Goal: Task Accomplishment & Management: Manage account settings

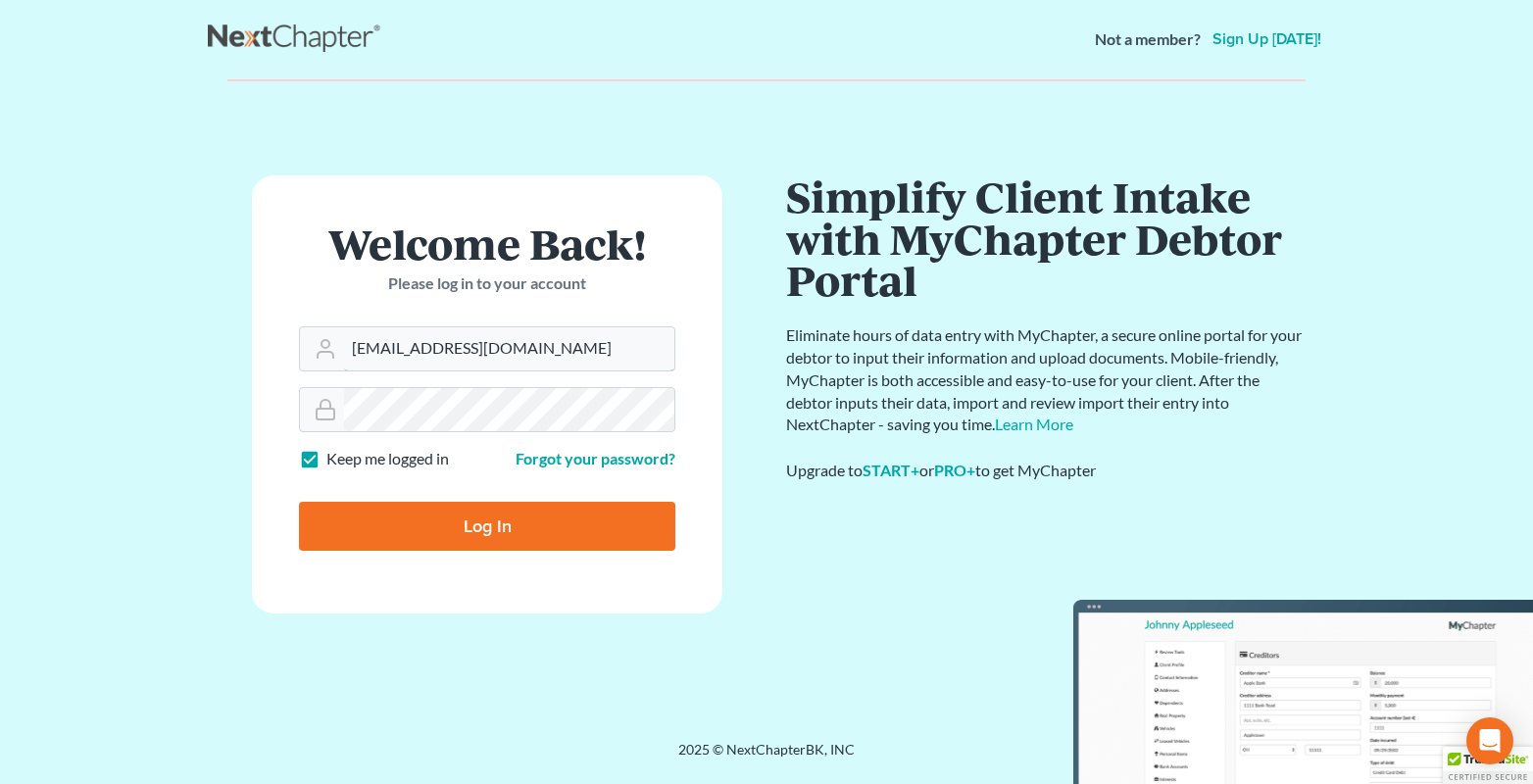
drag, startPoint x: 391, startPoint y: 414, endPoint x: 330, endPoint y: 418, distance: 61.1
click at [330, 418] on form "Welcome Back! Please log in to your account Email Address service@kootenaibankr…" at bounding box center [487, 394] width 471 height 437
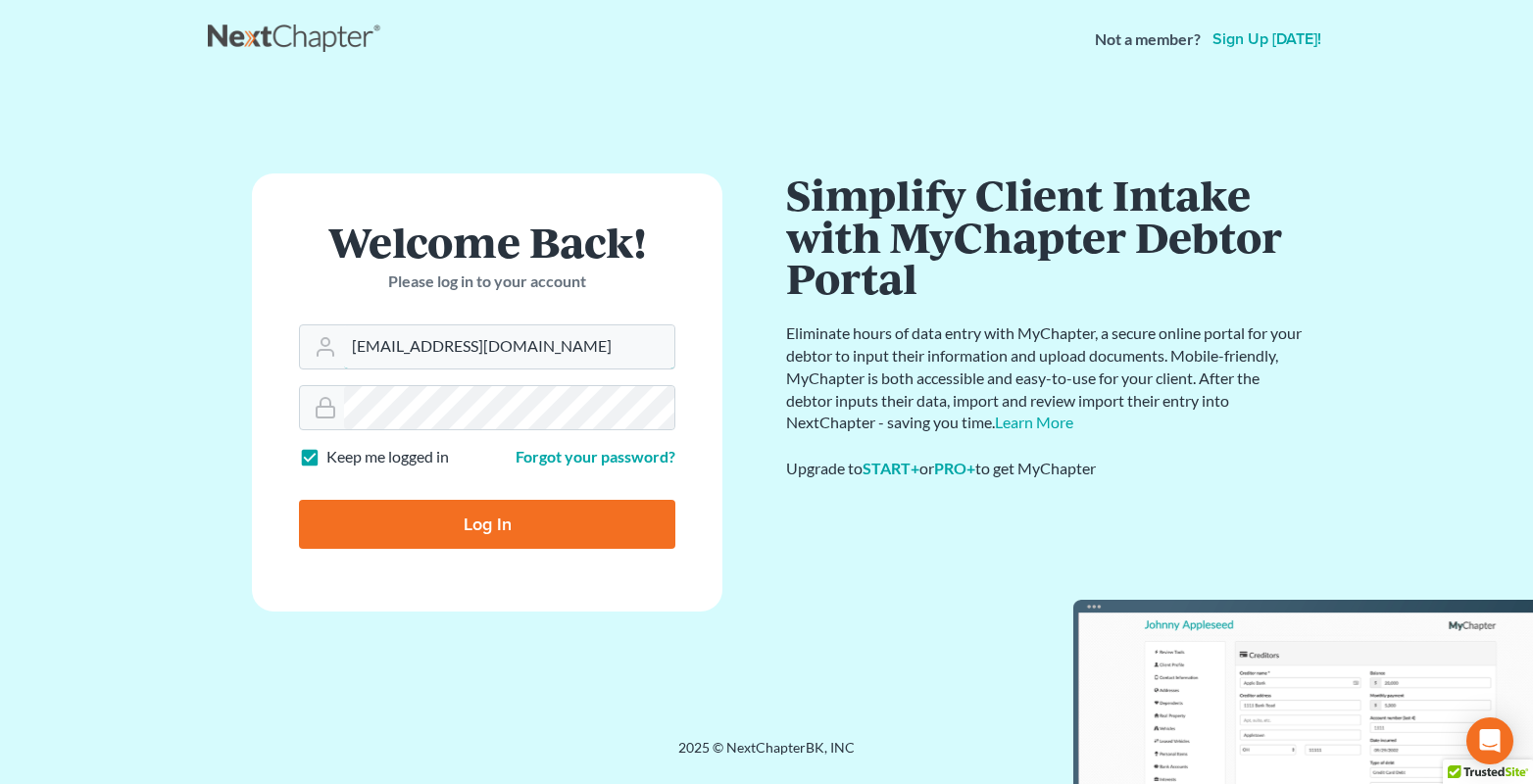
type input "andrea@kootenaibankruptcy.com"
click at [494, 519] on input "Log In" at bounding box center [487, 523] width 377 height 49
type input "Thinking..."
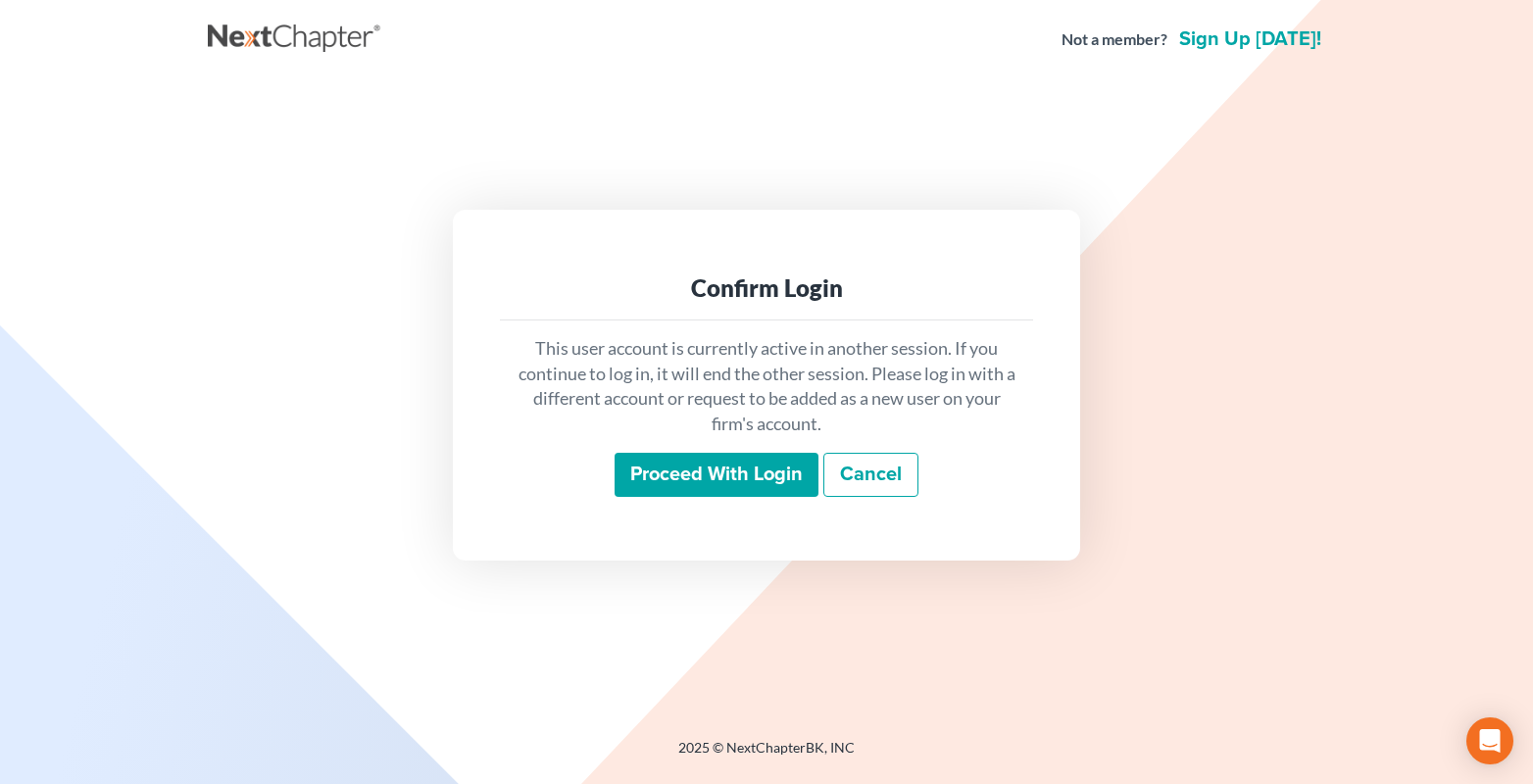
click at [737, 463] on input "Proceed with login" at bounding box center [717, 474] width 204 height 45
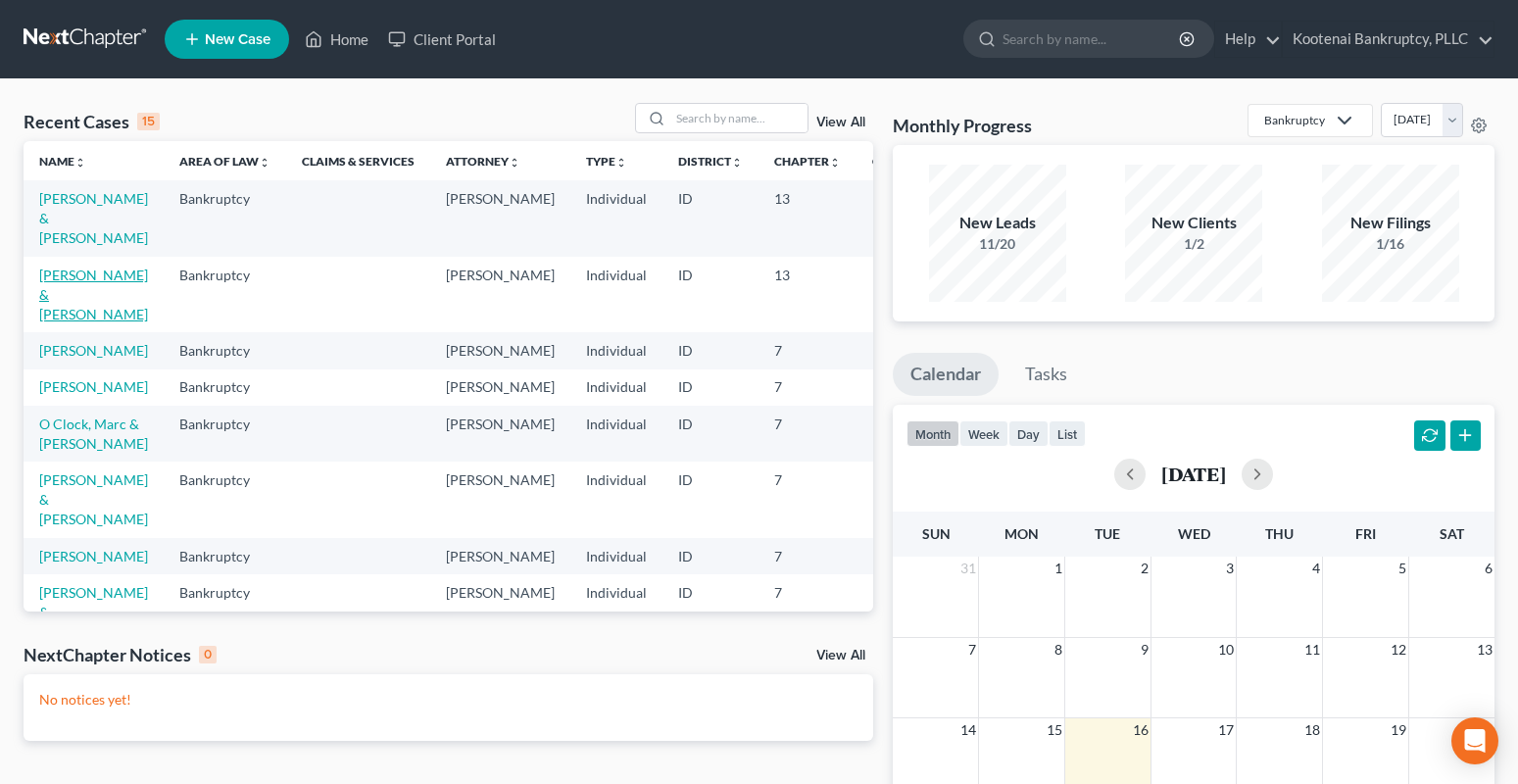
click at [60, 275] on link "Payette, Christopher & Lacy" at bounding box center [93, 295] width 109 height 56
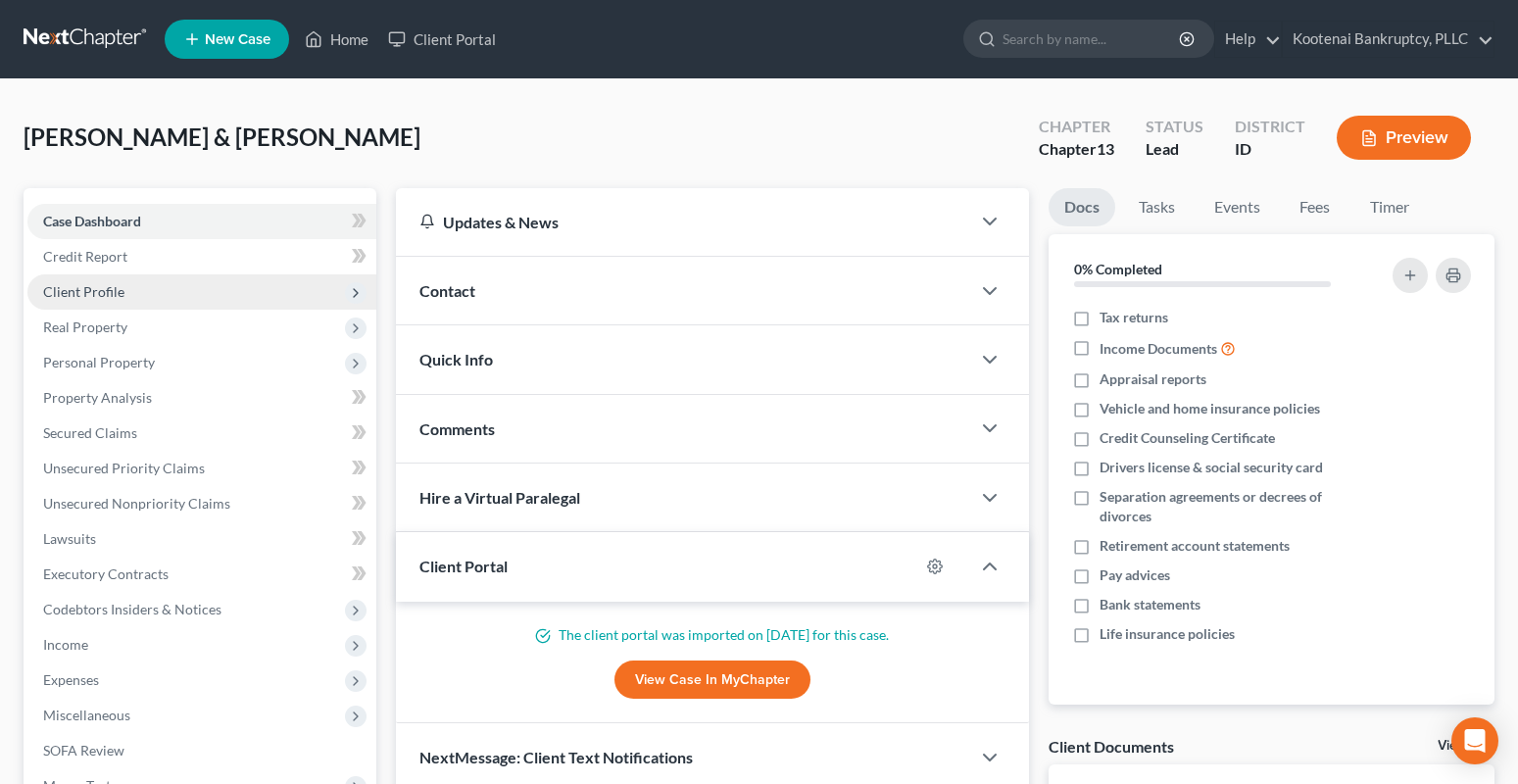
click at [73, 288] on span "Client Profile" at bounding box center [83, 291] width 81 height 17
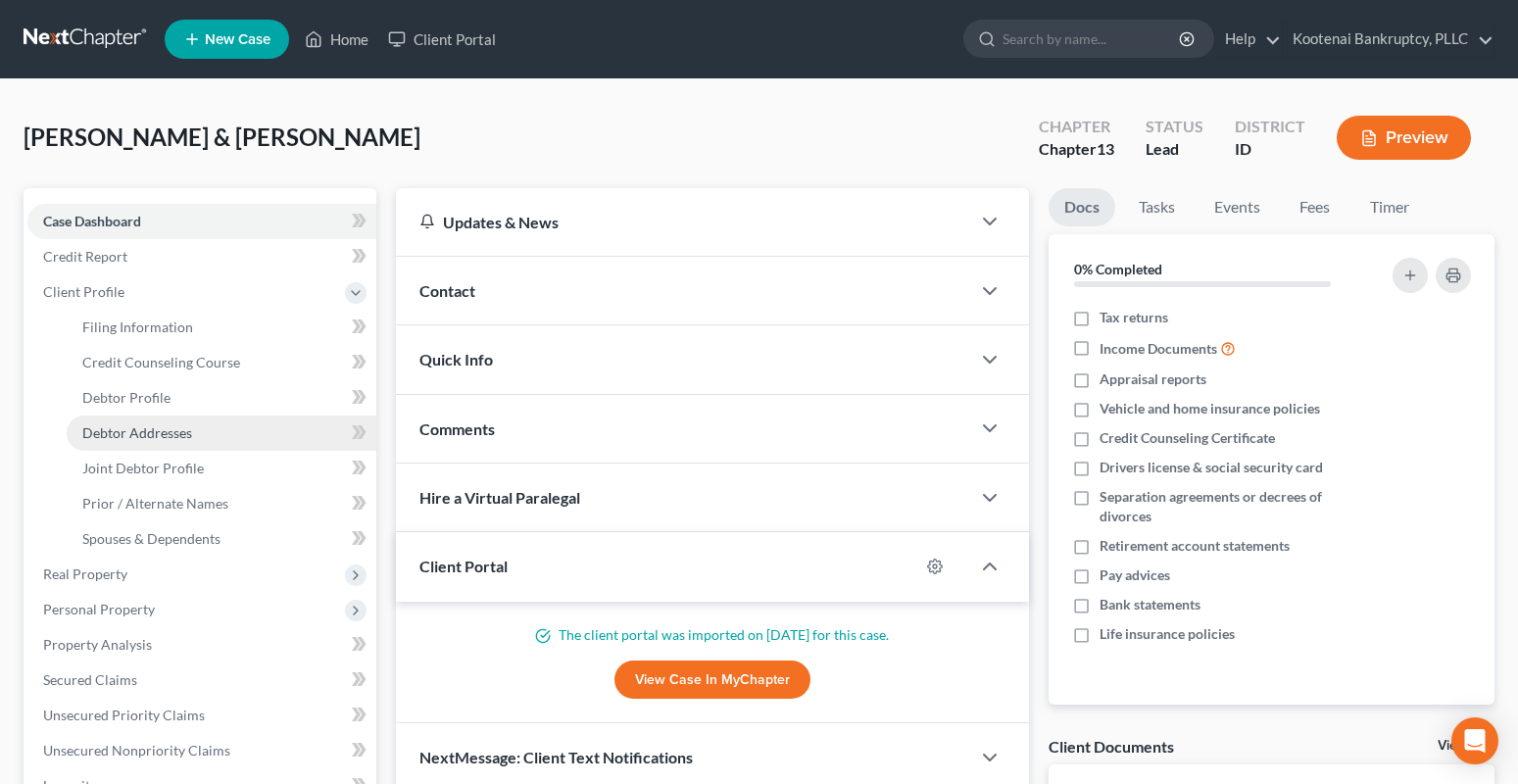
click at [110, 431] on span "Debtor Addresses" at bounding box center [137, 432] width 110 height 17
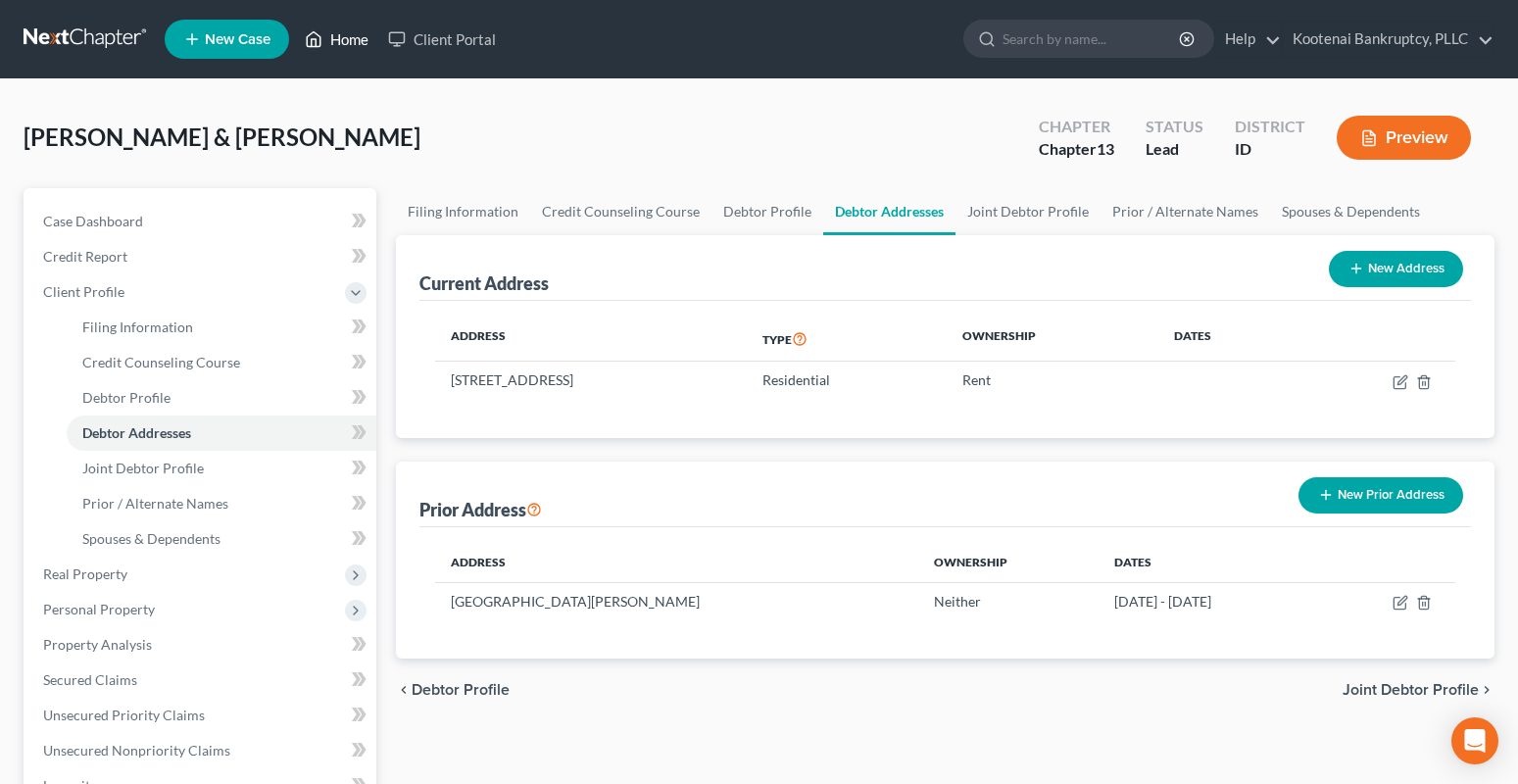
click at [341, 39] on link "Home" at bounding box center [336, 39] width 83 height 35
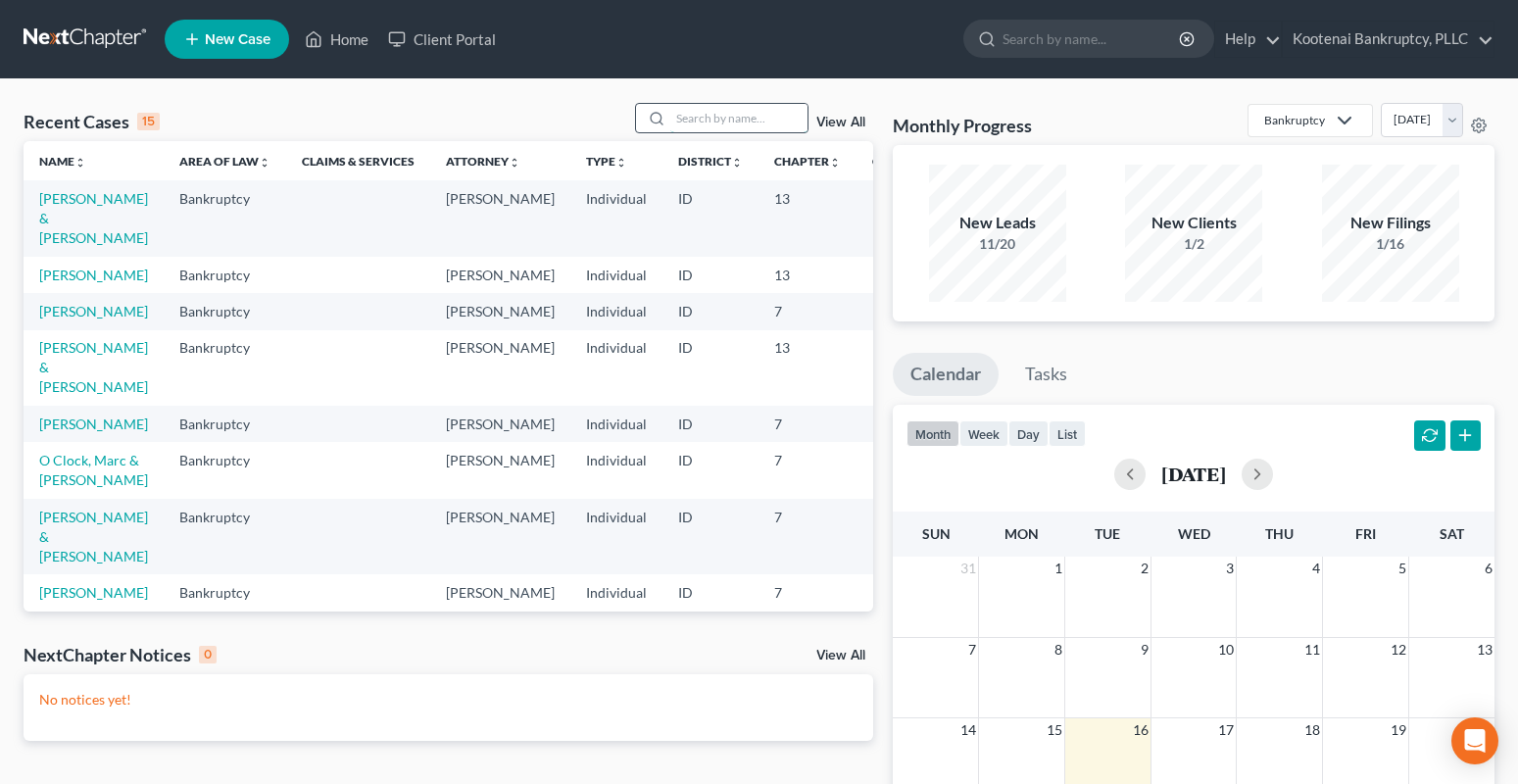
click at [693, 119] on input "search" at bounding box center [739, 118] width 137 height 28
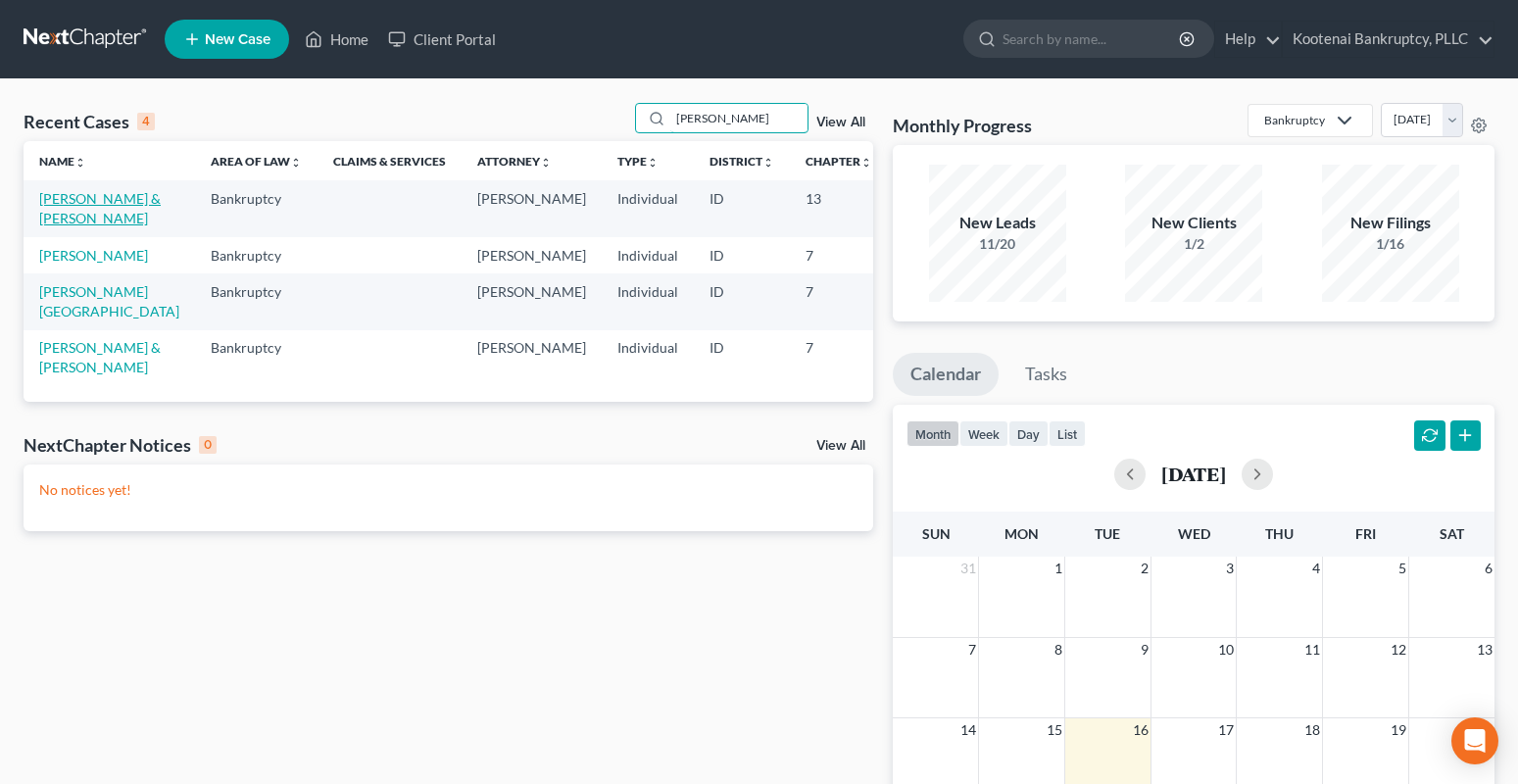
type input "foster"
click at [56, 193] on link "Foster, Gabriel & Tracy" at bounding box center [100, 208] width 122 height 36
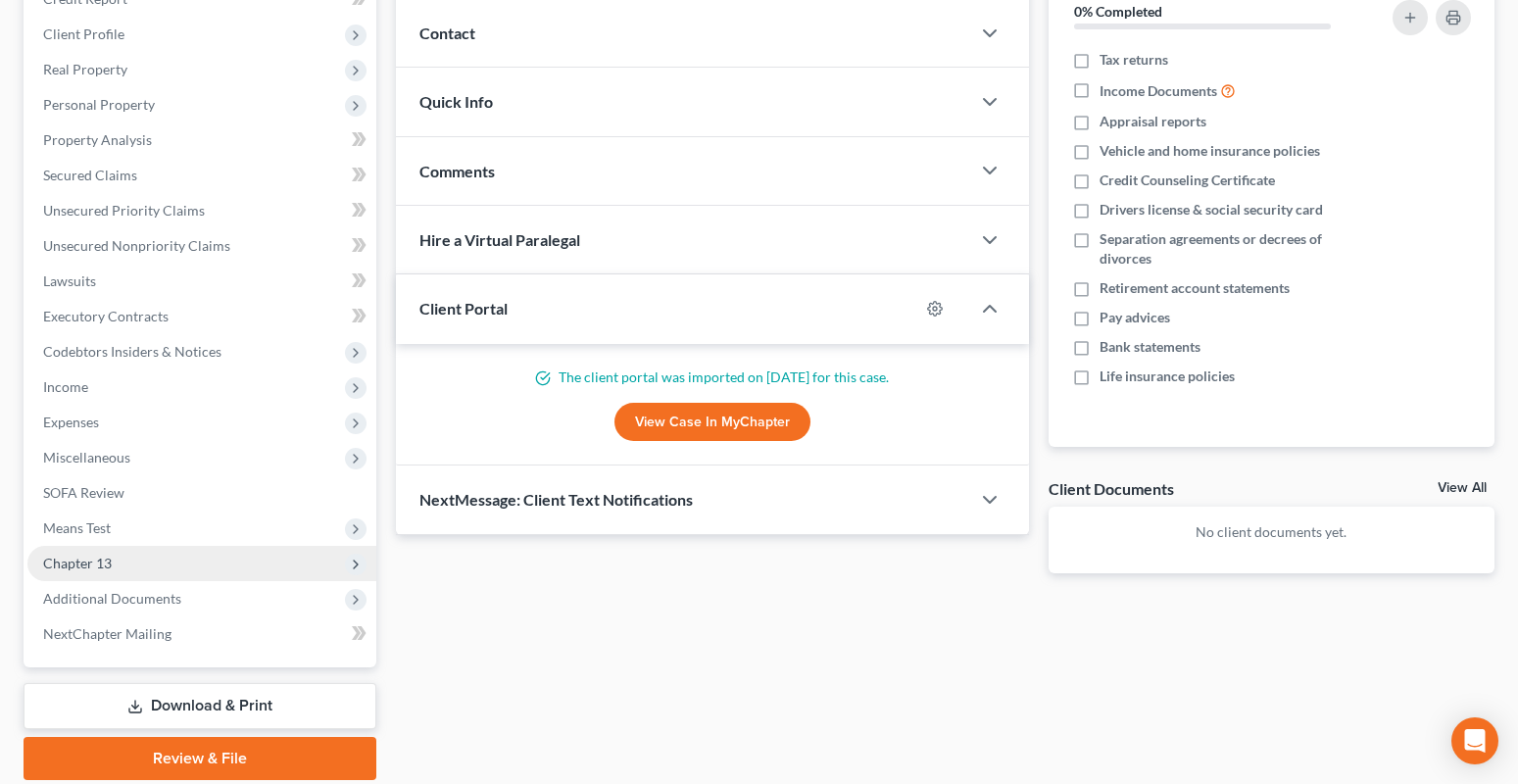
scroll to position [329, 0]
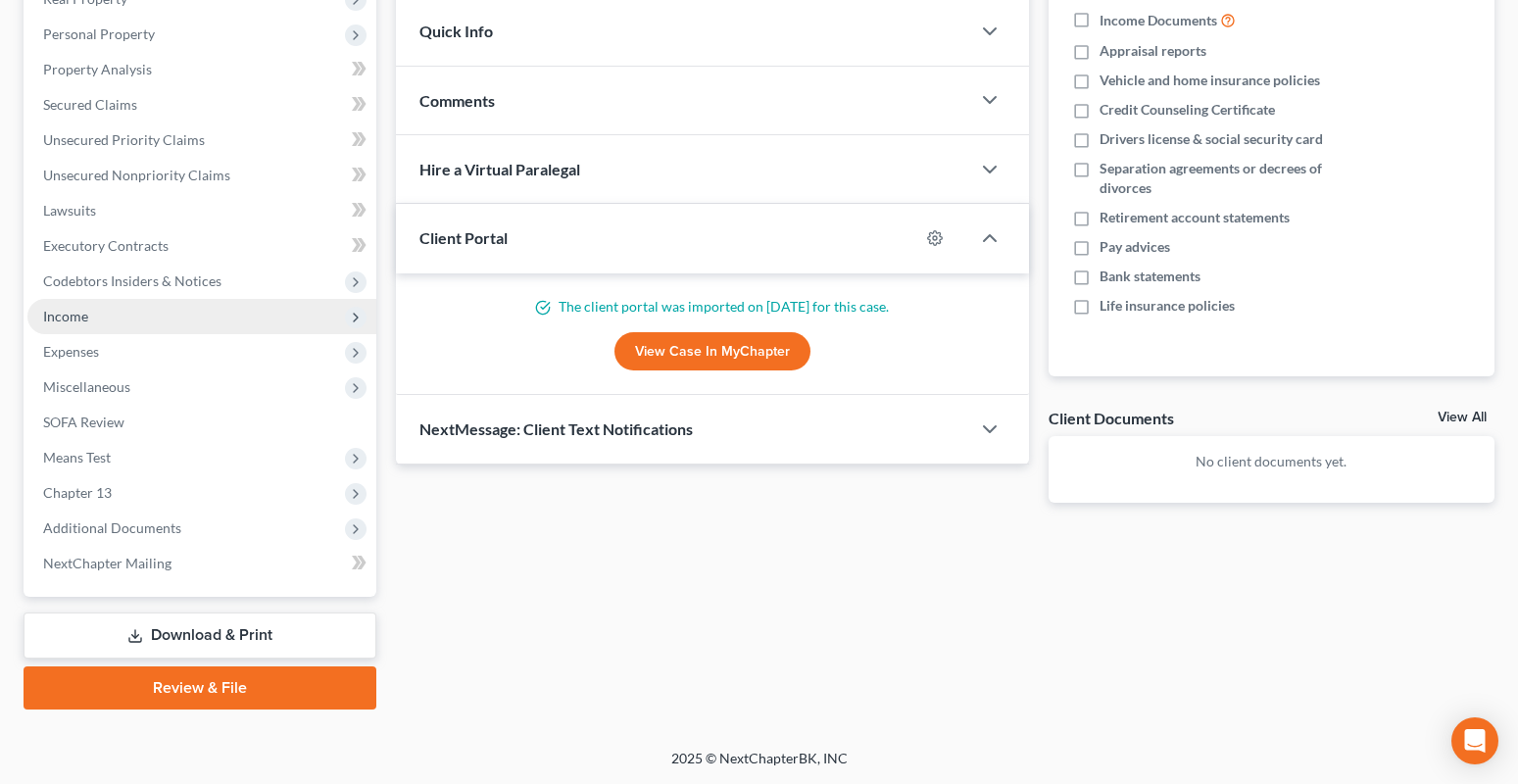
click at [57, 322] on span "Income" at bounding box center [65, 316] width 45 height 17
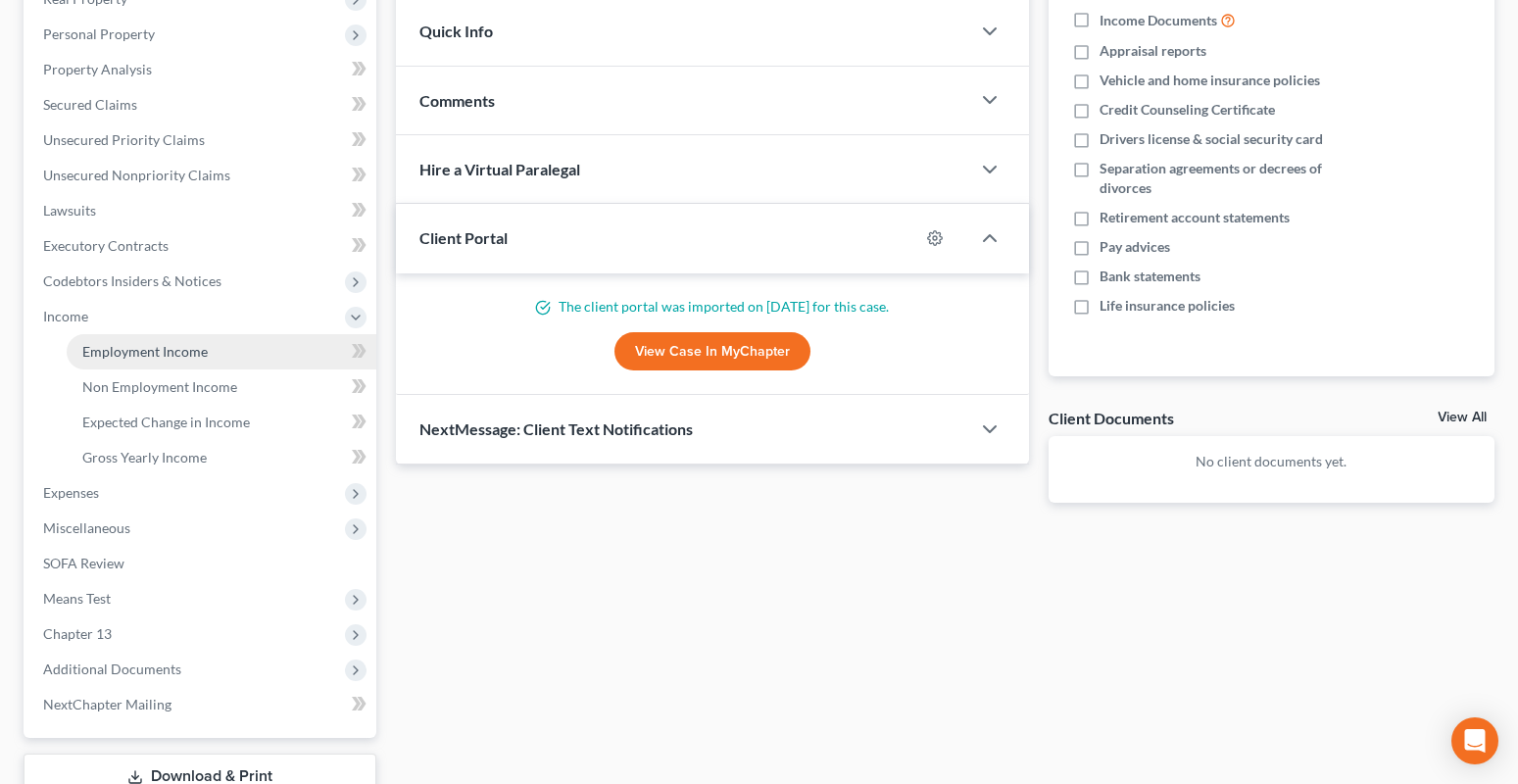
click at [105, 350] on span "Employment Income" at bounding box center [145, 351] width 126 height 17
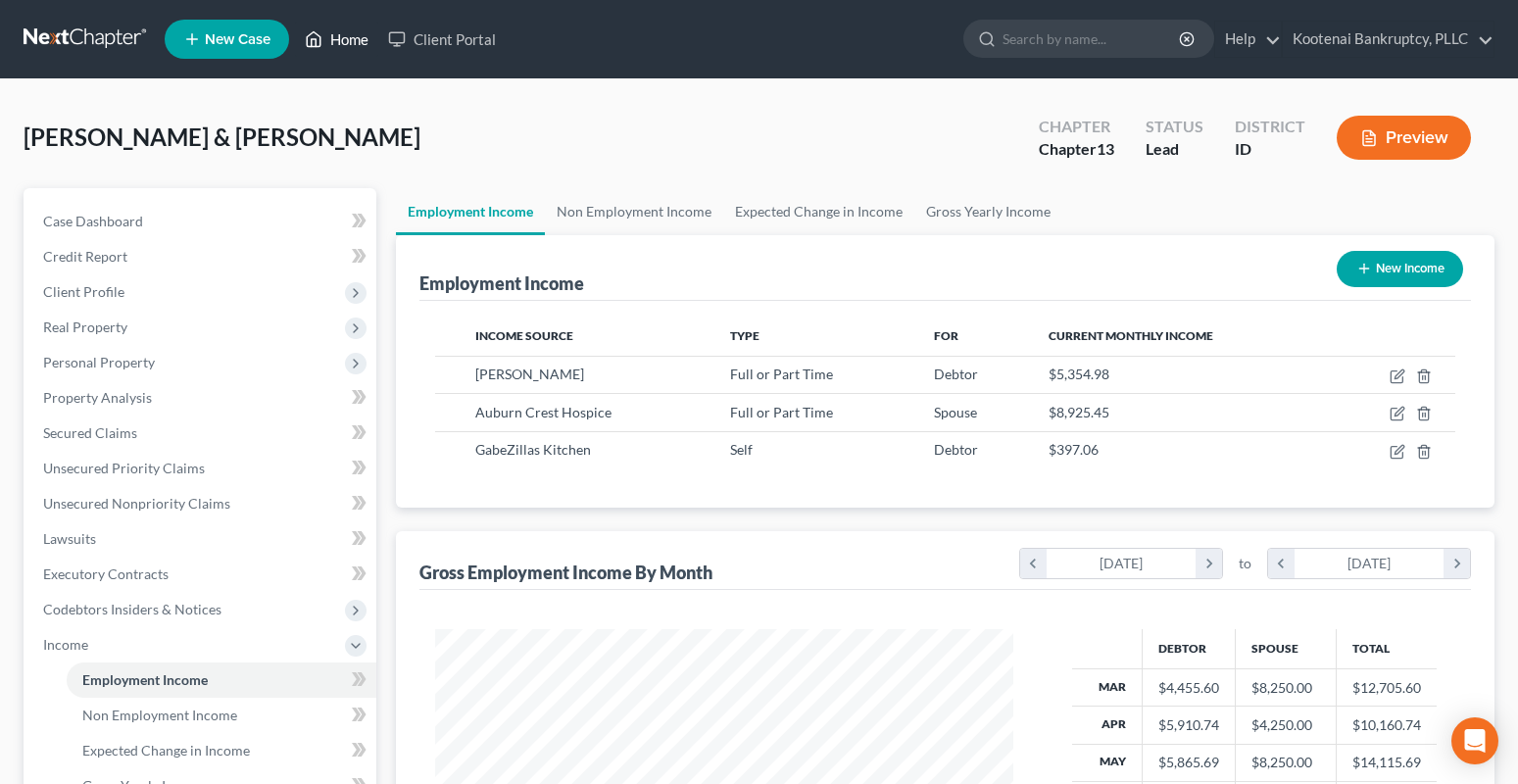
click at [339, 41] on link "Home" at bounding box center [336, 39] width 83 height 35
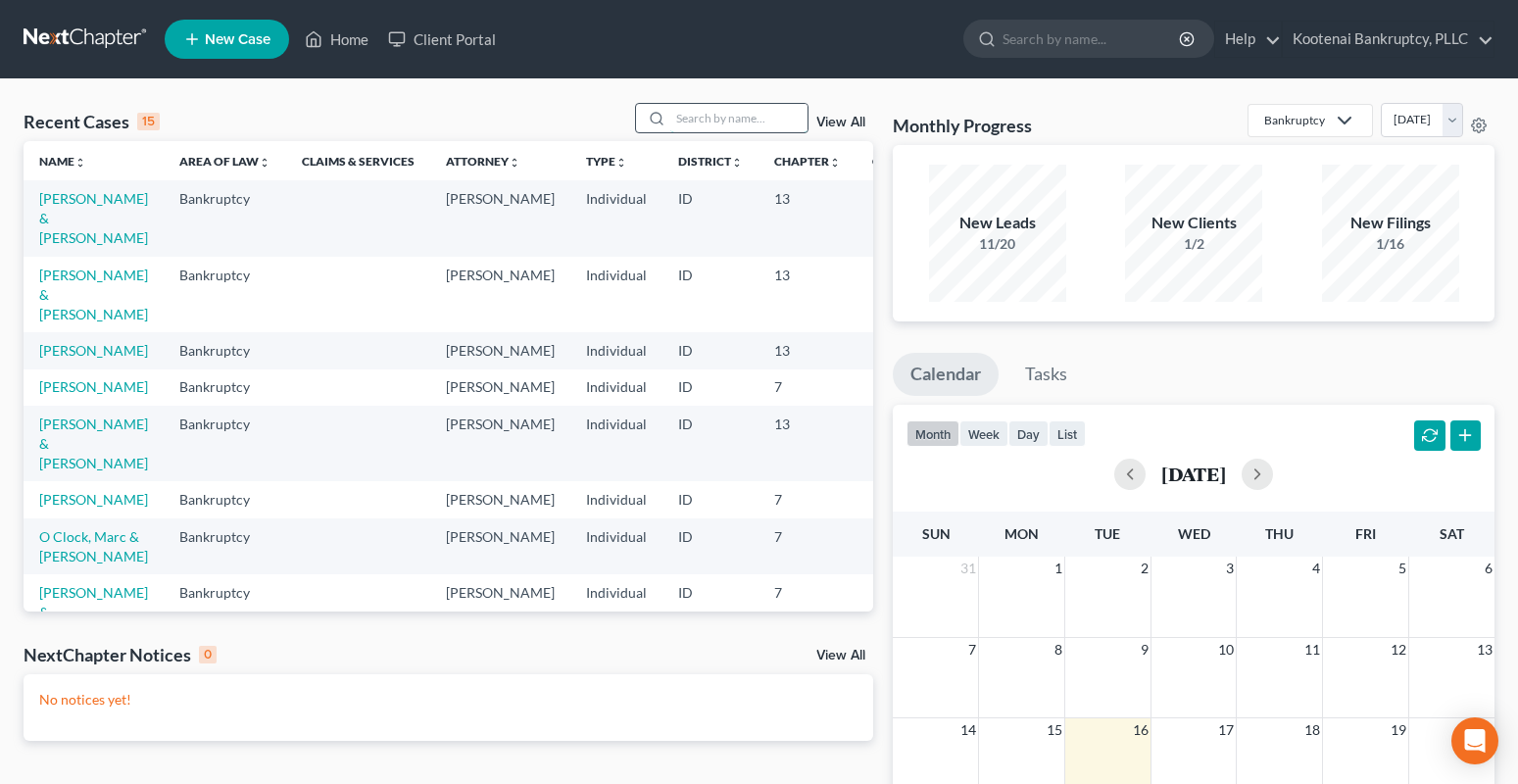
click at [695, 117] on input "search" at bounding box center [739, 118] width 137 height 28
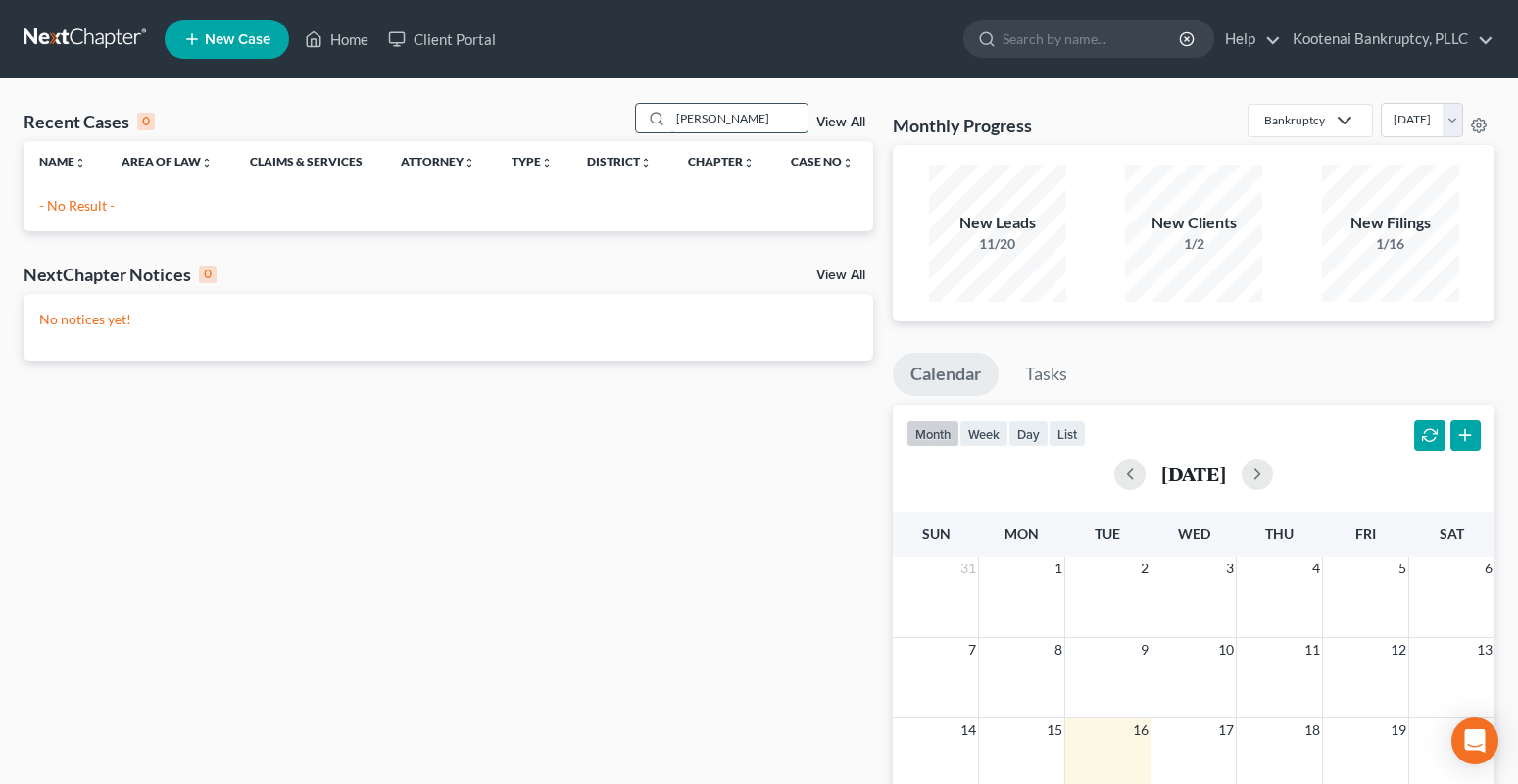
click at [692, 121] on input "mcnall" at bounding box center [739, 118] width 137 height 28
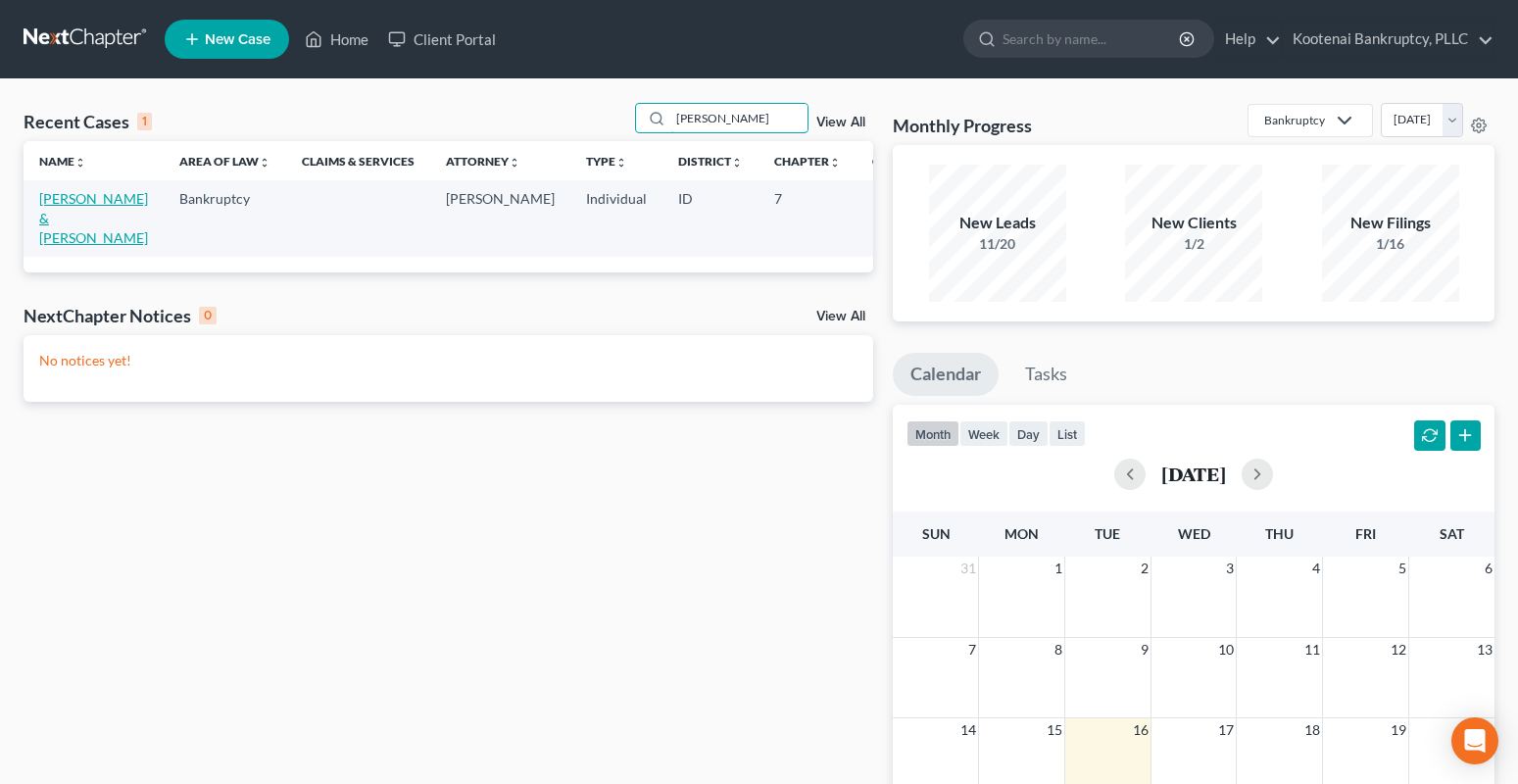
type input "mc nall"
click at [57, 206] on link "Mc Nall, William & Christine" at bounding box center [93, 218] width 109 height 56
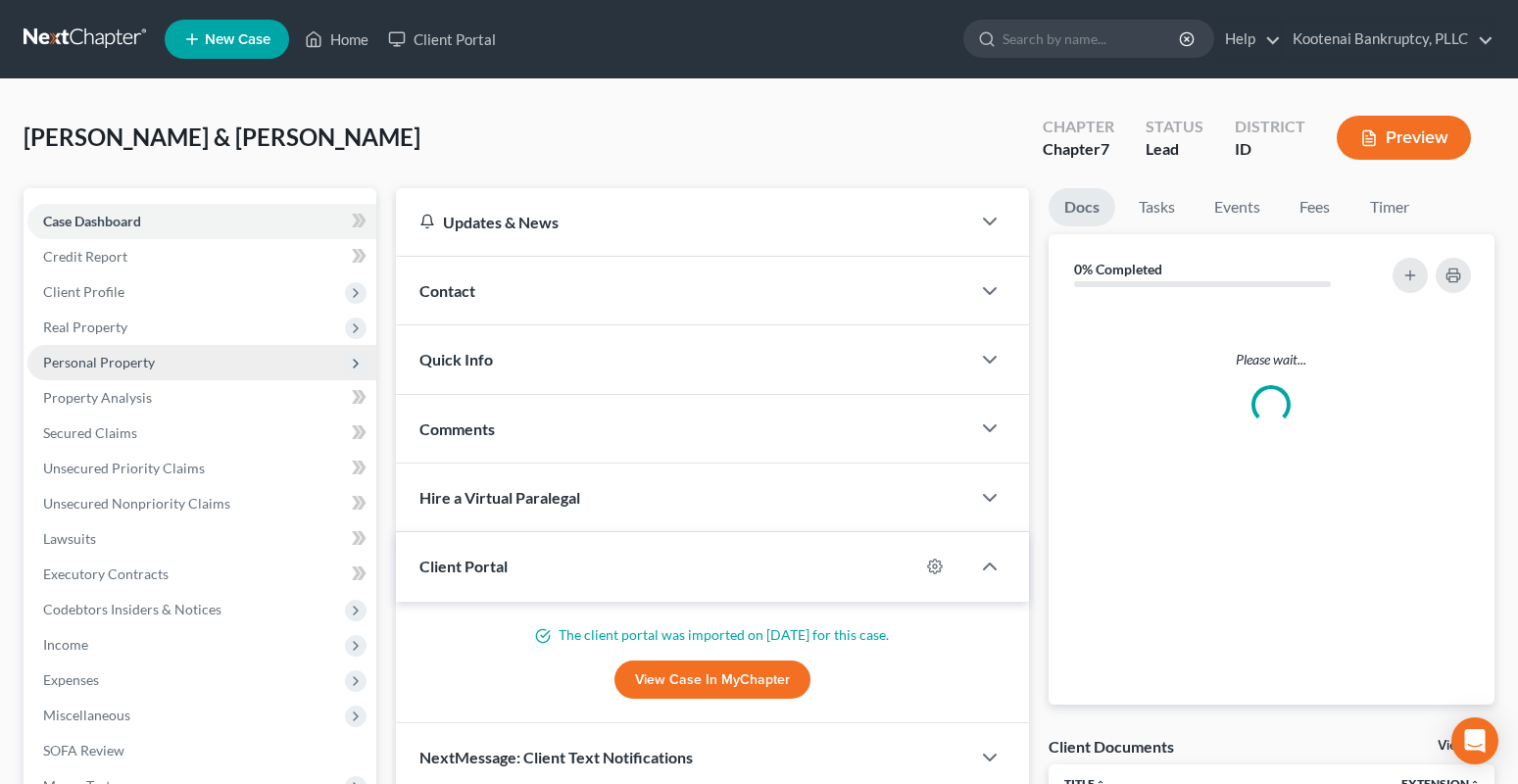
click at [89, 371] on span "Personal Property" at bounding box center [201, 362] width 349 height 35
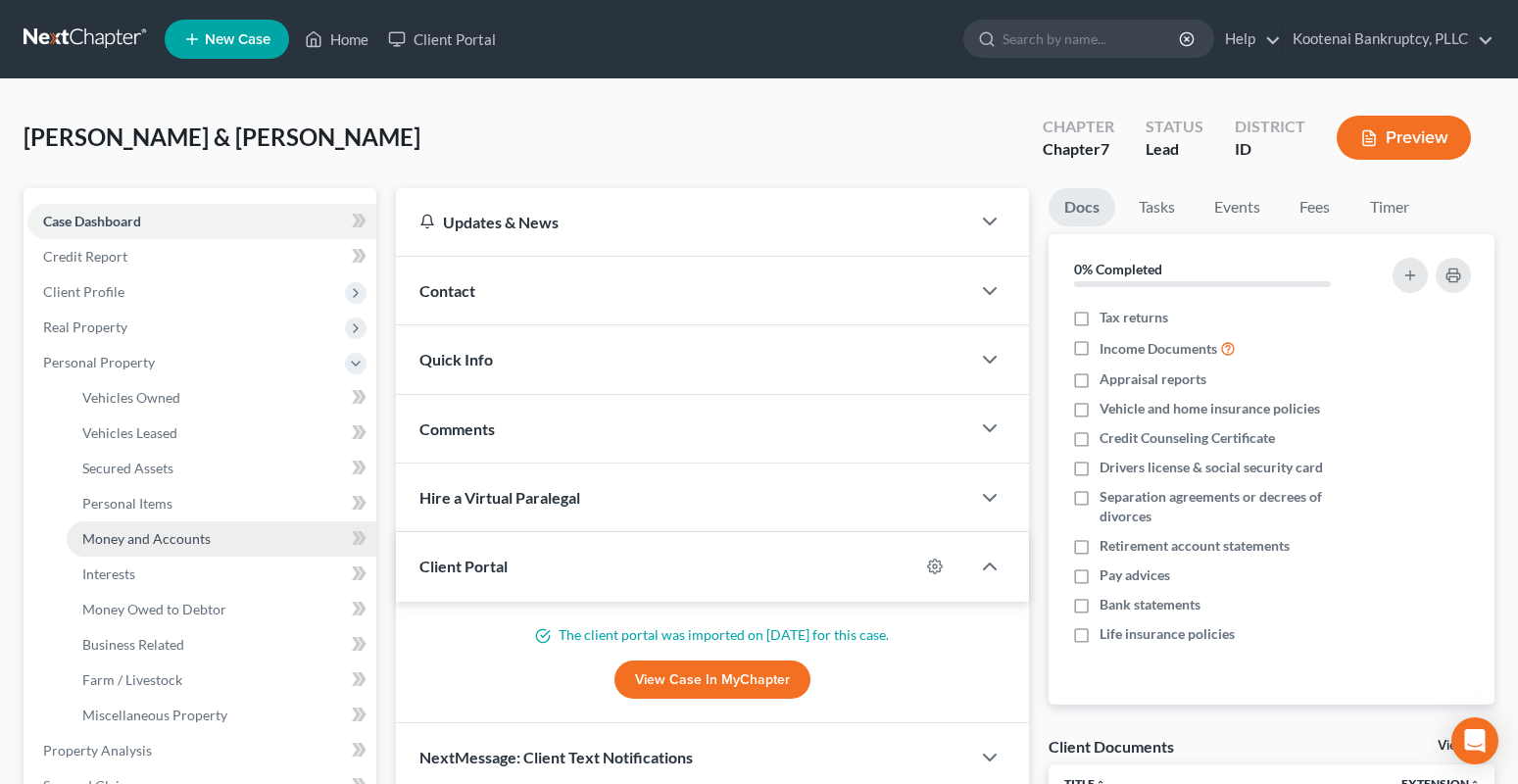
click at [142, 531] on span "Money and Accounts" at bounding box center [146, 538] width 128 height 17
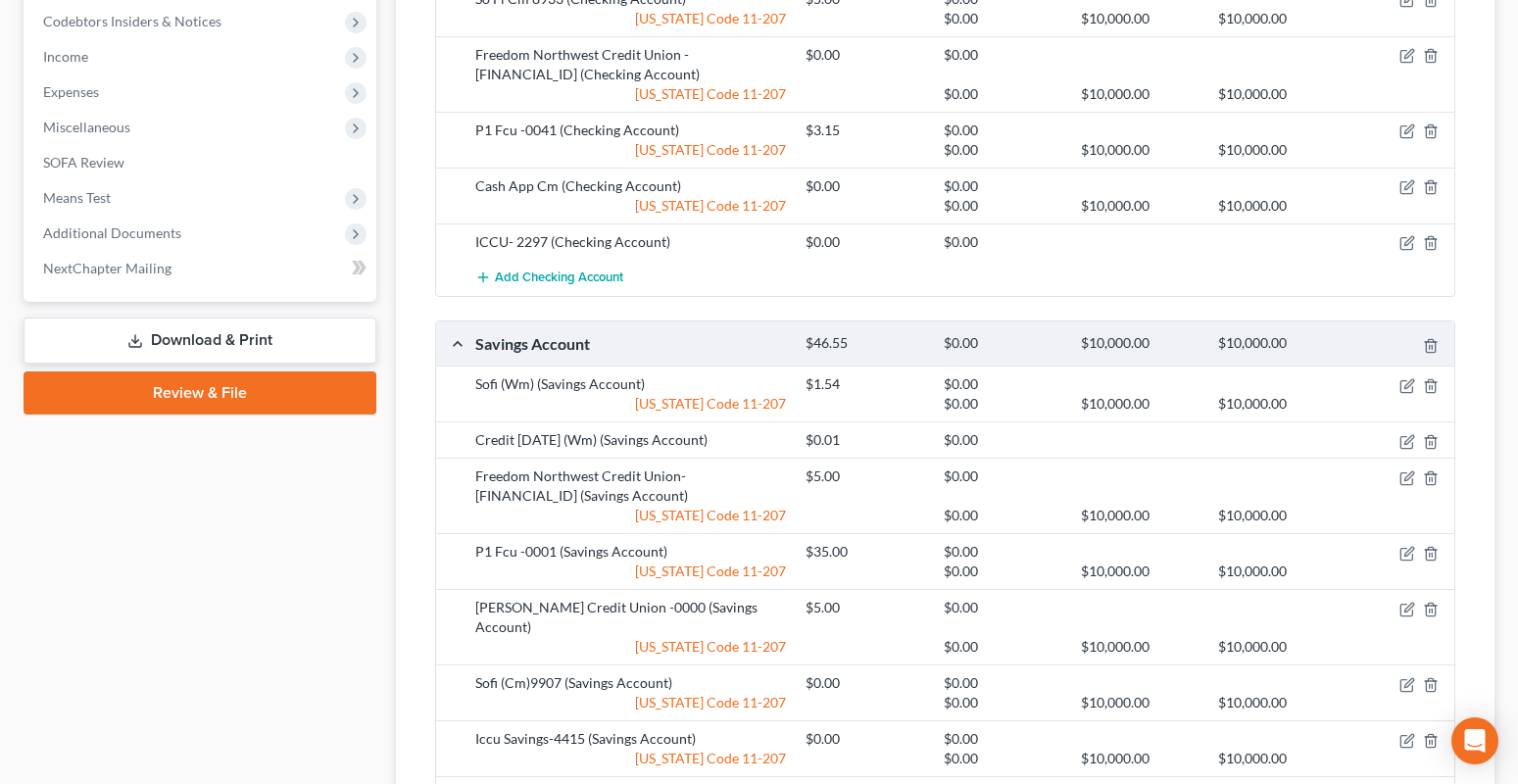
scroll to position [882, 0]
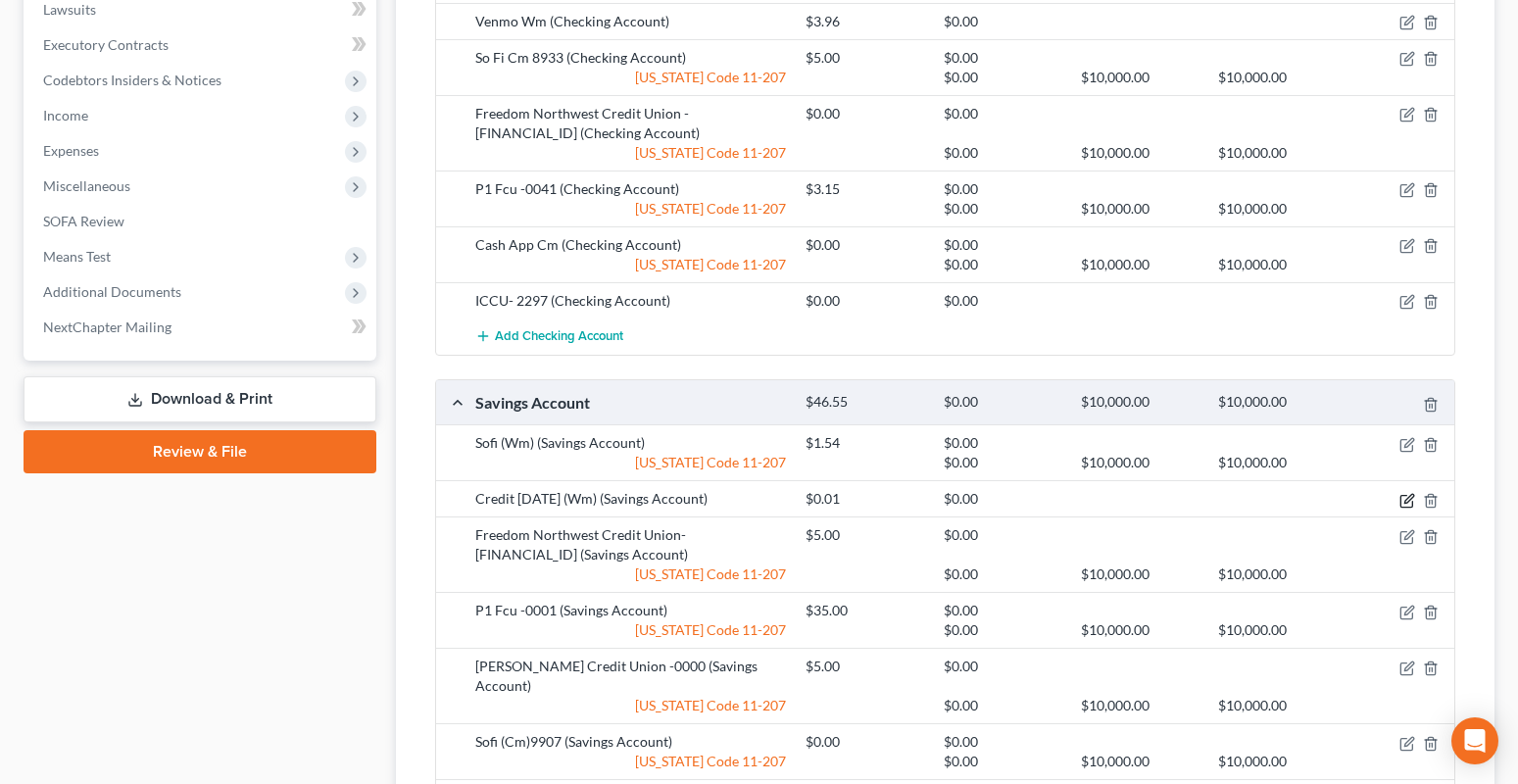
click at [1408, 492] on icon "button" at bounding box center [1407, 500] width 16 height 16
select select "1"
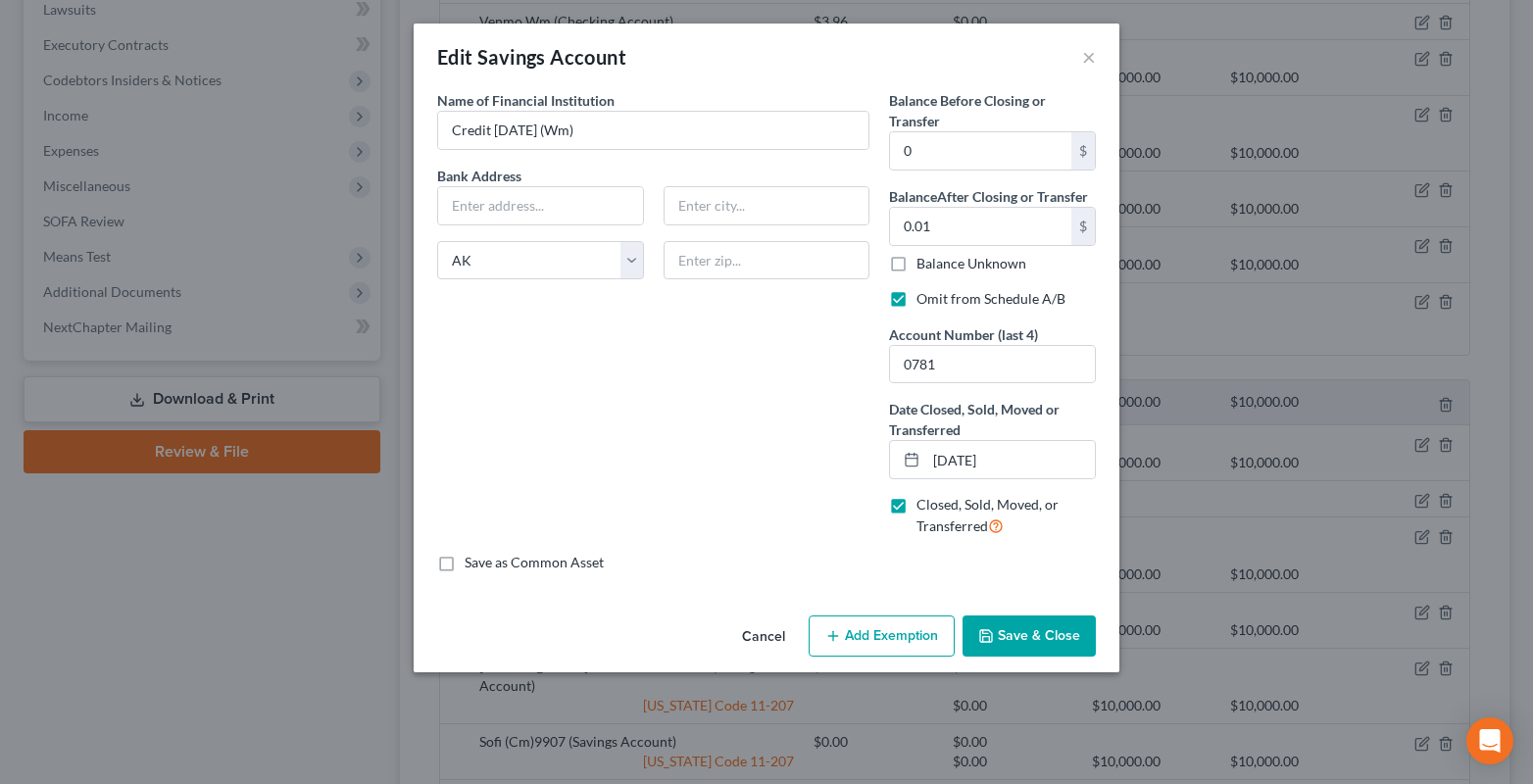
click at [1001, 632] on button "Save & Close" at bounding box center [1028, 635] width 133 height 41
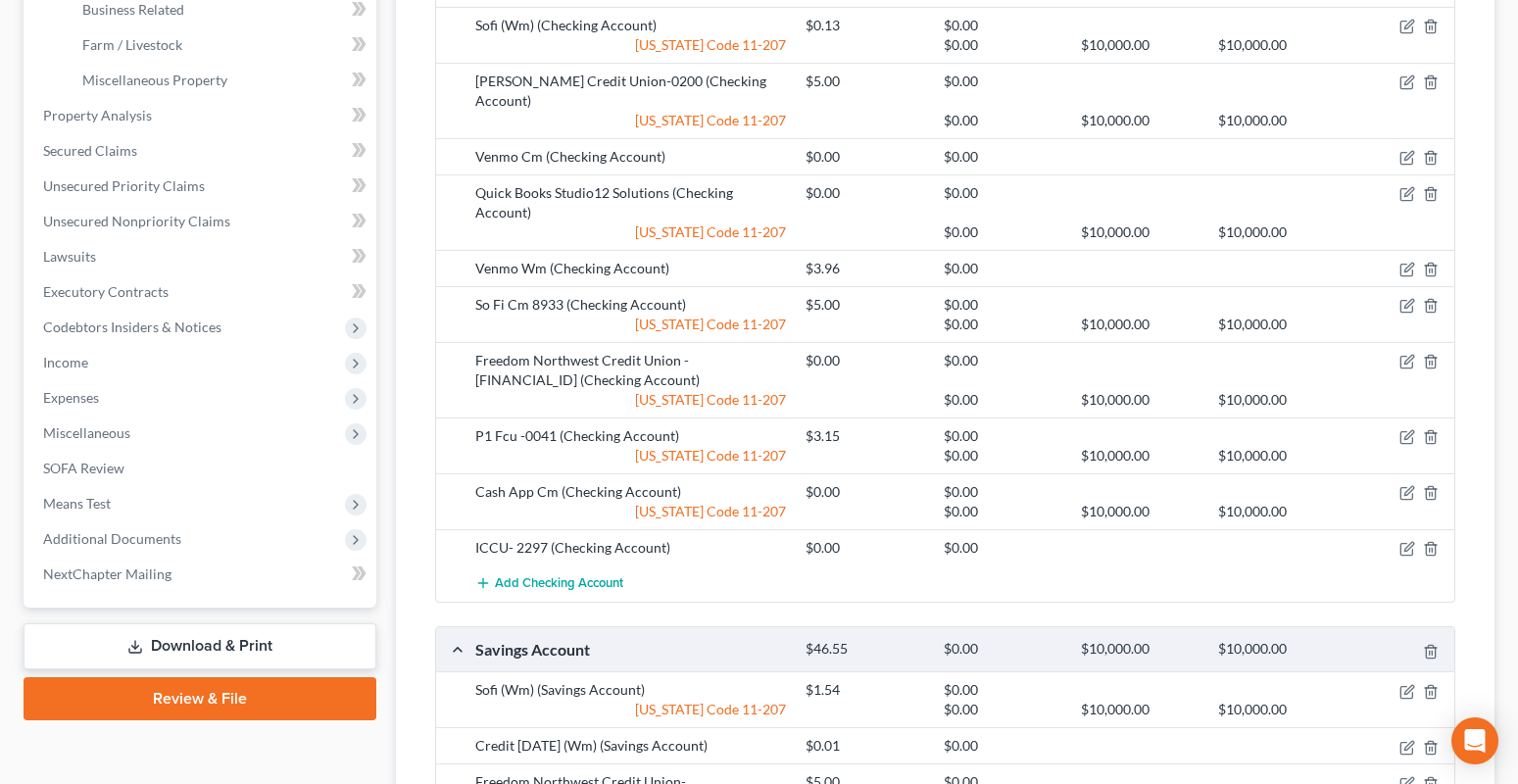
scroll to position [587, 0]
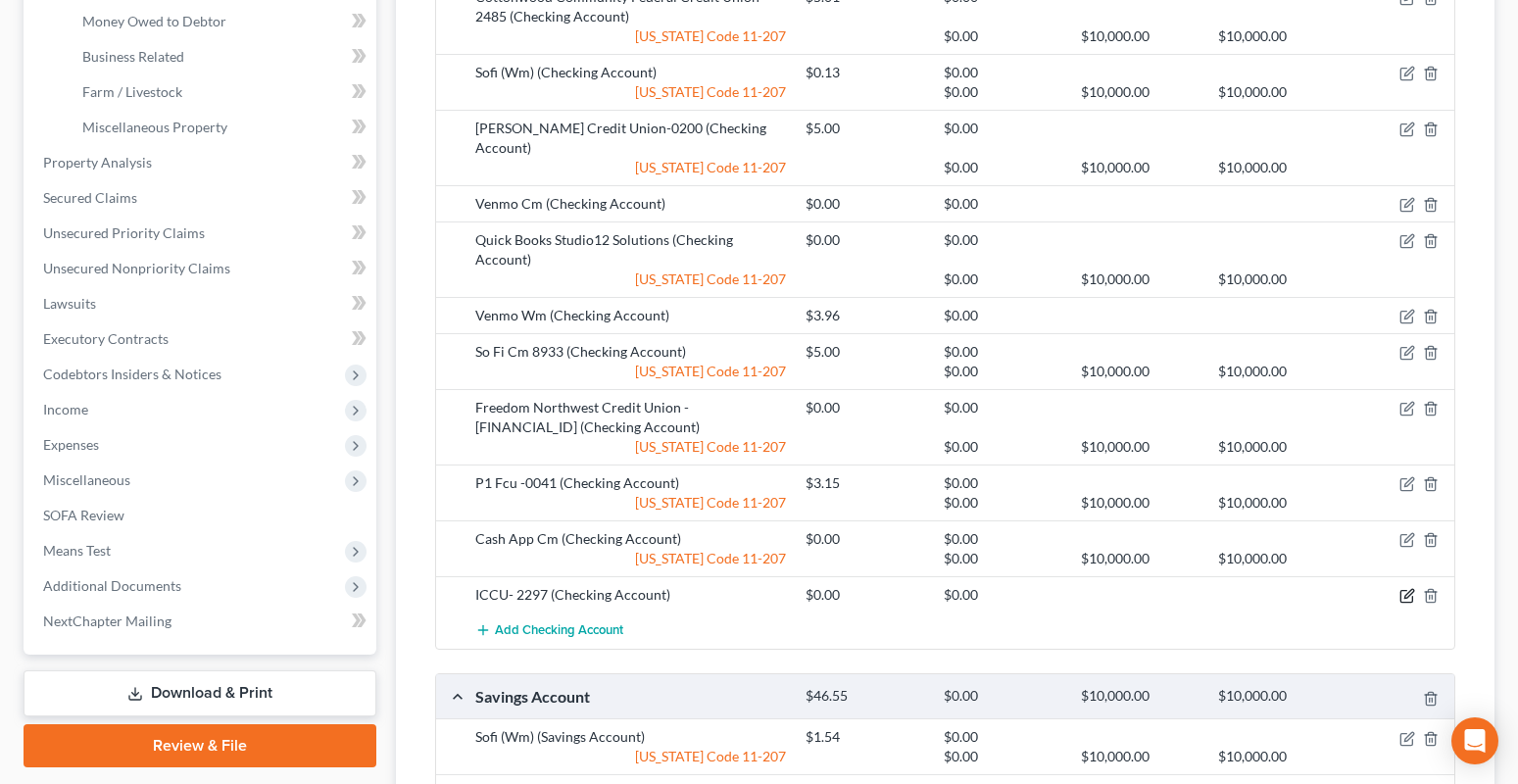
click at [1413, 587] on icon "button" at bounding box center [1407, 595] width 16 height 16
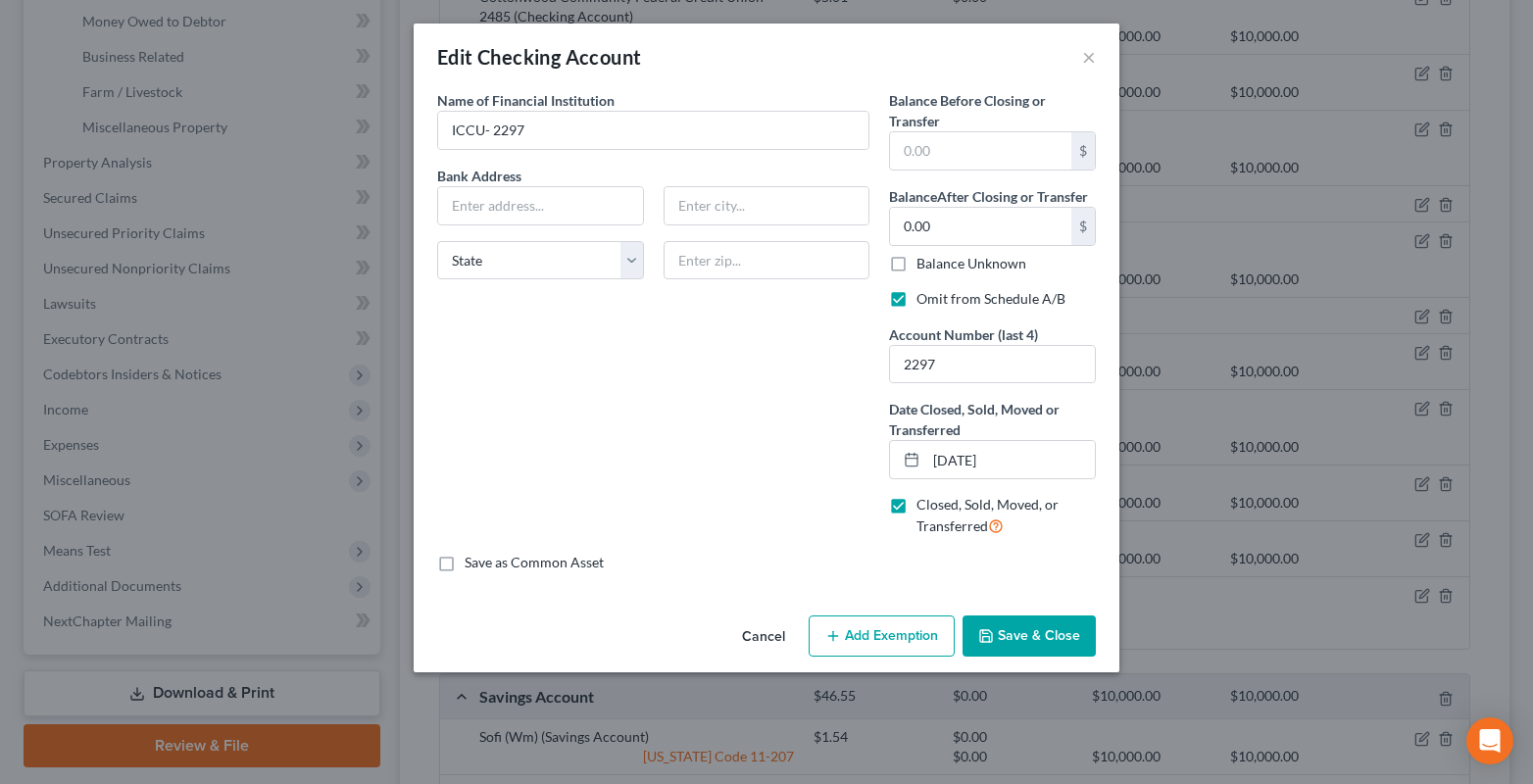
click at [1080, 637] on button "Save & Close" at bounding box center [1028, 635] width 133 height 41
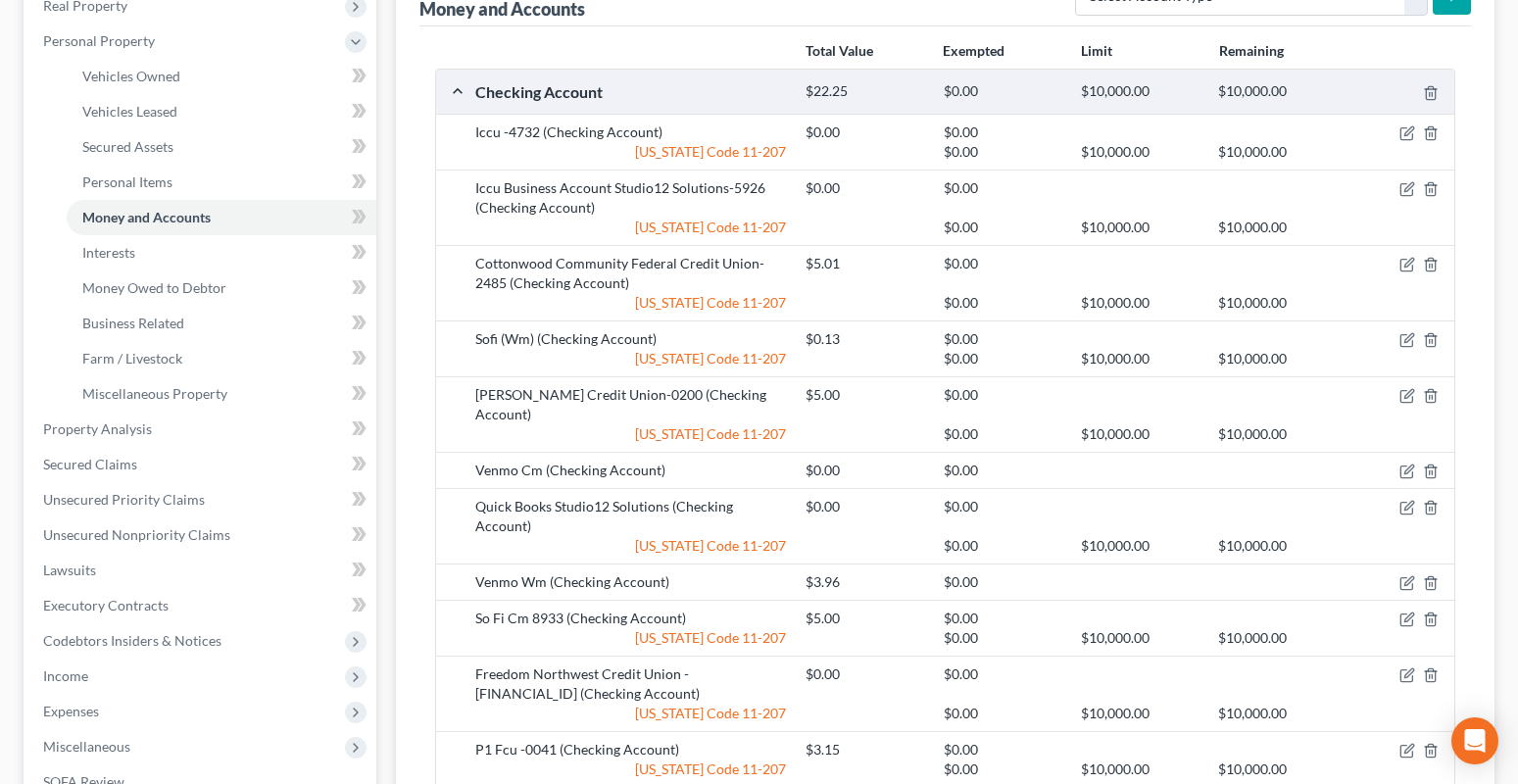
scroll to position [294, 0]
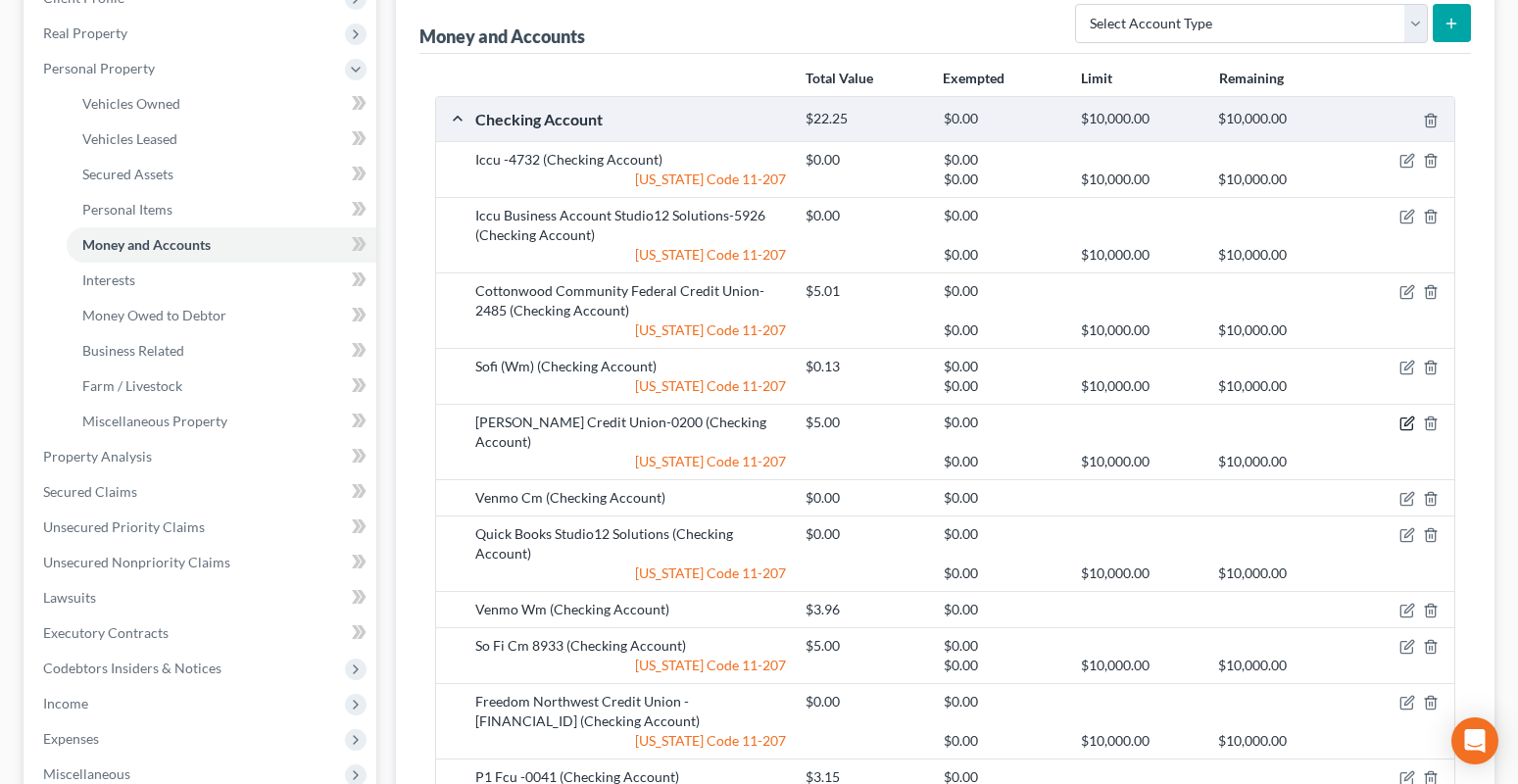
click at [1408, 423] on icon "button" at bounding box center [1407, 423] width 16 height 16
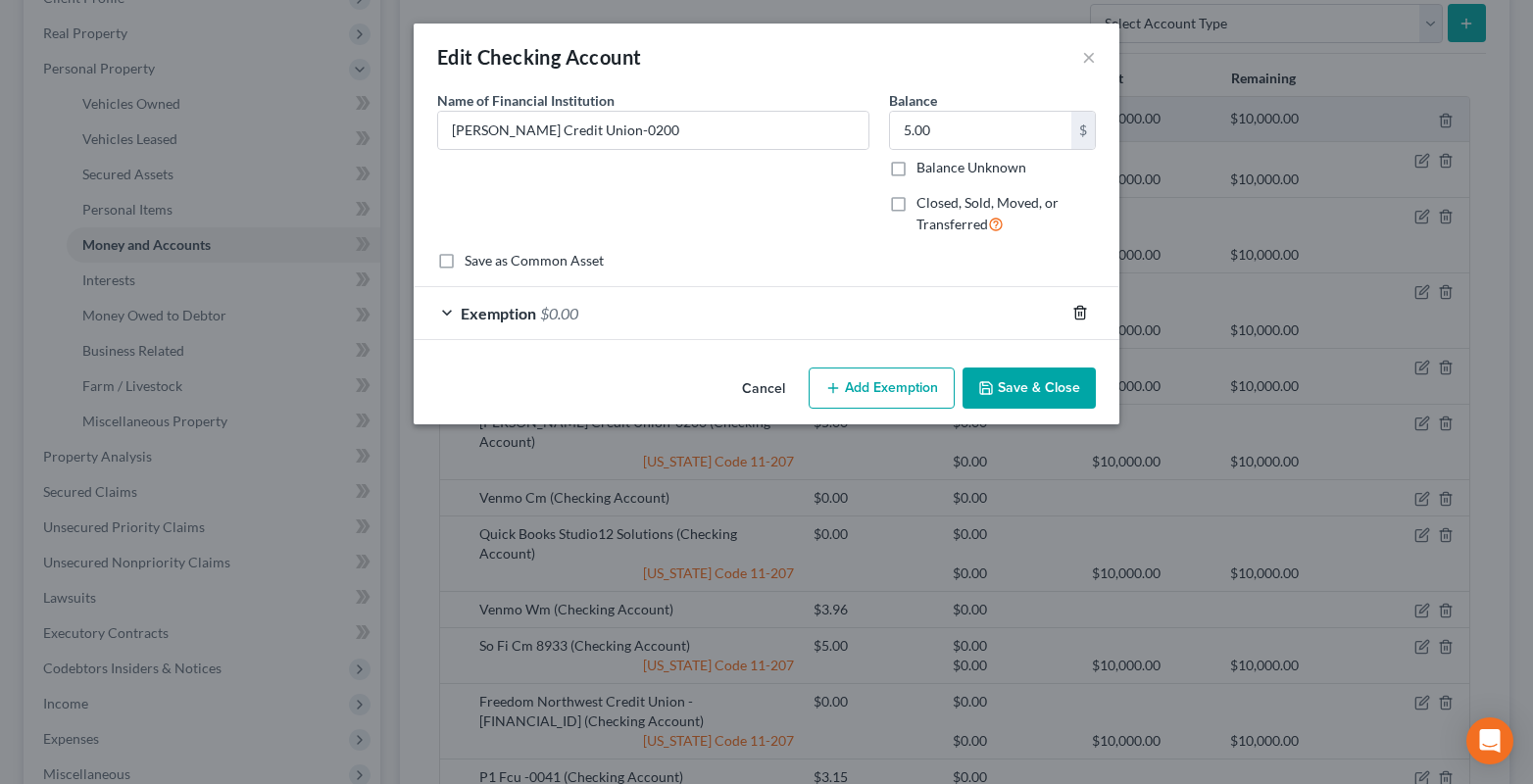
click at [1077, 314] on icon "button" at bounding box center [1080, 313] width 16 height 16
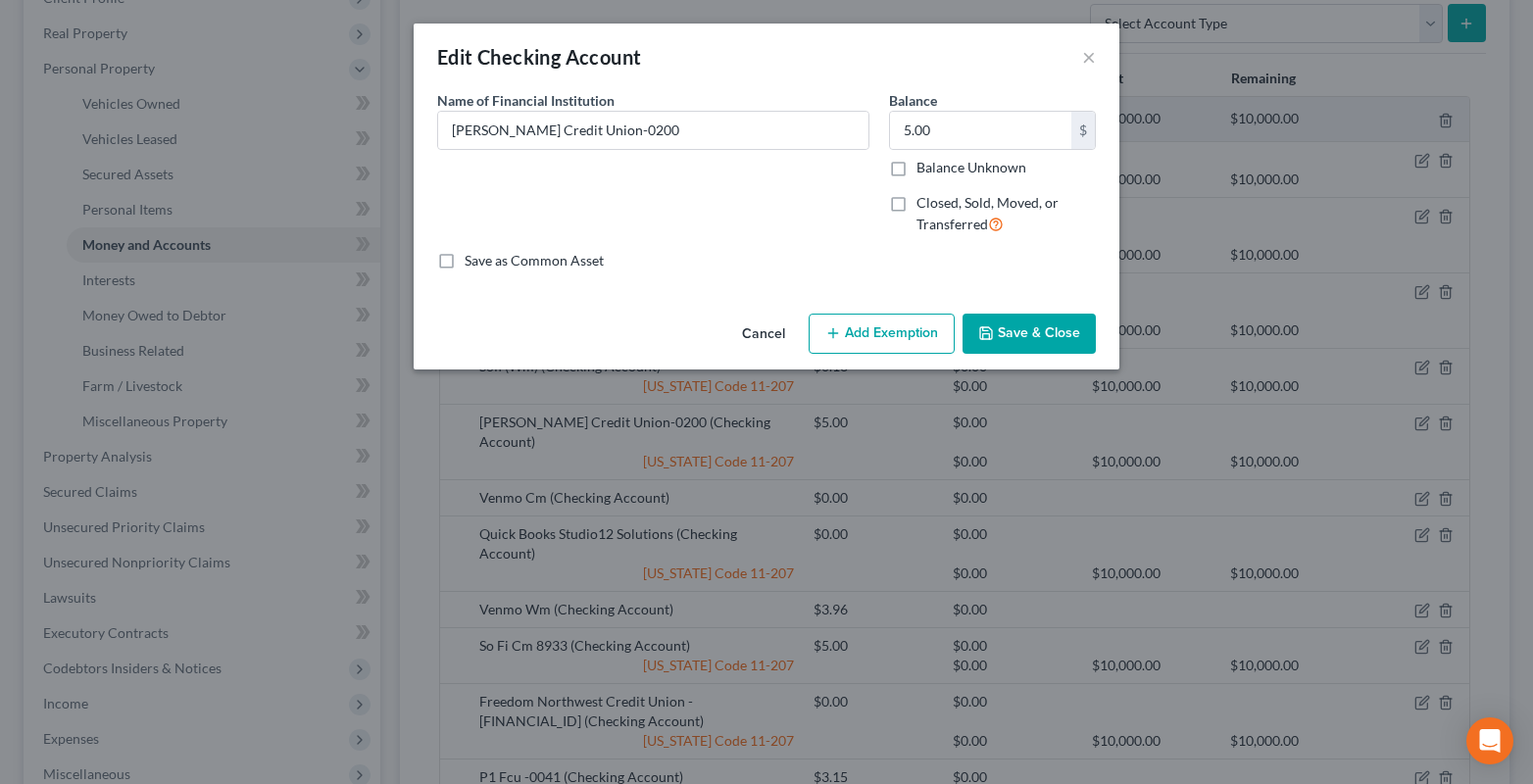
click at [916, 199] on label "Closed, Sold, Moved, or Transferred" at bounding box center [1005, 214] width 179 height 42
click at [924, 199] on input "Closed, Sold, Moved, or Transferred" at bounding box center [930, 199] width 13 height 13
checkbox input "true"
select select "1"
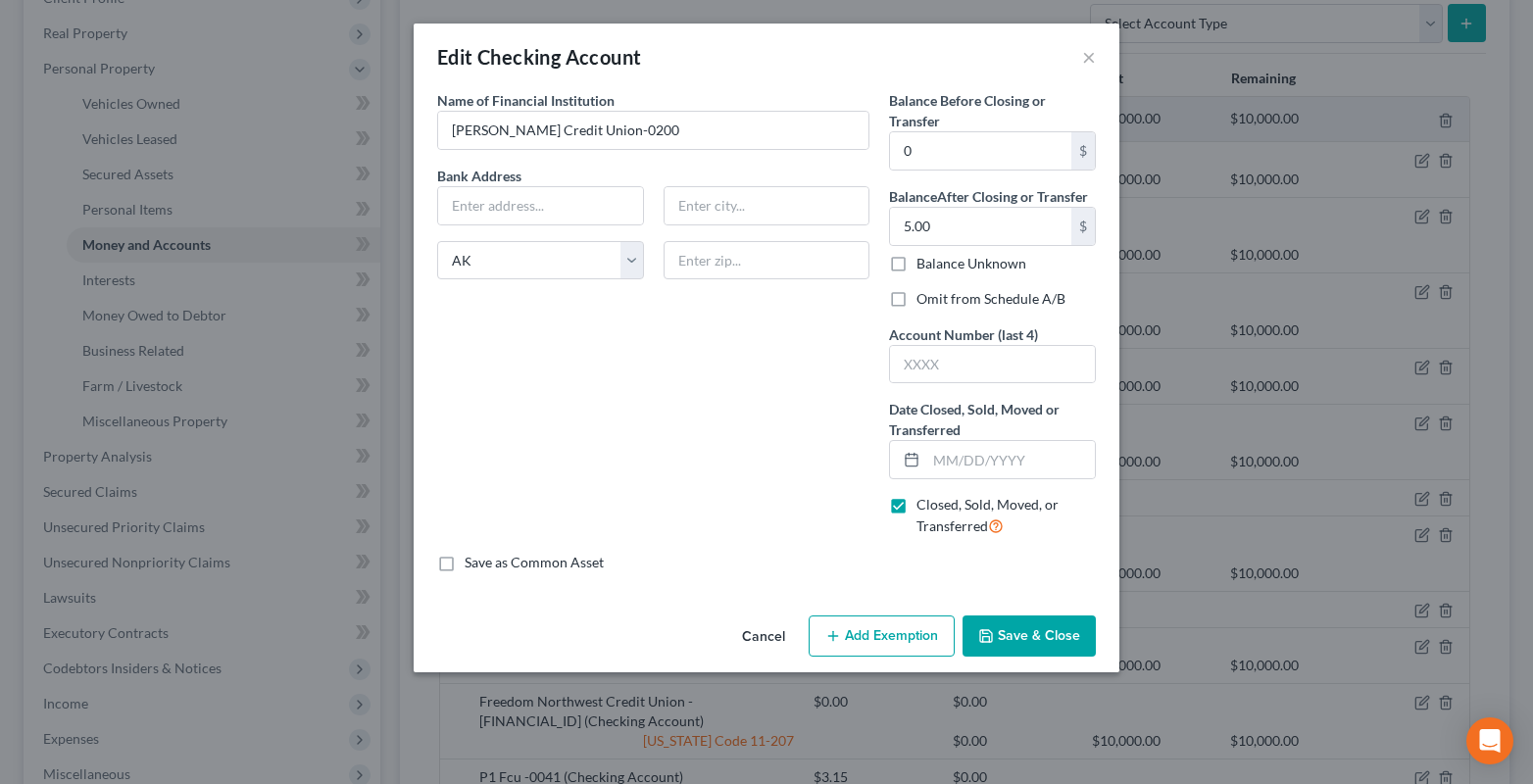
click at [916, 300] on label "Omit from Schedule A/B" at bounding box center [990, 299] width 149 height 20
click at [924, 300] on input "Omit from Schedule A/B" at bounding box center [930, 295] width 13 height 13
checkbox input "true"
click at [932, 364] on input "text" at bounding box center [991, 364] width 205 height 37
type input "0200"
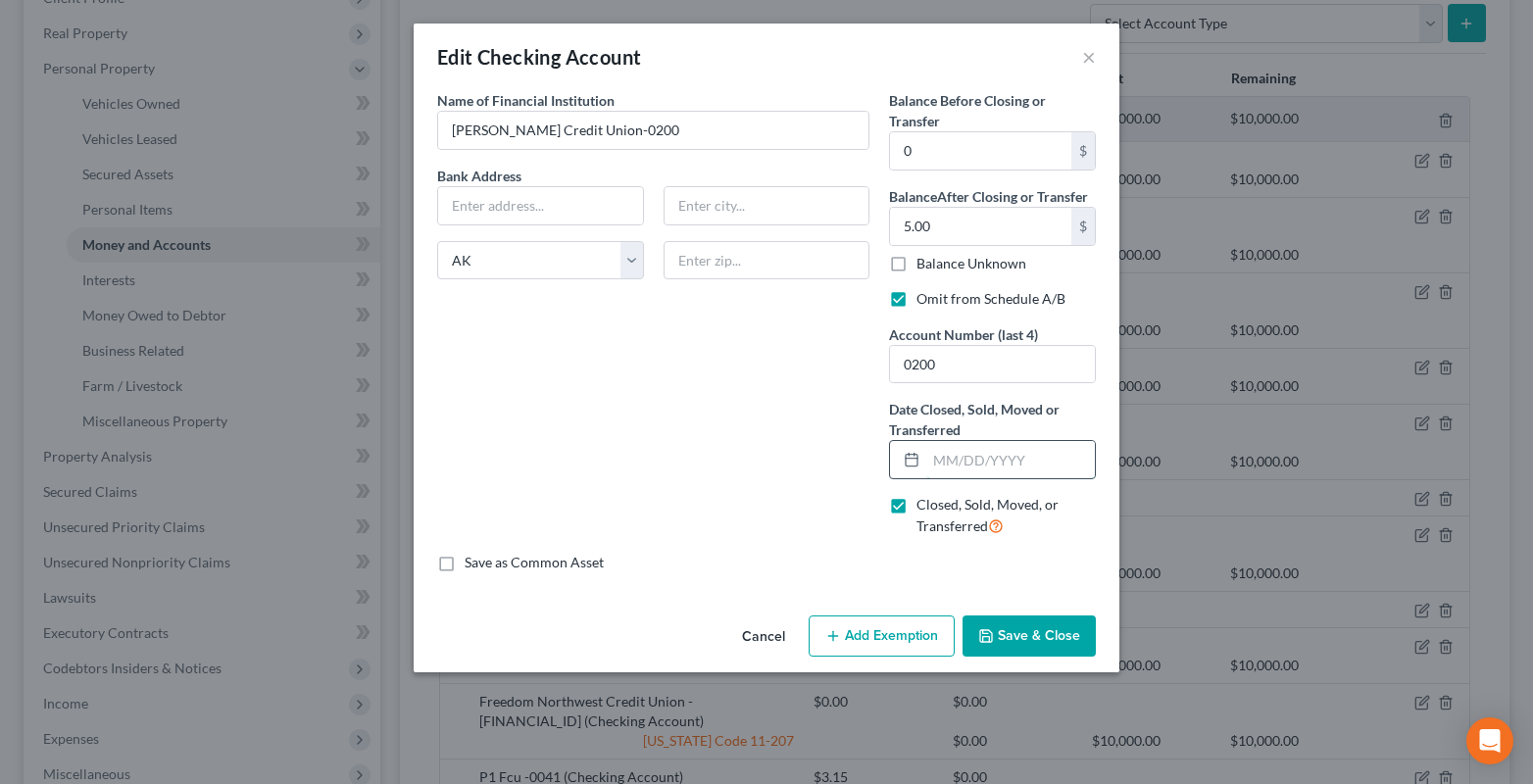
click at [941, 457] on input "text" at bounding box center [1010, 458] width 169 height 37
type input "07/07/2025"
click at [1073, 640] on button "Save & Close" at bounding box center [1028, 635] width 133 height 41
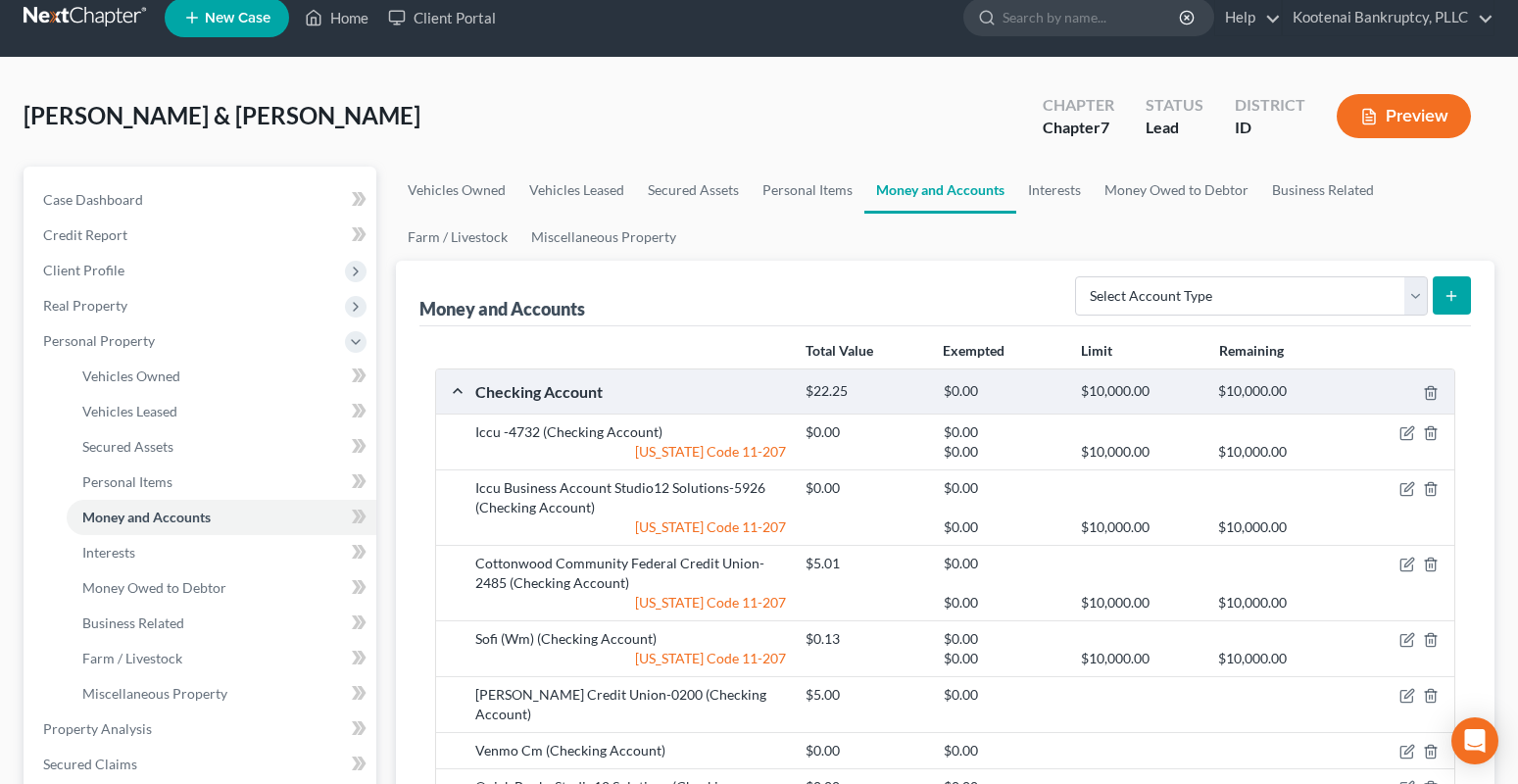
scroll to position [0, 0]
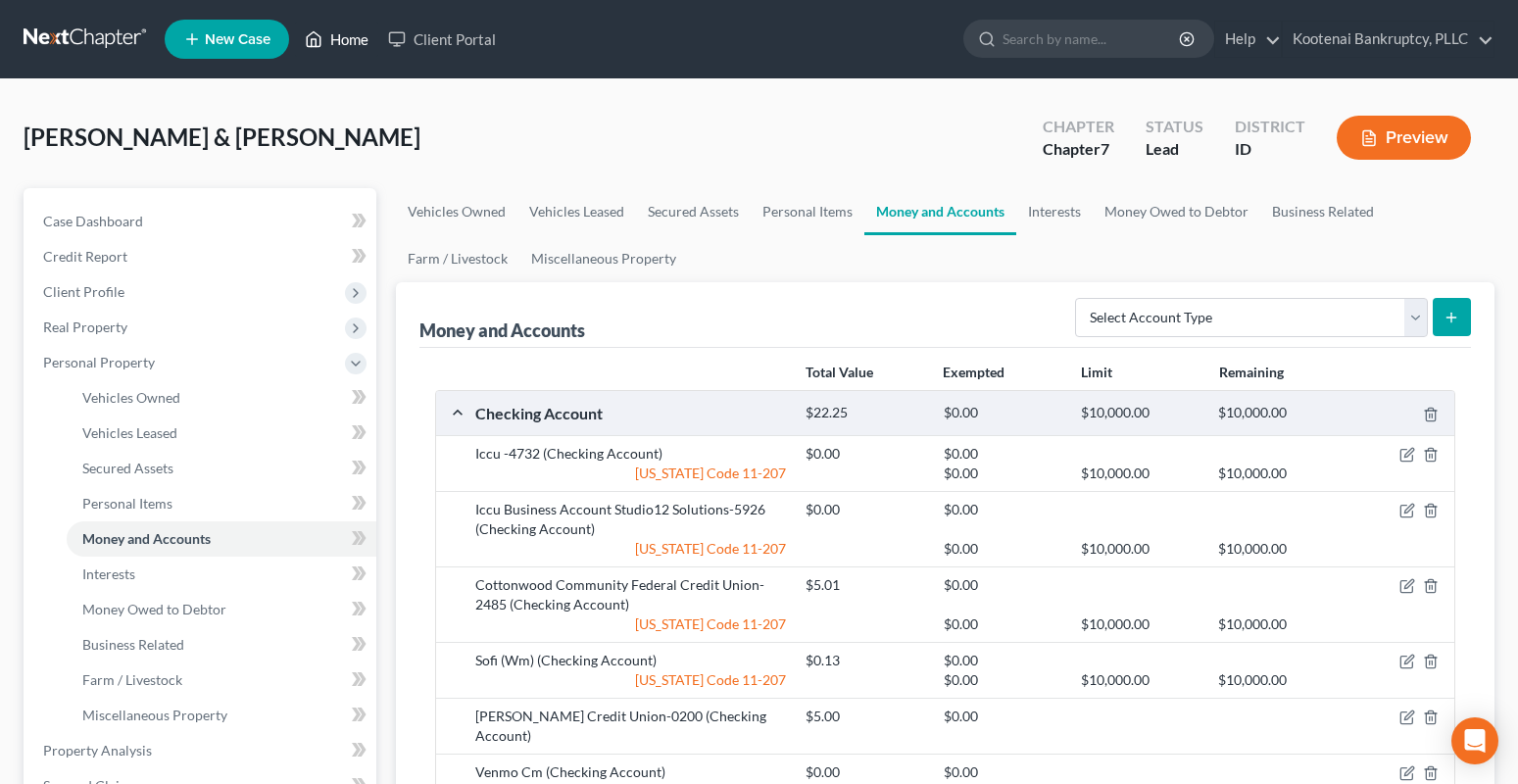
click at [342, 46] on link "Home" at bounding box center [336, 39] width 83 height 35
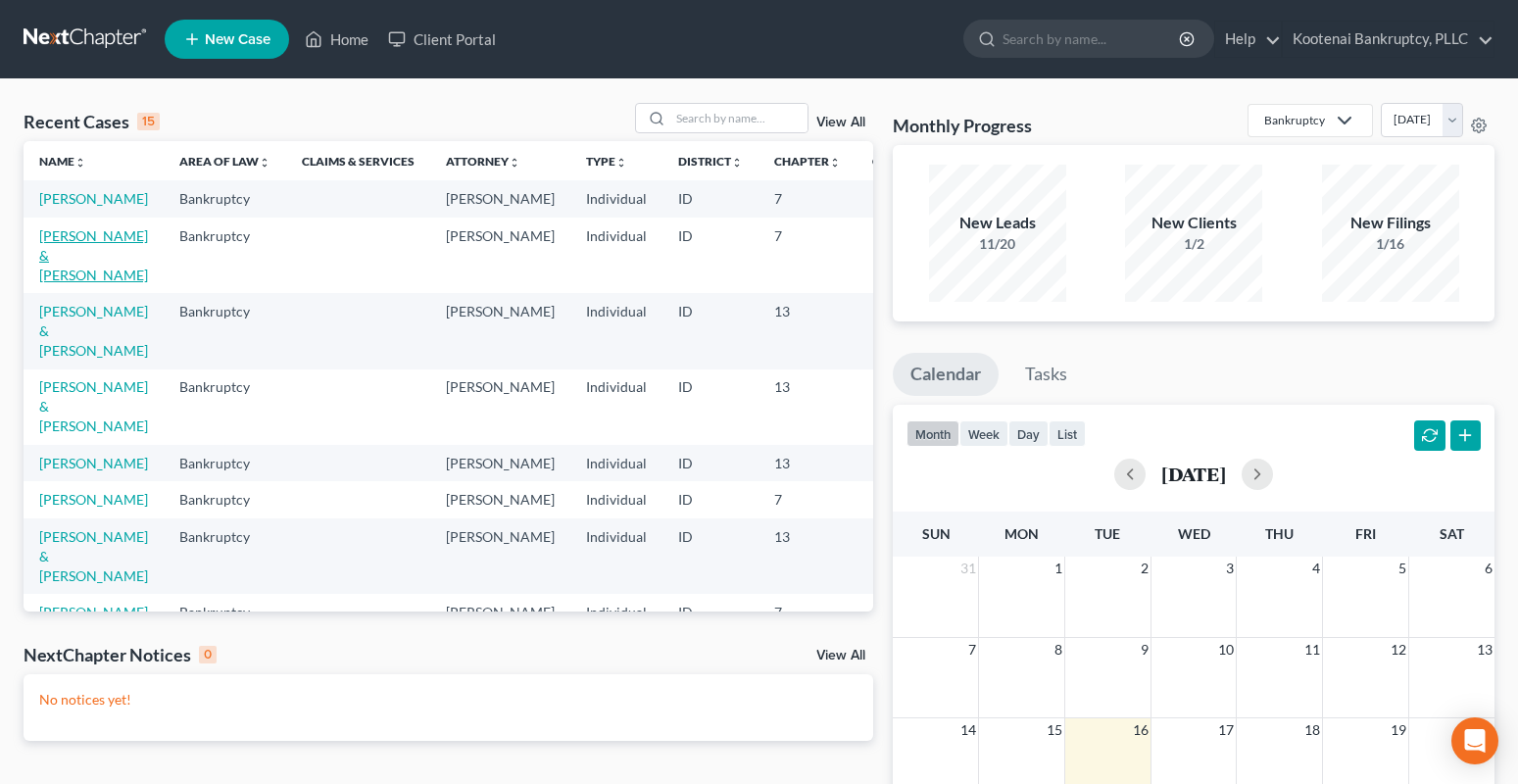
click at [75, 253] on link "Mc Nall, William & Christine" at bounding box center [93, 256] width 109 height 56
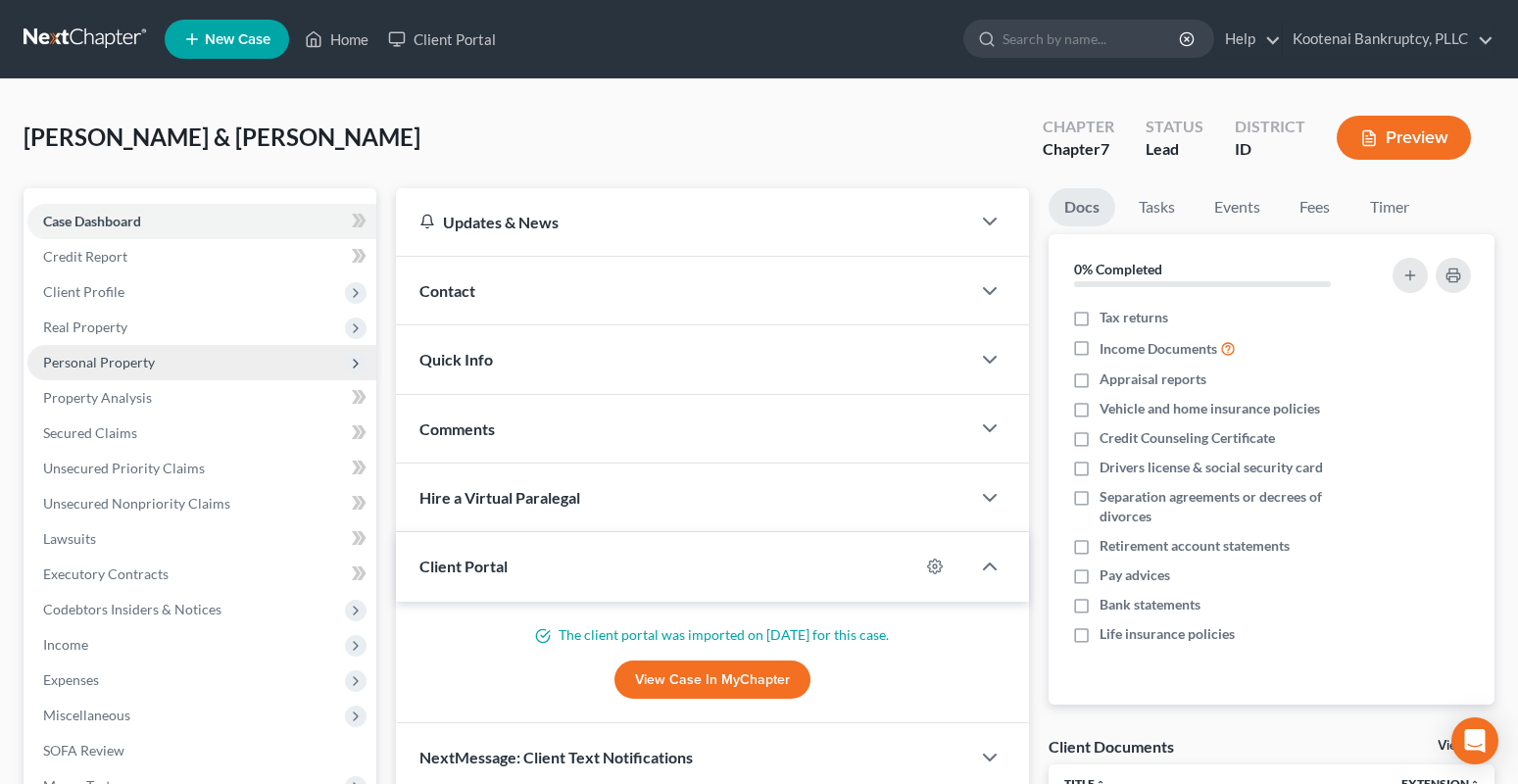
click at [77, 362] on span "Personal Property" at bounding box center [99, 362] width 112 height 17
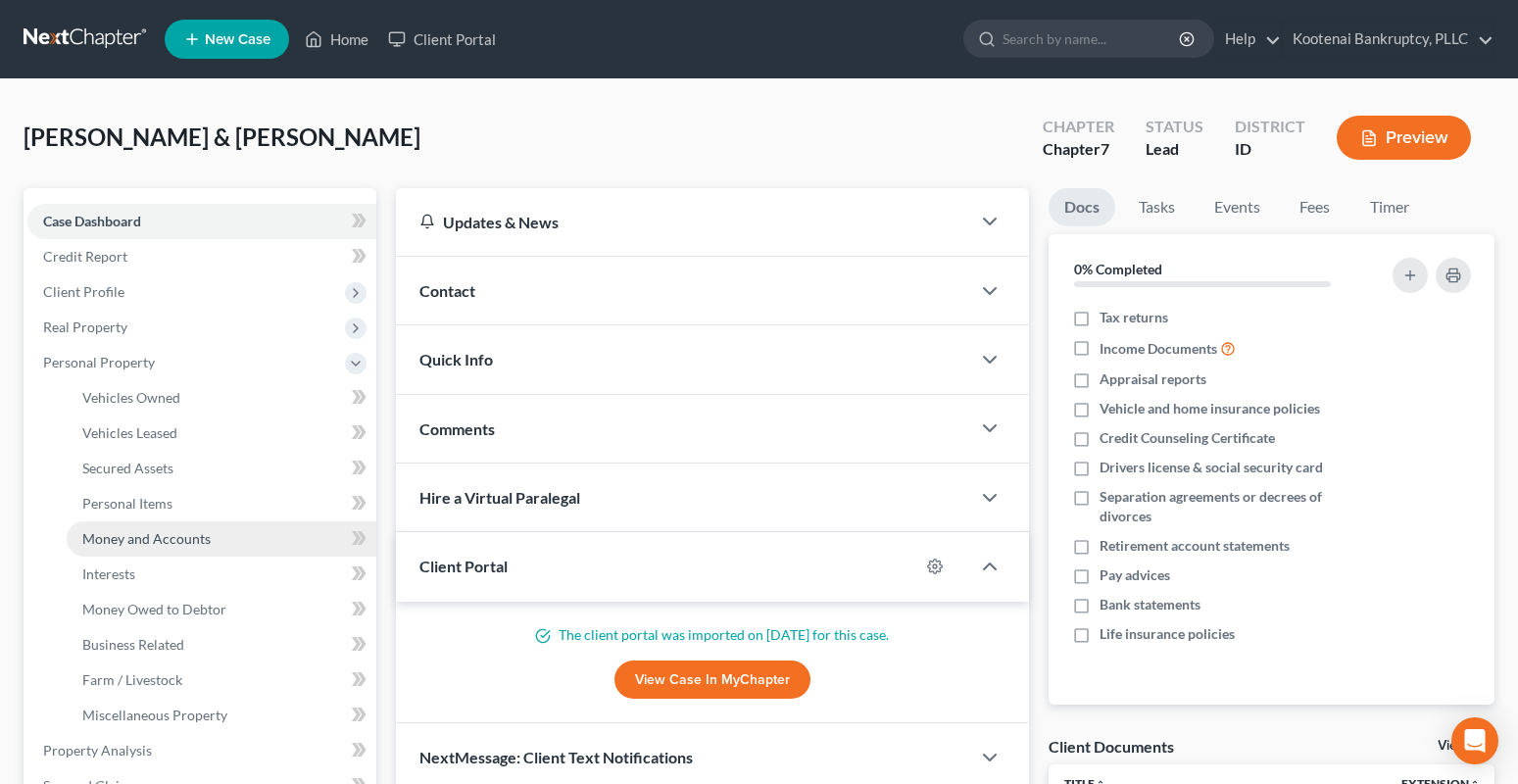
click at [125, 544] on span "Money and Accounts" at bounding box center [146, 538] width 128 height 17
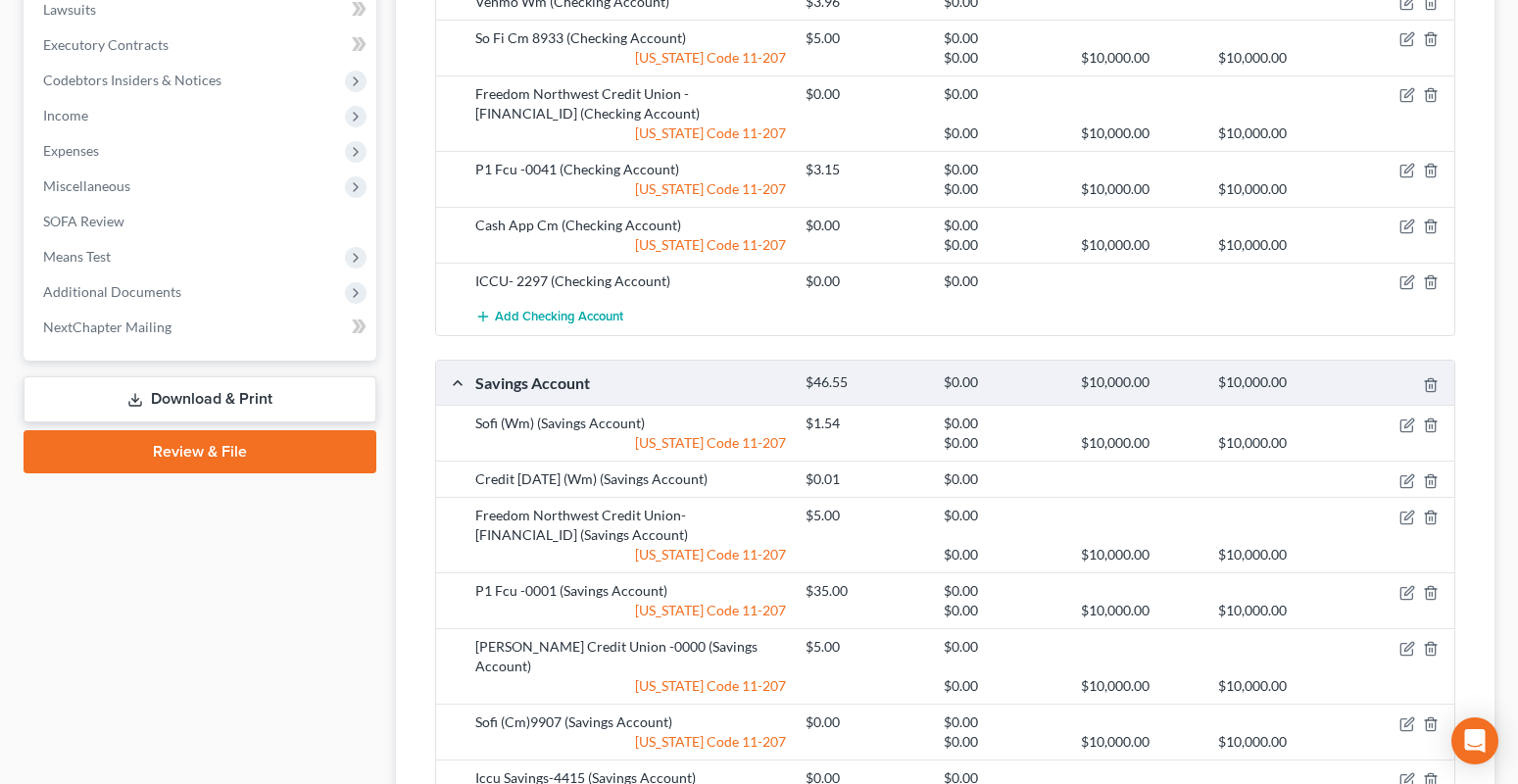
scroll to position [1171, 0]
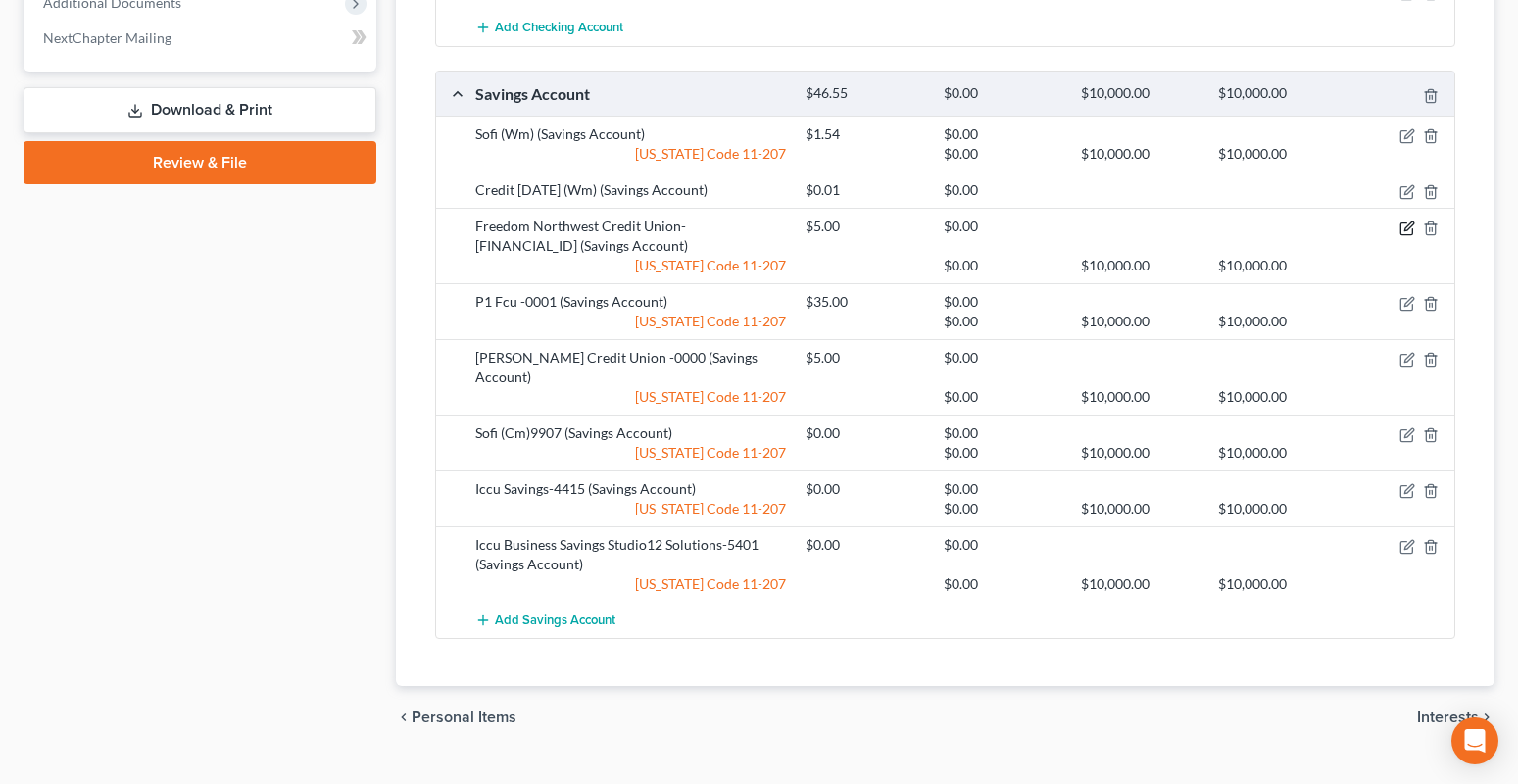
click at [1411, 221] on icon "button" at bounding box center [1407, 229] width 16 height 16
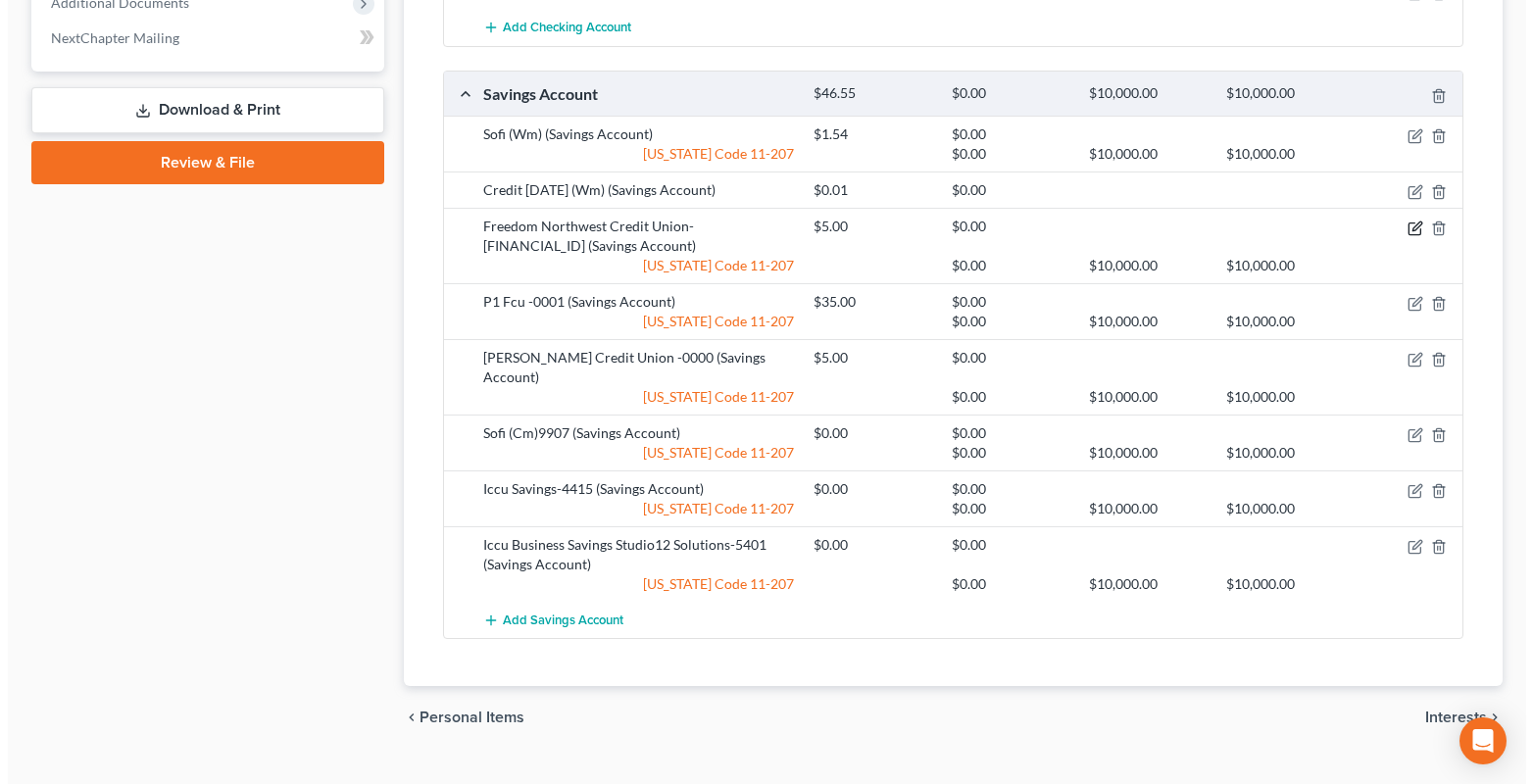
scroll to position [1151, 0]
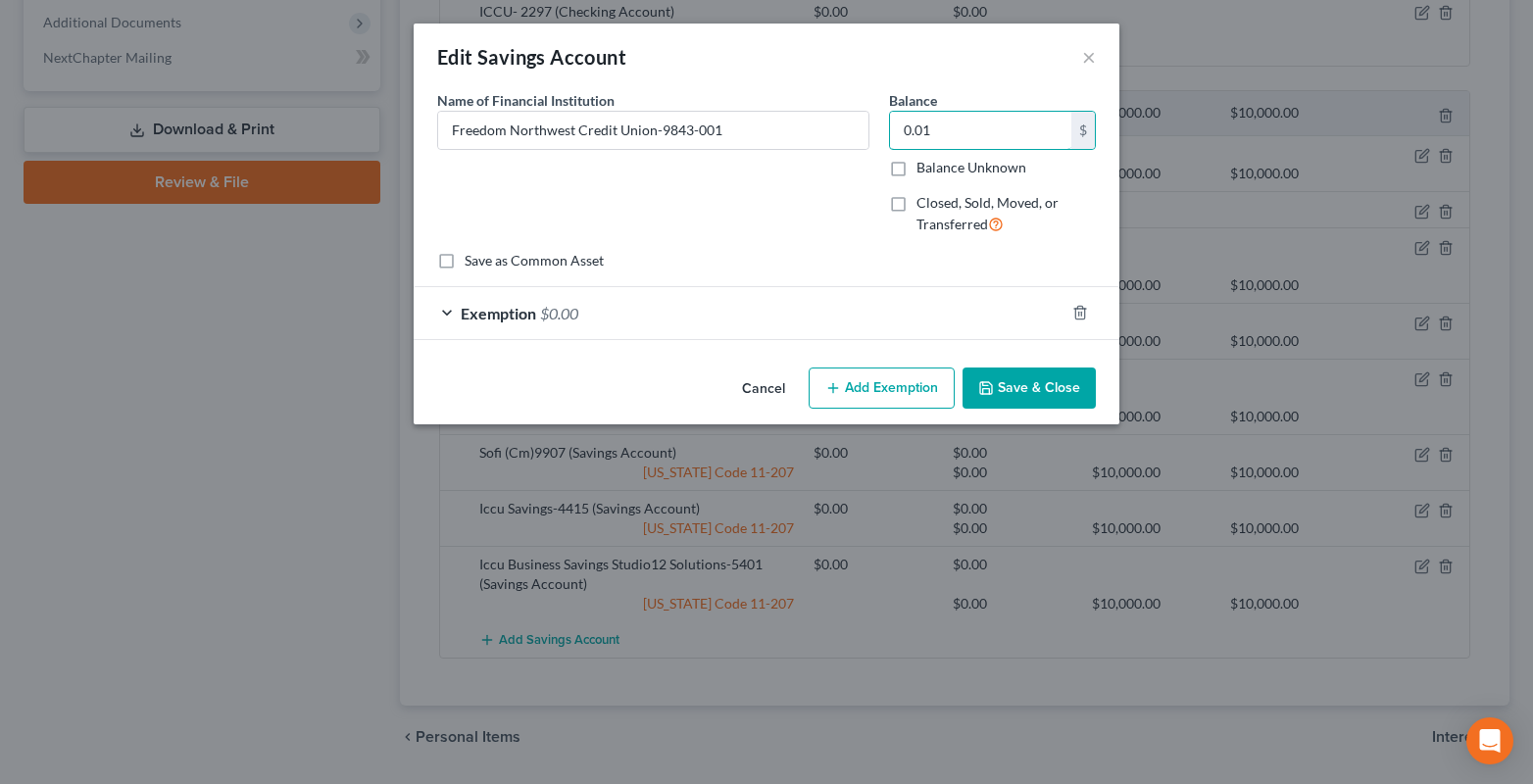
type input "0.01"
click at [445, 315] on div "Exemption $0.00" at bounding box center [739, 313] width 651 height 52
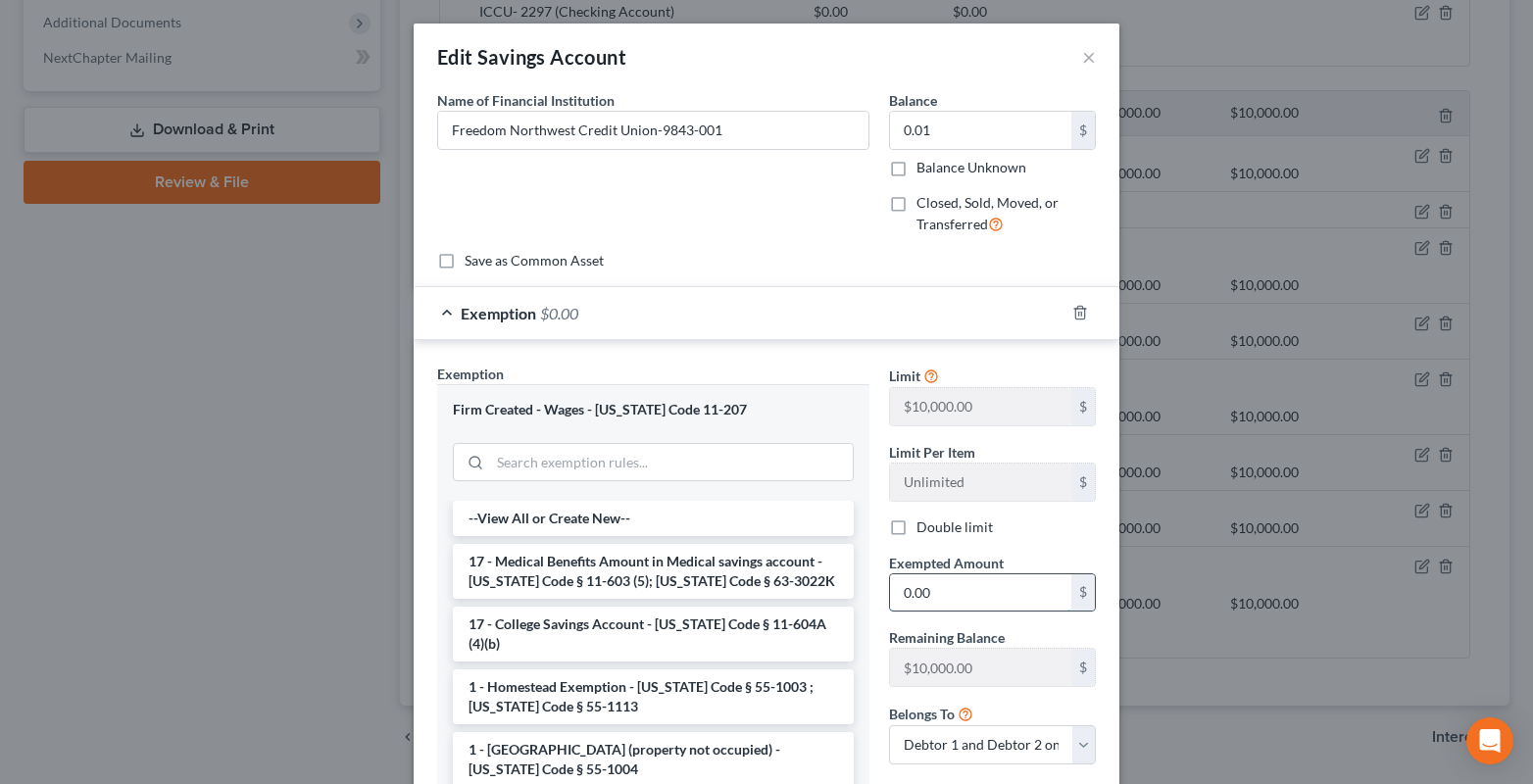
click at [963, 595] on input "0.00" at bounding box center [979, 592] width 181 height 37
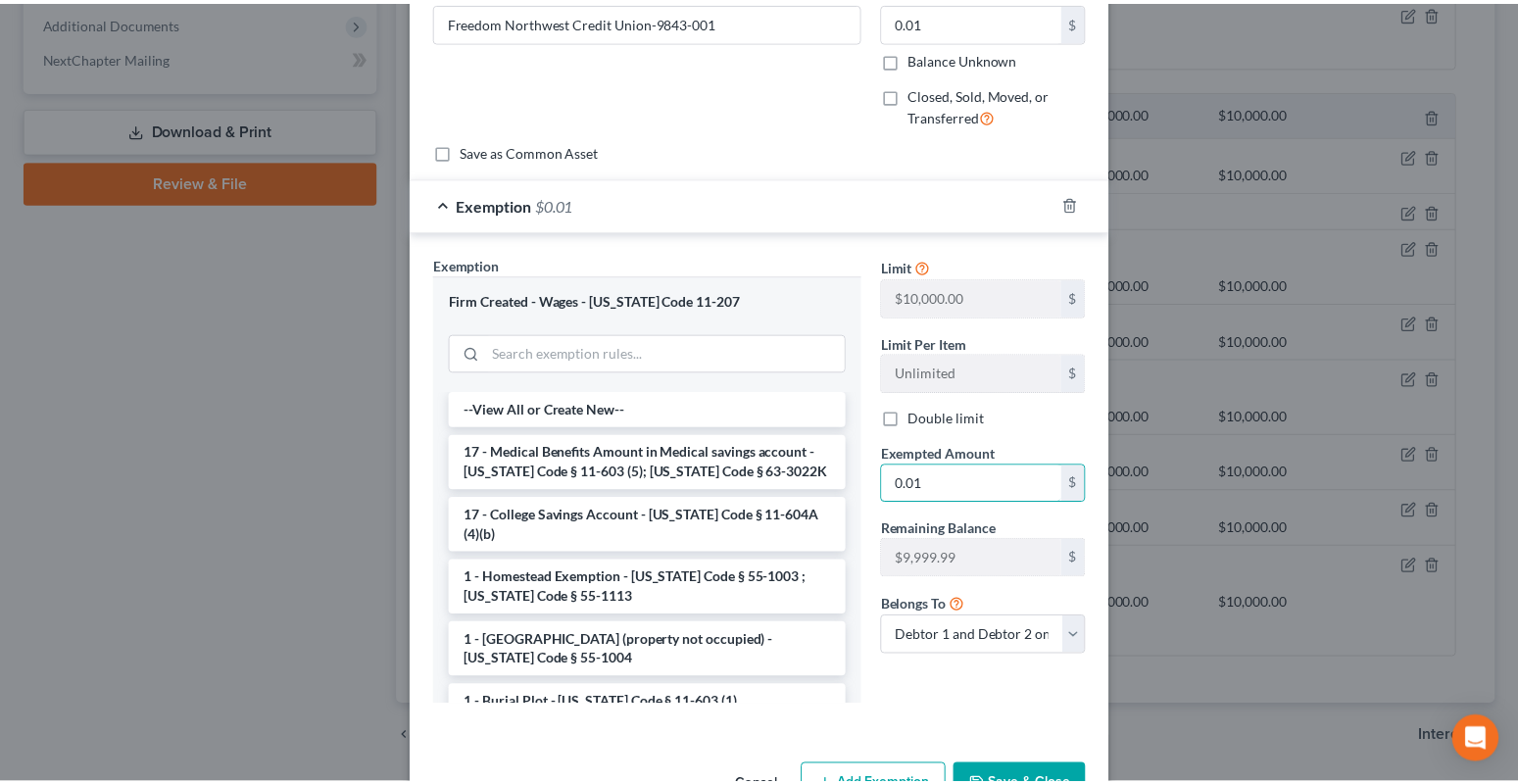
scroll to position [171, 0]
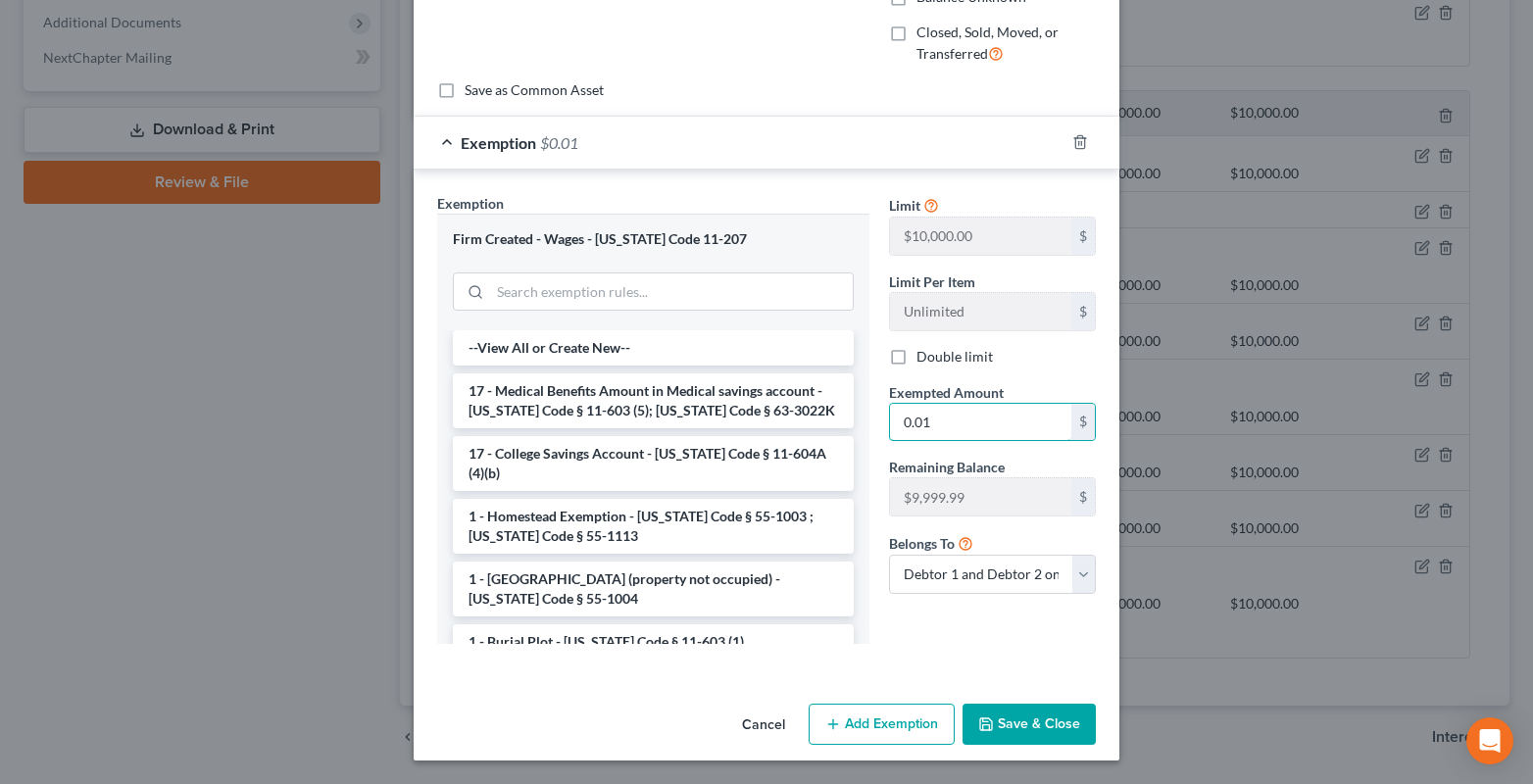
type input "0.01"
click at [1047, 718] on button "Save & Close" at bounding box center [1028, 723] width 133 height 41
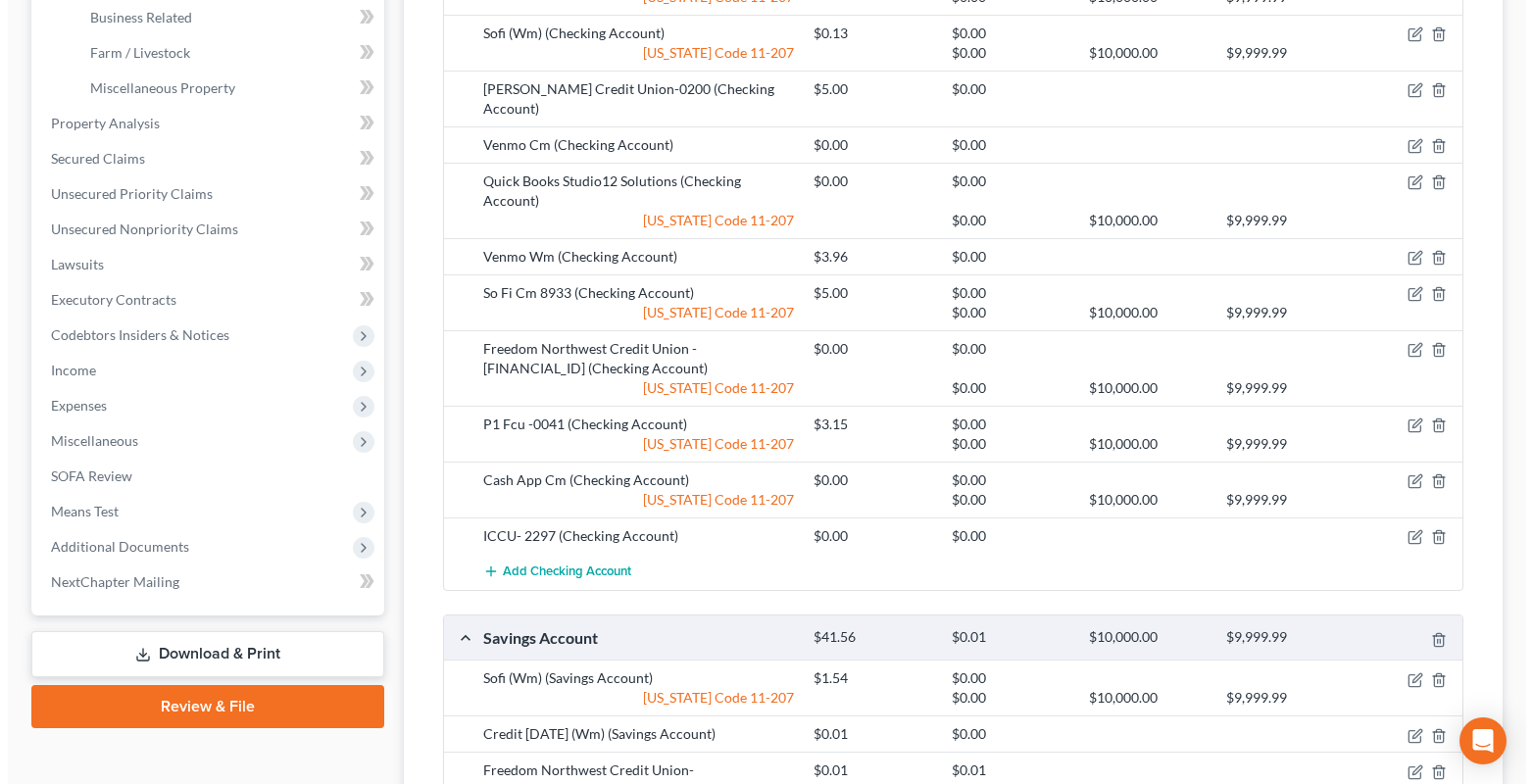
scroll to position [563, 0]
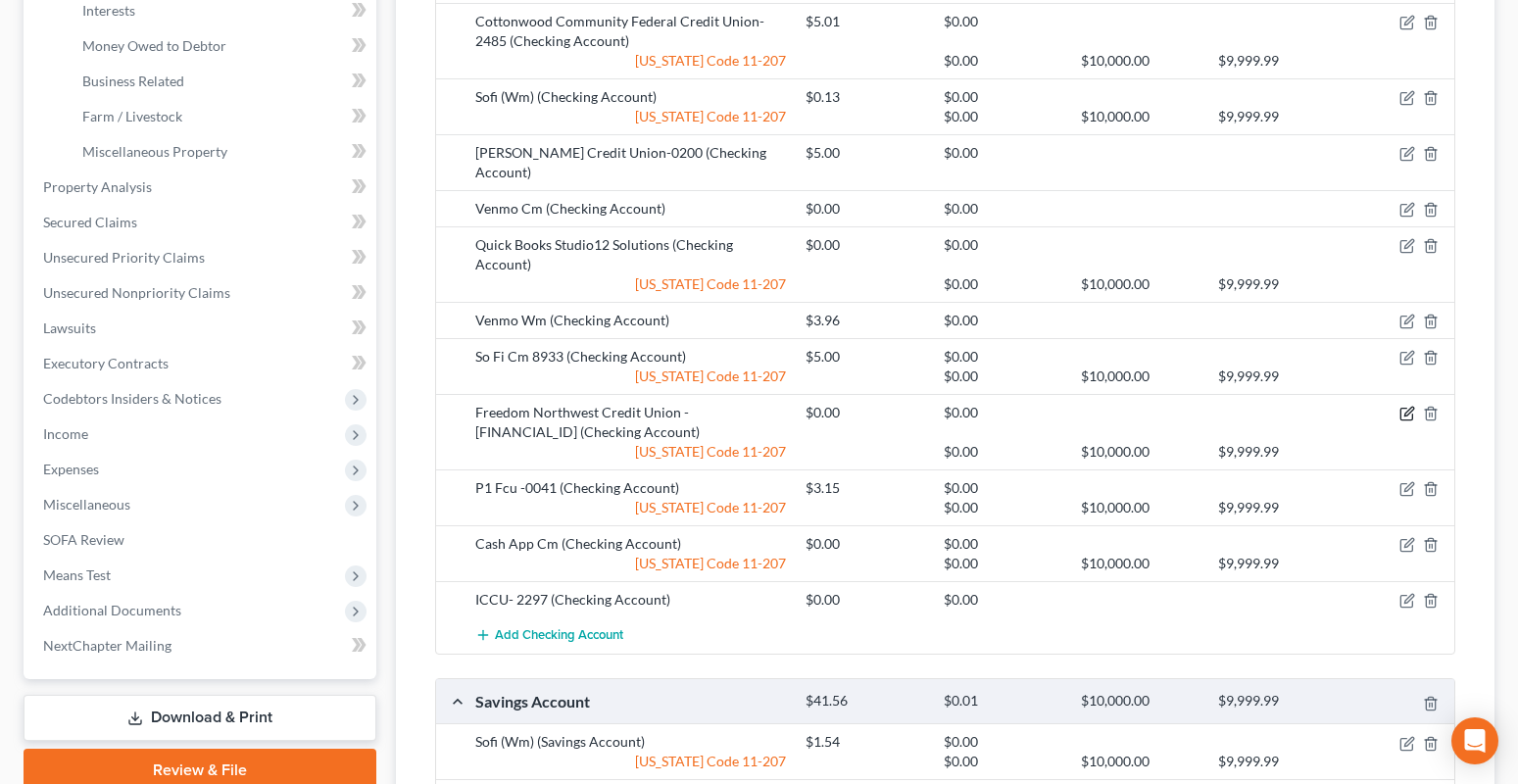
click at [1412, 405] on icon "button" at bounding box center [1407, 413] width 16 height 16
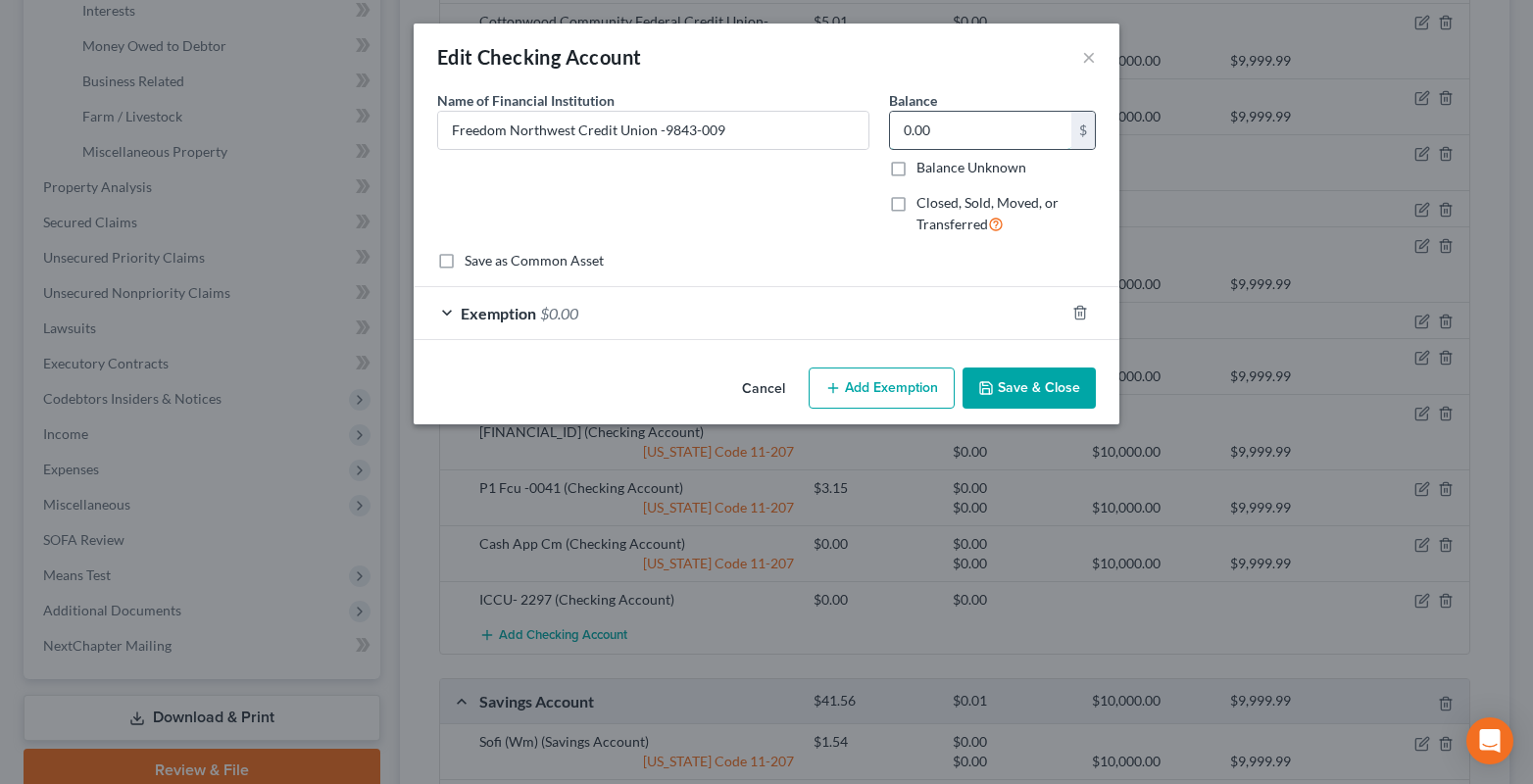
click at [976, 128] on input "0.00" at bounding box center [979, 130] width 181 height 37
type input "0.32"
click at [440, 312] on div "Exemption $0.00" at bounding box center [739, 313] width 651 height 52
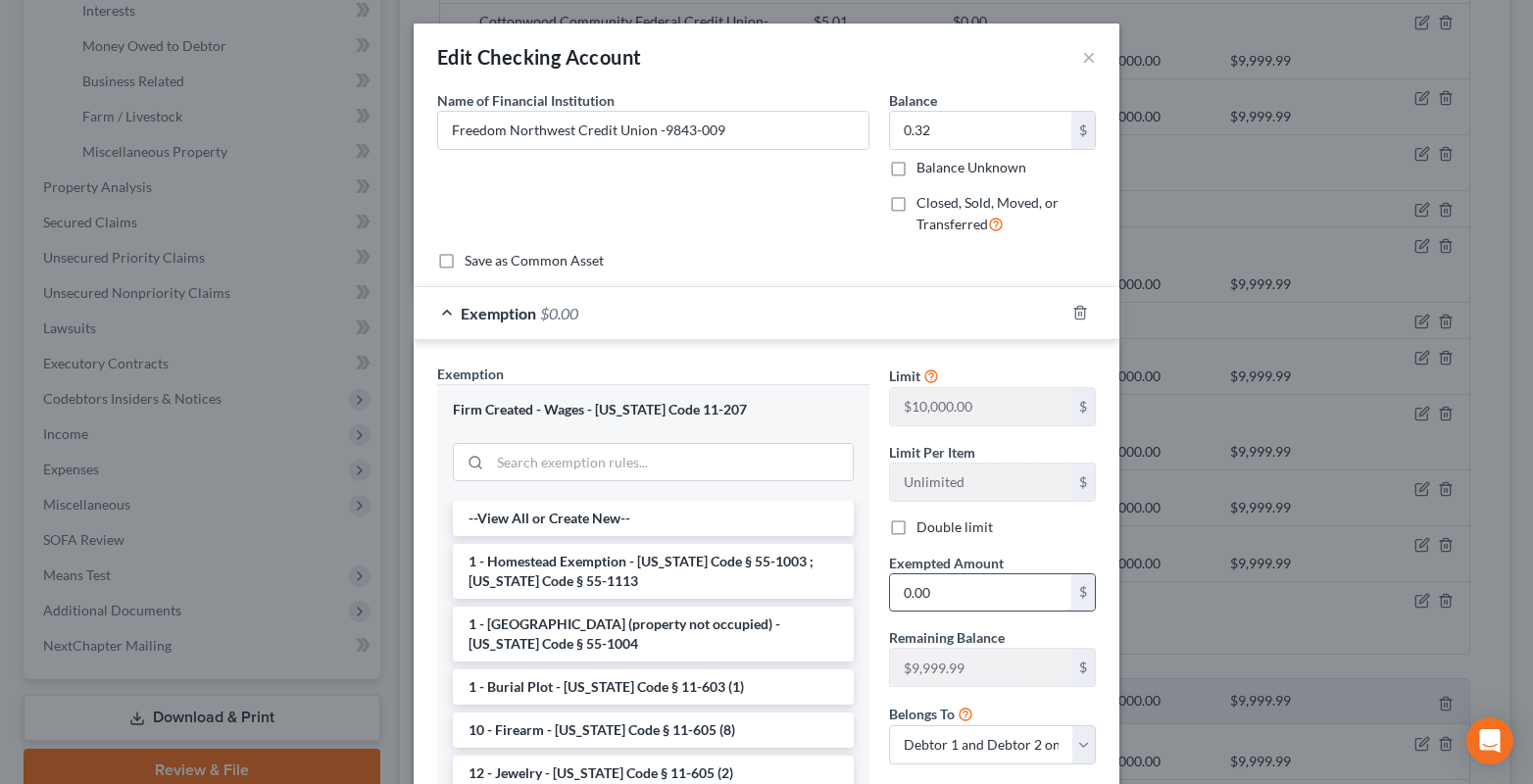
drag, startPoint x: 945, startPoint y: 600, endPoint x: 905, endPoint y: 591, distance: 41.0
click at [944, 600] on input "0.00" at bounding box center [979, 592] width 181 height 37
click at [933, 608] on input "0.32" at bounding box center [979, 592] width 181 height 37
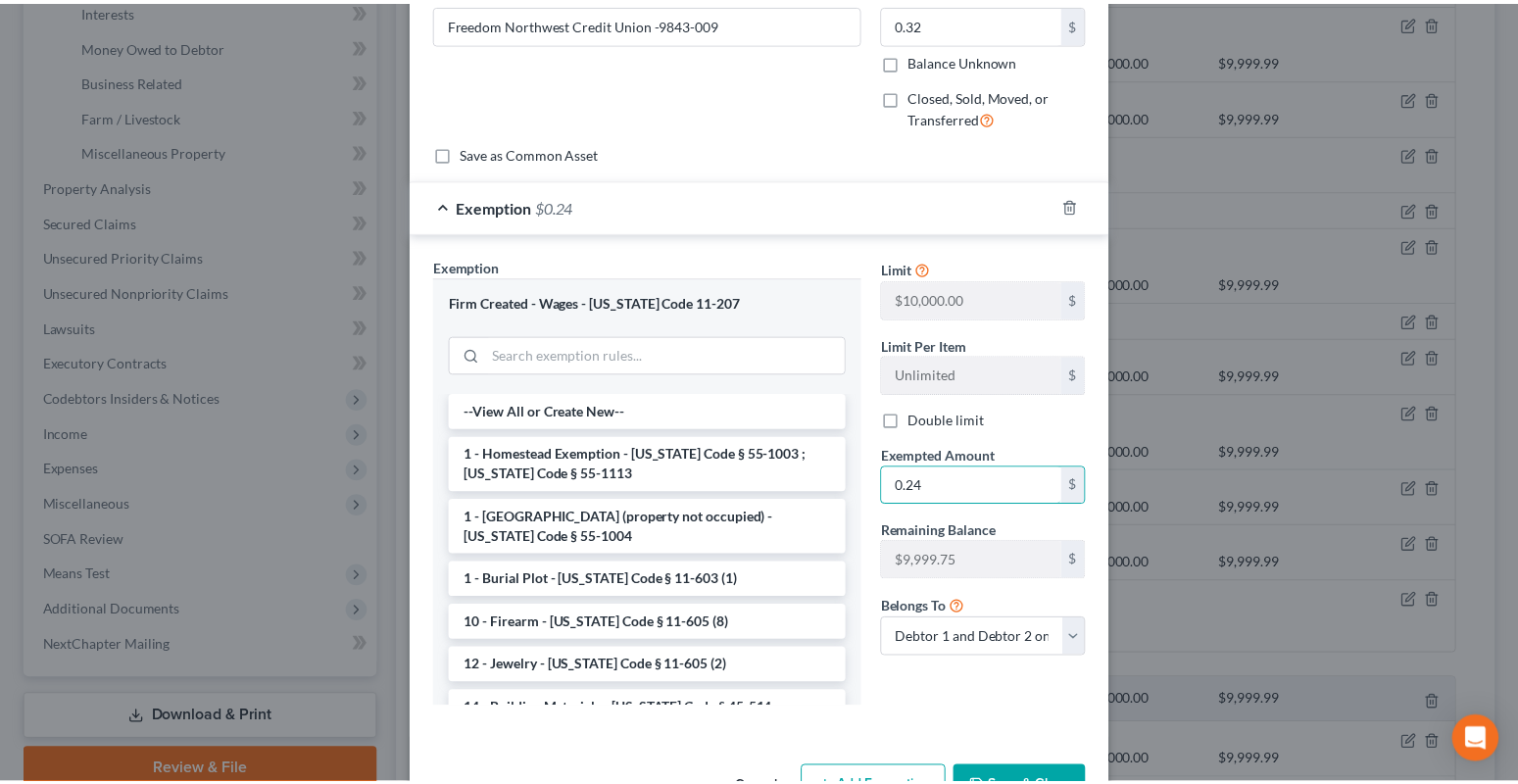
scroll to position [171, 0]
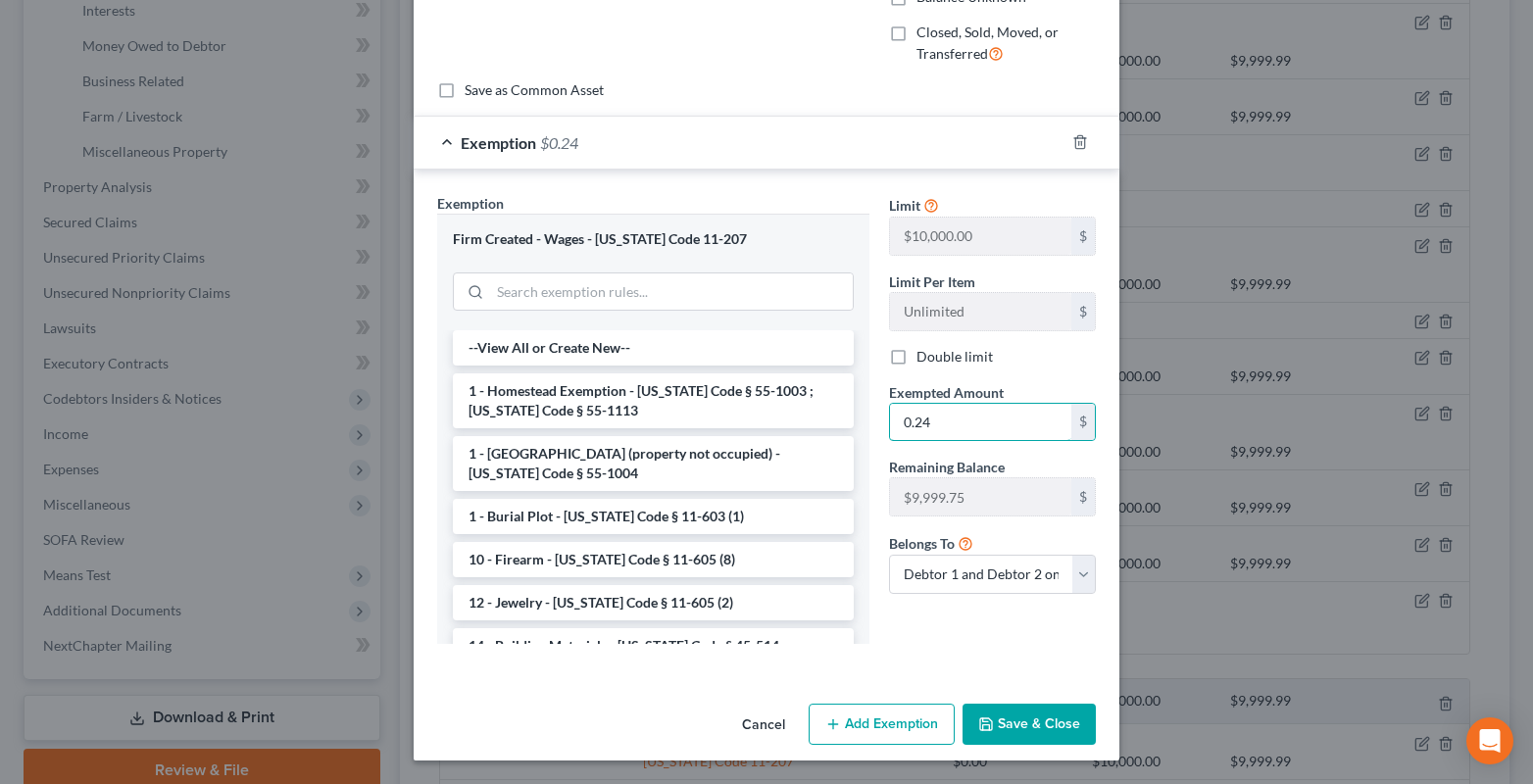
type input "0.24"
click at [1045, 715] on button "Save & Close" at bounding box center [1028, 723] width 133 height 41
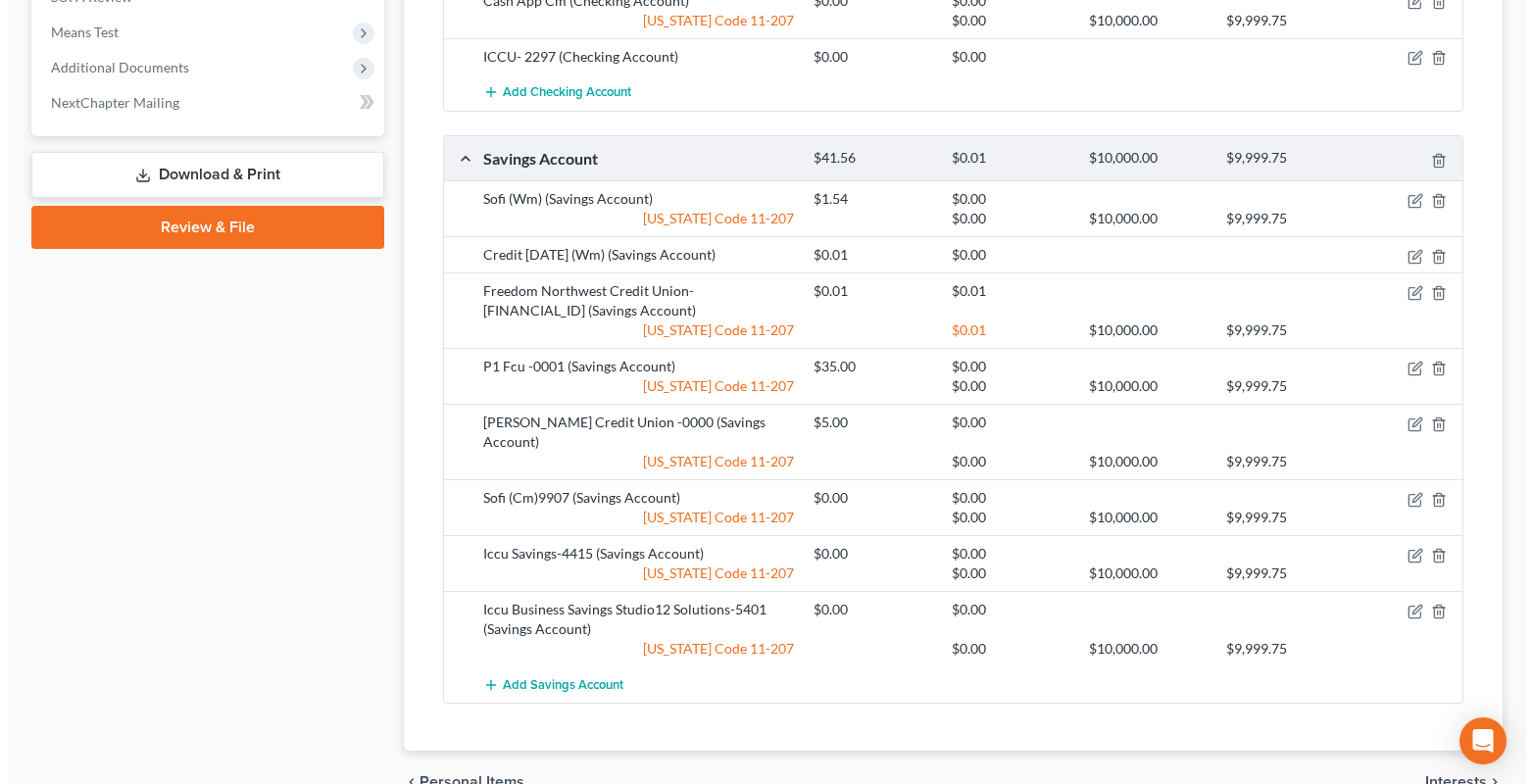
scroll to position [1151, 0]
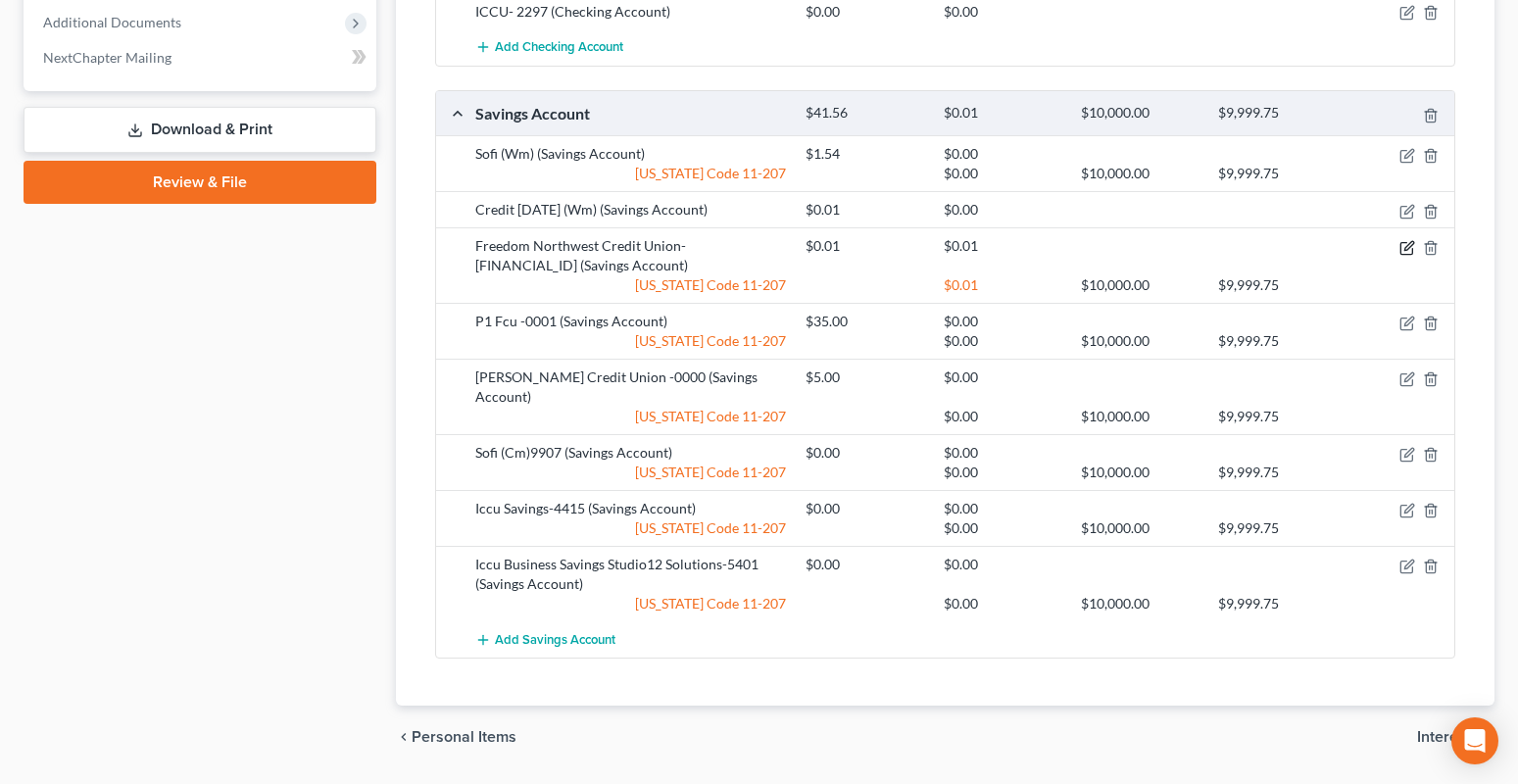
click at [1409, 240] on icon "button" at bounding box center [1407, 248] width 16 height 16
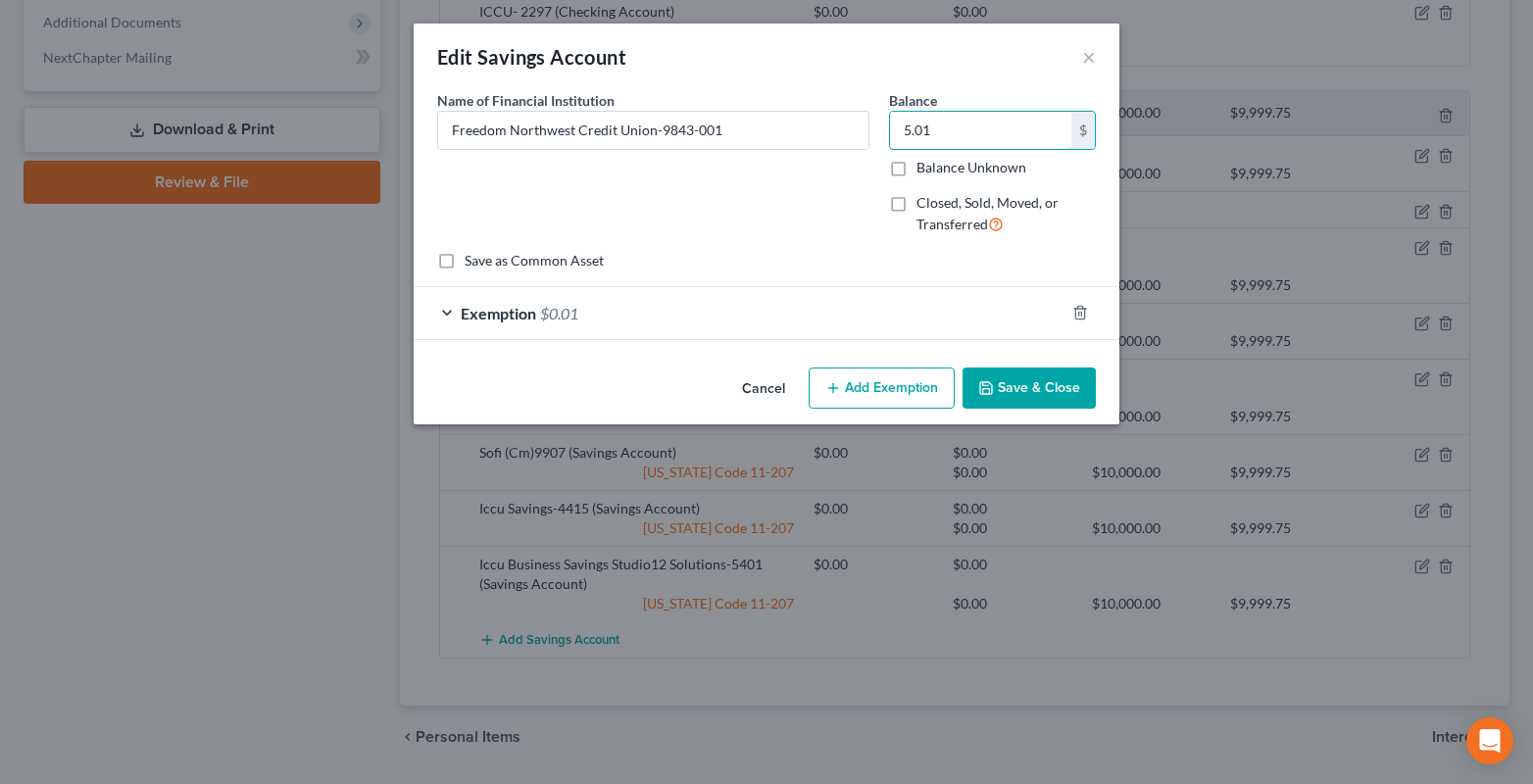
type input "5.01"
click at [415, 312] on div "Exemption $0.01" at bounding box center [739, 313] width 651 height 52
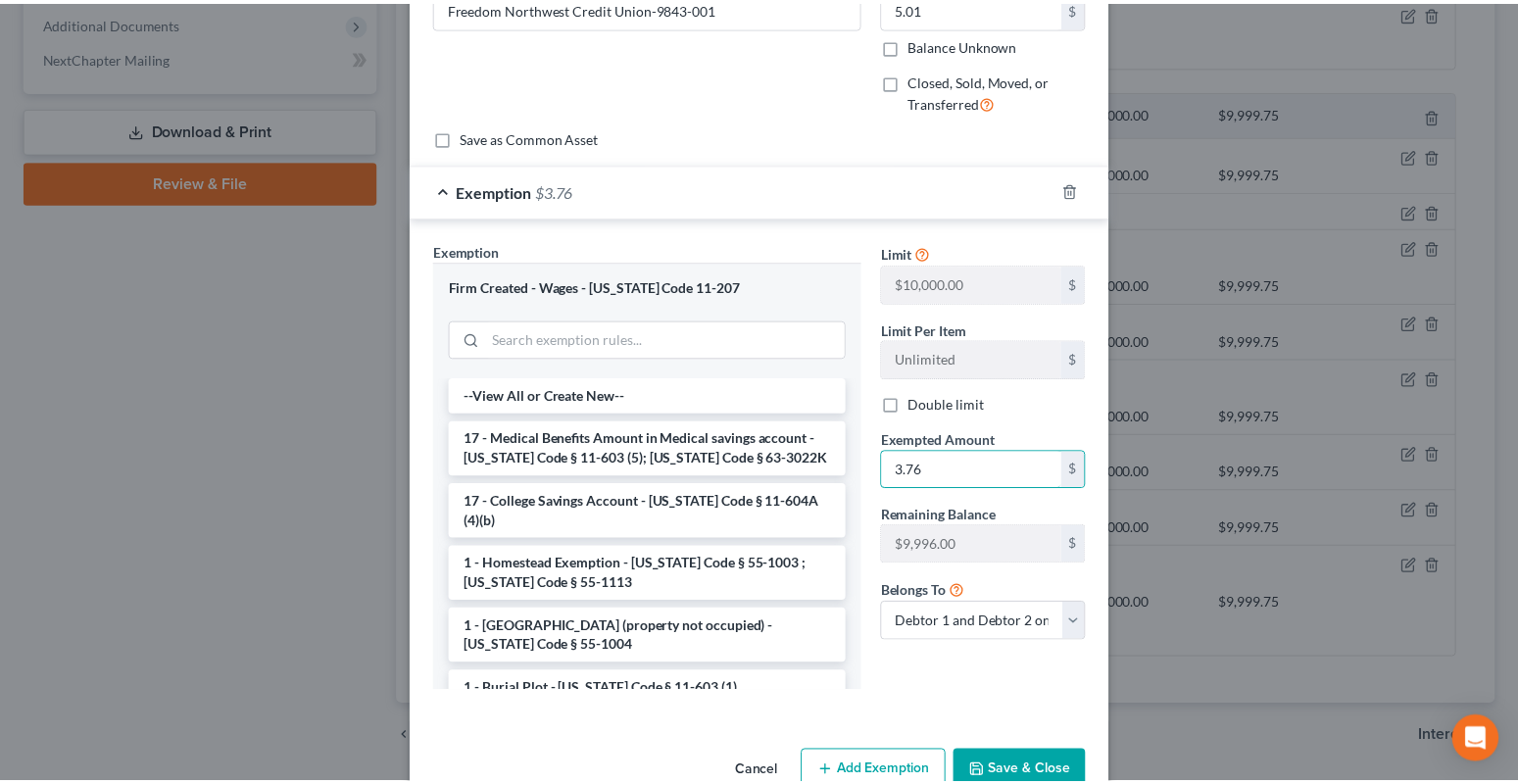
scroll to position [171, 0]
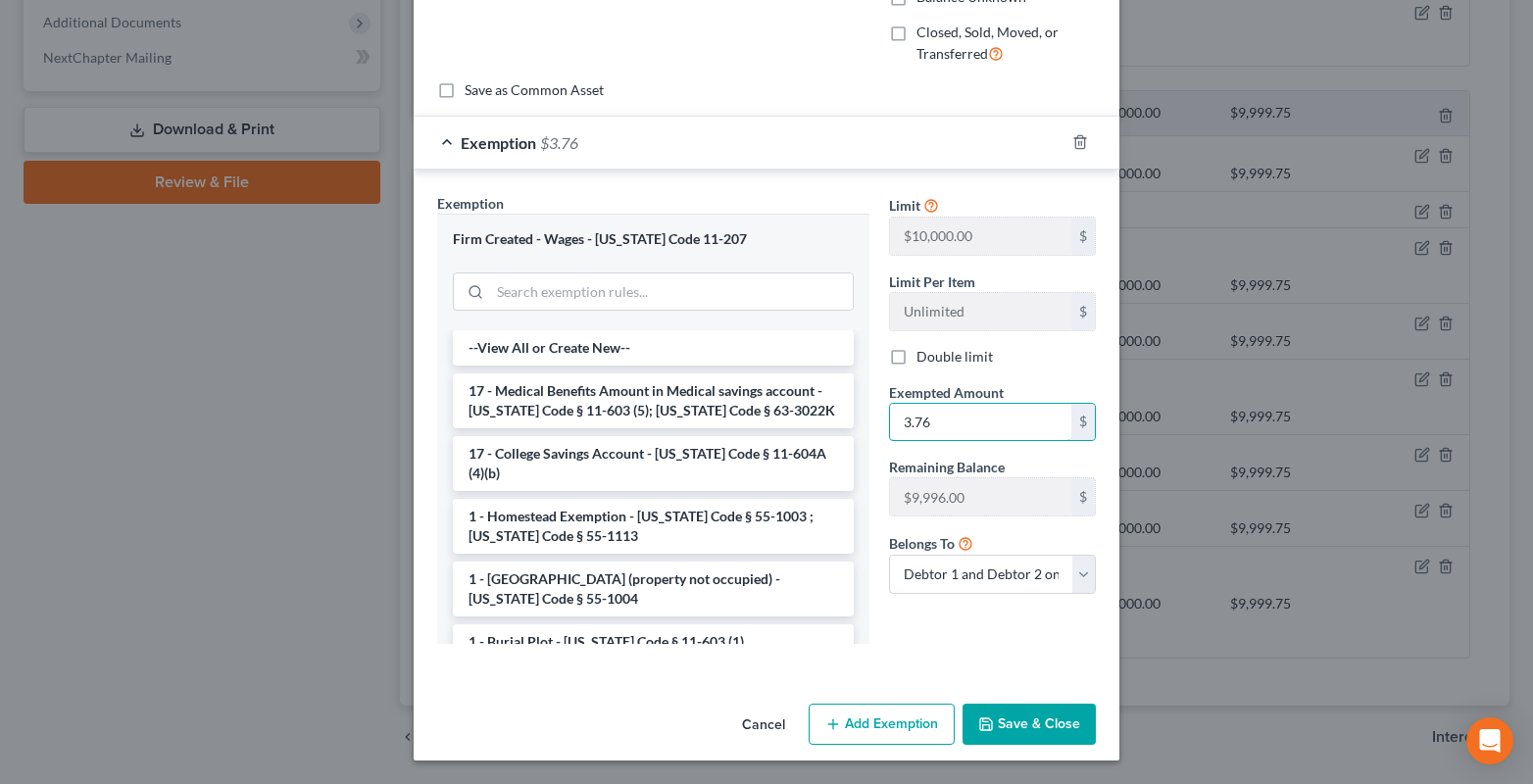
type input "3.76"
click at [990, 734] on button "Save & Close" at bounding box center [1028, 723] width 133 height 41
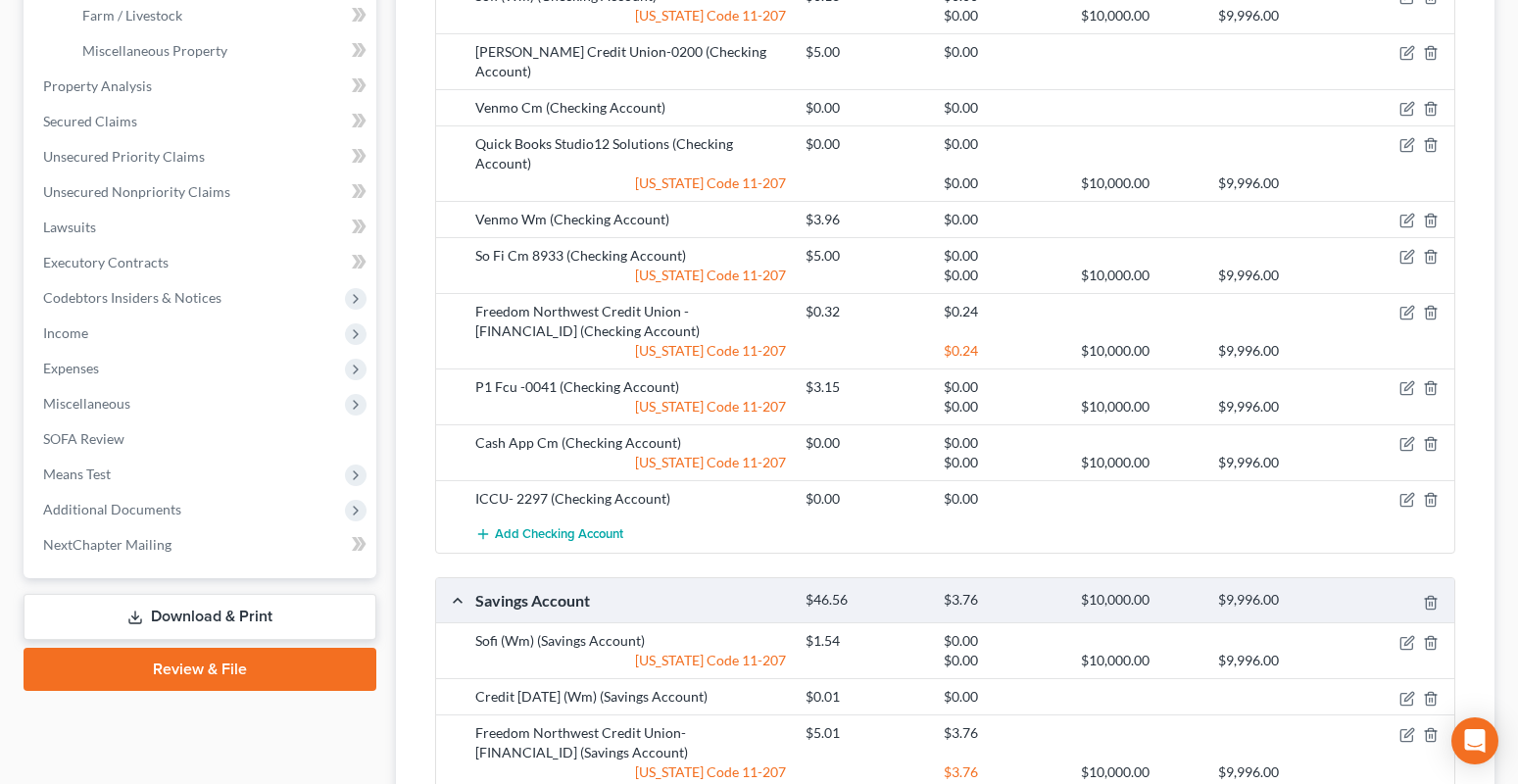
scroll to position [1171, 0]
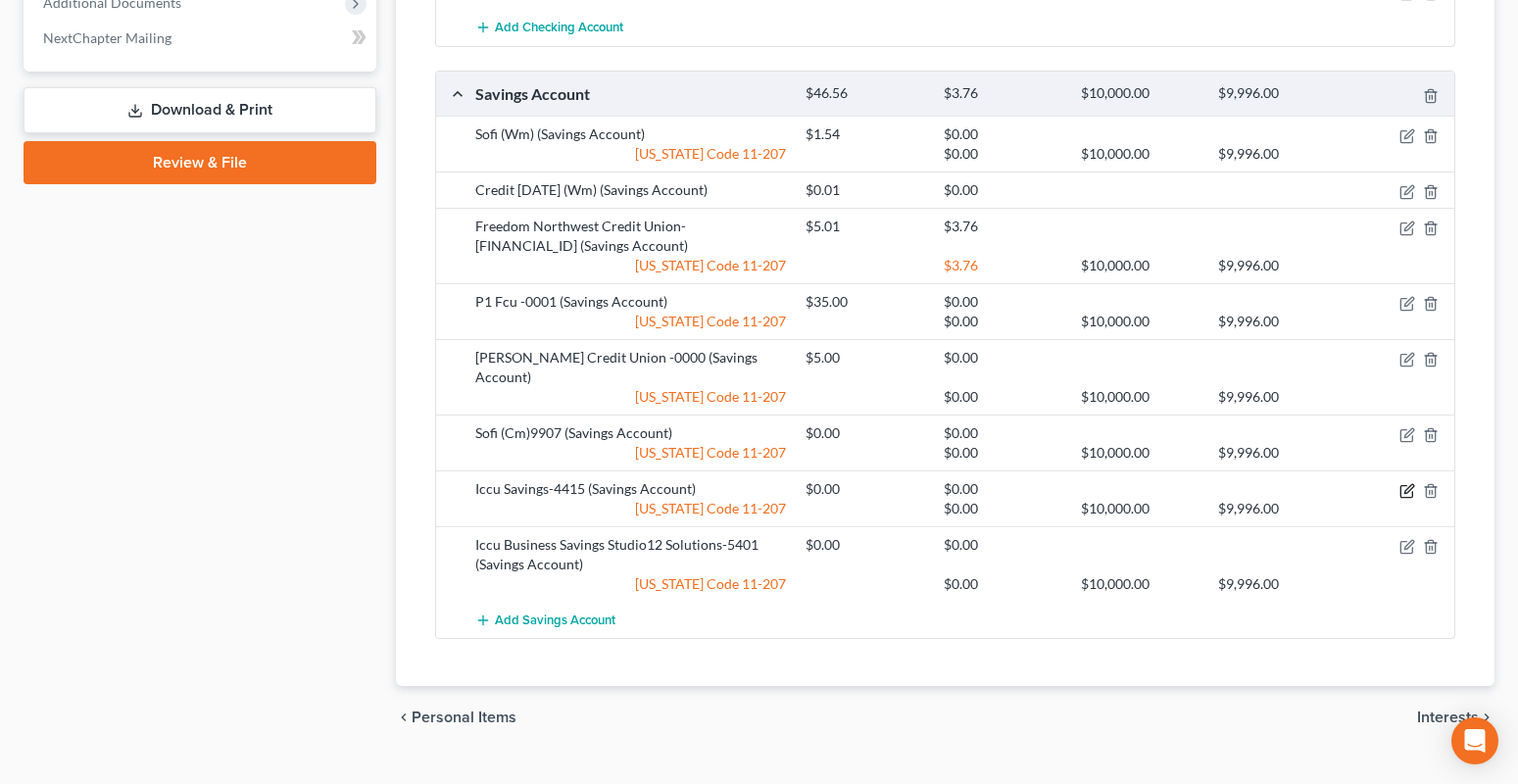
click at [1406, 482] on icon "button" at bounding box center [1407, 490] width 16 height 16
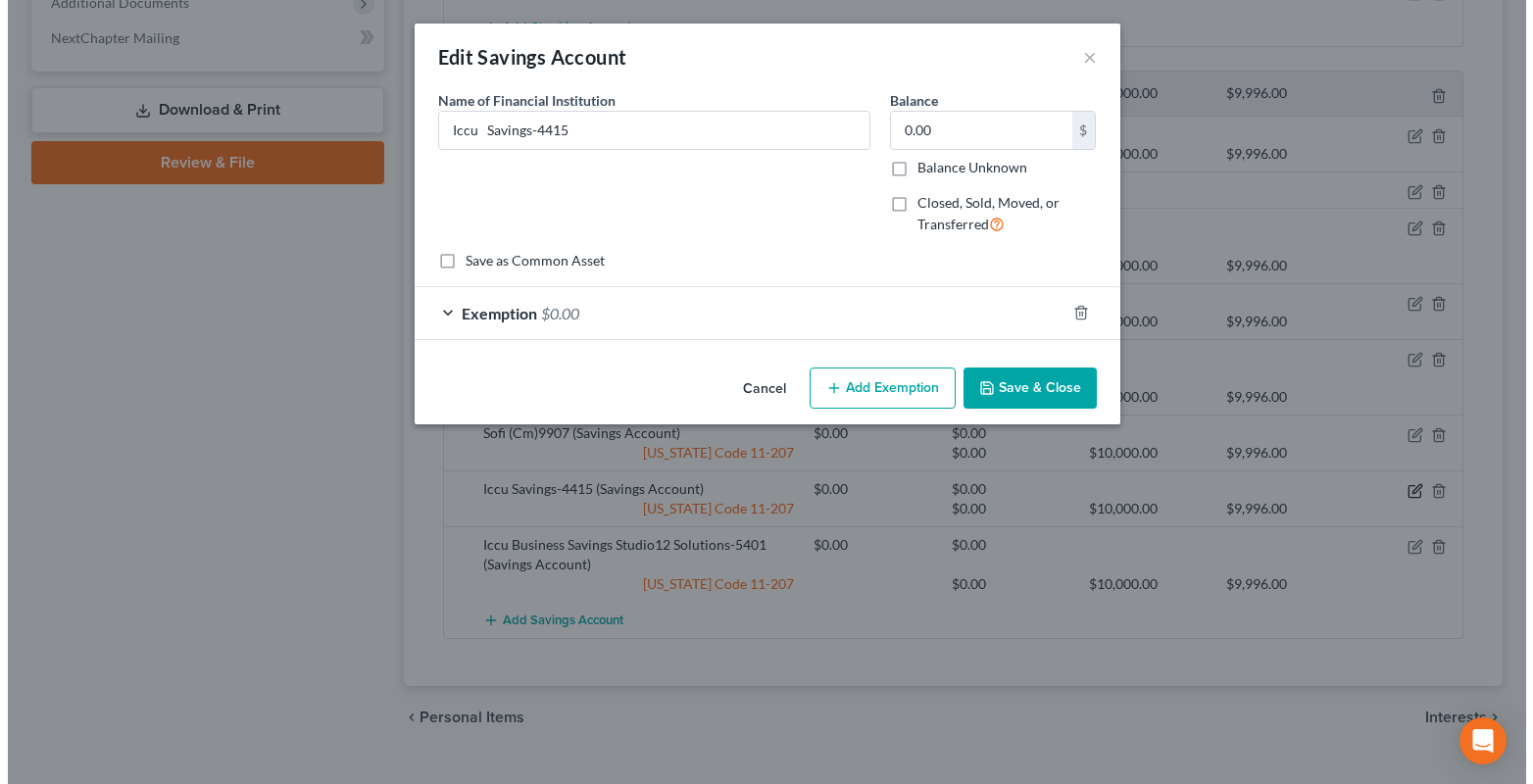
scroll to position [1151, 0]
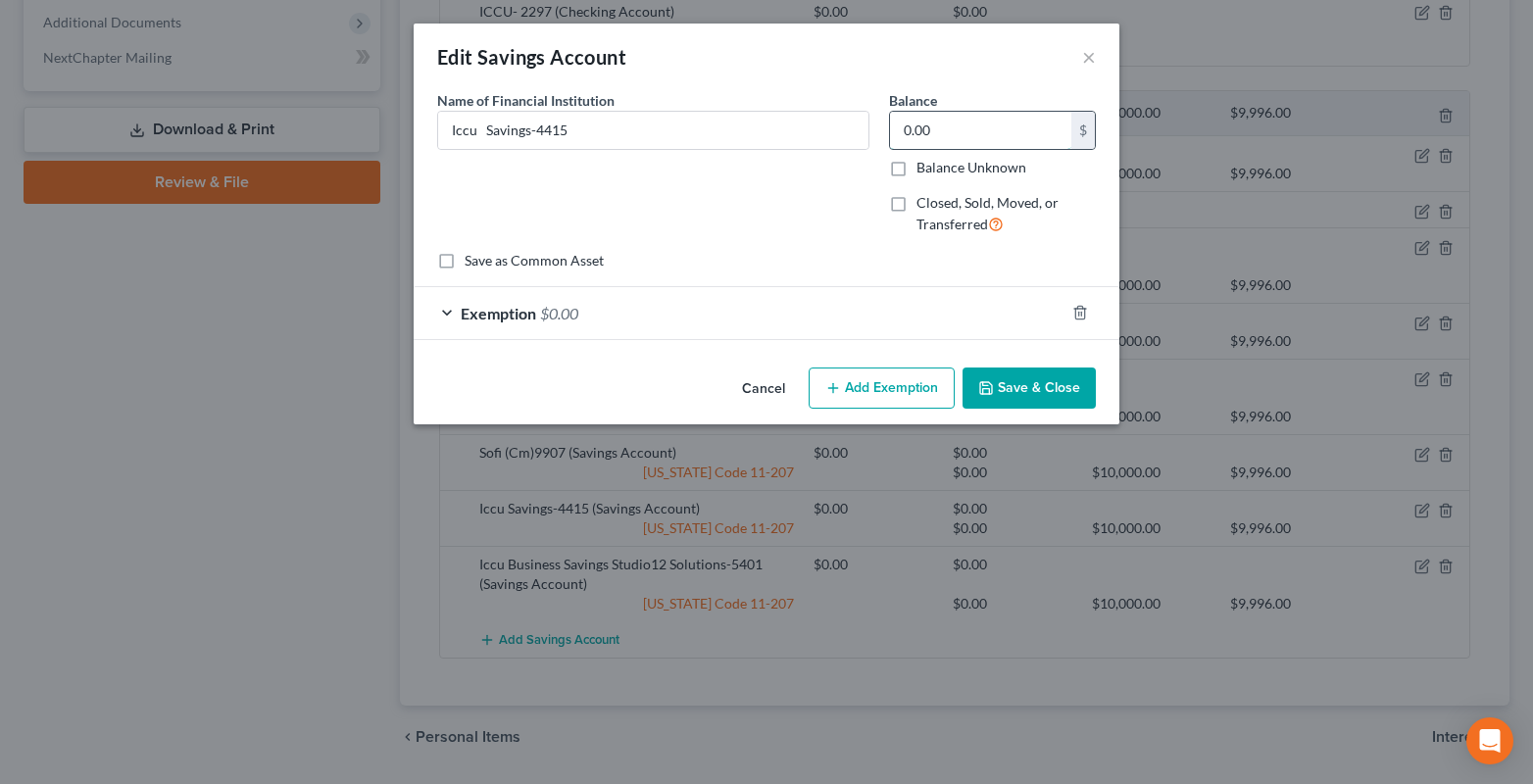
click at [941, 139] on input "0.00" at bounding box center [979, 130] width 181 height 37
type input "25.01"
click at [444, 311] on div "Exemption $0.00" at bounding box center [739, 313] width 651 height 52
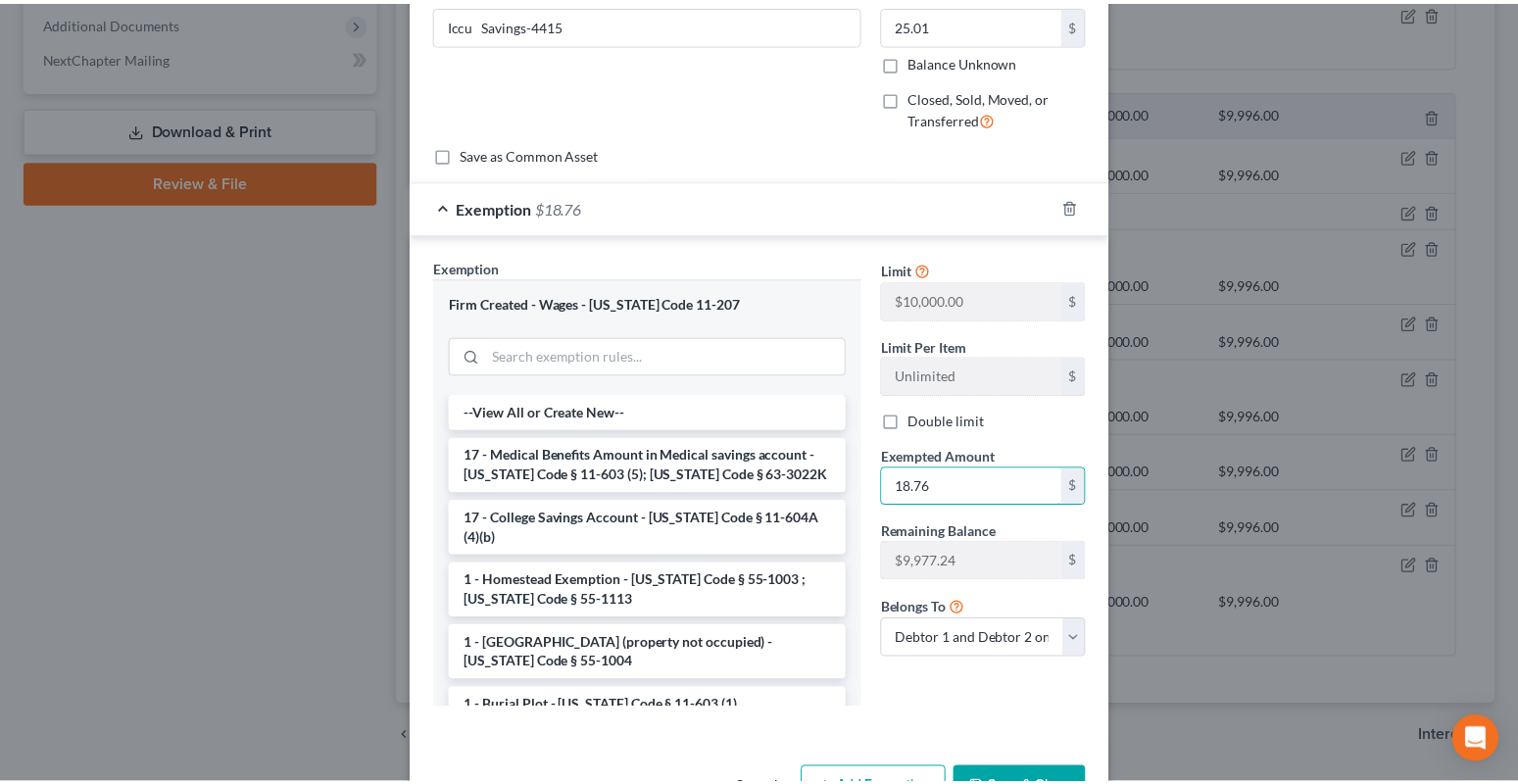
scroll to position [171, 0]
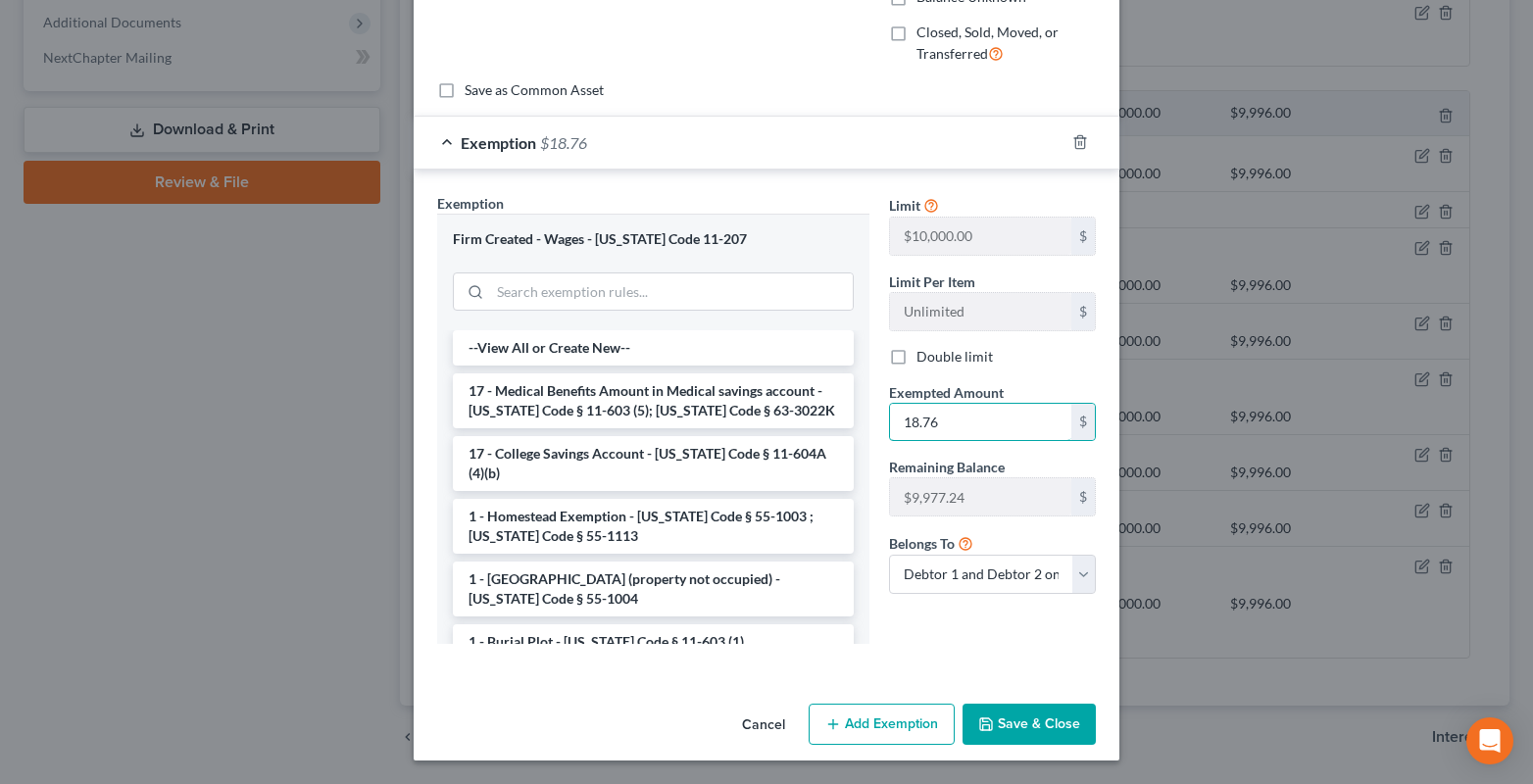
type input "18.76"
click at [1058, 731] on button "Save & Close" at bounding box center [1028, 723] width 133 height 41
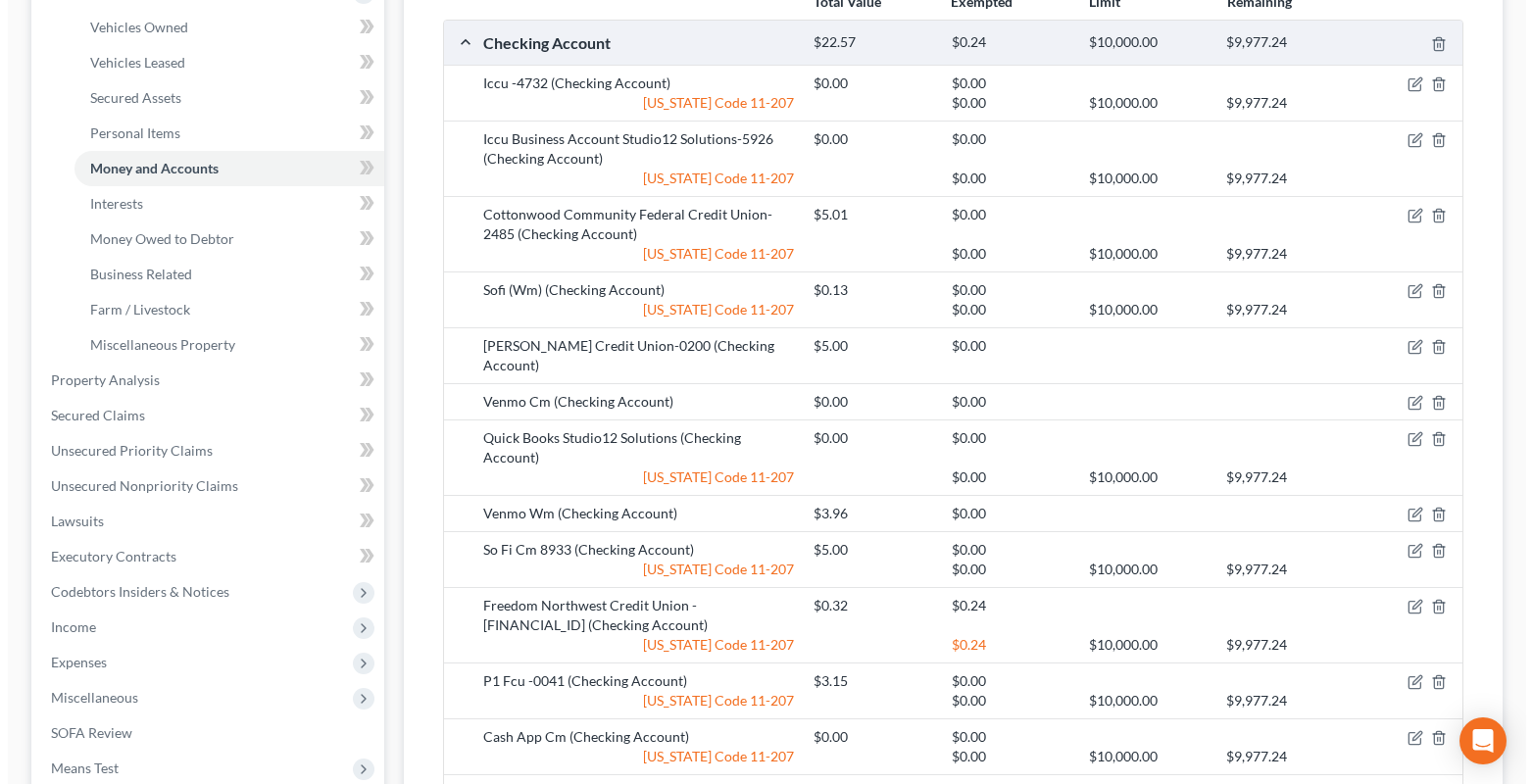
scroll to position [270, 0]
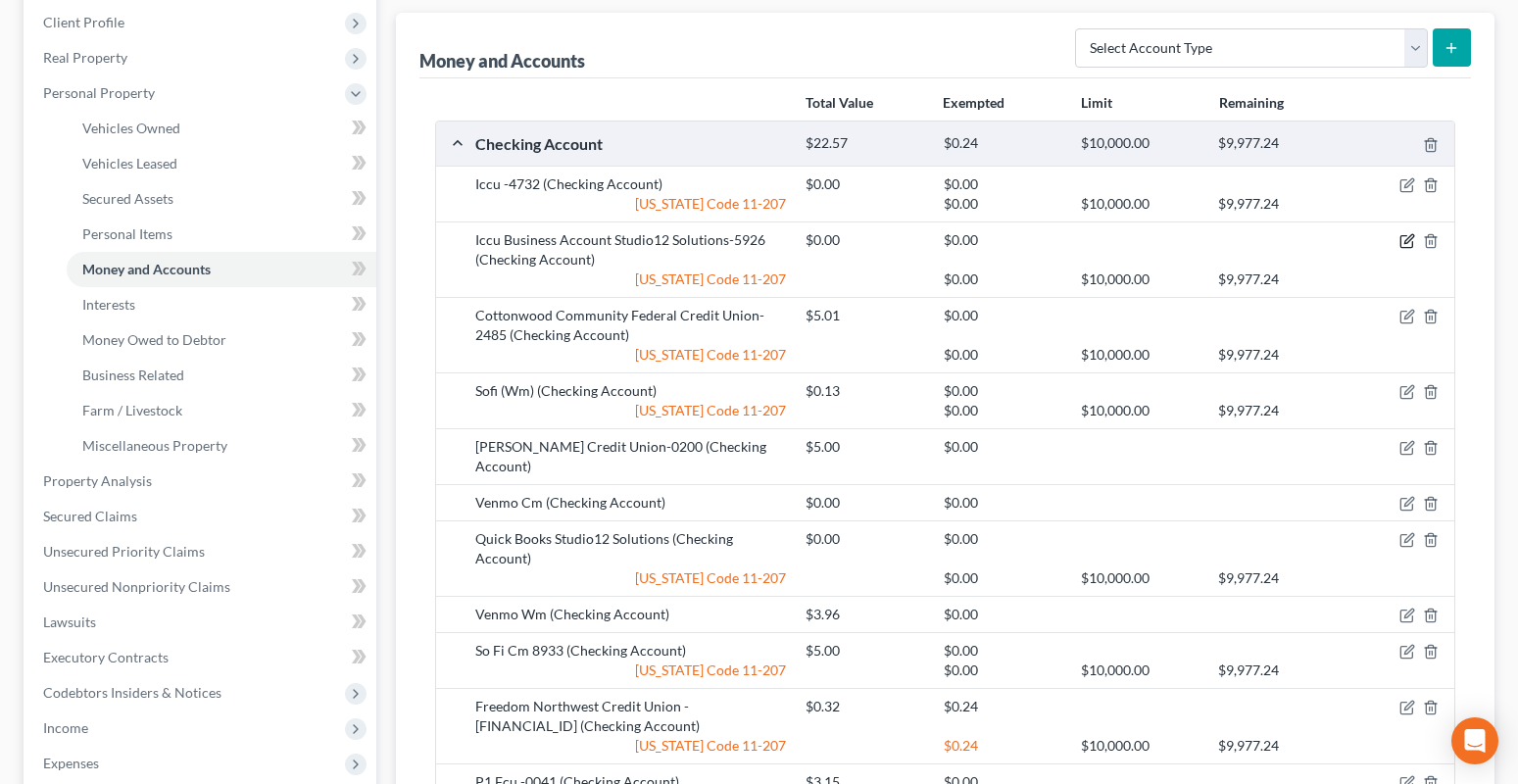
click at [1406, 246] on icon "button" at bounding box center [1407, 241] width 16 height 16
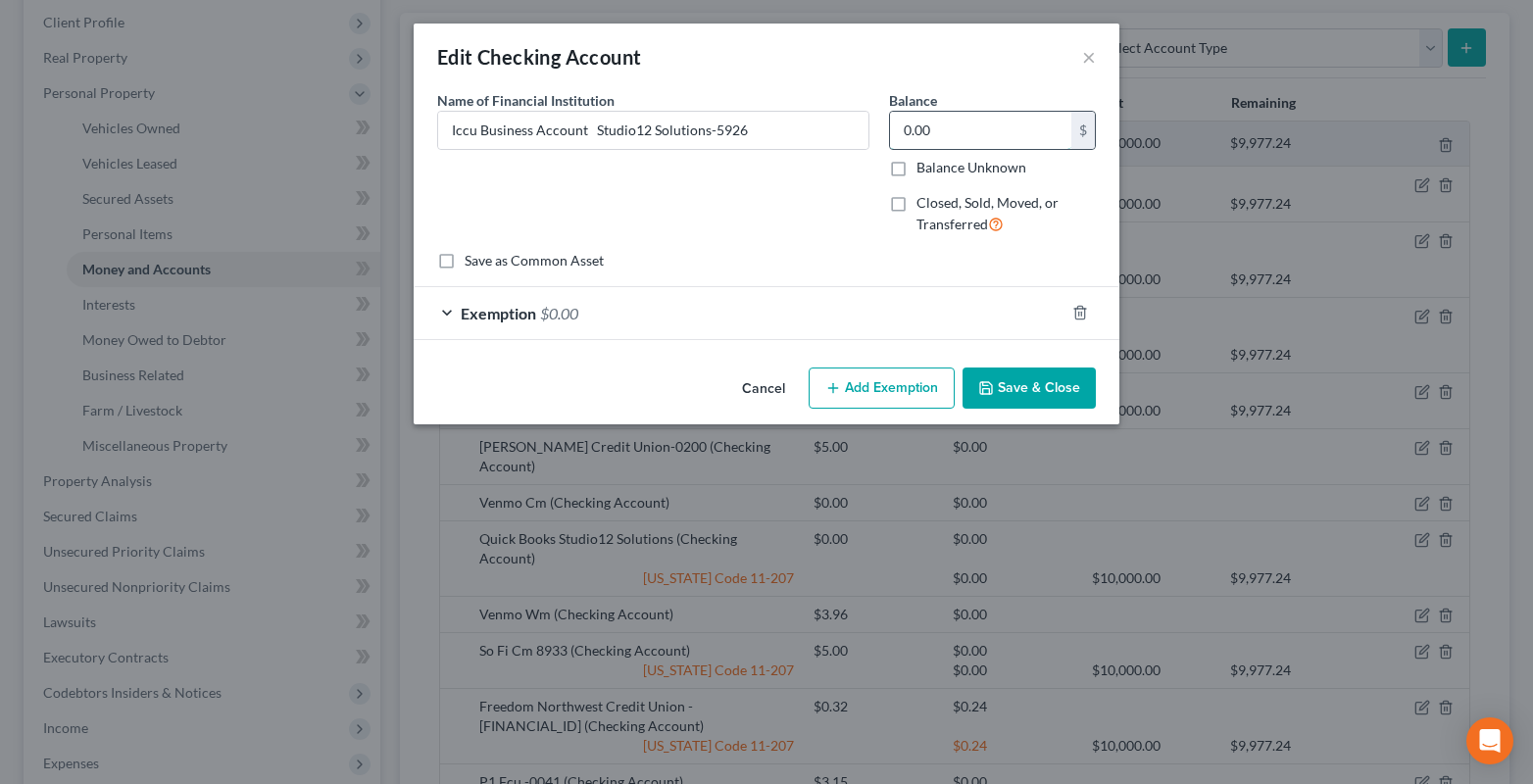
click at [949, 131] on input "0.00" at bounding box center [979, 130] width 181 height 37
type input "0.25"
drag, startPoint x: 448, startPoint y: 314, endPoint x: 481, endPoint y: 326, distance: 35.1
click at [449, 315] on div "Exemption $0.00" at bounding box center [739, 313] width 651 height 52
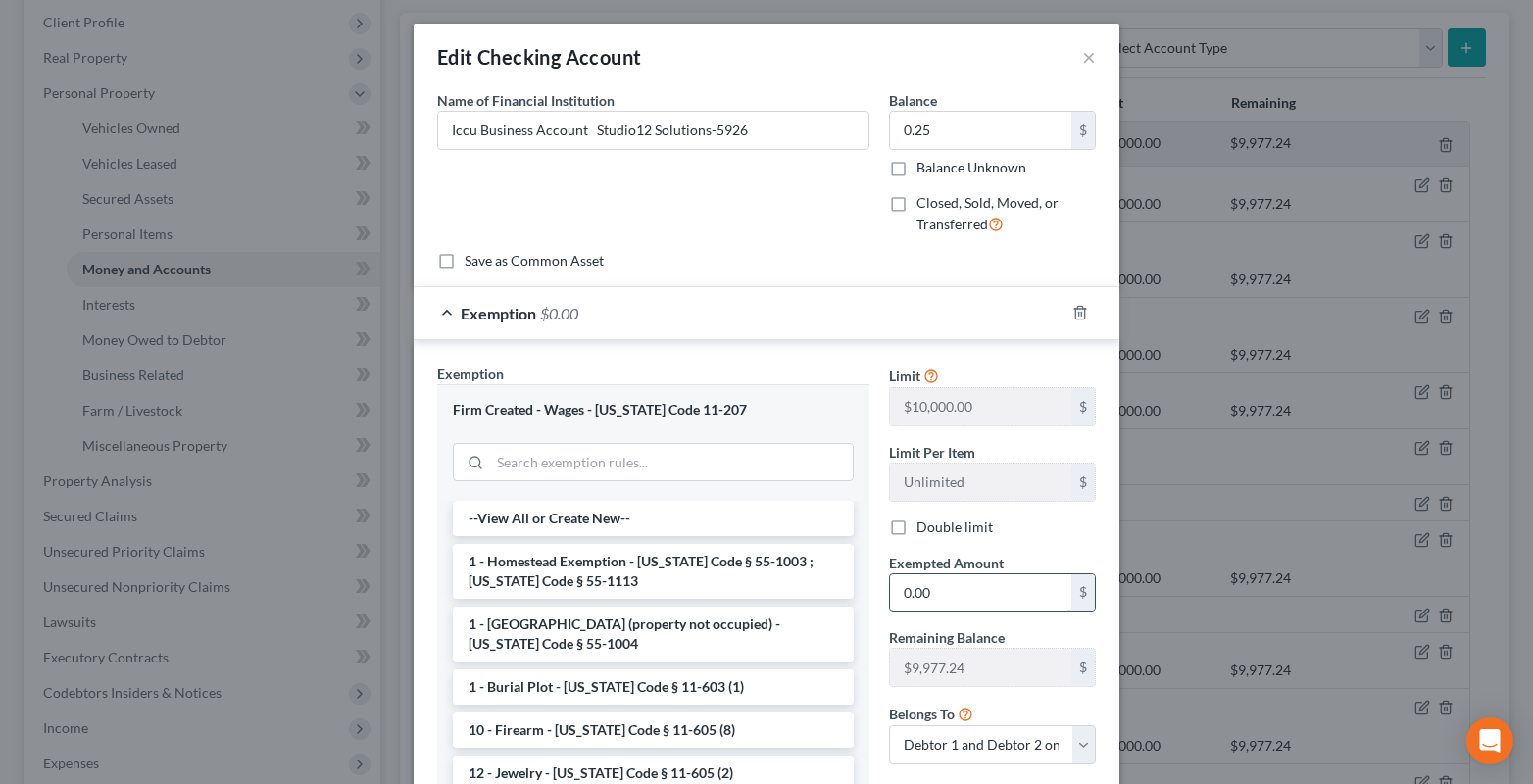
click at [944, 591] on input "0.00" at bounding box center [979, 592] width 181 height 37
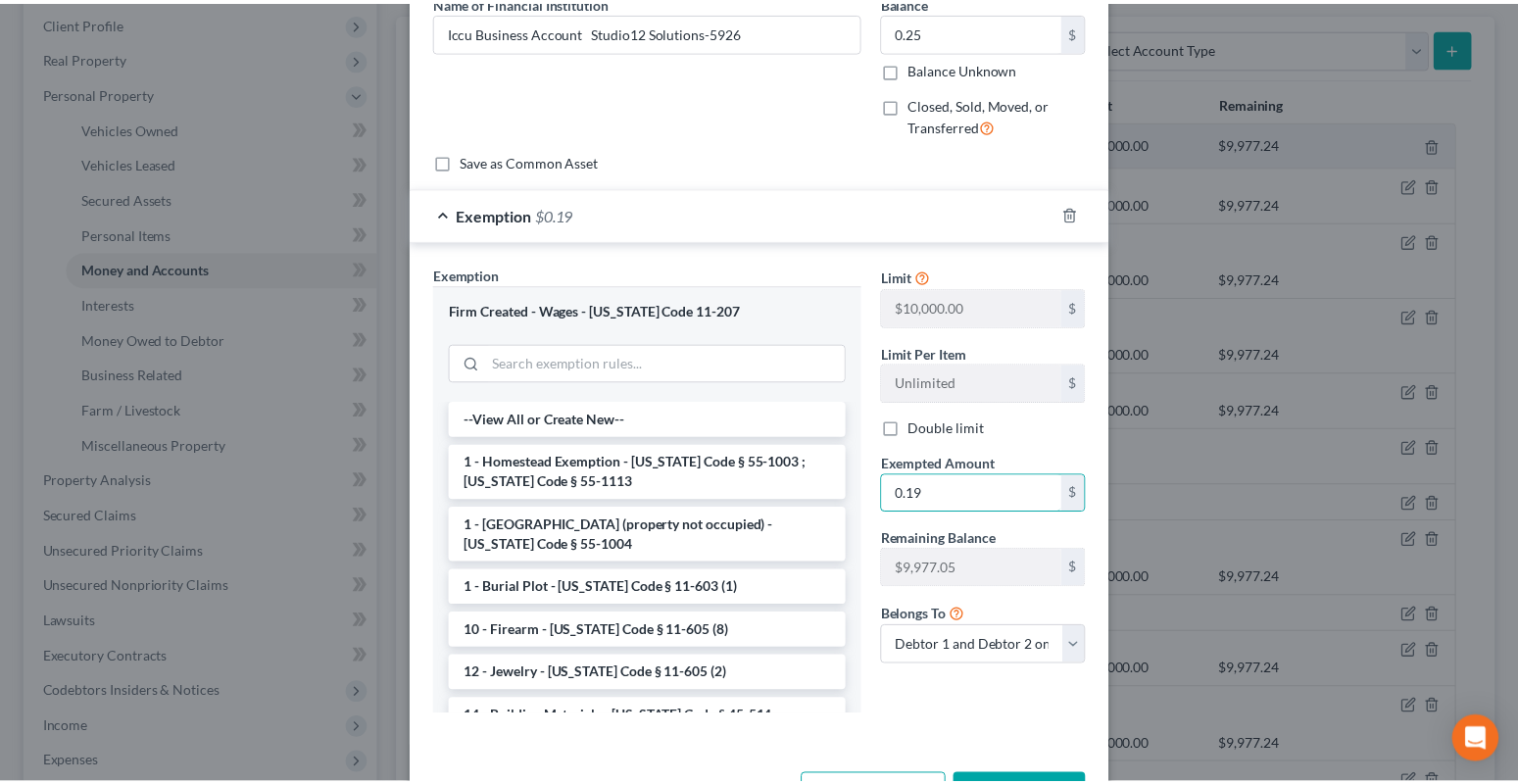
scroll to position [171, 0]
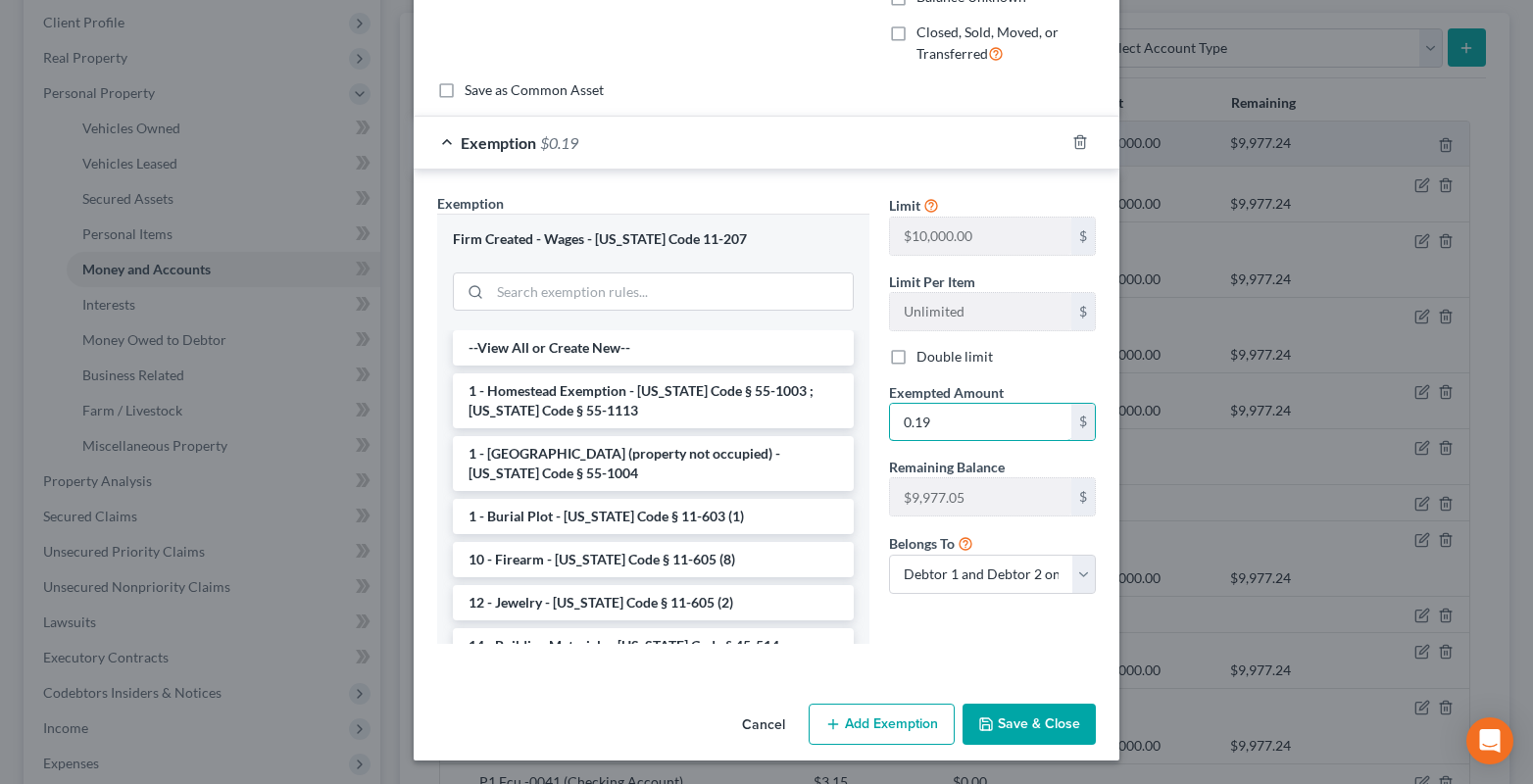
type input "0.19"
click at [1014, 729] on button "Save & Close" at bounding box center [1028, 723] width 133 height 41
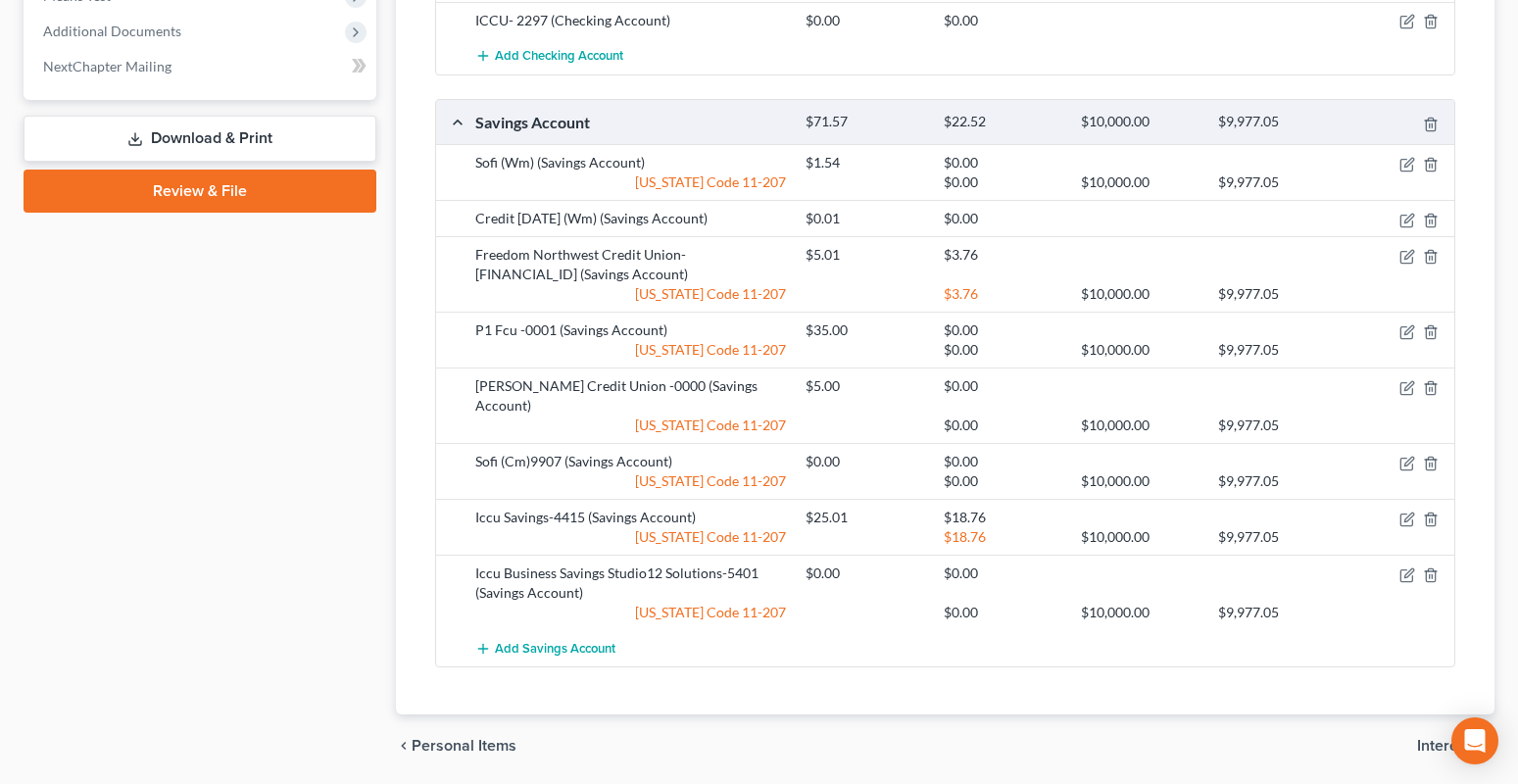
scroll to position [1171, 0]
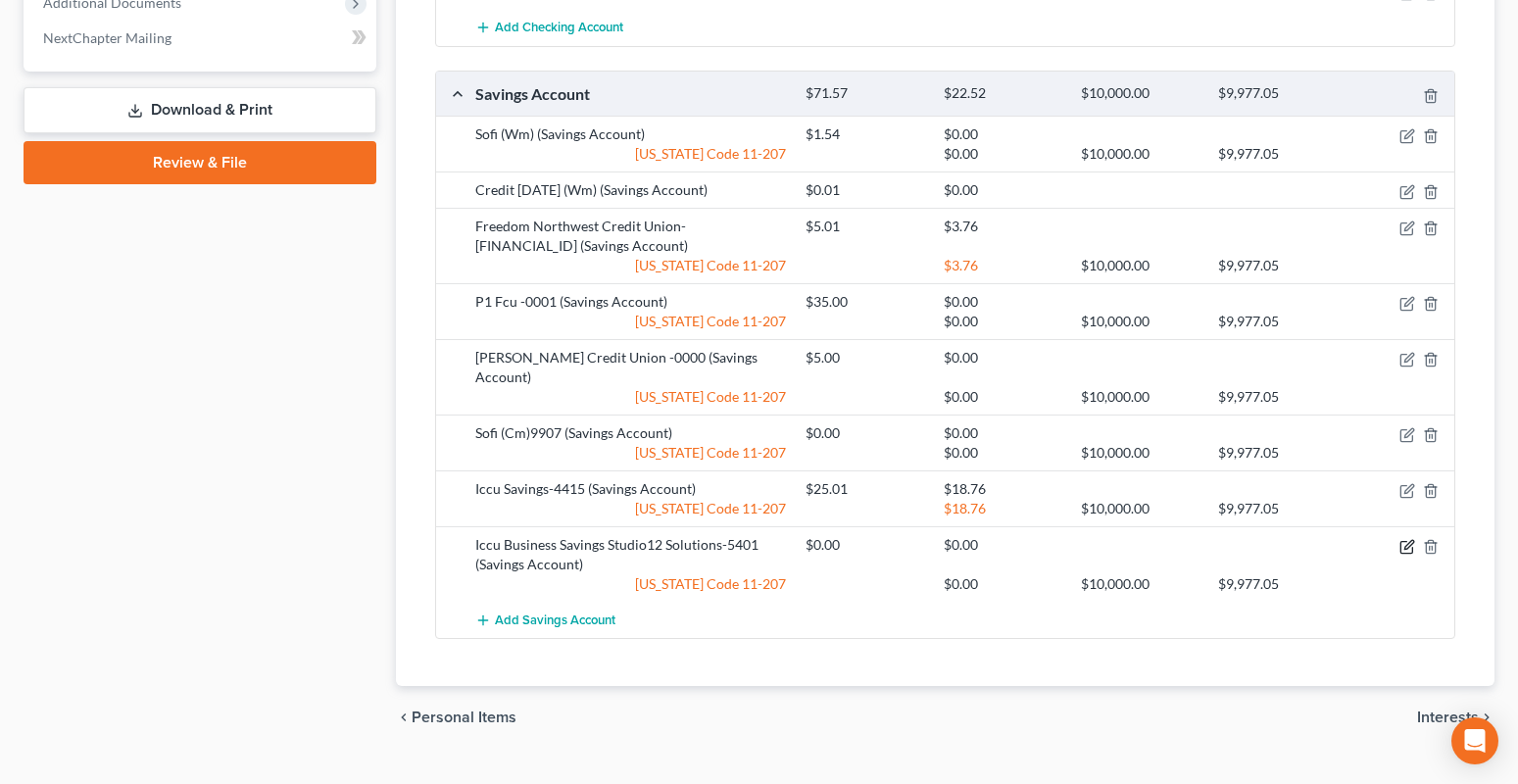
click at [1405, 538] on icon "button" at bounding box center [1407, 546] width 16 height 16
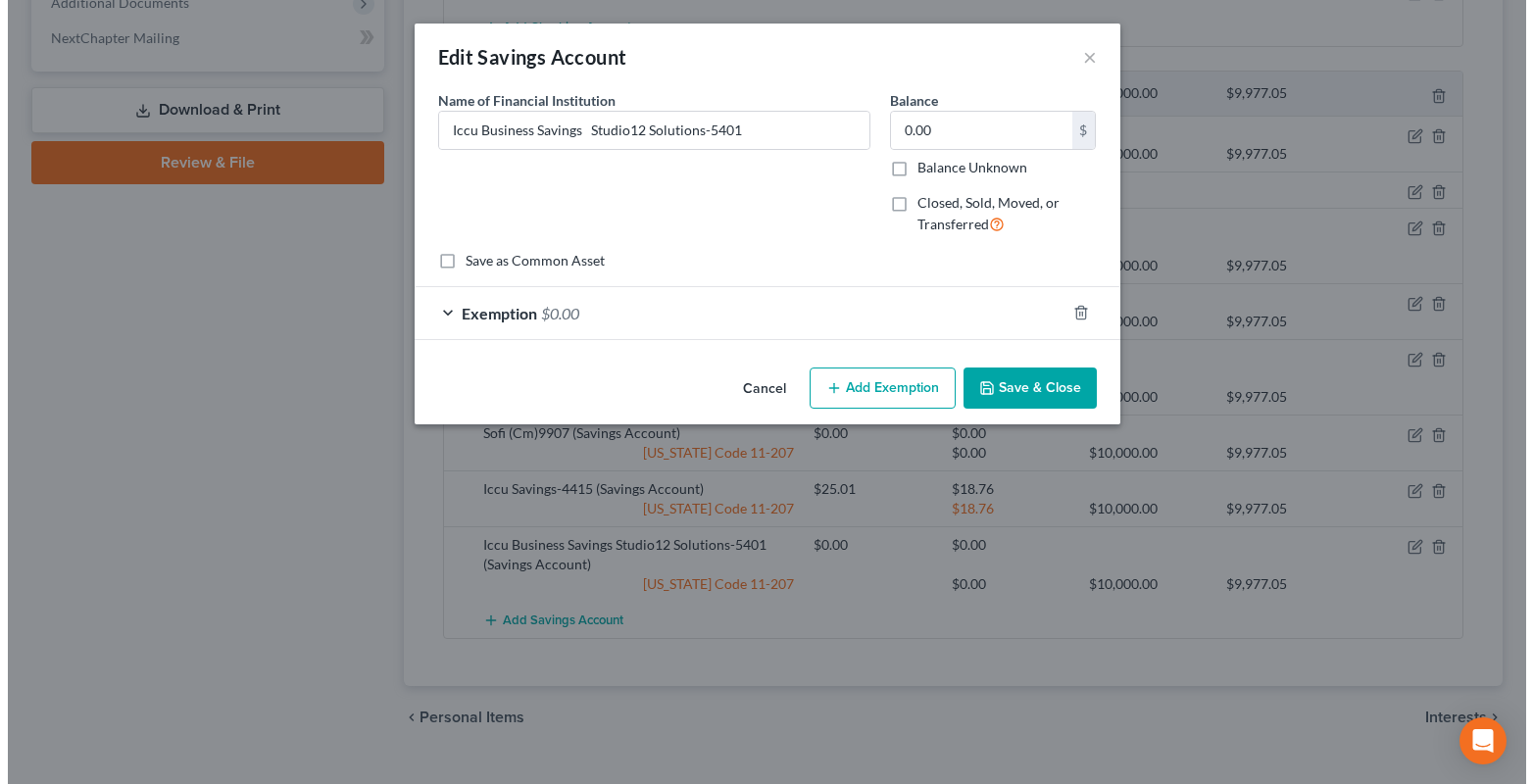
scroll to position [1151, 0]
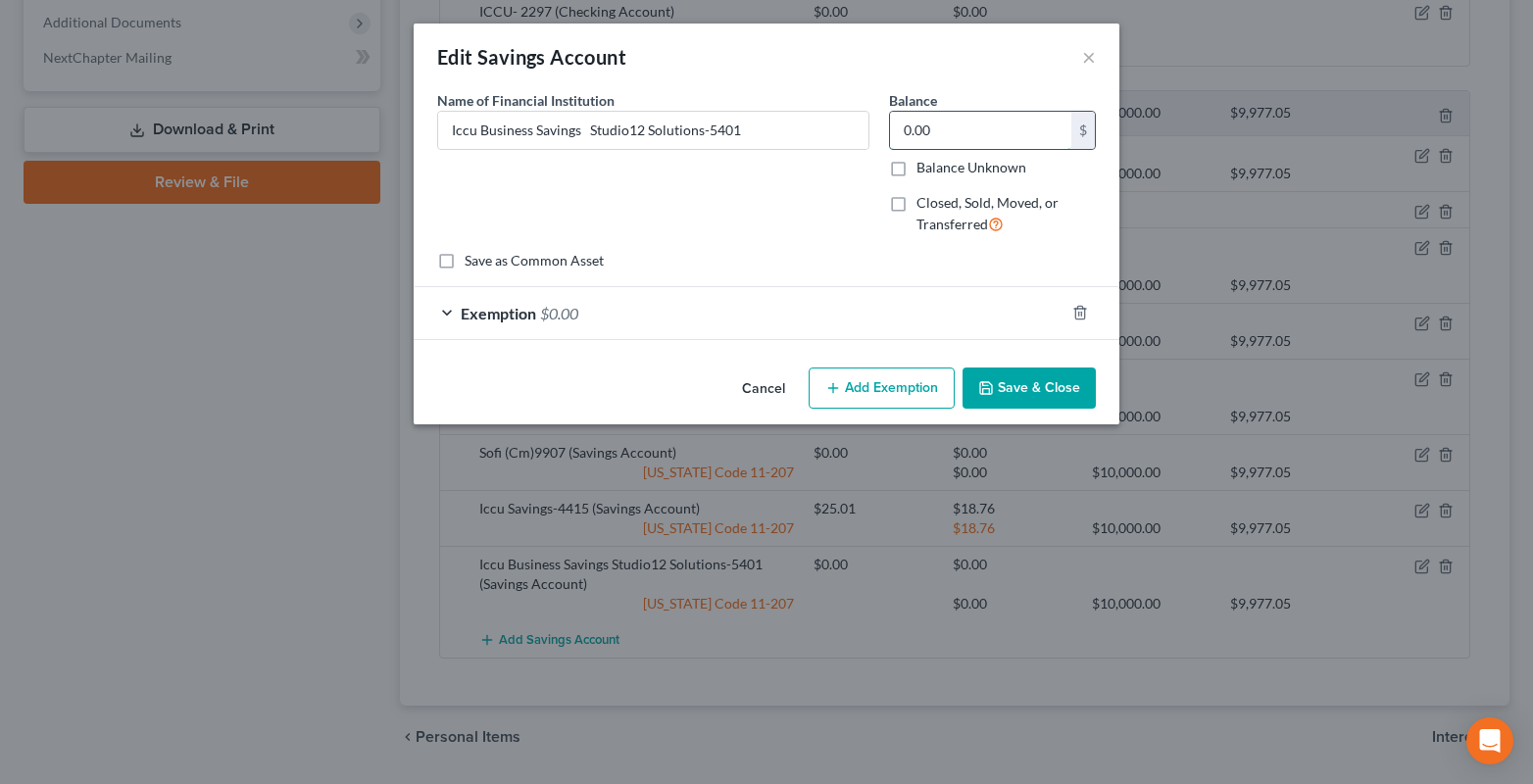
click at [941, 124] on input "0.00" at bounding box center [979, 130] width 181 height 37
type input "25.00"
drag, startPoint x: 440, startPoint y: 311, endPoint x: 533, endPoint y: 312, distance: 93.0
click at [441, 311] on div "Exemption $0.00" at bounding box center [739, 313] width 651 height 52
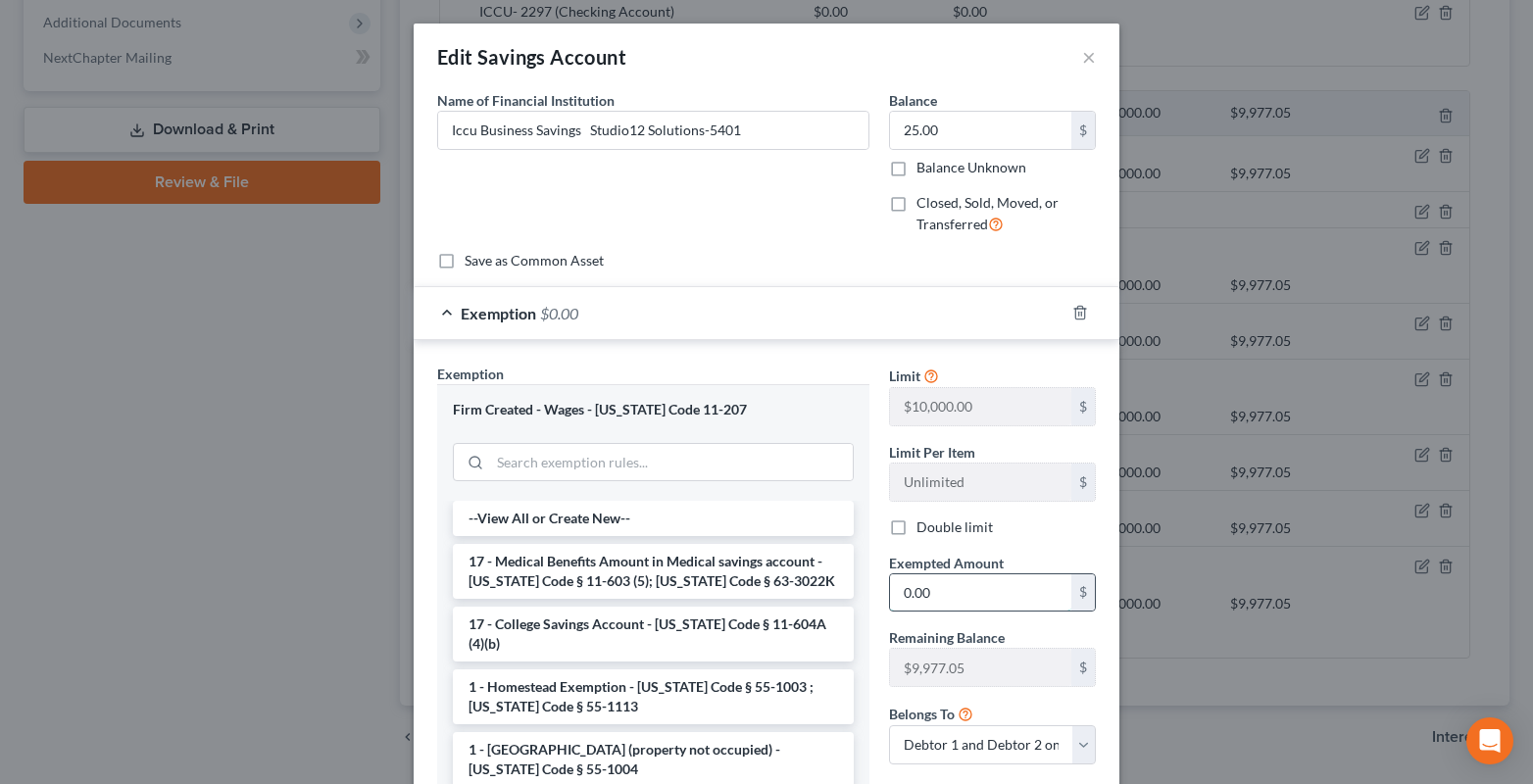
click at [956, 584] on input "0.00" at bounding box center [979, 592] width 181 height 37
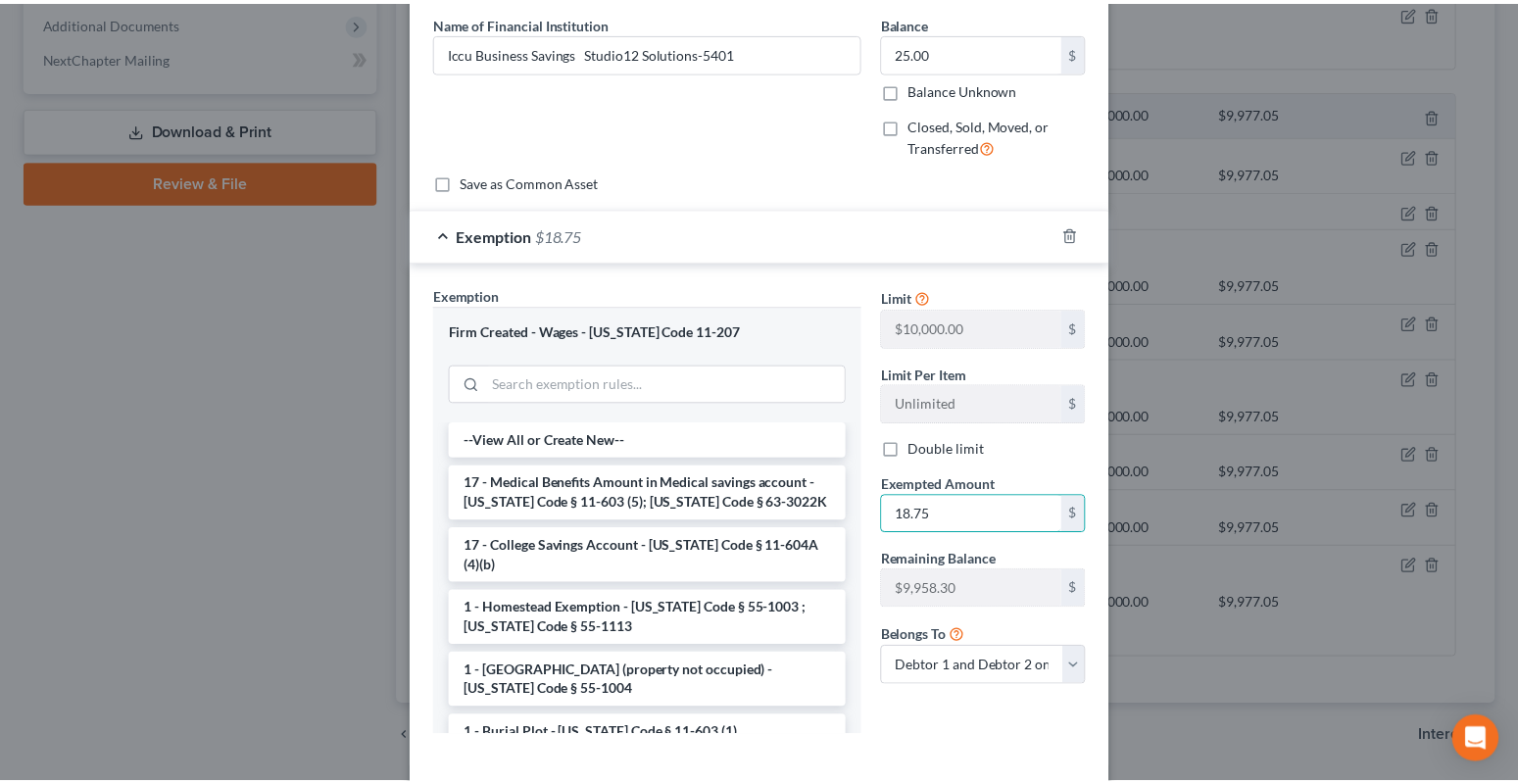
scroll to position [171, 0]
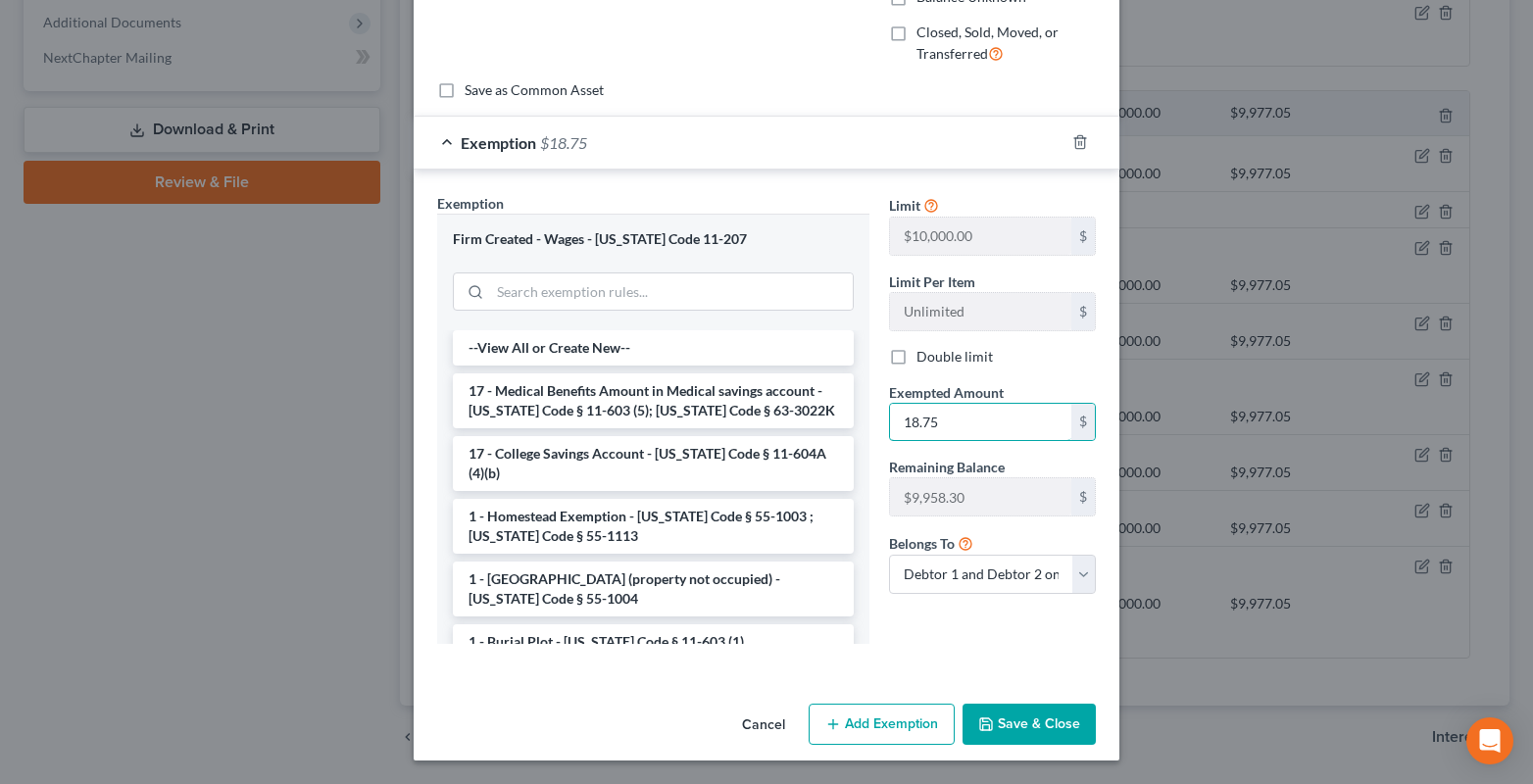
type input "18.75"
click at [1036, 739] on button "Save & Close" at bounding box center [1028, 723] width 133 height 41
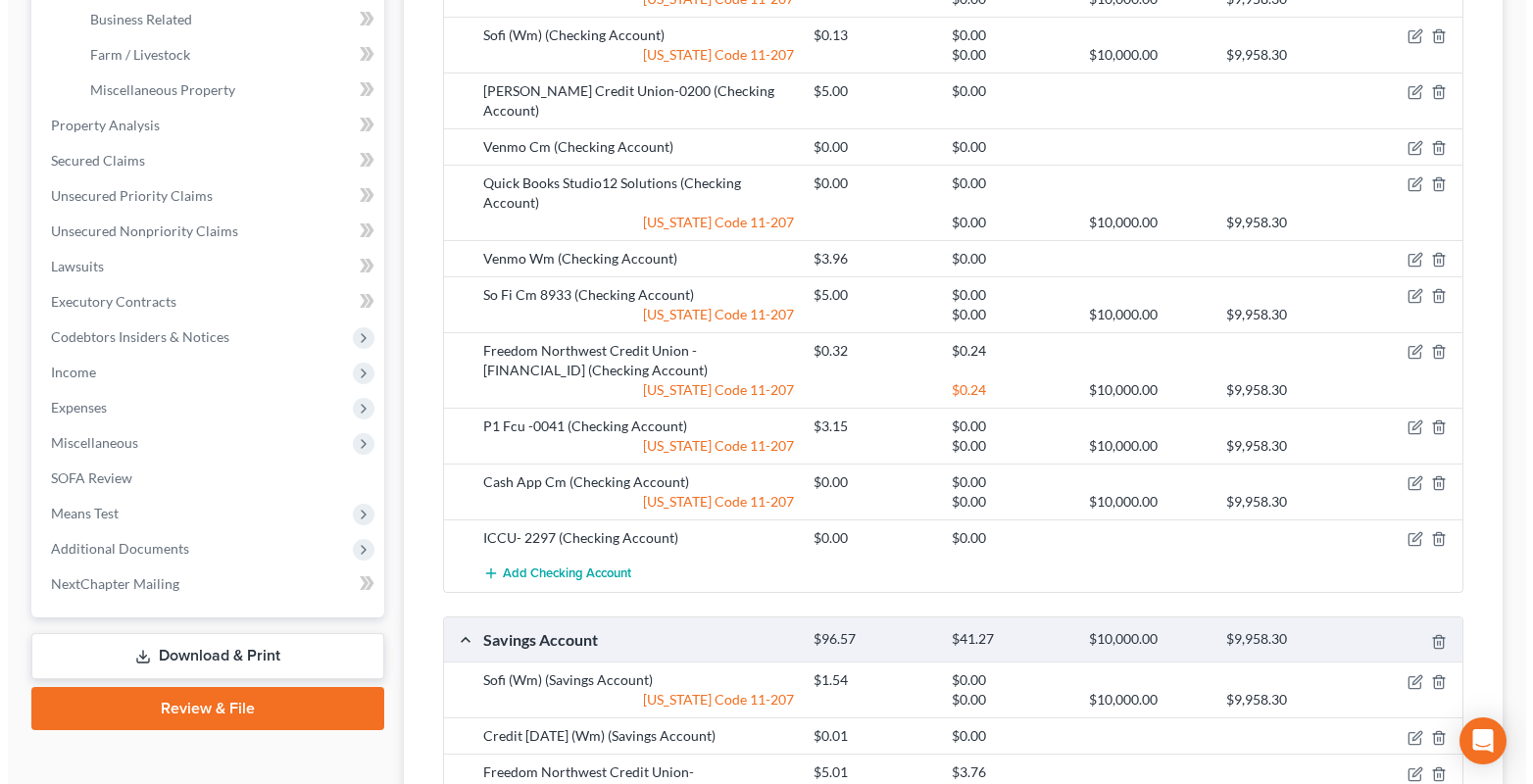
scroll to position [563, 0]
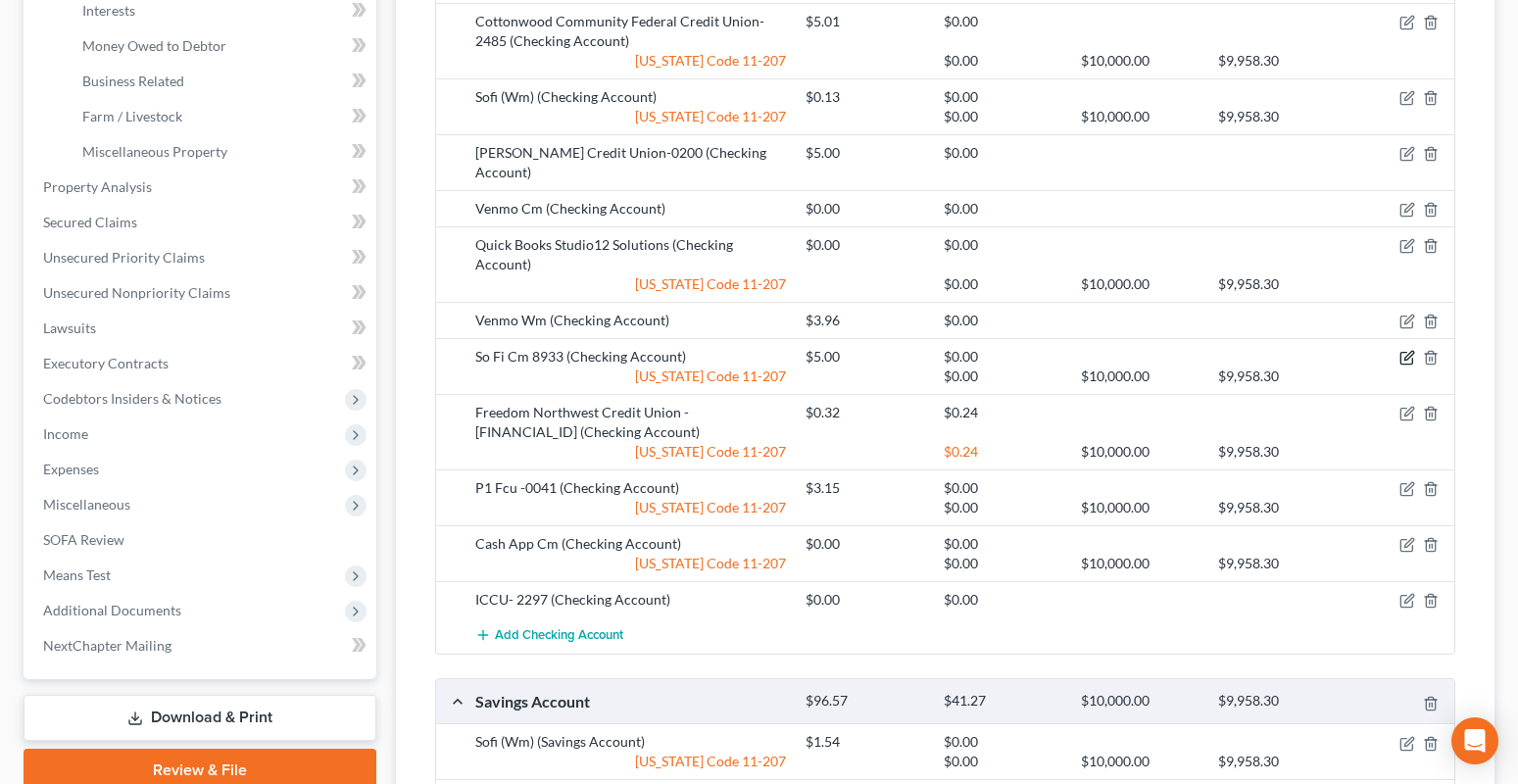
click at [1407, 352] on icon "button" at bounding box center [1408, 356] width 9 height 9
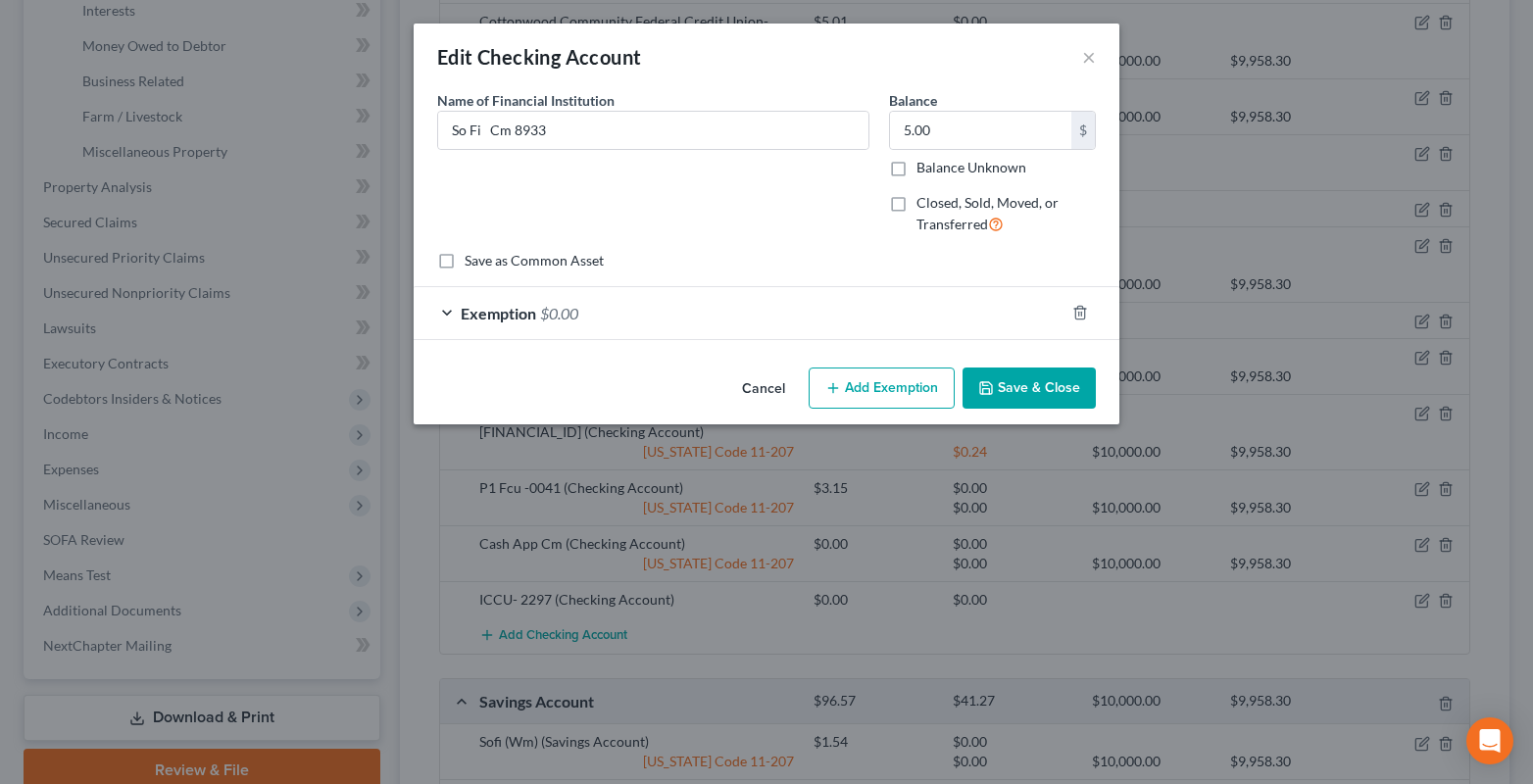
click at [445, 310] on div "Exemption $0.00" at bounding box center [739, 313] width 651 height 52
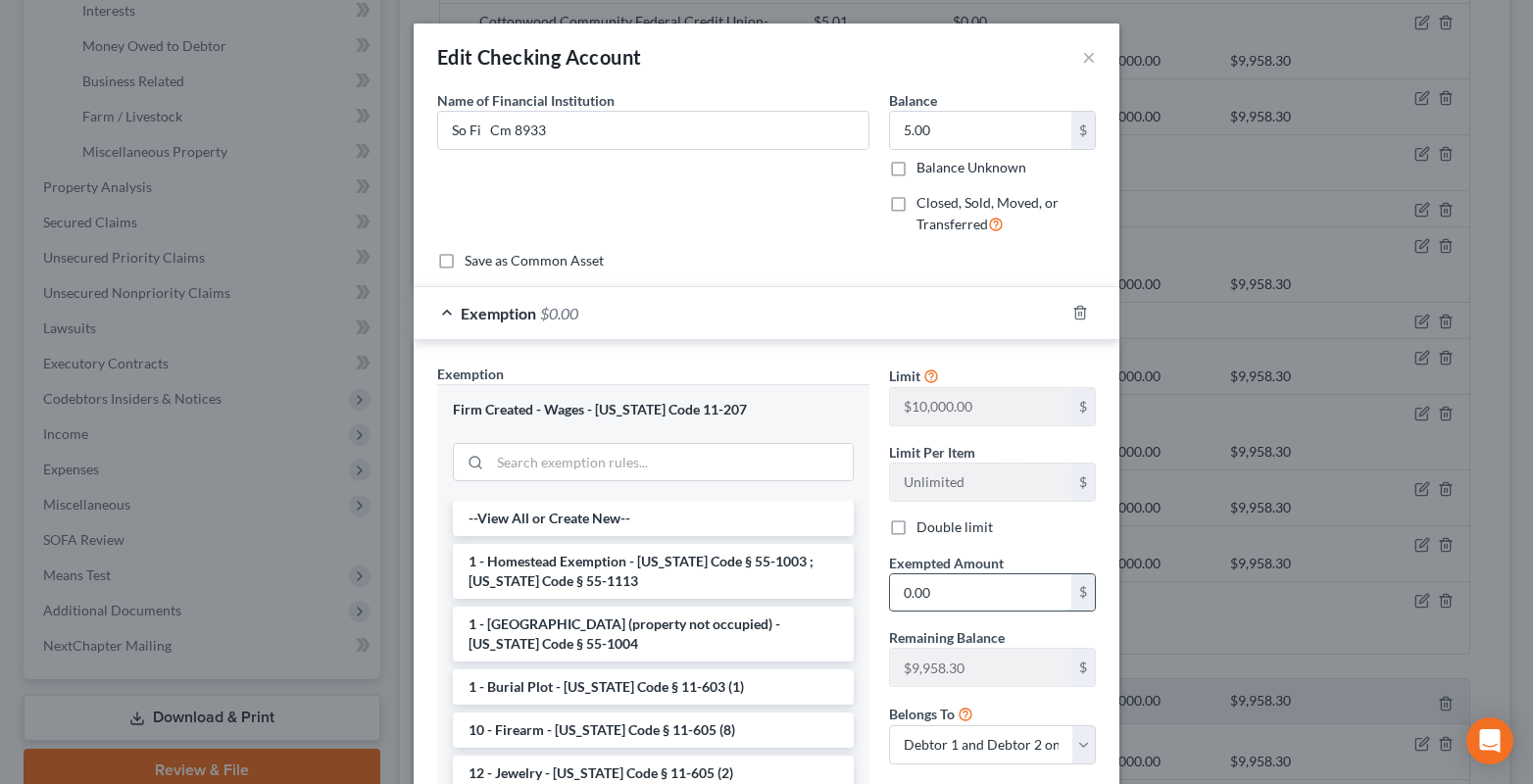
click at [942, 603] on input "0.00" at bounding box center [979, 592] width 181 height 37
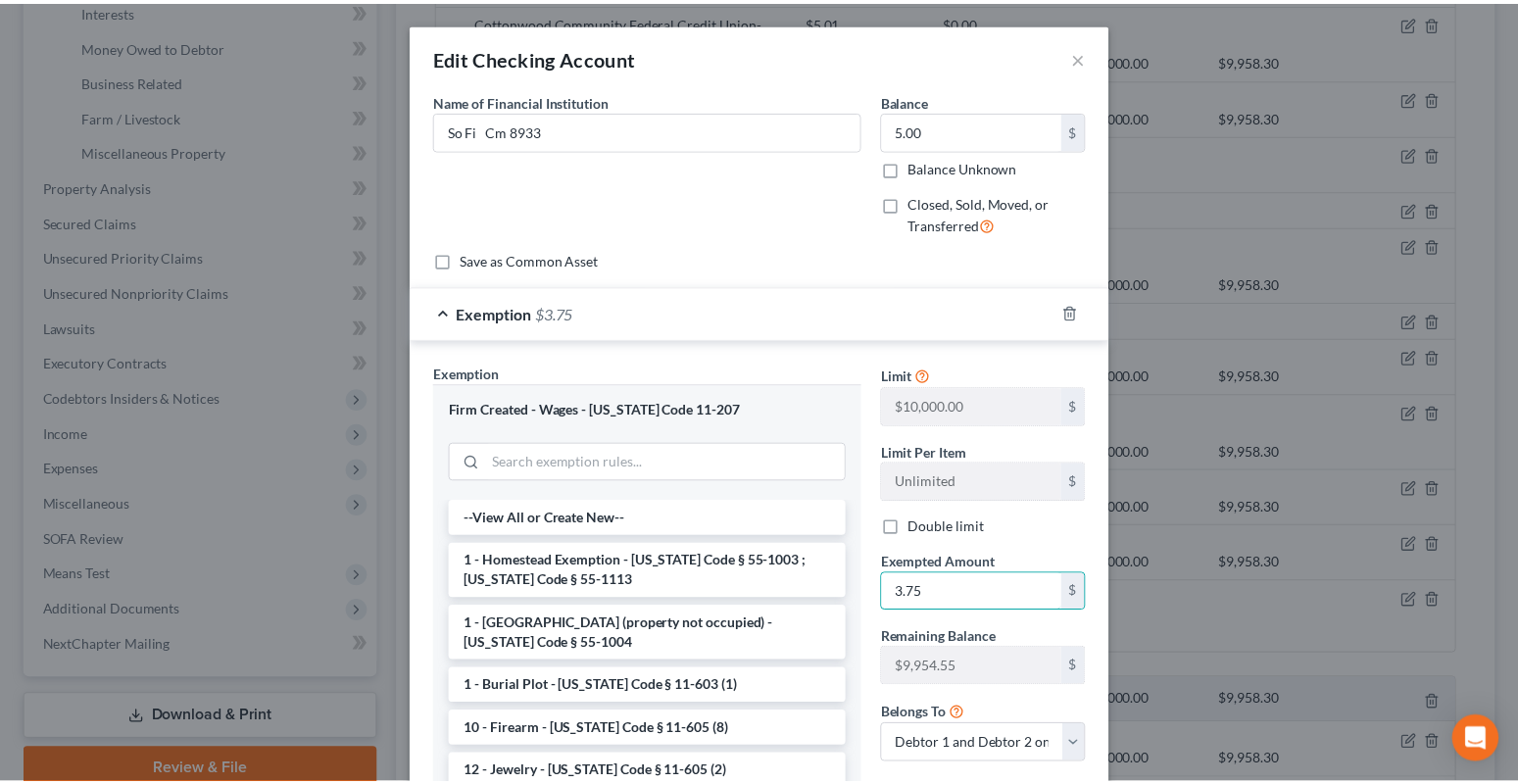
scroll to position [171, 0]
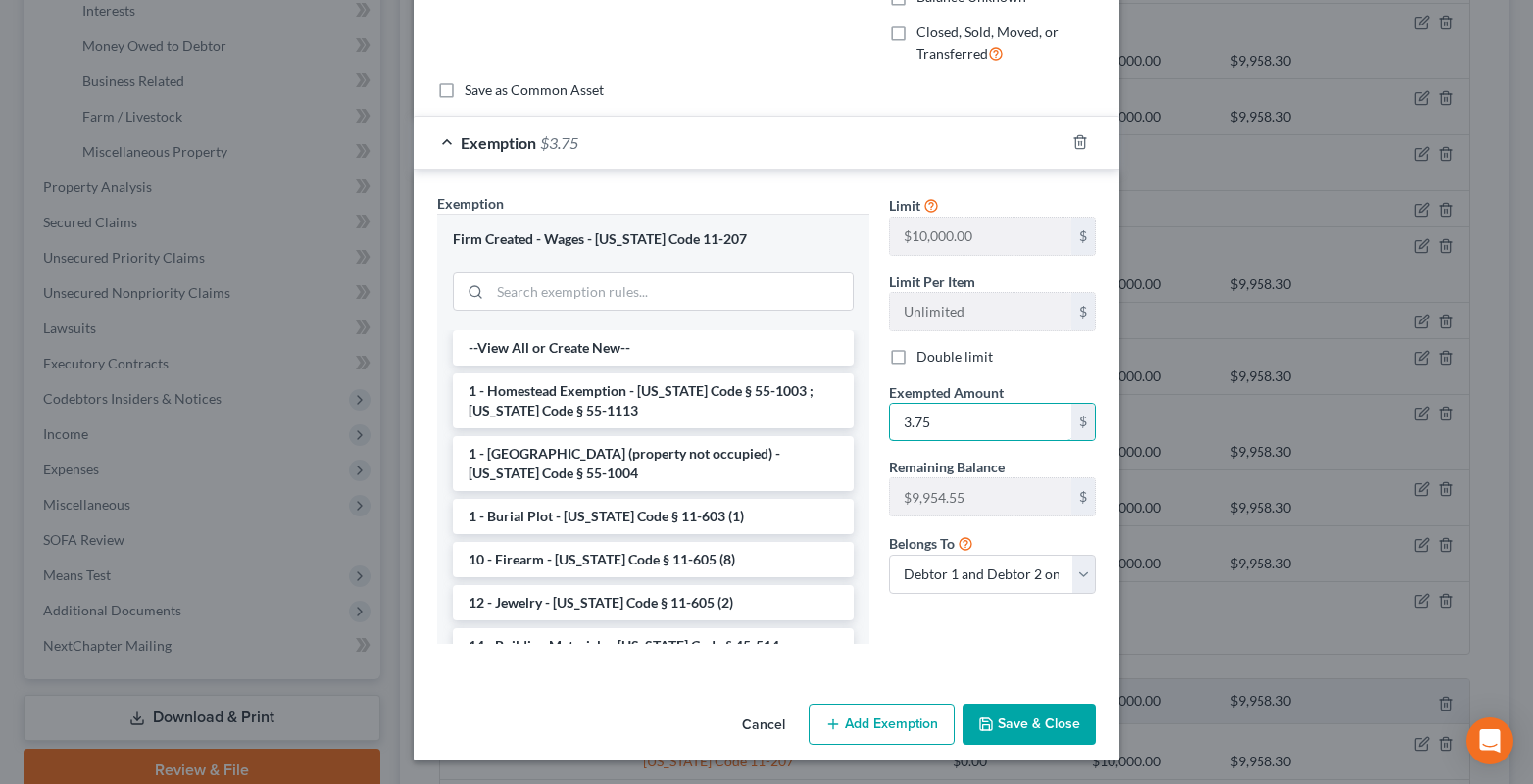
type input "3.75"
click at [1030, 722] on button "Save & Close" at bounding box center [1028, 723] width 133 height 41
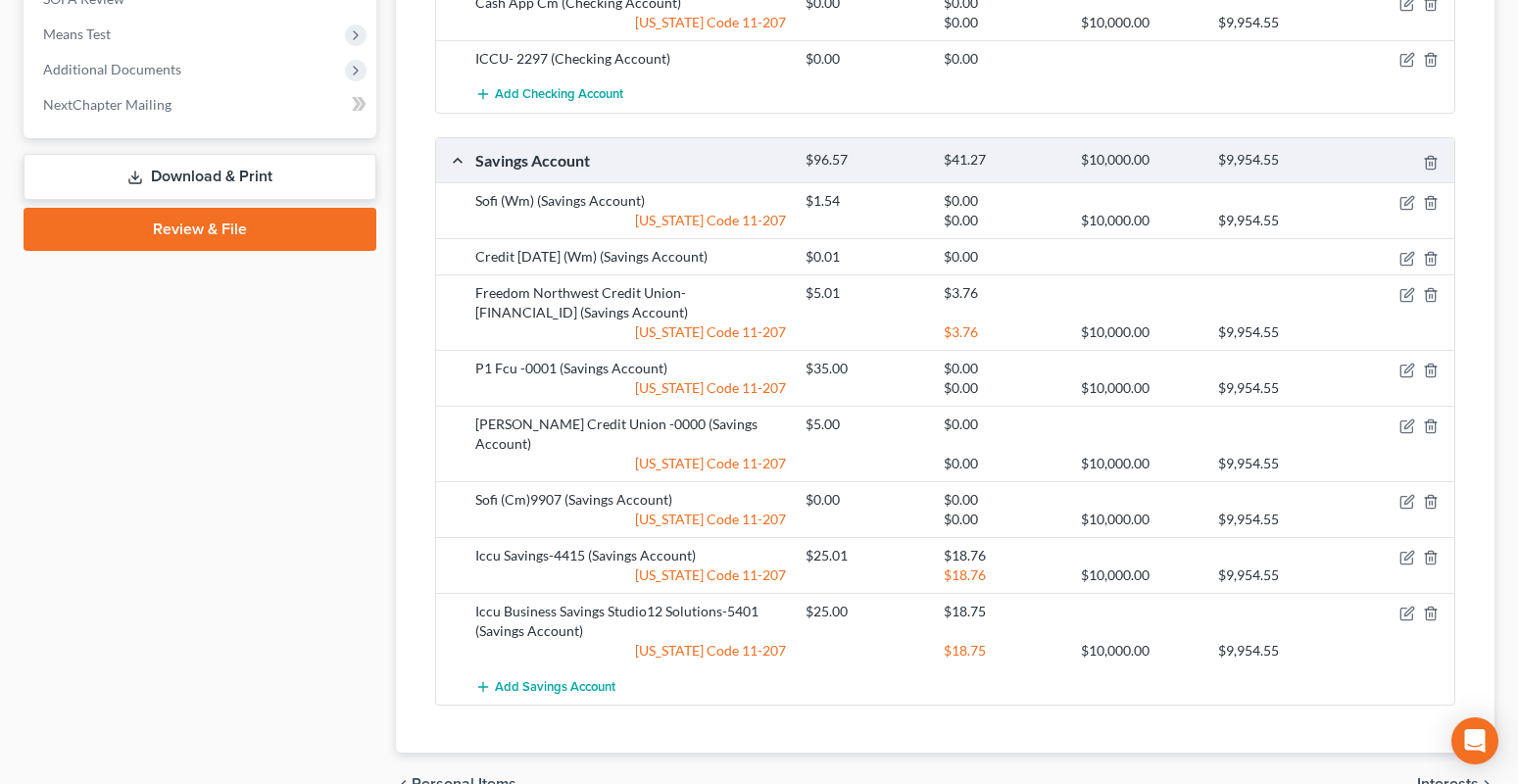
scroll to position [1151, 0]
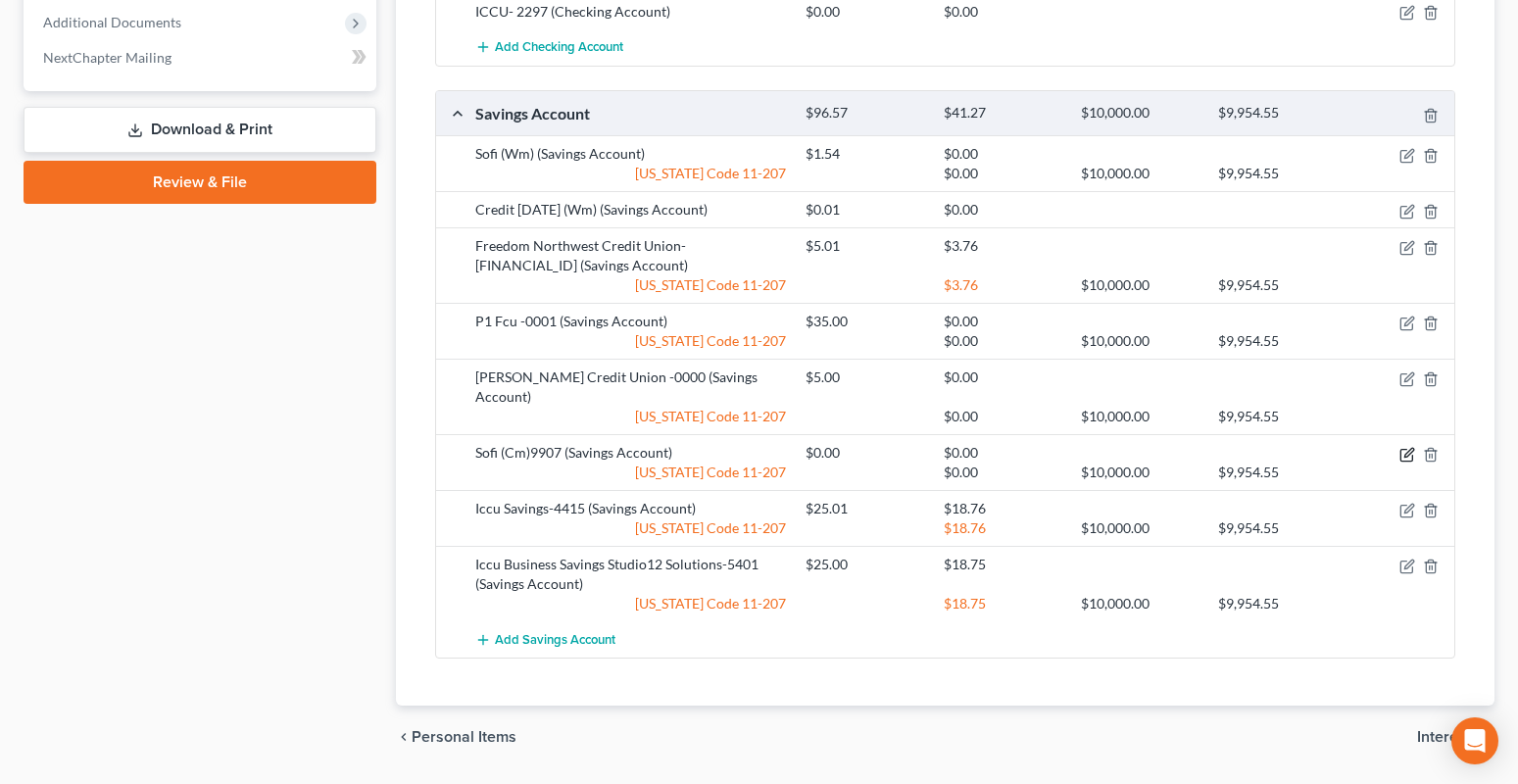
click at [1401, 446] on icon "button" at bounding box center [1407, 454] width 16 height 16
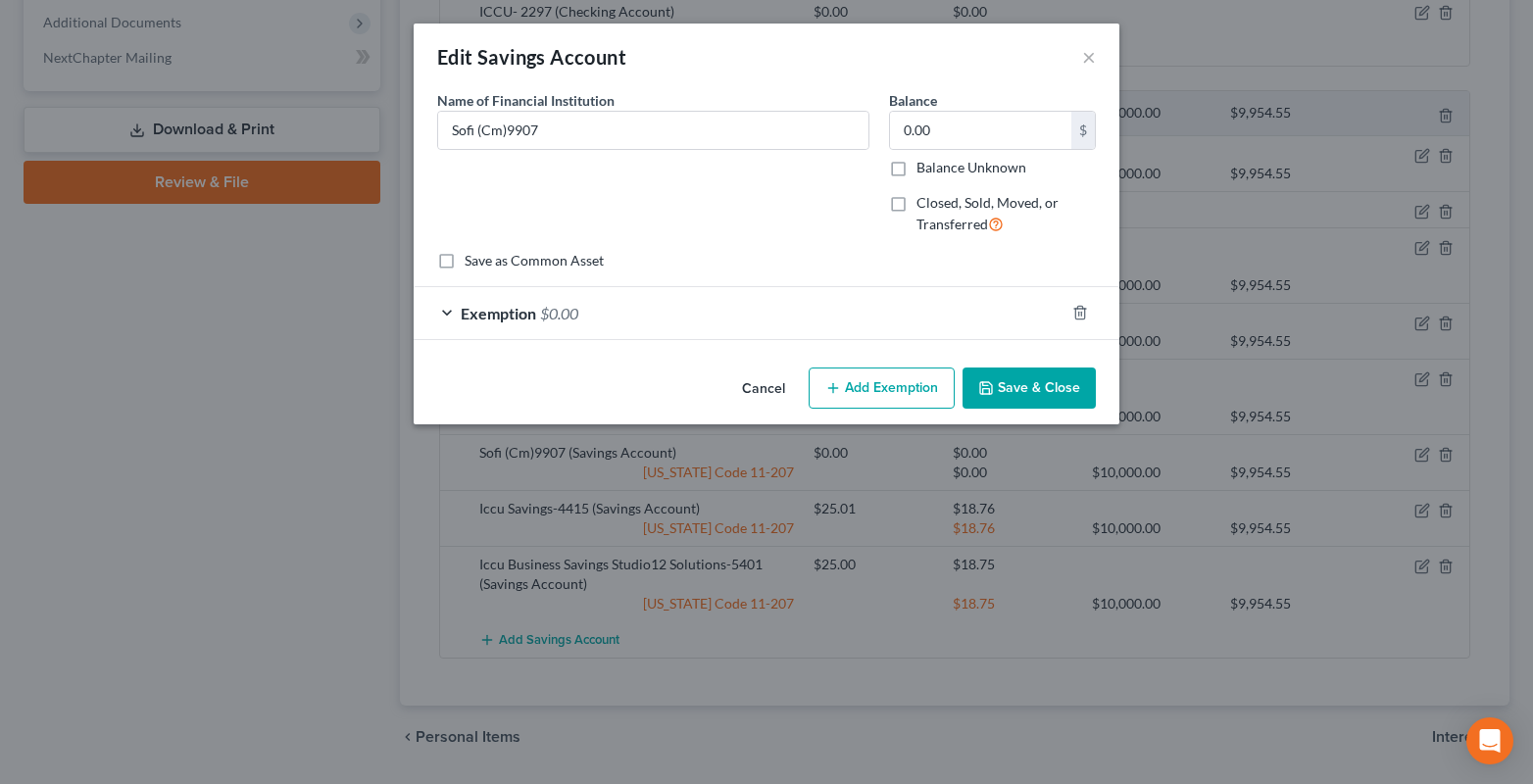
click at [1017, 389] on button "Save & Close" at bounding box center [1028, 388] width 133 height 41
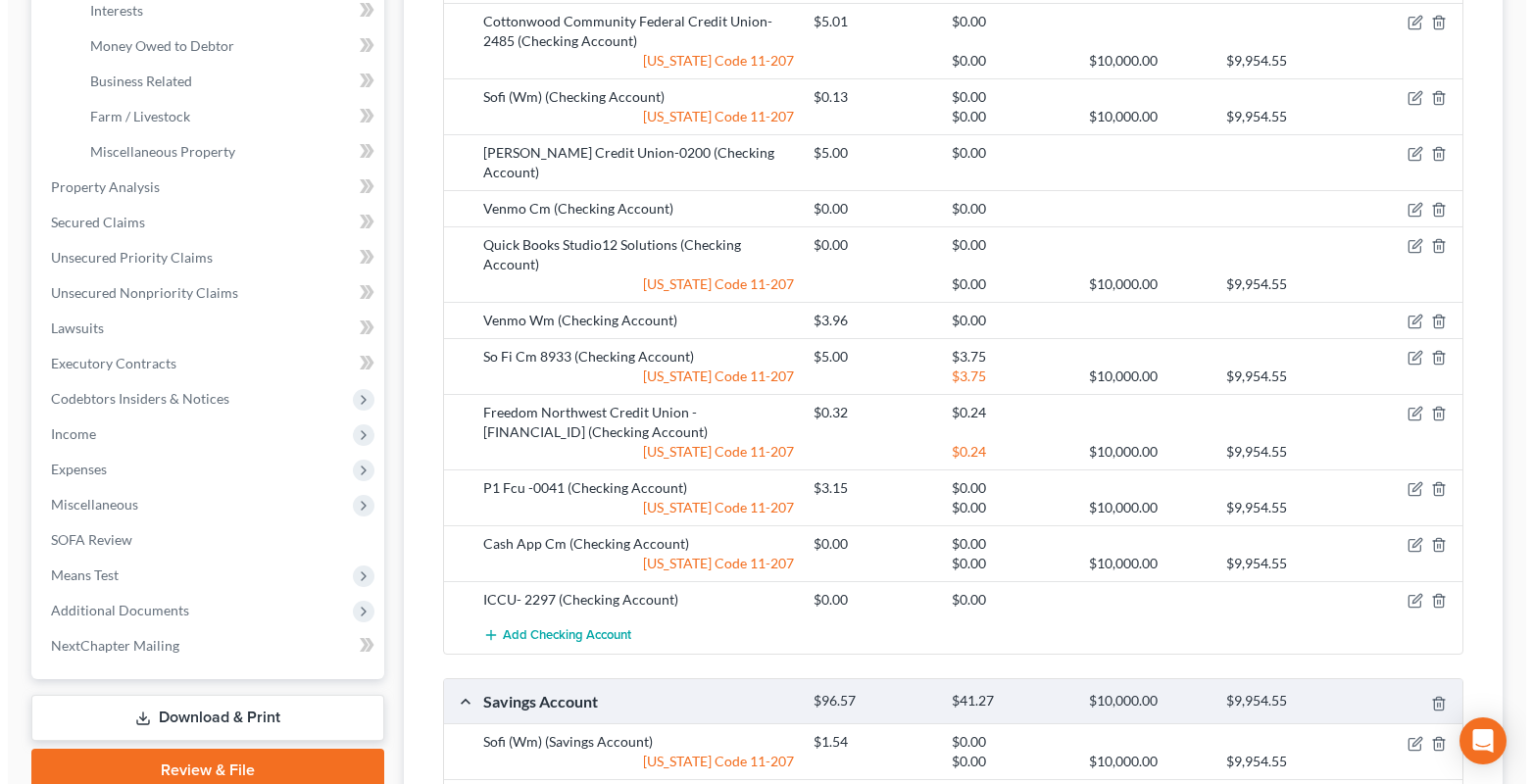
scroll to position [270, 0]
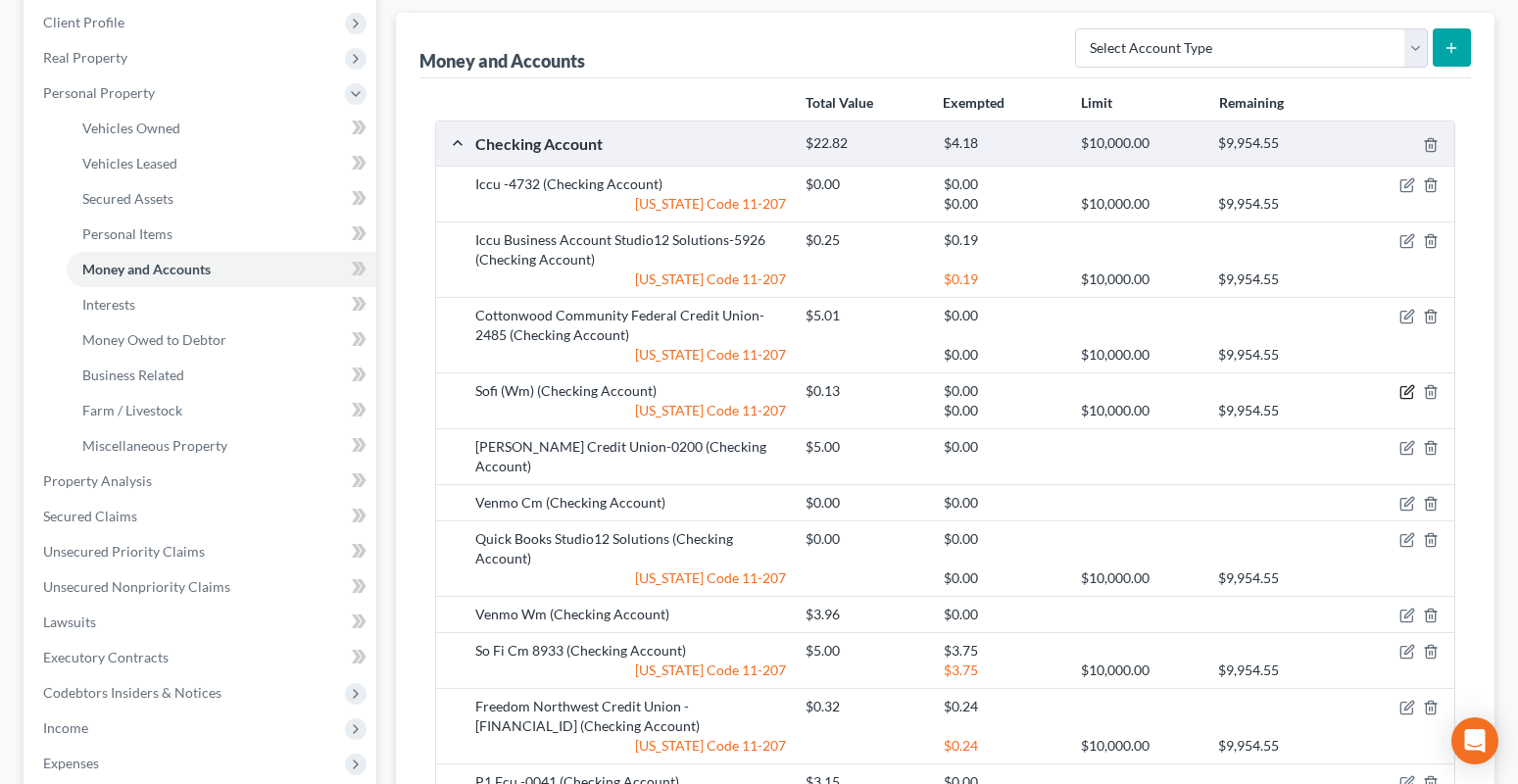
click at [1404, 392] on icon "button" at bounding box center [1407, 392] width 16 height 16
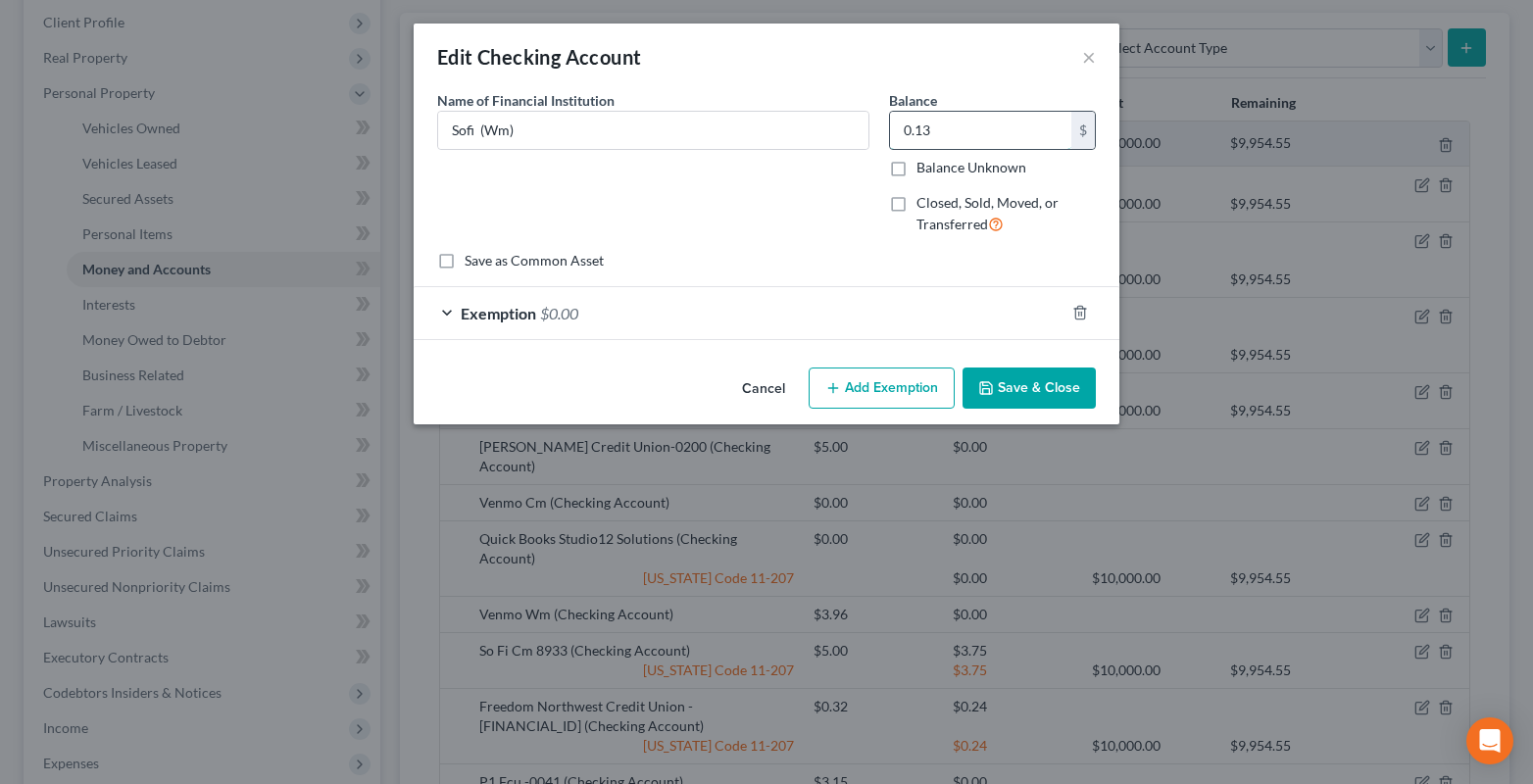
click at [940, 138] on input "0.13" at bounding box center [979, 130] width 181 height 37
type input "4.91"
drag, startPoint x: 443, startPoint y: 312, endPoint x: 467, endPoint y: 319, distance: 25.0
click at [443, 312] on div "Exemption $0.00" at bounding box center [739, 313] width 651 height 52
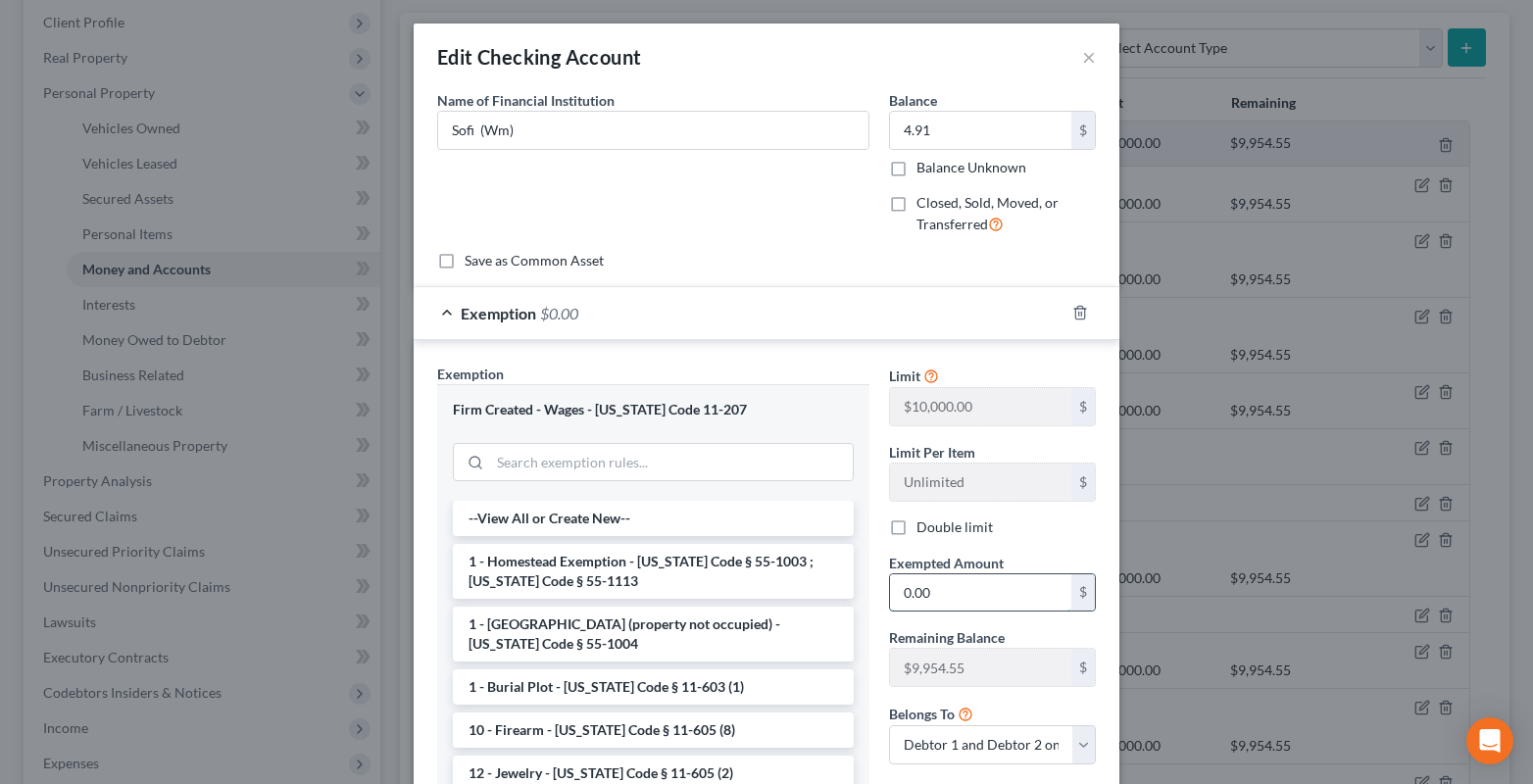
click at [957, 598] on input "0.00" at bounding box center [979, 592] width 181 height 37
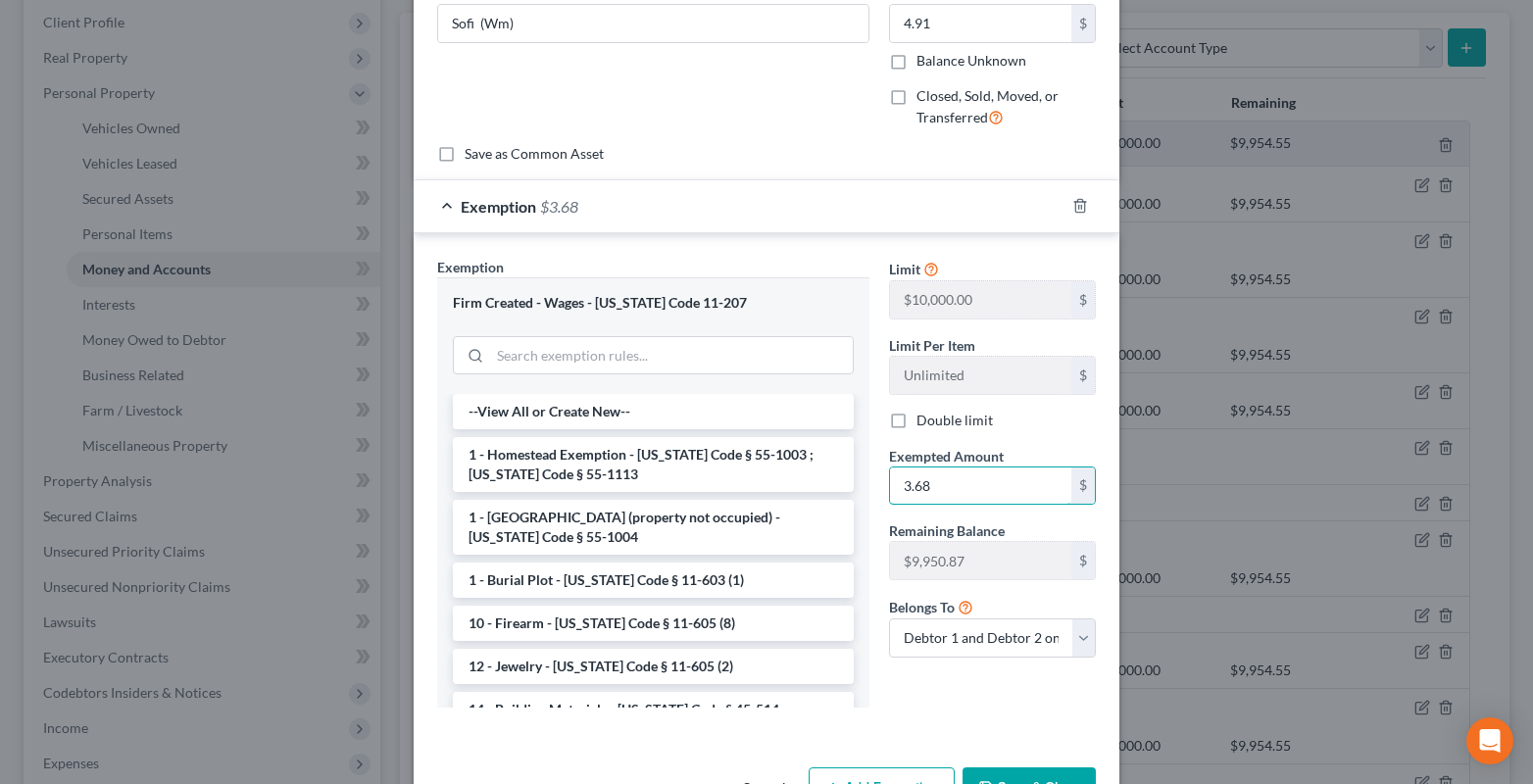
scroll to position [171, 0]
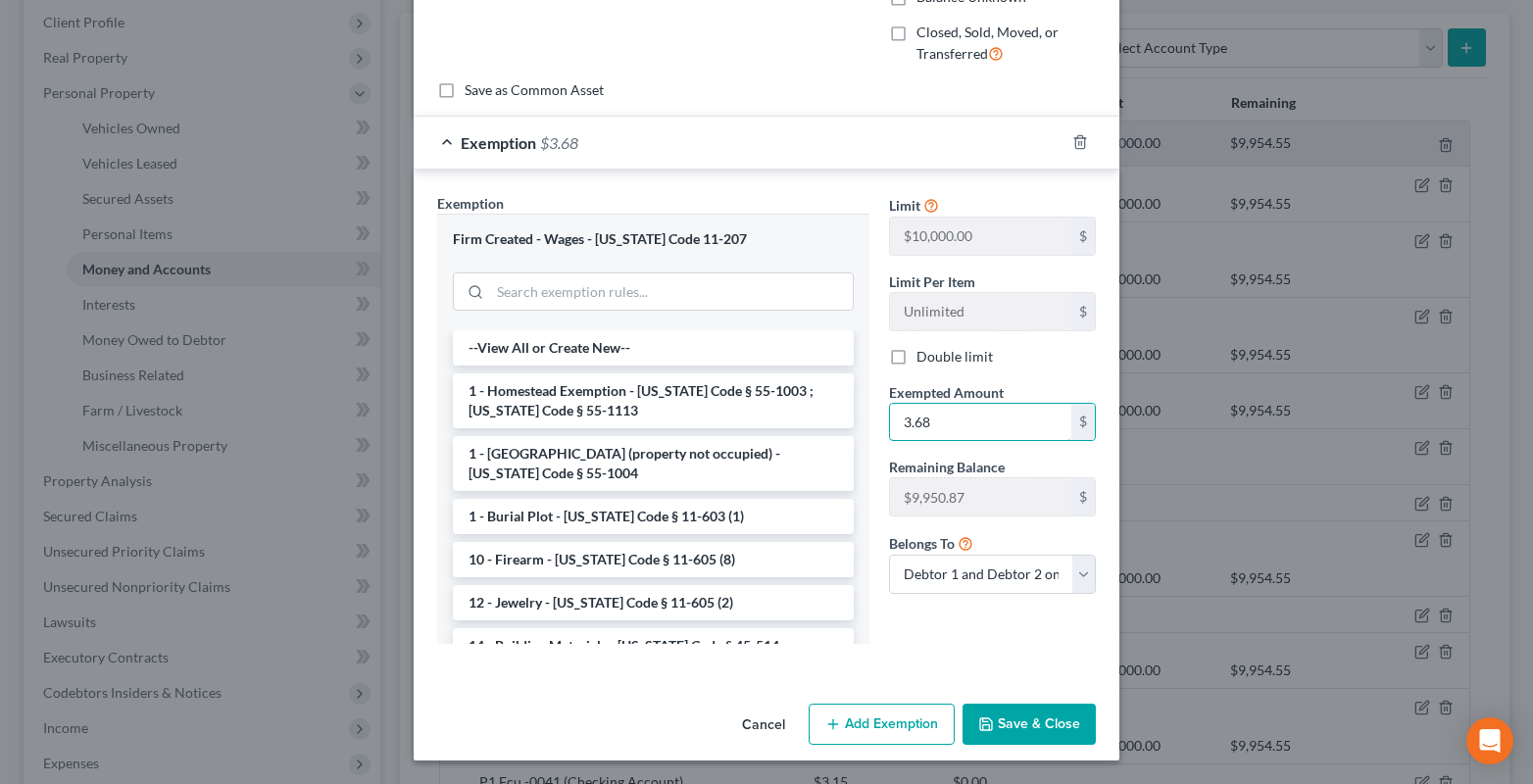
type input "3.68"
click at [993, 735] on button "Save & Close" at bounding box center [1028, 723] width 133 height 41
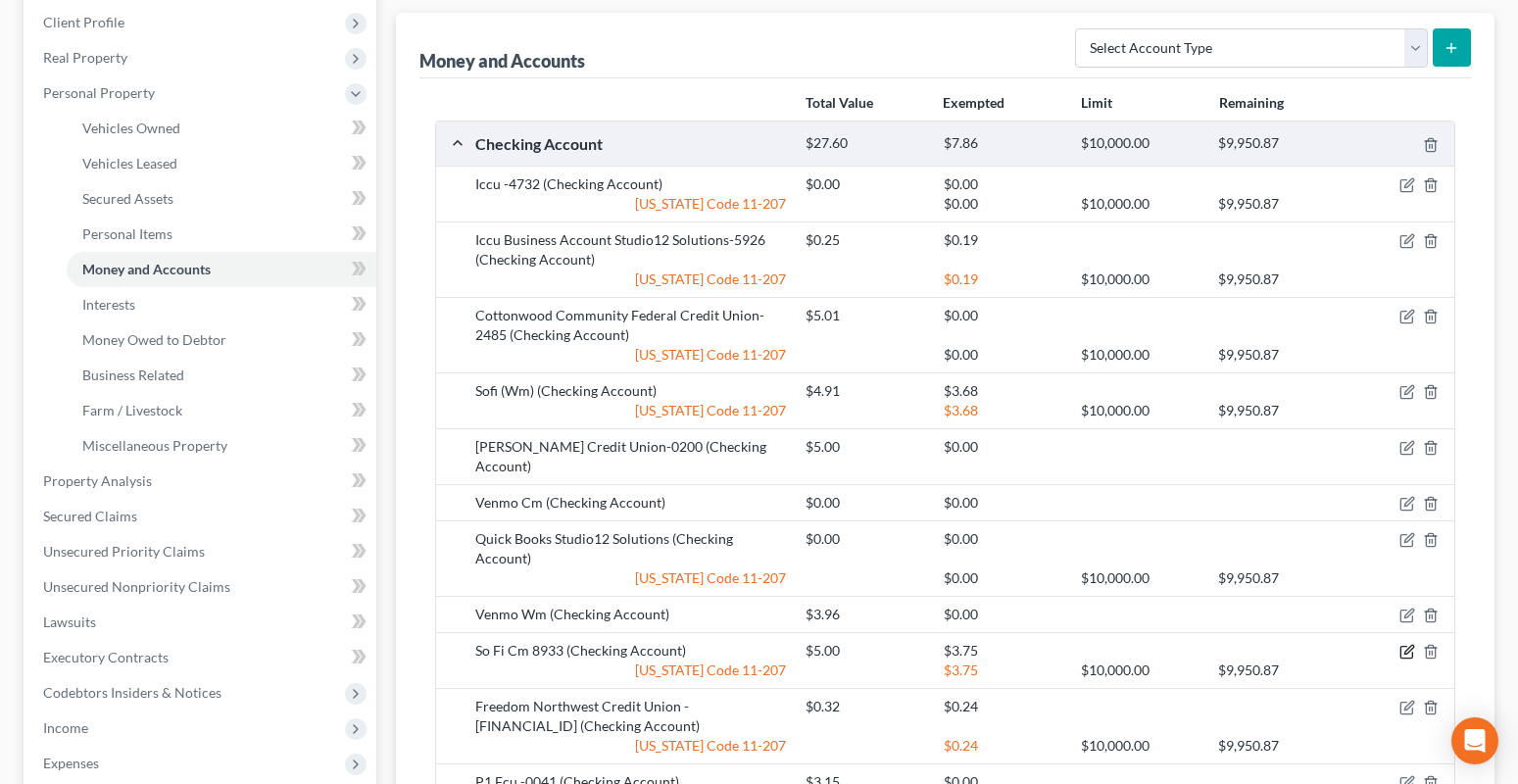
click at [1409, 643] on icon "button" at bounding box center [1407, 651] width 16 height 16
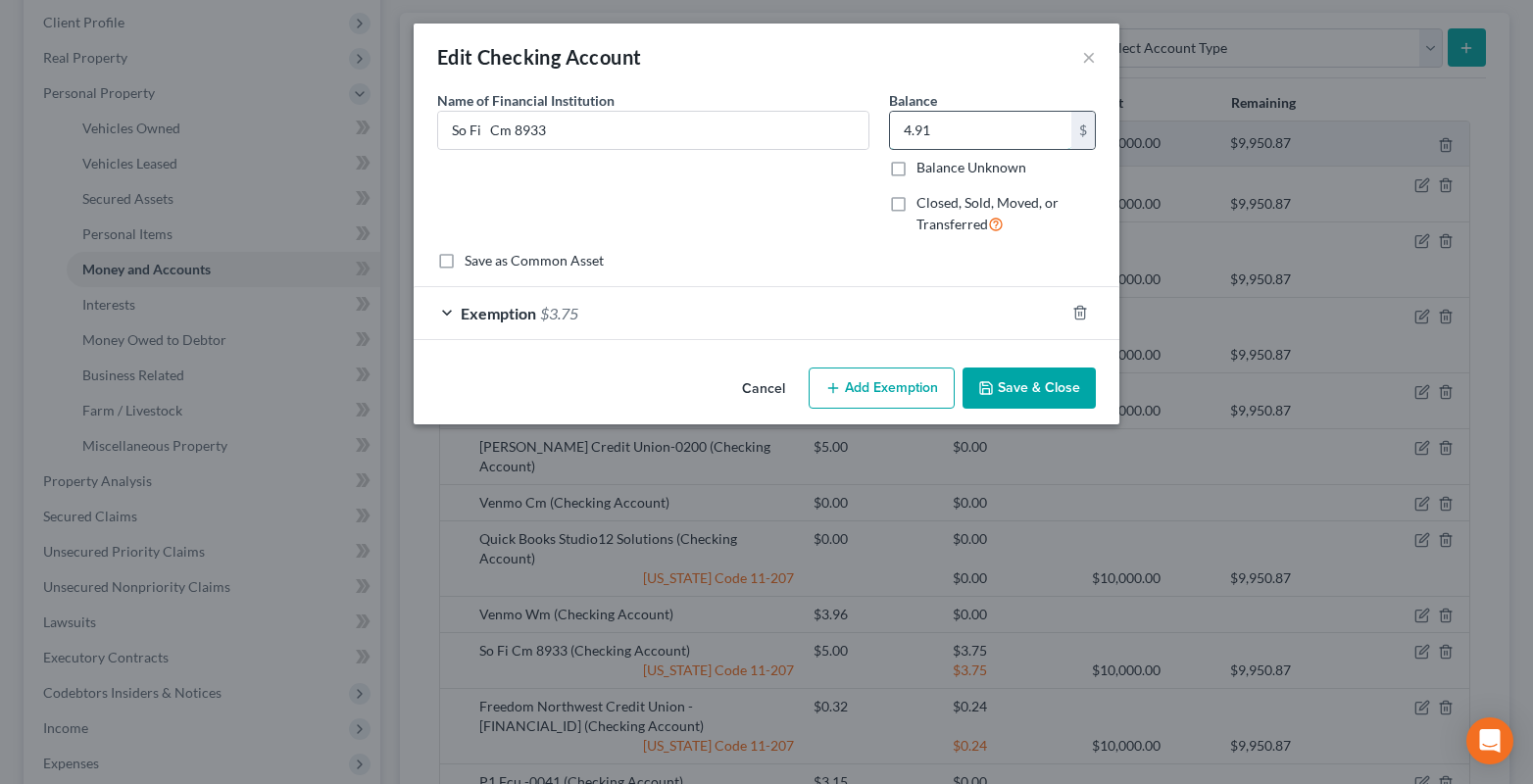
click at [960, 128] on input "4.91" at bounding box center [979, 130] width 181 height 37
type input "4.88"
drag, startPoint x: 442, startPoint y: 317, endPoint x: 933, endPoint y: 405, distance: 498.8
click at [446, 317] on div "Exemption $3.75" at bounding box center [739, 313] width 651 height 52
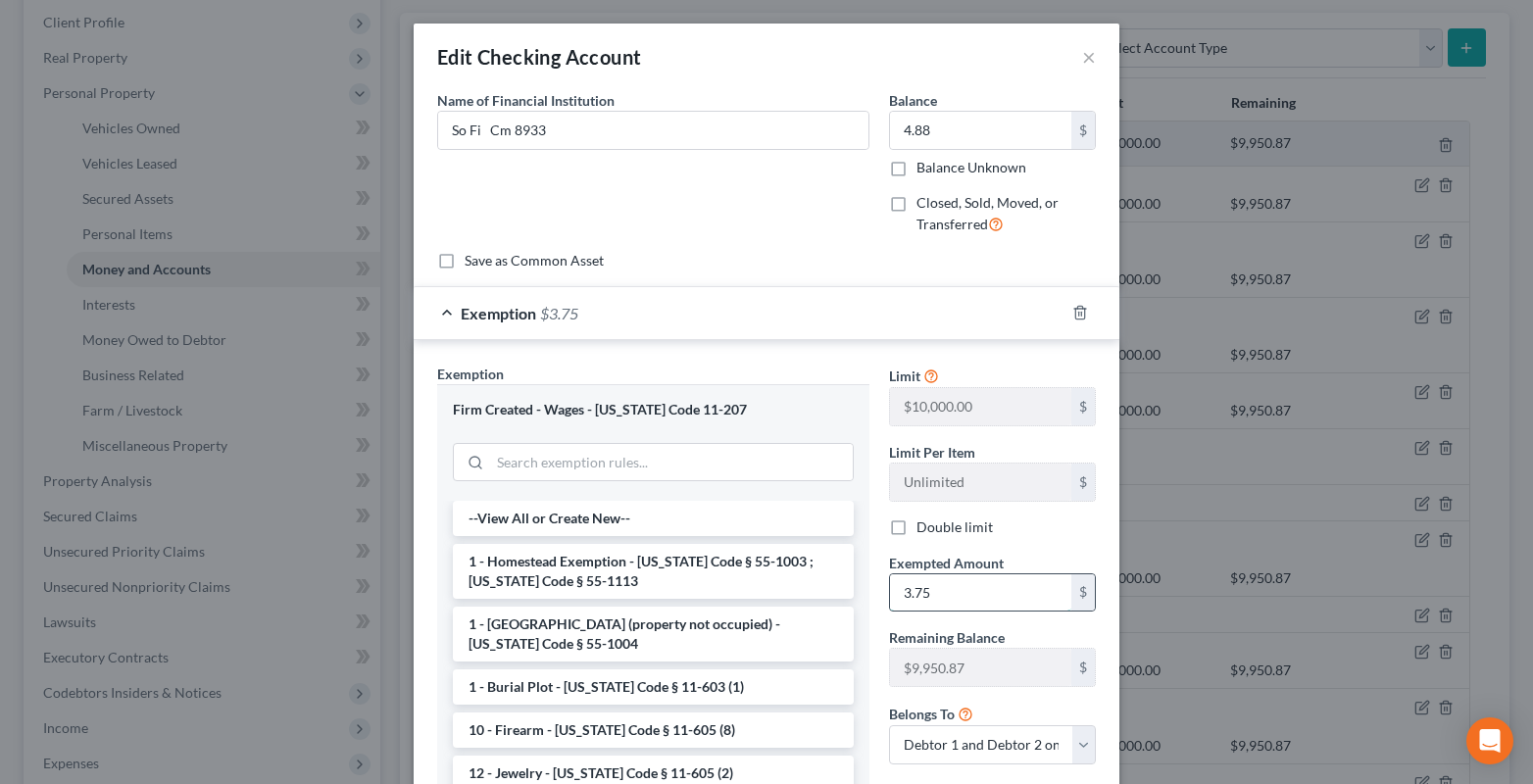
click at [964, 597] on input "3.75" at bounding box center [979, 592] width 181 height 37
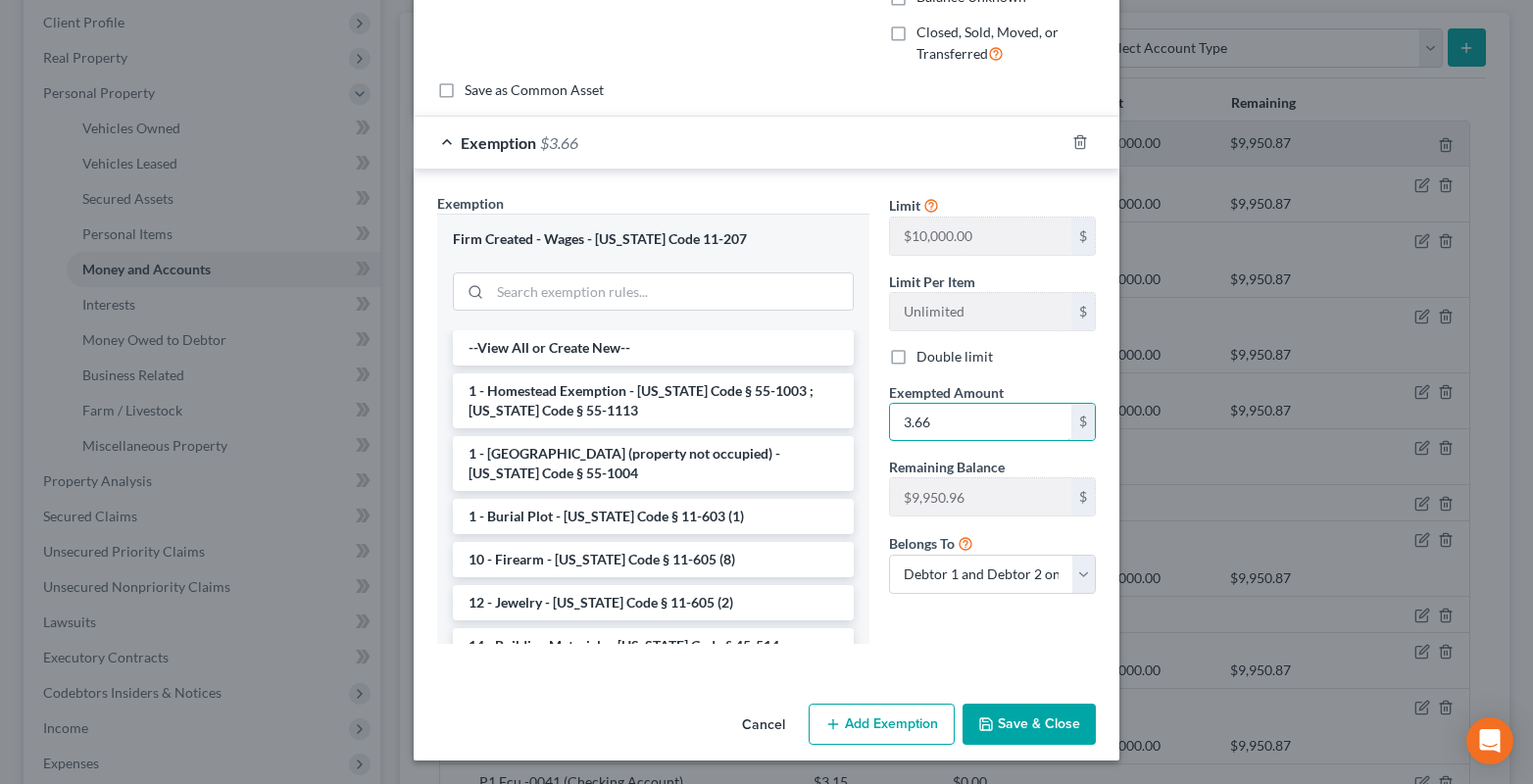
type input "3.66"
click at [996, 724] on button "Save & Close" at bounding box center [1028, 723] width 133 height 41
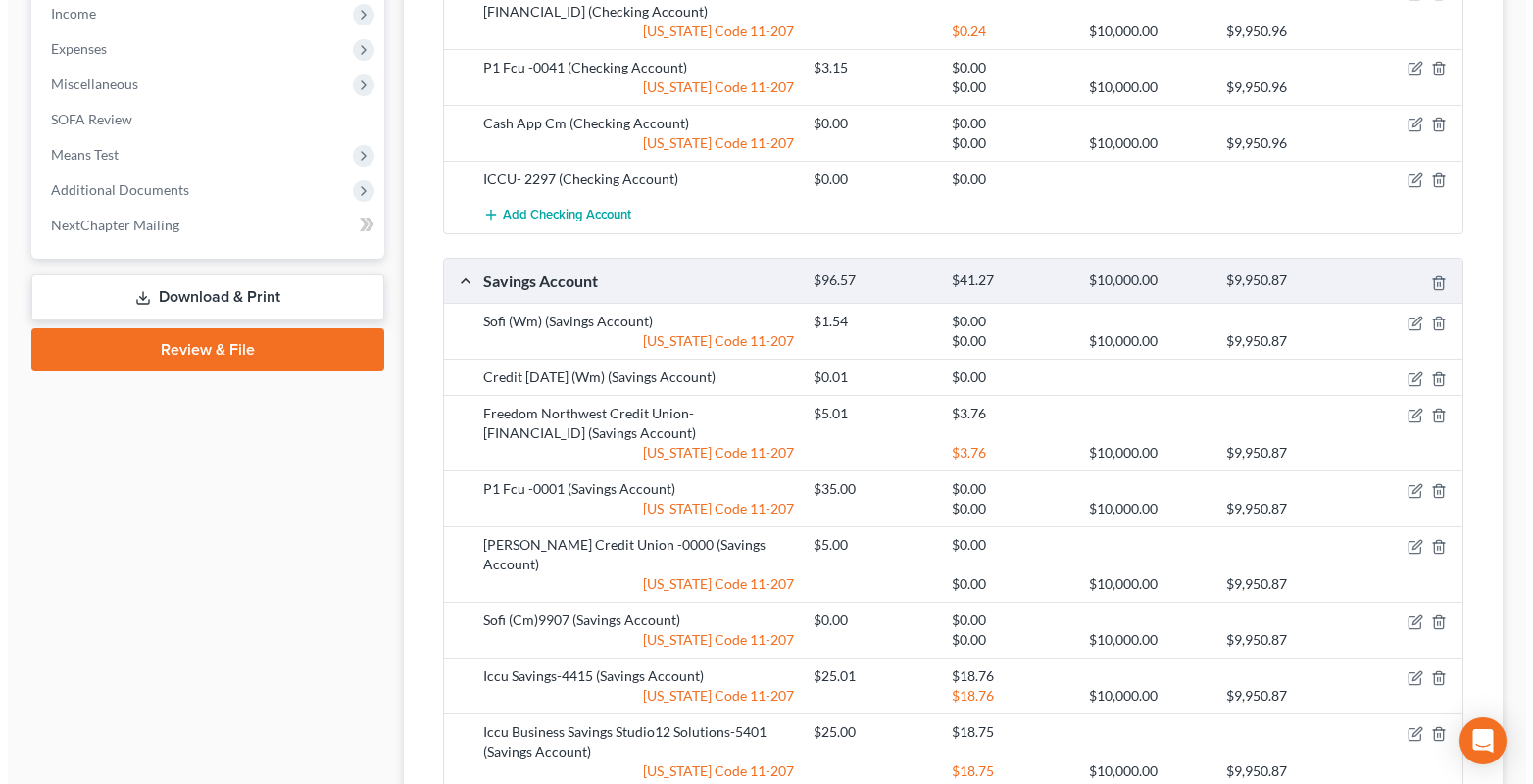
scroll to position [1151, 0]
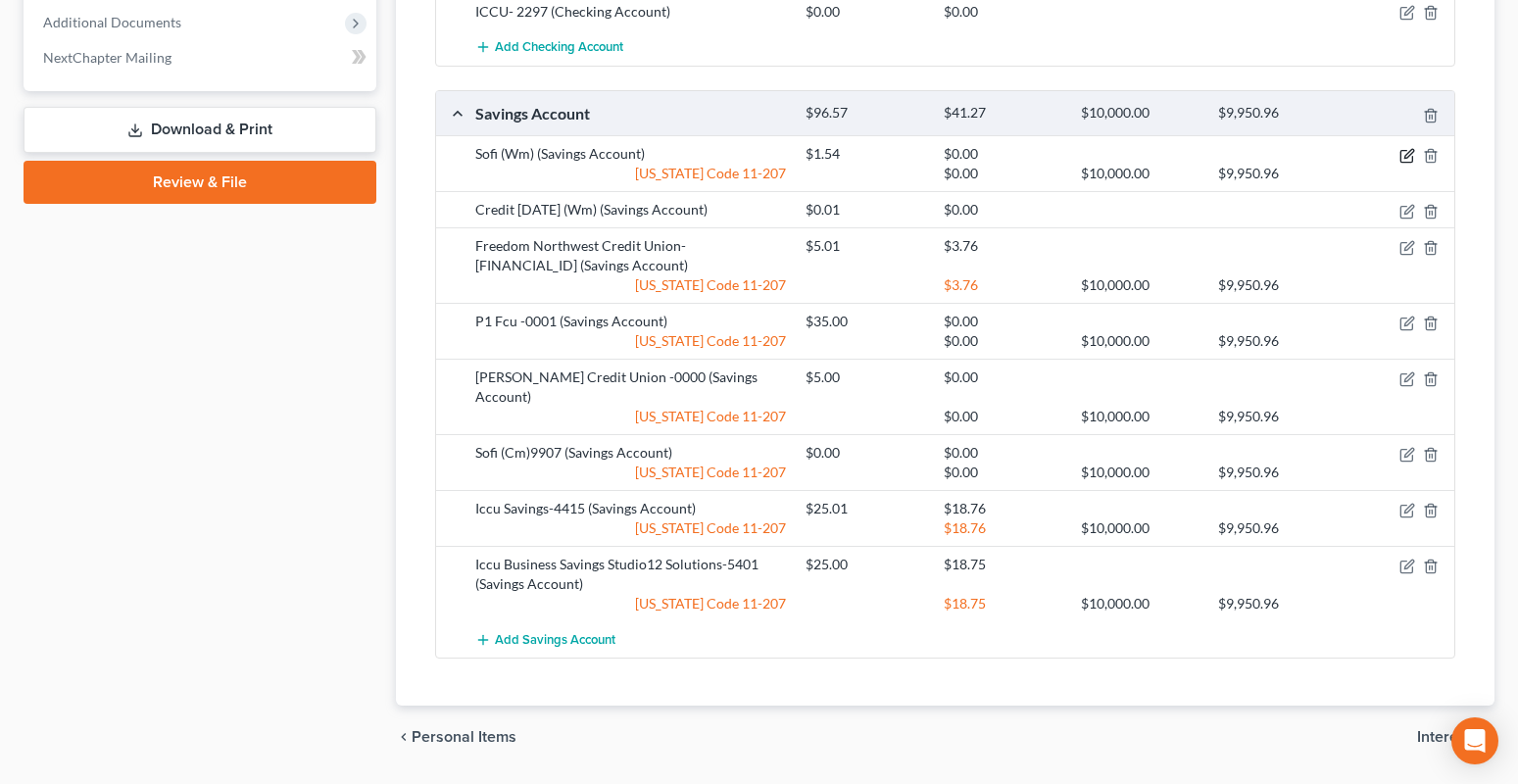
click at [1403, 148] on icon "button" at bounding box center [1407, 156] width 16 height 16
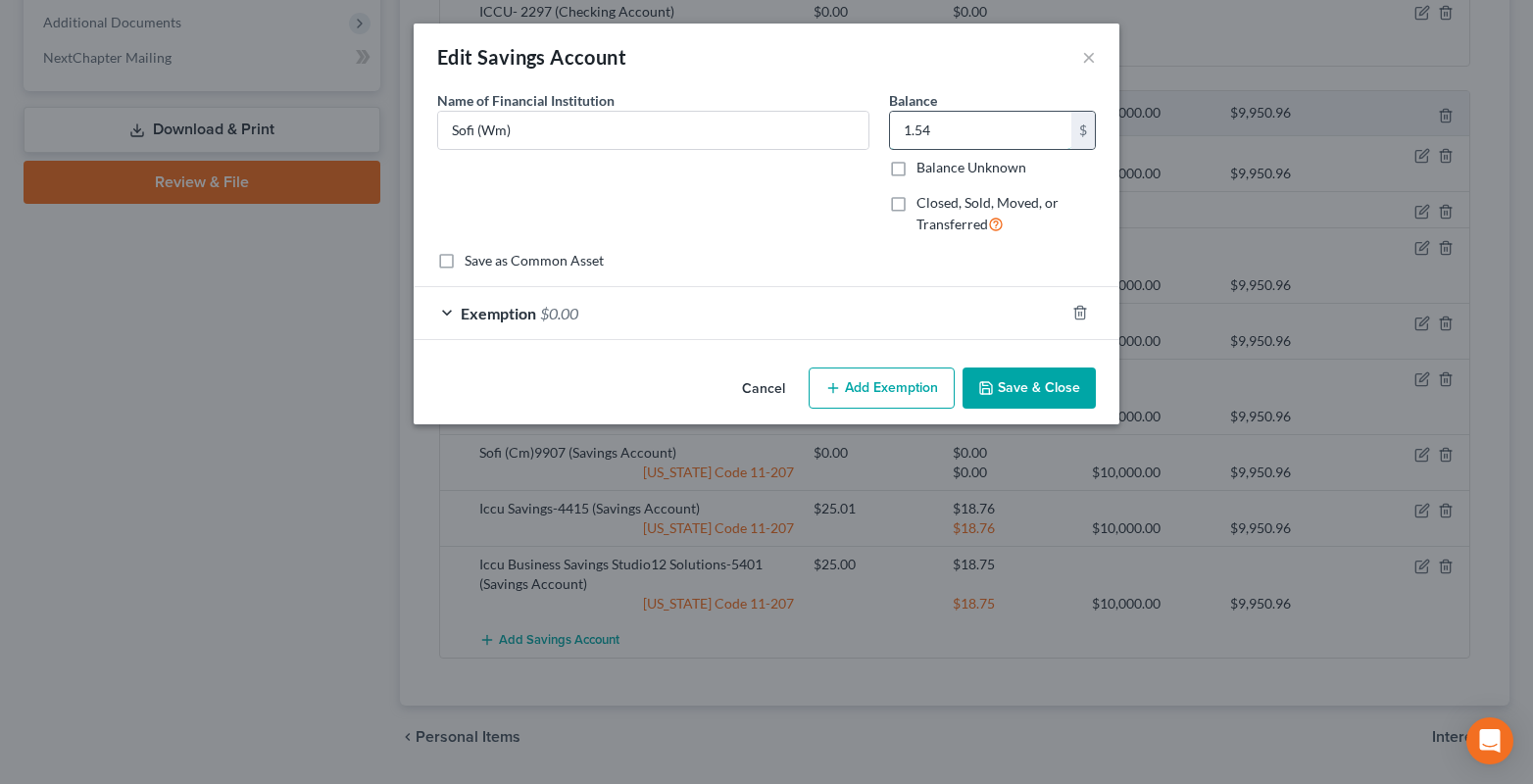
click at [950, 120] on input "1.54" at bounding box center [979, 130] width 181 height 37
type input "0.03"
drag, startPoint x: 448, startPoint y: 317, endPoint x: 511, endPoint y: 324, distance: 63.4
click at [449, 317] on div "Exemption $0.00" at bounding box center [739, 313] width 651 height 52
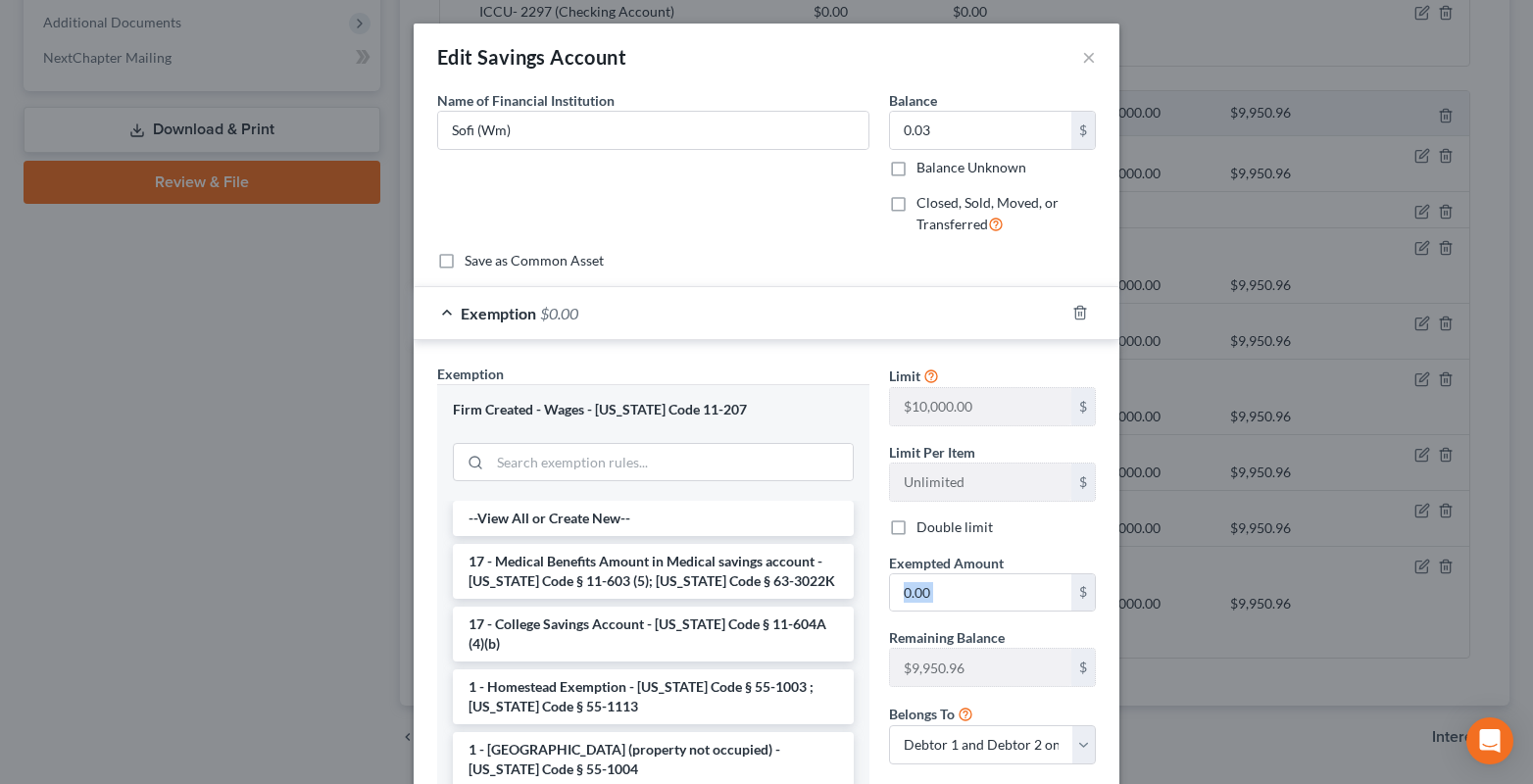
click at [974, 612] on div "Limit $10,000.00 $ Limit Per Item Unlimited $ Double limit Exempted Amount * 0.…" at bounding box center [992, 571] width 227 height 416
drag, startPoint x: 736, startPoint y: 589, endPoint x: 882, endPoint y: 598, distance: 146.3
click at [745, 589] on li "17 - Medical Benefits Amount in Medical savings account - Idaho Code § 11-603 (…" at bounding box center [653, 570] width 401 height 55
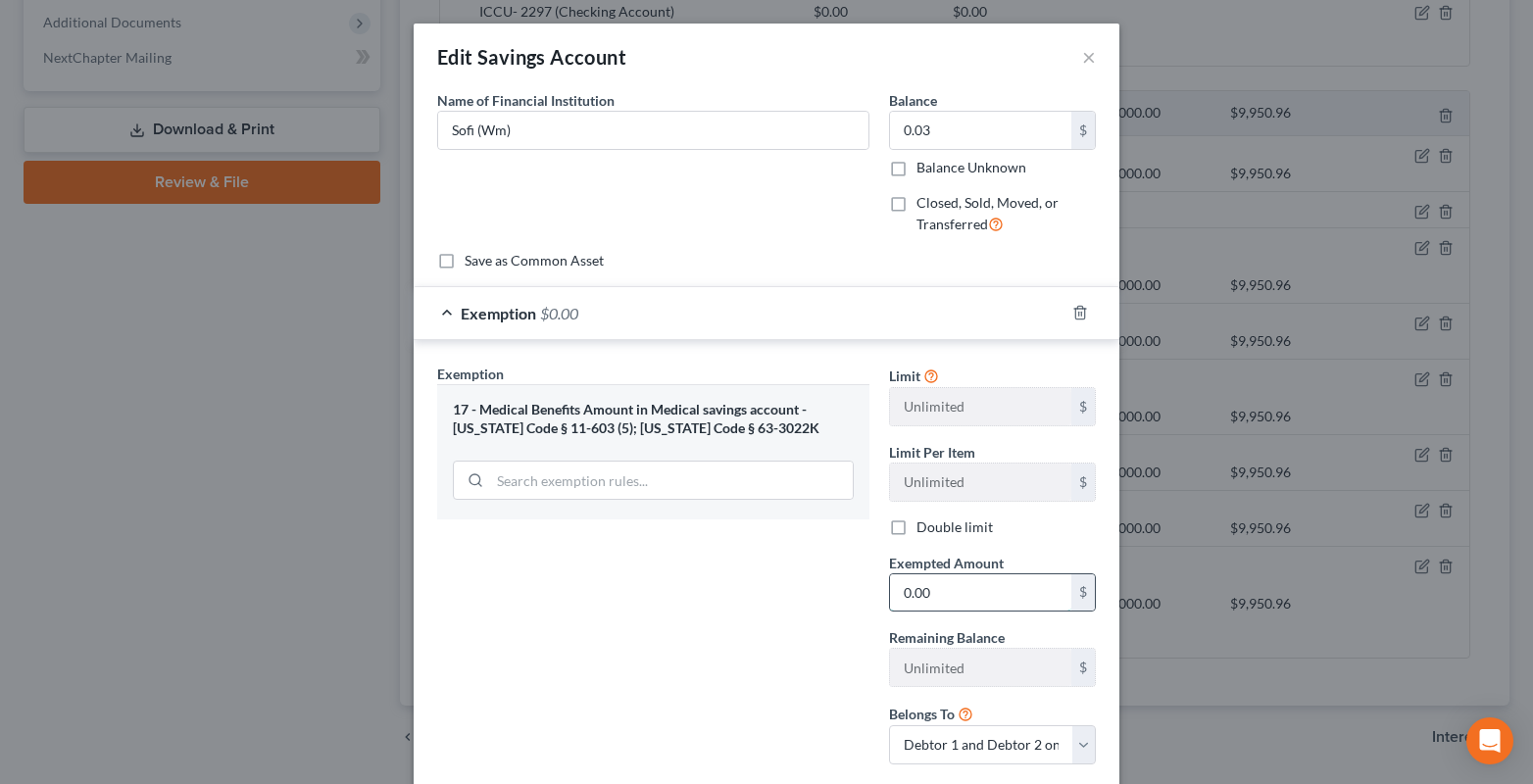
click at [941, 595] on input "0.00" at bounding box center [979, 592] width 181 height 37
type input "0.02"
click at [430, 312] on div "Exemption $0.02" at bounding box center [739, 313] width 651 height 52
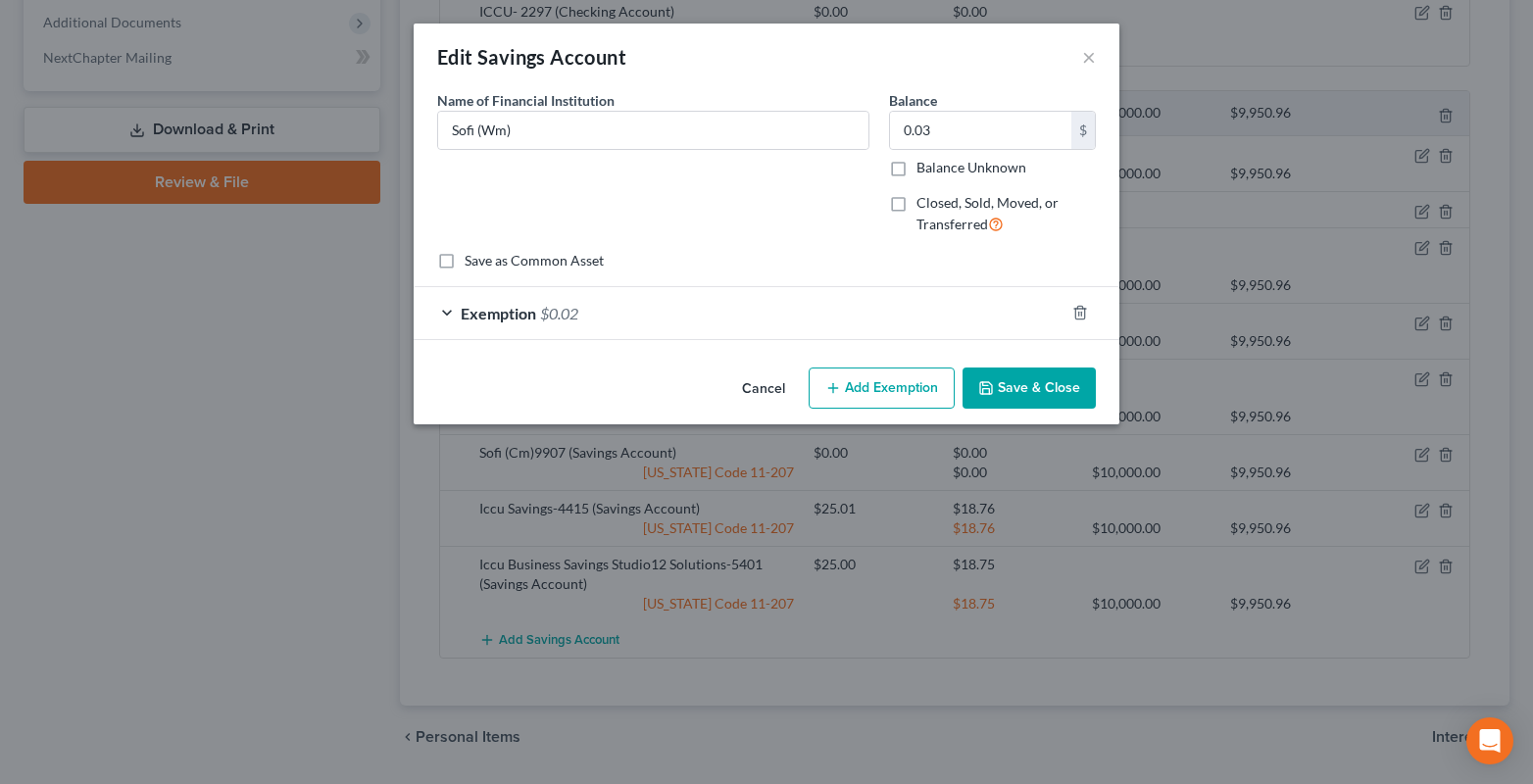
click at [445, 315] on div "Exemption $0.02" at bounding box center [739, 313] width 651 height 52
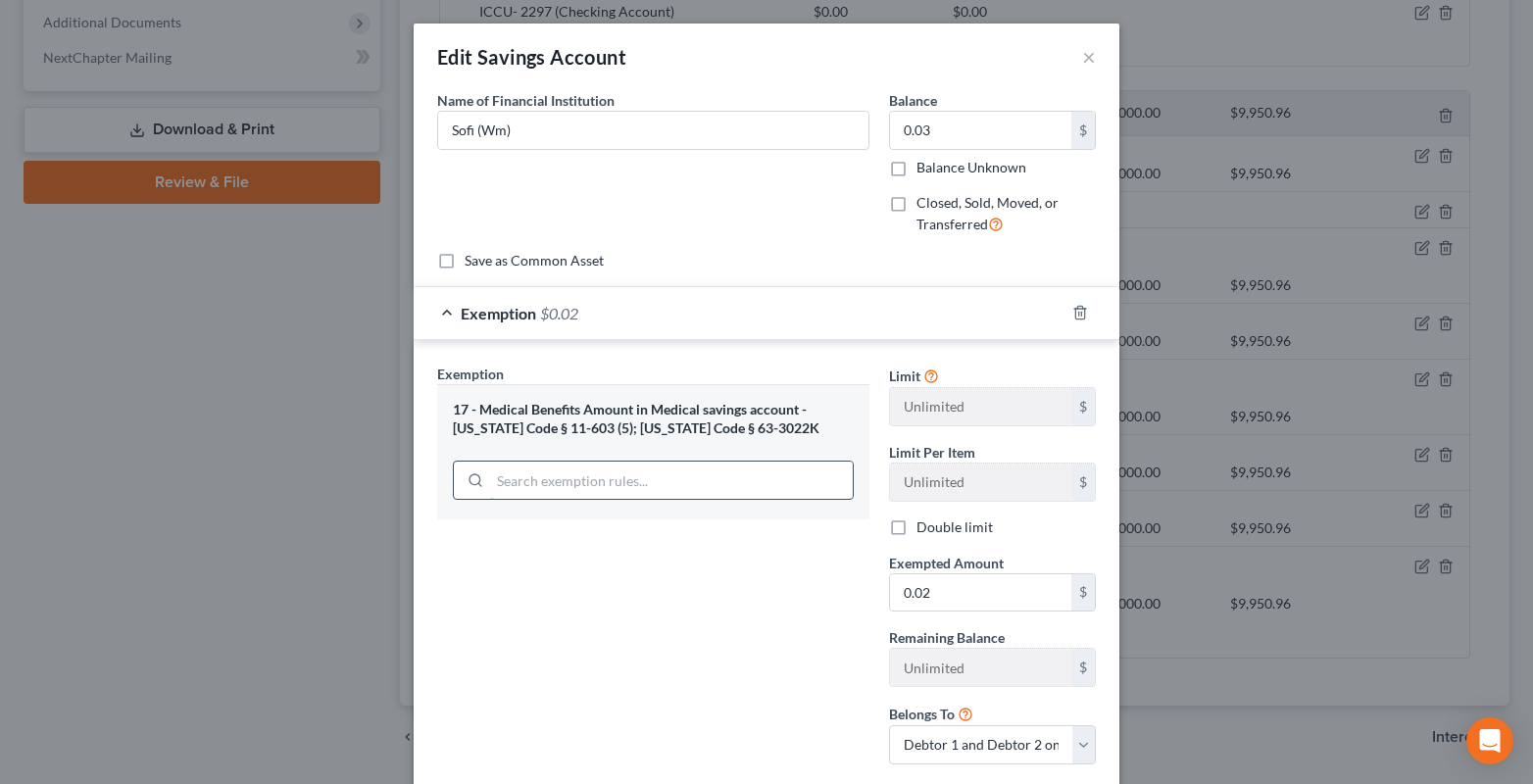
click at [499, 484] on input "search" at bounding box center [671, 479] width 363 height 37
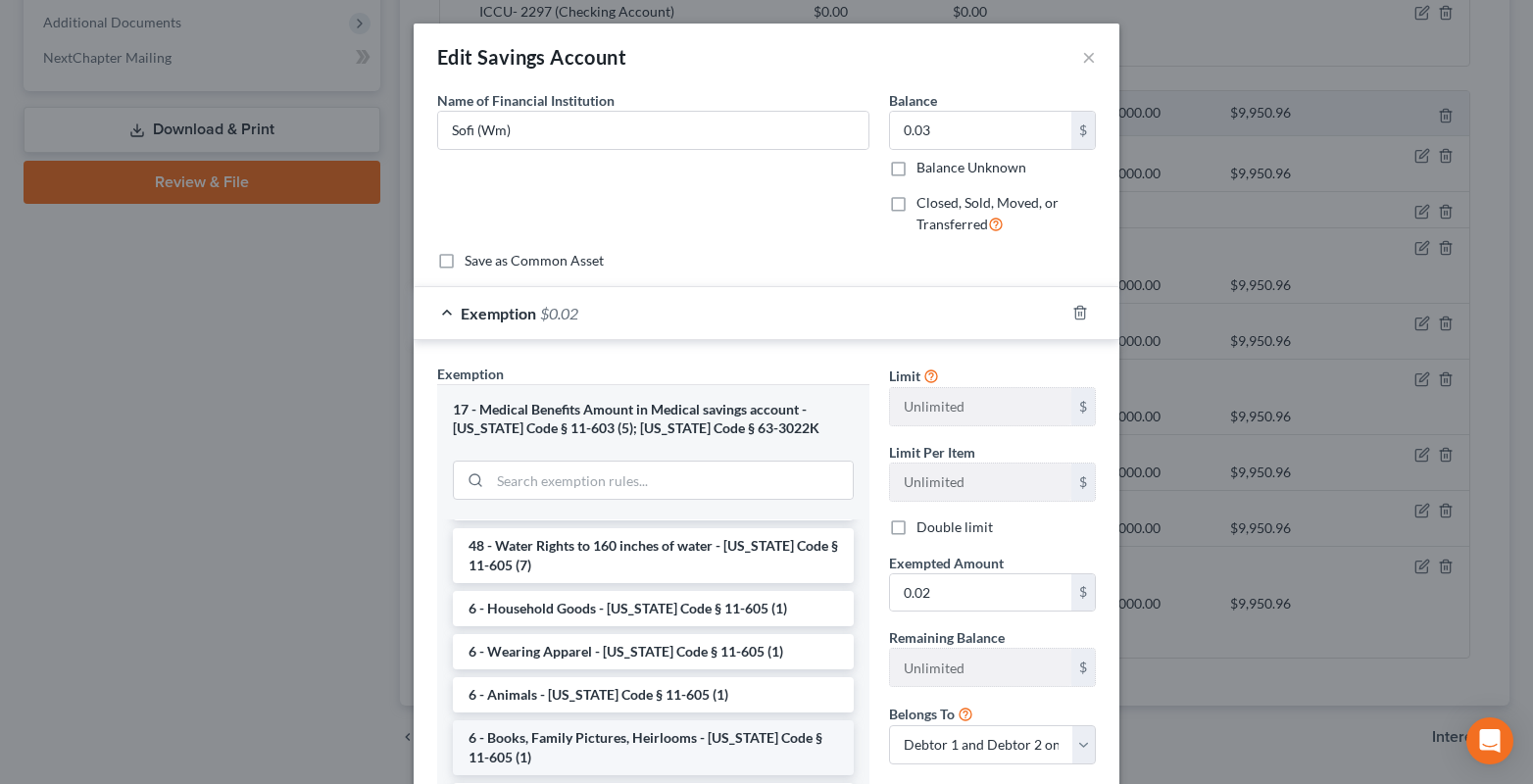
scroll to position [2555, 0]
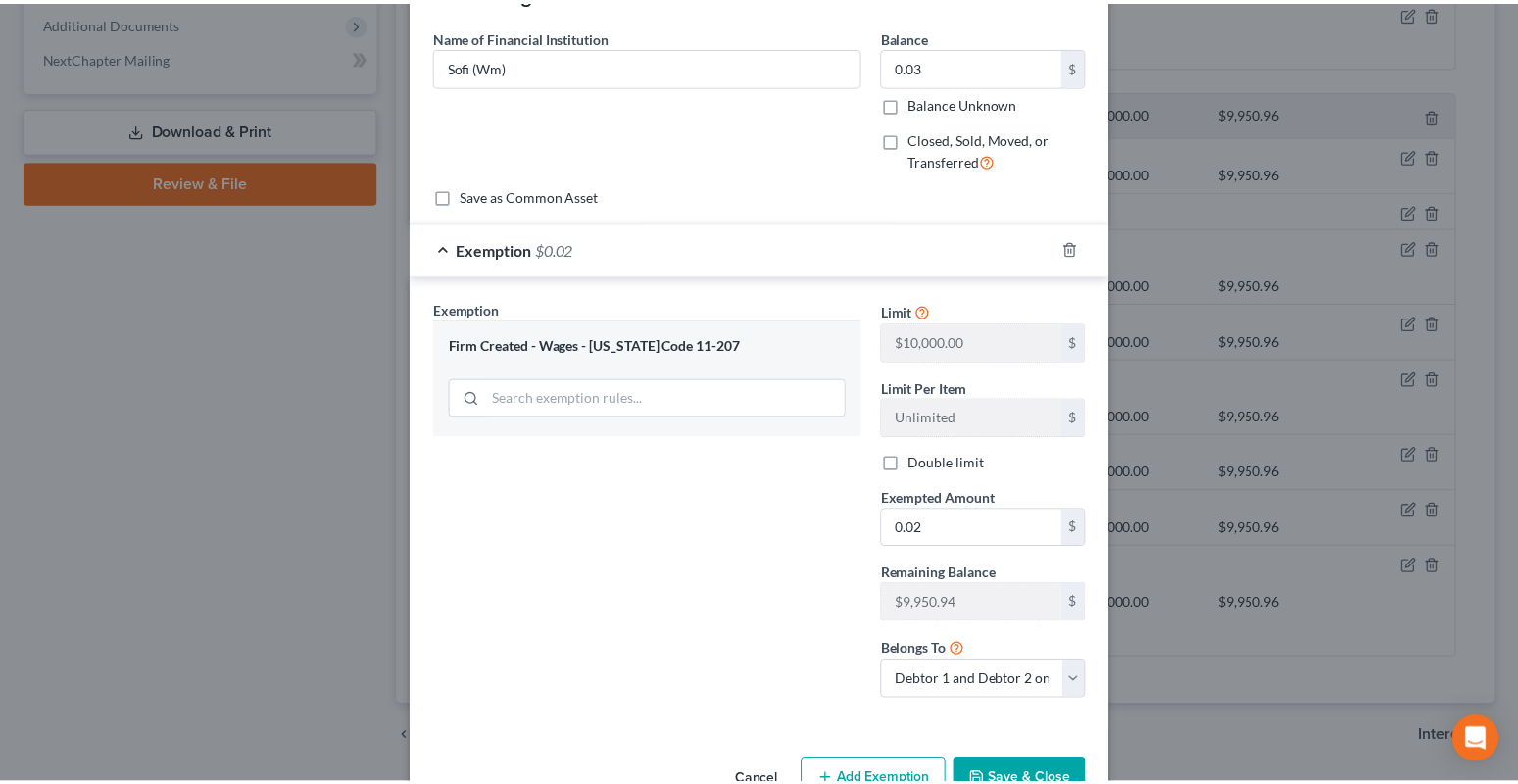
scroll to position [120, 0]
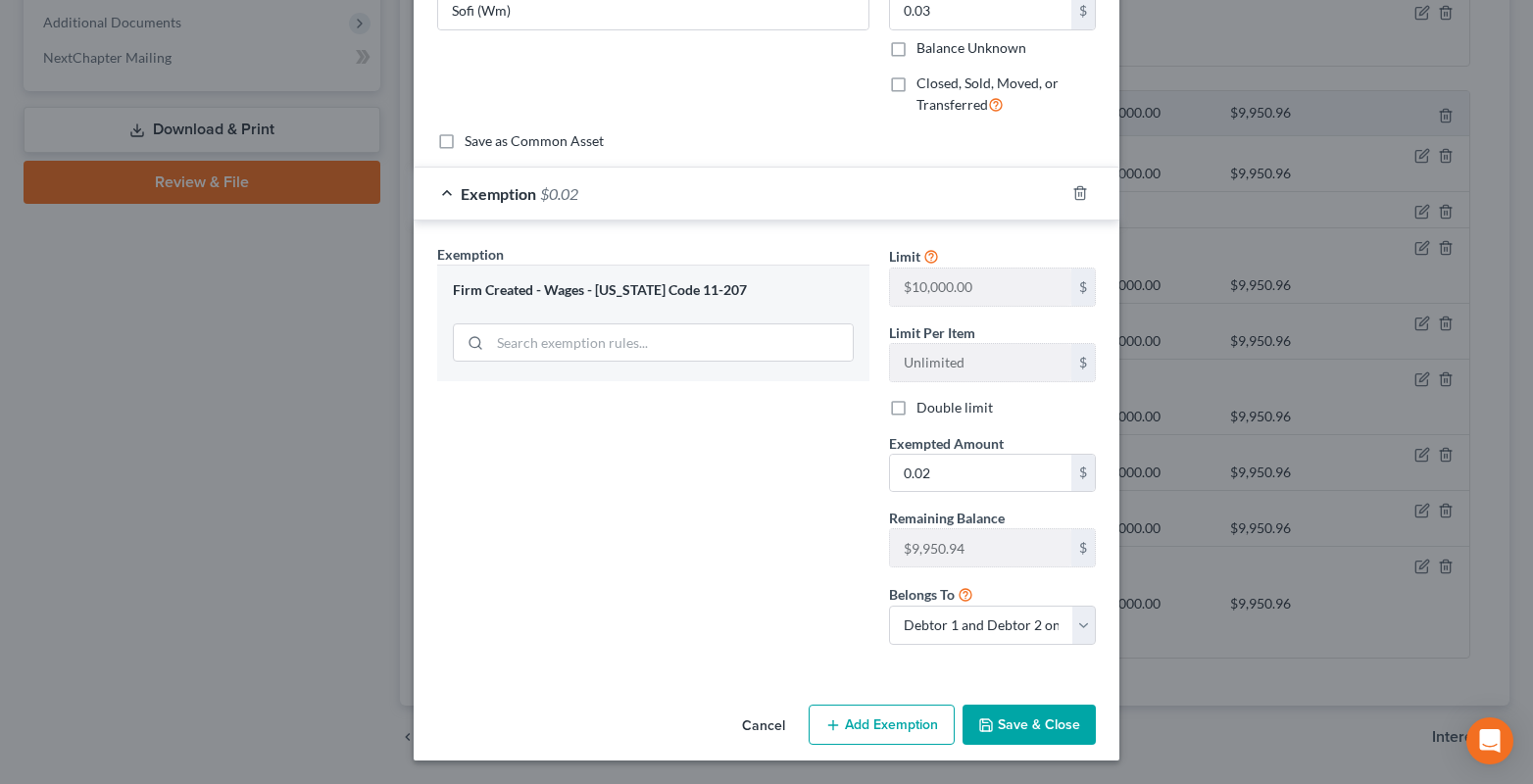
click at [1012, 728] on button "Save & Close" at bounding box center [1028, 724] width 133 height 41
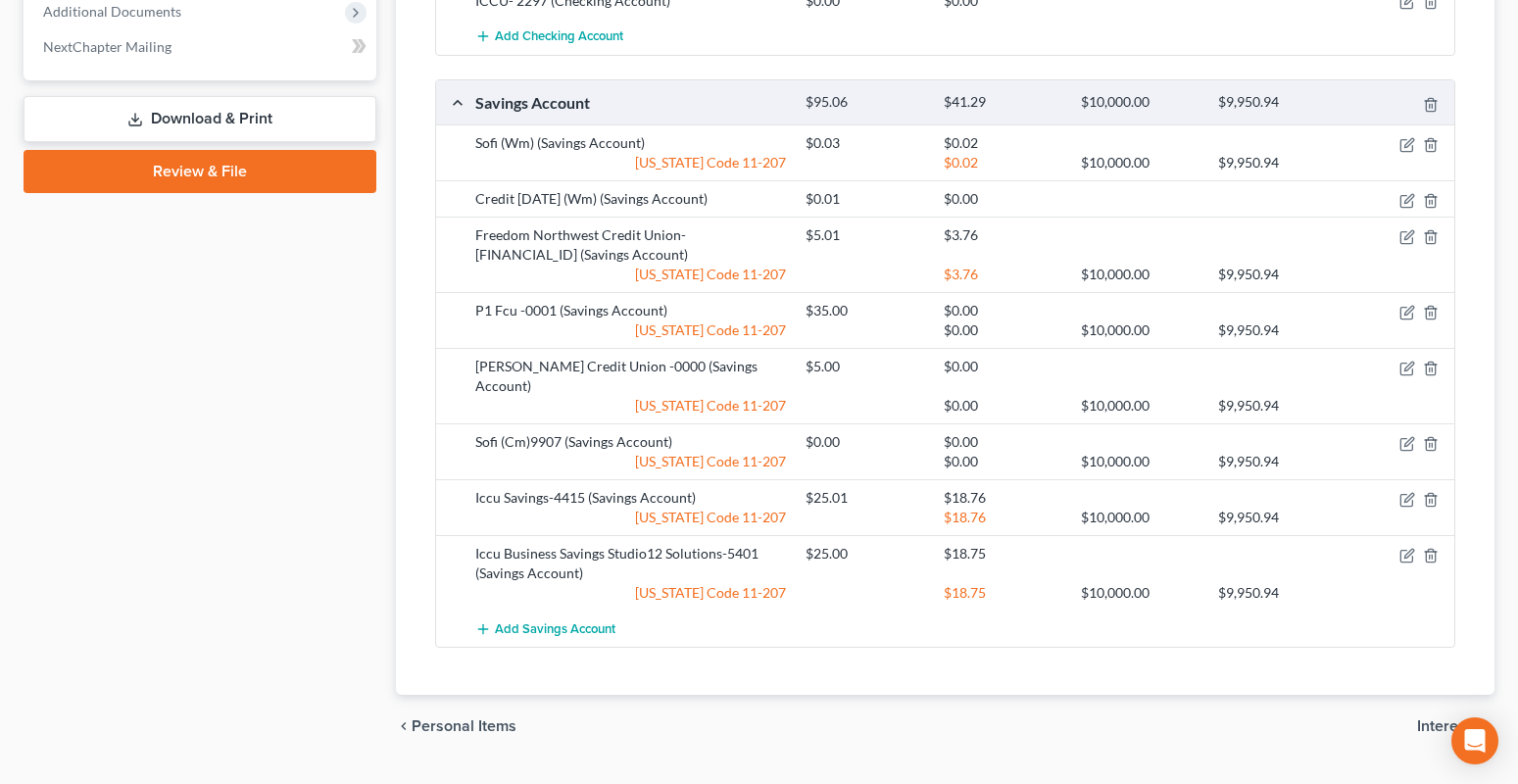
scroll to position [1171, 0]
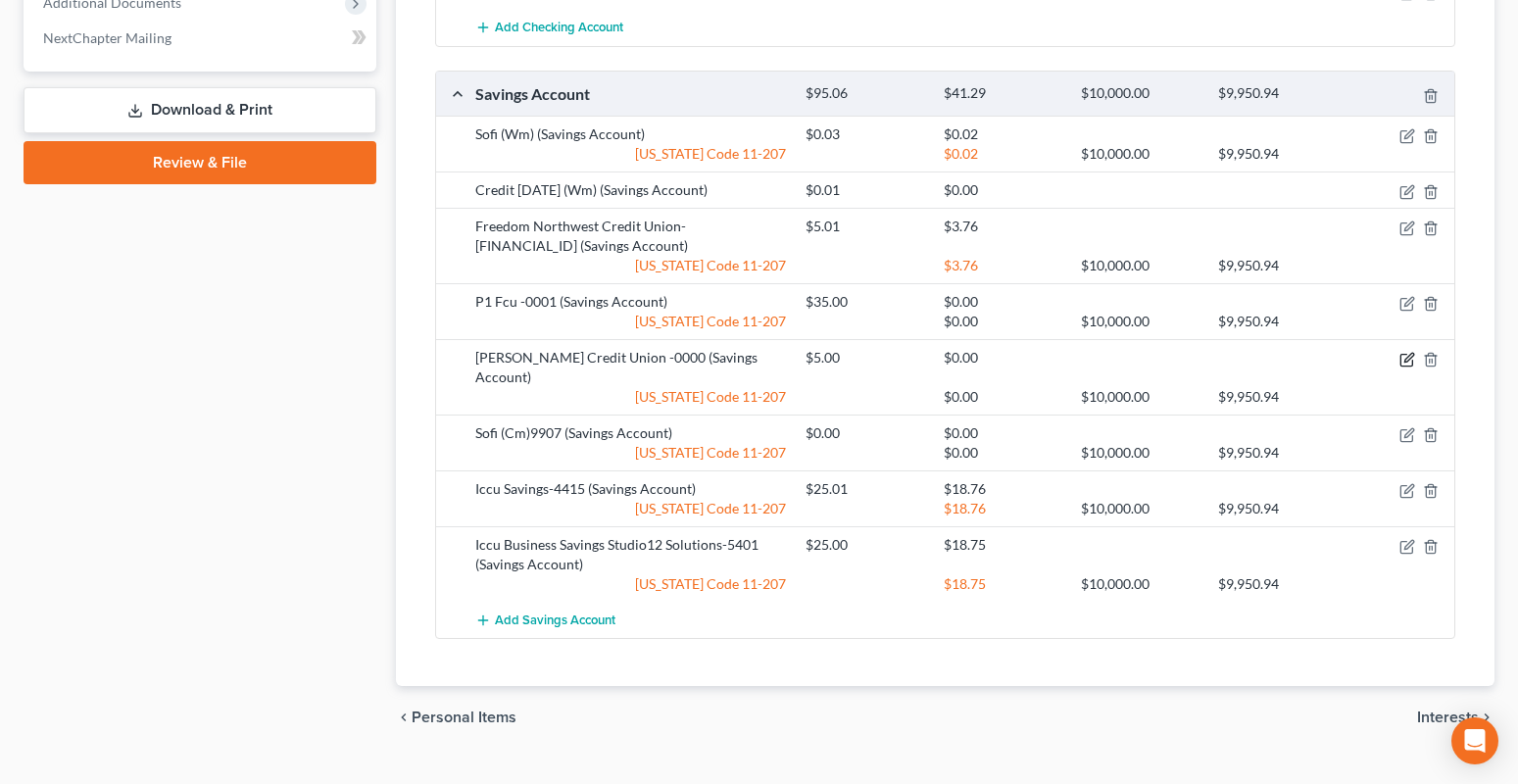
click at [1403, 352] on icon "button" at bounding box center [1407, 360] width 16 height 16
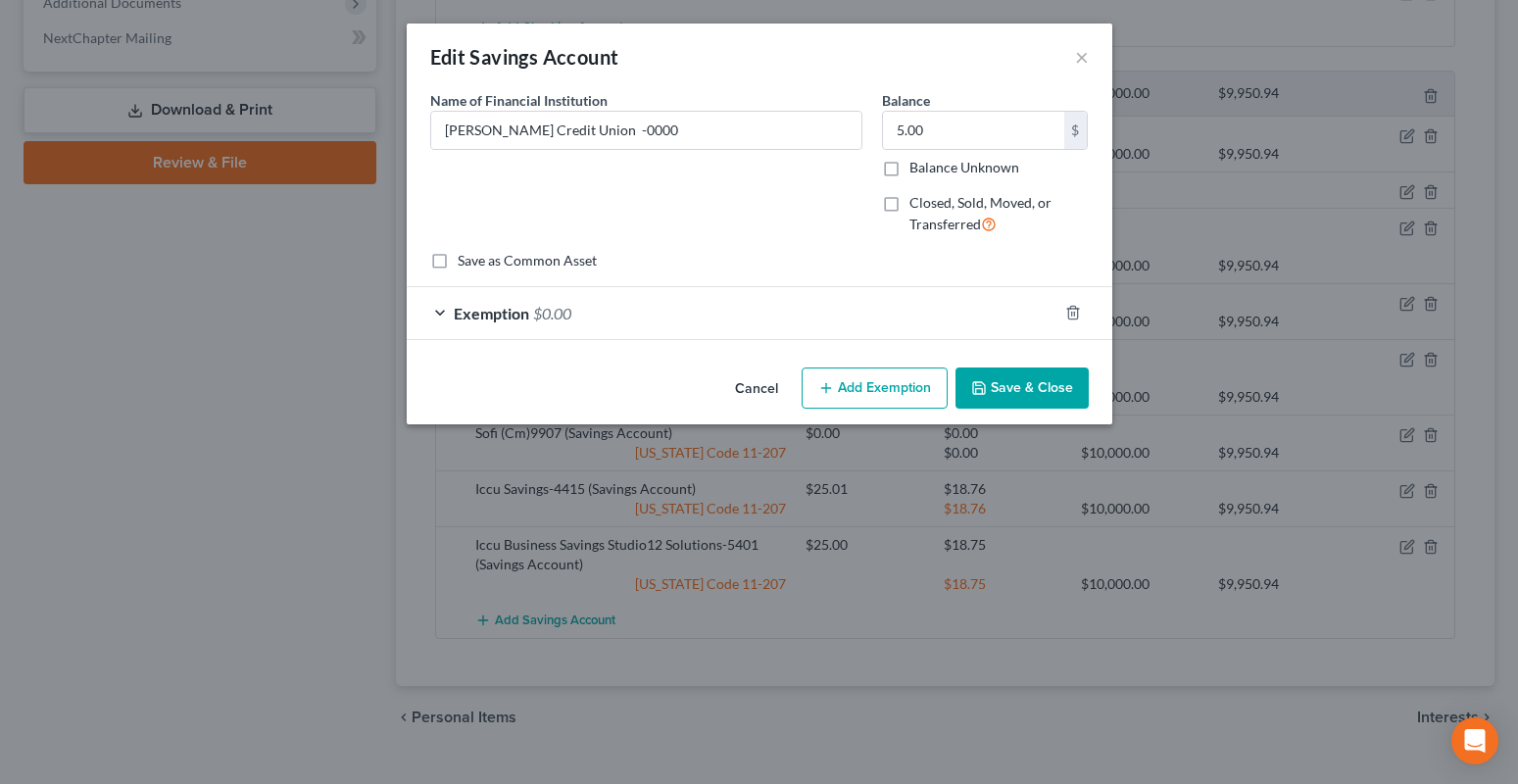
scroll to position [1151, 0]
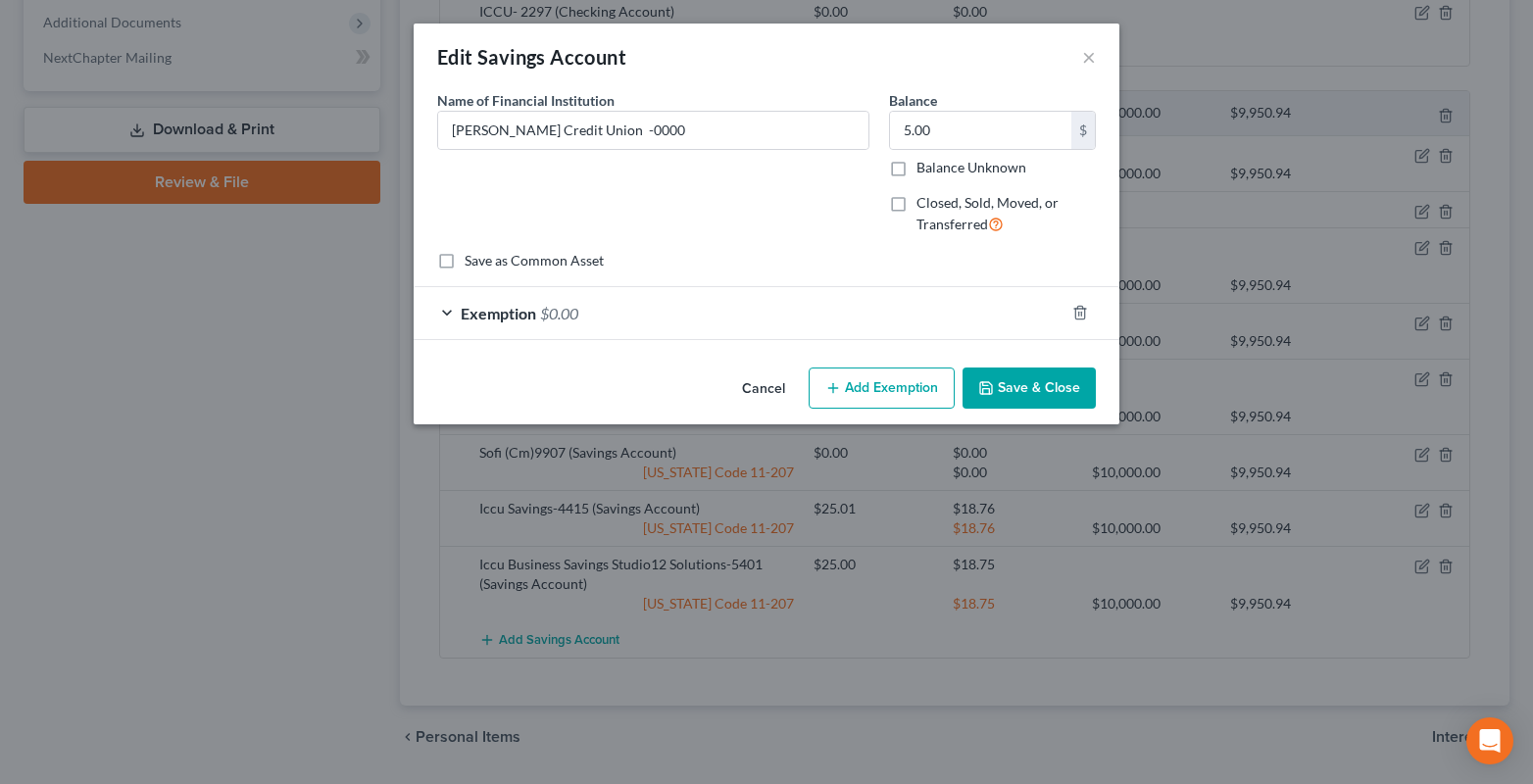
click at [1038, 377] on button "Save & Close" at bounding box center [1028, 388] width 133 height 41
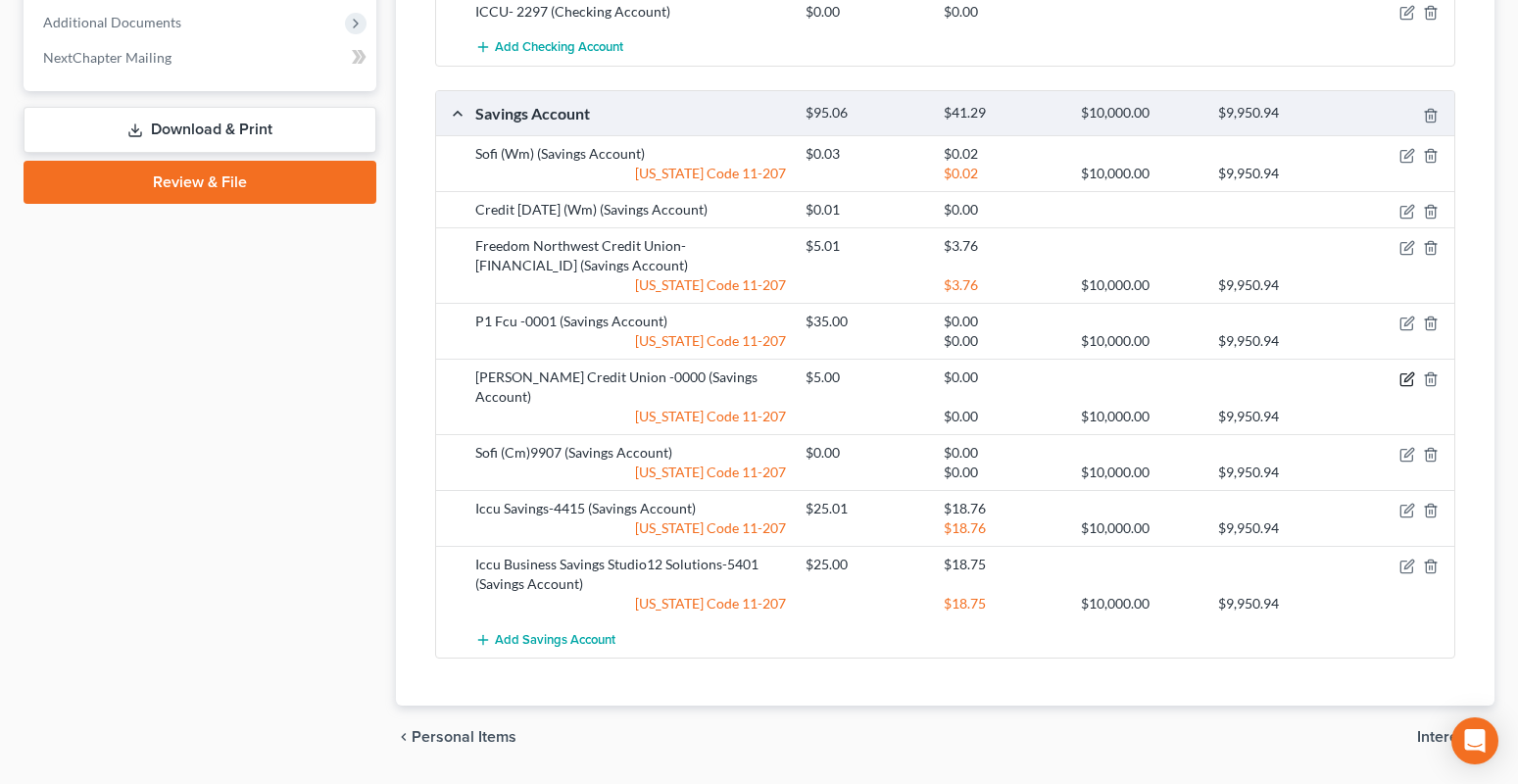
click at [1410, 372] on icon "button" at bounding box center [1407, 380] width 16 height 16
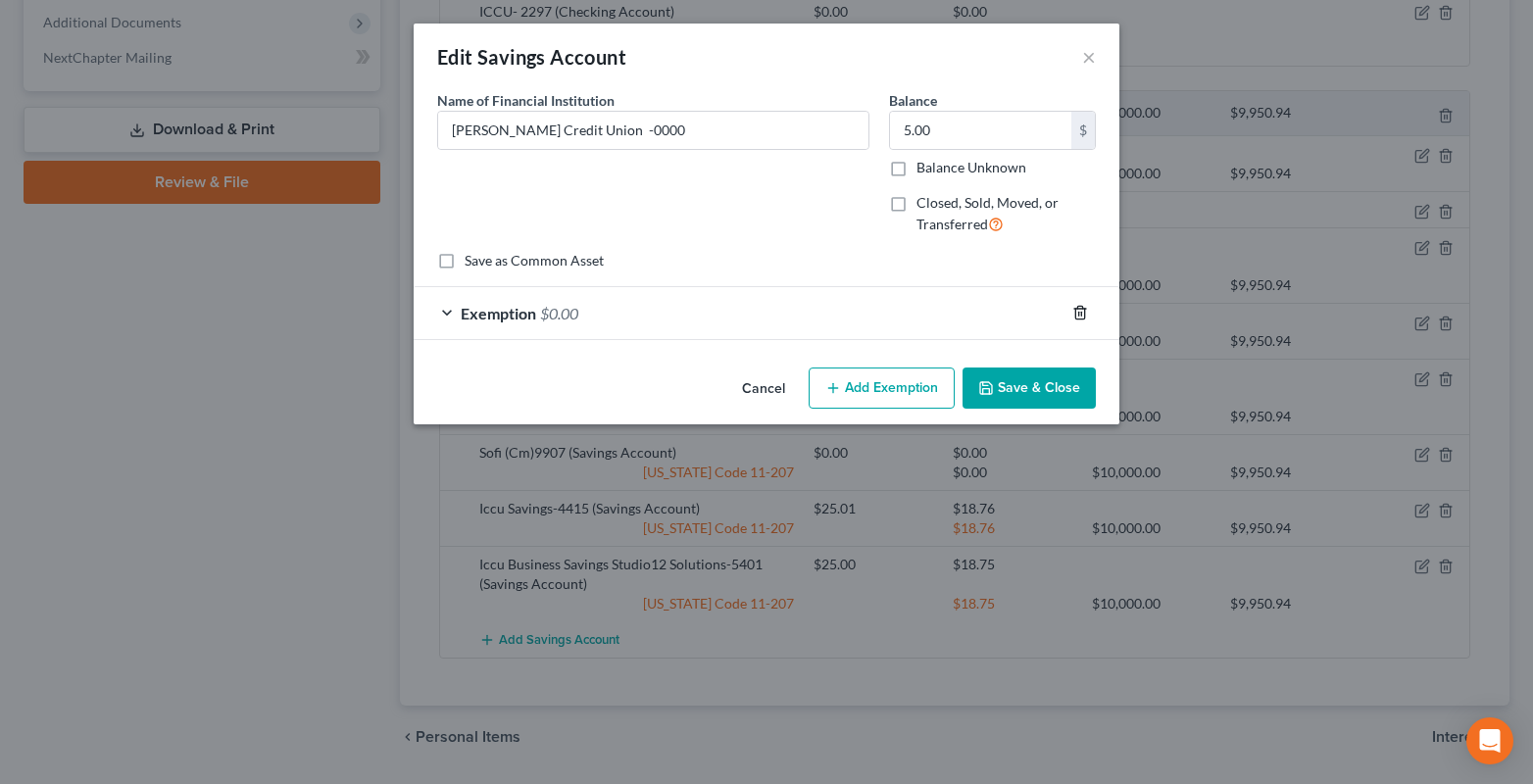
click at [1084, 312] on icon "button" at bounding box center [1079, 313] width 9 height 13
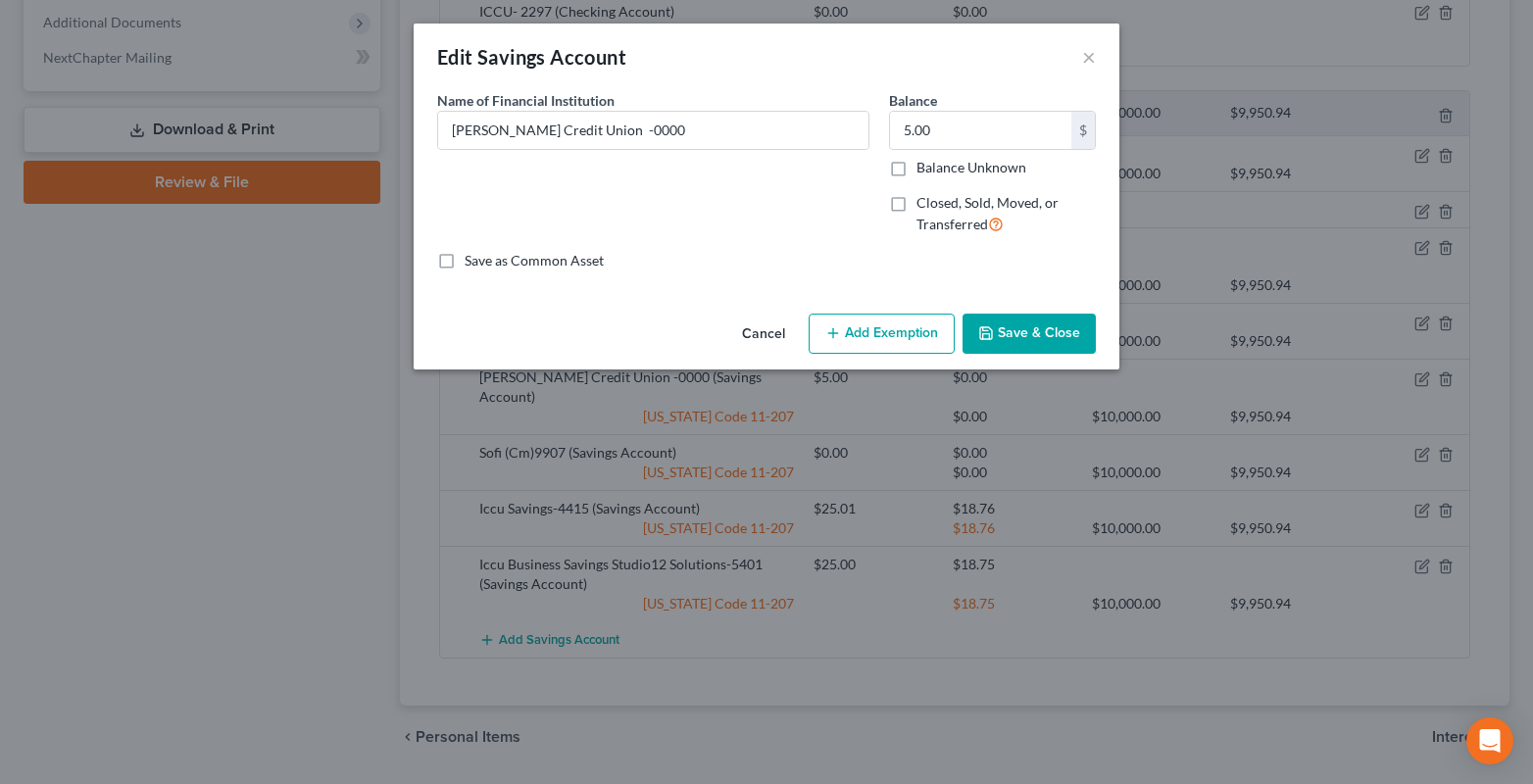
click at [916, 204] on label "Closed, Sold, Moved, or Transferred" at bounding box center [1005, 214] width 179 height 42
click at [924, 204] on input "Closed, Sold, Moved, or Transferred" at bounding box center [930, 199] width 13 height 13
checkbox input "true"
select select "1"
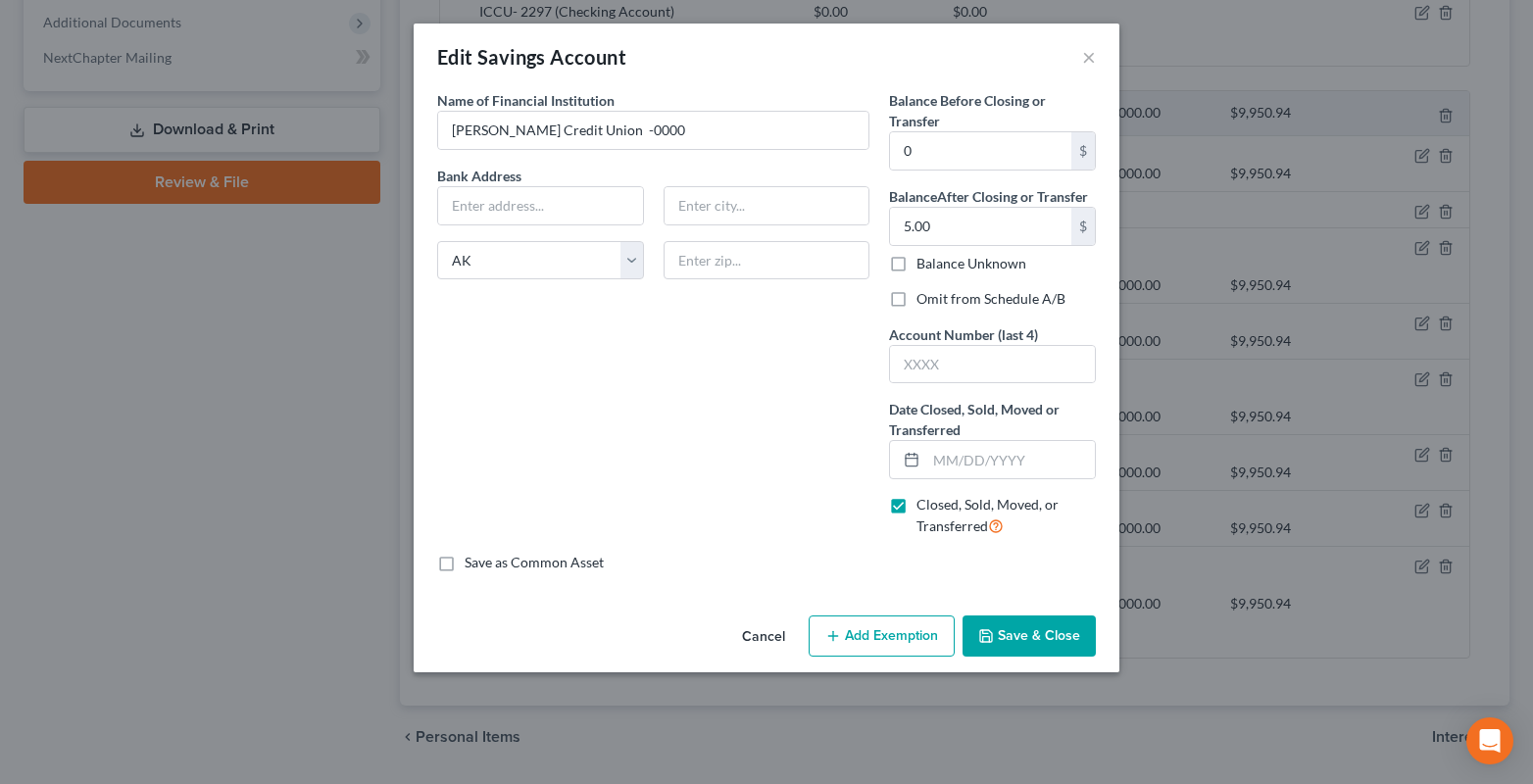
click at [916, 296] on label "Omit from Schedule A/B" at bounding box center [990, 299] width 149 height 20
click at [924, 296] on input "Omit from Schedule A/B" at bounding box center [930, 295] width 13 height 13
checkbox input "true"
click at [918, 365] on input "text" at bounding box center [991, 364] width 205 height 37
type input "0000"
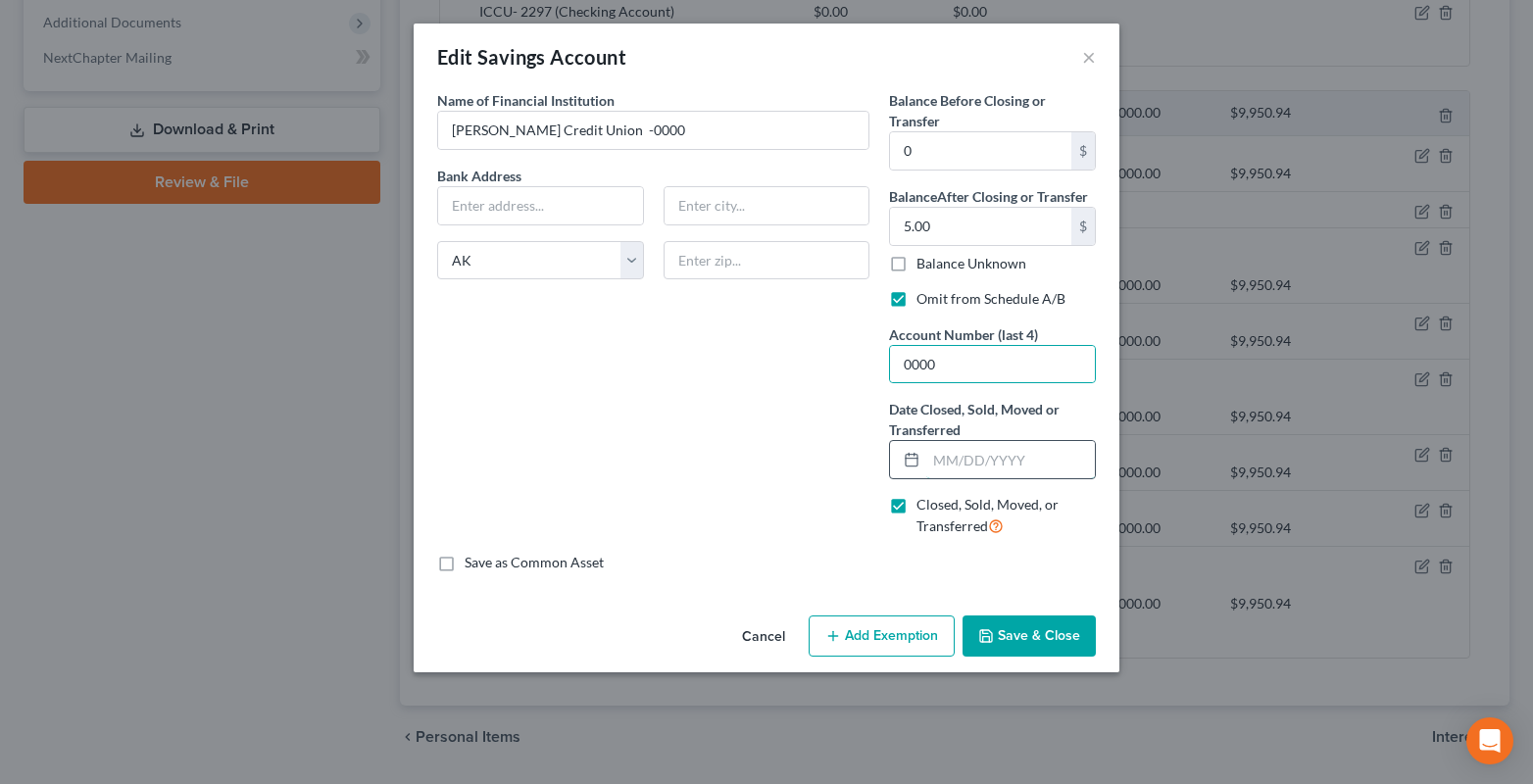
click at [962, 463] on input "text" at bounding box center [1010, 458] width 169 height 37
type input "05/30/2025"
click at [1021, 642] on button "Save & Close" at bounding box center [1028, 635] width 133 height 41
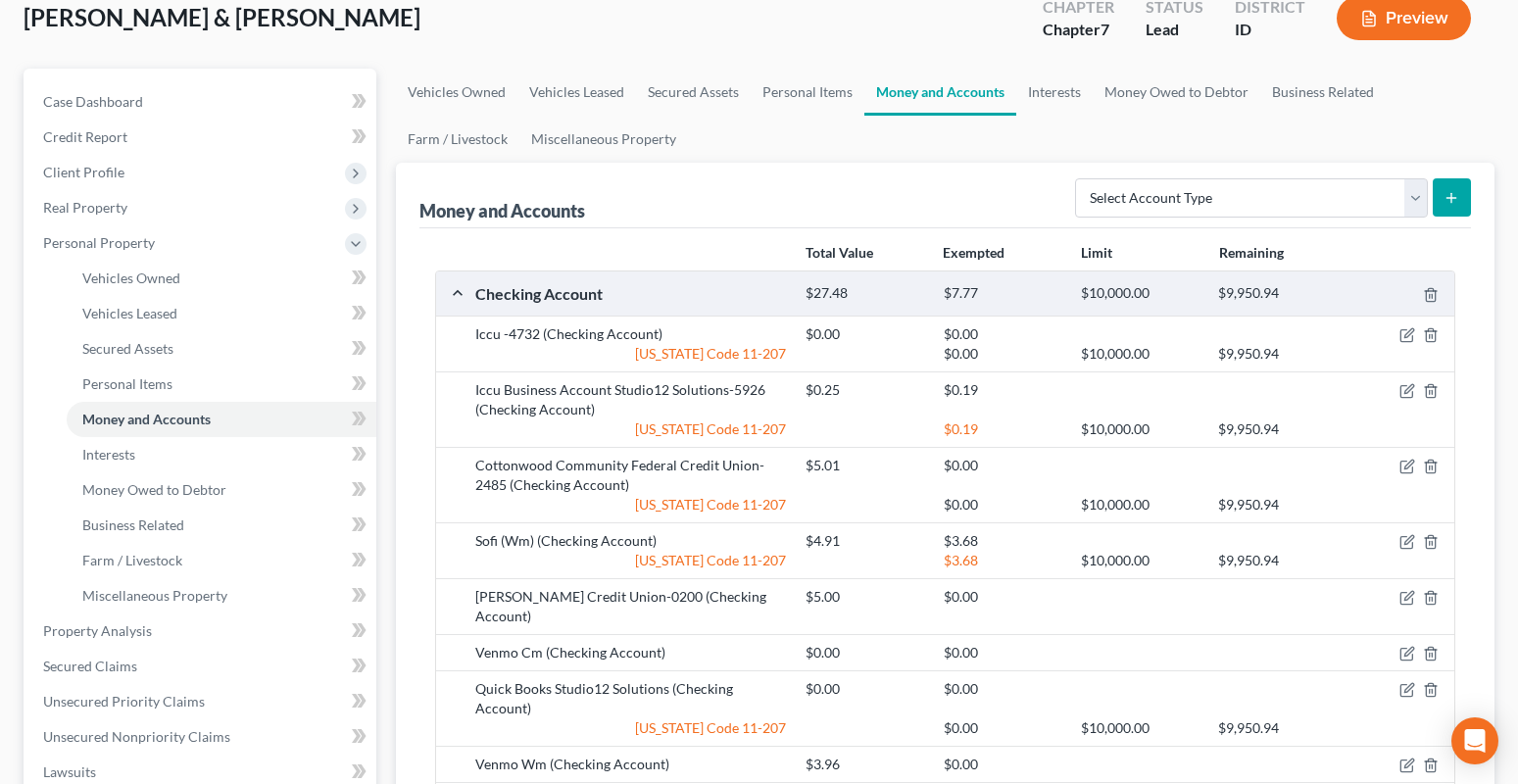
scroll to position [0, 0]
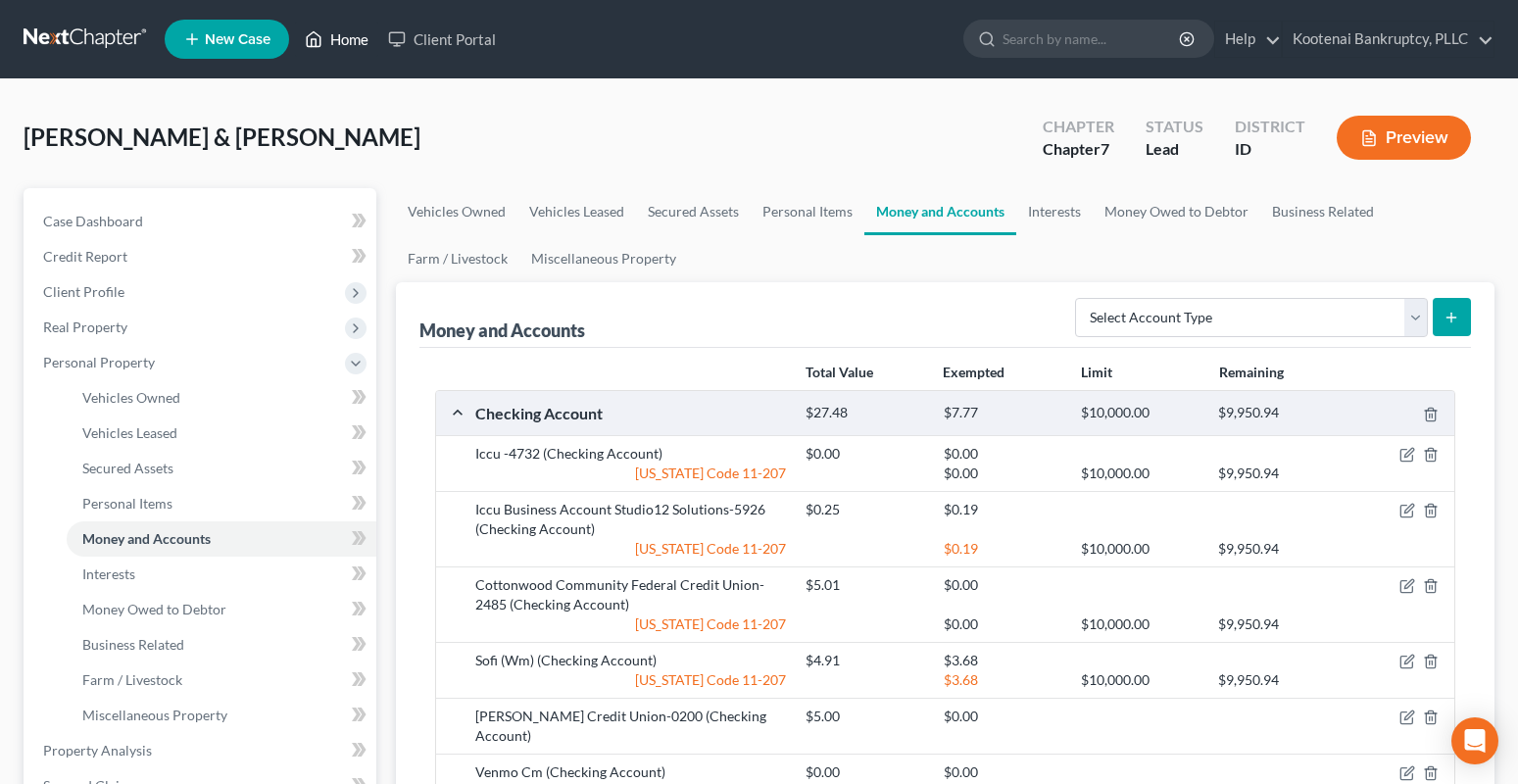
click at [339, 46] on link "Home" at bounding box center [336, 39] width 83 height 35
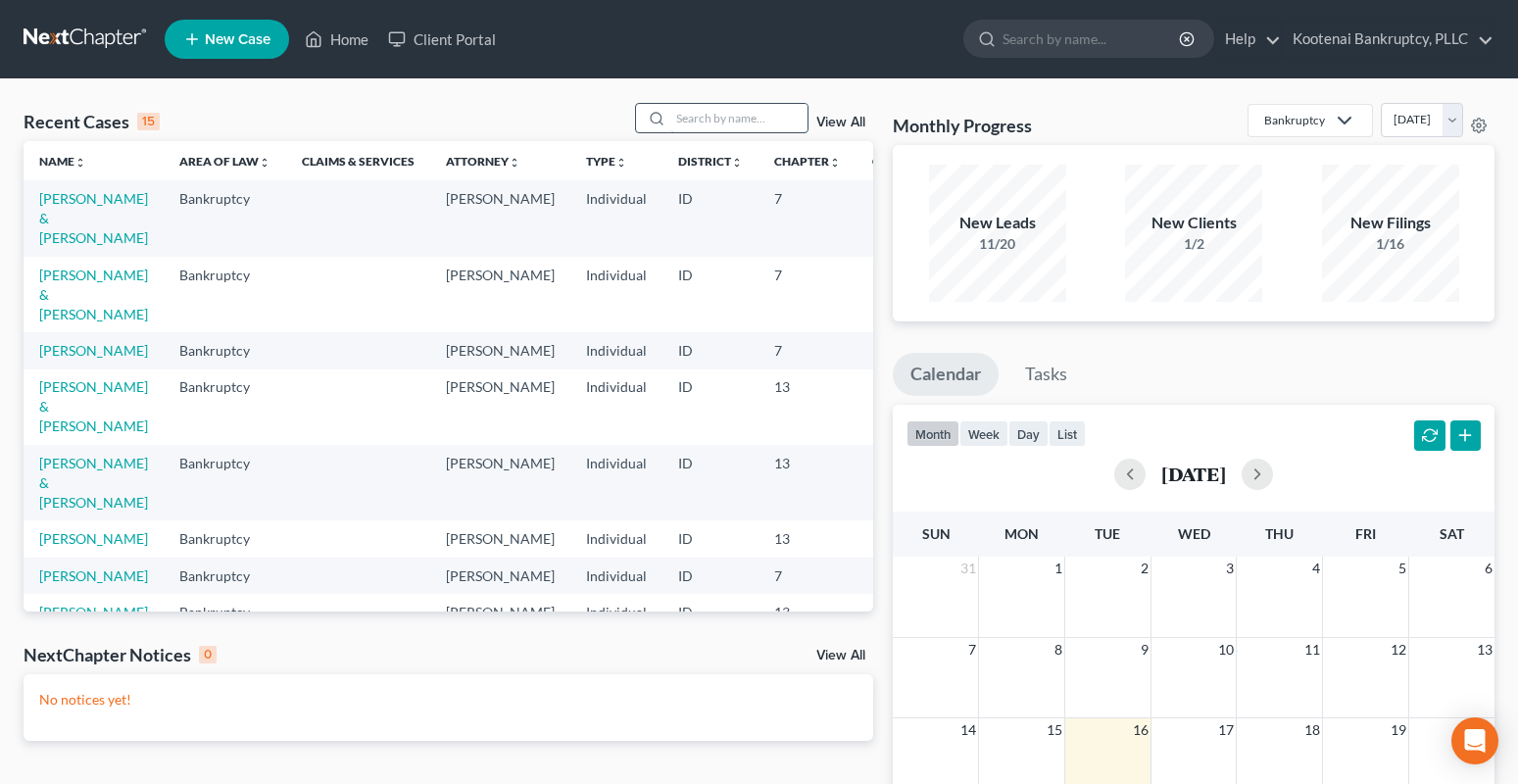
click at [723, 113] on input "search" at bounding box center [739, 118] width 137 height 28
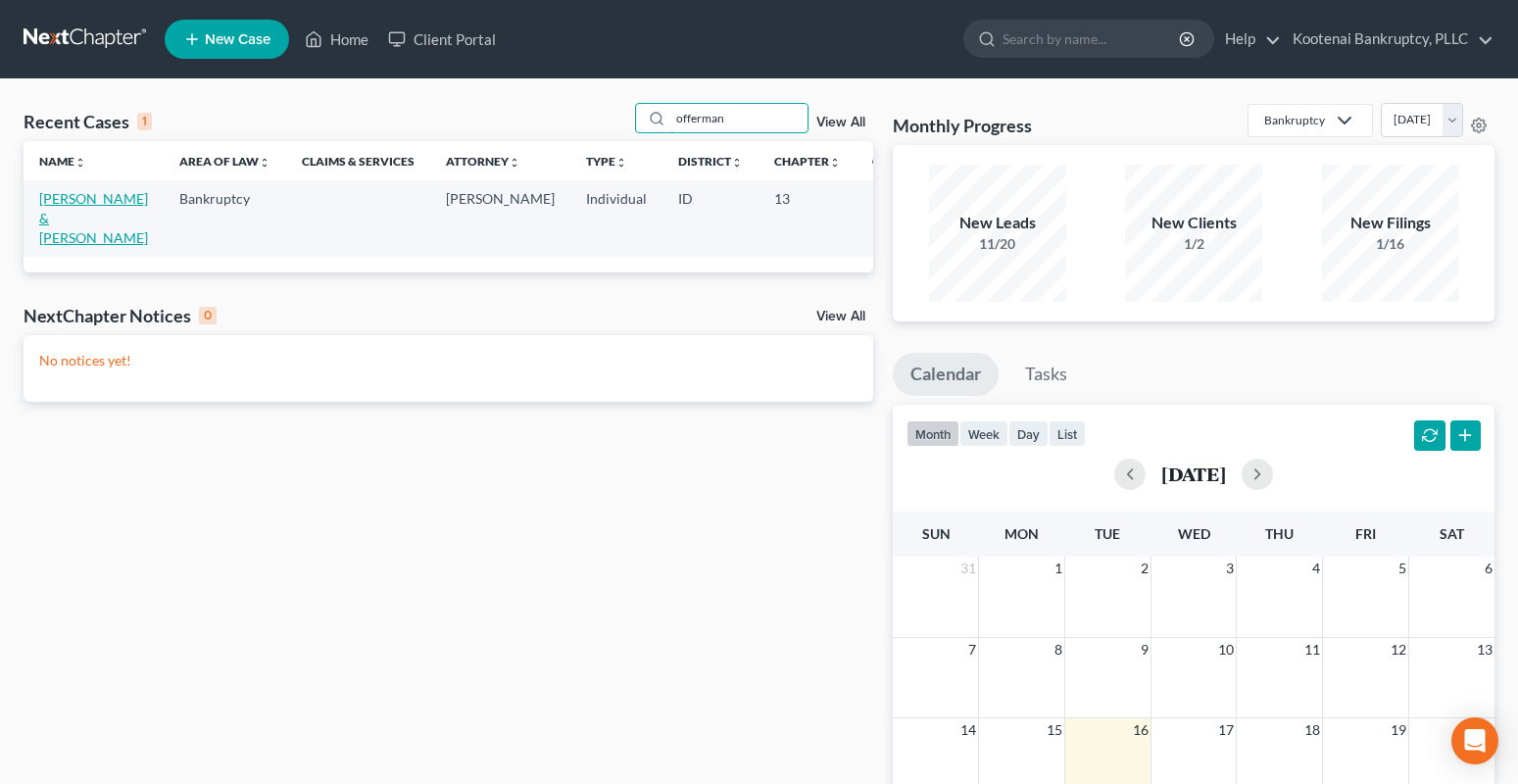
type input "offerman"
click at [56, 196] on link "Offerman, Robert & Melissa" at bounding box center [93, 218] width 109 height 56
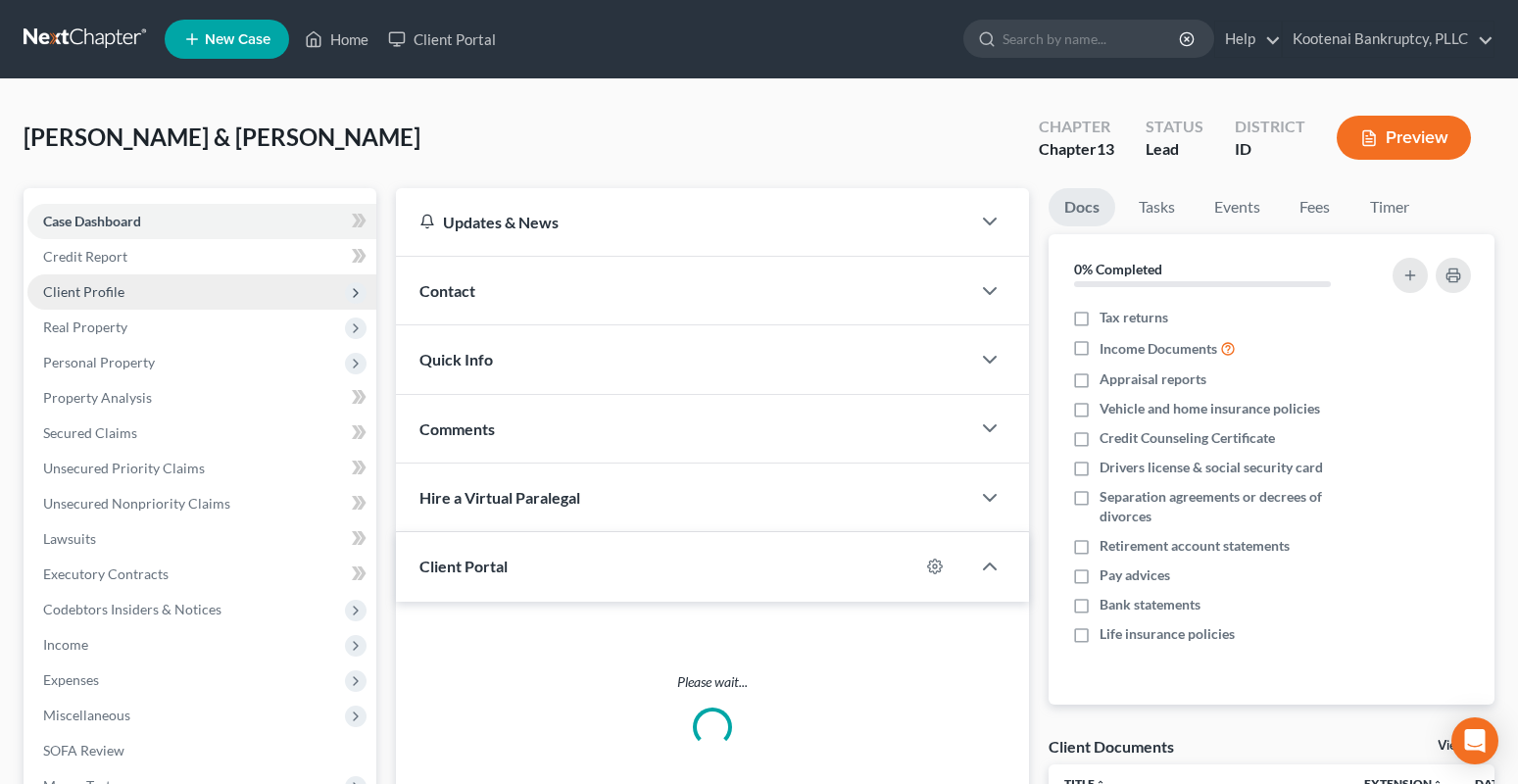
click at [67, 289] on span "Client Profile" at bounding box center [83, 291] width 81 height 17
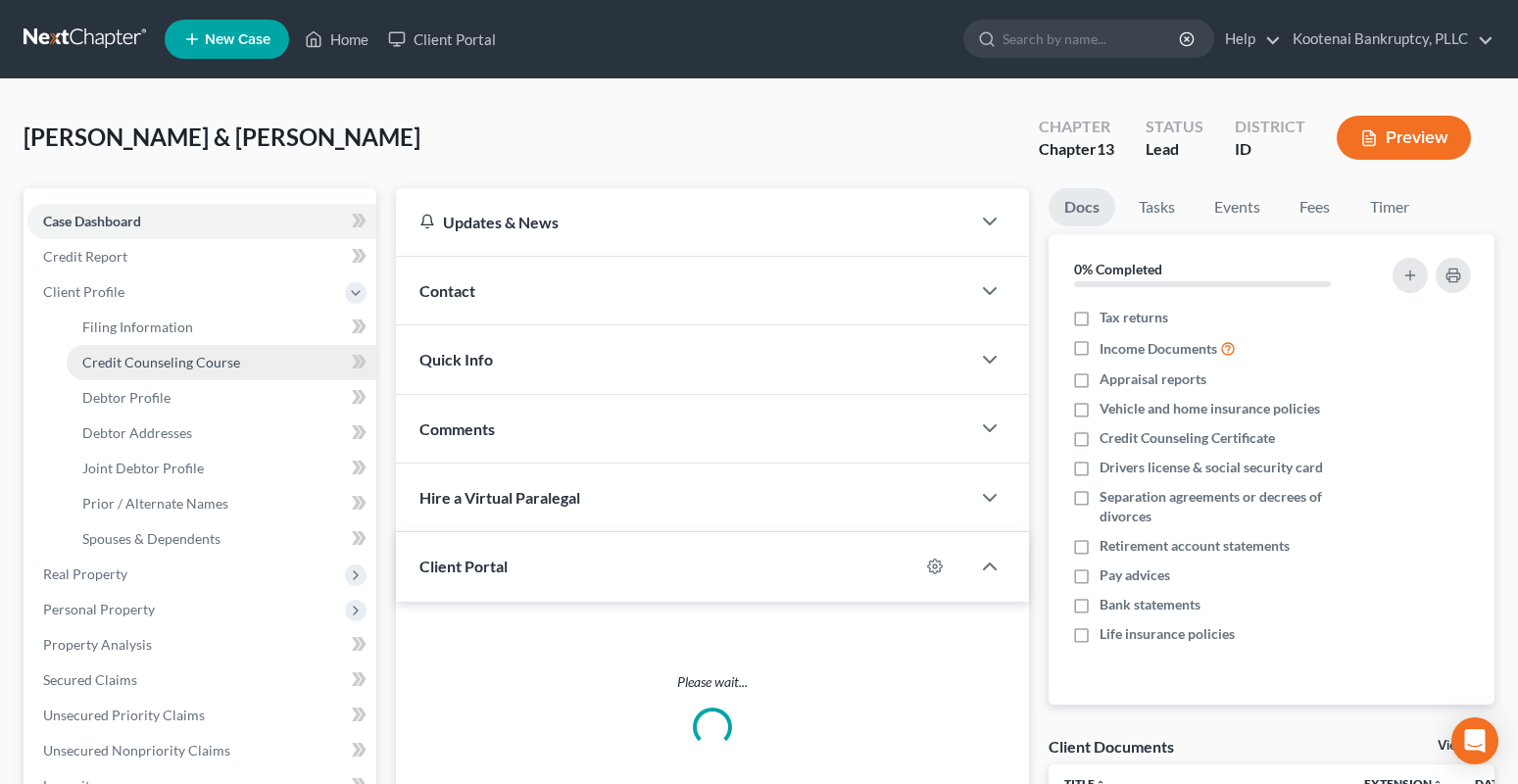
click at [151, 370] on span "Credit Counseling Course" at bounding box center [161, 362] width 158 height 17
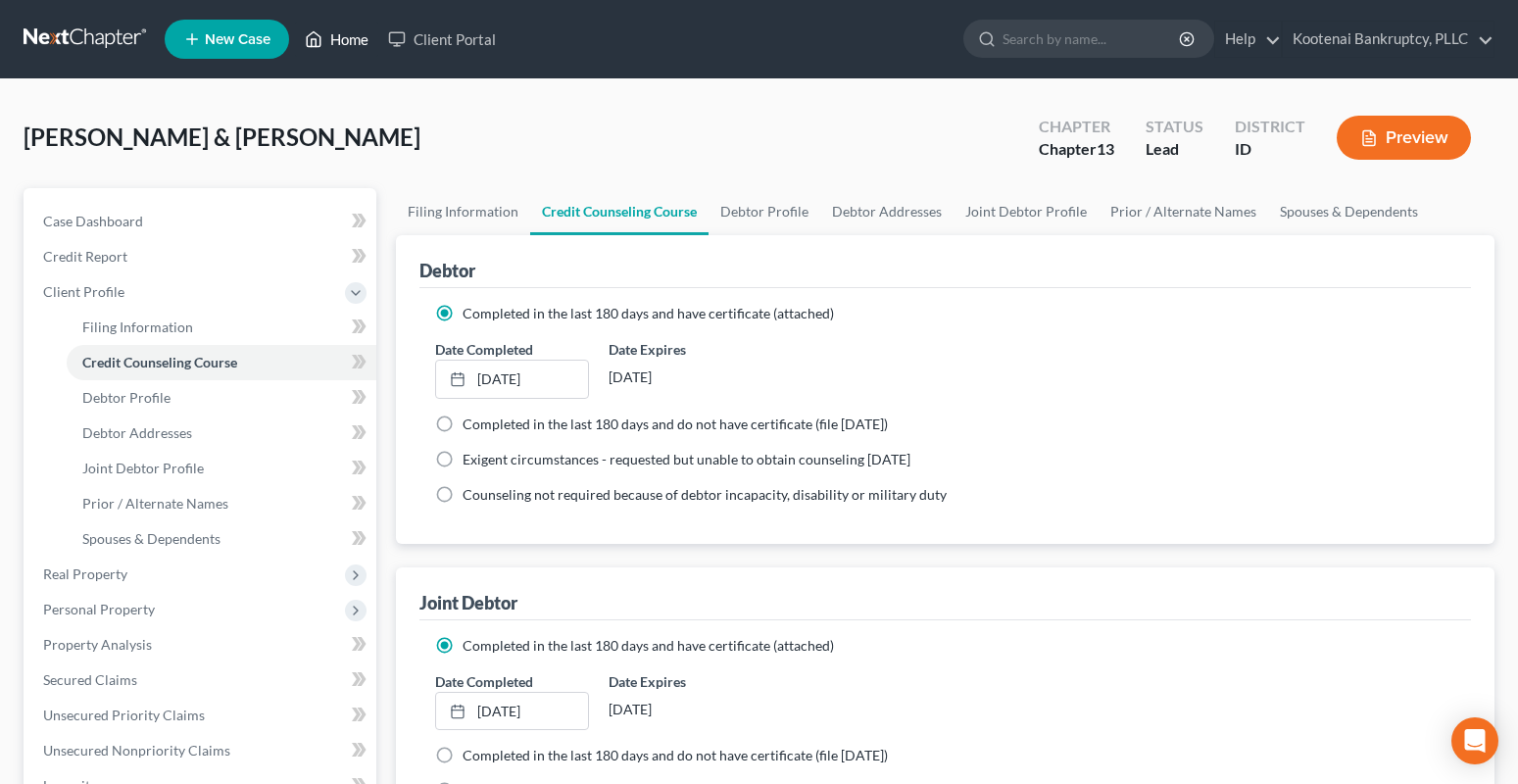
click at [345, 40] on link "Home" at bounding box center [336, 39] width 83 height 35
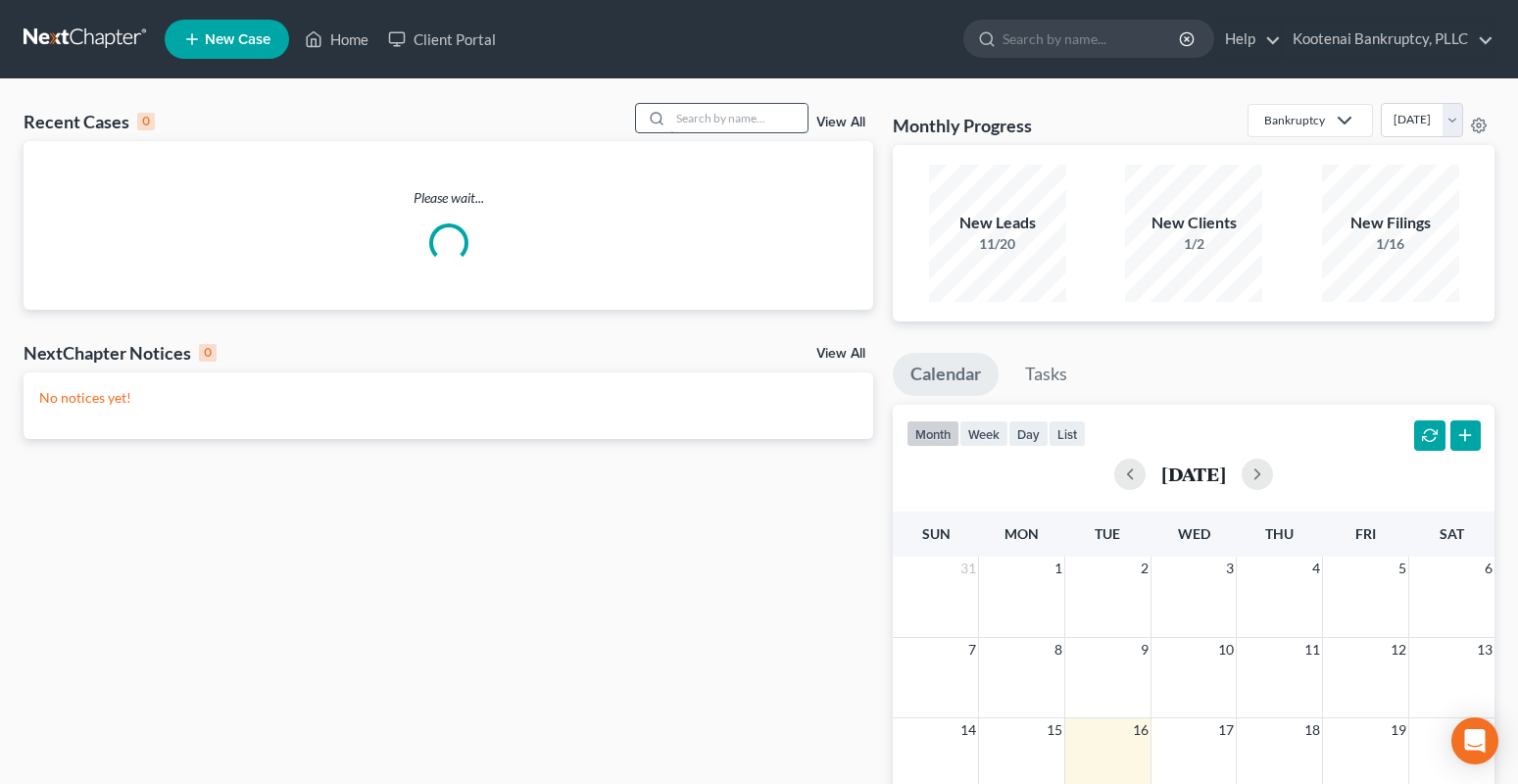
click at [699, 123] on input "search" at bounding box center [739, 118] width 137 height 28
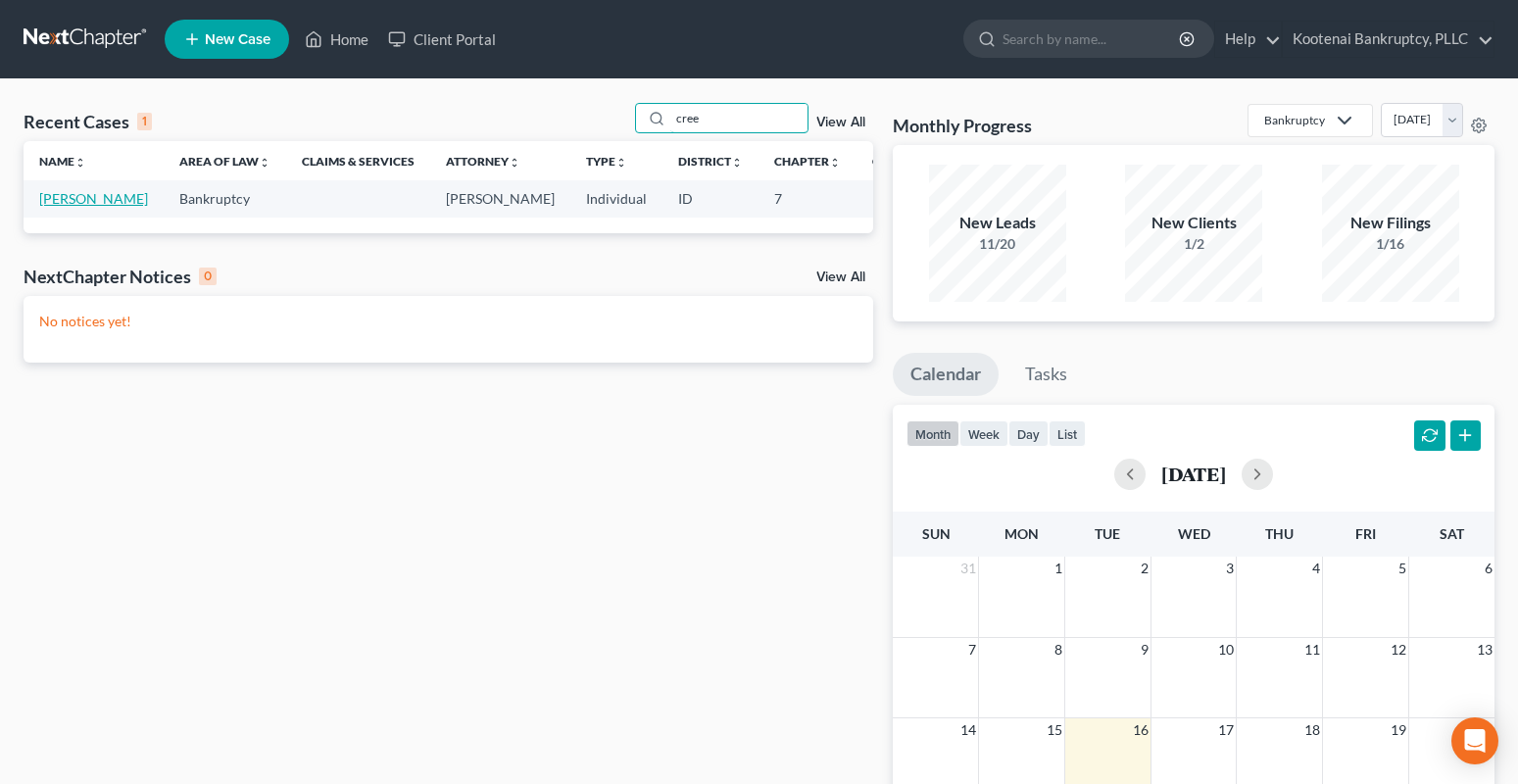
type input "cree"
click at [66, 202] on link "Creeger, Christy" at bounding box center [93, 198] width 109 height 17
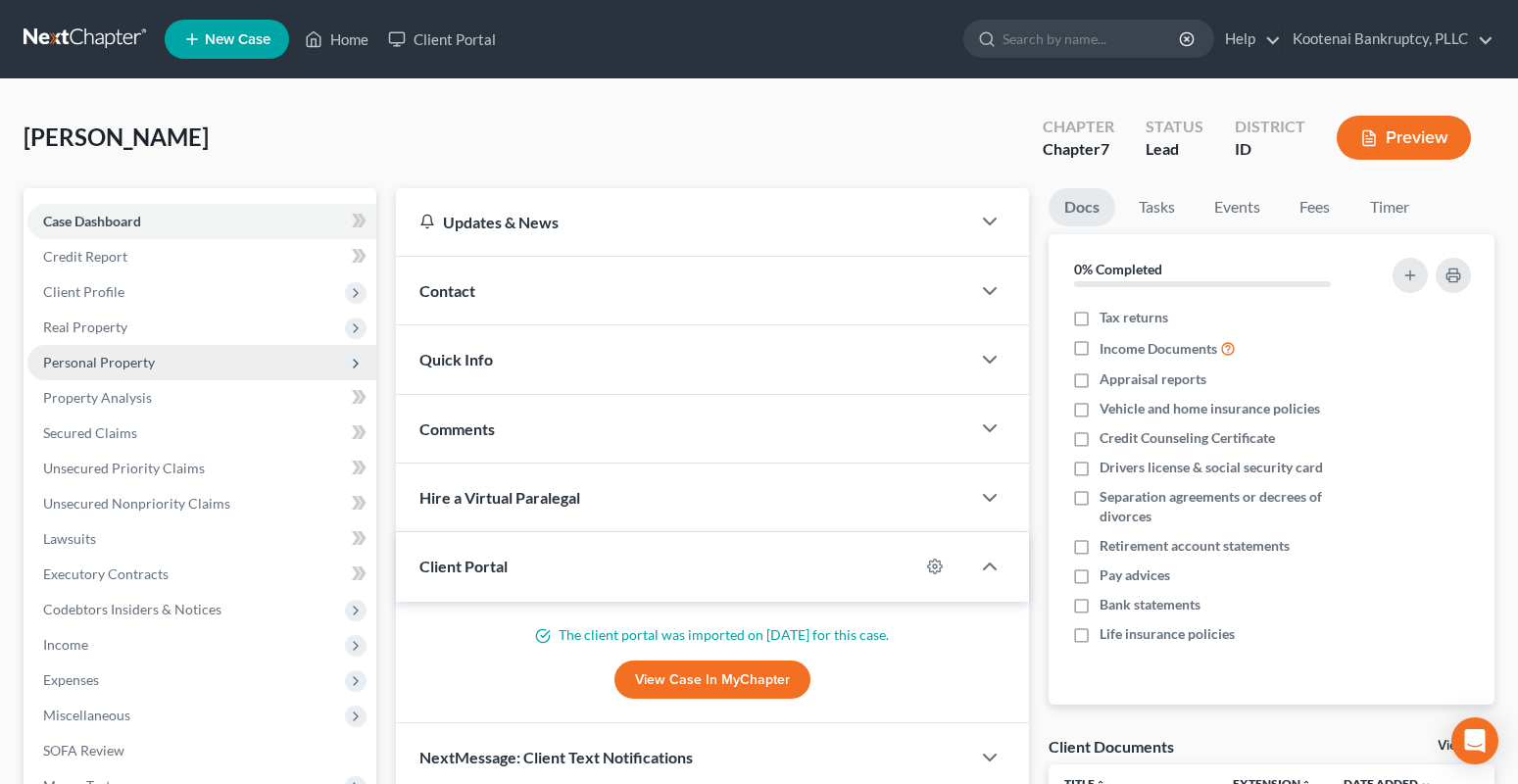
click at [73, 364] on span "Personal Property" at bounding box center [99, 362] width 112 height 17
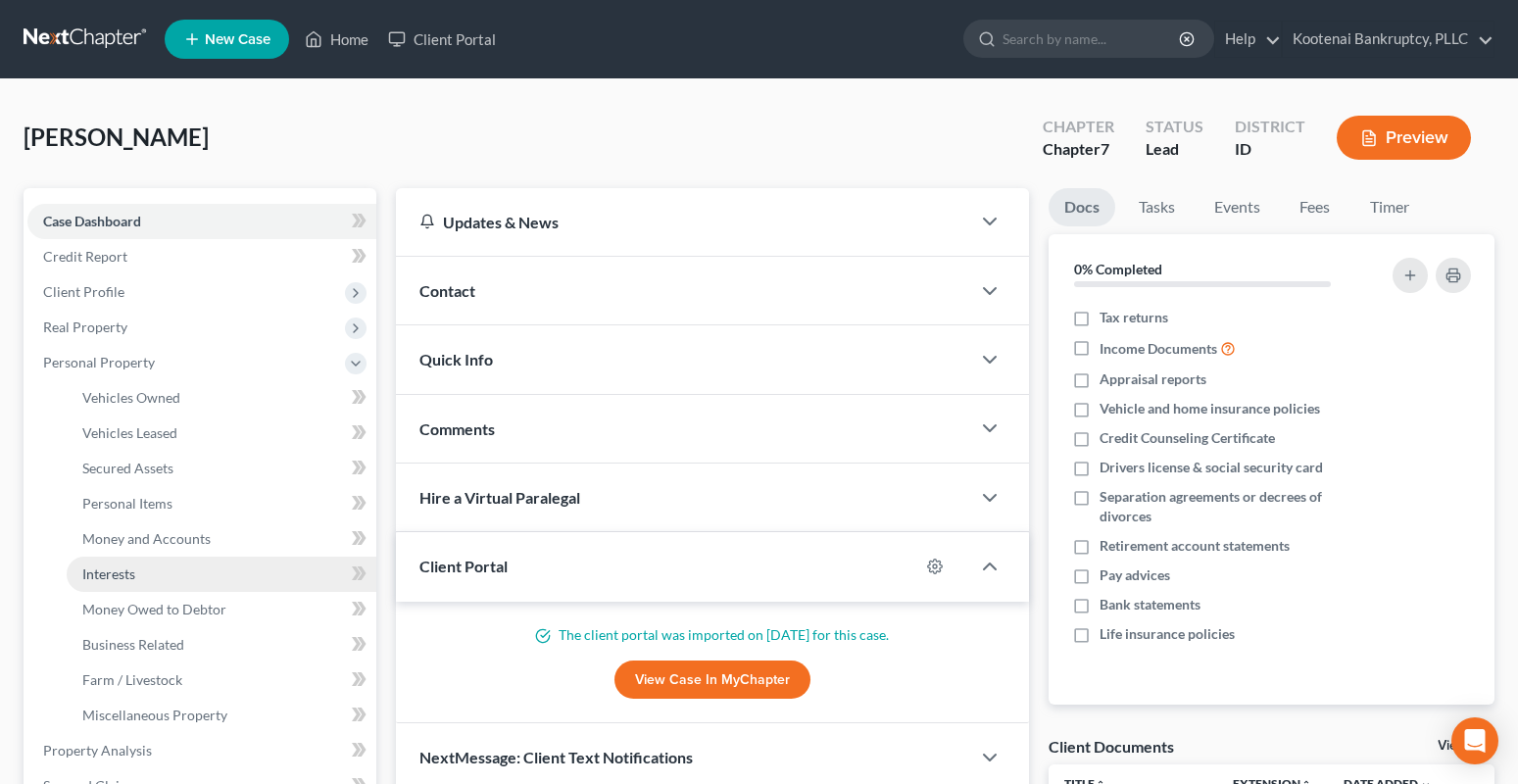
click at [125, 584] on link "Interests" at bounding box center [222, 573] width 310 height 35
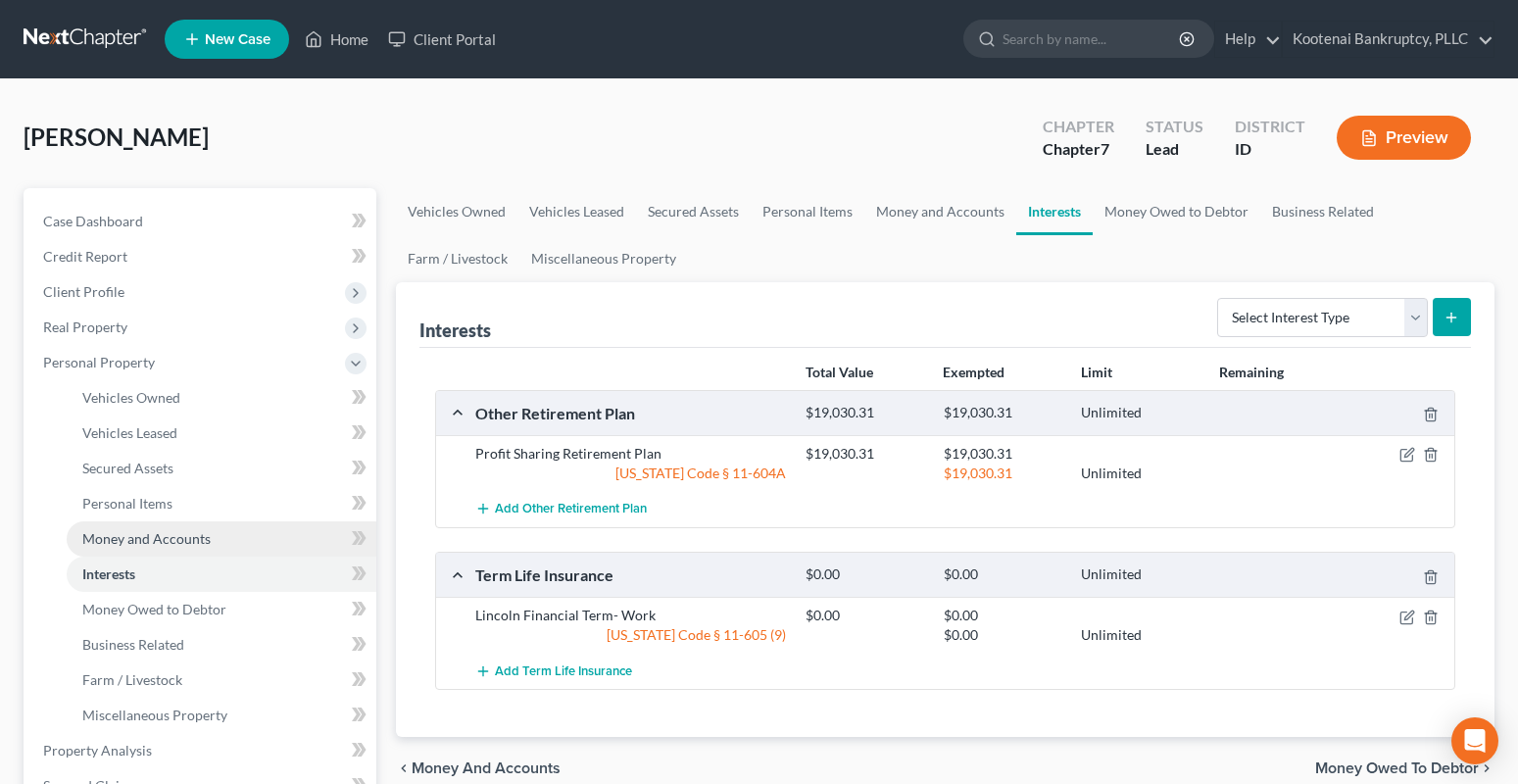
click at [144, 538] on span "Money and Accounts" at bounding box center [146, 538] width 128 height 17
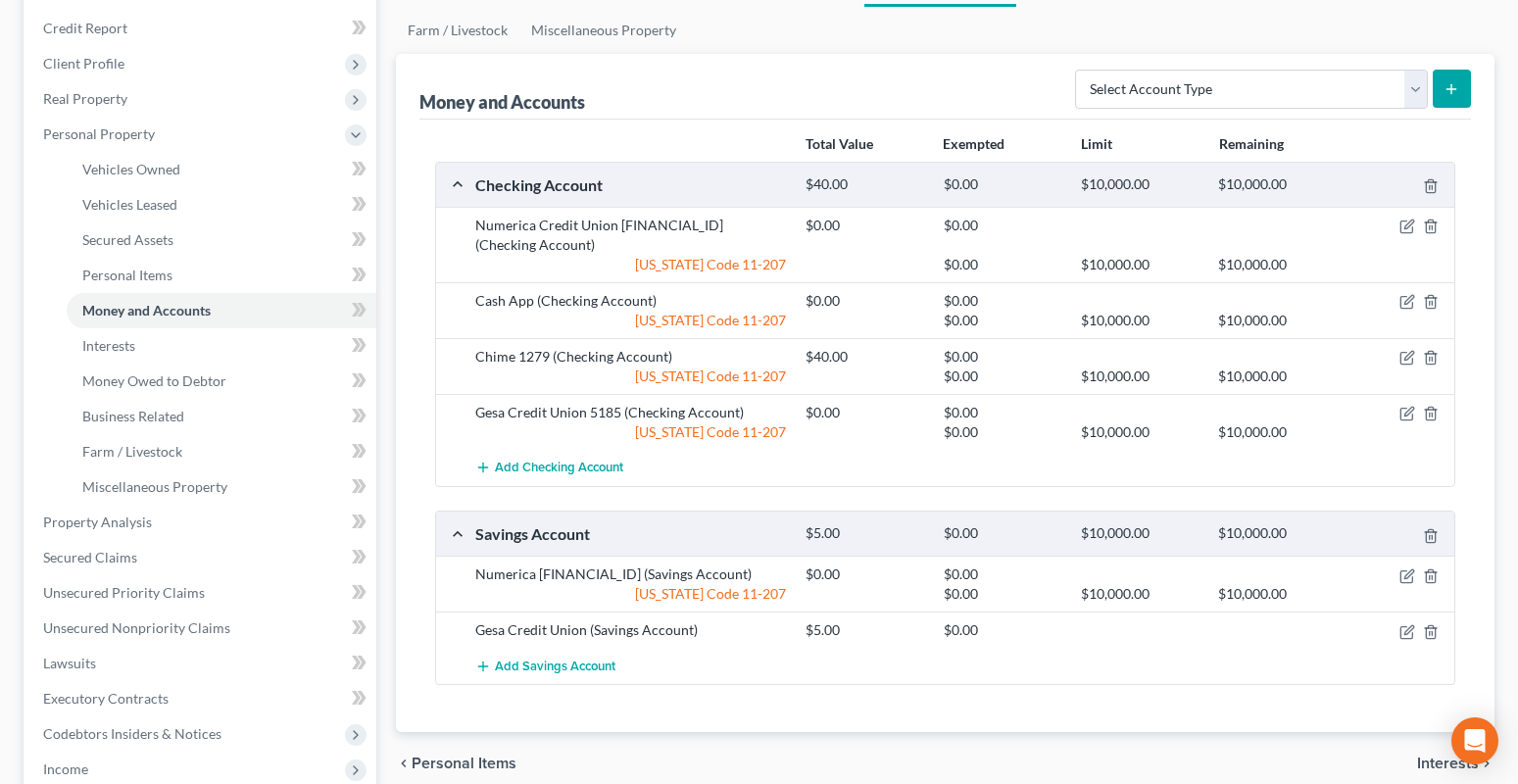
scroll to position [294, 0]
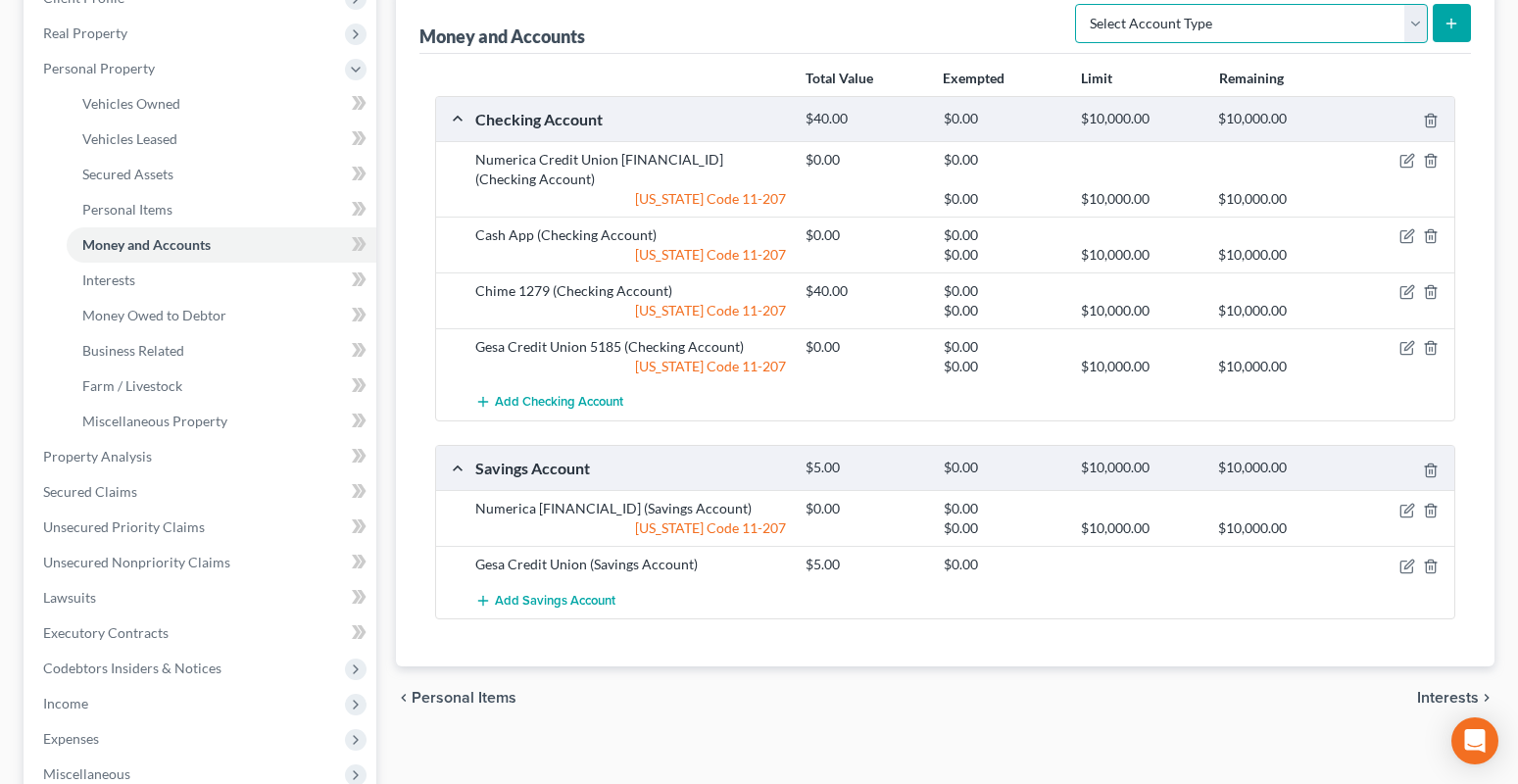
click at [1413, 17] on select "Select Account Type Brokerage Cash on Hand Certificates of Deposit Checking Acc…" at bounding box center [1251, 23] width 353 height 39
select select "other"
click at [1079, 4] on select "Select Account Type Brokerage Cash on Hand Certificates of Deposit Checking Acc…" at bounding box center [1251, 23] width 353 height 39
click at [1451, 25] on line "submit" at bounding box center [1451, 23] width 0 height 9
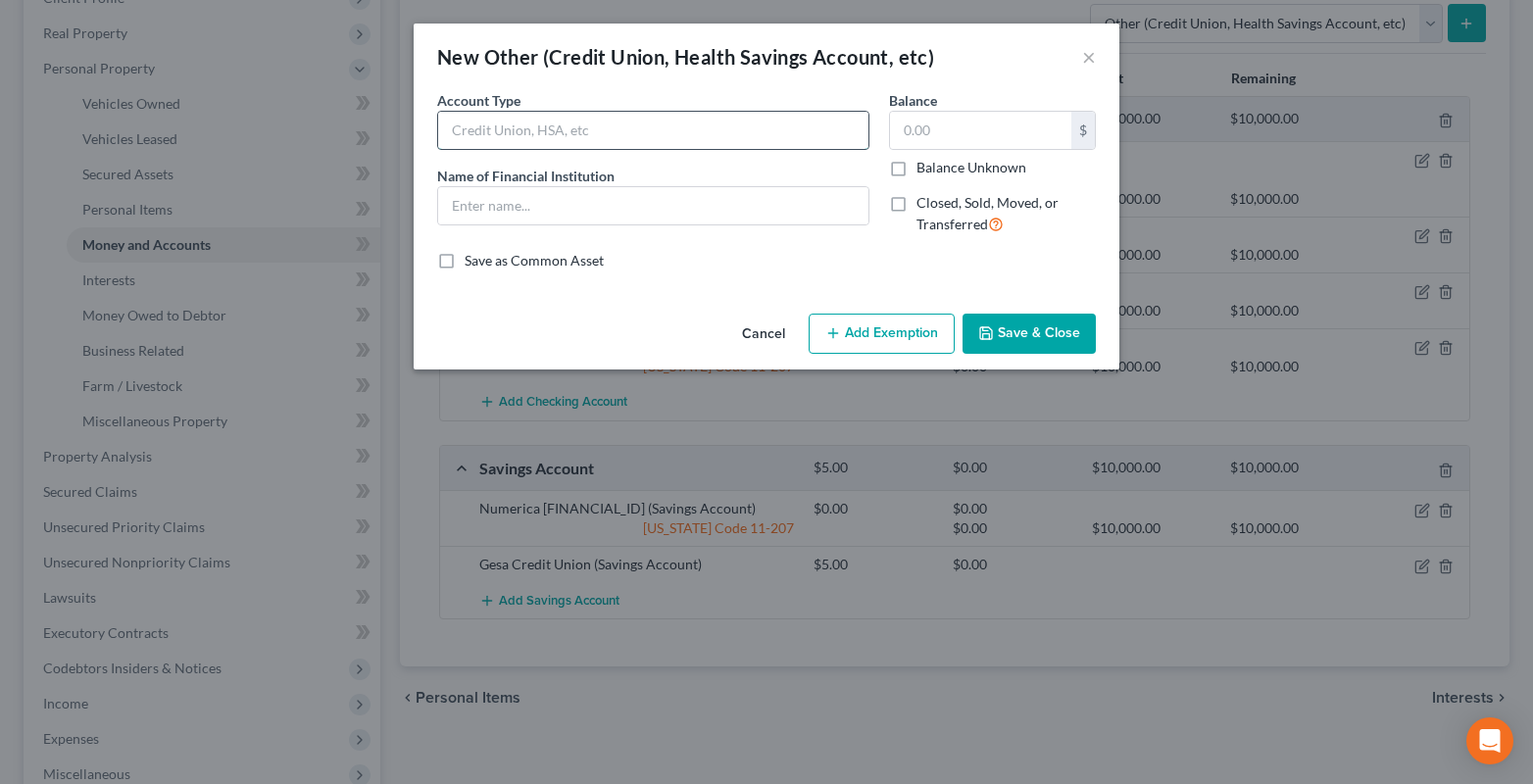
click at [468, 136] on input "text" at bounding box center [653, 130] width 431 height 37
type input "FSA"
click at [448, 210] on input "text" at bounding box center [653, 205] width 431 height 37
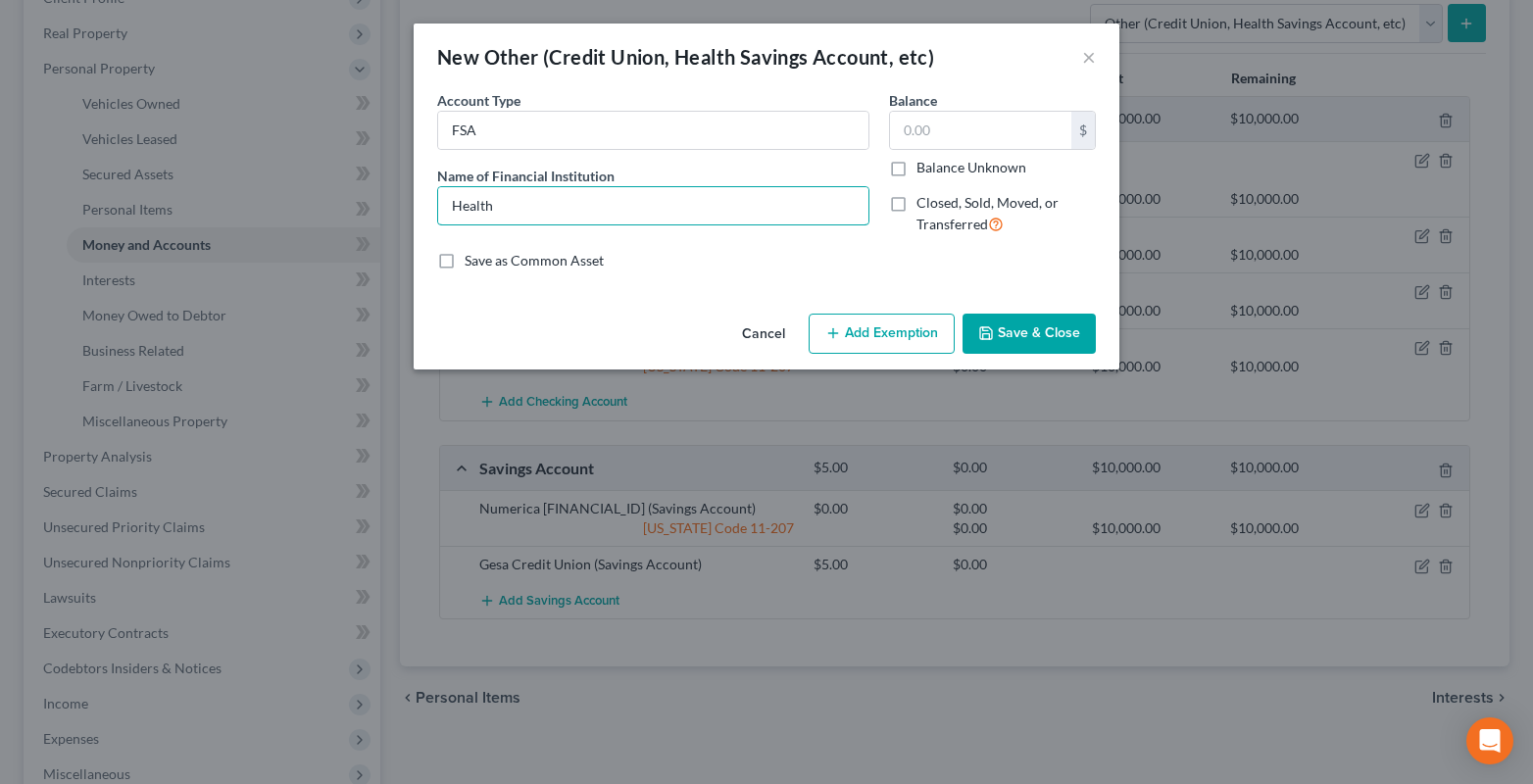
type input "HealthEquity"
click at [912, 124] on input "text" at bounding box center [979, 130] width 181 height 37
type input "14.94"
click at [845, 324] on button "Add Exemption" at bounding box center [881, 334] width 146 height 41
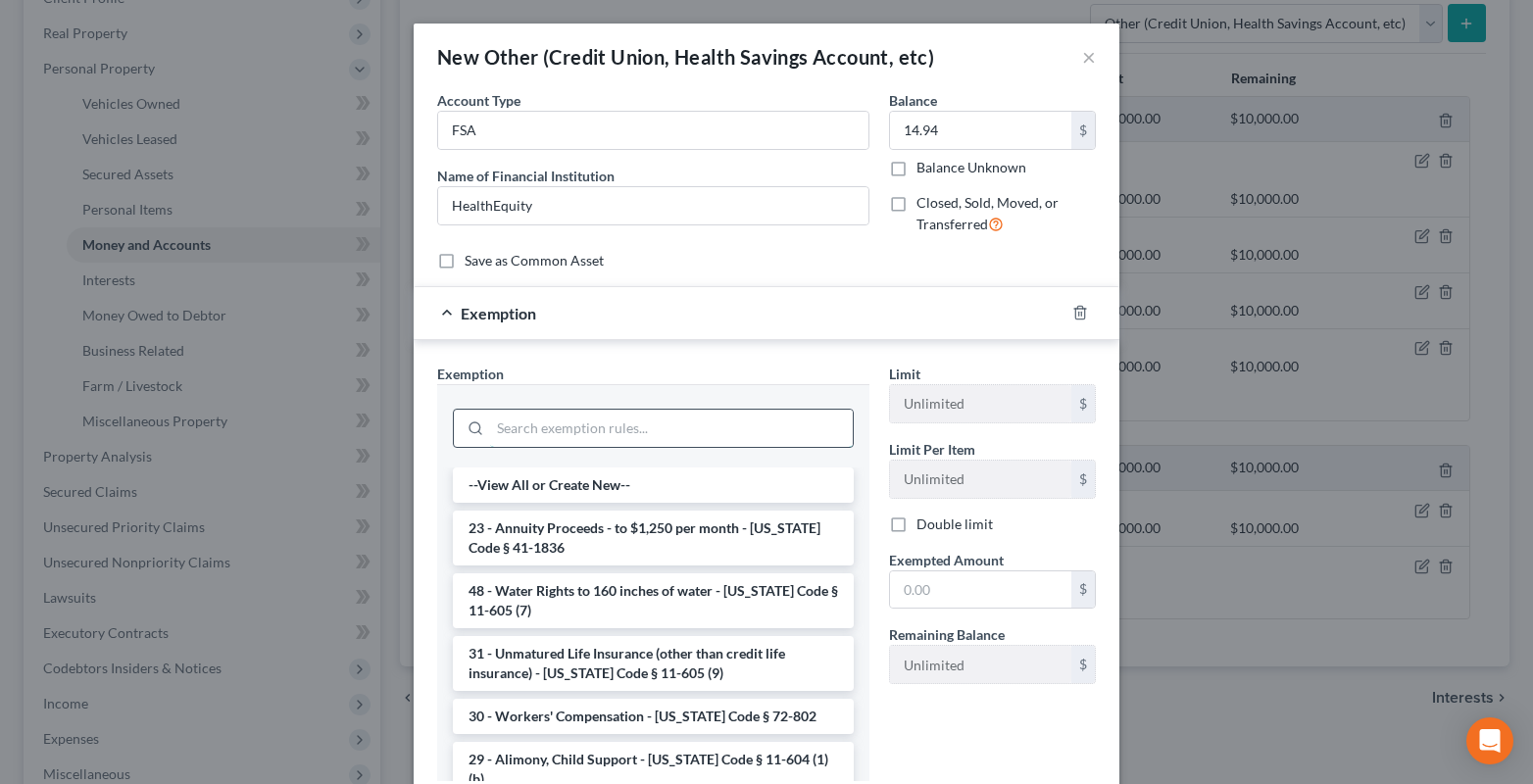
click at [511, 426] on input "search" at bounding box center [671, 427] width 363 height 37
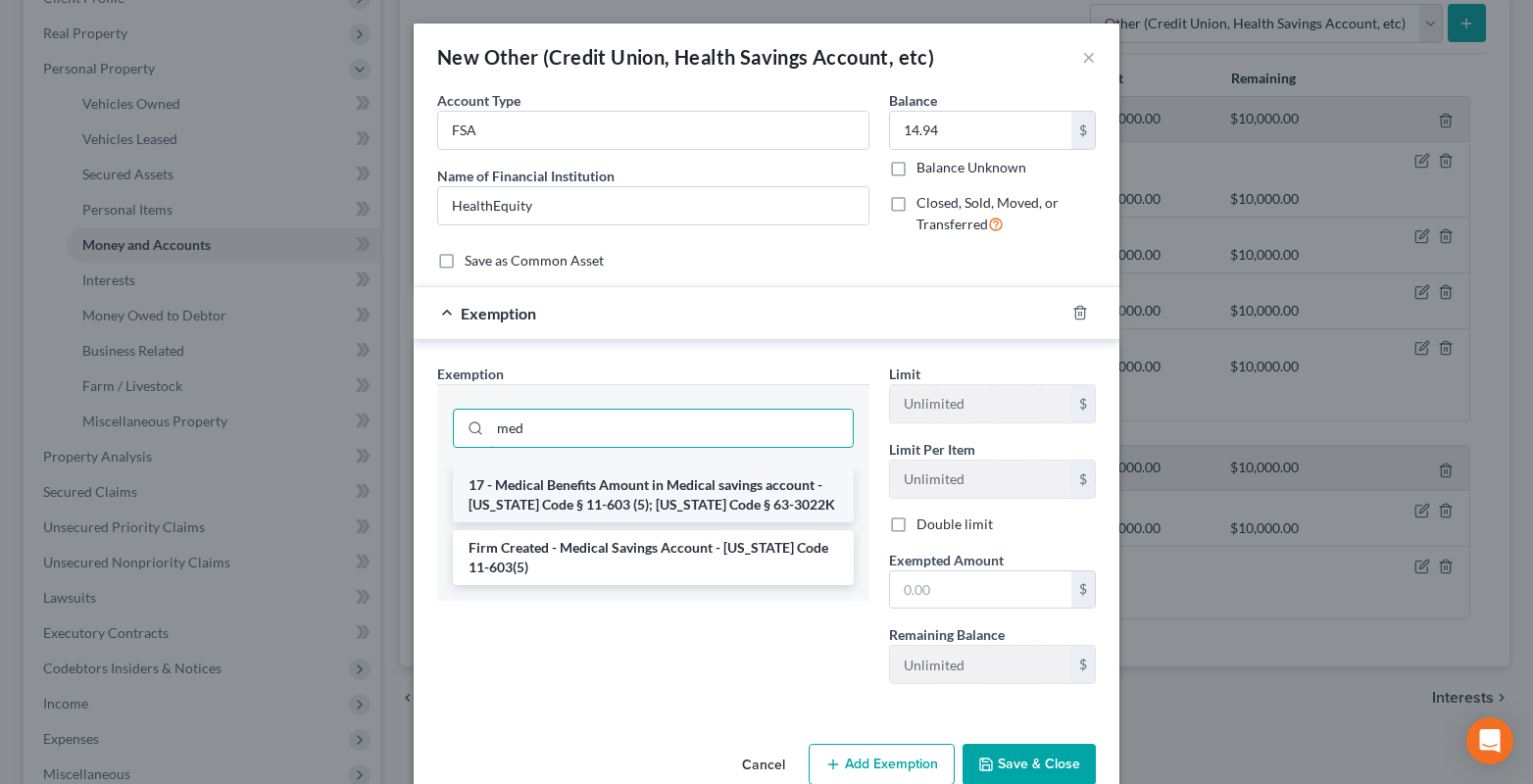
type input "med"
click at [567, 494] on li "17 - Medical Benefits Amount in Medical savings account - Idaho Code § 11-603 (…" at bounding box center [653, 494] width 401 height 55
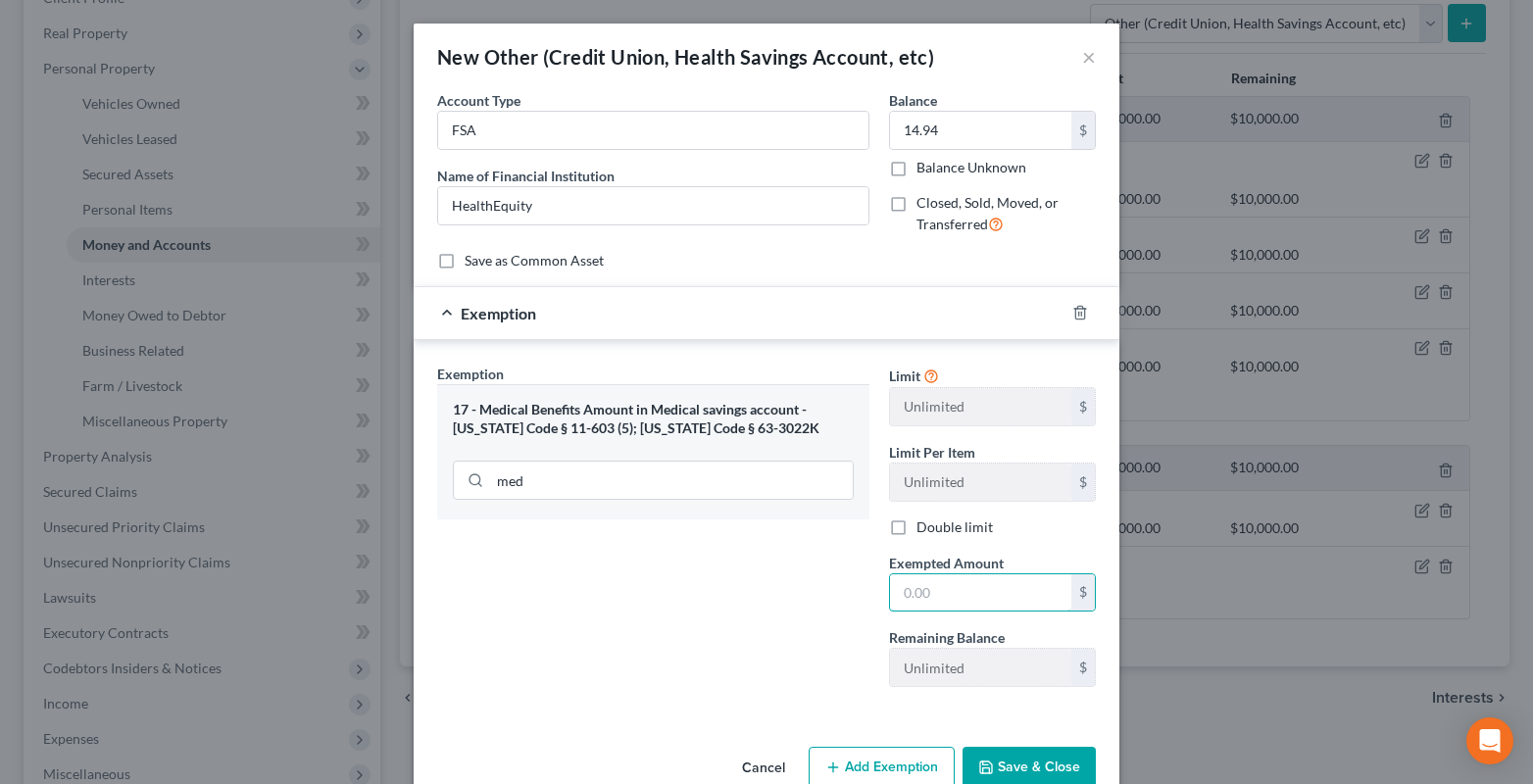
drag, startPoint x: 931, startPoint y: 587, endPoint x: 915, endPoint y: 560, distance: 31.4
click at [923, 584] on input "text" at bounding box center [979, 592] width 181 height 37
type input "14.94"
drag, startPoint x: 1016, startPoint y: 758, endPoint x: 979, endPoint y: 742, distance: 40.3
click at [1016, 759] on button "Save & Close" at bounding box center [1028, 766] width 133 height 41
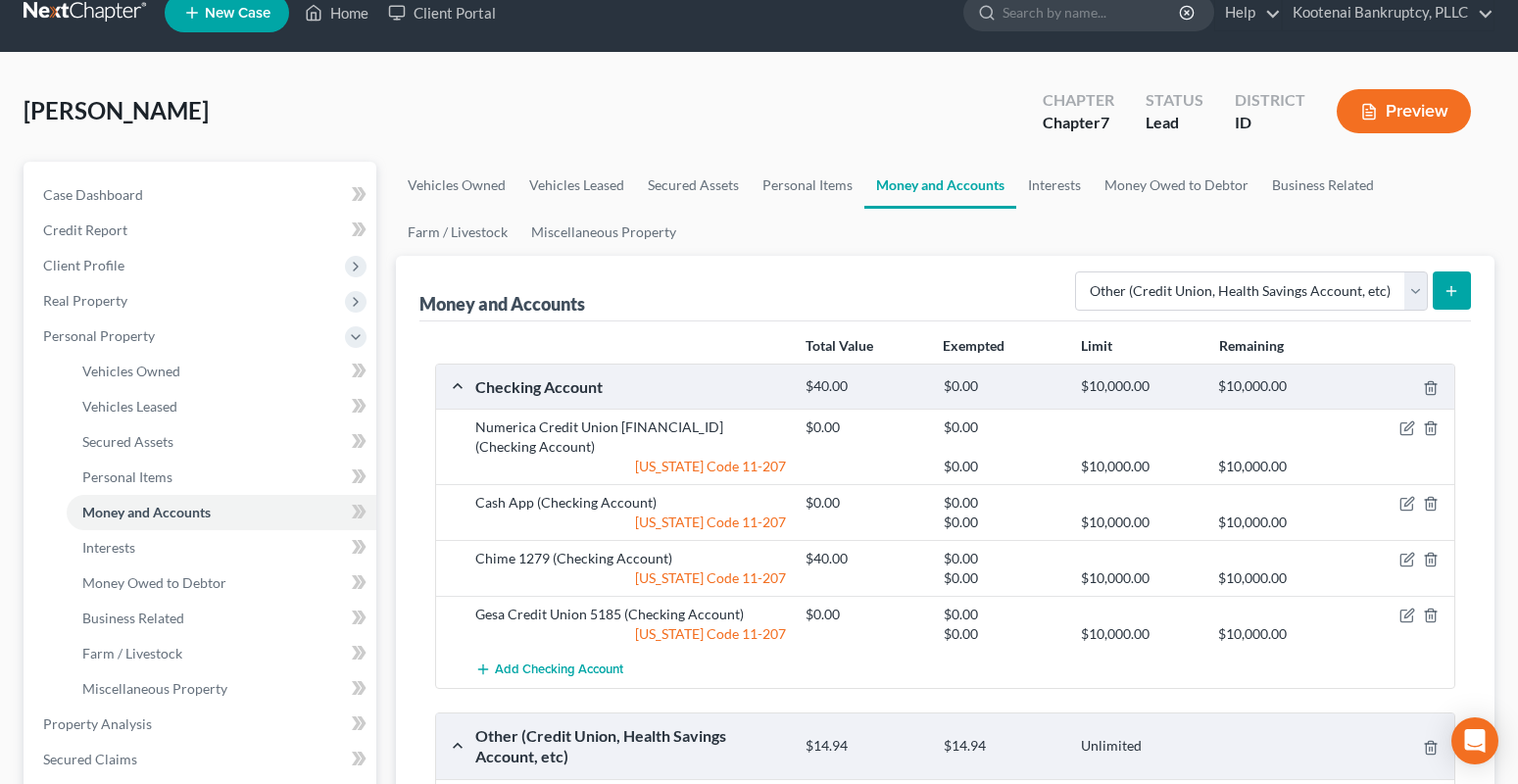
scroll to position [0, 0]
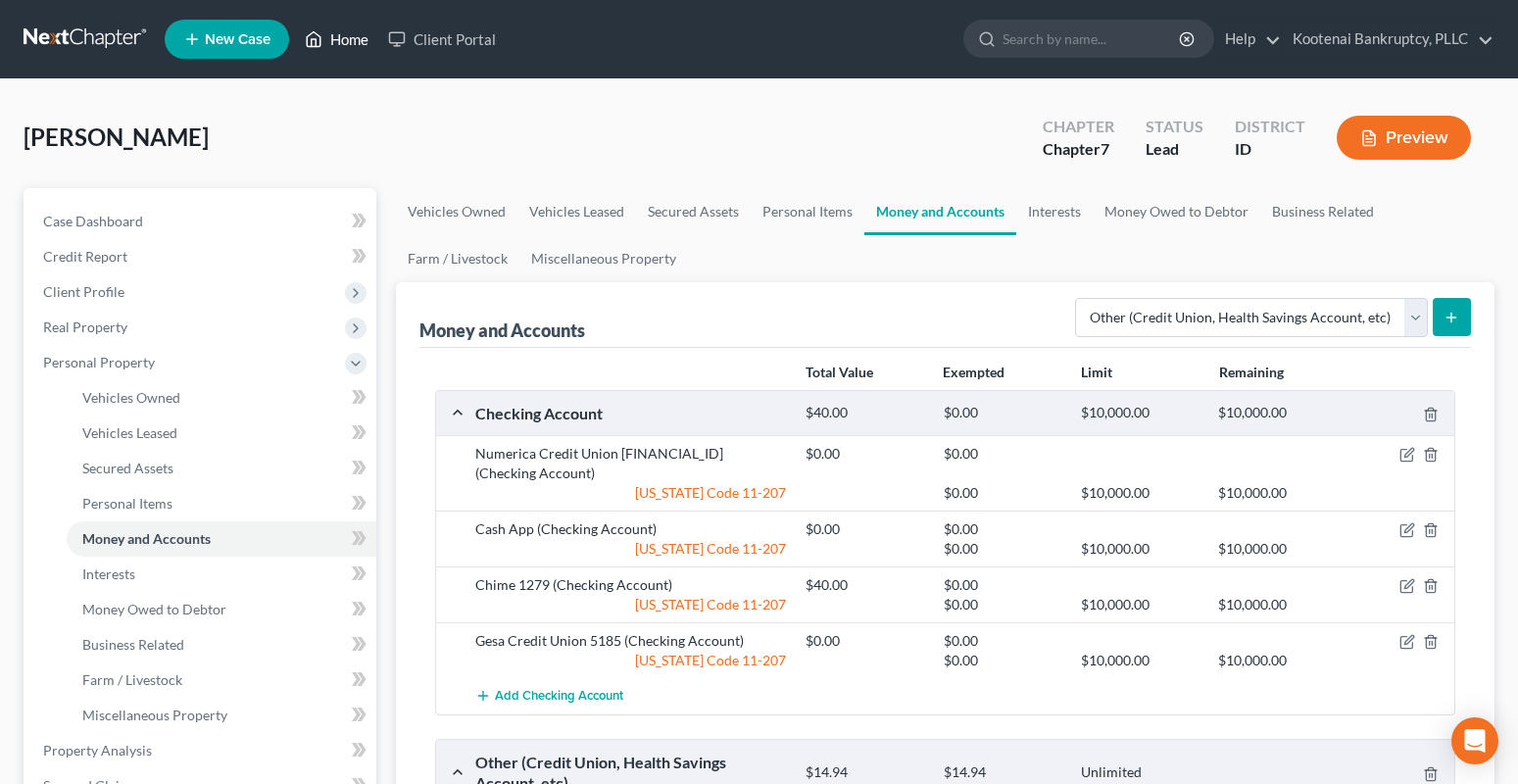
drag, startPoint x: 356, startPoint y: 38, endPoint x: 325, endPoint y: 53, distance: 34.4
click at [356, 39] on link "Home" at bounding box center [336, 39] width 83 height 35
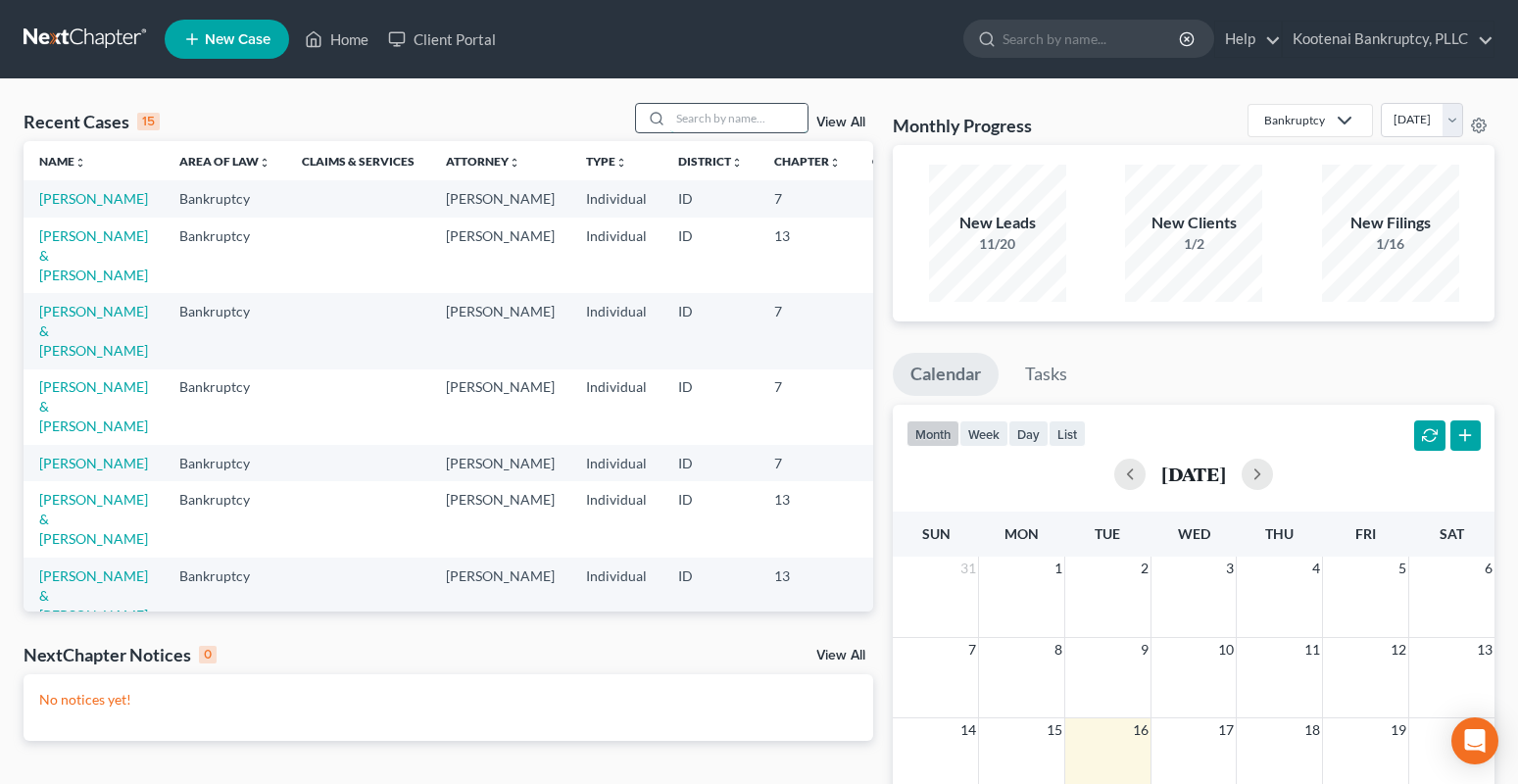
drag, startPoint x: 685, startPoint y: 107, endPoint x: 679, endPoint y: 118, distance: 12.5
click at [684, 109] on input "search" at bounding box center [739, 118] width 137 height 28
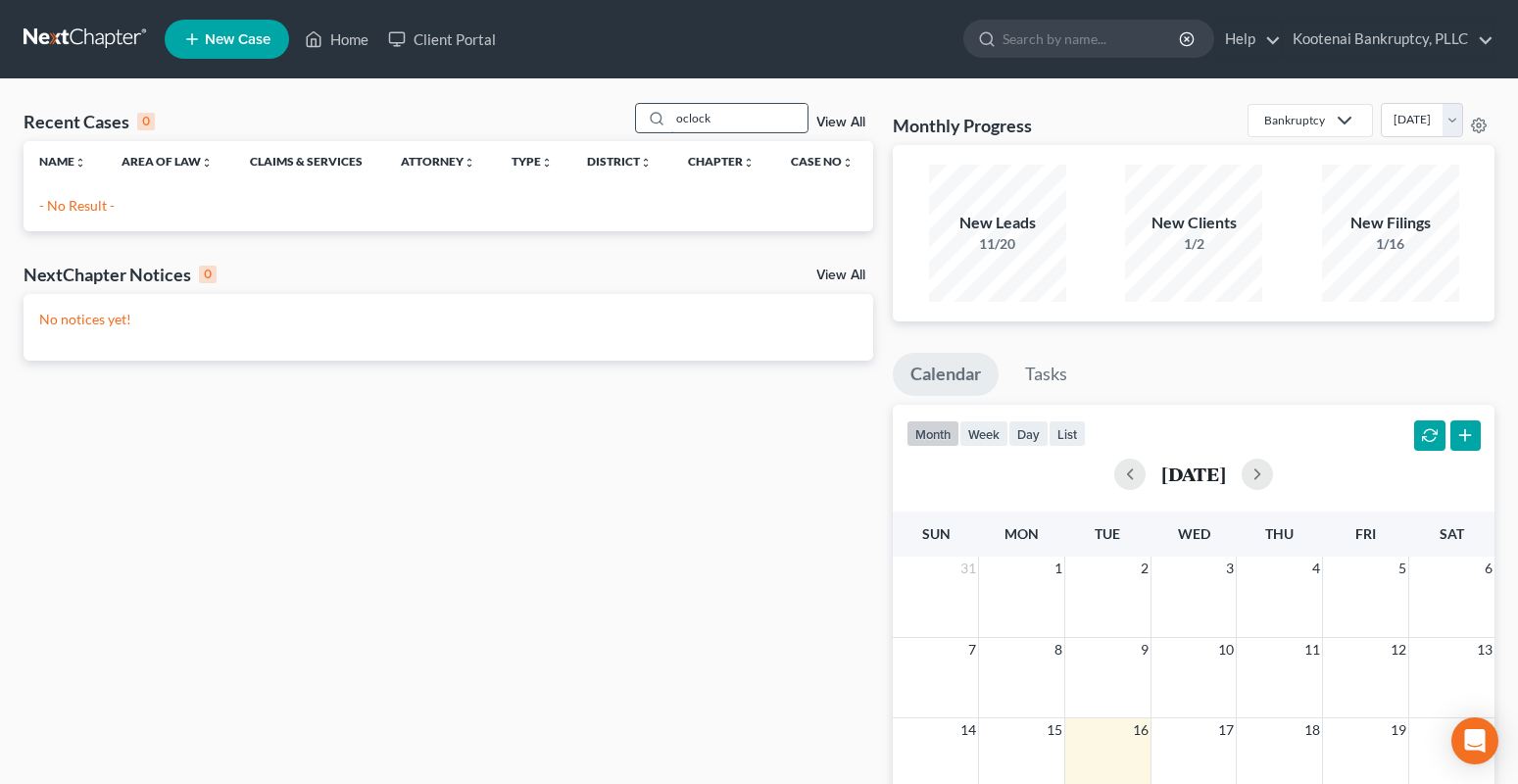
click at [686, 120] on input "oclock" at bounding box center [739, 118] width 137 height 28
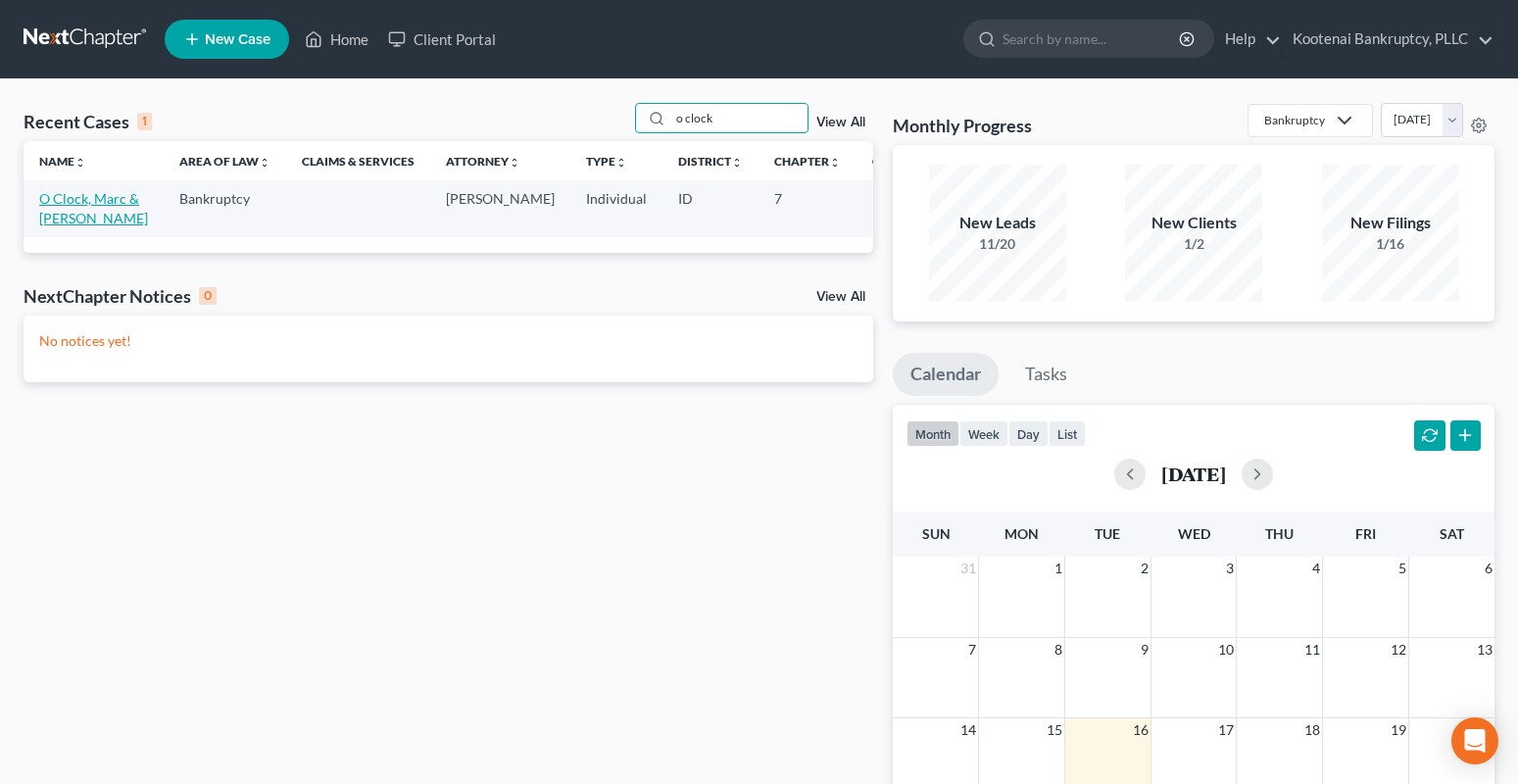
type input "o clock"
click at [58, 201] on link "O Clock, Marc & Jessica" at bounding box center [93, 208] width 109 height 36
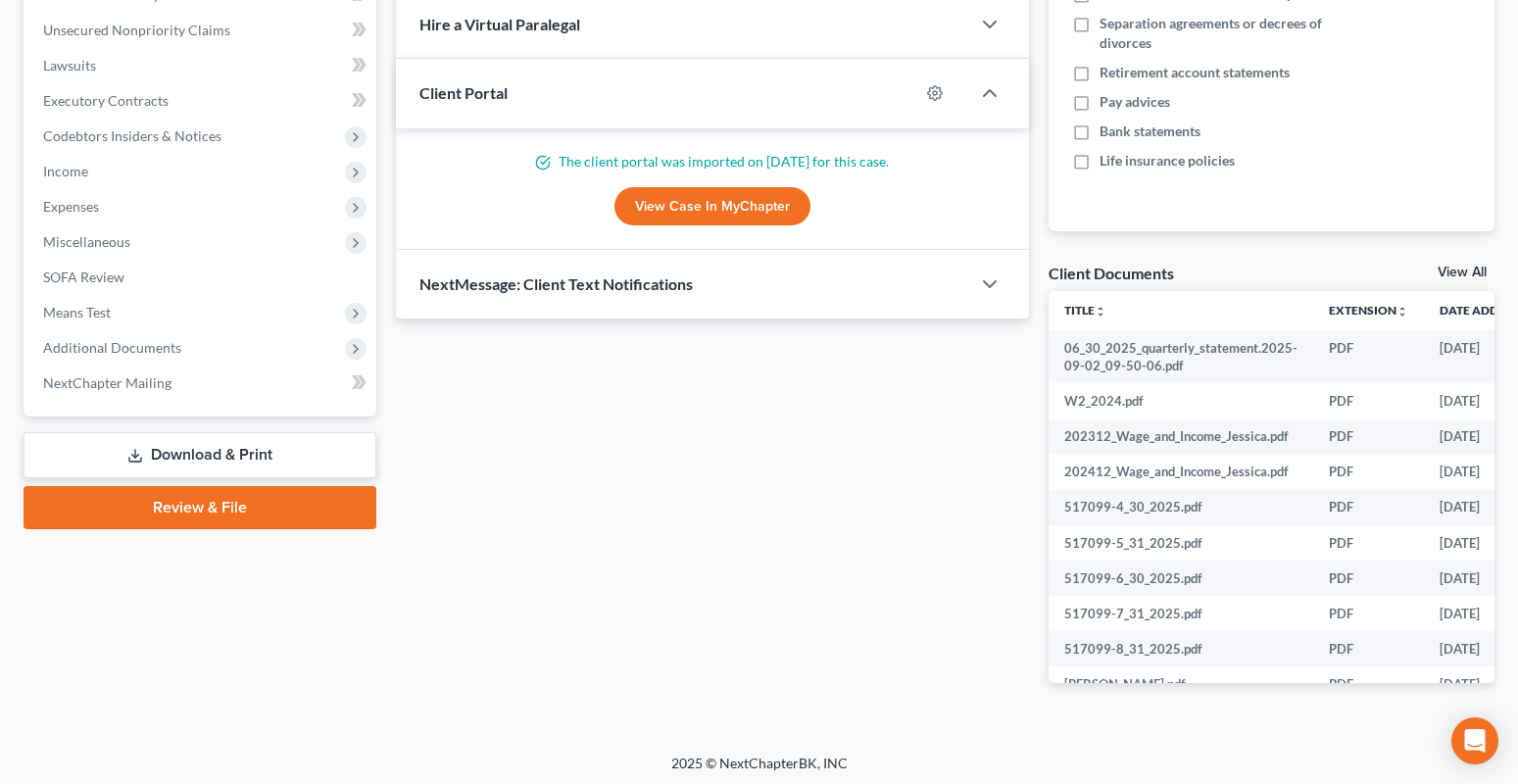
scroll to position [478, 0]
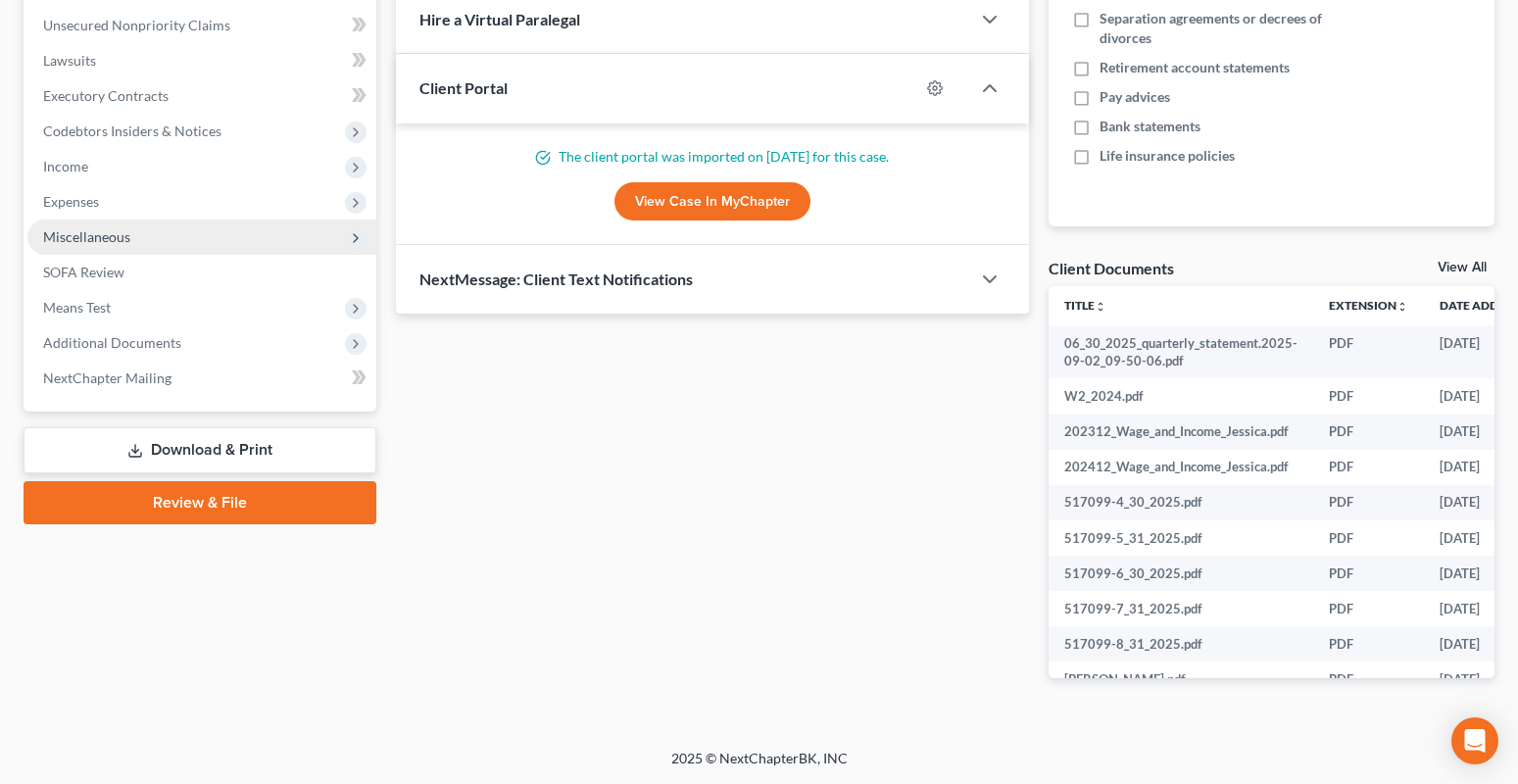
click at [78, 235] on span "Miscellaneous" at bounding box center [86, 236] width 87 height 17
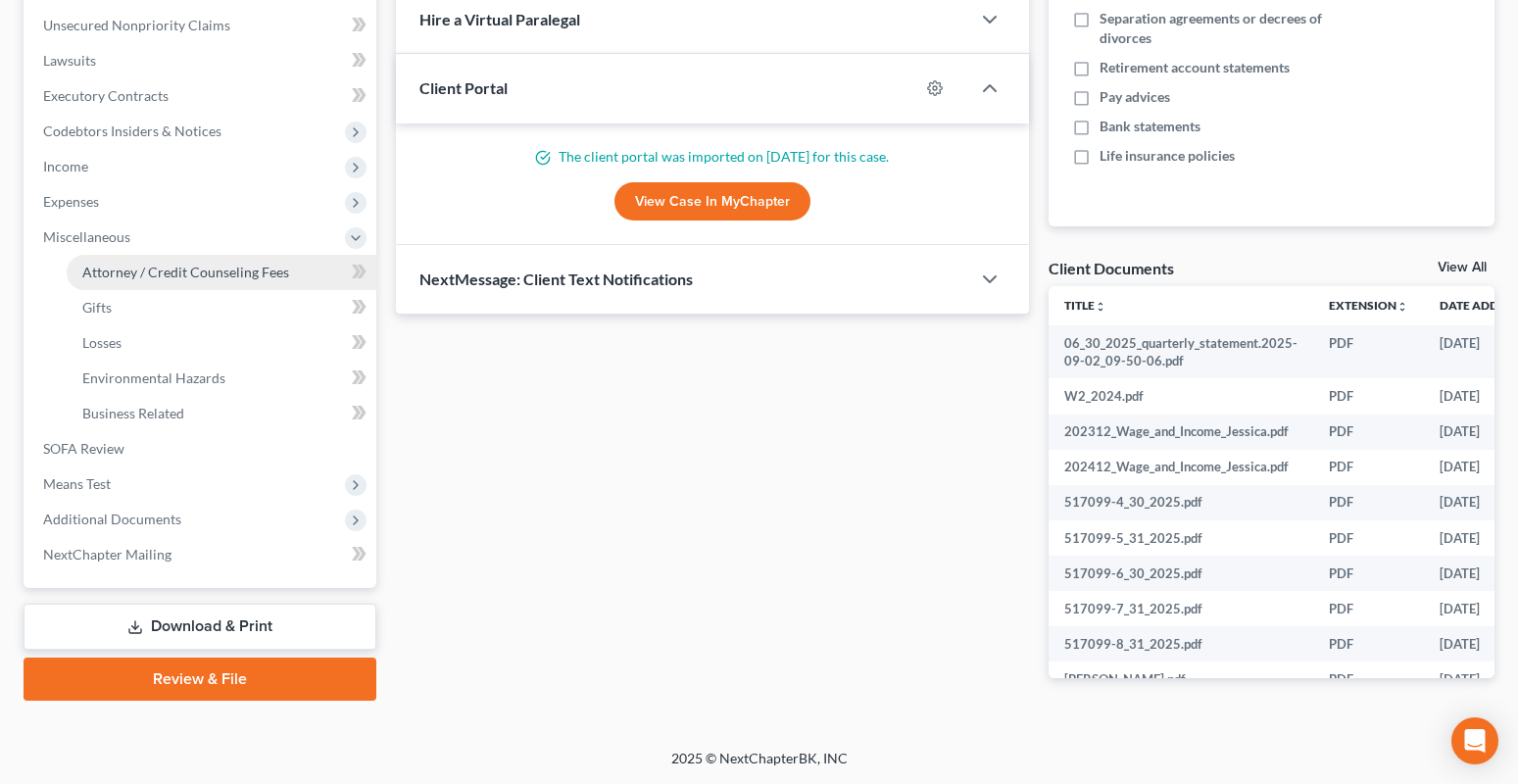
click at [160, 272] on span "Attorney / Credit Counseling Fees" at bounding box center [185, 272] width 207 height 17
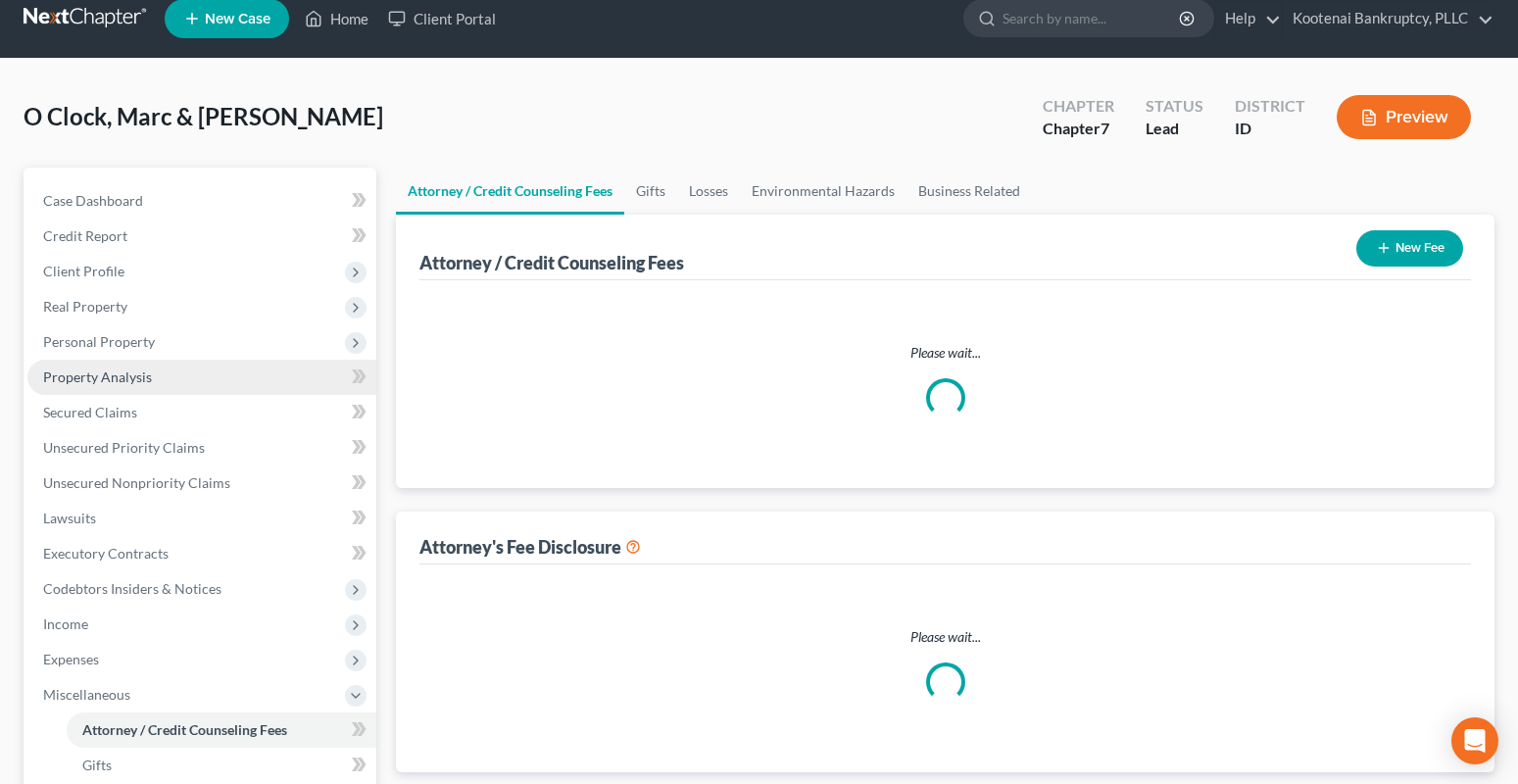
select select "3"
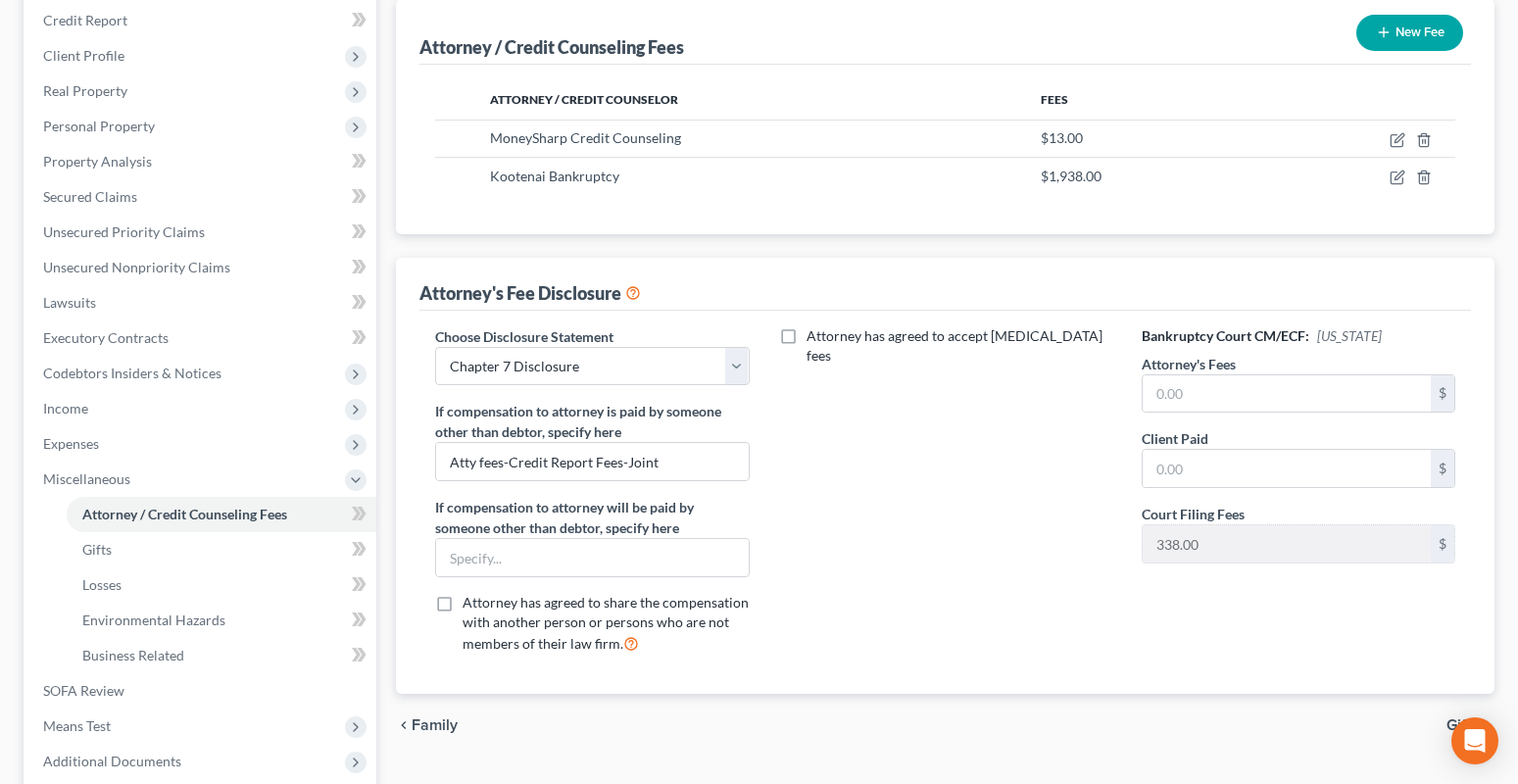
scroll to position [294, 0]
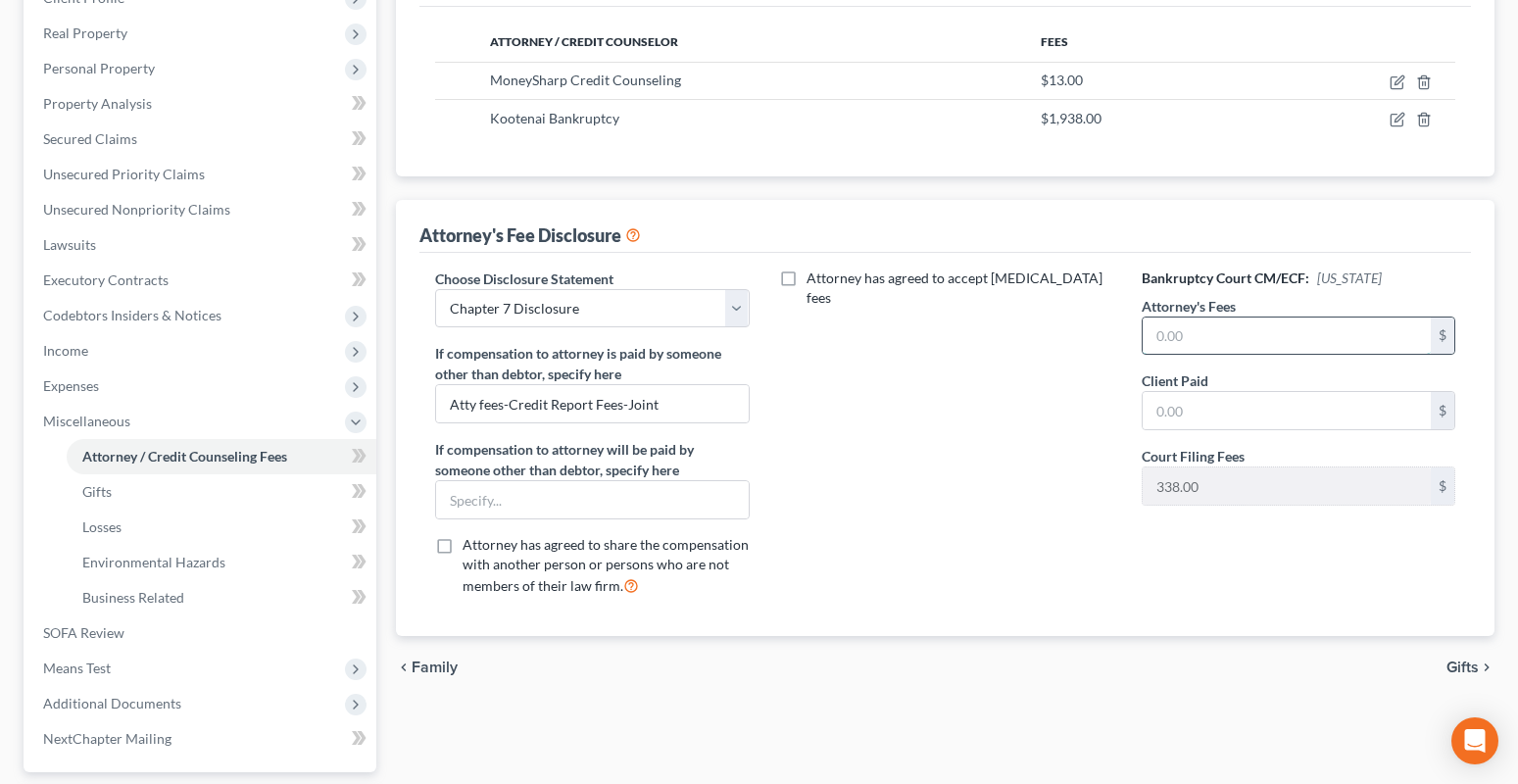
click at [1168, 338] on input "text" at bounding box center [1286, 336] width 288 height 37
type input "1,540.00"
click at [1168, 425] on input "text" at bounding box center [1286, 409] width 288 height 37
type input "1,540.00"
drag, startPoint x: 665, startPoint y: 402, endPoint x: 408, endPoint y: 412, distance: 257.2
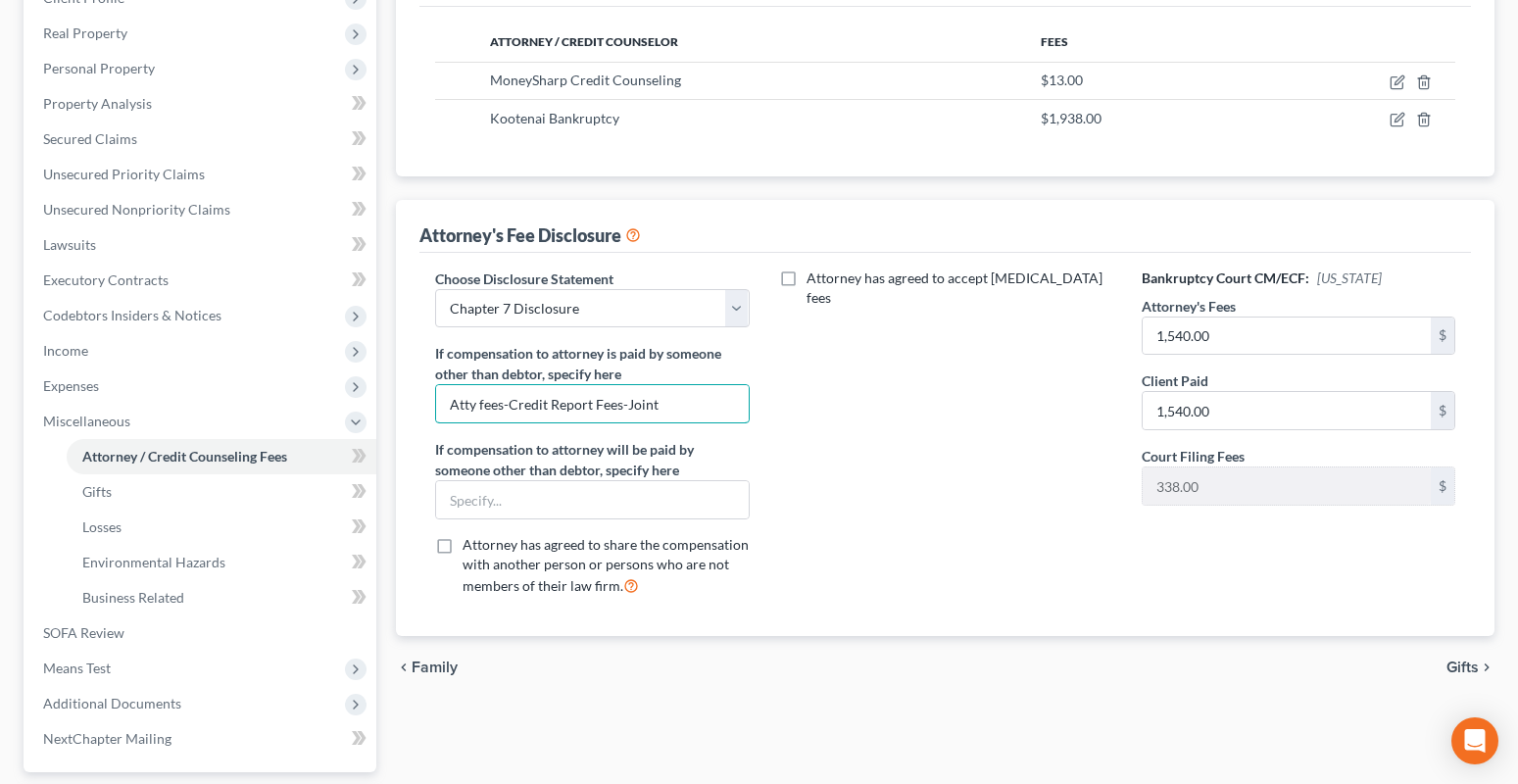
click at [408, 415] on div "Attorney's Fee Disclosure Choose Disclosure Statement Select Conversion from Ch…" at bounding box center [944, 417] width 1098 height 435
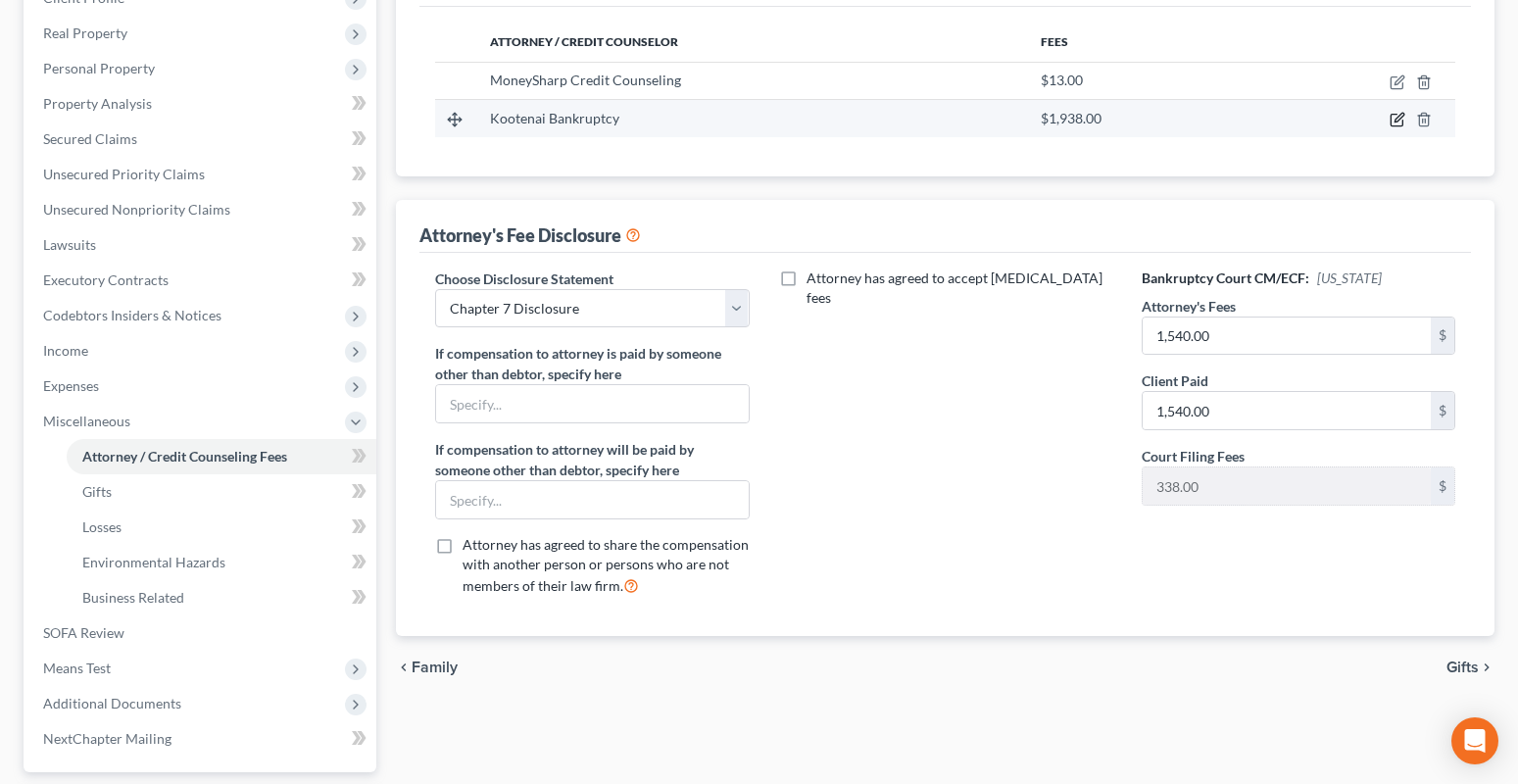
click at [1396, 121] on icon "button" at bounding box center [1398, 120] width 16 height 16
select select "13"
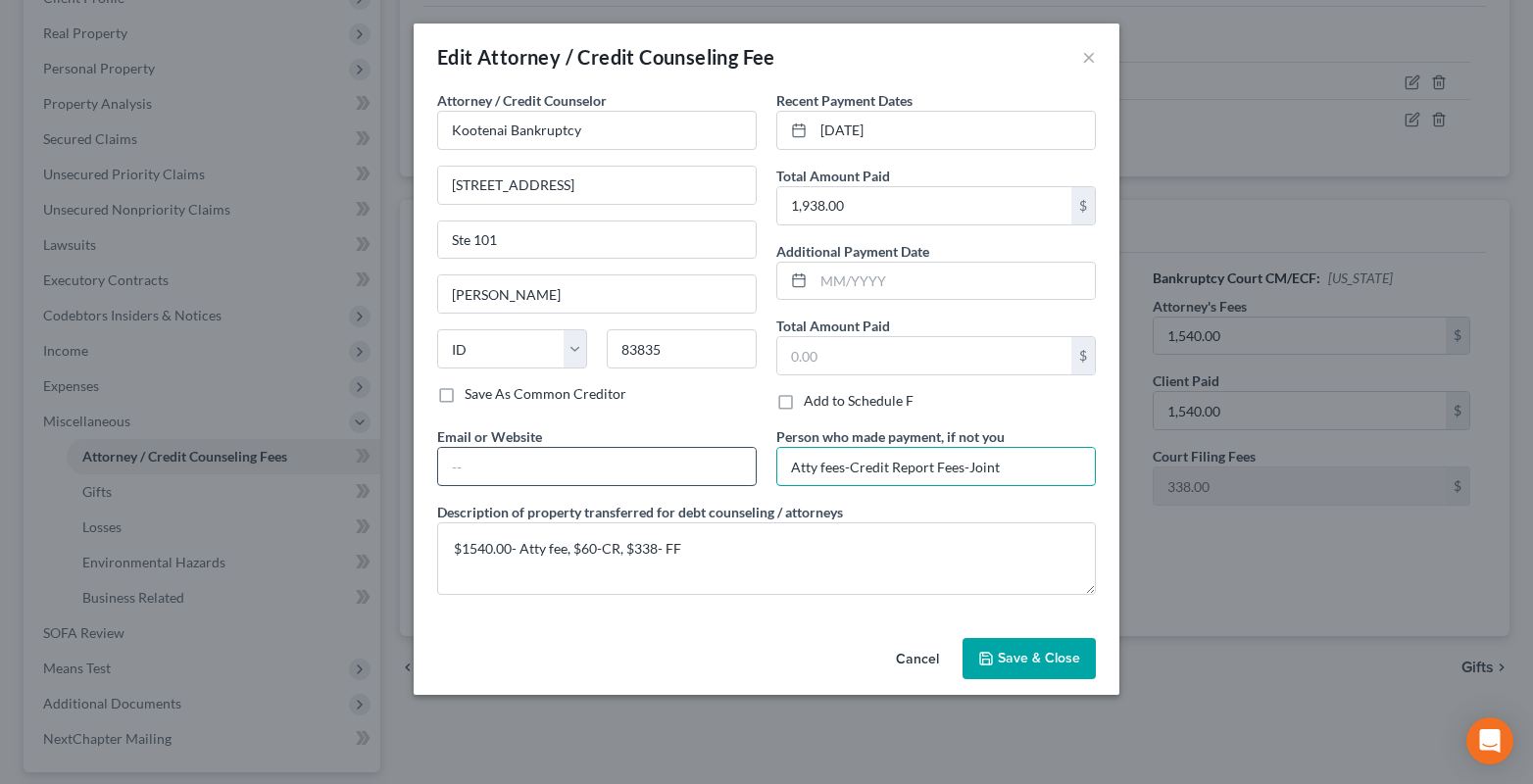
drag, startPoint x: 1000, startPoint y: 468, endPoint x: 746, endPoint y: 478, distance: 254.2
click at [746, 478] on div "Attorney / Credit Counselor * Kootenai Bankruptcy 8475 N Government Way Ste 101…" at bounding box center [766, 350] width 679 height 520
click at [797, 457] on input "text" at bounding box center [936, 465] width 318 height 37
type input "Cheryl Calvert"
click at [1058, 656] on span "Save & Close" at bounding box center [1038, 657] width 82 height 17
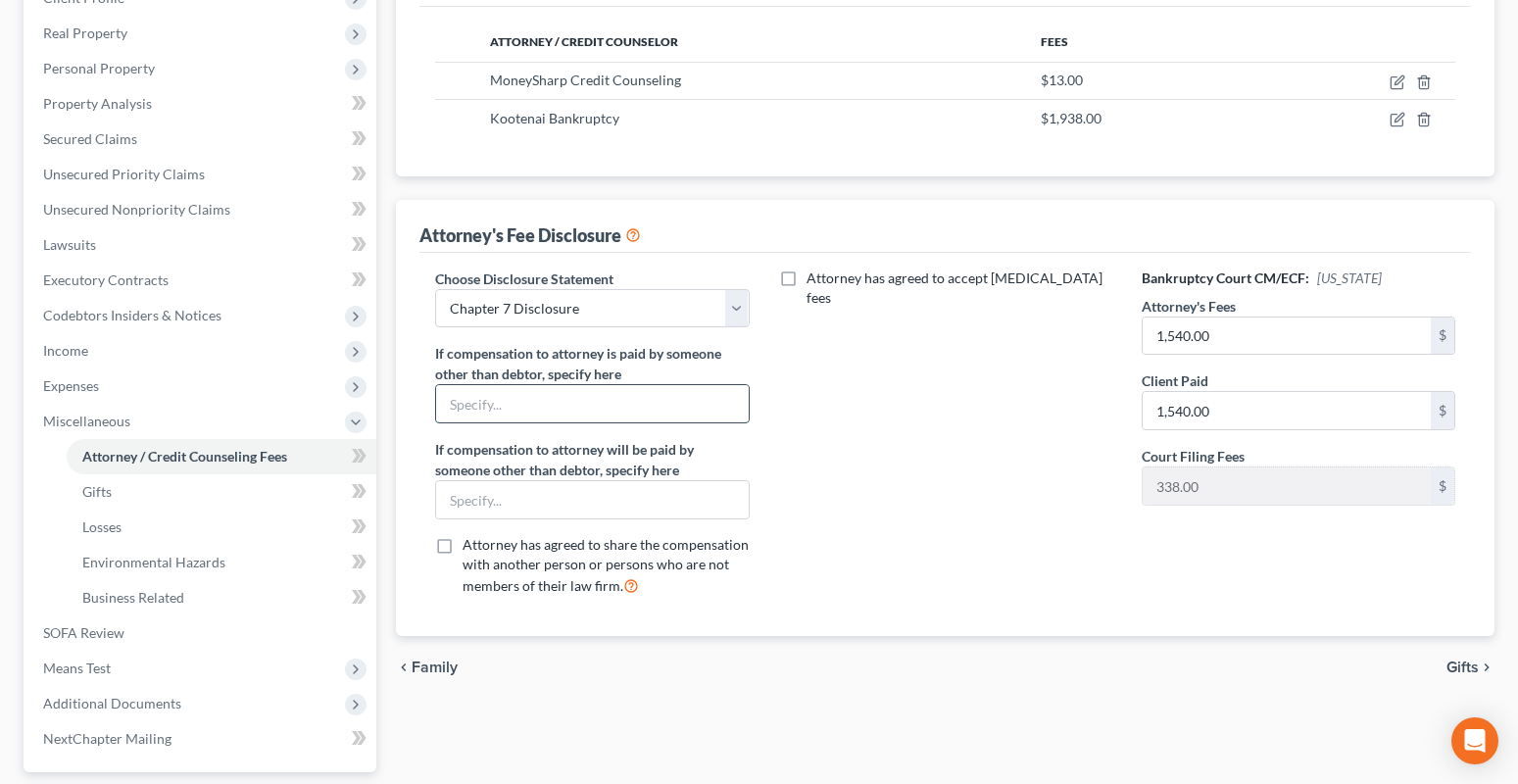
click at [470, 409] on input "text" at bounding box center [592, 402] width 312 height 37
type input "Cheryl Calvert"
click at [552, 551] on span "Attorney has agreed to share the compensation with another person or persons wh…" at bounding box center [606, 564] width 286 height 58
click at [483, 547] on input "Attorney has agreed to share the compensation with another person or persons wh…" at bounding box center [477, 540] width 13 height 13
checkbox input "true"
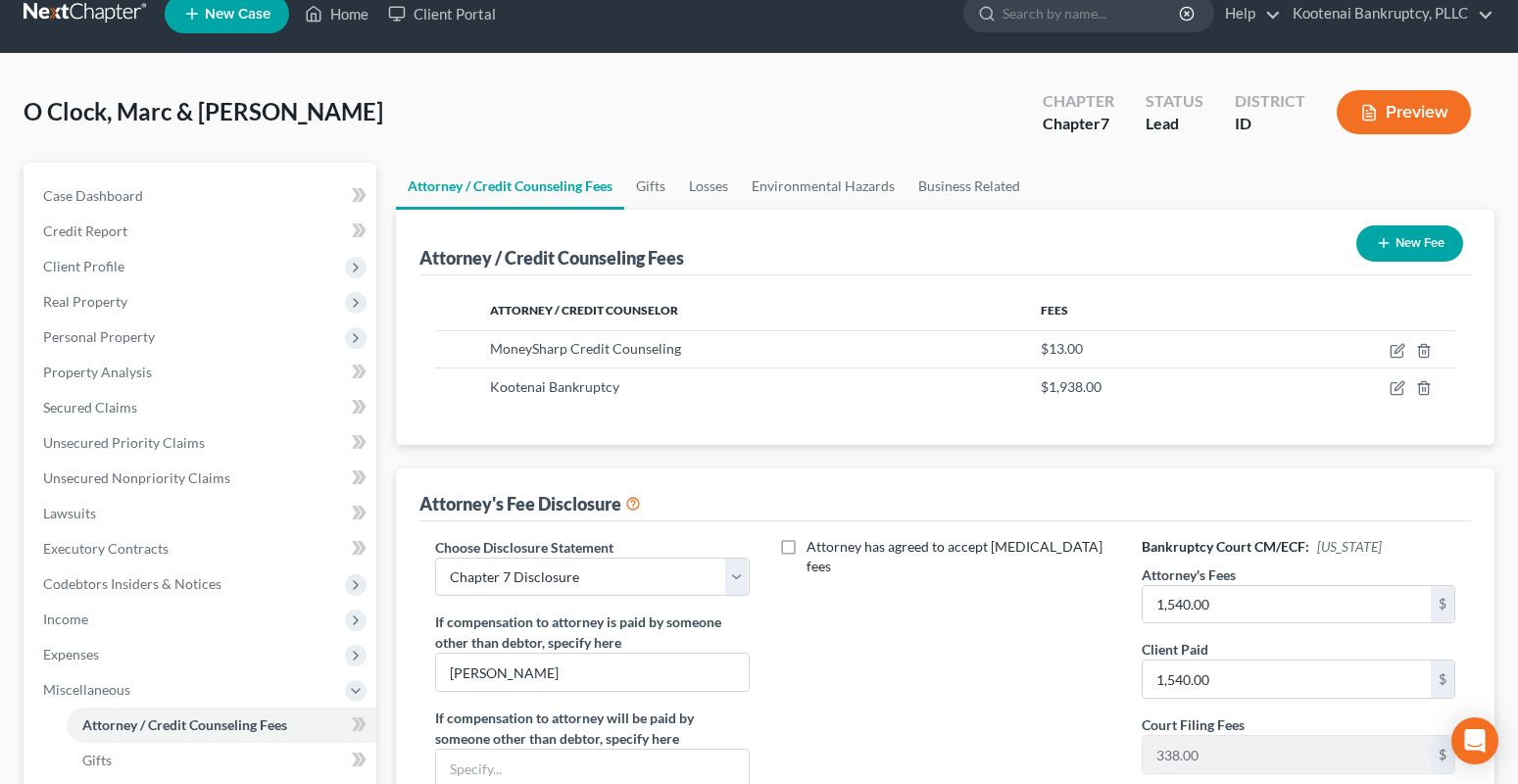
scroll to position [0, 0]
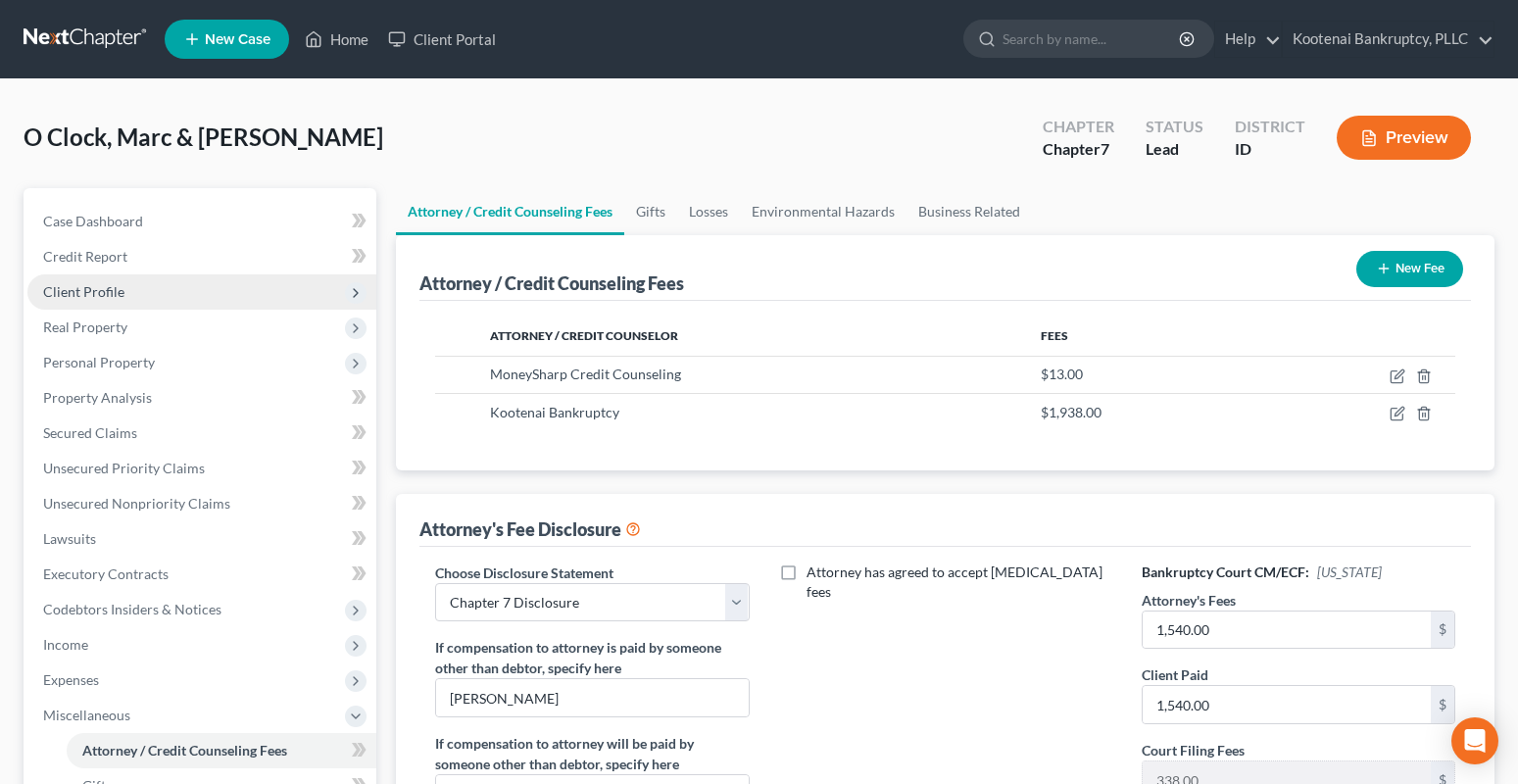
click at [74, 289] on span "Client Profile" at bounding box center [83, 291] width 81 height 17
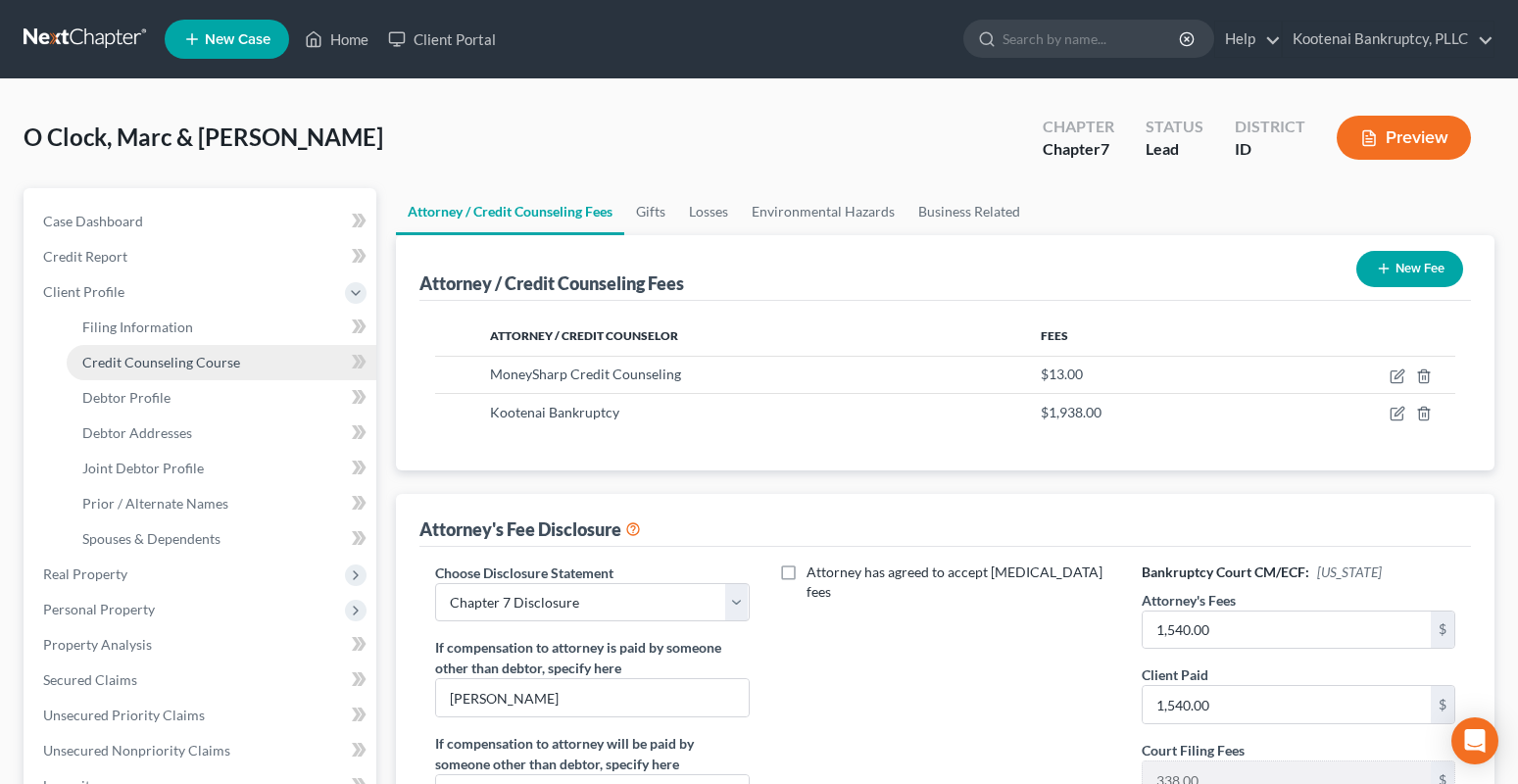
click at [151, 366] on span "Credit Counseling Course" at bounding box center [161, 362] width 158 height 17
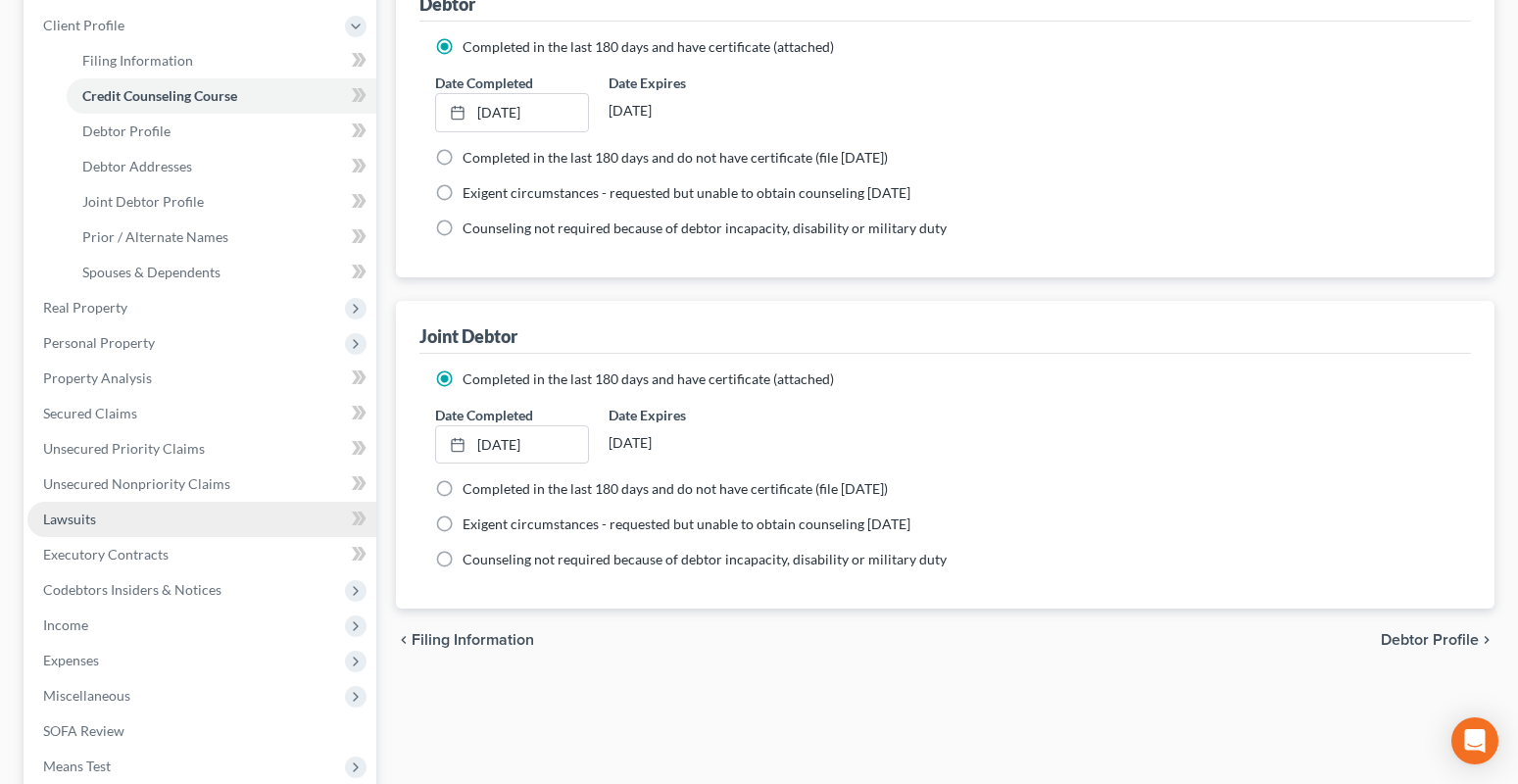
scroll to position [294, 0]
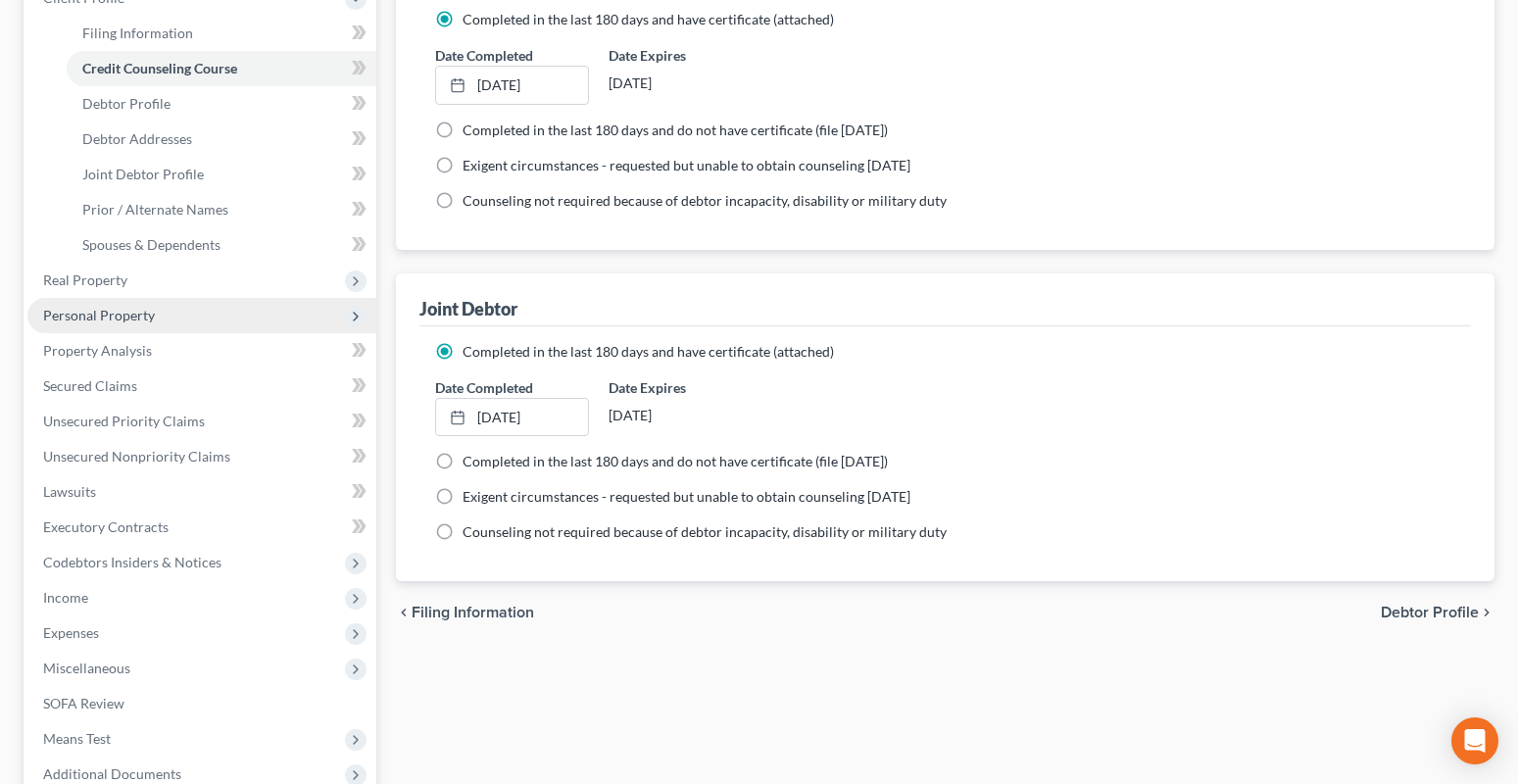
click at [75, 320] on span "Personal Property" at bounding box center [99, 315] width 112 height 17
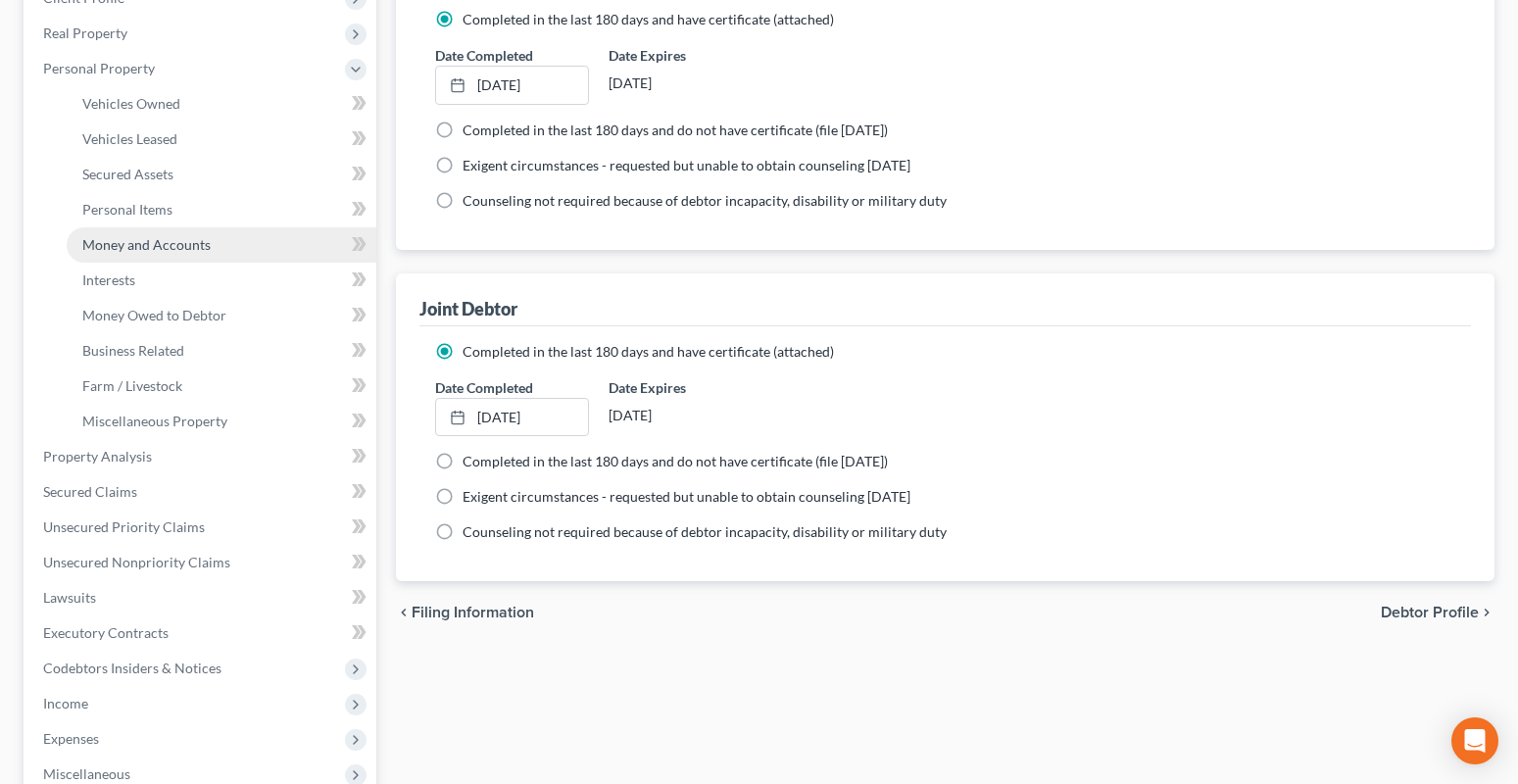
click at [120, 247] on span "Money and Accounts" at bounding box center [146, 244] width 128 height 17
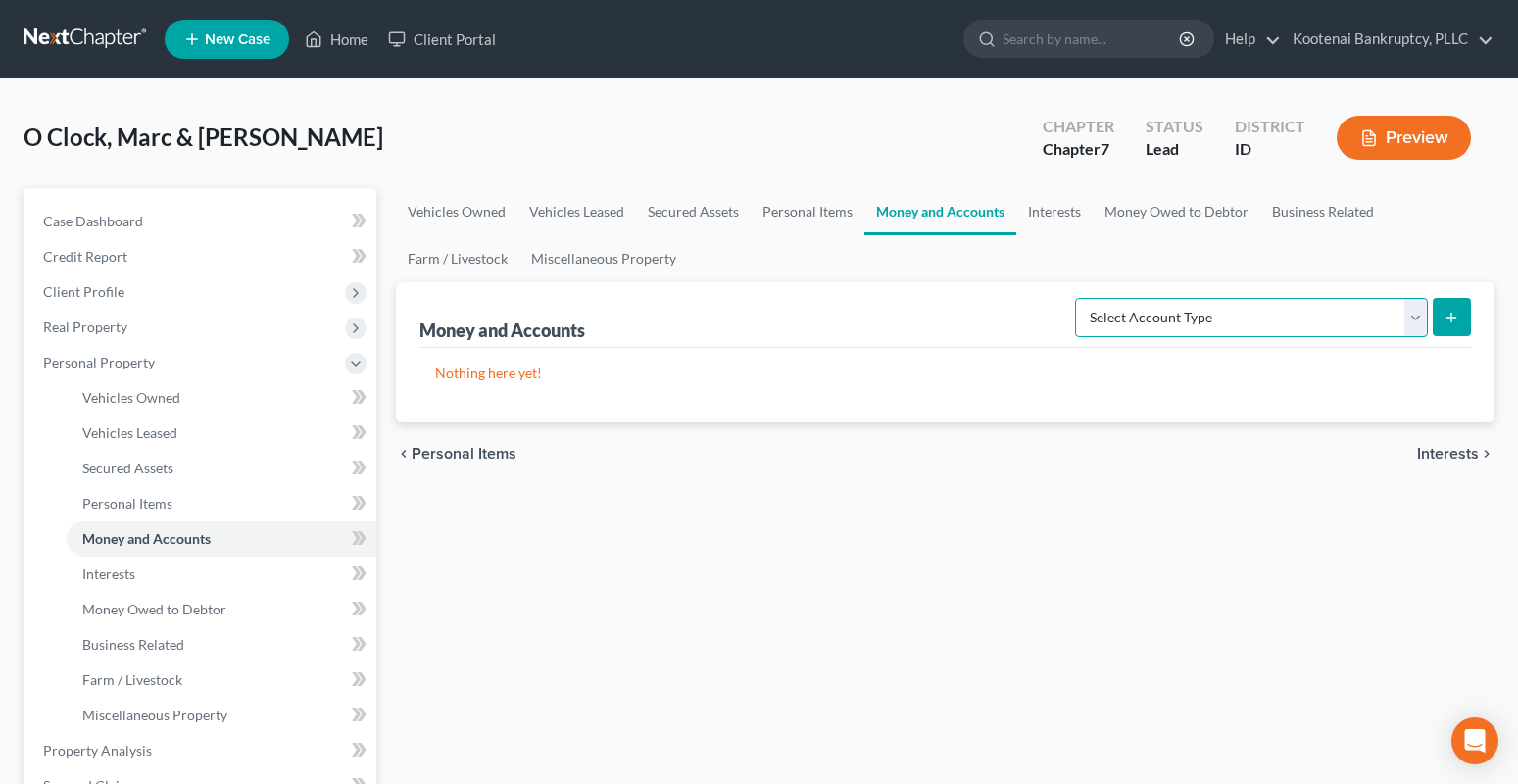
click at [1412, 316] on select "Select Account Type Brokerage Cash on Hand Certificates of Deposit Checking Acc…" at bounding box center [1251, 317] width 353 height 39
select select "checking"
click at [1079, 298] on select "Select Account Type Brokerage Cash on Hand Certificates of Deposit Checking Acc…" at bounding box center [1251, 317] width 353 height 39
click at [1451, 321] on line "submit" at bounding box center [1451, 317] width 0 height 9
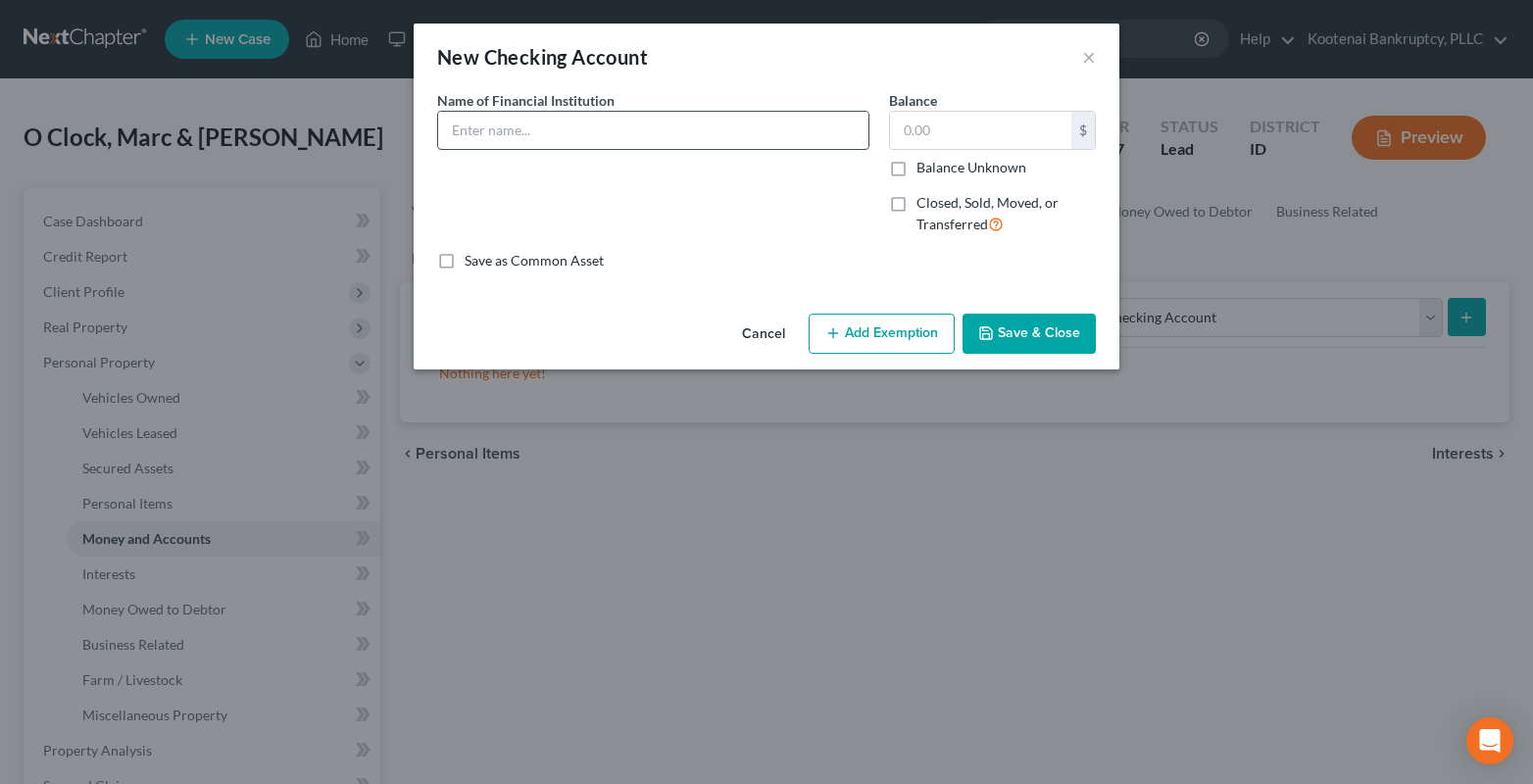
click at [470, 121] on input "text" at bounding box center [653, 130] width 431 height 37
drag, startPoint x: 644, startPoint y: 133, endPoint x: 696, endPoint y: 123, distance: 53.0
click at [696, 123] on input "Spokane Teachers Credit Union-$8764" at bounding box center [653, 130] width 431 height 37
type input "Spokane Teachers Credit Union-7003"
drag, startPoint x: 956, startPoint y: 124, endPoint x: 952, endPoint y: 106, distance: 18.4
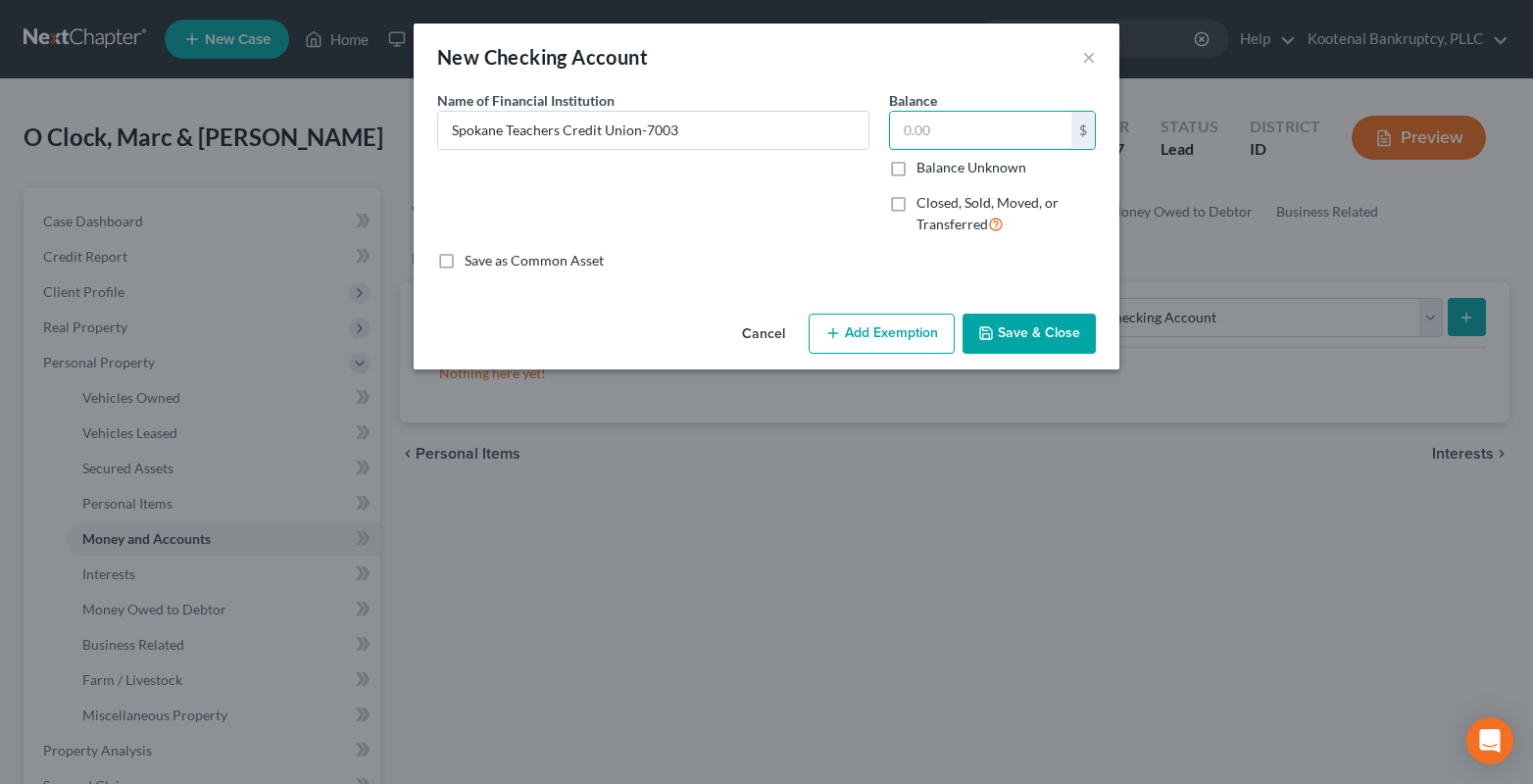
click at [954, 124] on input "text" at bounding box center [979, 130] width 181 height 37
type input "0"
click at [869, 340] on button "Add Exemption" at bounding box center [881, 334] width 146 height 41
select select "2"
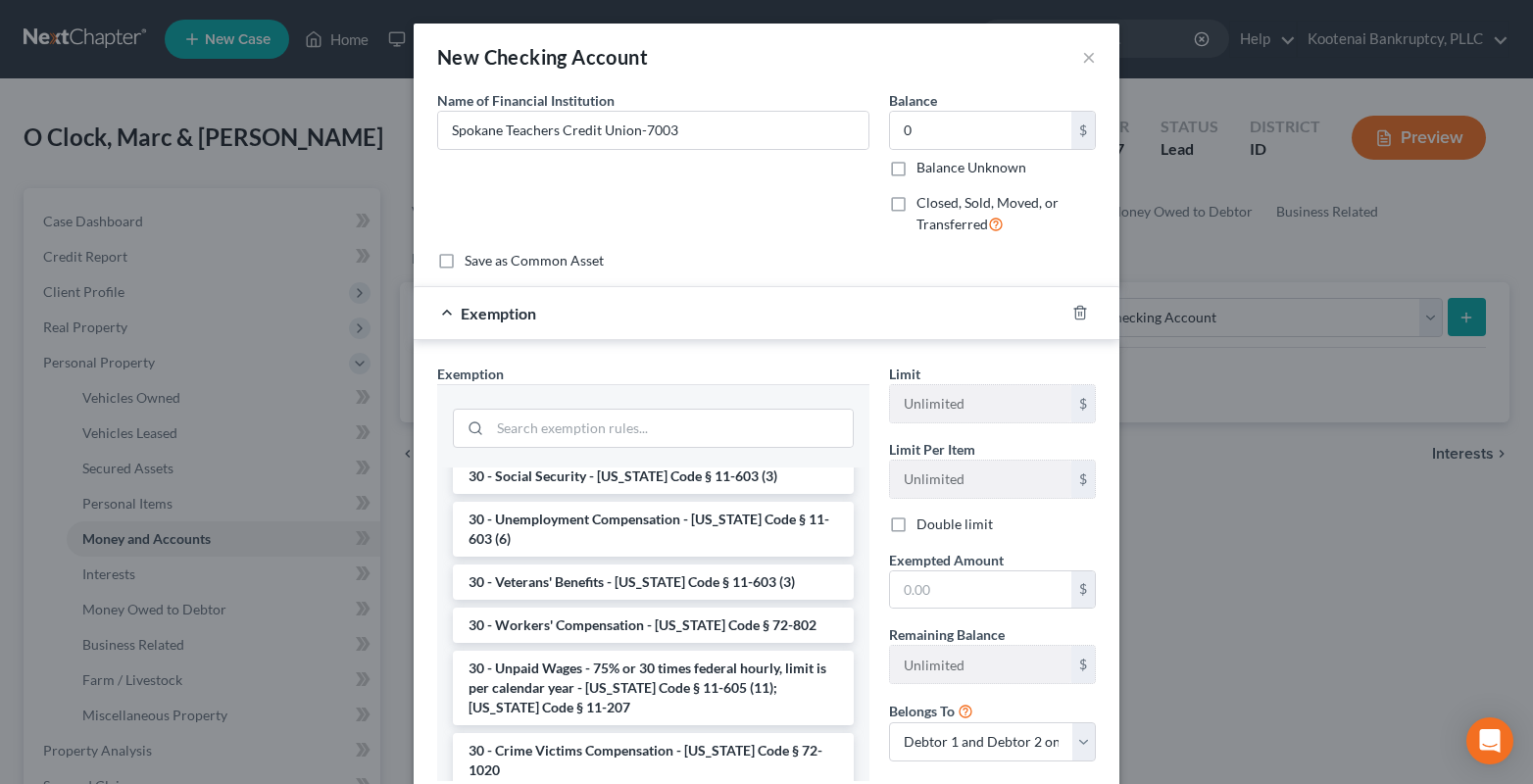
scroll to position [2492, 0]
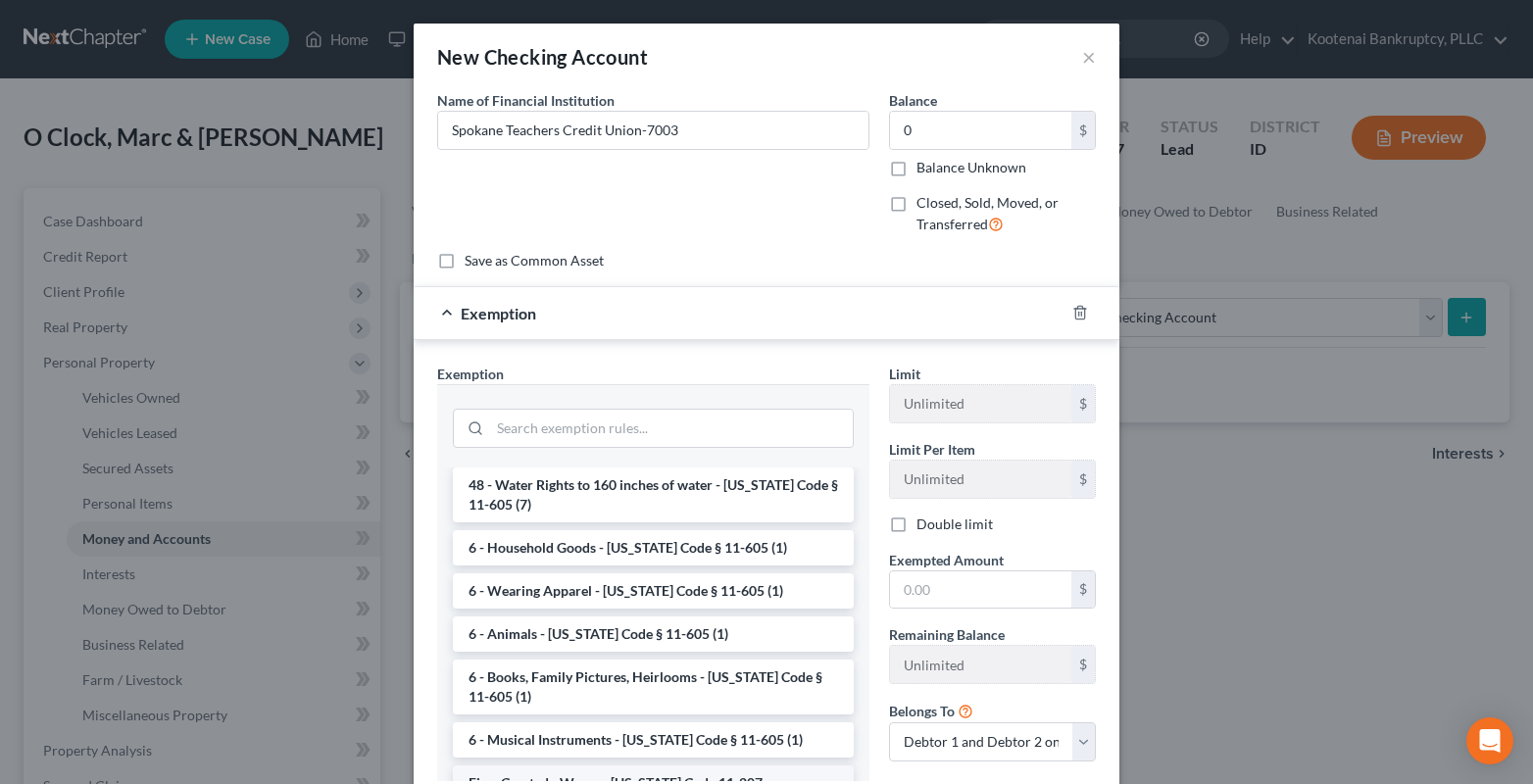
click at [566, 765] on li "Firm Created - Wages - Idaho Code 11-207" at bounding box center [653, 782] width 401 height 35
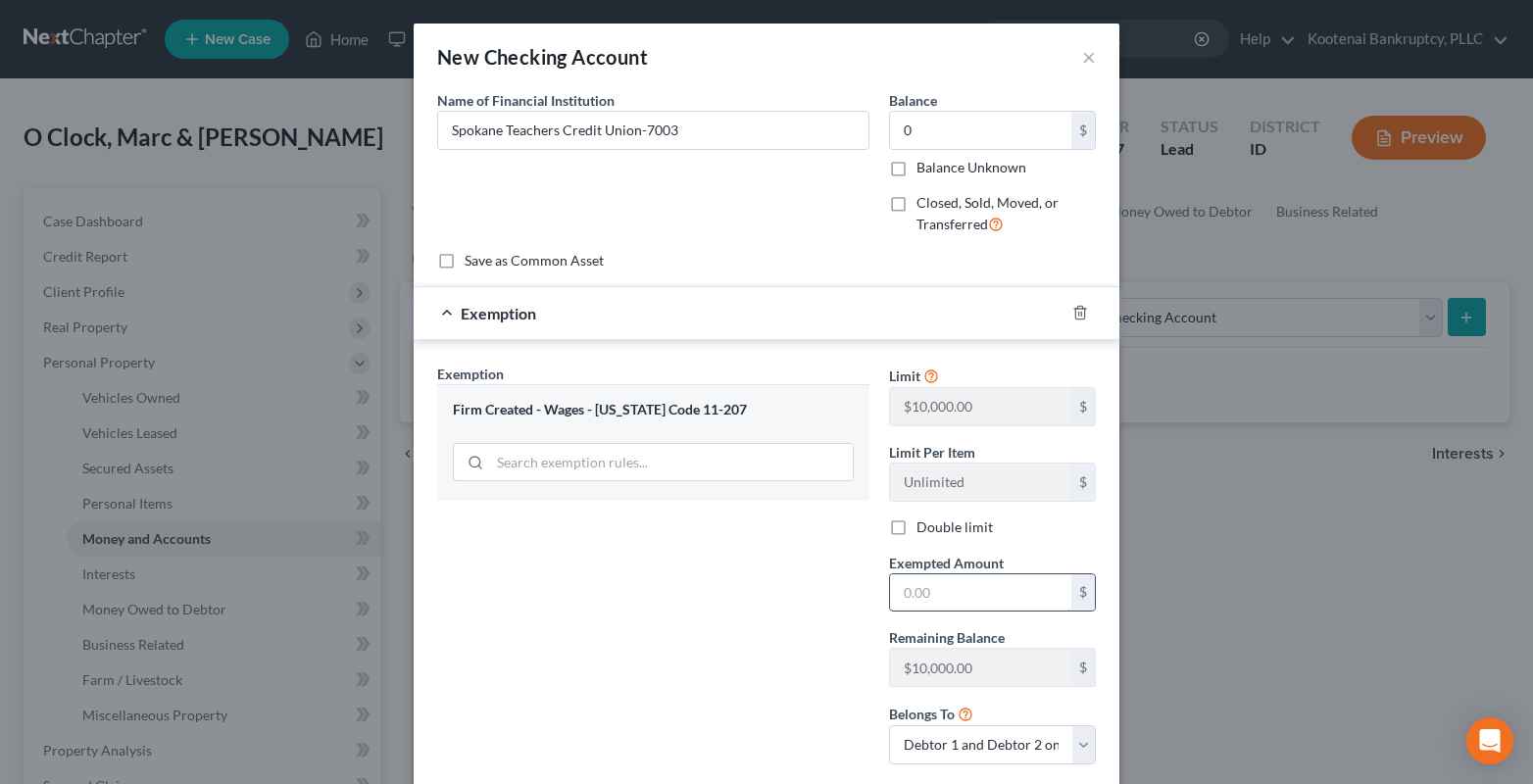
drag, startPoint x: 932, startPoint y: 592, endPoint x: 888, endPoint y: 594, distance: 44.0
click at [918, 597] on input "text" at bounding box center [979, 592] width 181 height 37
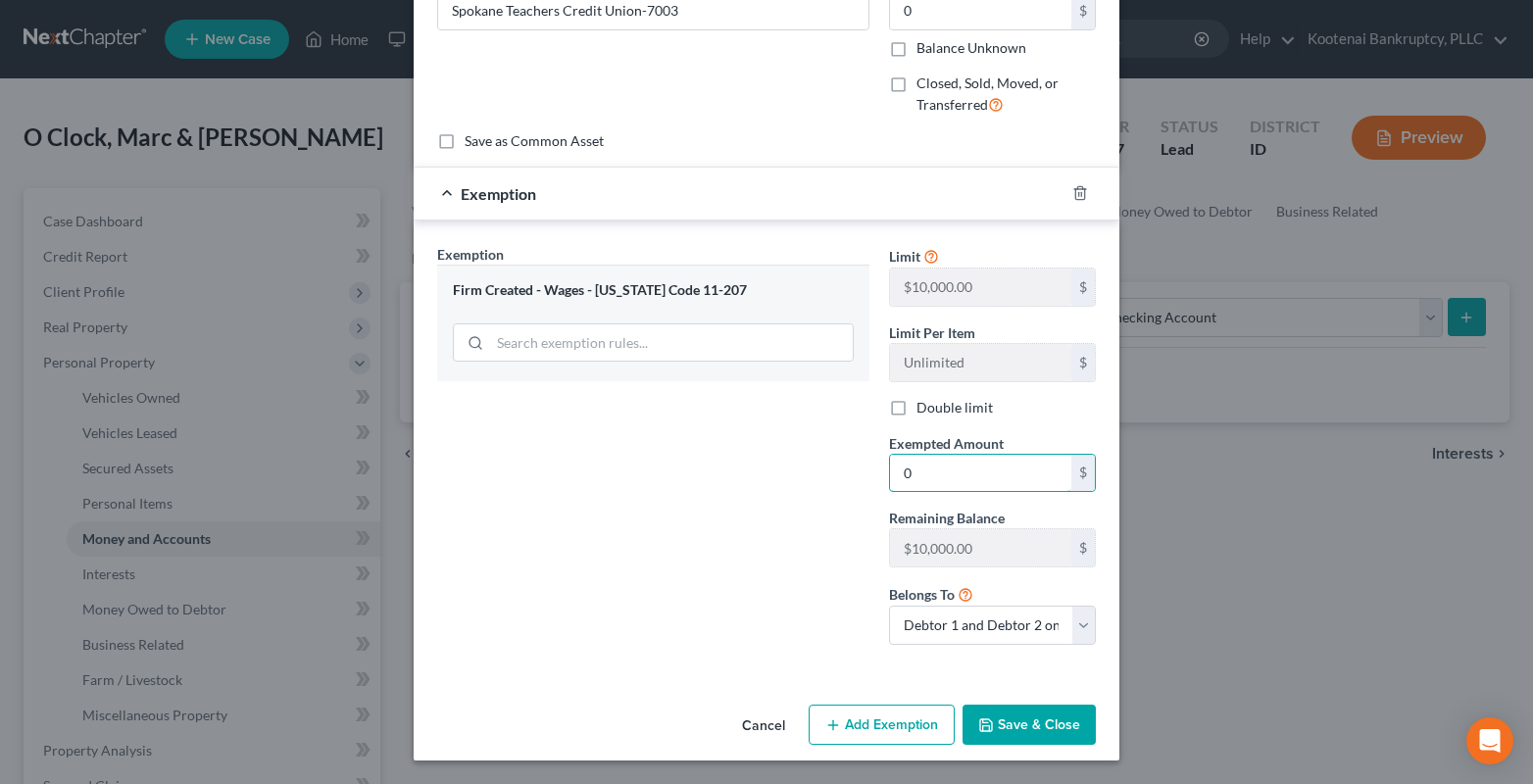
type input "0"
click at [1019, 725] on button "Save & Close" at bounding box center [1028, 724] width 133 height 41
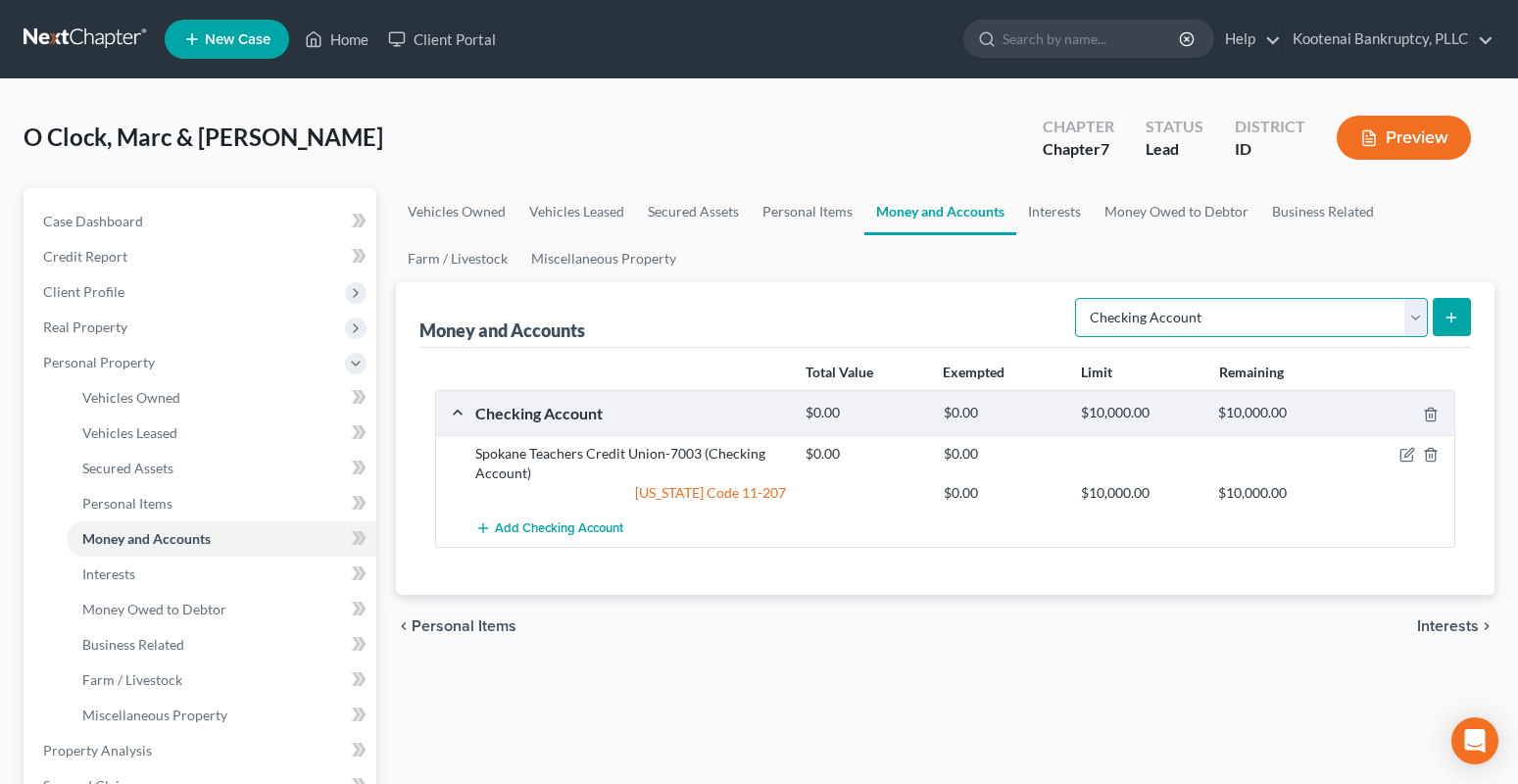
click at [1413, 319] on select "Select Account Type Brokerage Cash on Hand Certificates of Deposit Checking Acc…" at bounding box center [1251, 317] width 353 height 39
select select "savings"
click at [1079, 298] on select "Select Account Type Brokerage Cash on Hand Certificates of Deposit Checking Acc…" at bounding box center [1251, 317] width 353 height 39
click at [1450, 323] on icon "submit" at bounding box center [1452, 318] width 16 height 16
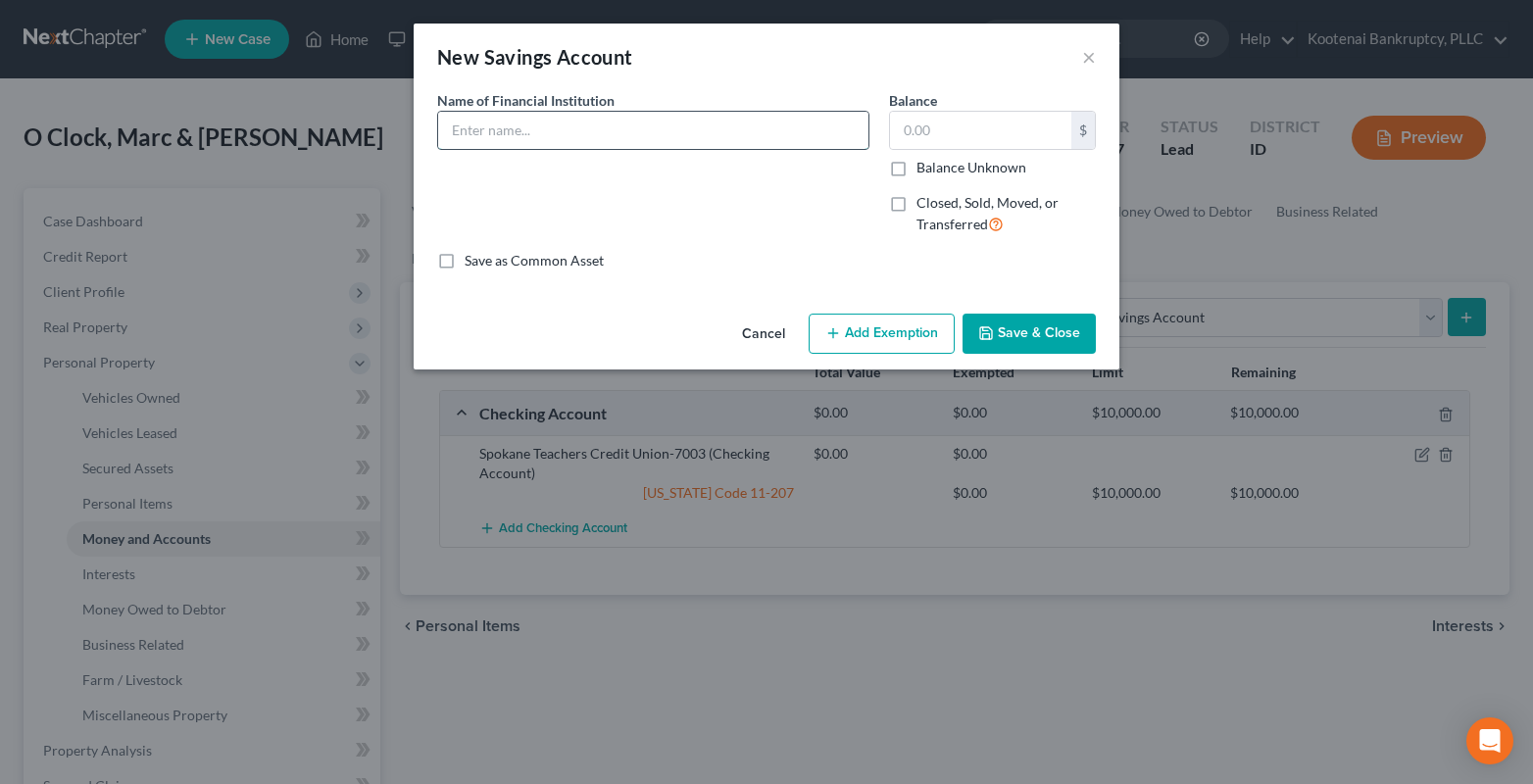
click at [451, 131] on input "text" at bounding box center [653, 130] width 431 height 37
drag, startPoint x: 643, startPoint y: 128, endPoint x: 702, endPoint y: 128, distance: 59.0
click at [702, 128] on input "Spokane Teachers Credit Union-$8764" at bounding box center [653, 130] width 431 height 37
type input "Spokane Teachers Credit Union-9773"
click at [907, 127] on input "text" at bounding box center [979, 130] width 181 height 37
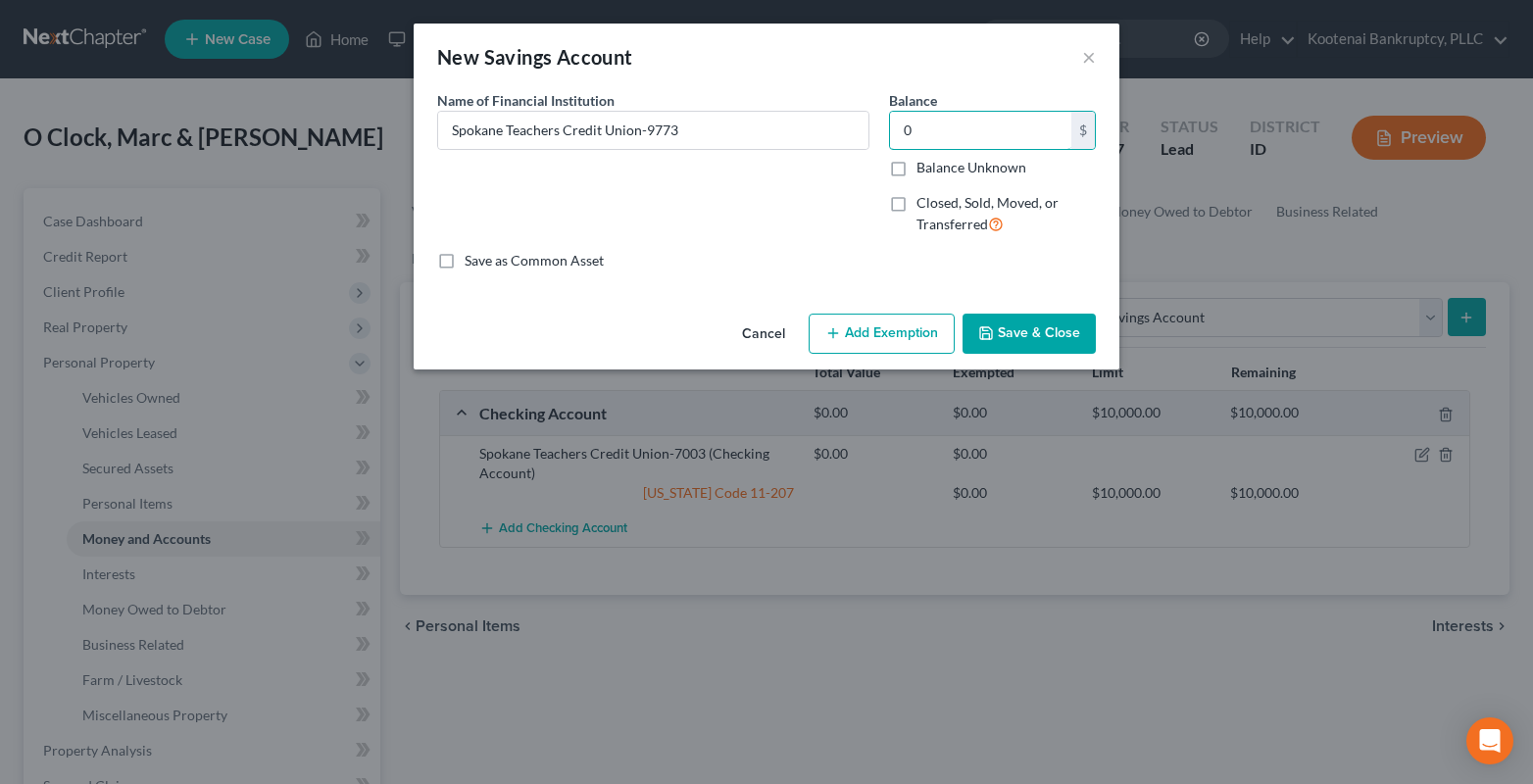
type input "0"
click at [854, 339] on button "Add Exemption" at bounding box center [881, 334] width 146 height 41
select select "2"
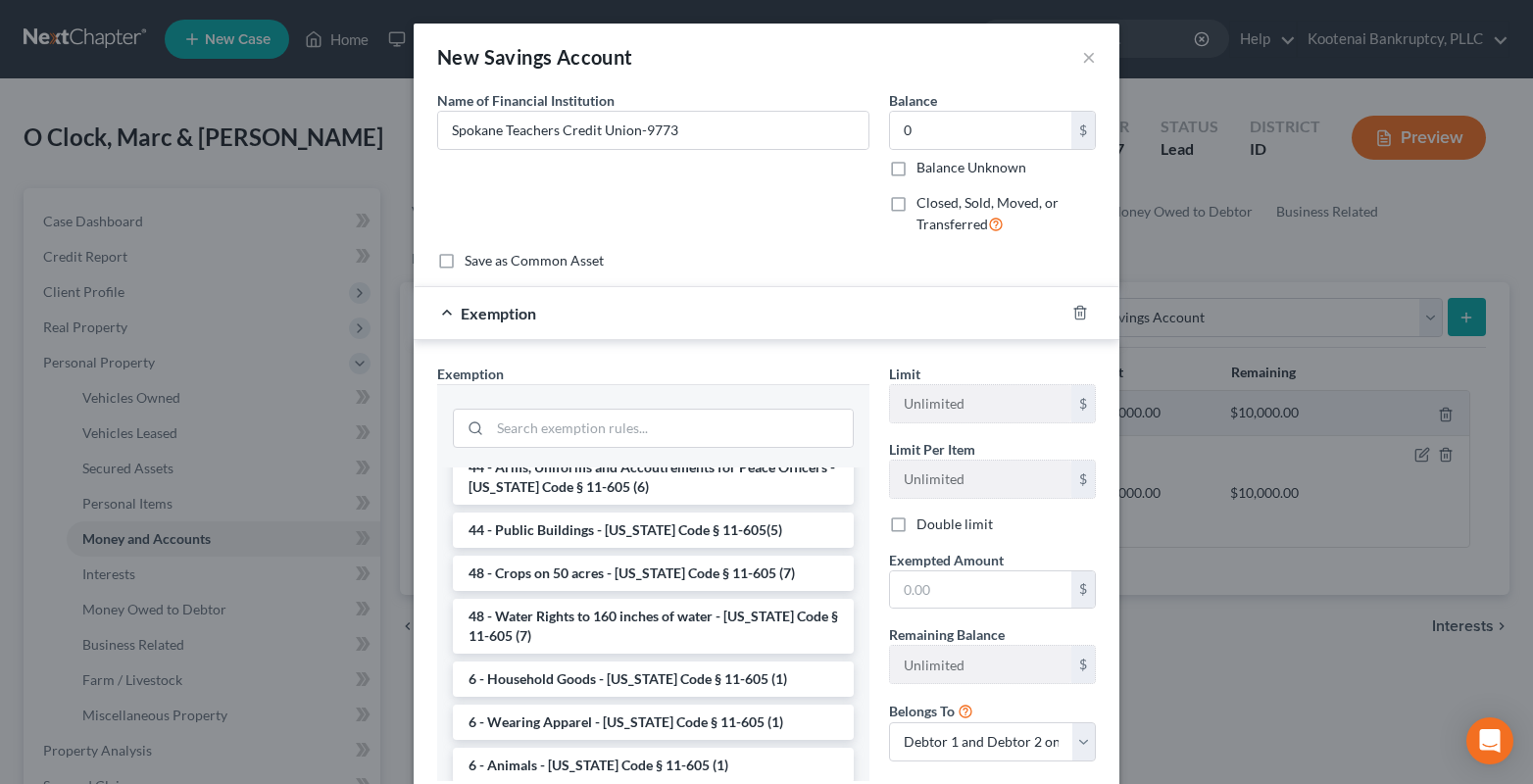
scroll to position [2555, 0]
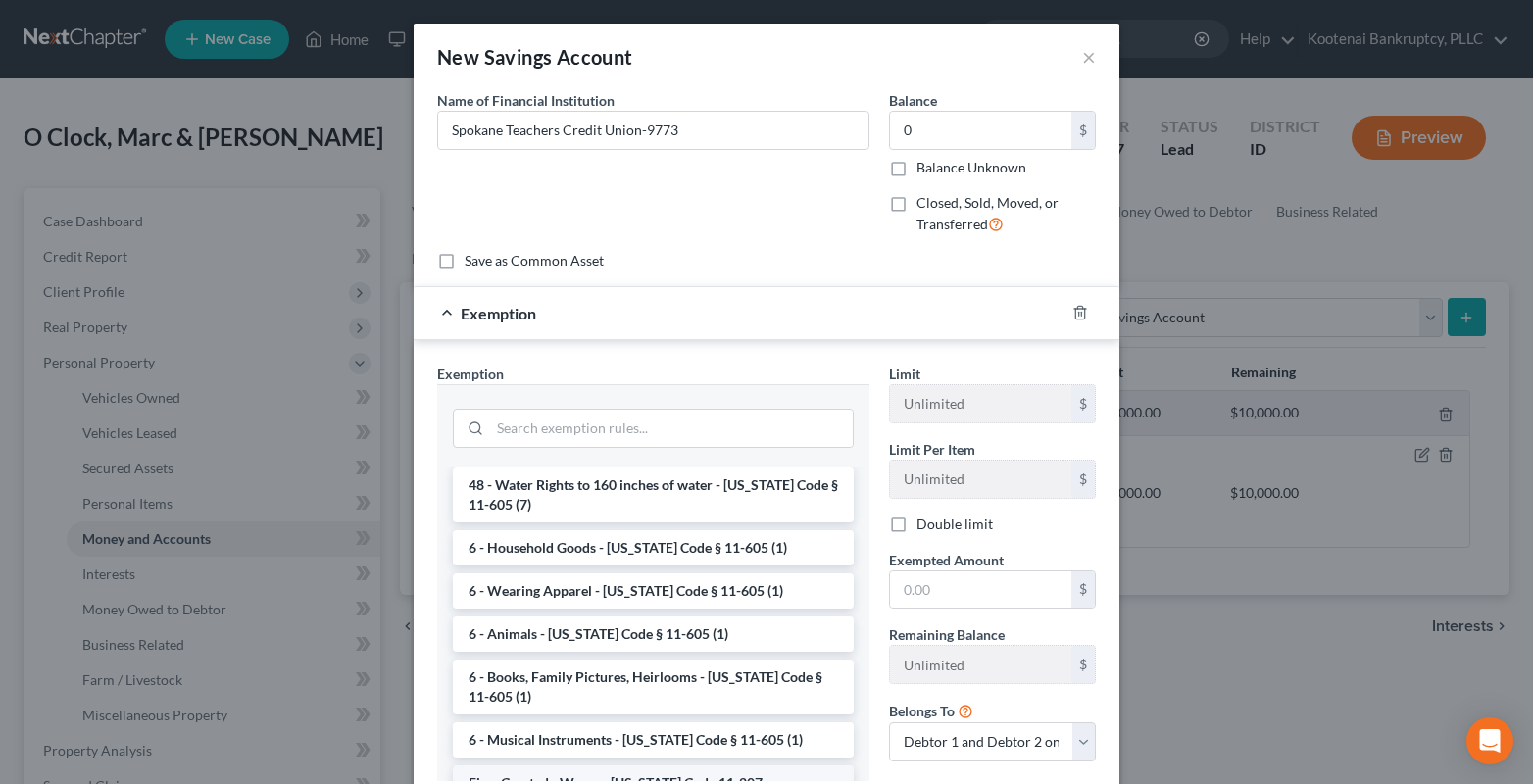
click at [608, 765] on li "Firm Created - Wages - Idaho Code 11-207" at bounding box center [653, 782] width 401 height 35
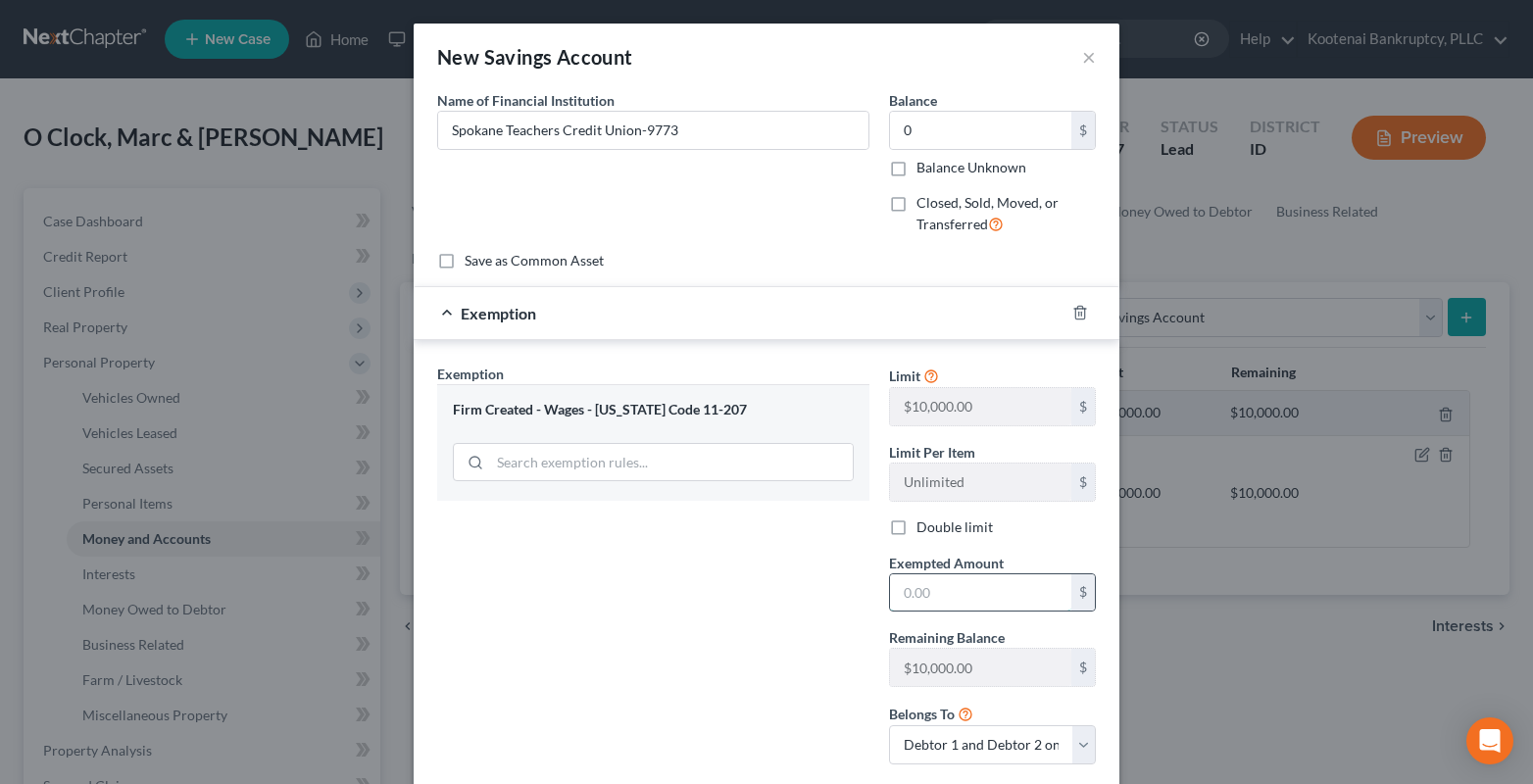
click at [904, 594] on input "text" at bounding box center [979, 592] width 181 height 37
type input "0"
click at [800, 629] on div "Exemption Set must be selected for CA. Exemption * Firm Created - Wages - Idaho…" at bounding box center [654, 571] width 452 height 416
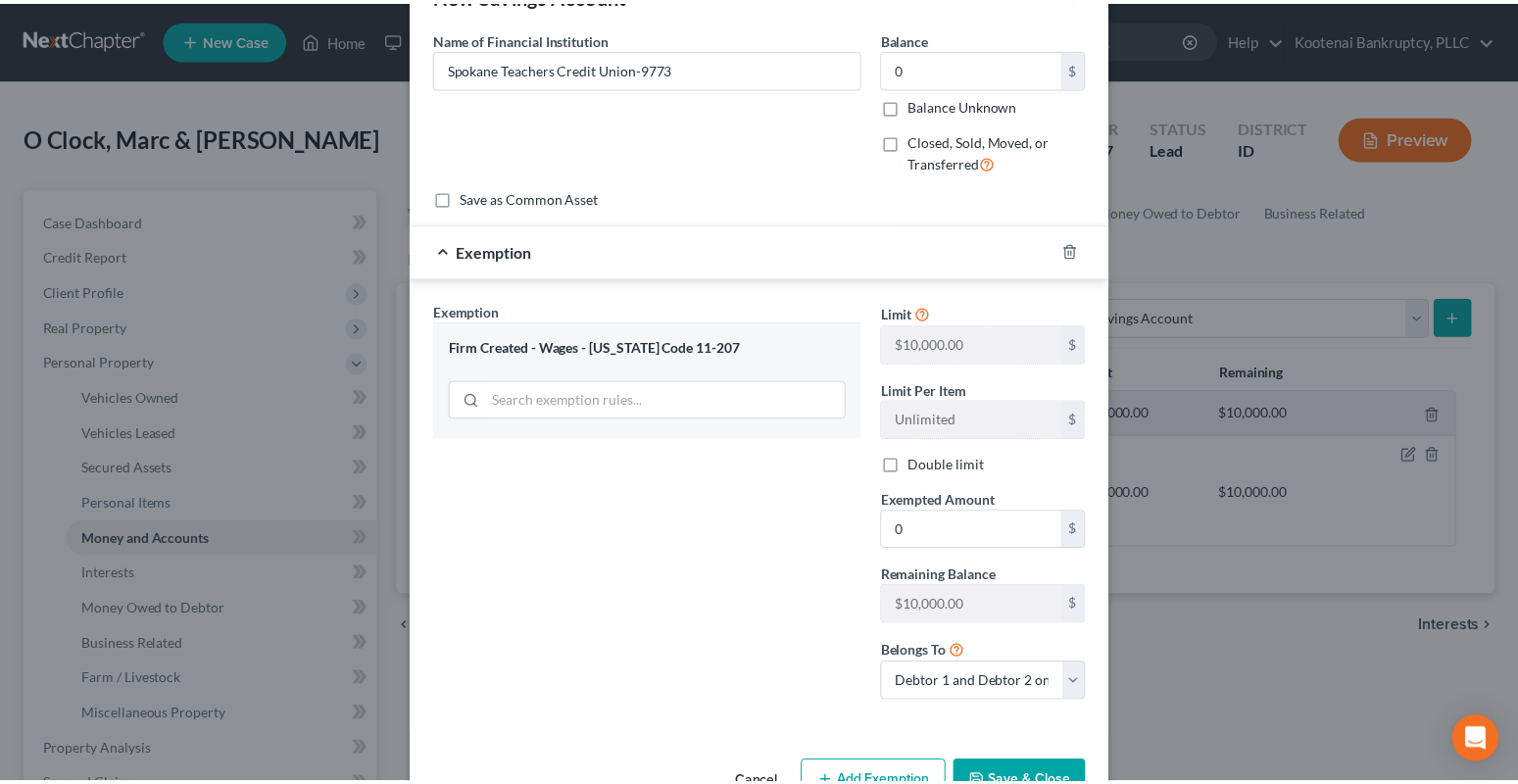
scroll to position [120, 0]
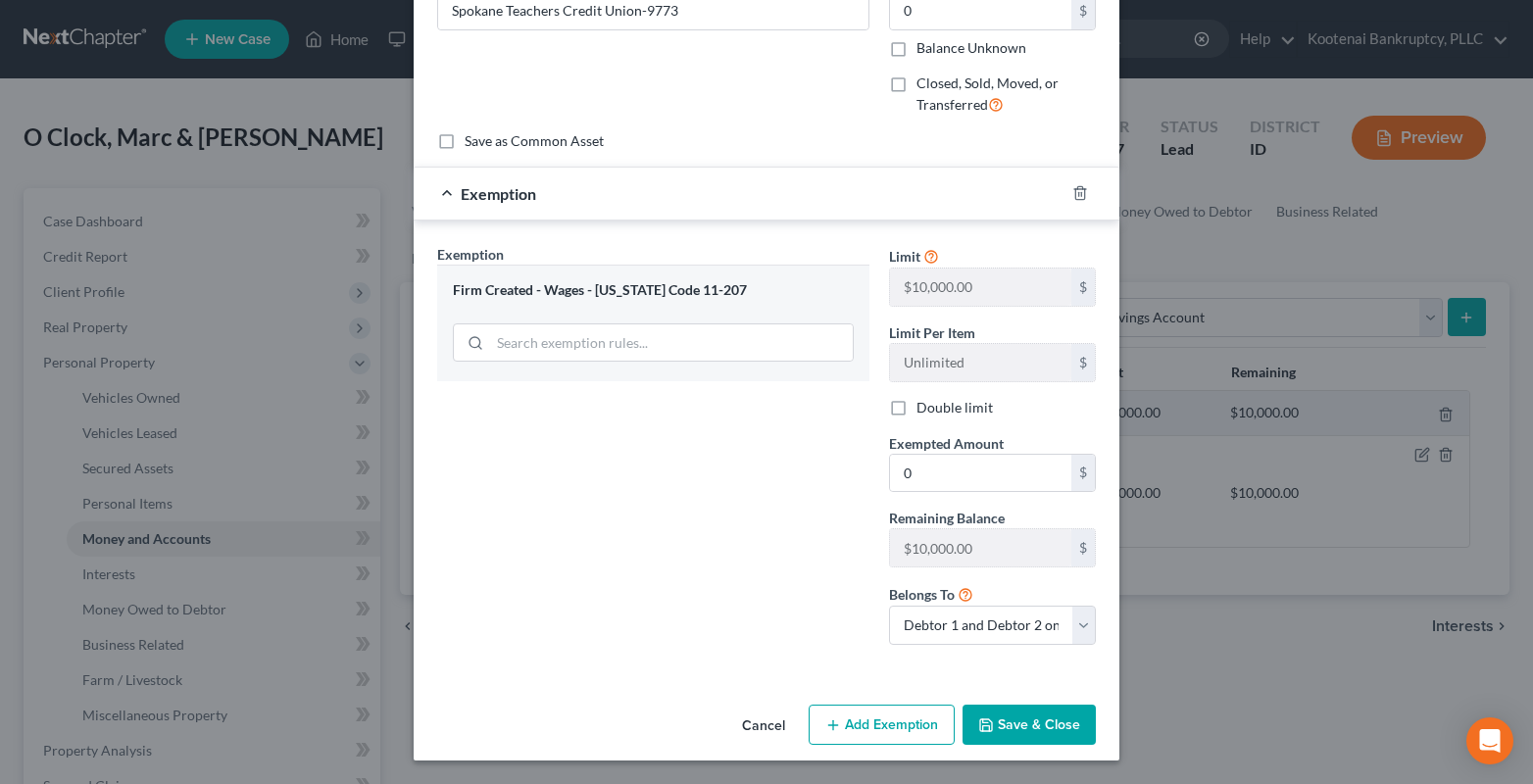
click at [1003, 730] on button "Save & Close" at bounding box center [1028, 724] width 133 height 41
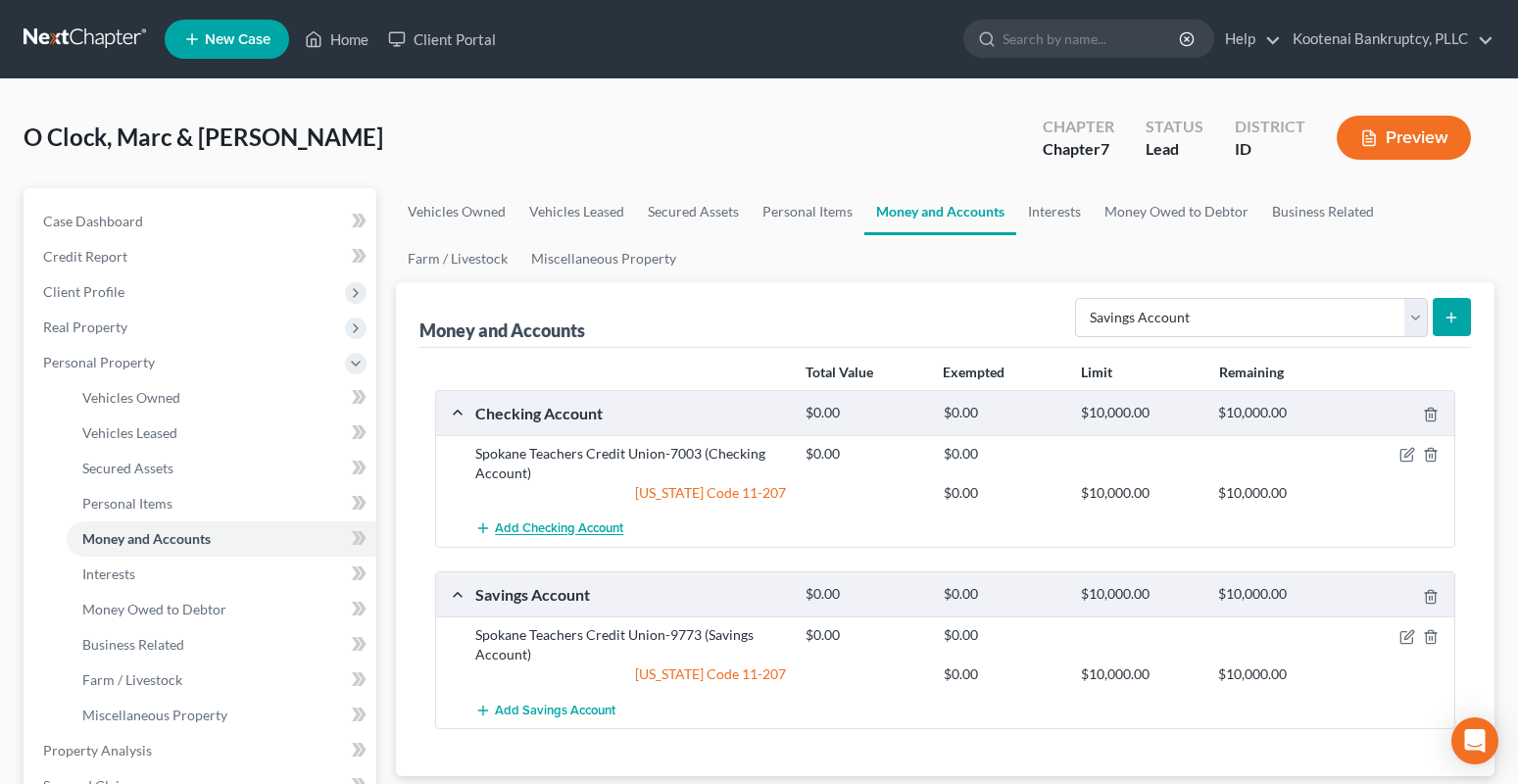
click at [564, 524] on span "Add Checking Account" at bounding box center [559, 529] width 128 height 16
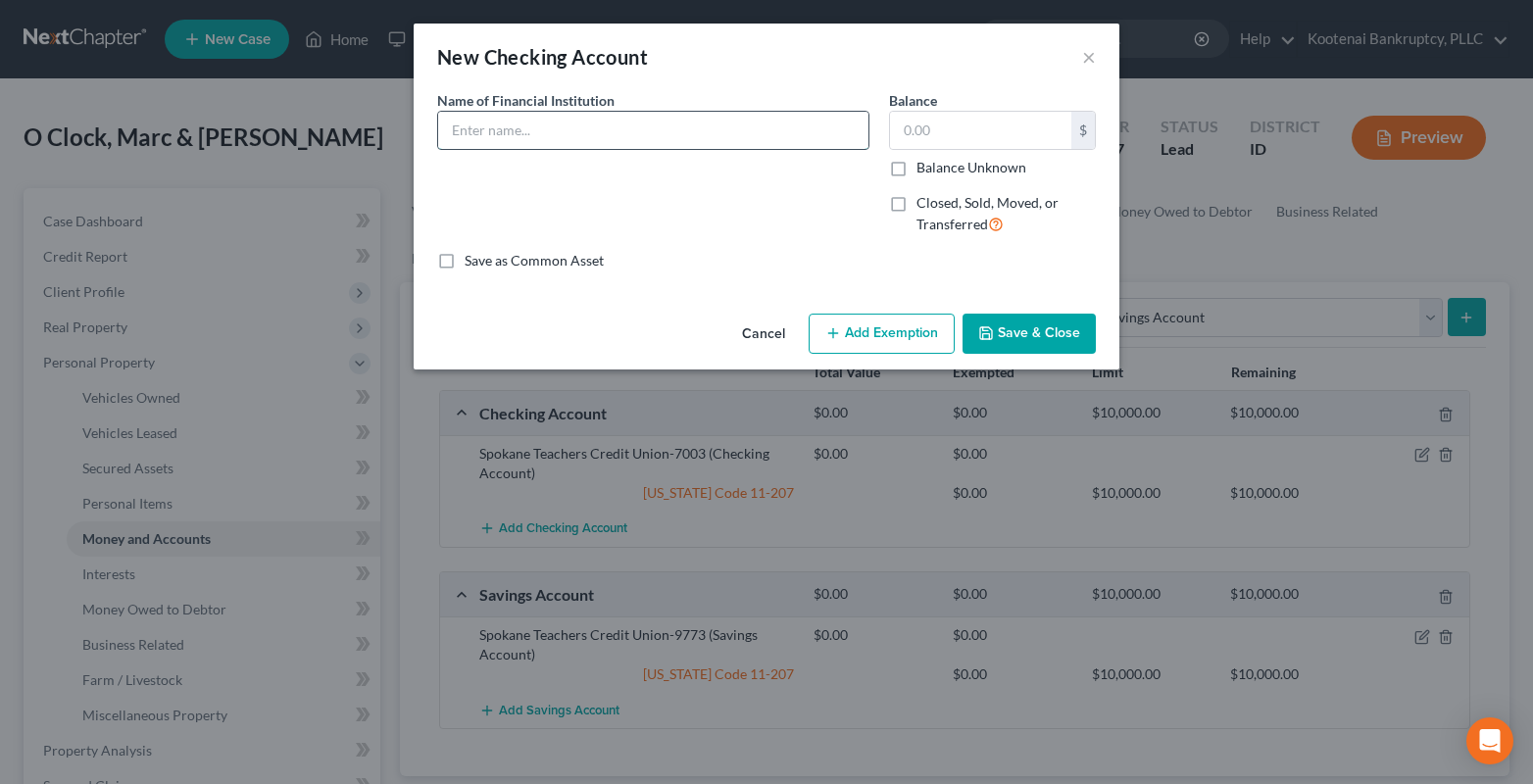
click at [487, 133] on input "text" at bounding box center [653, 130] width 431 height 37
type input "Venmo"
click at [912, 128] on input "text" at bounding box center [979, 130] width 181 height 37
type input "0"
click at [1011, 338] on button "Save & Close" at bounding box center [1028, 334] width 133 height 41
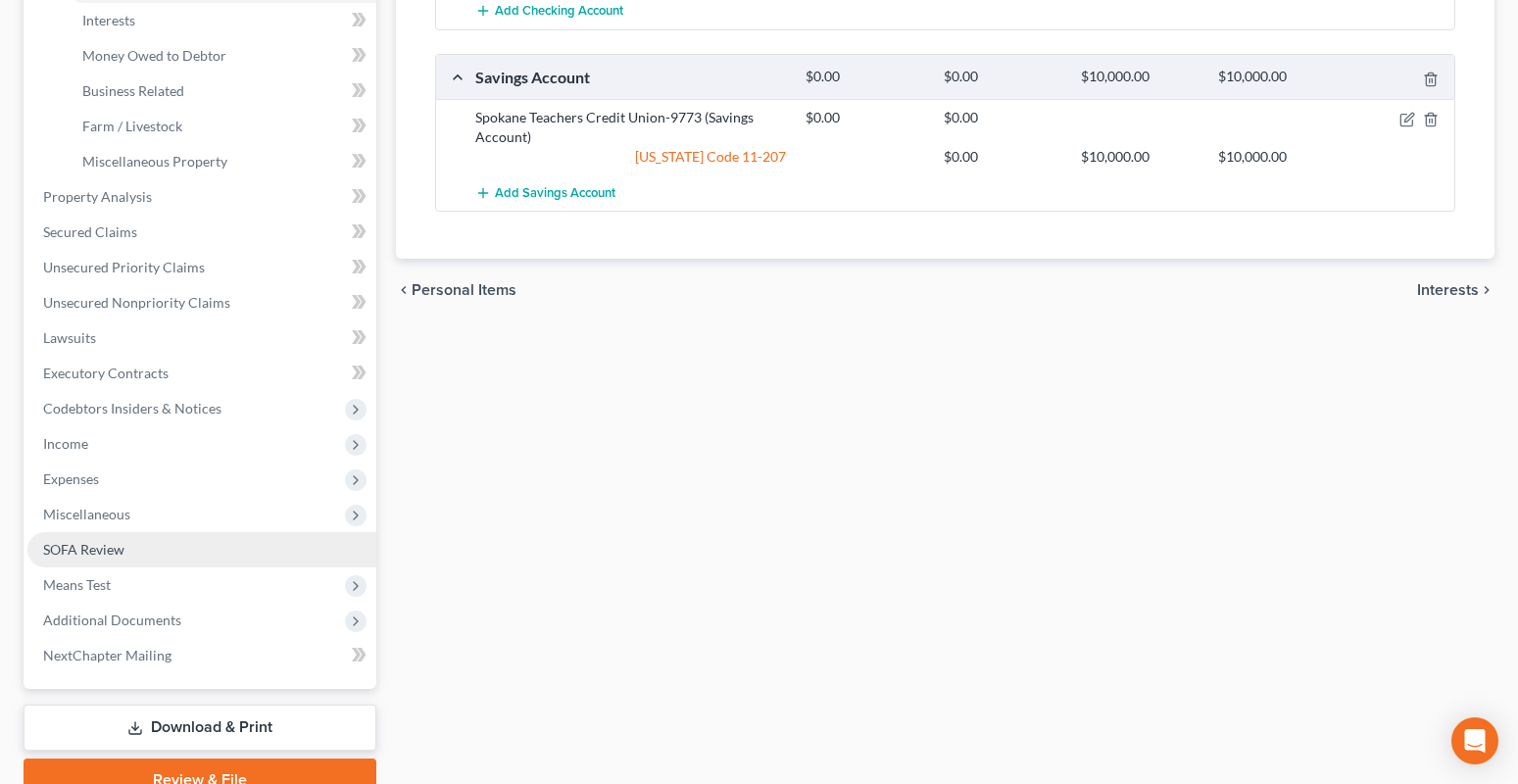
scroll to position [587, 0]
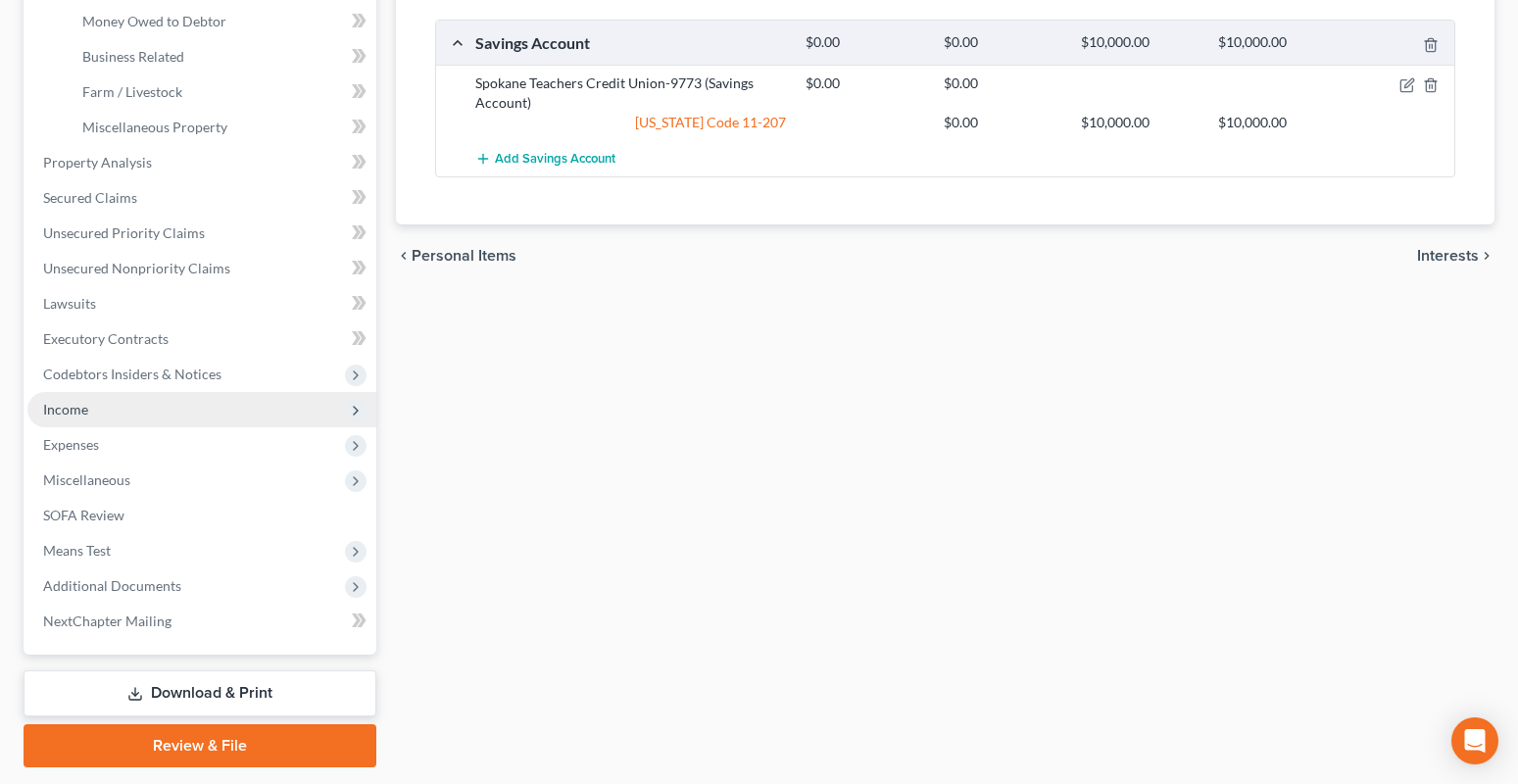
click at [63, 406] on span "Income" at bounding box center [65, 408] width 45 height 17
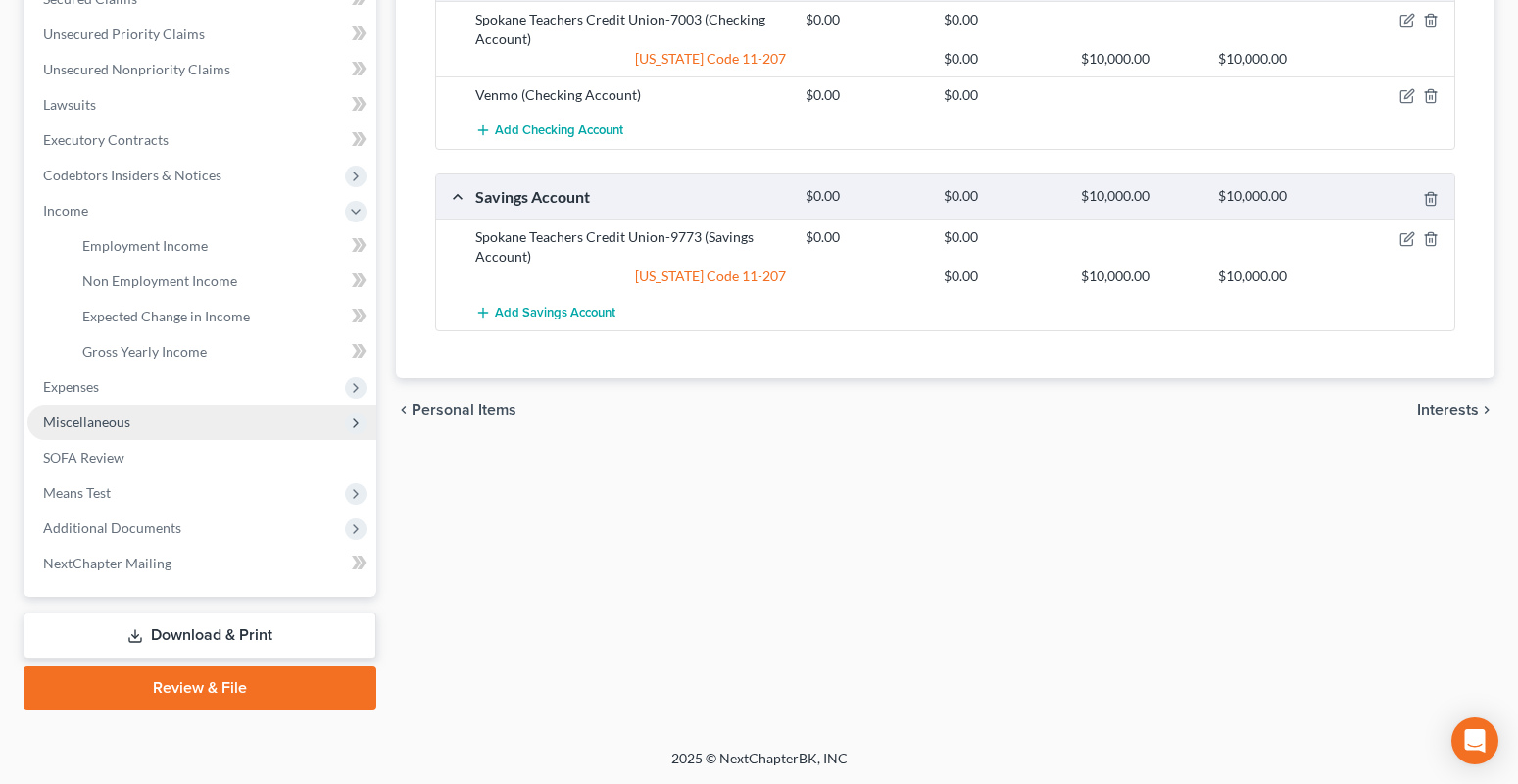
scroll to position [433, 0]
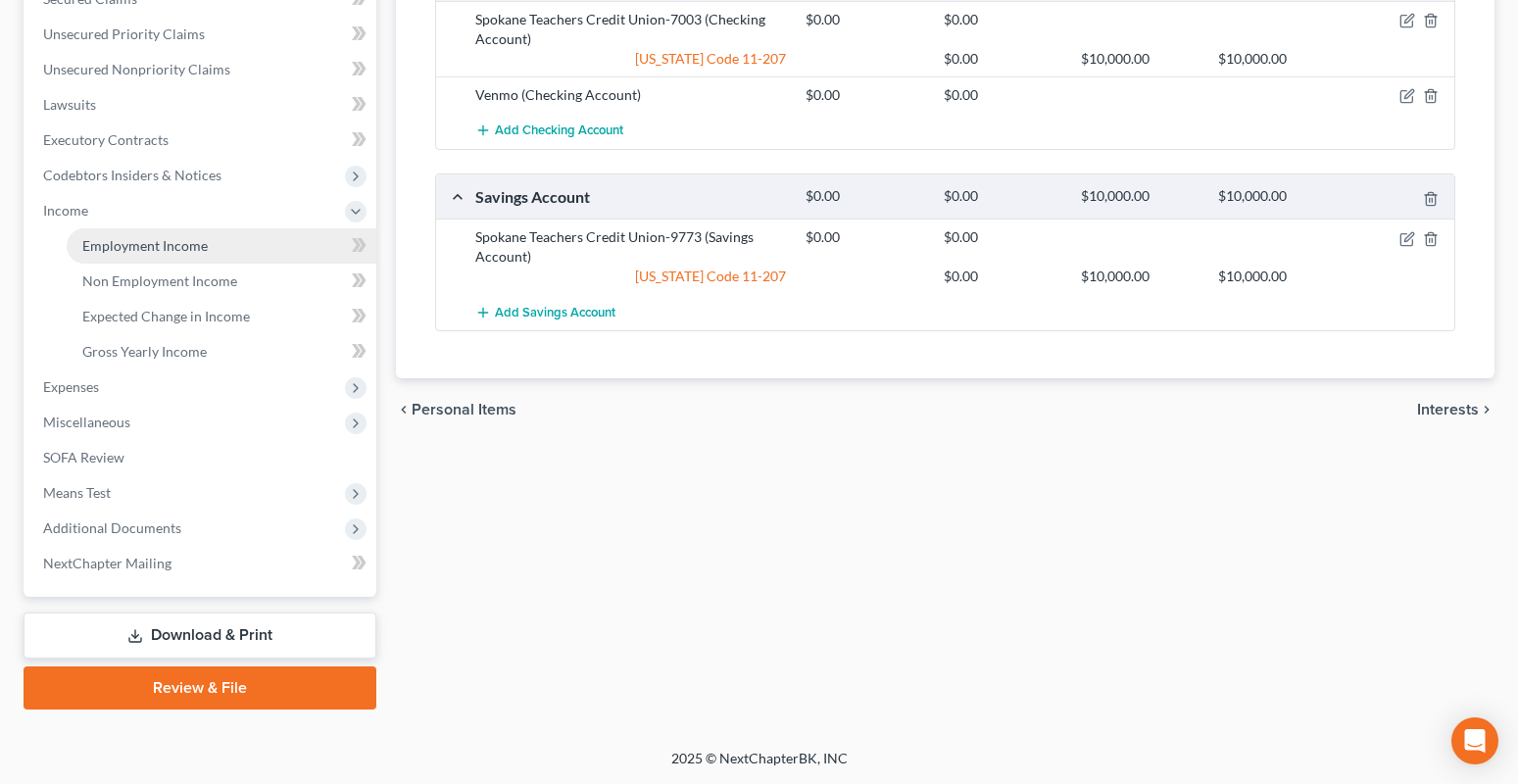
click at [154, 249] on span "Employment Income" at bounding box center [145, 245] width 126 height 17
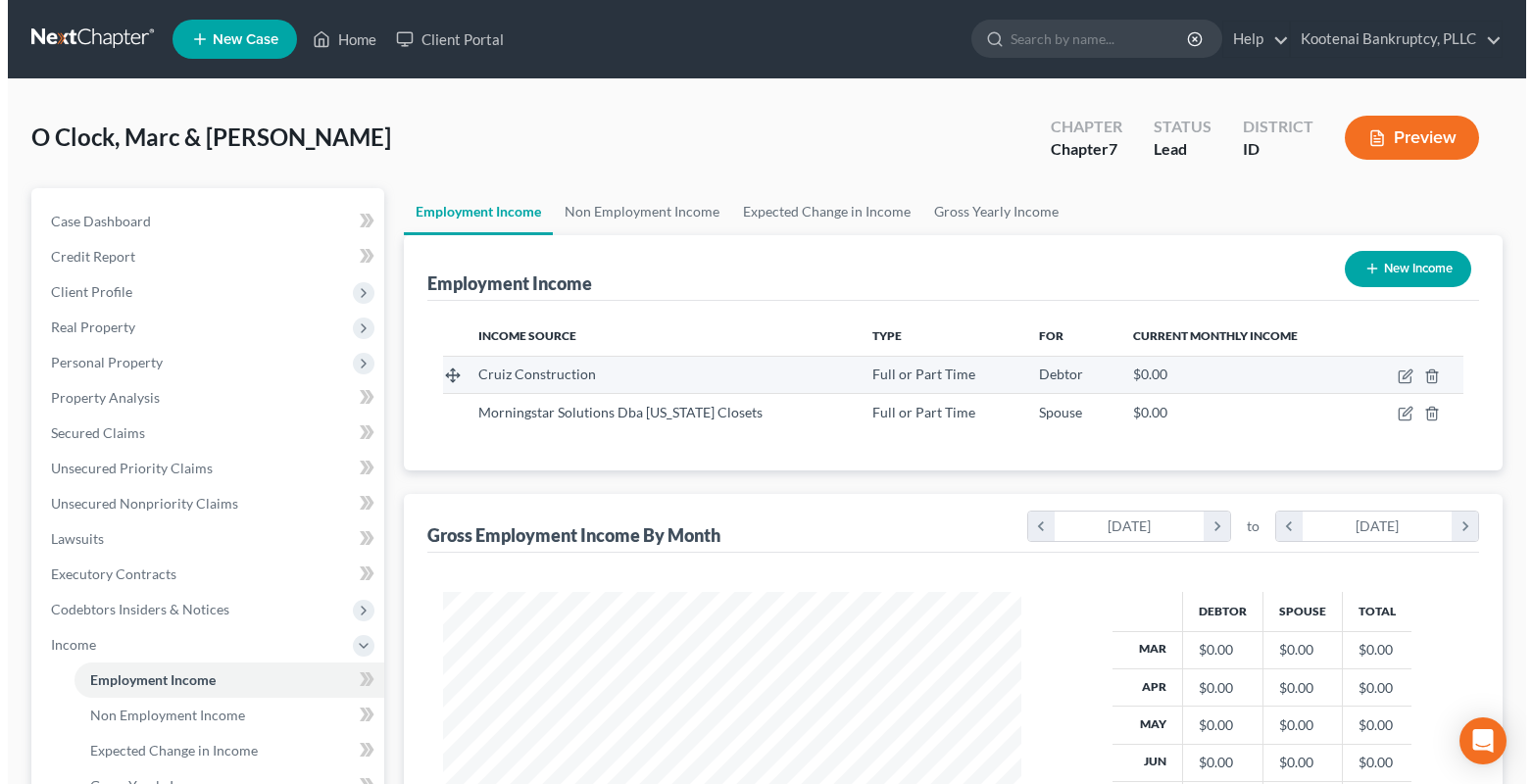
scroll to position [352, 619]
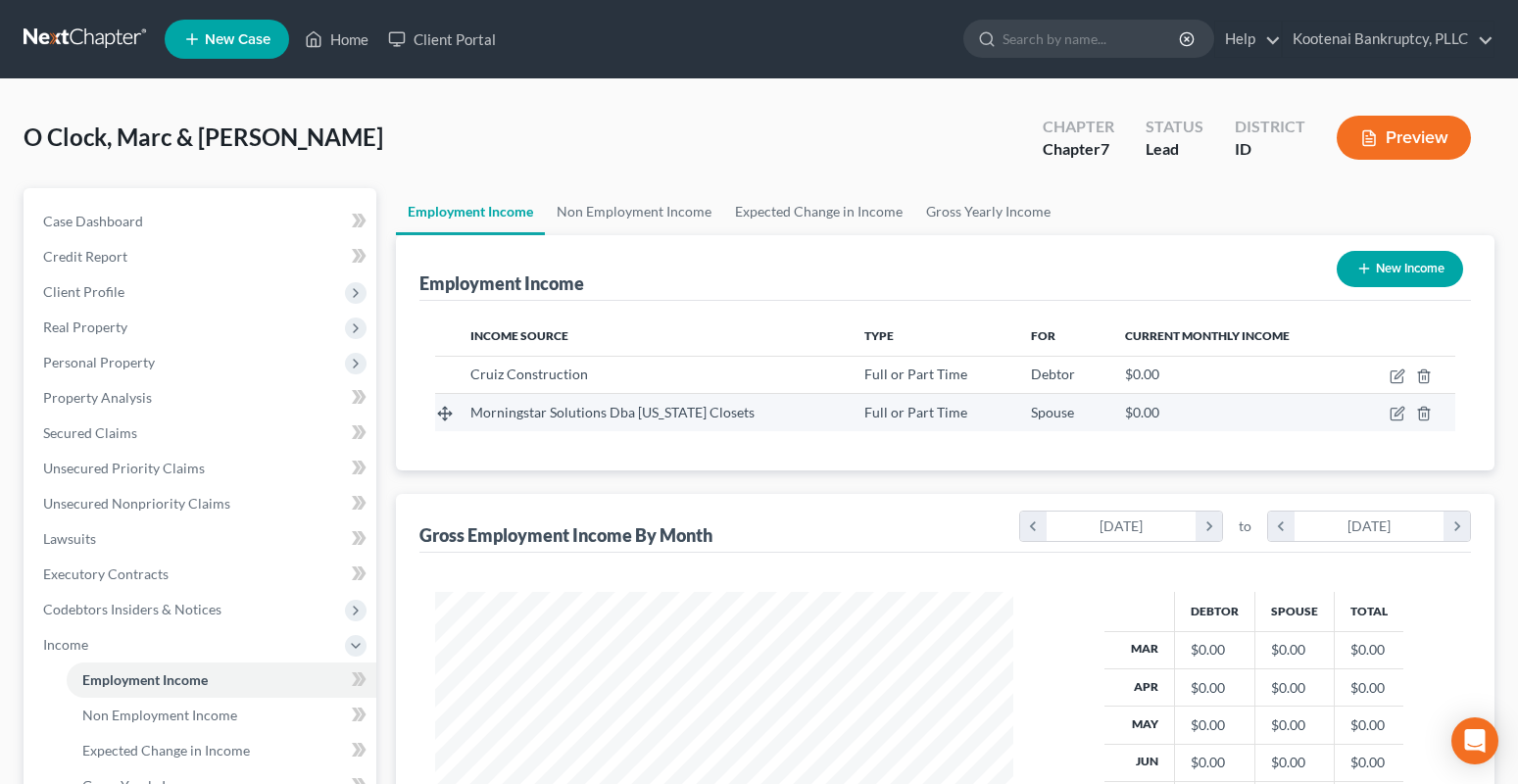
click at [1388, 414] on td at bounding box center [1404, 411] width 101 height 37
click at [1393, 411] on icon "button" at bounding box center [1398, 413] width 16 height 16
select select "0"
select select "13"
select select "2"
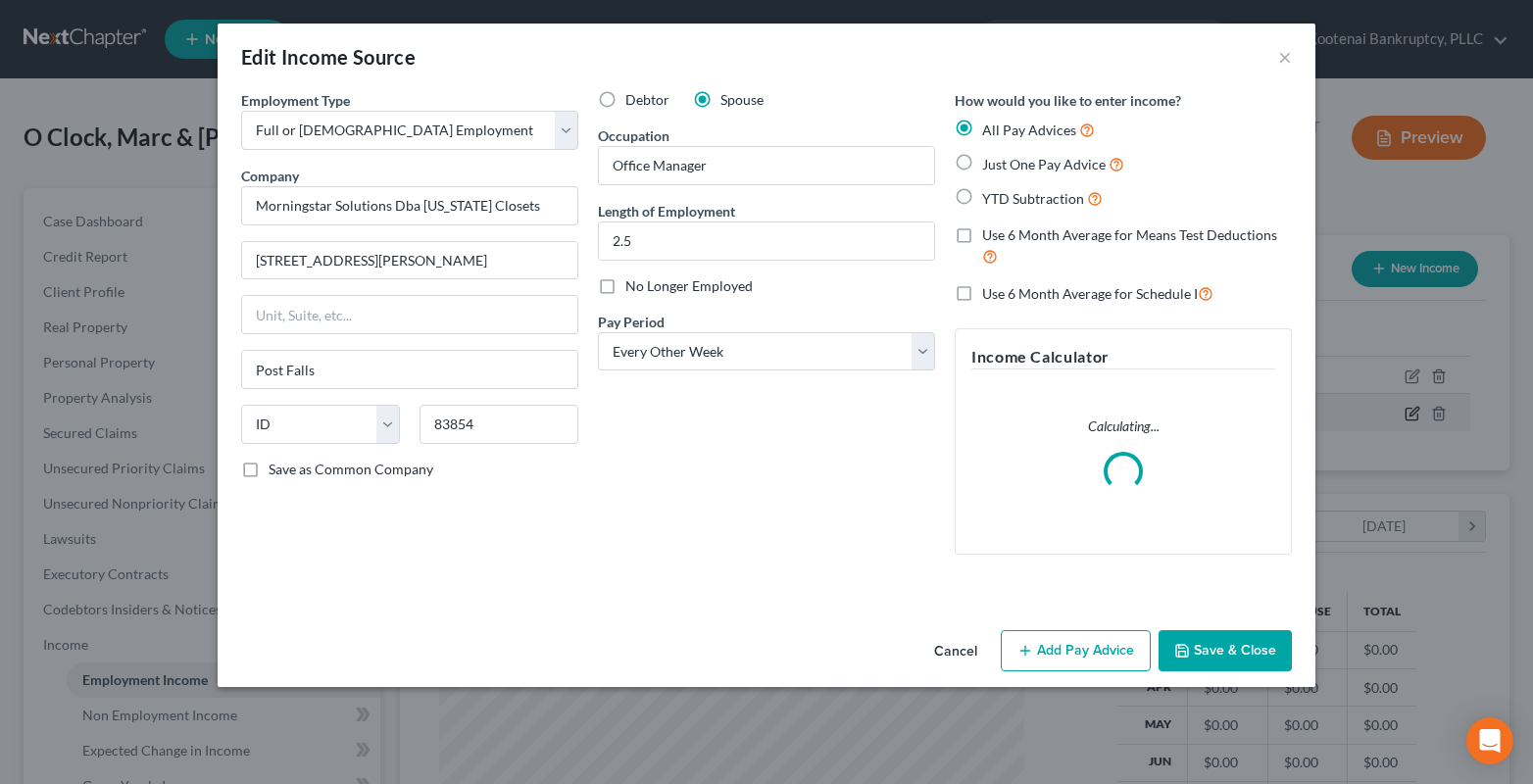
scroll to position [352, 625]
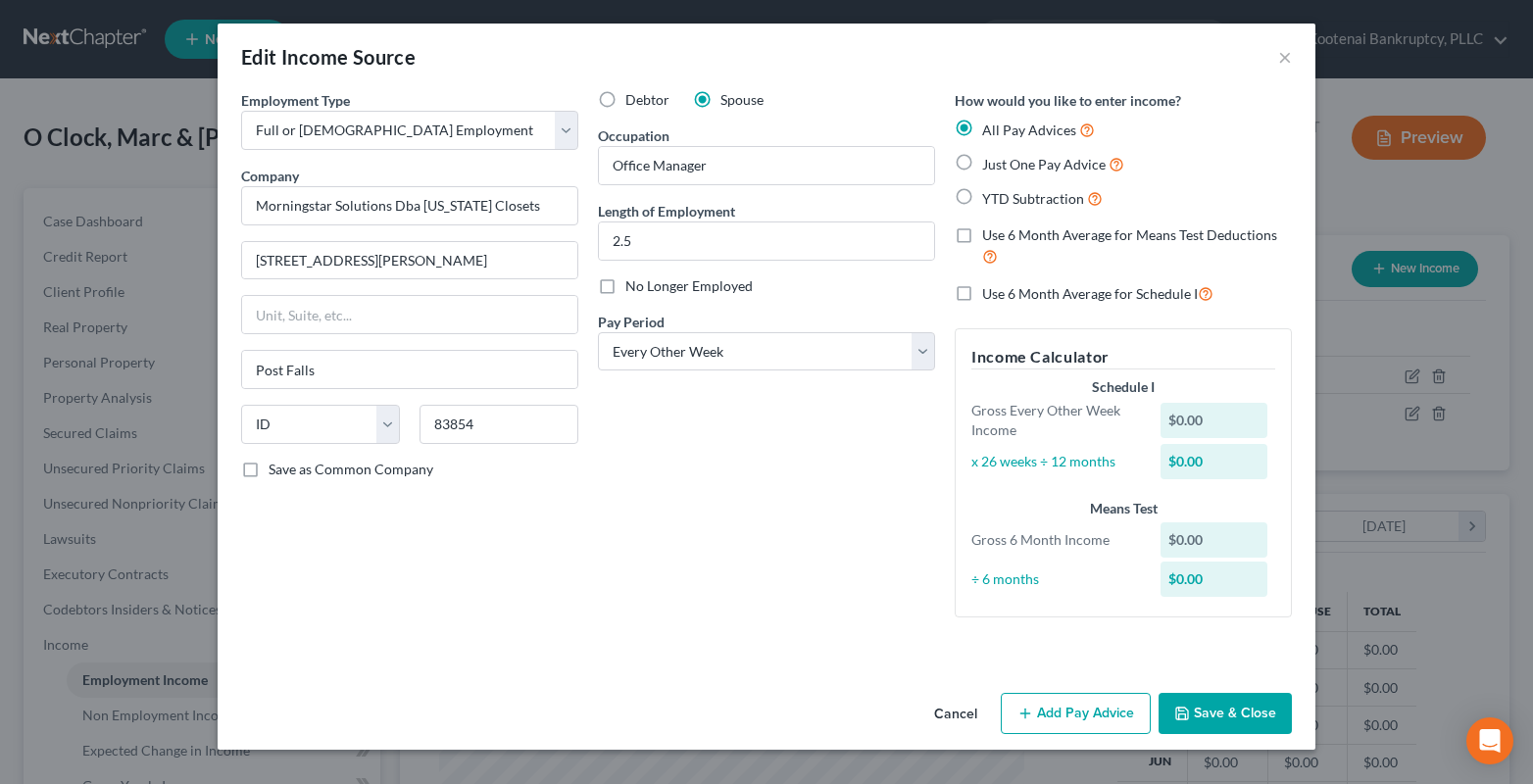
click at [1081, 719] on button "Add Pay Advice" at bounding box center [1075, 712] width 150 height 41
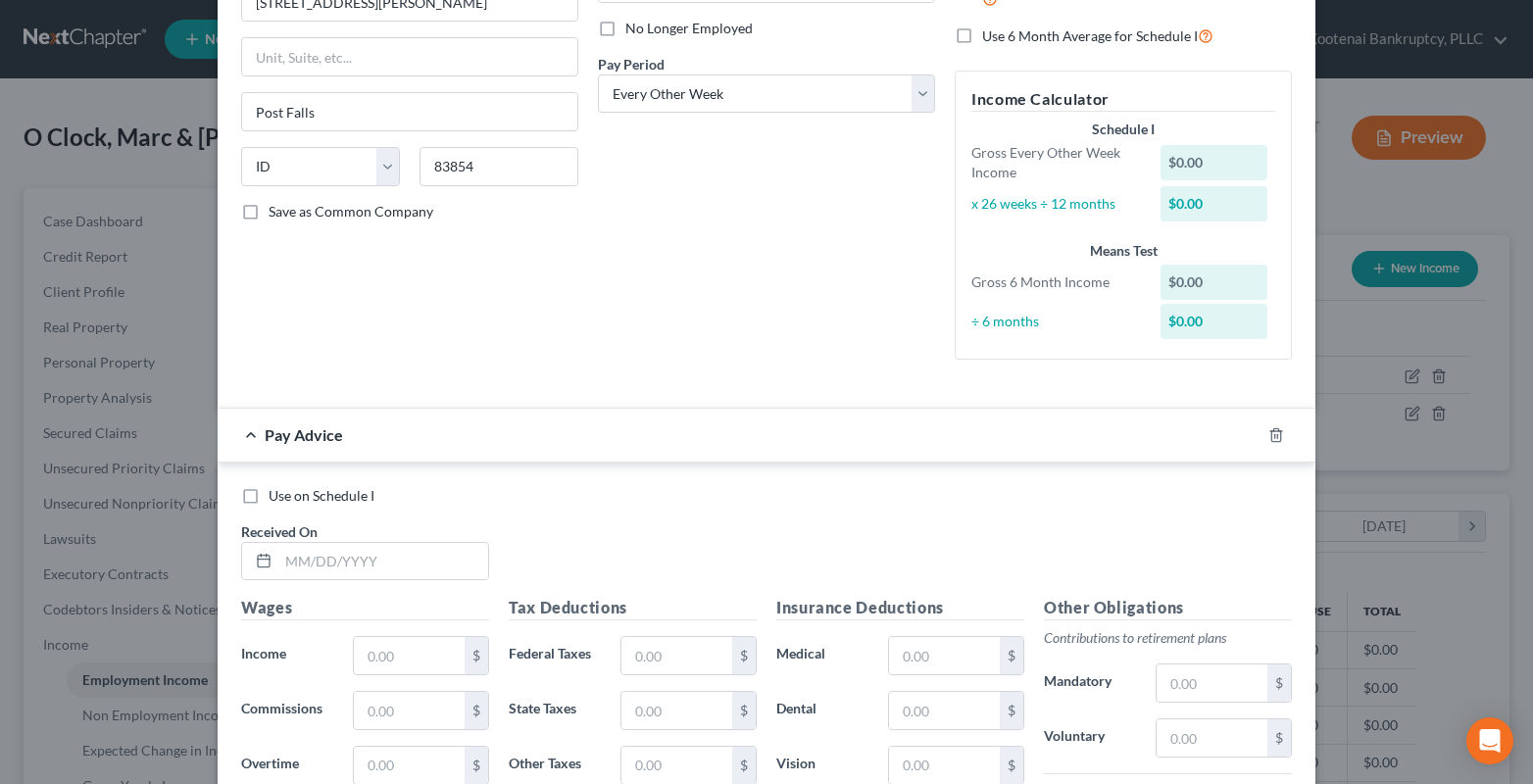
scroll to position [587, 0]
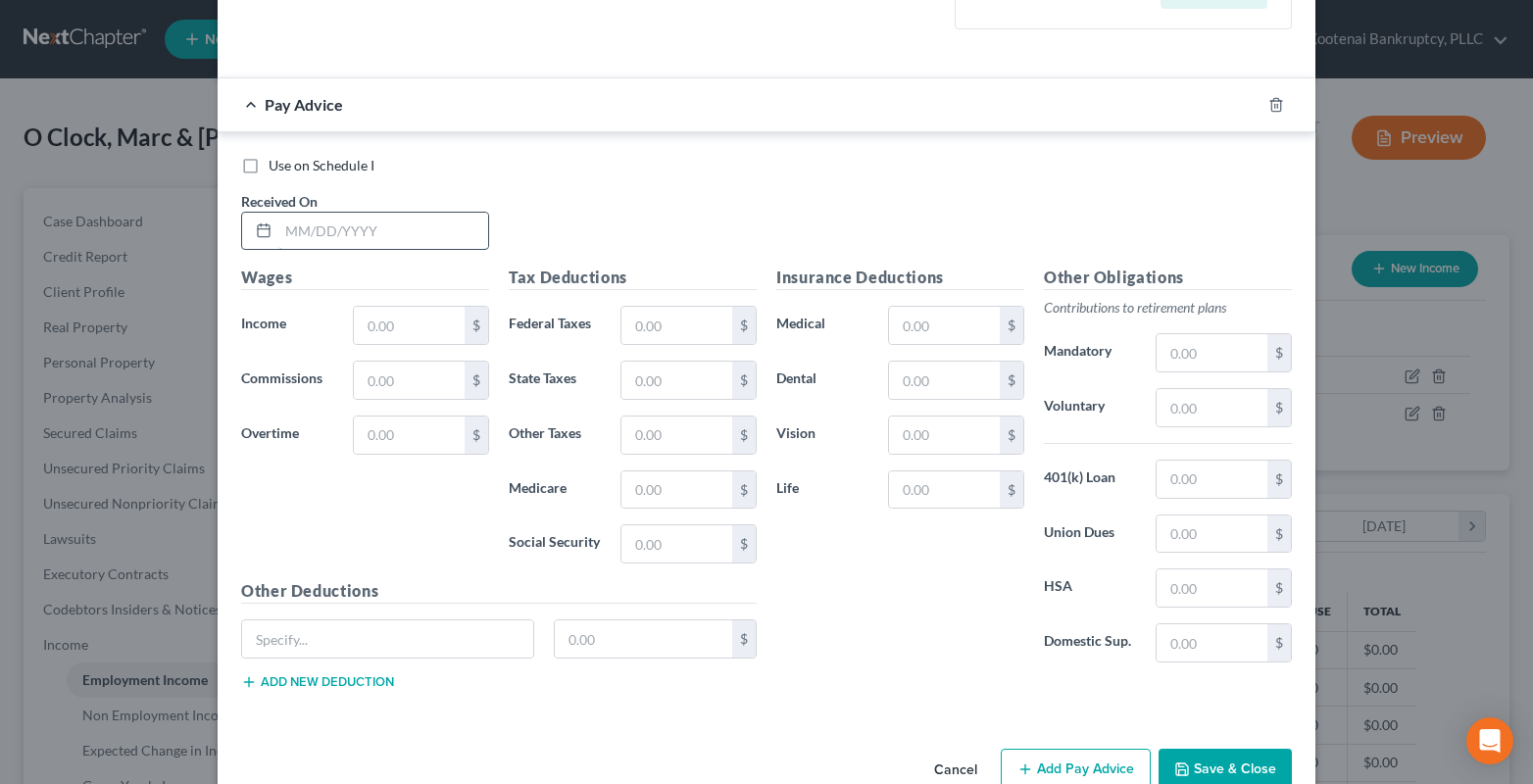
click at [304, 233] on input "text" at bounding box center [384, 231] width 210 height 37
type input "03/07/2025"
drag, startPoint x: 360, startPoint y: 322, endPoint x: 345, endPoint y: 278, distance: 46.5
click at [360, 322] on input "text" at bounding box center [409, 325] width 111 height 37
type input "1,917.63"
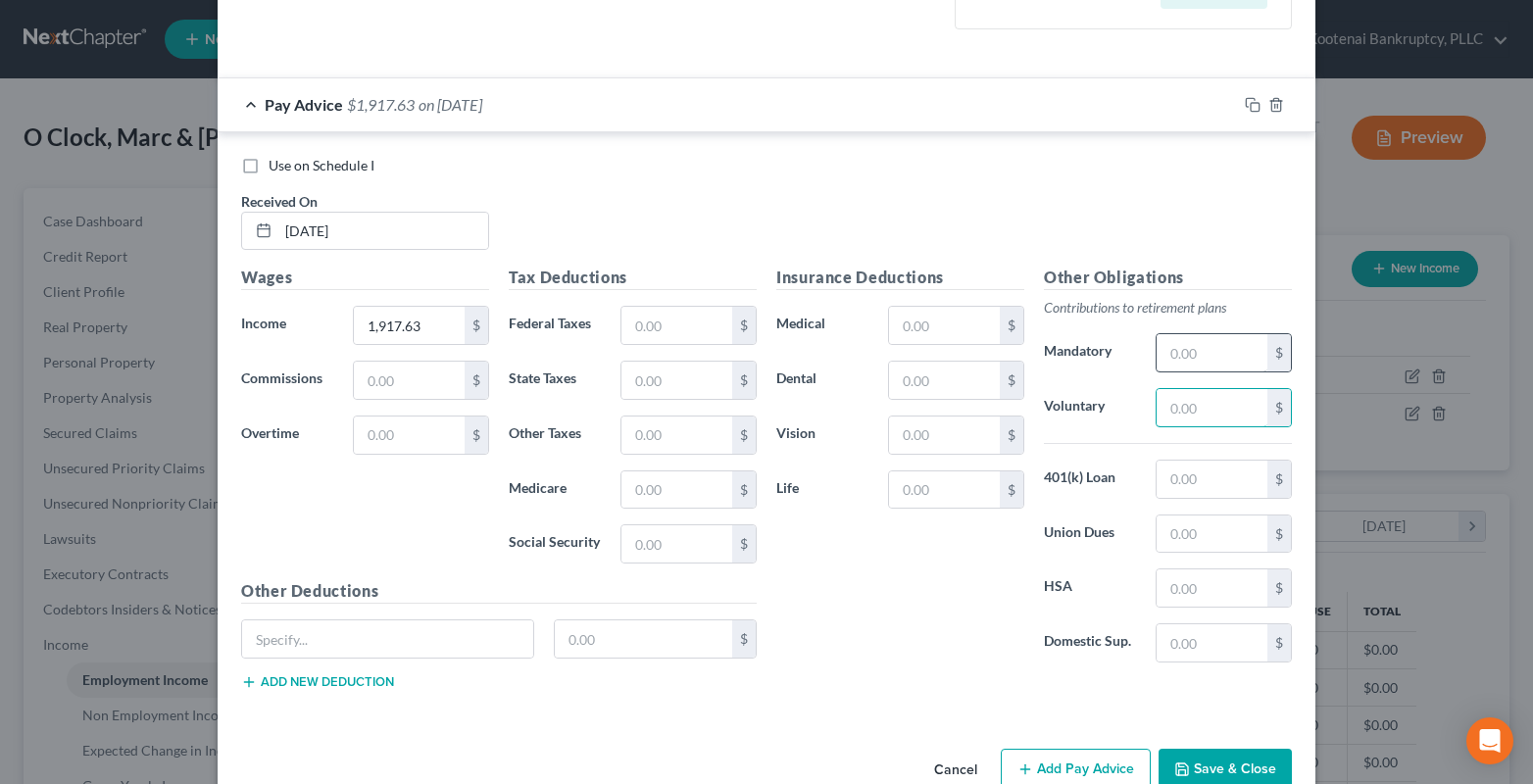
drag, startPoint x: 1188, startPoint y: 402, endPoint x: 1164, endPoint y: 359, distance: 49.2
click at [1184, 403] on input "text" at bounding box center [1211, 406] width 111 height 37
type input "57.53"
drag, startPoint x: 642, startPoint y: 322, endPoint x: 620, endPoint y: 260, distance: 65.8
click at [636, 322] on input "text" at bounding box center [677, 325] width 111 height 37
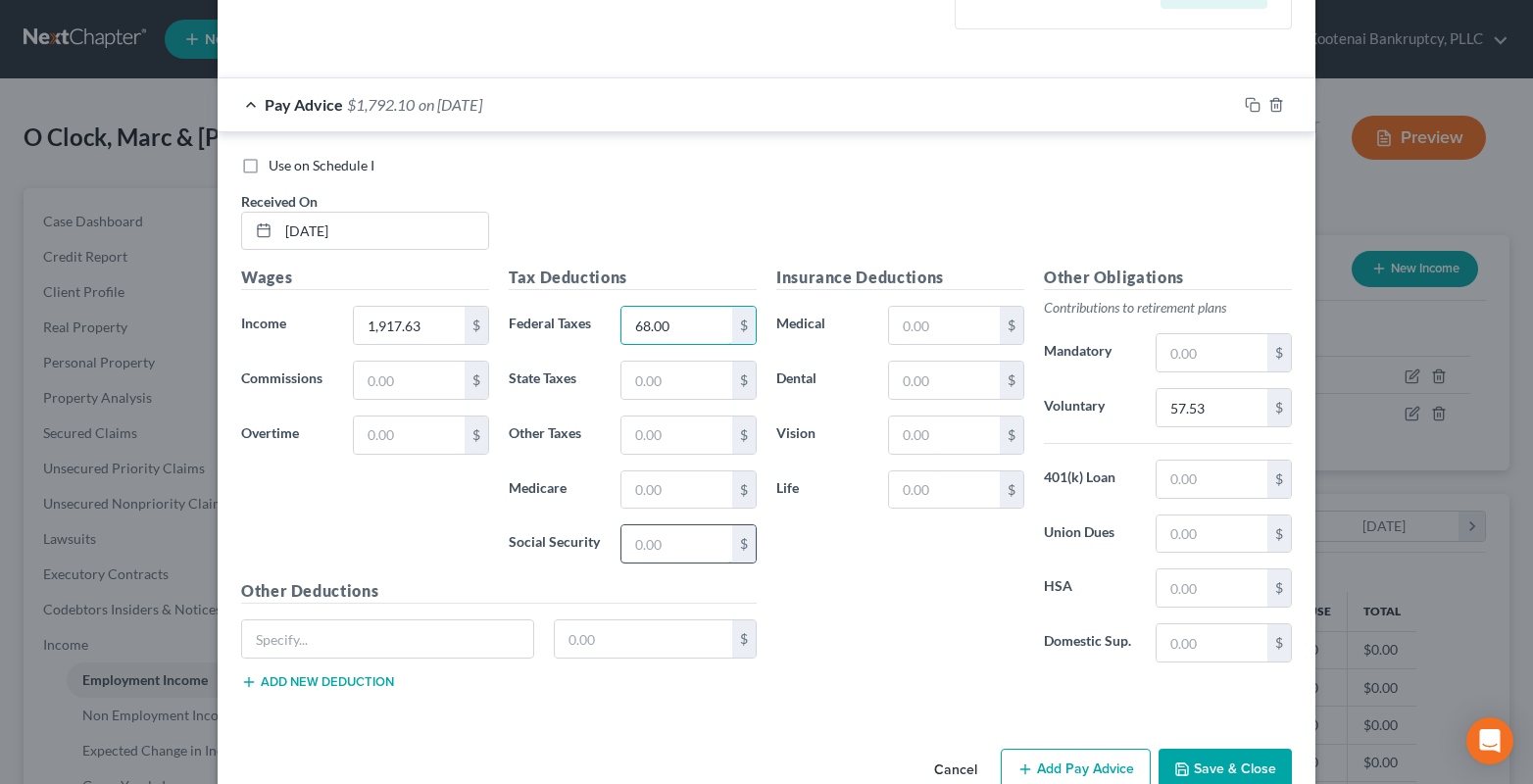
type input "68.00"
drag, startPoint x: 646, startPoint y: 553, endPoint x: 632, endPoint y: 549, distance: 14.6
click at [635, 557] on input "text" at bounding box center [677, 543] width 111 height 37
type input "118.89"
click at [644, 493] on input "text" at bounding box center [677, 489] width 111 height 37
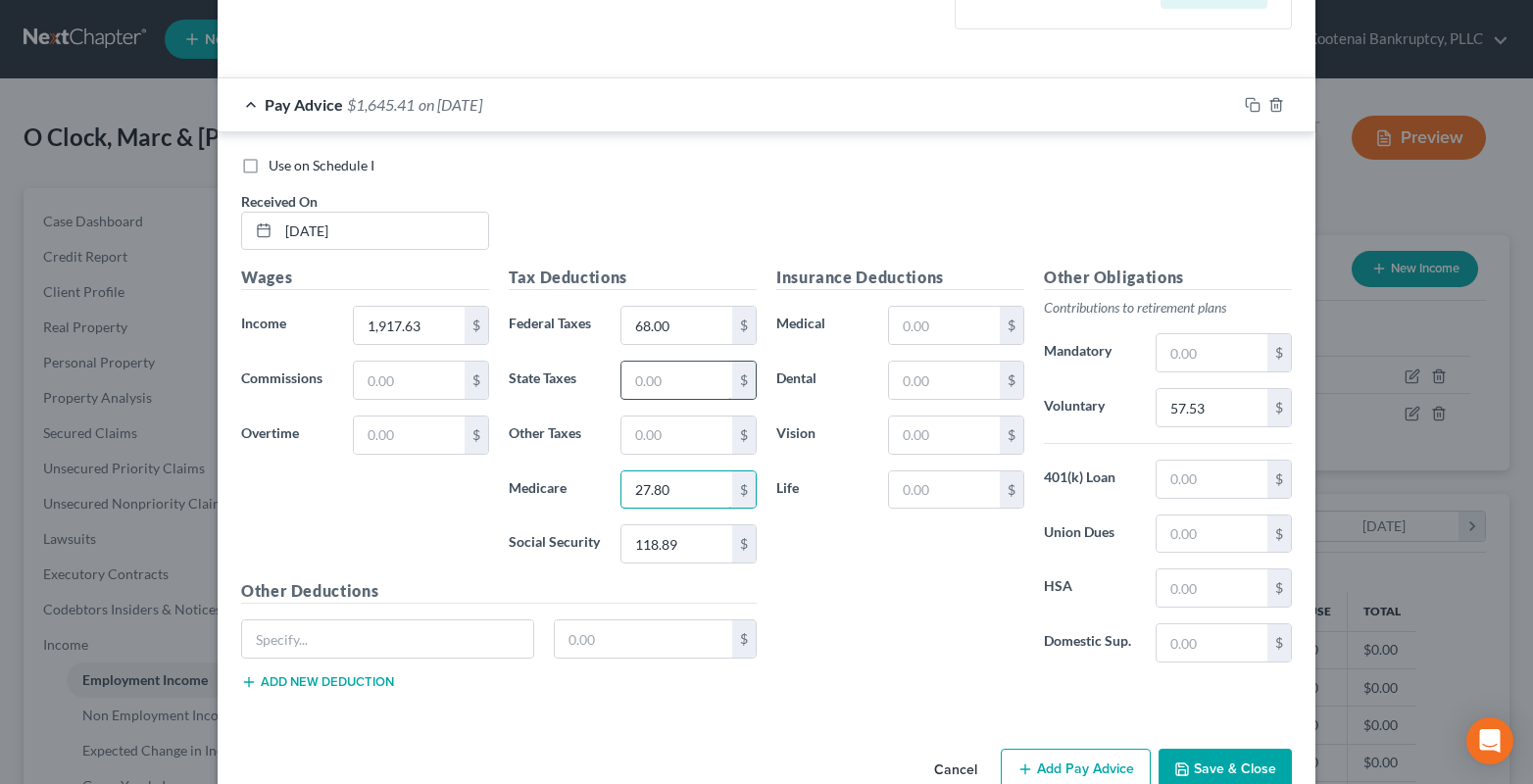
type input "27.80"
click at [634, 392] on input "text" at bounding box center [677, 380] width 111 height 37
type input "42.00"
click at [940, 337] on input "text" at bounding box center [943, 325] width 111 height 37
type input "125.00"
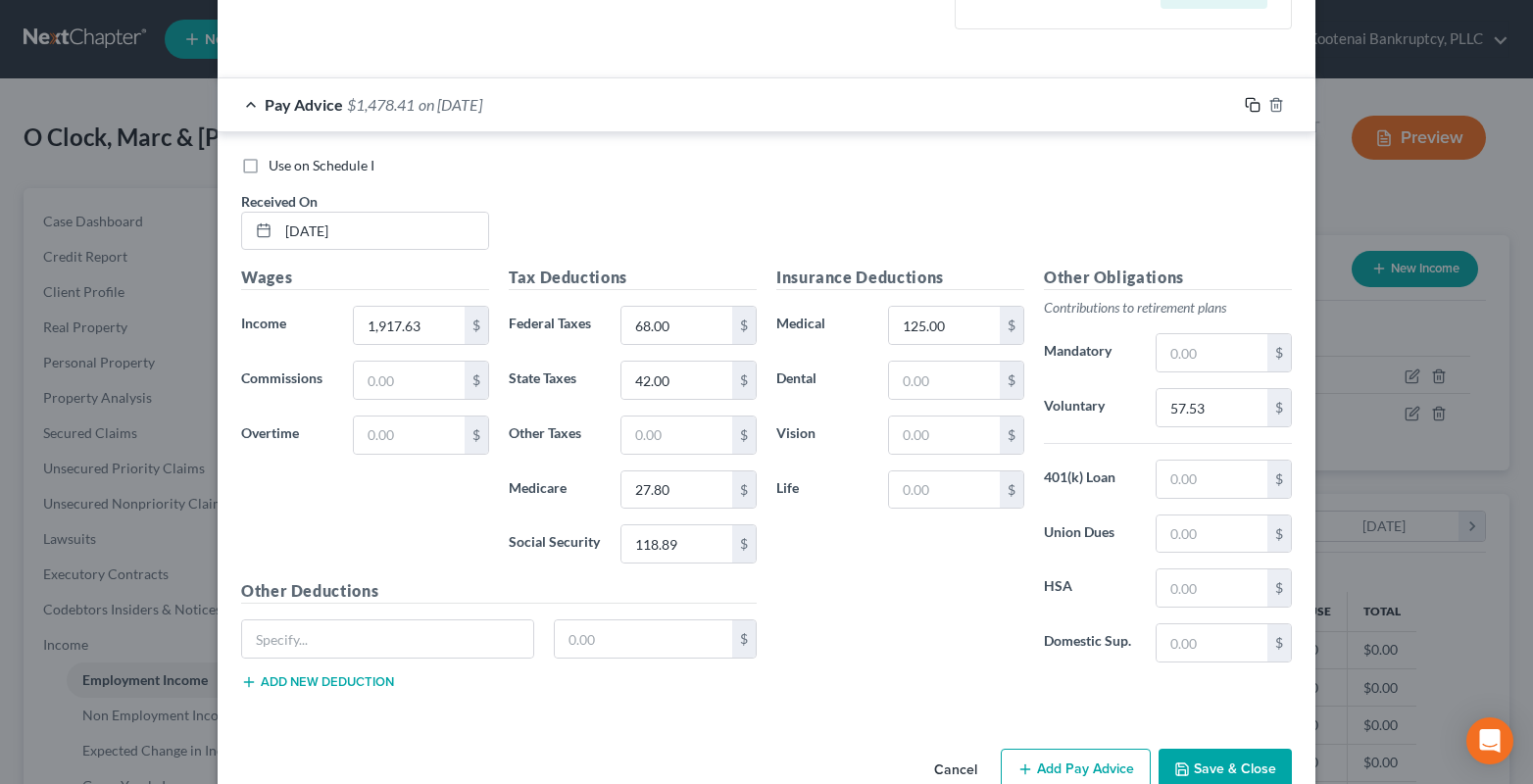
click at [1248, 106] on icon "button" at bounding box center [1252, 105] width 16 height 16
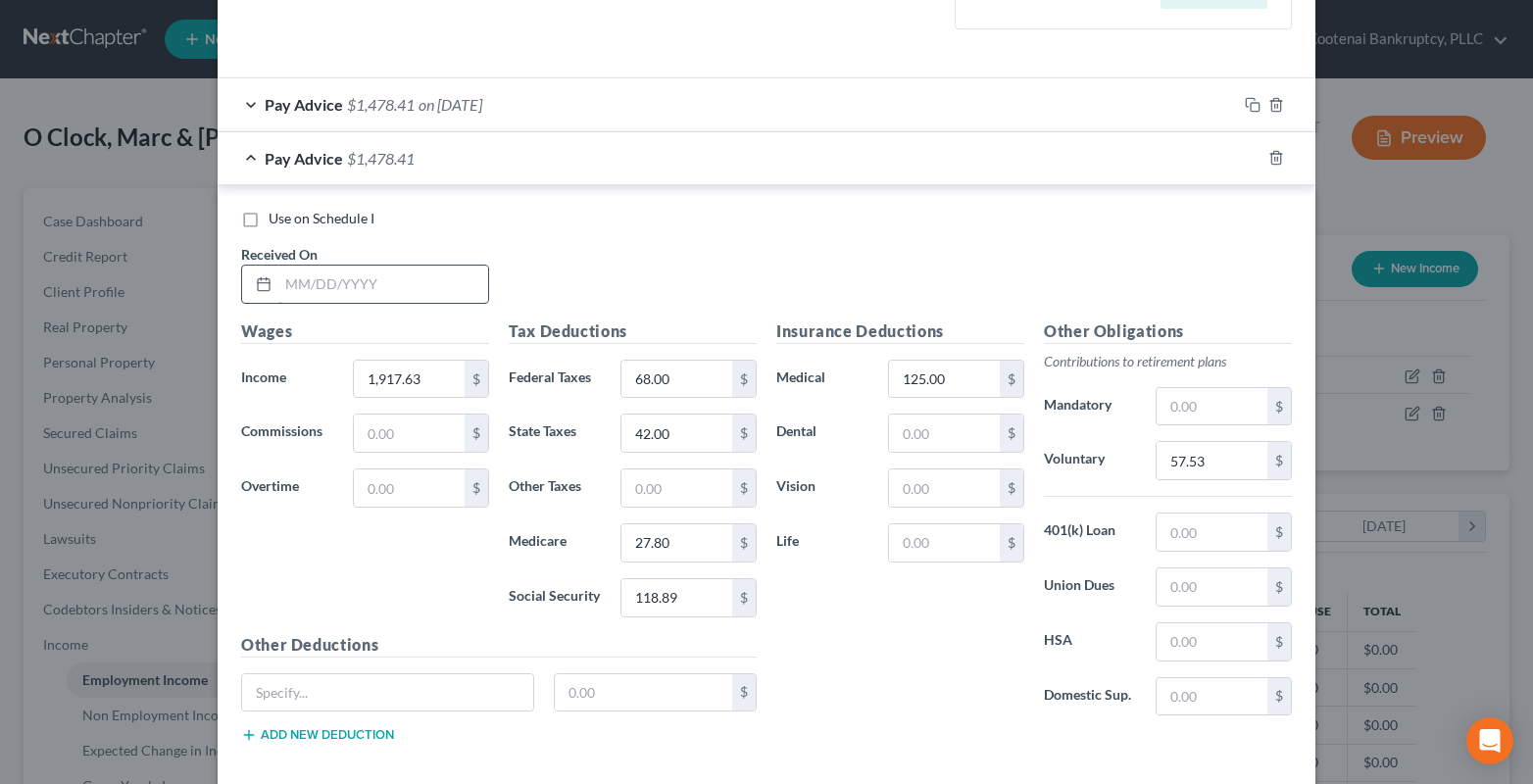
click at [290, 289] on input "text" at bounding box center [384, 284] width 210 height 37
type input "03/21/2025"
type input "1,667.50"
click at [1200, 460] on input "57.53" at bounding box center [1211, 459] width 111 height 37
type input "50.03"
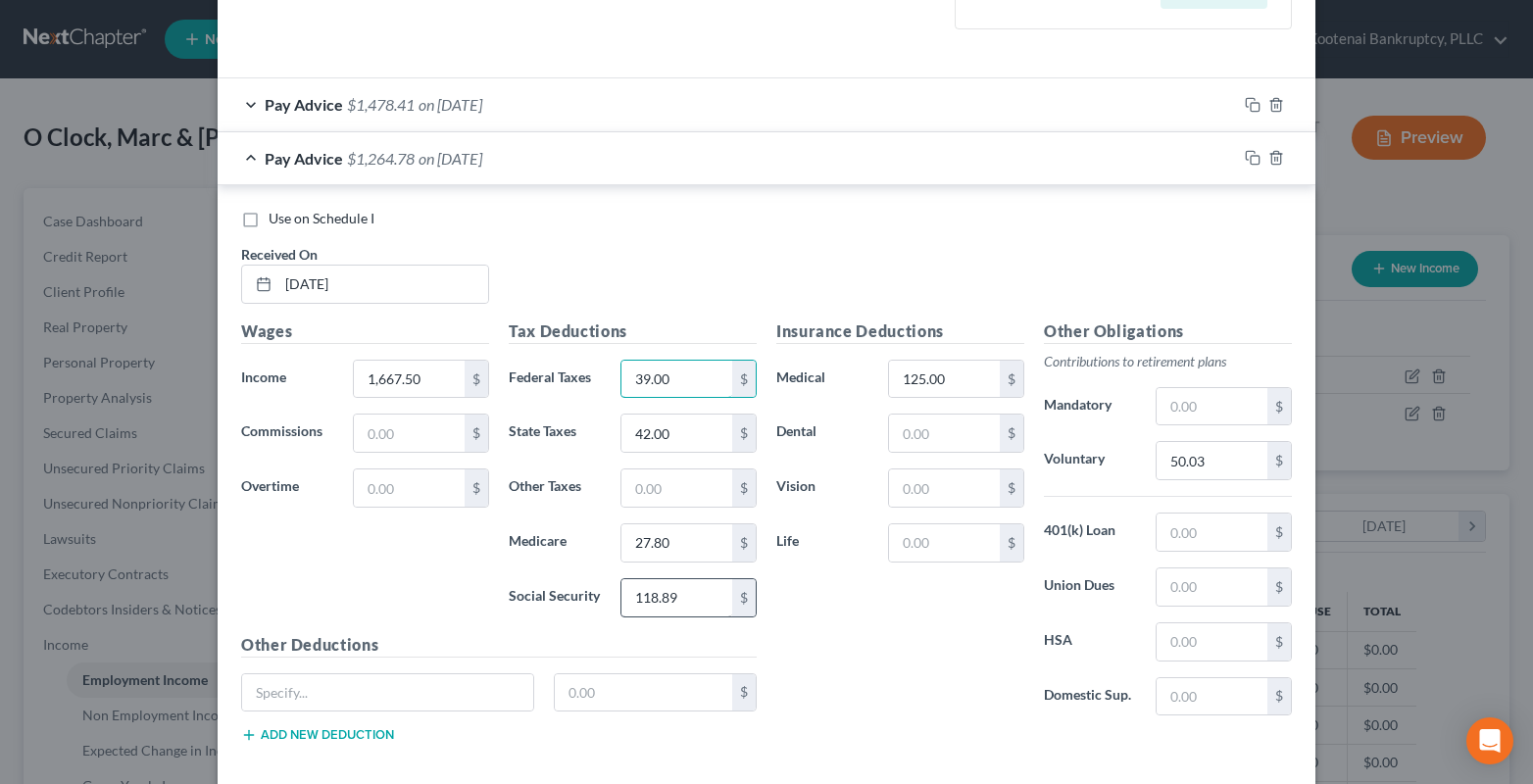
type input "39.00"
click at [666, 594] on input "118.89" at bounding box center [677, 597] width 111 height 37
type input "103.39"
type input "24.18"
drag, startPoint x: 688, startPoint y: 438, endPoint x: 686, endPoint y: 427, distance: 11.2
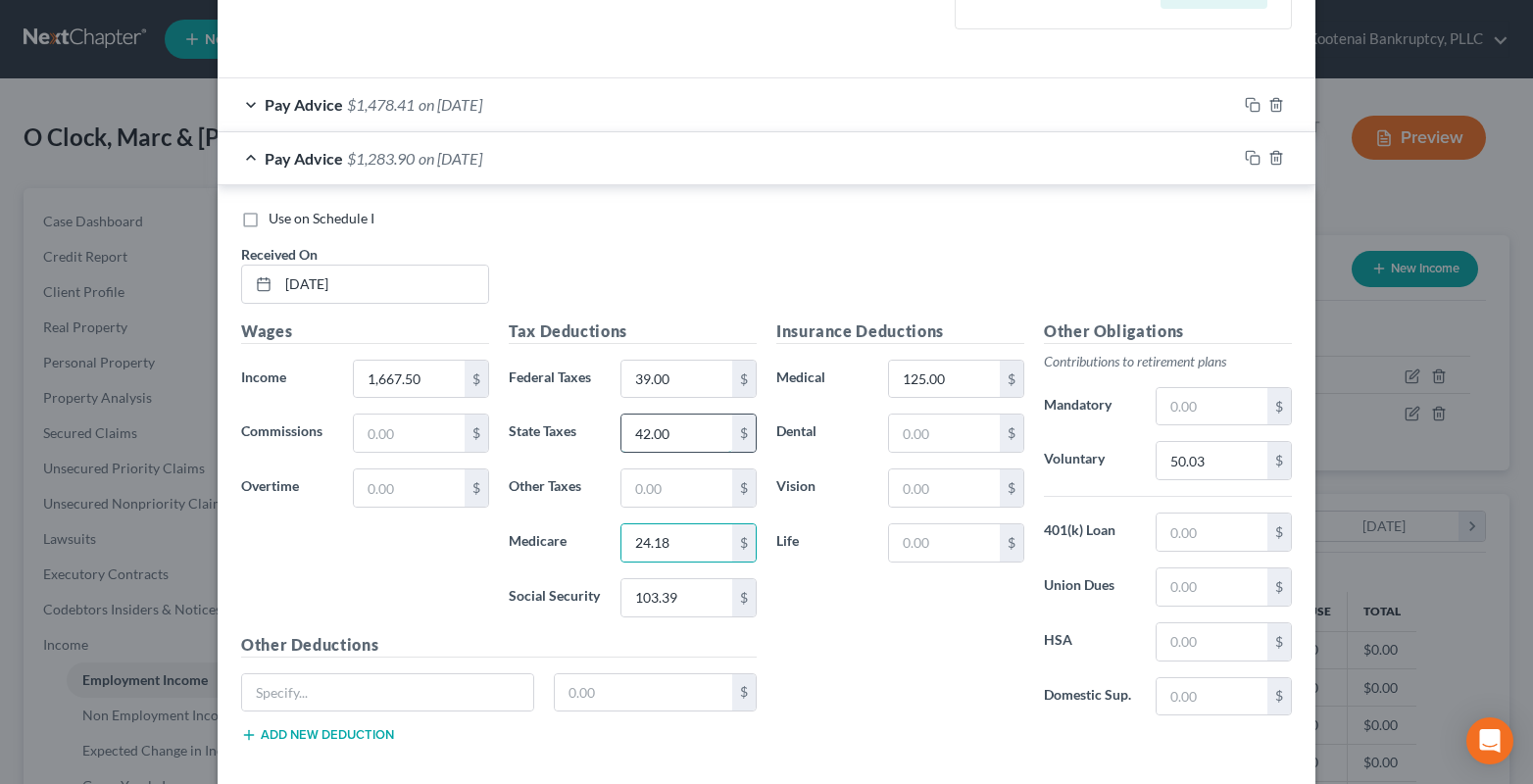
click at [686, 438] on input "42.00" at bounding box center [677, 432] width 111 height 37
type input "28.00"
click at [1248, 160] on icon "button" at bounding box center [1252, 158] width 16 height 16
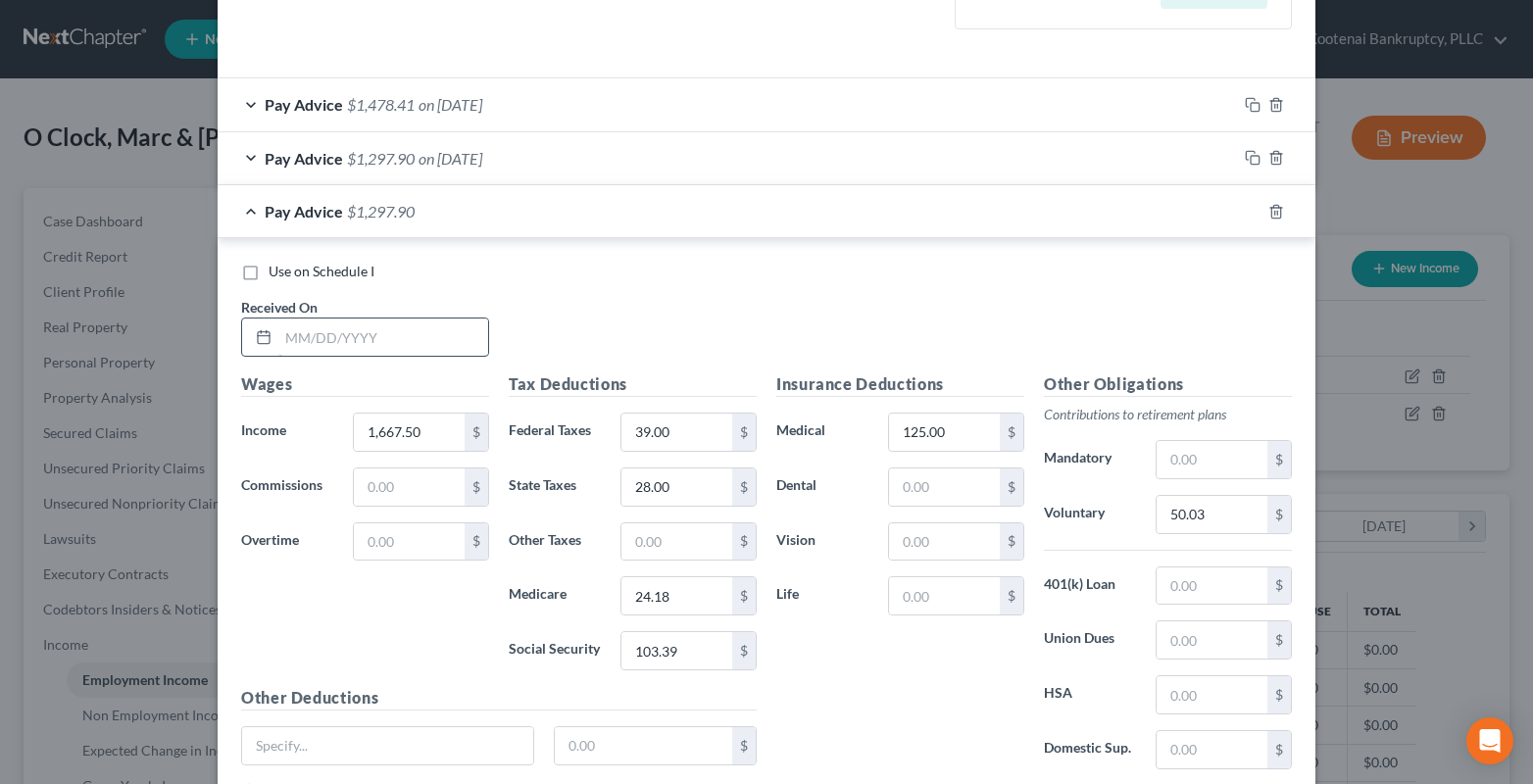
click at [321, 336] on input "text" at bounding box center [384, 337] width 210 height 37
type input "04/04/2025"
type input "2,072.88"
drag, startPoint x: 1204, startPoint y: 521, endPoint x: 1176, endPoint y: 503, distance: 33.3
click at [1203, 521] on input "50.03" at bounding box center [1211, 513] width 111 height 37
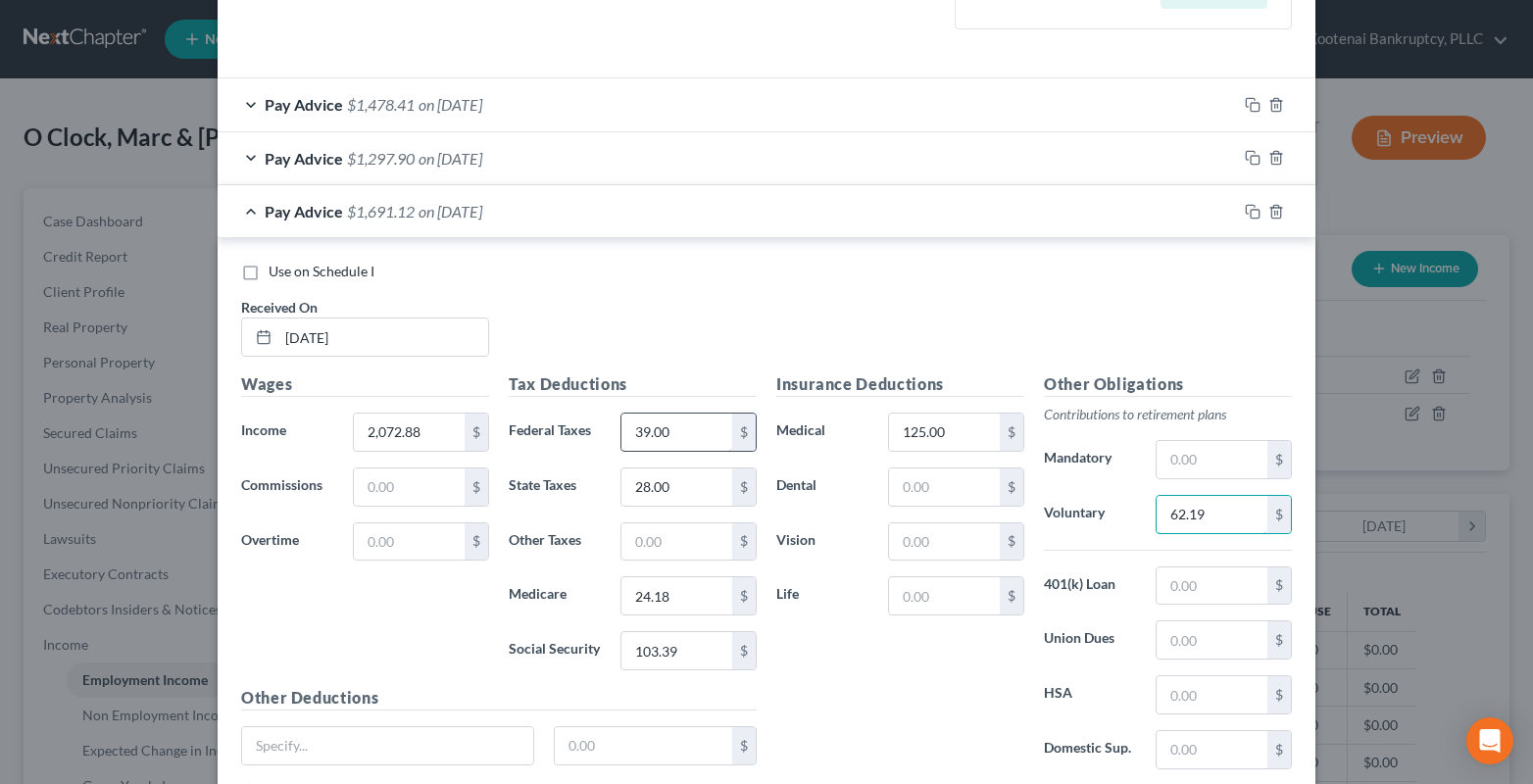
type input "62.19"
drag, startPoint x: 678, startPoint y: 439, endPoint x: 616, endPoint y: 439, distance: 62.0
click at [677, 440] on input "39.00" at bounding box center [677, 431] width 111 height 37
type input "86.00"
drag, startPoint x: 685, startPoint y: 658, endPoint x: 639, endPoint y: 599, distance: 74.8
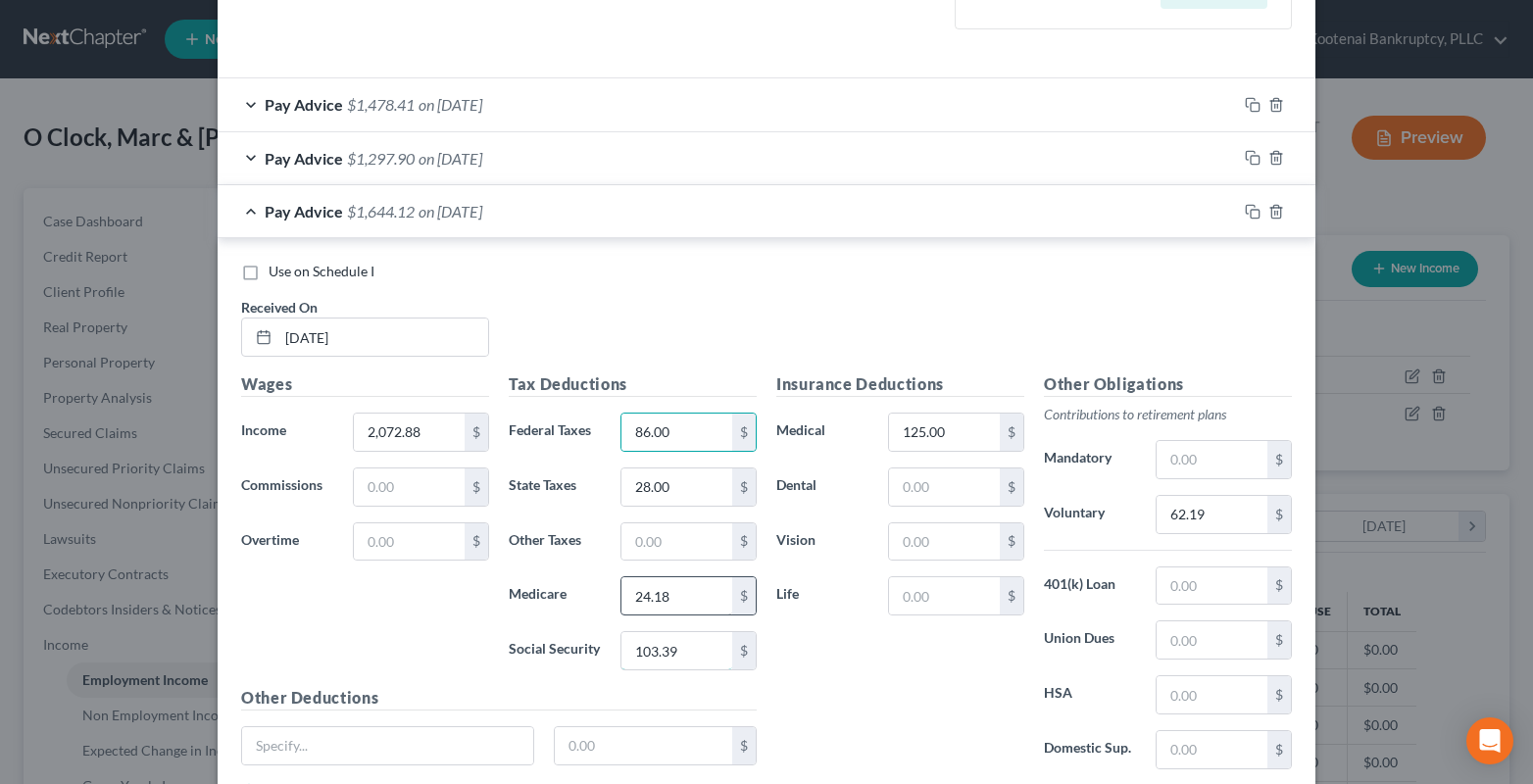
click at [682, 658] on input "103.39" at bounding box center [677, 650] width 111 height 37
type input "128.51"
type input "30.06"
click at [666, 491] on input "28.00" at bounding box center [677, 486] width 111 height 37
type input "51.00"
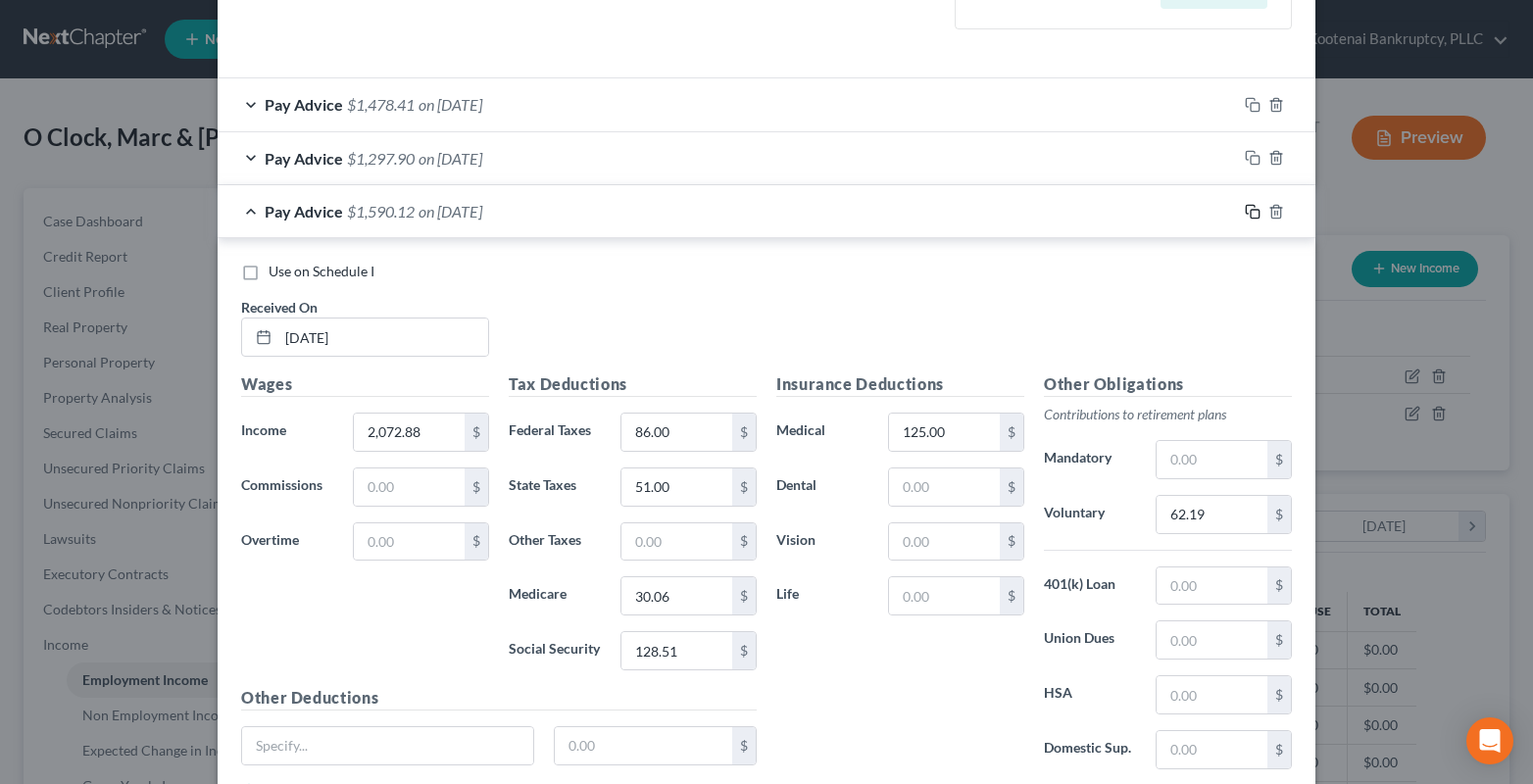
click at [1250, 210] on rect "button" at bounding box center [1254, 214] width 9 height 9
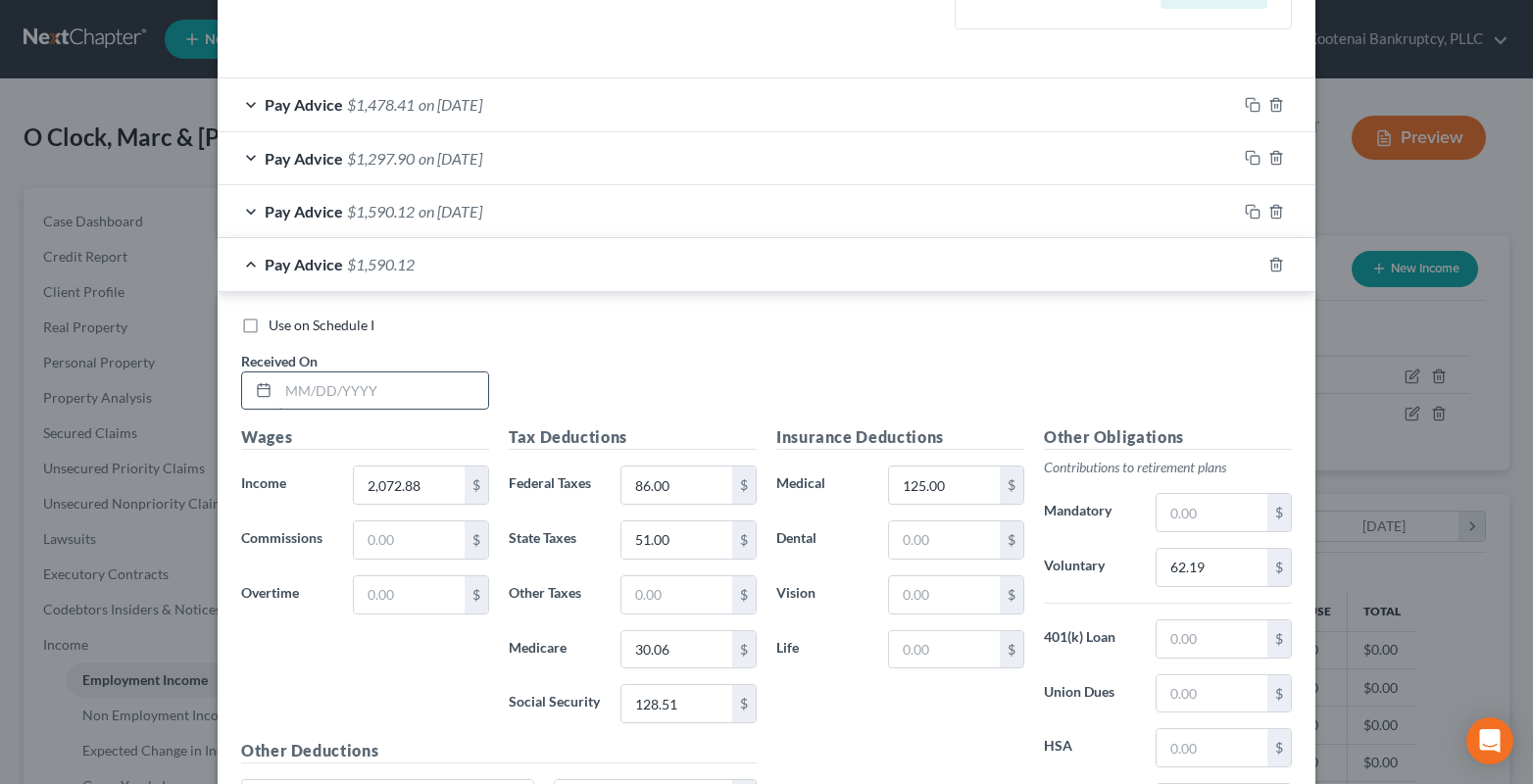
drag, startPoint x: 300, startPoint y: 385, endPoint x: 267, endPoint y: 397, distance: 35.1
click at [300, 385] on input "text" at bounding box center [384, 391] width 210 height 37
type input "04/18/2025"
drag, startPoint x: 406, startPoint y: 489, endPoint x: 392, endPoint y: 471, distance: 22.8
click at [405, 489] on input "2,072.88" at bounding box center [409, 484] width 111 height 37
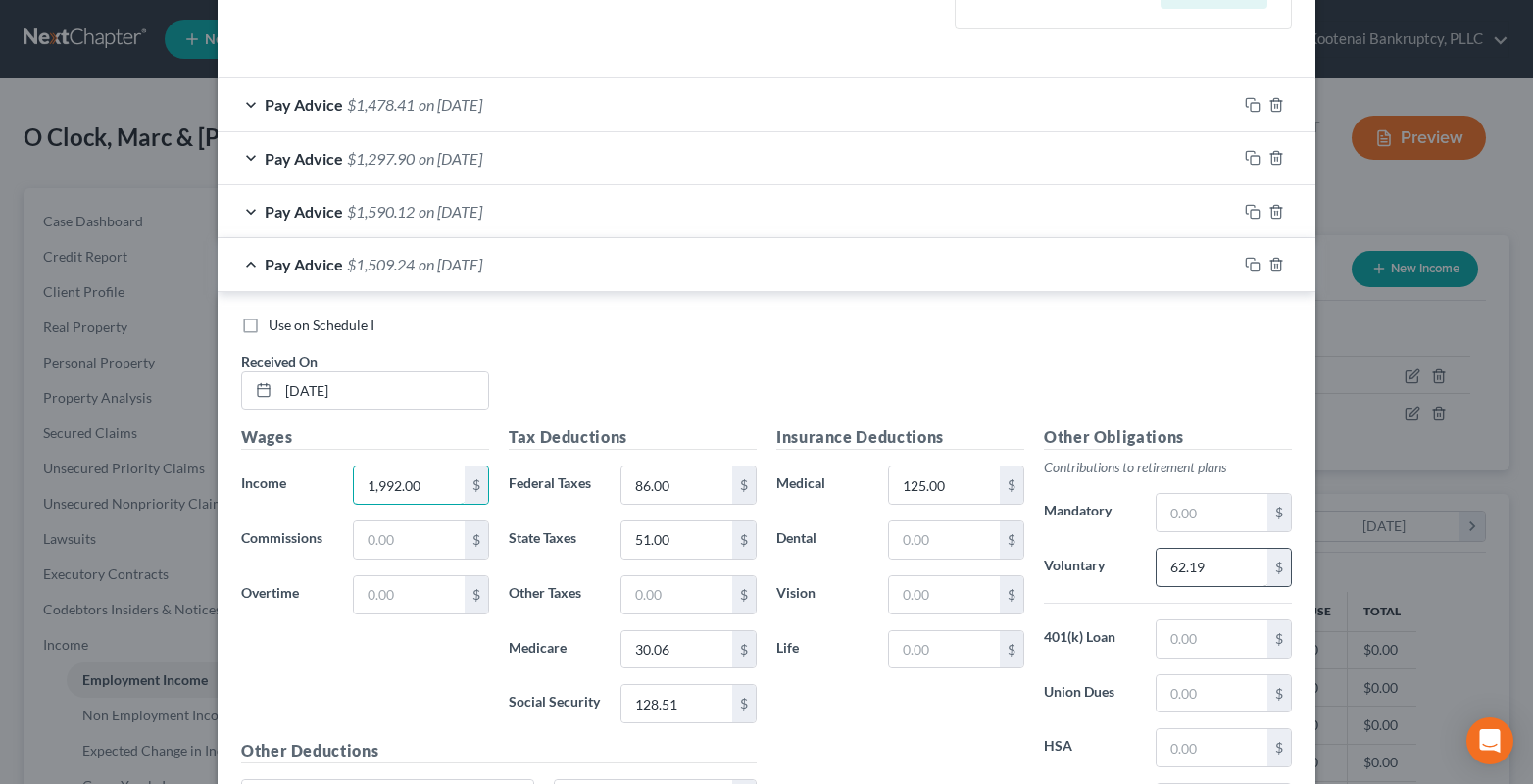
type input "1,992.00"
type input "59.76"
drag, startPoint x: 688, startPoint y: 481, endPoint x: 670, endPoint y: 489, distance: 19.7
click at [686, 481] on input "86.00" at bounding box center [677, 484] width 111 height 37
type input "77.00"
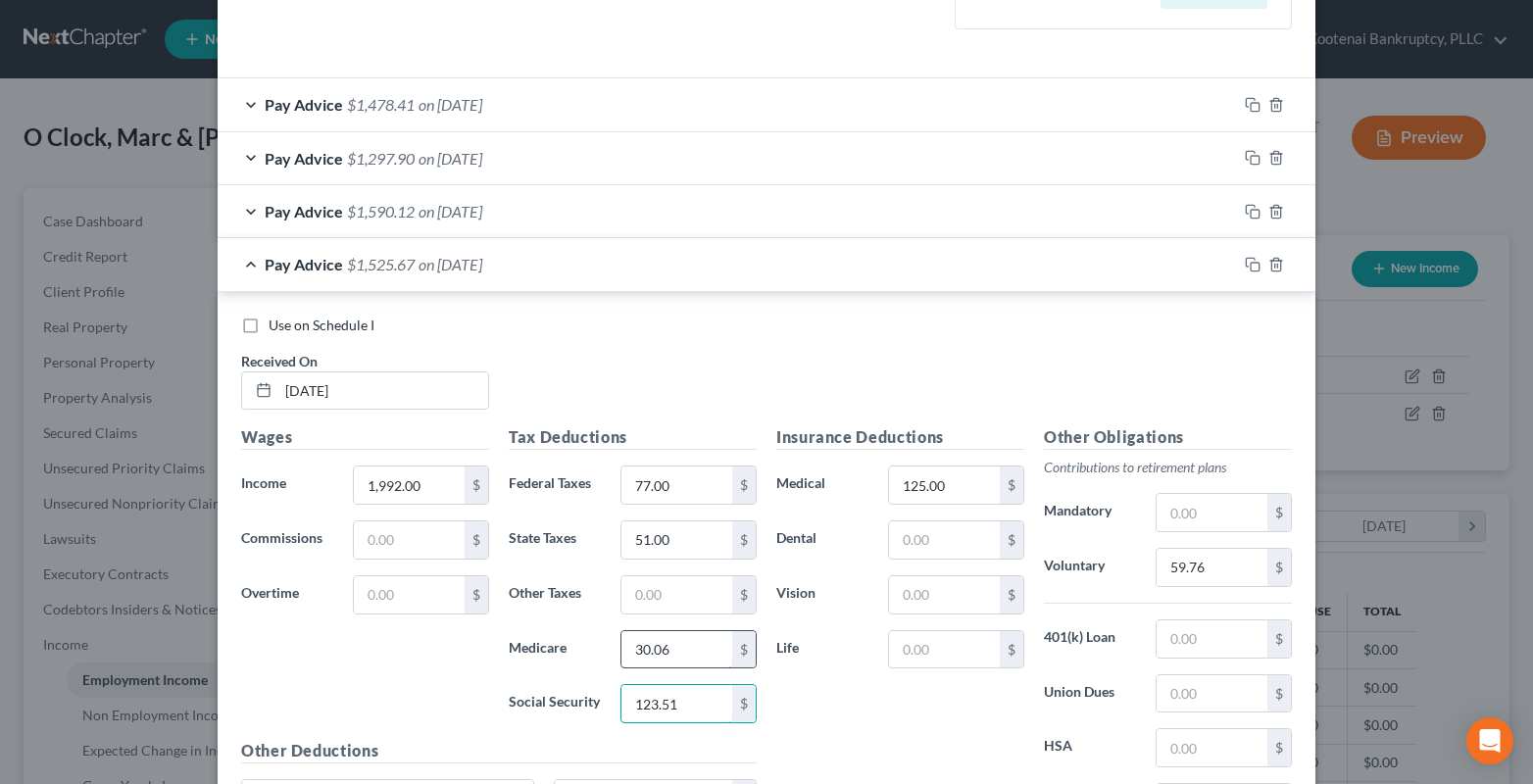
type input "123.51"
click at [680, 666] on input "30.06" at bounding box center [677, 649] width 111 height 37
type input "28.88"
click at [685, 546] on input "51.00" at bounding box center [677, 539] width 111 height 37
type input "46.00"
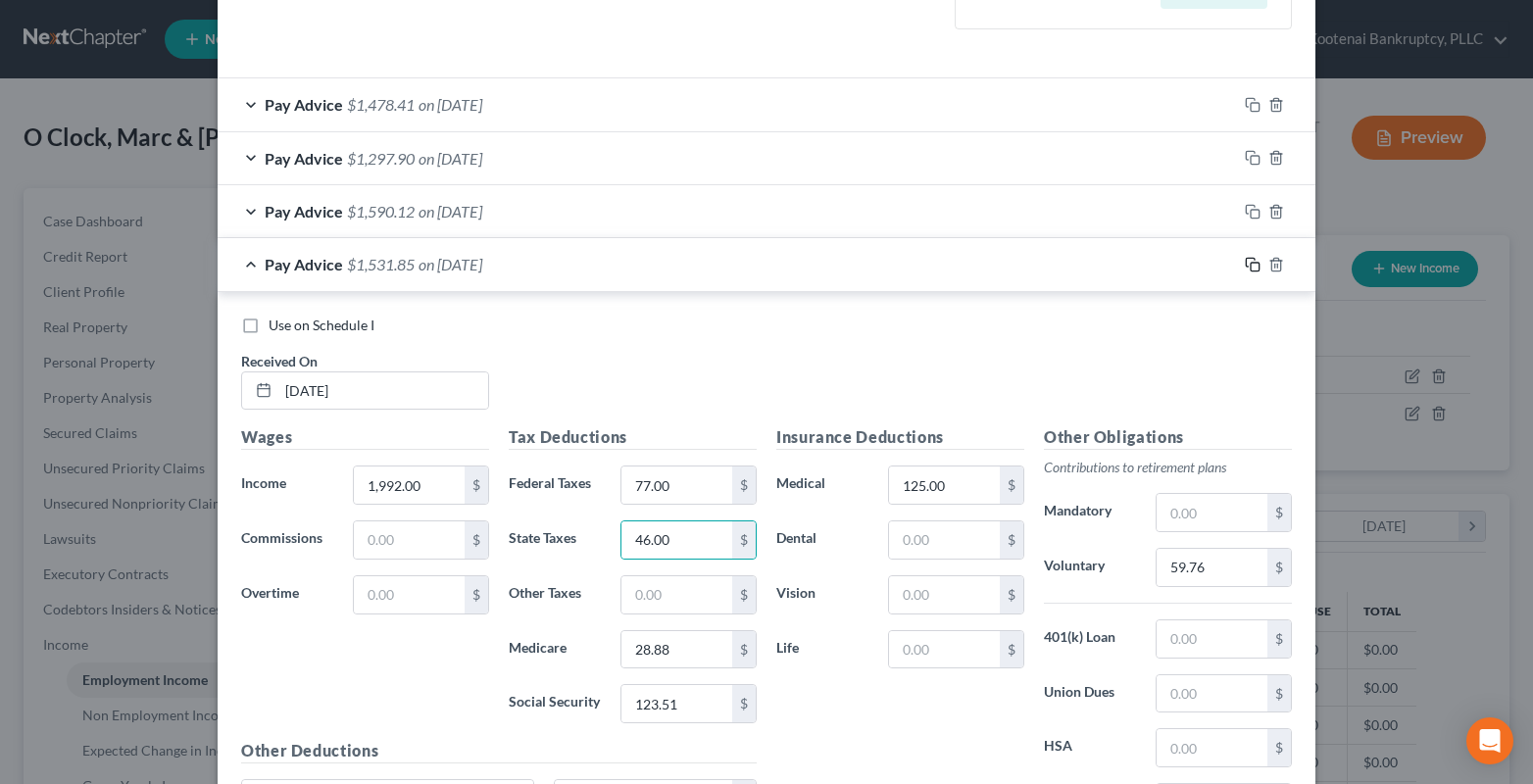
click at [1248, 265] on icon "button" at bounding box center [1252, 265] width 16 height 16
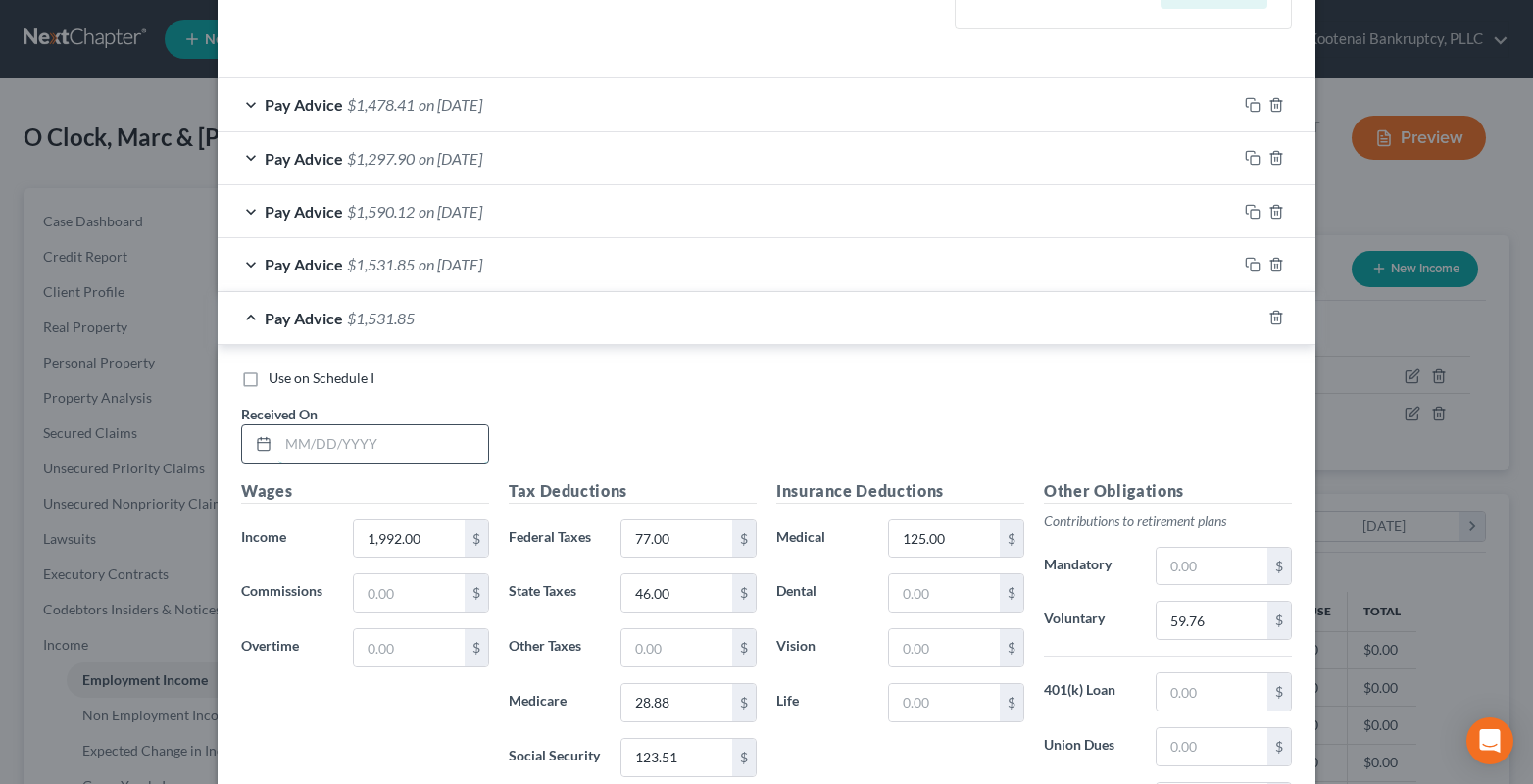
click at [303, 450] on input "text" at bounding box center [384, 443] width 210 height 37
type input "05/02/2025"
drag, startPoint x: 411, startPoint y: 531, endPoint x: 389, endPoint y: 523, distance: 23.4
click at [409, 531] on input "1,992.00" at bounding box center [409, 538] width 111 height 37
type input "2,136.00"
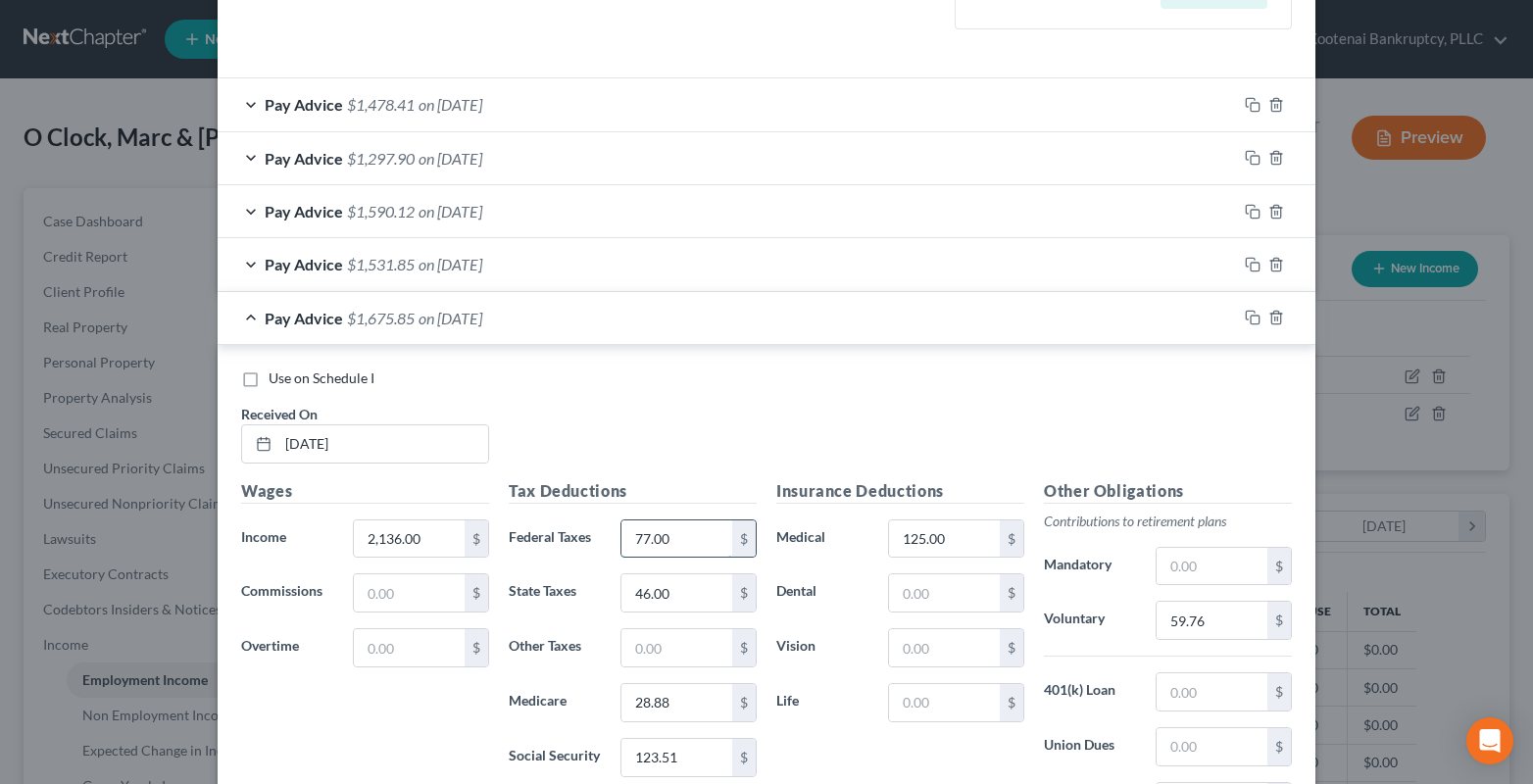
click at [698, 542] on input "77.00" at bounding box center [677, 538] width 111 height 37
type input "93.00"
type input "132.43"
click at [681, 713] on input "28.88" at bounding box center [677, 702] width 111 height 37
type input "30.97"
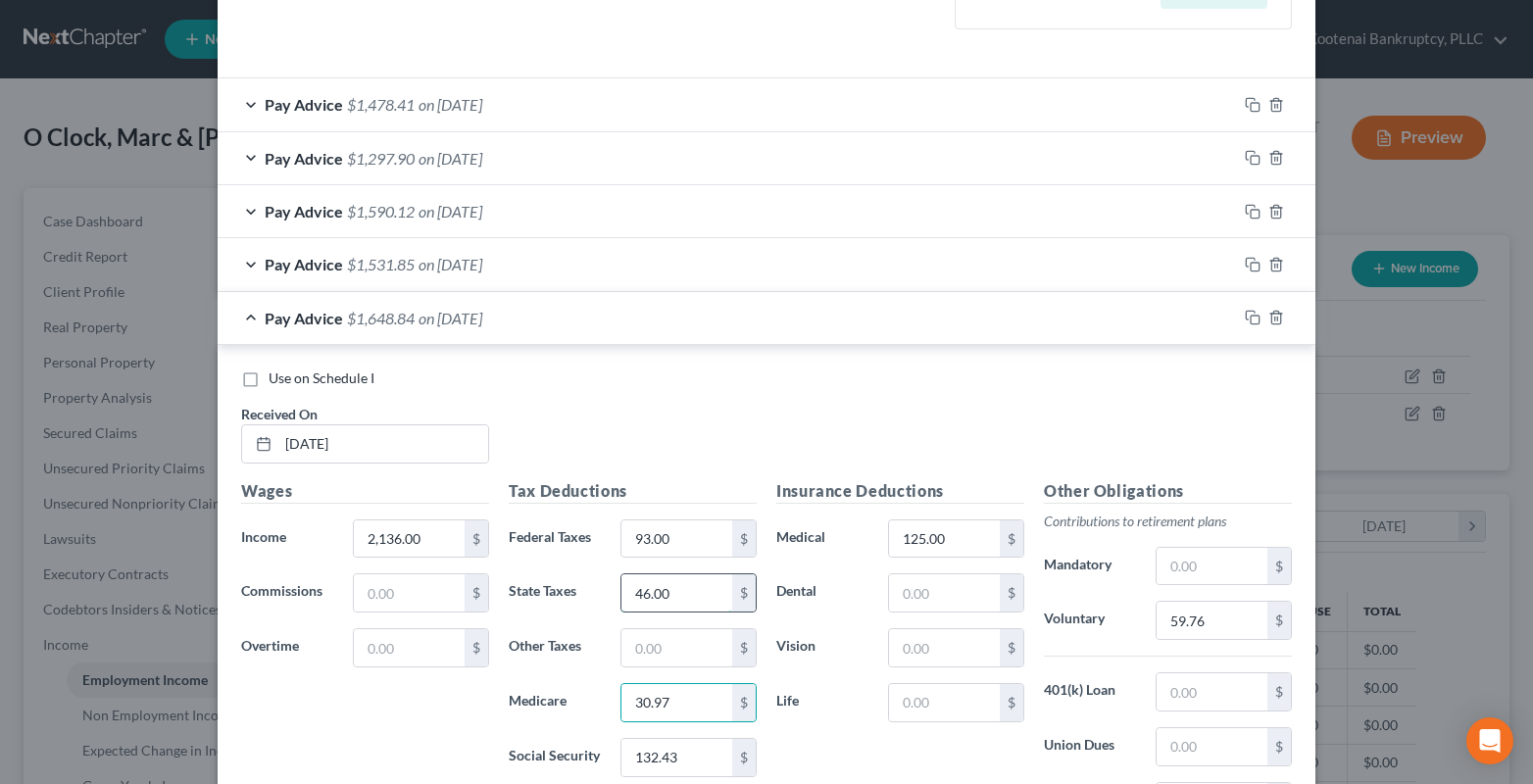
click at [686, 593] on input "46.00" at bounding box center [677, 592] width 111 height 37
type input "54.00"
click at [1196, 615] on input "59.76" at bounding box center [1211, 619] width 111 height 37
type input "64.08"
click at [1250, 322] on icon "button" at bounding box center [1252, 318] width 16 height 16
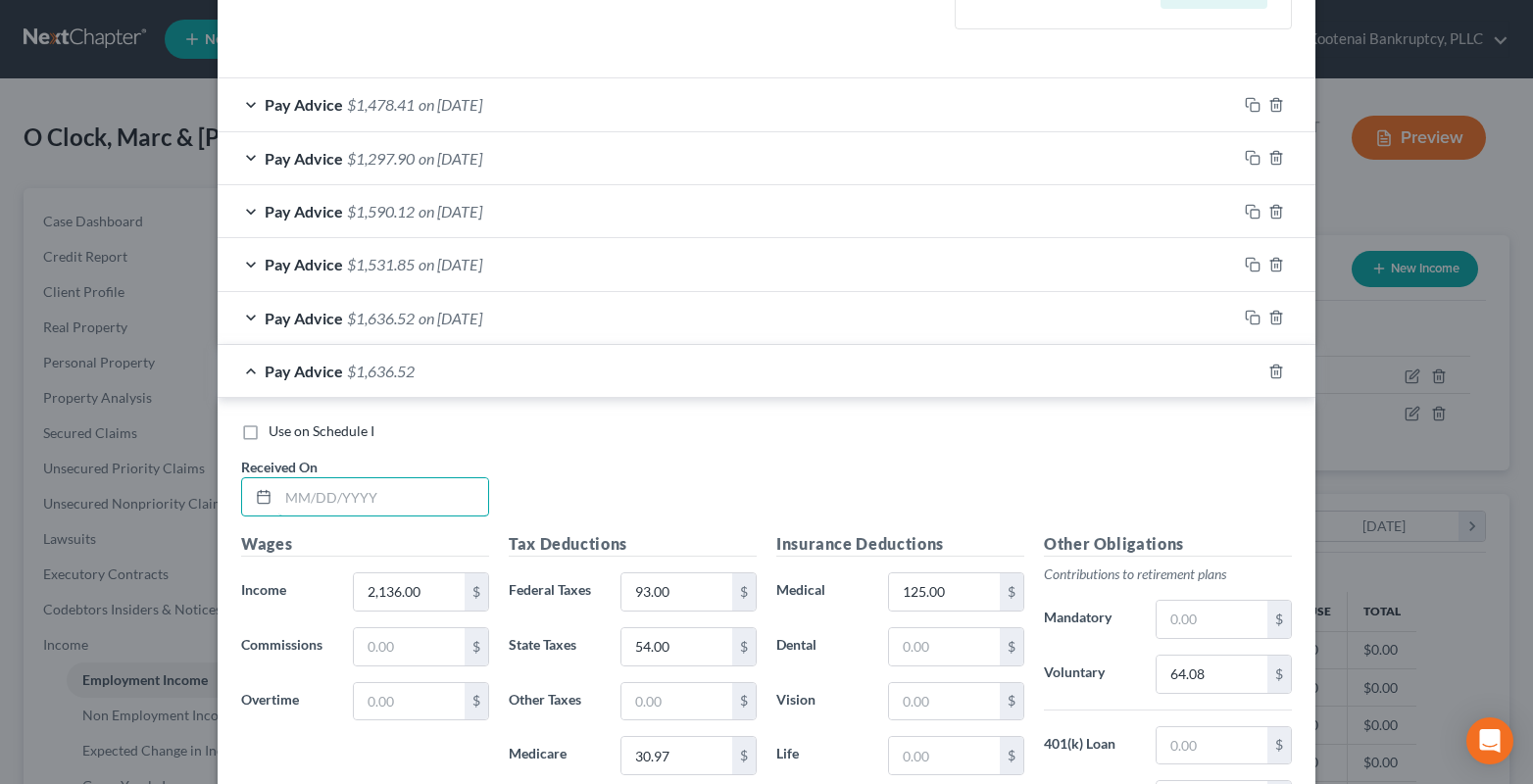
drag, startPoint x: 358, startPoint y: 509, endPoint x: 252, endPoint y: 517, distance: 106.3
click at [358, 509] on input "text" at bounding box center [384, 496] width 210 height 37
type input "05/16/2025"
click at [422, 599] on input "2,136.00" at bounding box center [409, 591] width 111 height 37
type input "2,892.57"
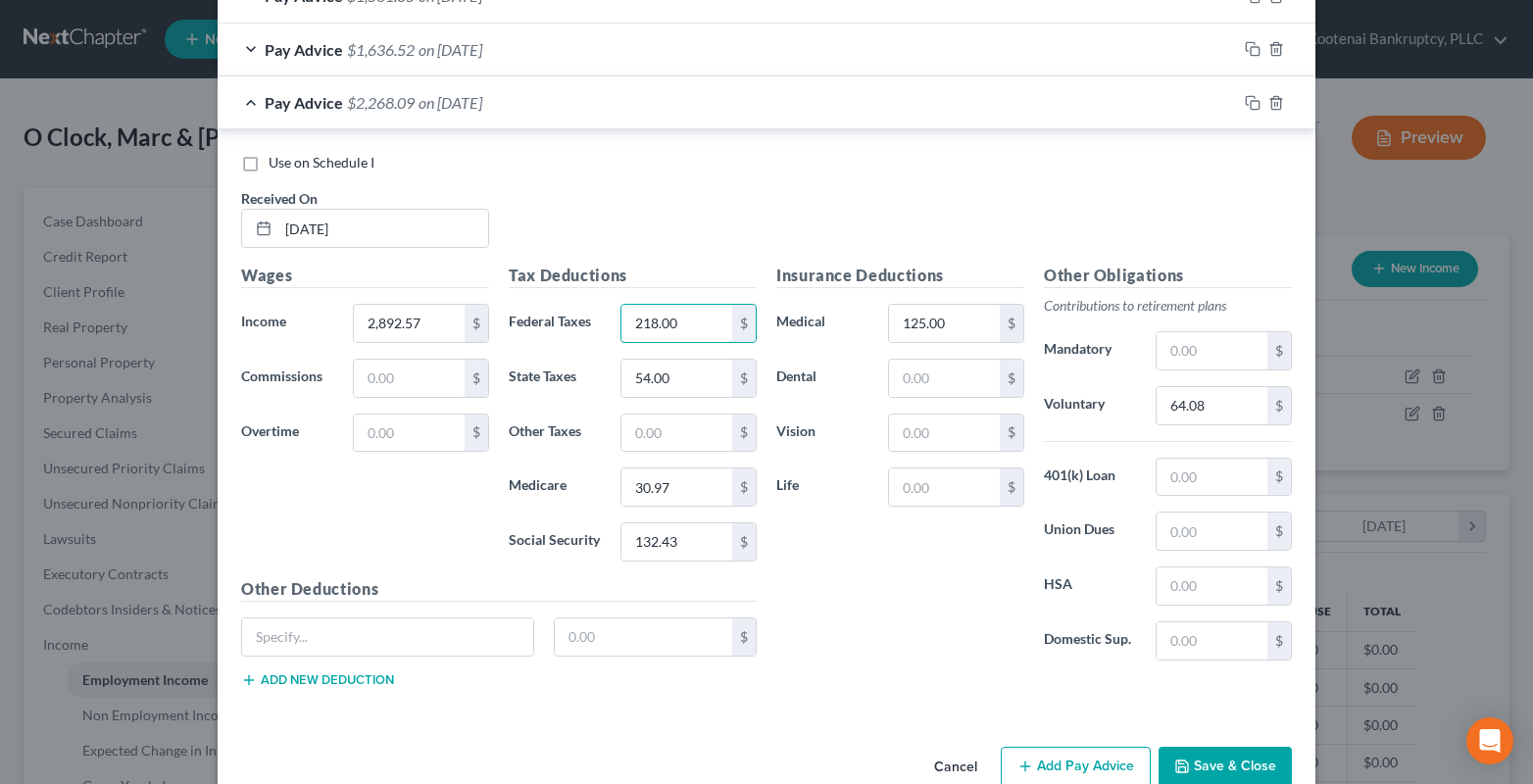
scroll to position [882, 0]
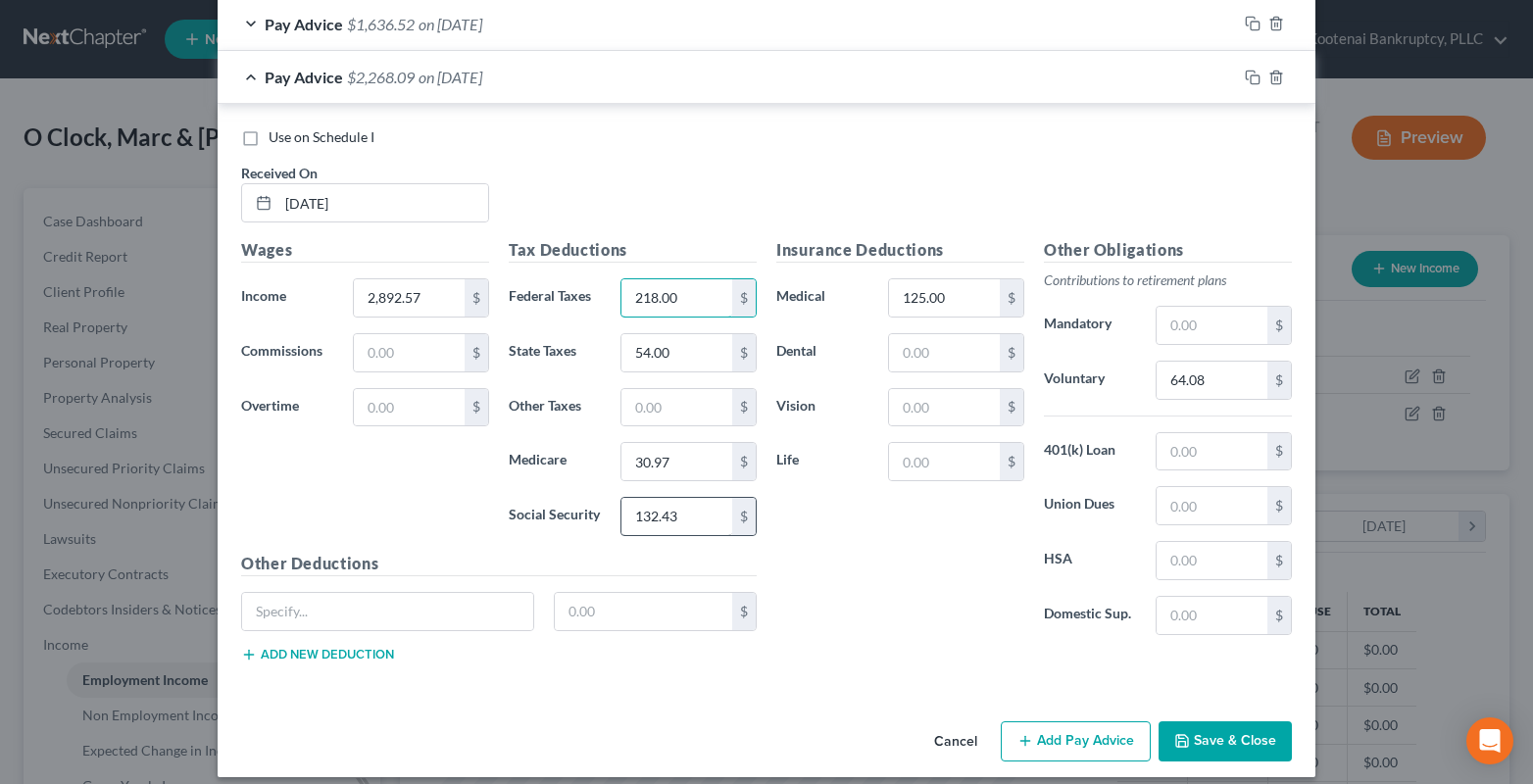
type input "218.00"
click at [686, 527] on input "132.43" at bounding box center [677, 515] width 111 height 37
type input "179.34"
type input "41.95"
type input "96.00"
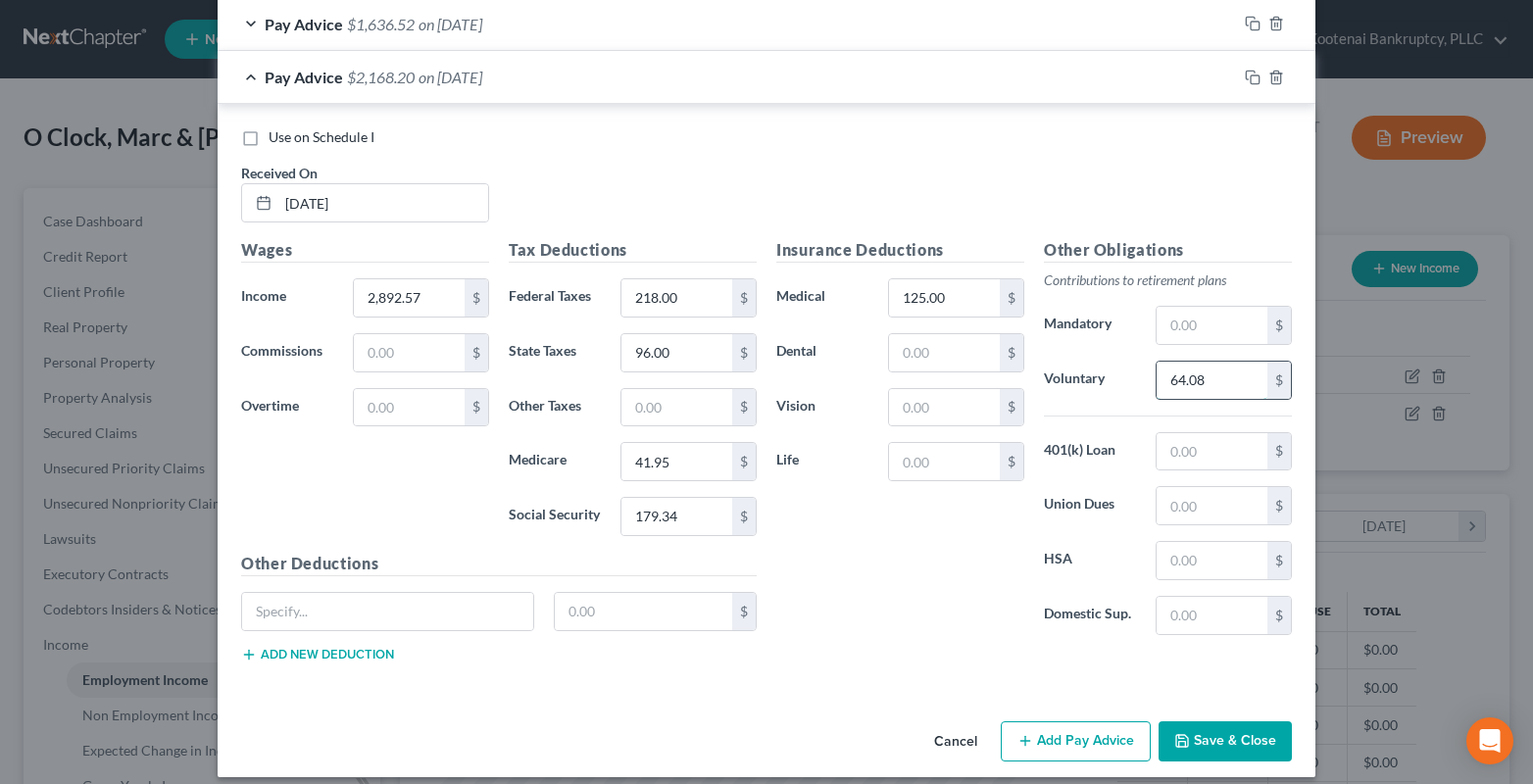
click at [1186, 378] on input "64.08" at bounding box center [1211, 380] width 111 height 37
type input "86.78"
click at [1250, 82] on rect "button" at bounding box center [1254, 80] width 9 height 9
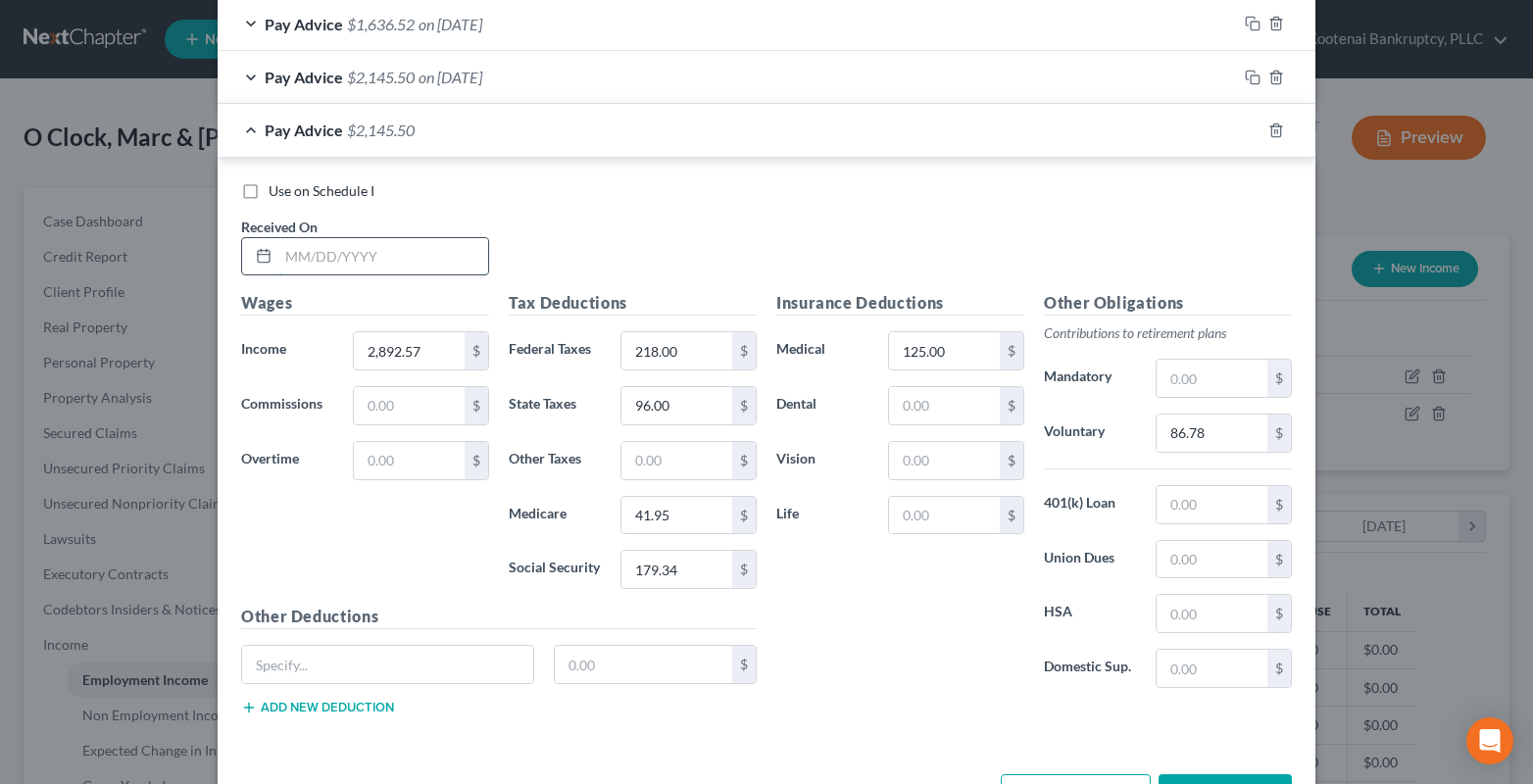
drag, startPoint x: 329, startPoint y: 266, endPoint x: 249, endPoint y: 273, distance: 80.3
click at [329, 265] on input "text" at bounding box center [384, 256] width 210 height 37
type input "05/29/2025"
click at [374, 360] on input "2,892.57" at bounding box center [409, 350] width 111 height 37
type input "2,034.00"
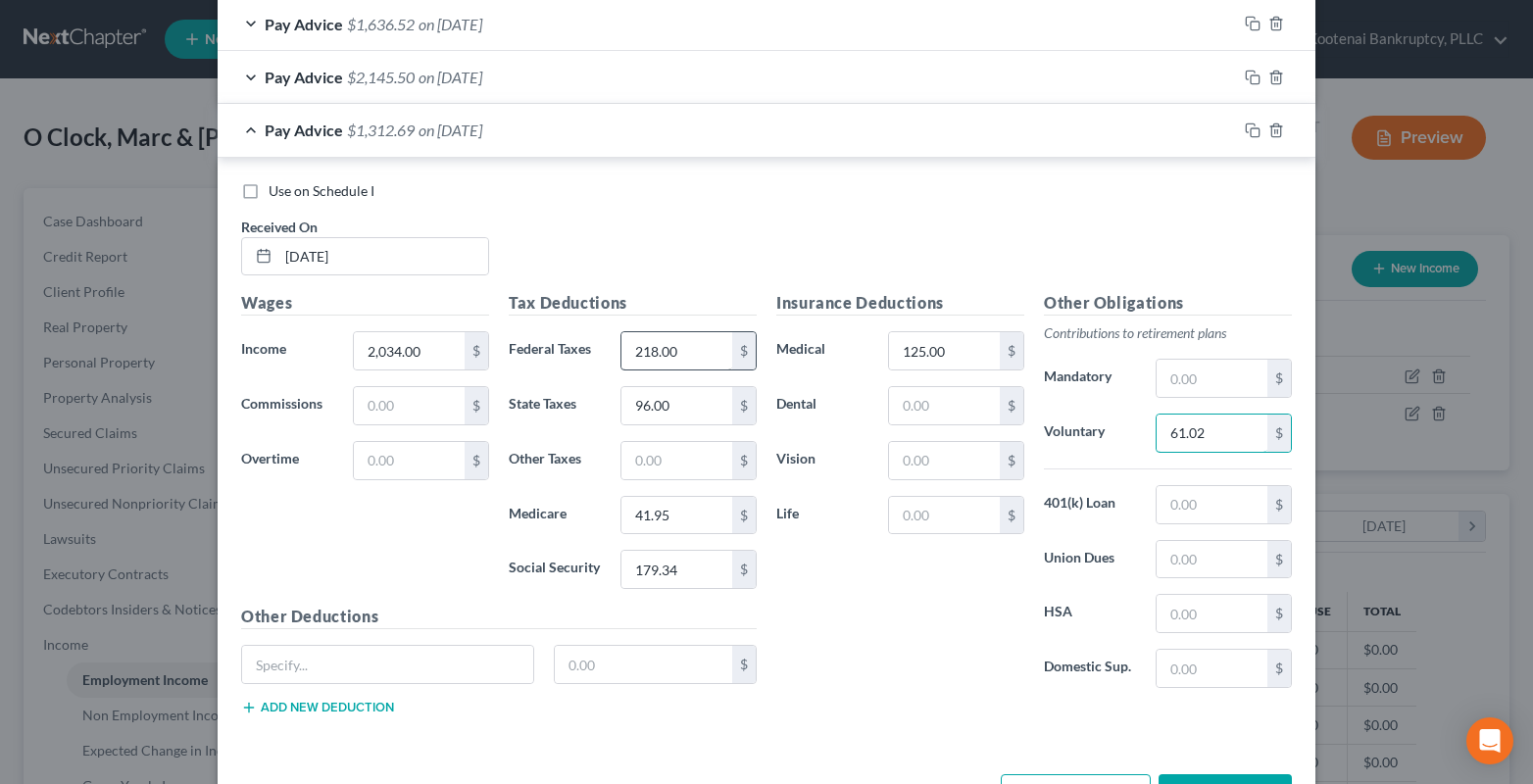
type input "61.02"
click at [664, 359] on input "218.00" at bounding box center [677, 350] width 111 height 37
type input "81.00"
click at [669, 579] on input "179.34" at bounding box center [677, 568] width 111 height 37
type input "126.11"
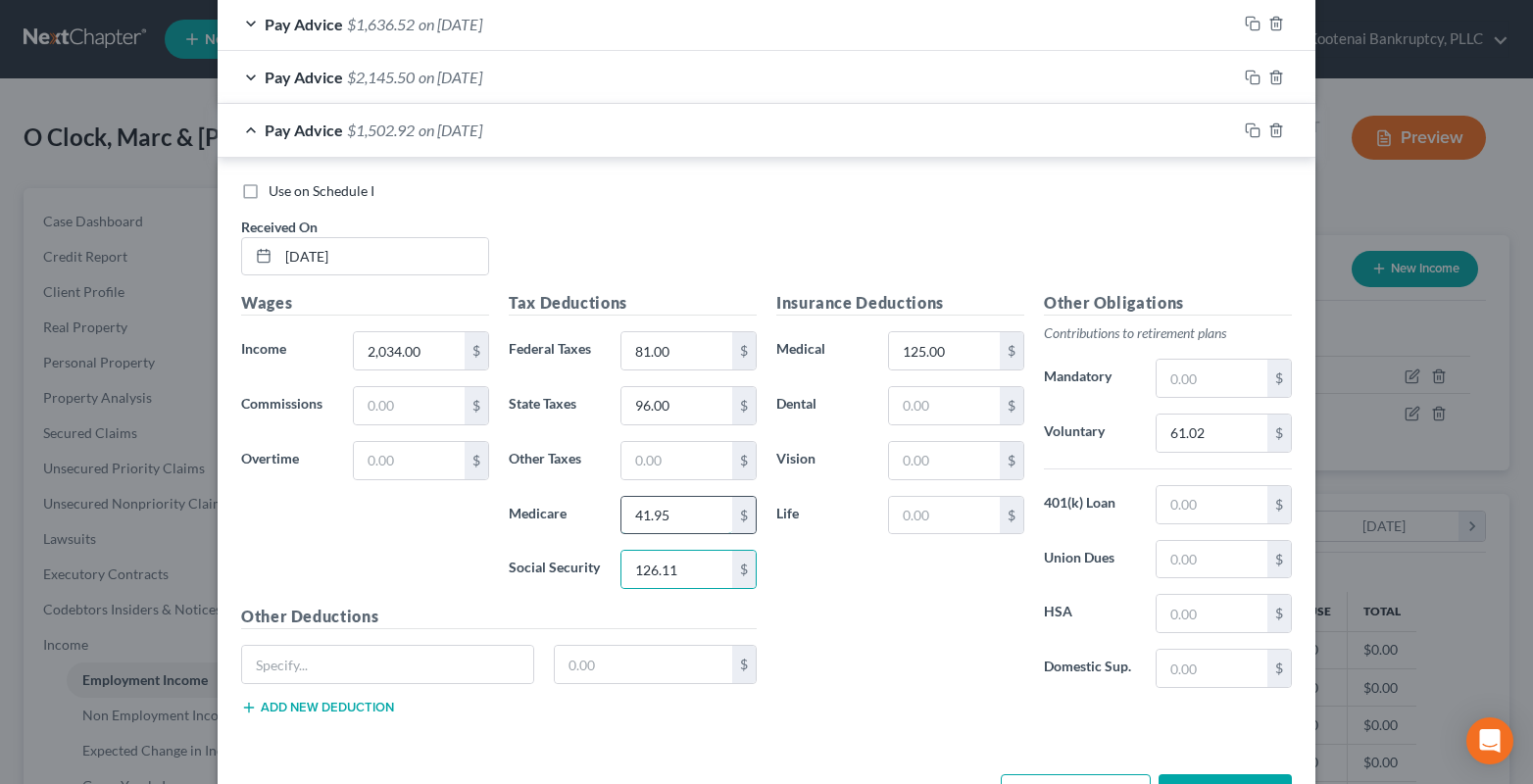
click at [684, 517] on input "41.95" at bounding box center [677, 514] width 111 height 37
type input "29.49"
click at [678, 416] on input "96.00" at bounding box center [677, 404] width 111 height 37
type input "48.00"
click at [948, 358] on input "125.00" at bounding box center [943, 350] width 111 height 37
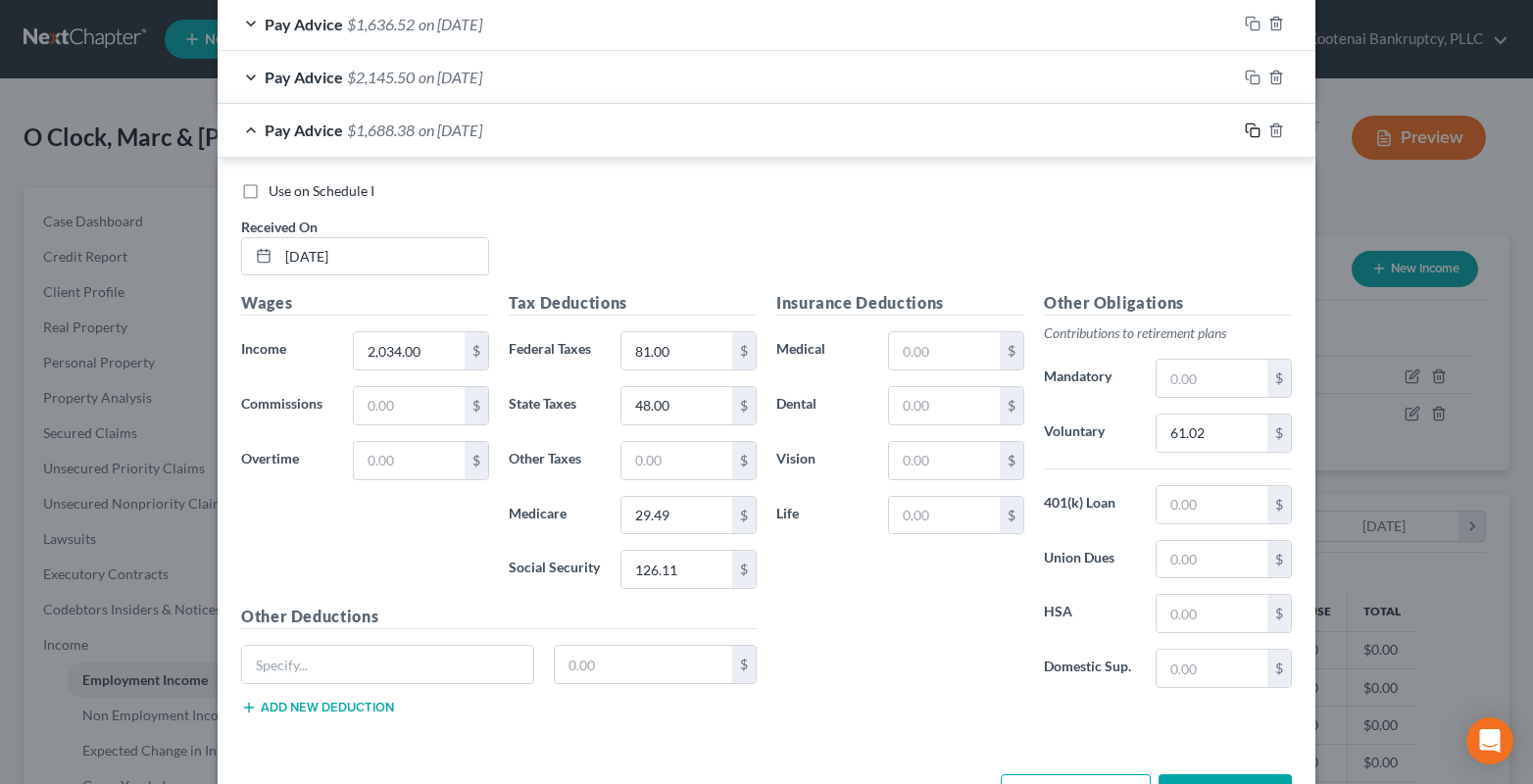
click at [1244, 129] on icon "button" at bounding box center [1252, 131] width 16 height 16
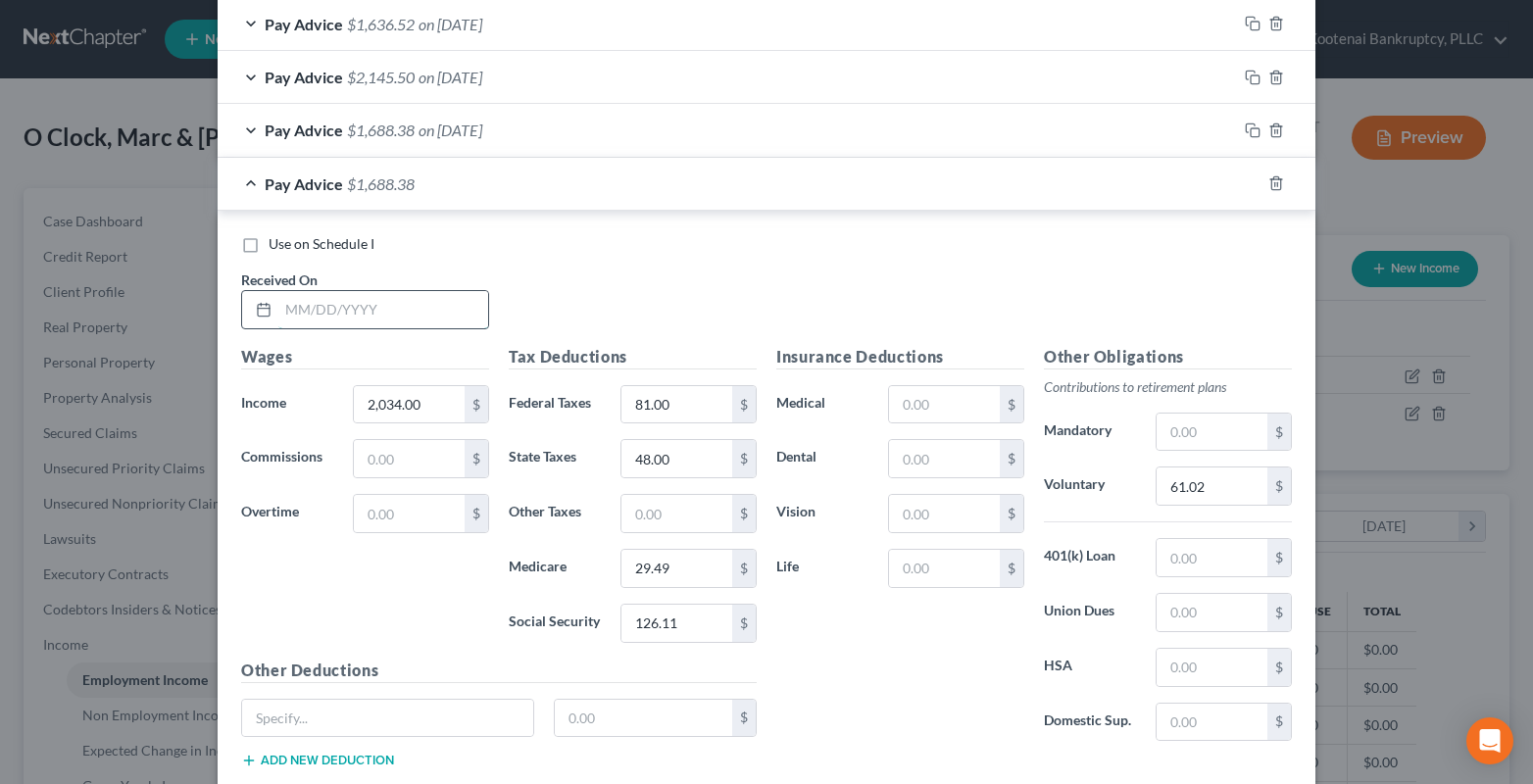
drag, startPoint x: 306, startPoint y: 317, endPoint x: 250, endPoint y: 321, distance: 56.1
click at [306, 317] on input "text" at bounding box center [384, 309] width 210 height 37
type input "06/13/2025"
click at [413, 406] on input "2,034.00" at bounding box center [409, 403] width 111 height 37
type input "1,980.00"
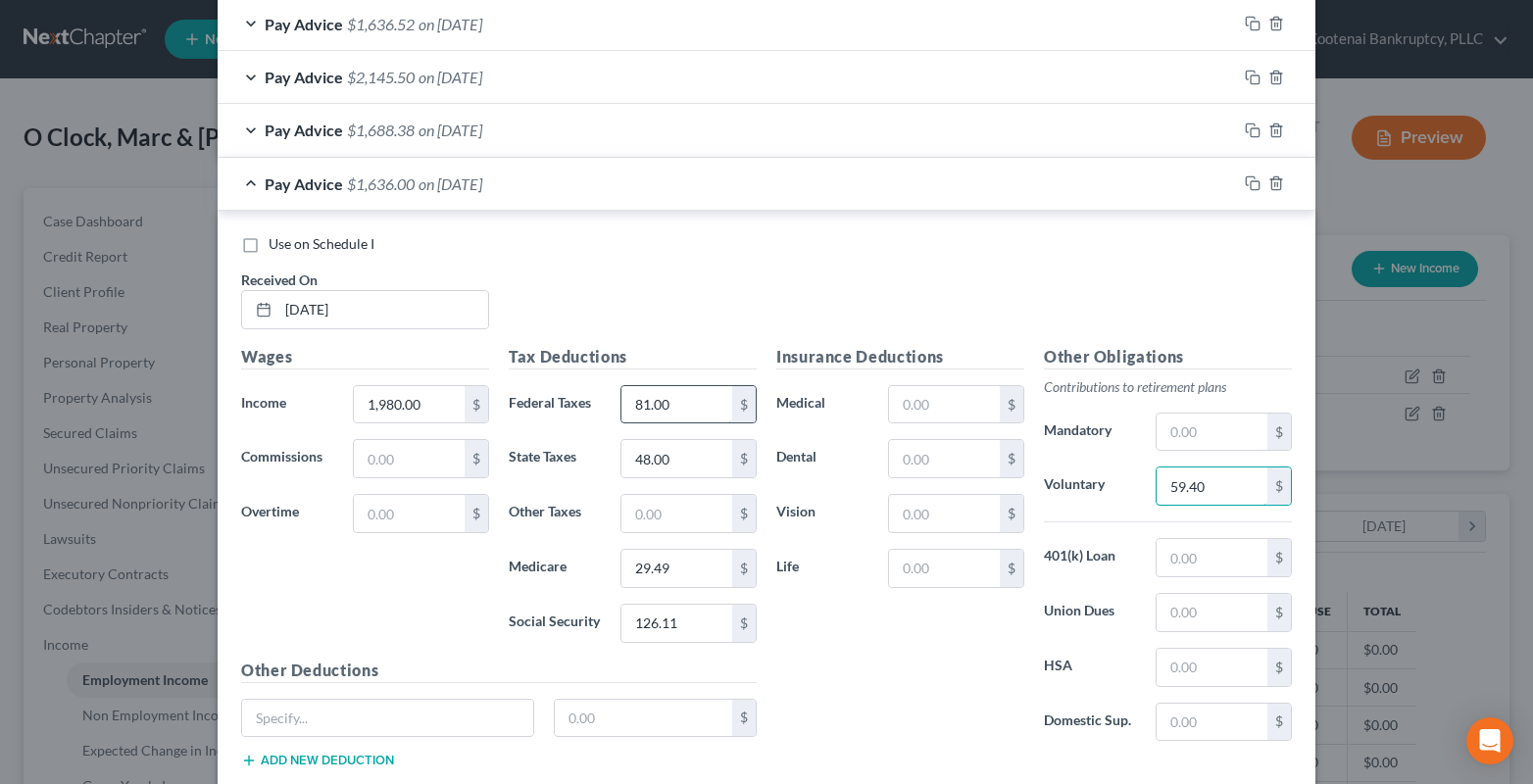
type input "59.40"
click at [673, 411] on input "81.00" at bounding box center [677, 403] width 111 height 37
type input "75.00"
type input "122.76"
click at [691, 584] on input "29.49" at bounding box center [677, 567] width 111 height 37
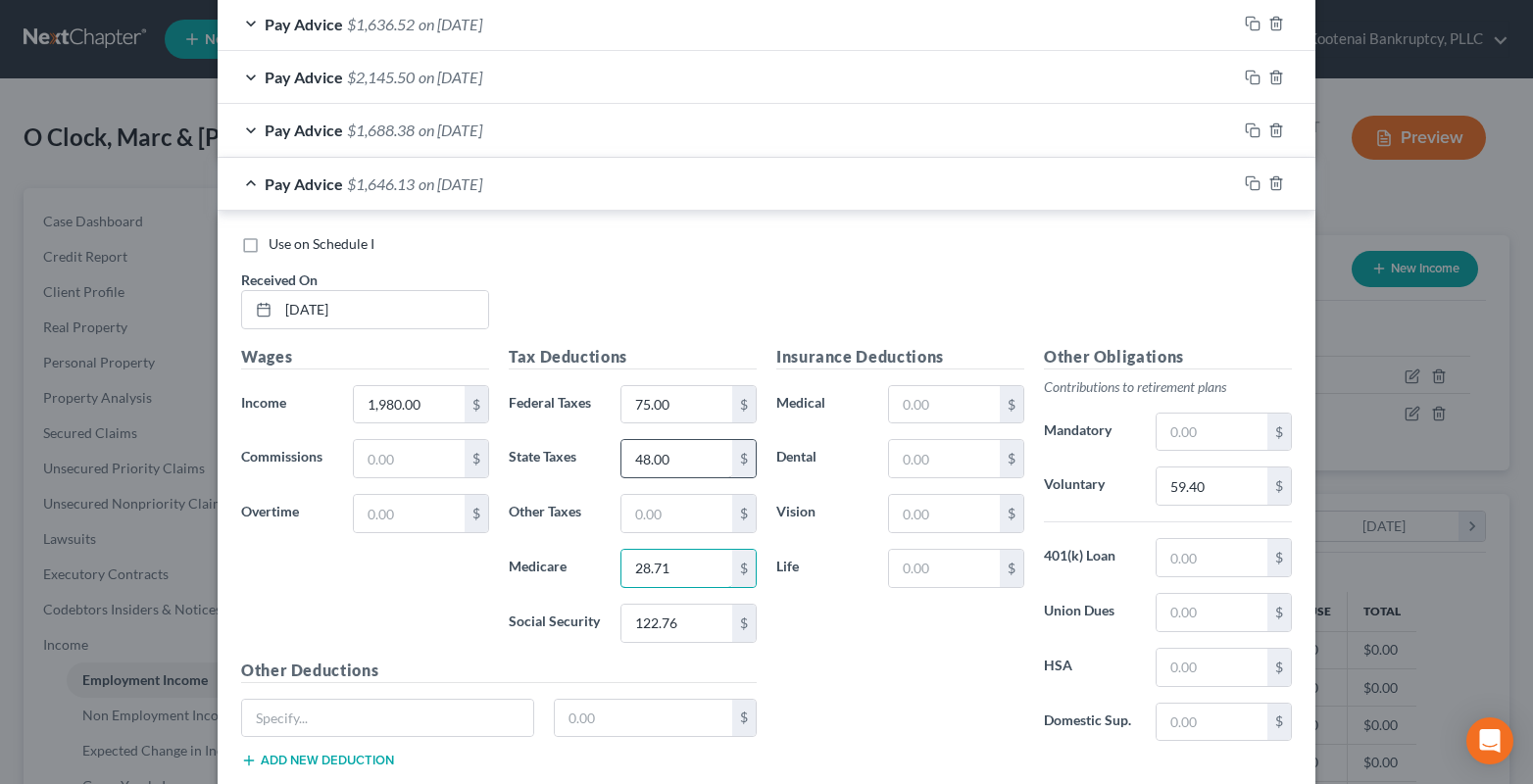
type input "28.71"
type input "45.00"
click at [919, 408] on input "text" at bounding box center [943, 403] width 111 height 37
type input "125.00"
click at [1250, 185] on rect "button" at bounding box center [1254, 185] width 9 height 9
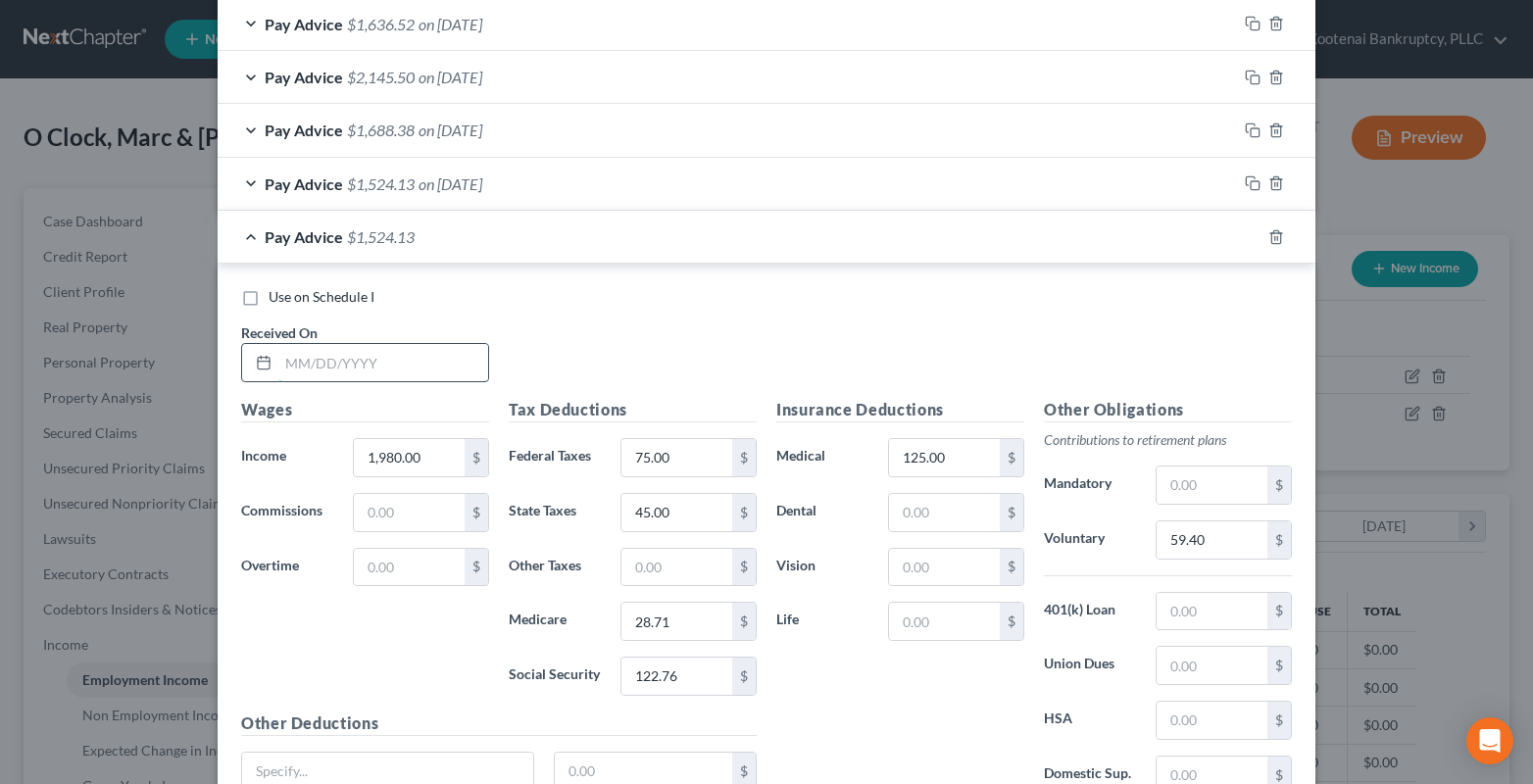
click at [328, 374] on input "text" at bounding box center [384, 362] width 210 height 37
type input "06/27/2025"
type input "1,824.00"
drag, startPoint x: 1192, startPoint y: 538, endPoint x: 1192, endPoint y: 527, distance: 11.0
click at [1192, 539] on input "59.40" at bounding box center [1211, 539] width 111 height 37
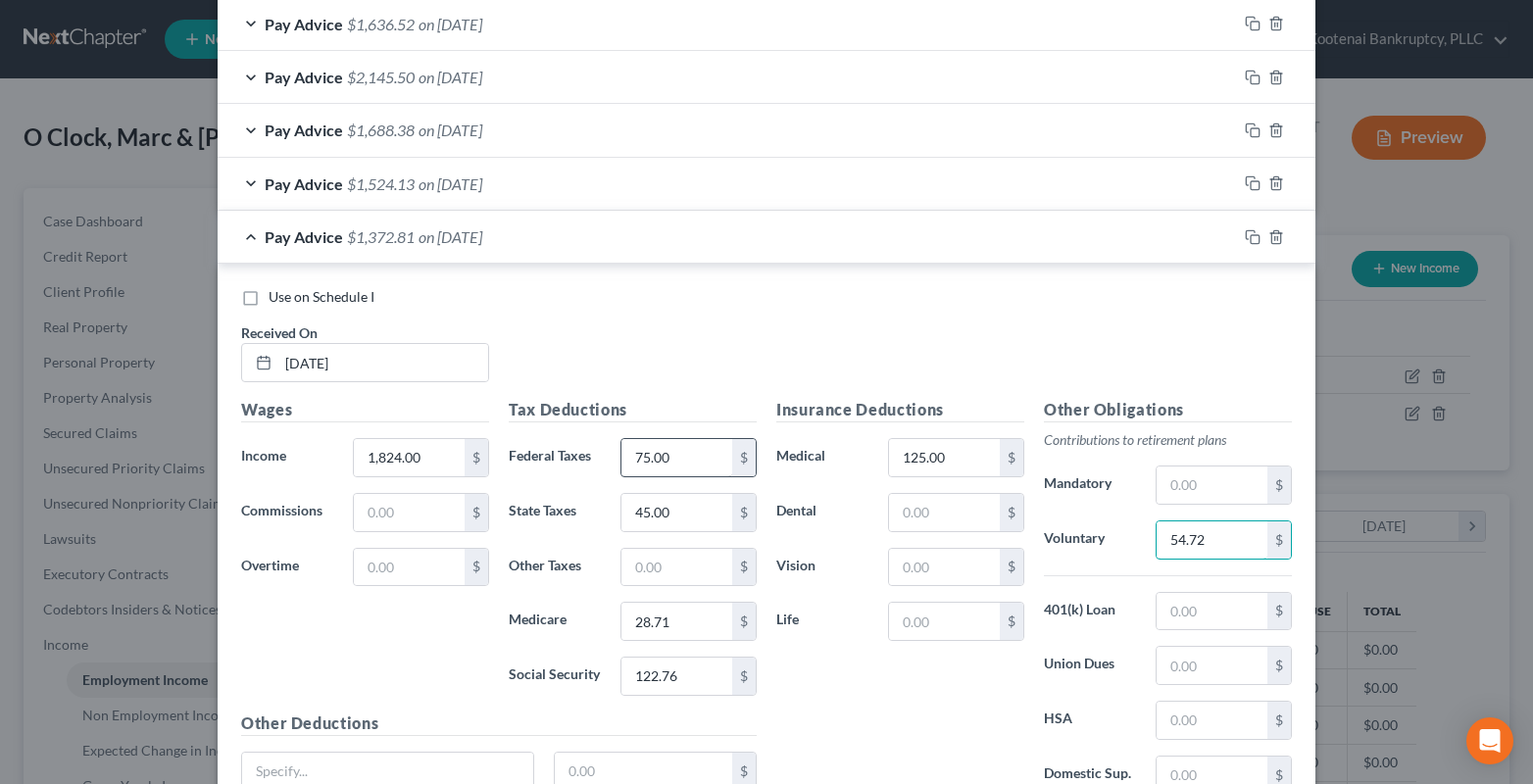
type input "54.72"
click at [672, 461] on input "75.00" at bounding box center [677, 456] width 111 height 37
type input "57.00"
click at [691, 690] on input "122.76" at bounding box center [677, 675] width 111 height 37
type input "113.09"
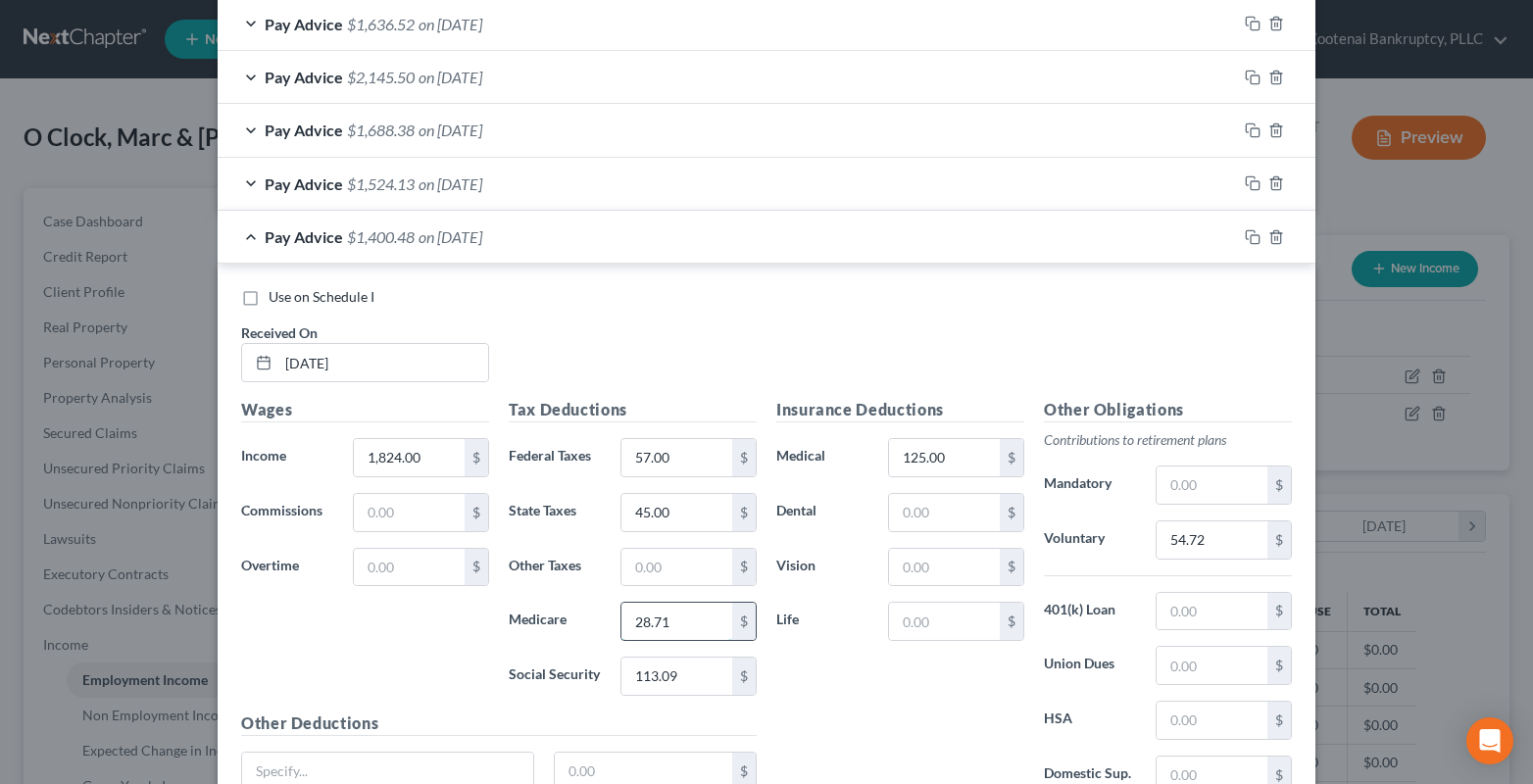
click at [680, 633] on input "28.71" at bounding box center [677, 620] width 111 height 37
type input "26.45"
type input "33.00"
click at [1248, 239] on icon "button" at bounding box center [1252, 237] width 16 height 16
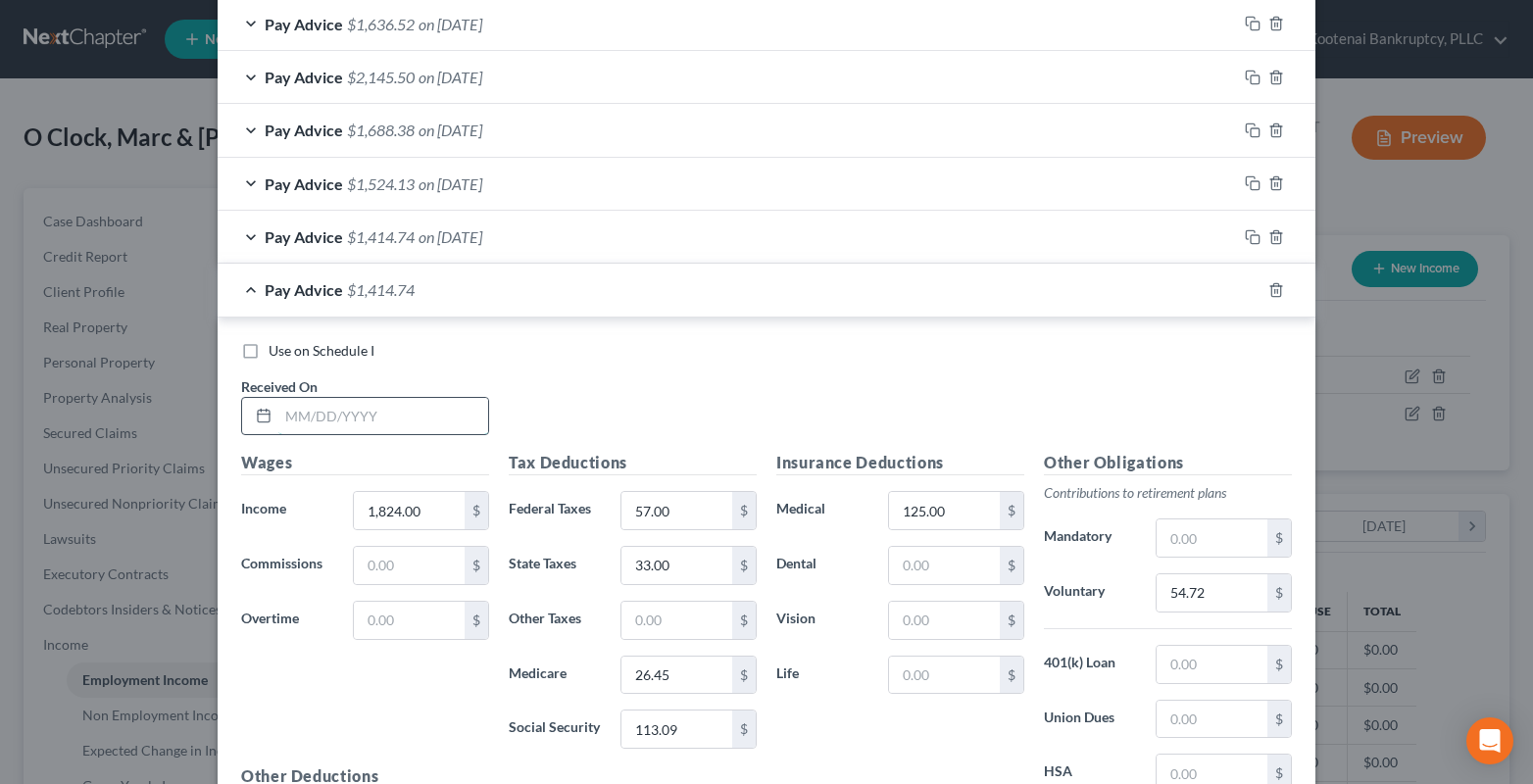
drag, startPoint x: 322, startPoint y: 420, endPoint x: 310, endPoint y: 418, distance: 12.2
click at [317, 420] on input "text" at bounding box center [384, 415] width 210 height 37
type input "07/11/2025"
type input "1,842.00"
type input "55.26"
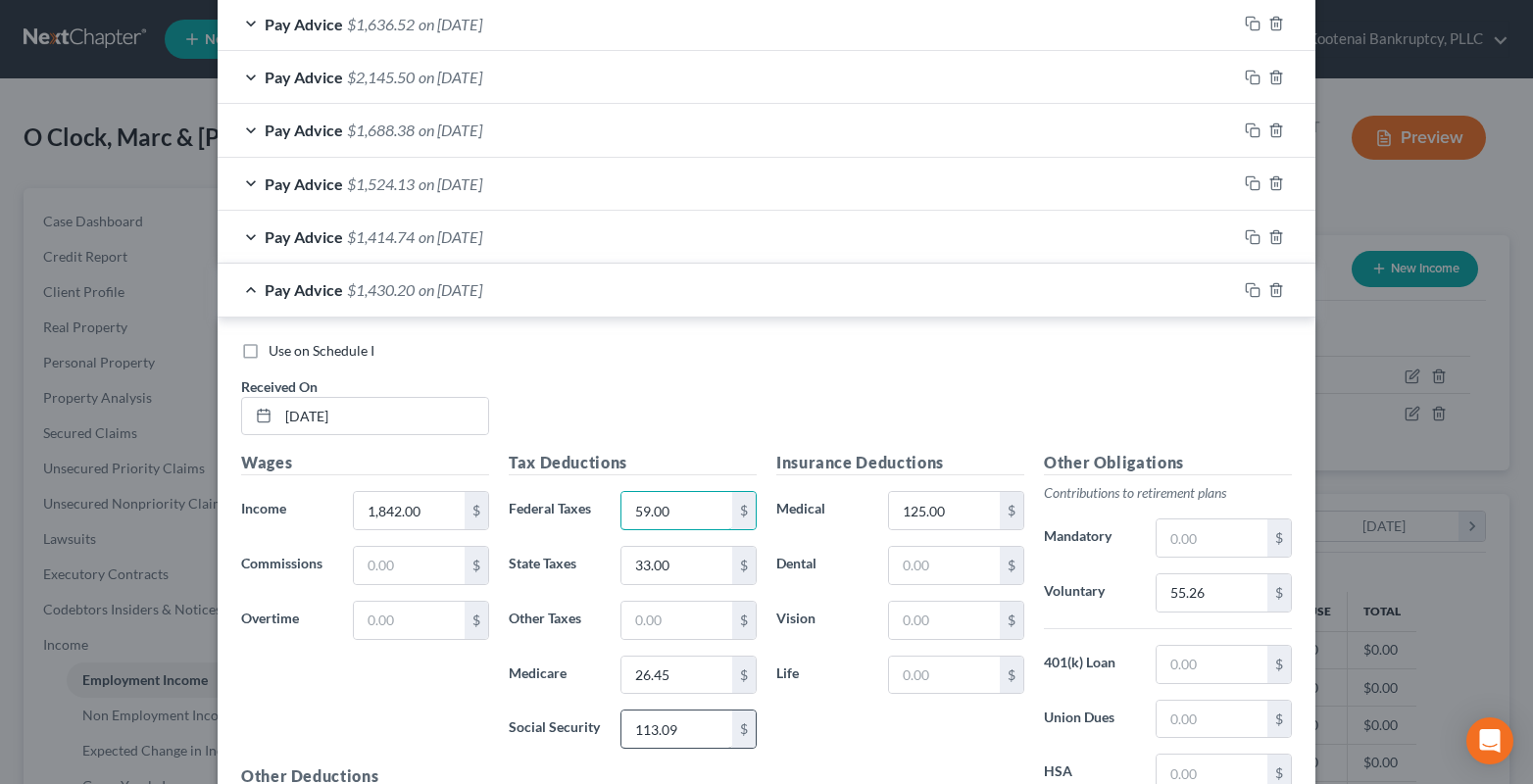
type input "59.00"
click at [683, 735] on input "113.09" at bounding box center [677, 728] width 111 height 37
type input "114.20"
click at [661, 676] on input "26.45" at bounding box center [677, 674] width 111 height 37
type input "26.71"
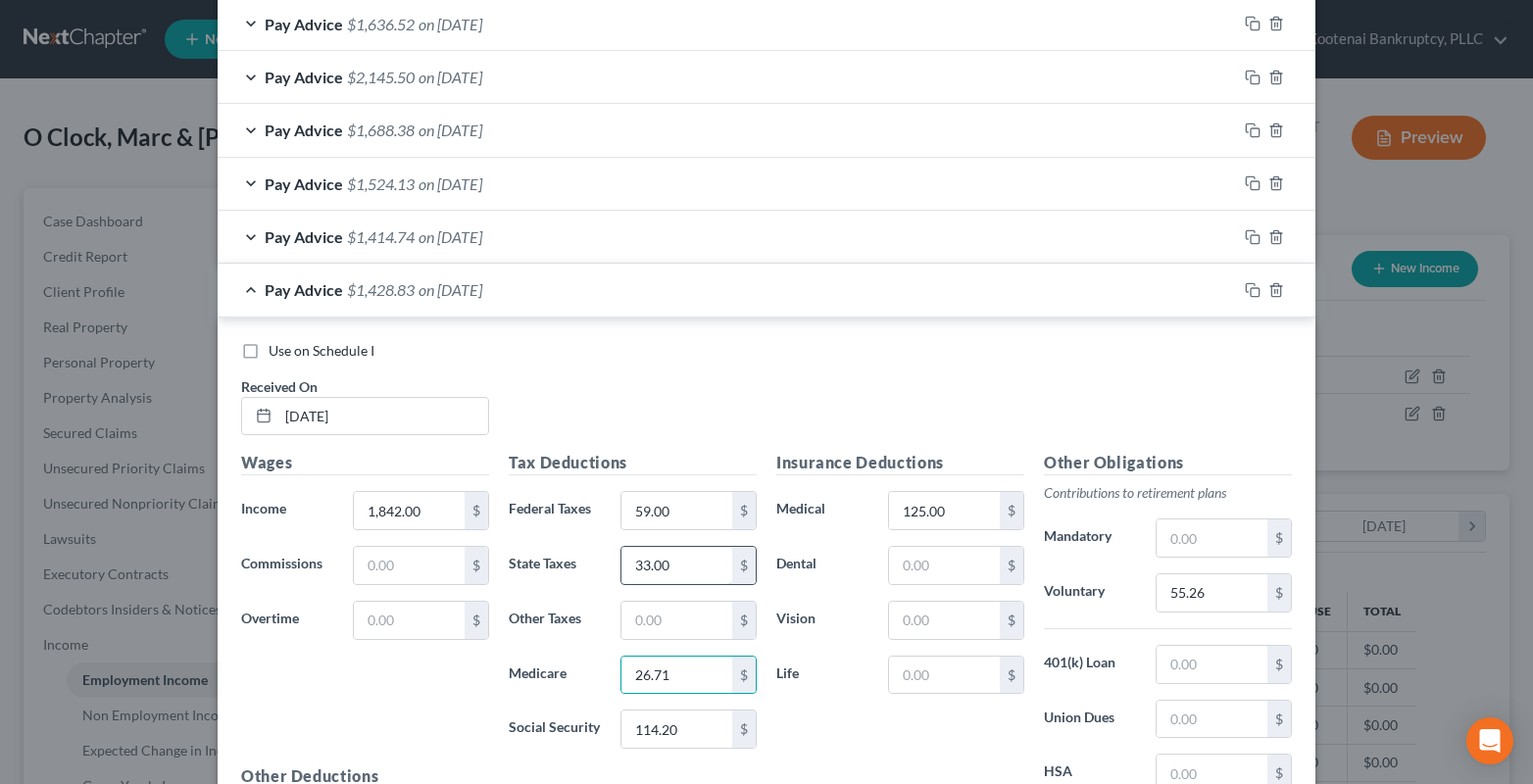
click at [676, 560] on input "33.00" at bounding box center [677, 564] width 111 height 37
type input "34.00"
click at [1249, 294] on icon "button" at bounding box center [1252, 290] width 16 height 16
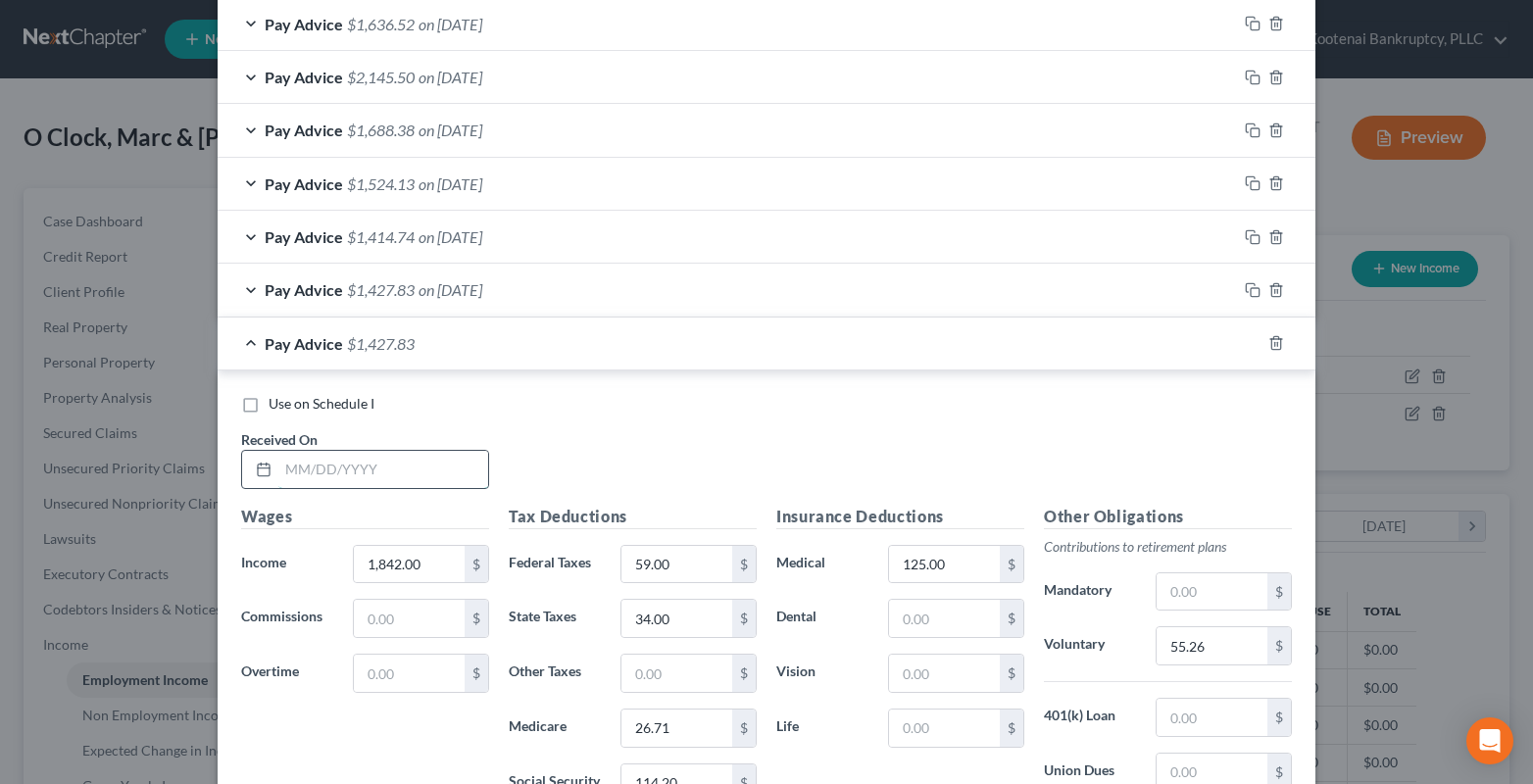
drag, startPoint x: 362, startPoint y: 472, endPoint x: 311, endPoint y: 449, distance: 55.9
click at [360, 473] on input "text" at bounding box center [384, 468] width 210 height 37
type input "07/25/2025"
drag, startPoint x: 428, startPoint y: 576, endPoint x: 420, endPoint y: 561, distance: 17.0
click at [428, 574] on input "1,842.00" at bounding box center [409, 563] width 111 height 37
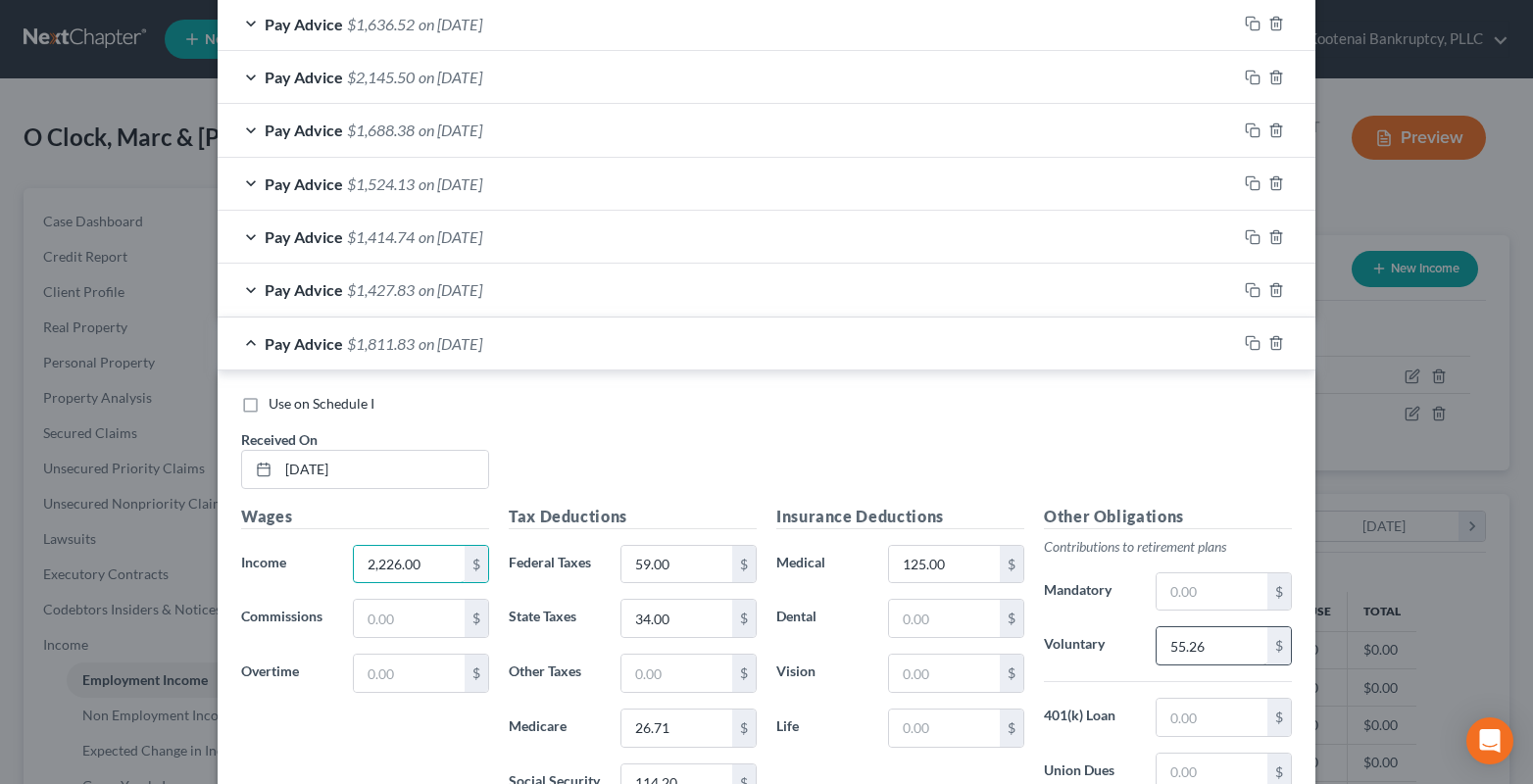
type input "2,226.00"
type input "66.78"
click at [680, 574] on input "59.00" at bounding box center [677, 563] width 111 height 37
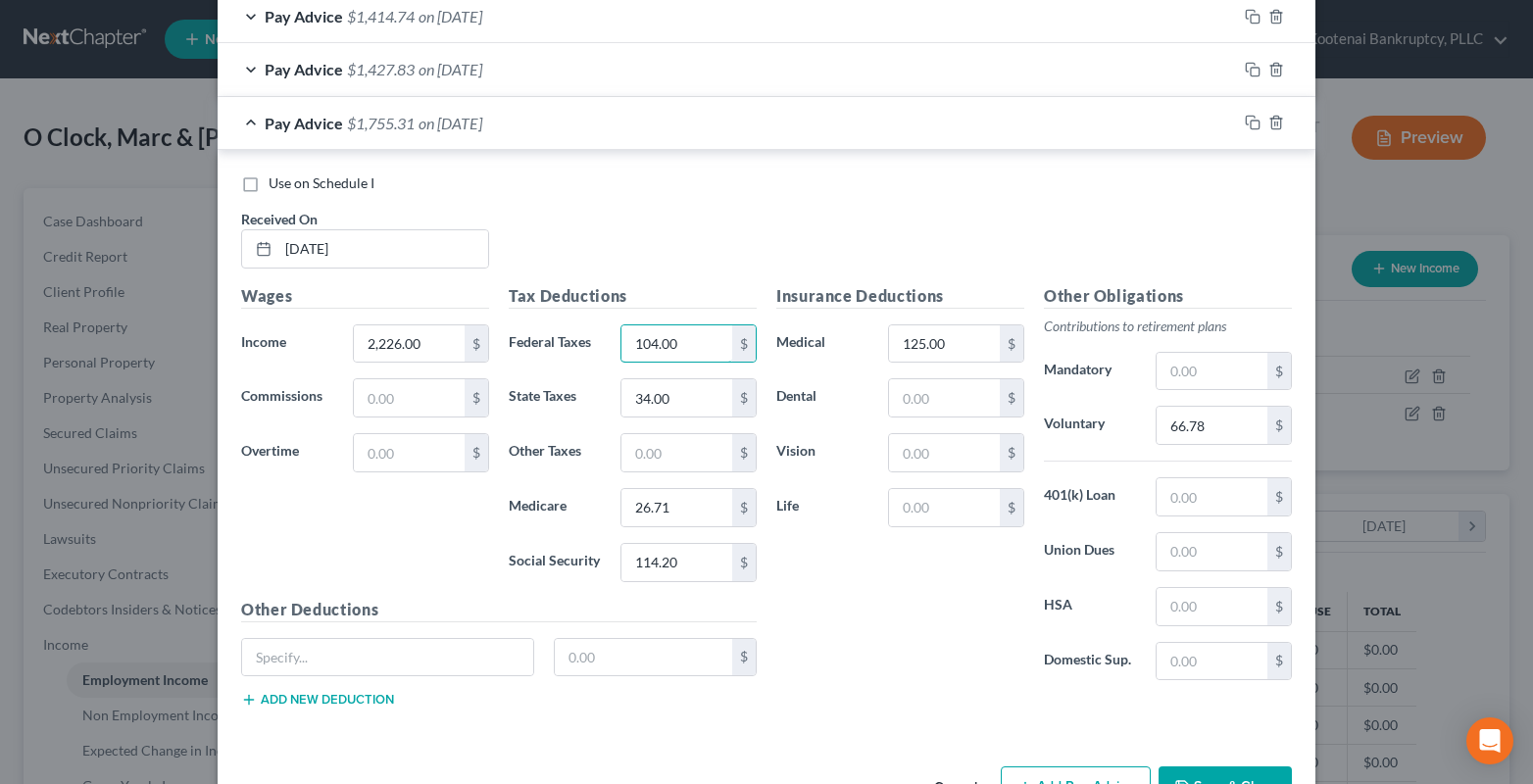
scroll to position [1165, 0]
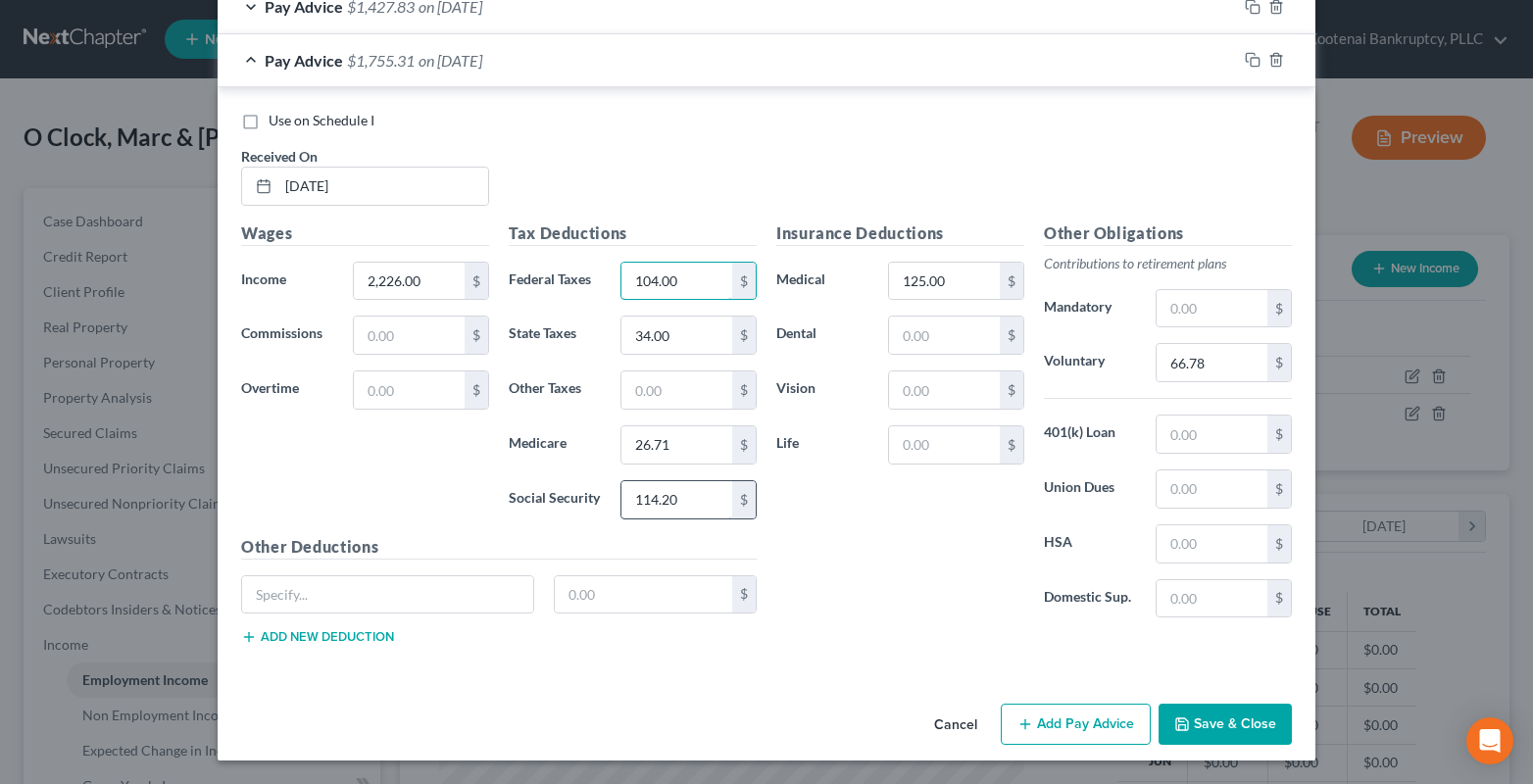
type input "104.00"
drag, startPoint x: 652, startPoint y: 496, endPoint x: 622, endPoint y: 496, distance: 30.0
click at [651, 496] on input "114.20" at bounding box center [677, 499] width 111 height 37
type input "138.01"
click at [669, 445] on input "26.71" at bounding box center [677, 444] width 111 height 37
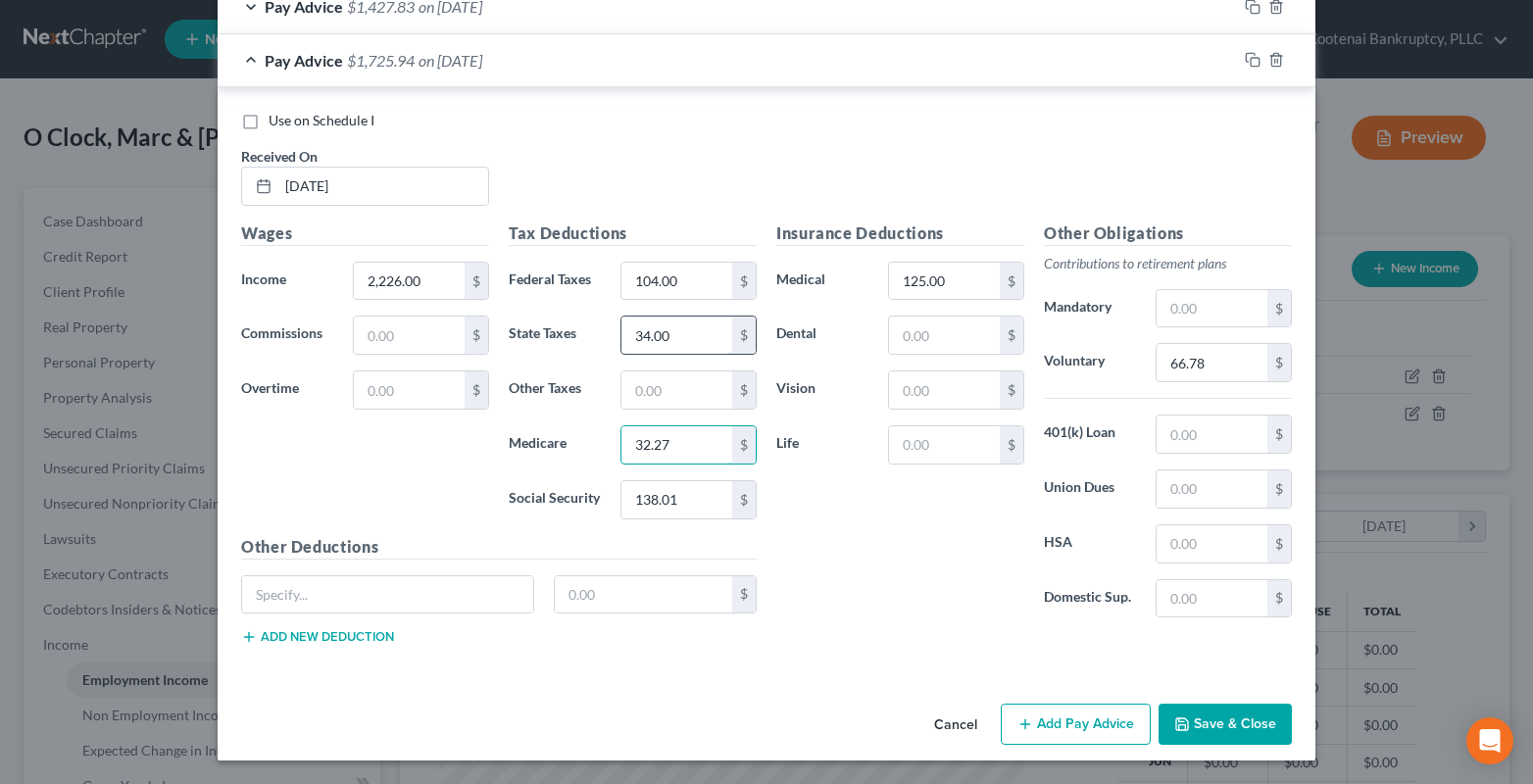
type input "32.27"
type input "53.00"
click at [1250, 61] on rect "button" at bounding box center [1254, 62] width 9 height 9
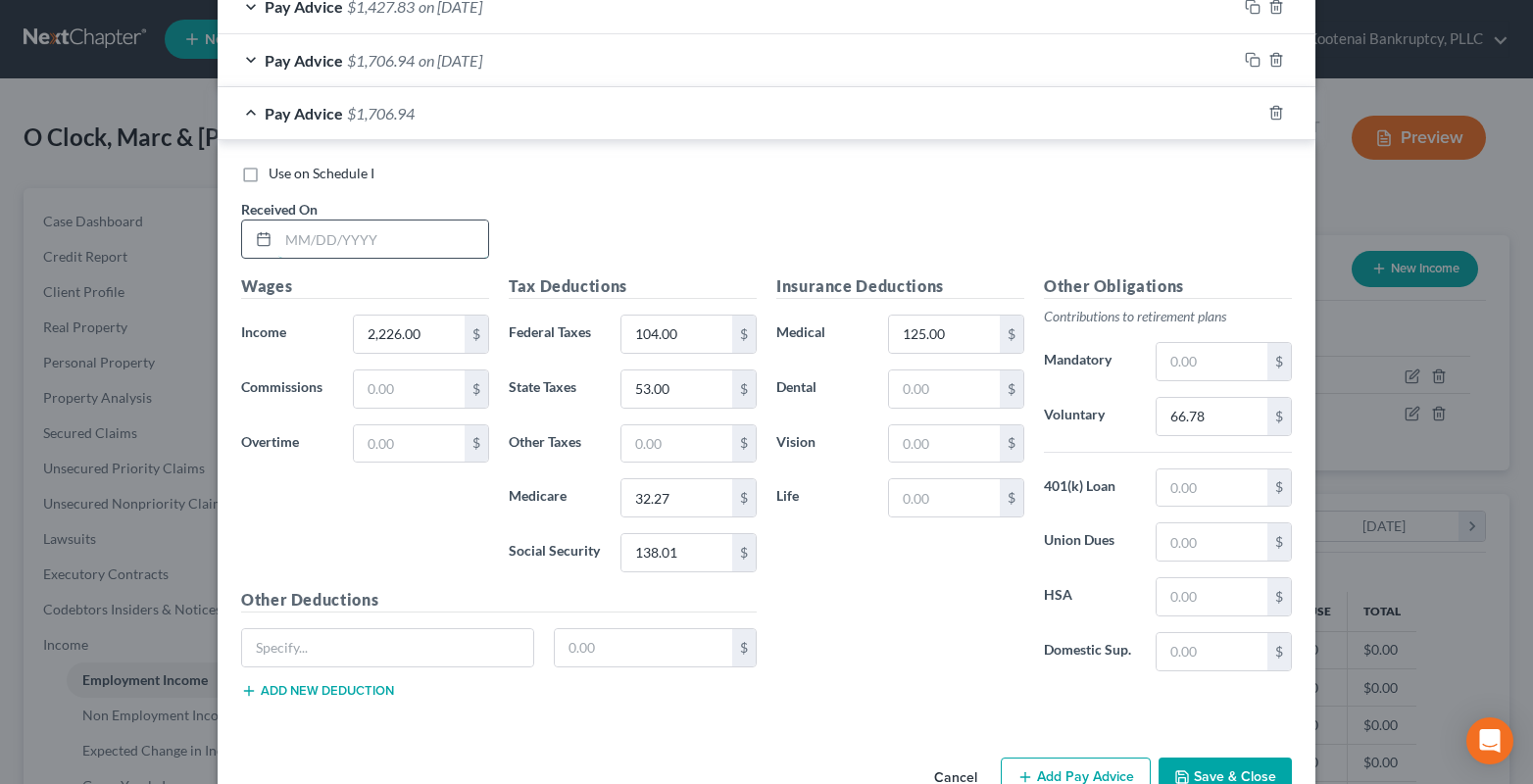
click at [303, 249] on input "text" at bounding box center [384, 239] width 210 height 37
type input "08/08/2025"
drag, startPoint x: 437, startPoint y: 345, endPoint x: 426, endPoint y: 345, distance: 11.0
click at [435, 344] on input "2,226.00" at bounding box center [409, 334] width 111 height 37
type input "1,992.00"
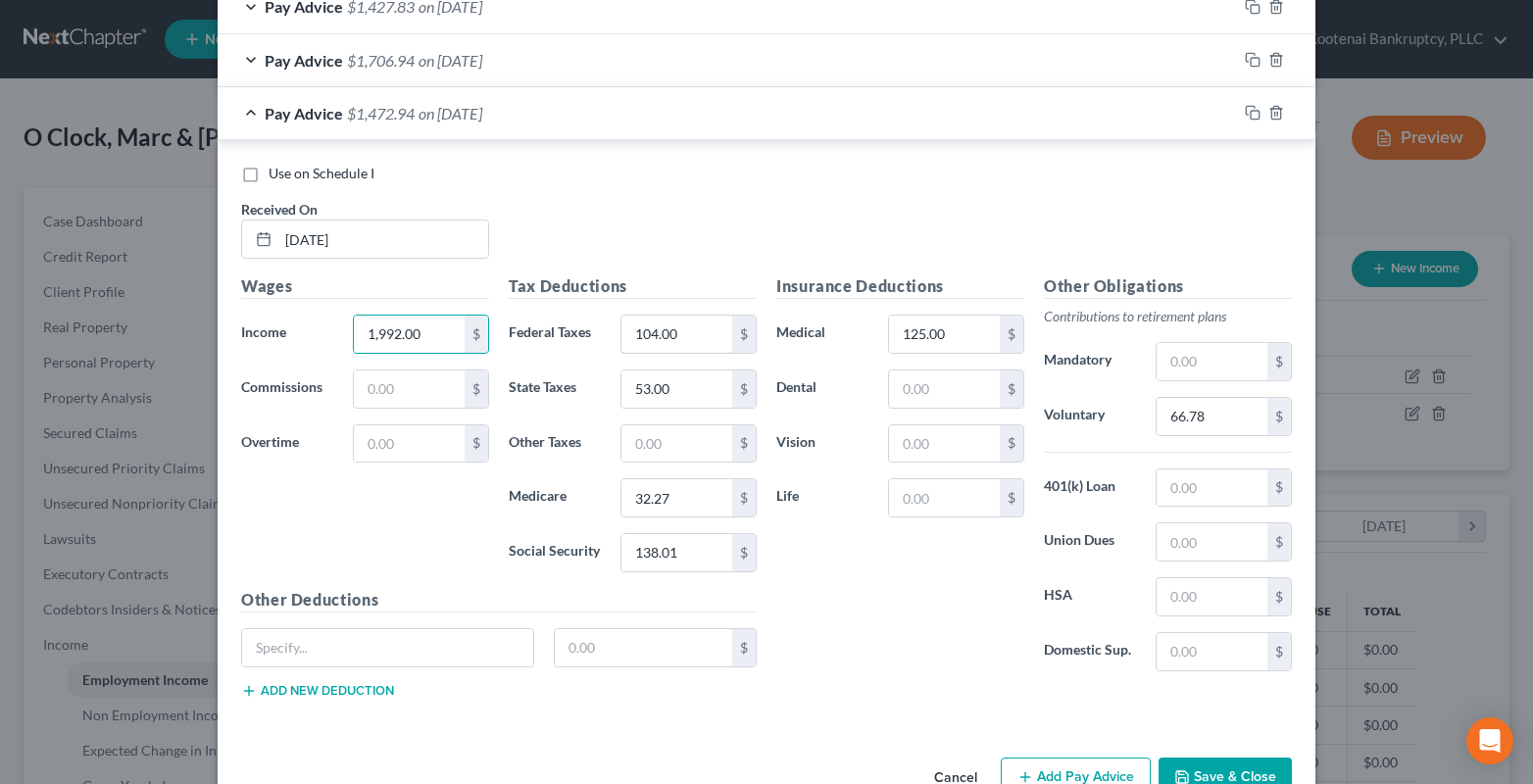
drag, startPoint x: 671, startPoint y: 327, endPoint x: 668, endPoint y: 306, distance: 21.2
click at [668, 329] on input "104.00" at bounding box center [677, 334] width 111 height 37
type input "84.00"
click at [672, 549] on input "138.01" at bounding box center [677, 551] width 111 height 37
type input "123.51"
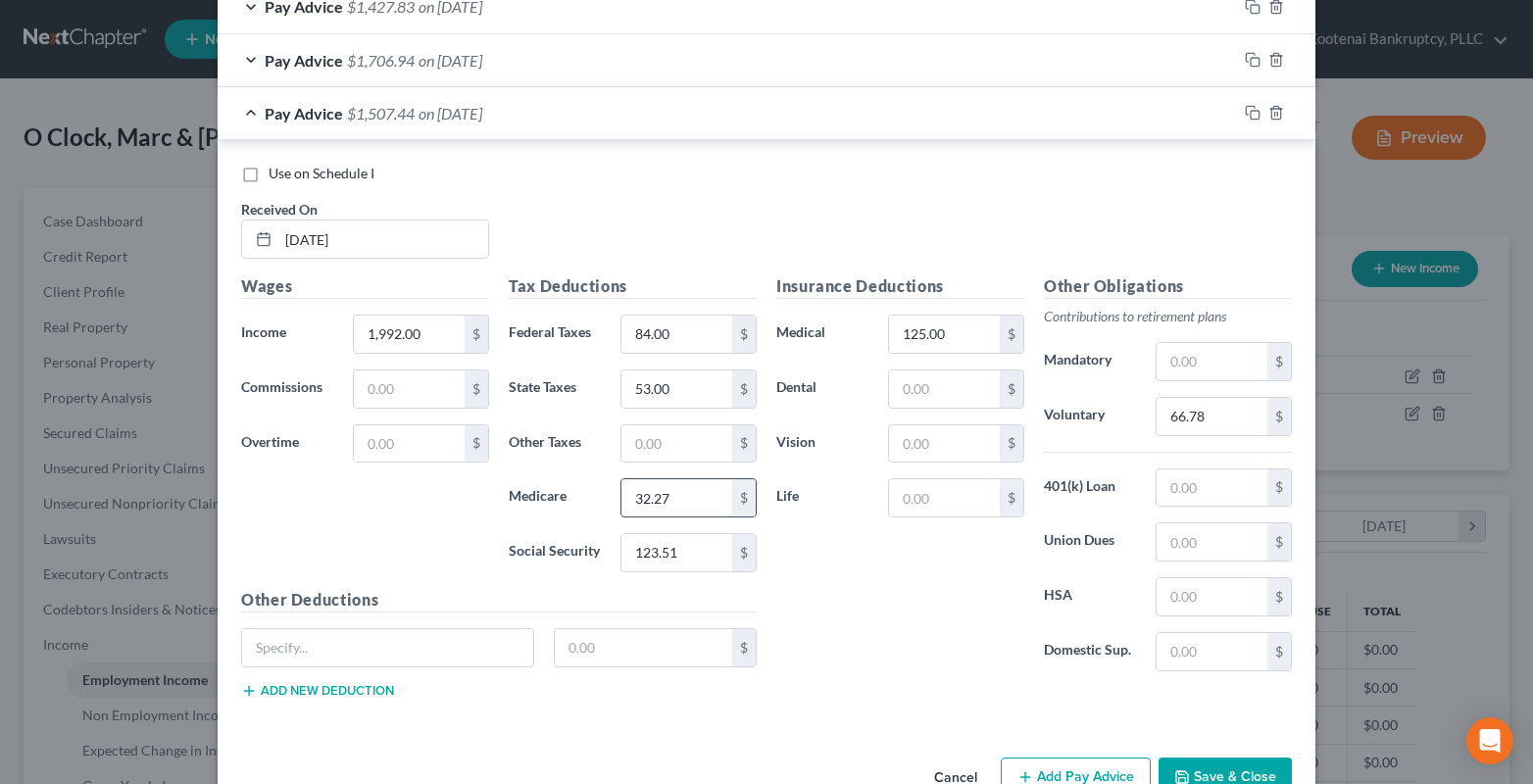
click at [685, 495] on input "32.27" at bounding box center [677, 497] width 111 height 37
type input "28.89"
click at [685, 413] on div "Tax Deductions Federal Taxes 84.00 $ State Taxes 53.00 $ Other Taxes $ Medicare…" at bounding box center [633, 431] width 268 height 314
click at [673, 376] on input "53.00" at bounding box center [677, 389] width 111 height 37
type input "44.00"
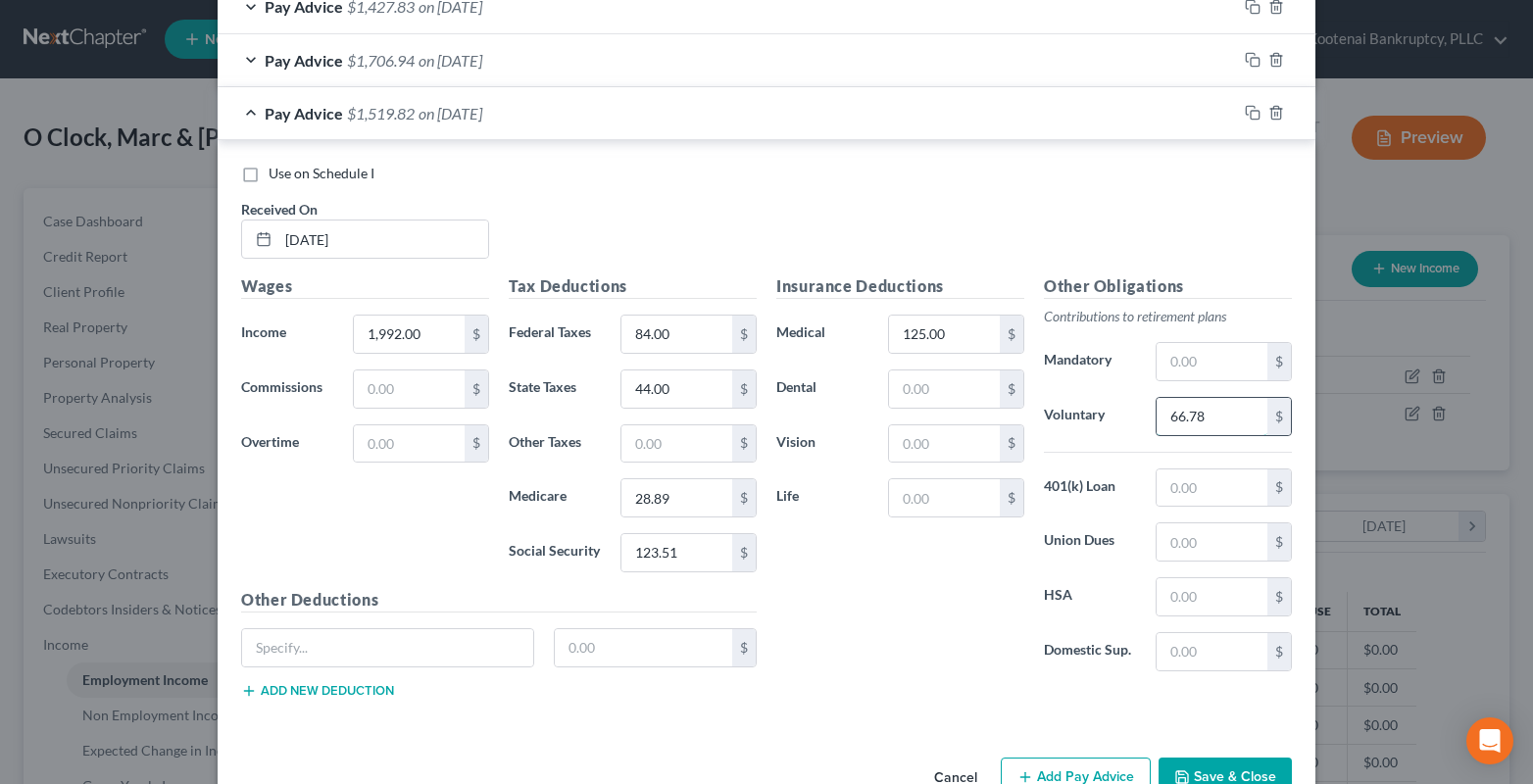
click at [1196, 414] on input "66.78" at bounding box center [1211, 415] width 111 height 37
click at [1250, 112] on rect "button" at bounding box center [1254, 115] width 9 height 9
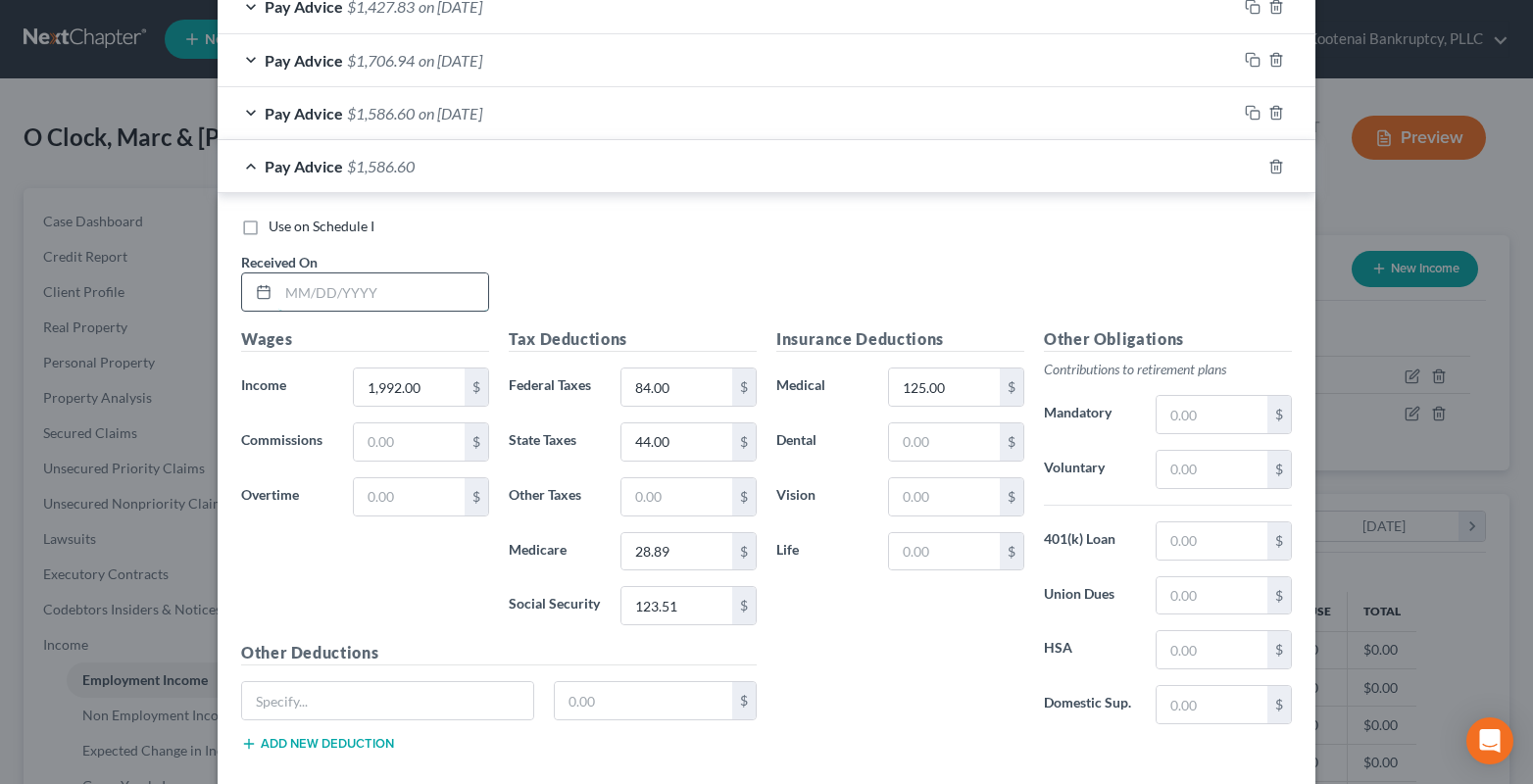
drag, startPoint x: 340, startPoint y: 296, endPoint x: 318, endPoint y: 298, distance: 22.1
click at [333, 299] on input "text" at bounding box center [384, 292] width 210 height 37
type input "08/22/2025"
type input "1,836.00"
click at [663, 395] on input "84.00" at bounding box center [677, 387] width 111 height 37
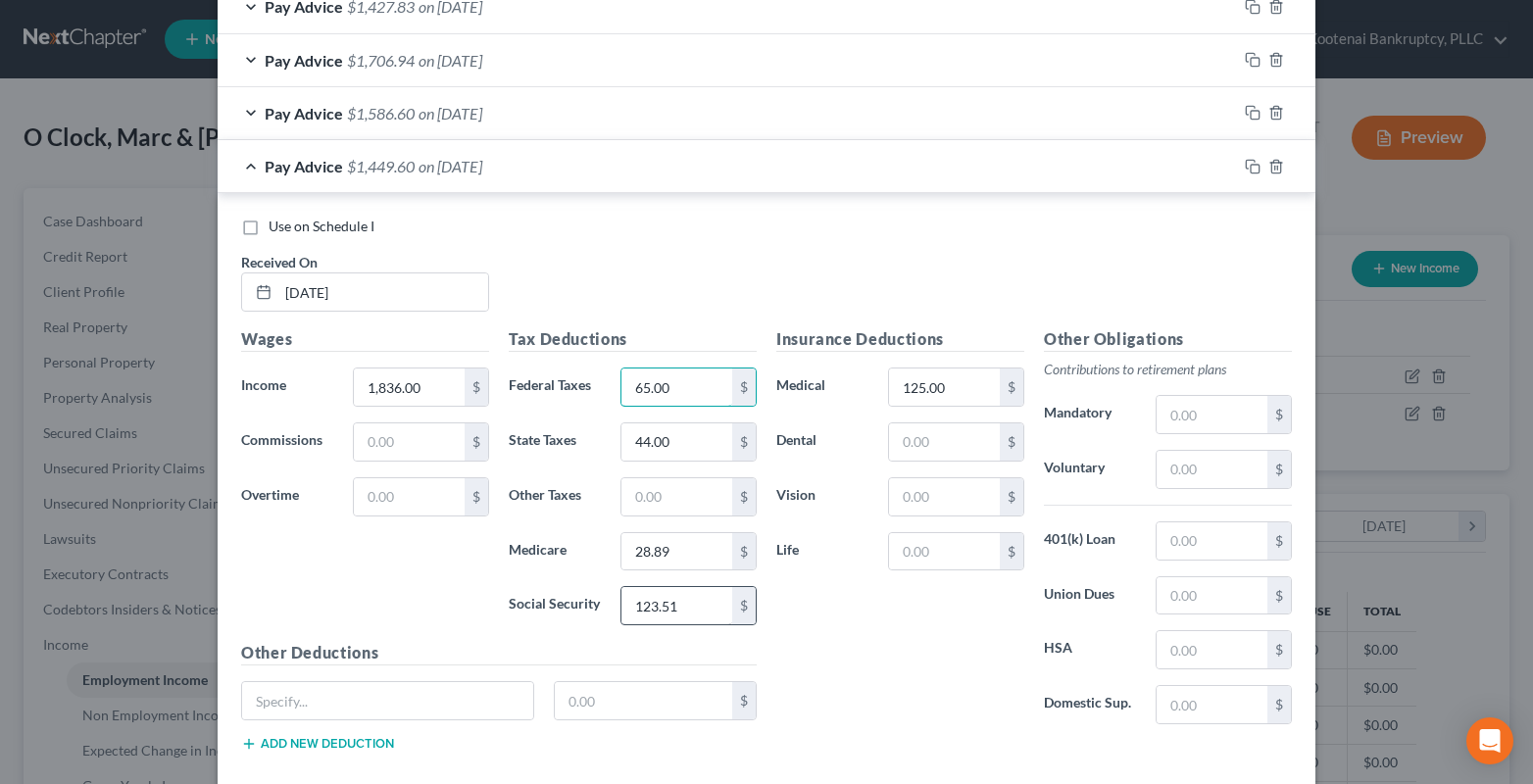
type input "65.00"
type input "113.83"
click at [695, 562] on input "28.89" at bounding box center [677, 550] width 111 height 37
type input "26.62"
click at [661, 432] on input "44.00" at bounding box center [677, 441] width 111 height 37
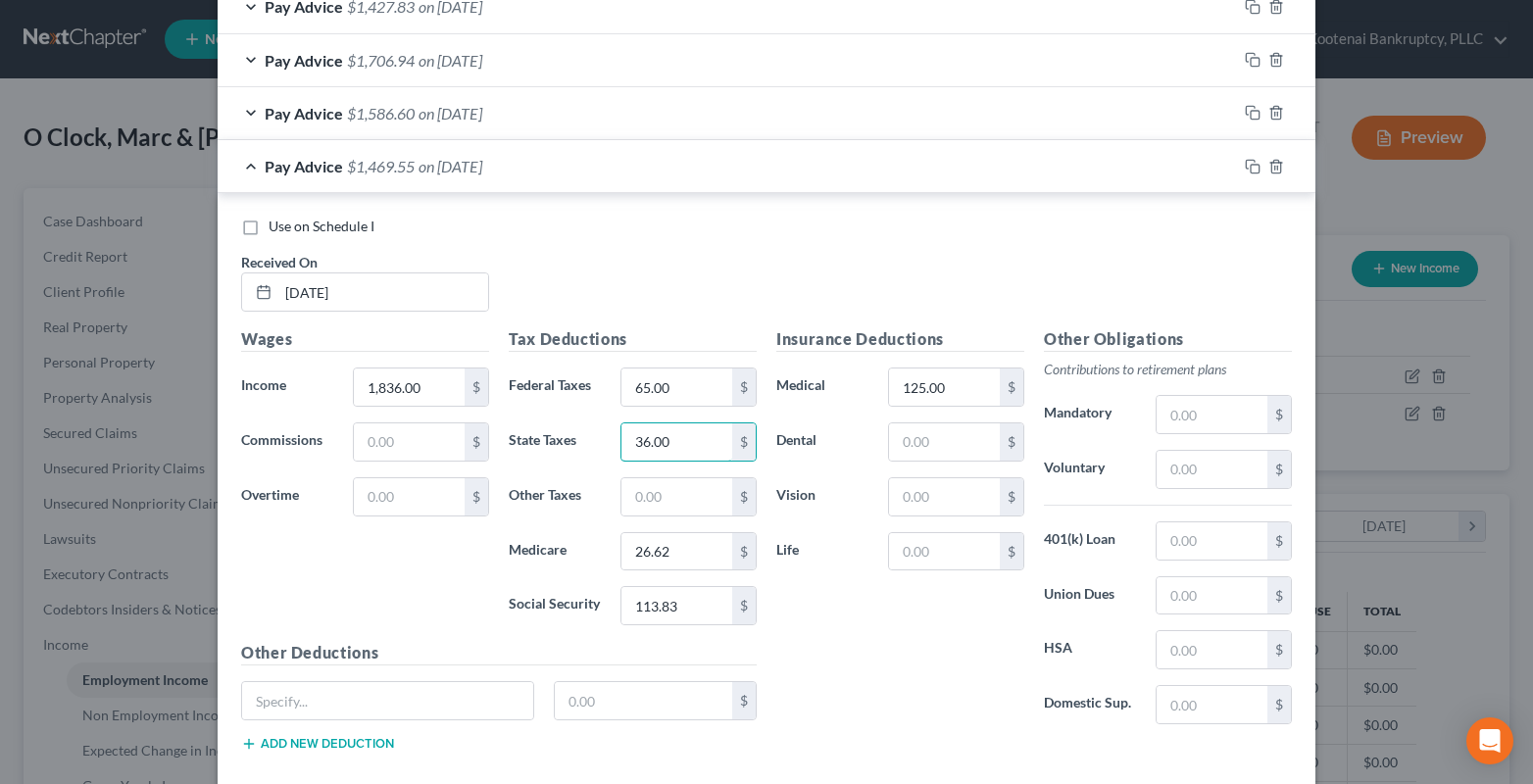
type input "36.00"
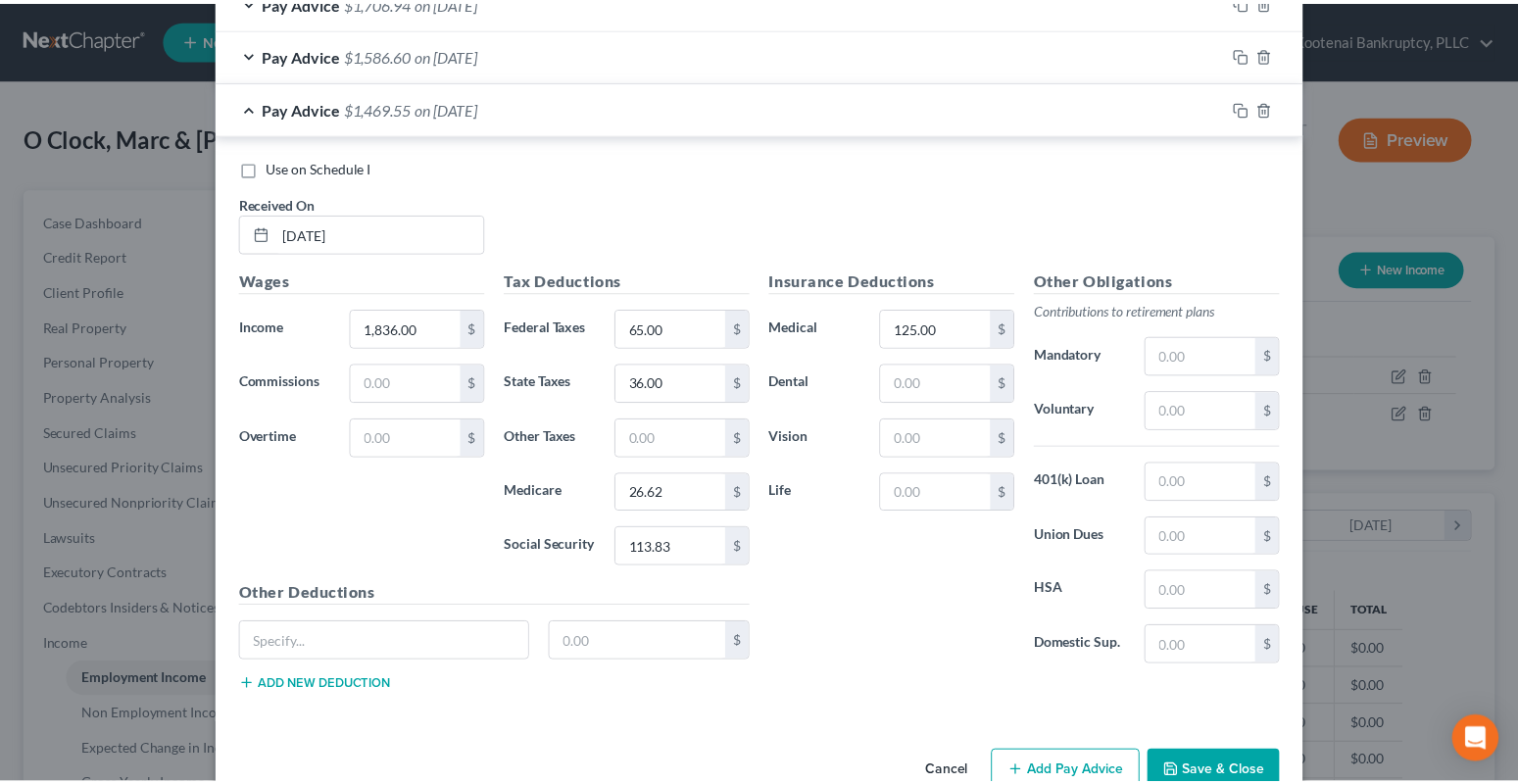
scroll to position [1271, 0]
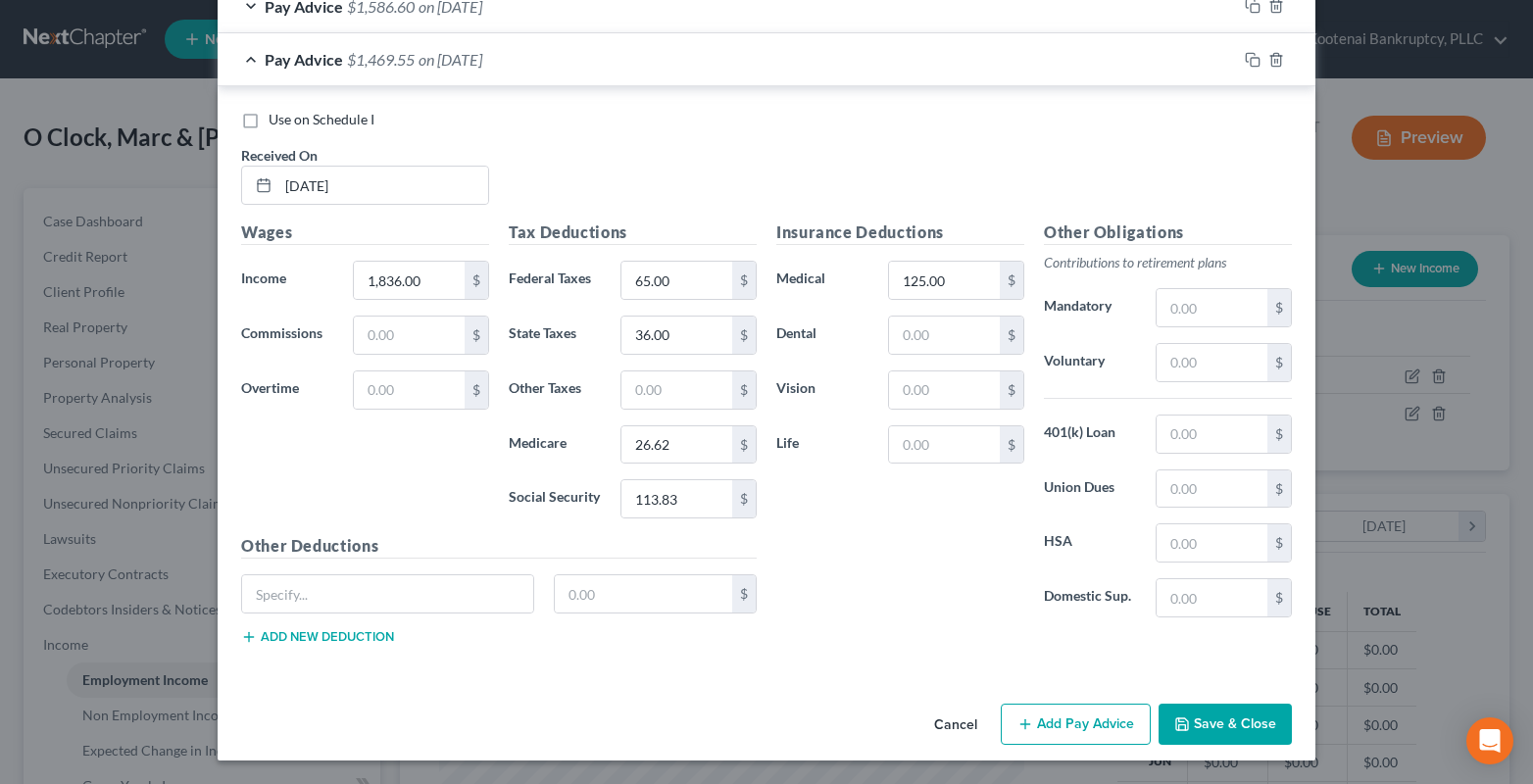
drag, startPoint x: 1183, startPoint y: 728, endPoint x: 1171, endPoint y: 729, distance: 12.0
click at [1183, 728] on icon "button" at bounding box center [1182, 724] width 16 height 16
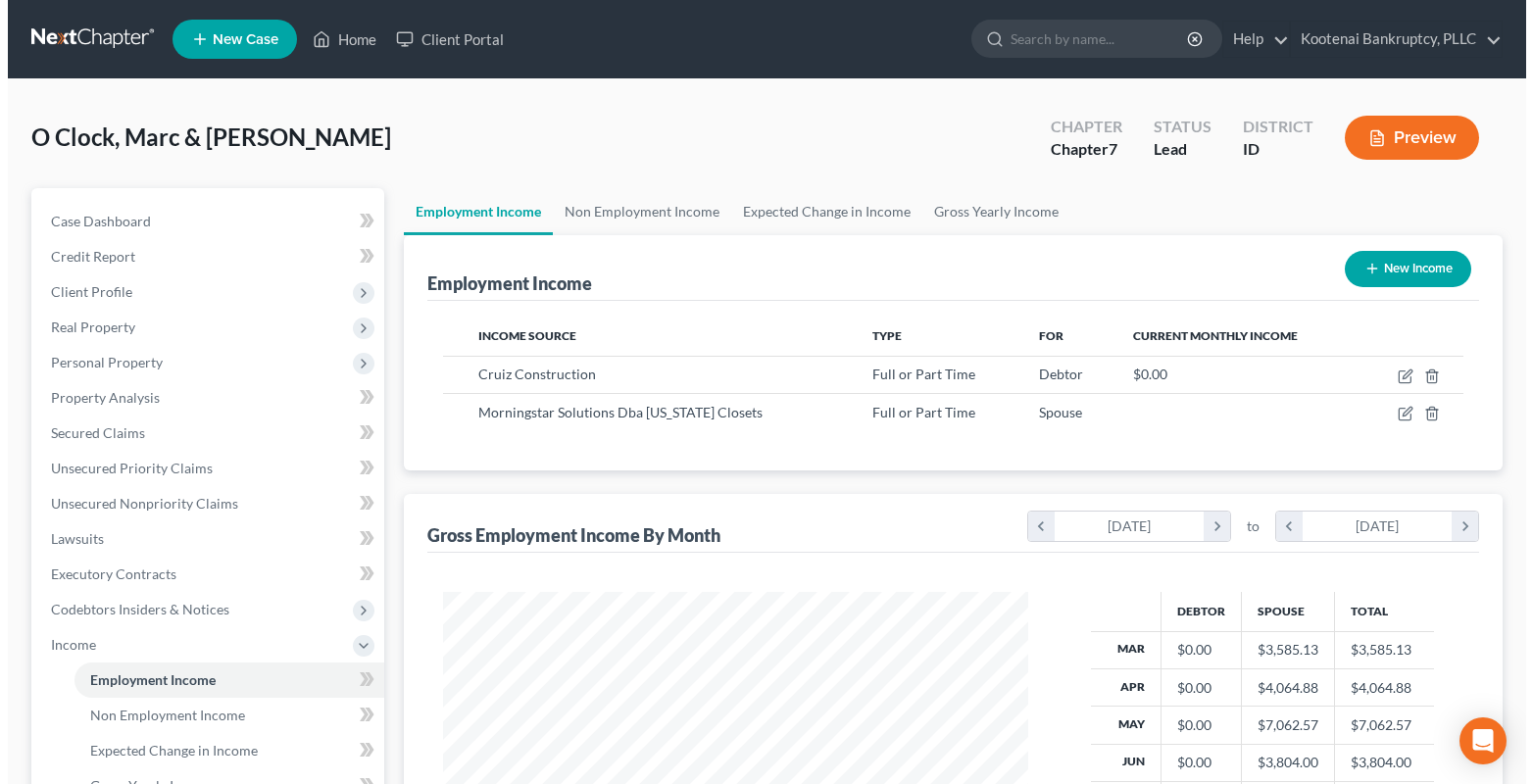
scroll to position [979075, 979418]
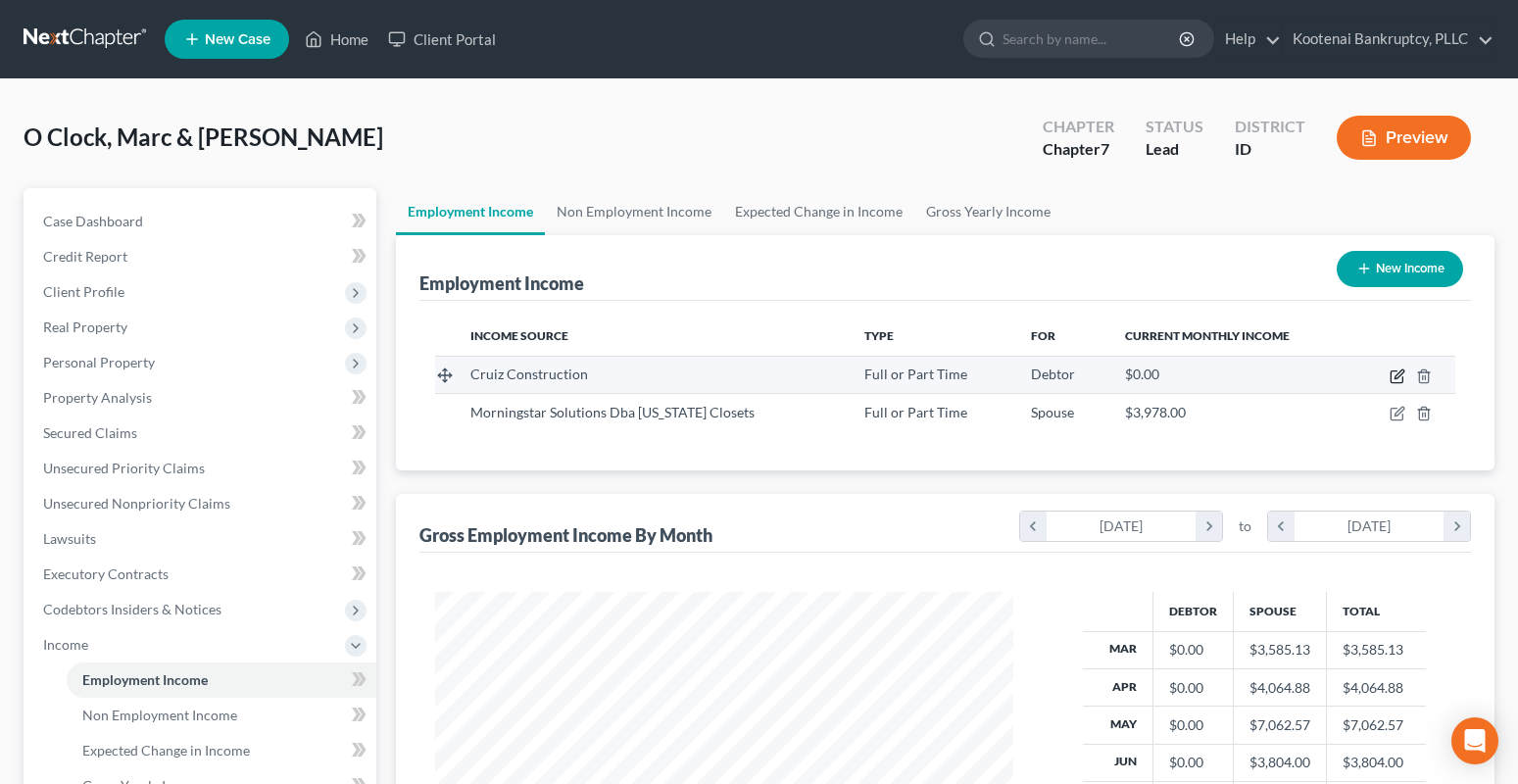
click at [1395, 381] on icon "button" at bounding box center [1398, 377] width 16 height 16
select select "0"
select select "13"
select select "1"
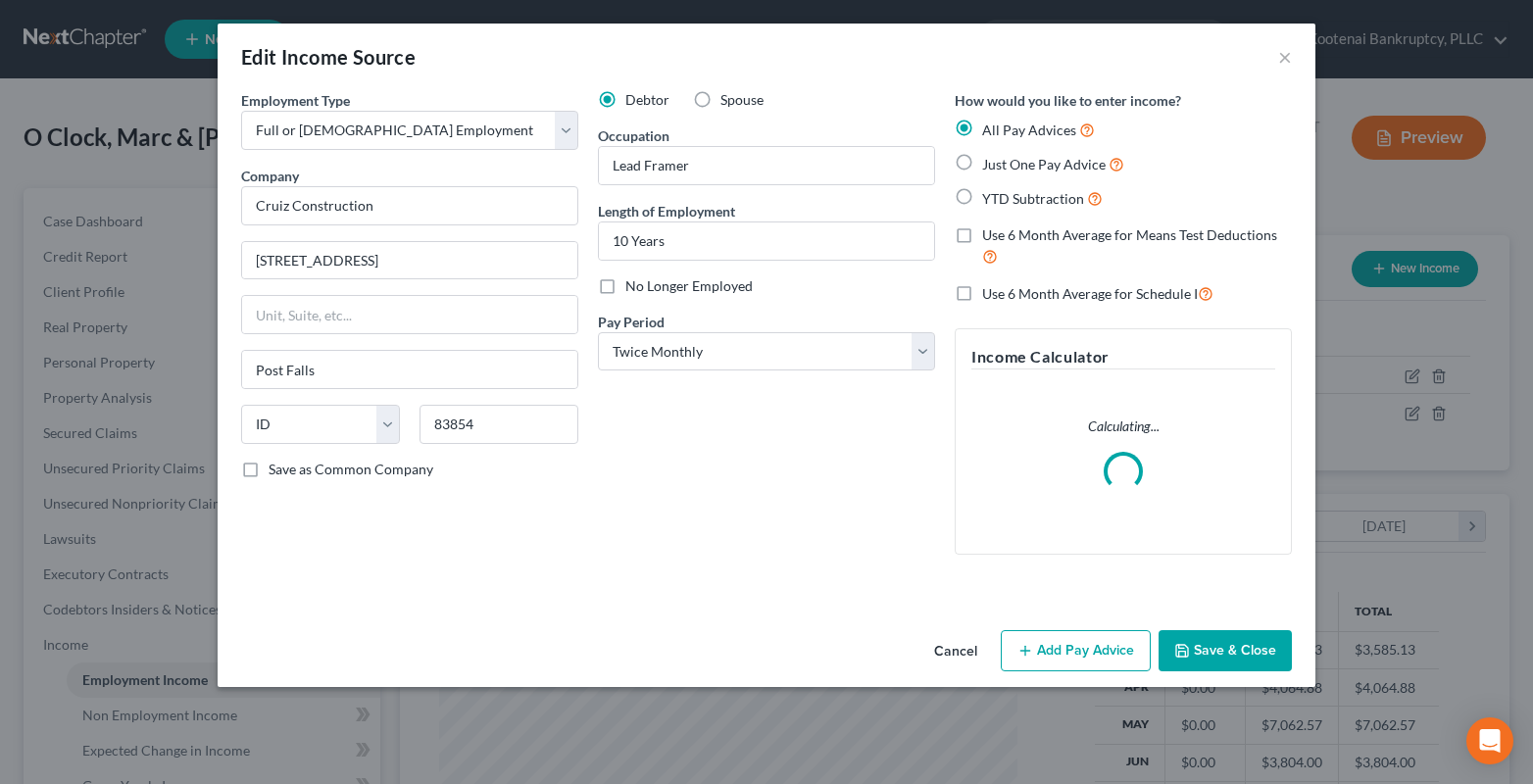
scroll to position [352, 625]
click at [1083, 662] on button "Add Pay Advice" at bounding box center [1075, 650] width 150 height 41
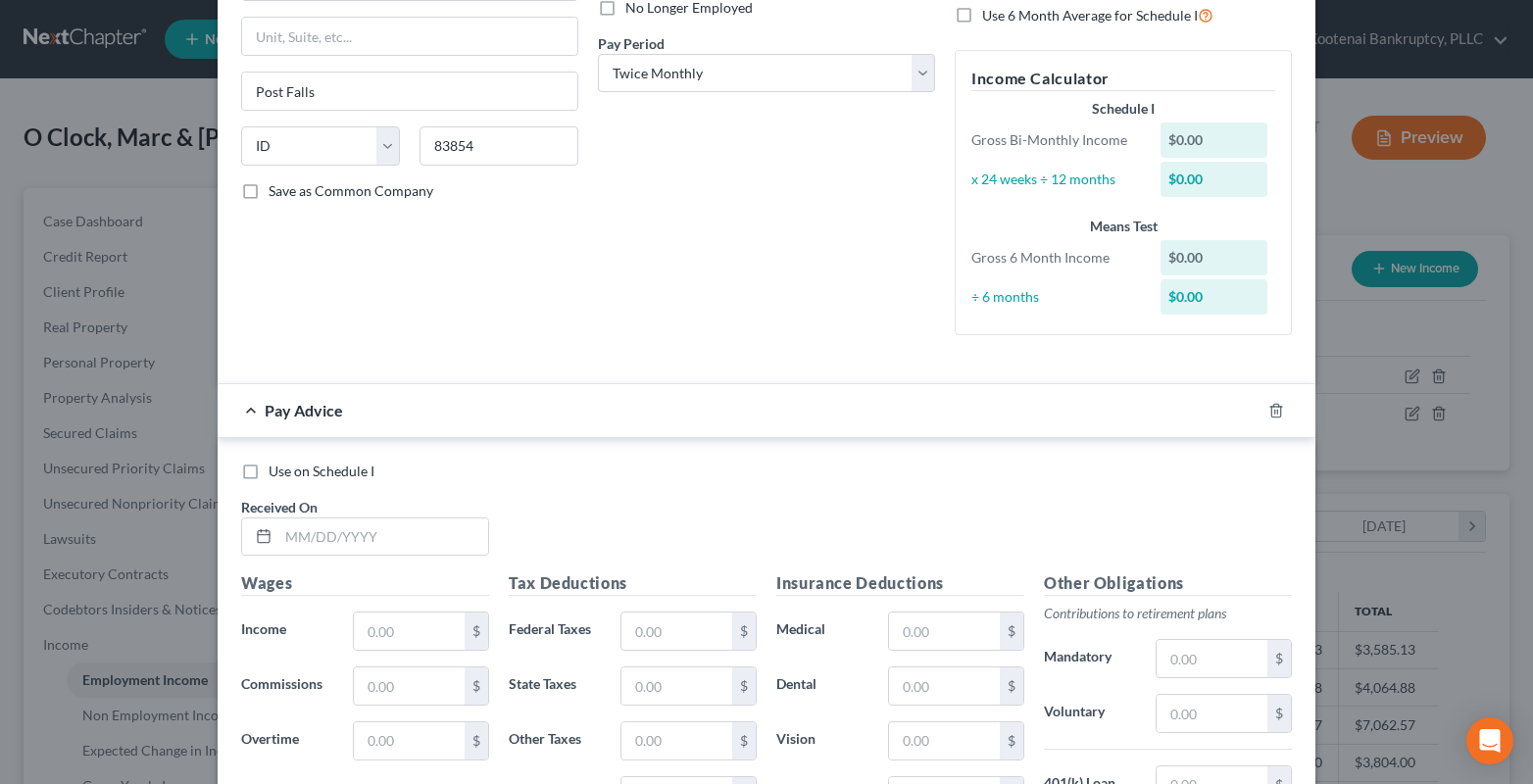
scroll to position [587, 0]
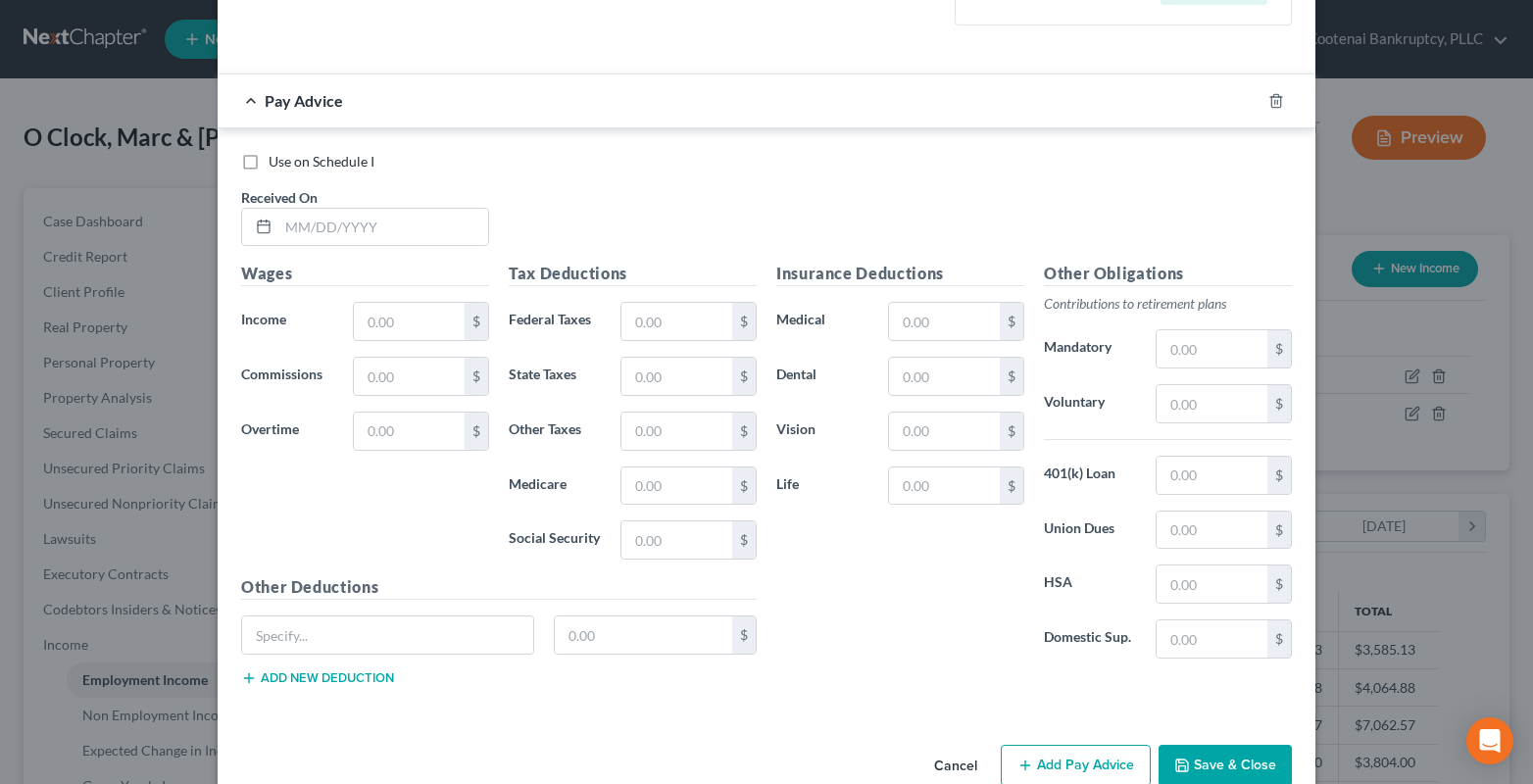
click at [1245, 758] on button "Save & Close" at bounding box center [1224, 764] width 133 height 41
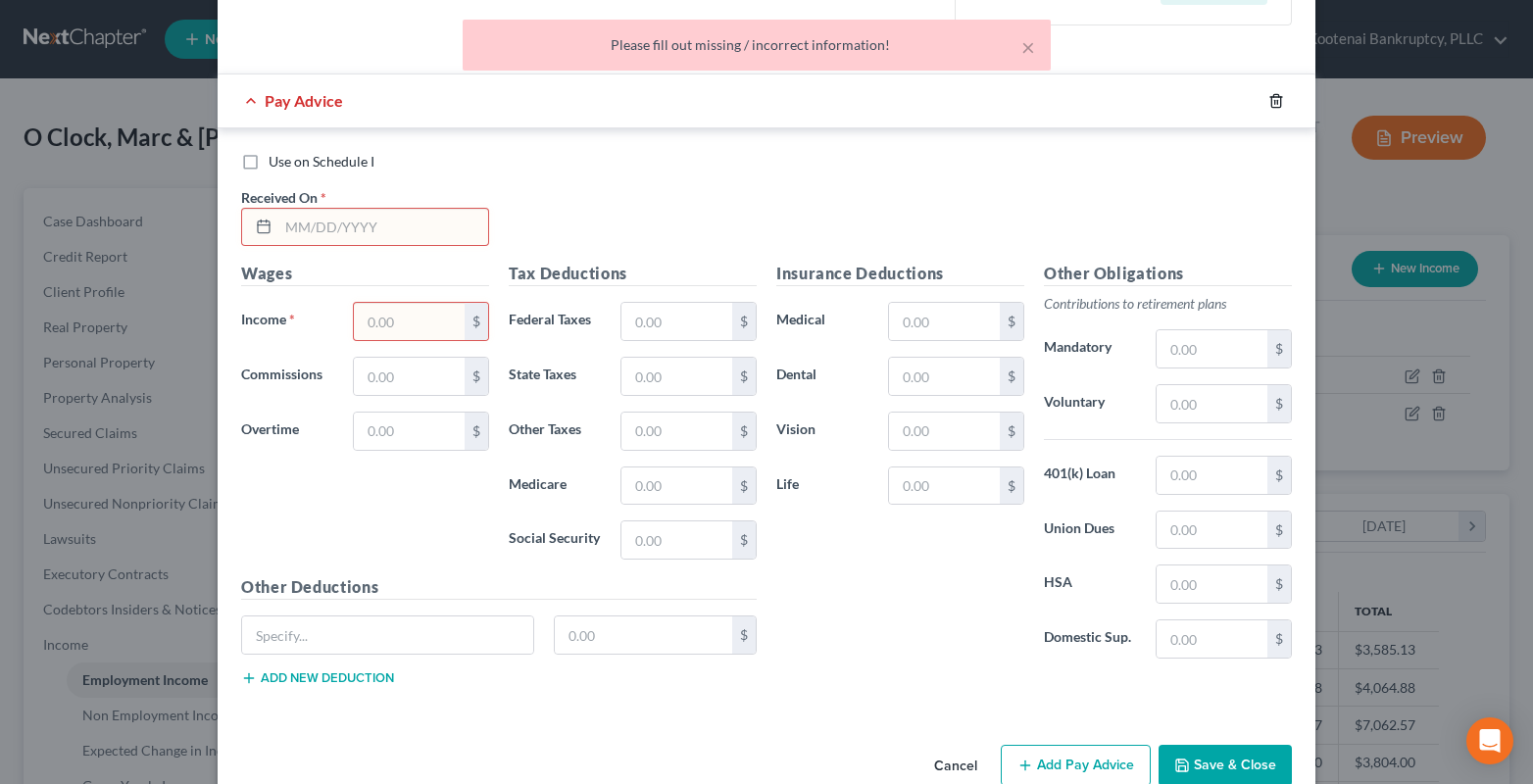
click at [1277, 103] on line "button" at bounding box center [1277, 102] width 0 height 4
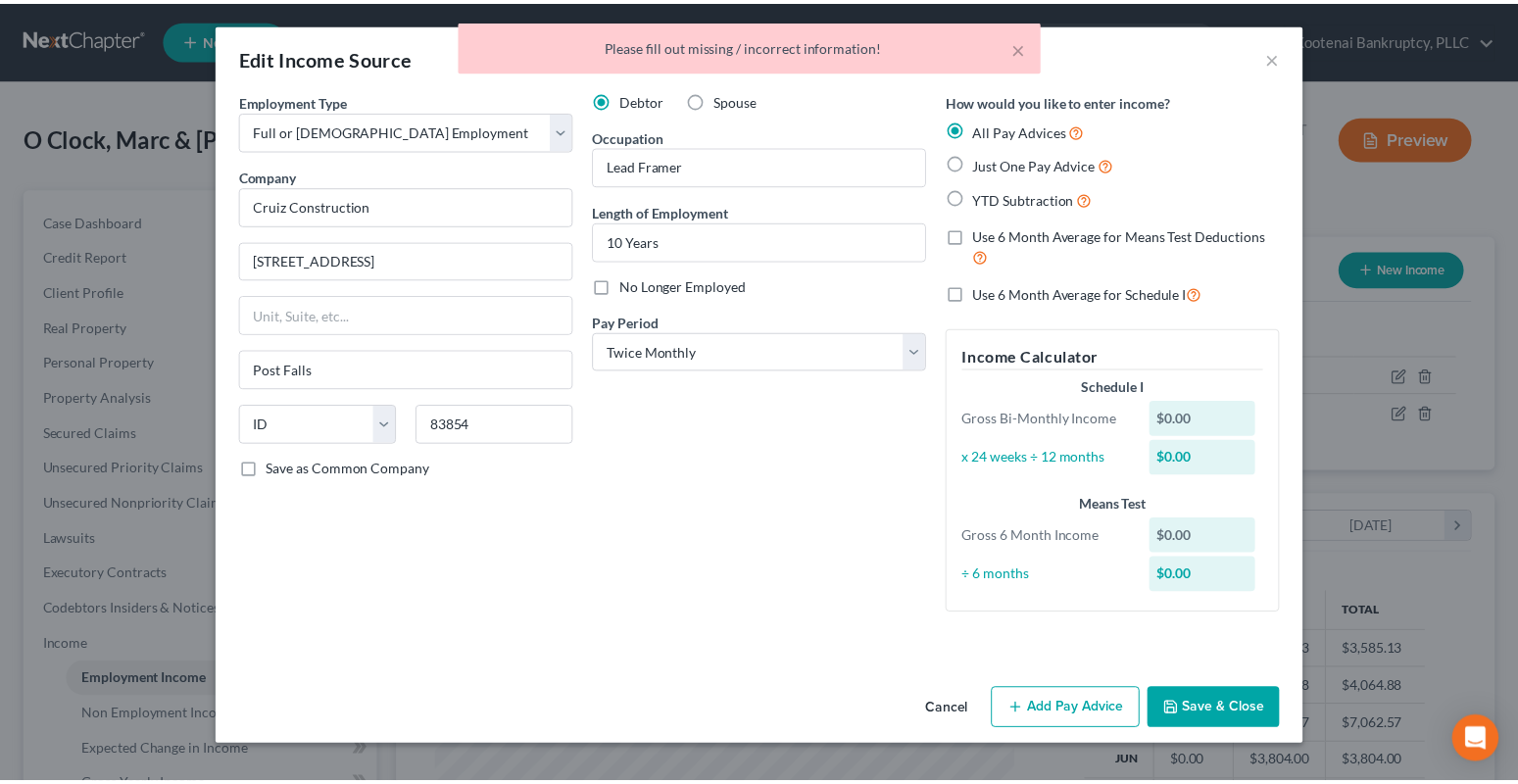
scroll to position [0, 0]
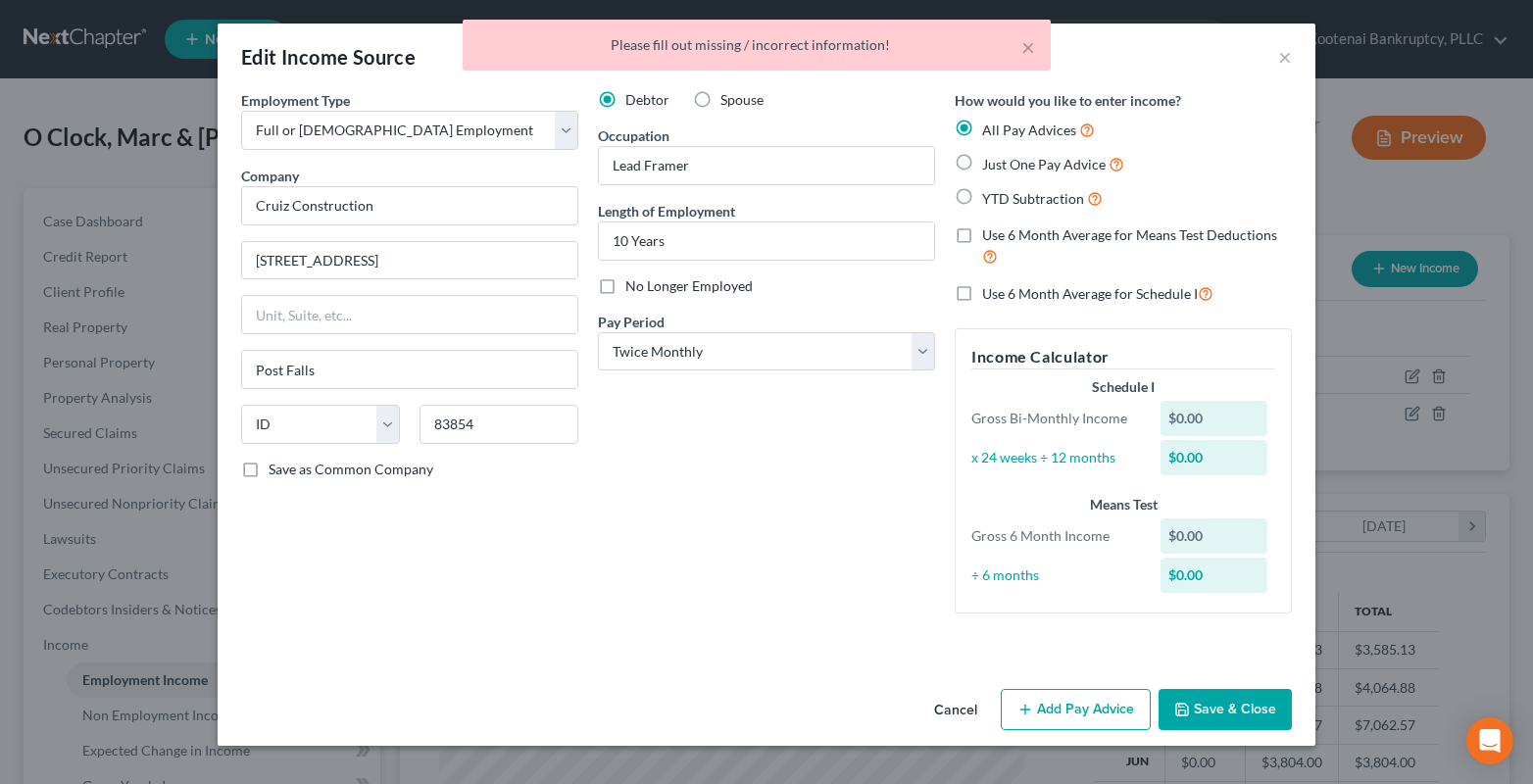
drag, startPoint x: 1208, startPoint y: 706, endPoint x: 1180, endPoint y: 699, distance: 28.9
click at [1207, 706] on button "Save & Close" at bounding box center [1224, 708] width 133 height 41
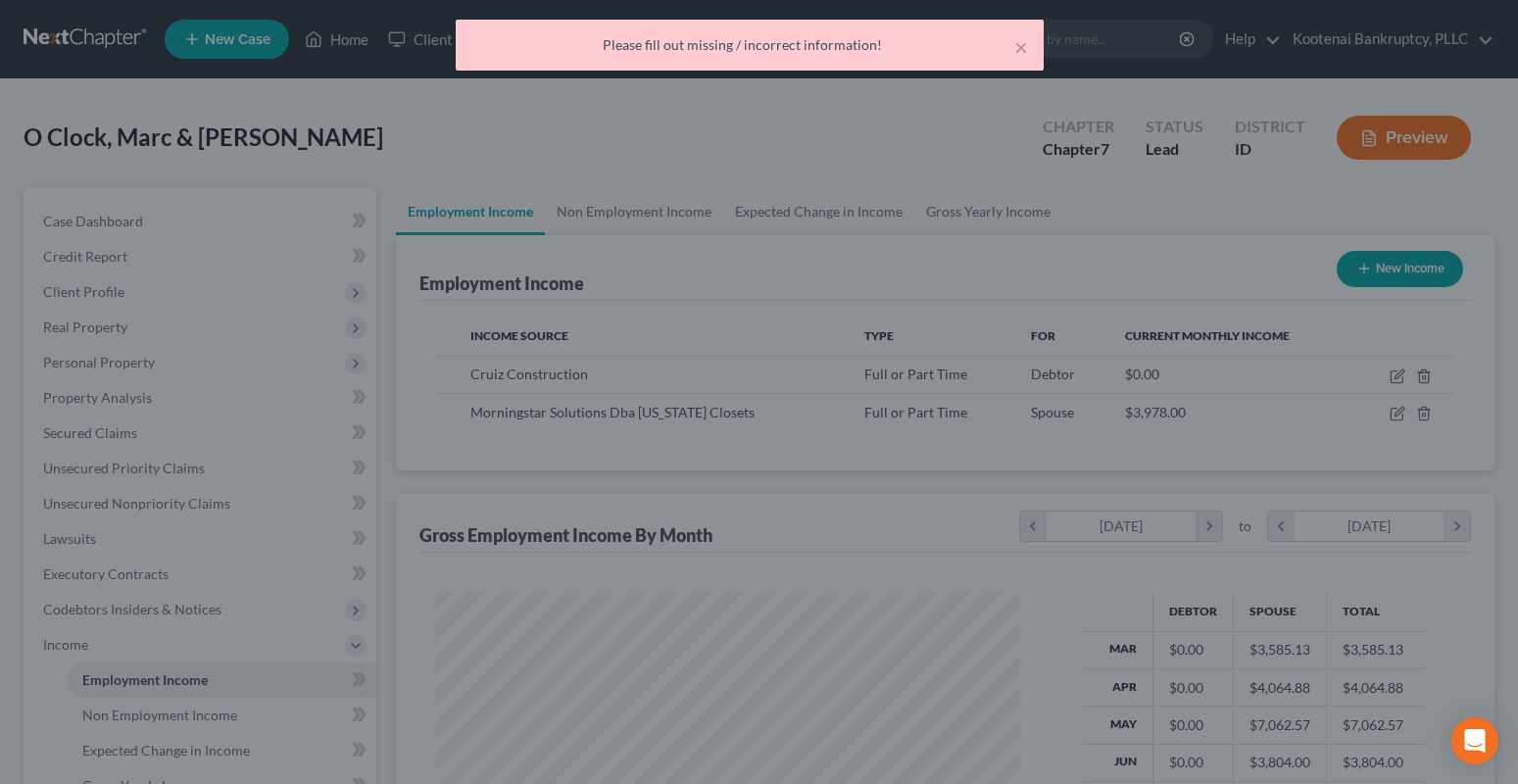
scroll to position [979075, 979412]
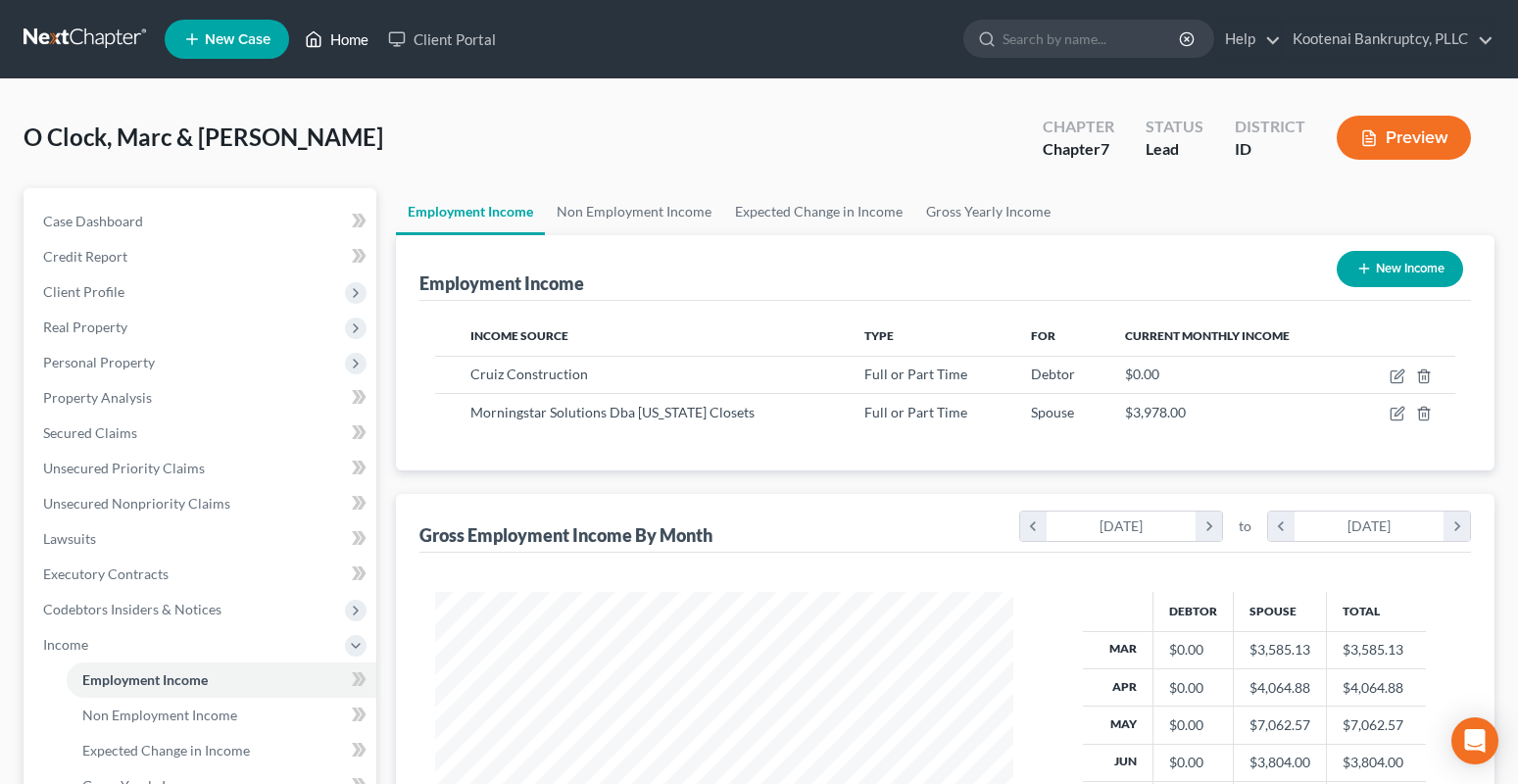
click at [352, 35] on link "Home" at bounding box center [336, 39] width 83 height 35
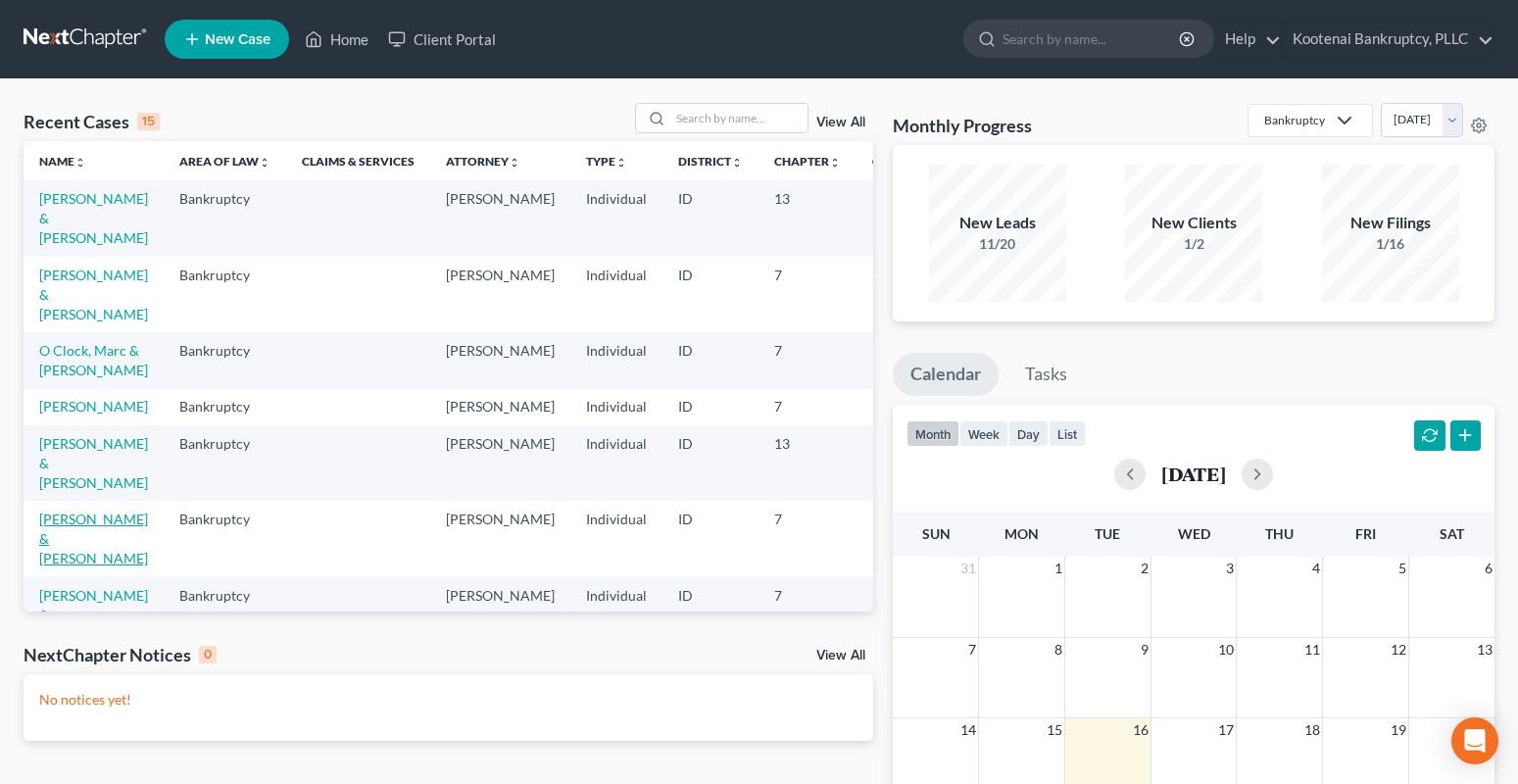
click at [47, 541] on link "Krahn, Kyle & Brittney" at bounding box center [93, 538] width 109 height 56
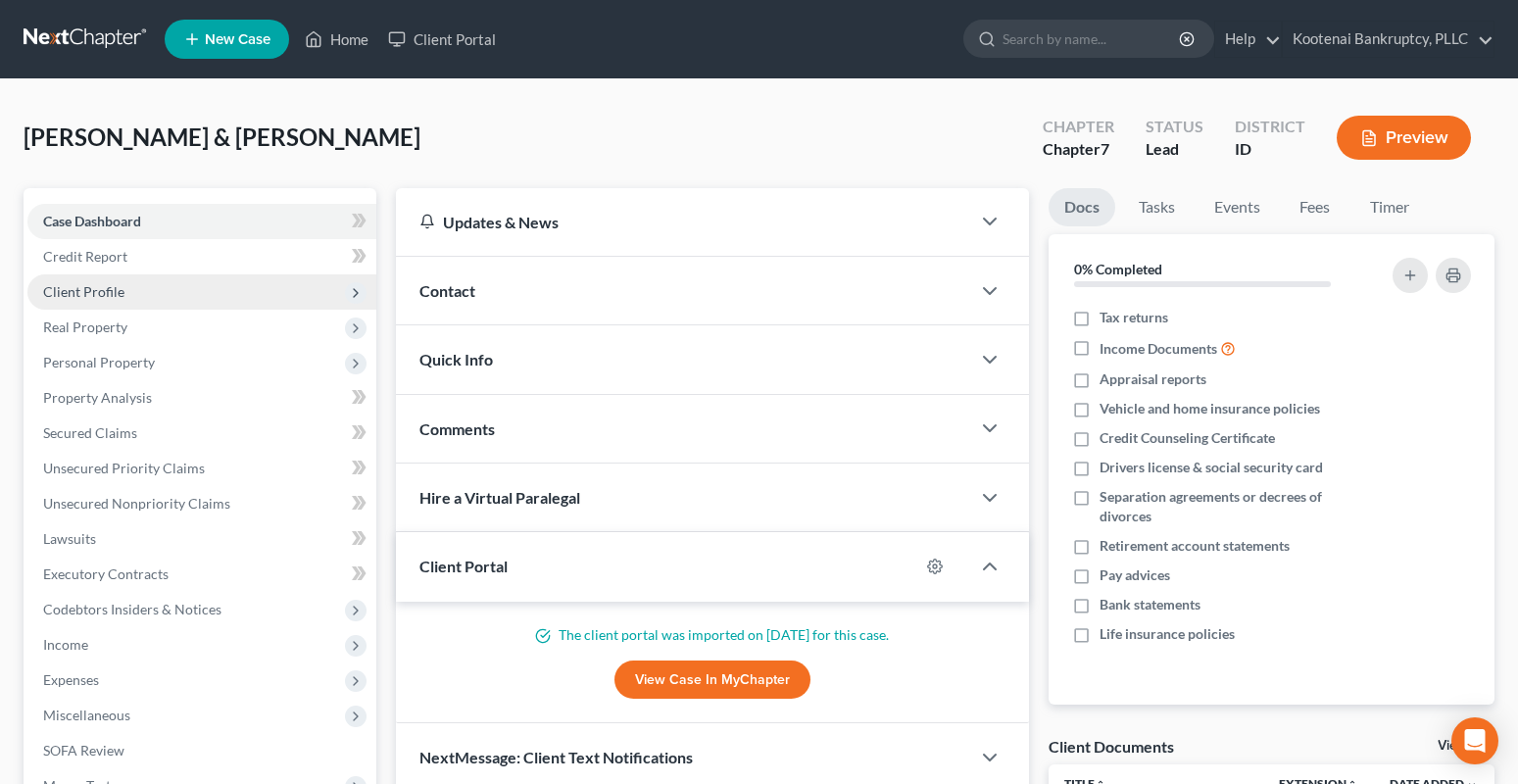
click at [71, 288] on span "Client Profile" at bounding box center [83, 291] width 81 height 17
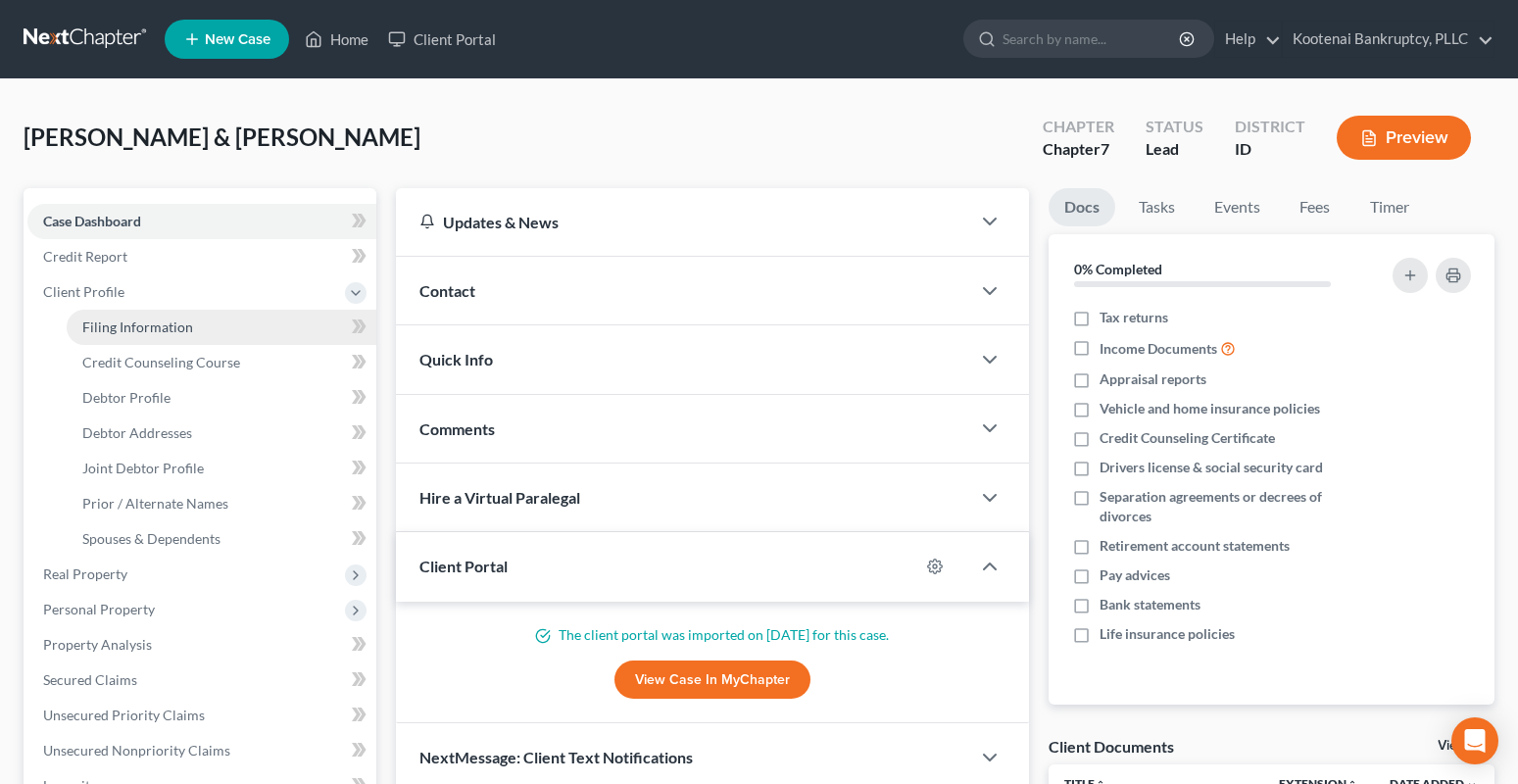
click at [146, 341] on link "Filing Information" at bounding box center [222, 327] width 310 height 35
select select "1"
select select "0"
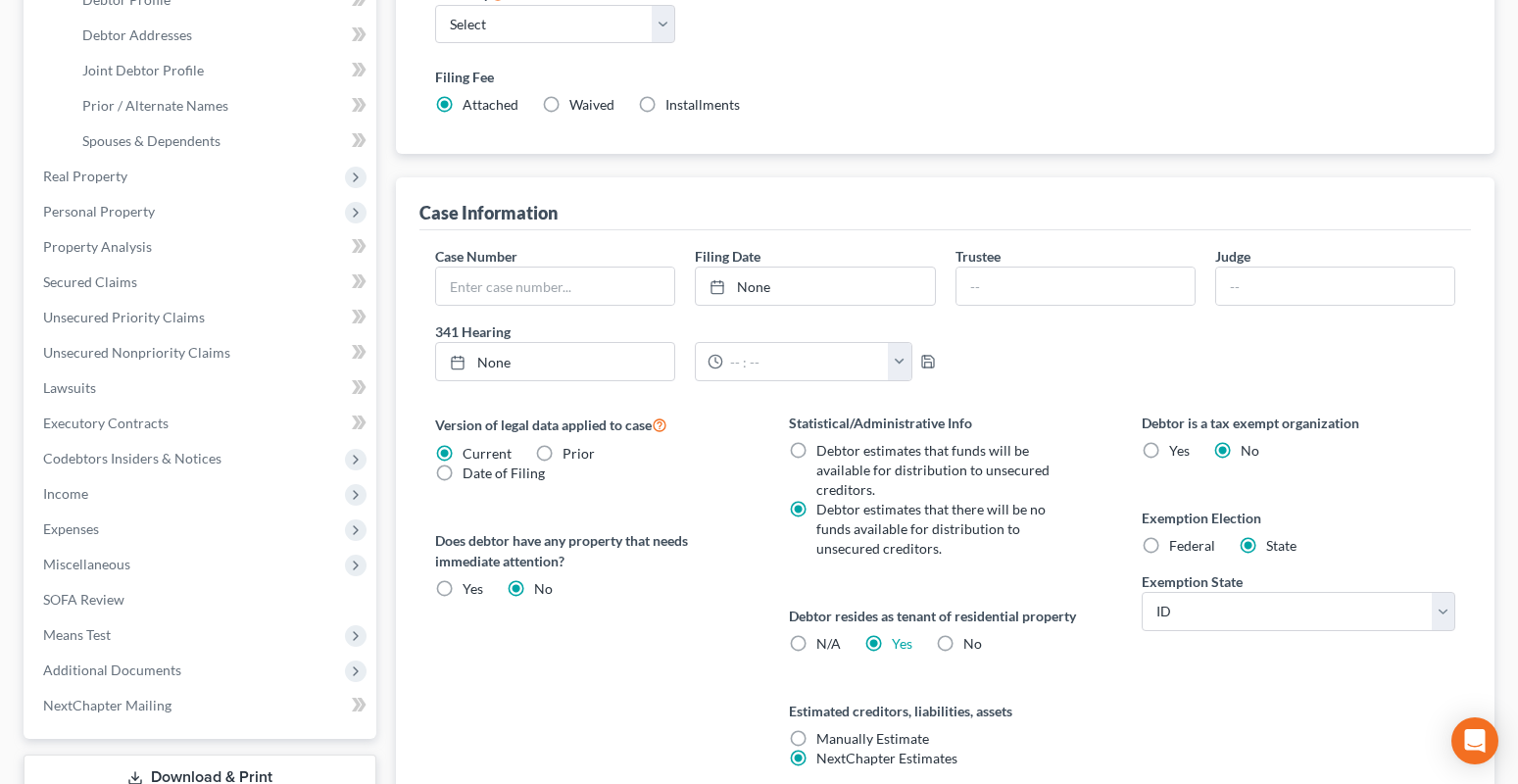
scroll to position [566, 0]
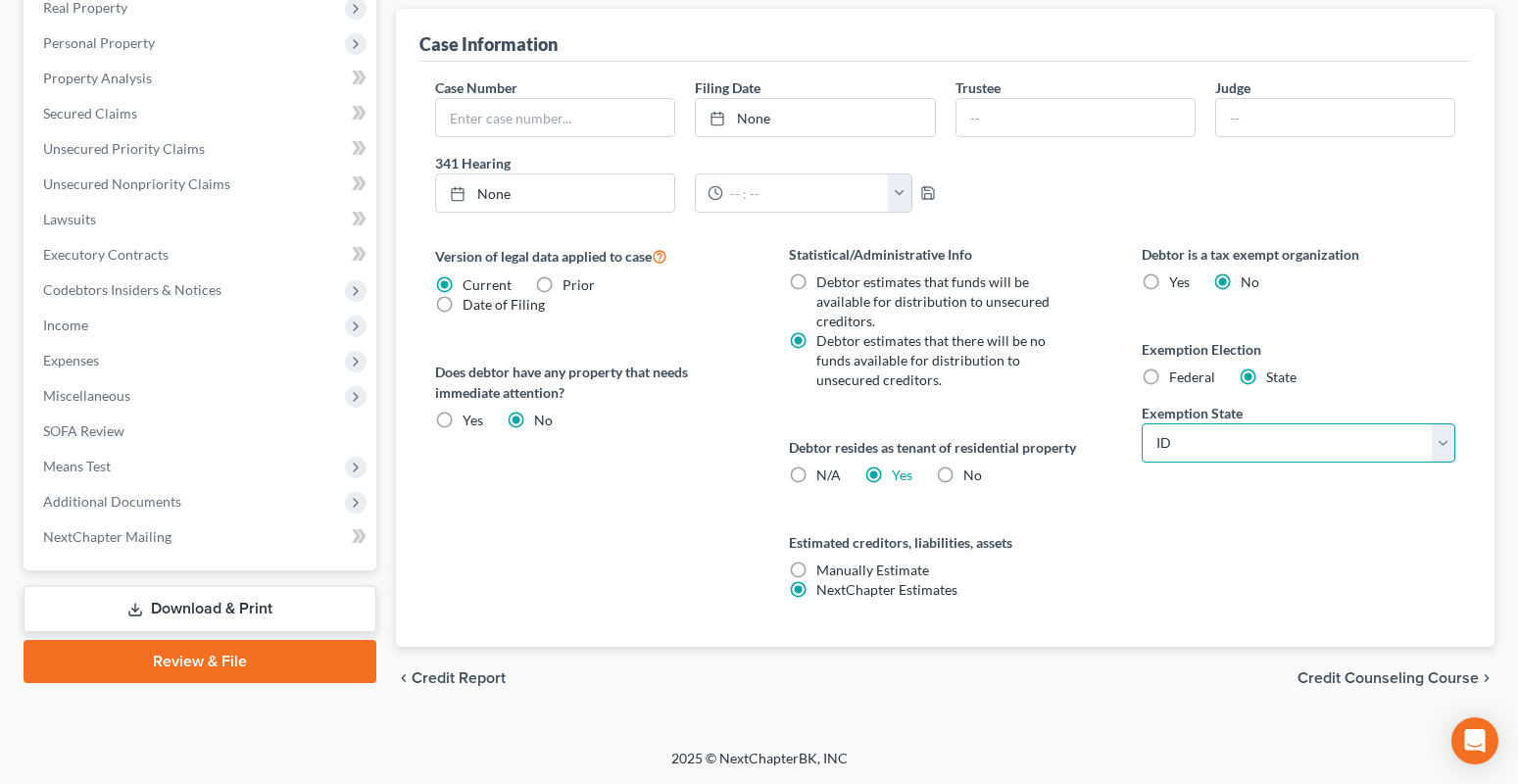
click at [1175, 449] on select "State AL AK AR AZ CA CO CT DE DC FL GA GU HI ID IL IN IA KS KY LA ME MD MA MI M…" at bounding box center [1298, 442] width 314 height 39
select select "50"
click at [1141, 423] on select "State AL AK AR AZ CA CO CT DE DC FL GA GU HI ID IL IN IA KS KY LA ME MD MA MI M…" at bounding box center [1298, 442] width 314 height 39
click at [1334, 668] on div "chevron_left Credit Report Credit Counseling Course chevron_right" at bounding box center [944, 677] width 1098 height 63
drag, startPoint x: 1336, startPoint y: 670, endPoint x: 1322, endPoint y: 674, distance: 14.6
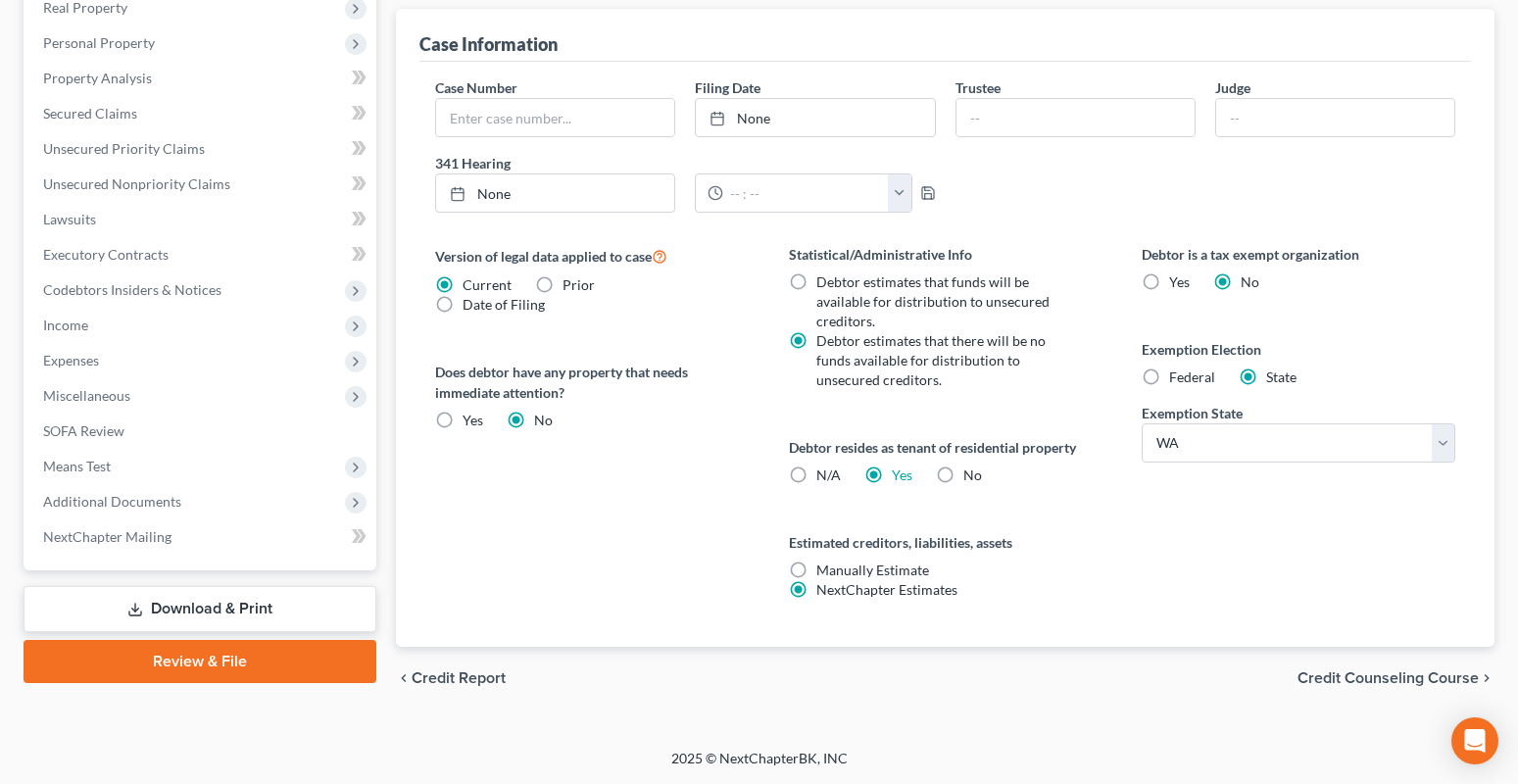
click at [1335, 670] on span "Credit Counseling Course" at bounding box center [1387, 678] width 181 height 16
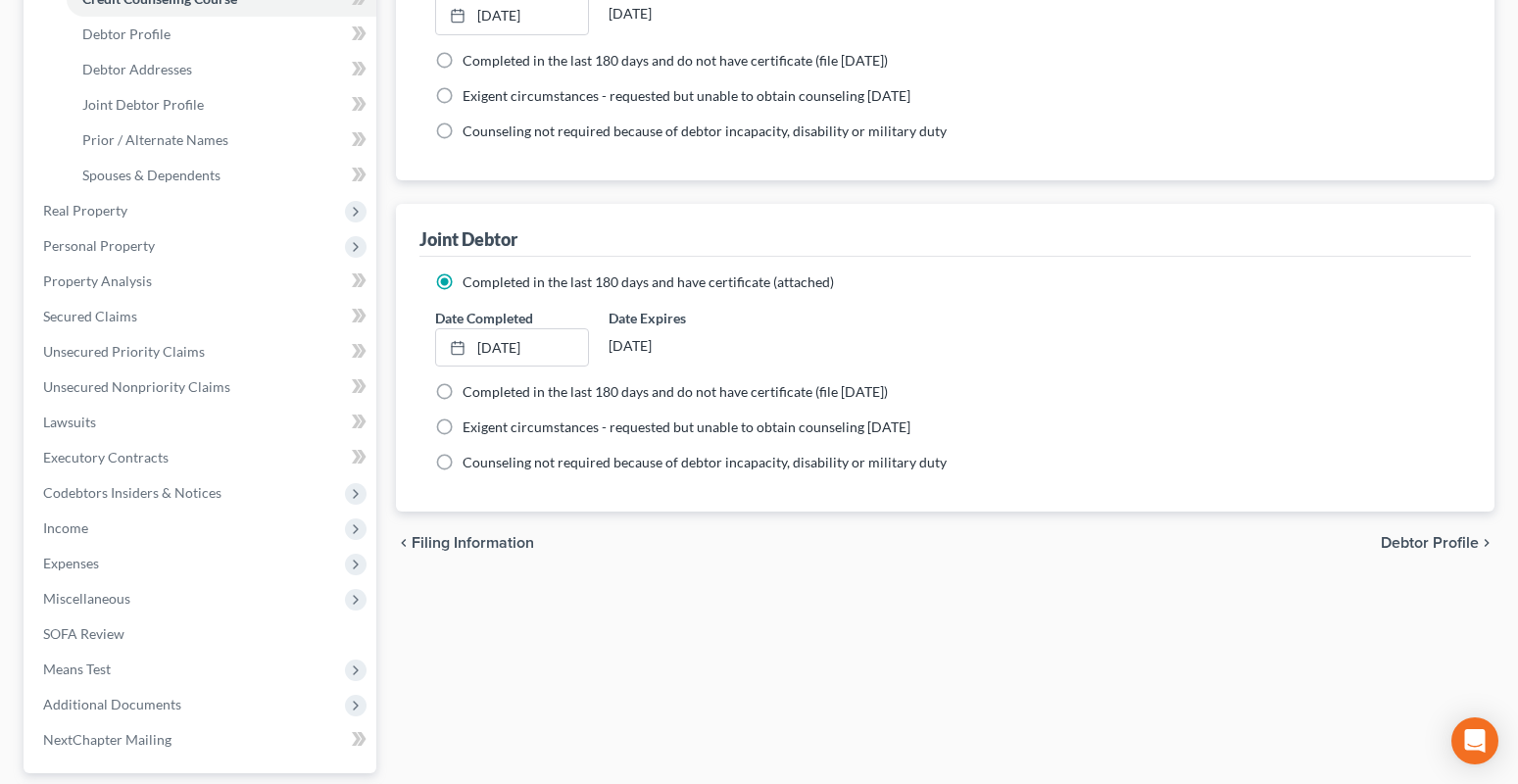
scroll to position [539, 0]
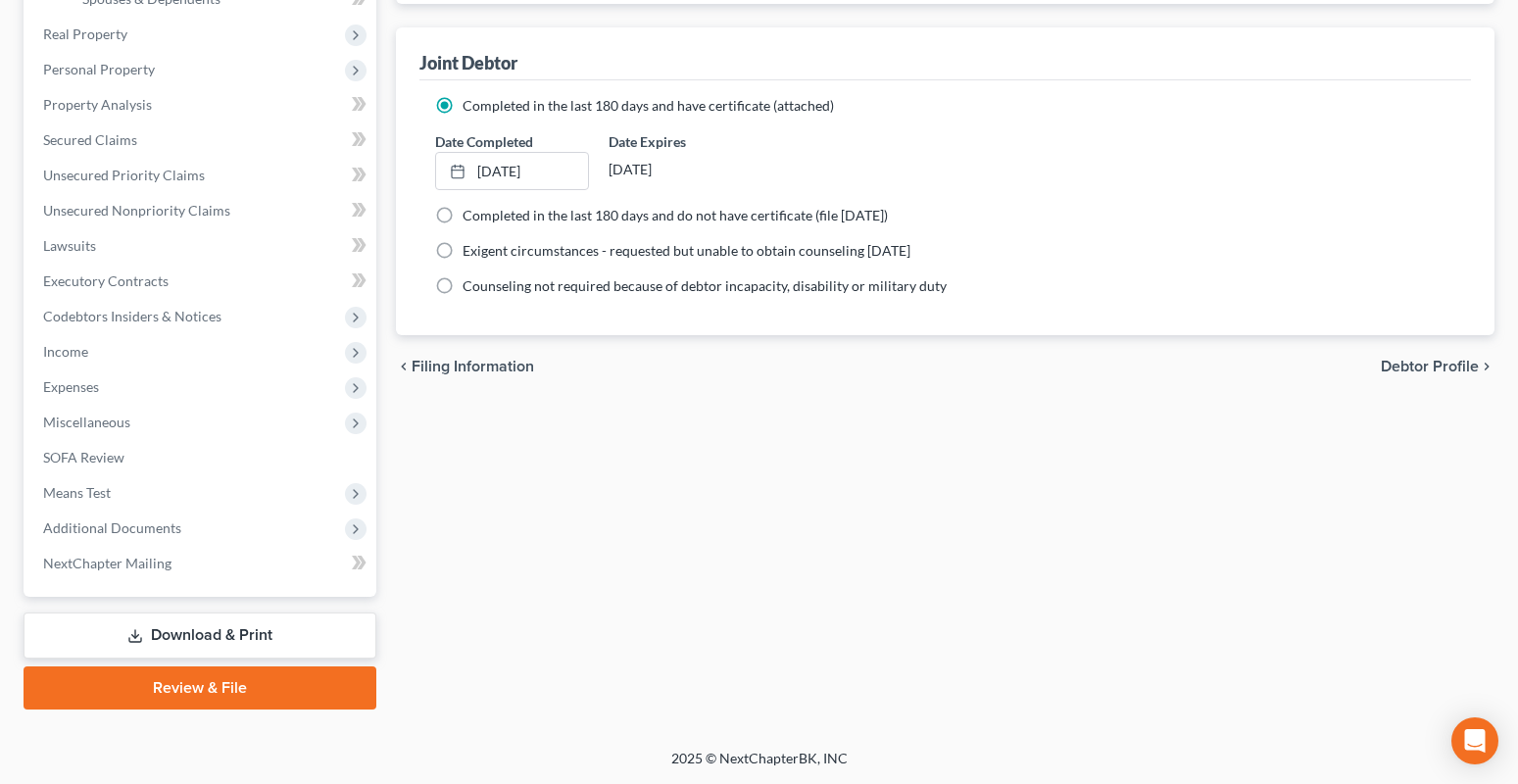
click at [1429, 367] on span "Debtor Profile" at bounding box center [1430, 367] width 98 height 16
select select "1"
select select "6"
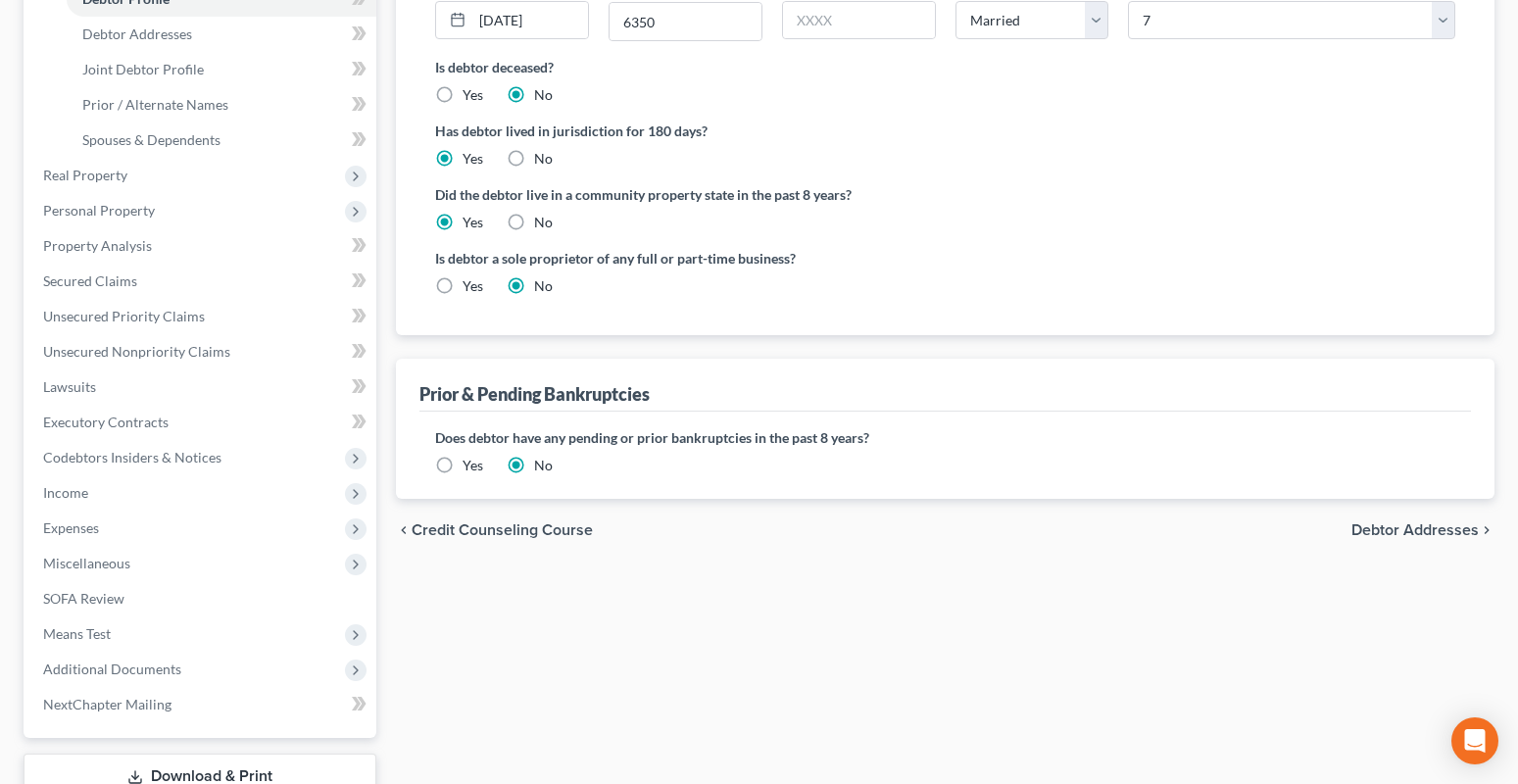
scroll to position [539, 0]
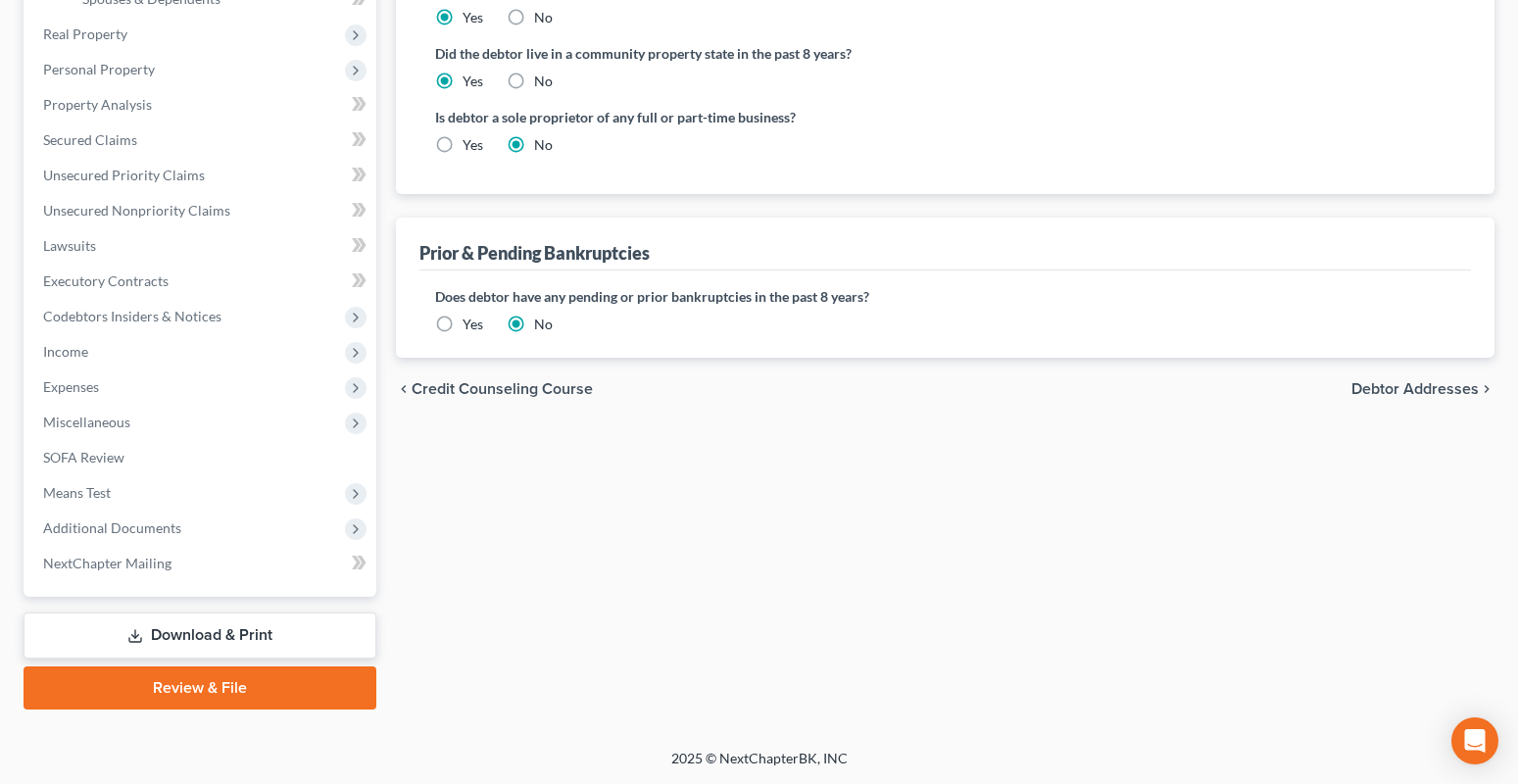
click at [1424, 392] on span "Debtor Addresses" at bounding box center [1414, 389] width 127 height 16
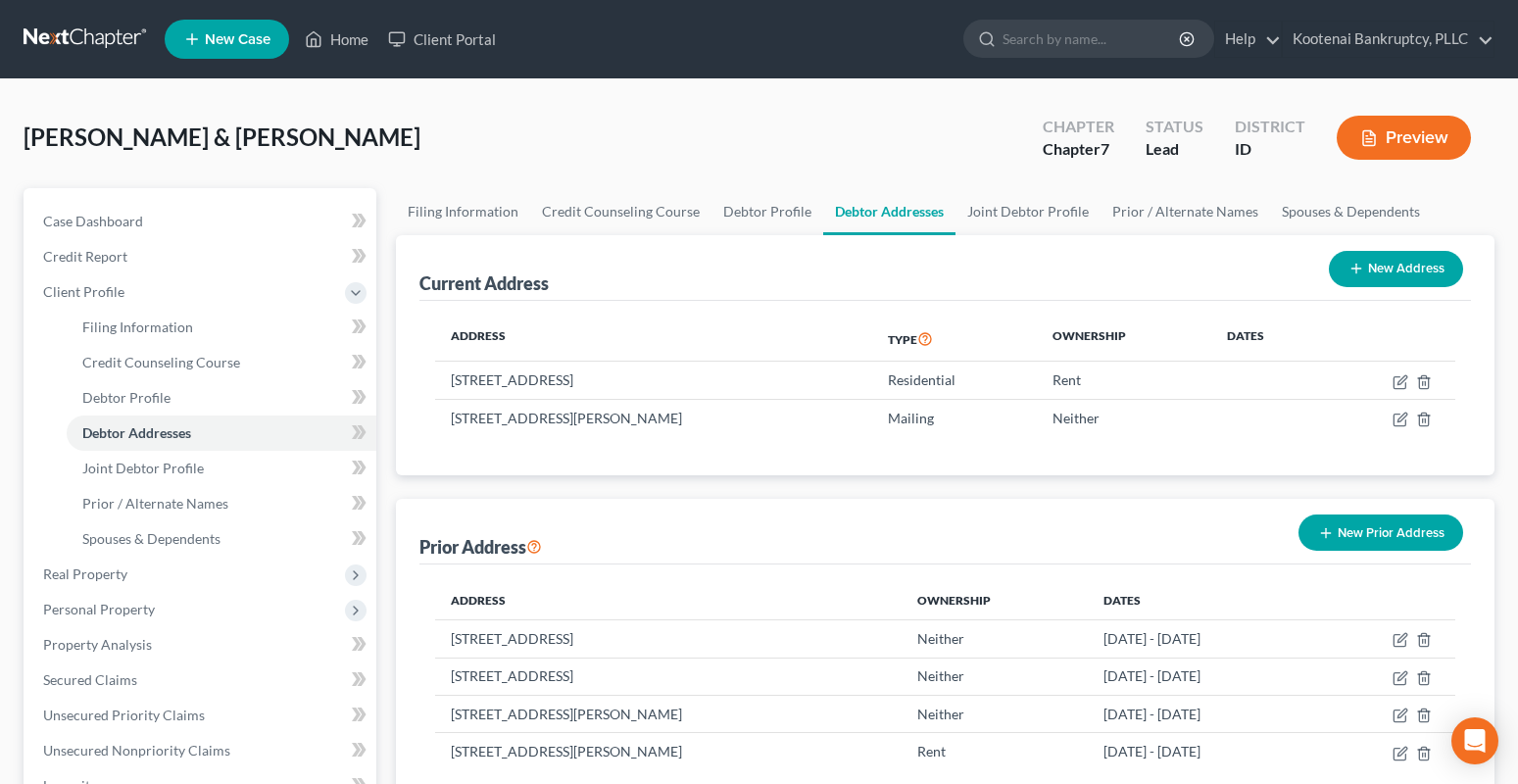
scroll to position [539, 0]
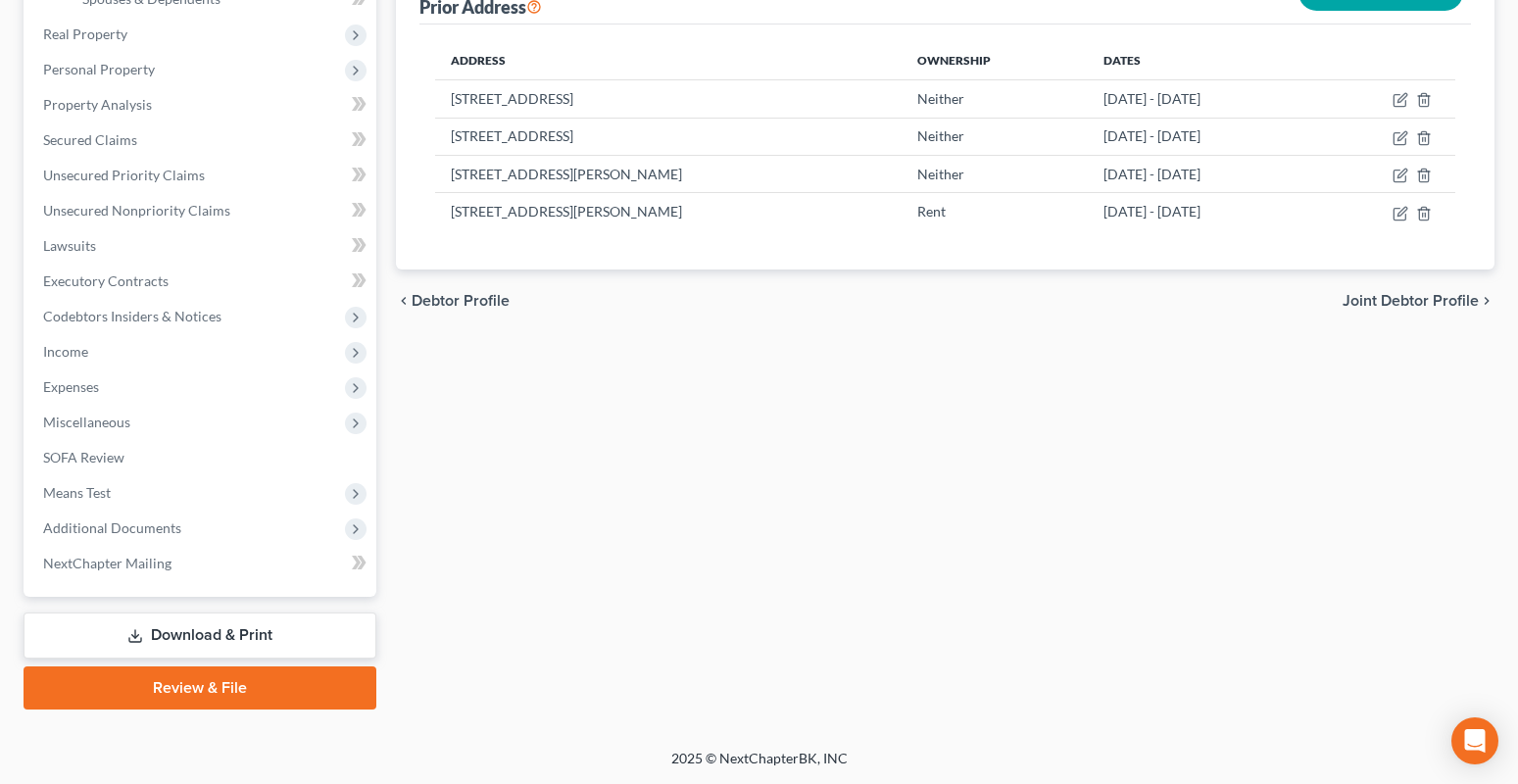
click at [1427, 303] on span "Joint Debtor Profile" at bounding box center [1411, 301] width 136 height 16
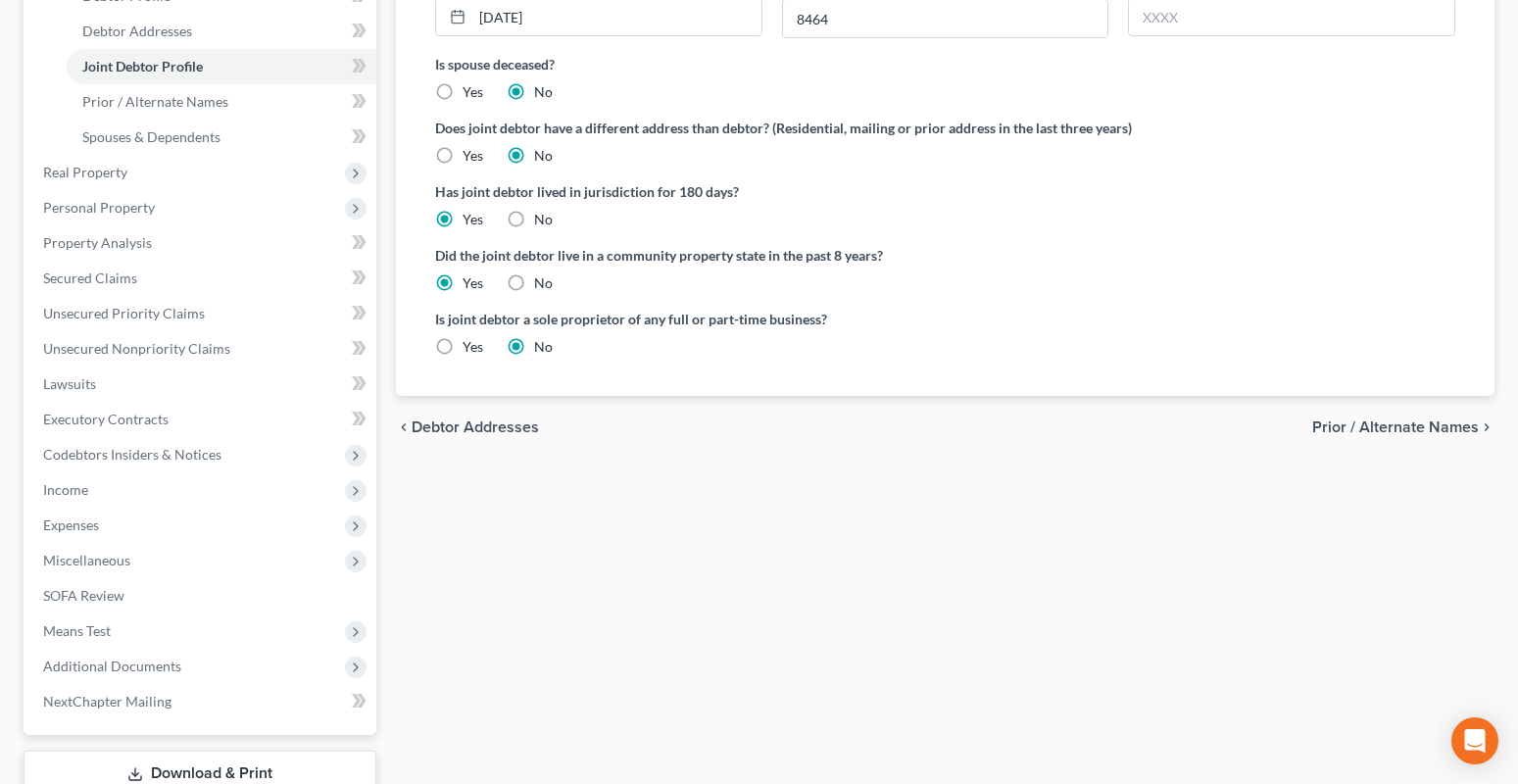
scroll to position [539, 0]
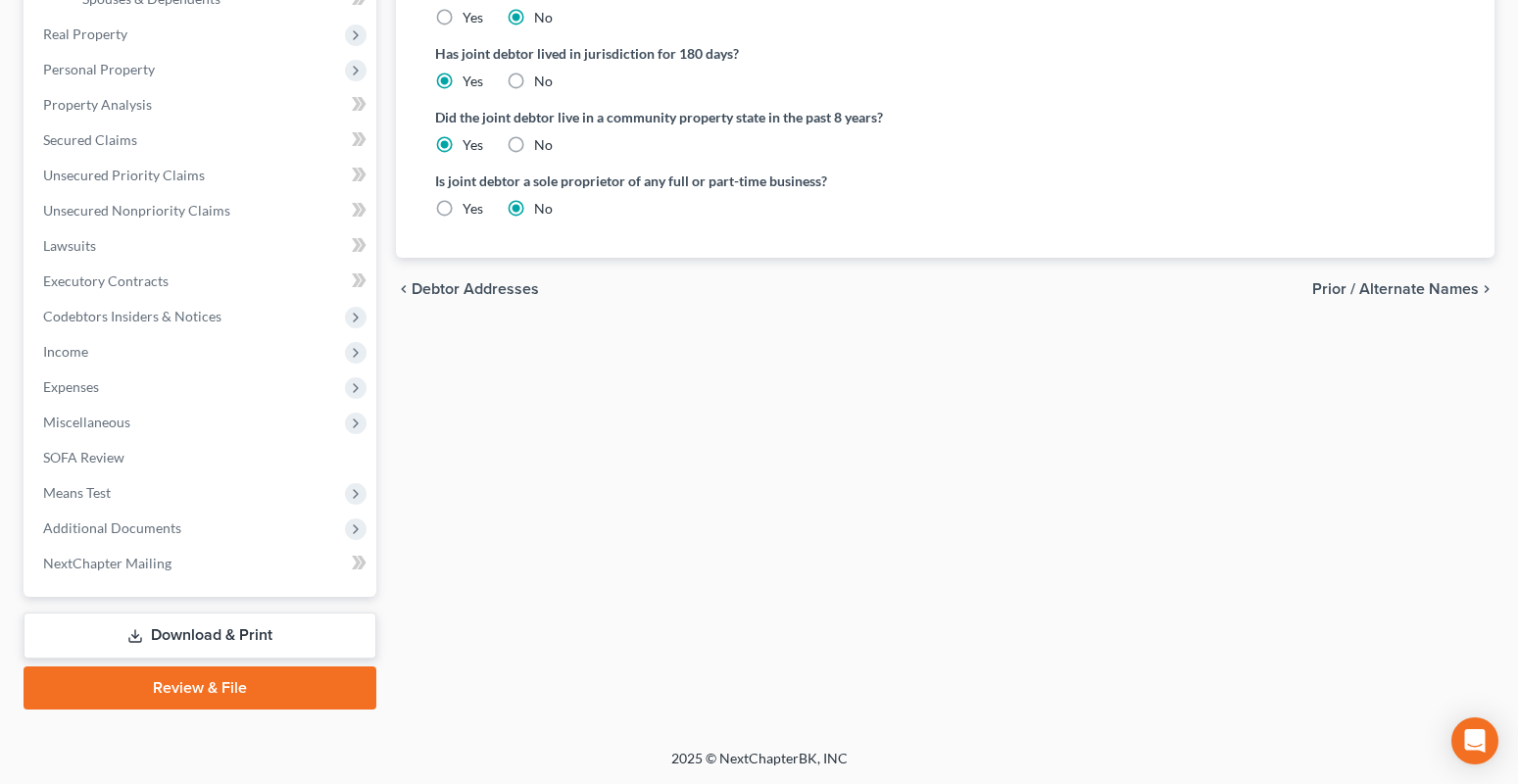
click at [1401, 297] on span "Prior / Alternate Names" at bounding box center [1395, 289] width 167 height 16
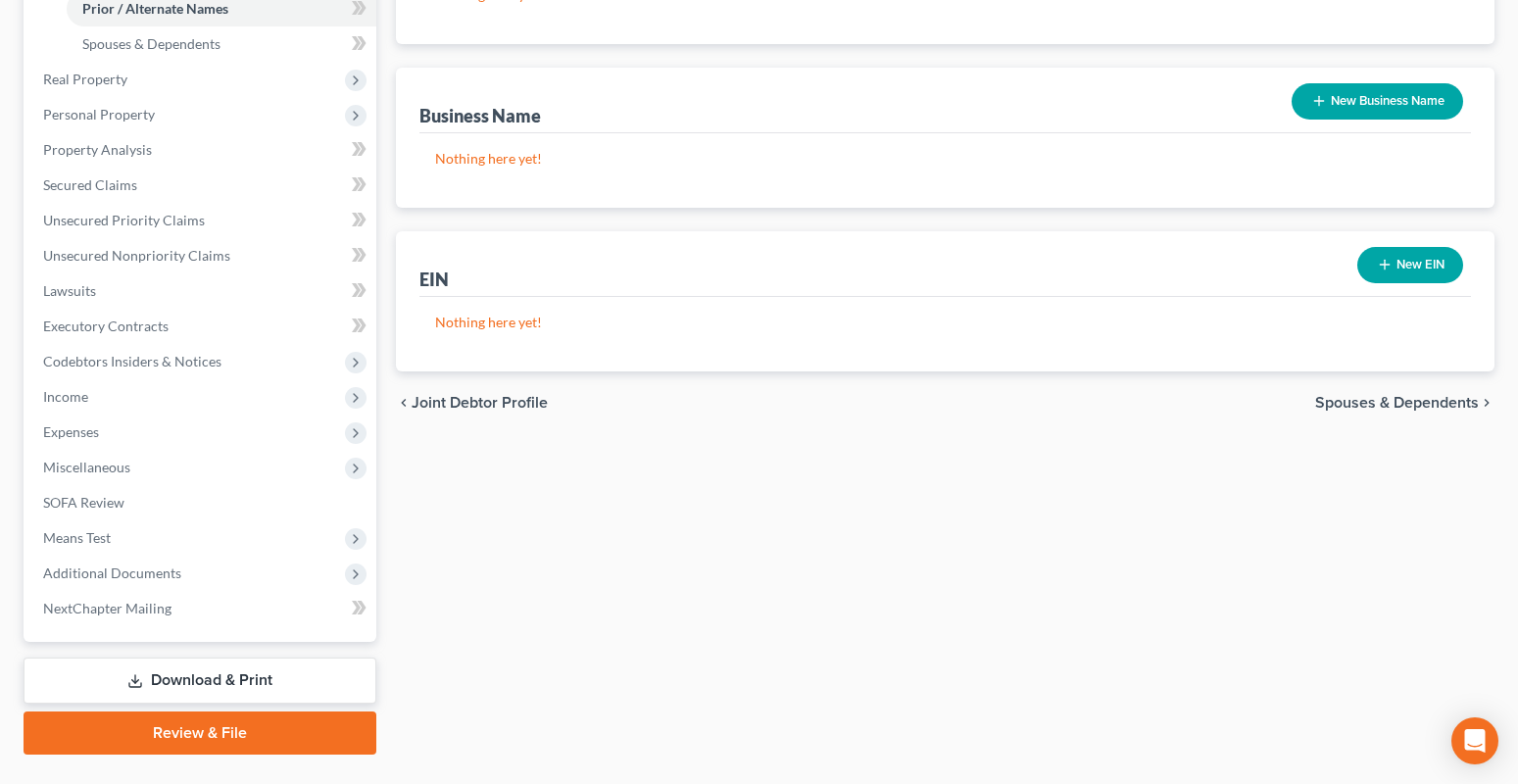
scroll to position [539, 0]
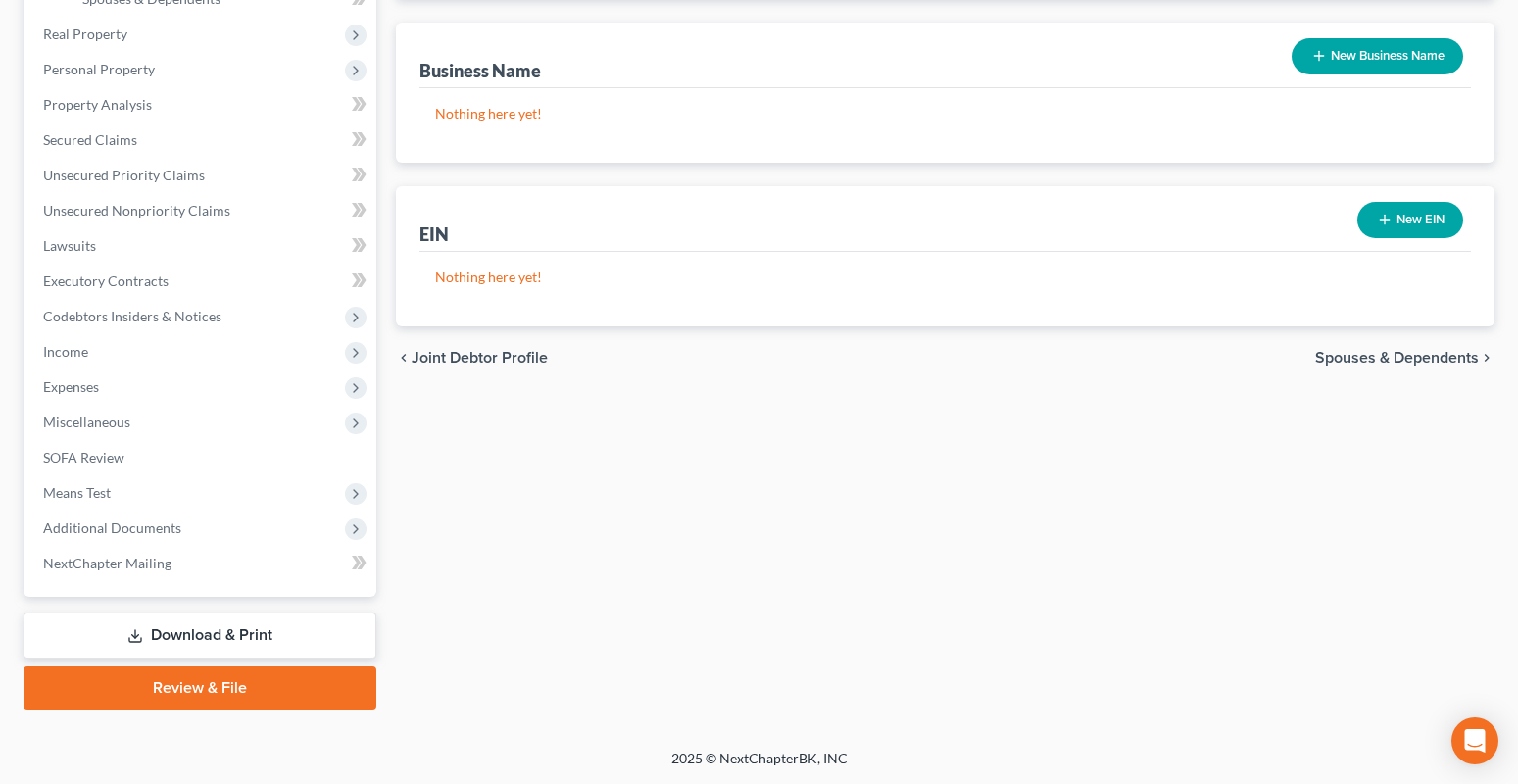
click at [1397, 370] on div "chevron_left Joint Debtor Profile Spouses & Dependents chevron_right" at bounding box center [944, 358] width 1098 height 63
click at [1393, 361] on span "Spouses & Dependents" at bounding box center [1397, 358] width 164 height 16
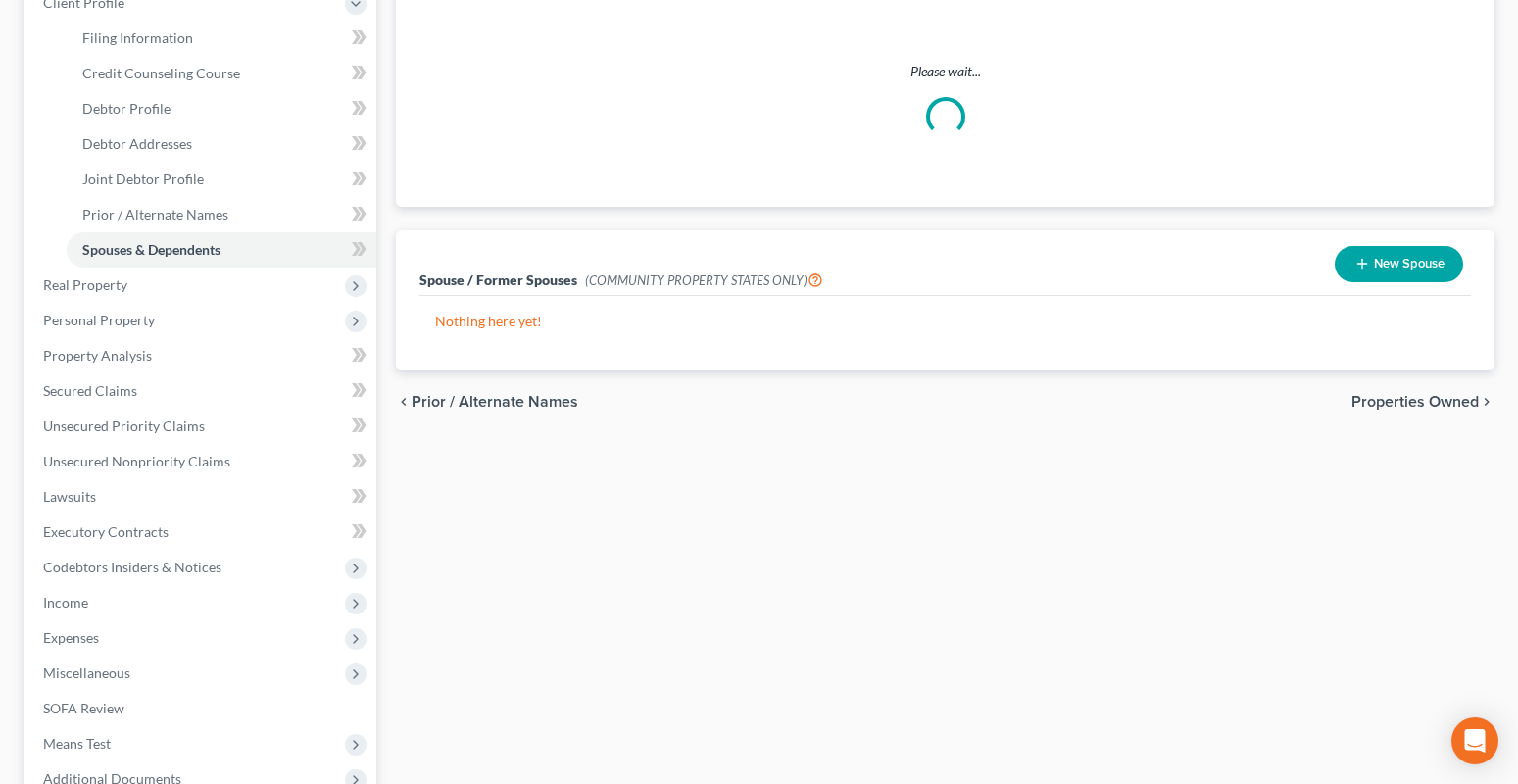
scroll to position [539, 0]
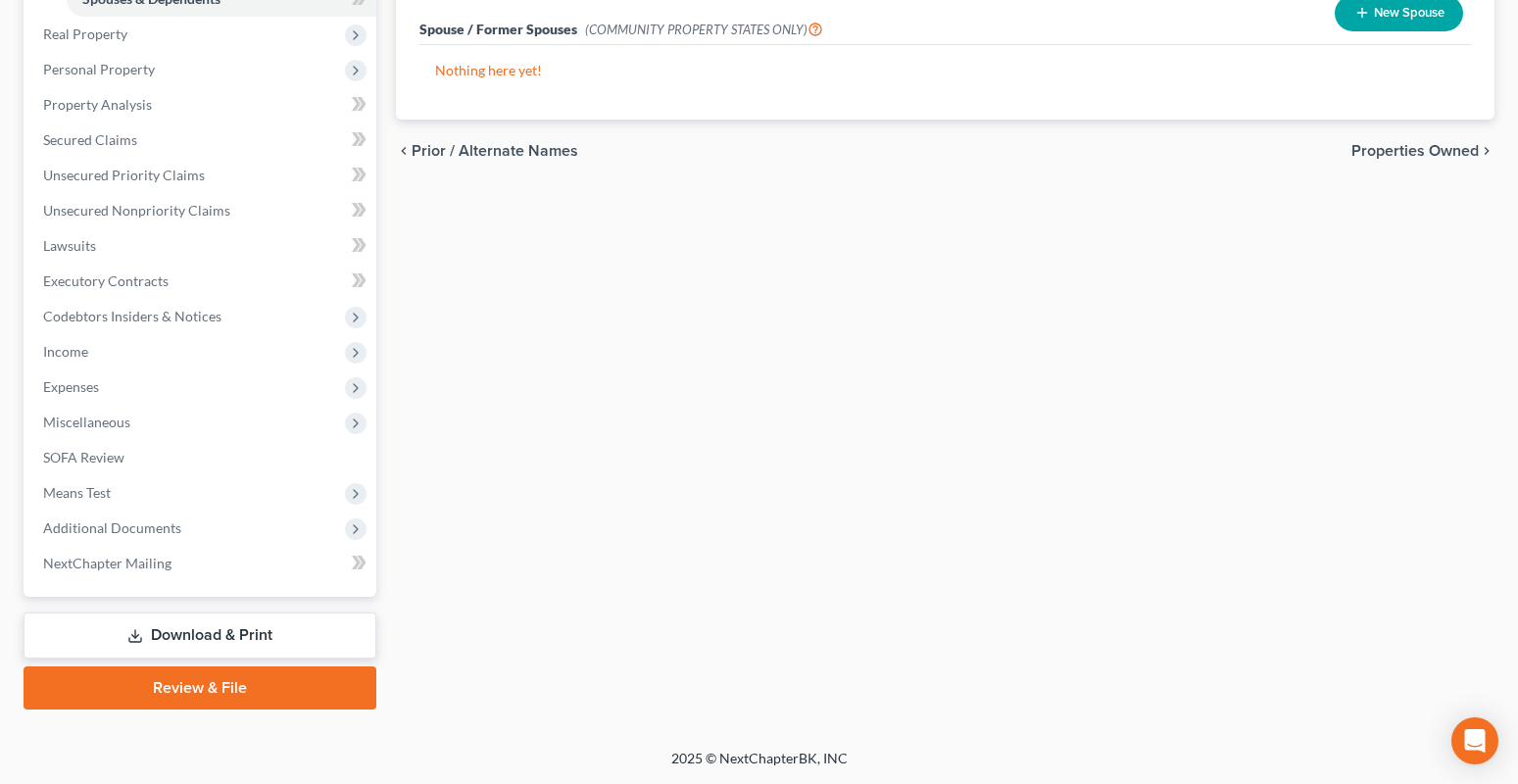
click at [1390, 159] on span "Properties Owned" at bounding box center [1414, 151] width 127 height 16
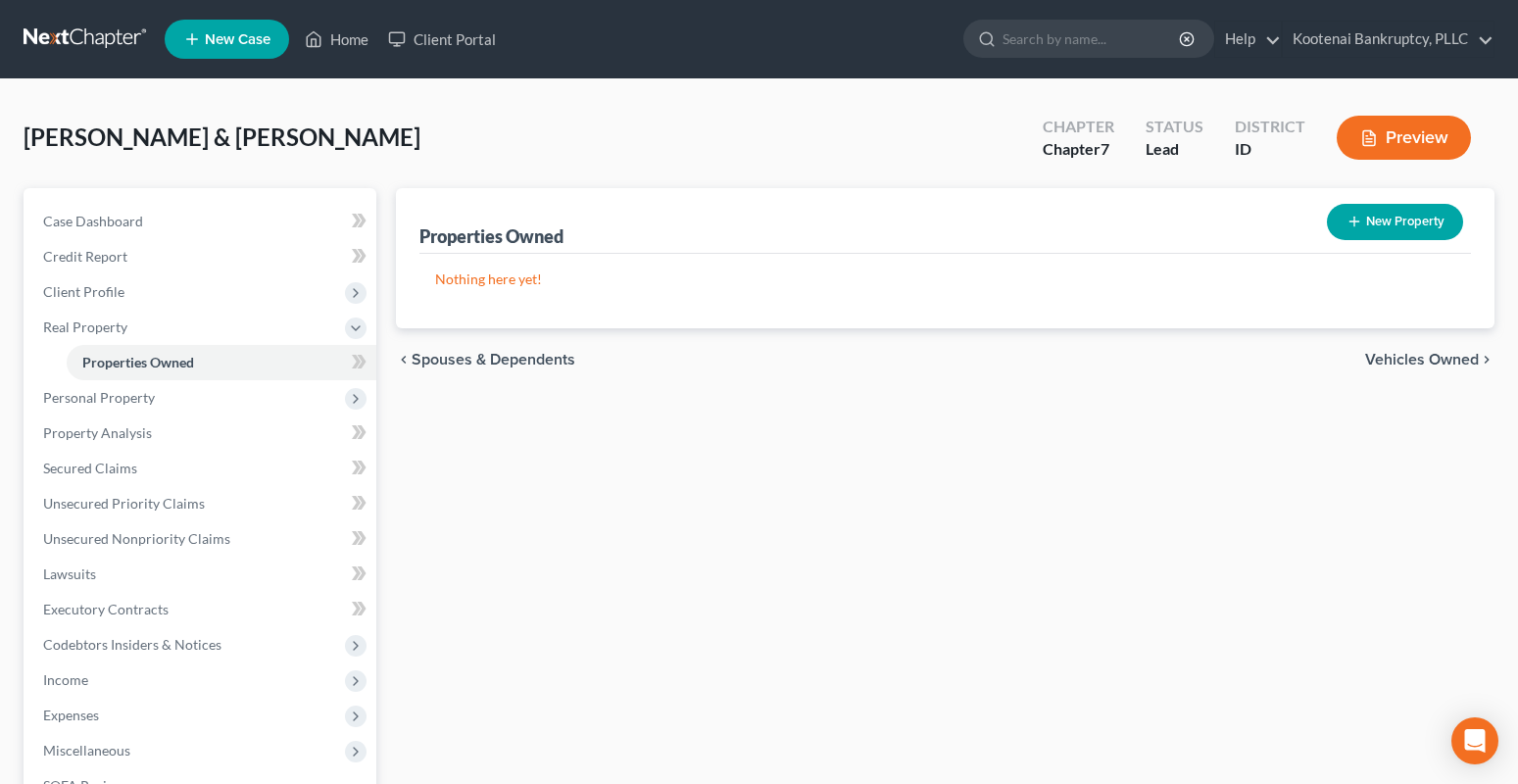
click at [1427, 353] on span "Vehicles Owned" at bounding box center [1422, 360] width 114 height 16
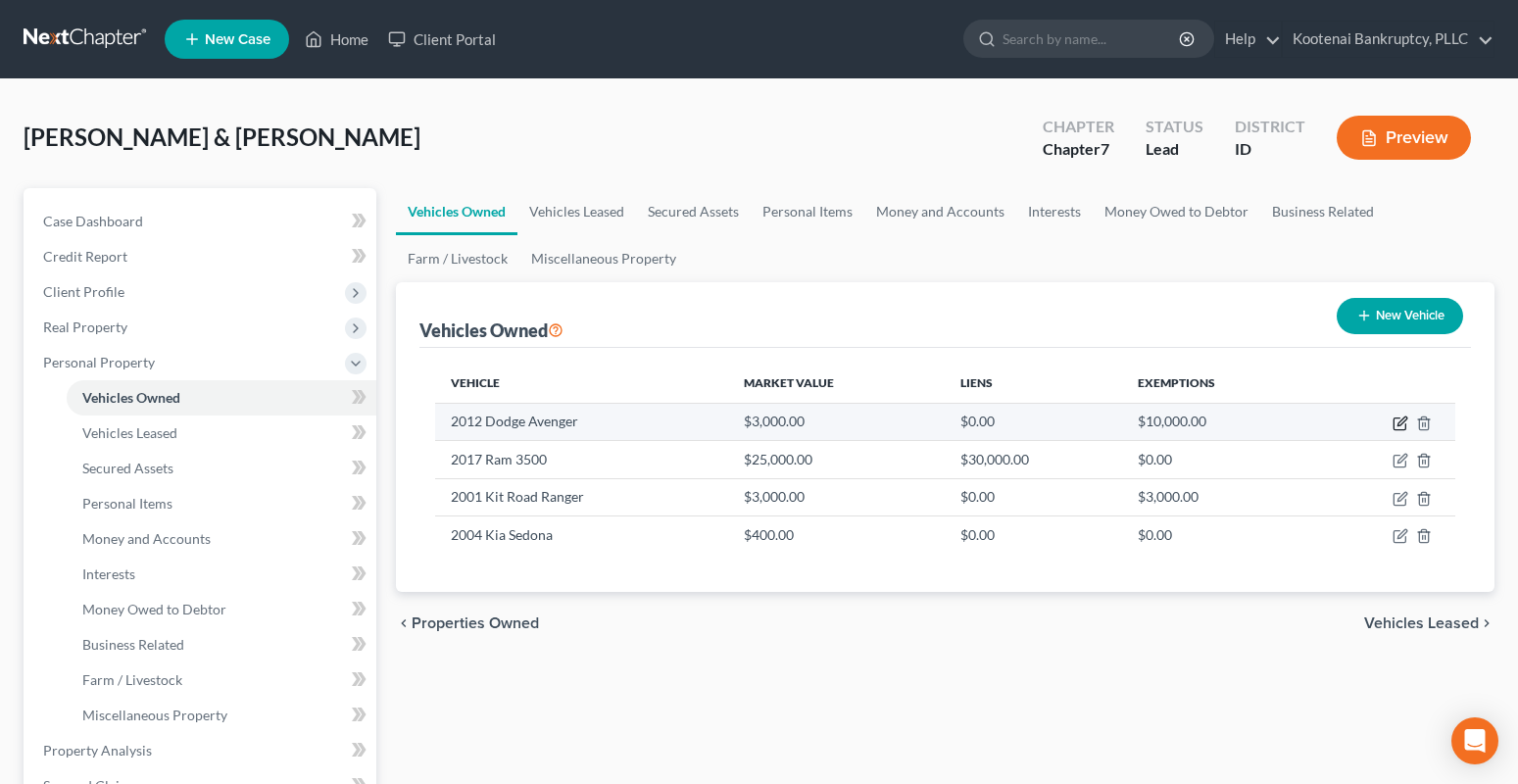
click at [1401, 423] on icon "button" at bounding box center [1401, 420] width 9 height 9
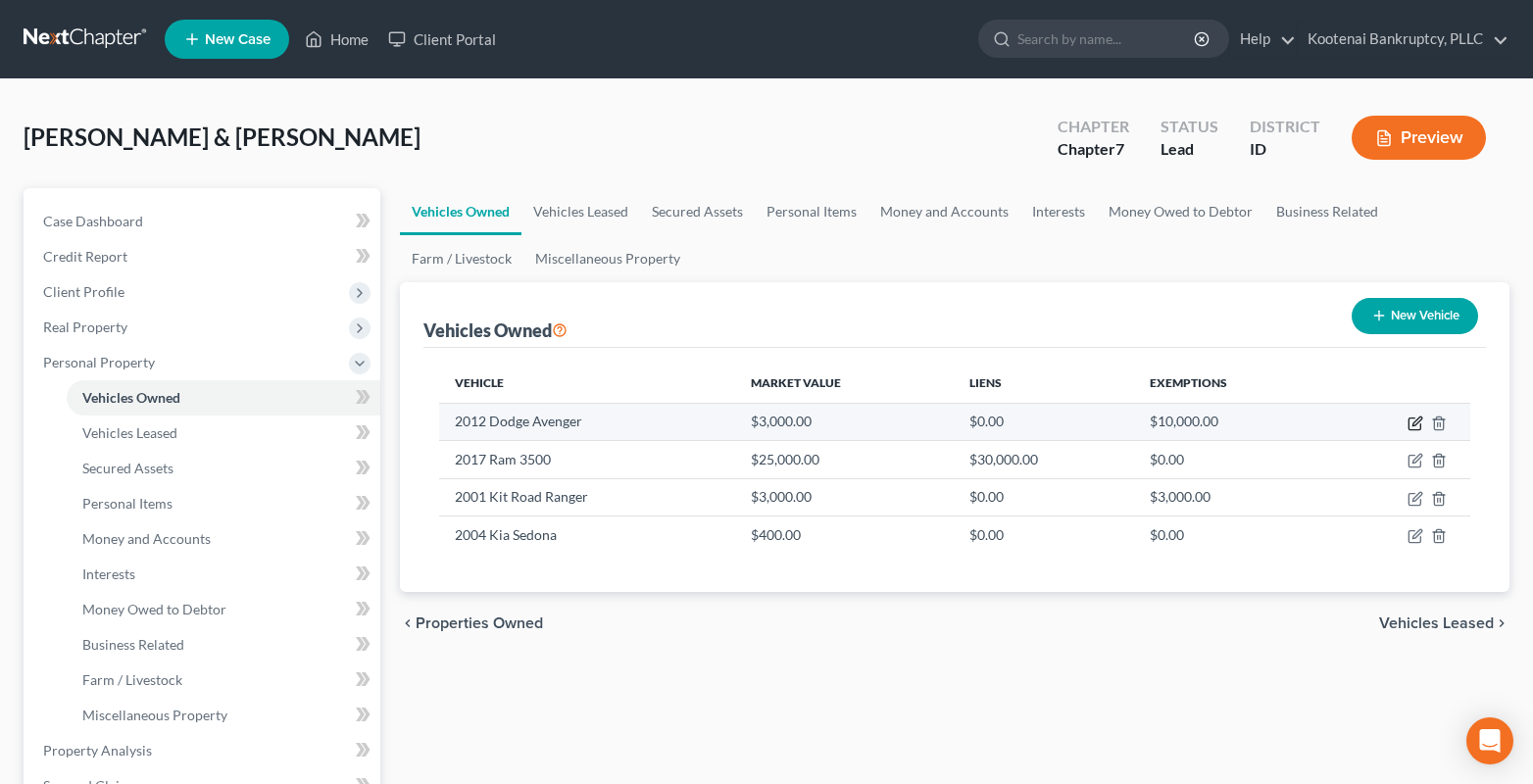
select select "0"
select select "14"
select select "2"
select select "4"
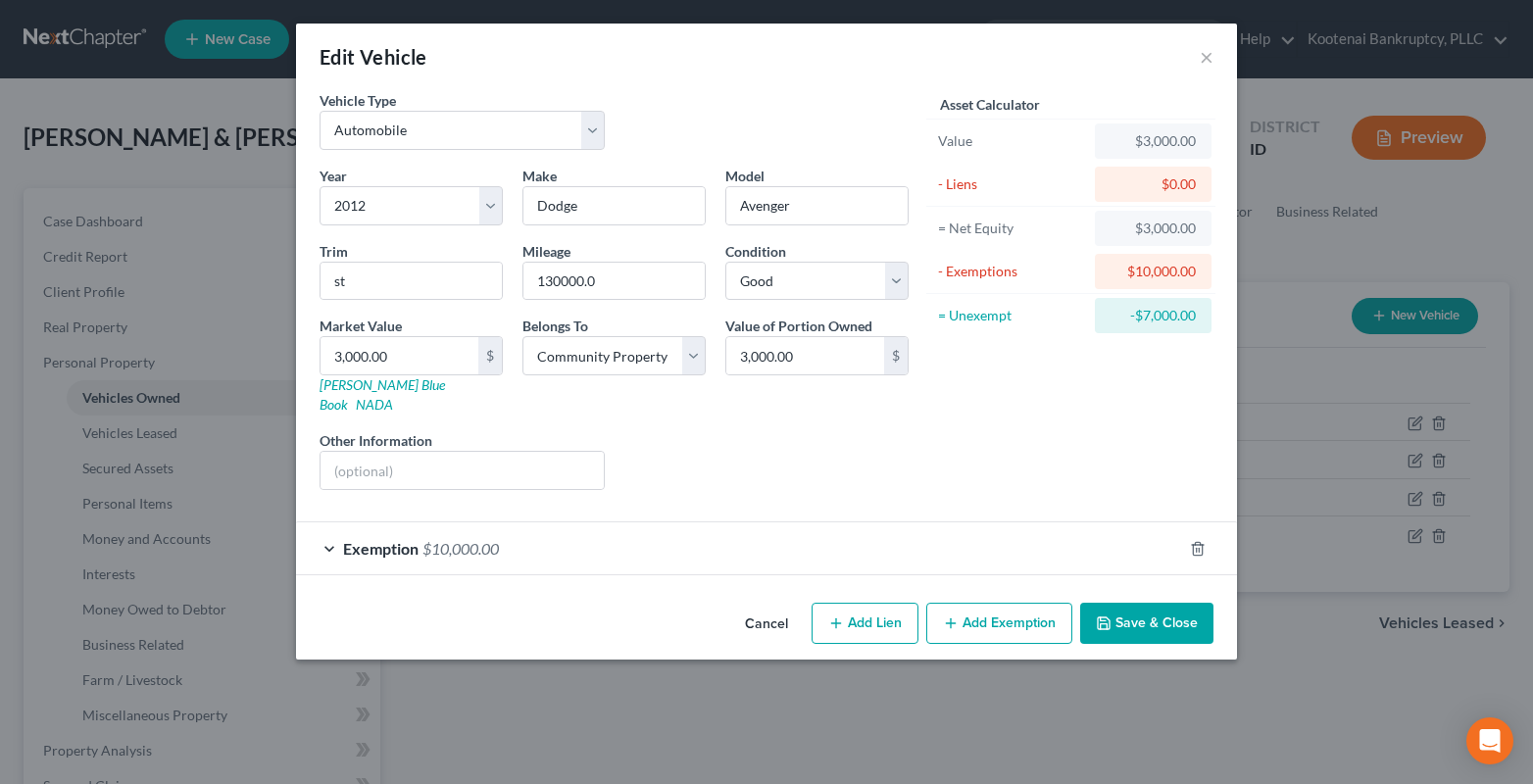
click at [330, 533] on div "Exemption $10,000.00" at bounding box center [739, 548] width 886 height 52
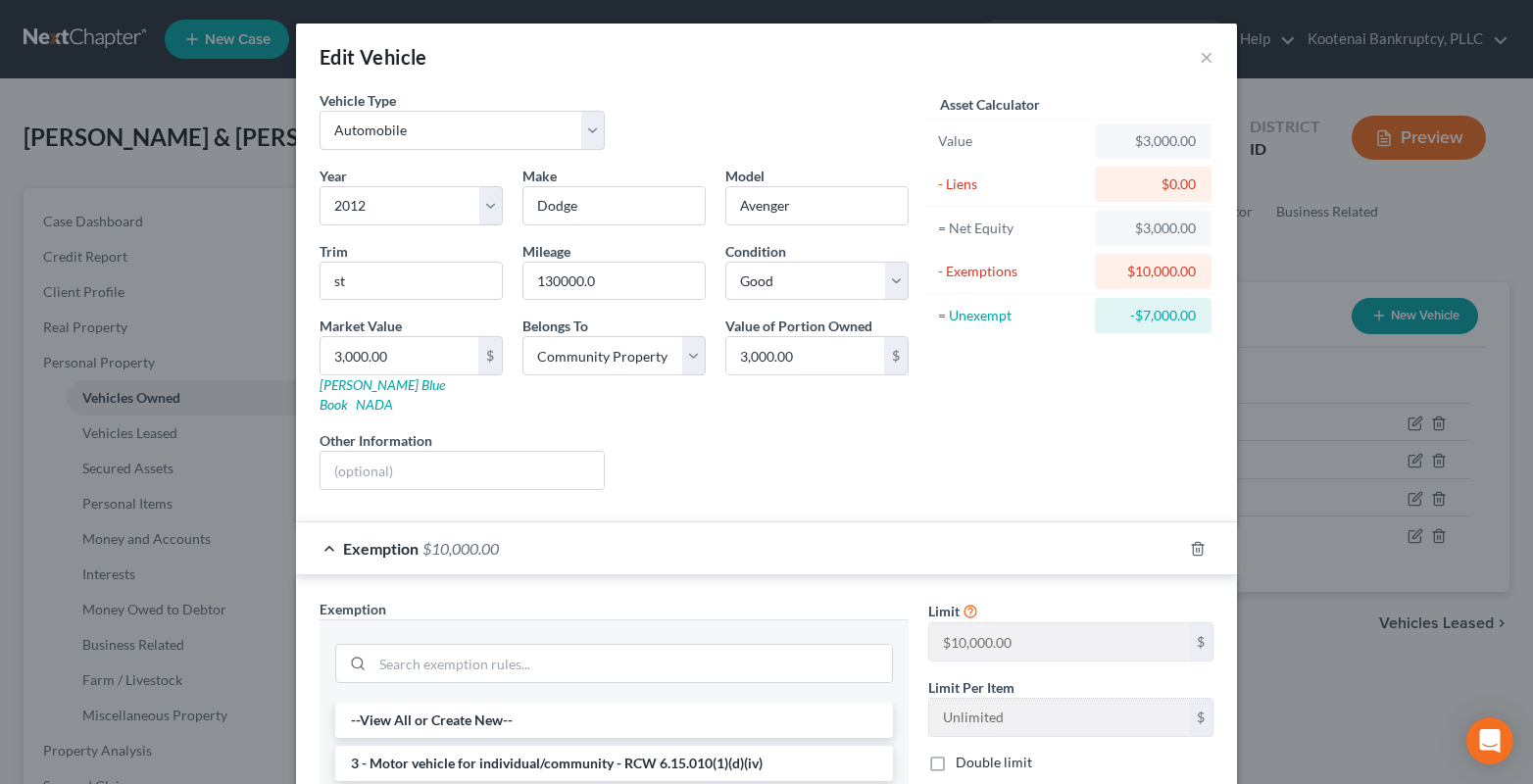
scroll to position [294, 0]
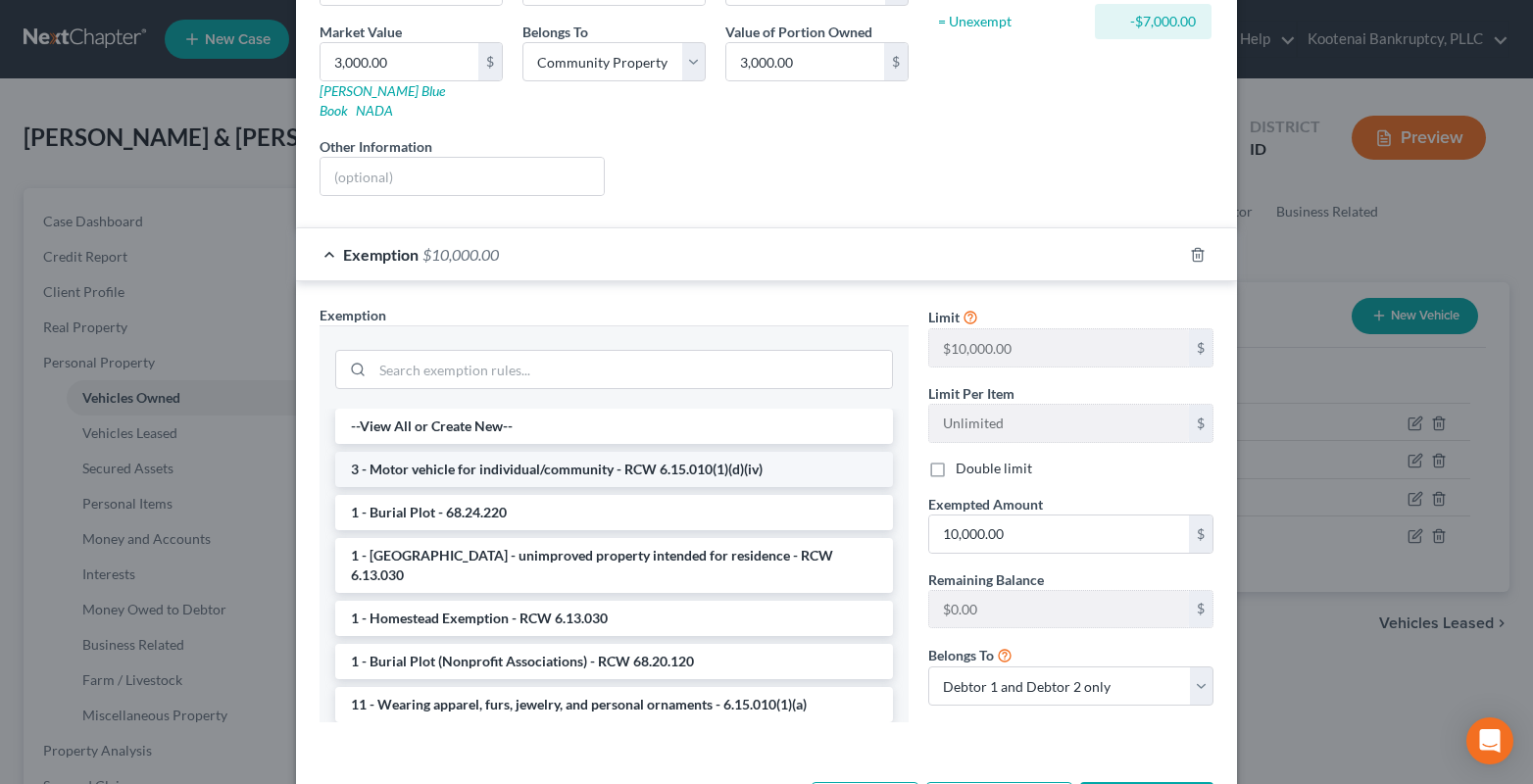
click at [421, 463] on li "3 - Motor vehicle for individual/community - RCW 6.15.010(1)(d)(iv)" at bounding box center [614, 468] width 558 height 35
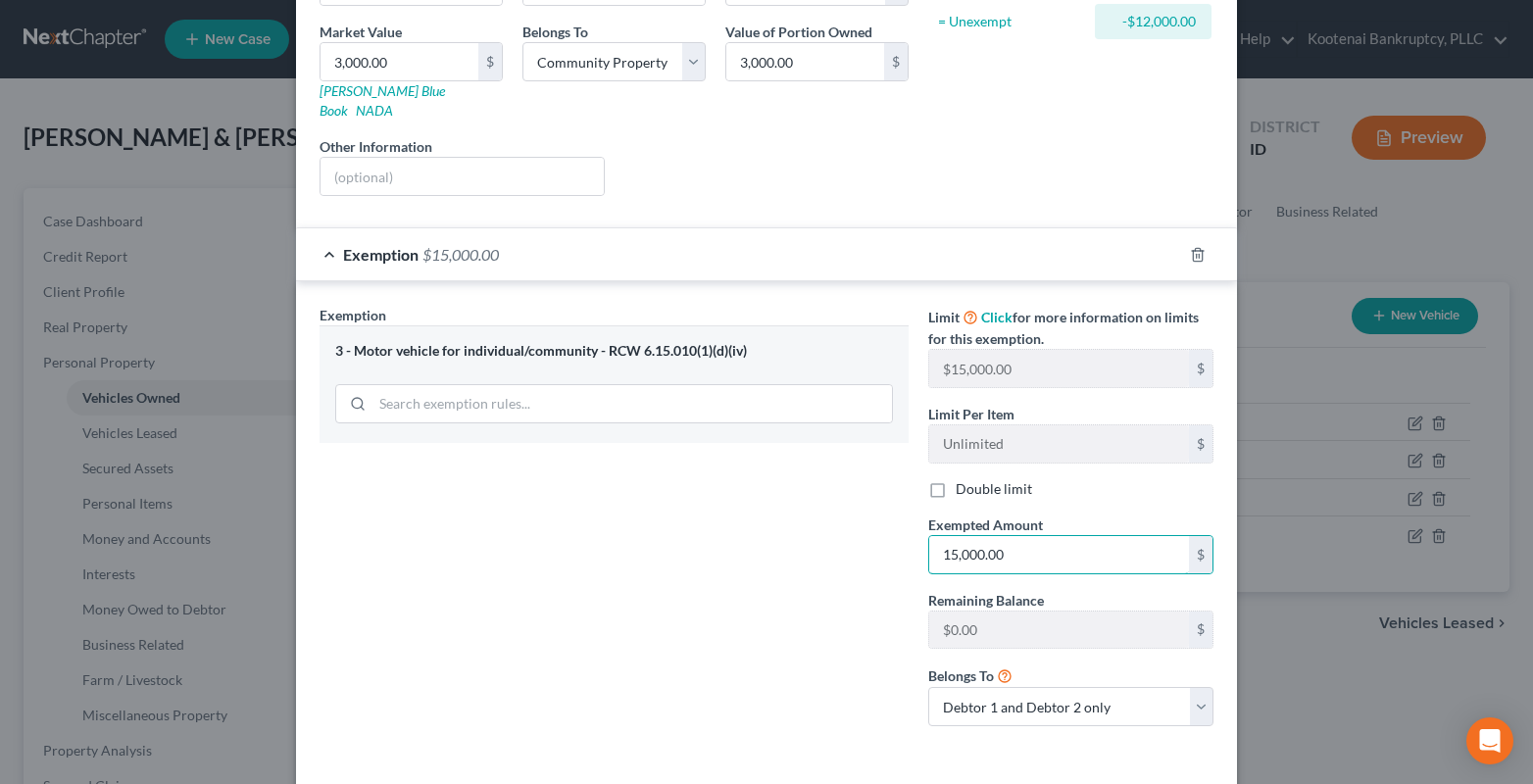
type input "15,000.00"
click at [955, 479] on label "Double limit" at bounding box center [993, 489] width 76 height 20
click at [963, 479] on input "Double limit" at bounding box center [969, 485] width 13 height 13
checkbox input "true"
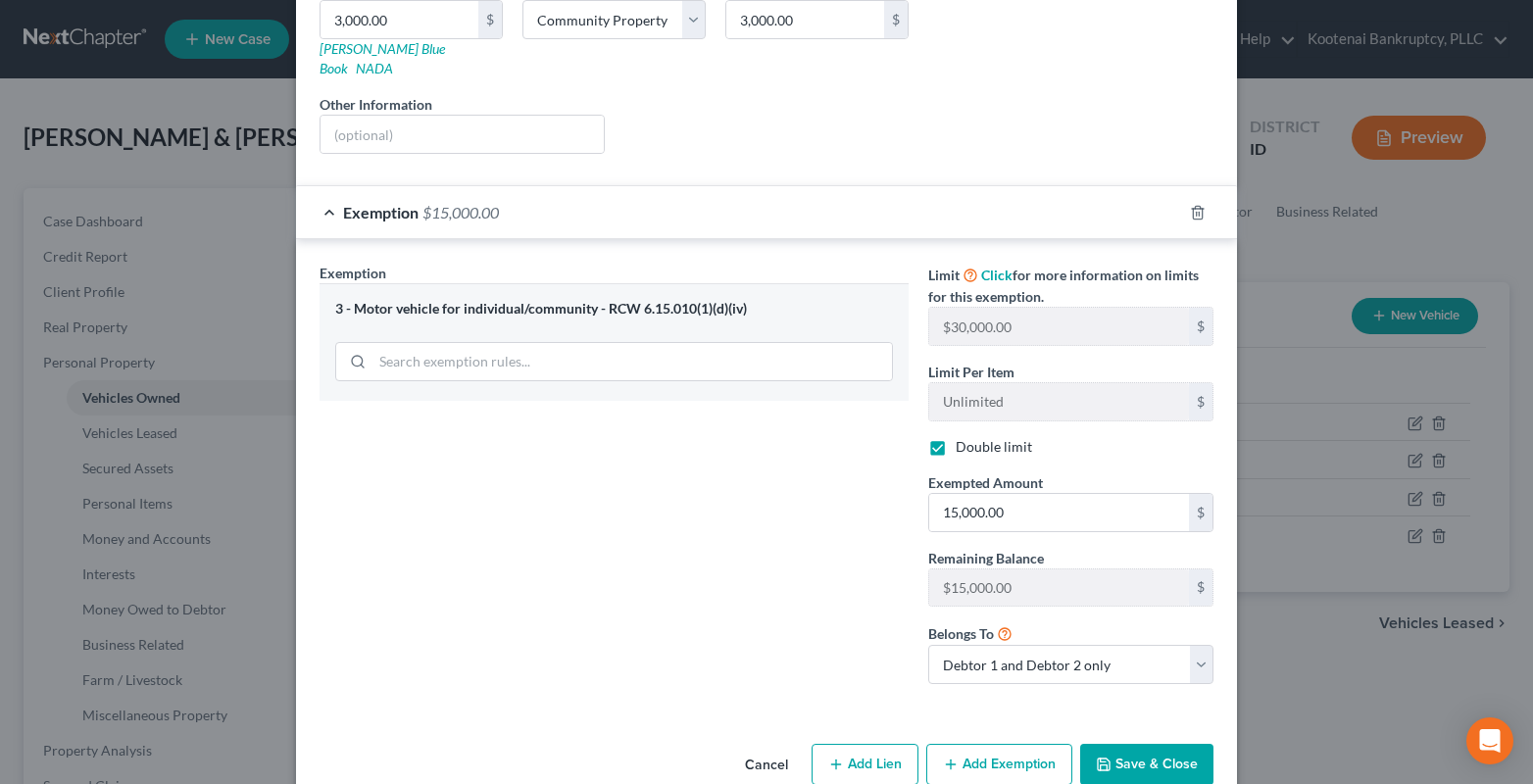
scroll to position [357, 0]
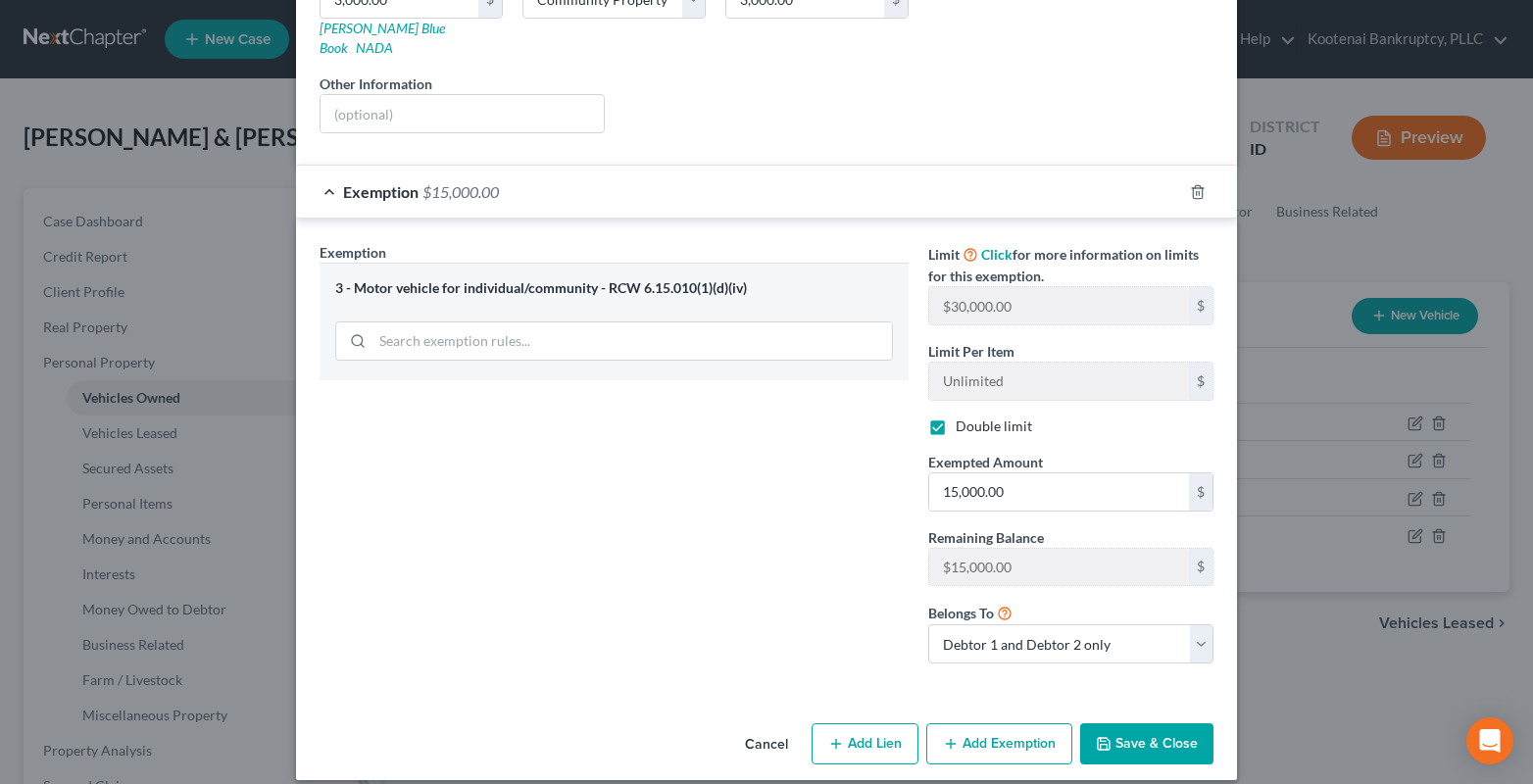
click at [1119, 723] on button "Save & Close" at bounding box center [1146, 743] width 133 height 41
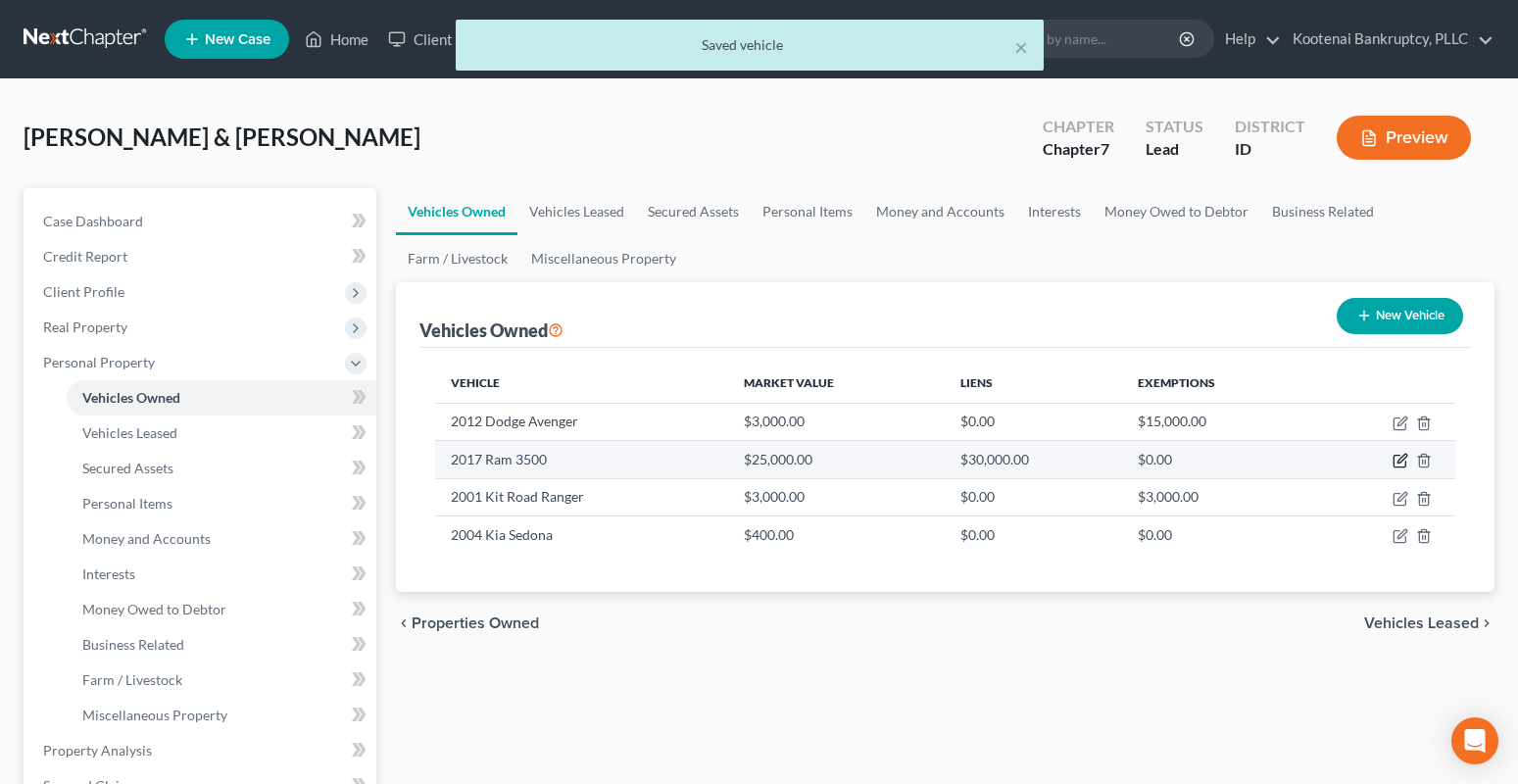
click at [1397, 457] on icon "button" at bounding box center [1401, 460] width 16 height 16
select select "0"
select select "9"
select select "2"
select select "4"
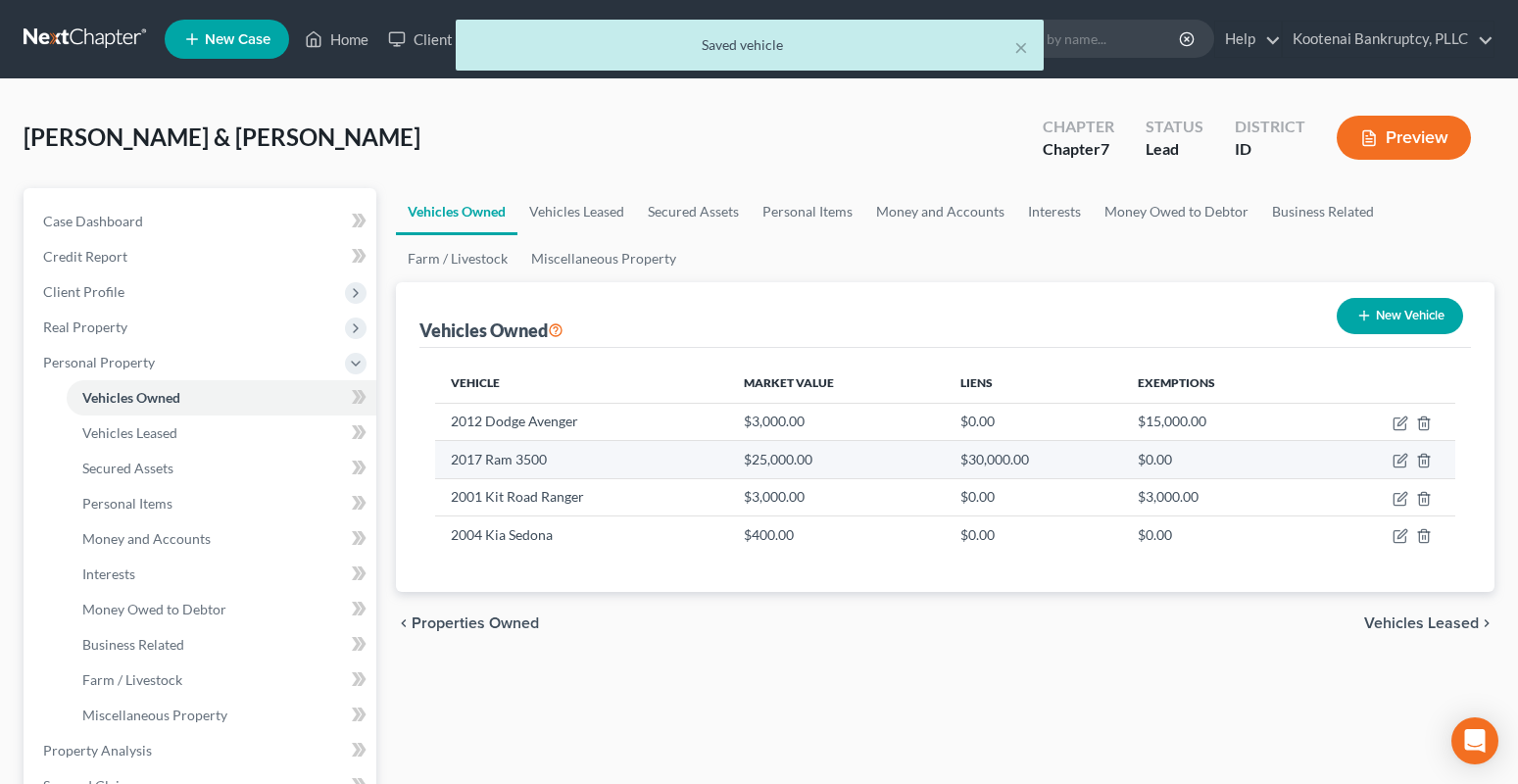
select select "50"
select select "4"
select select "0"
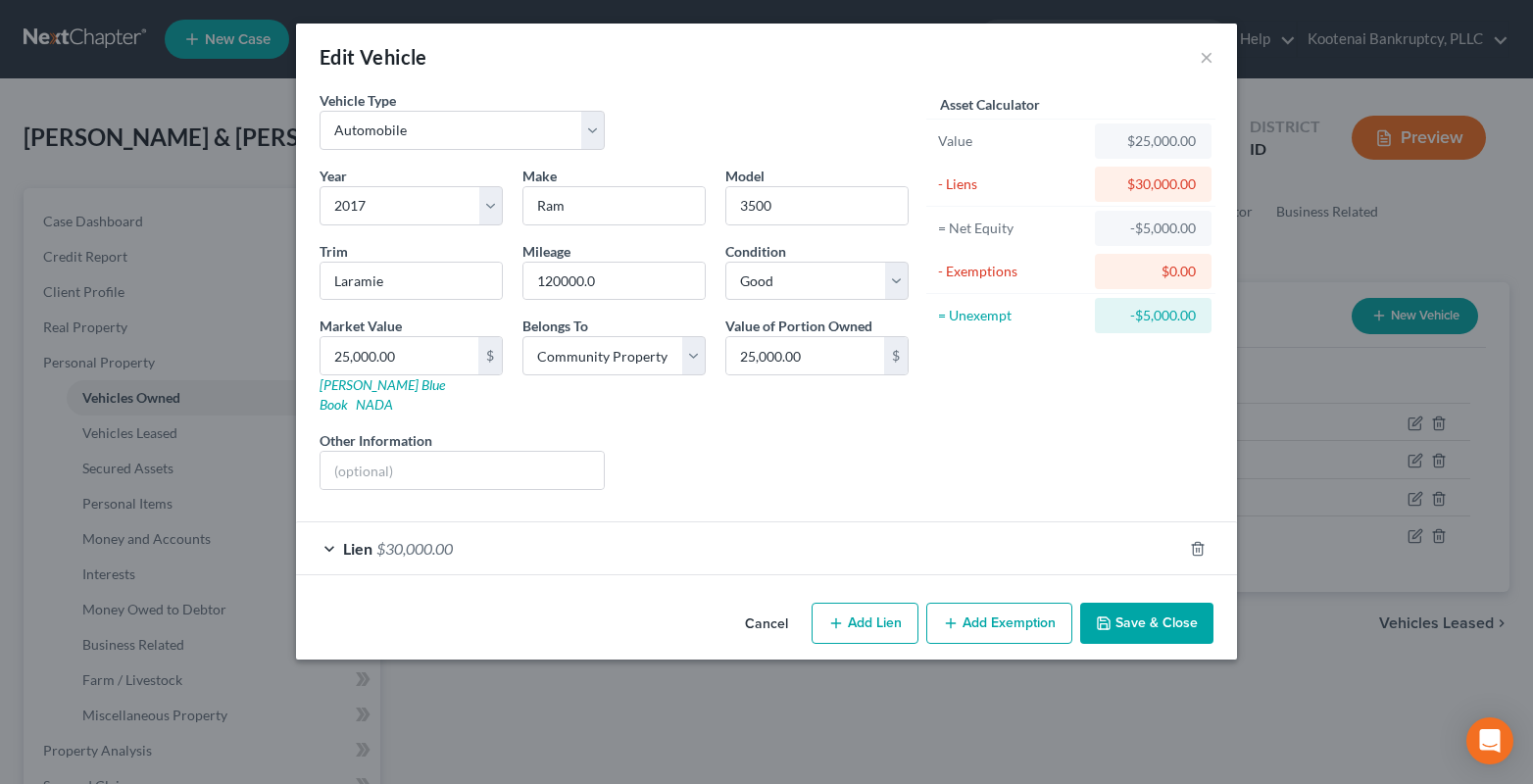
click at [481, 532] on div "Lien $30,000.00" at bounding box center [739, 548] width 886 height 52
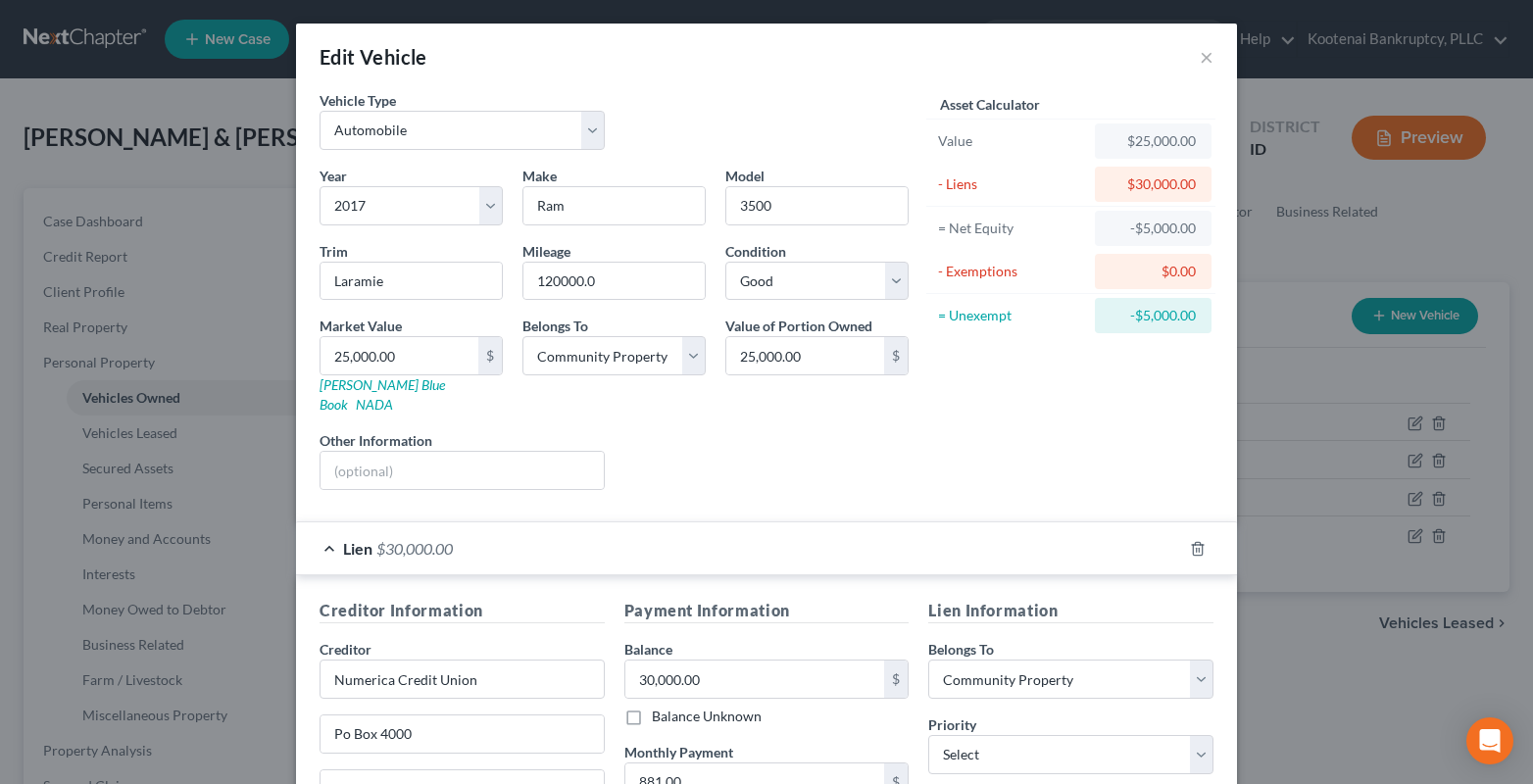
scroll to position [288, 0]
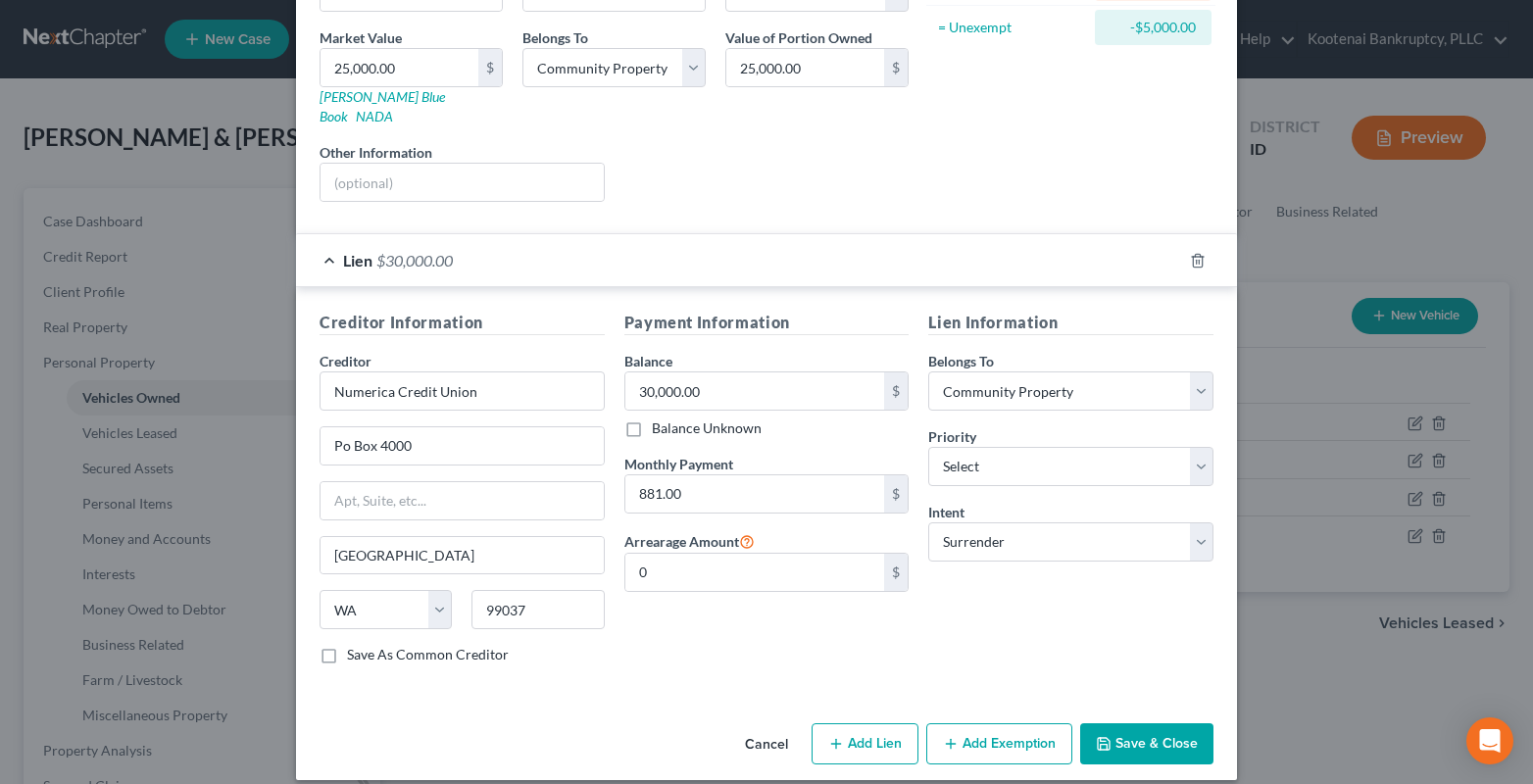
click at [1159, 723] on button "Save & Close" at bounding box center [1146, 743] width 133 height 41
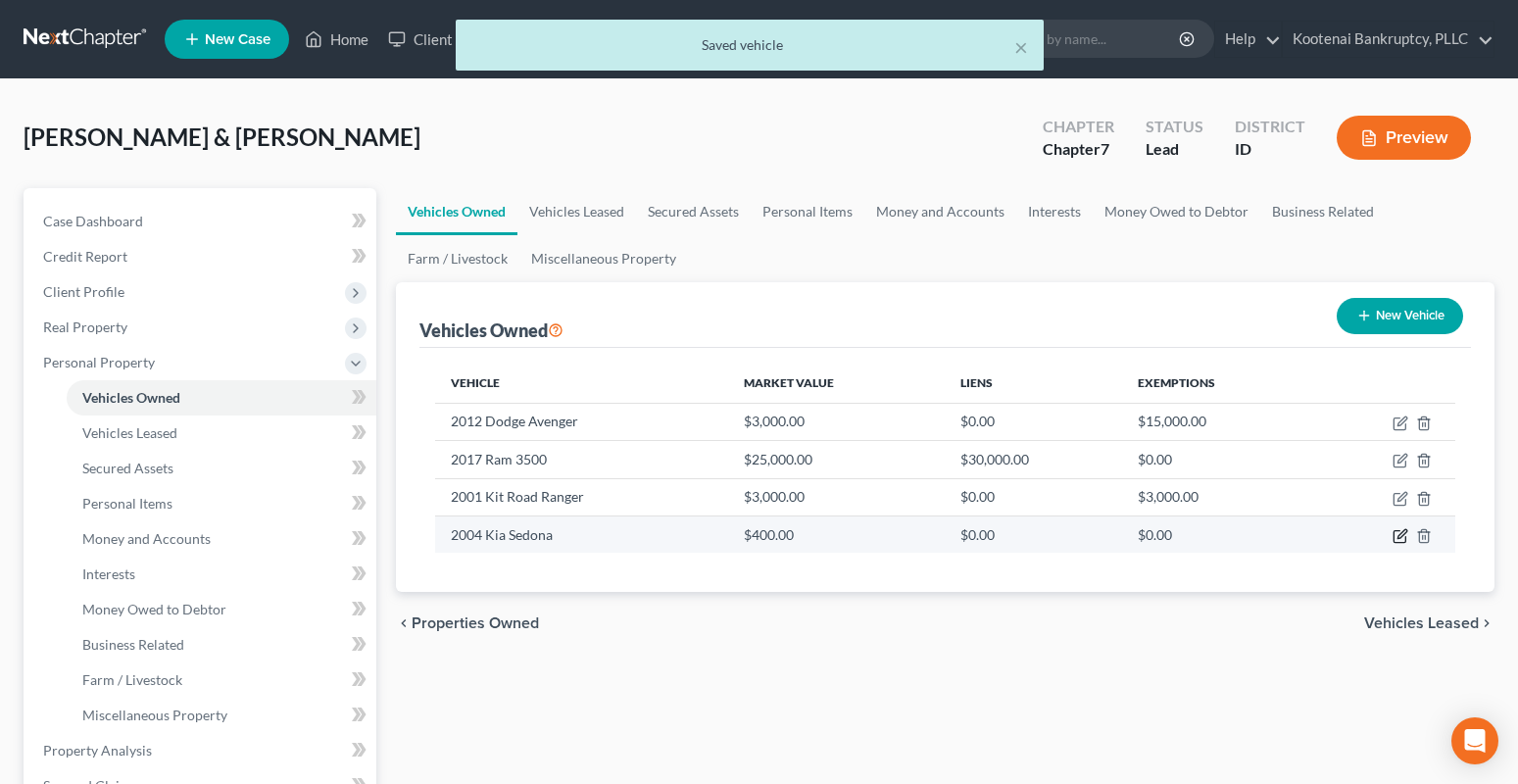
click at [1399, 532] on icon "button" at bounding box center [1401, 536] width 16 height 16
select select "0"
select select "22"
select select "4"
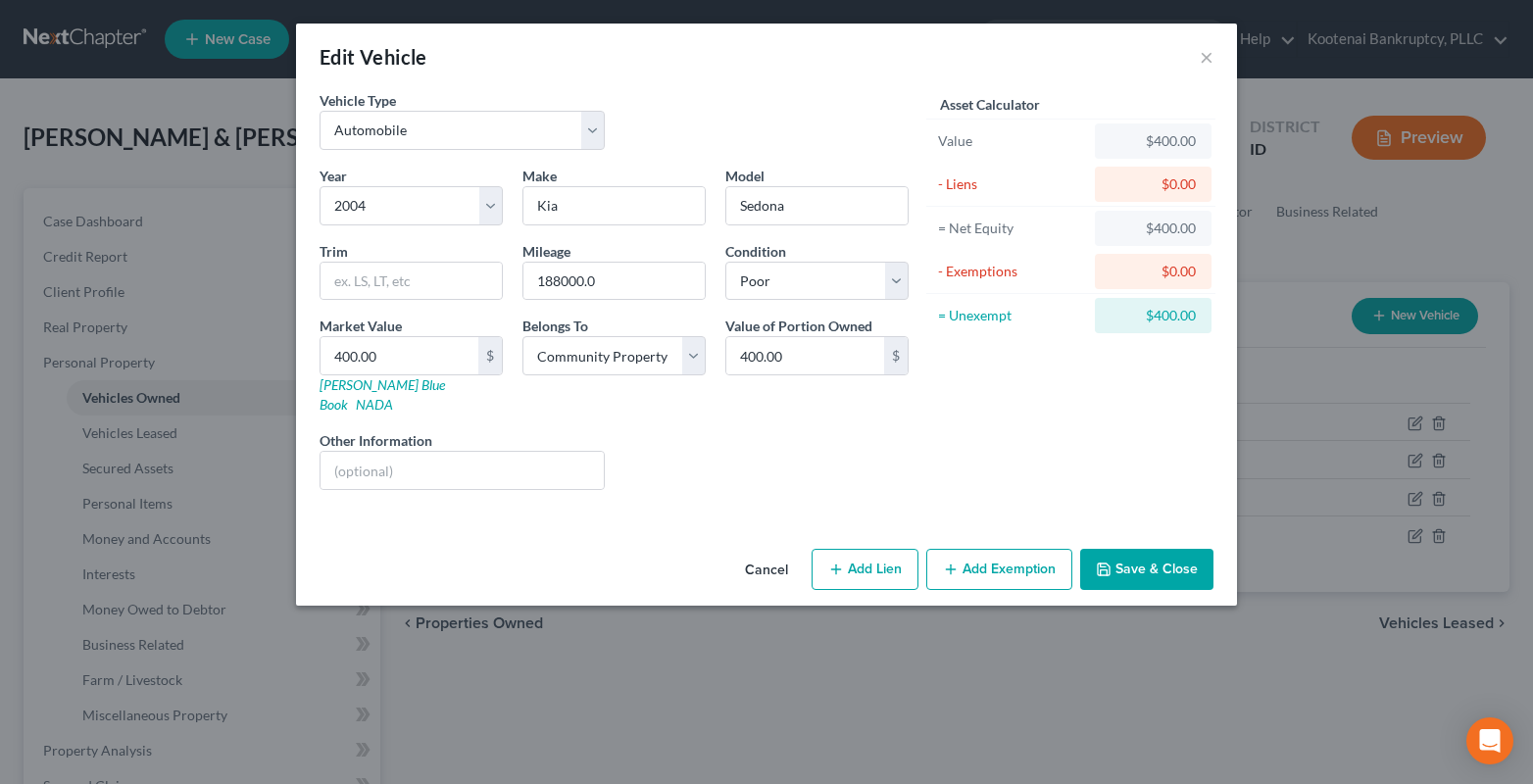
click at [983, 548] on button "Add Exemption" at bounding box center [999, 568] width 146 height 41
select select "2"
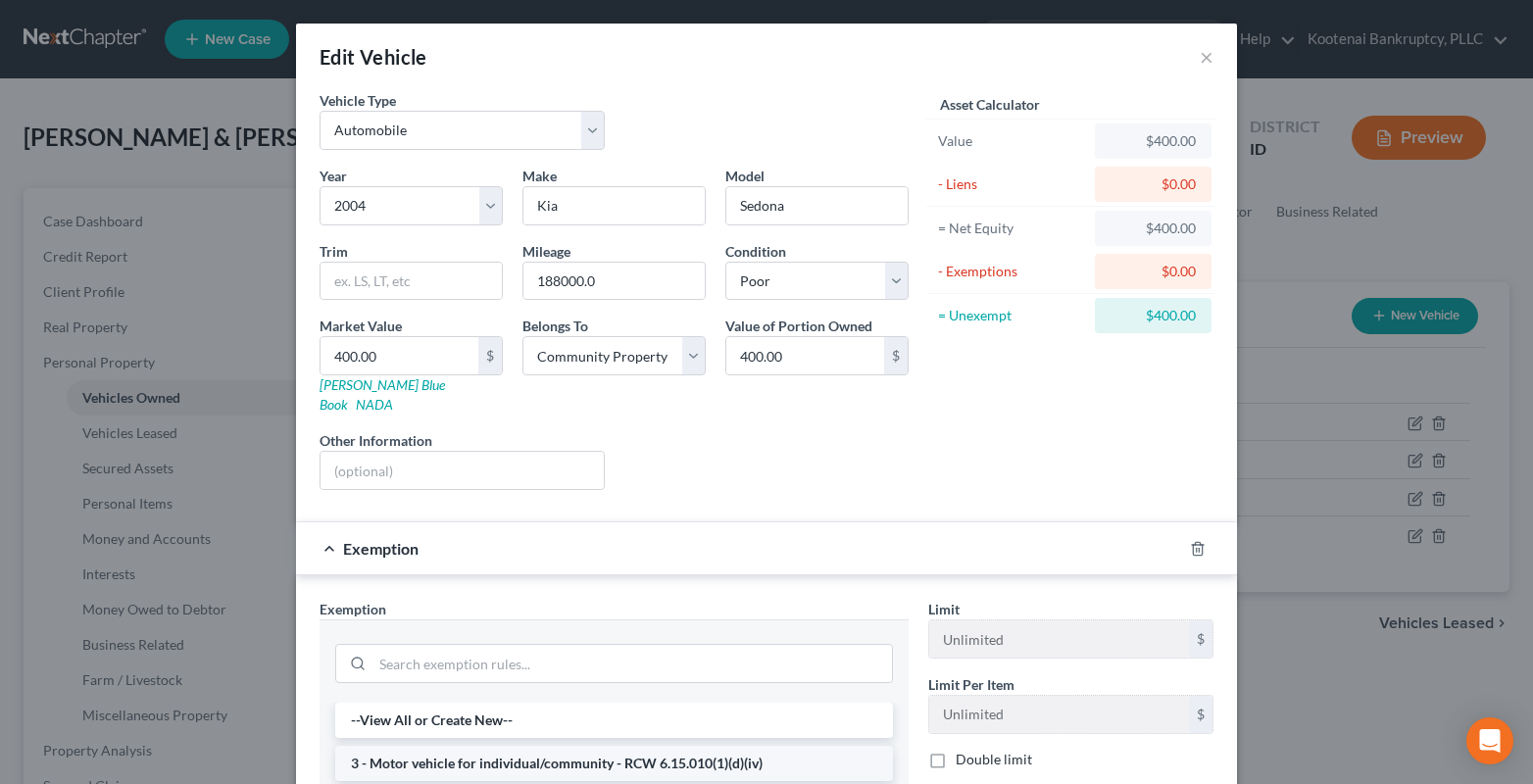
click at [456, 745] on li "3 - Motor vehicle for individual/community - RCW 6.15.010(1)(d)(iv)" at bounding box center [614, 762] width 558 height 35
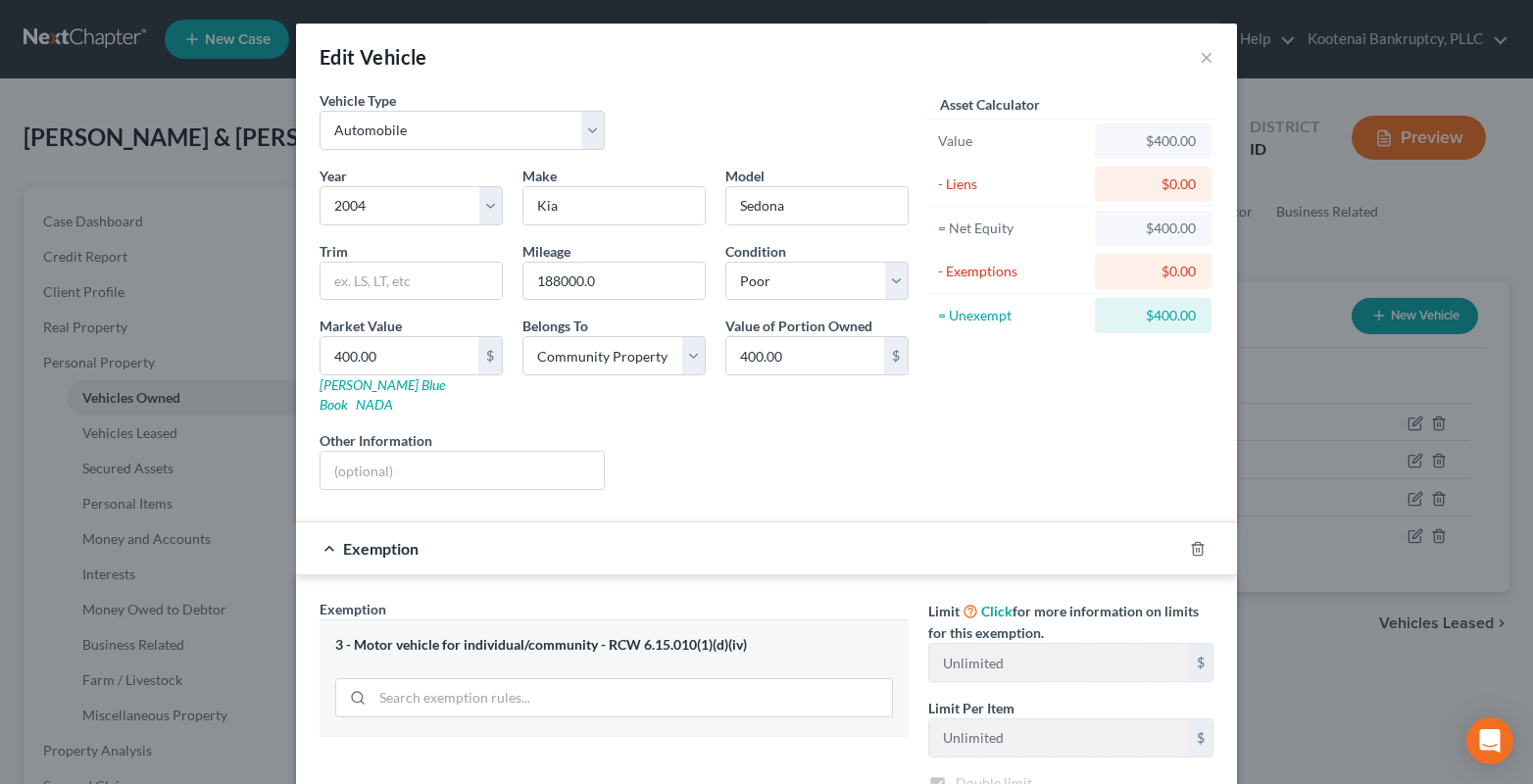
checkbox input "true"
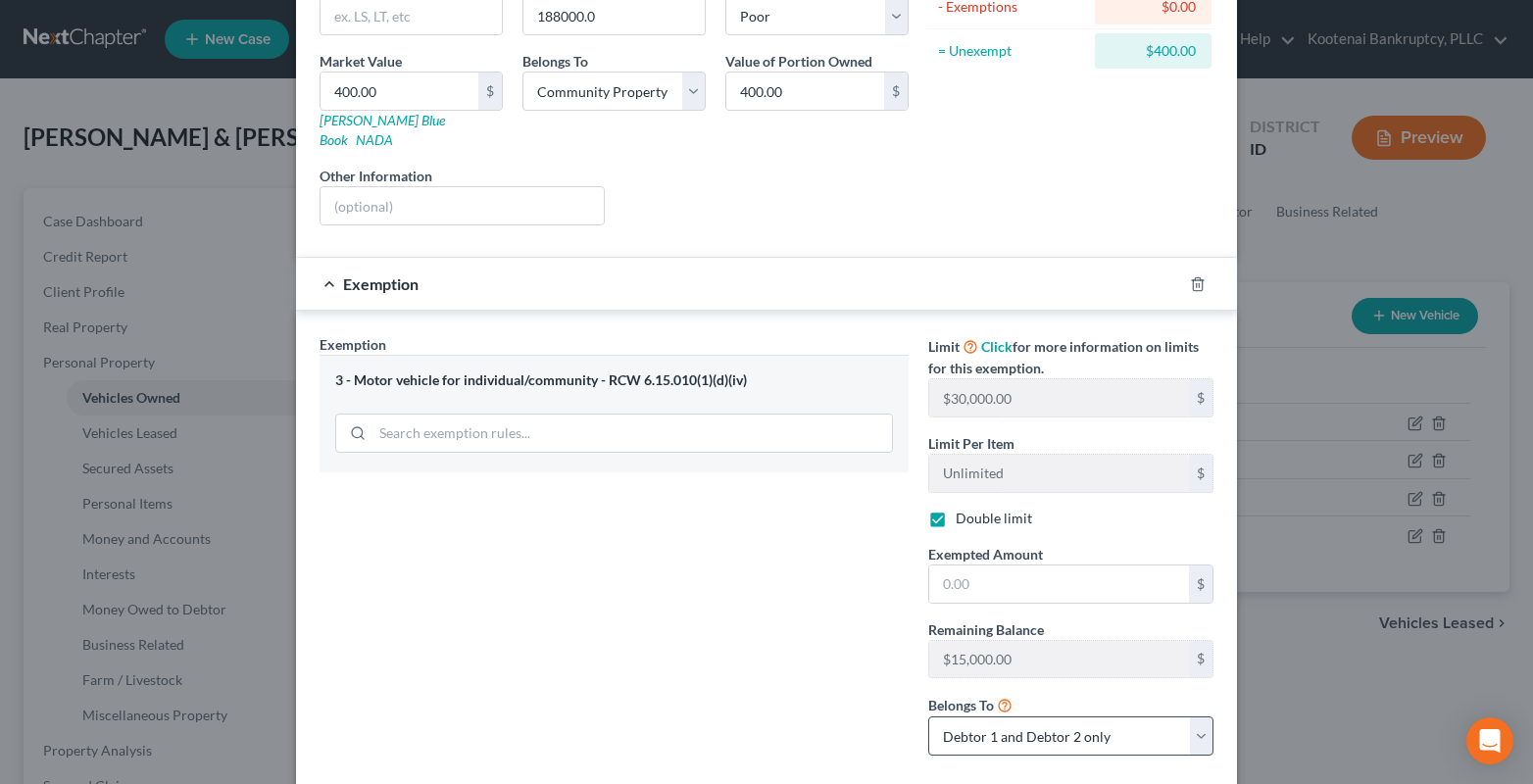
scroll to position [294, 0]
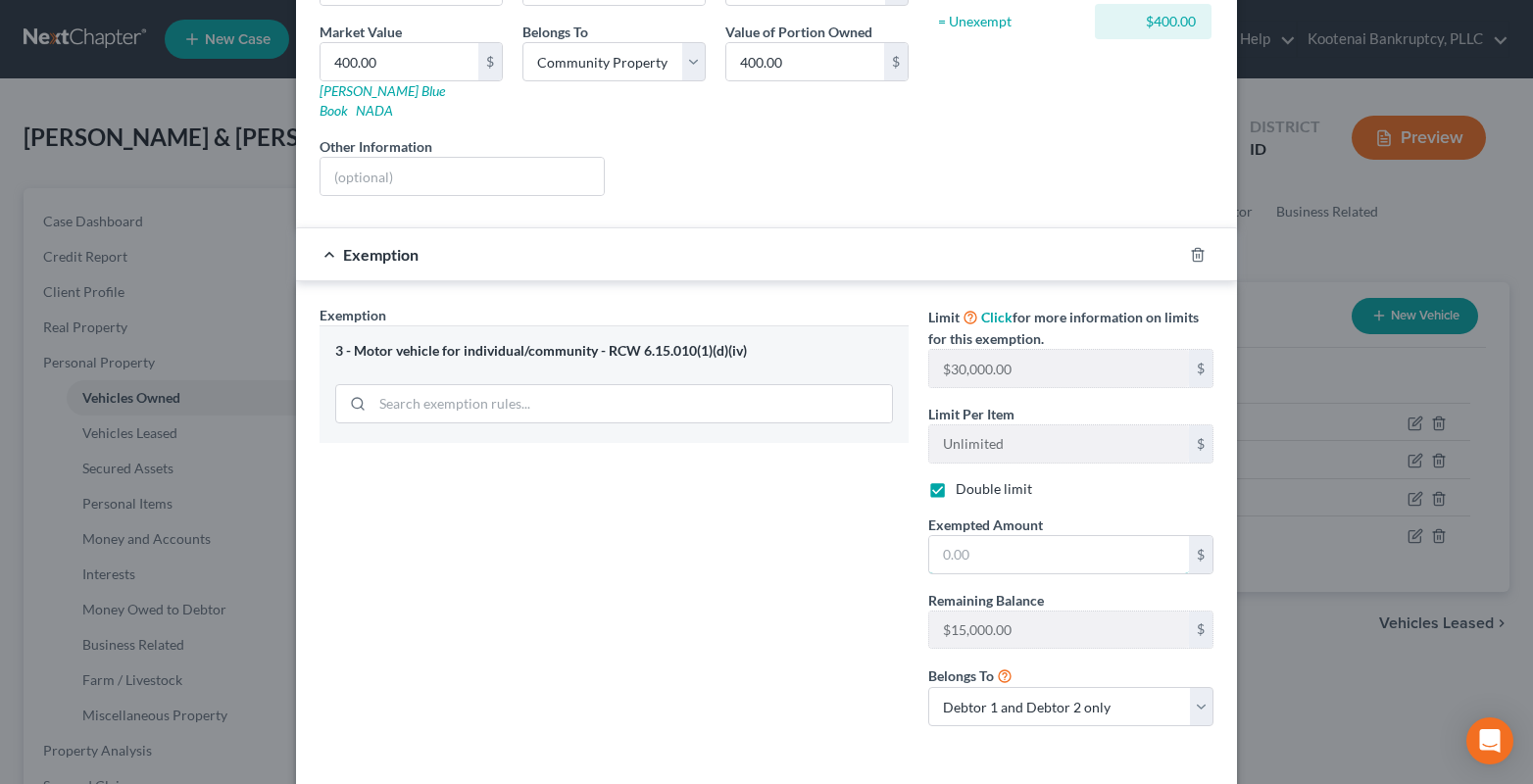
drag, startPoint x: 932, startPoint y: 539, endPoint x: 689, endPoint y: 506, distance: 245.2
click at [929, 539] on input "text" at bounding box center [1059, 553] width 260 height 37
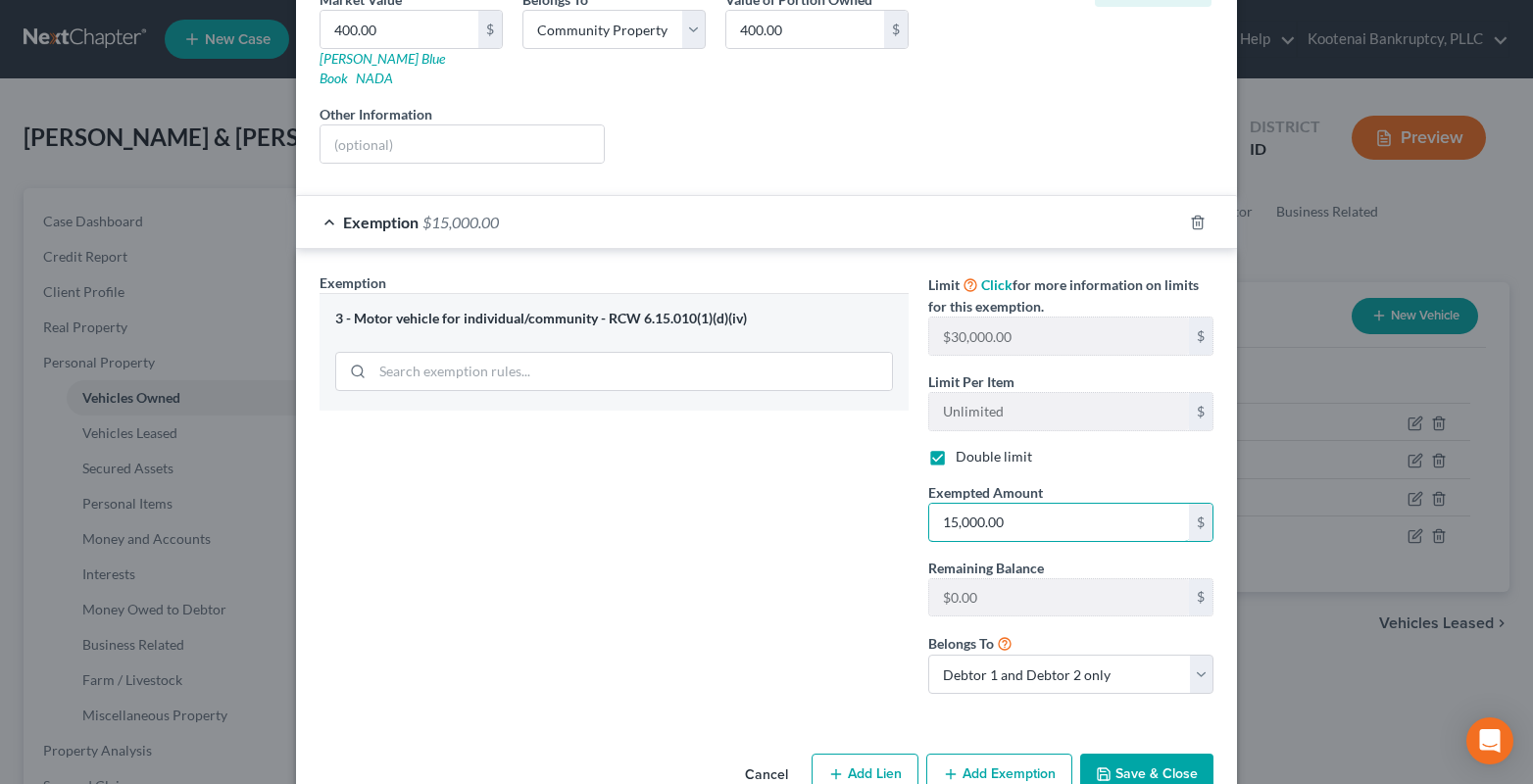
scroll to position [357, 0]
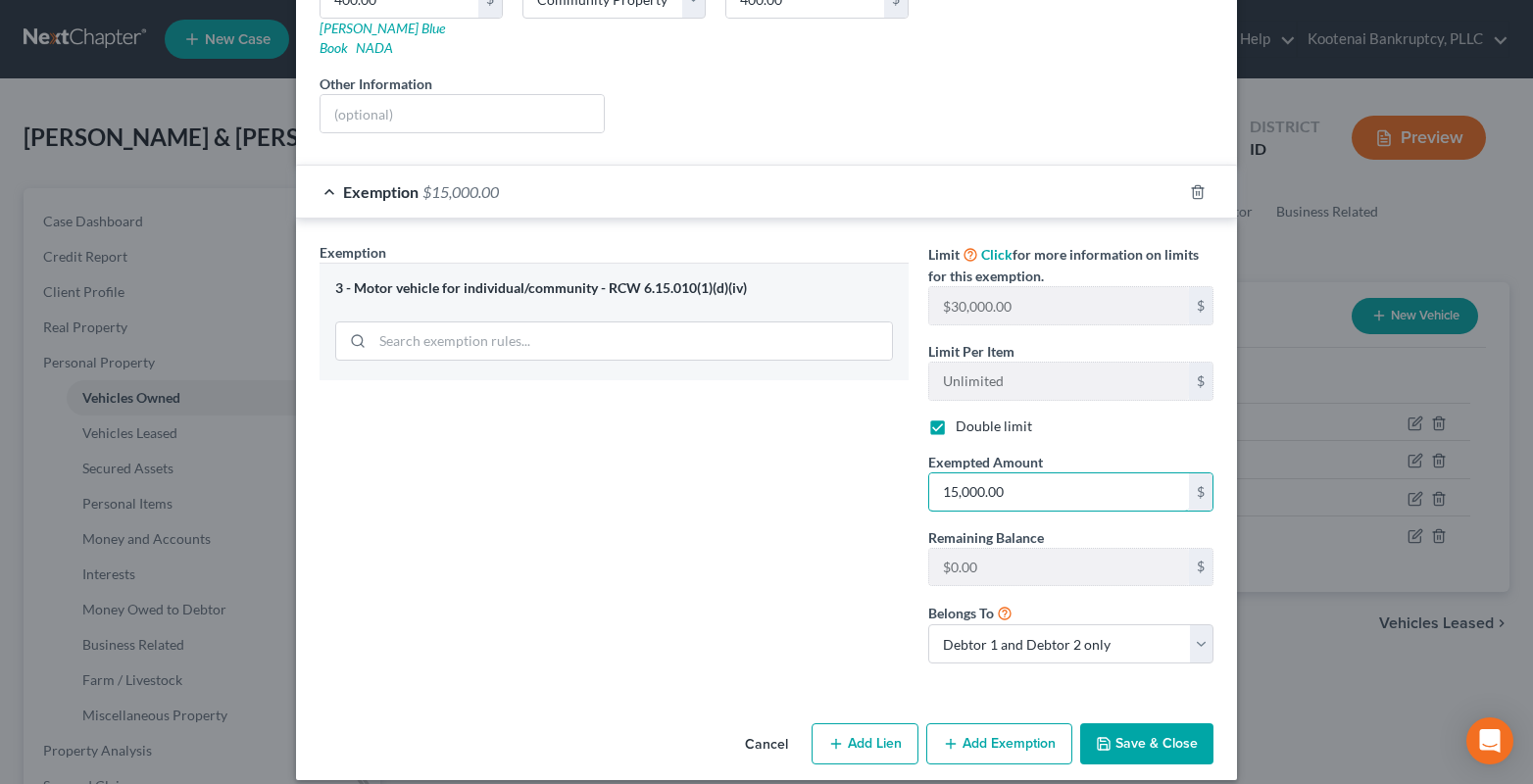
type input "15,000.00"
click at [1145, 723] on button "Save & Close" at bounding box center [1146, 743] width 133 height 41
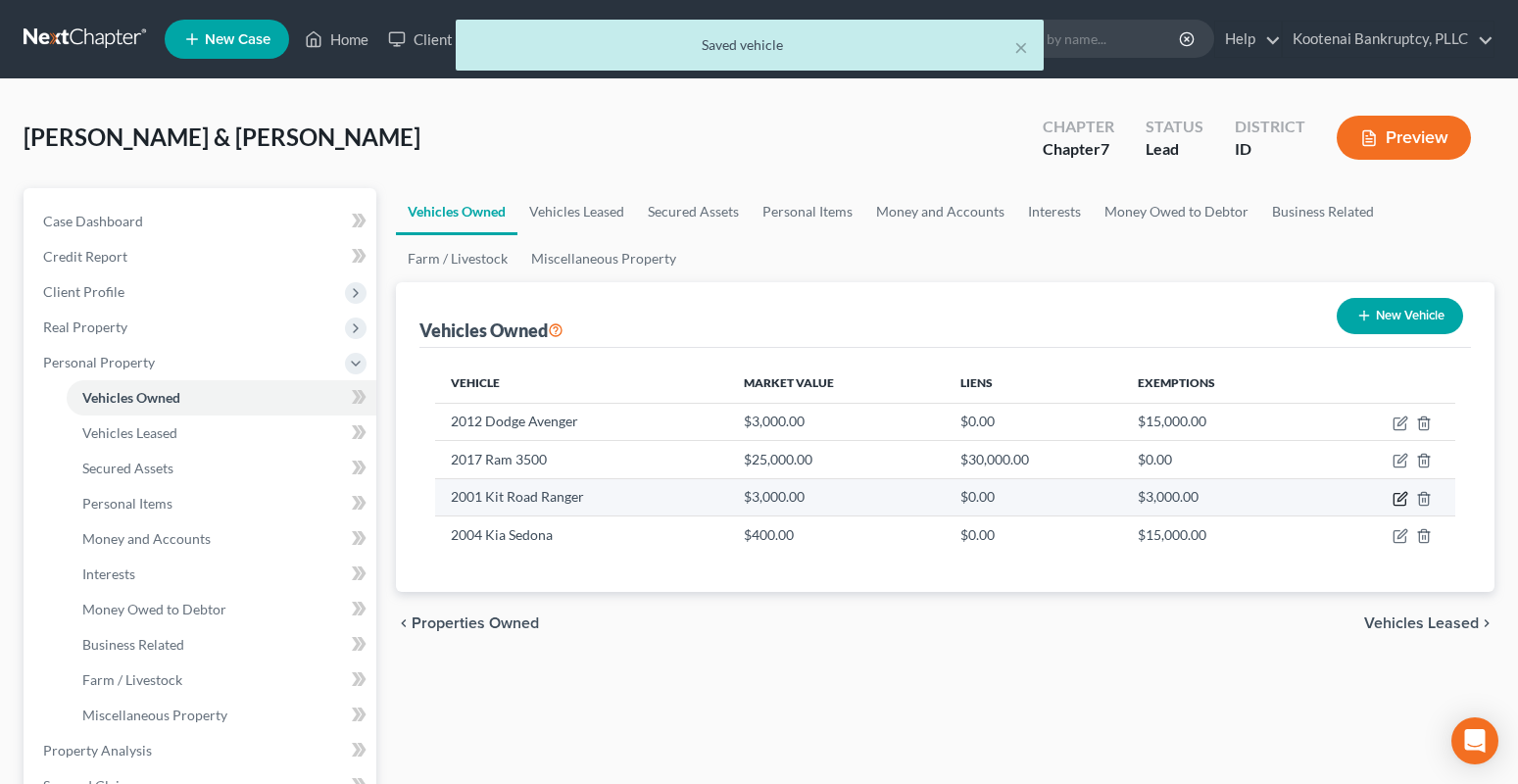
click at [1404, 497] on icon "button" at bounding box center [1401, 498] width 16 height 16
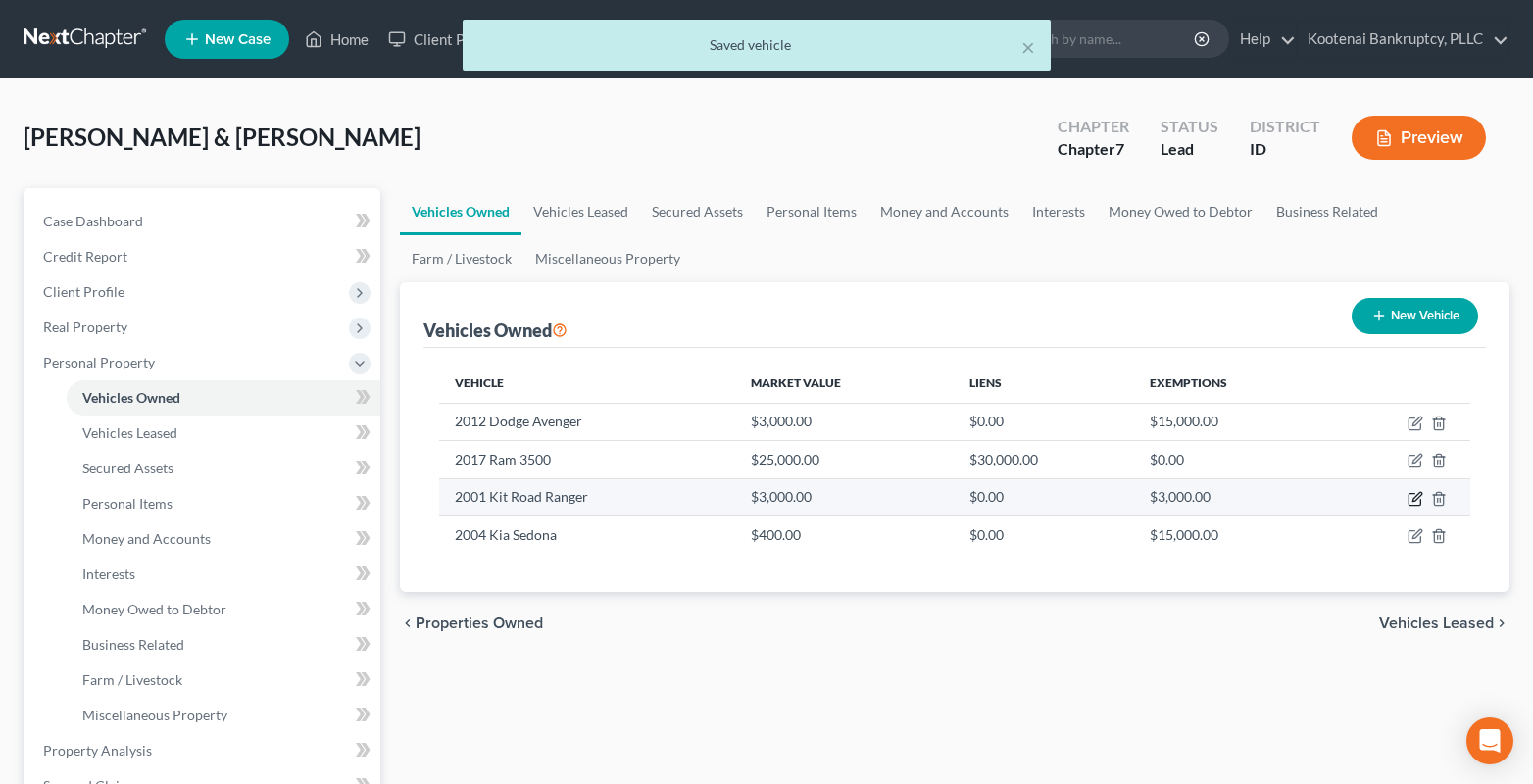
select select "2"
select select "25"
select select "3"
select select "4"
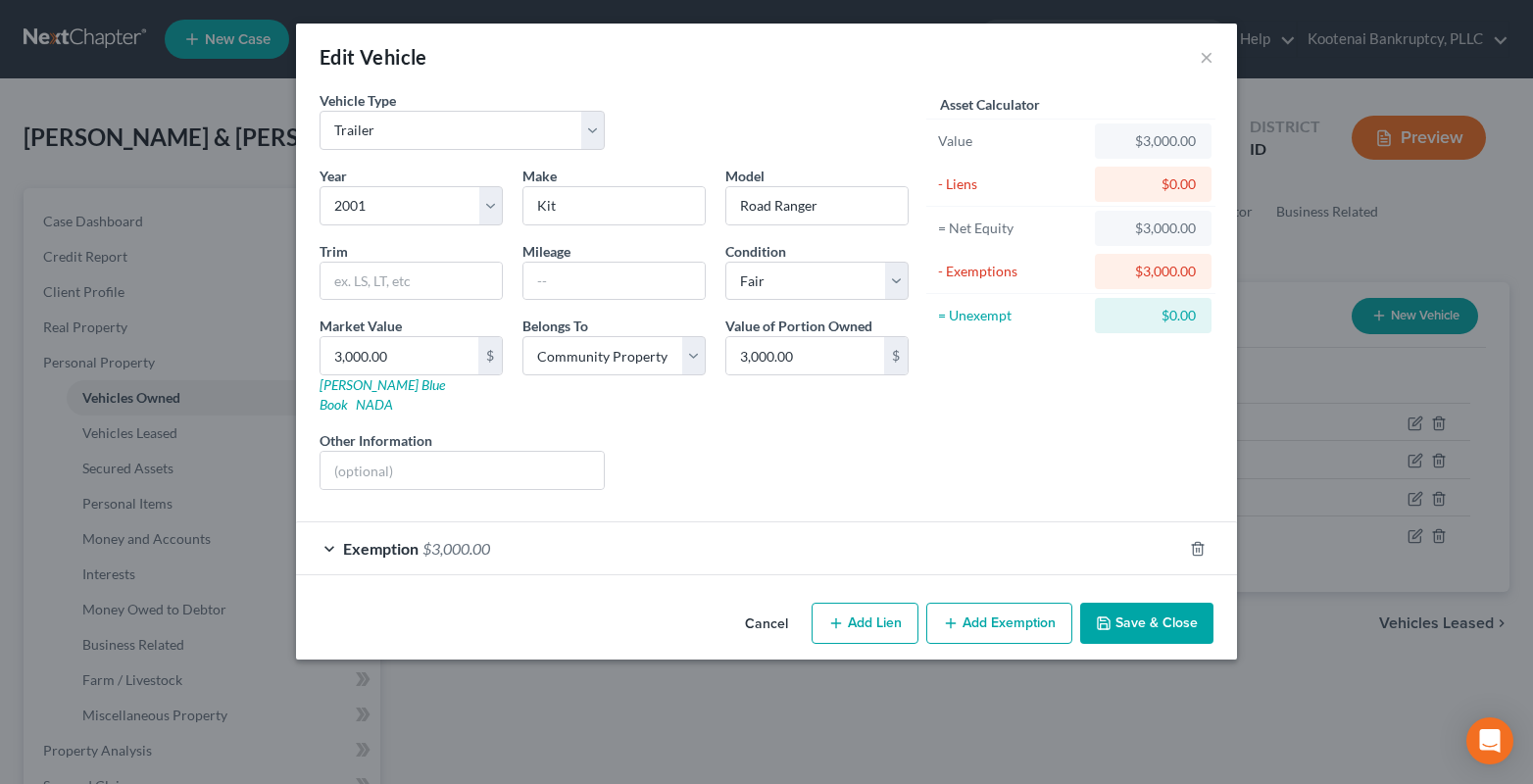
click at [321, 528] on div "Exemption $3,000.00" at bounding box center [739, 548] width 886 height 52
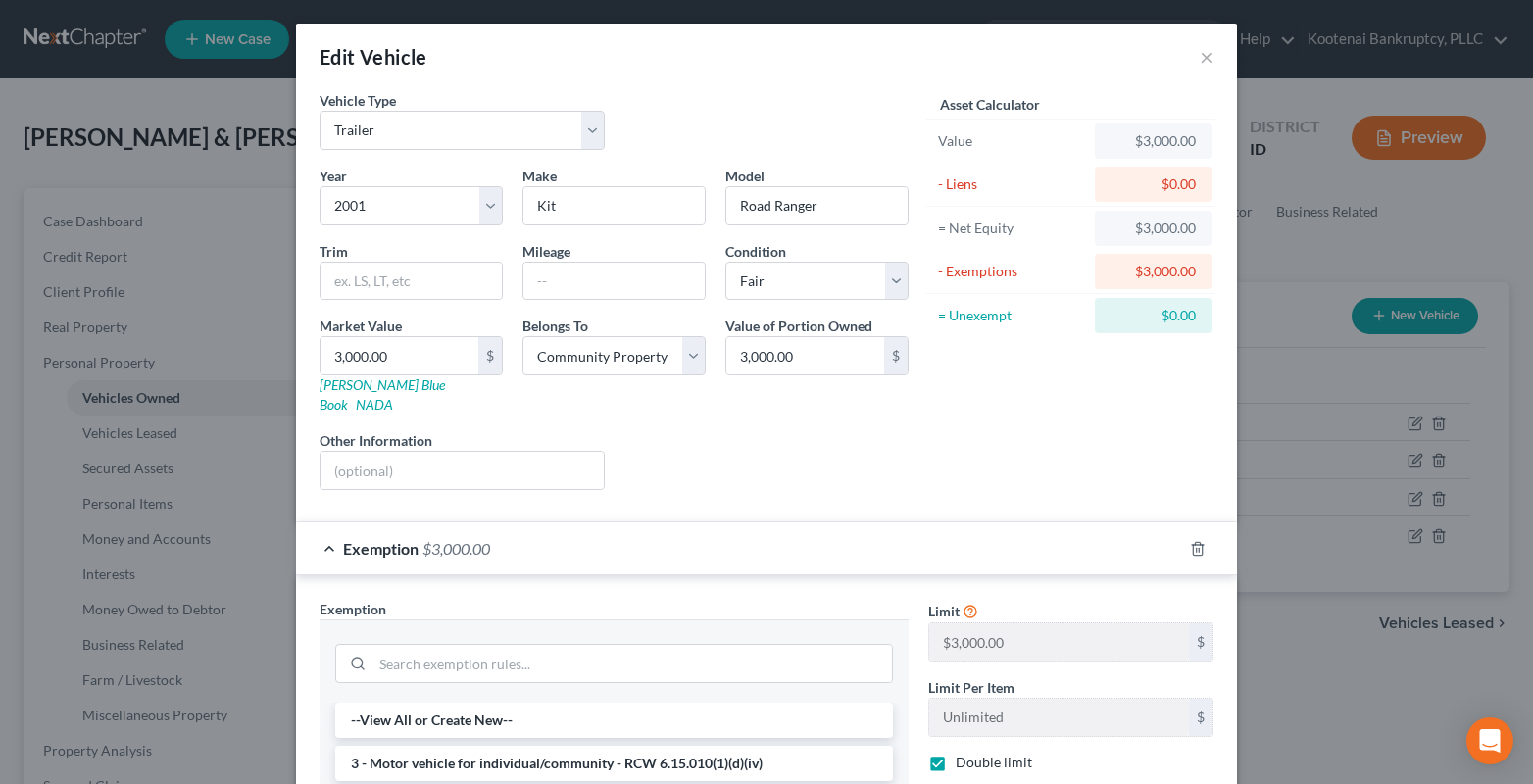
scroll to position [294, 0]
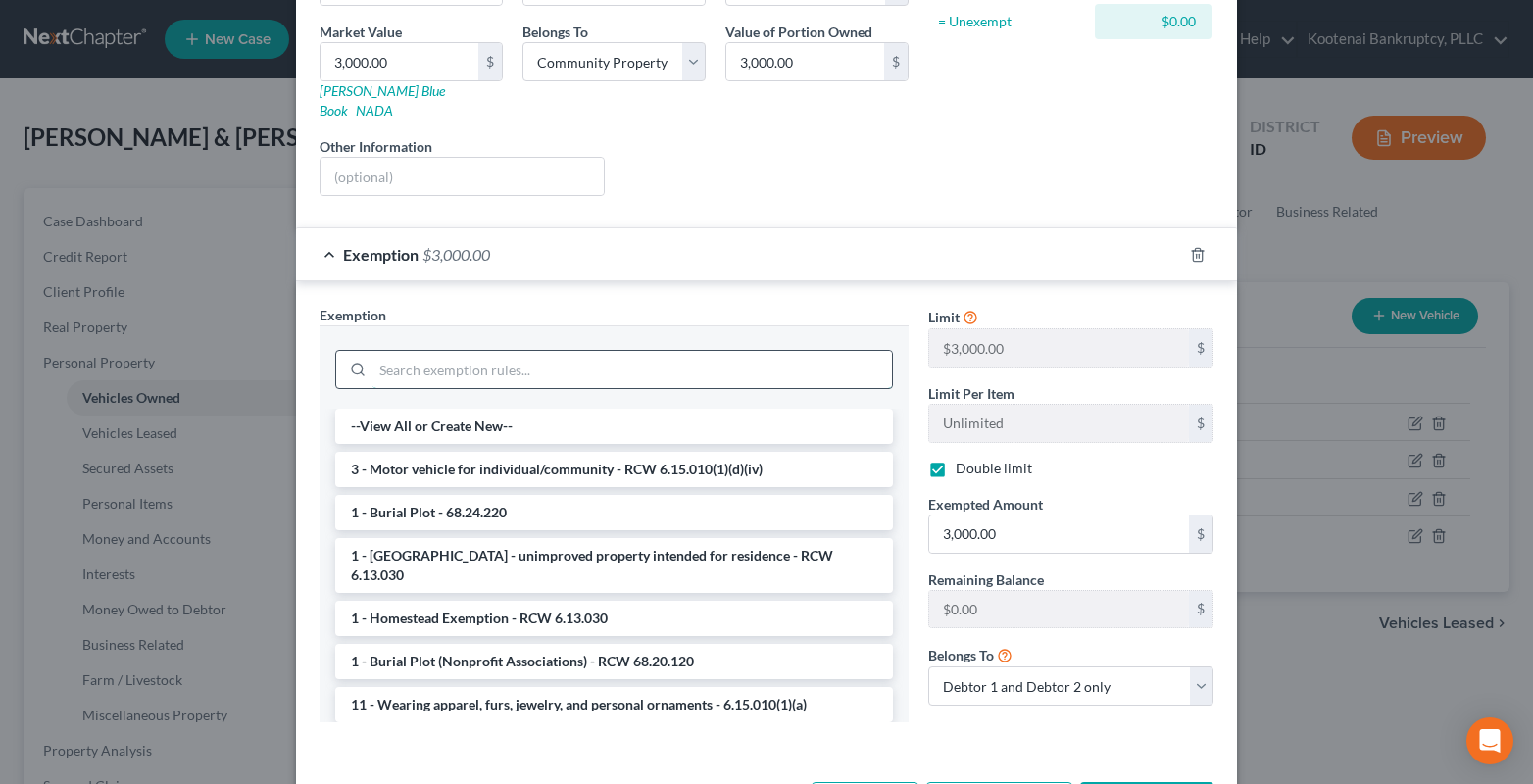
click at [375, 355] on input "search" at bounding box center [633, 369] width 520 height 37
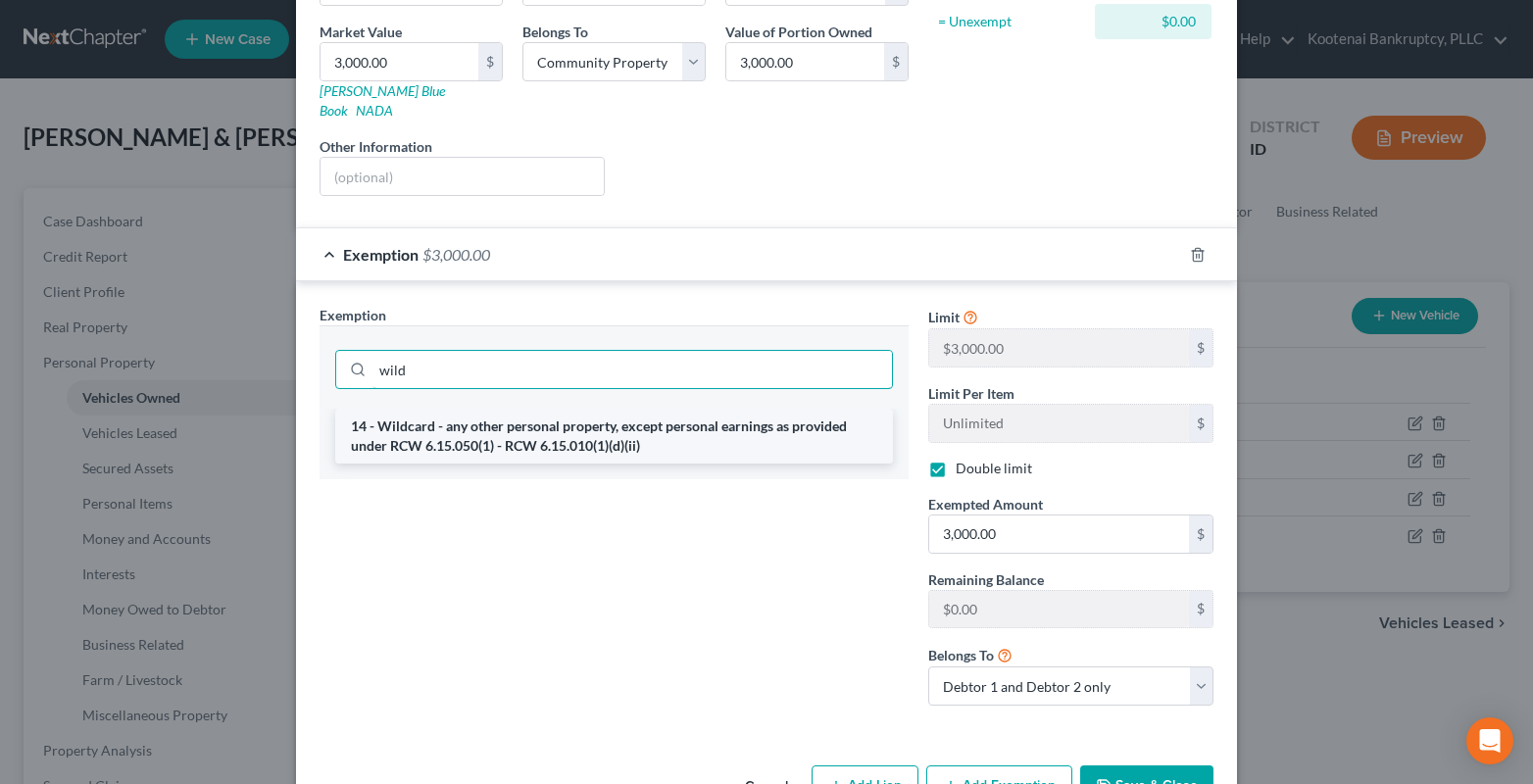
type input "wild"
click at [609, 416] on li "14 - Wildcard - any other personal property, except personal earnings as provid…" at bounding box center [614, 435] width 558 height 55
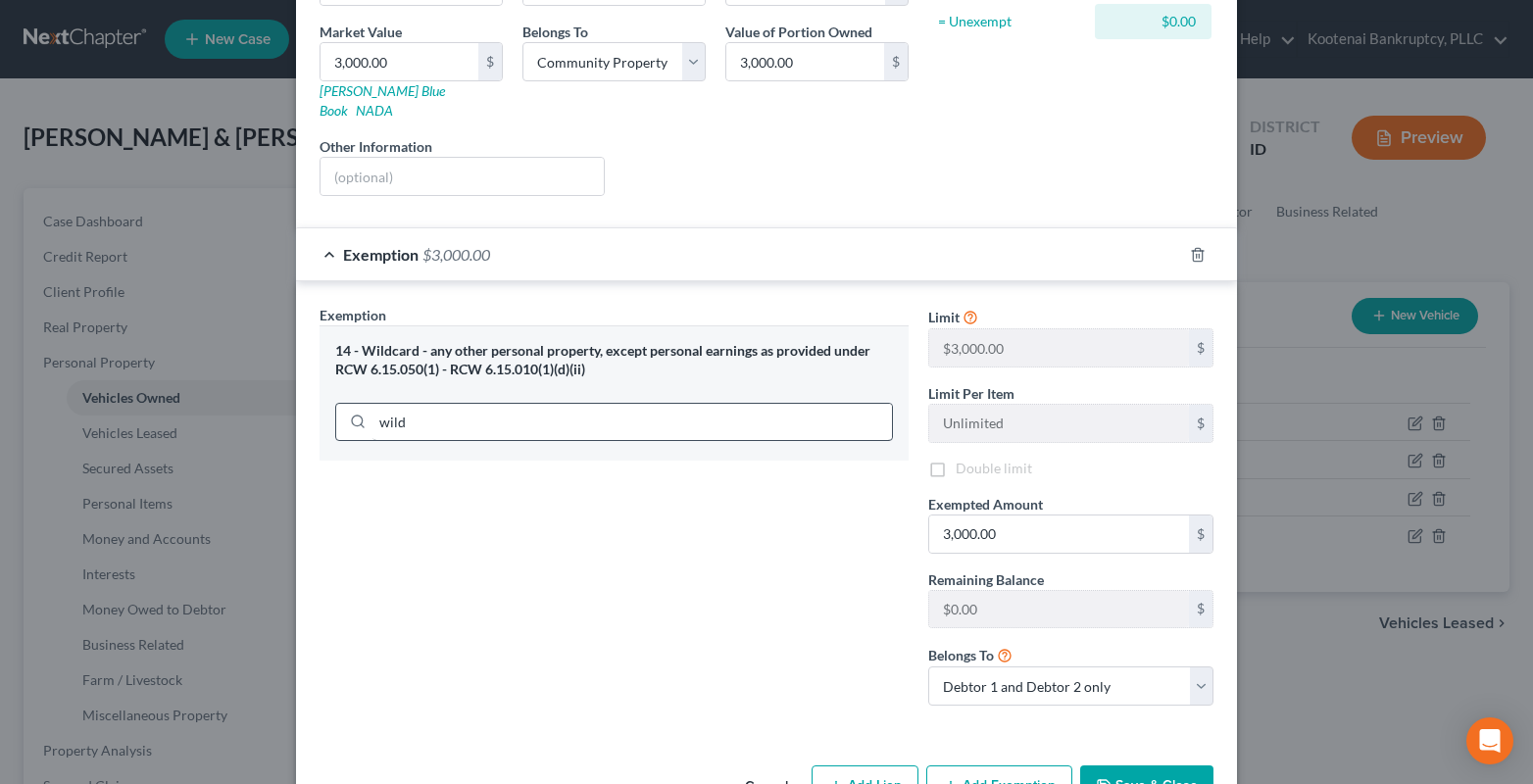
checkbox input "false"
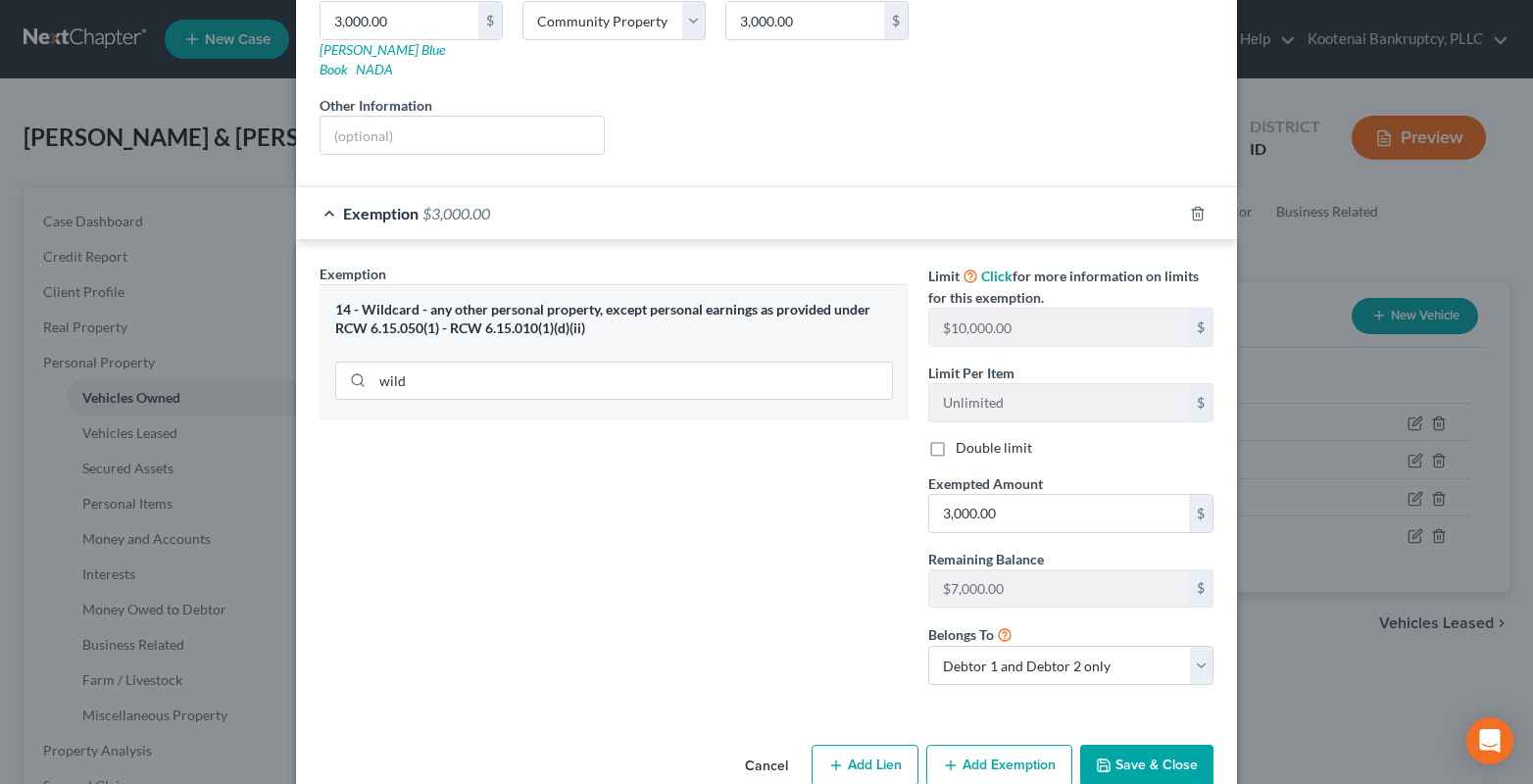
scroll to position [357, 0]
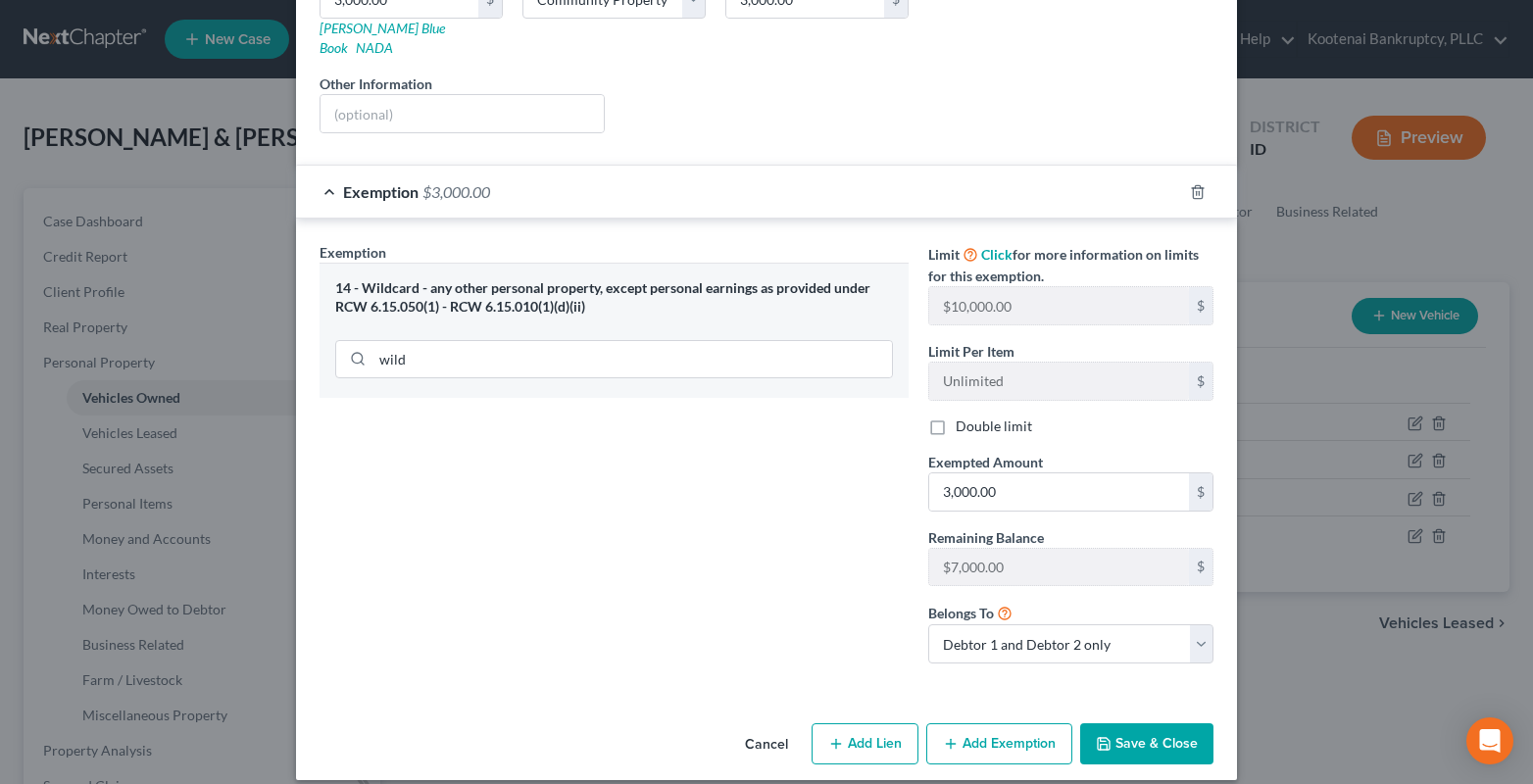
click at [1143, 723] on button "Save & Close" at bounding box center [1146, 743] width 133 height 41
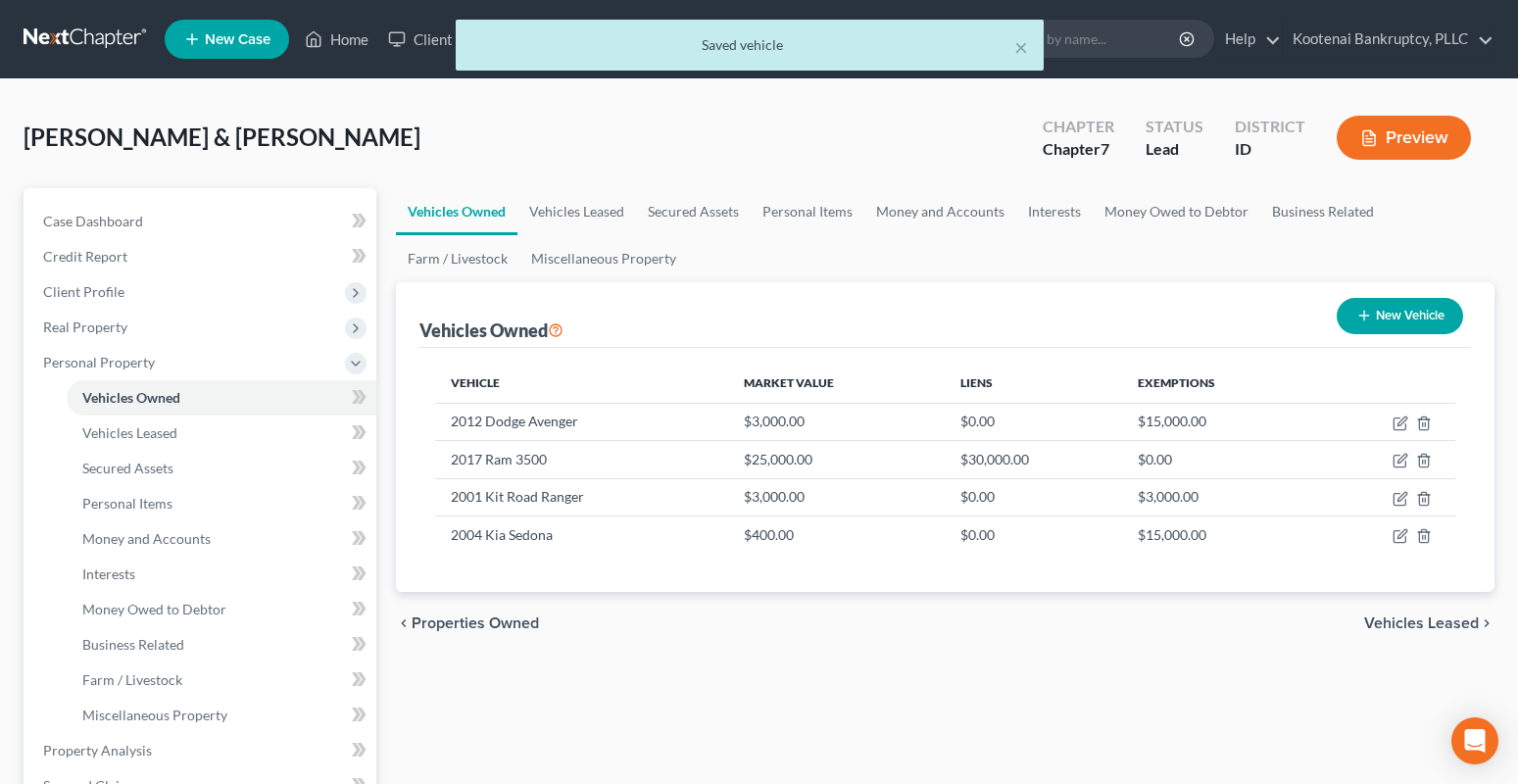
click at [1390, 627] on span "Vehicles Leased" at bounding box center [1421, 623] width 115 height 16
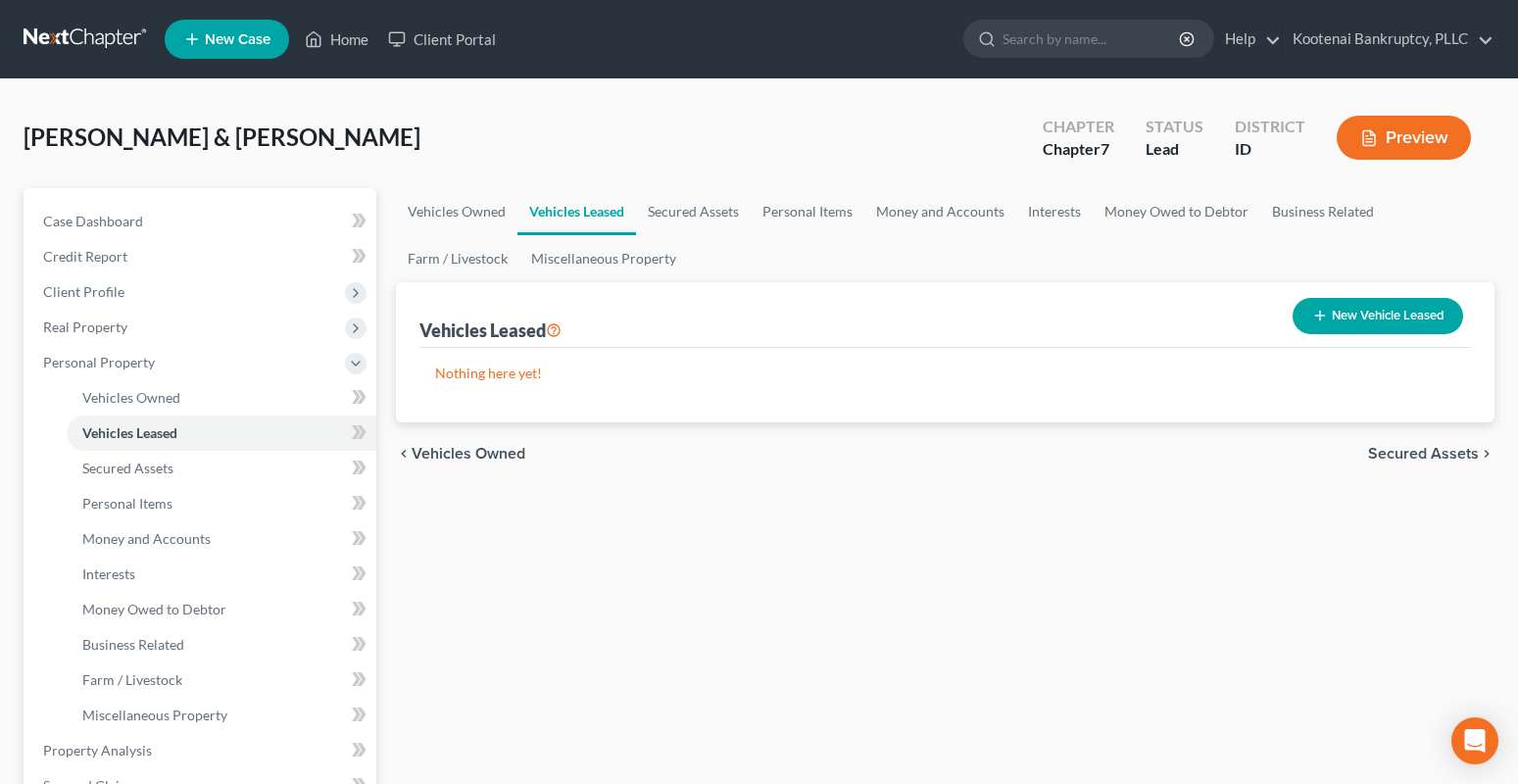
click at [1421, 445] on span "Secured Assets" at bounding box center [1423, 453] width 111 height 16
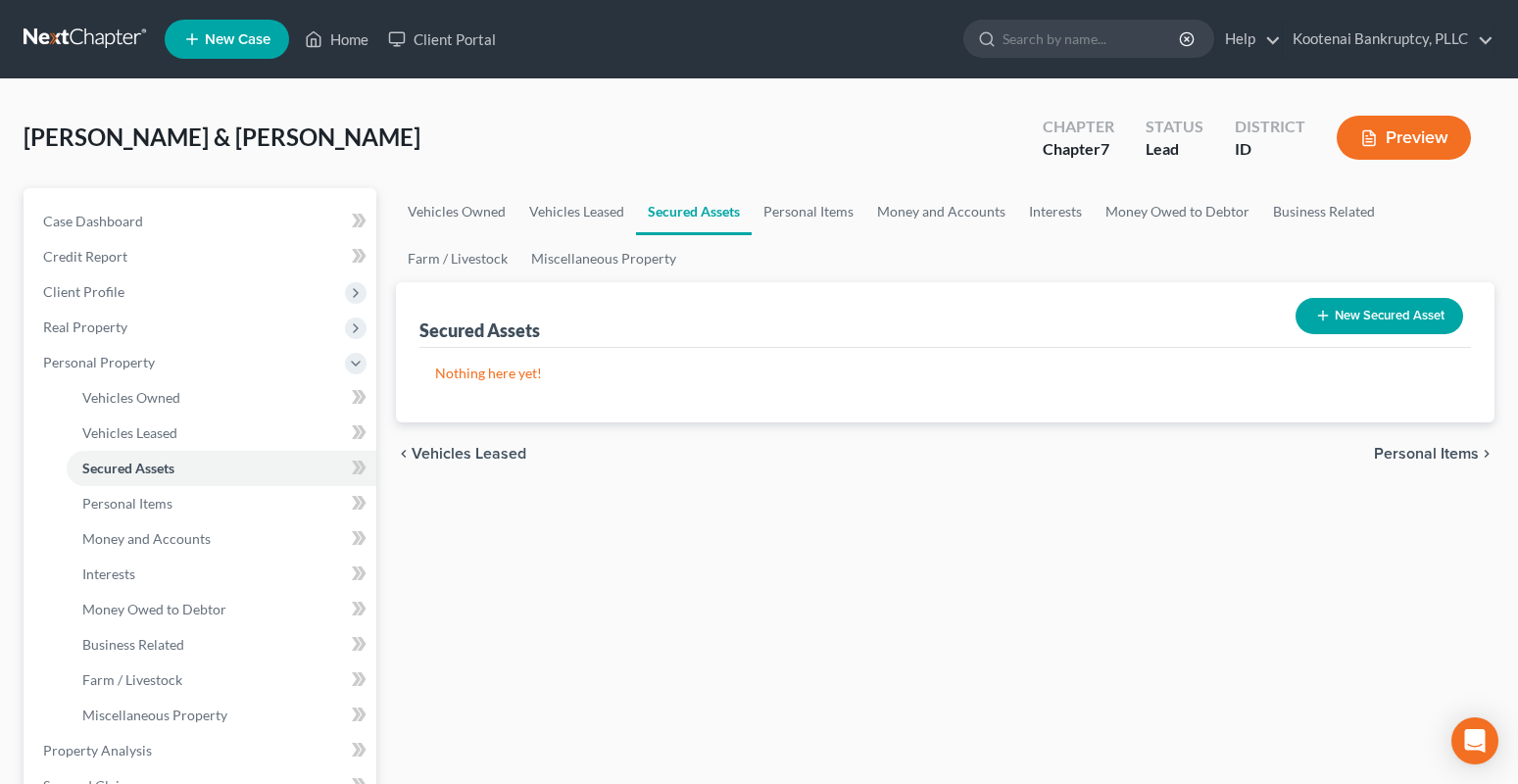
click at [1425, 452] on span "Personal Items" at bounding box center [1426, 453] width 105 height 16
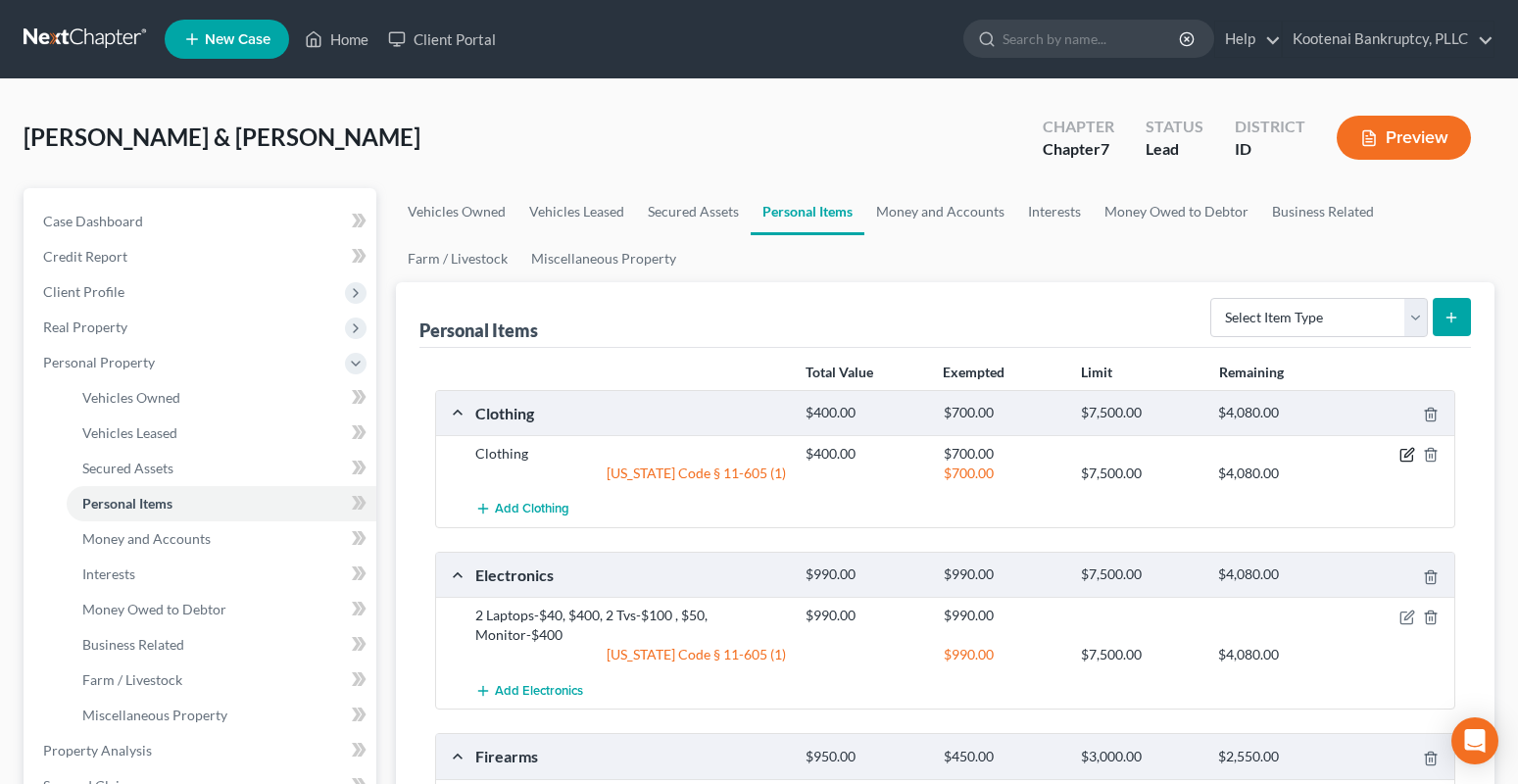
click at [1409, 451] on icon "button" at bounding box center [1408, 452] width 9 height 9
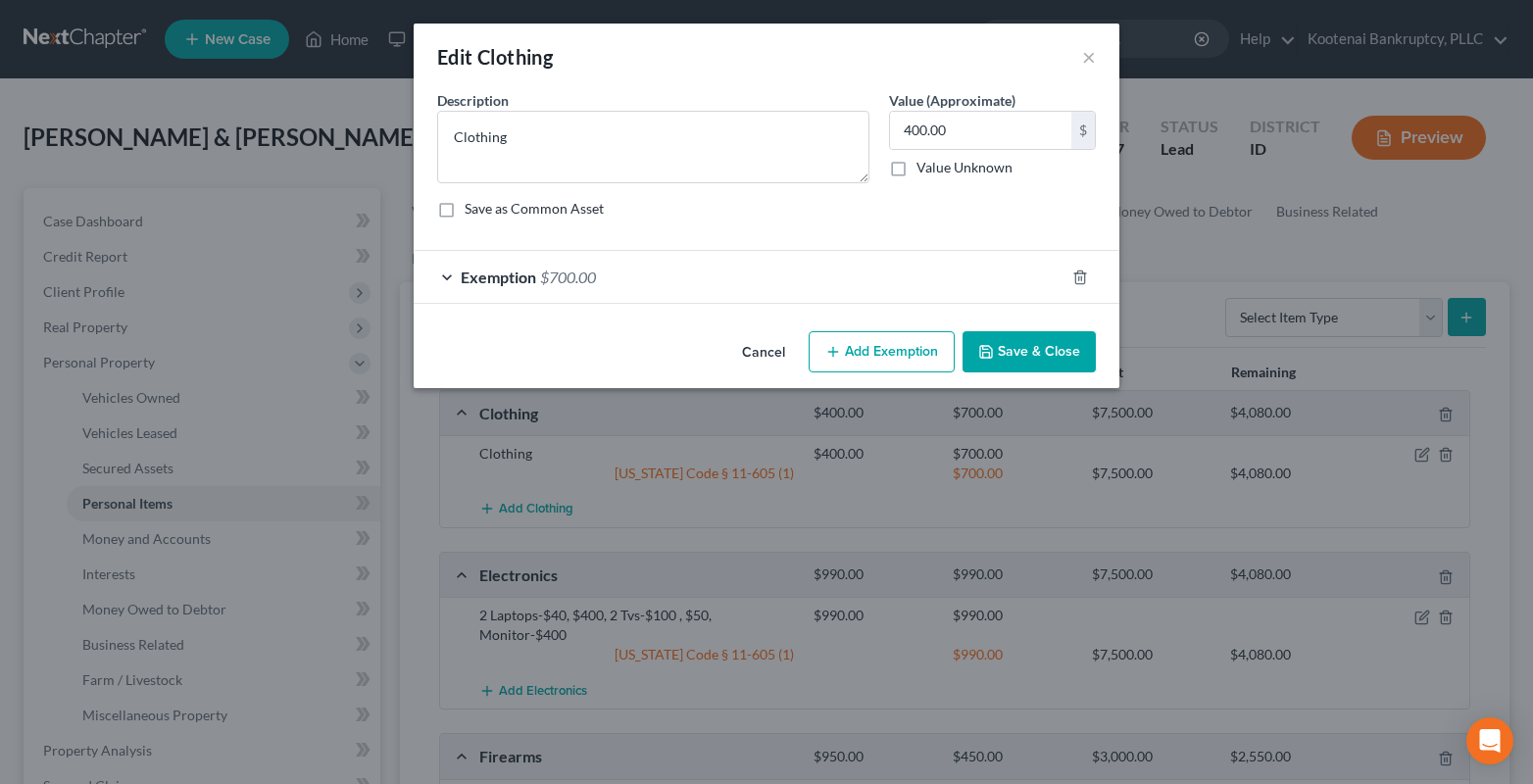
click at [448, 280] on div "Exemption $700.00" at bounding box center [739, 277] width 651 height 52
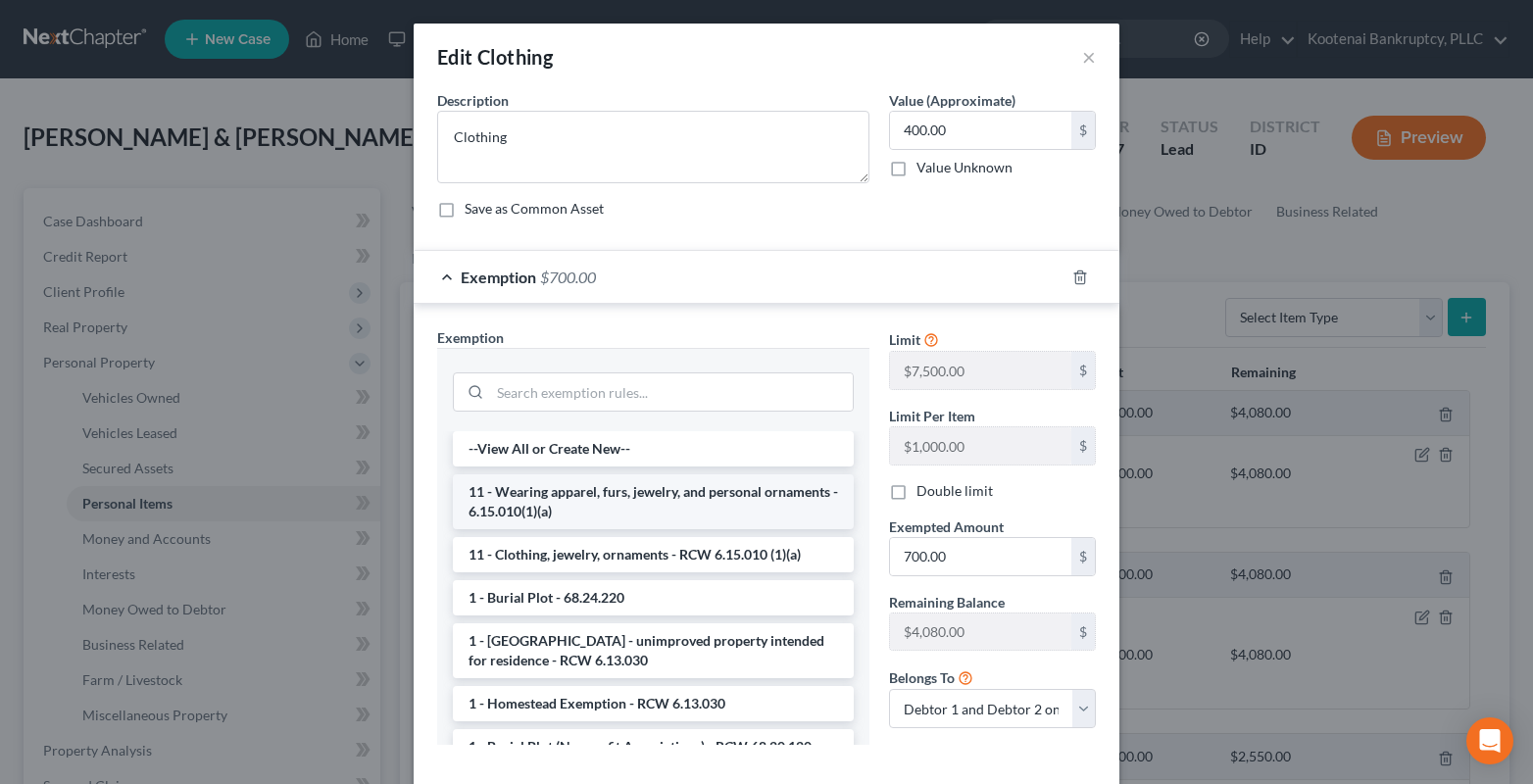
click at [532, 505] on li "11 - Wearing apparel, furs, jewelry, and personal ornaments - 6.15.010(1)(a)" at bounding box center [653, 501] width 401 height 55
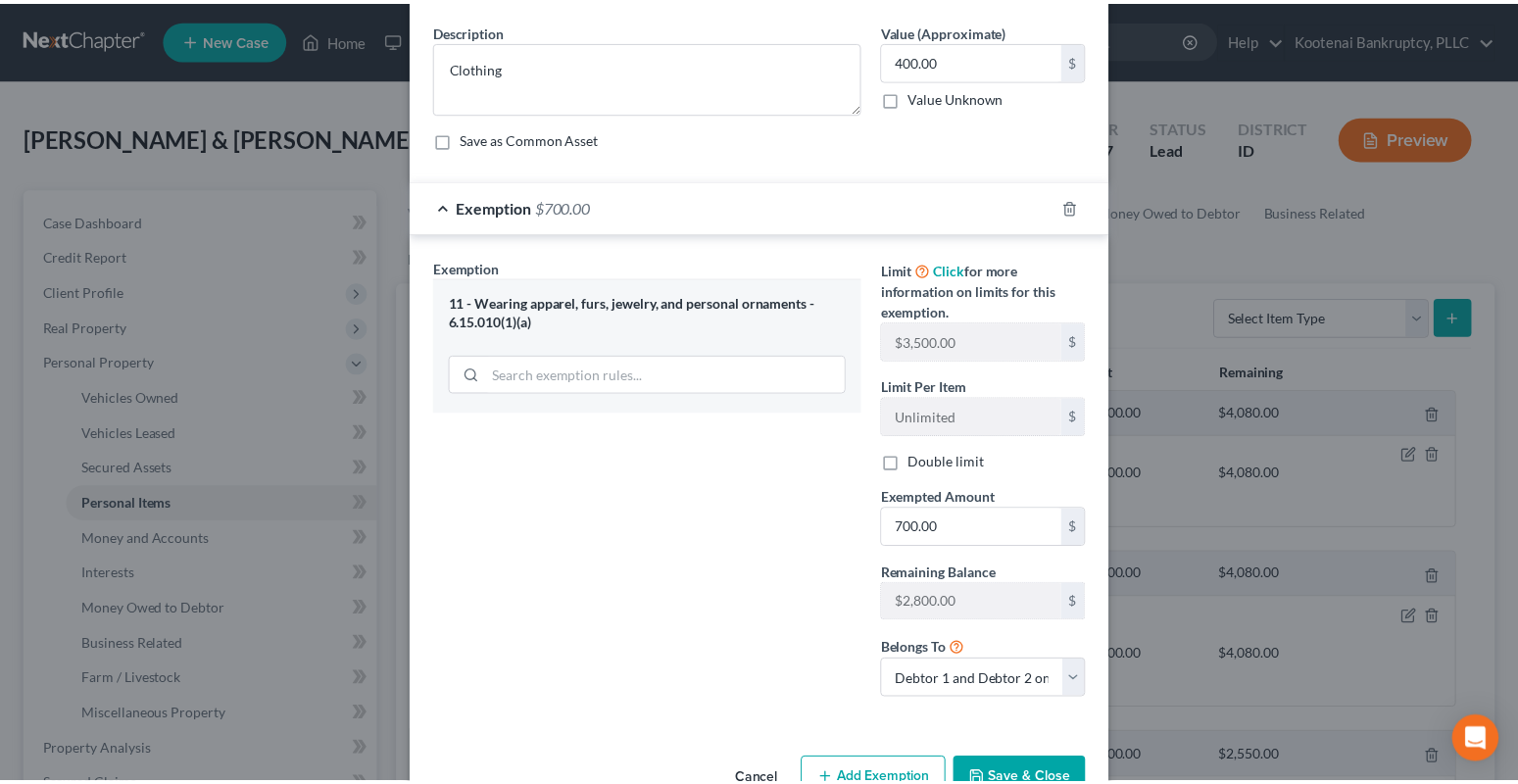
scroll to position [126, 0]
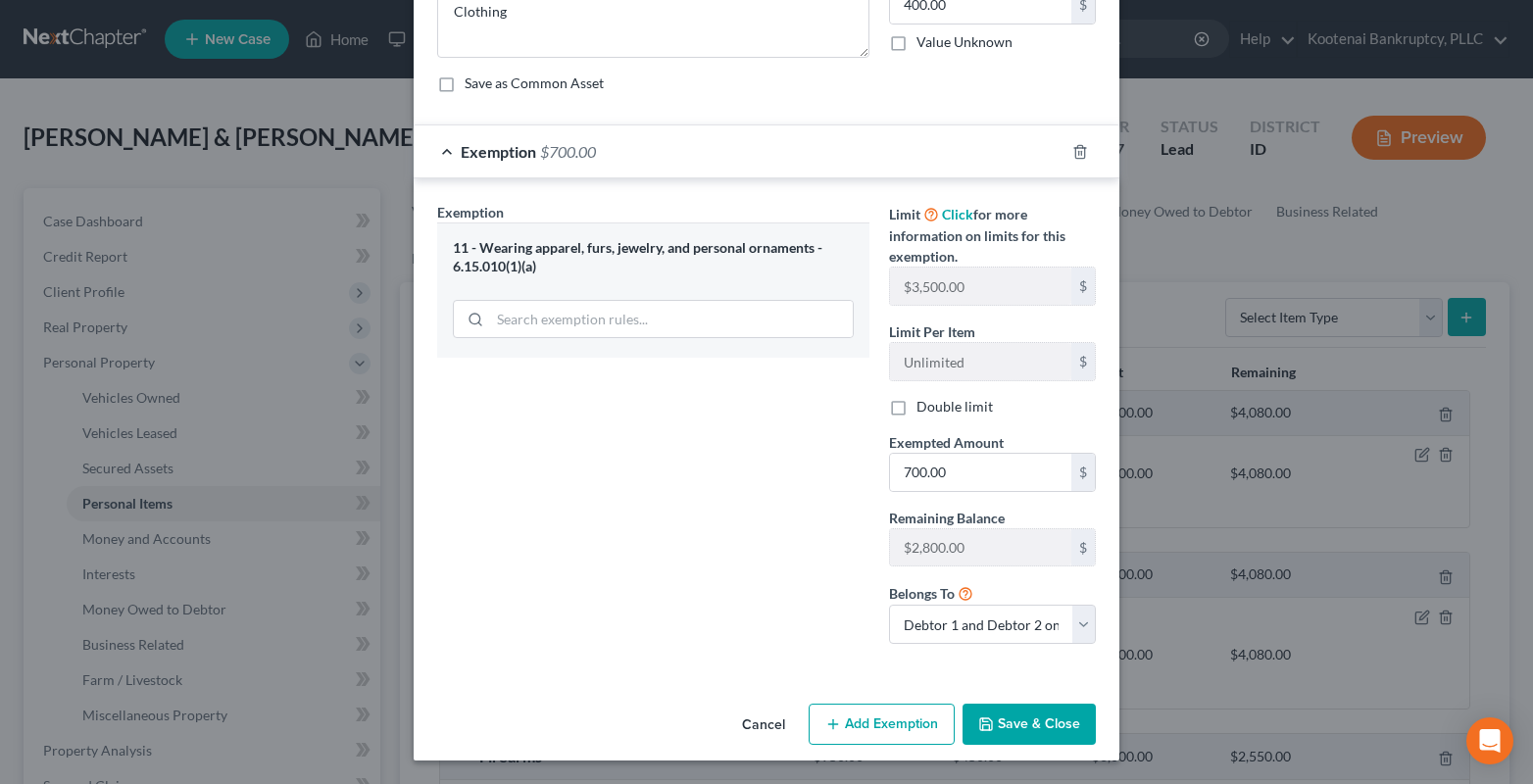
click at [1039, 726] on button "Save & Close" at bounding box center [1028, 723] width 133 height 41
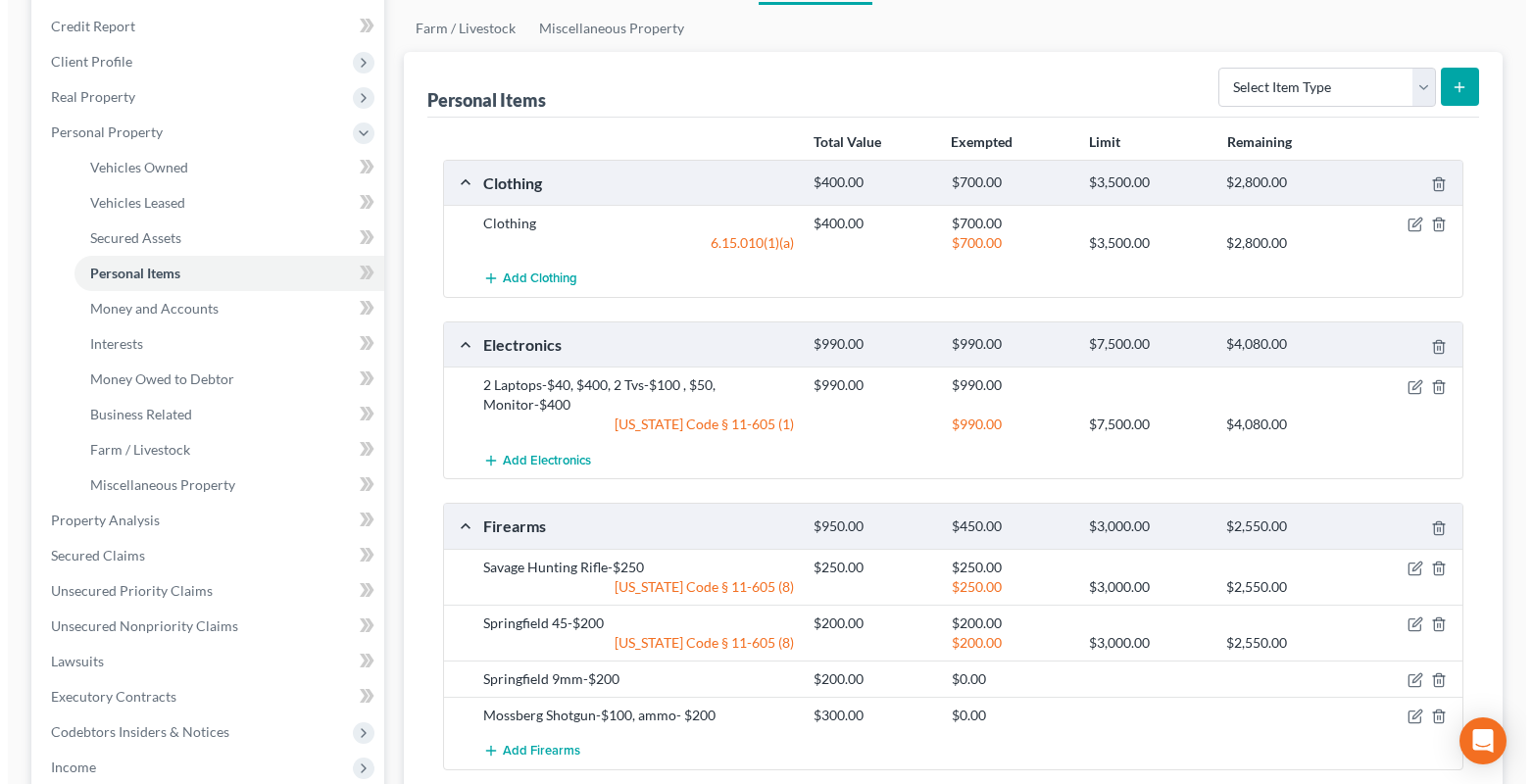
scroll to position [294, 0]
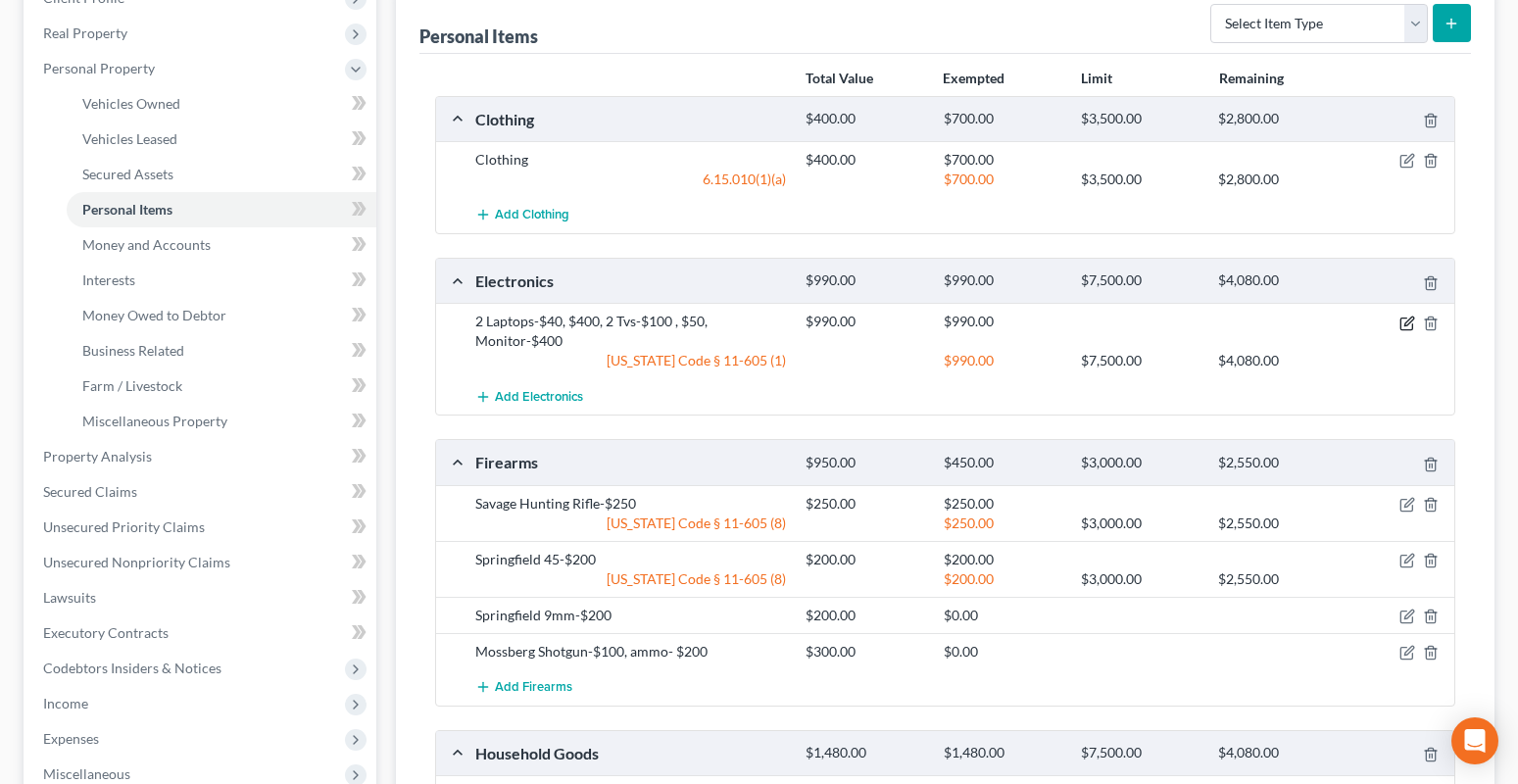
click at [1409, 323] on icon "button" at bounding box center [1408, 321] width 9 height 9
select select "2"
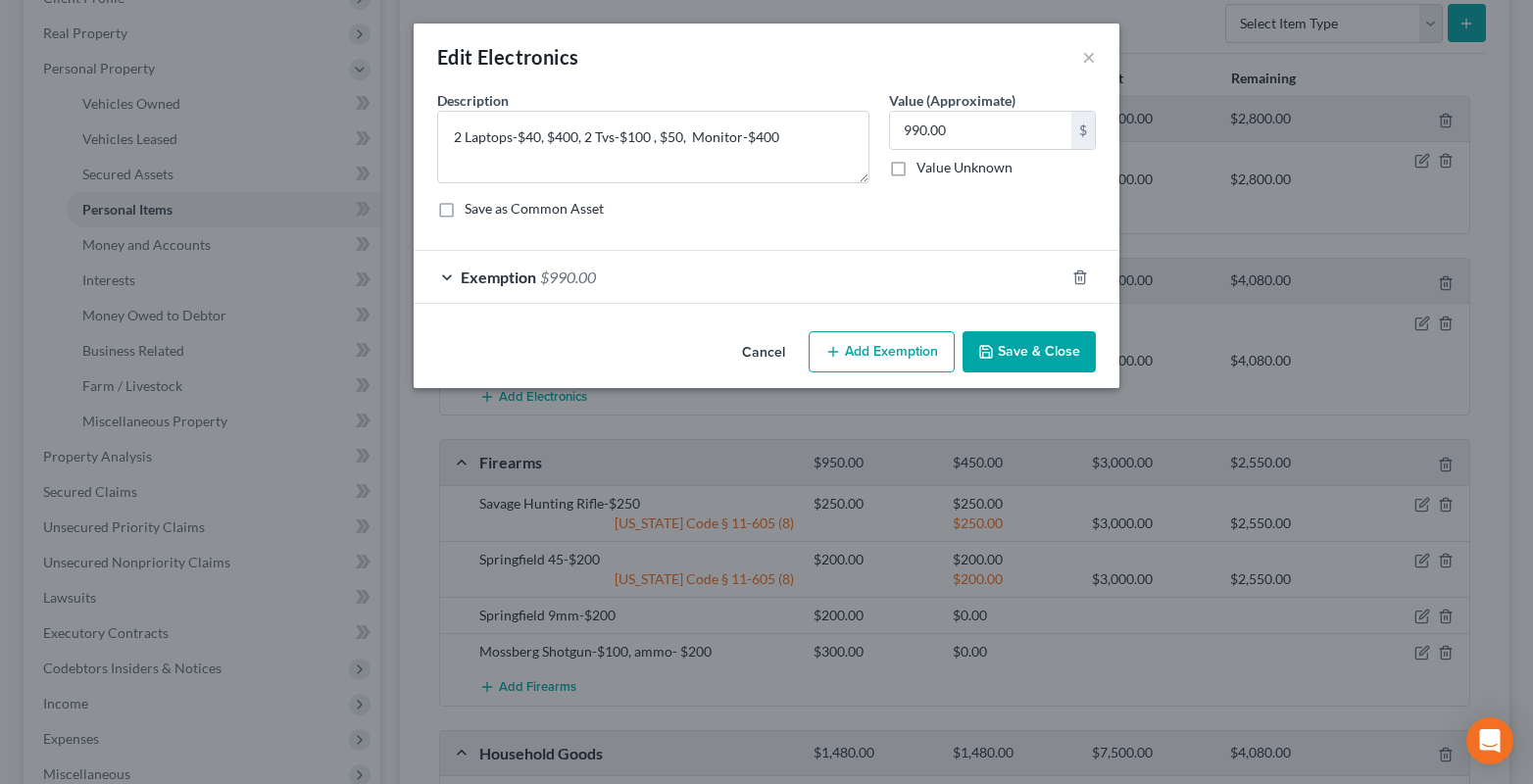
click at [443, 281] on div "Exemption $990.00" at bounding box center [739, 277] width 651 height 52
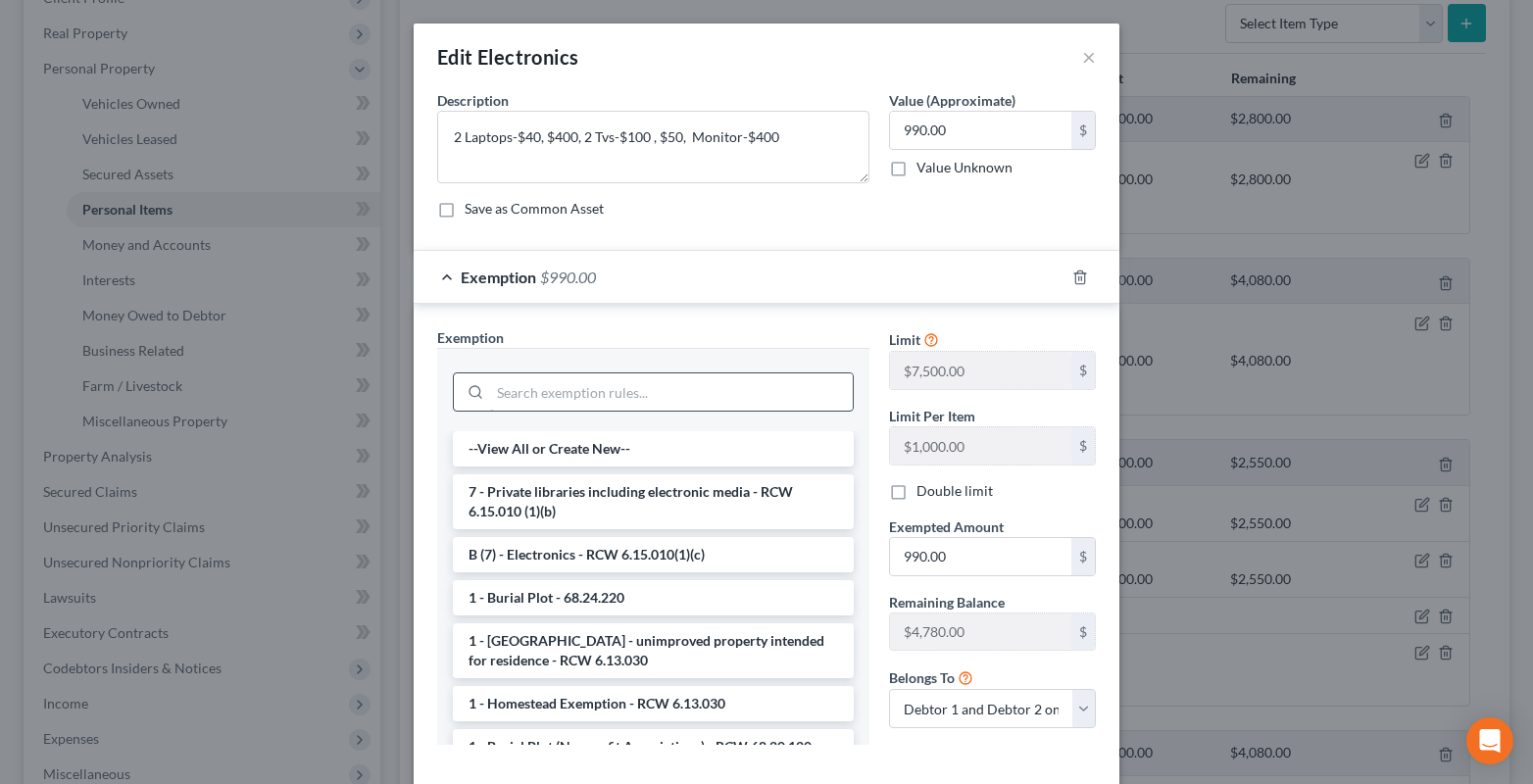
click at [519, 400] on input "search" at bounding box center [671, 392] width 363 height 37
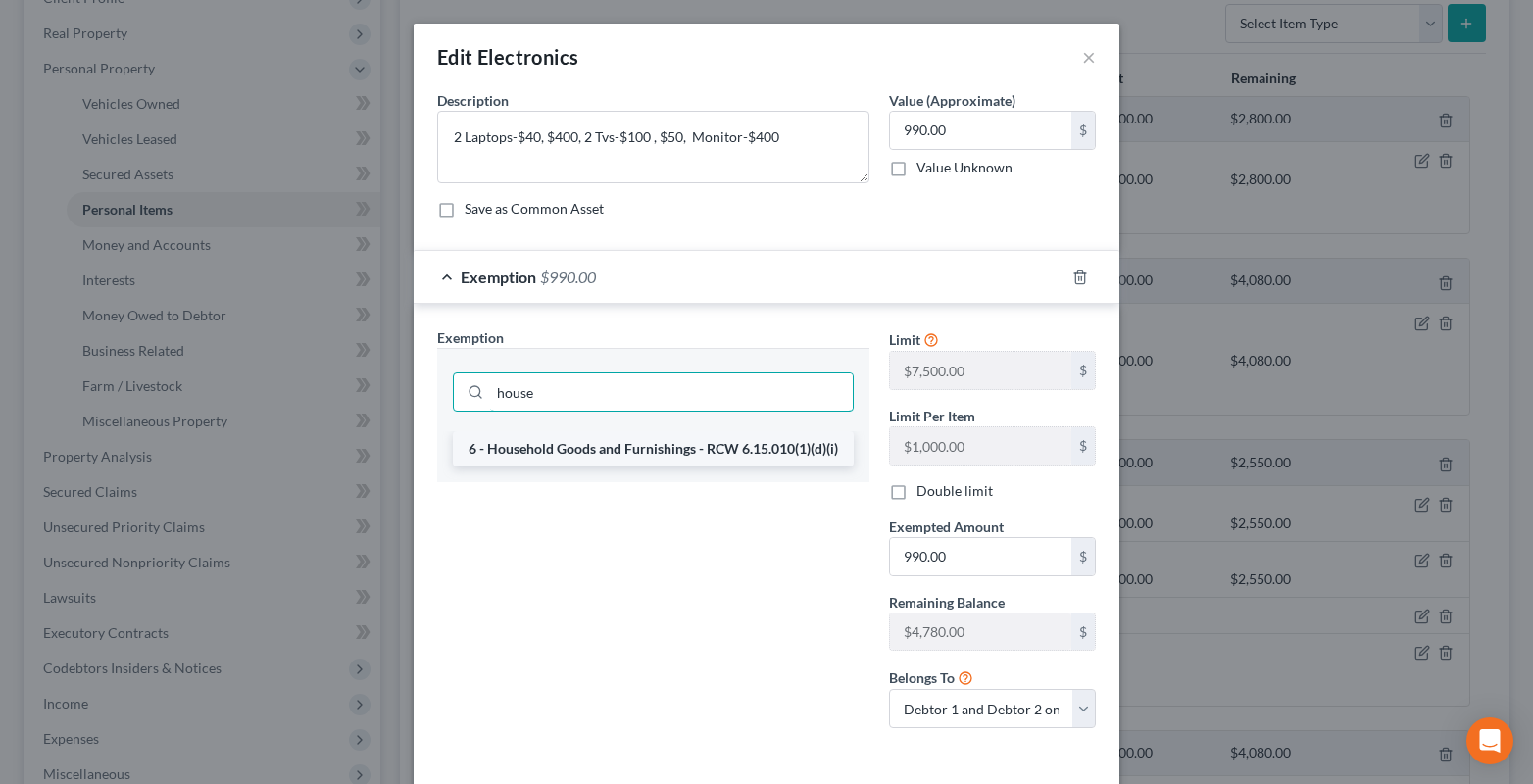
type input "house"
click at [530, 451] on li "6 - Household Goods and Furnishings - RCW 6.15.010(1)(d)(i)" at bounding box center [653, 447] width 401 height 35
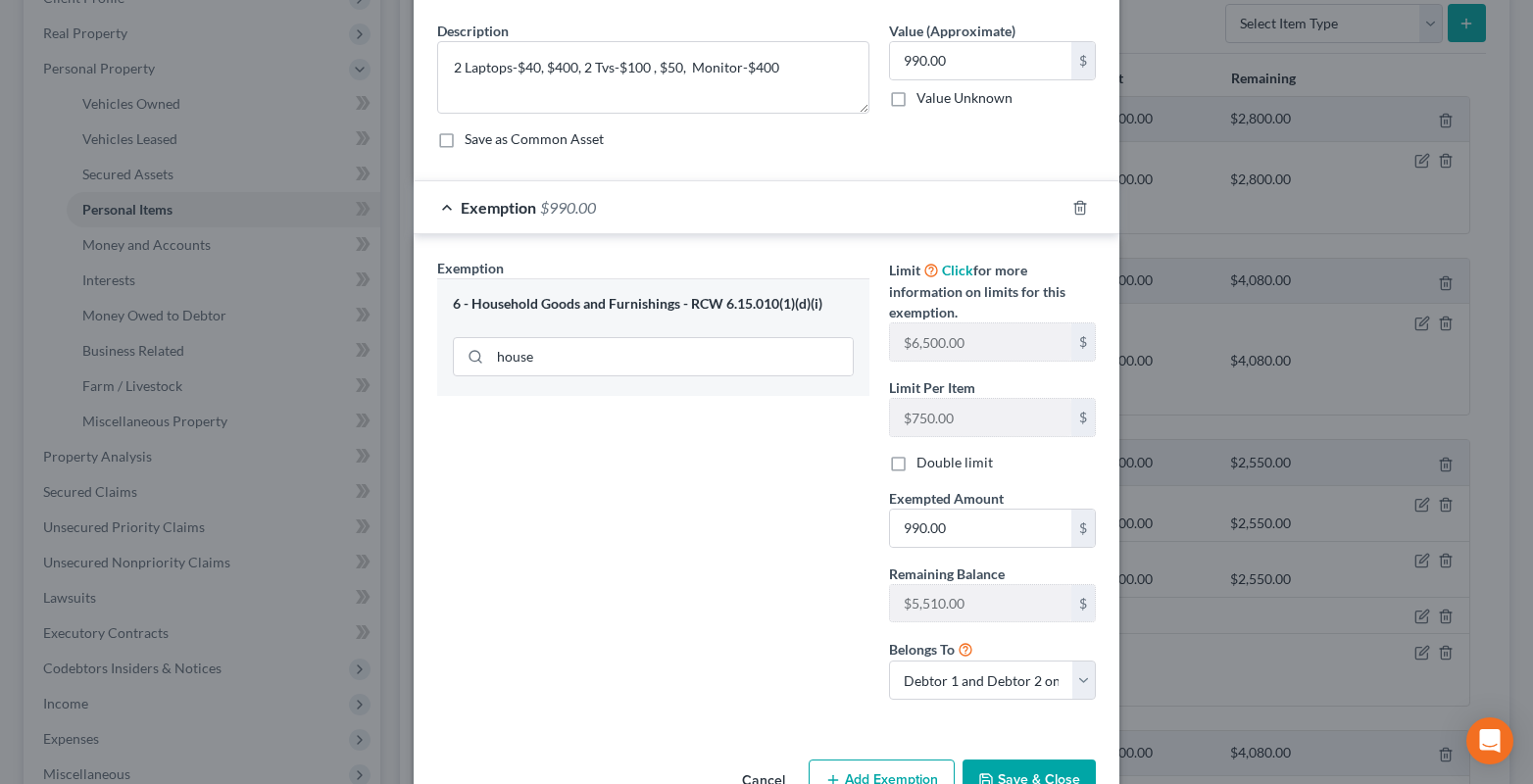
scroll to position [126, 0]
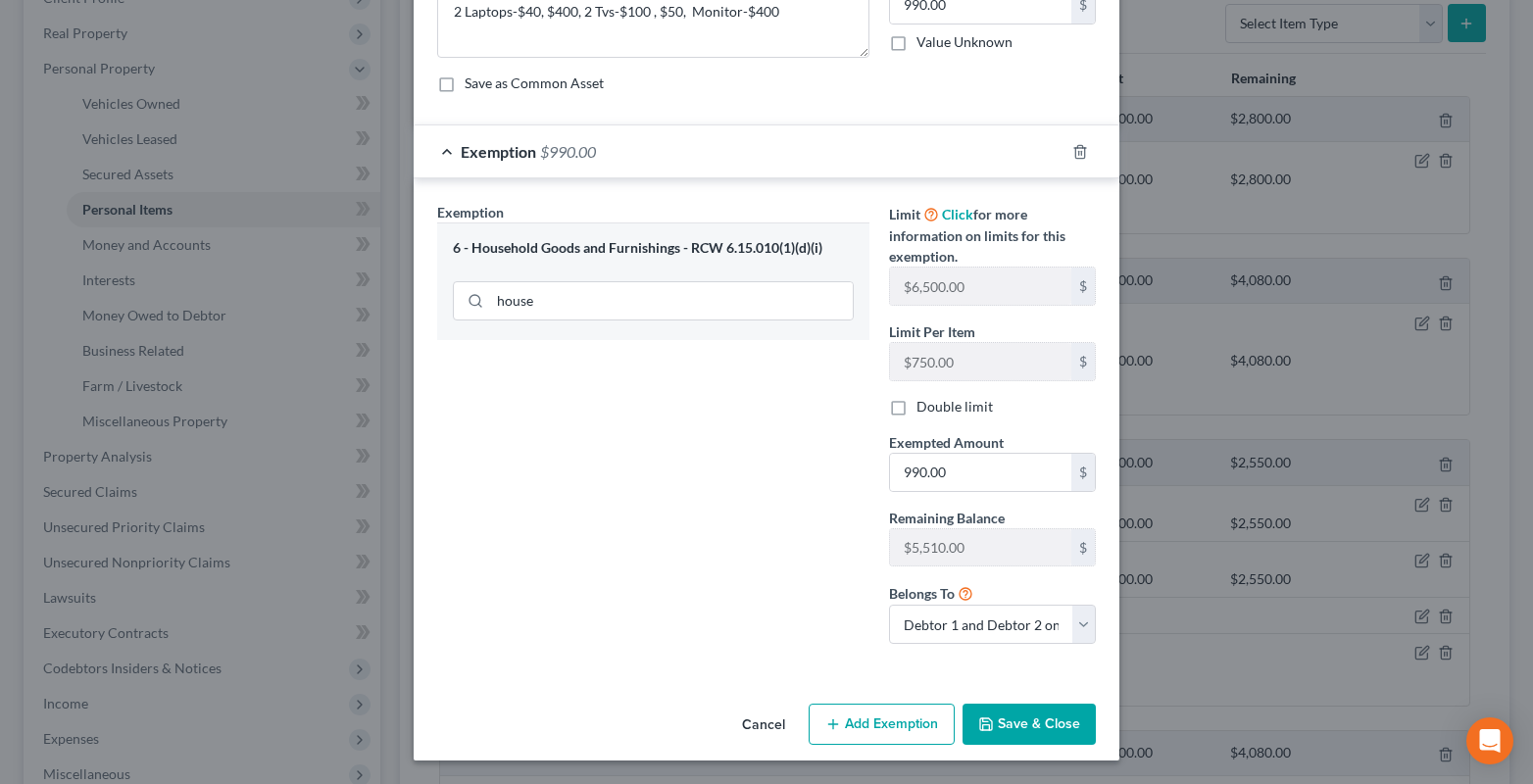
click at [1026, 719] on button "Save & Close" at bounding box center [1028, 723] width 133 height 41
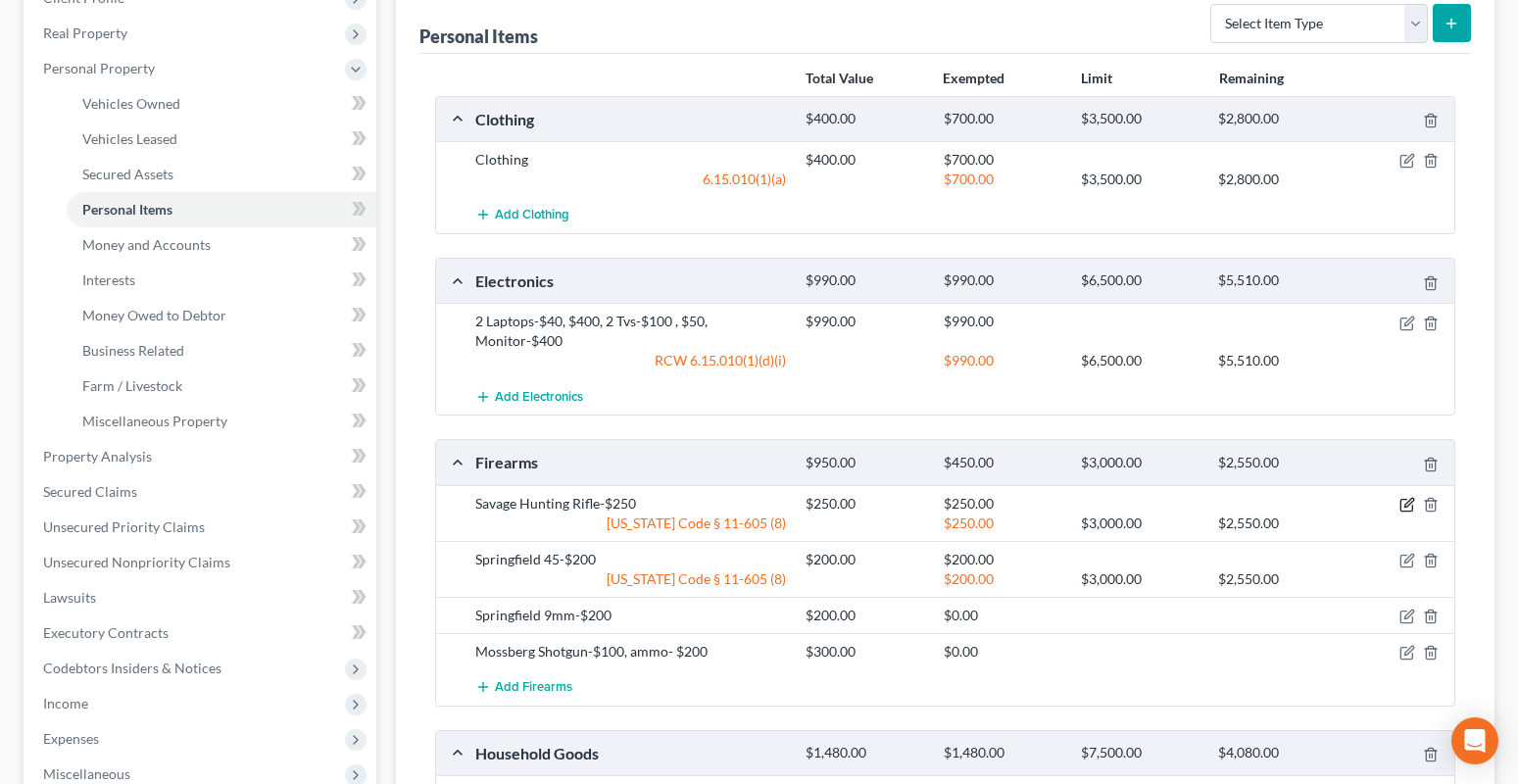
click at [1407, 504] on icon "button" at bounding box center [1407, 504] width 16 height 16
select select "2"
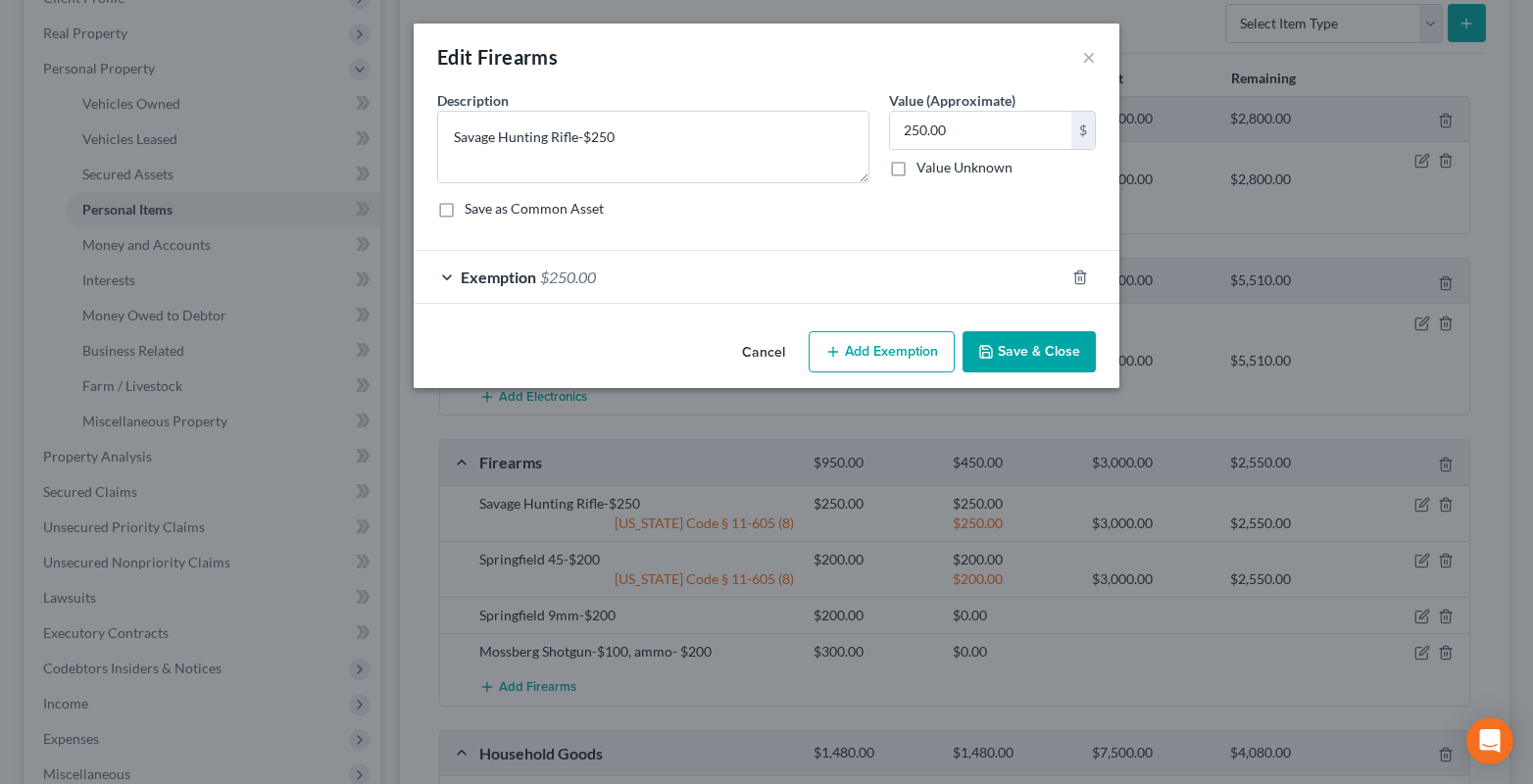
checkbox input "true"
click at [452, 278] on div "Exemption $250.00" at bounding box center [739, 277] width 651 height 52
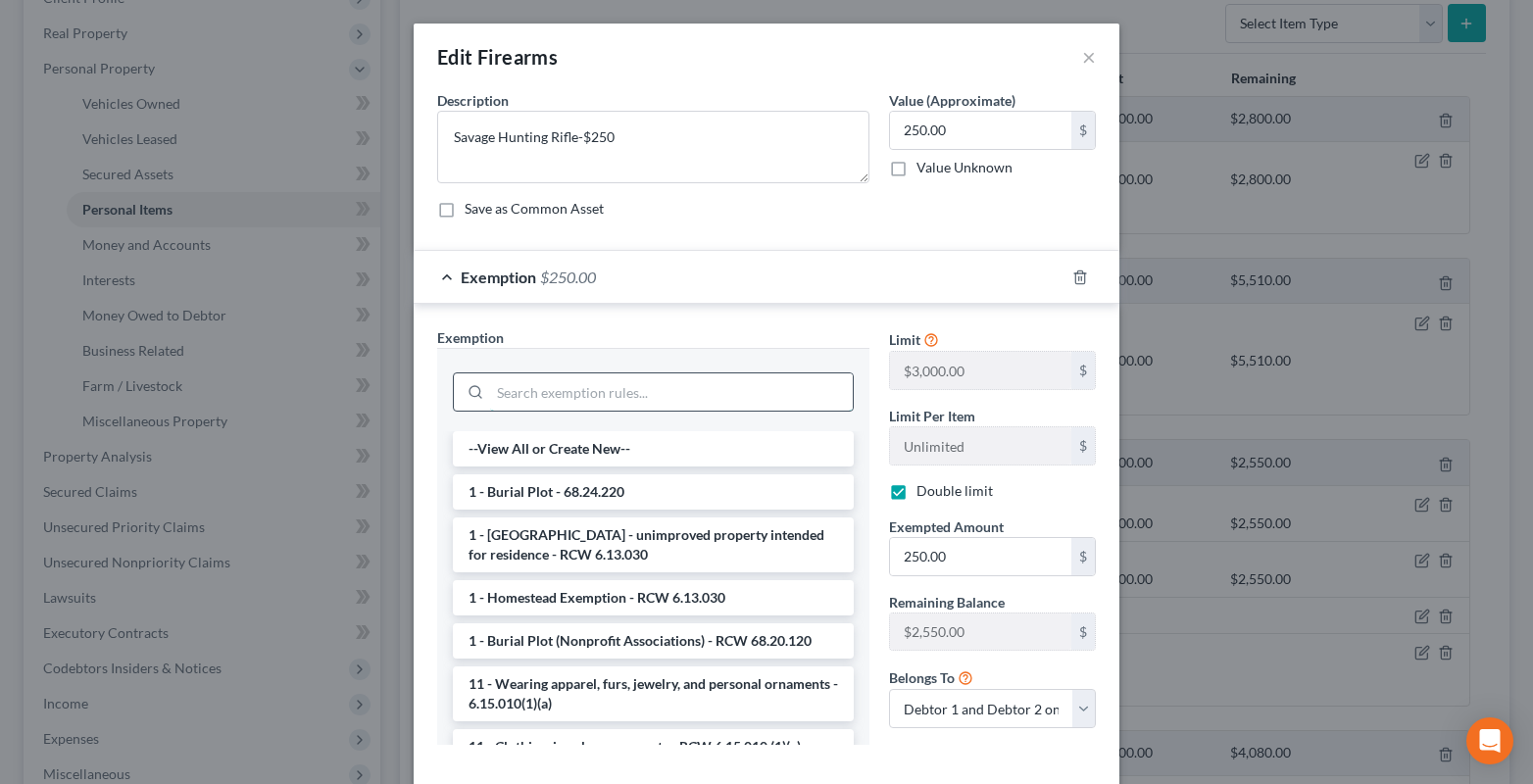
click at [499, 394] on input "search" at bounding box center [671, 392] width 363 height 37
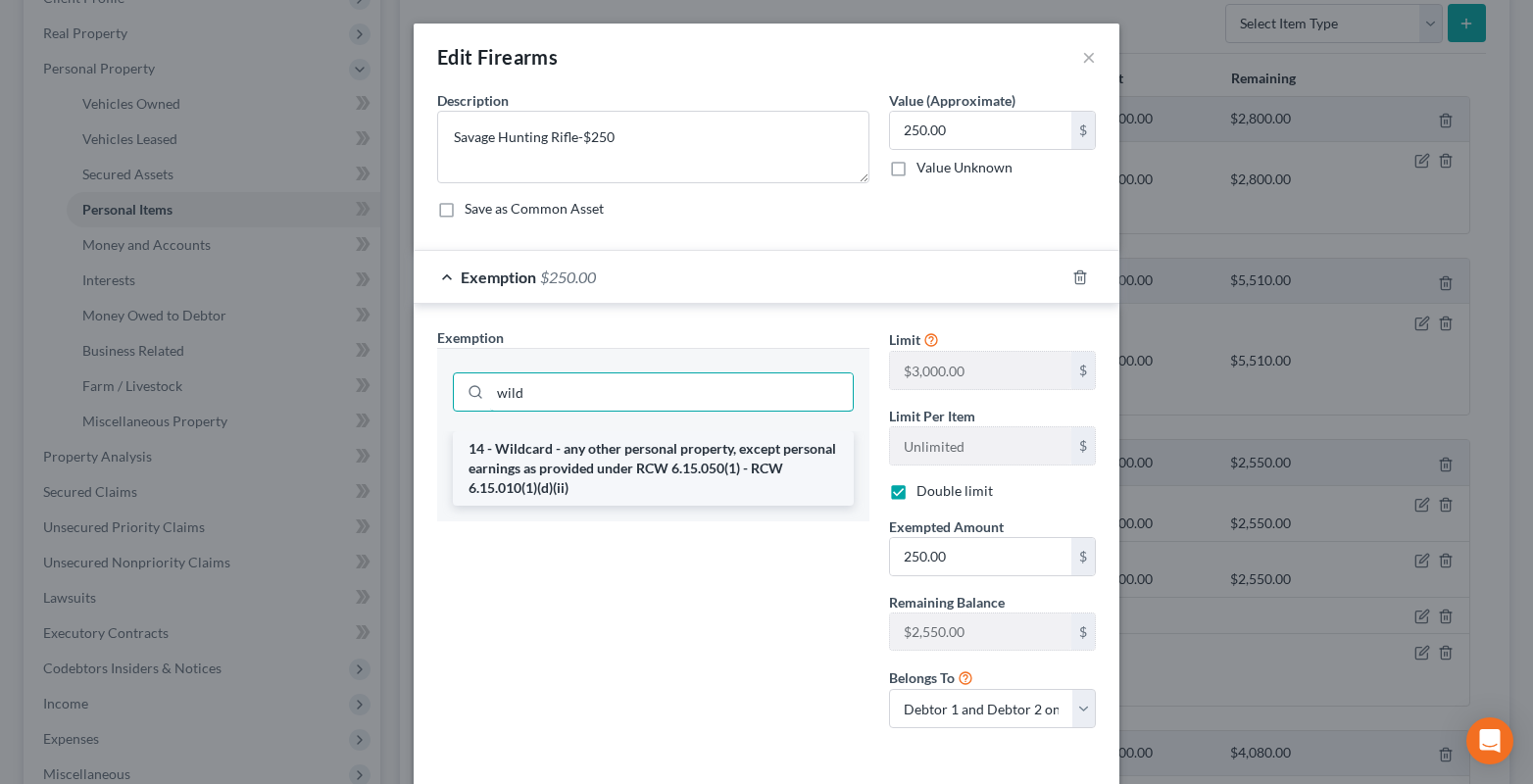
type input "wild"
click at [549, 466] on li "14 - Wildcard - any other personal property, except personal earnings as provid…" at bounding box center [653, 467] width 401 height 75
checkbox input "false"
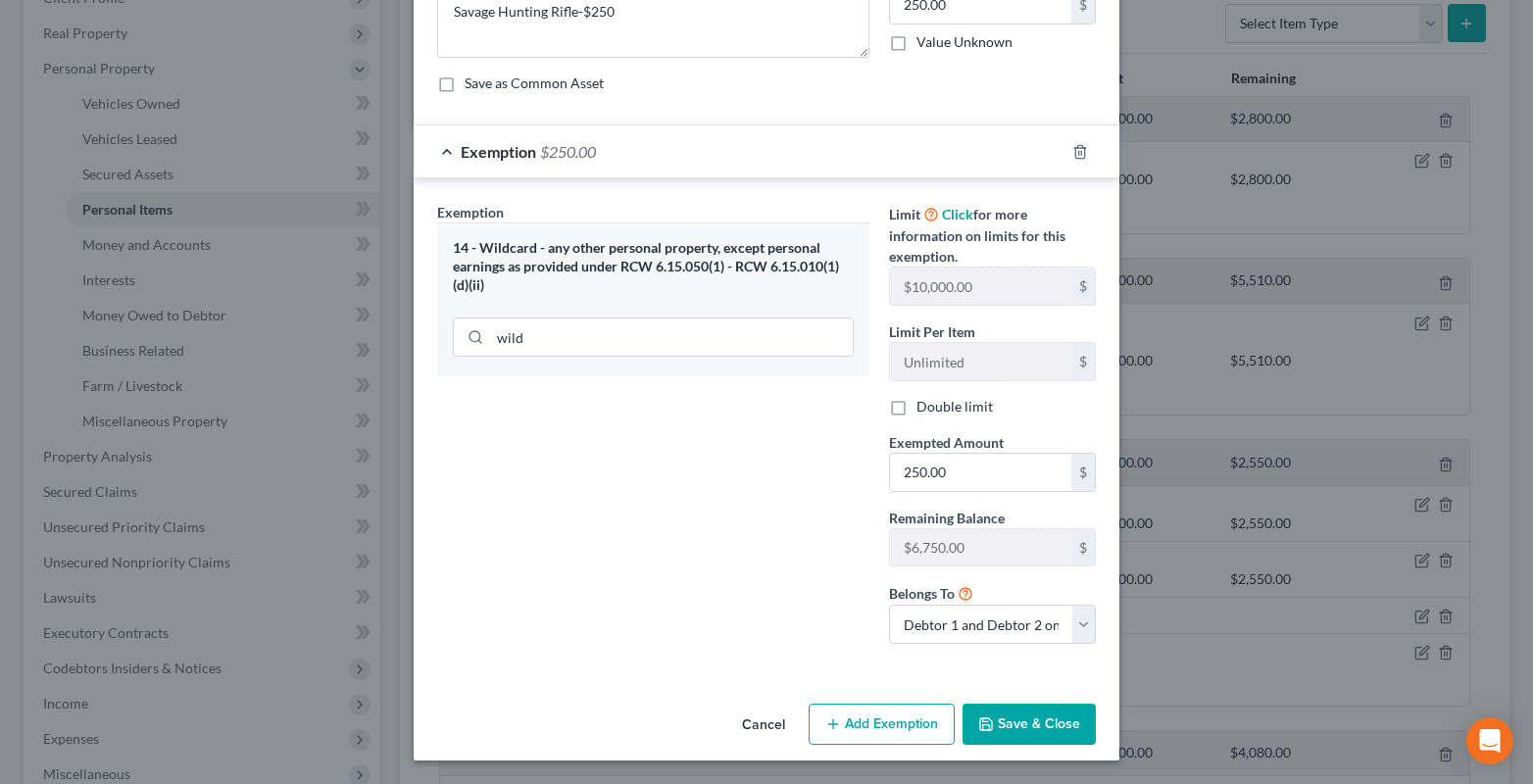
click at [1018, 726] on button "Save & Close" at bounding box center [1028, 723] width 133 height 41
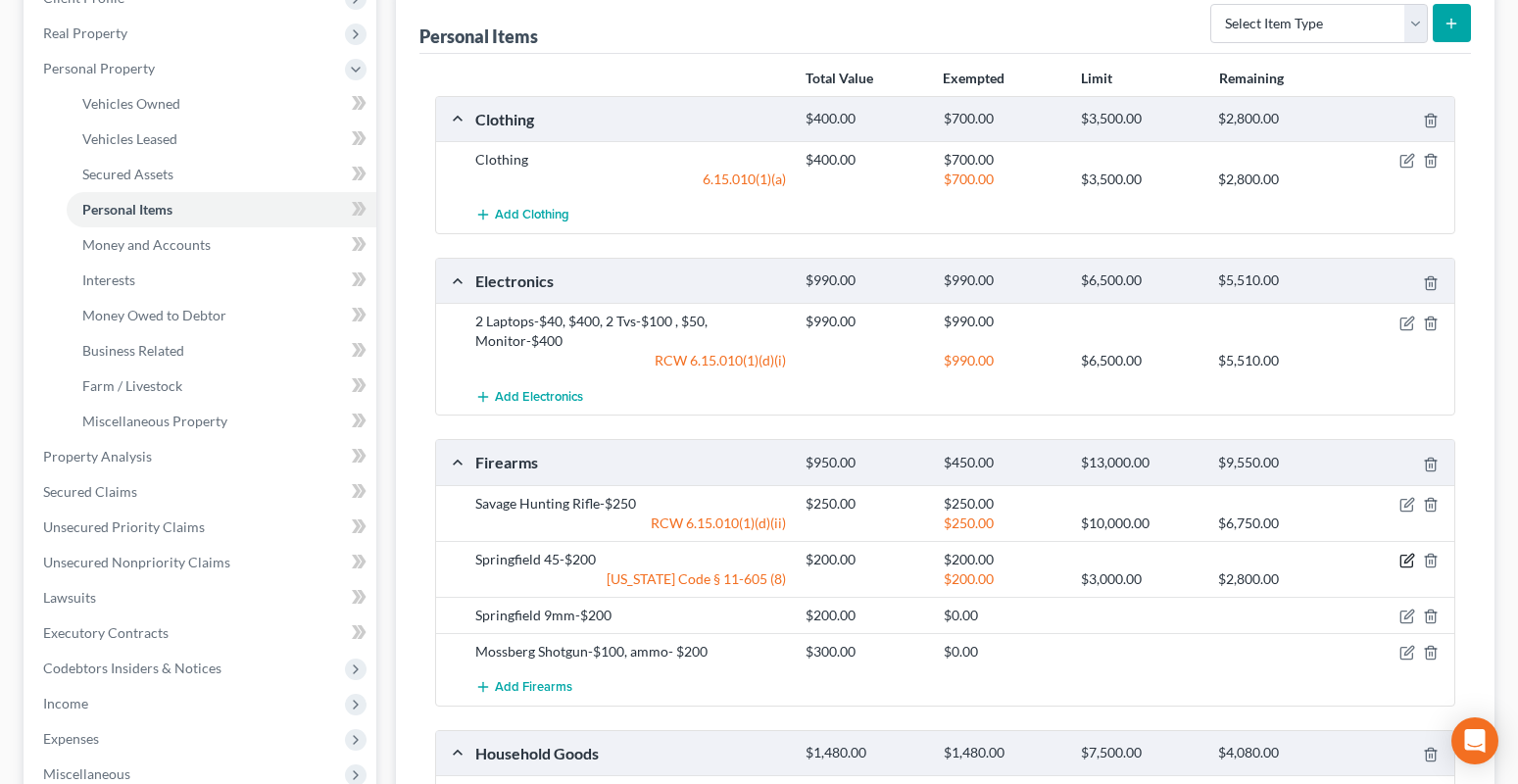
click at [1404, 556] on icon "button" at bounding box center [1407, 560] width 16 height 16
select select "2"
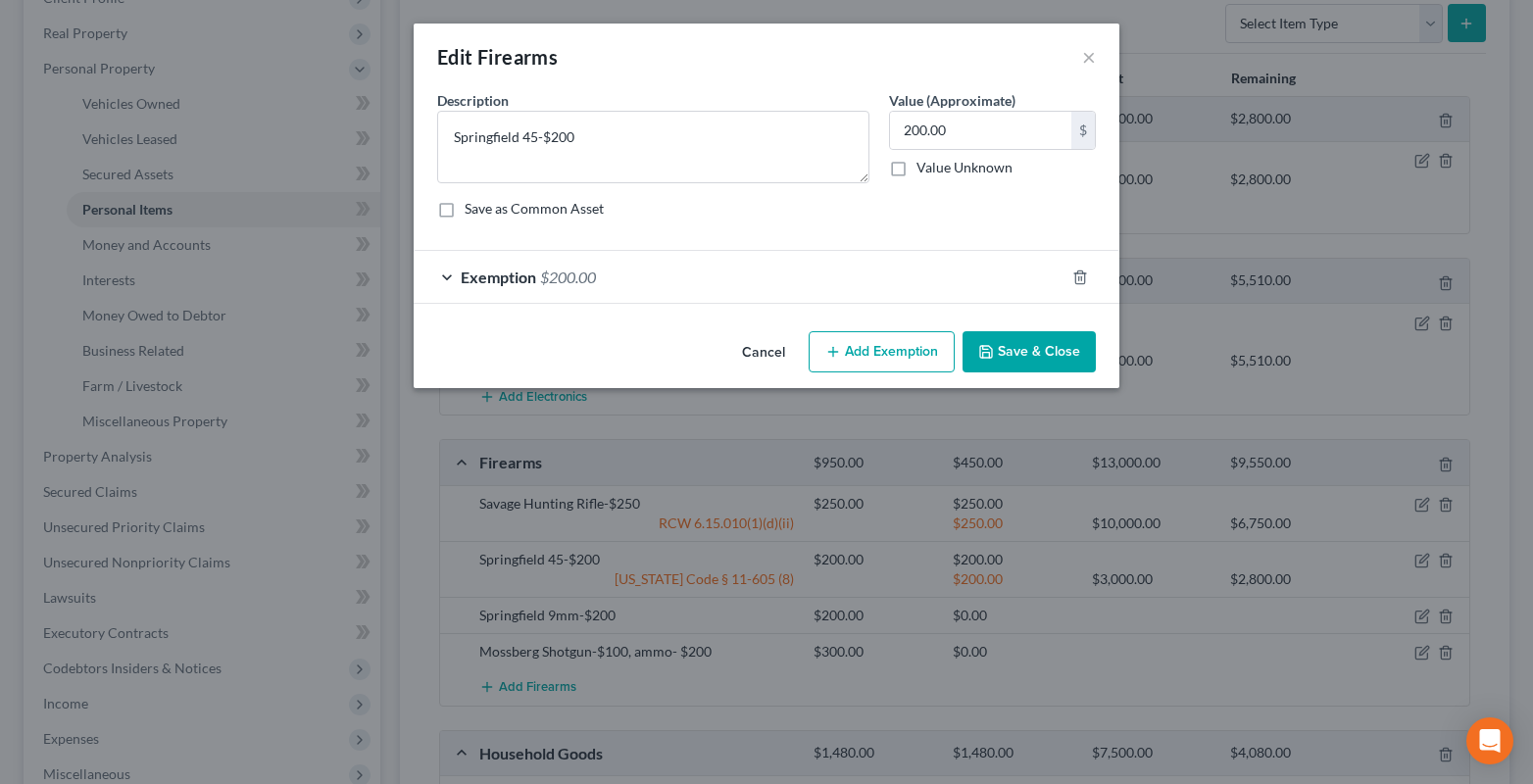
click at [442, 279] on div "Exemption $200.00" at bounding box center [739, 277] width 651 height 52
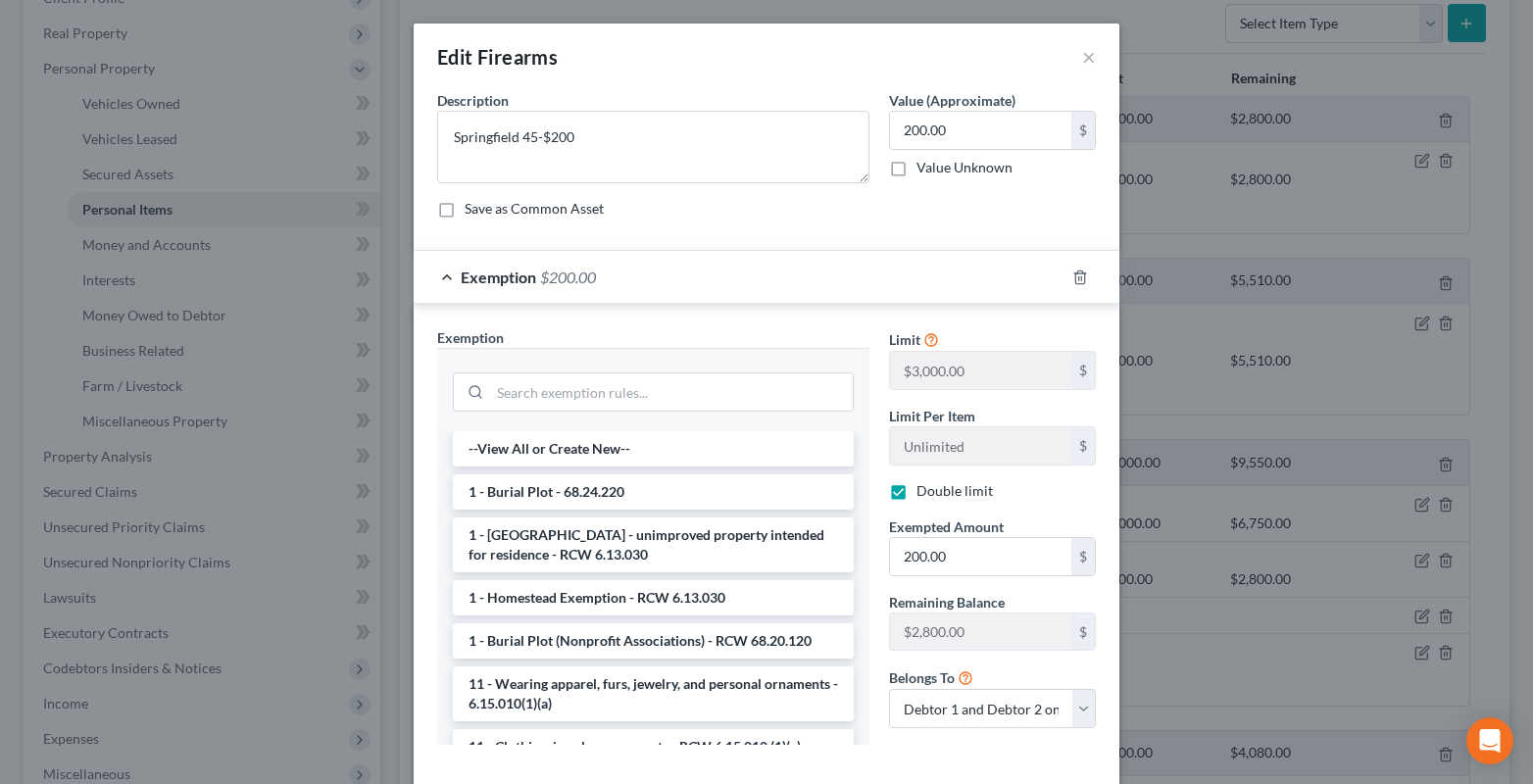
scroll to position [294, 0]
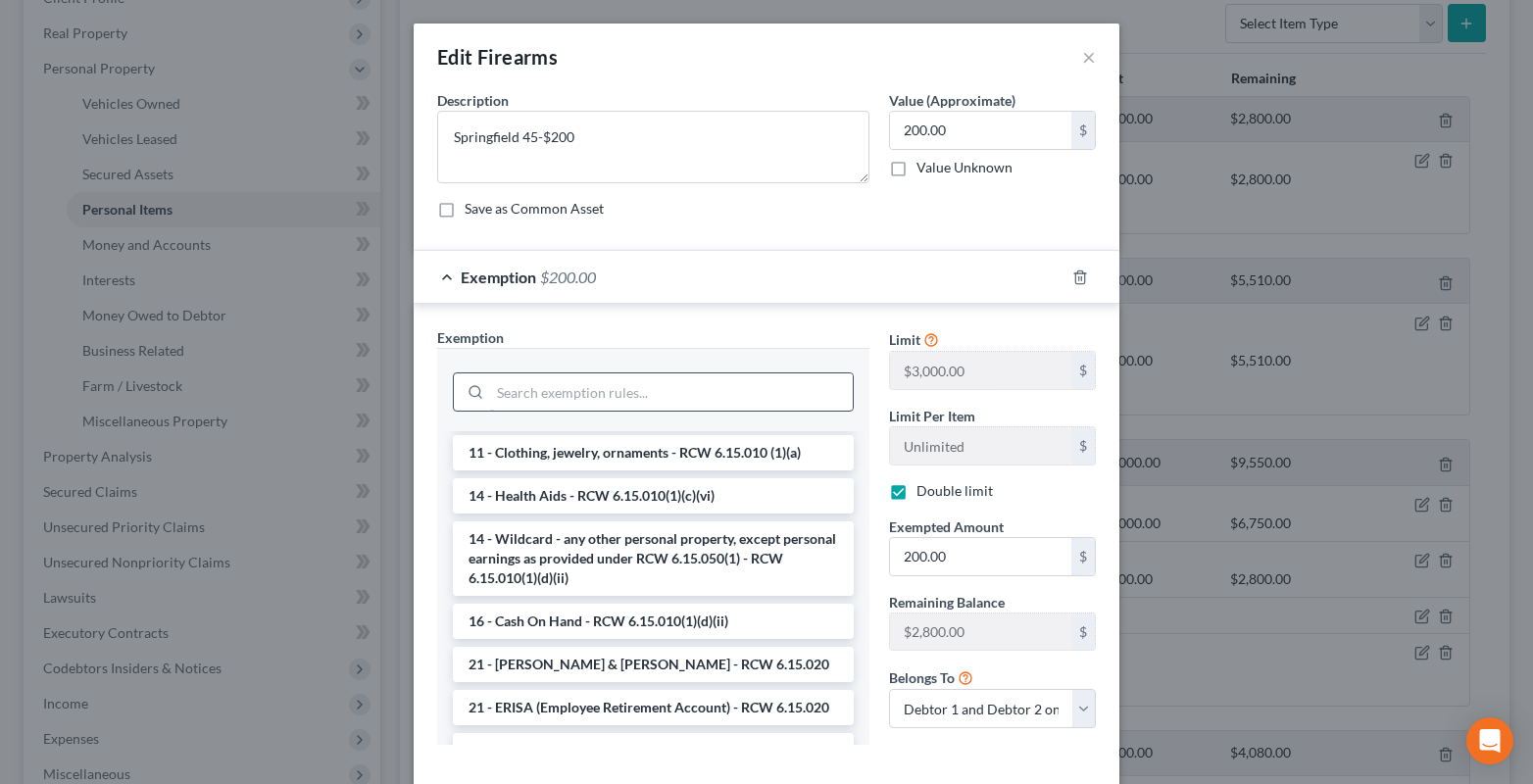
click at [490, 396] on input "search" at bounding box center [671, 392] width 363 height 37
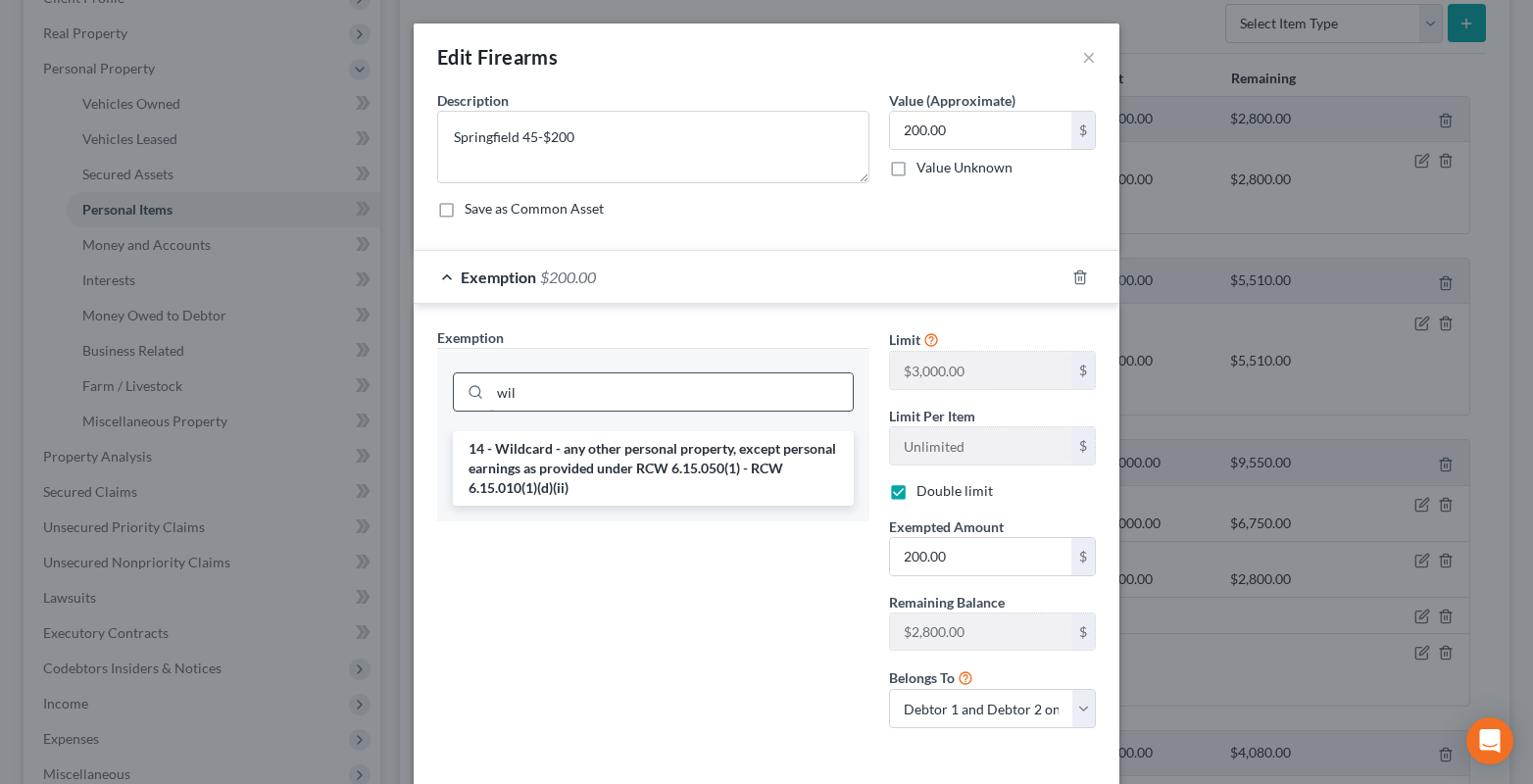
scroll to position [0, 0]
type input "wild"
click at [527, 457] on li "14 - Wildcard - any other personal property, except personal earnings as provid…" at bounding box center [653, 467] width 401 height 75
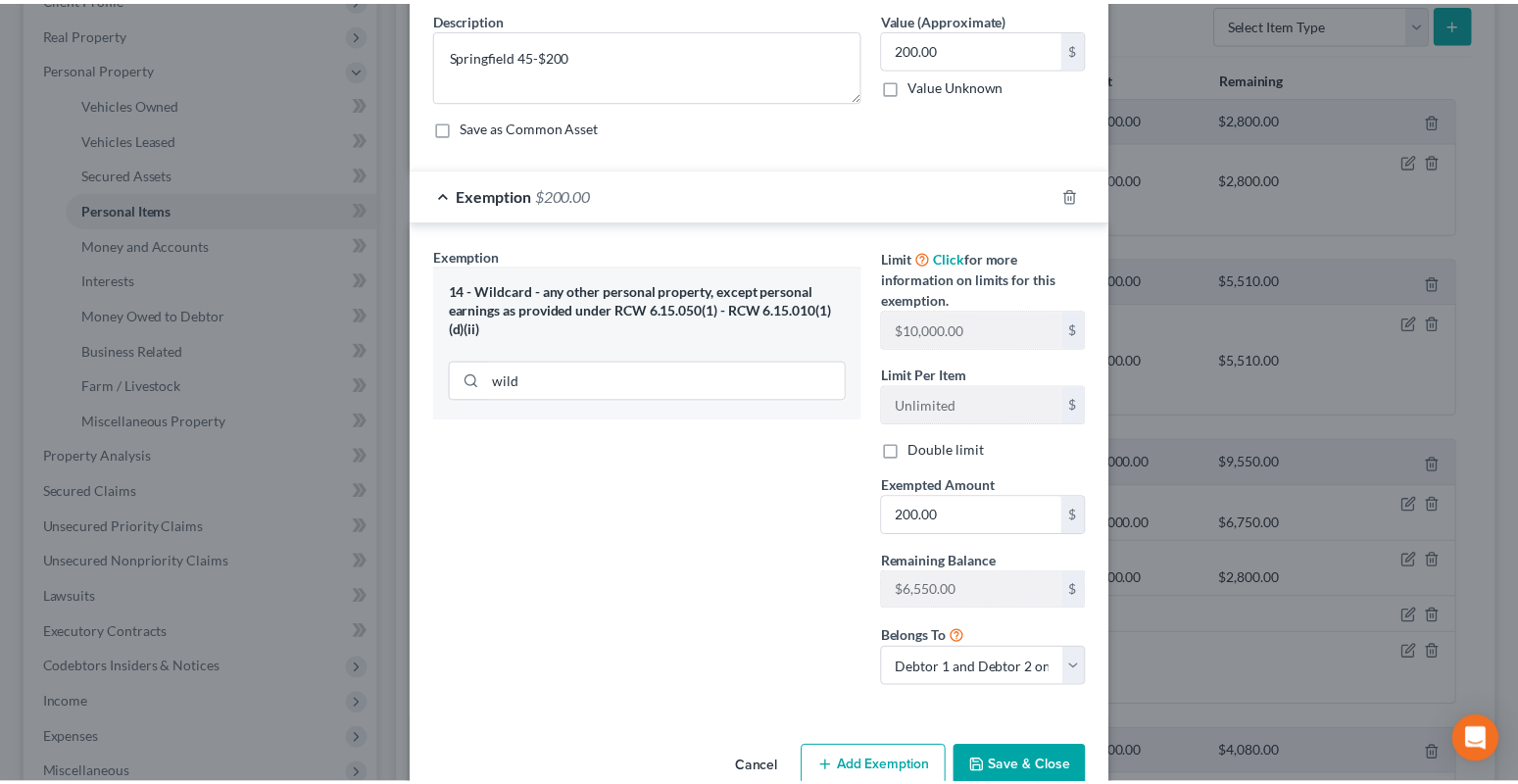
scroll to position [126, 0]
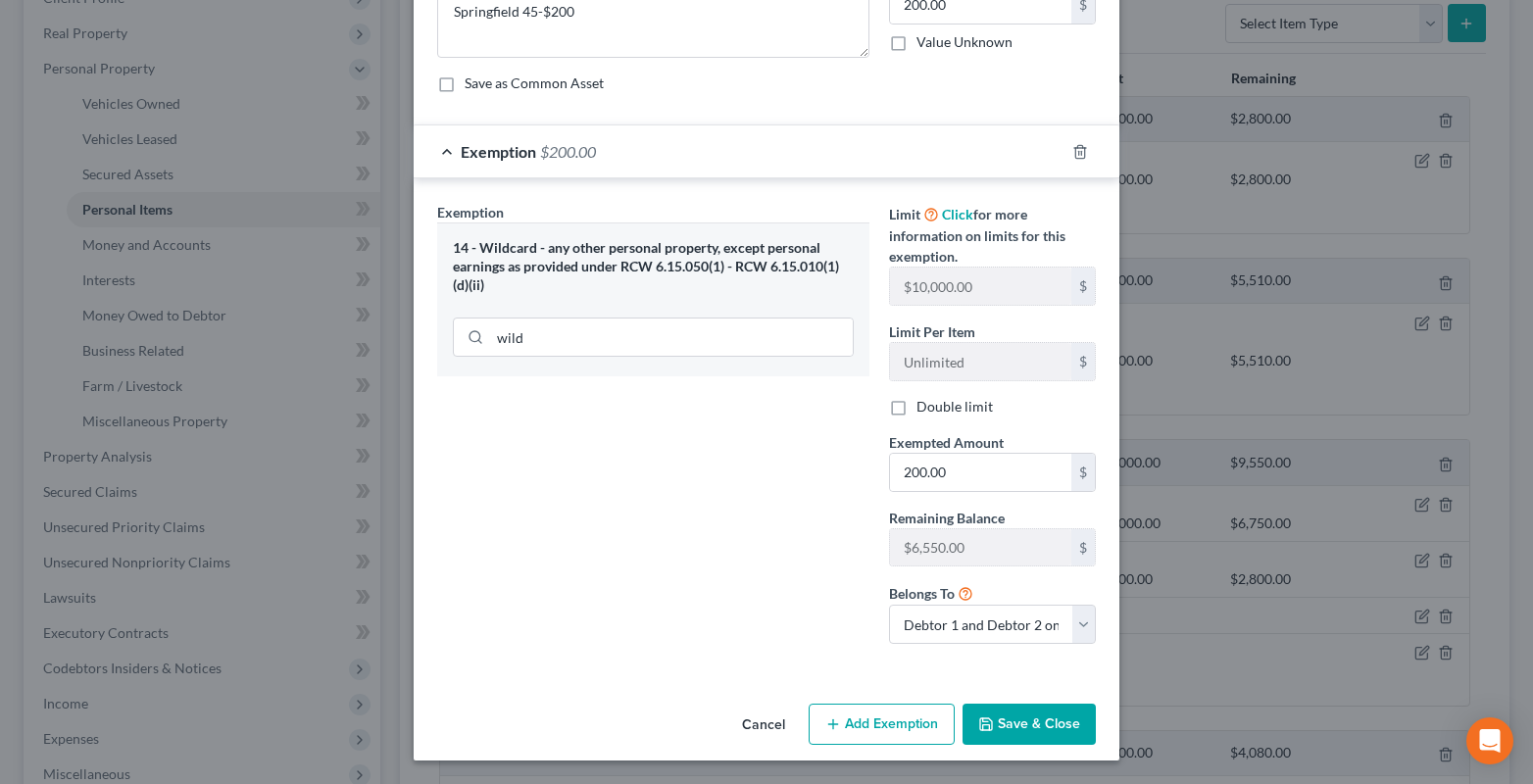
click at [1038, 724] on button "Save & Close" at bounding box center [1028, 723] width 133 height 41
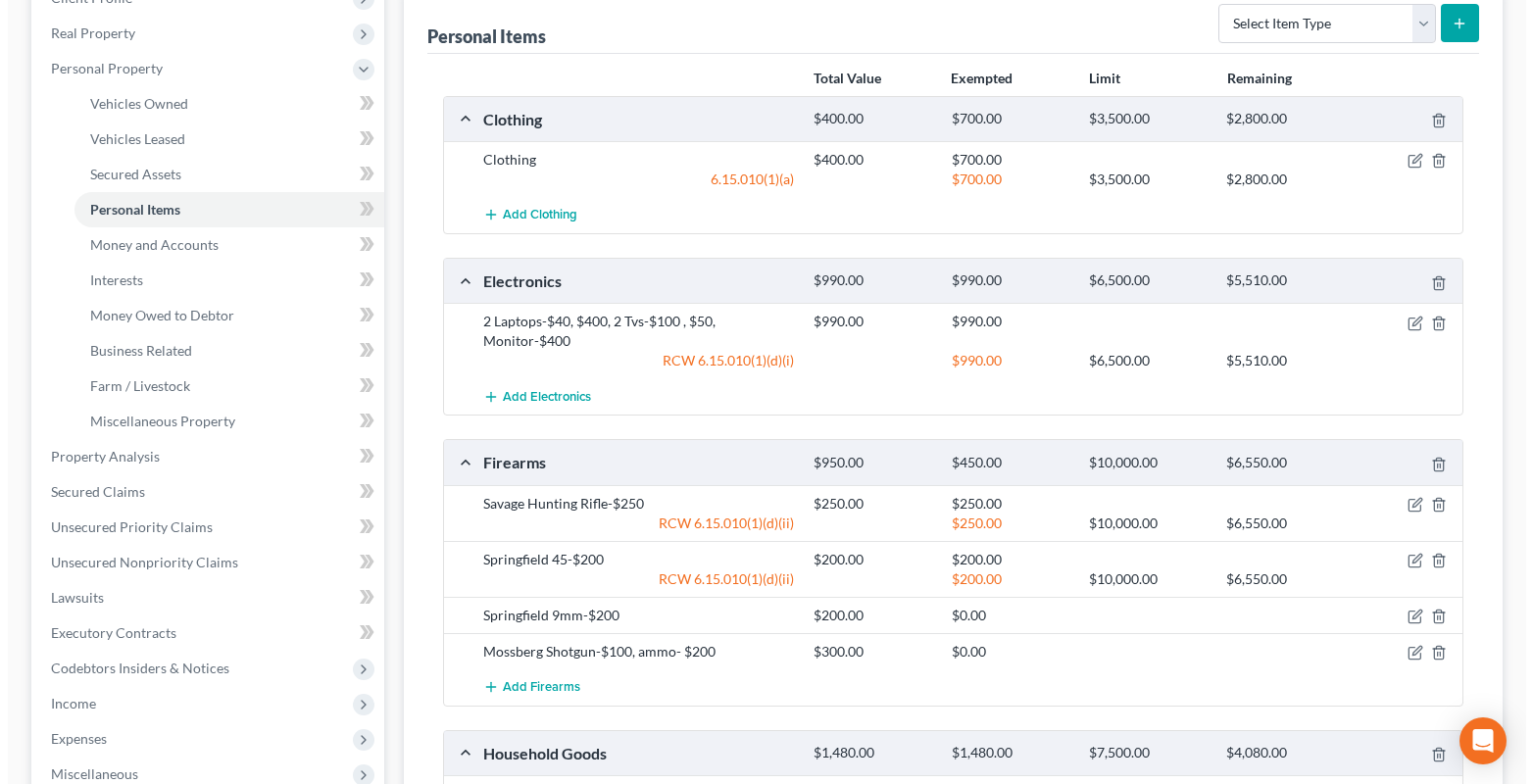
scroll to position [587, 0]
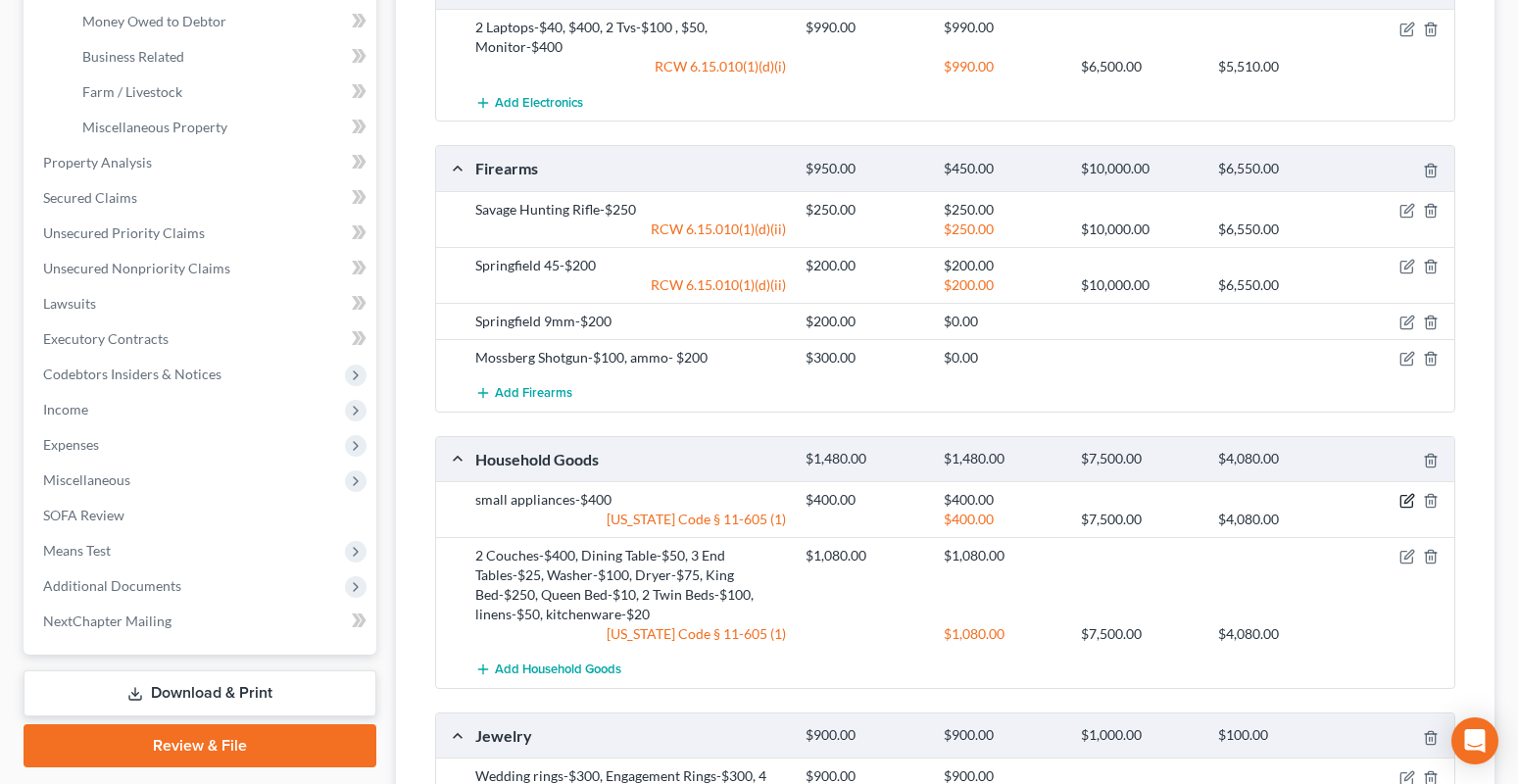
click at [1406, 501] on icon "button" at bounding box center [1407, 500] width 16 height 16
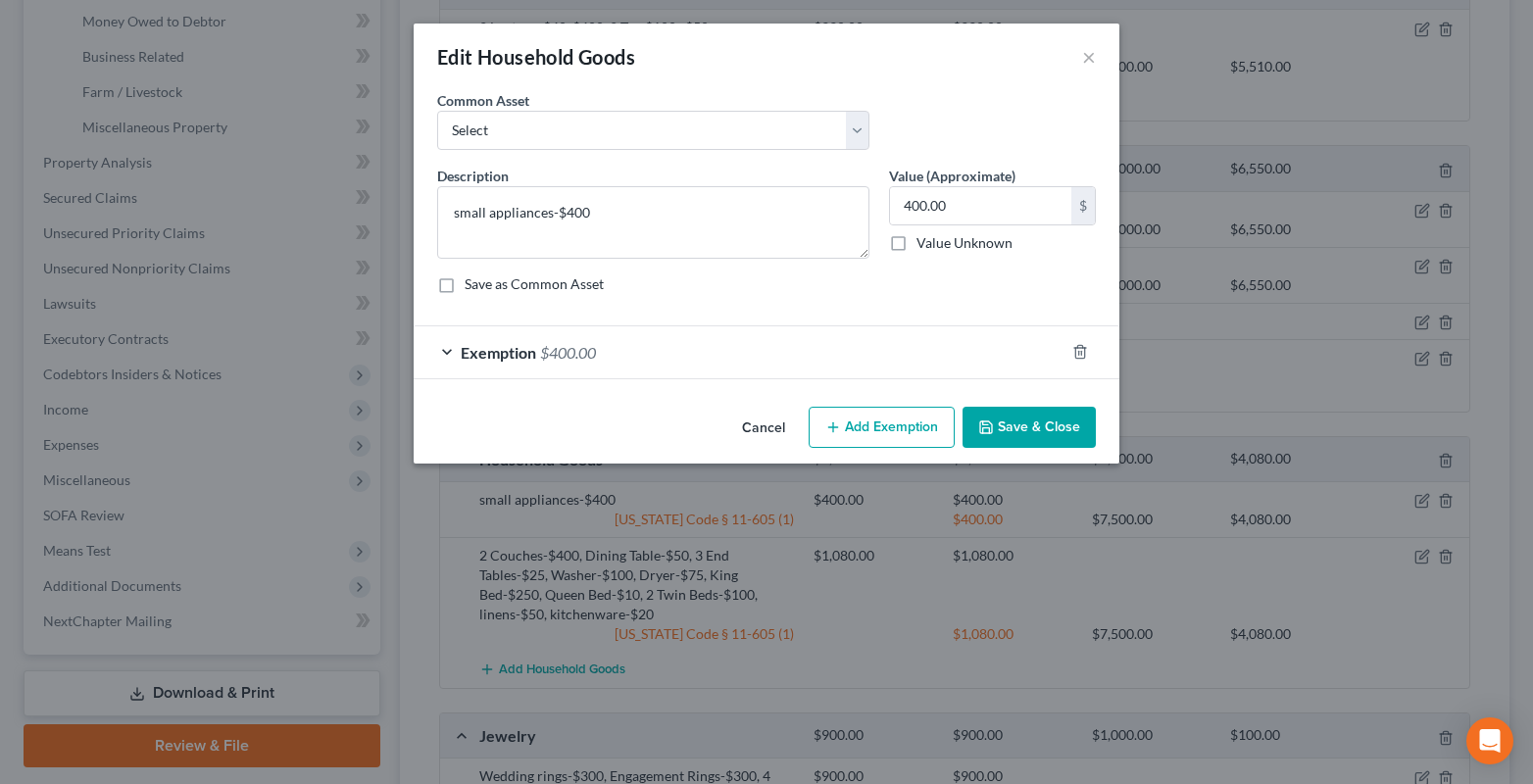
click at [446, 352] on div "Exemption $400.00" at bounding box center [739, 353] width 651 height 52
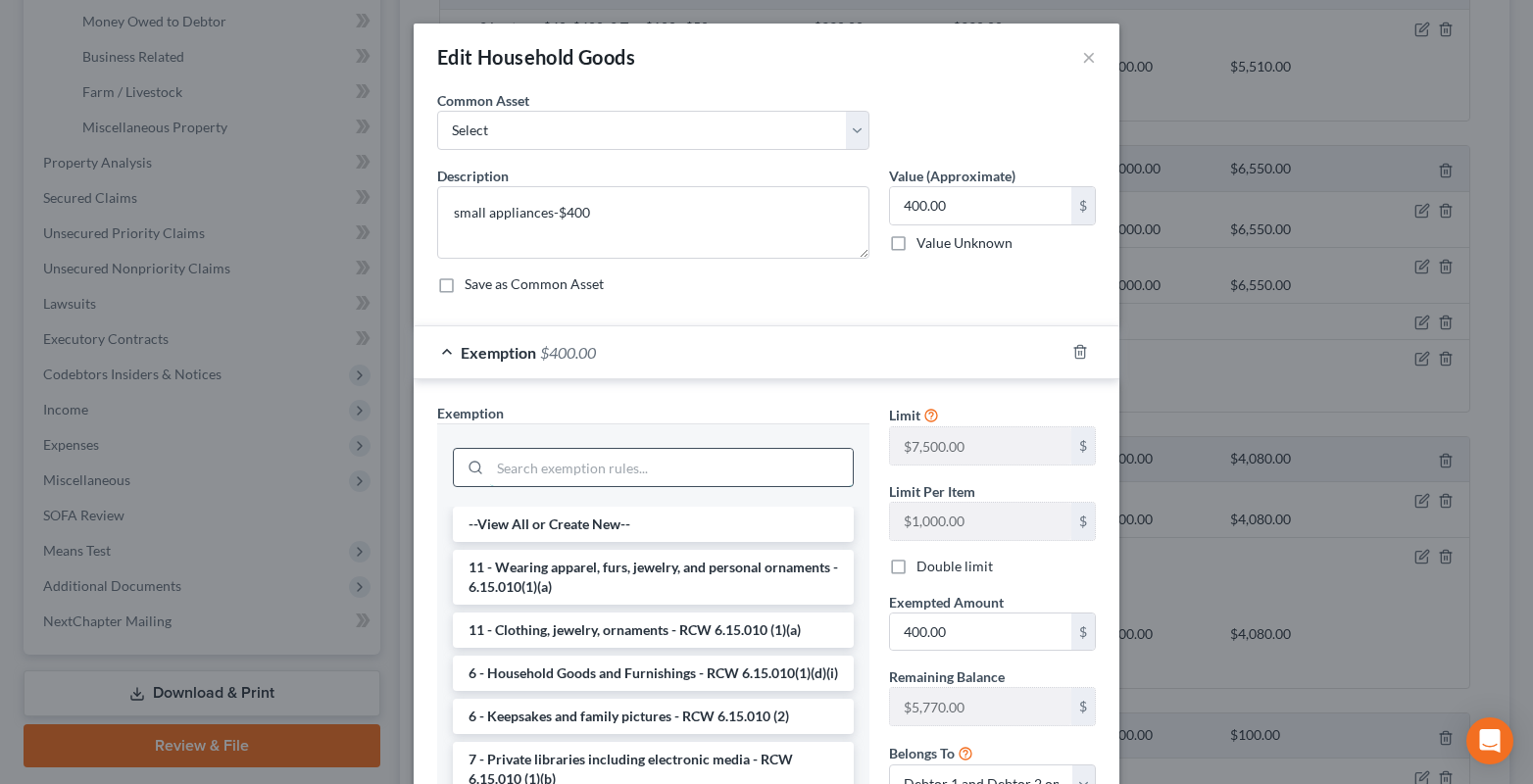
click at [504, 474] on input "search" at bounding box center [671, 466] width 363 height 37
click at [577, 668] on li "6 - Household Goods and Furnishings - RCW 6.15.010(1)(d)(i)" at bounding box center [653, 672] width 401 height 35
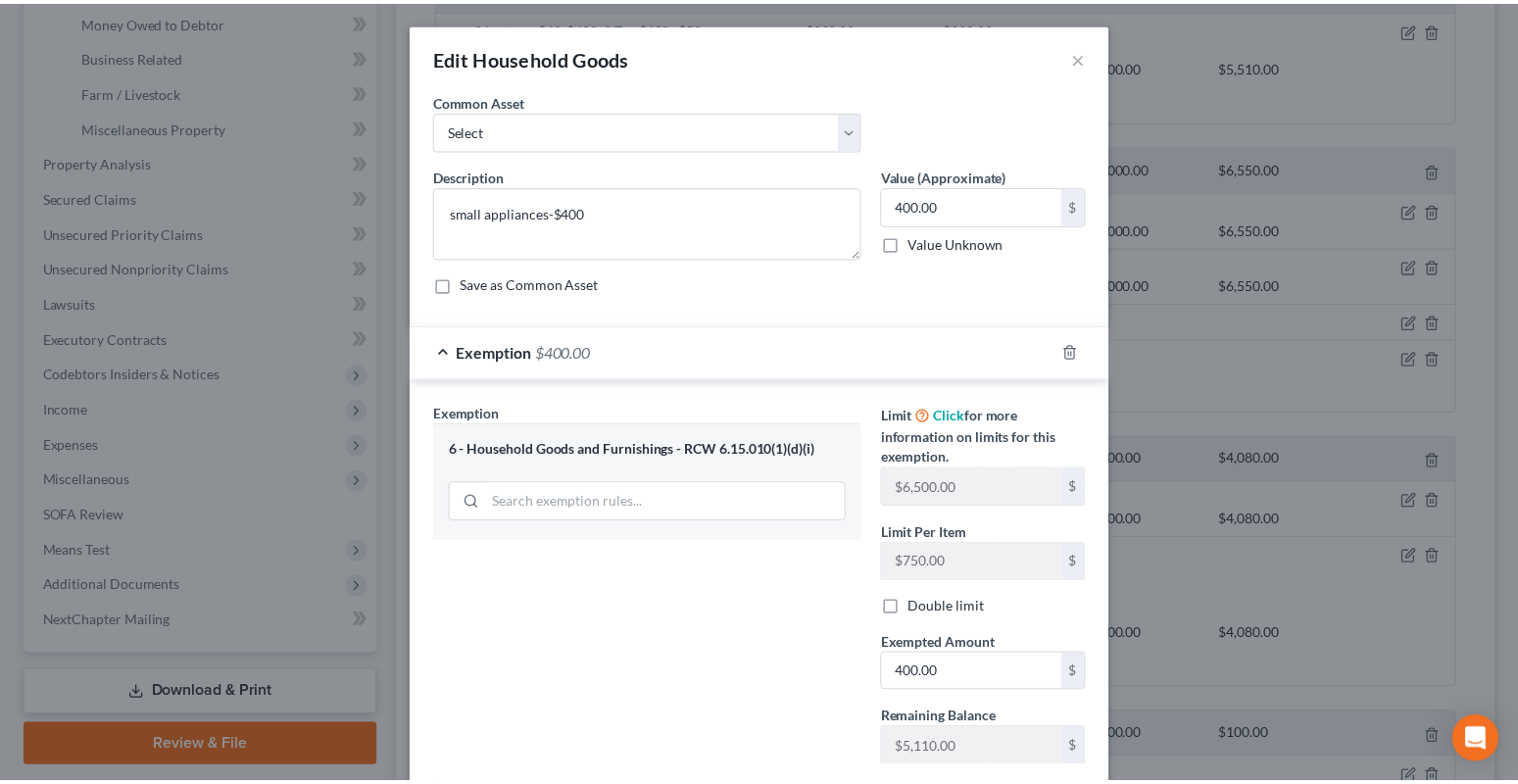
scroll to position [200, 0]
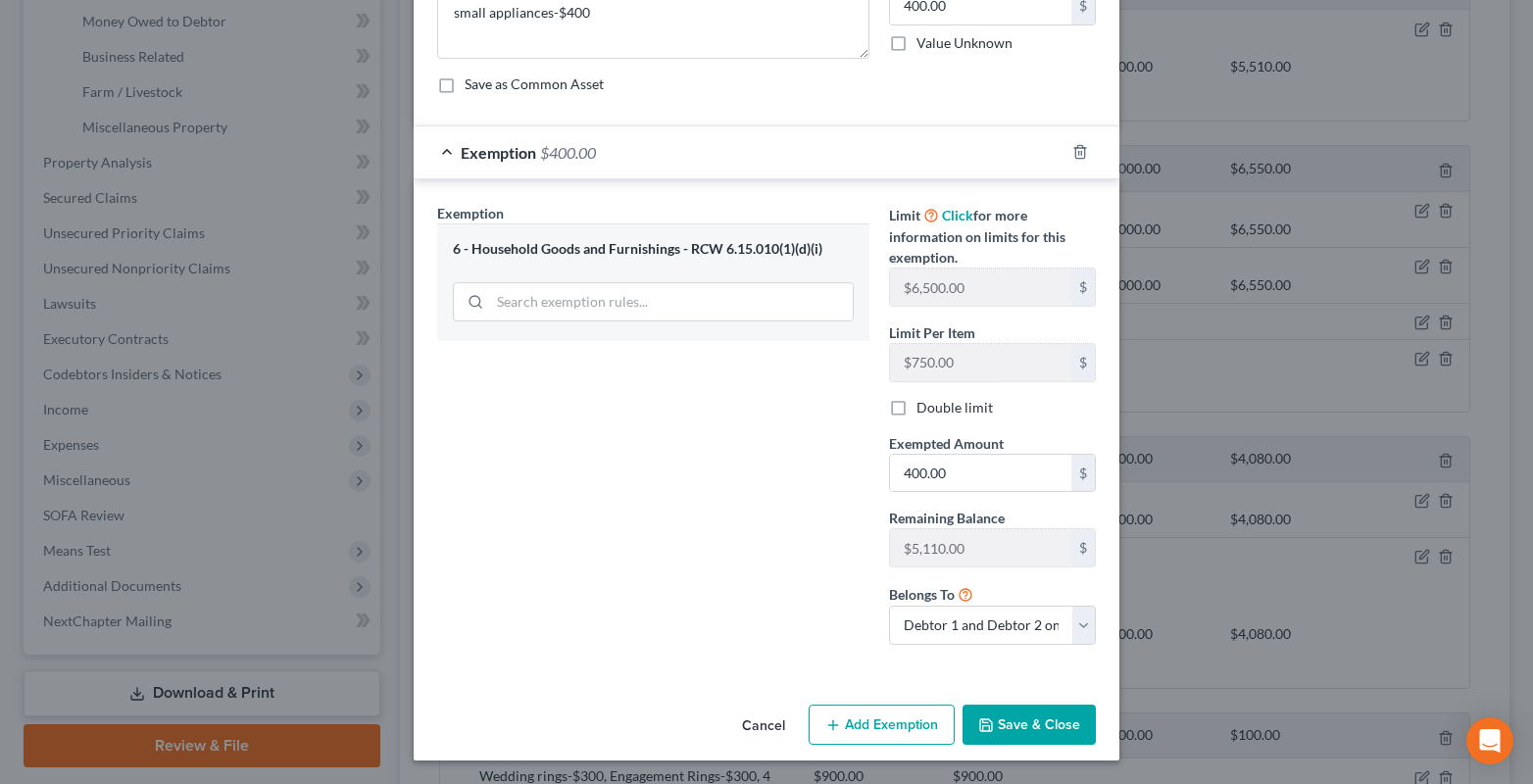
click at [1018, 719] on button "Save & Close" at bounding box center [1028, 724] width 133 height 41
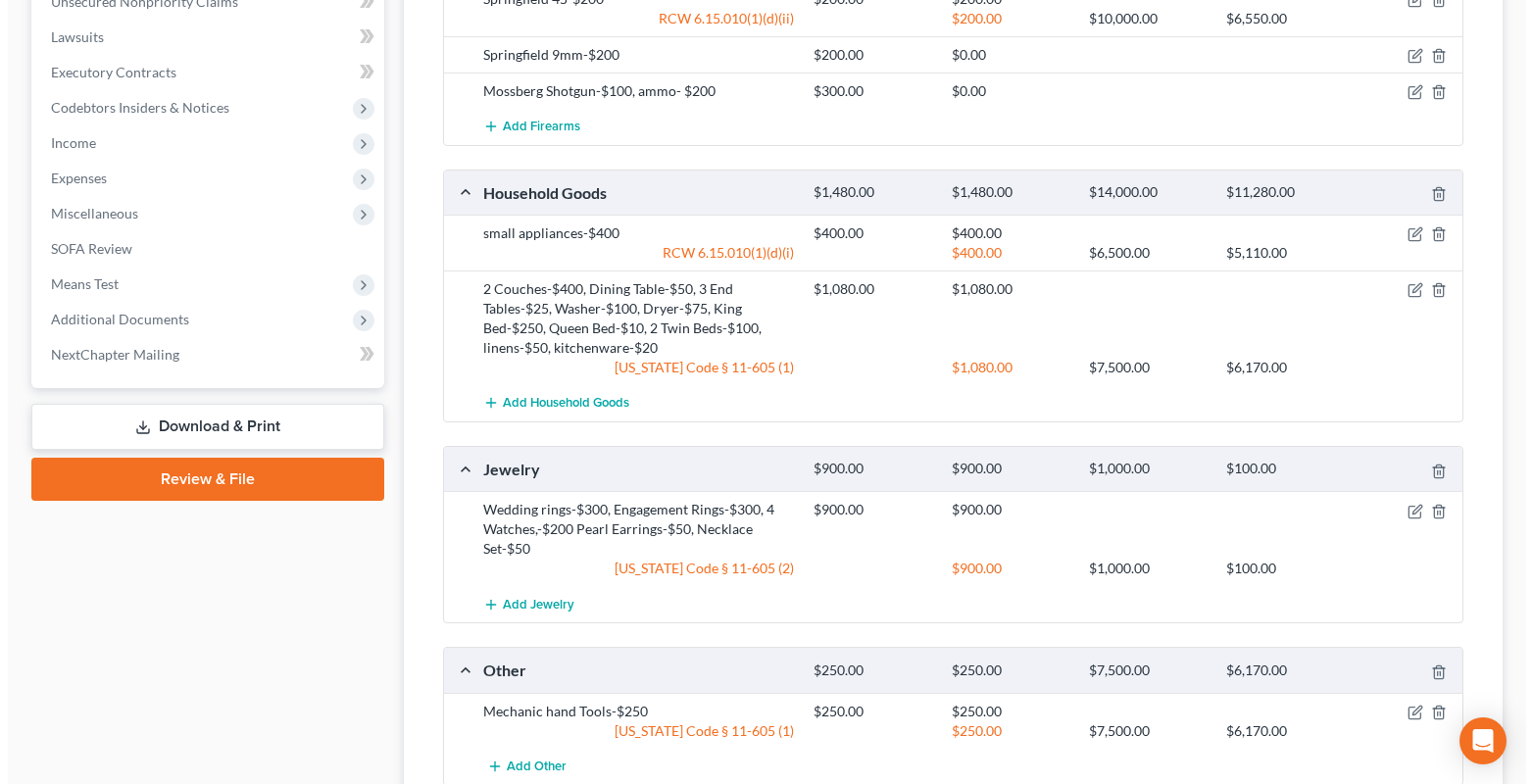
scroll to position [882, 0]
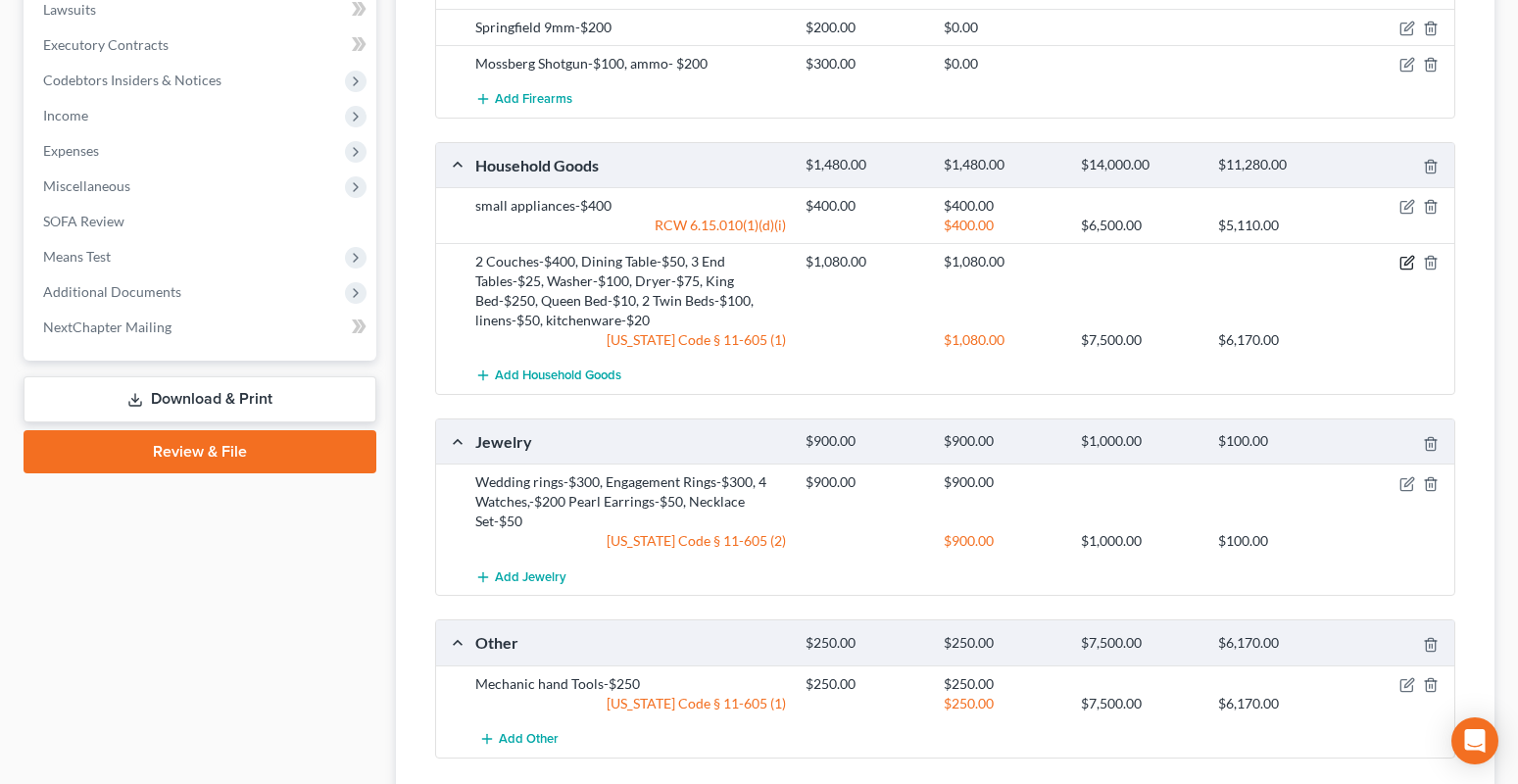
click at [1400, 262] on icon "button" at bounding box center [1406, 264] width 12 height 12
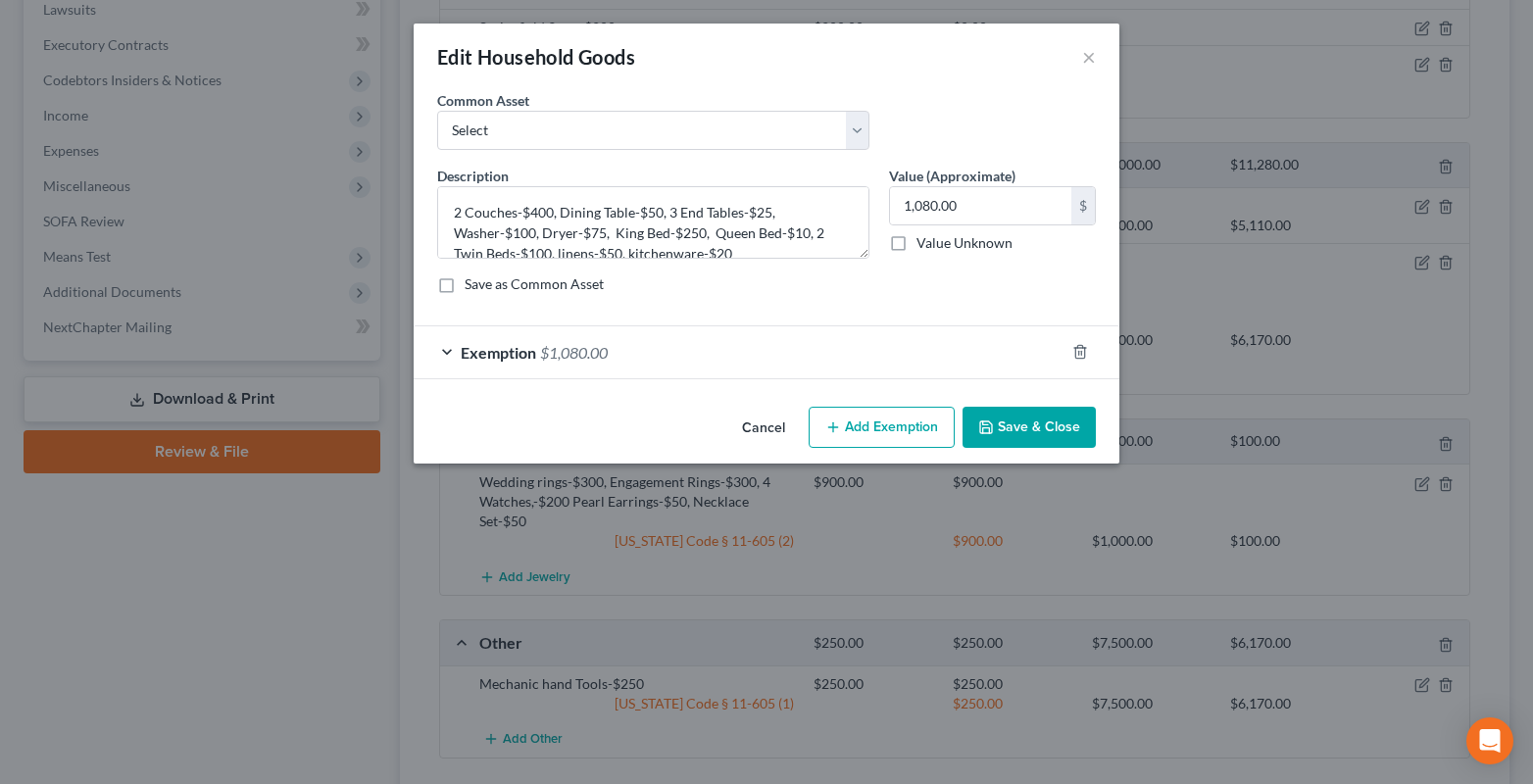
click at [445, 351] on div "Exemption $1,080.00" at bounding box center [739, 353] width 651 height 52
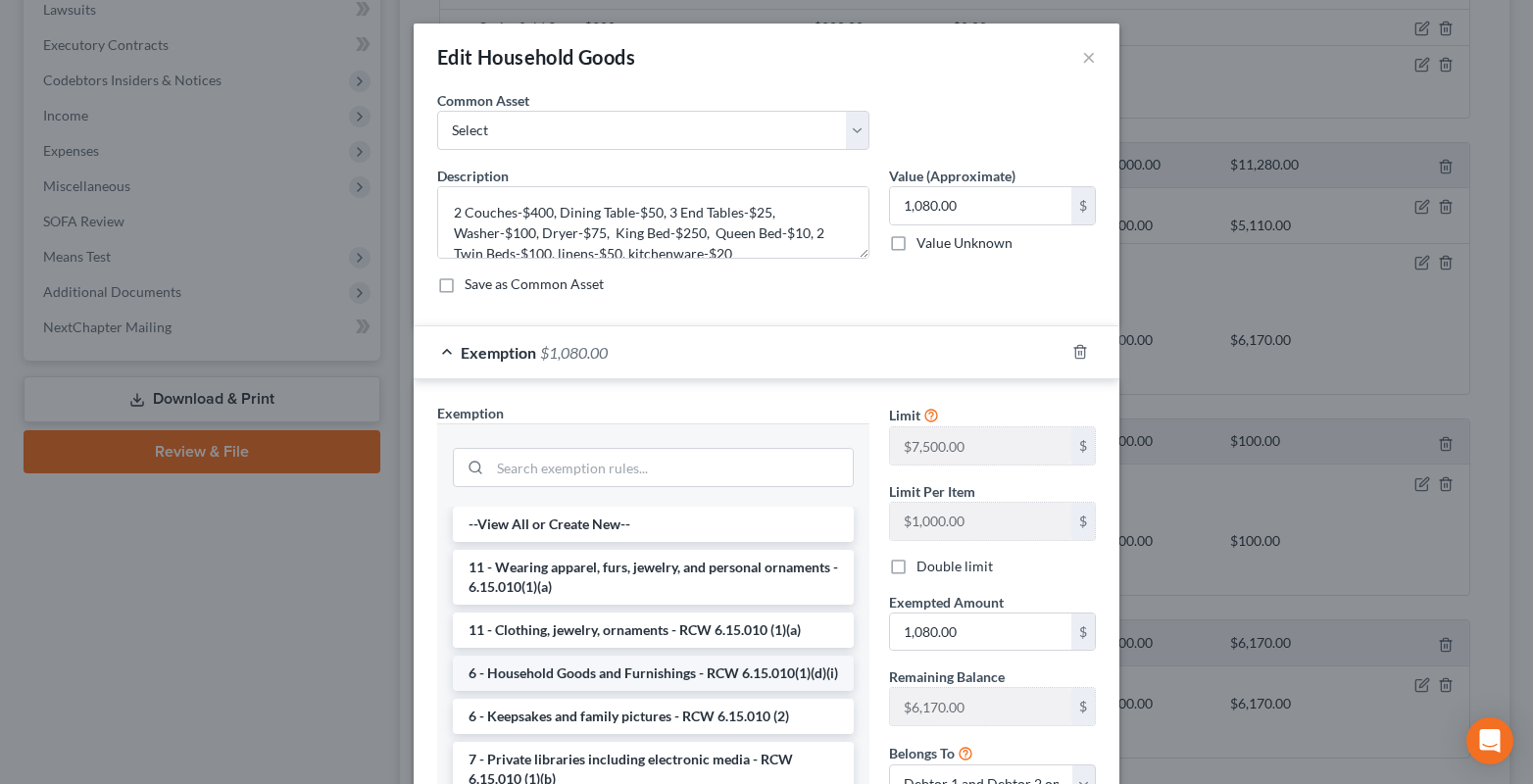
click at [497, 682] on li "6 - Household Goods and Furnishings - RCW 6.15.010(1)(d)(i)" at bounding box center [653, 672] width 401 height 35
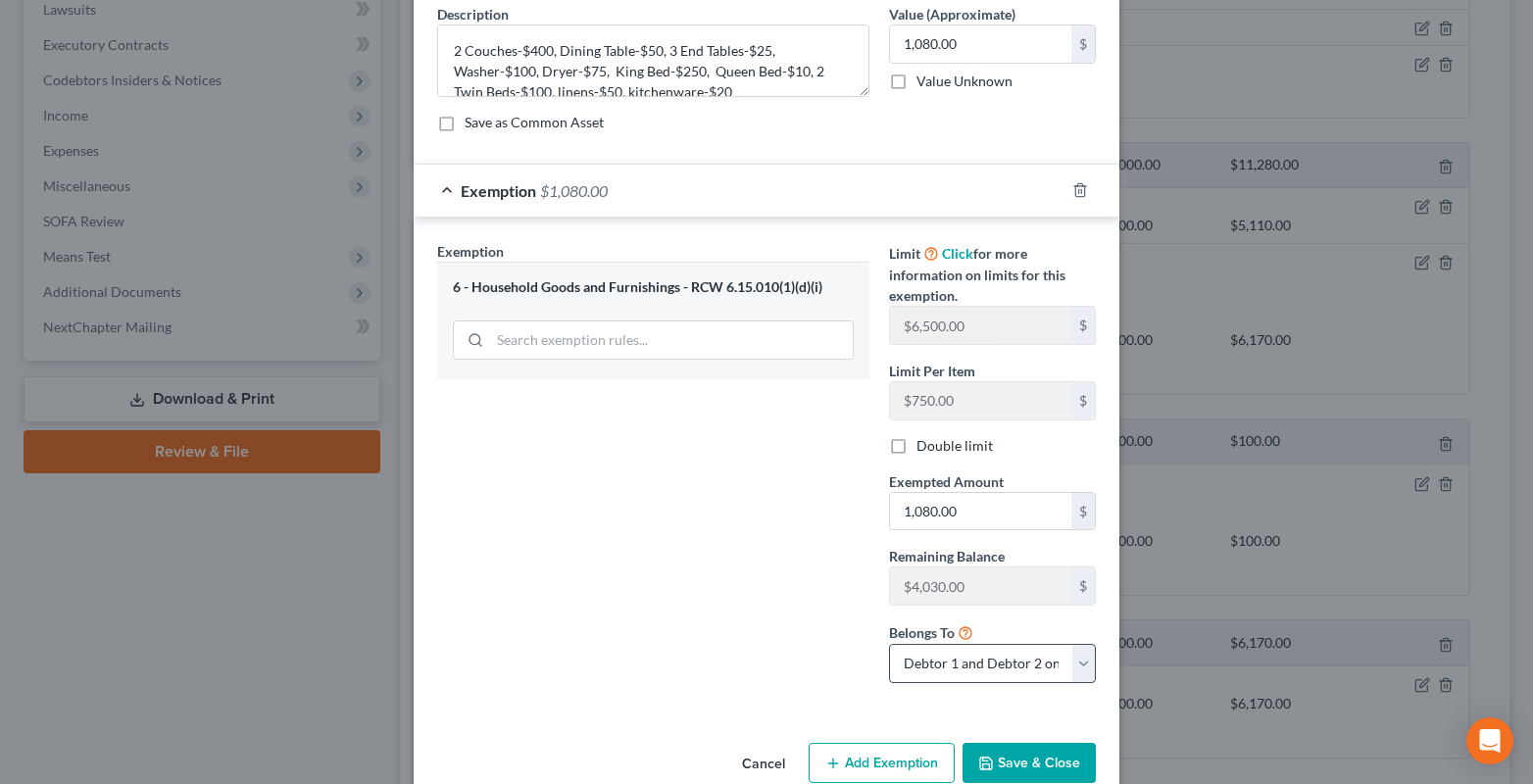
scroll to position [200, 0]
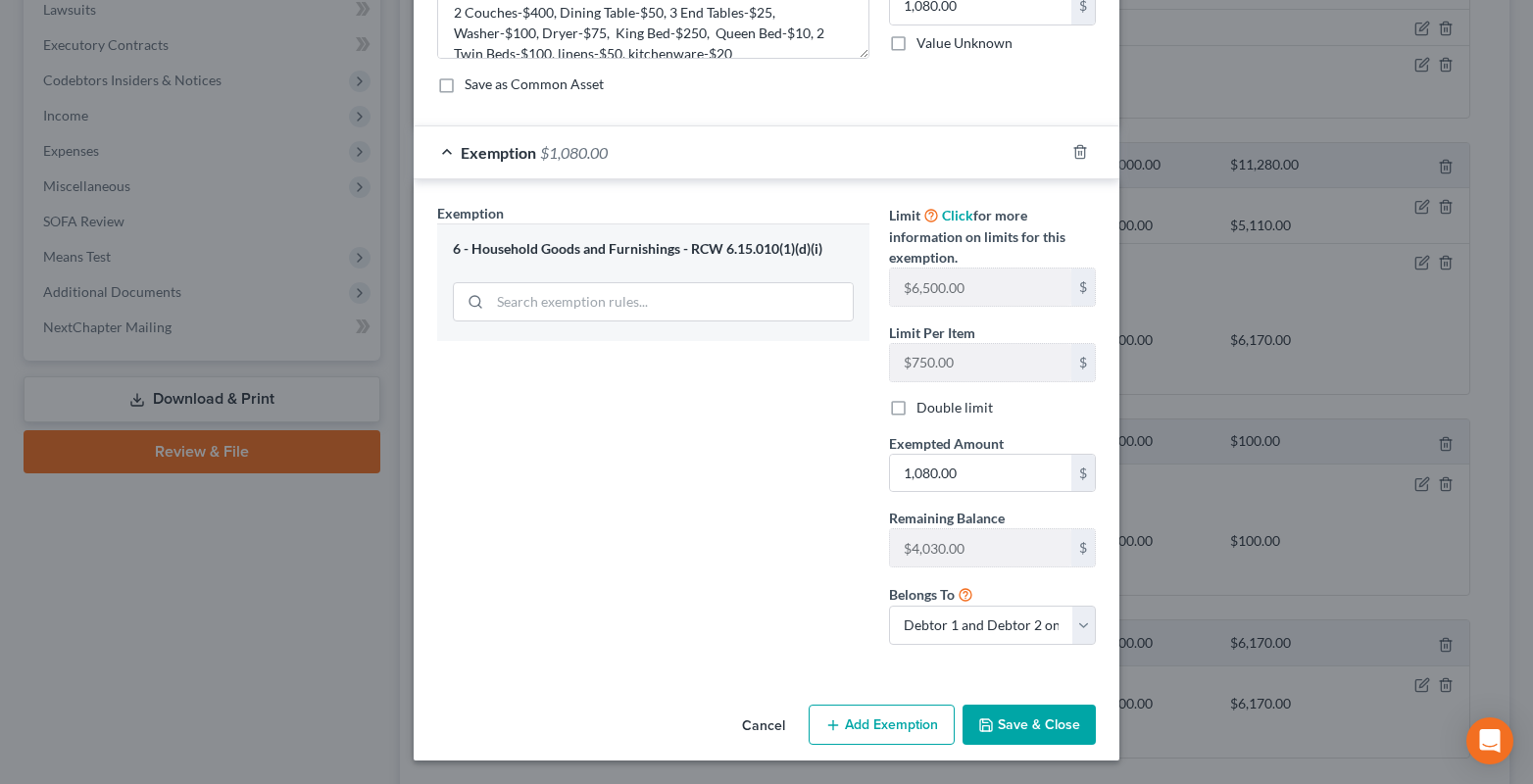
click at [1010, 726] on button "Save & Close" at bounding box center [1028, 724] width 133 height 41
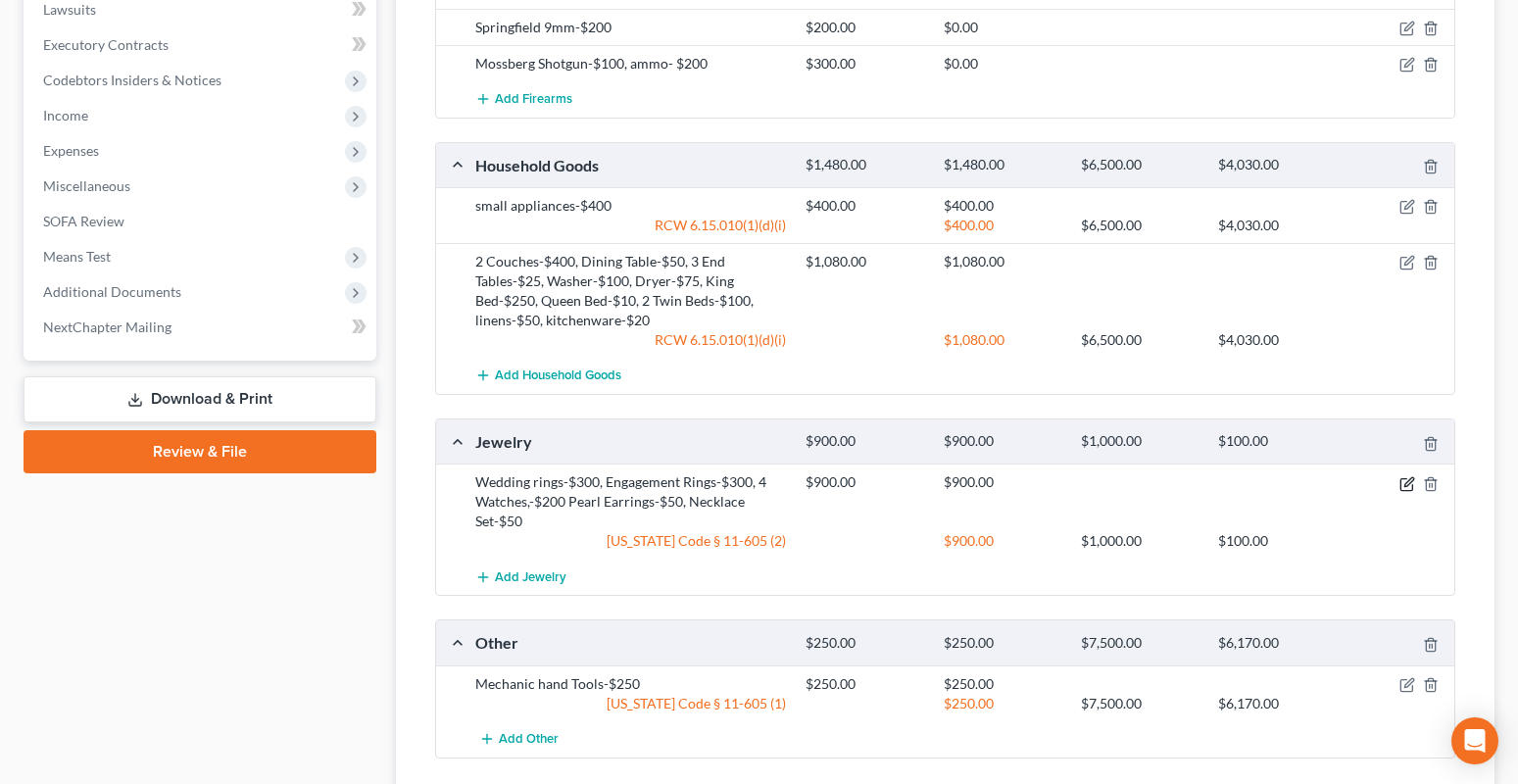
click at [1412, 484] on icon "button" at bounding box center [1406, 484] width 12 height 12
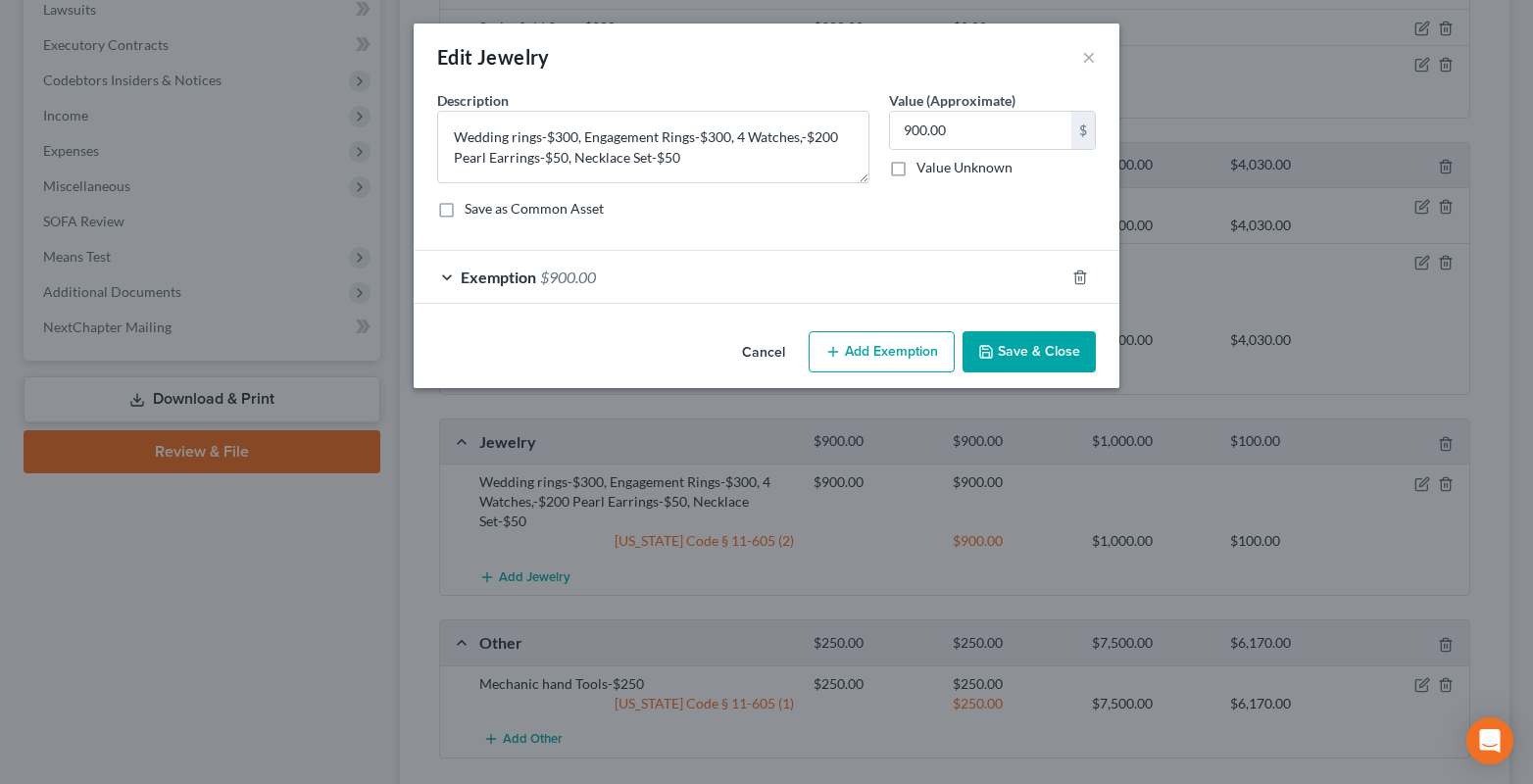
click at [442, 276] on div "Exemption $900.00" at bounding box center [739, 277] width 651 height 52
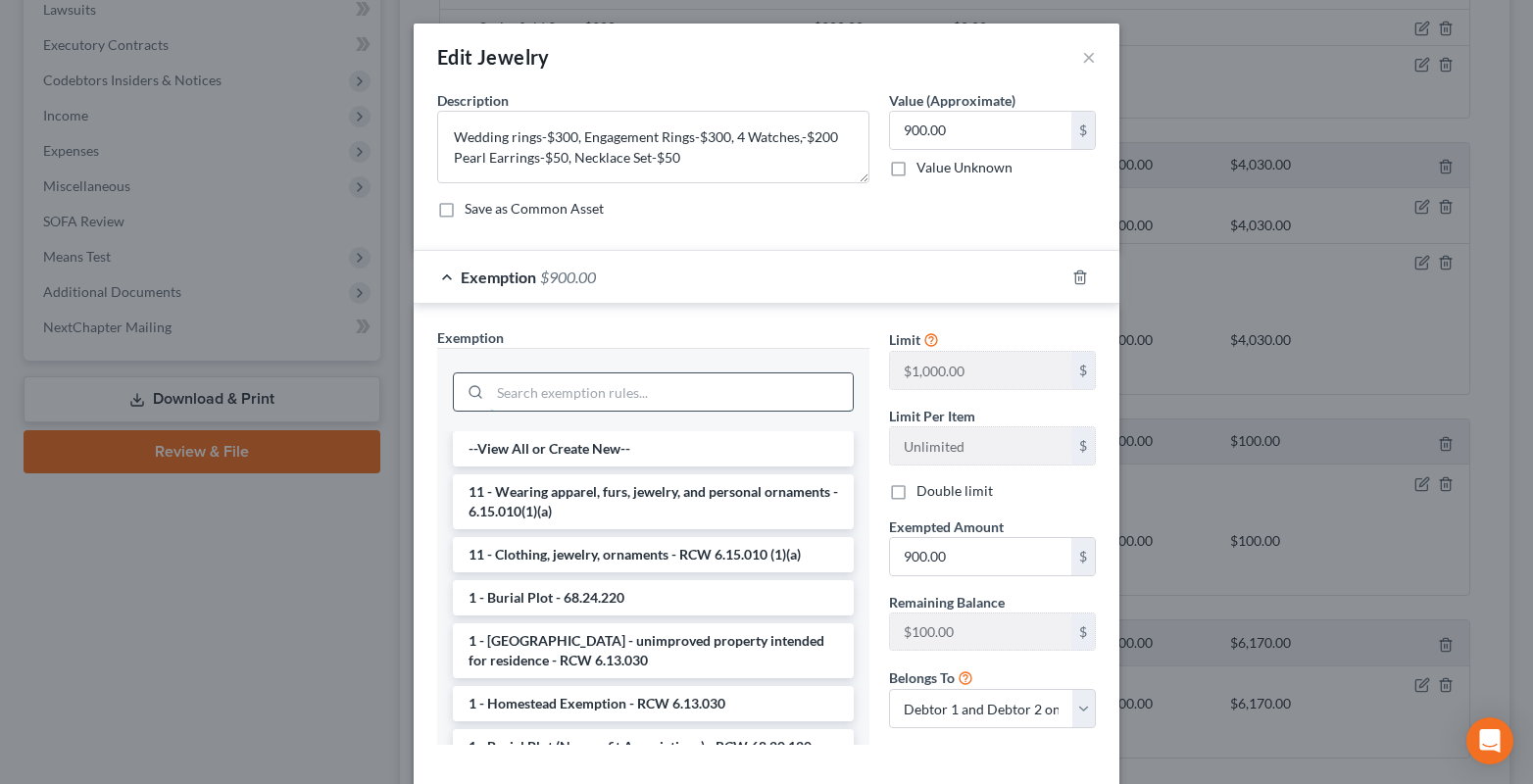
click at [508, 404] on input "search" at bounding box center [671, 392] width 363 height 37
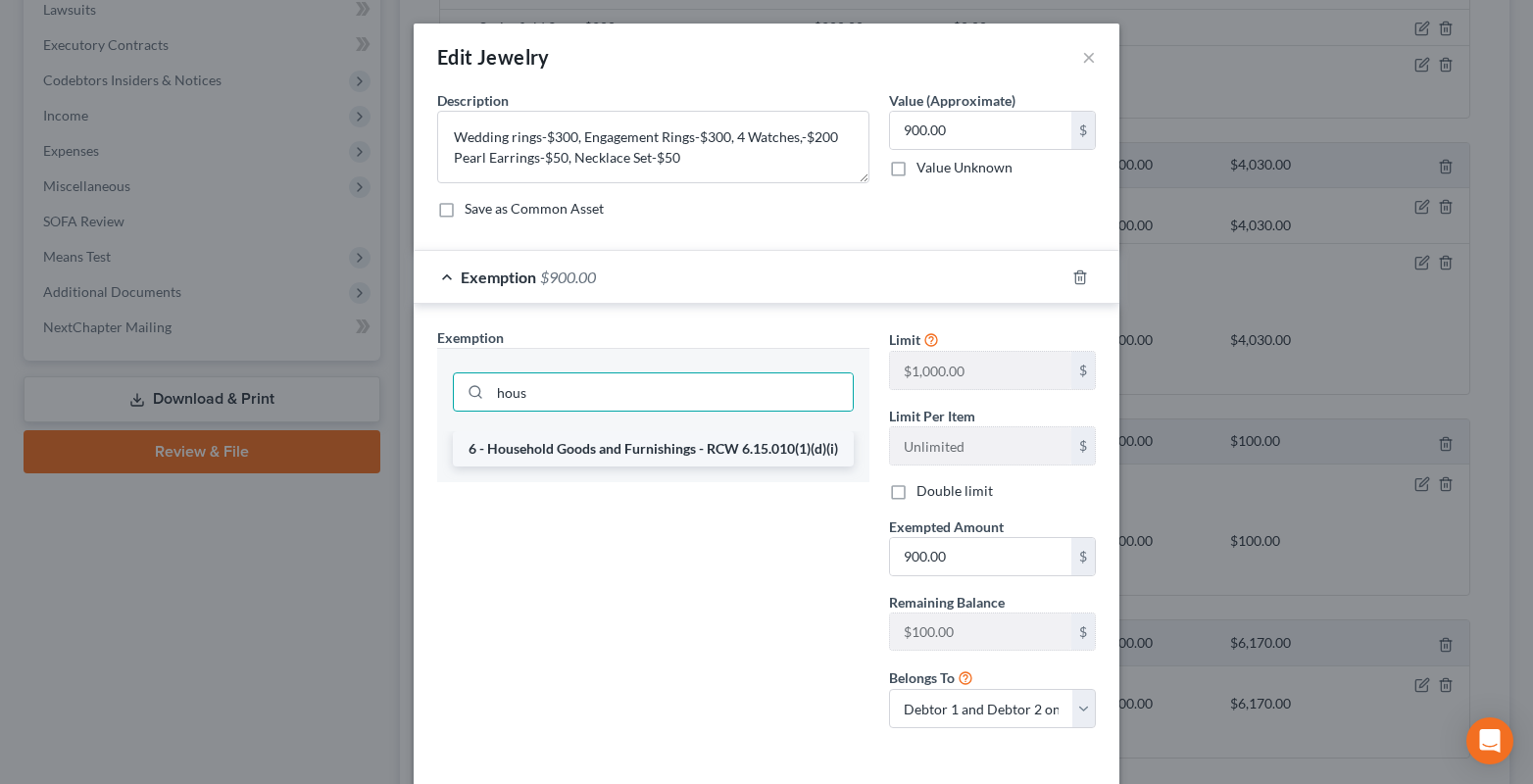
click at [502, 452] on li "6 - Household Goods and Furnishings - RCW 6.15.010(1)(d)(i)" at bounding box center [653, 447] width 401 height 35
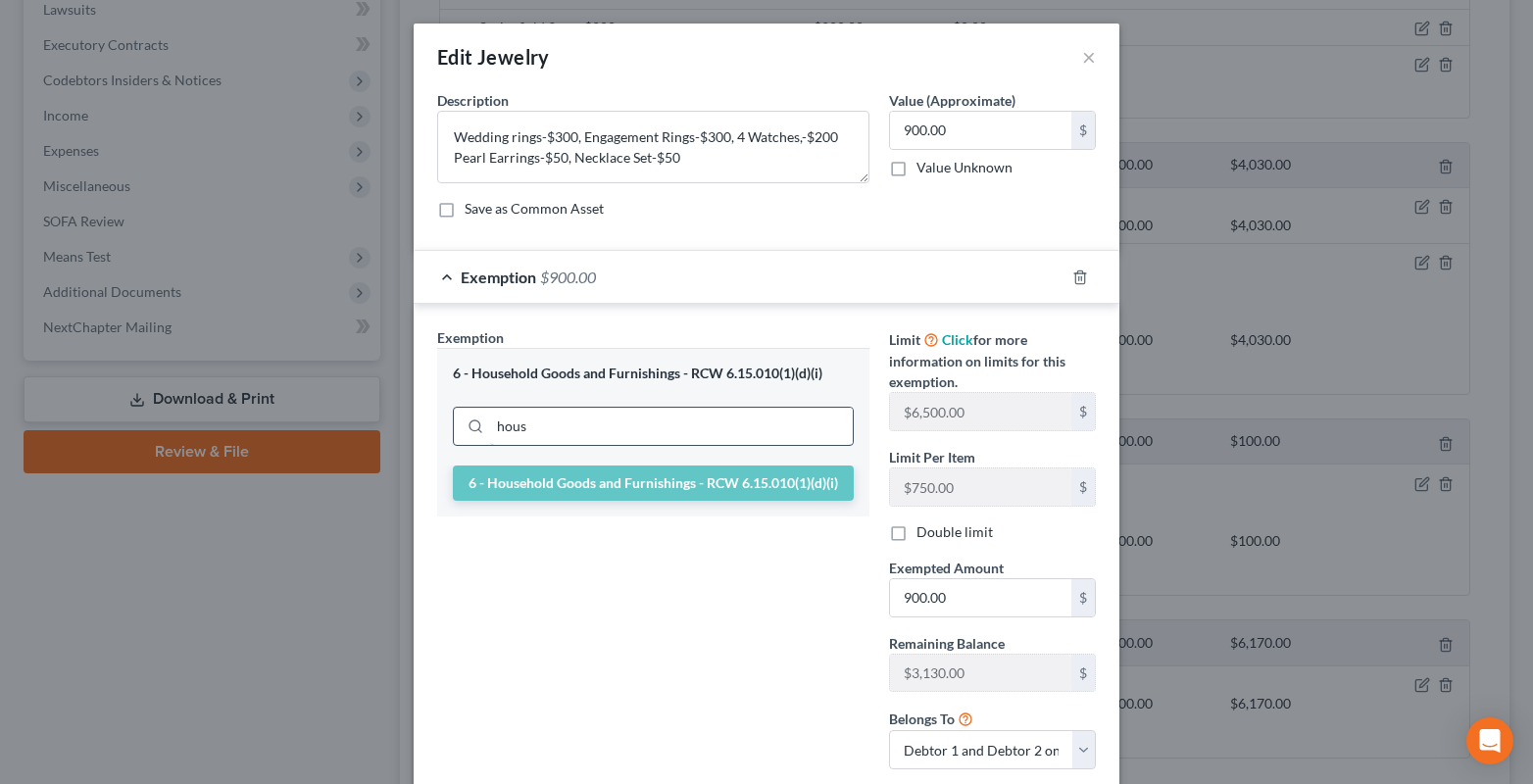
drag, startPoint x: 551, startPoint y: 437, endPoint x: 474, endPoint y: 434, distance: 77.1
click at [474, 434] on div "hous" at bounding box center [653, 425] width 401 height 39
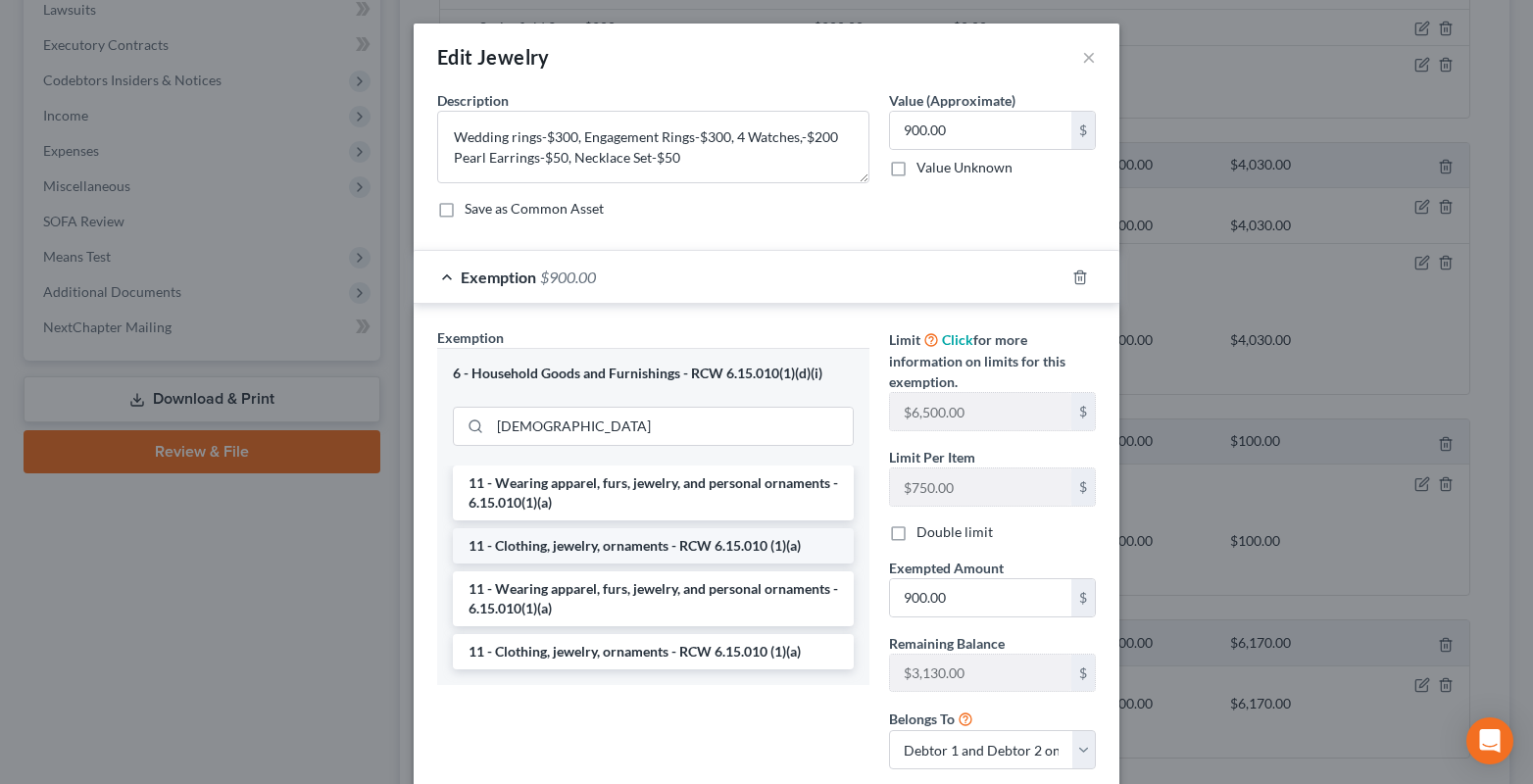
click at [571, 550] on li "11 - Clothing, jewelry, ornaments - RCW 6.15.010 (1)(a)" at bounding box center [653, 545] width 401 height 35
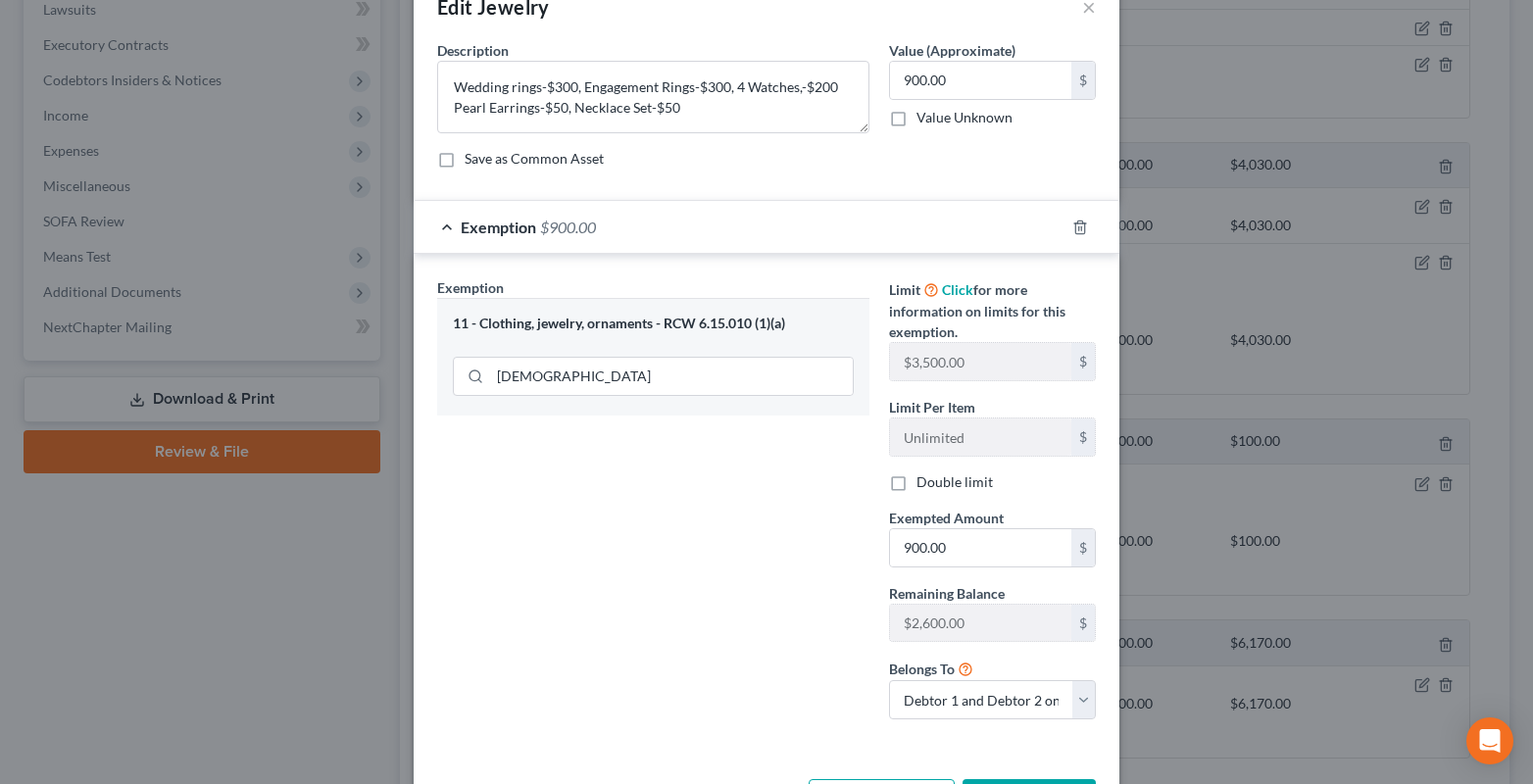
scroll to position [126, 0]
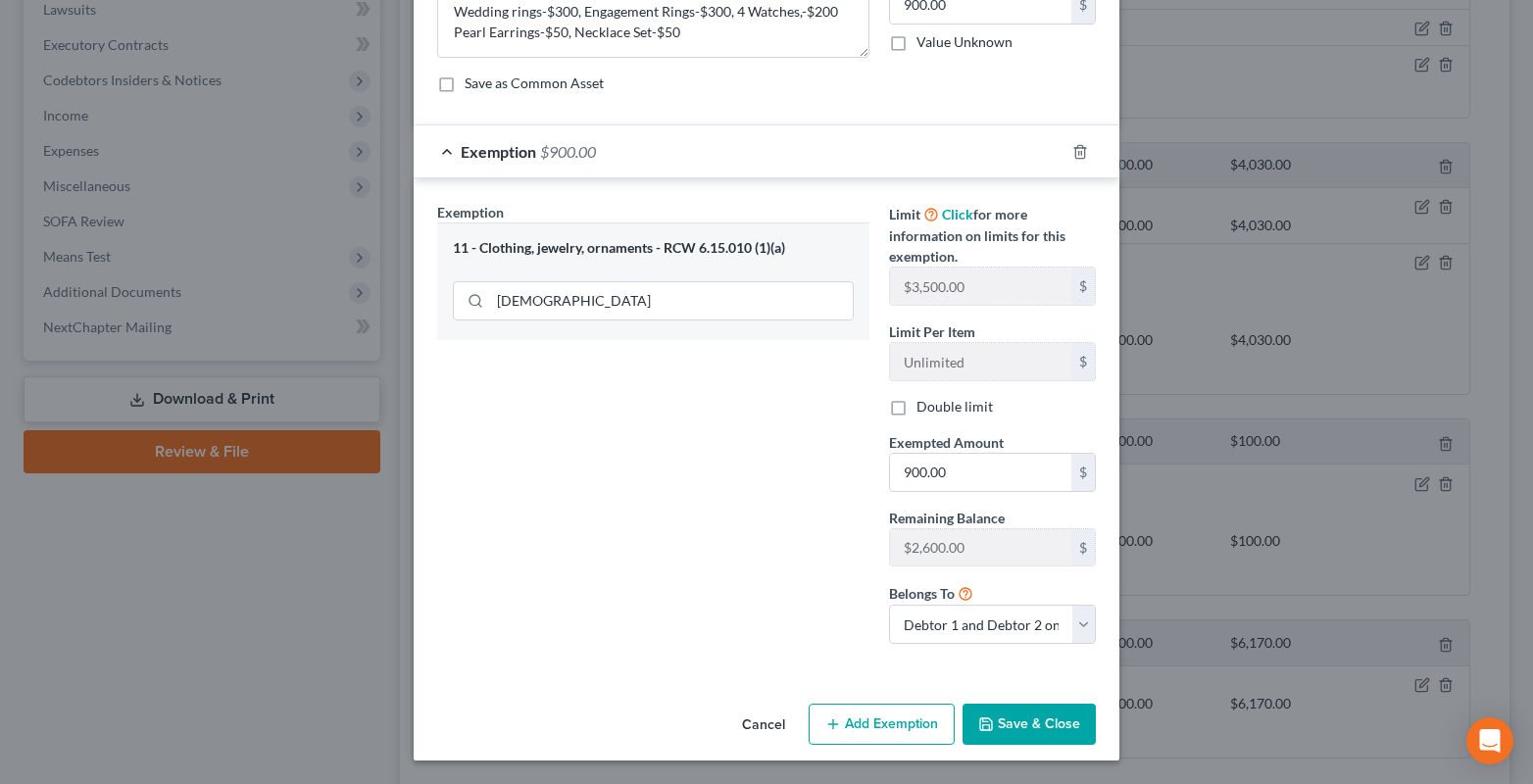
click at [993, 708] on button "Save & Close" at bounding box center [1028, 723] width 133 height 41
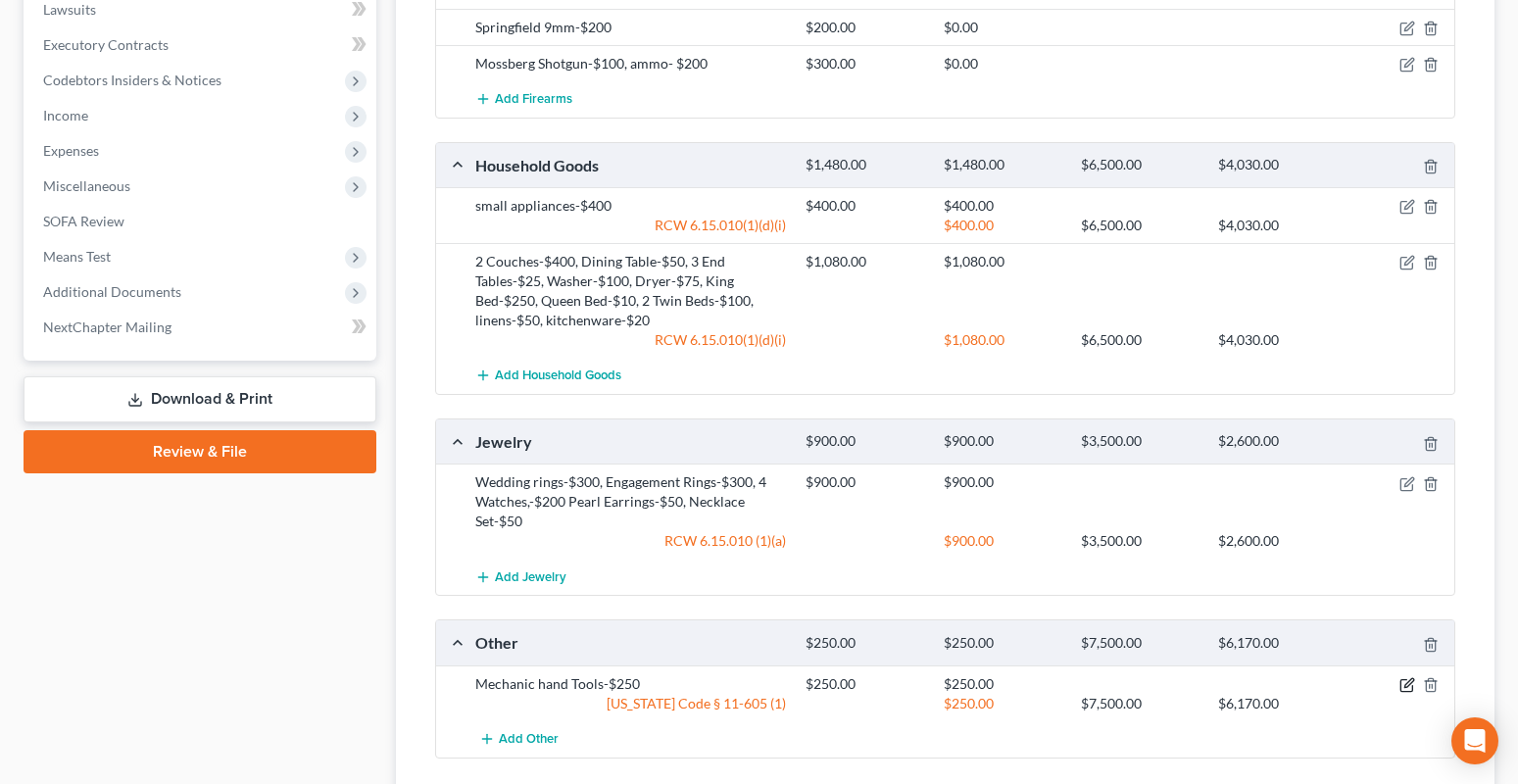
click at [1412, 687] on icon "button" at bounding box center [1406, 686] width 12 height 12
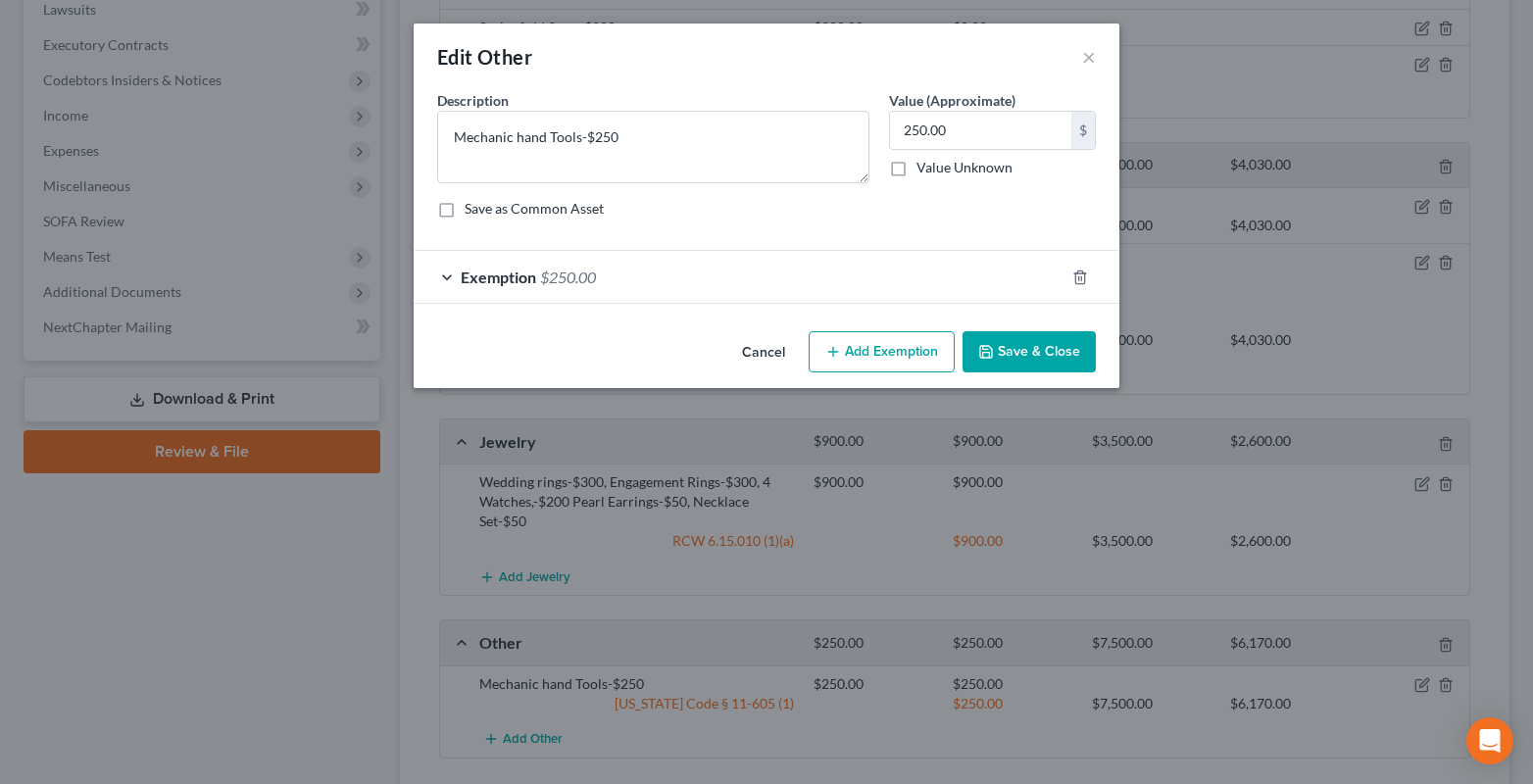
click at [448, 279] on div "Exemption $250.00" at bounding box center [739, 277] width 651 height 52
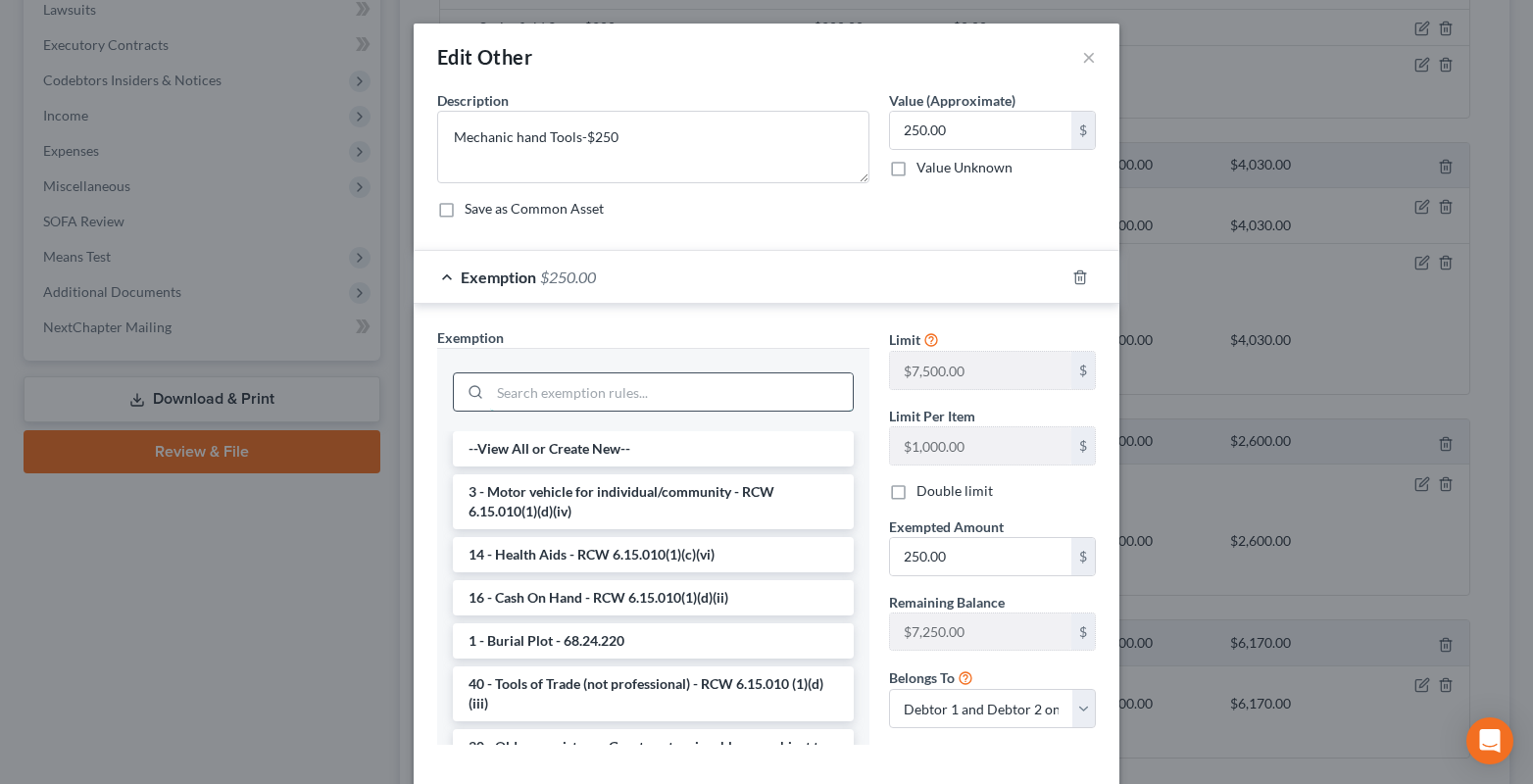
click at [528, 391] on input "search" at bounding box center [671, 392] width 363 height 37
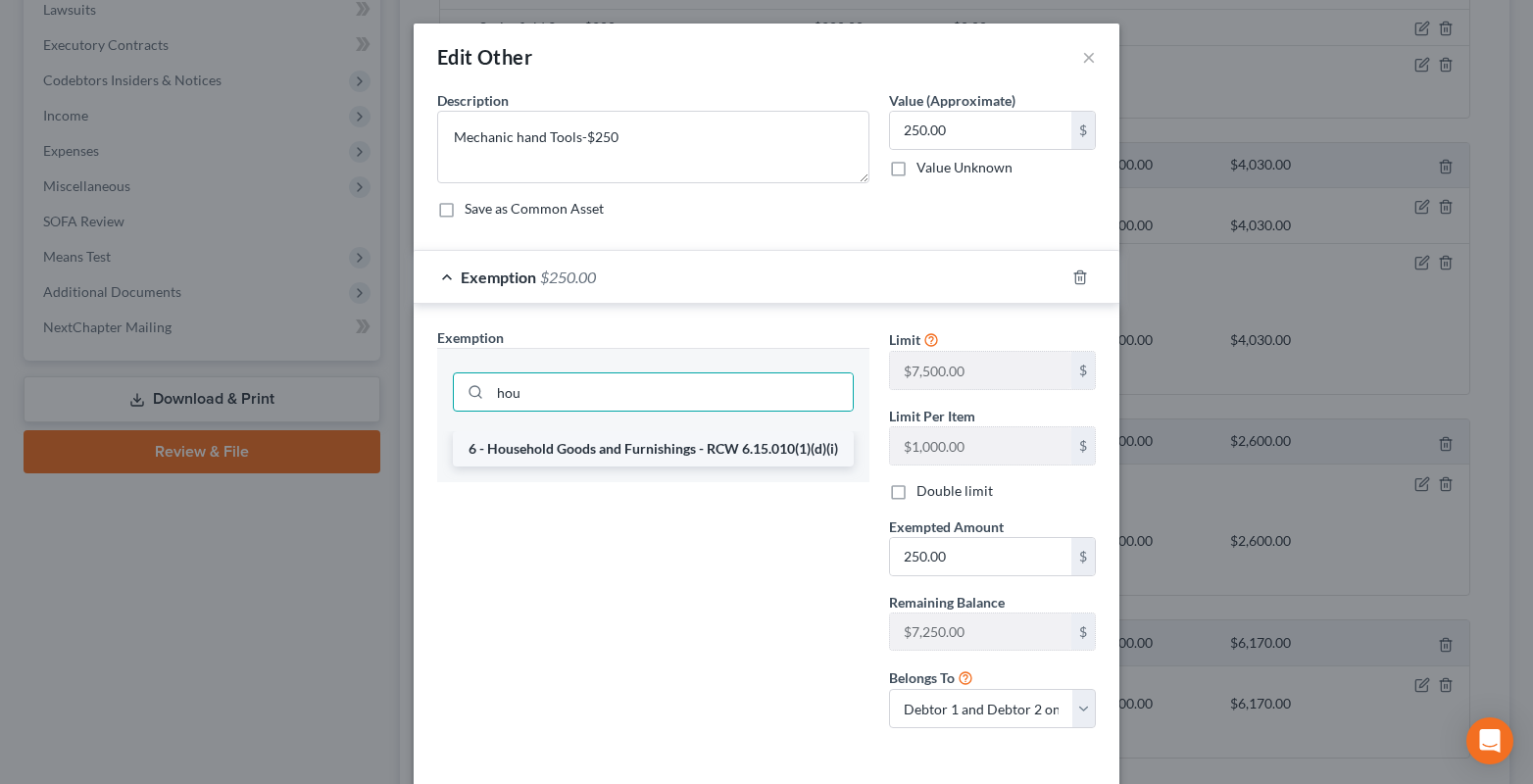
click at [562, 455] on li "6 - Household Goods and Furnishings - RCW 6.15.010(1)(d)(i)" at bounding box center [653, 447] width 401 height 35
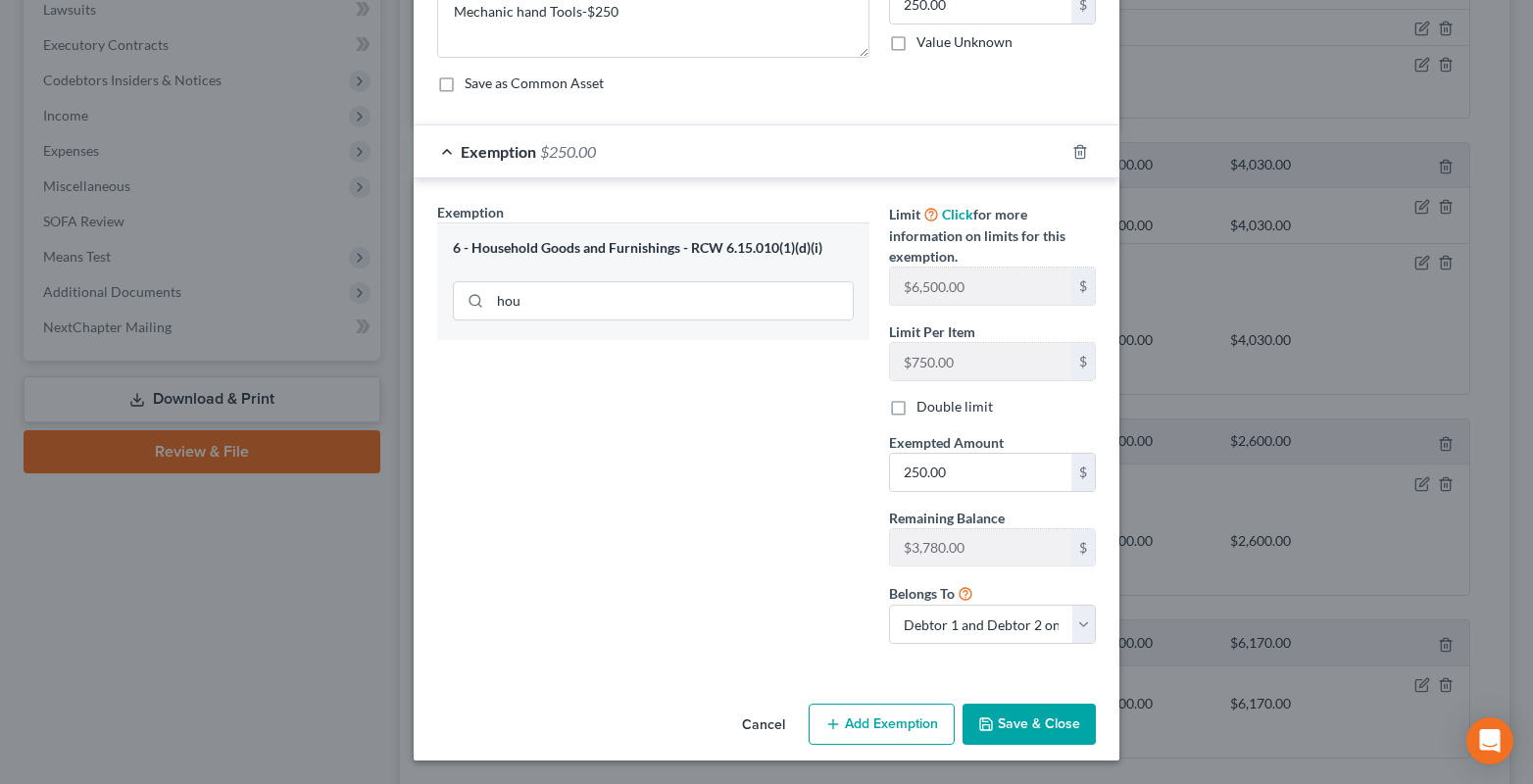
click at [991, 727] on button "Save & Close" at bounding box center [1028, 723] width 133 height 41
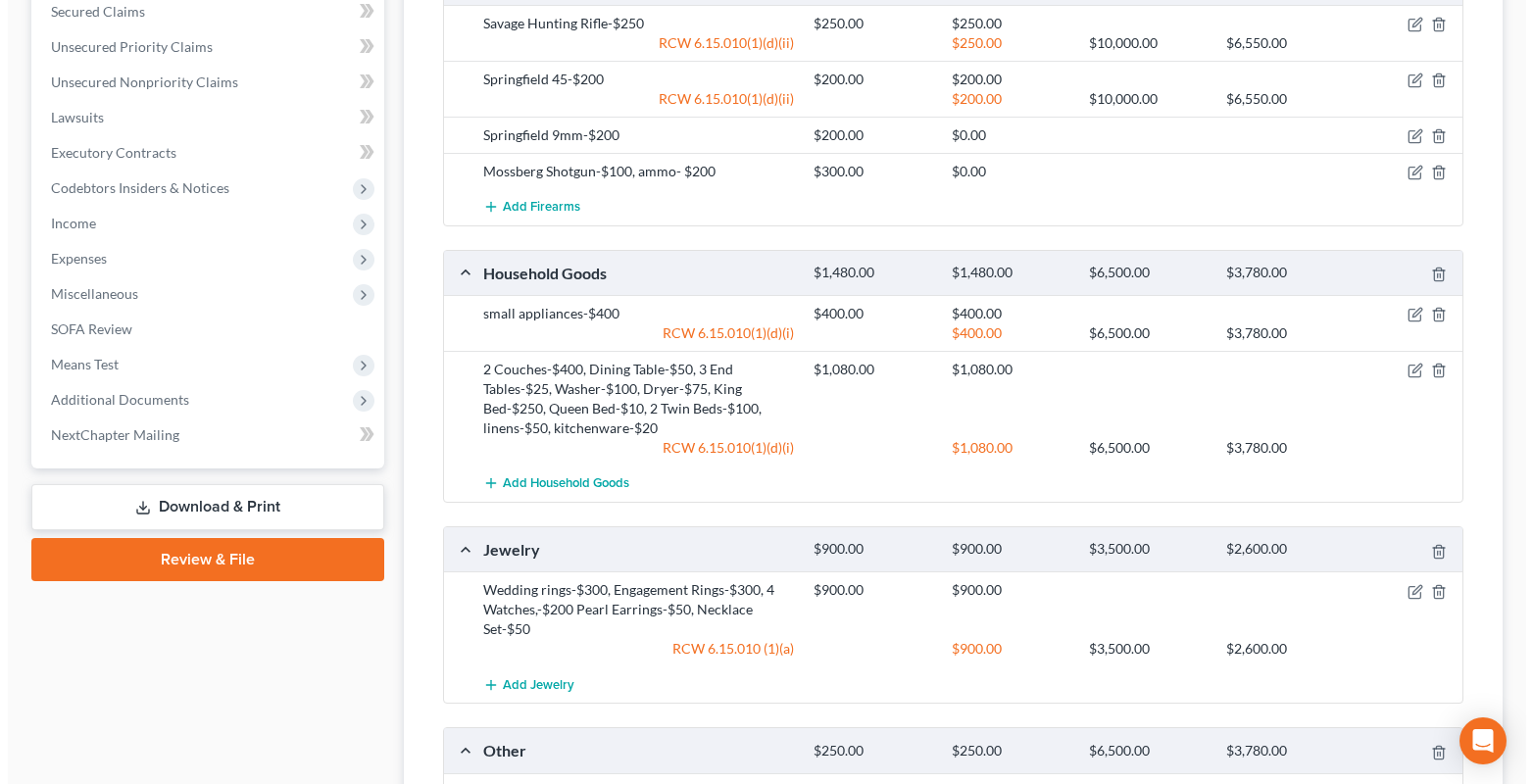
scroll to position [746, 0]
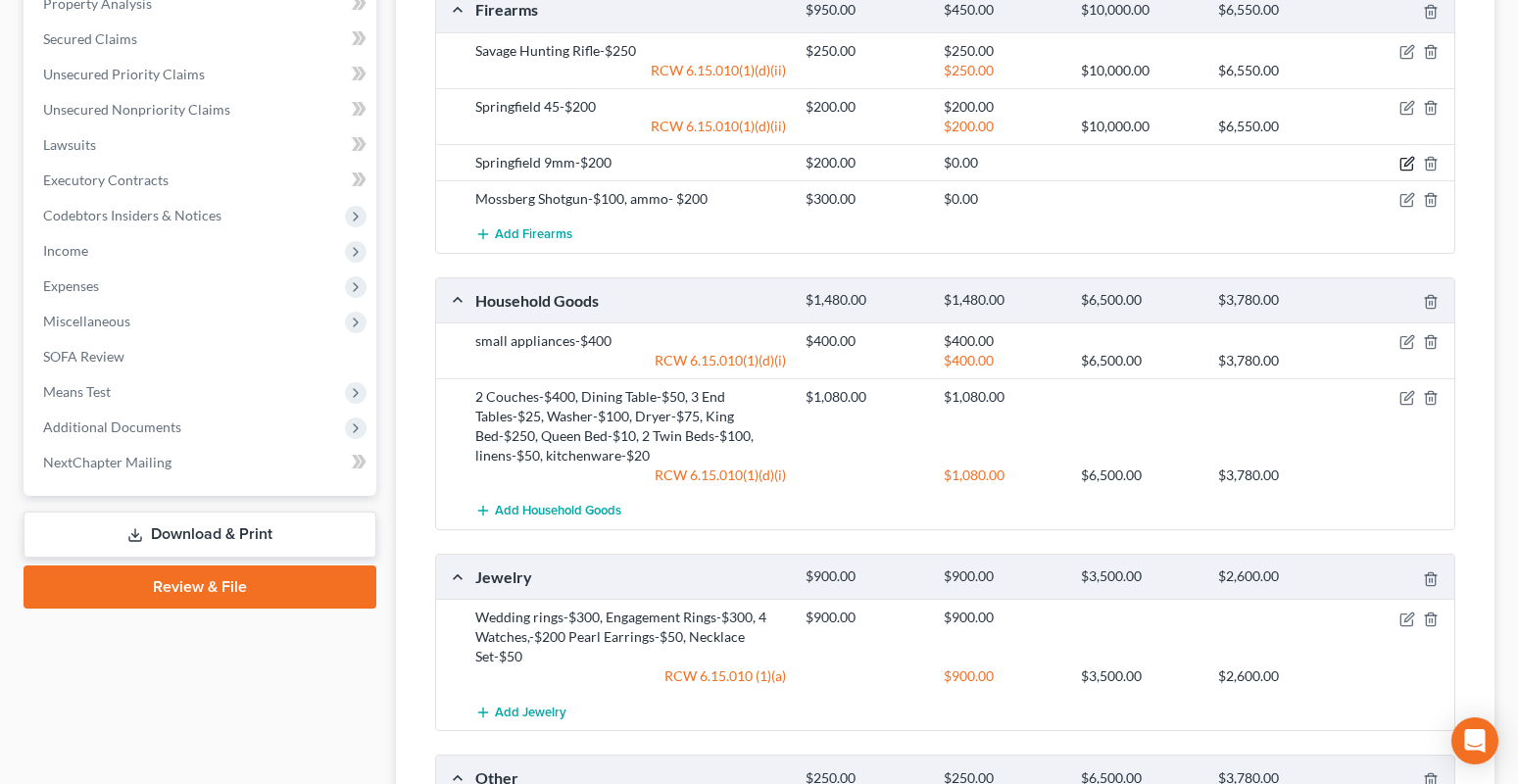
click at [1407, 161] on icon "button" at bounding box center [1407, 164] width 16 height 16
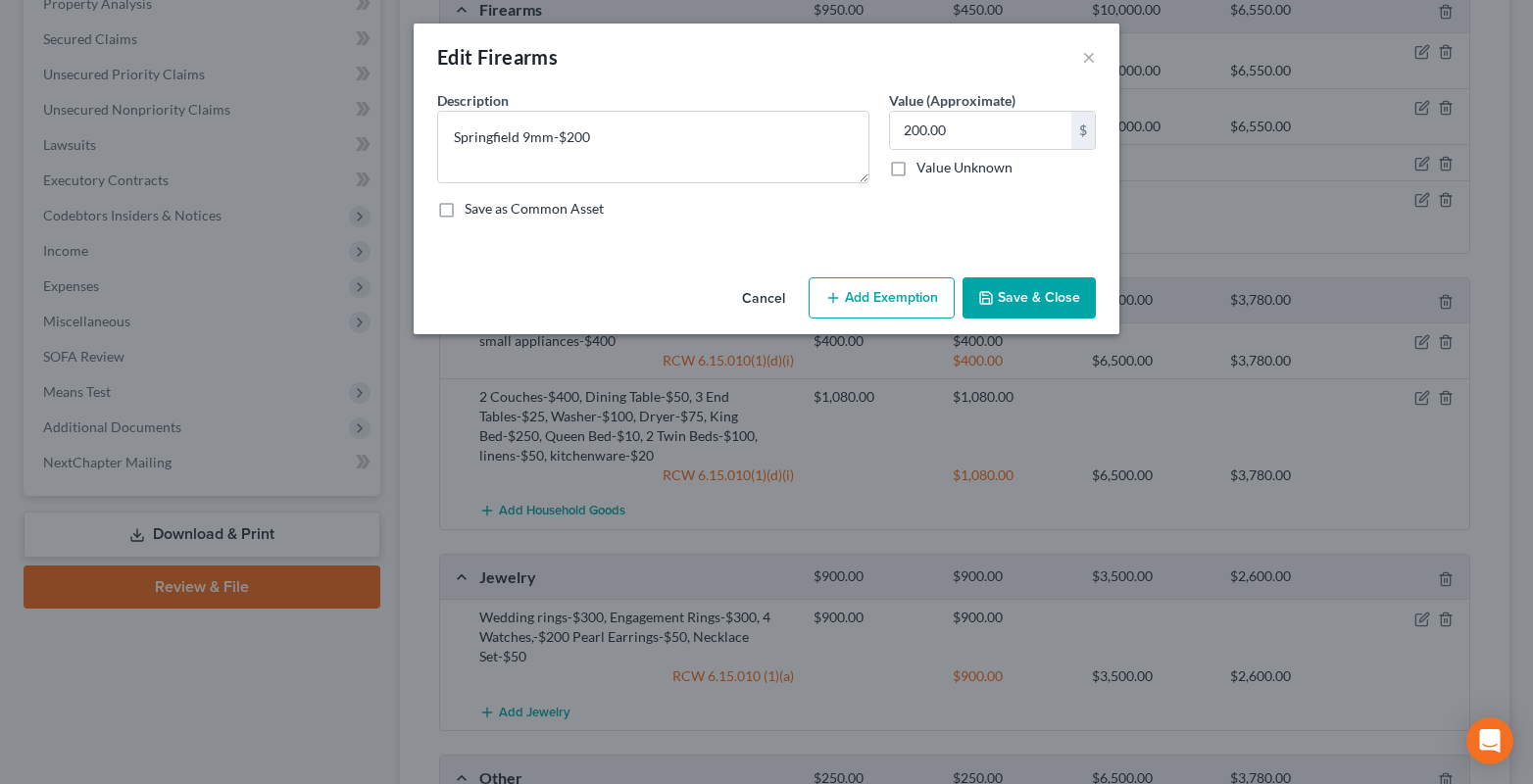
click at [890, 300] on button "Add Exemption" at bounding box center [881, 298] width 146 height 41
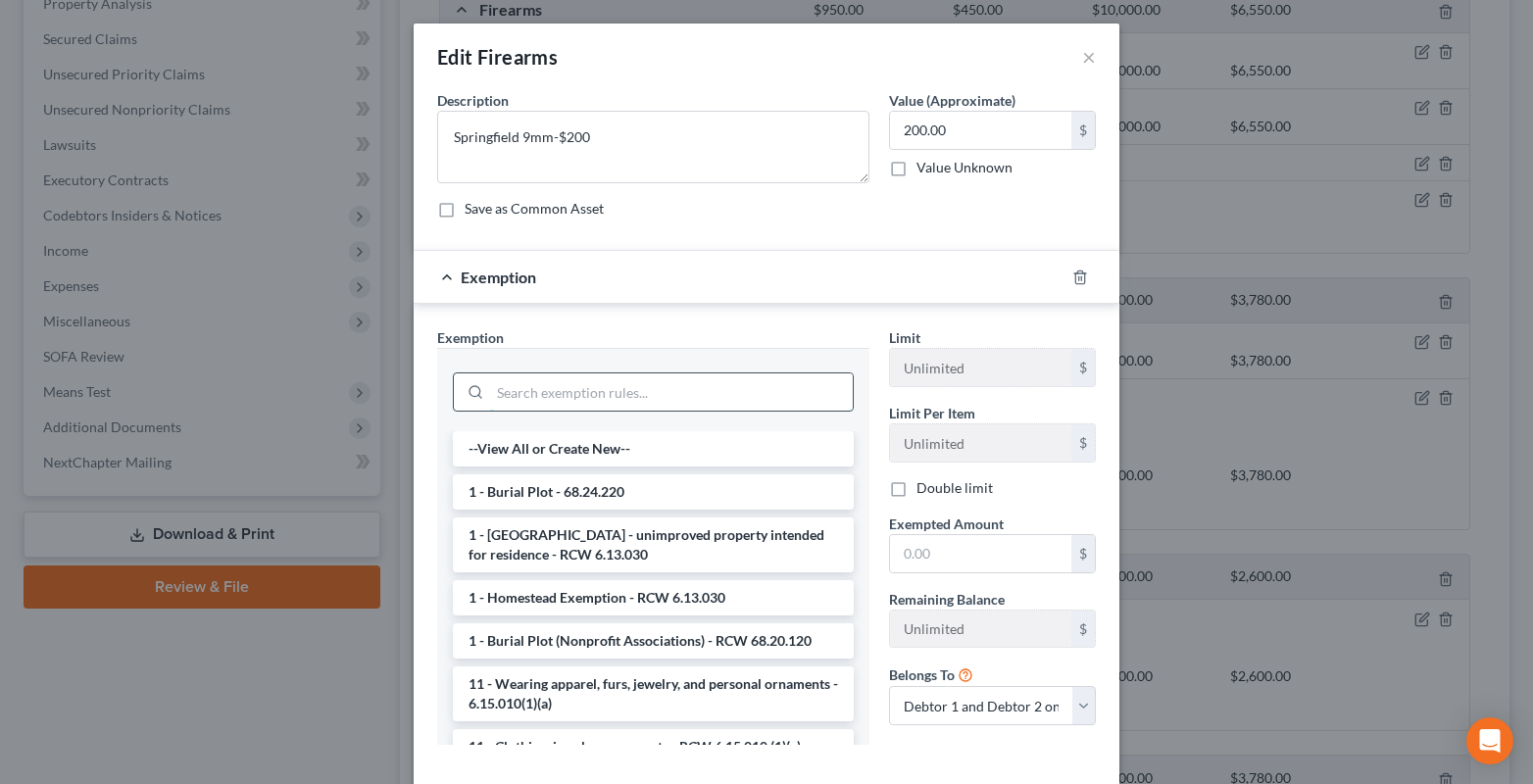
drag, startPoint x: 493, startPoint y: 398, endPoint x: 464, endPoint y: 392, distance: 29.6
click at [490, 398] on input "search" at bounding box center [671, 392] width 363 height 37
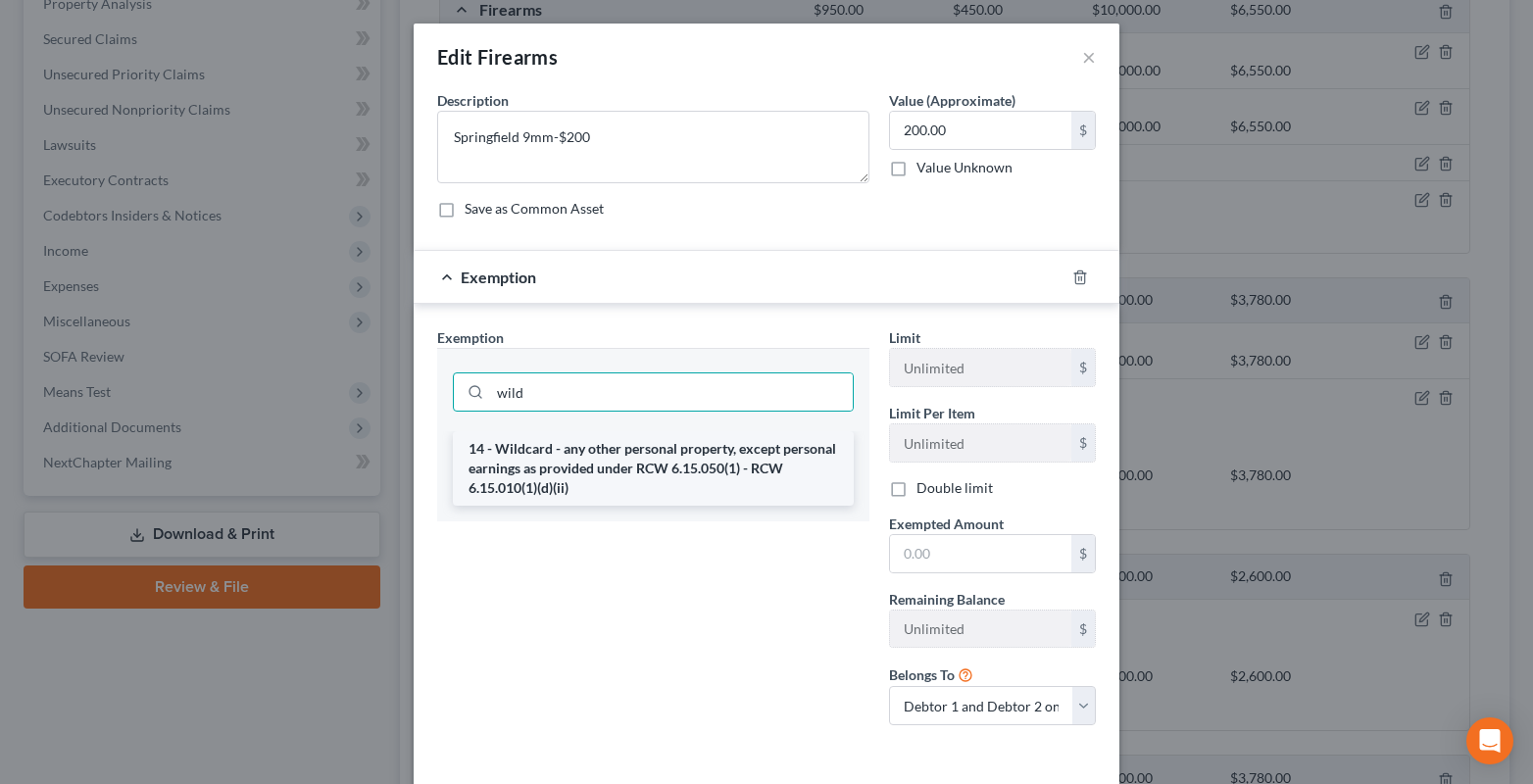
click at [512, 472] on li "14 - Wildcard - any other personal property, except personal earnings as provid…" at bounding box center [653, 467] width 401 height 75
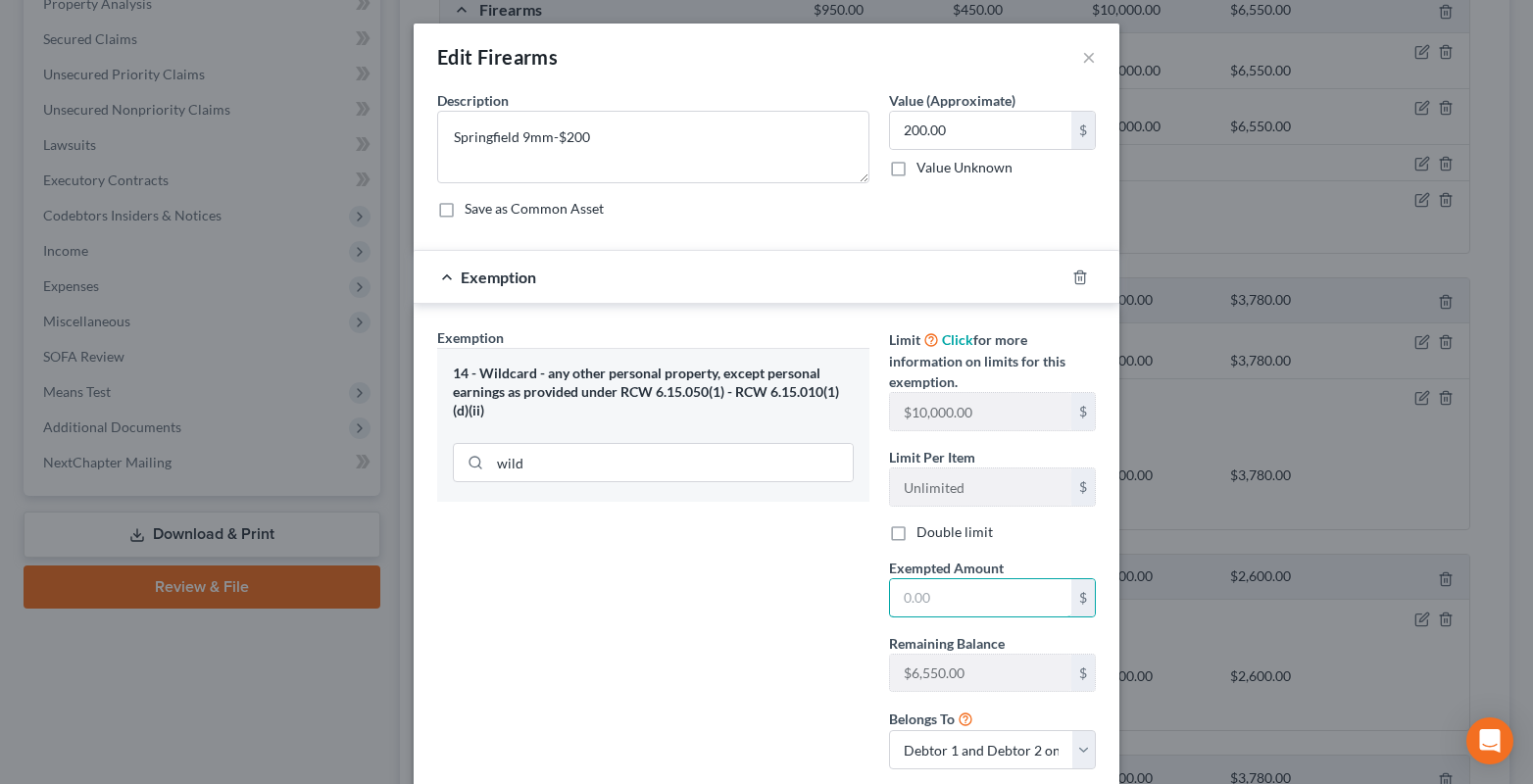
drag, startPoint x: 926, startPoint y: 597, endPoint x: 907, endPoint y: 576, distance: 28.3
click at [917, 595] on input "text" at bounding box center [979, 597] width 181 height 37
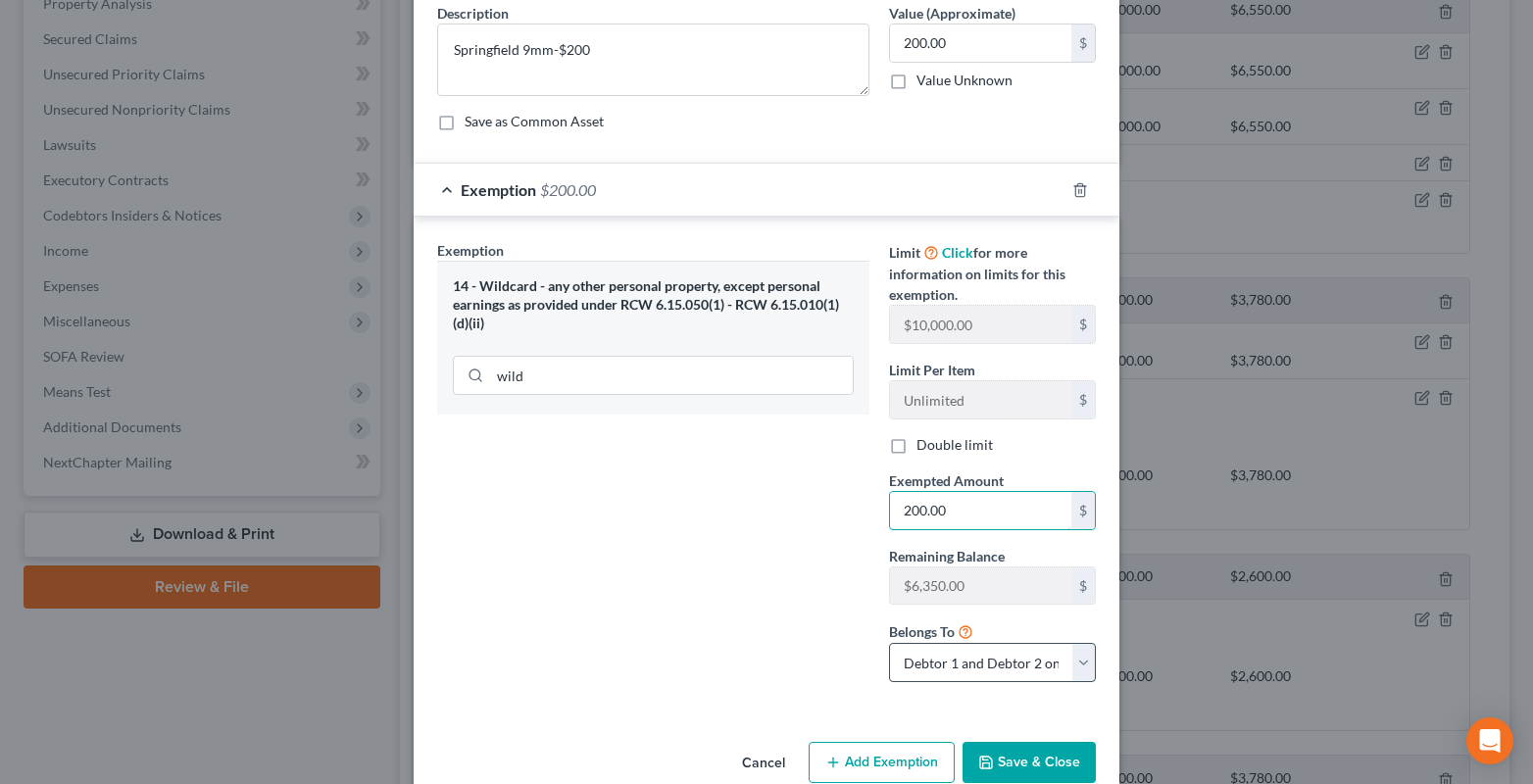
scroll to position [126, 0]
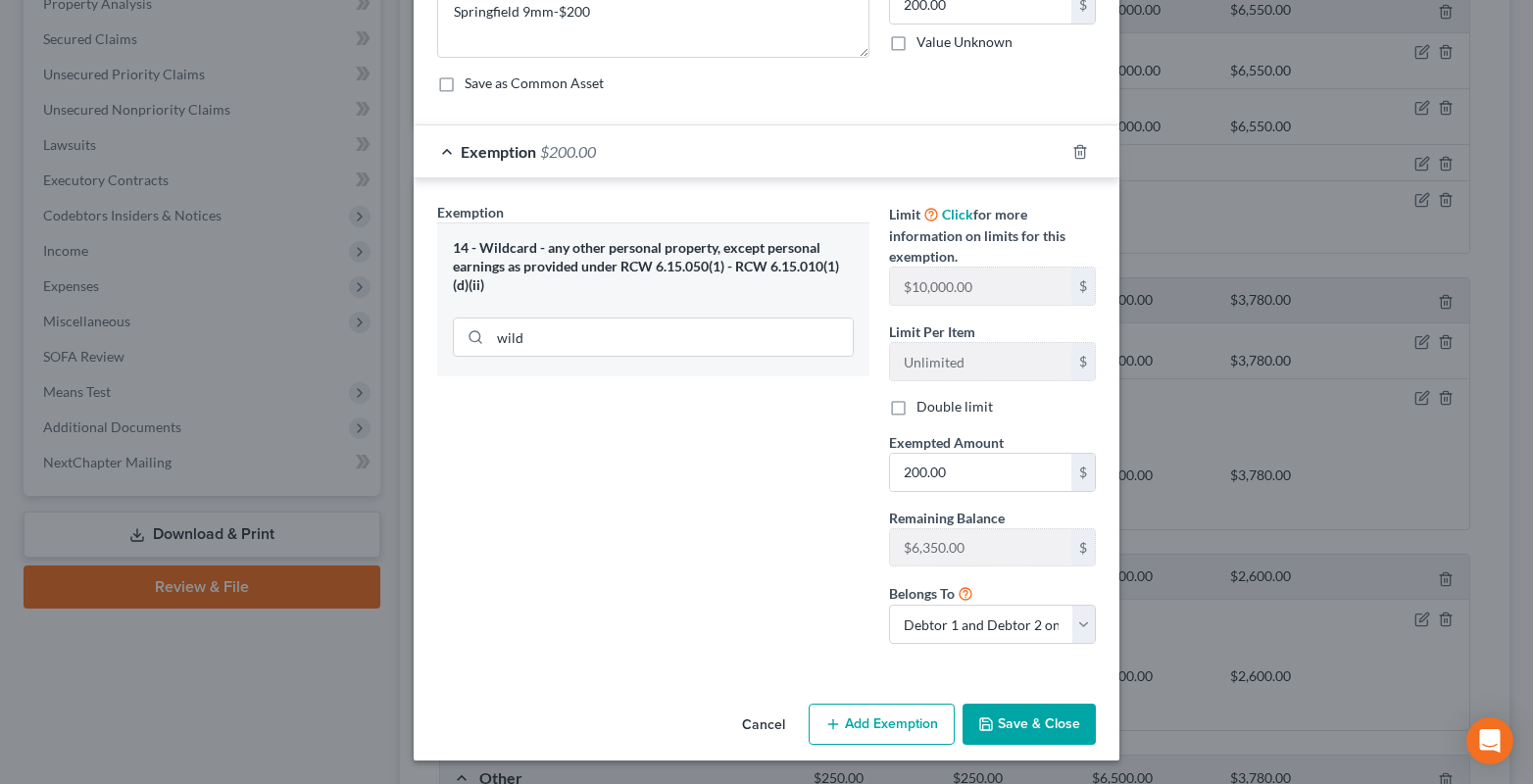
click at [978, 719] on icon "button" at bounding box center [986, 724] width 16 height 16
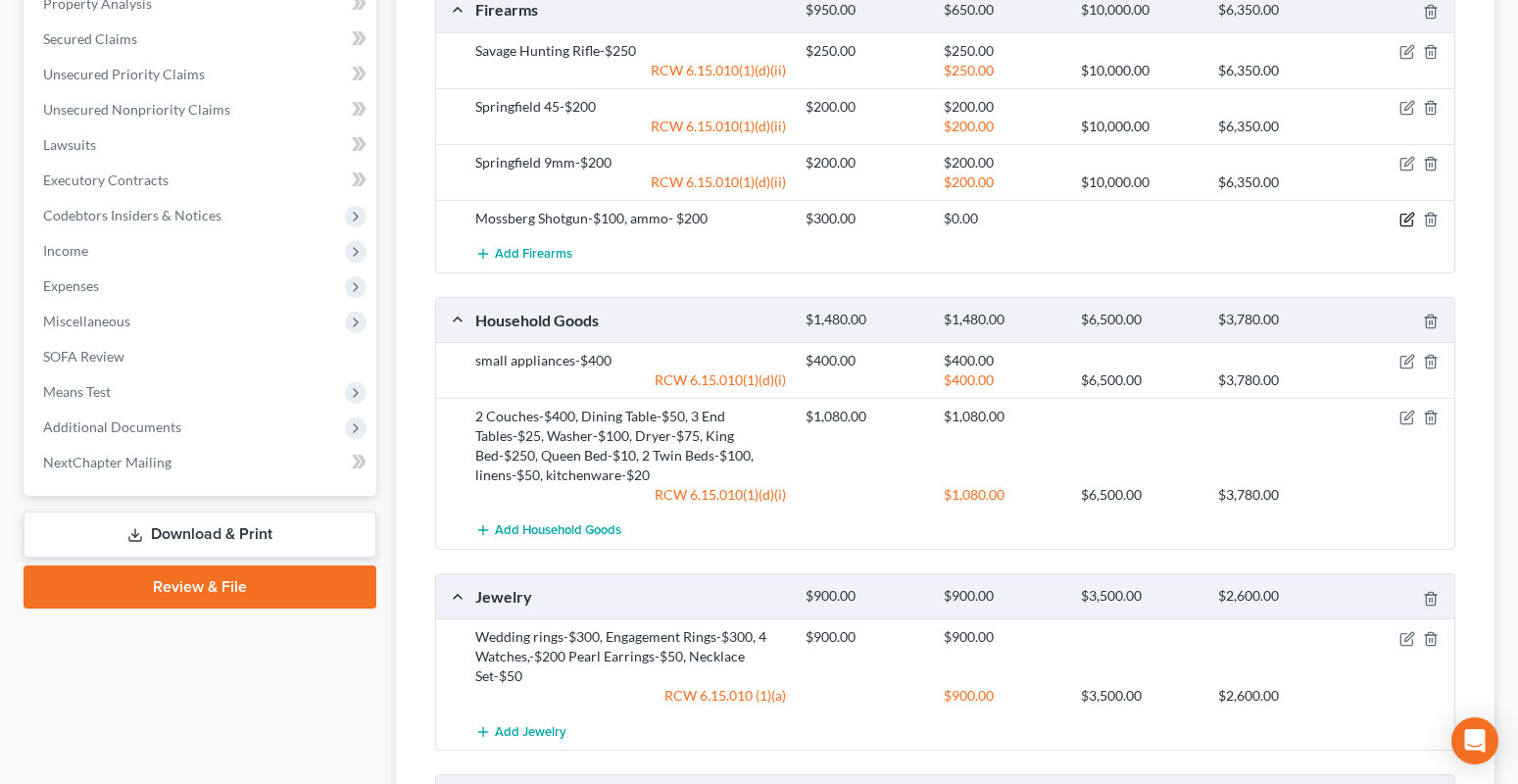
click at [1409, 218] on icon "button" at bounding box center [1407, 220] width 16 height 16
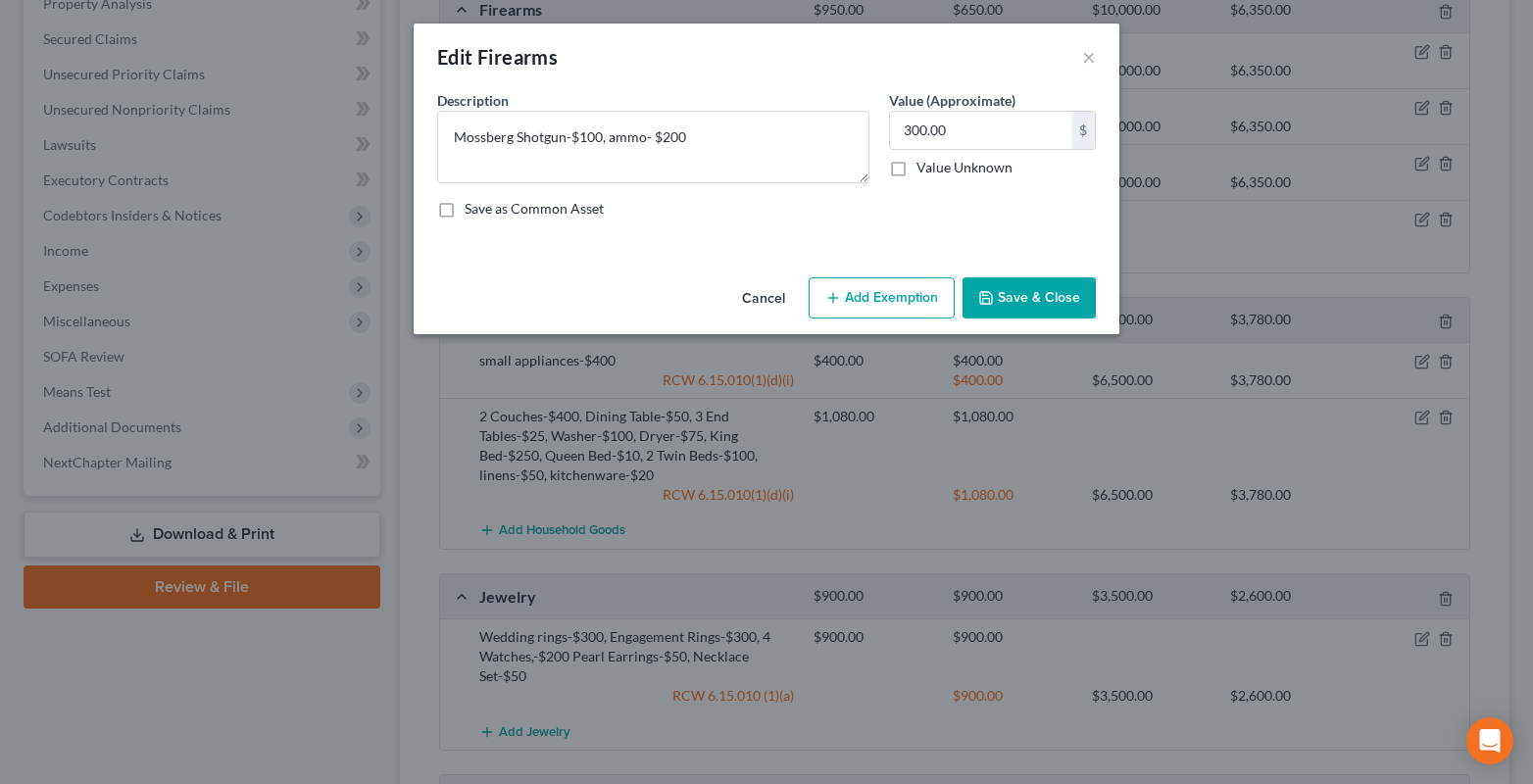
click at [877, 304] on button "Add Exemption" at bounding box center [881, 298] width 146 height 41
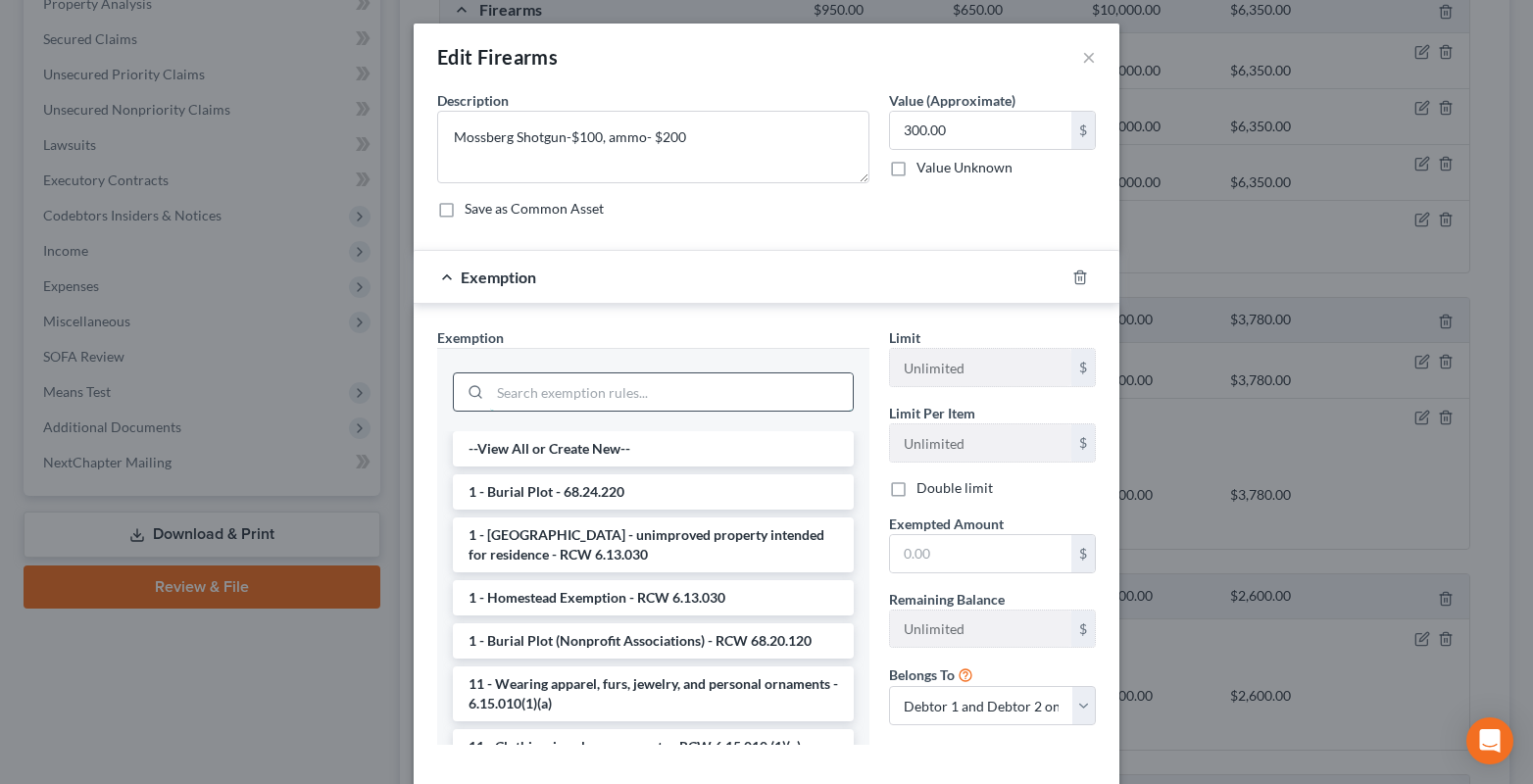
drag, startPoint x: 498, startPoint y: 394, endPoint x: 469, endPoint y: 392, distance: 29.1
click at [492, 394] on input "search" at bounding box center [671, 392] width 363 height 37
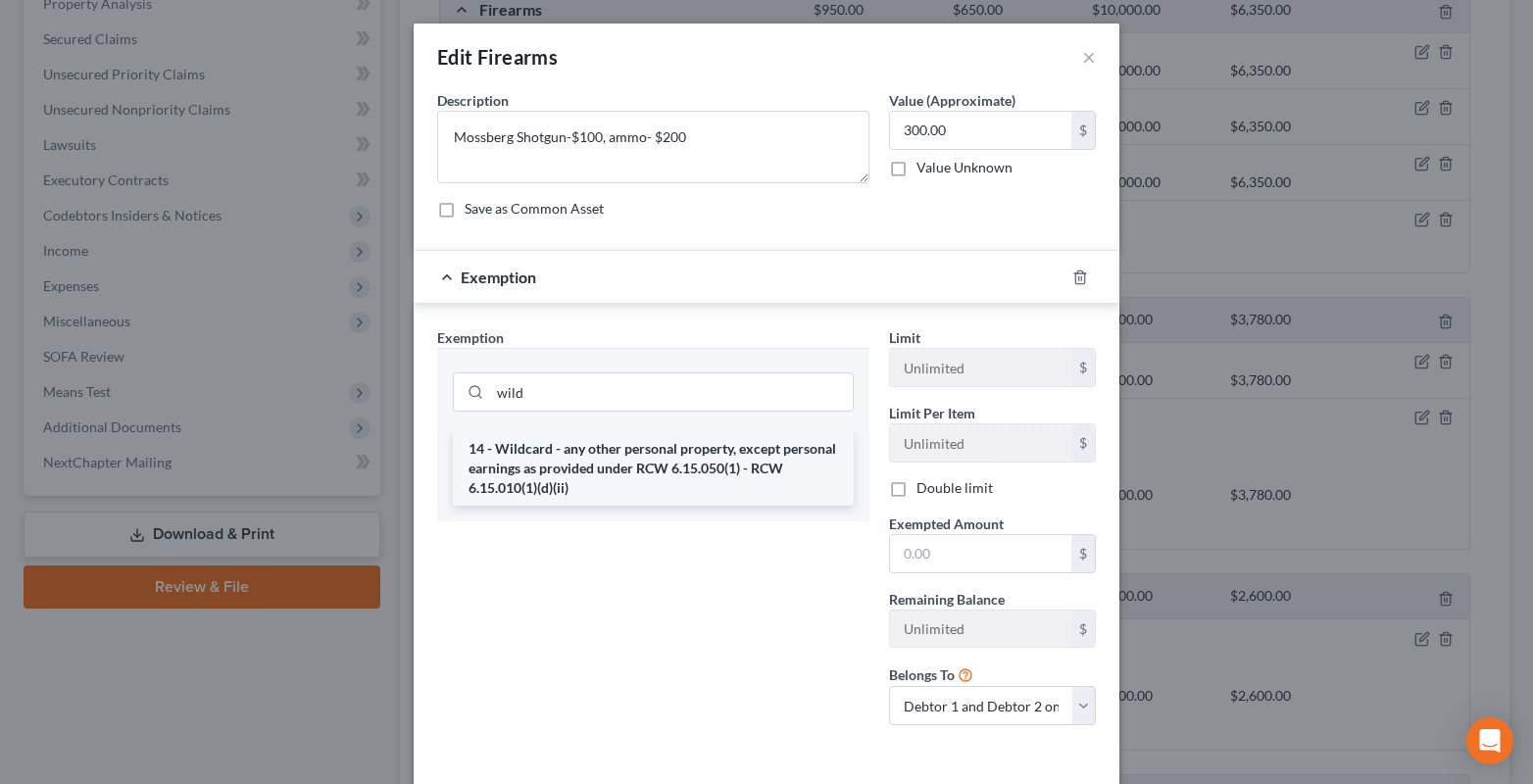
drag, startPoint x: 484, startPoint y: 443, endPoint x: 735, endPoint y: 550, distance: 272.9
click at [486, 444] on li "14 - Wildcard - any other personal property, except personal earnings as provid…" at bounding box center [653, 467] width 401 height 75
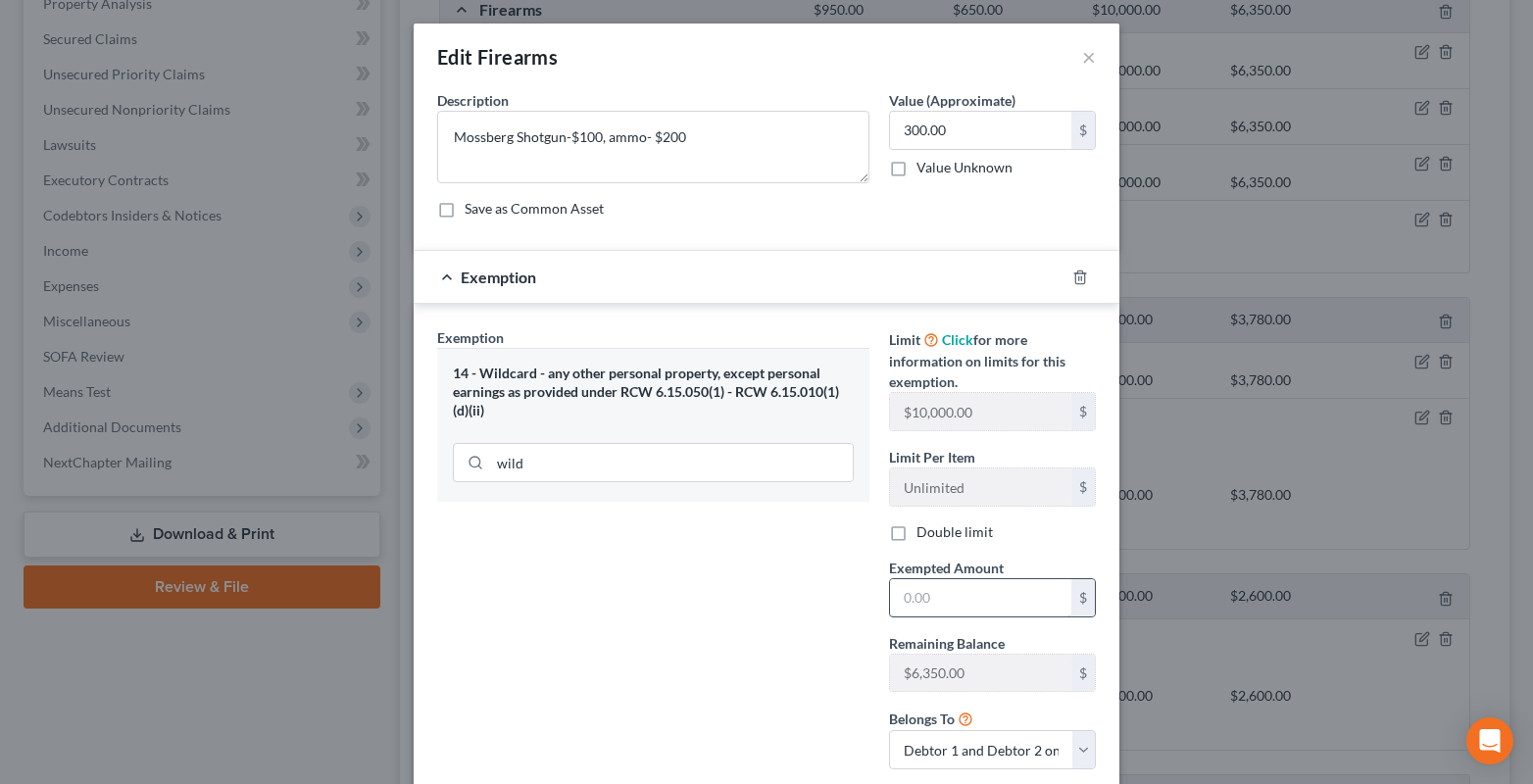
drag, startPoint x: 932, startPoint y: 596, endPoint x: 908, endPoint y: 583, distance: 27.3
click at [923, 597] on input "text" at bounding box center [979, 597] width 181 height 37
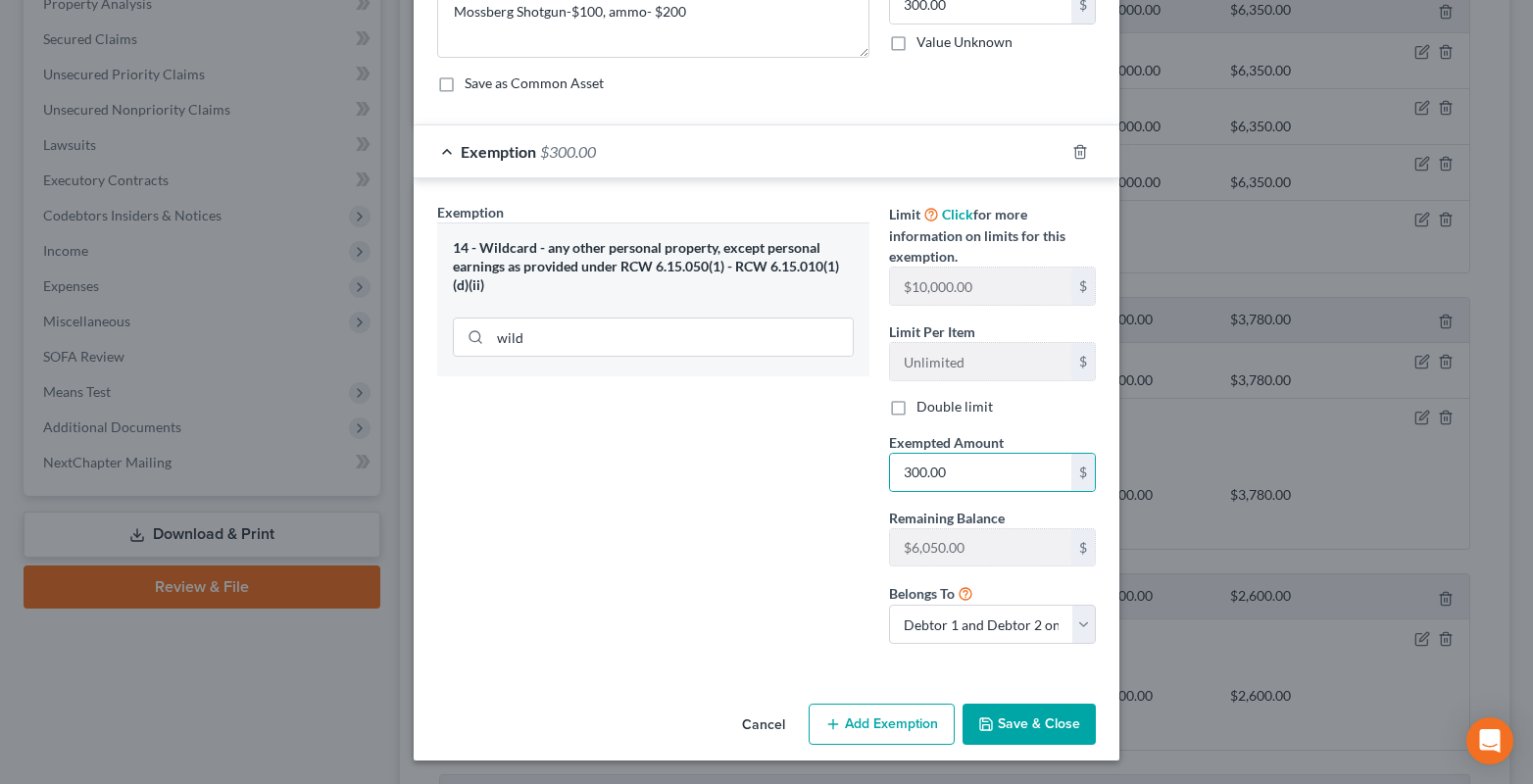
click at [997, 739] on button "Save & Close" at bounding box center [1028, 723] width 133 height 41
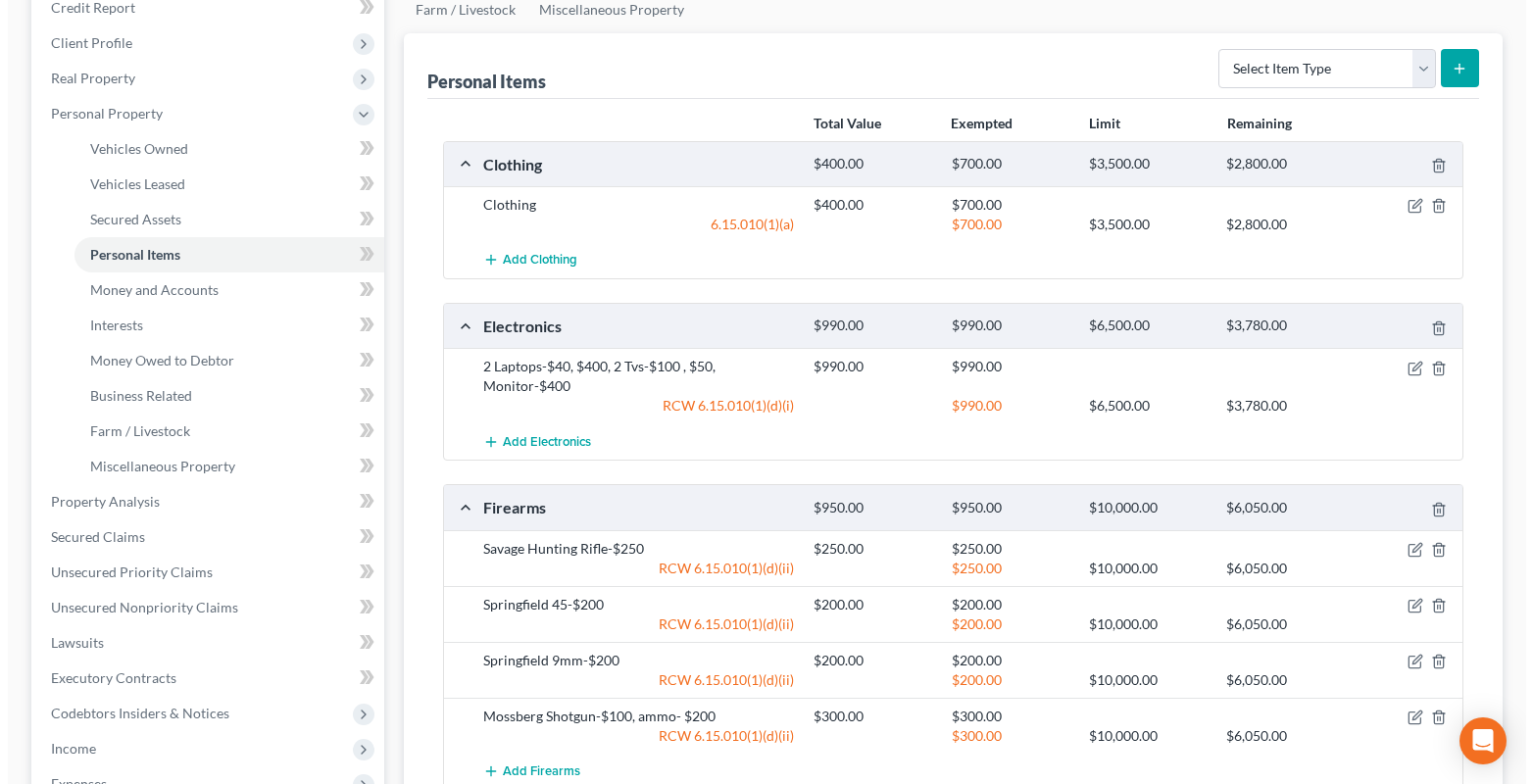
scroll to position [198, 0]
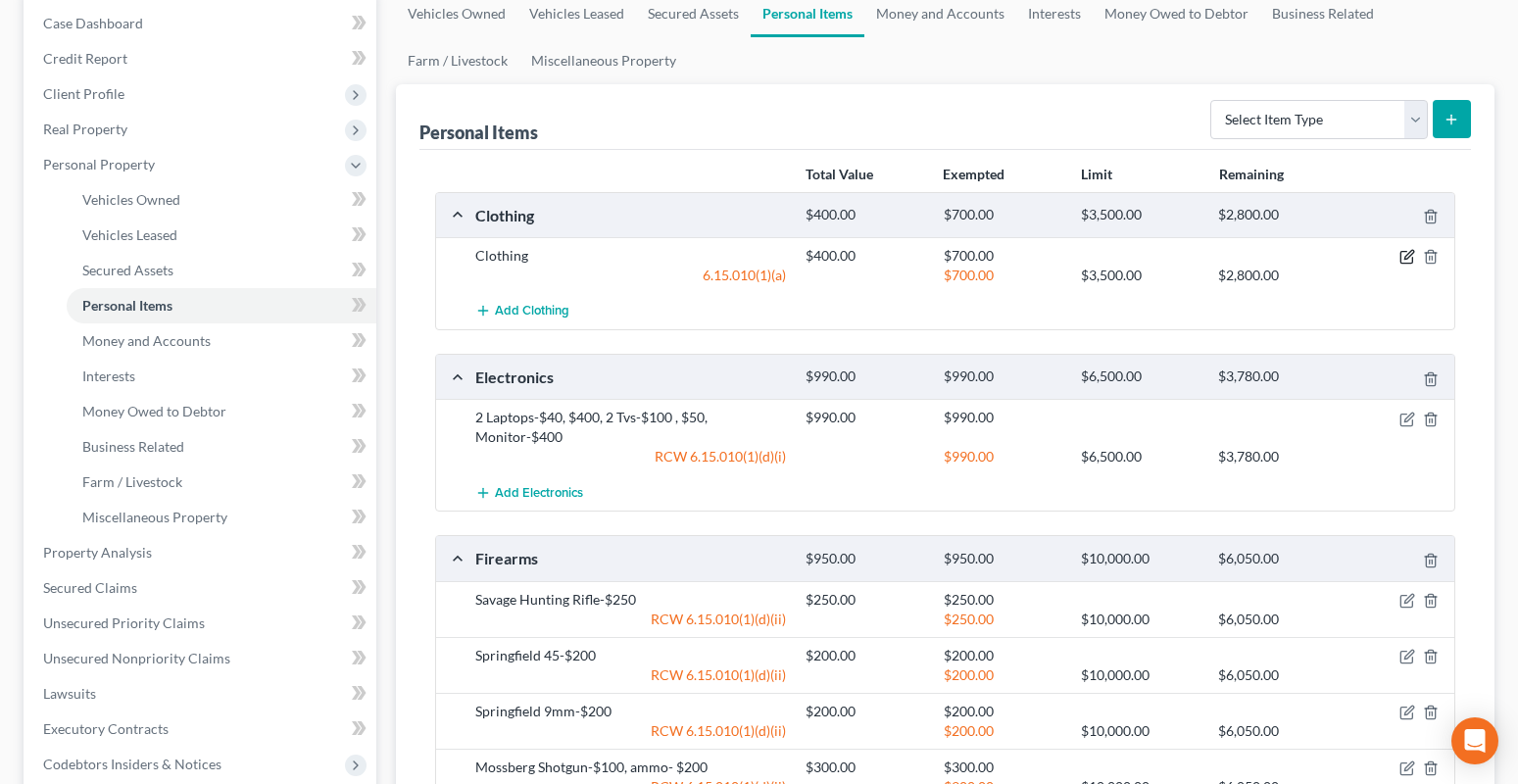
click at [1410, 255] on icon "button" at bounding box center [1407, 257] width 16 height 16
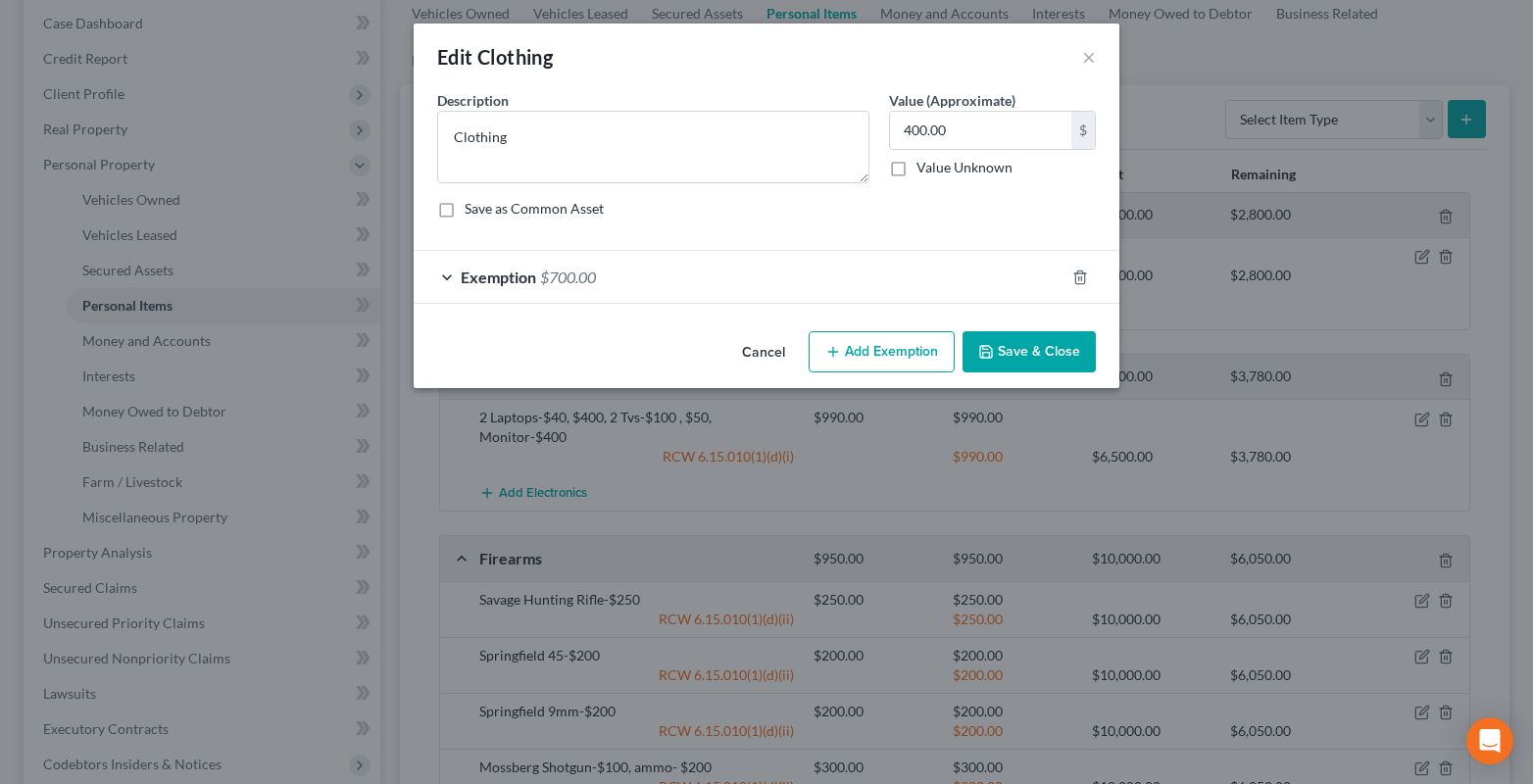
click at [453, 277] on div "Exemption $700.00" at bounding box center [739, 277] width 651 height 52
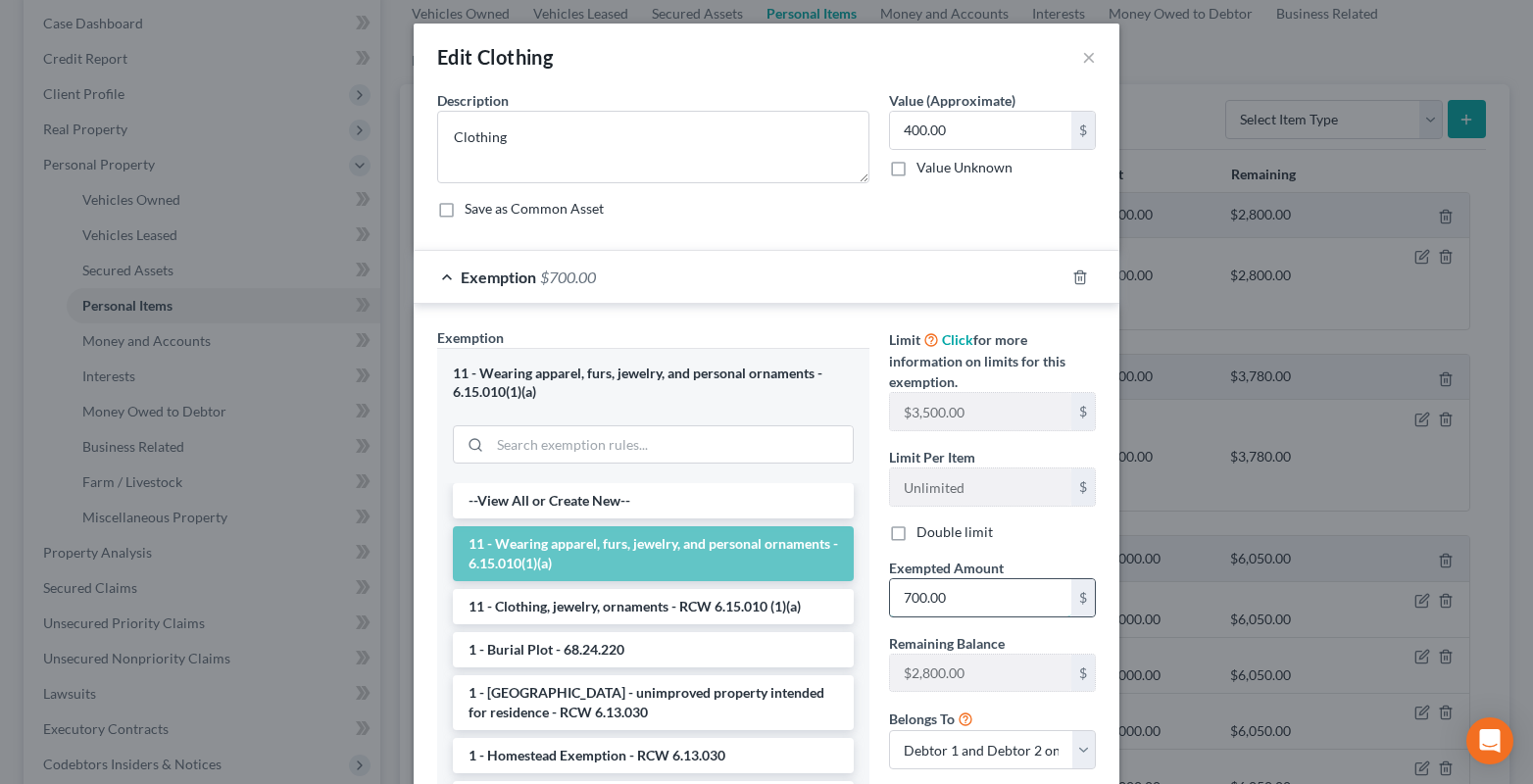
click at [986, 588] on input "700.00" at bounding box center [979, 597] width 181 height 37
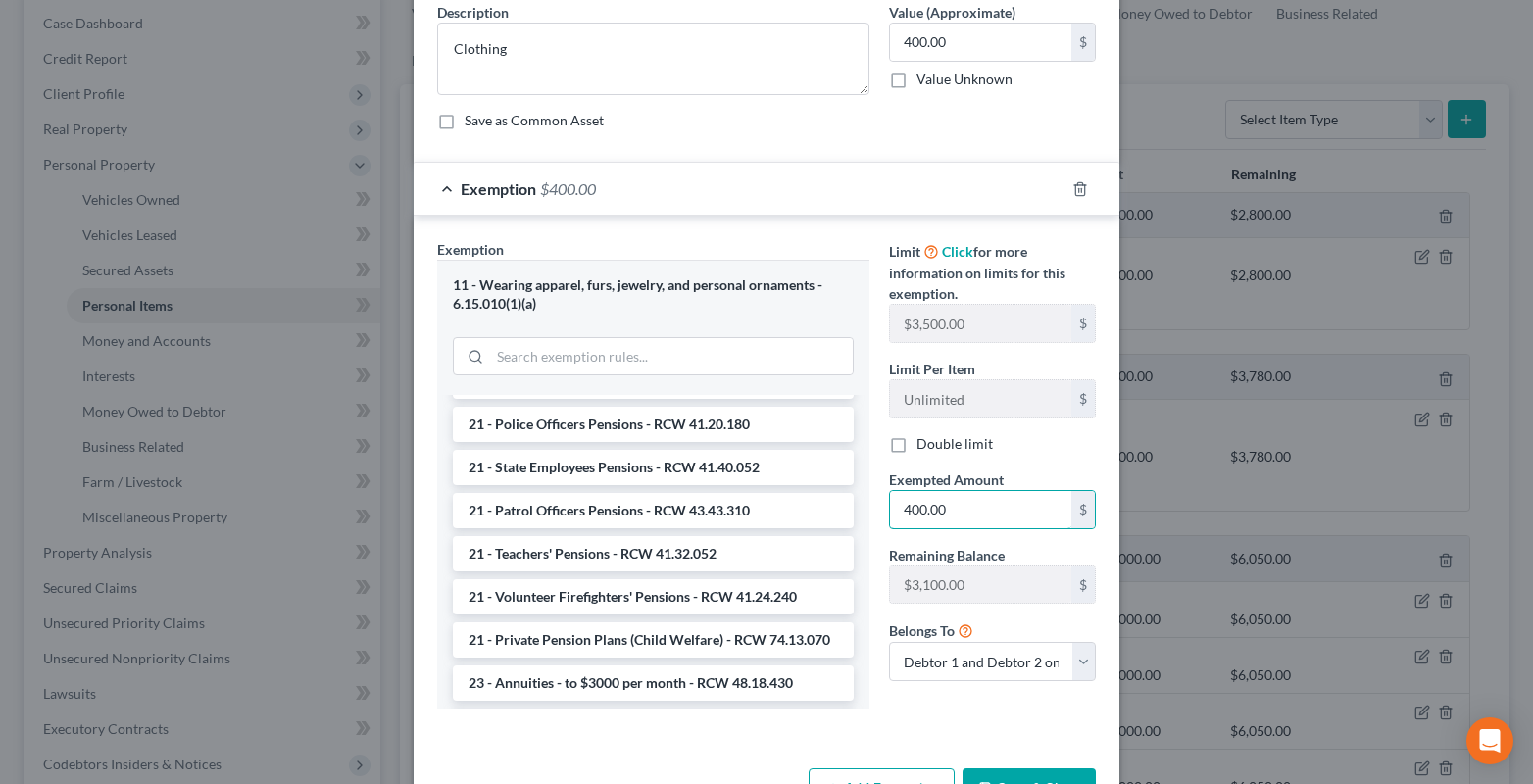
scroll to position [153, 0]
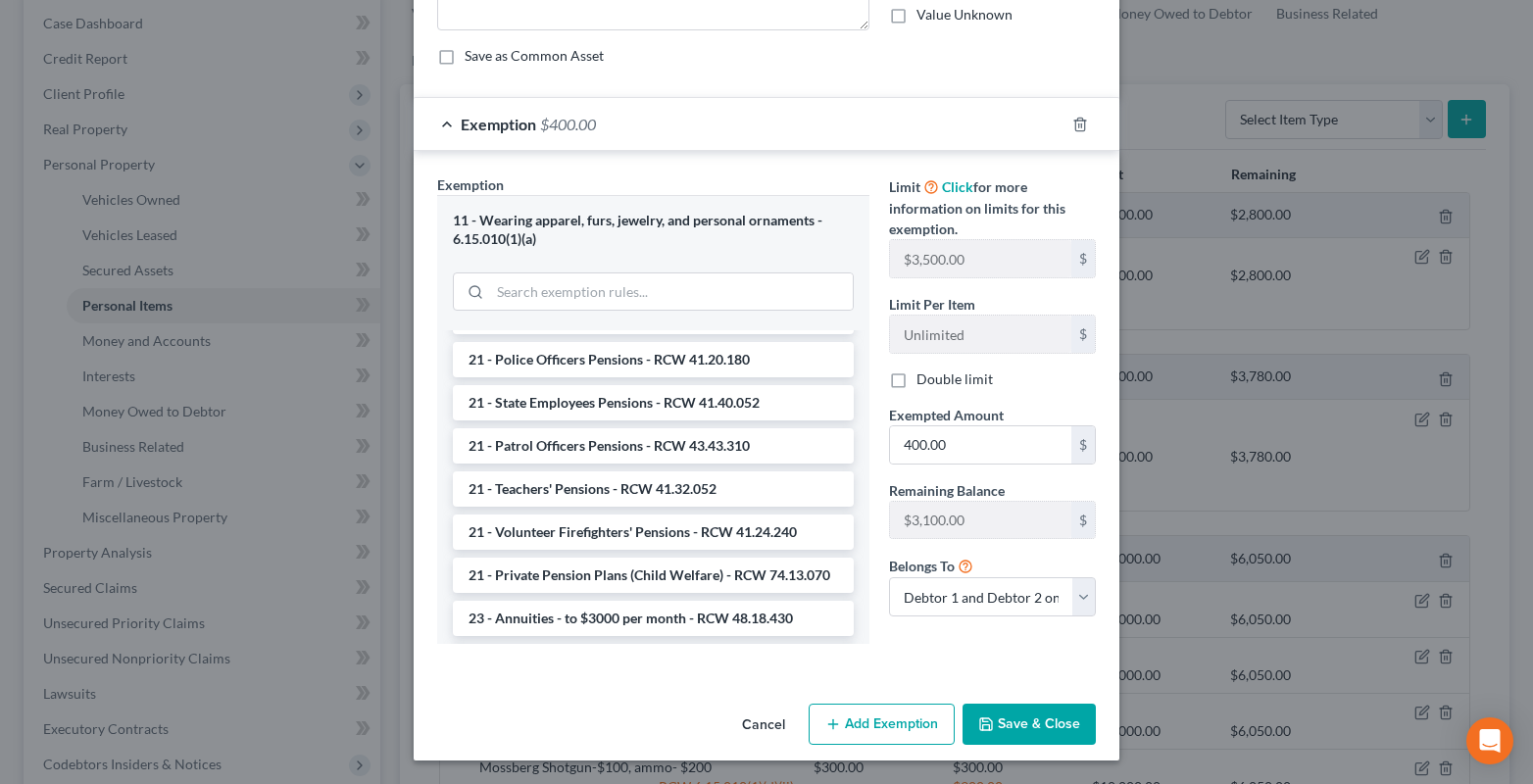
click at [995, 717] on button "Save & Close" at bounding box center [1028, 723] width 133 height 41
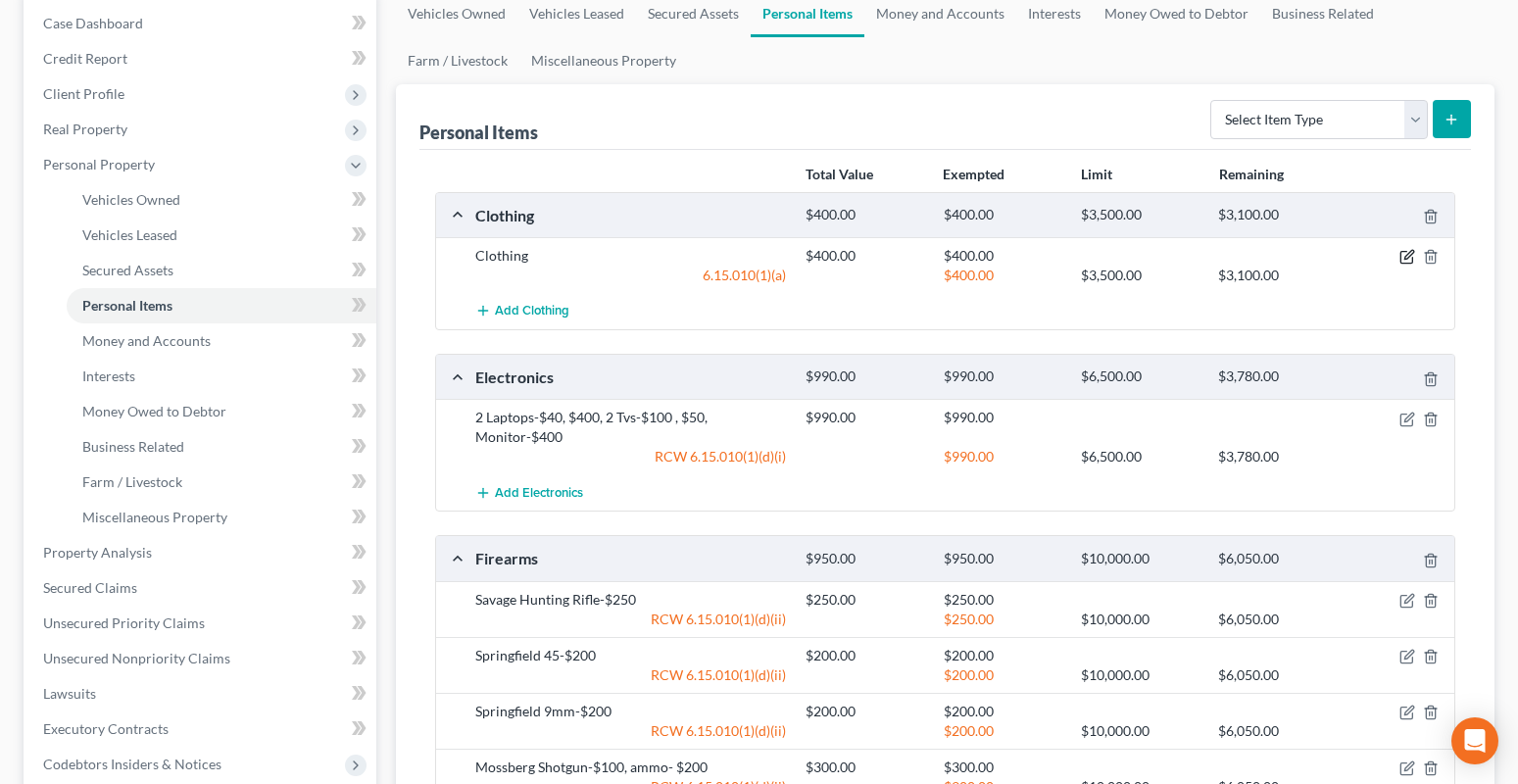
click at [1413, 260] on icon "button" at bounding box center [1407, 257] width 16 height 16
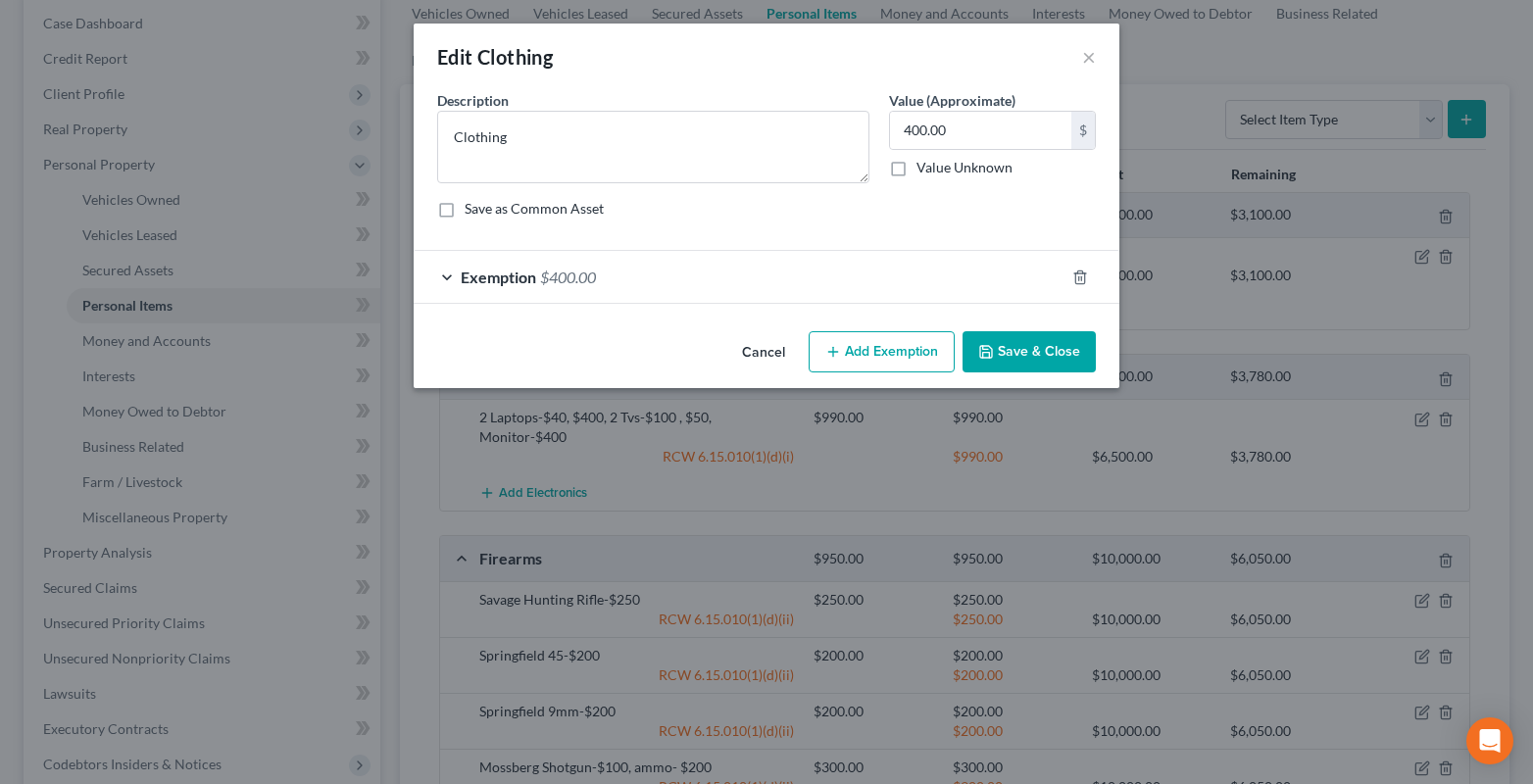
click at [447, 276] on div "Exemption $400.00" at bounding box center [739, 277] width 651 height 52
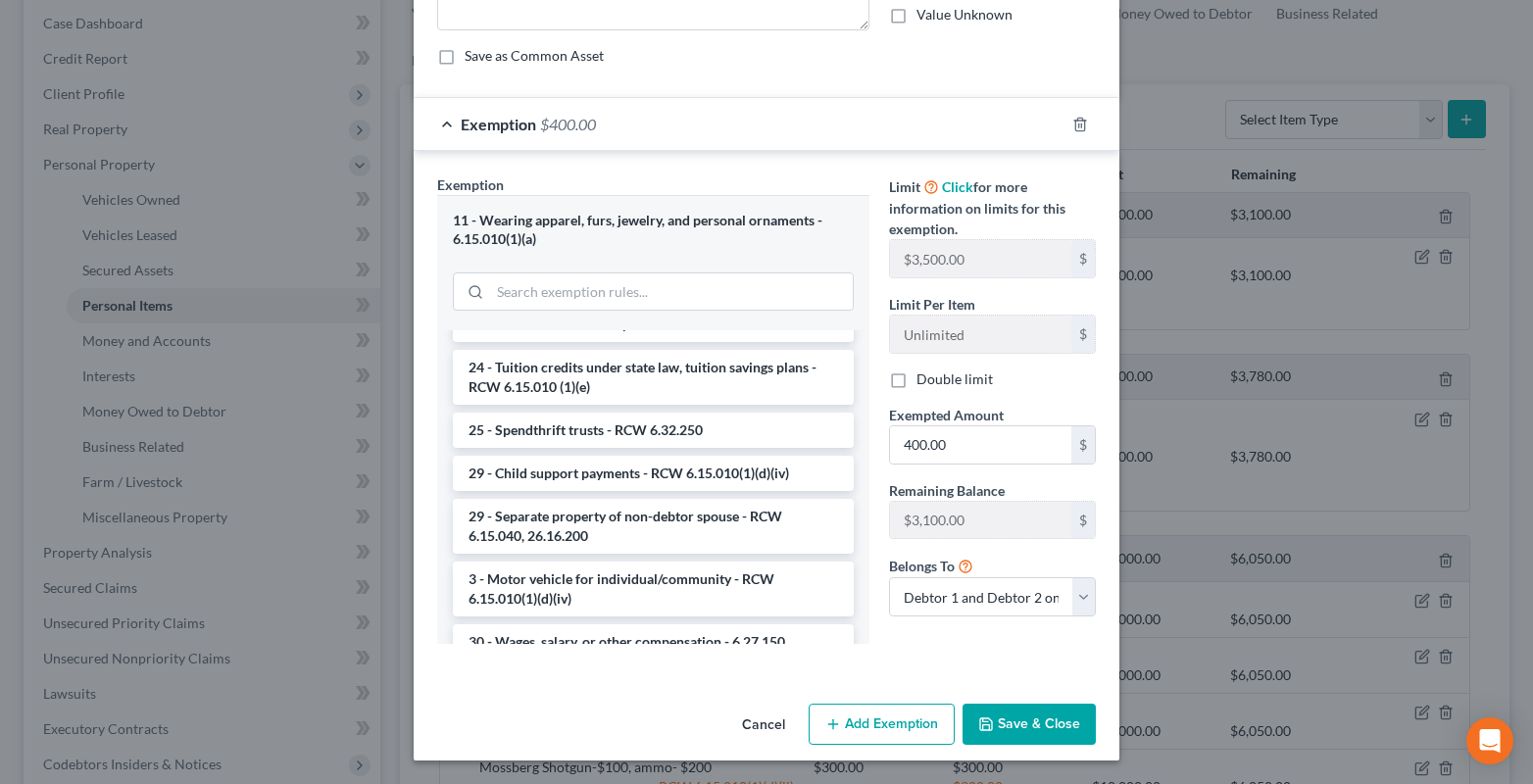
click at [1014, 720] on button "Save & Close" at bounding box center [1028, 723] width 133 height 41
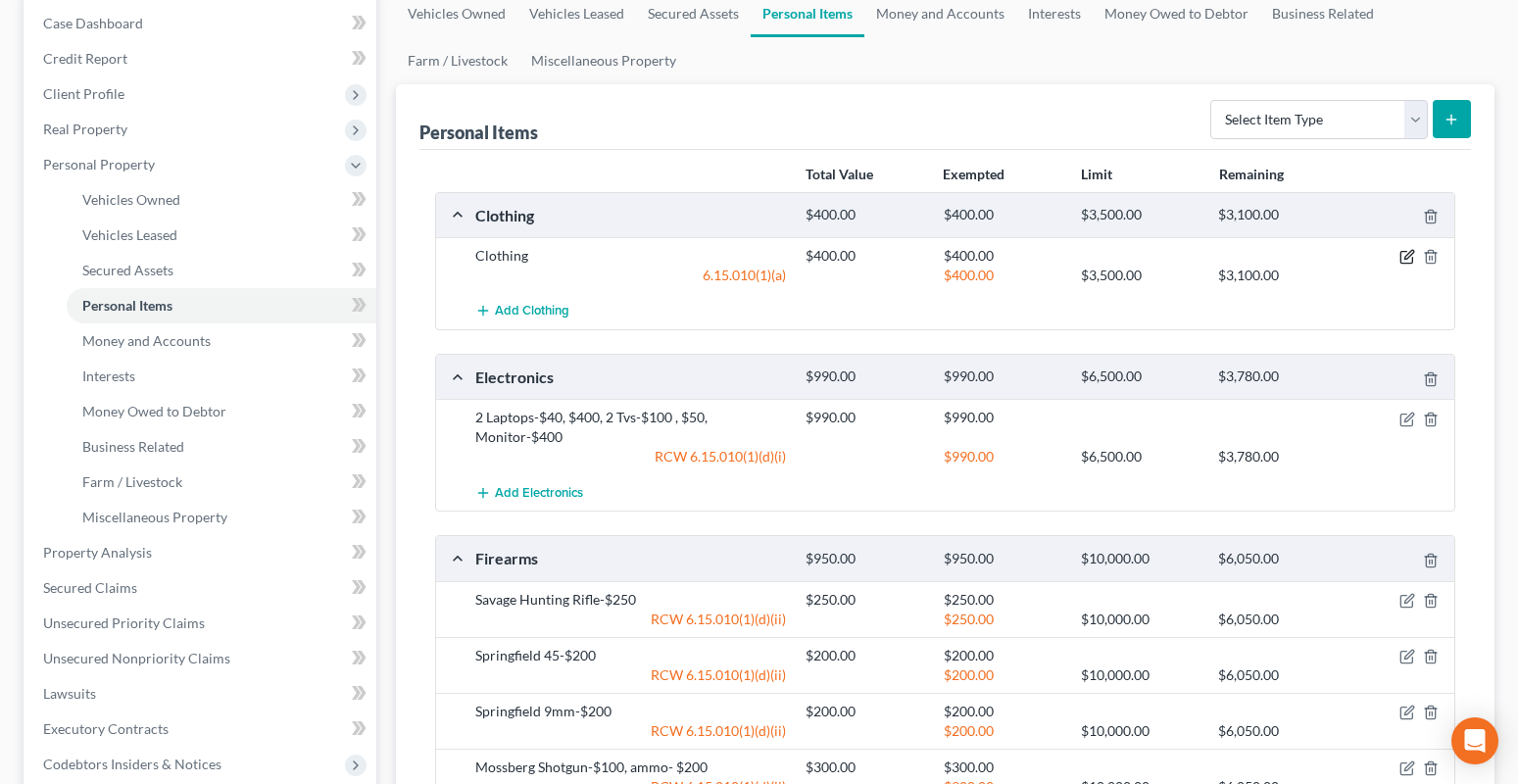
click at [1403, 255] on icon "button" at bounding box center [1407, 257] width 16 height 16
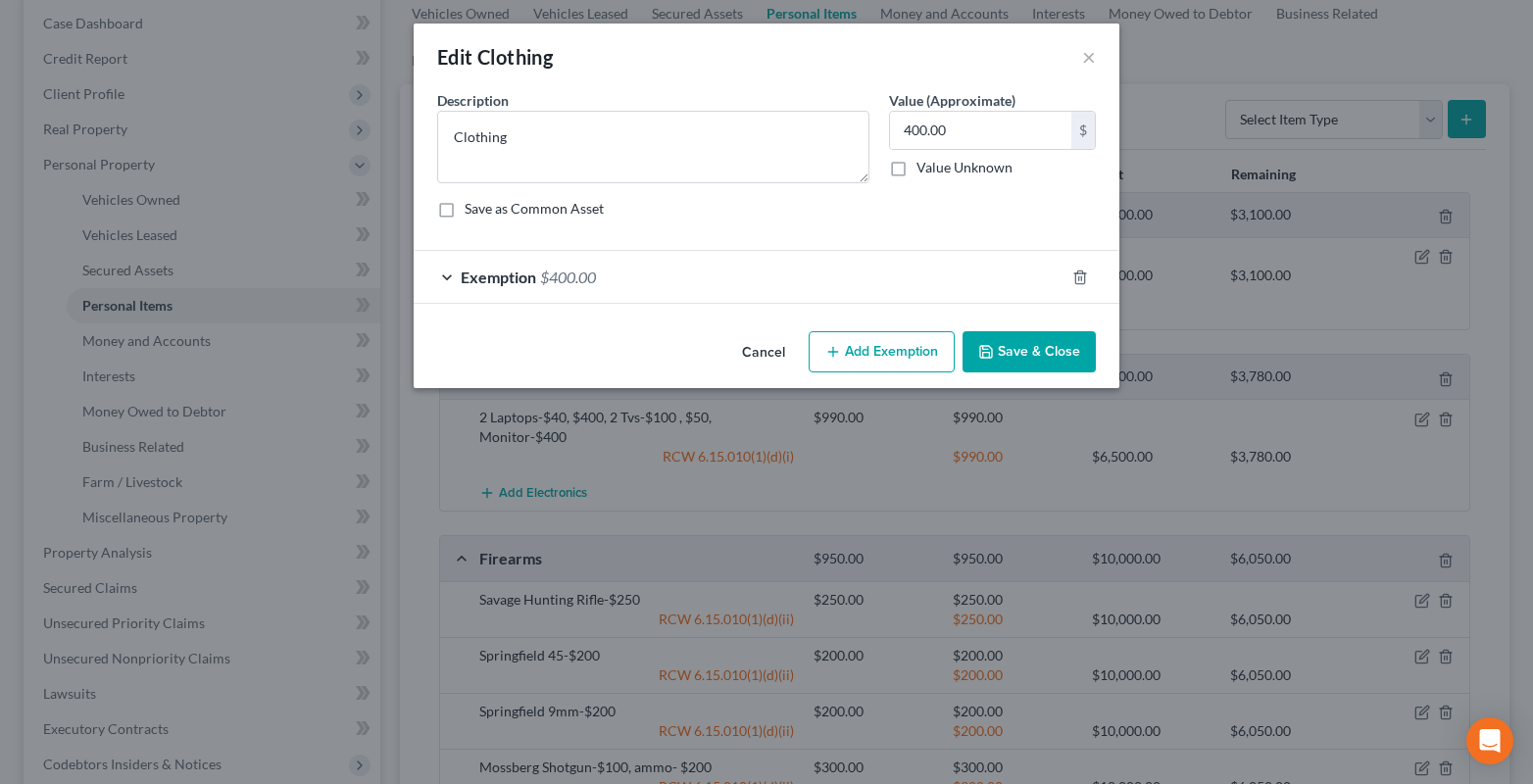
click at [629, 285] on div "Exemption $400.00" at bounding box center [739, 277] width 651 height 52
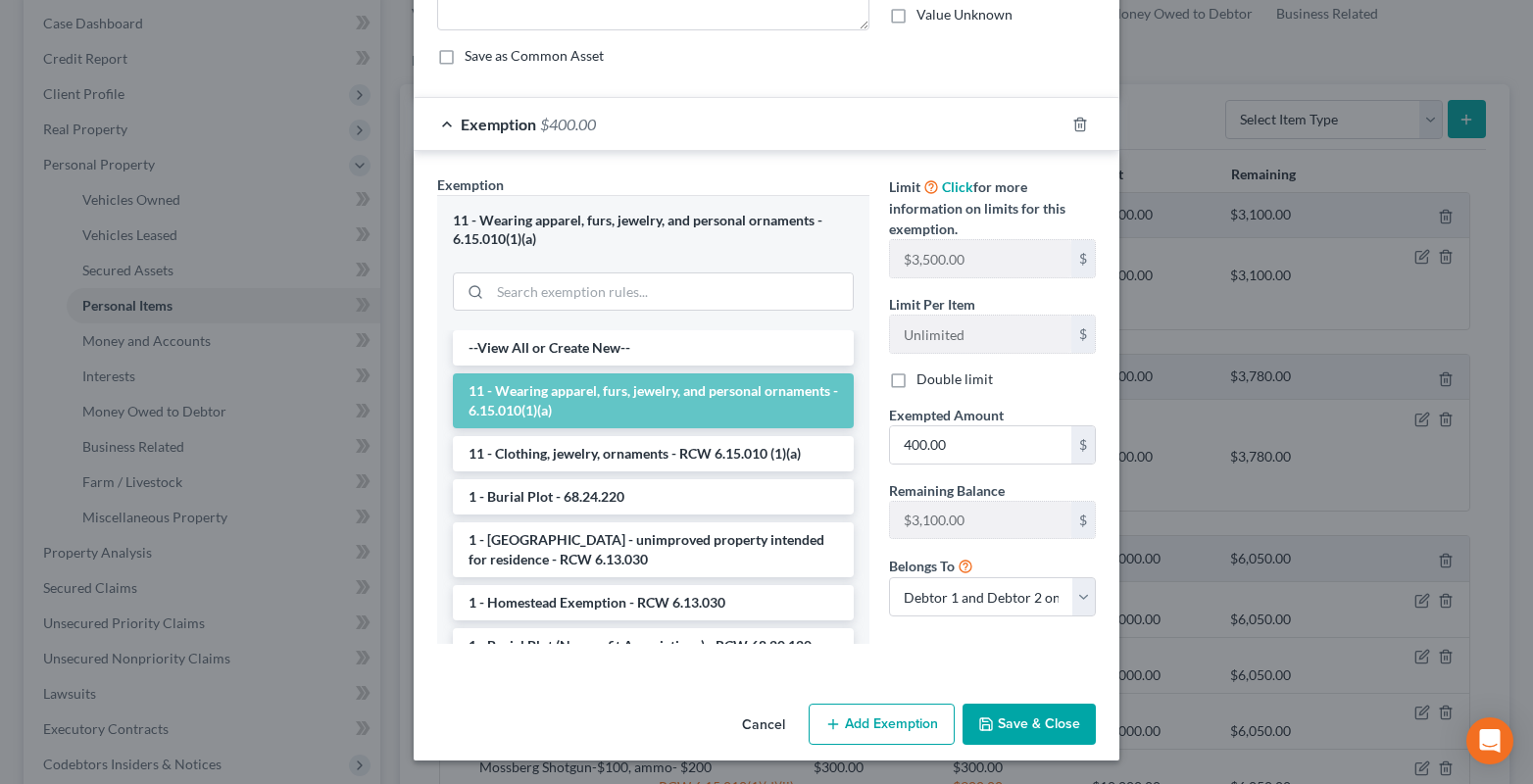
click at [1037, 735] on button "Save & Close" at bounding box center [1028, 723] width 133 height 41
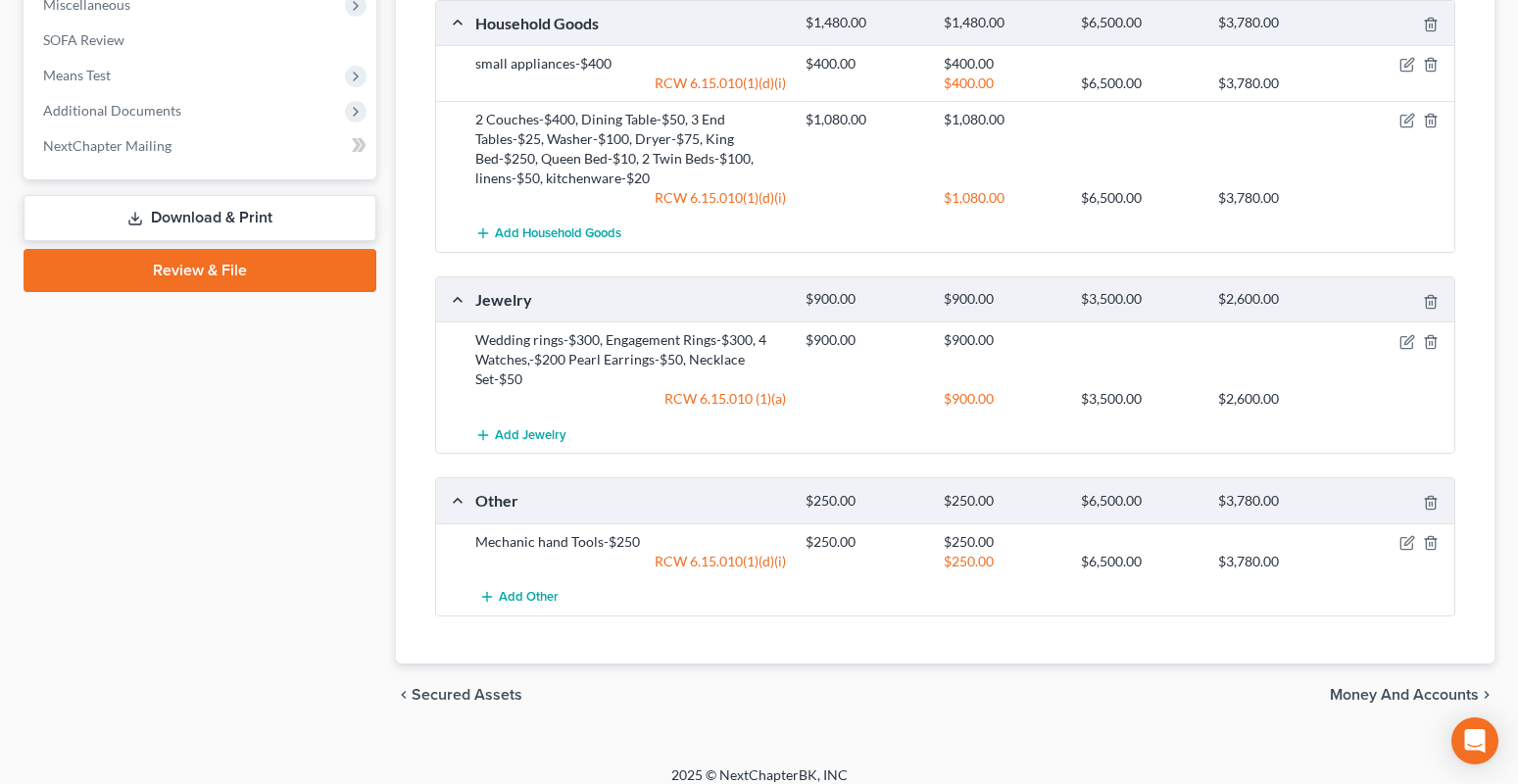
scroll to position [1080, 0]
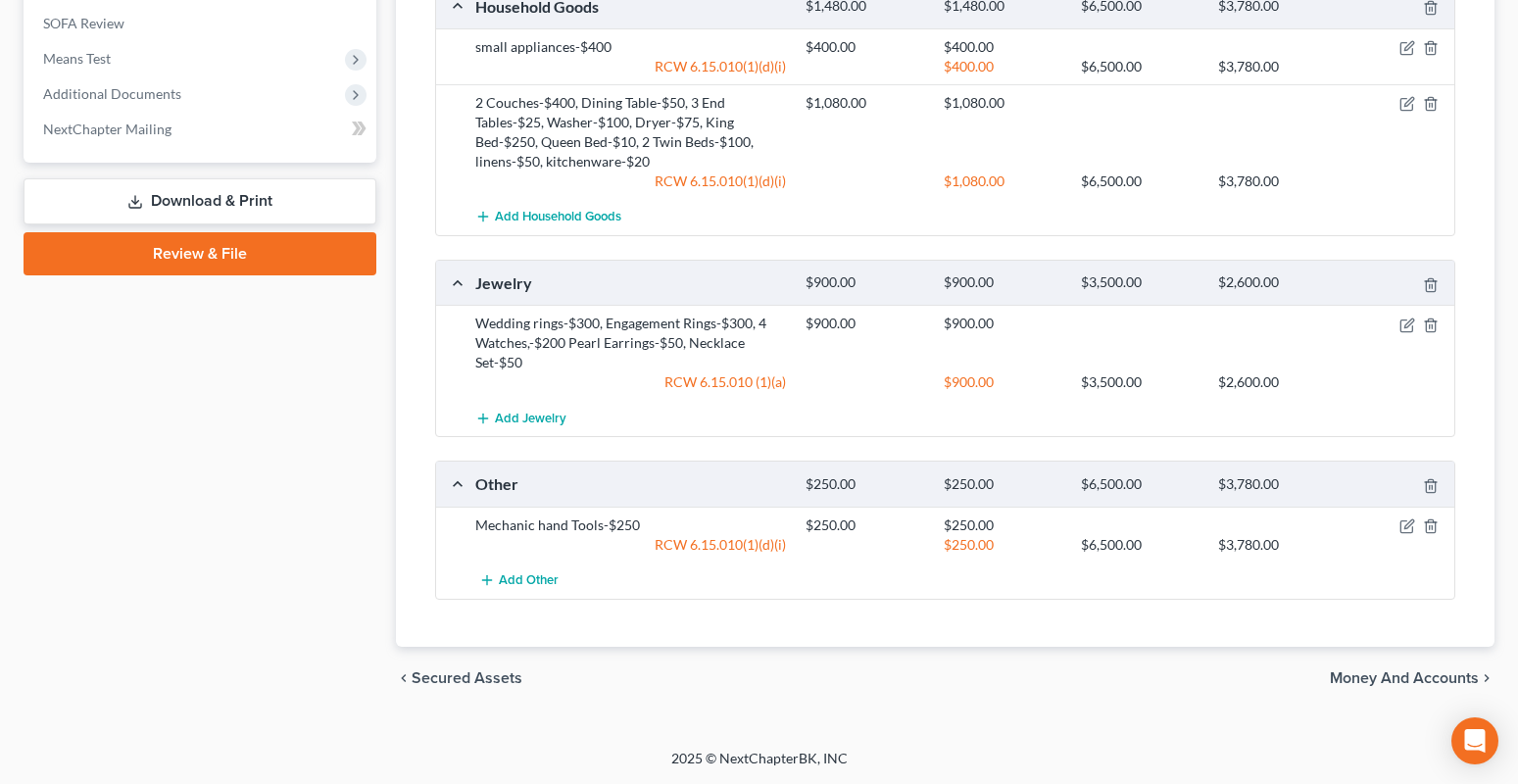
click at [1378, 678] on span "Money and Accounts" at bounding box center [1404, 678] width 149 height 16
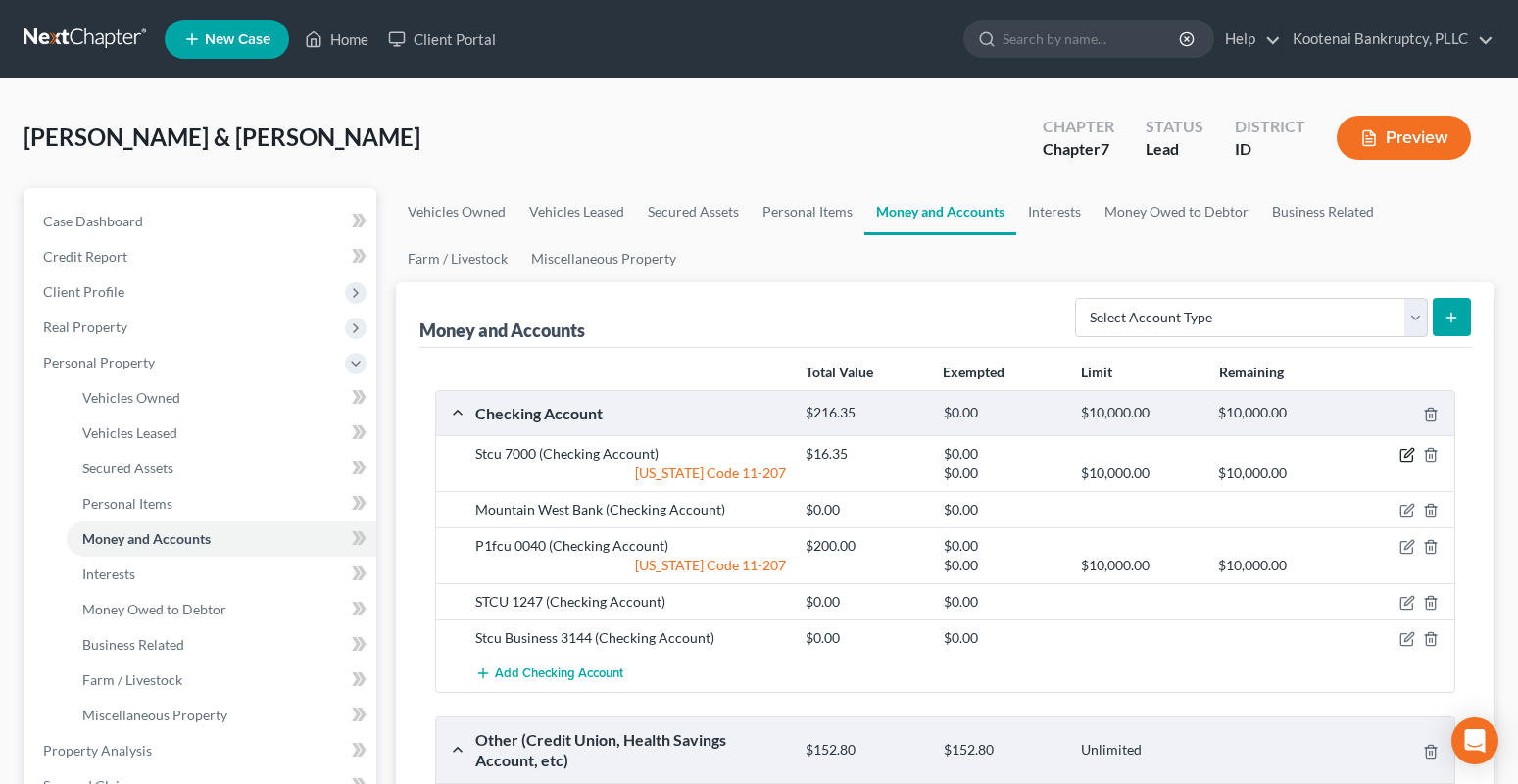
click at [1404, 458] on icon "button" at bounding box center [1407, 454] width 16 height 16
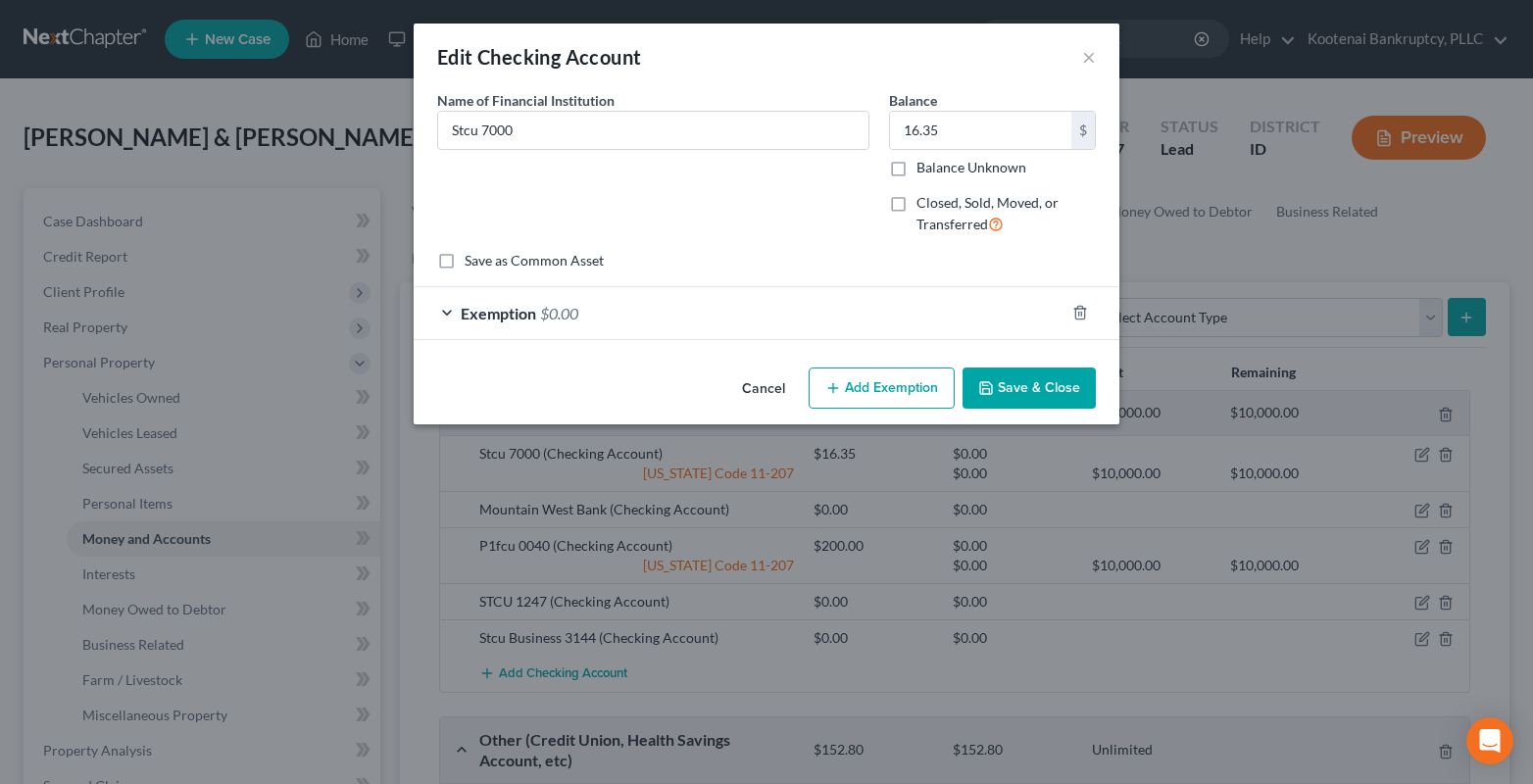
click at [443, 312] on div "Exemption $0.00" at bounding box center [739, 313] width 651 height 52
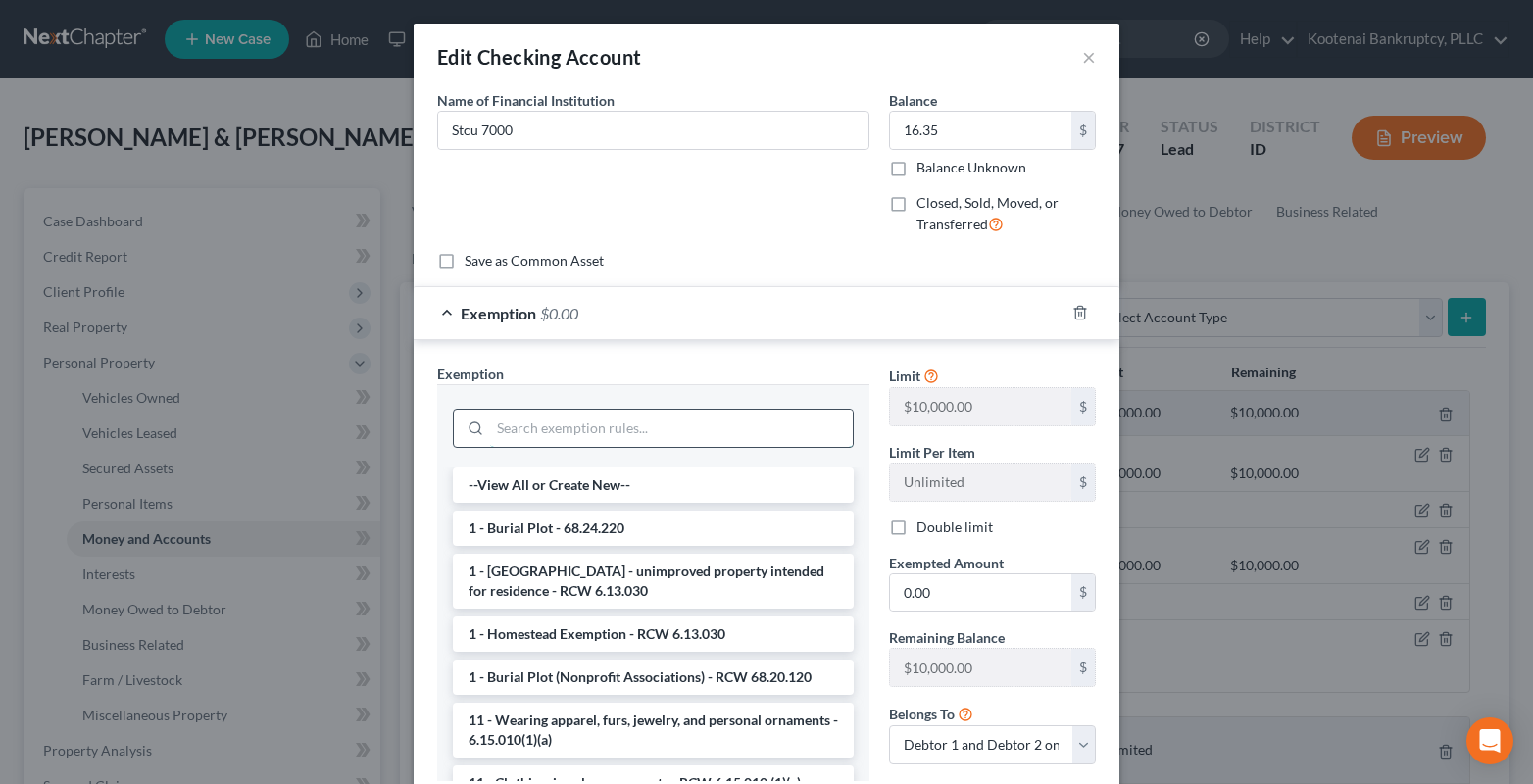
click at [513, 431] on input "search" at bounding box center [671, 427] width 363 height 37
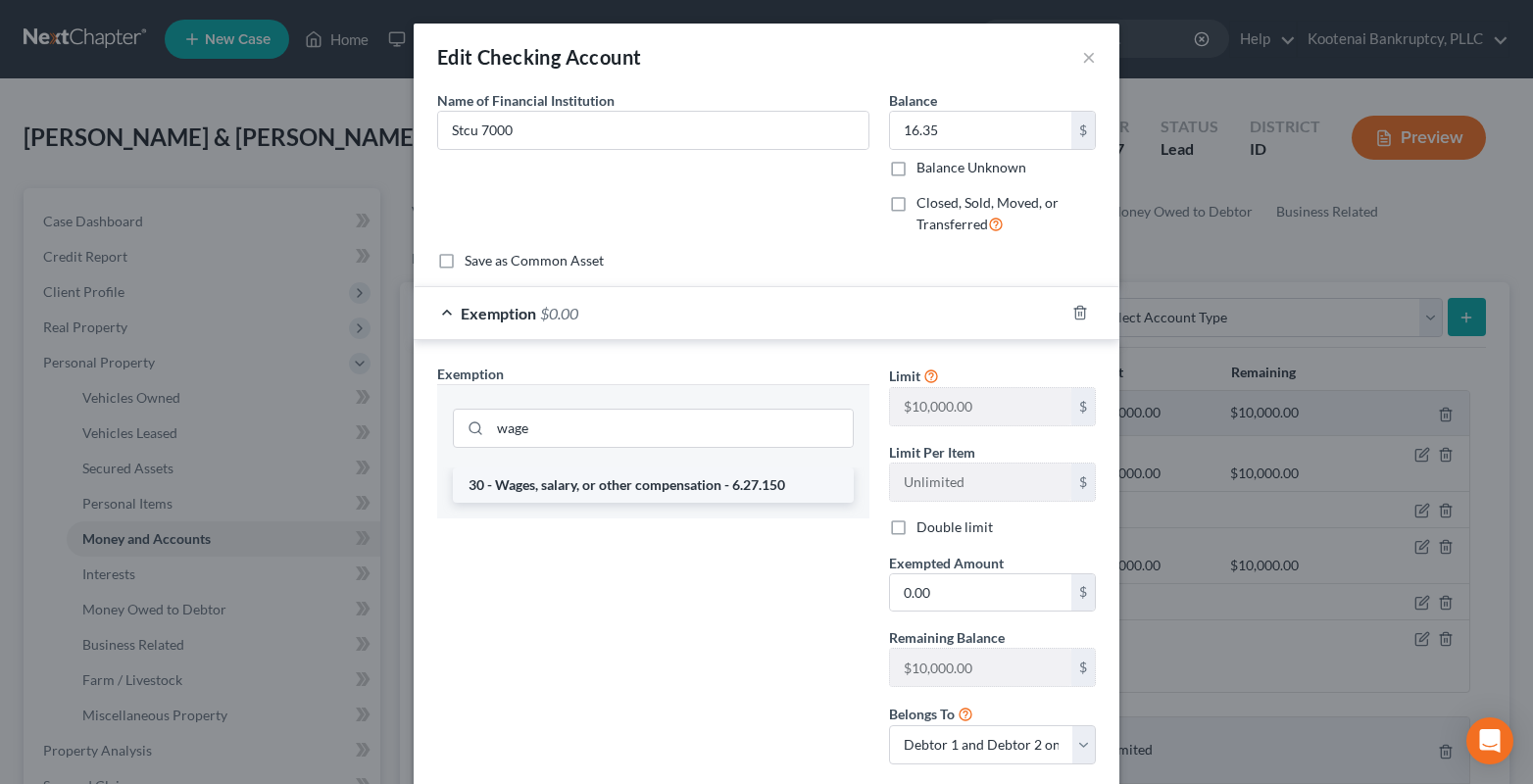
click at [514, 491] on li "30 - Wages, salary, or other compensation - 6.27.150" at bounding box center [653, 484] width 401 height 35
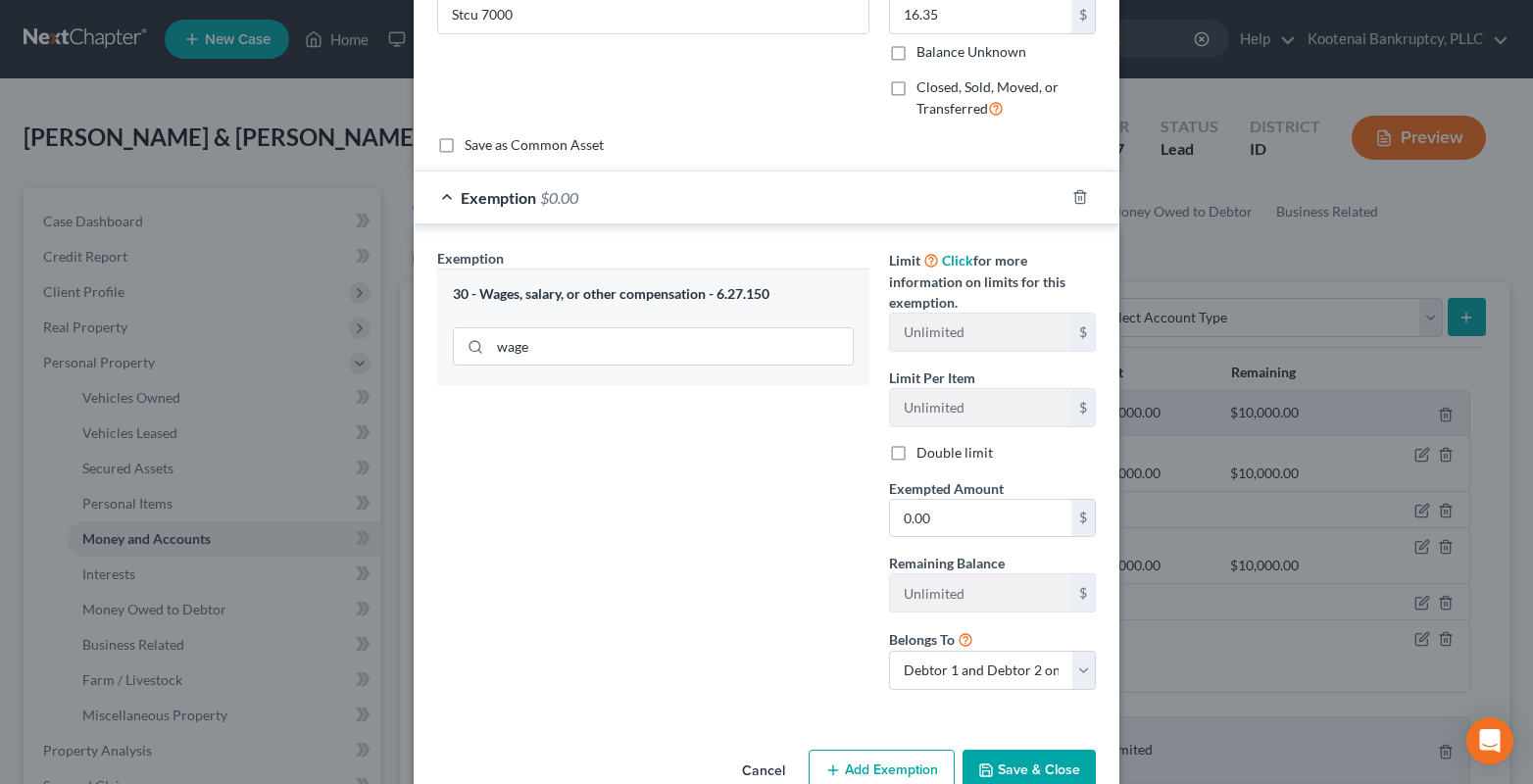
scroll to position [161, 0]
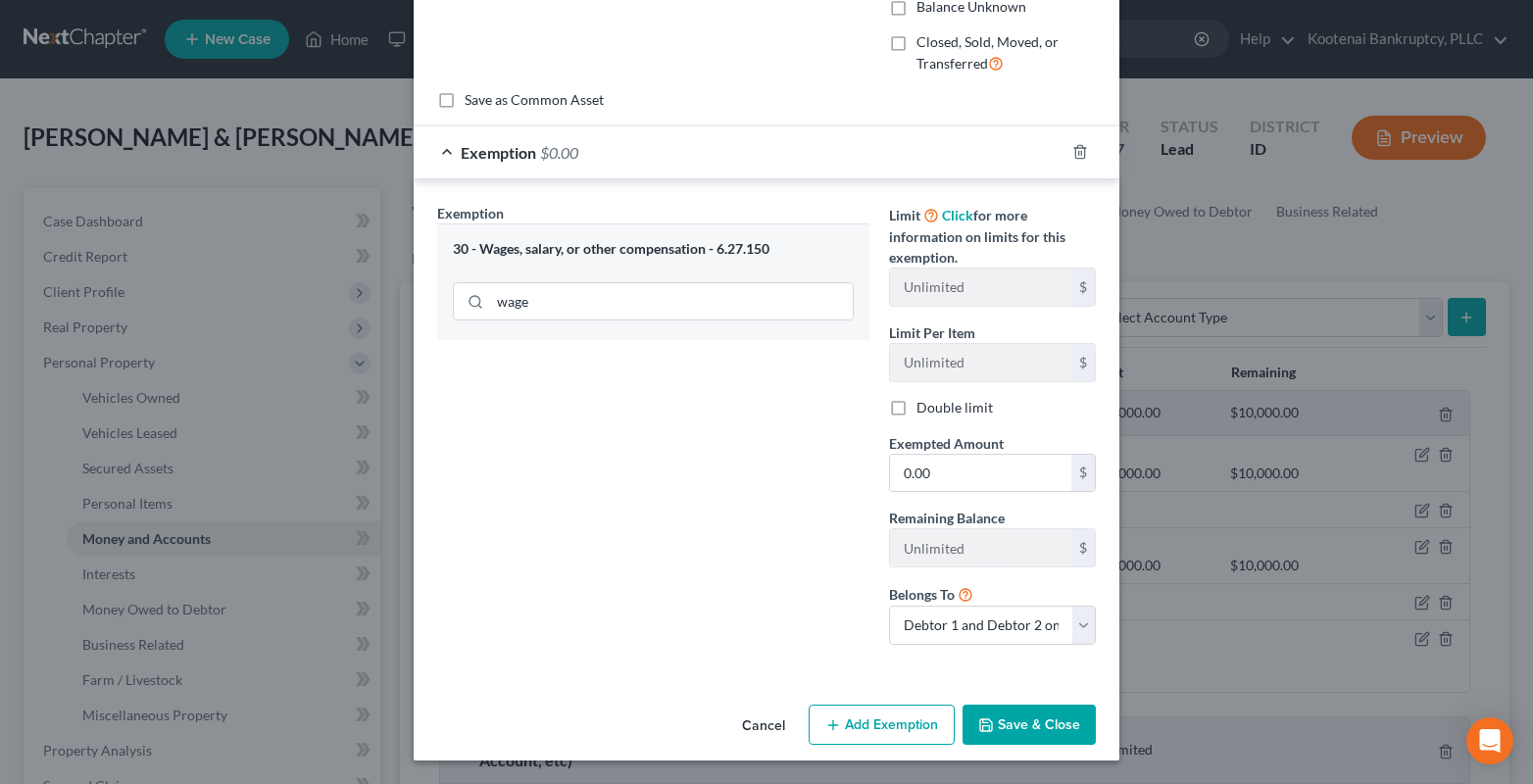
click at [1027, 728] on button "Save & Close" at bounding box center [1028, 724] width 133 height 41
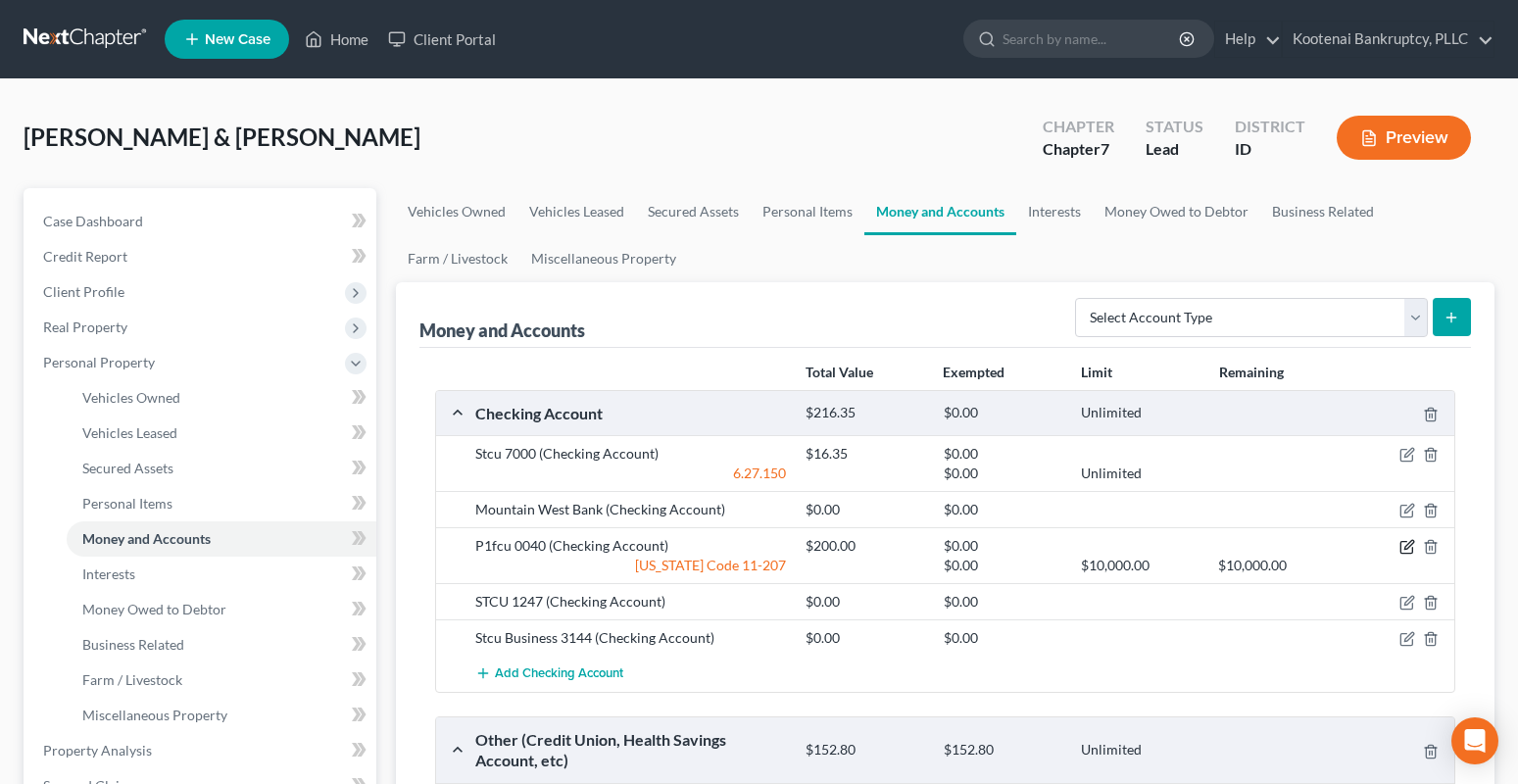
click at [1403, 544] on icon "button" at bounding box center [1407, 546] width 16 height 16
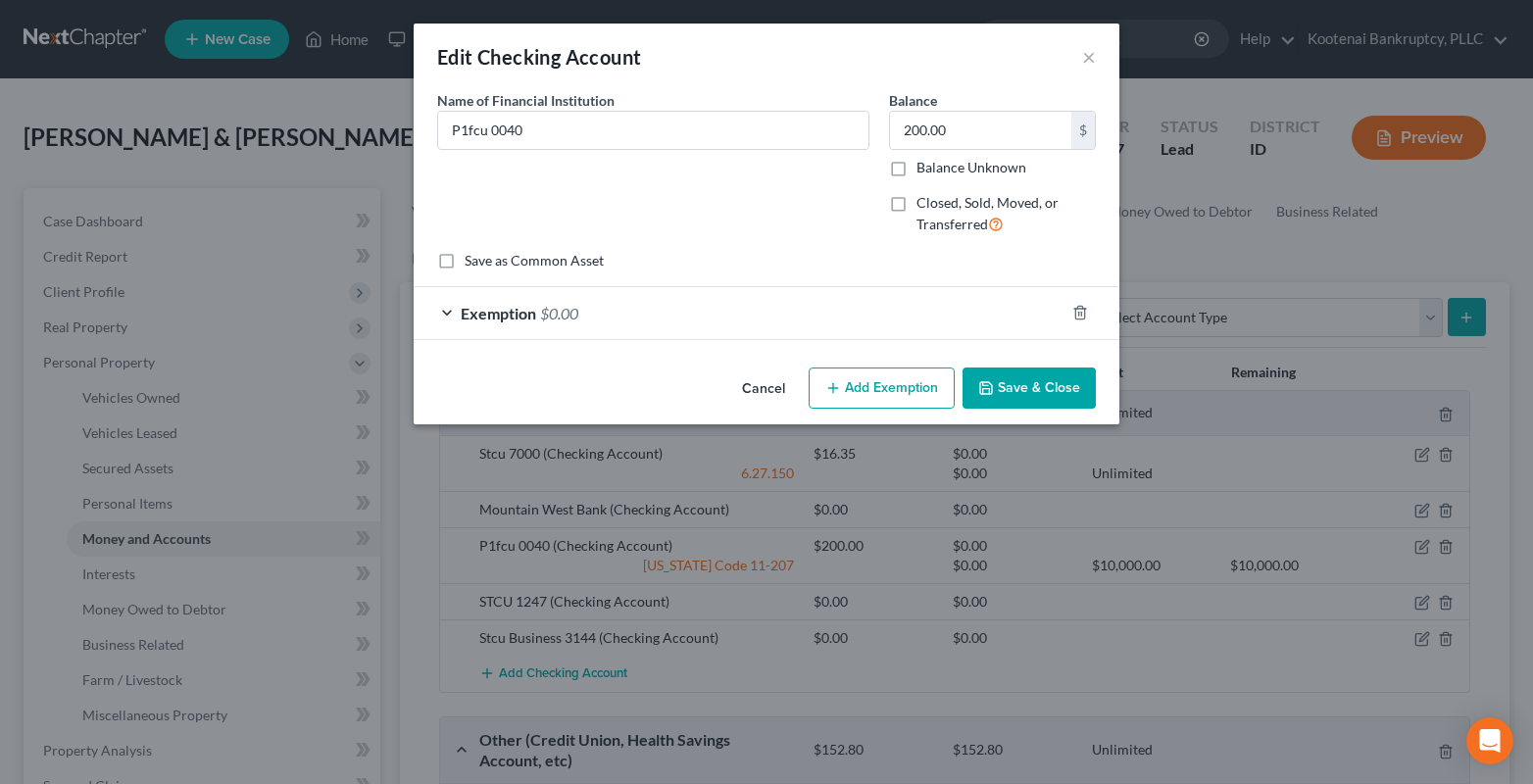
click at [441, 313] on div "Exemption $0.00" at bounding box center [739, 313] width 651 height 52
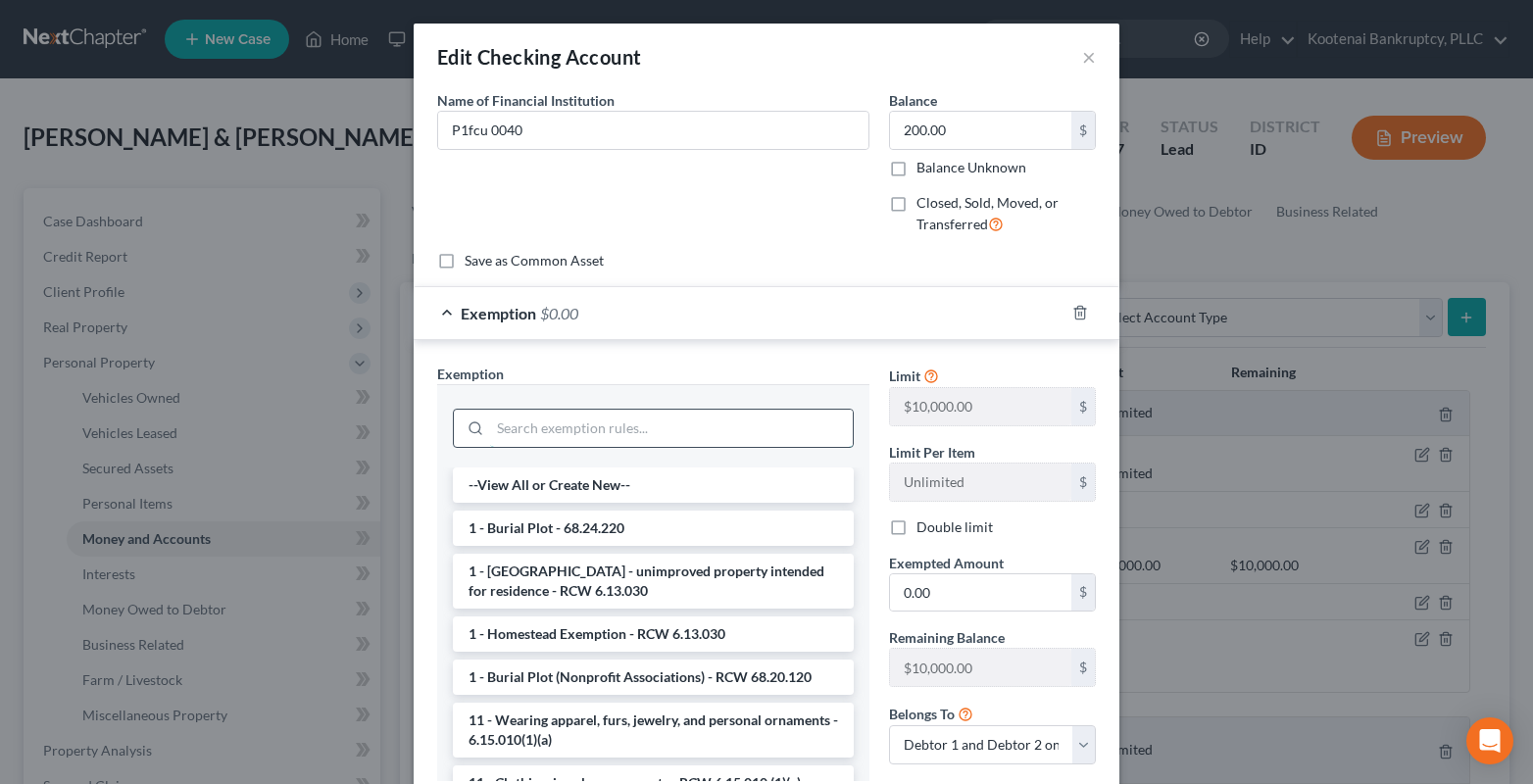
click at [508, 427] on input "search" at bounding box center [671, 427] width 363 height 37
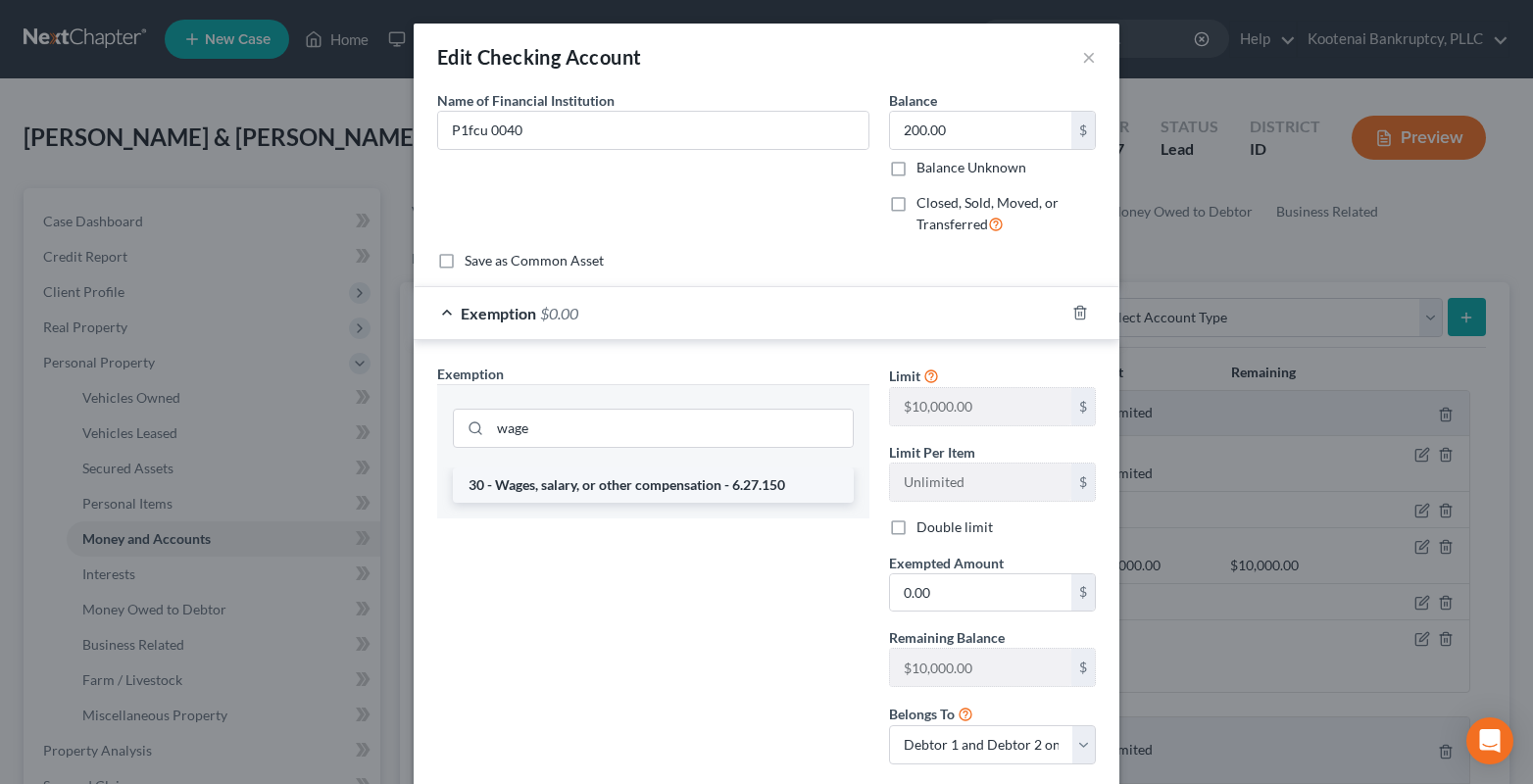
click at [536, 480] on li "30 - Wages, salary, or other compensation - 6.27.150" at bounding box center [653, 484] width 401 height 35
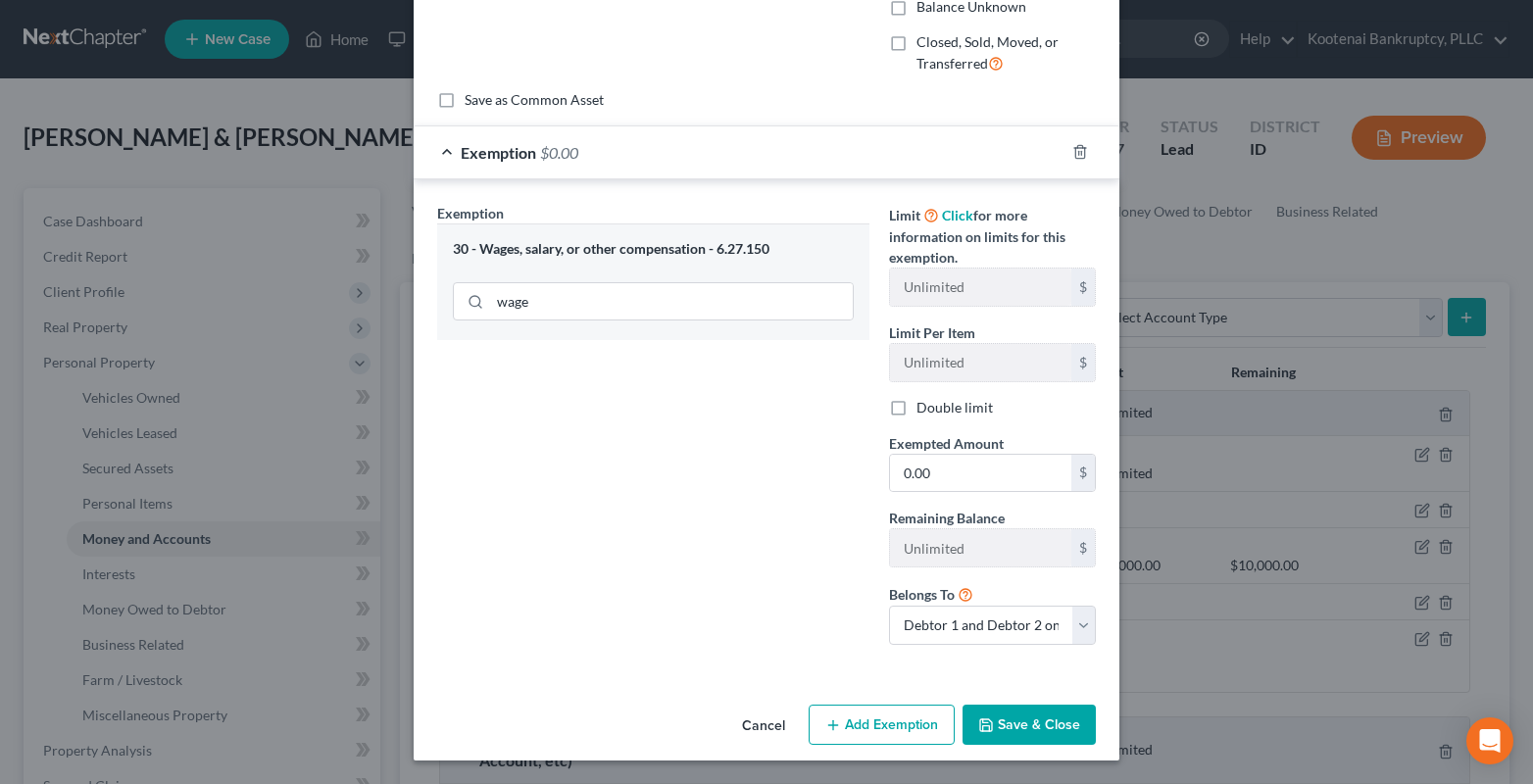
click at [1027, 722] on button "Save & Close" at bounding box center [1028, 724] width 133 height 41
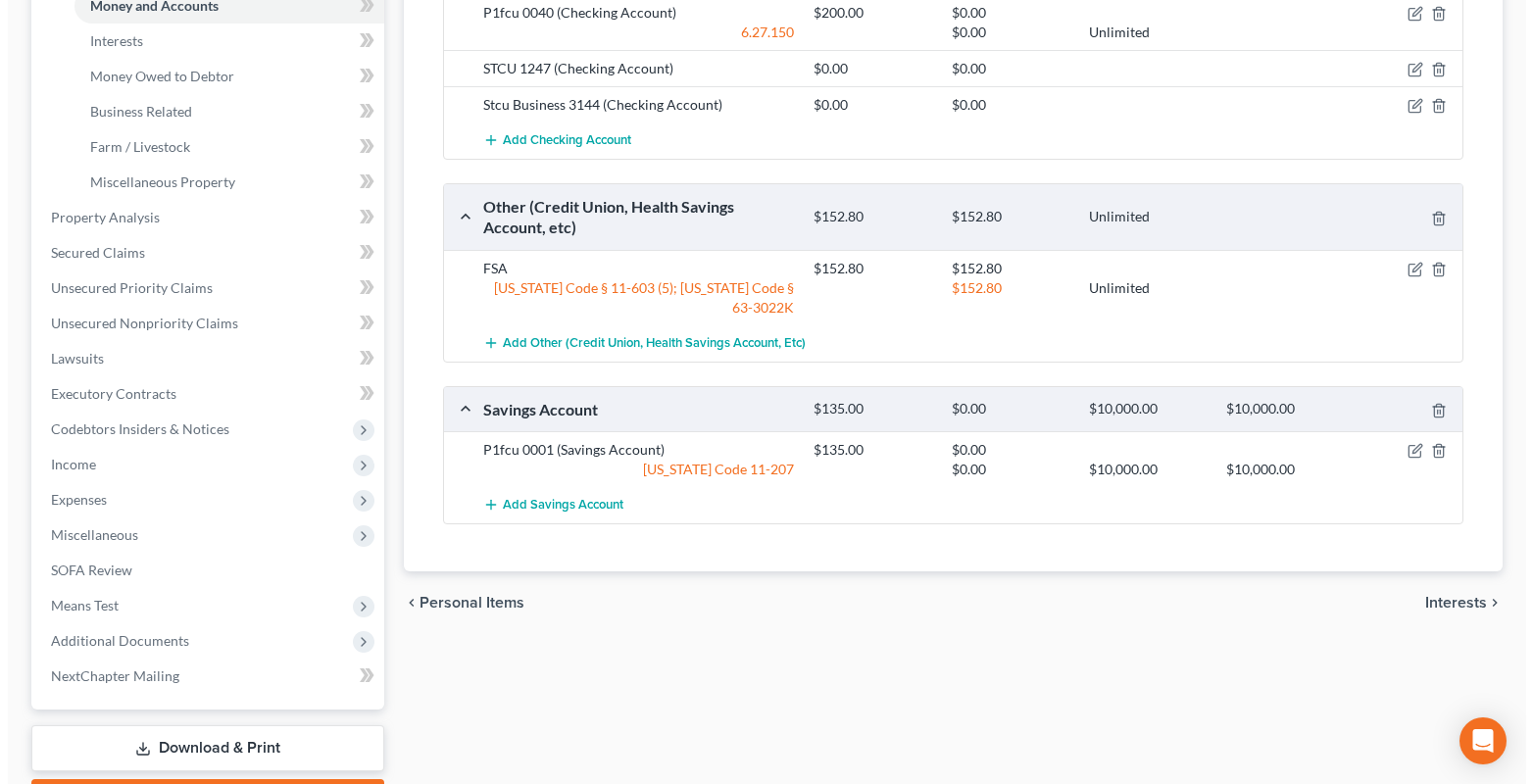
scroll to position [587, 0]
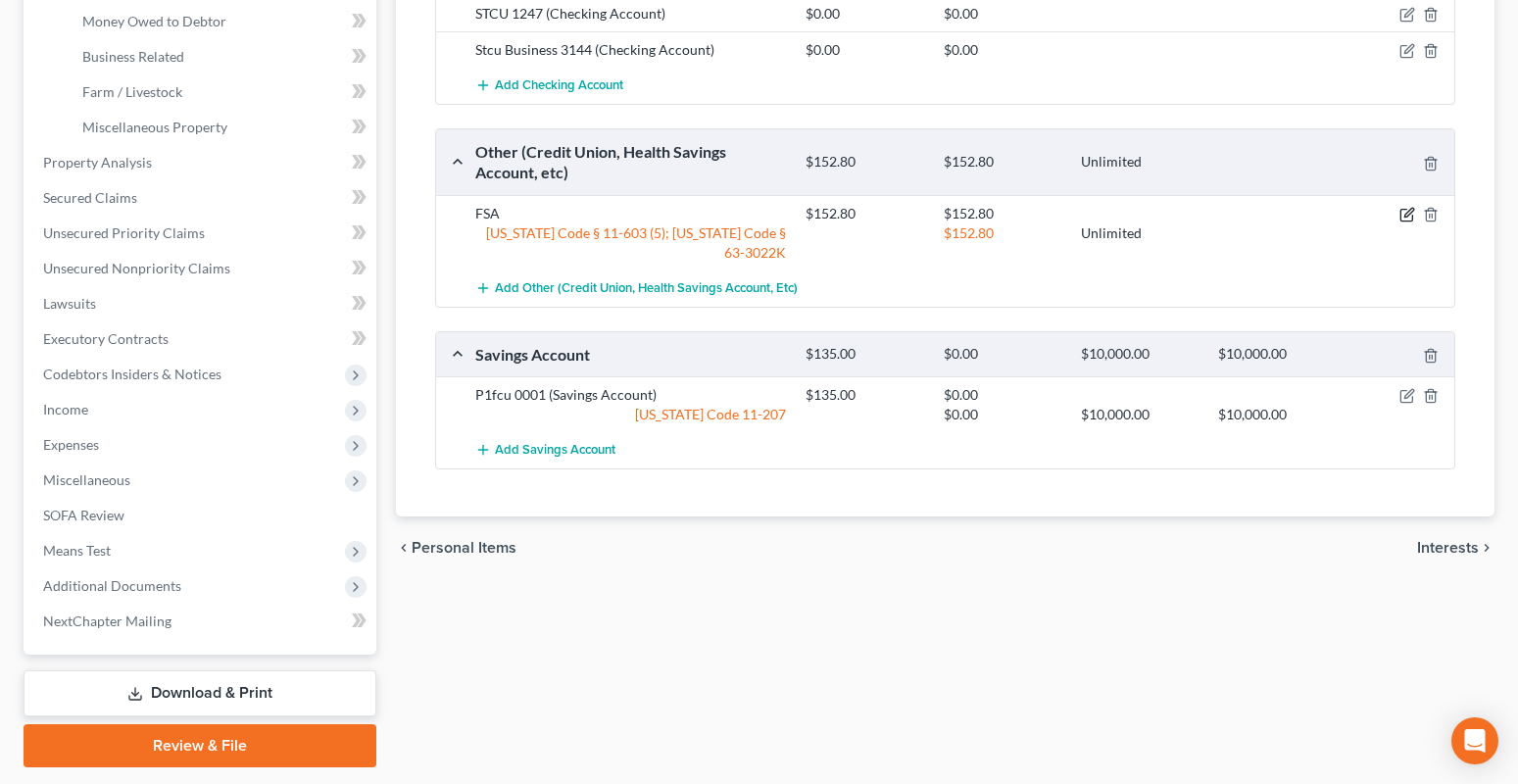
click at [1411, 217] on icon "button" at bounding box center [1407, 215] width 16 height 16
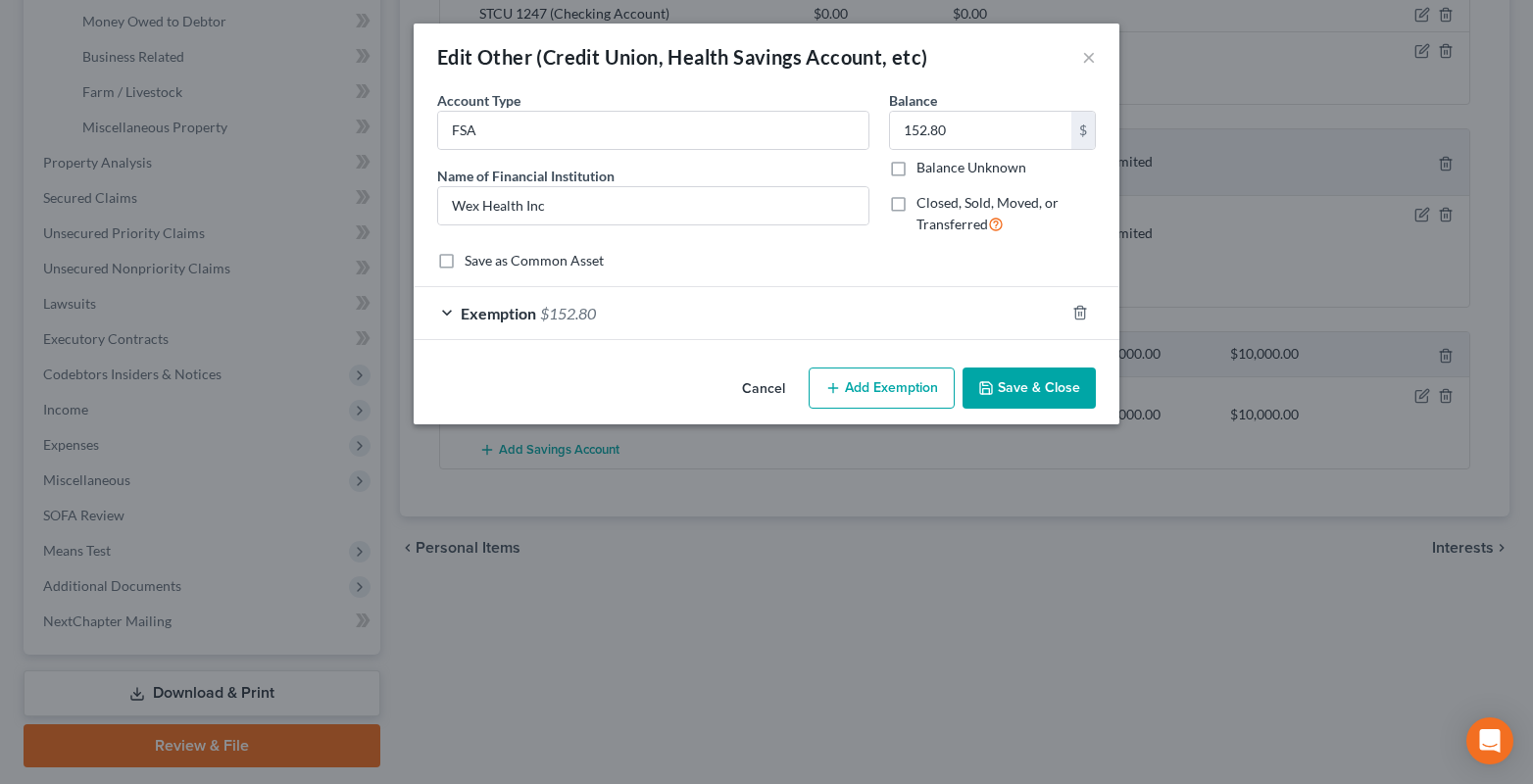
click at [449, 316] on div "Exemption $152.80" at bounding box center [739, 313] width 651 height 52
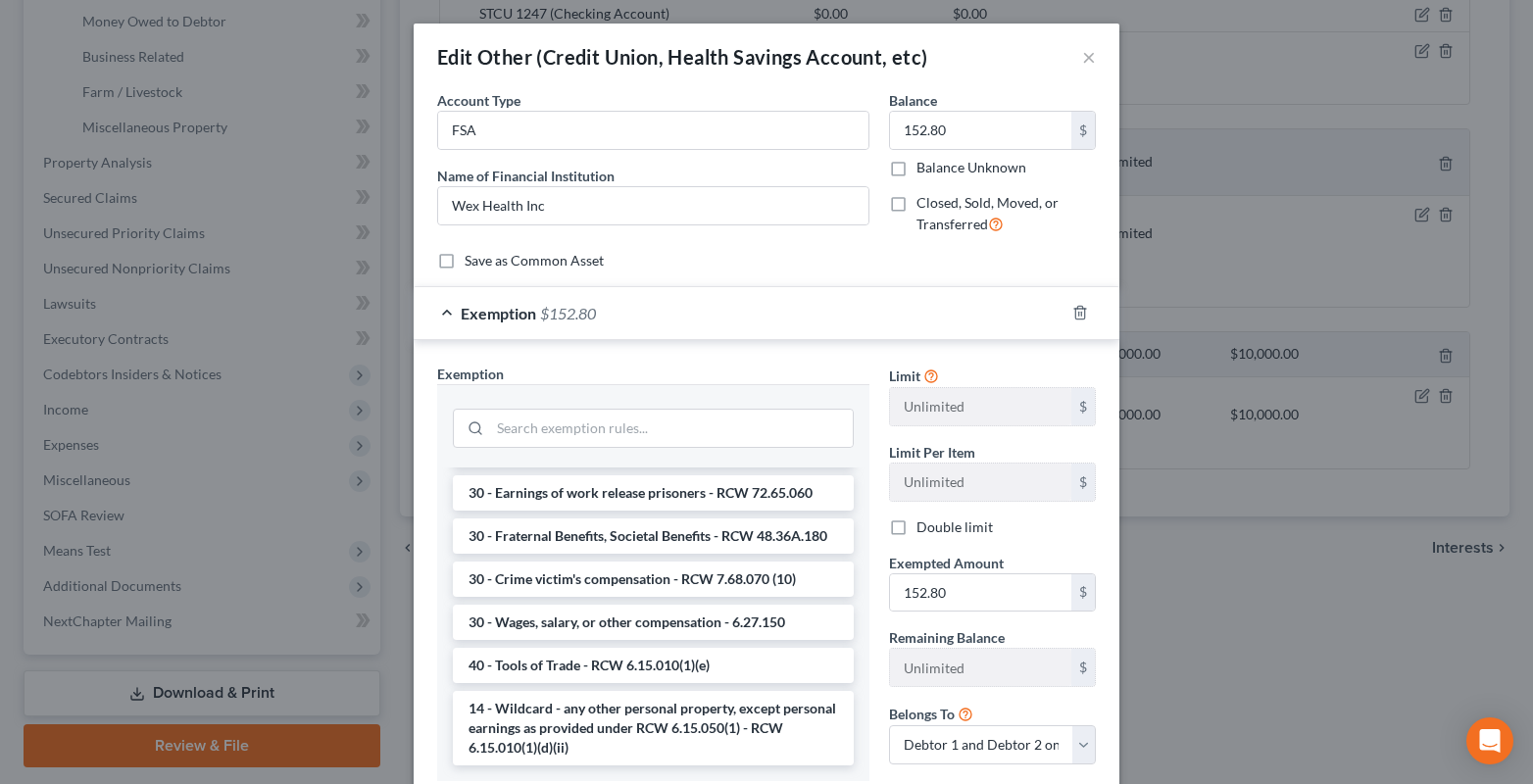
scroll to position [2076, 0]
click at [548, 738] on li "14 - Wildcard - any other personal property, except personal earnings as provid…" at bounding box center [653, 727] width 401 height 75
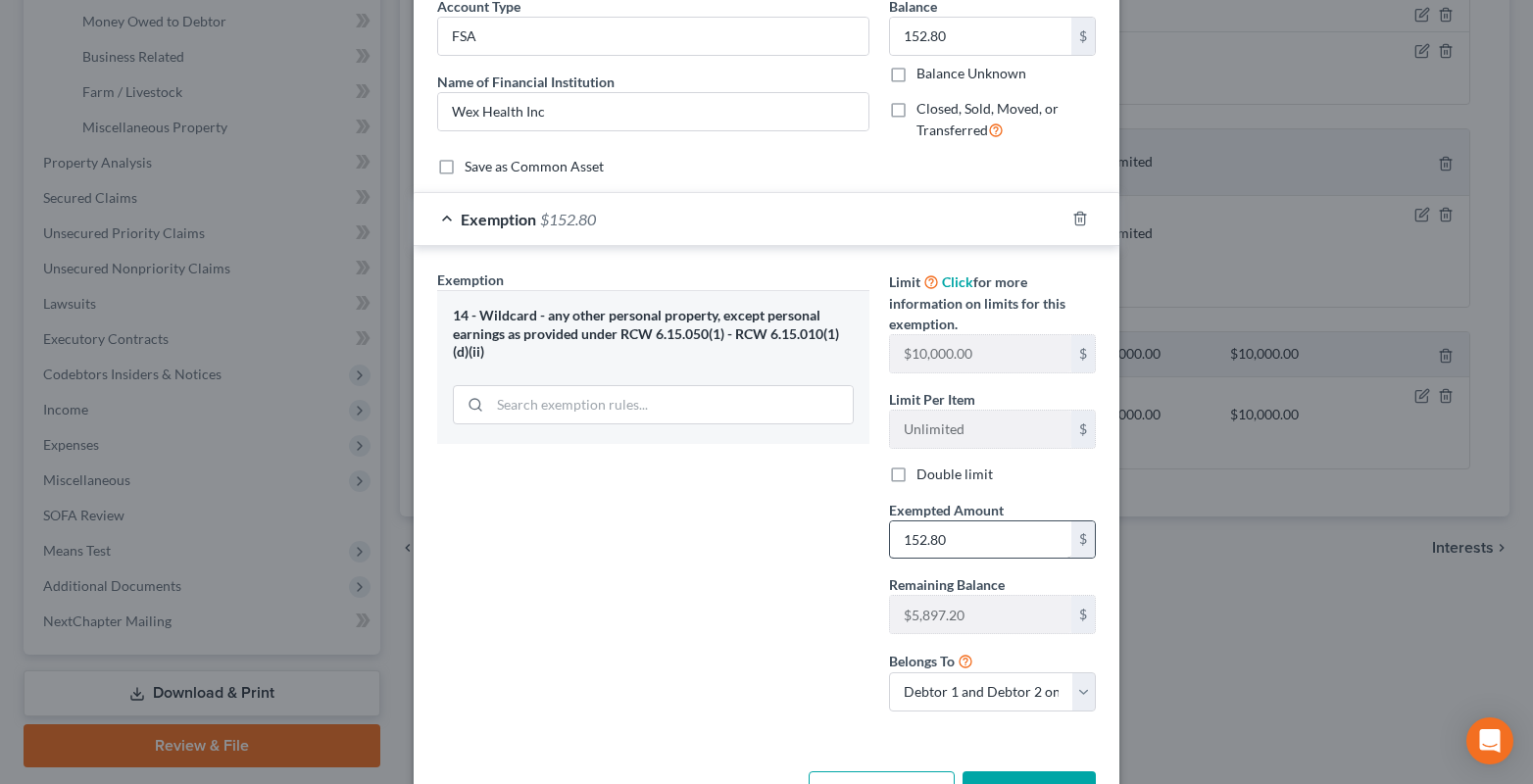
scroll to position [161, 0]
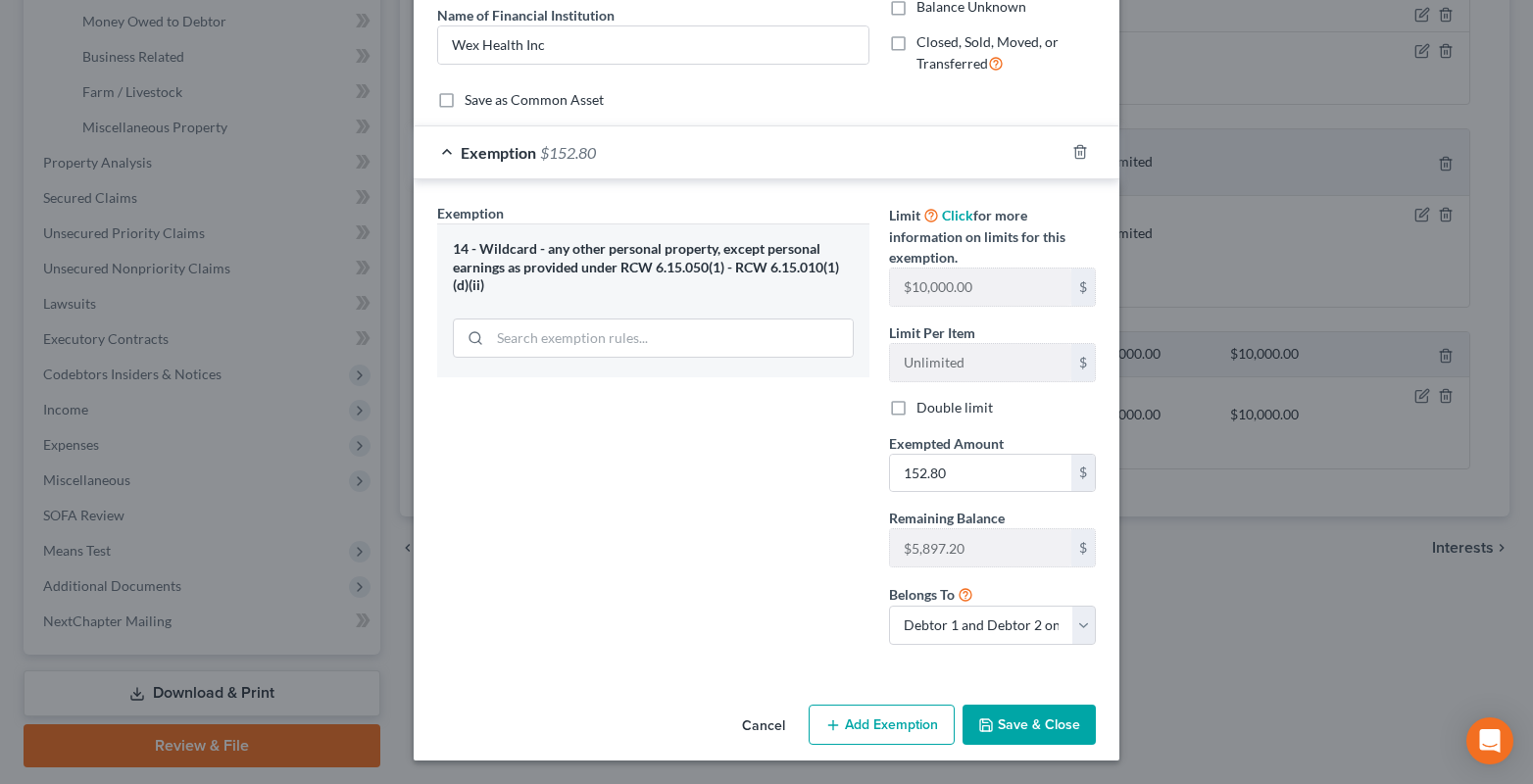
click at [995, 728] on button "Save & Close" at bounding box center [1028, 724] width 133 height 41
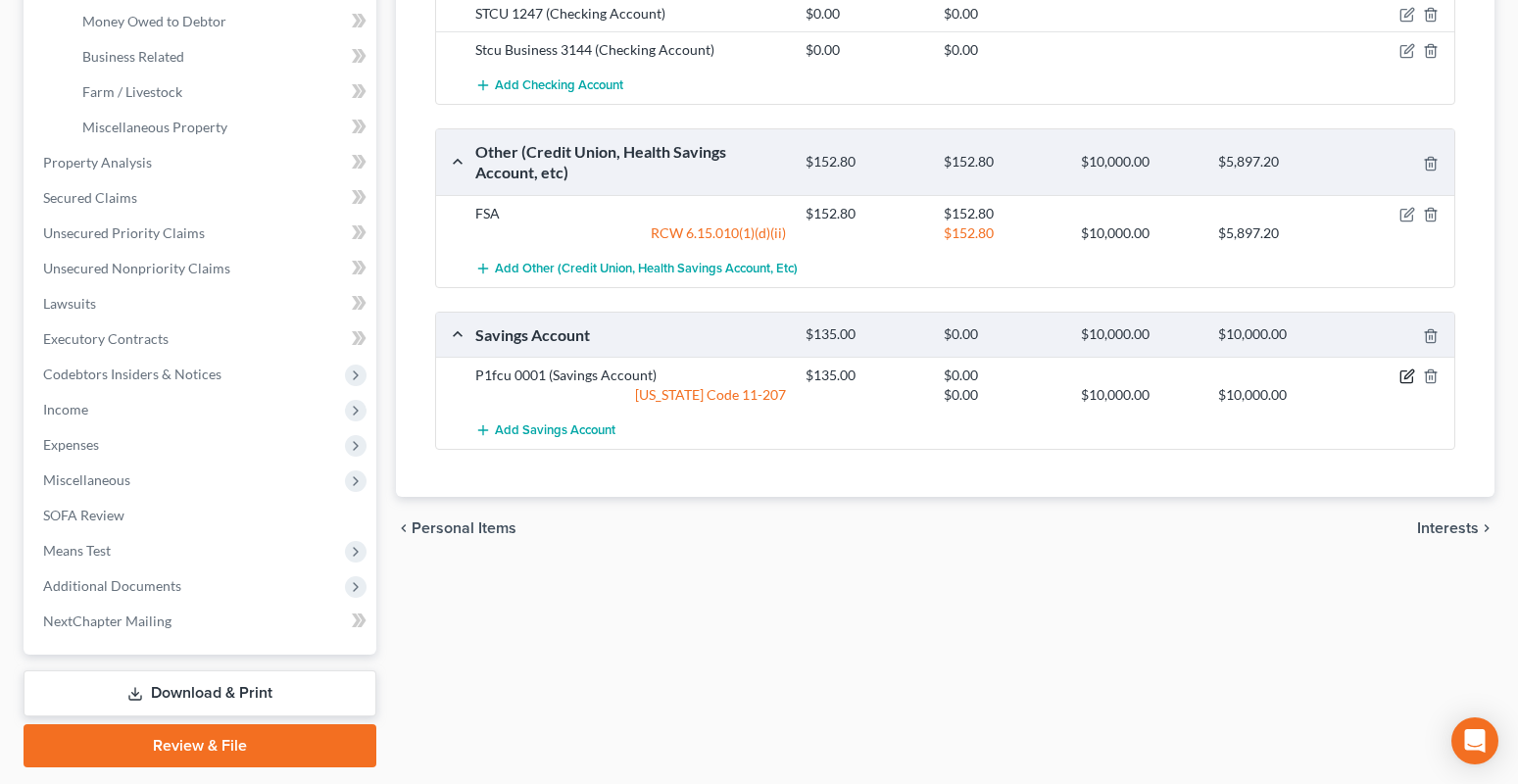
click at [1408, 377] on icon "button" at bounding box center [1407, 377] width 16 height 16
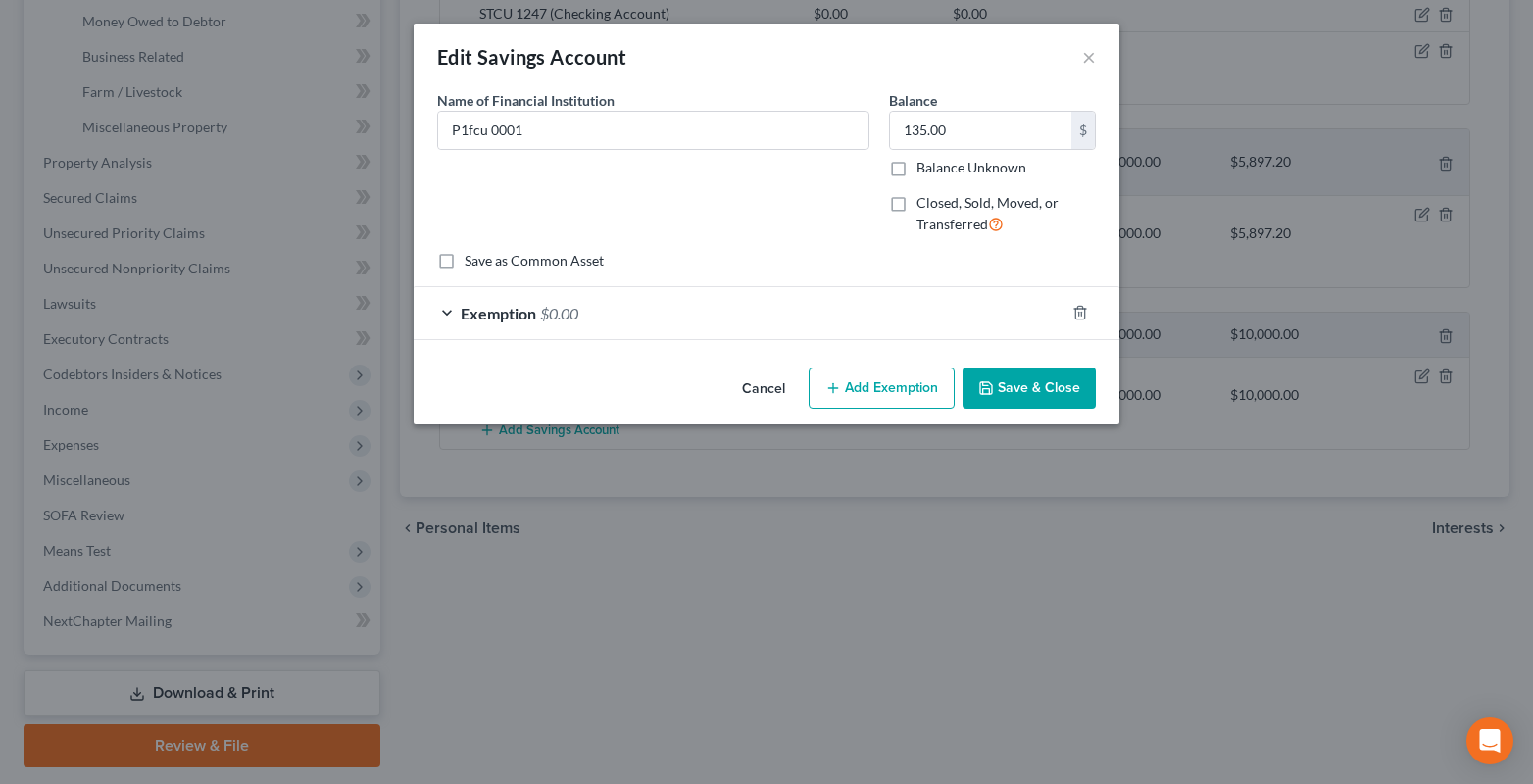
click at [442, 313] on div "Exemption $0.00" at bounding box center [739, 313] width 651 height 52
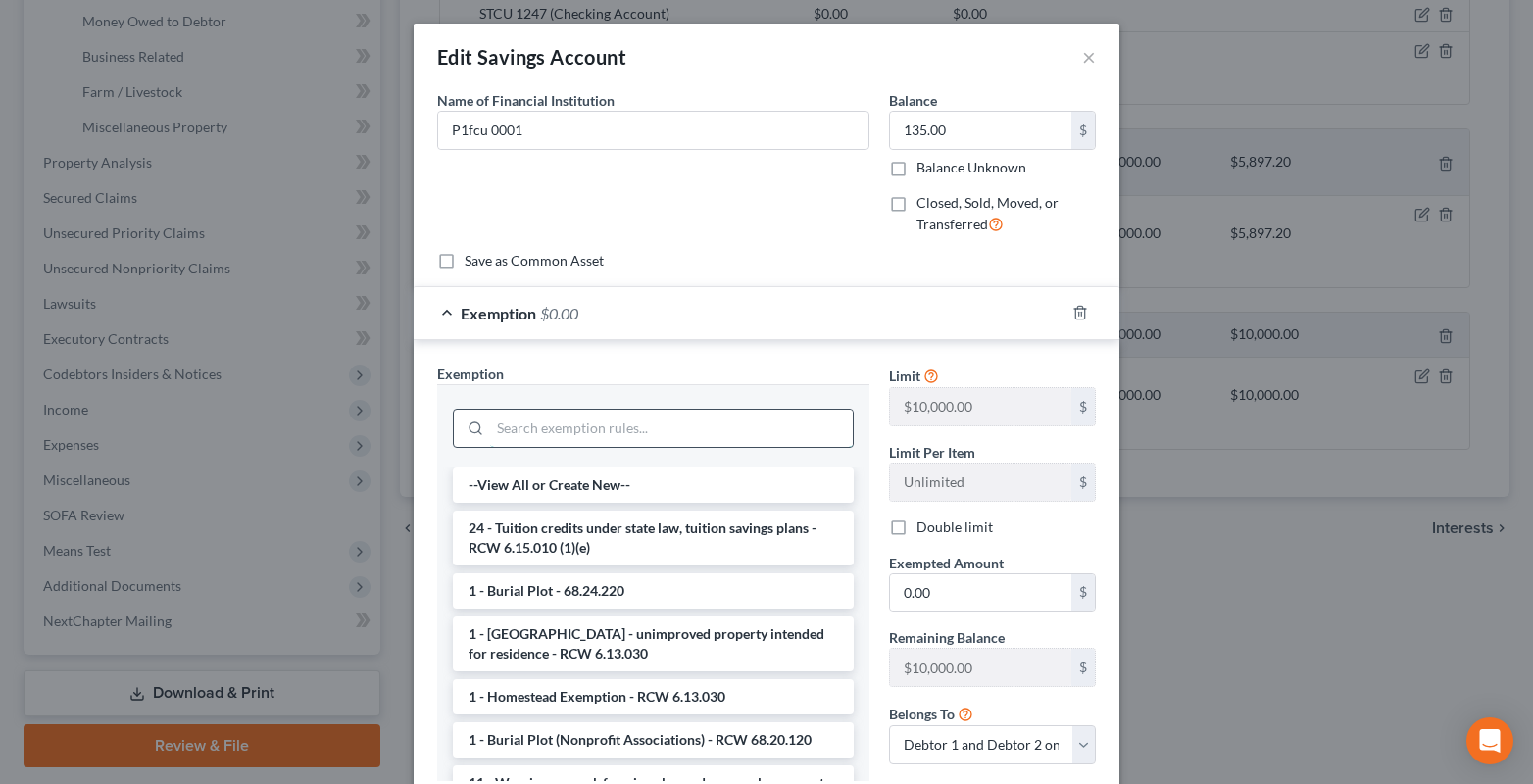
click at [496, 425] on input "search" at bounding box center [671, 427] width 363 height 37
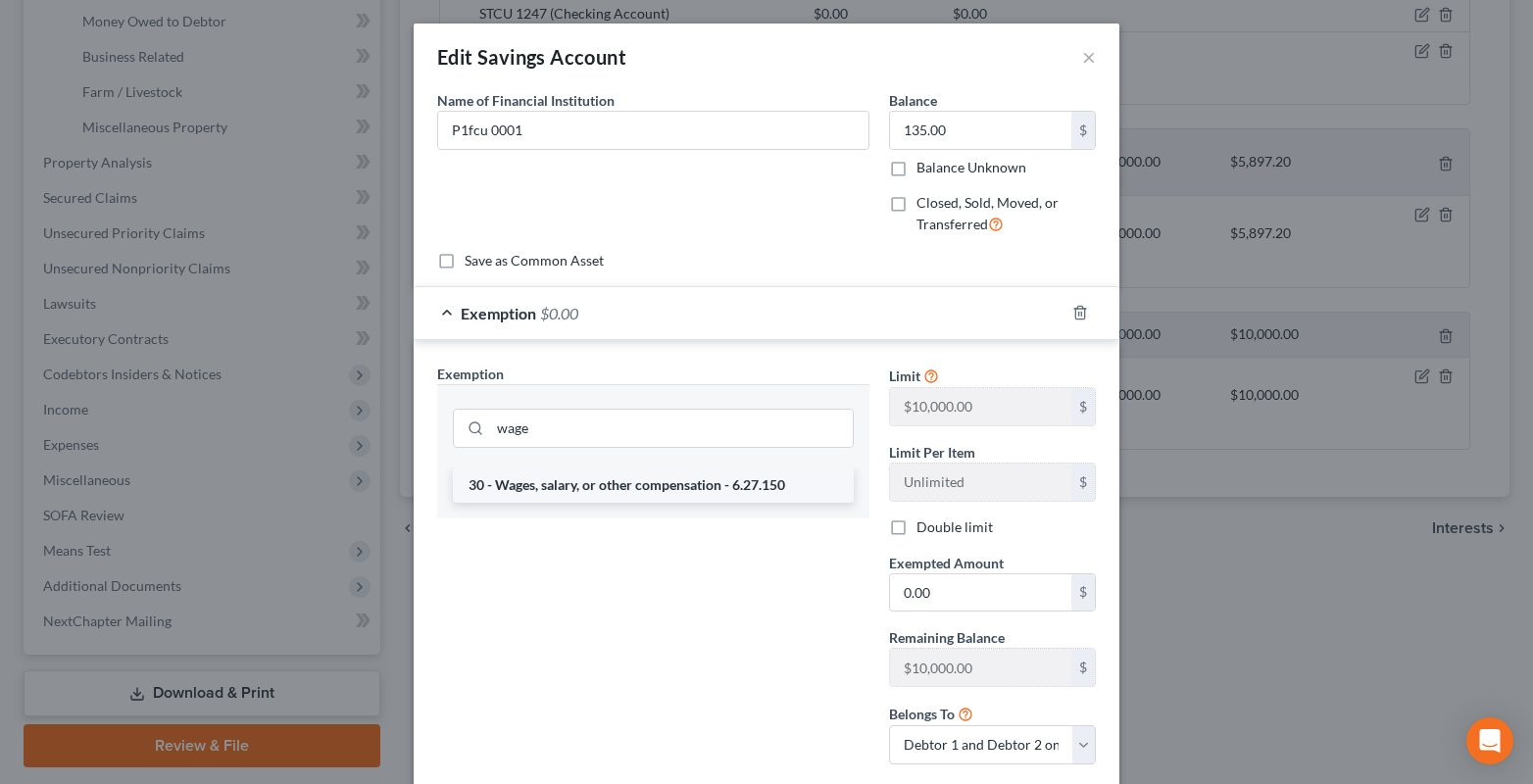
click at [500, 474] on li "30 - Wages, salary, or other compensation - 6.27.150" at bounding box center [653, 484] width 401 height 35
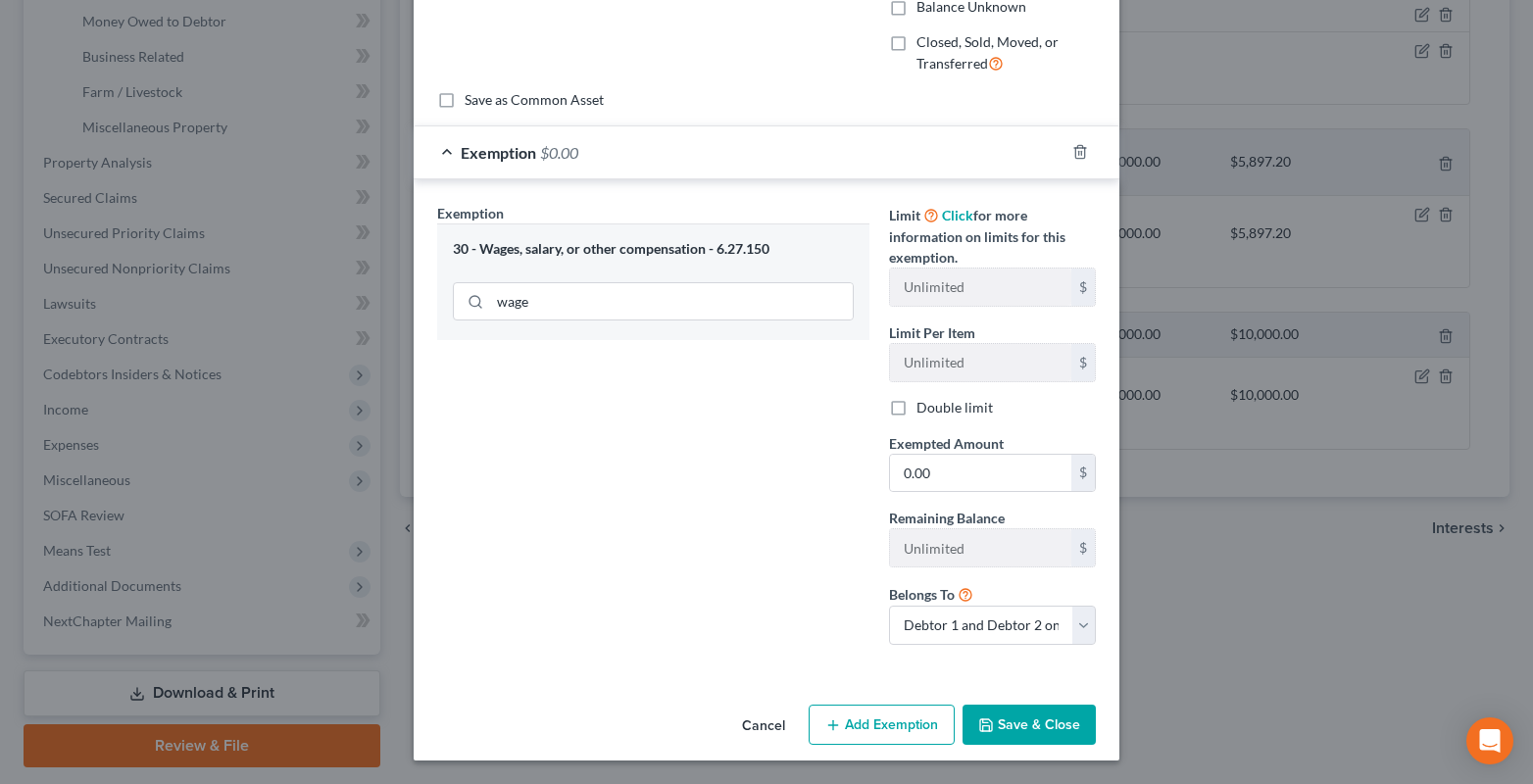
click at [1002, 727] on button "Save & Close" at bounding box center [1028, 724] width 133 height 41
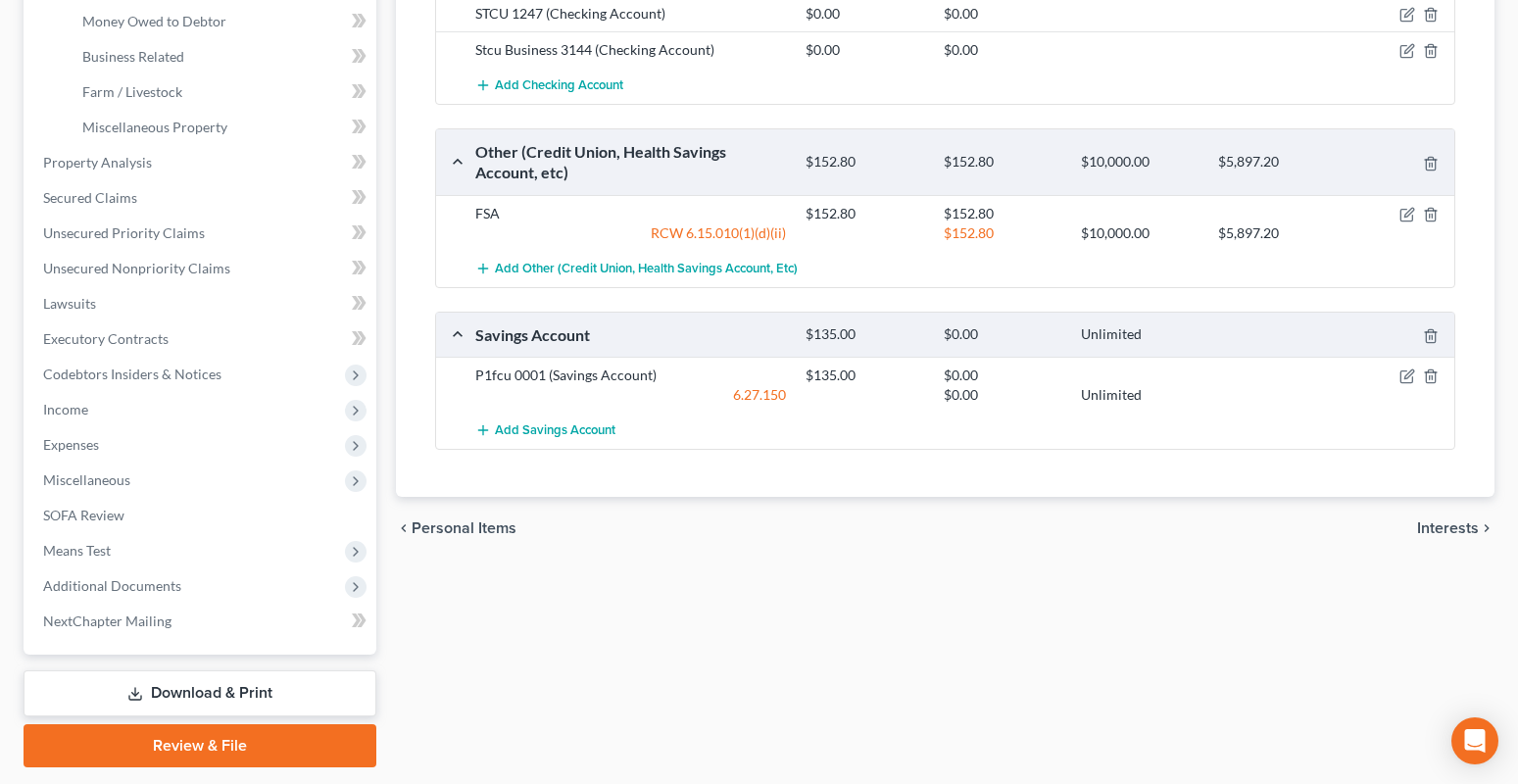
click at [1460, 531] on span "Interests" at bounding box center [1448, 528] width 62 height 16
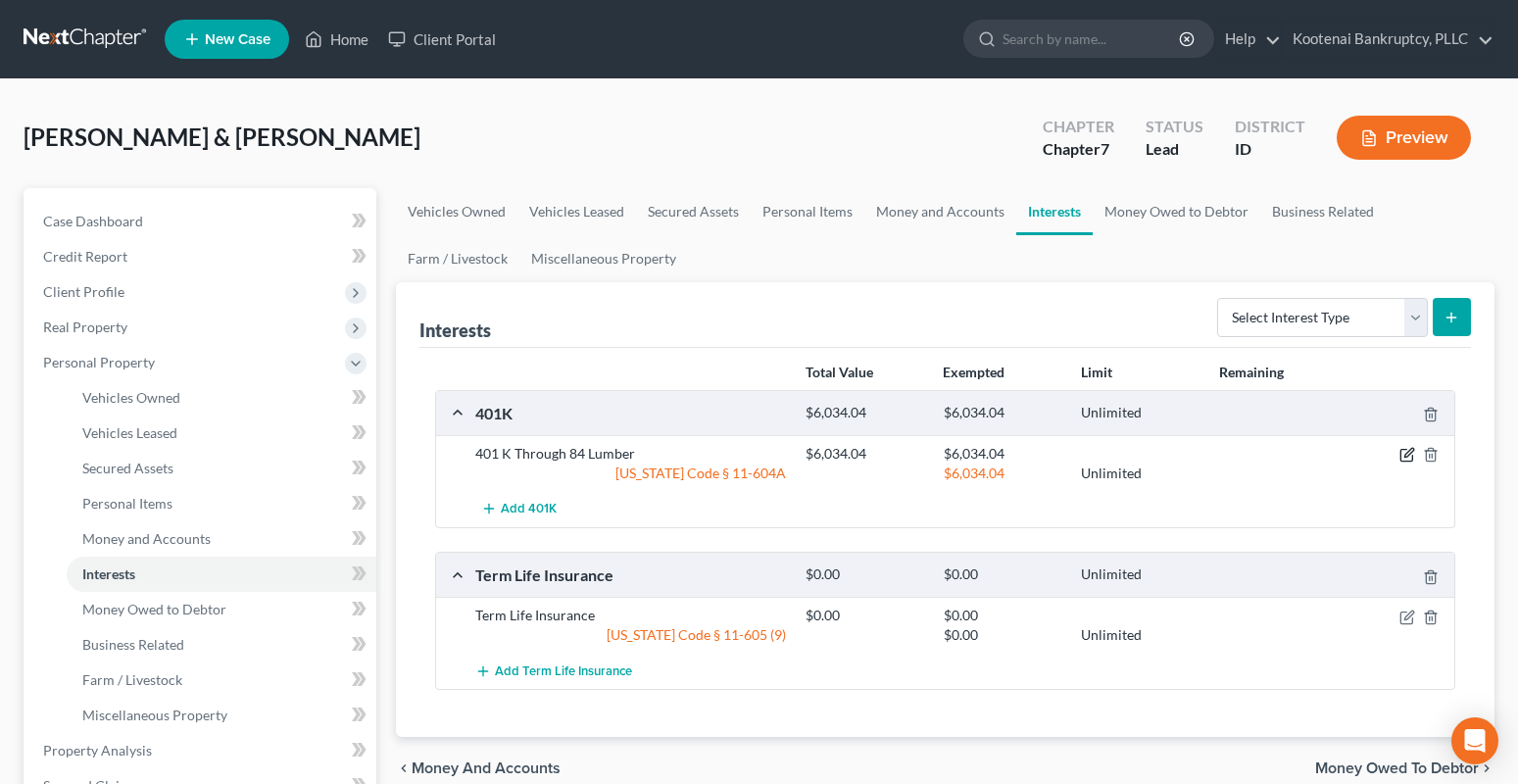
click at [1403, 453] on icon "button" at bounding box center [1407, 454] width 16 height 16
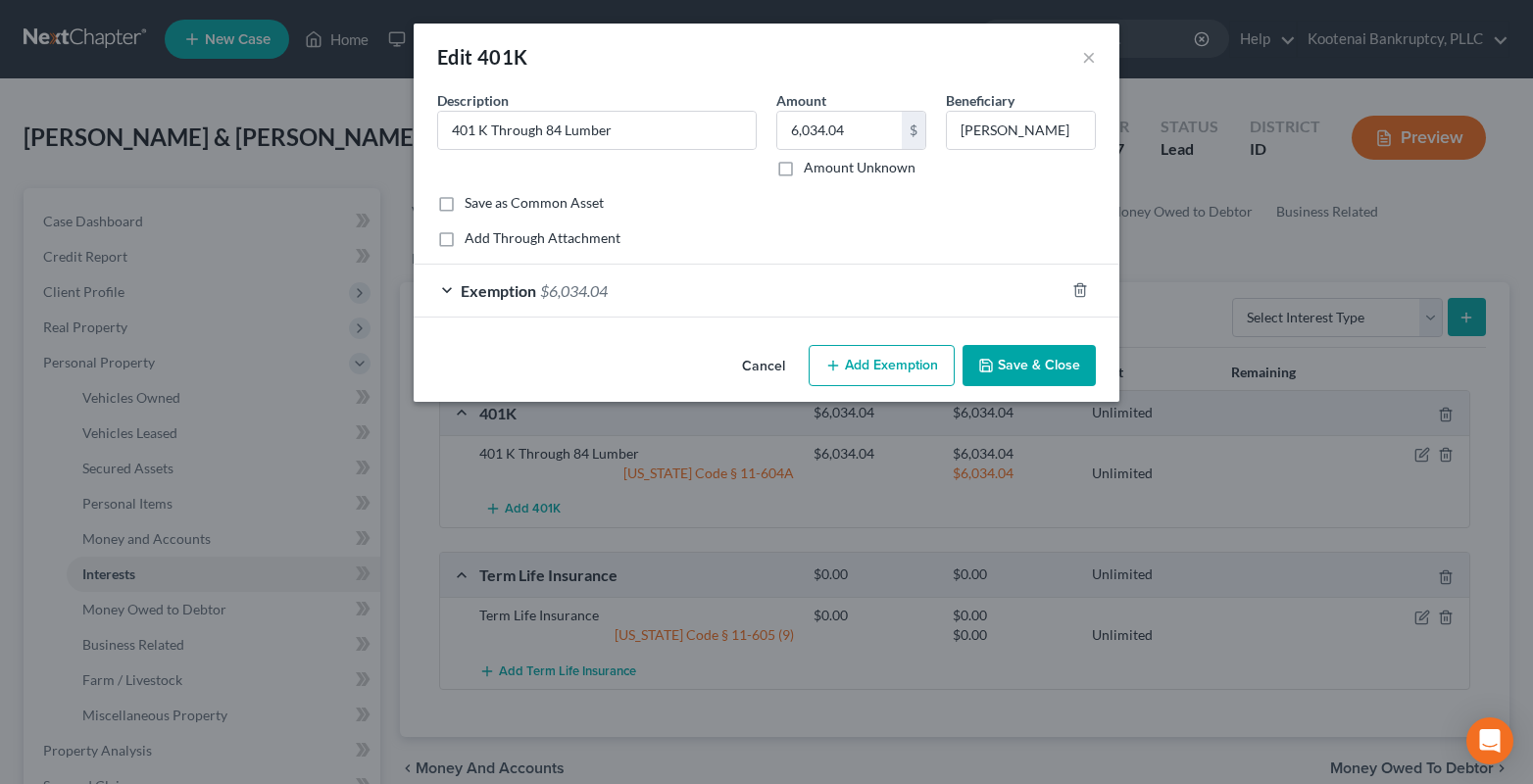
click at [446, 291] on div "Exemption $6,034.04" at bounding box center [739, 291] width 651 height 52
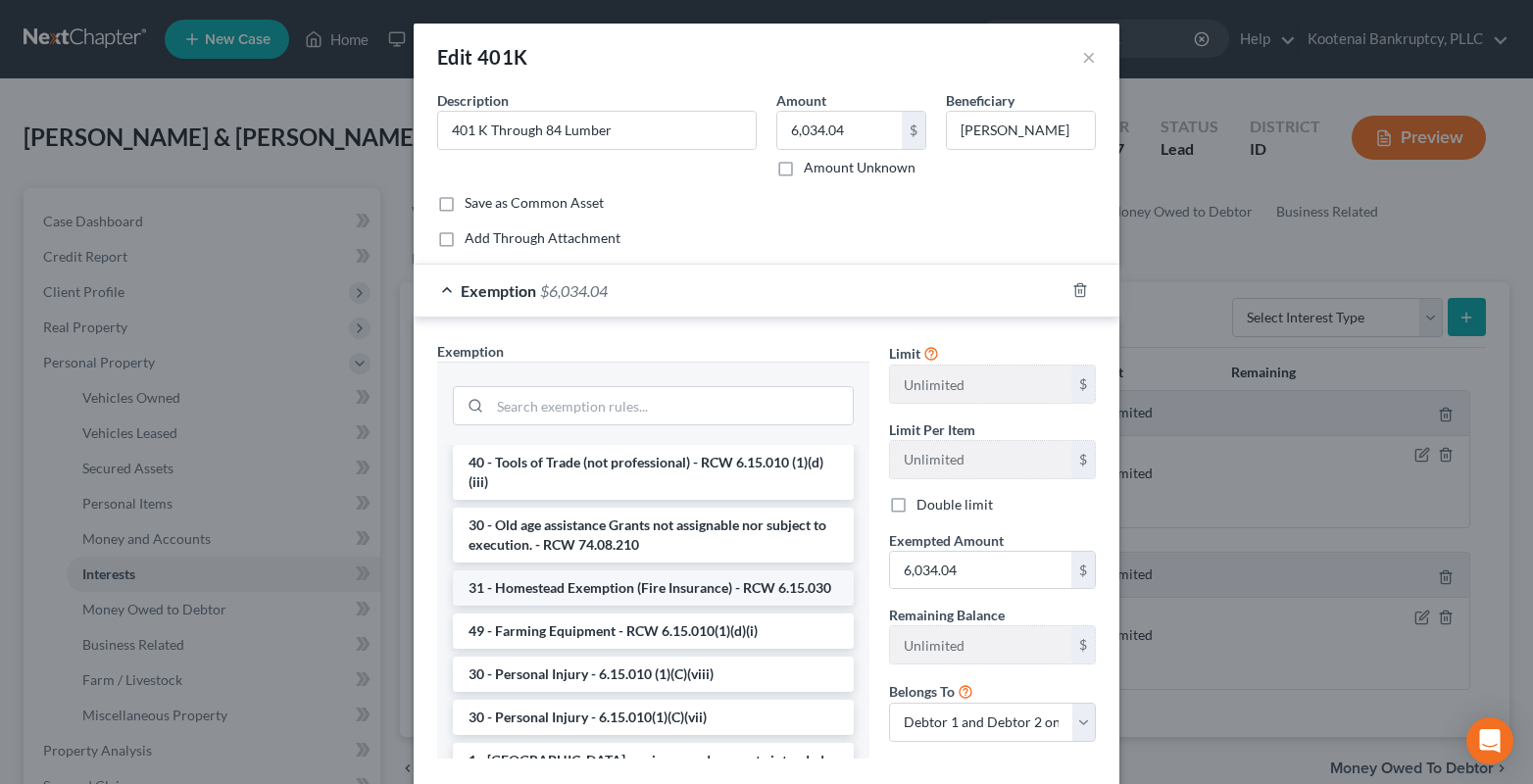
scroll to position [294, 0]
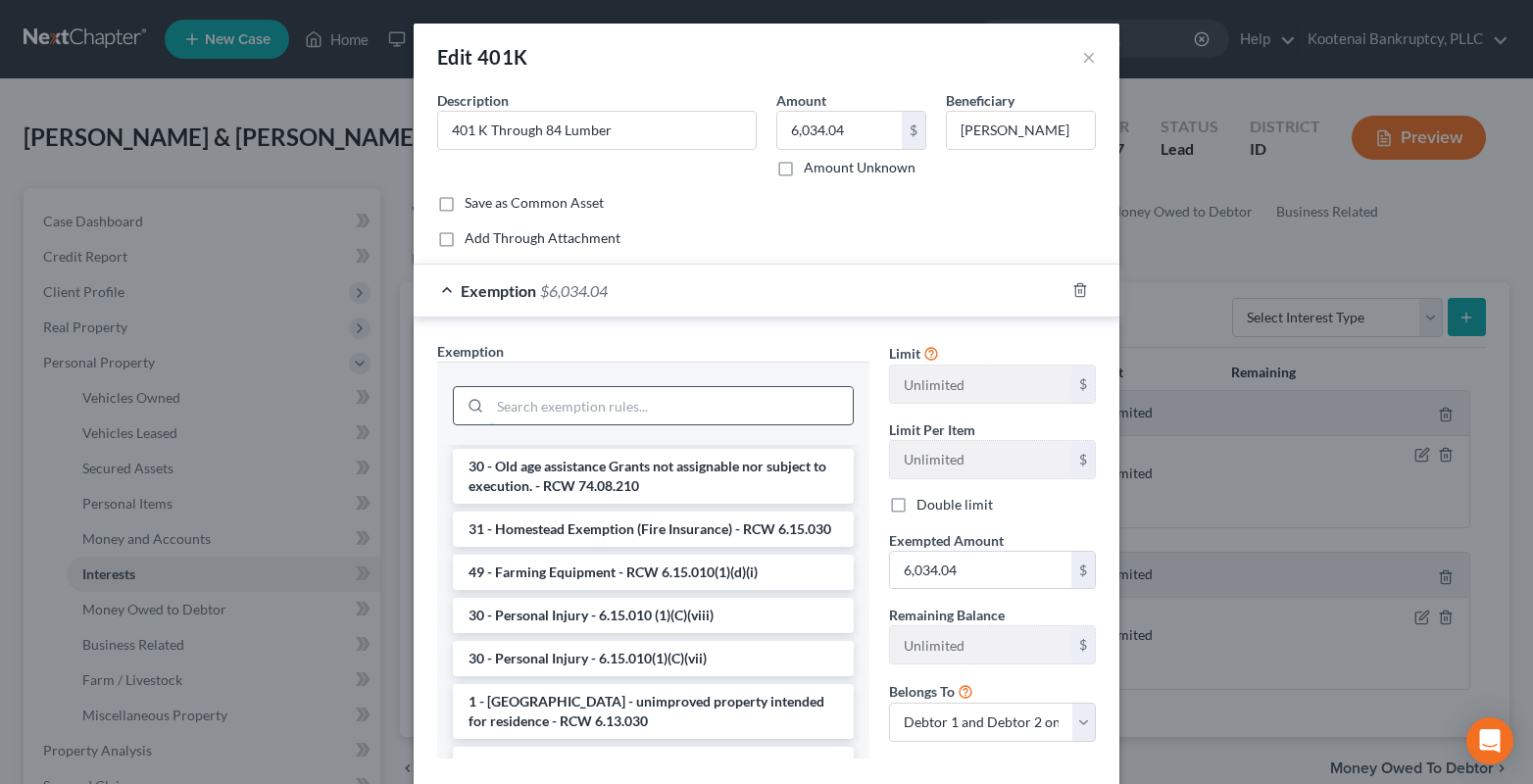
click at [540, 410] on input "search" at bounding box center [671, 404] width 363 height 37
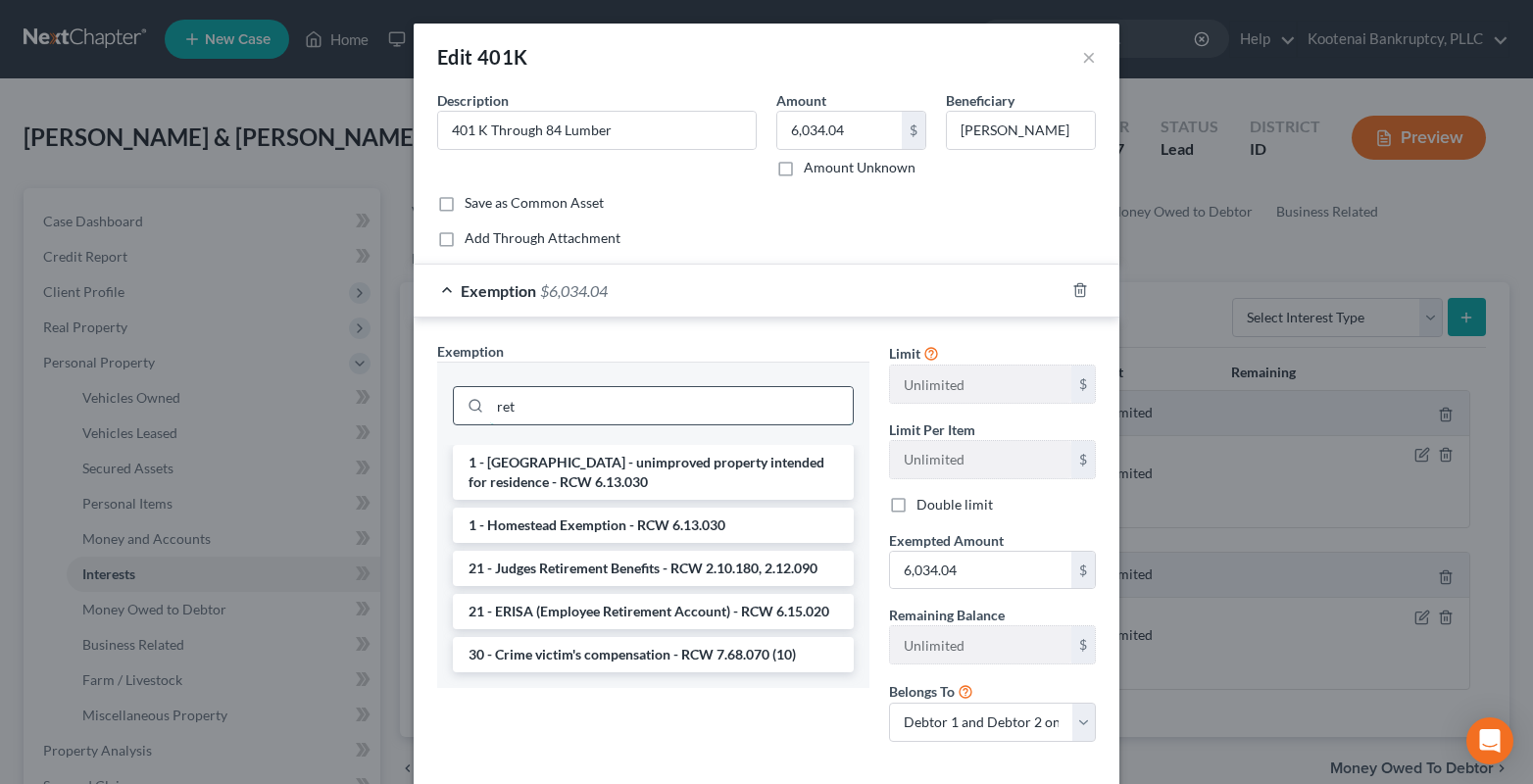
scroll to position [0, 0]
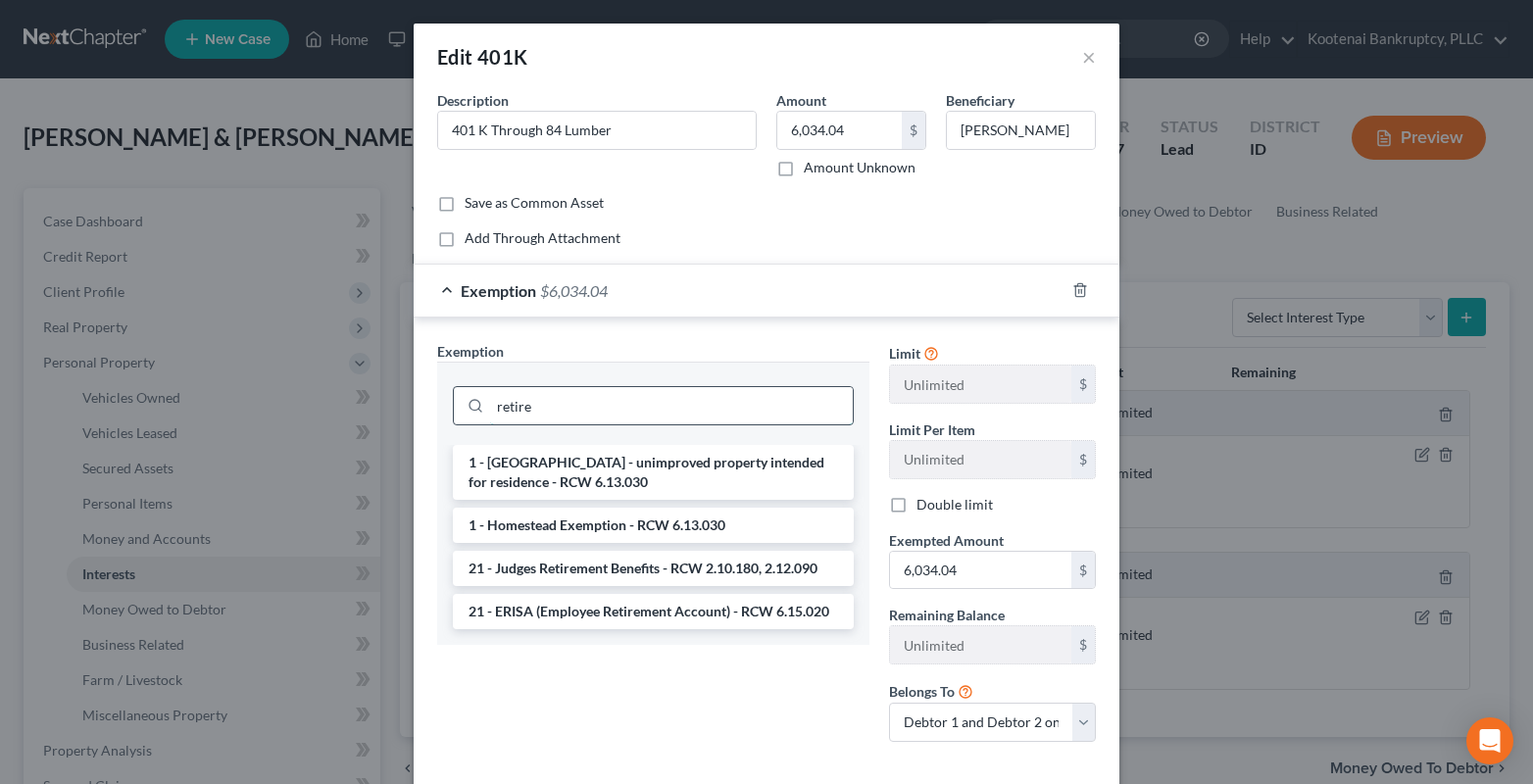
click at [539, 407] on input "retire" at bounding box center [671, 404] width 363 height 37
drag, startPoint x: 539, startPoint y: 407, endPoint x: 466, endPoint y: 403, distance: 73.1
click at [466, 403] on div "retire" at bounding box center [653, 404] width 401 height 39
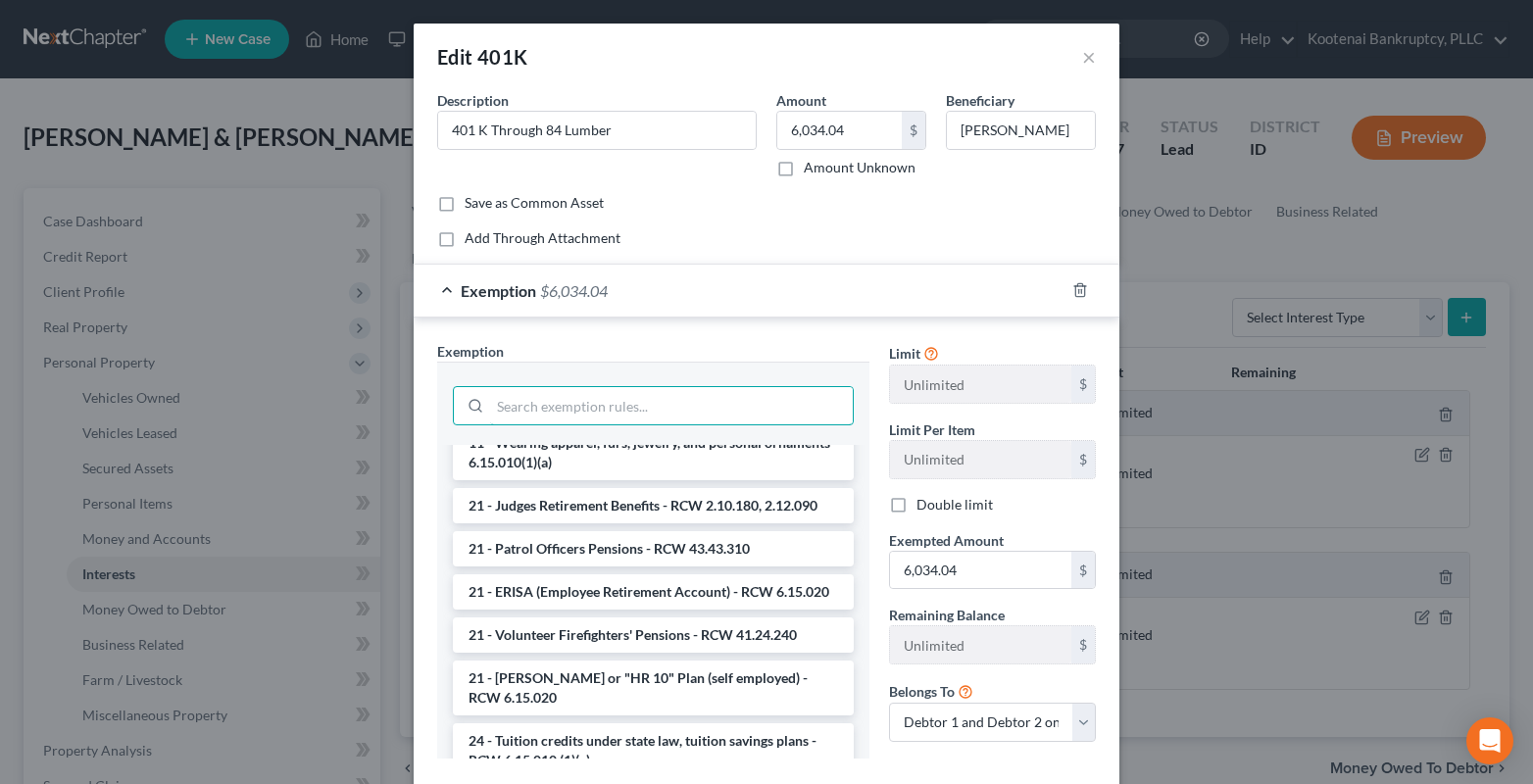
scroll to position [1489, 0]
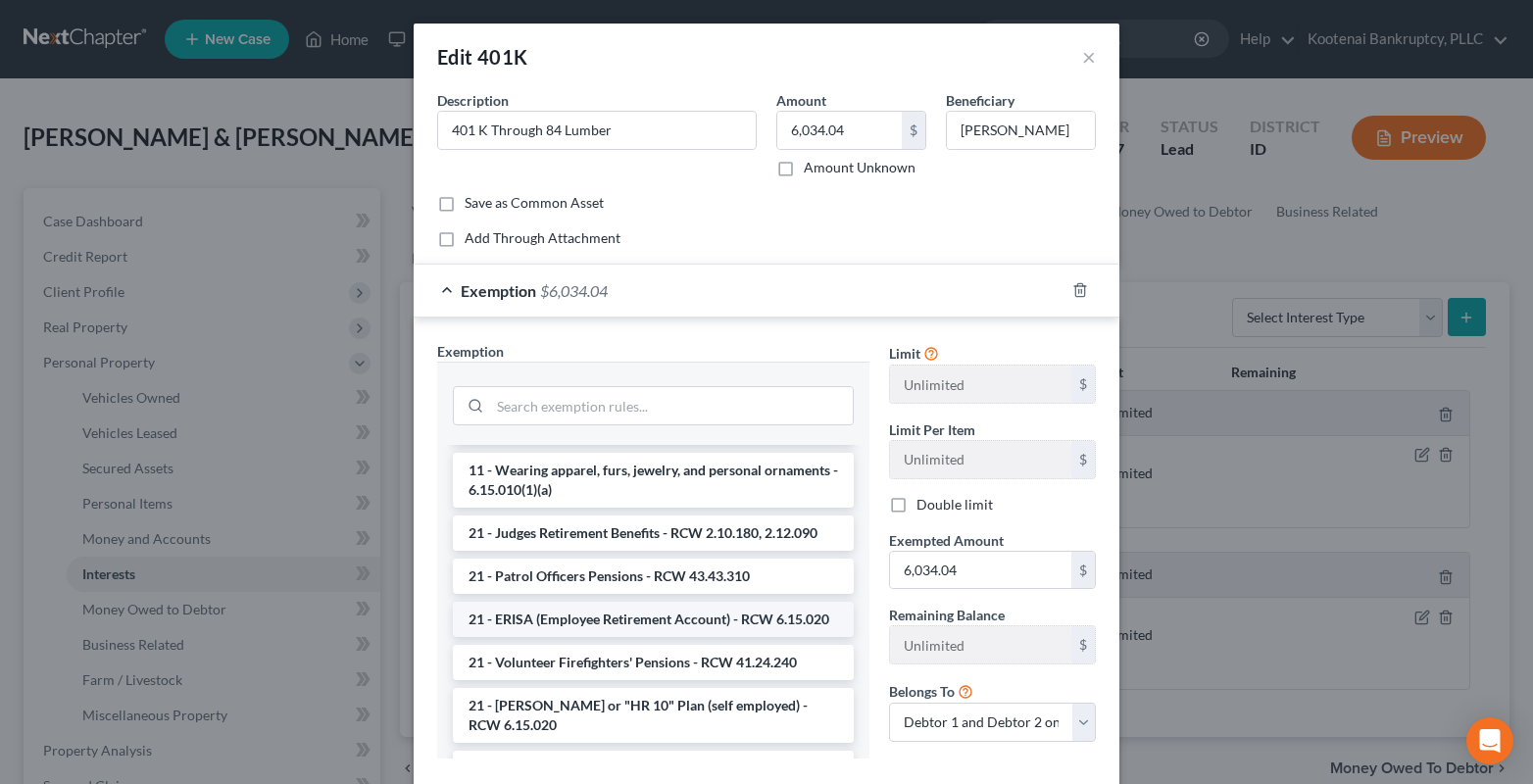
click at [608, 636] on li "21 - ERISA (Employee Retirement Account) - RCW 6.15.020" at bounding box center [653, 618] width 401 height 35
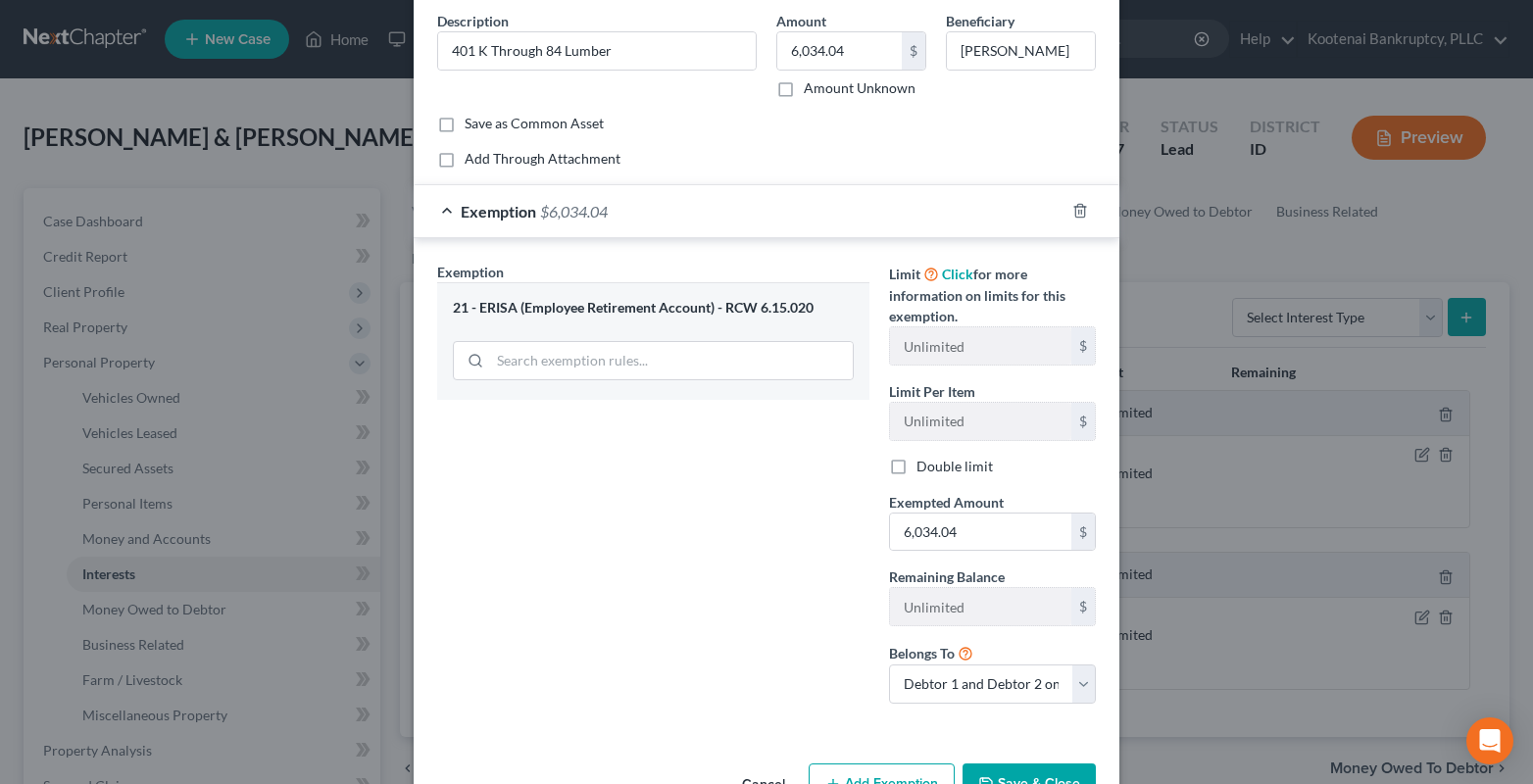
scroll to position [138, 0]
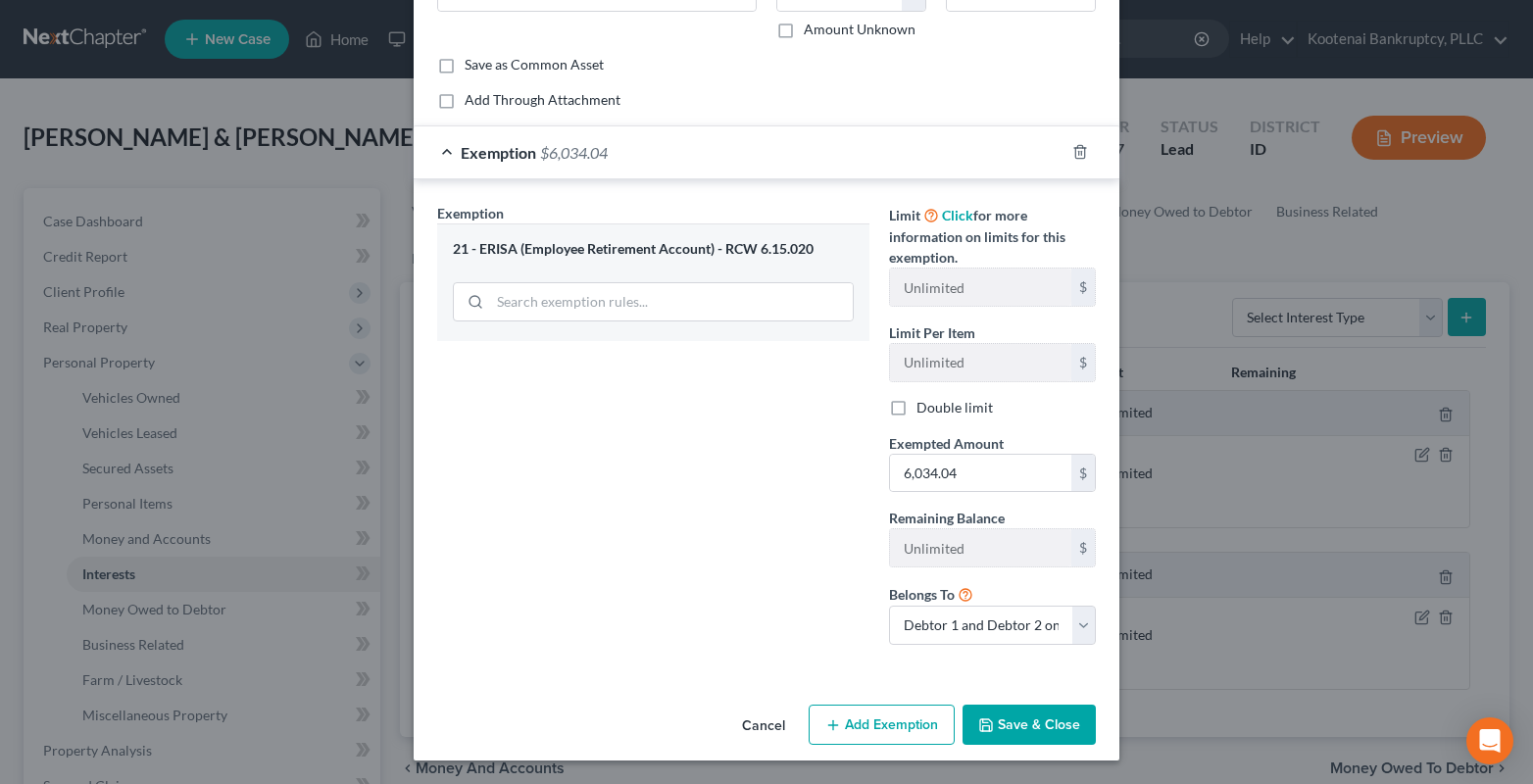
click at [1003, 724] on button "Save & Close" at bounding box center [1028, 724] width 133 height 41
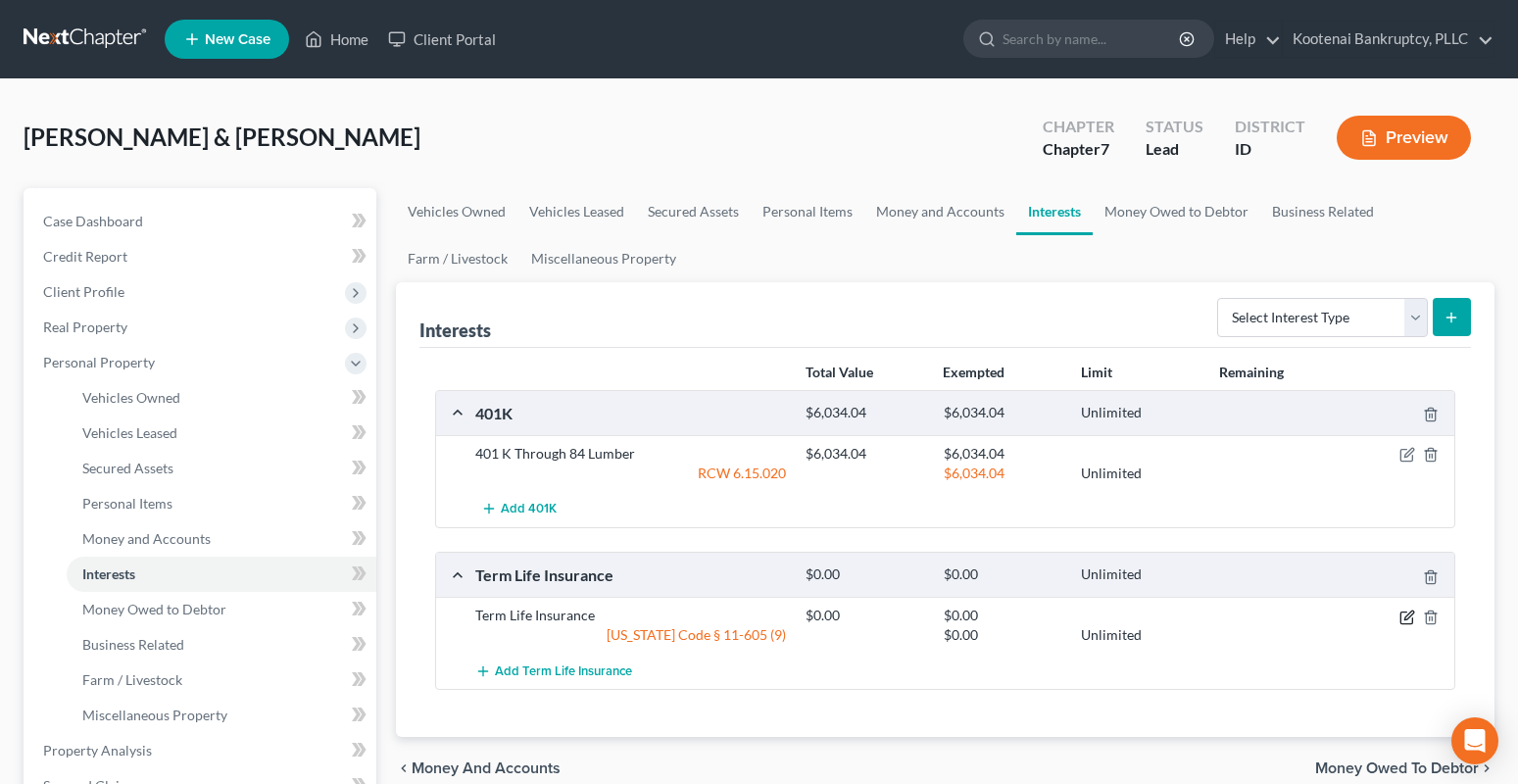
click at [1409, 619] on icon "button" at bounding box center [1407, 617] width 16 height 16
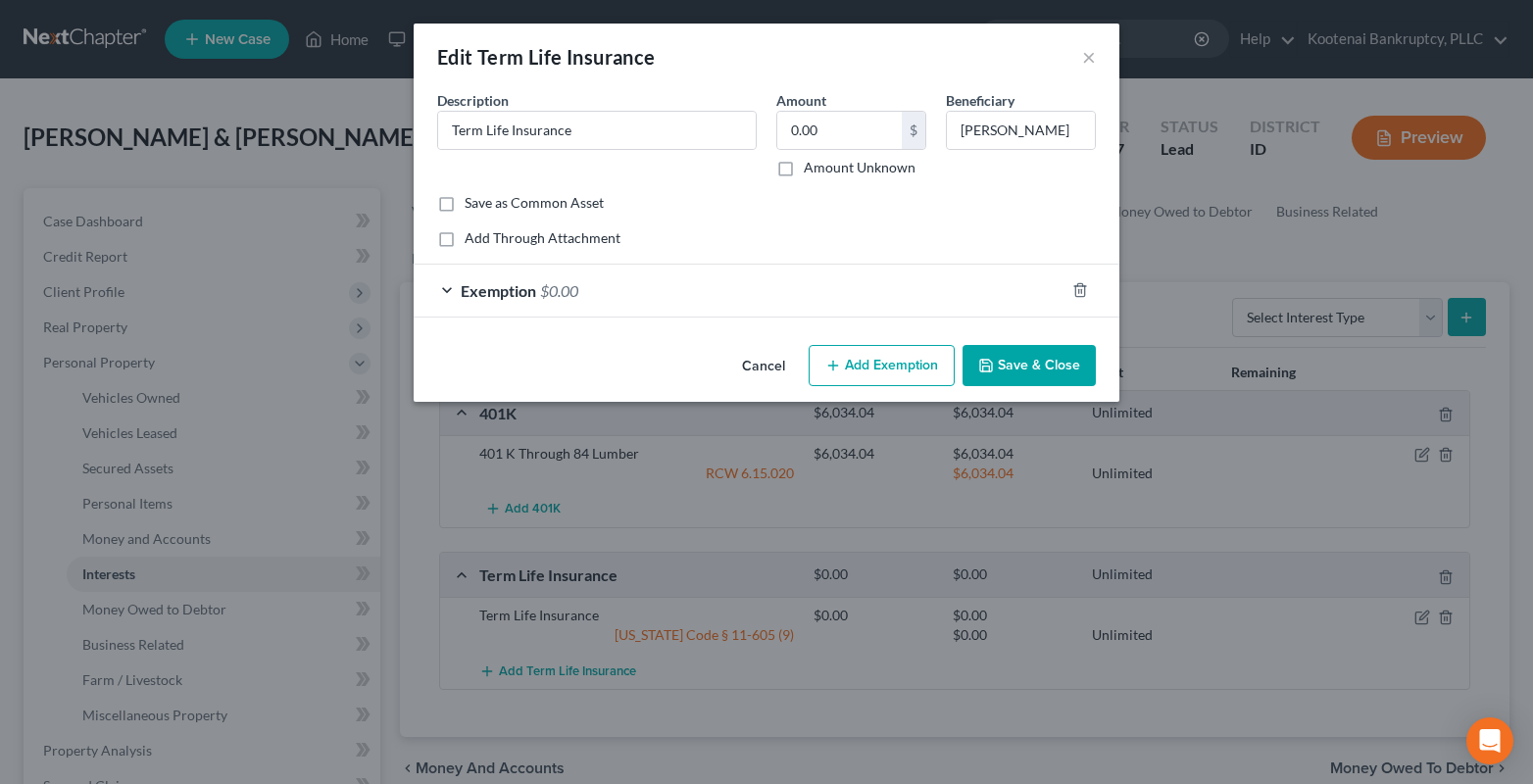
click at [446, 297] on div "Exemption $0.00" at bounding box center [739, 291] width 651 height 52
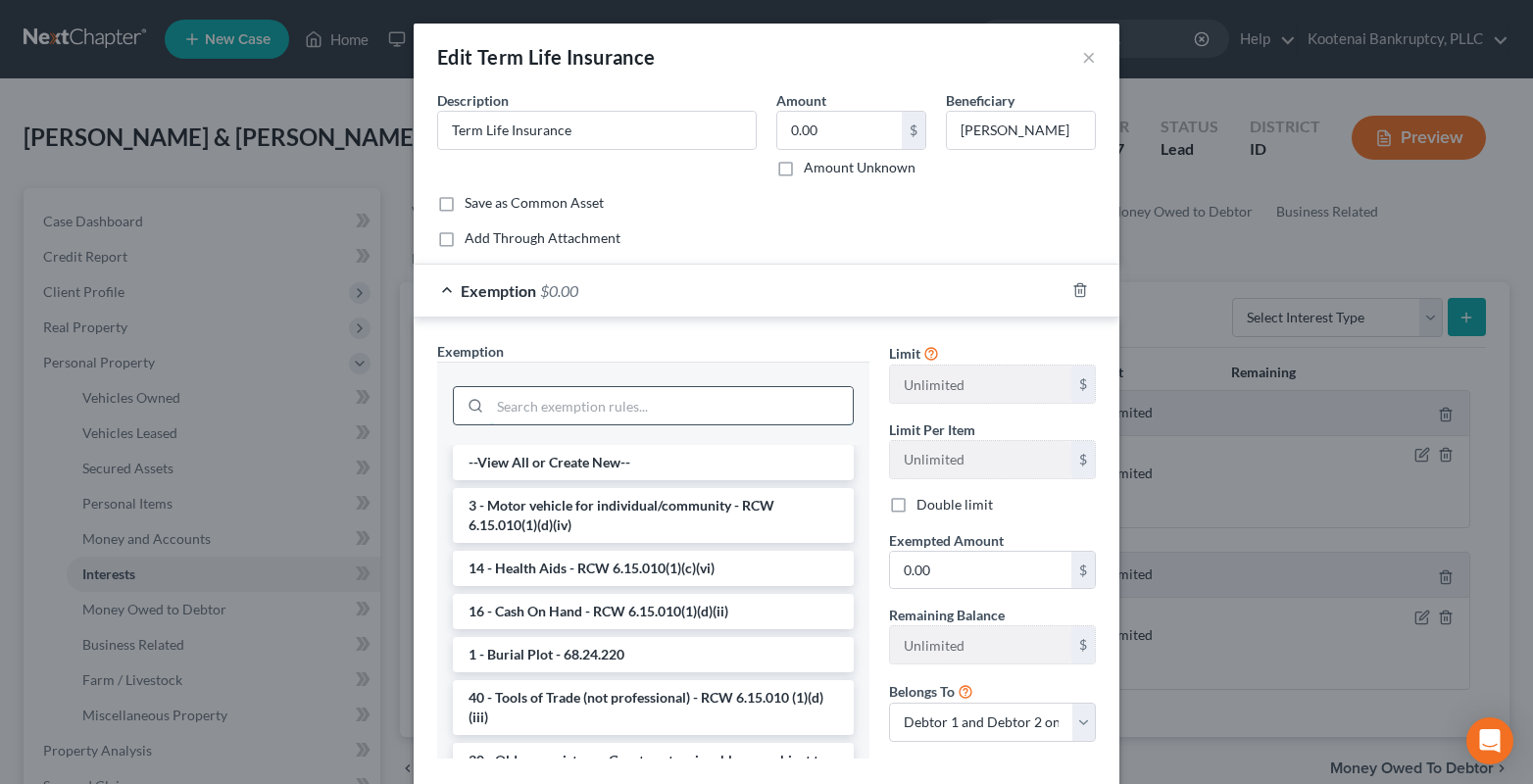
click at [496, 411] on input "search" at bounding box center [671, 404] width 363 height 37
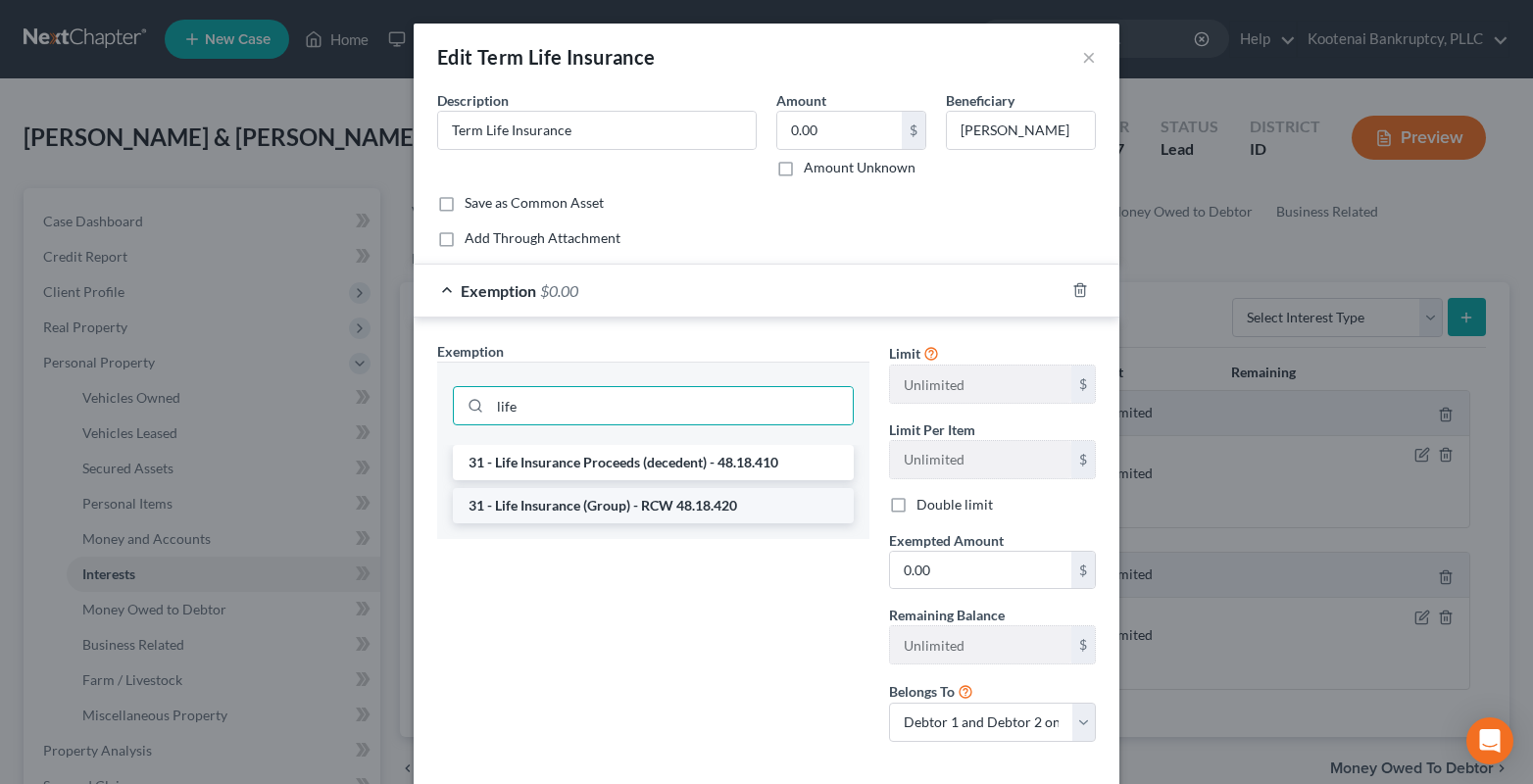
click at [554, 505] on li "31 - Life Insurance (Group) - RCW 48.18.420" at bounding box center [653, 504] width 401 height 35
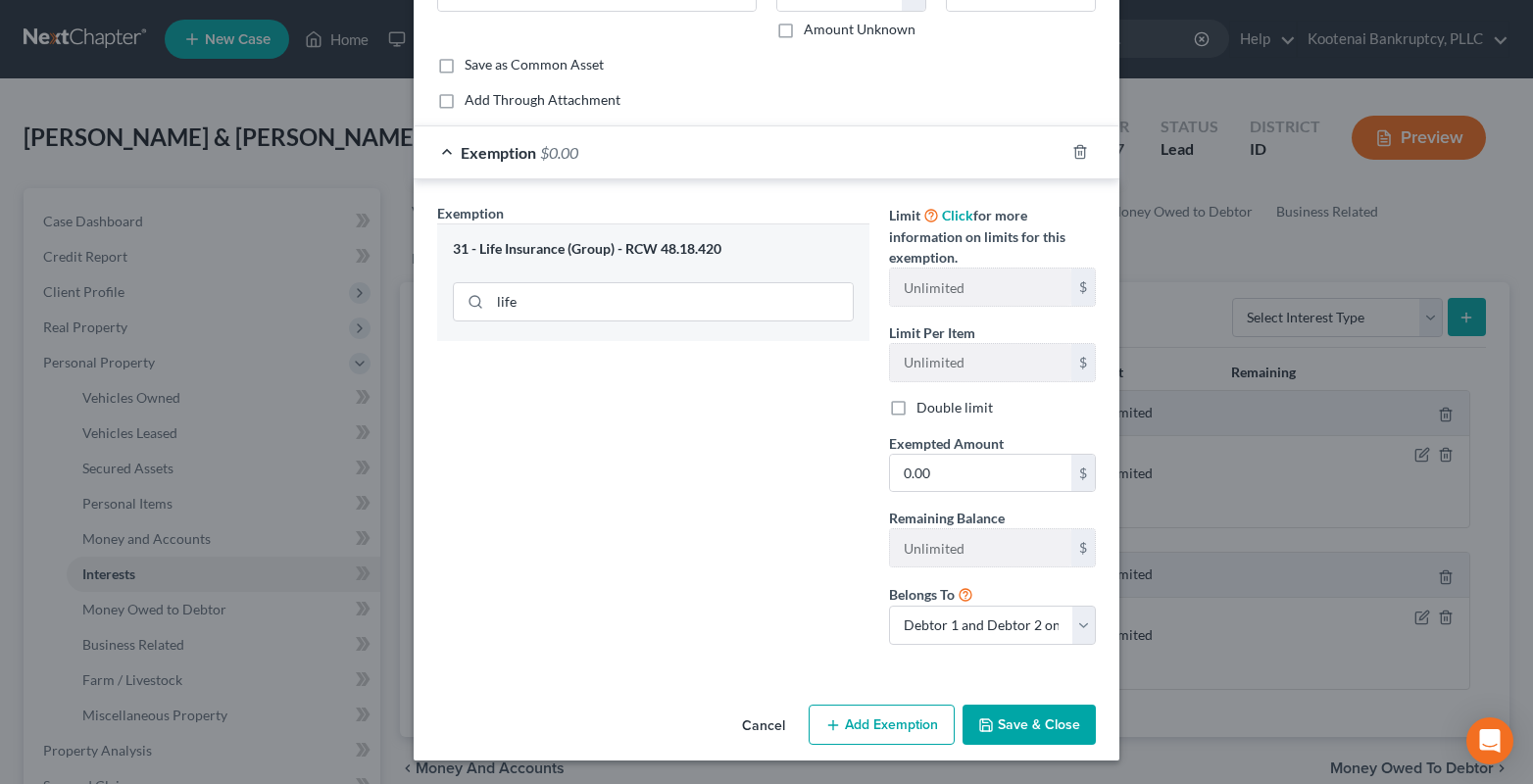
click at [991, 720] on button "Save & Close" at bounding box center [1028, 724] width 133 height 41
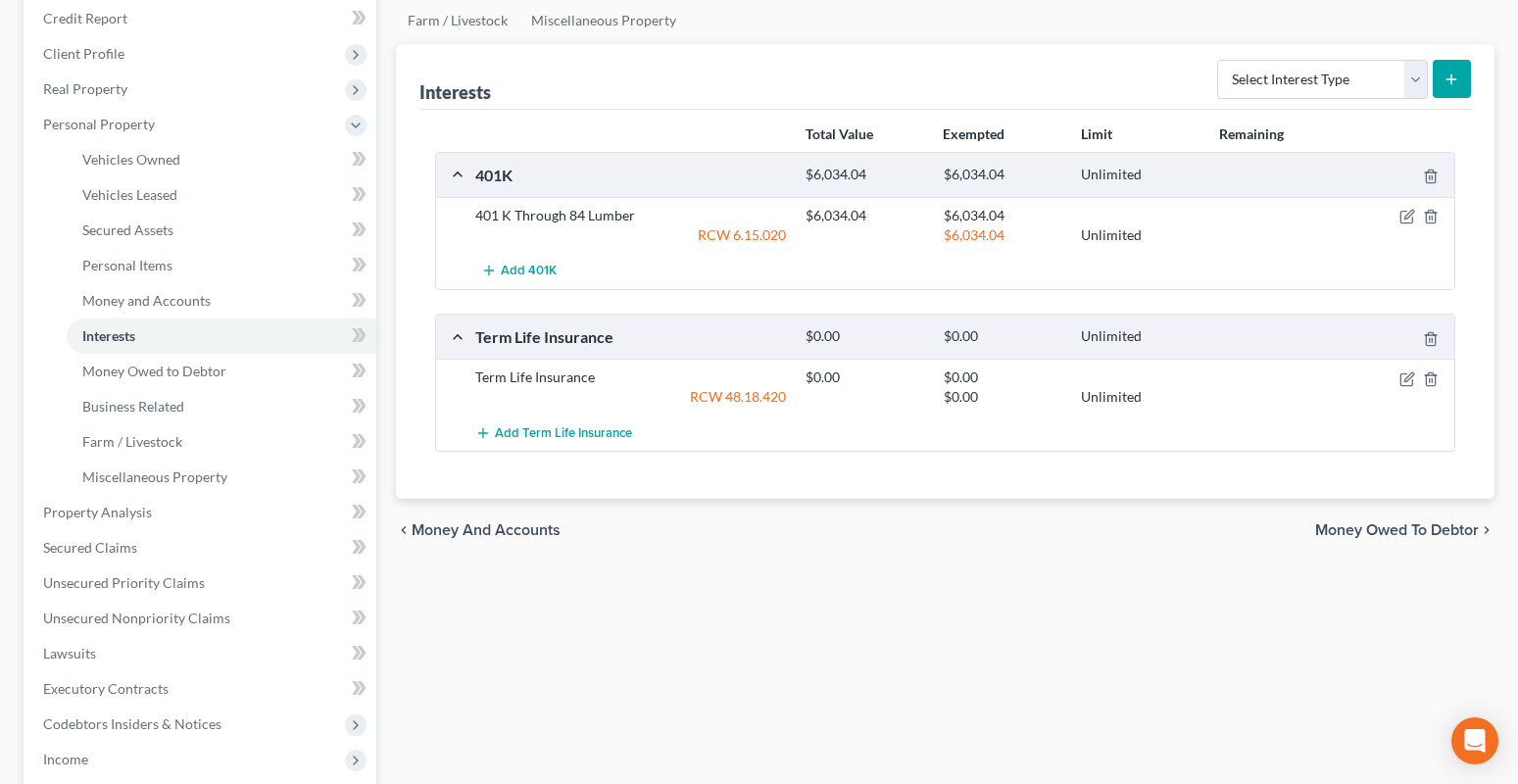
scroll to position [294, 0]
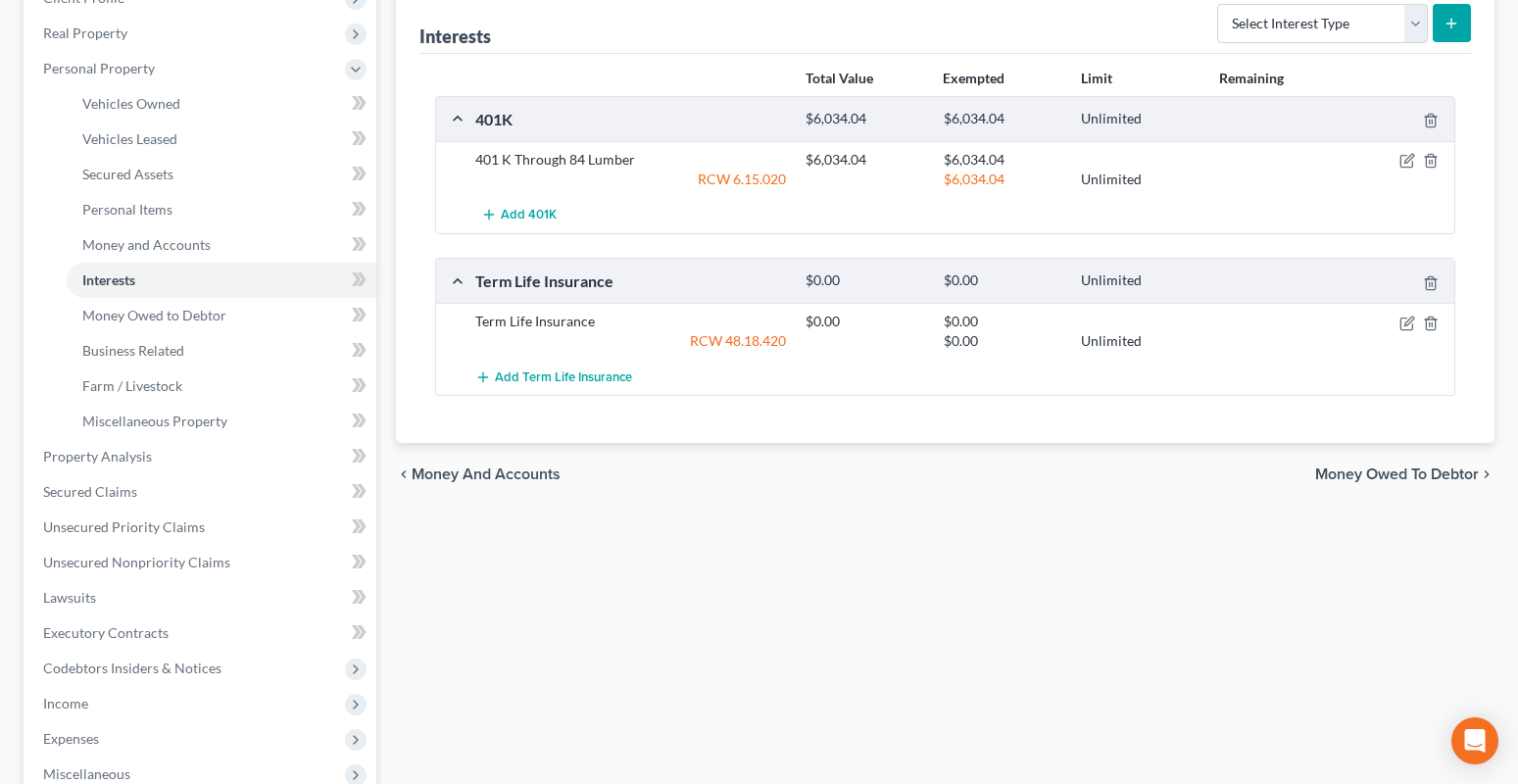
click at [1398, 468] on span "Money Owed to Debtor" at bounding box center [1397, 474] width 164 height 16
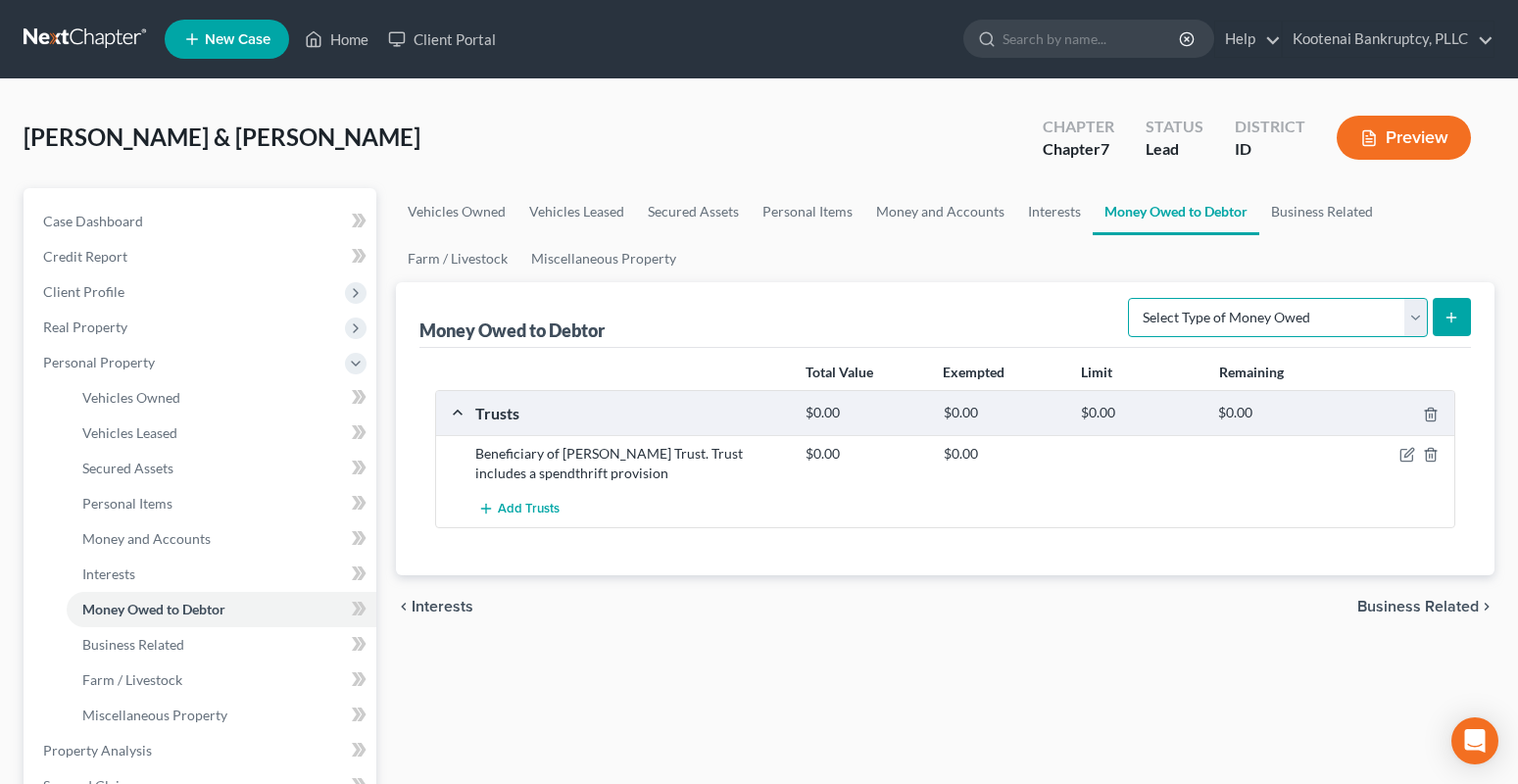
click at [1427, 307] on select "Select Type of Money Owed Accounts Receivable Alimony Child Support Claims Agai…" at bounding box center [1278, 317] width 300 height 39
click at [1131, 298] on select "Select Type of Money Owed Accounts Receivable Alimony Child Support Claims Agai…" at bounding box center [1278, 317] width 300 height 39
click at [1447, 316] on icon "submit" at bounding box center [1452, 318] width 16 height 16
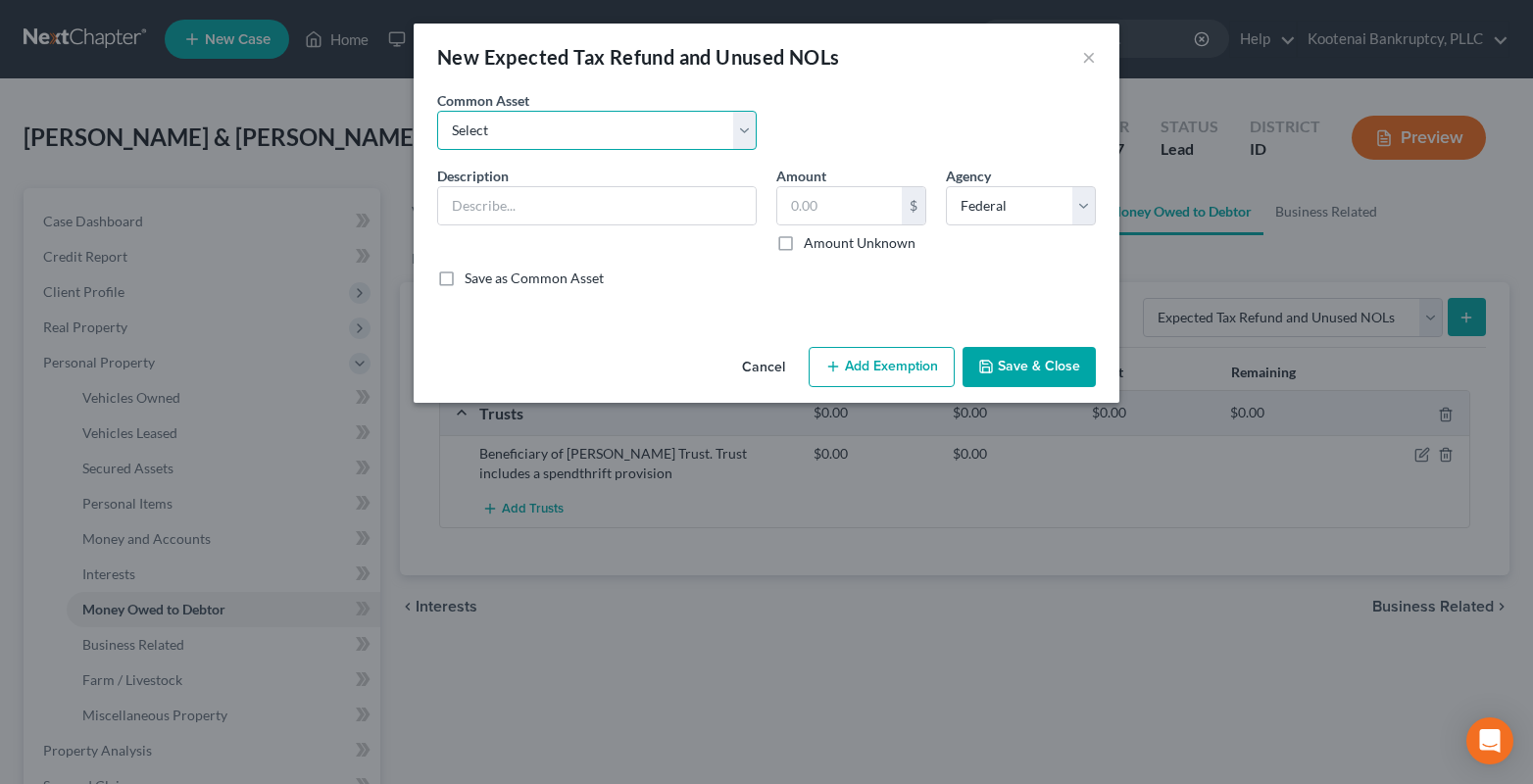
drag, startPoint x: 477, startPoint y: 126, endPoint x: 483, endPoint y: 143, distance: 18.0
click at [477, 126] on select "Select 2023 Federal Tax Refund 2023 Expected EIC 2023 State Tax Refund 2023 Exp…" at bounding box center [597, 130] width 320 height 39
click at [437, 111] on select "Select 2023 Federal Tax Refund 2023 Expected EIC 2023 State Tax Refund 2023 Exp…" at bounding box center [597, 130] width 320 height 39
click at [803, 241] on label "Amount Unknown" at bounding box center [859, 243] width 112 height 20
click at [811, 241] on input "Amount Unknown" at bounding box center [817, 239] width 13 height 13
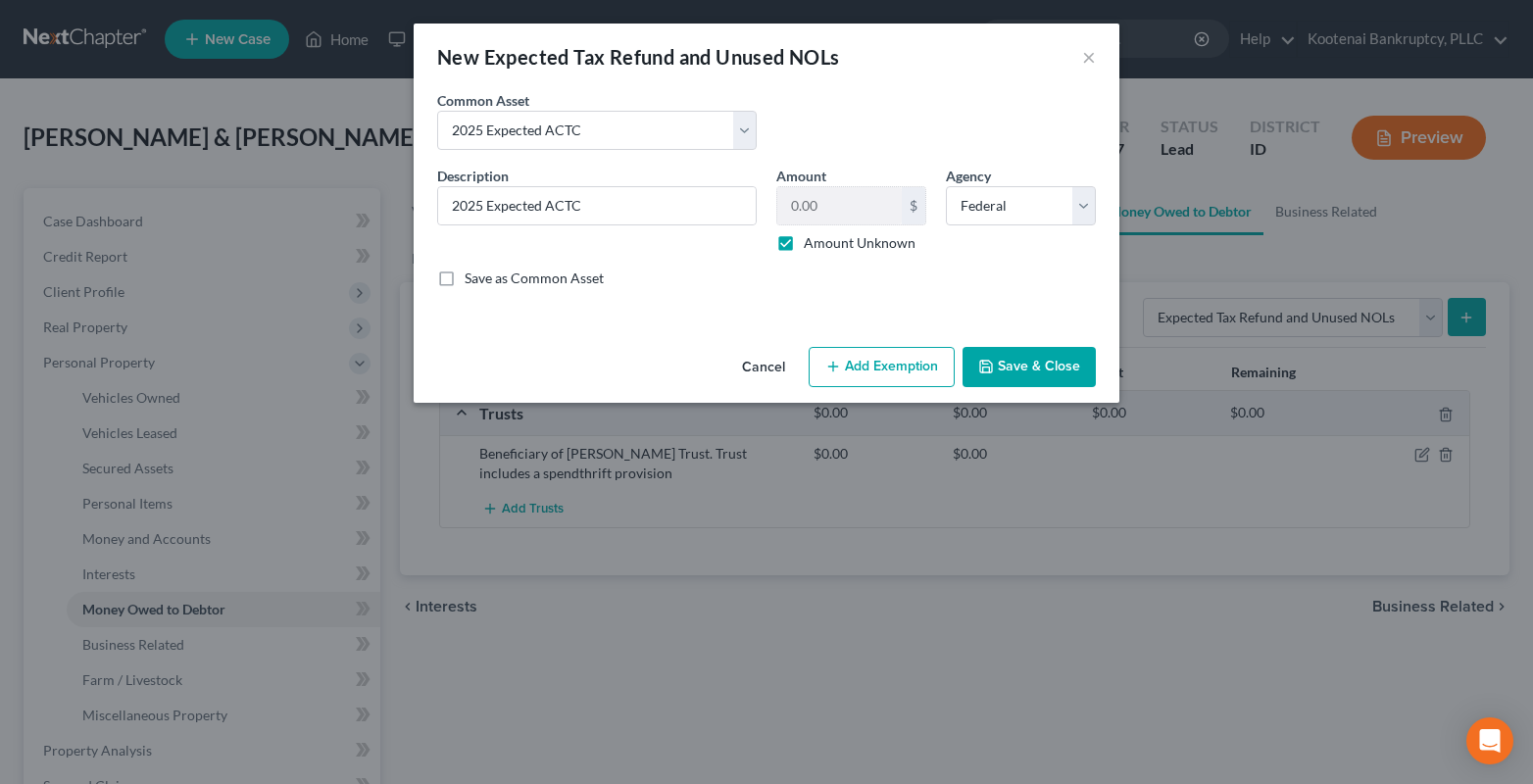
click at [852, 374] on button "Add Exemption" at bounding box center [881, 367] width 146 height 41
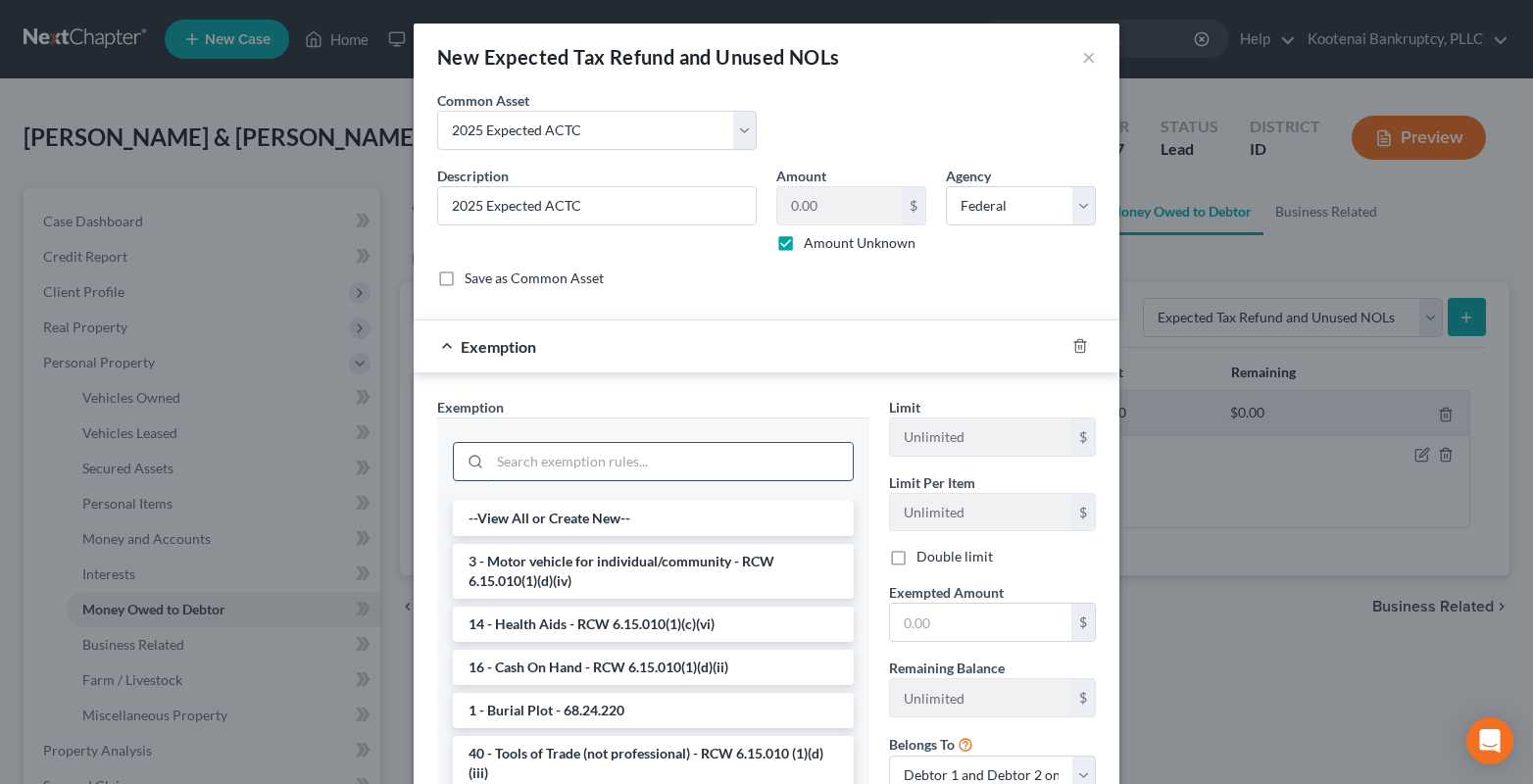
click at [525, 460] on input "search" at bounding box center [671, 460] width 363 height 37
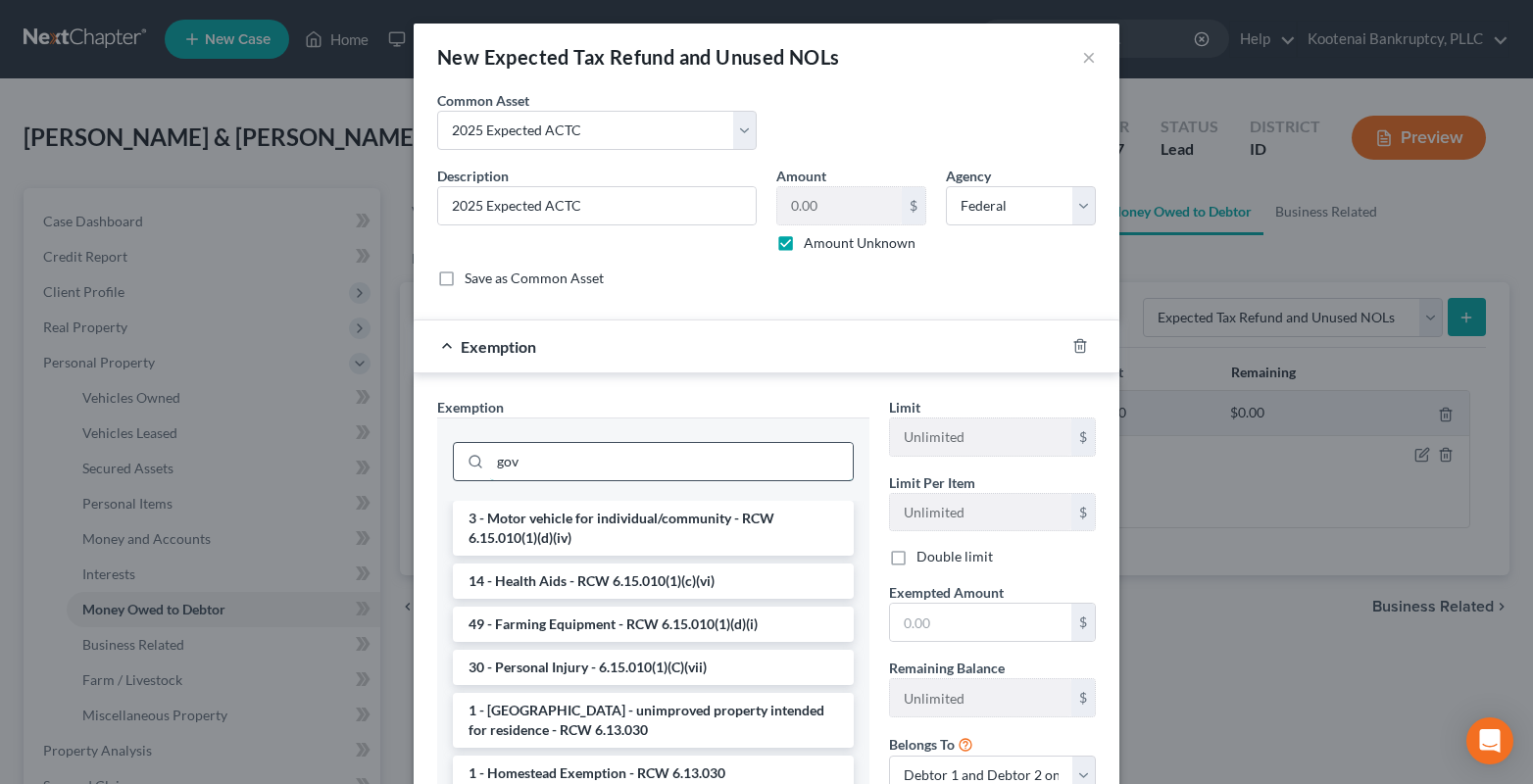
drag, startPoint x: 512, startPoint y: 460, endPoint x: 475, endPoint y: 462, distance: 37.1
click at [475, 462] on div "gov" at bounding box center [653, 460] width 401 height 39
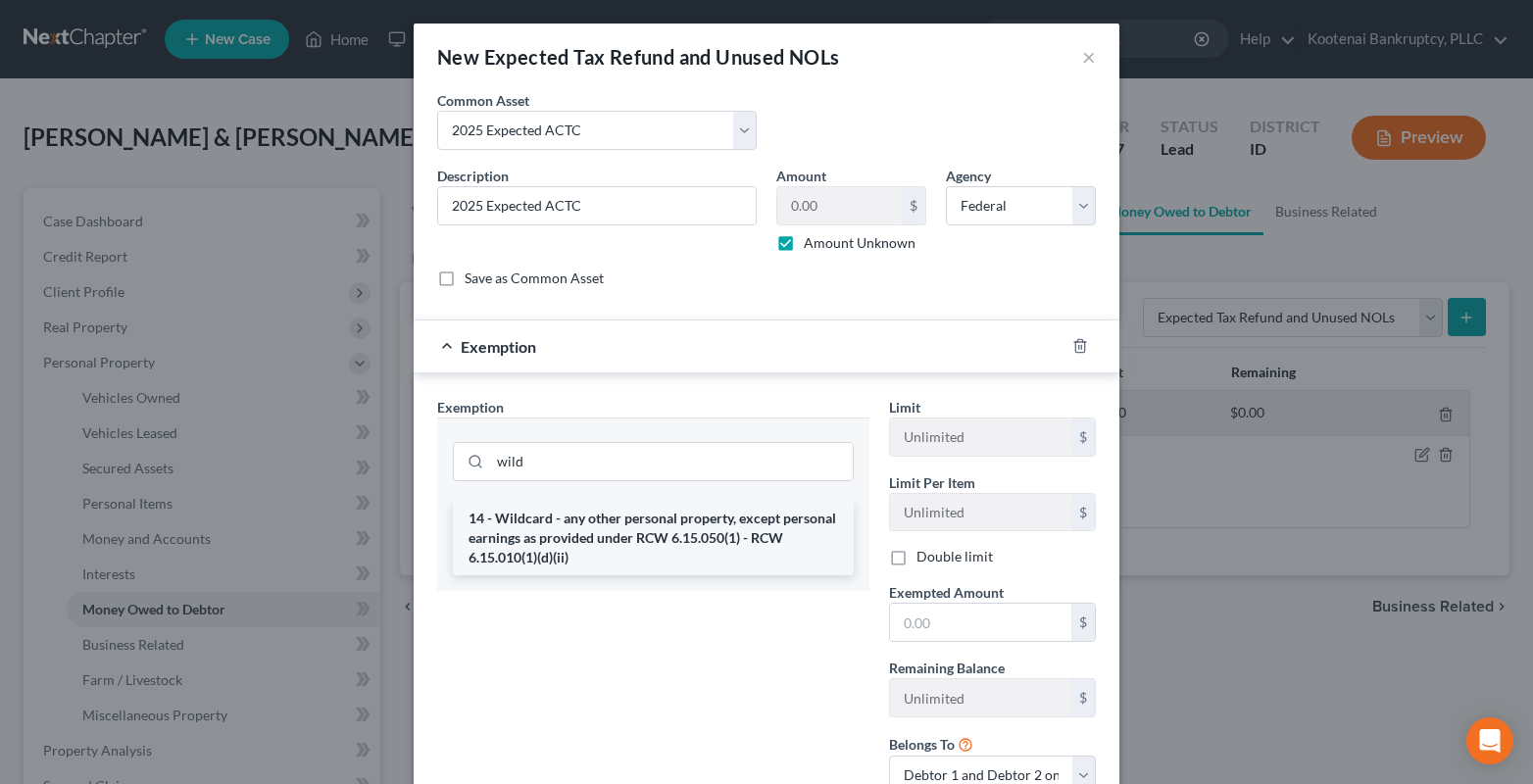
click at [493, 532] on li "14 - Wildcard - any other personal property, except personal earnings as provid…" at bounding box center [653, 537] width 401 height 75
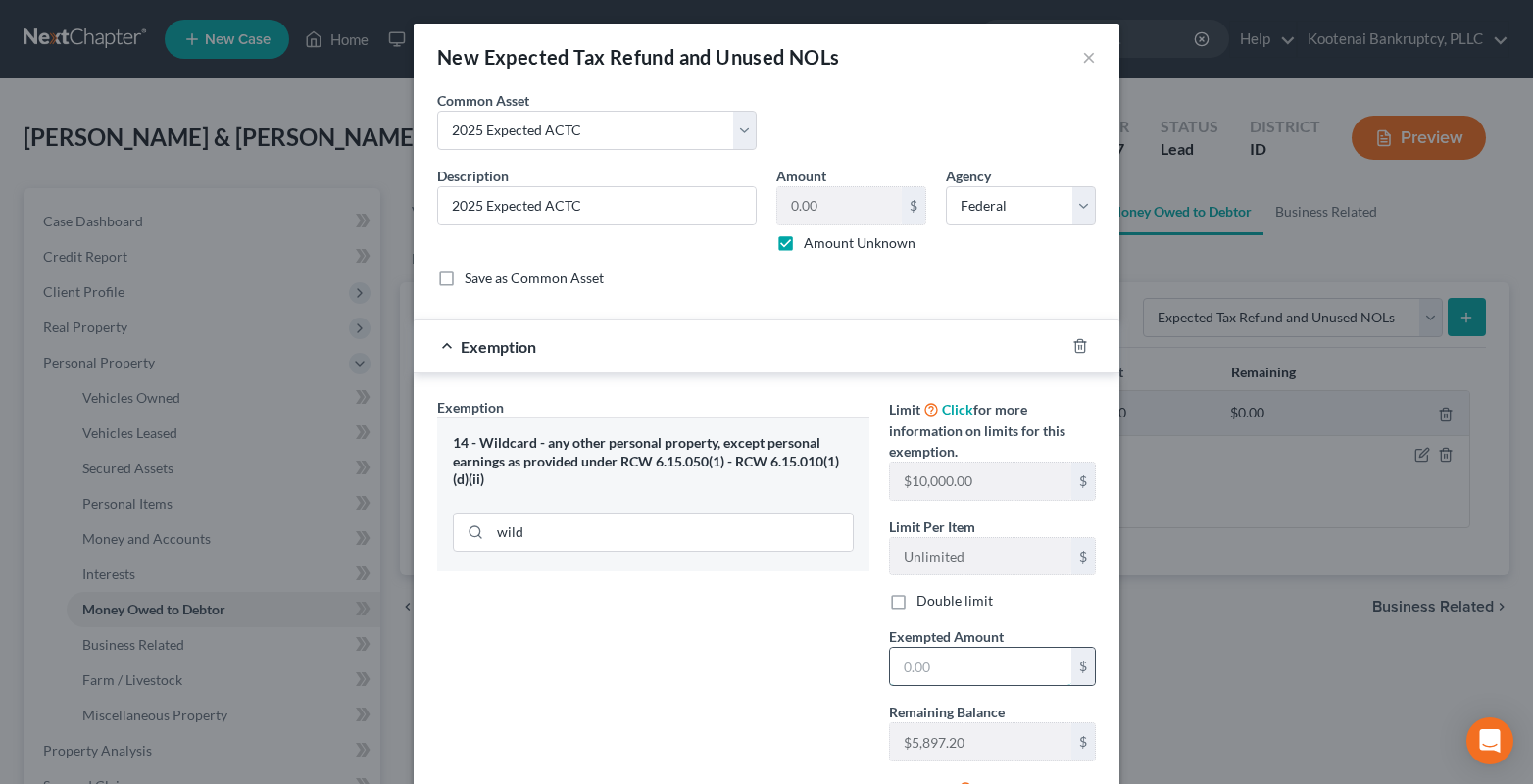
click at [899, 663] on input "text" at bounding box center [979, 665] width 181 height 37
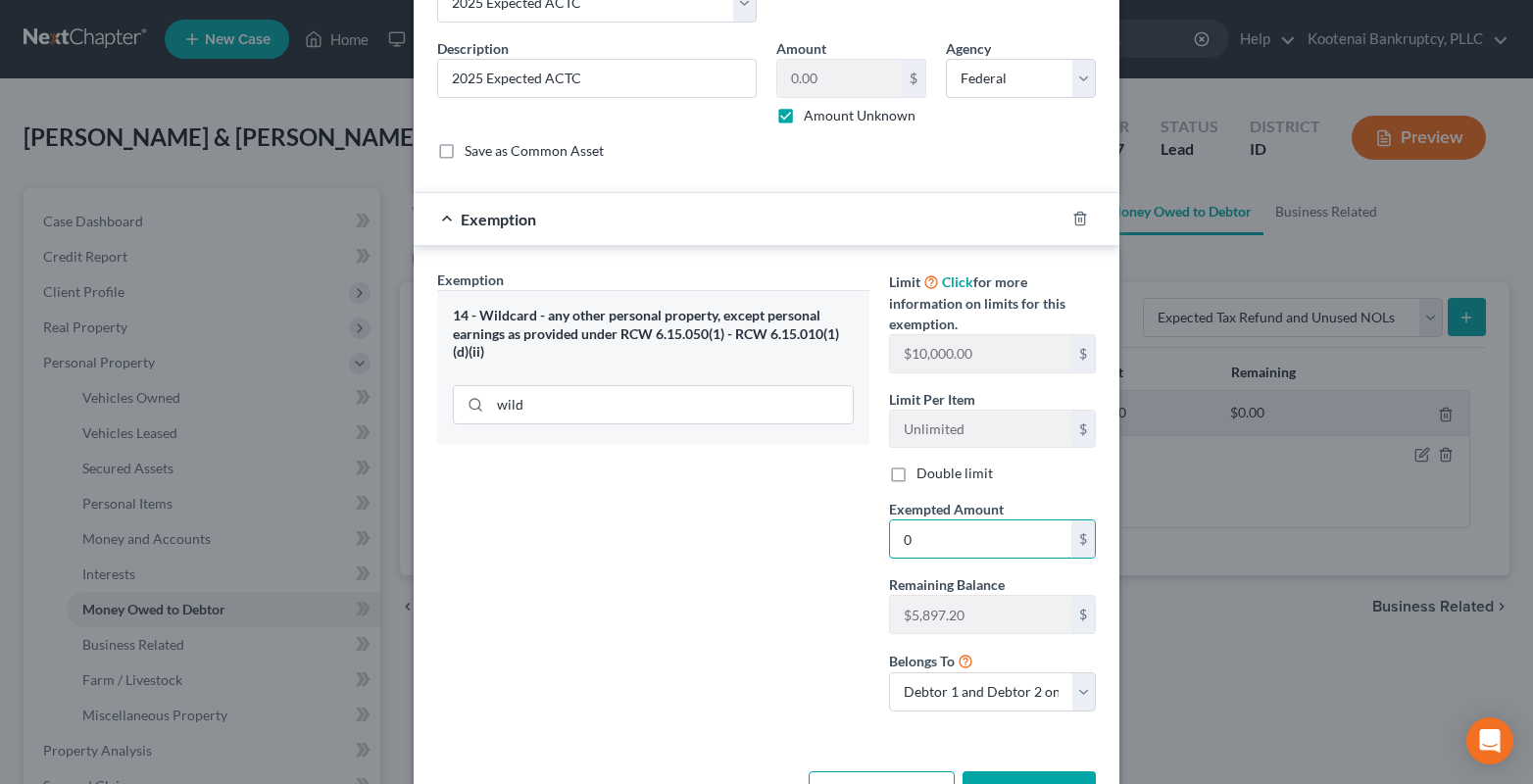
scroll to position [194, 0]
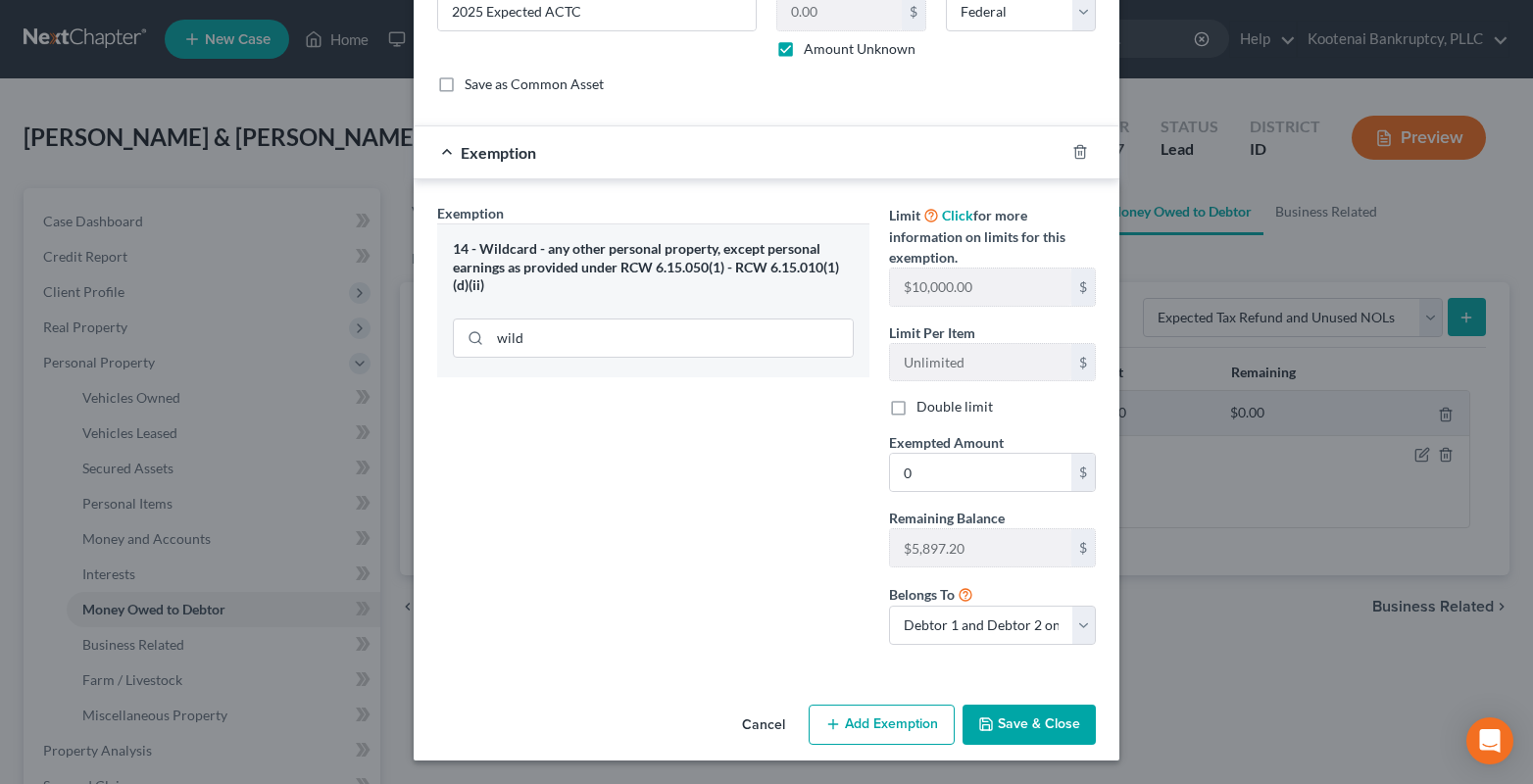
click at [1008, 728] on button "Save & Close" at bounding box center [1028, 724] width 133 height 41
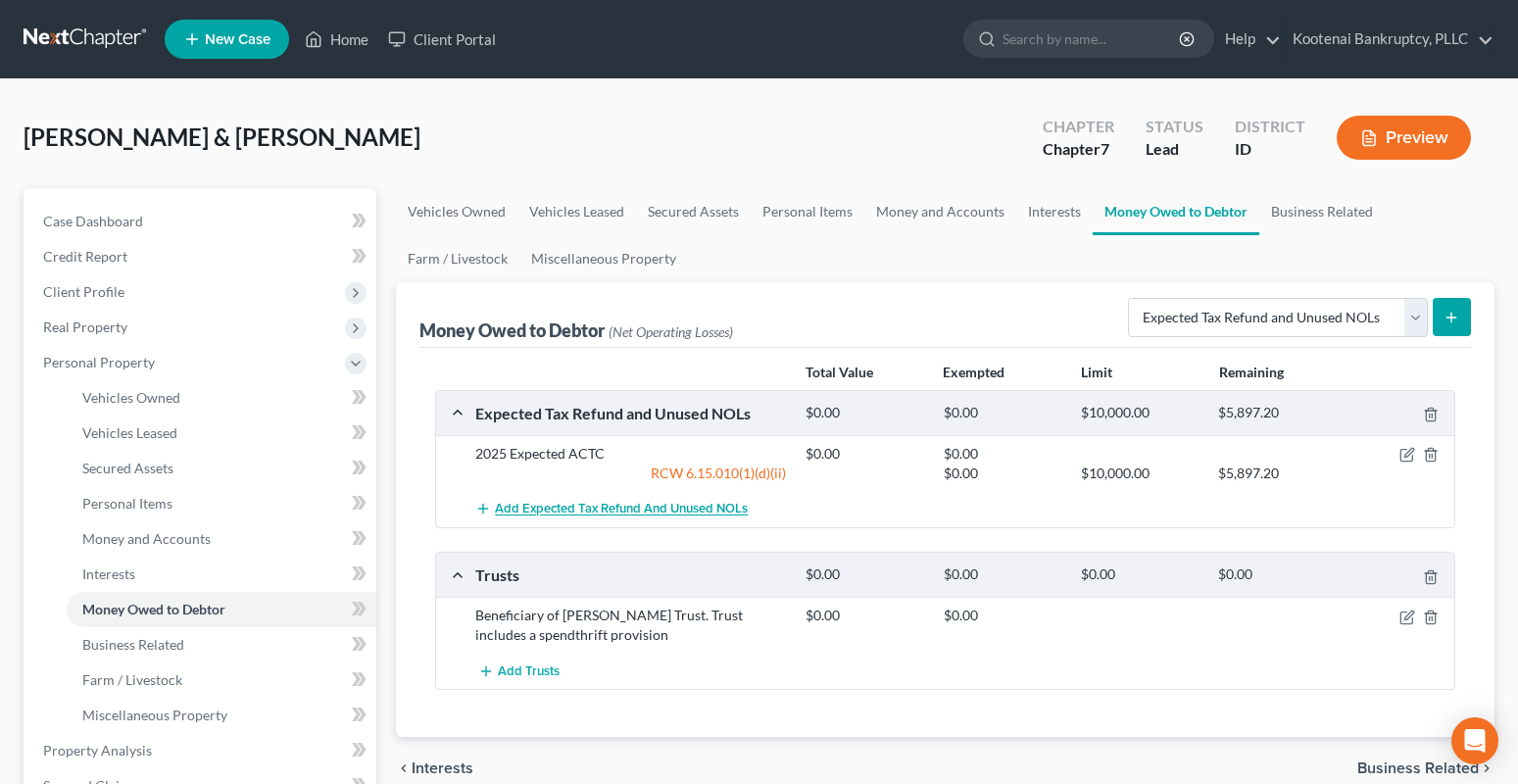
click at [629, 511] on span "Add Expected Tax Refund and Unused NOLs" at bounding box center [621, 509] width 253 height 16
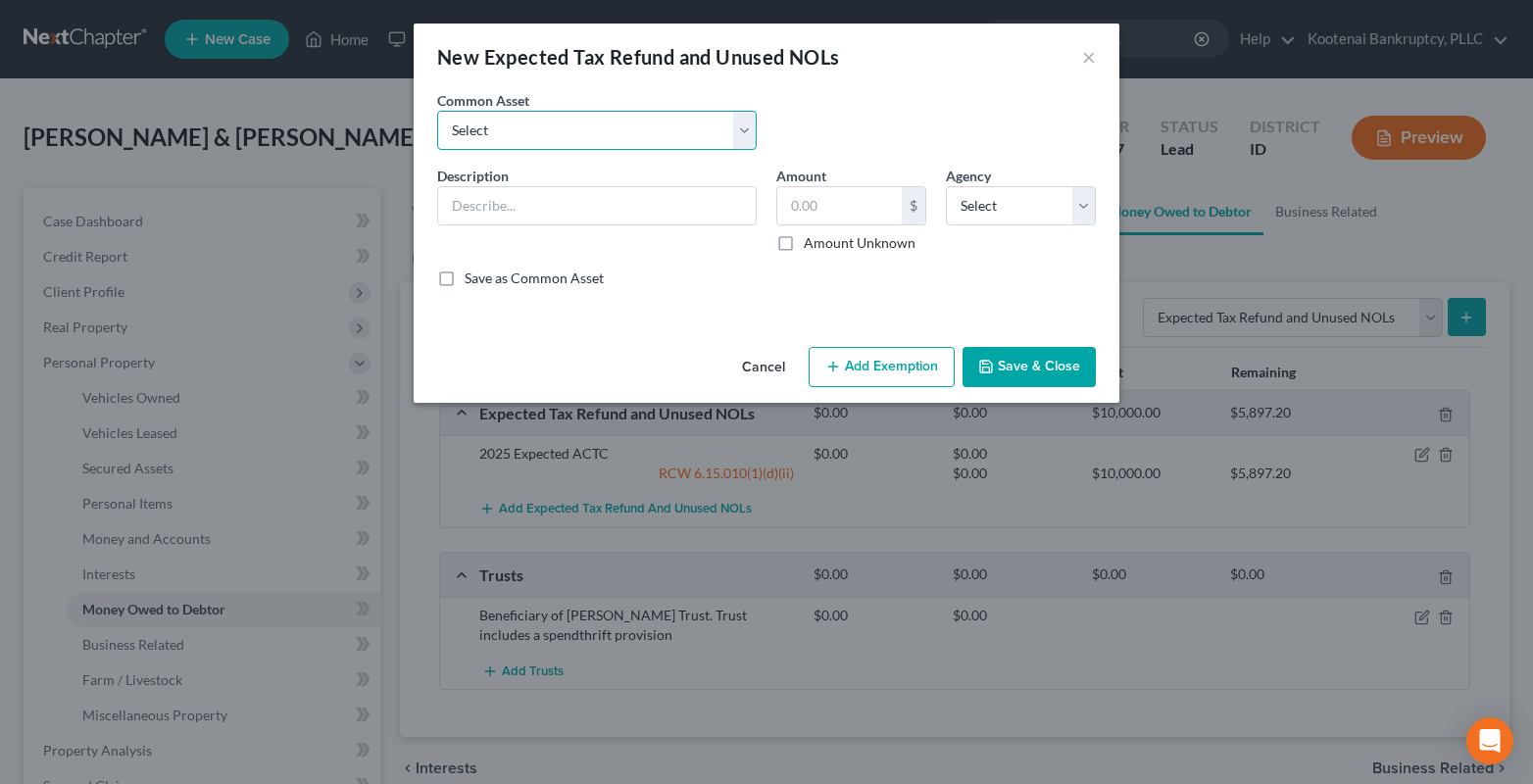
click at [734, 129] on select "Select 2023 Federal Tax Refund 2023 Expected EIC 2023 State Tax Refund 2023 Exp…" at bounding box center [597, 130] width 320 height 39
click at [437, 111] on select "Select 2023 Federal Tax Refund 2023 Expected EIC 2023 State Tax Refund 2023 Exp…" at bounding box center [597, 130] width 320 height 39
click at [803, 241] on label "Amount Unknown" at bounding box center [859, 243] width 112 height 20
click at [811, 241] on input "Amount Unknown" at bounding box center [817, 239] width 13 height 13
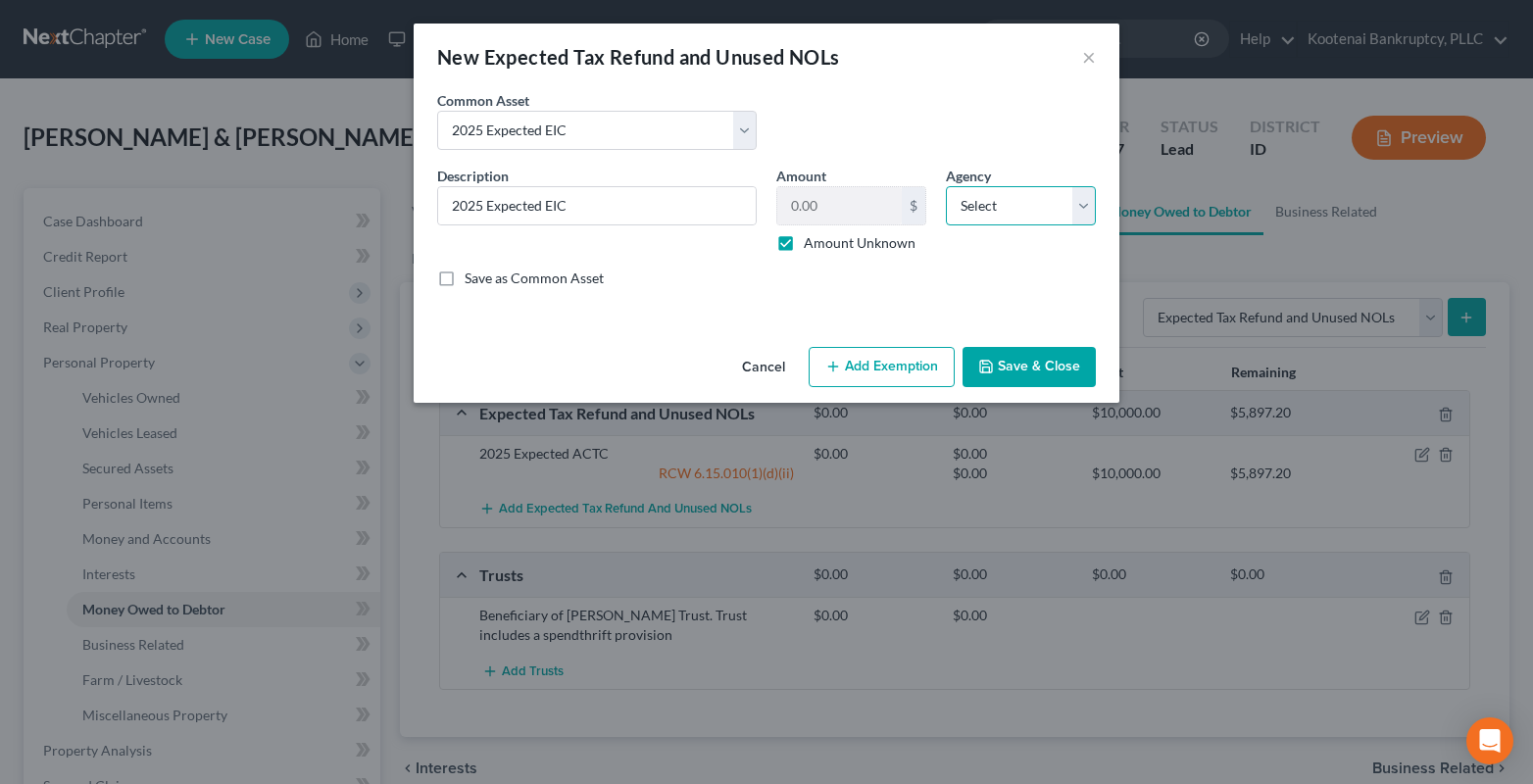
drag, startPoint x: 976, startPoint y: 207, endPoint x: 977, endPoint y: 224, distance: 17.0
click at [977, 207] on select "Select Federal State Local" at bounding box center [1020, 205] width 150 height 39
click at [945, 186] on select "Select Federal State Local" at bounding box center [1020, 205] width 150 height 39
click at [898, 364] on button "Add Exemption" at bounding box center [881, 367] width 146 height 41
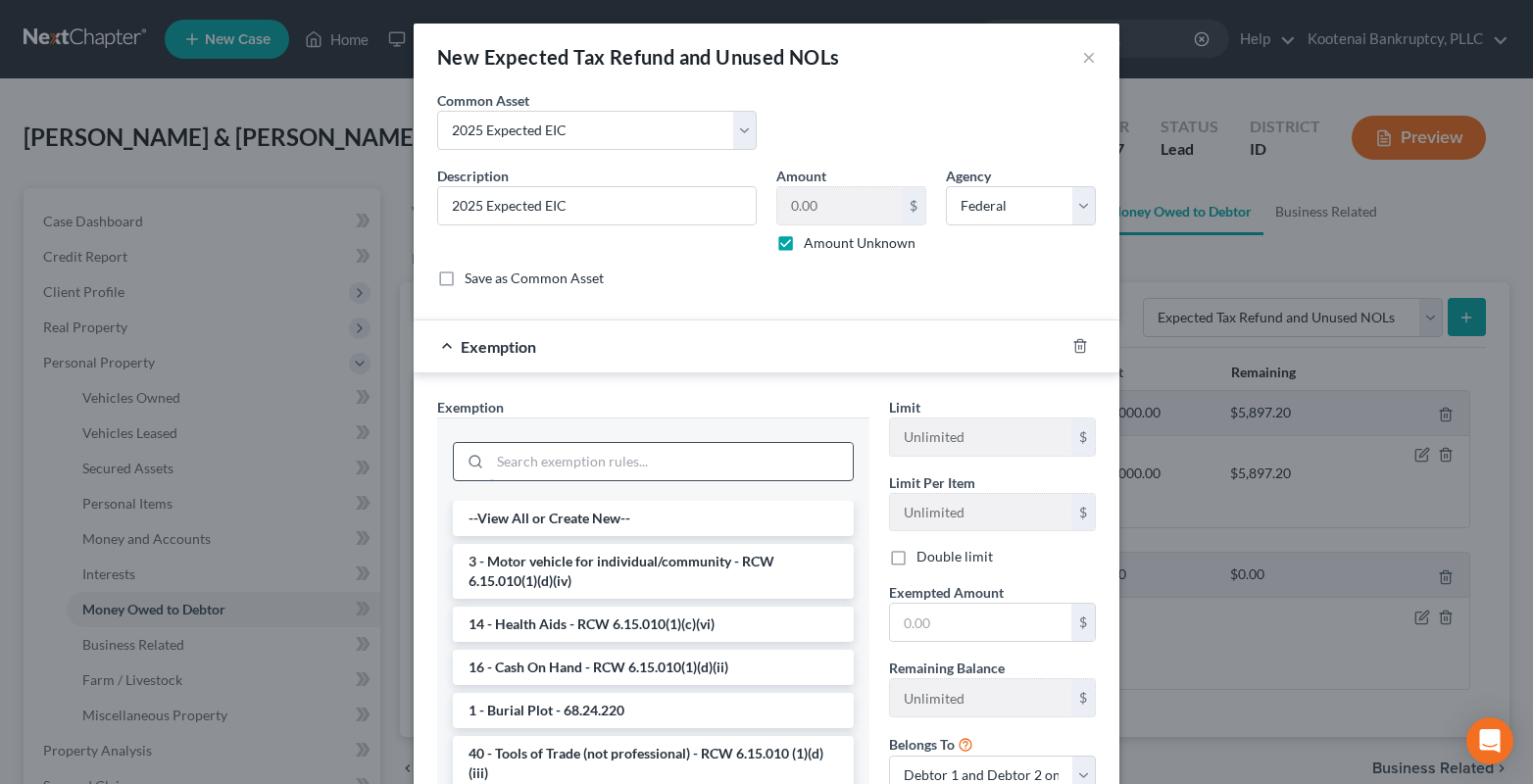
click at [502, 467] on input "search" at bounding box center [671, 460] width 363 height 37
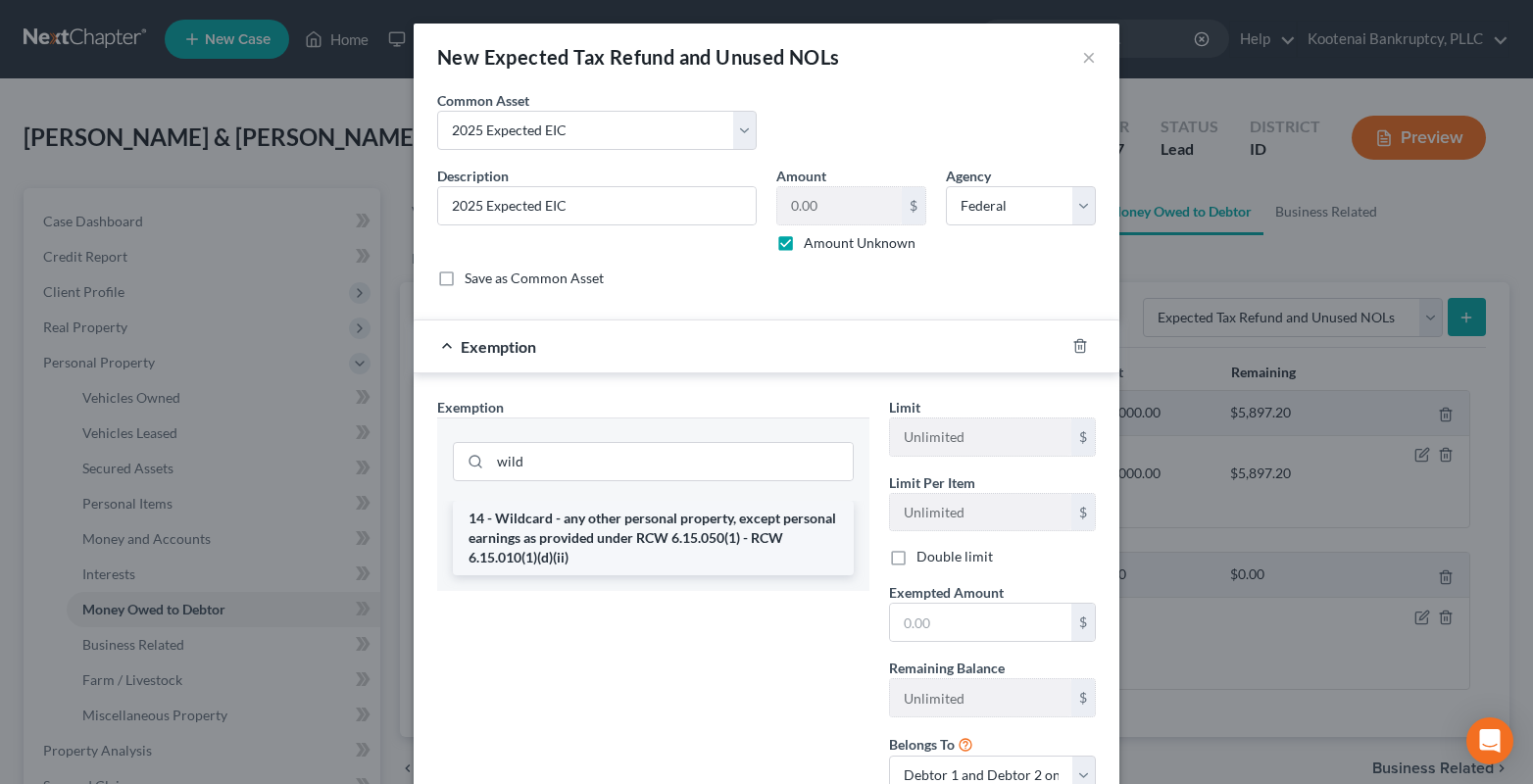
drag, startPoint x: 515, startPoint y: 542, endPoint x: 747, endPoint y: 612, distance: 242.3
click at [515, 544] on li "14 - Wildcard - any other personal property, except personal earnings as provid…" at bounding box center [653, 537] width 401 height 75
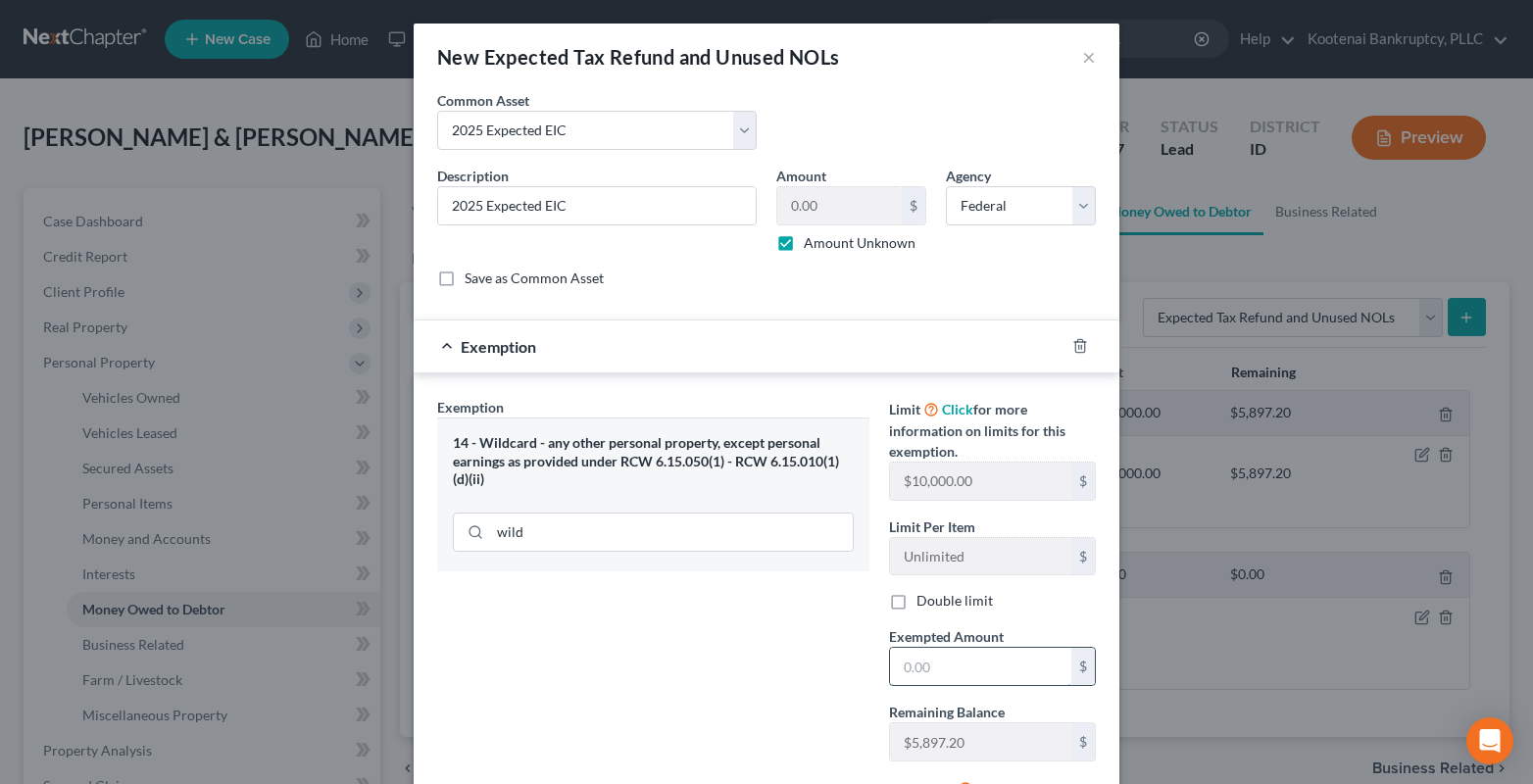
drag, startPoint x: 898, startPoint y: 672, endPoint x: 844, endPoint y: 567, distance: 118.1
click at [894, 671] on input "text" at bounding box center [979, 665] width 181 height 37
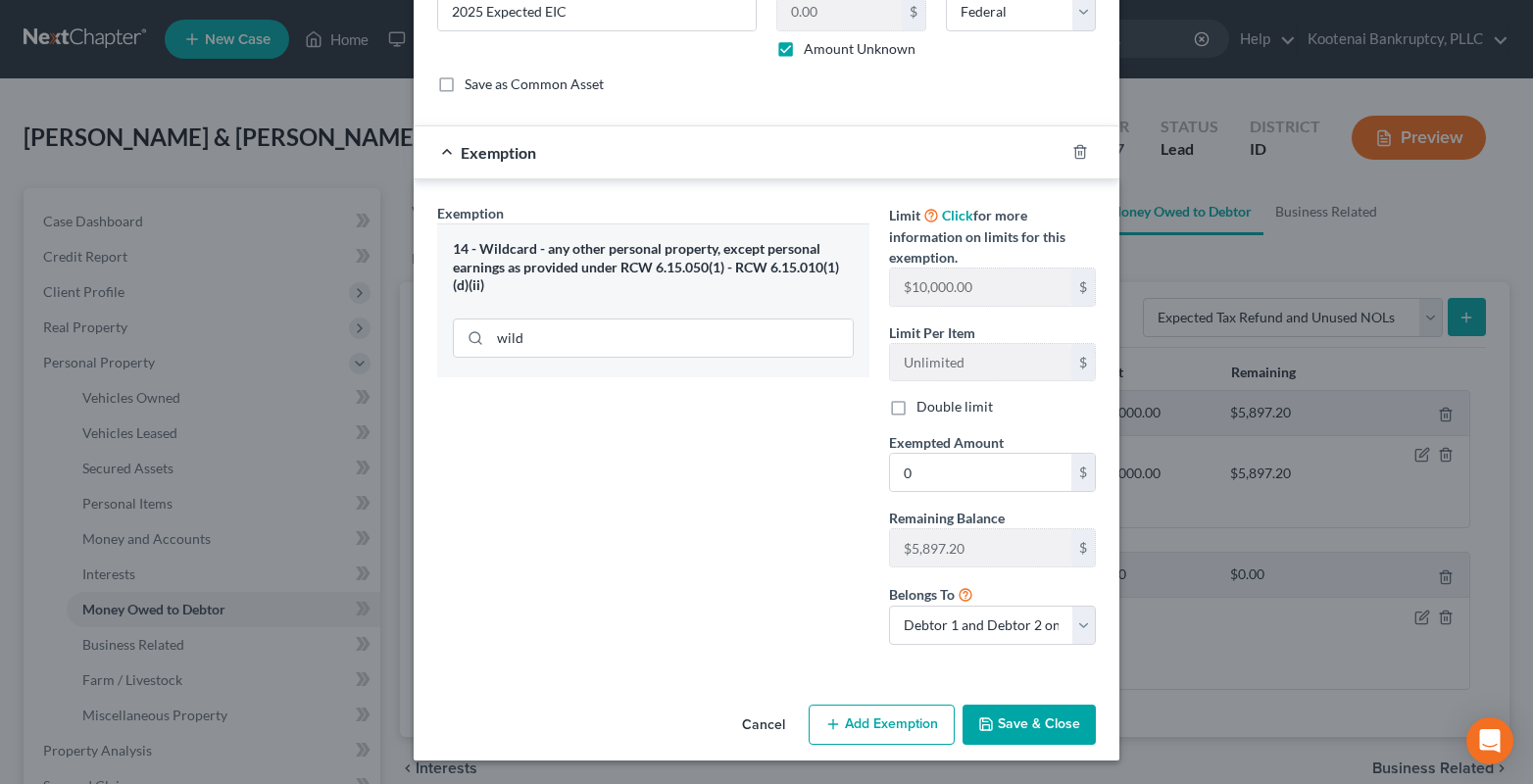
click at [1007, 724] on button "Save & Close" at bounding box center [1028, 724] width 133 height 41
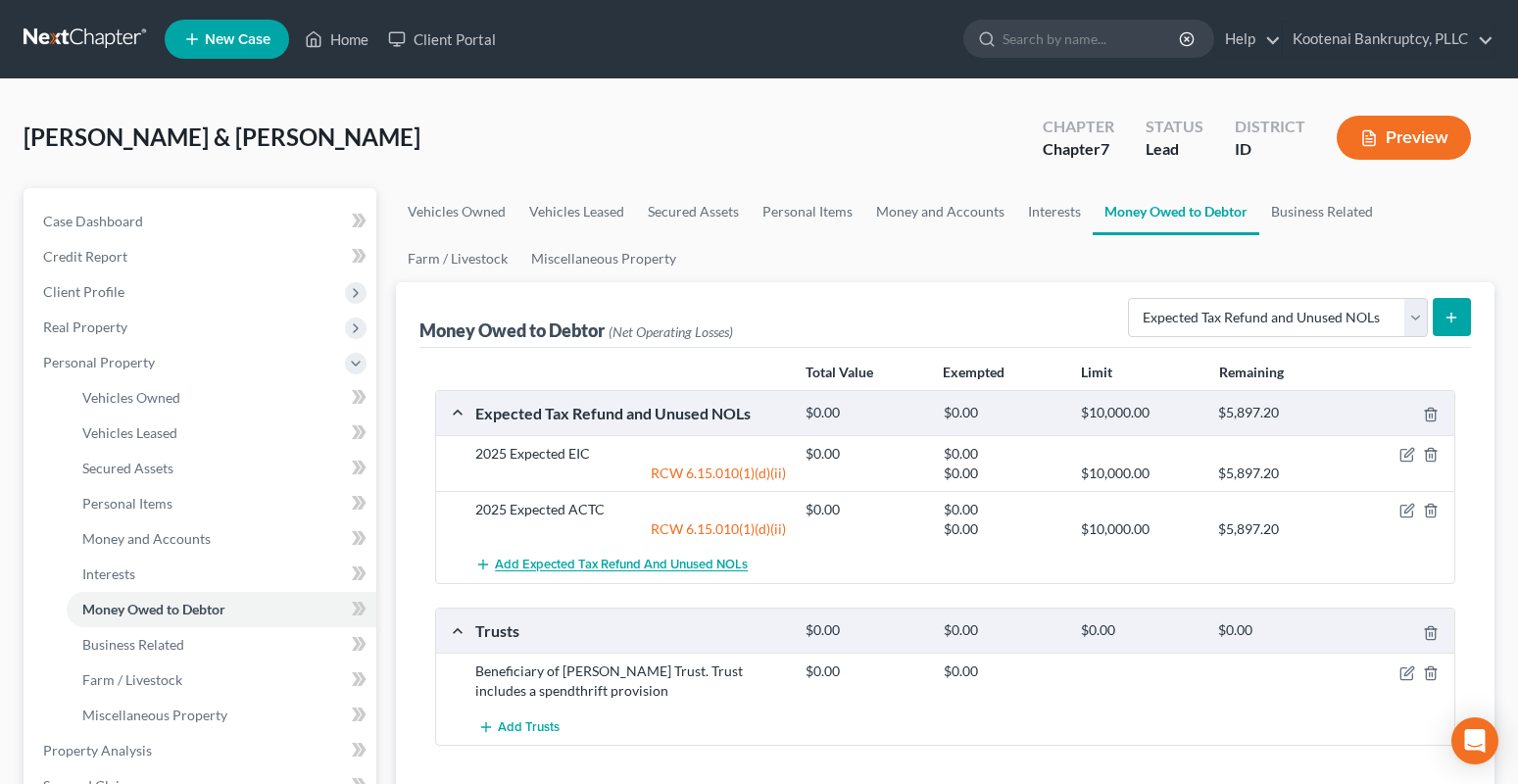
click at [692, 562] on span "Add Expected Tax Refund and Unused NOLs" at bounding box center [621, 565] width 253 height 16
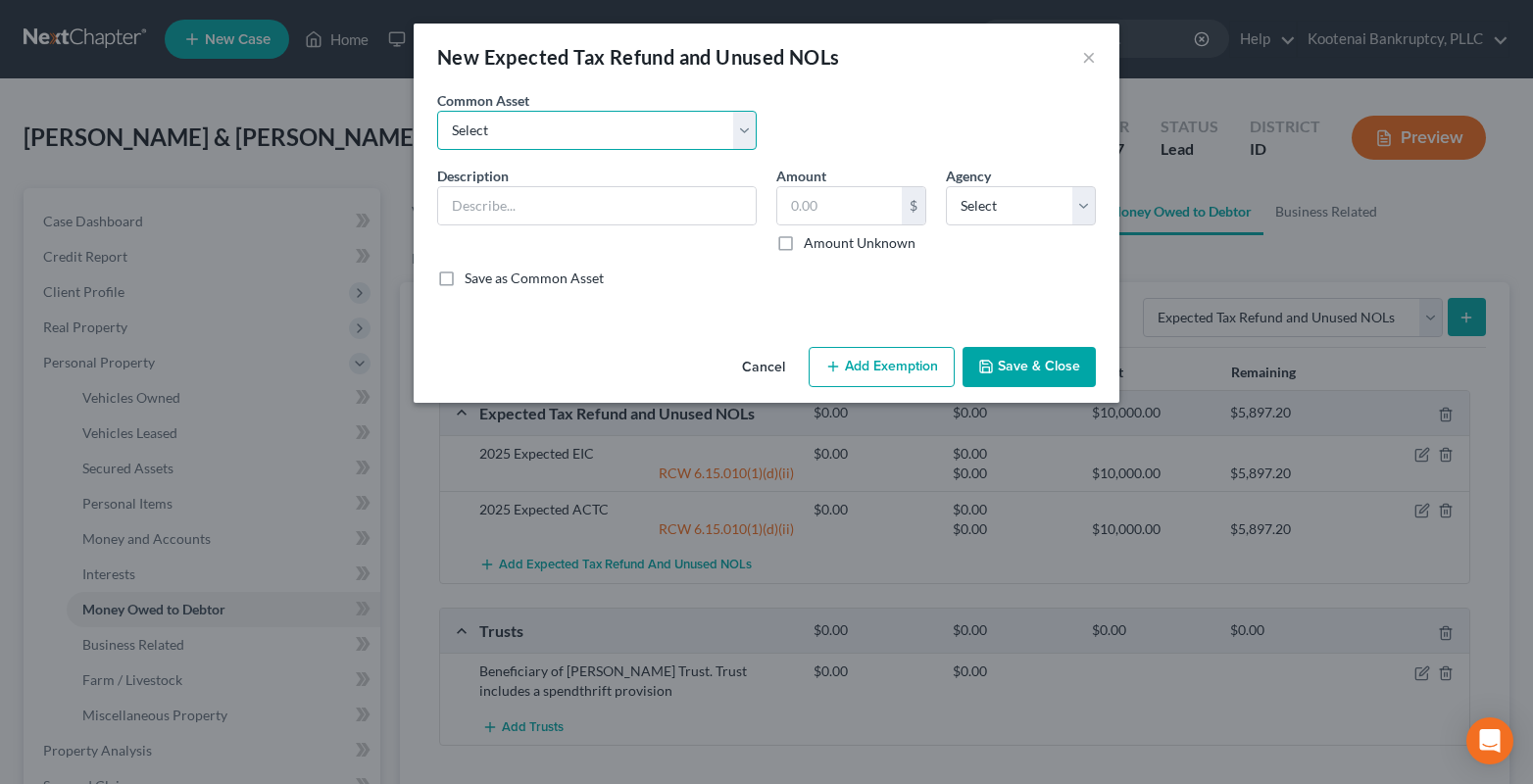
drag, startPoint x: 627, startPoint y: 125, endPoint x: 625, endPoint y: 144, distance: 19.1
click at [626, 130] on select "Select 2023 Federal Tax Refund 2023 Expected EIC 2023 State Tax Refund 2023 Exp…" at bounding box center [597, 130] width 320 height 39
click at [437, 111] on select "Select 2023 Federal Tax Refund 2023 Expected EIC 2023 State Tax Refund 2023 Exp…" at bounding box center [597, 130] width 320 height 39
click at [803, 241] on label "Amount Unknown" at bounding box center [859, 243] width 112 height 20
click at [811, 241] on input "Amount Unknown" at bounding box center [817, 239] width 13 height 13
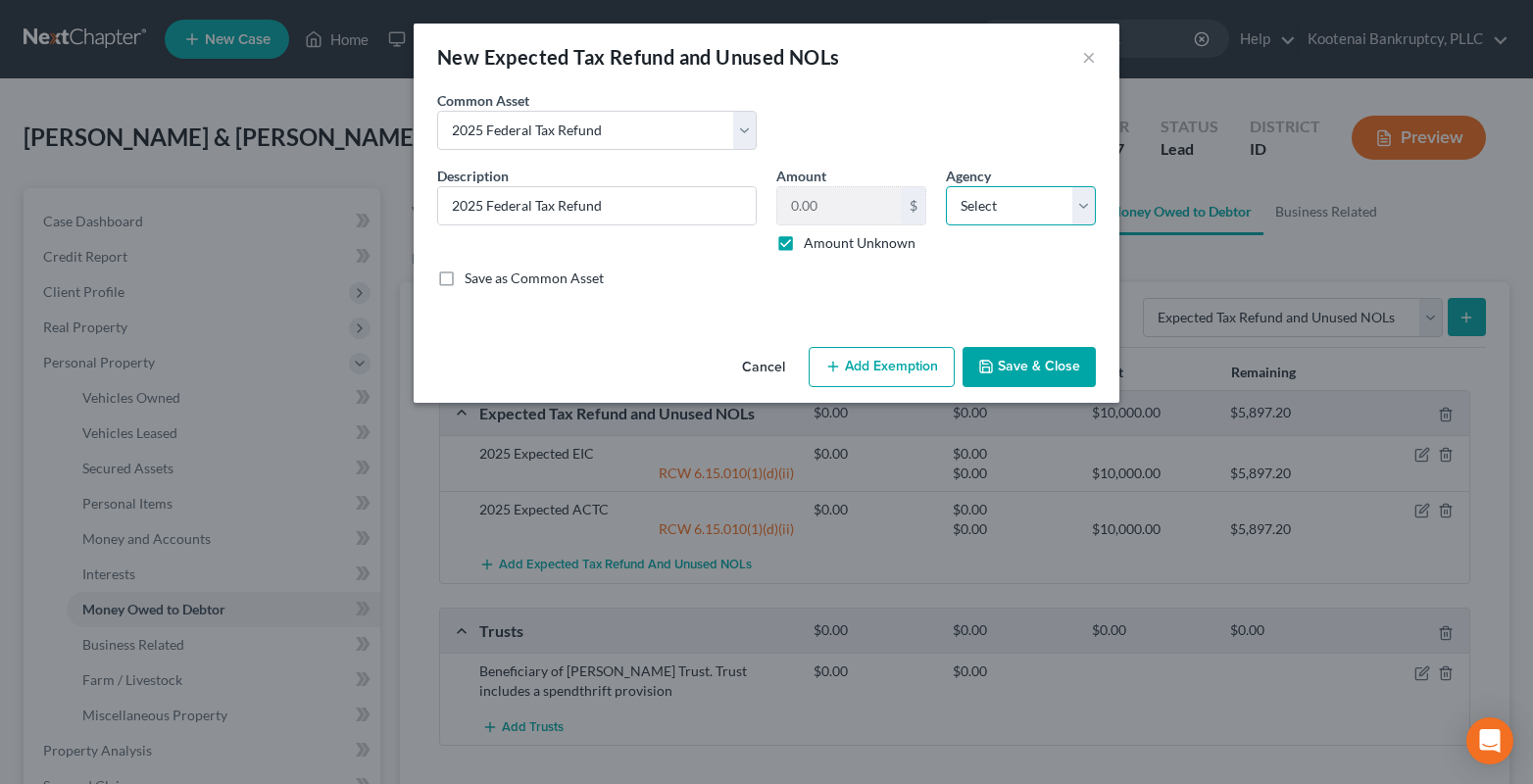
drag, startPoint x: 956, startPoint y: 210, endPoint x: 957, endPoint y: 225, distance: 15.0
click at [956, 210] on select "Select Federal State Local" at bounding box center [1020, 205] width 150 height 39
click at [945, 186] on select "Select Federal State Local" at bounding box center [1020, 205] width 150 height 39
click at [985, 360] on icon "button" at bounding box center [986, 367] width 16 height 16
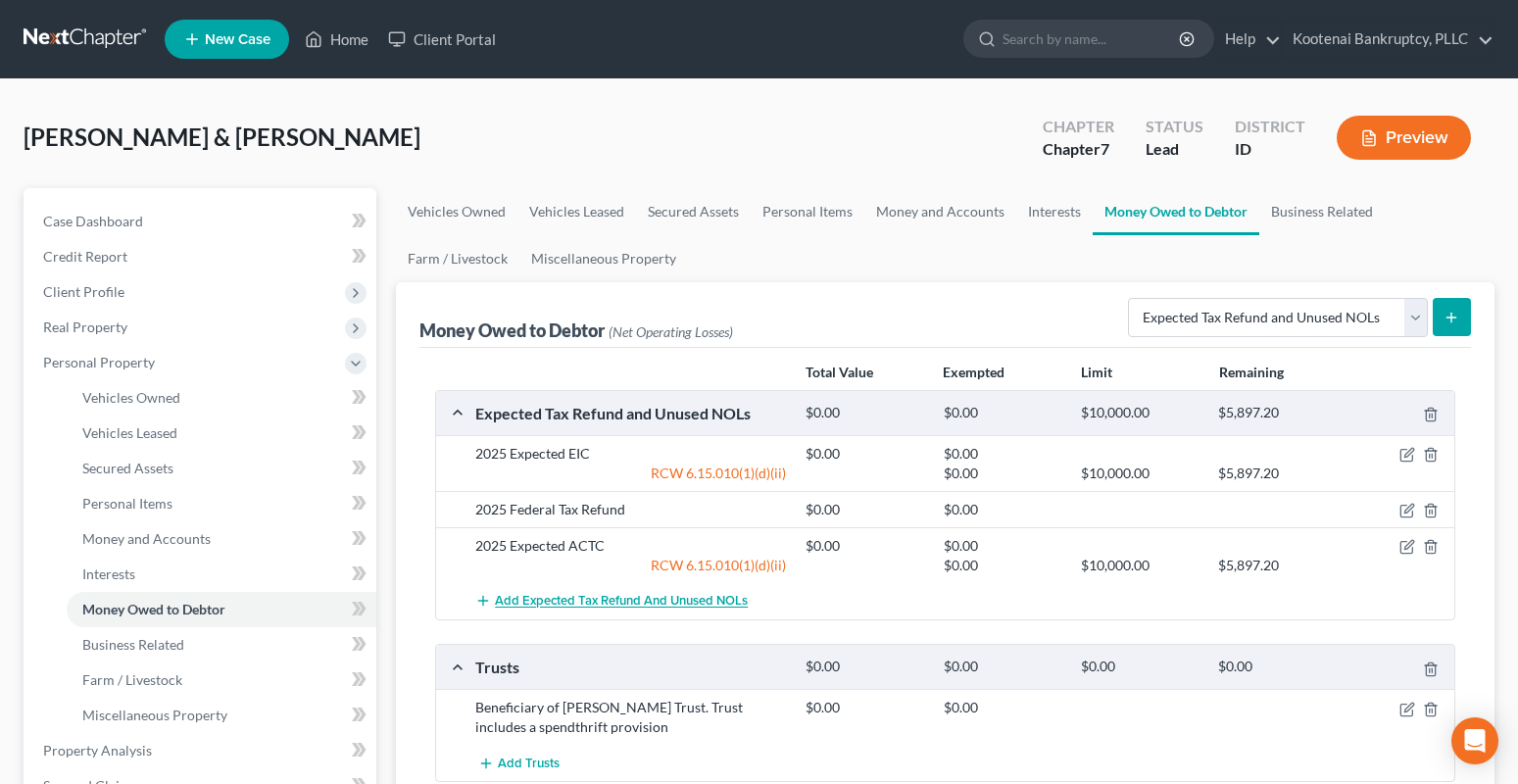
click at [533, 597] on span "Add Expected Tax Refund and Unused NOLs" at bounding box center [621, 601] width 253 height 16
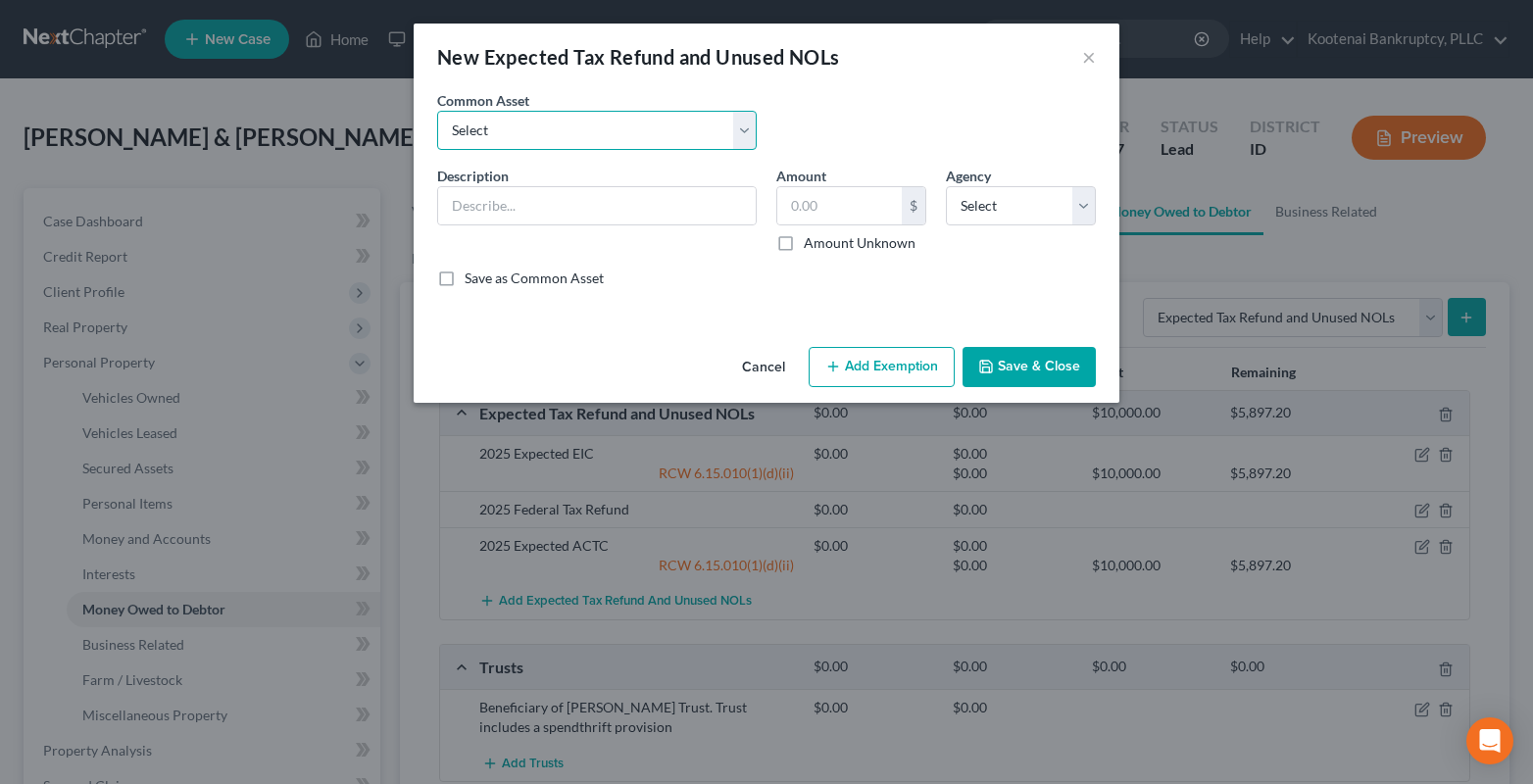
click at [566, 135] on select "Select 2023 Federal Tax Refund 2023 Expected EIC 2023 State Tax Refund 2023 Exp…" at bounding box center [597, 130] width 320 height 39
click at [437, 111] on select "Select 2023 Federal Tax Refund 2023 Expected EIC 2023 State Tax Refund 2023 Exp…" at bounding box center [597, 130] width 320 height 39
click at [803, 242] on label "Amount Unknown" at bounding box center [859, 243] width 112 height 20
click at [811, 242] on input "Amount Unknown" at bounding box center [817, 239] width 13 height 13
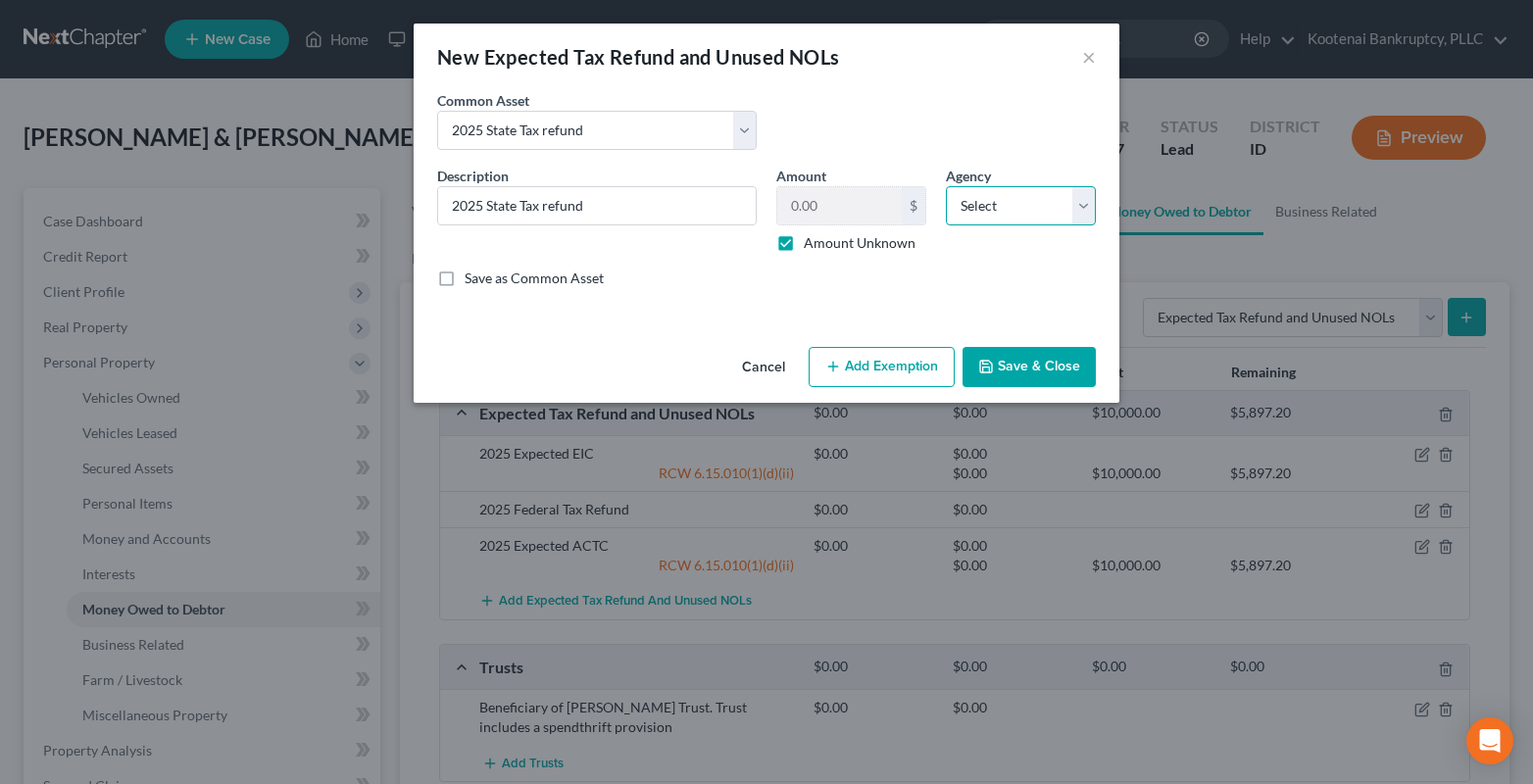
click at [997, 203] on select "Select Federal State Local" at bounding box center [1020, 205] width 150 height 39
click at [945, 186] on select "Select Federal State Local" at bounding box center [1020, 205] width 150 height 39
drag, startPoint x: 1005, startPoint y: 374, endPoint x: 1019, endPoint y: 386, distance: 18.4
click at [1005, 375] on button "Save & Close" at bounding box center [1028, 367] width 133 height 41
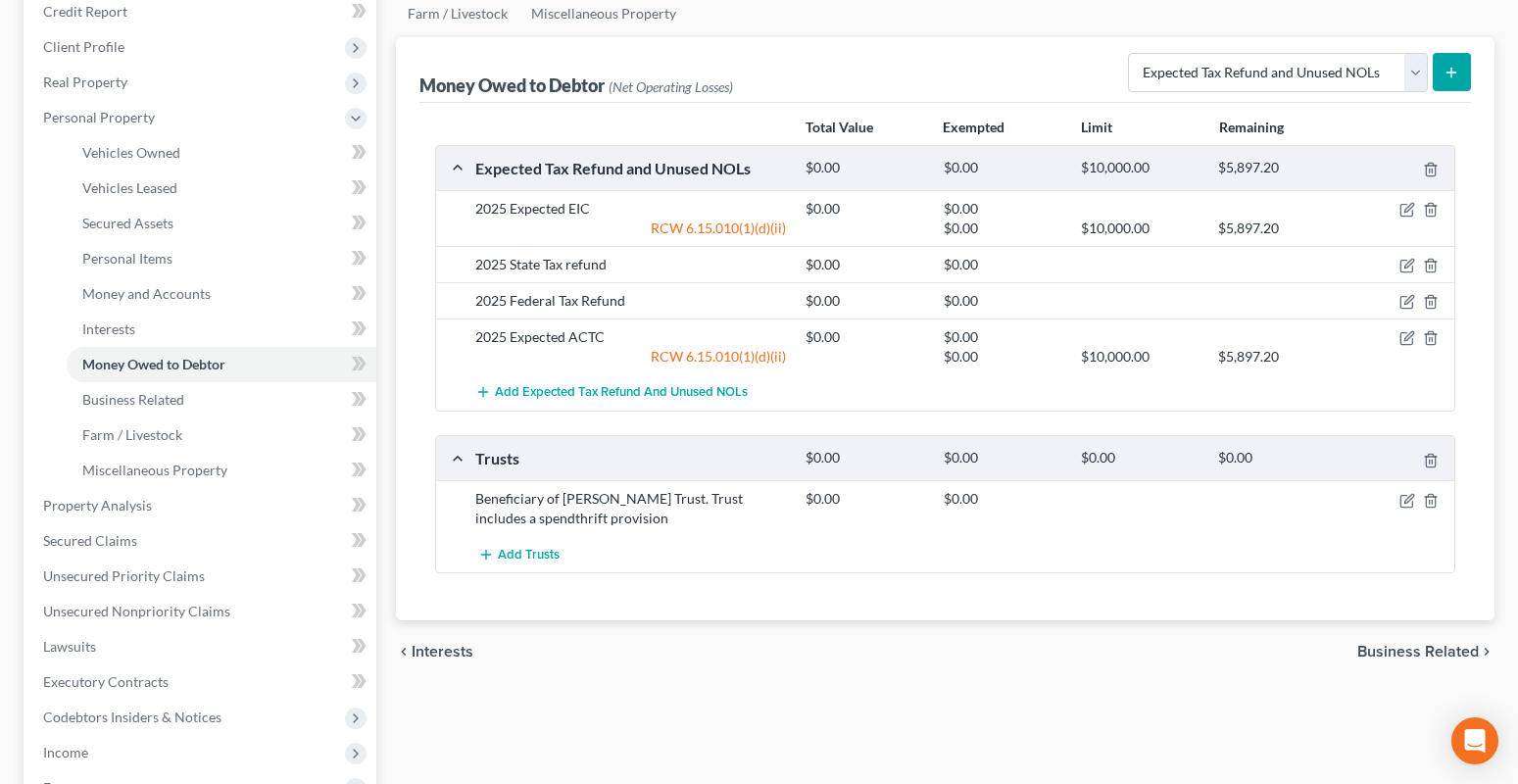
scroll to position [294, 0]
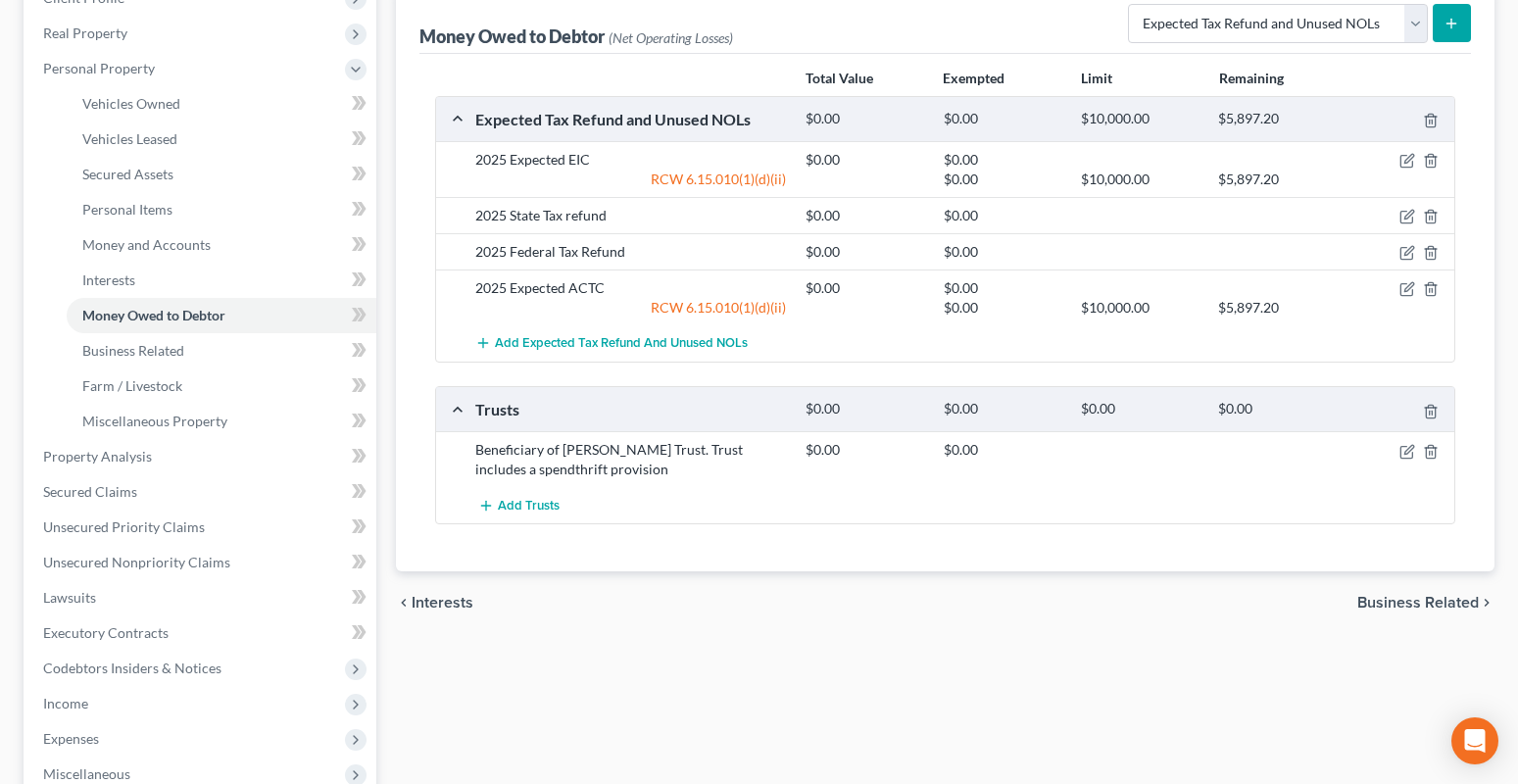
click at [1393, 605] on span "Business Related" at bounding box center [1418, 602] width 122 height 16
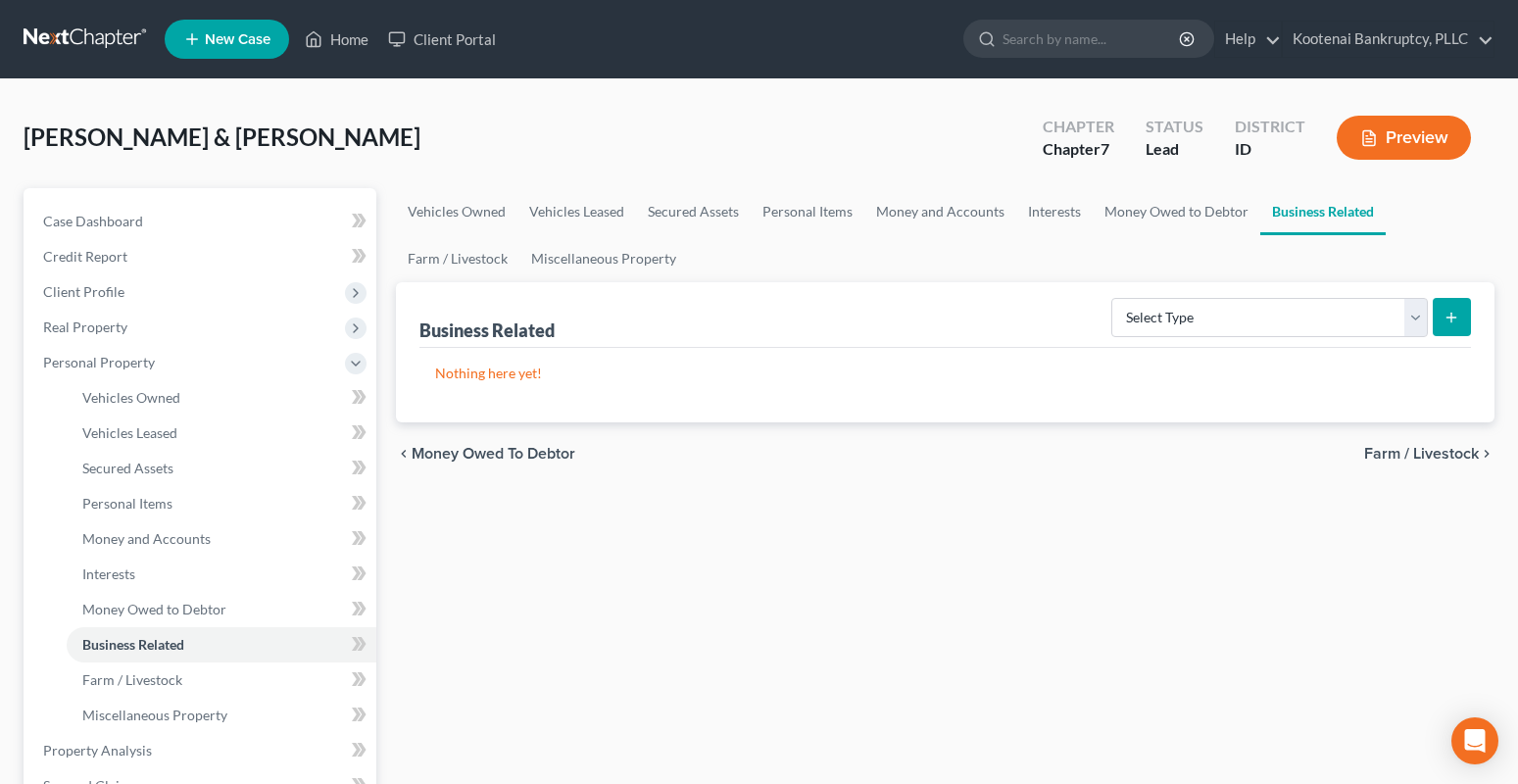
click at [1418, 457] on span "Farm / Livestock" at bounding box center [1421, 453] width 115 height 16
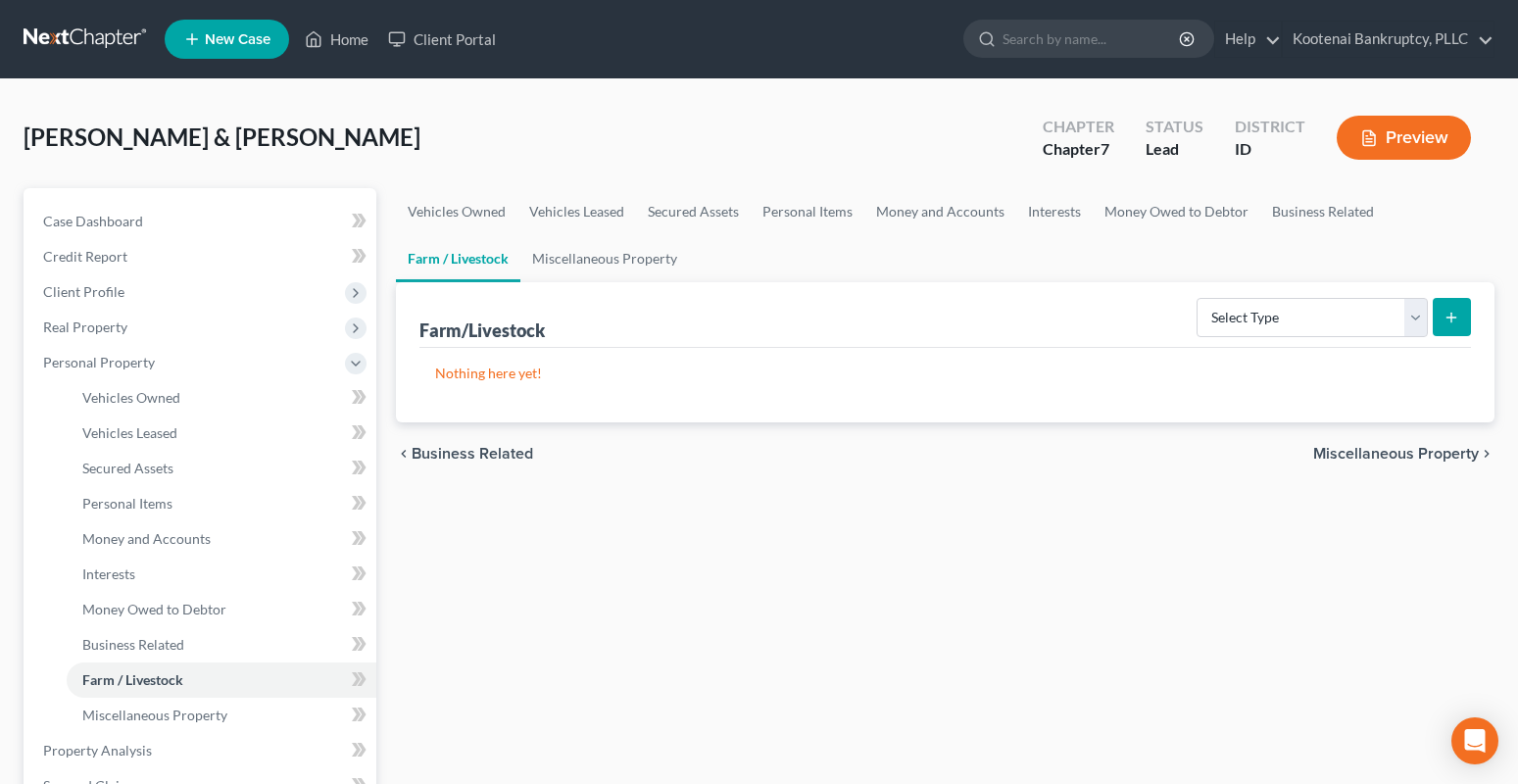
click at [1415, 447] on span "Miscellaneous Property" at bounding box center [1396, 453] width 166 height 16
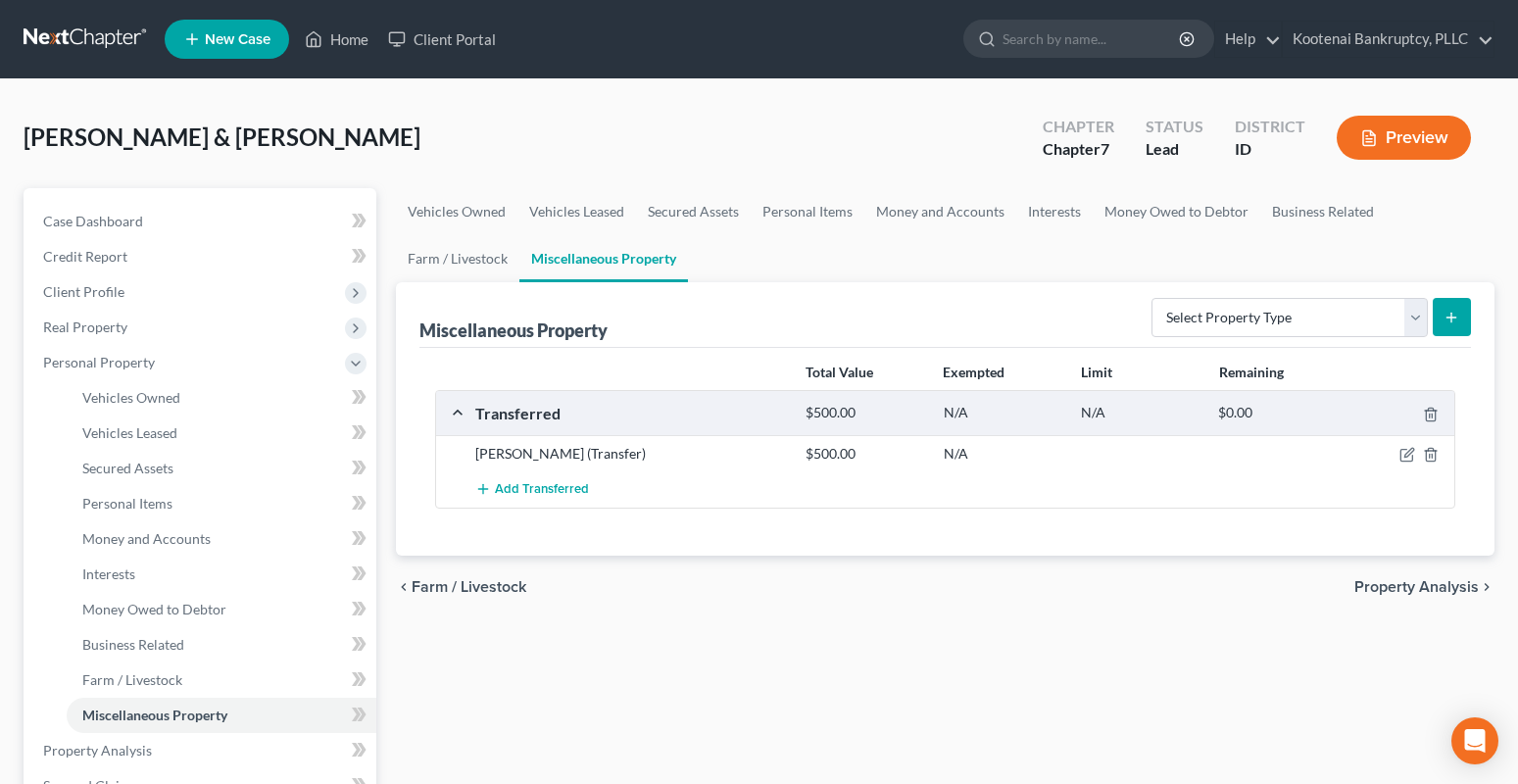
click at [1422, 588] on span "Property Analysis" at bounding box center [1416, 587] width 125 height 16
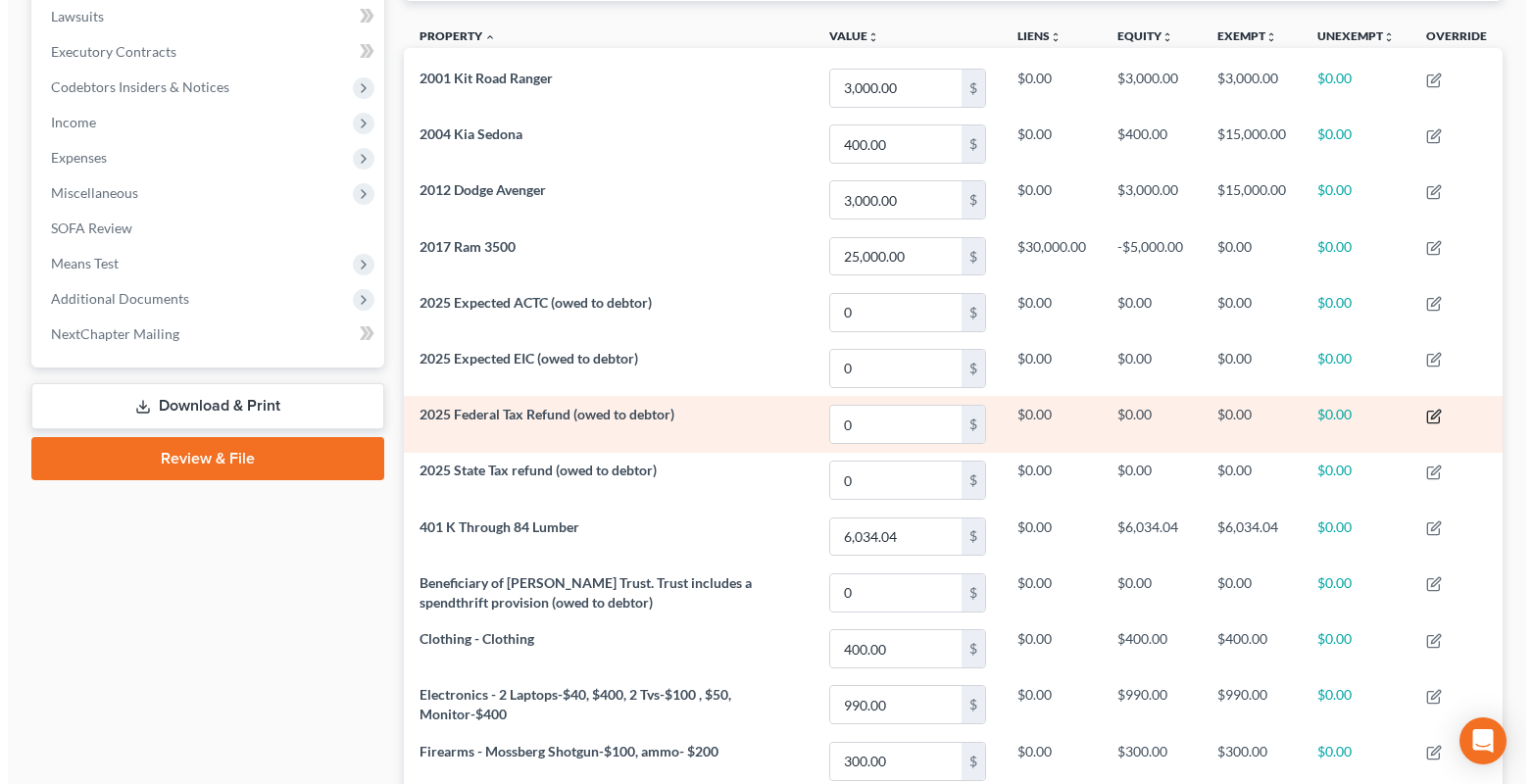
scroll to position [587, 0]
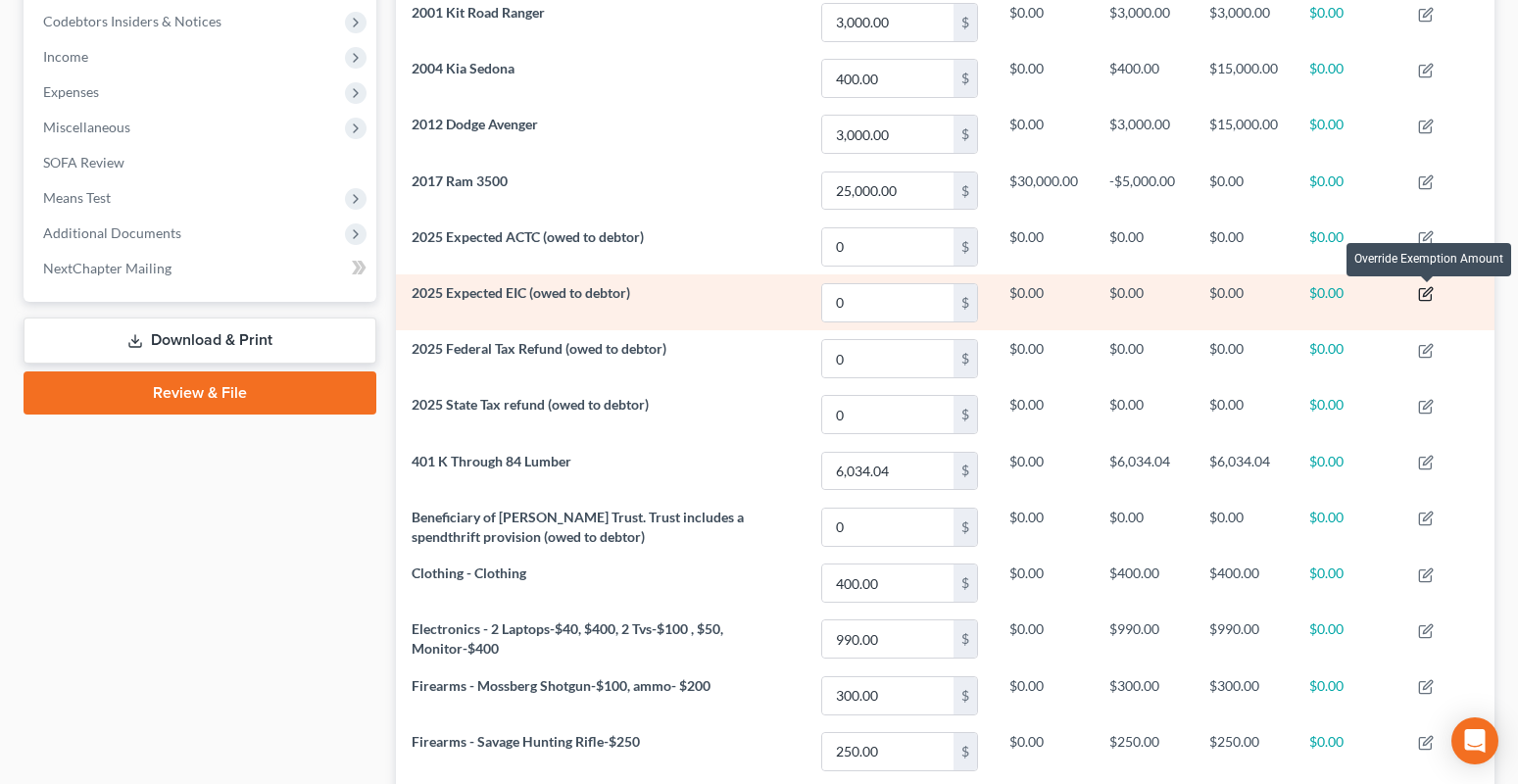
click at [1423, 292] on icon "button" at bounding box center [1426, 294] width 16 height 16
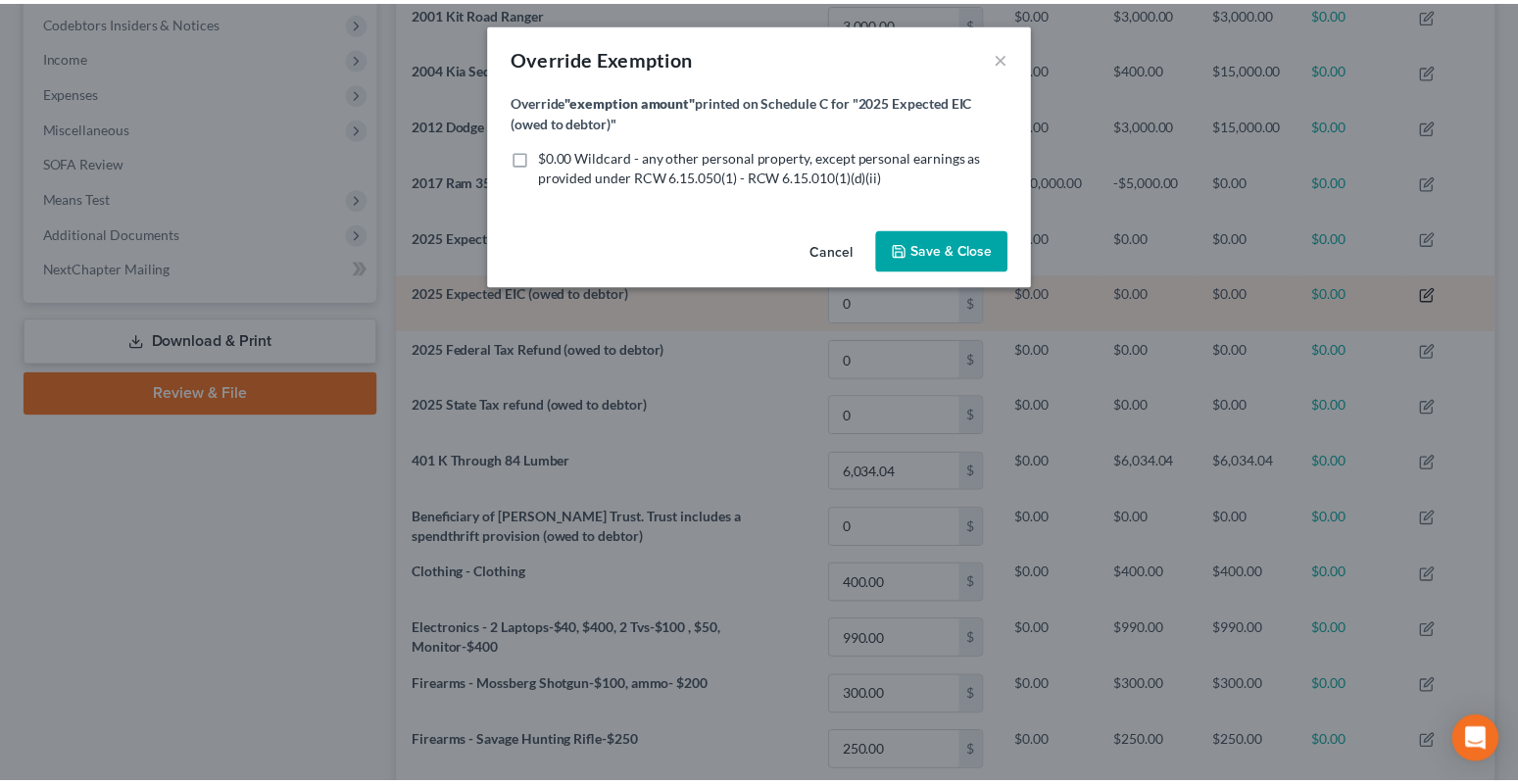
scroll to position [336, 1109]
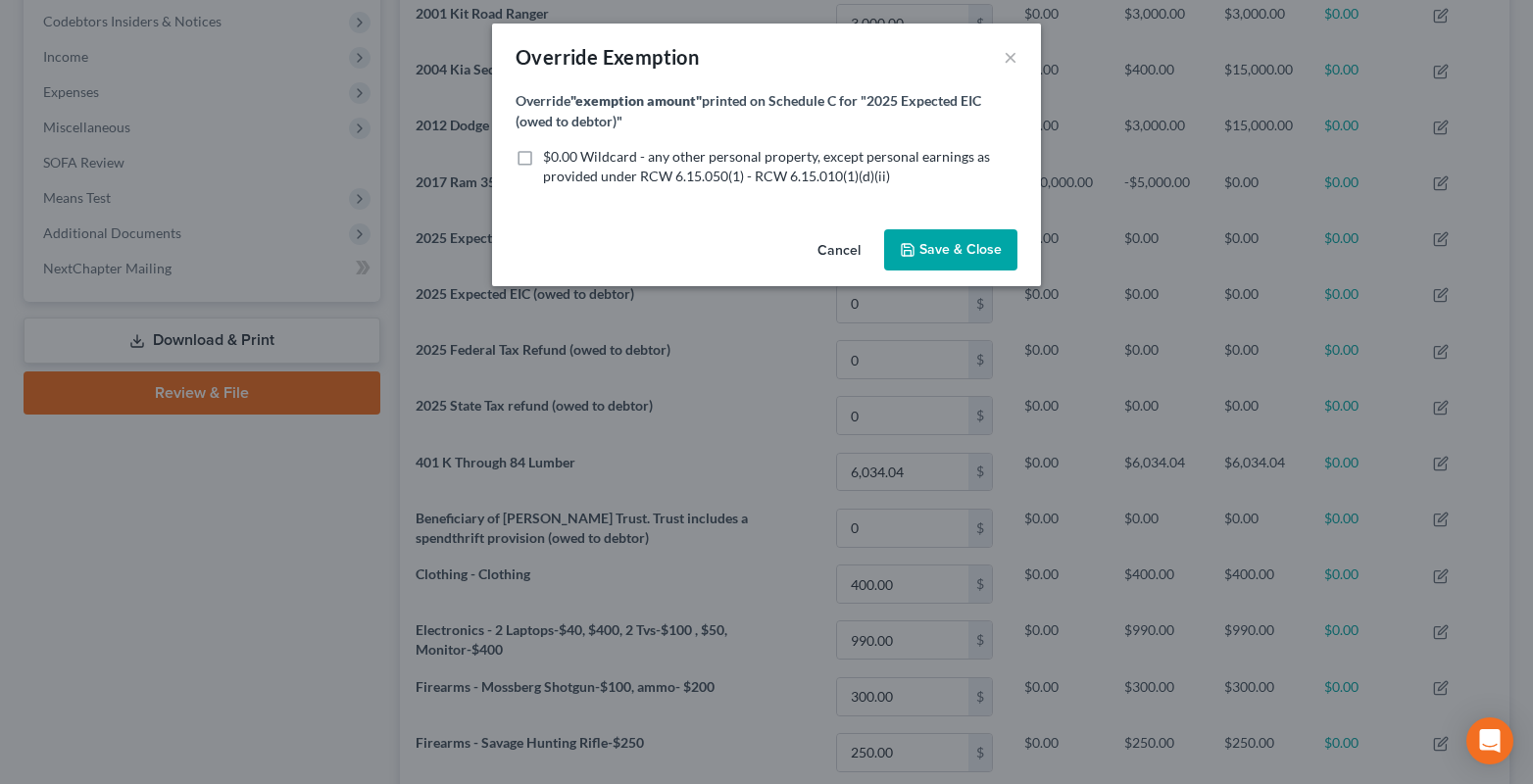
click at [543, 147] on label "$0.00 Wildcard - any other personal property, except personal earnings as provi…" at bounding box center [779, 166] width 475 height 39
click at [543, 151] on label "$0.00 Wildcard - any other personal property, except personal earnings as provi…" at bounding box center [779, 166] width 475 height 39
click at [551, 151] on input "$0.00 Wildcard - any other personal property, except personal earnings as provi…" at bounding box center [557, 153] width 13 height 13
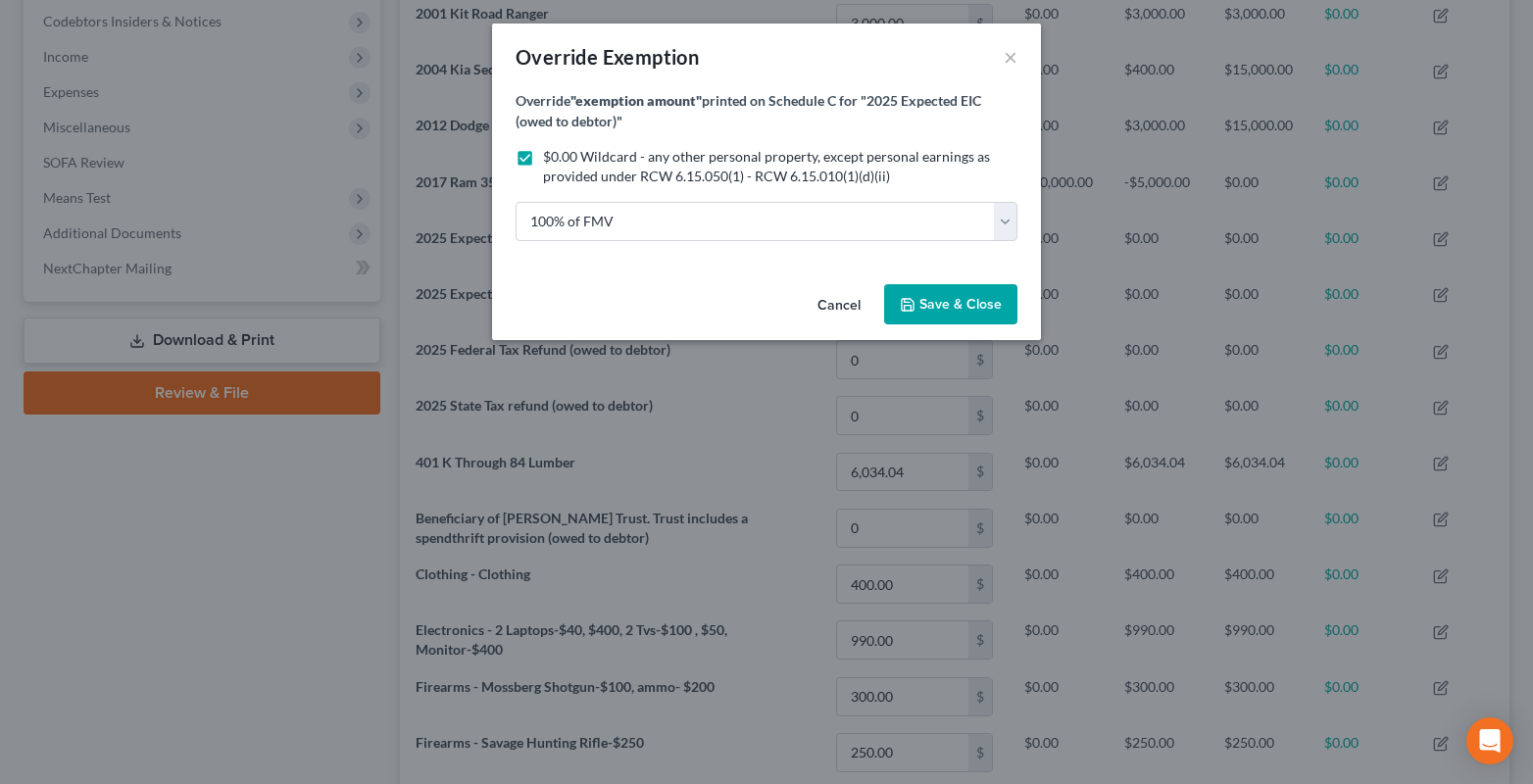
click at [938, 298] on span "Save & Close" at bounding box center [960, 304] width 82 height 17
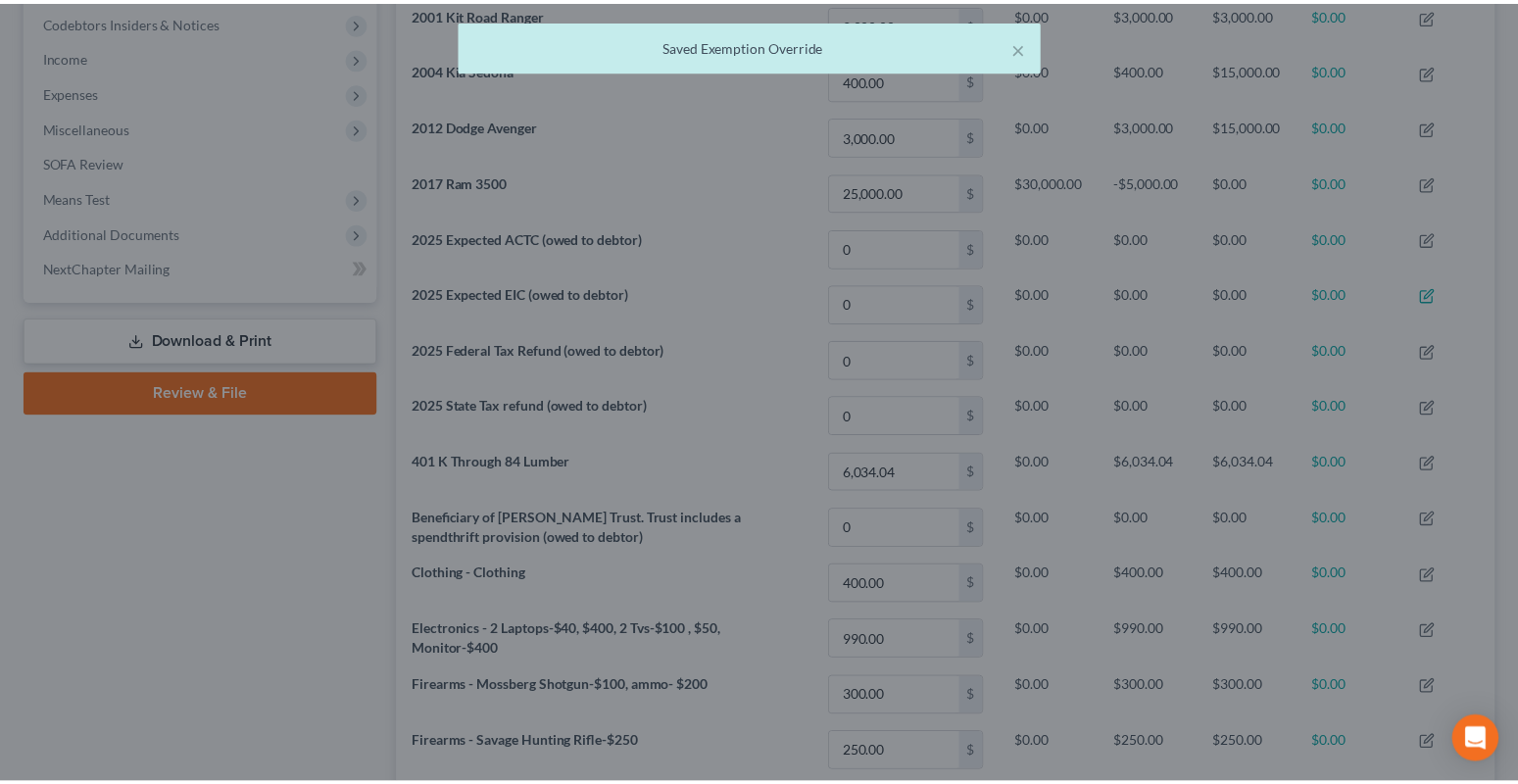
scroll to position [0, 0]
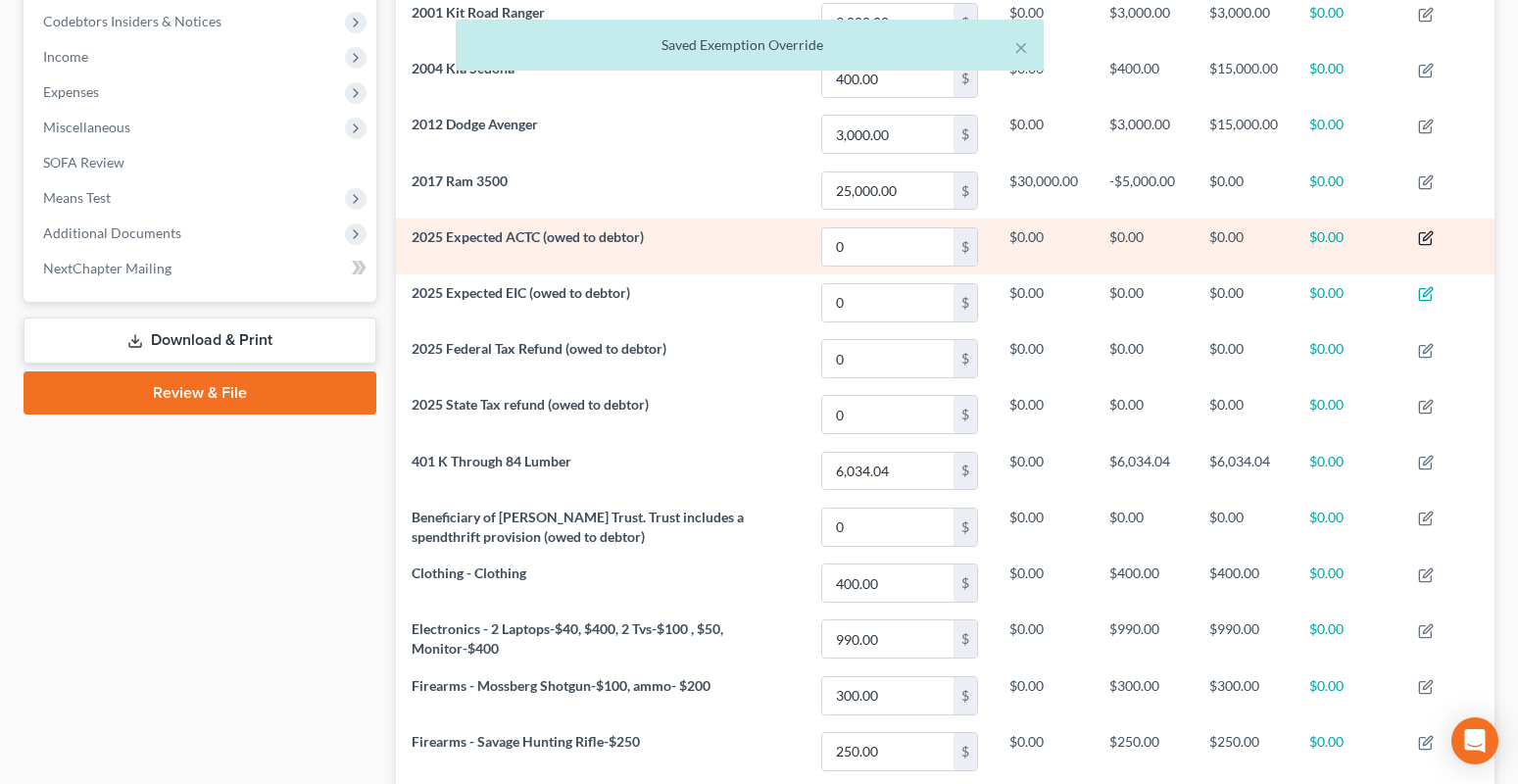
click at [1422, 230] on td at bounding box center [1448, 247] width 92 height 56
click at [1427, 236] on icon "button" at bounding box center [1427, 236] width 9 height 9
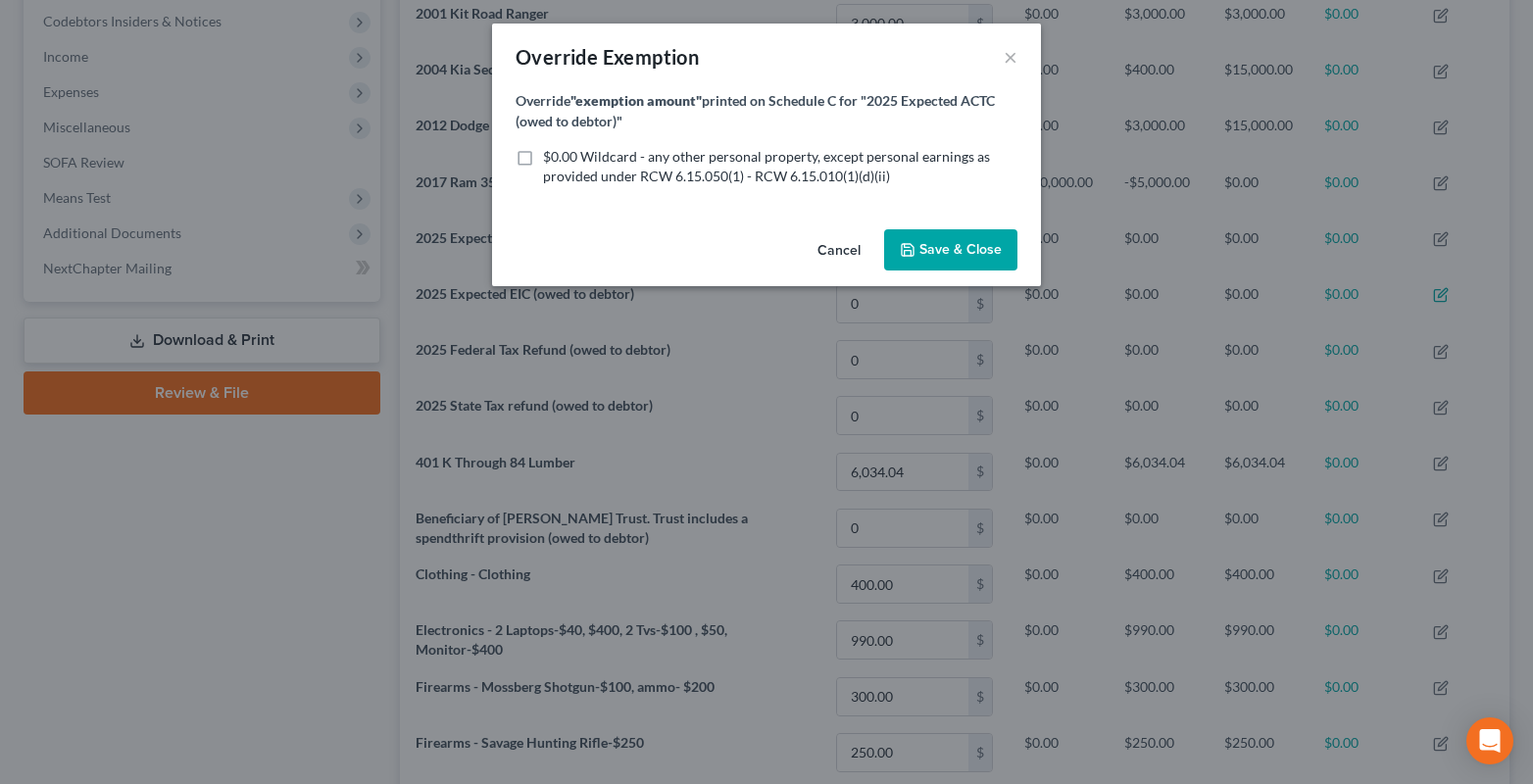
click at [543, 151] on label "$0.00 Wildcard - any other personal property, except personal earnings as provi…" at bounding box center [779, 166] width 475 height 39
click at [551, 151] on input "$0.00 Wildcard - any other personal property, except personal earnings as provi…" at bounding box center [557, 153] width 13 height 13
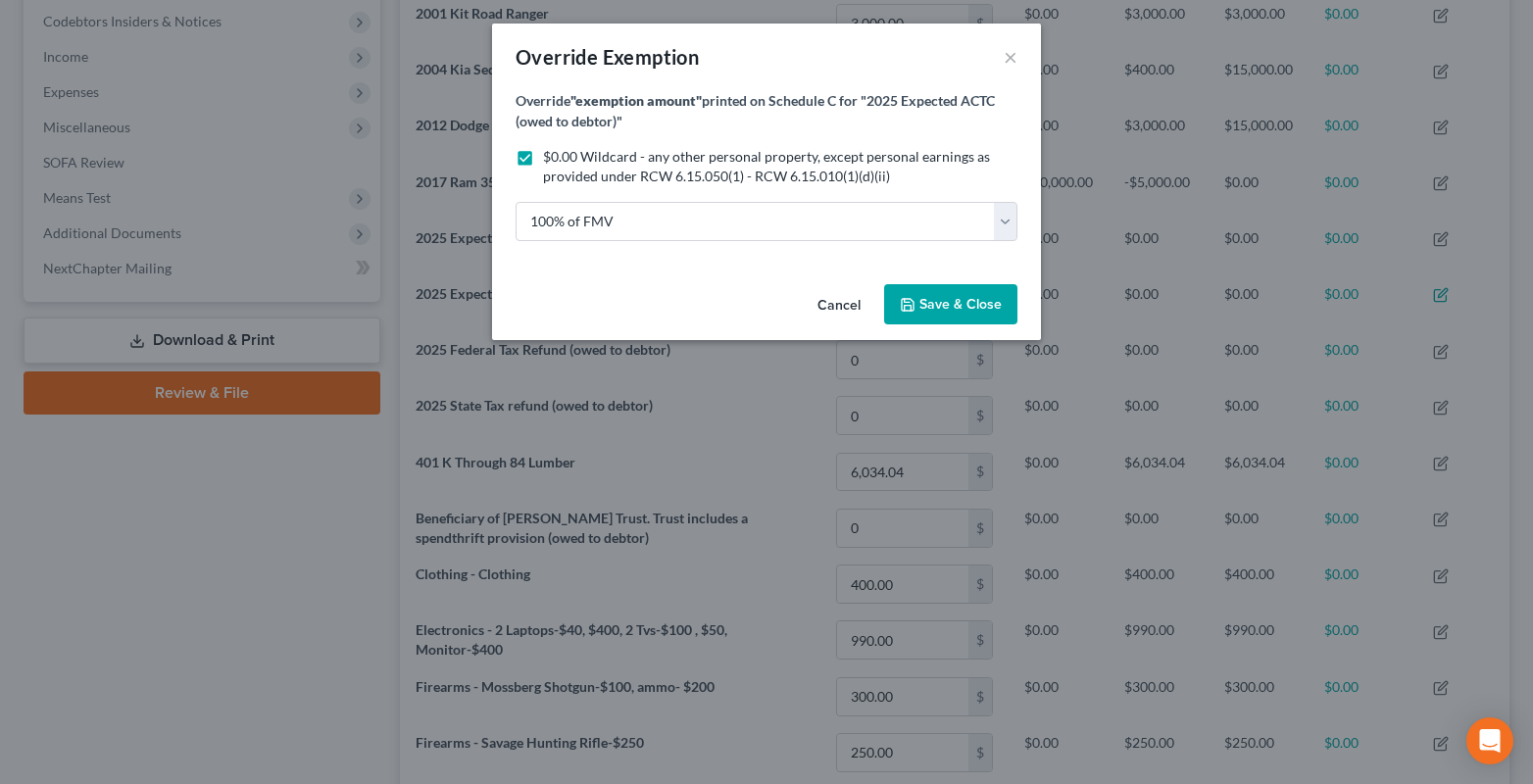
click at [912, 299] on icon "button" at bounding box center [907, 305] width 12 height 12
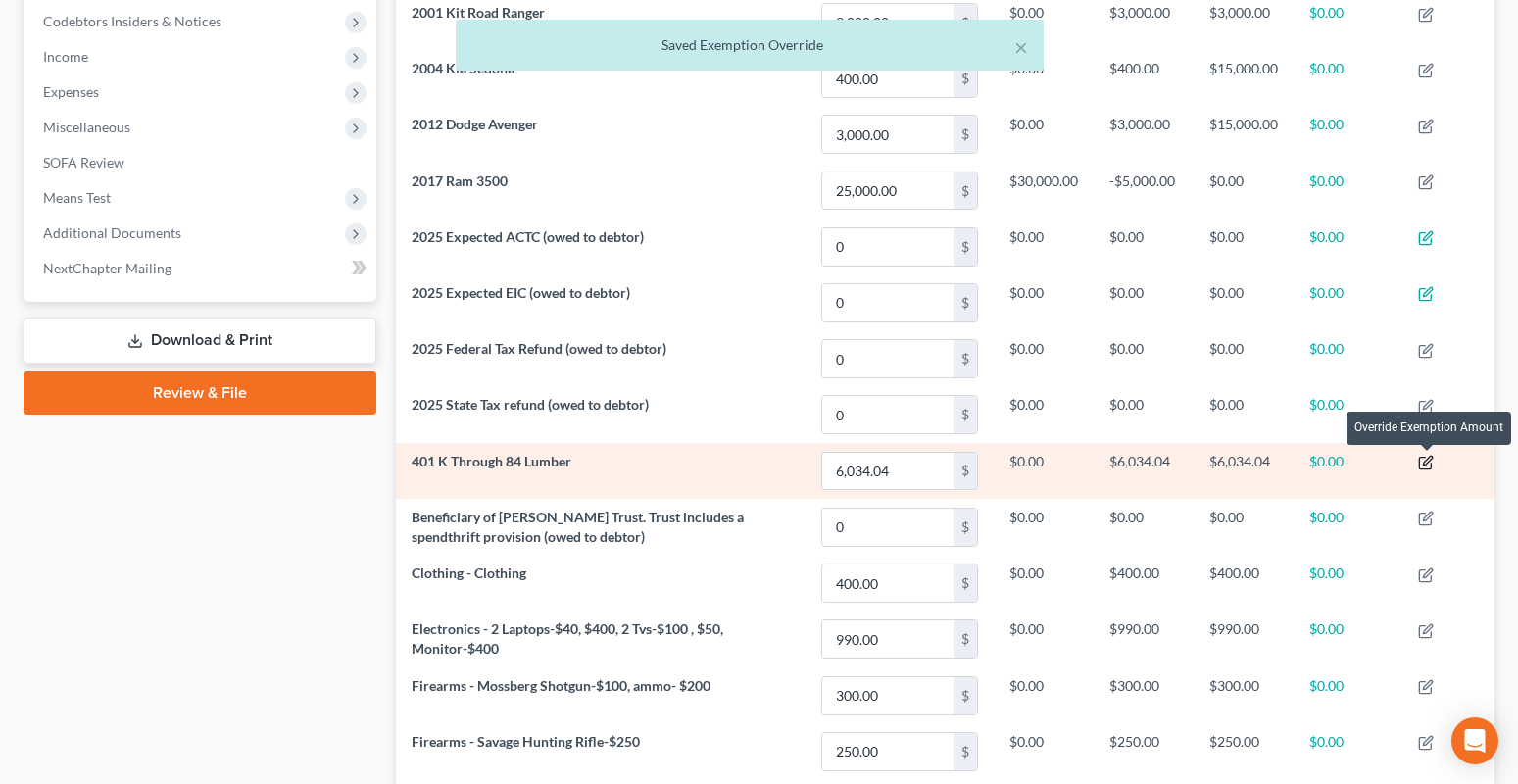
click at [1427, 463] on icon "button" at bounding box center [1426, 462] width 16 height 16
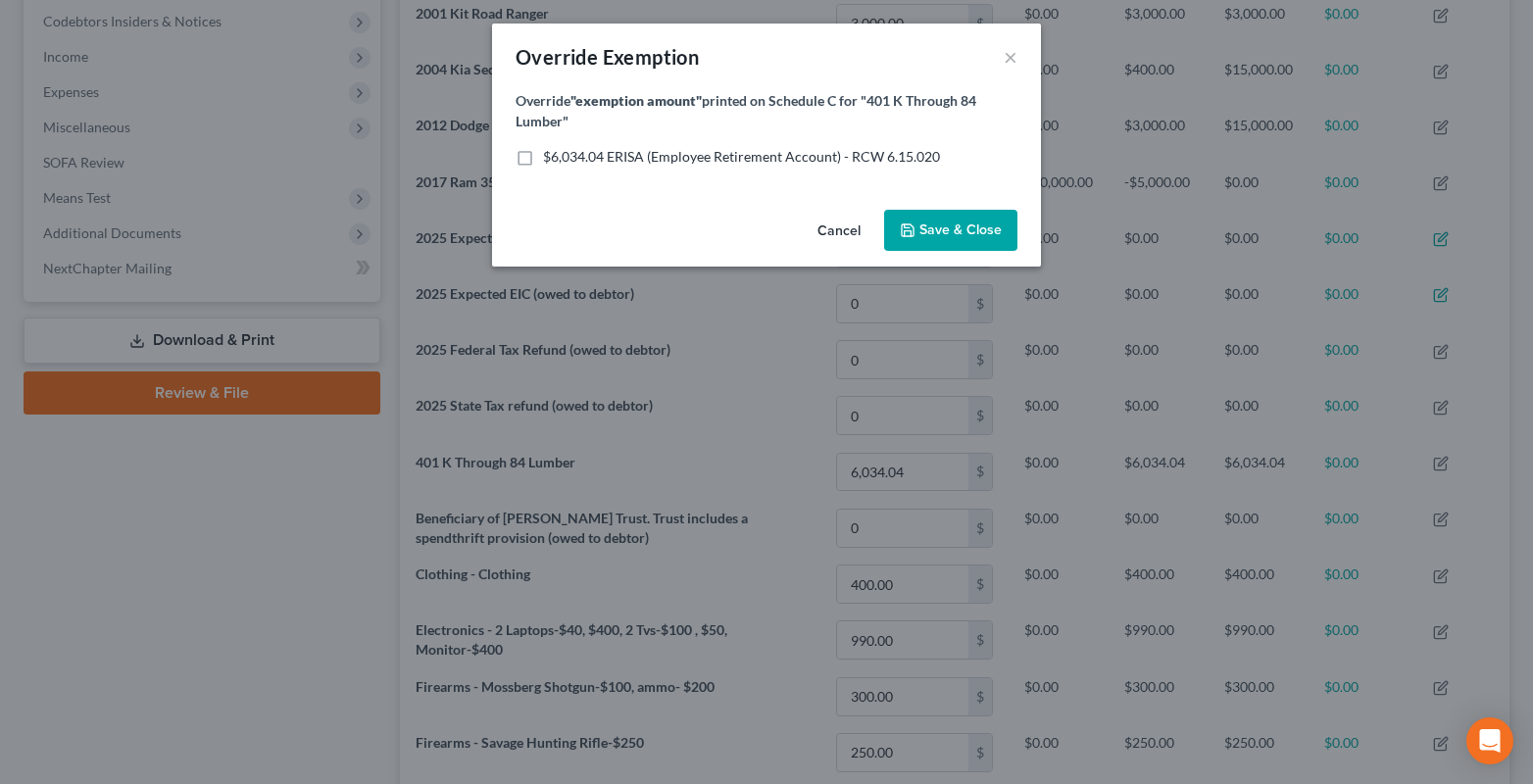
click at [847, 228] on button "Cancel" at bounding box center [838, 231] width 75 height 39
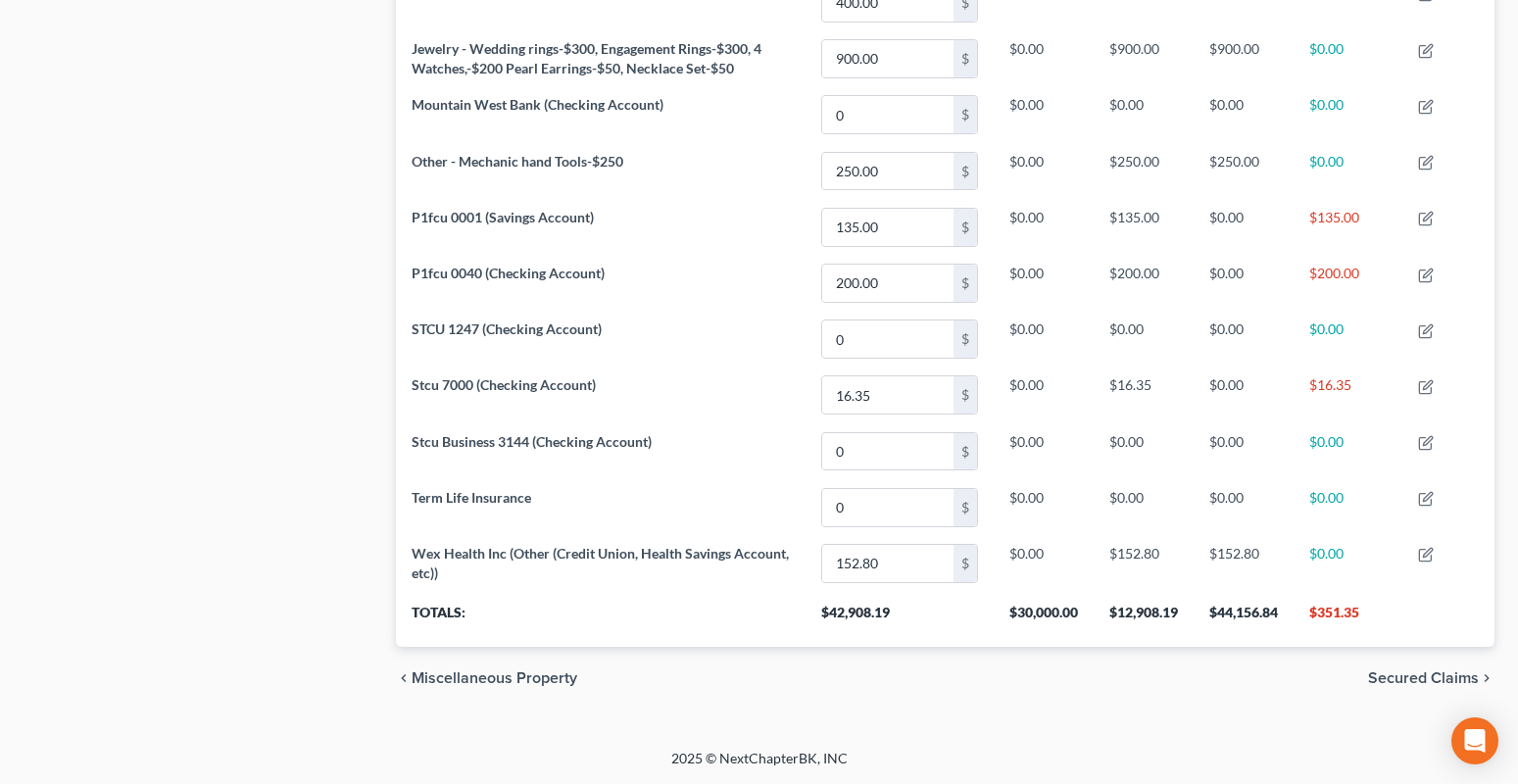
click at [1389, 677] on span "Secured Claims" at bounding box center [1423, 678] width 111 height 16
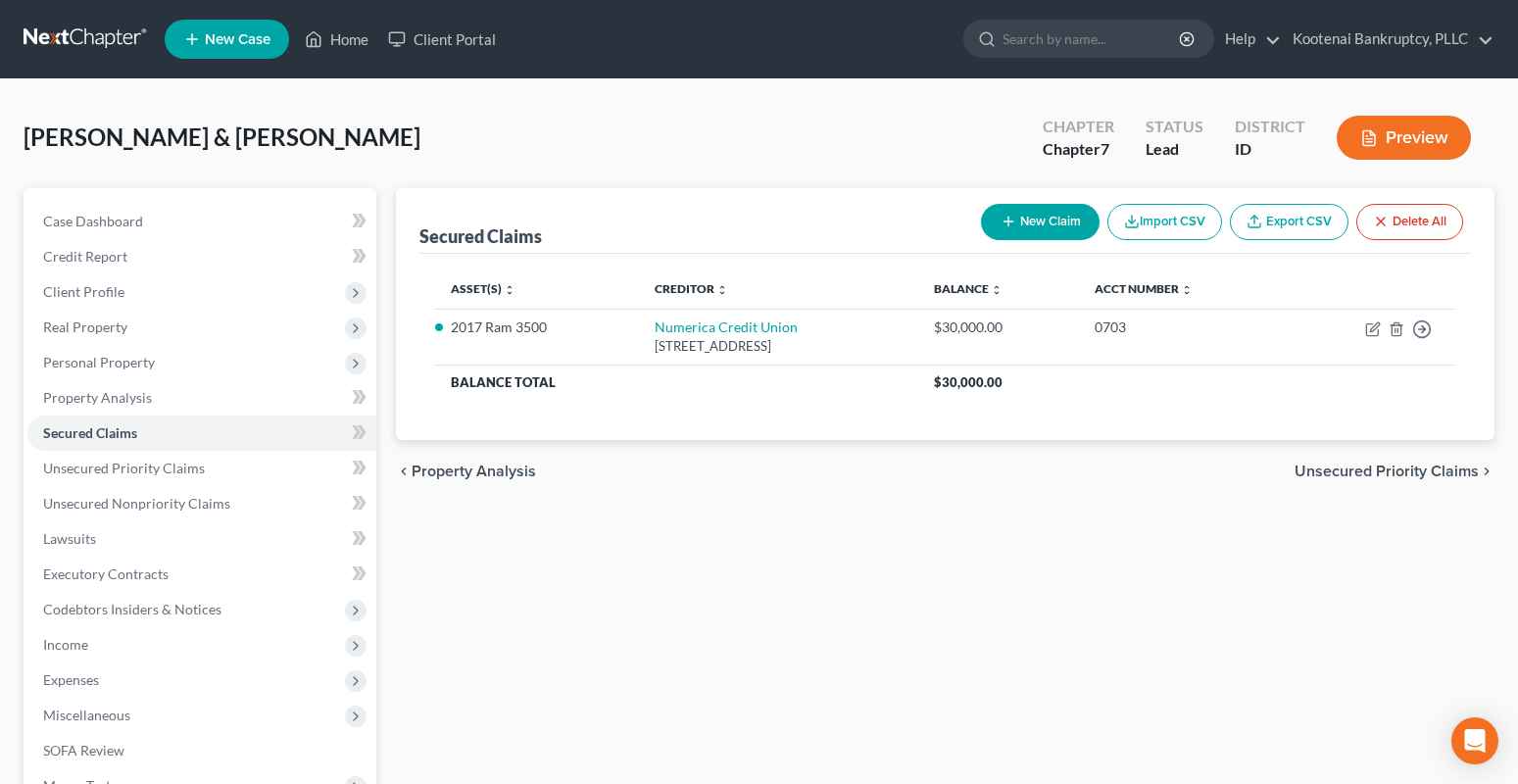
click at [1380, 471] on span "Unsecured Priority Claims" at bounding box center [1386, 471] width 184 height 16
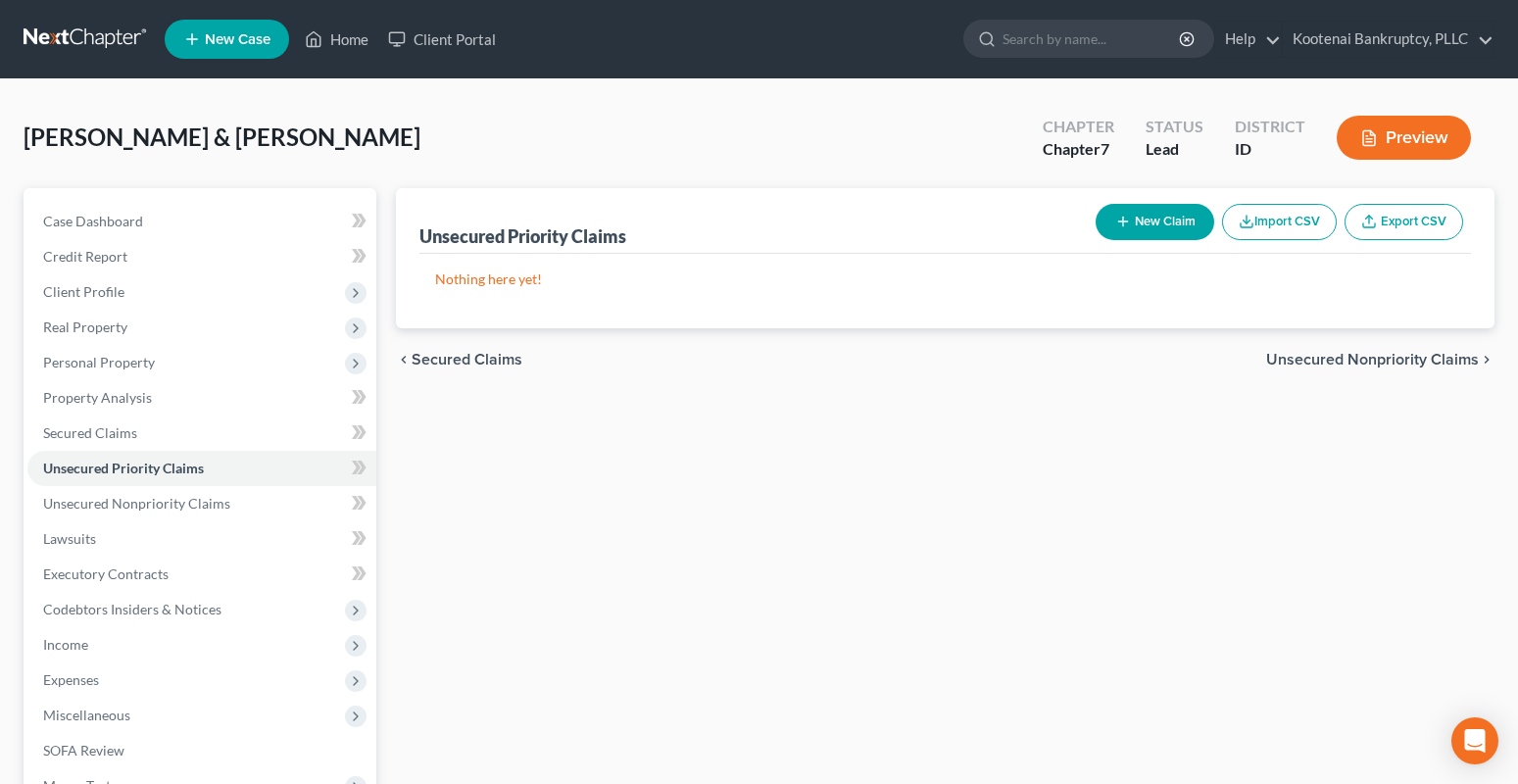
click at [1381, 349] on div "chevron_left Secured Claims Unsecured Nonpriority Claims chevron_right" at bounding box center [944, 360] width 1098 height 63
click at [1395, 130] on button "Preview" at bounding box center [1404, 138] width 134 height 44
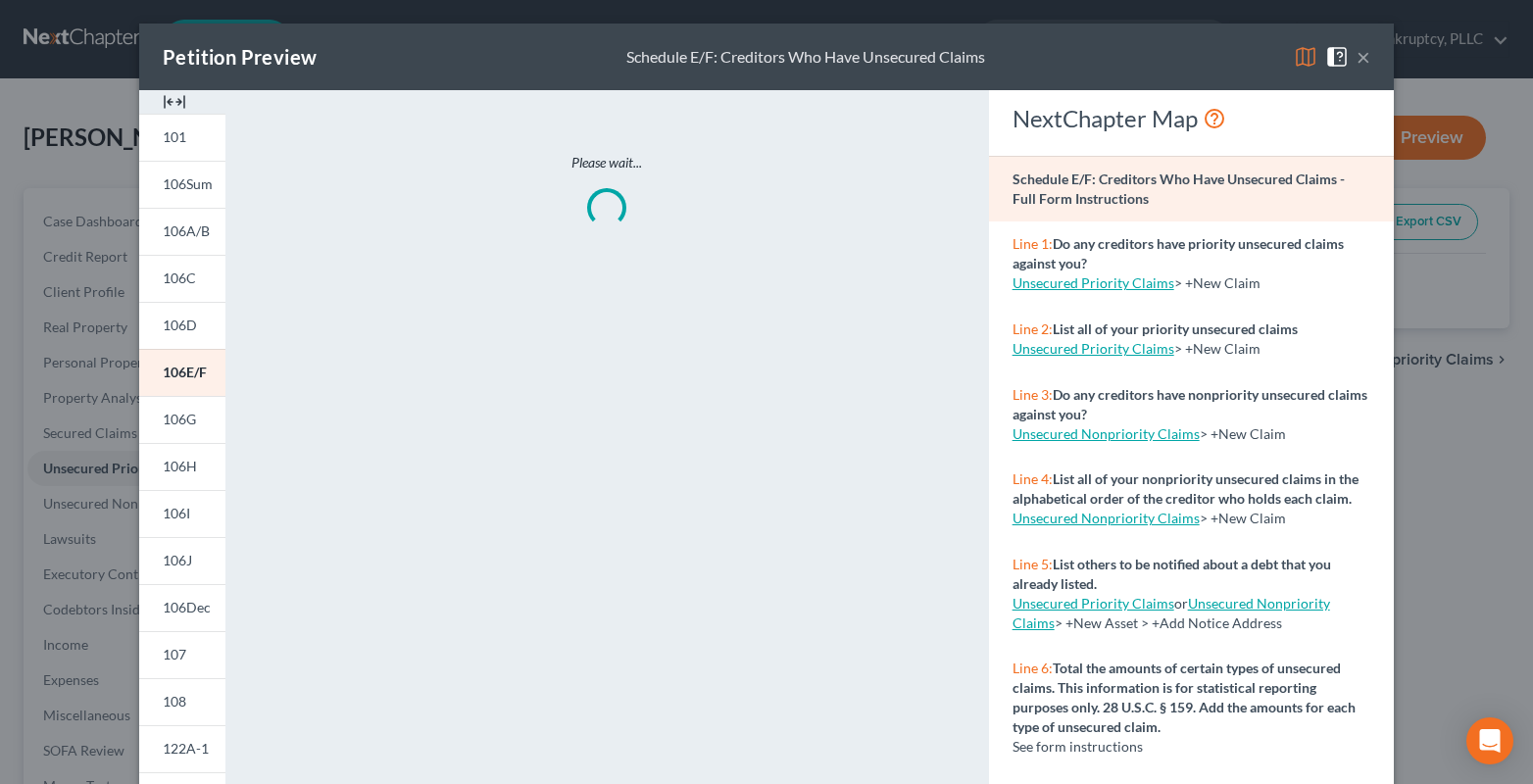
click at [178, 98] on img at bounding box center [175, 102] width 24 height 24
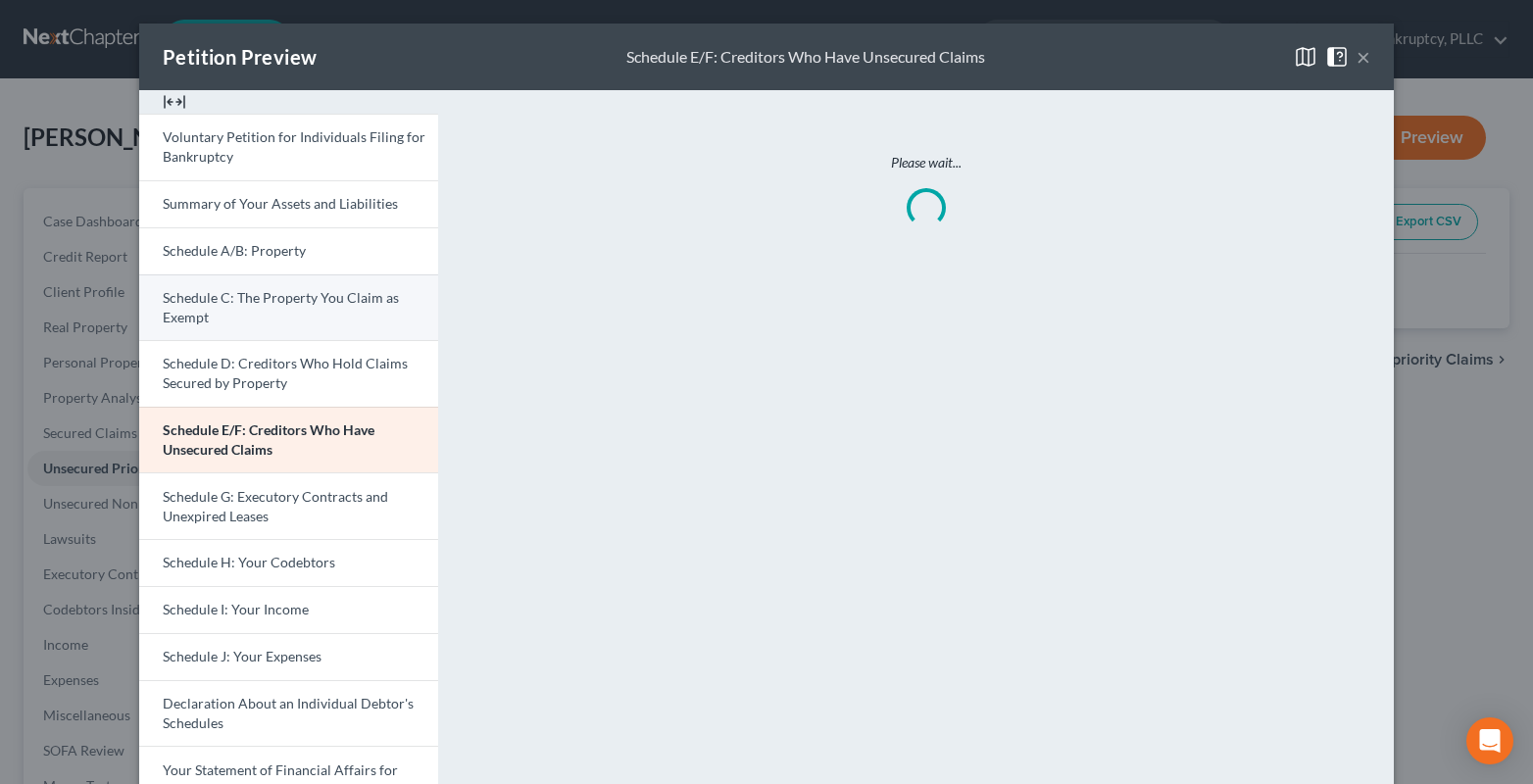
click at [249, 323] on link "Schedule C: The Property You Claim as Exempt" at bounding box center [288, 308] width 299 height 67
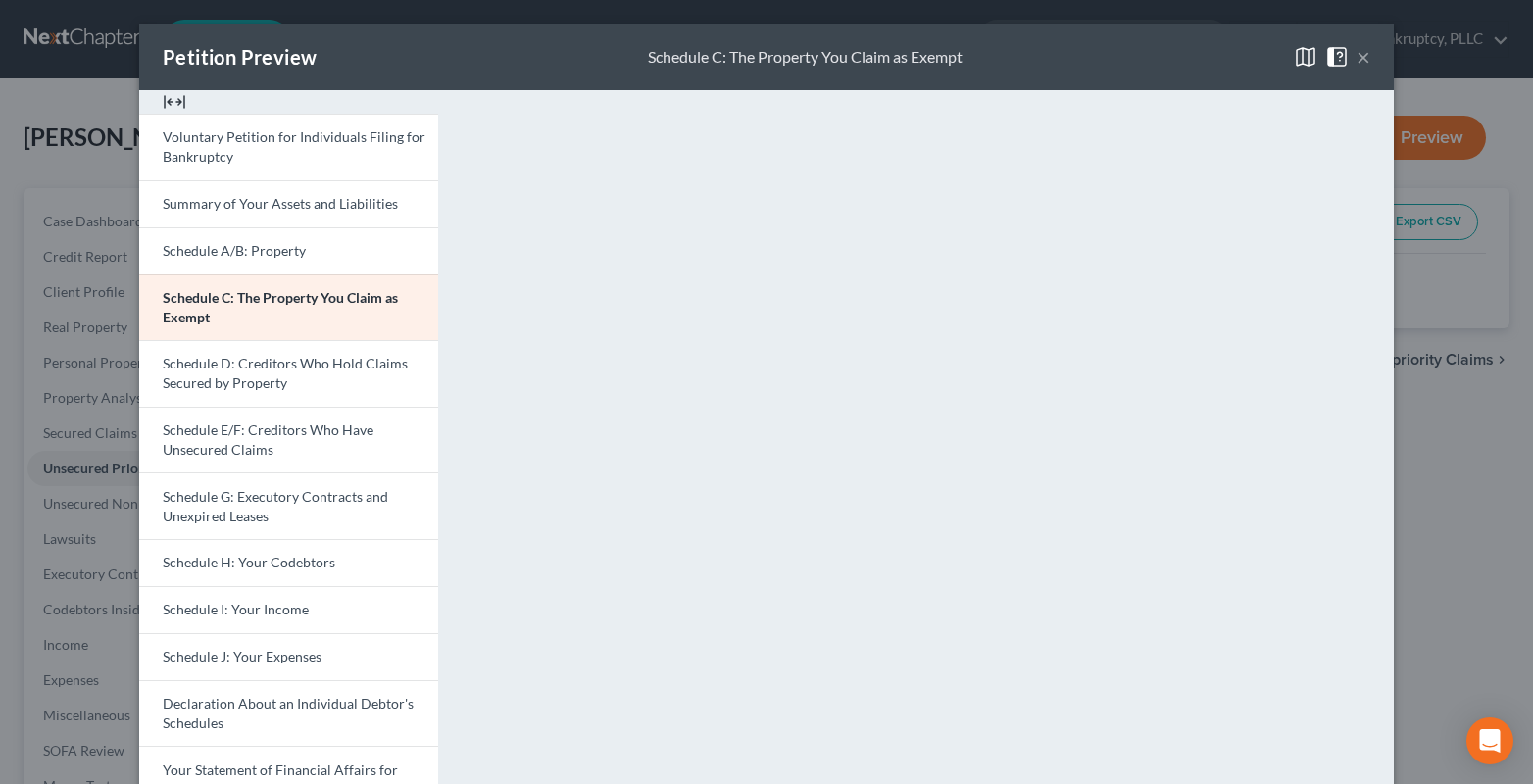
click at [1356, 59] on button "×" at bounding box center [1363, 57] width 14 height 24
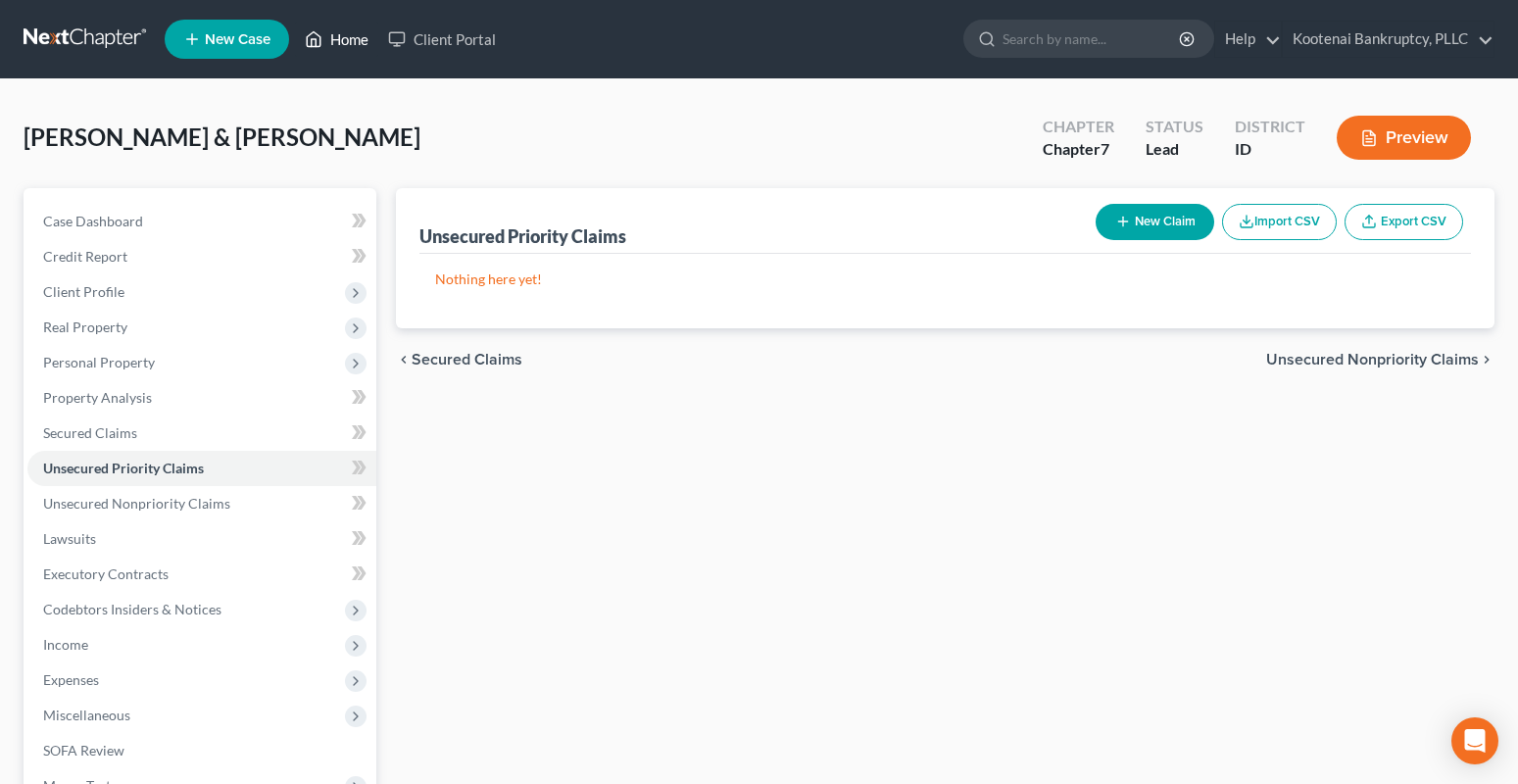
click at [348, 41] on link "Home" at bounding box center [336, 39] width 83 height 35
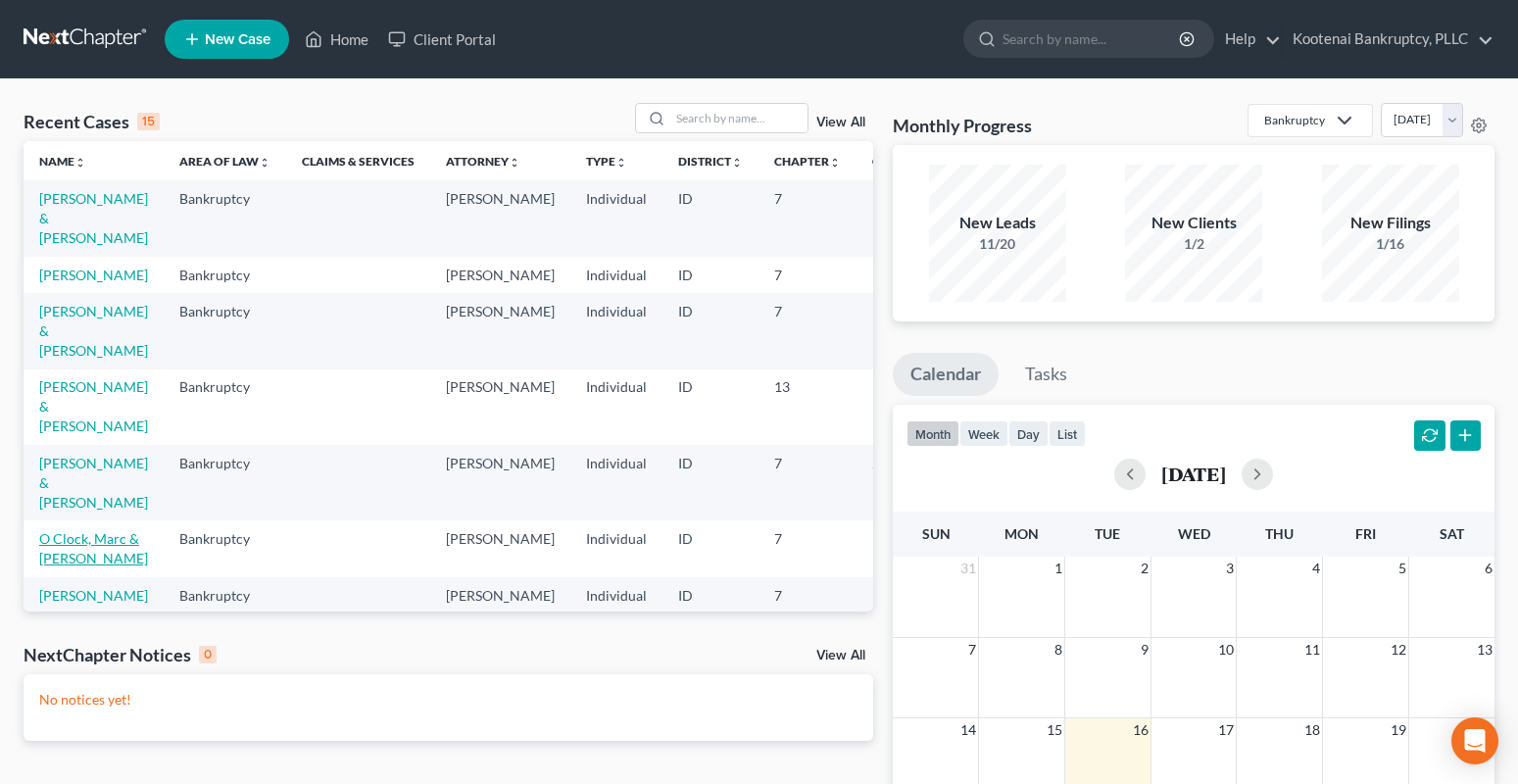
click at [51, 530] on link "O Clock, Marc & Jessica" at bounding box center [93, 548] width 109 height 36
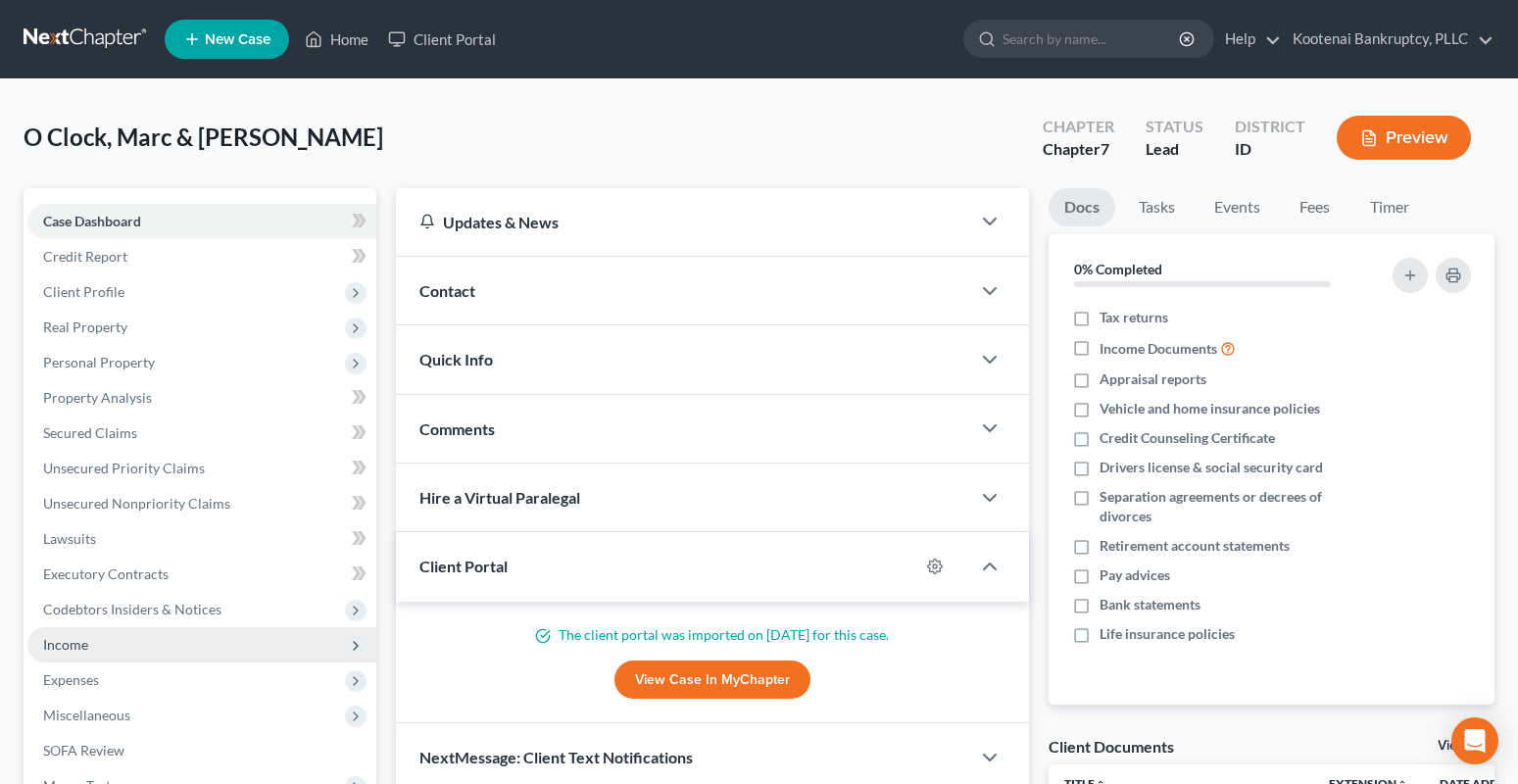
click at [68, 646] on span "Income" at bounding box center [65, 643] width 45 height 17
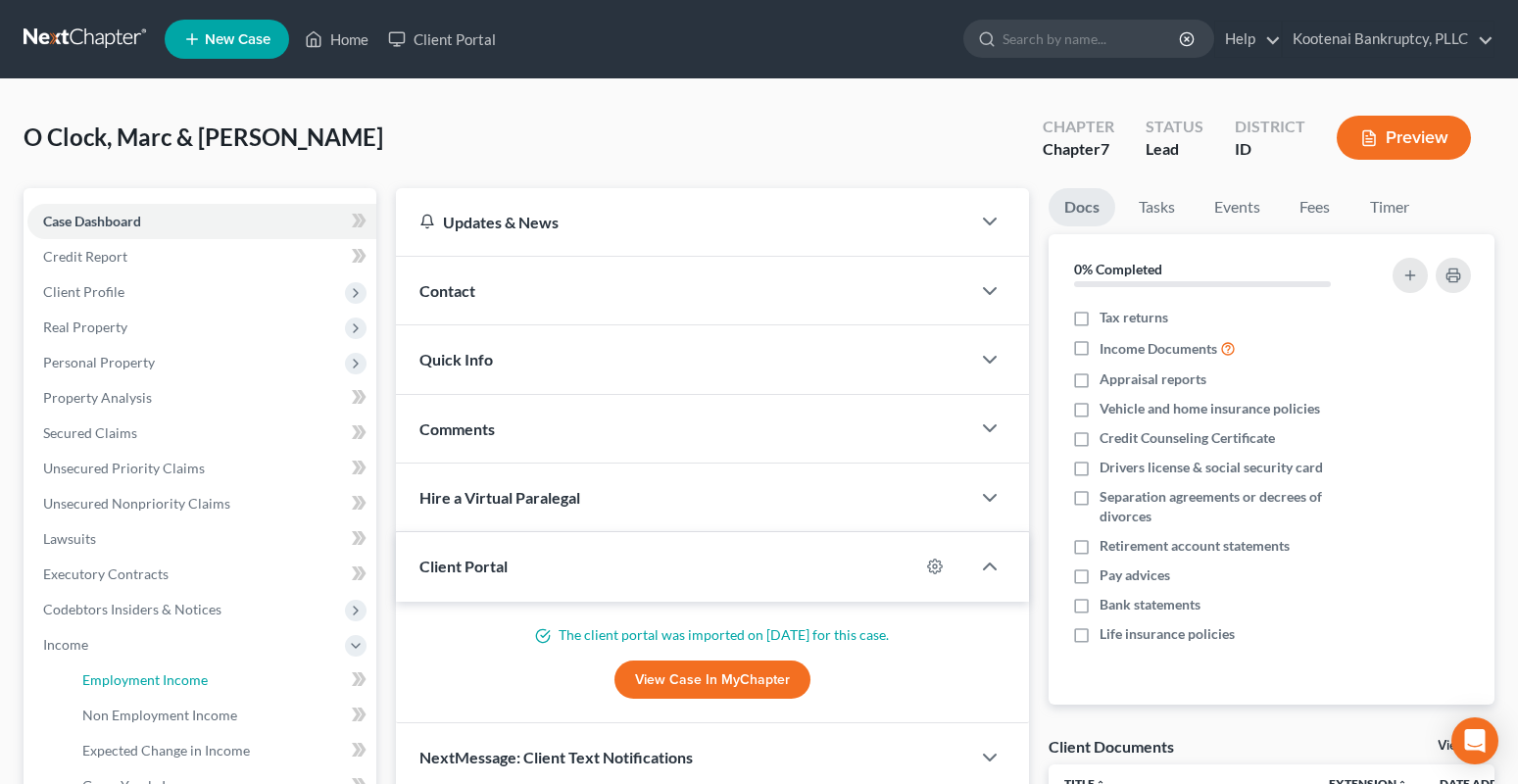
drag, startPoint x: 144, startPoint y: 676, endPoint x: 17, endPoint y: 611, distance: 142.7
click at [144, 677] on span "Employment Income" at bounding box center [145, 679] width 126 height 17
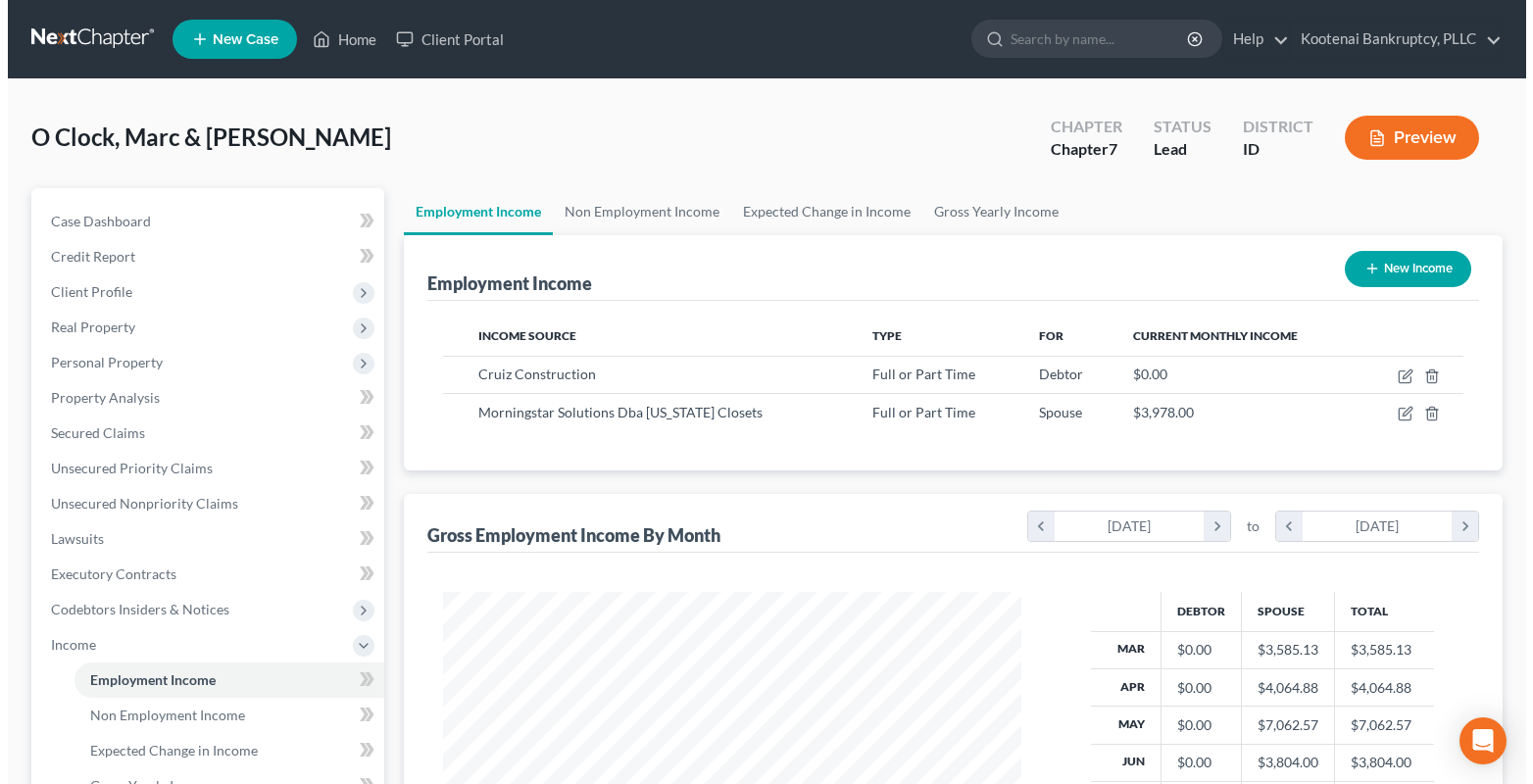
scroll to position [352, 619]
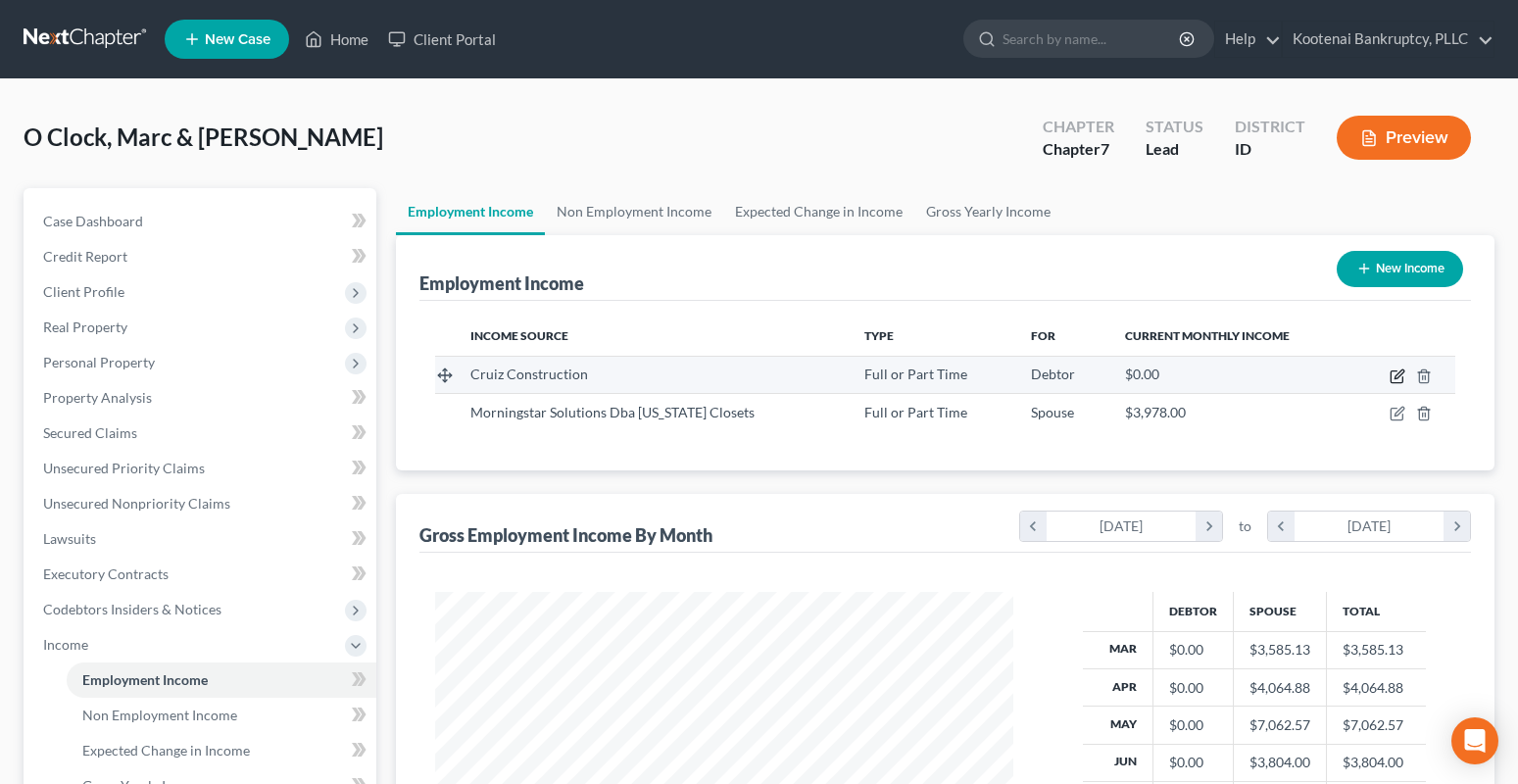
click at [1395, 375] on icon "button" at bounding box center [1398, 377] width 16 height 16
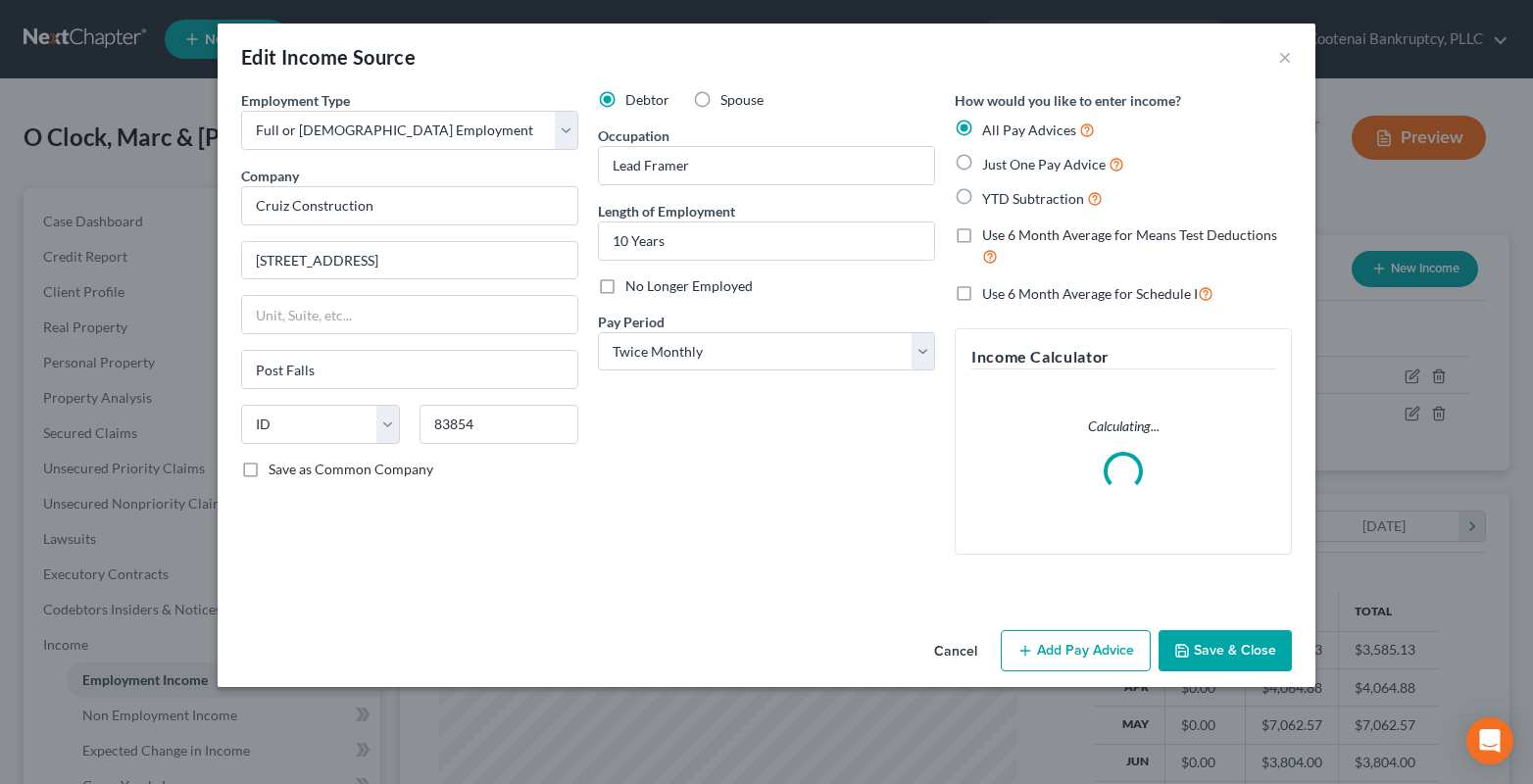
scroll to position [352, 625]
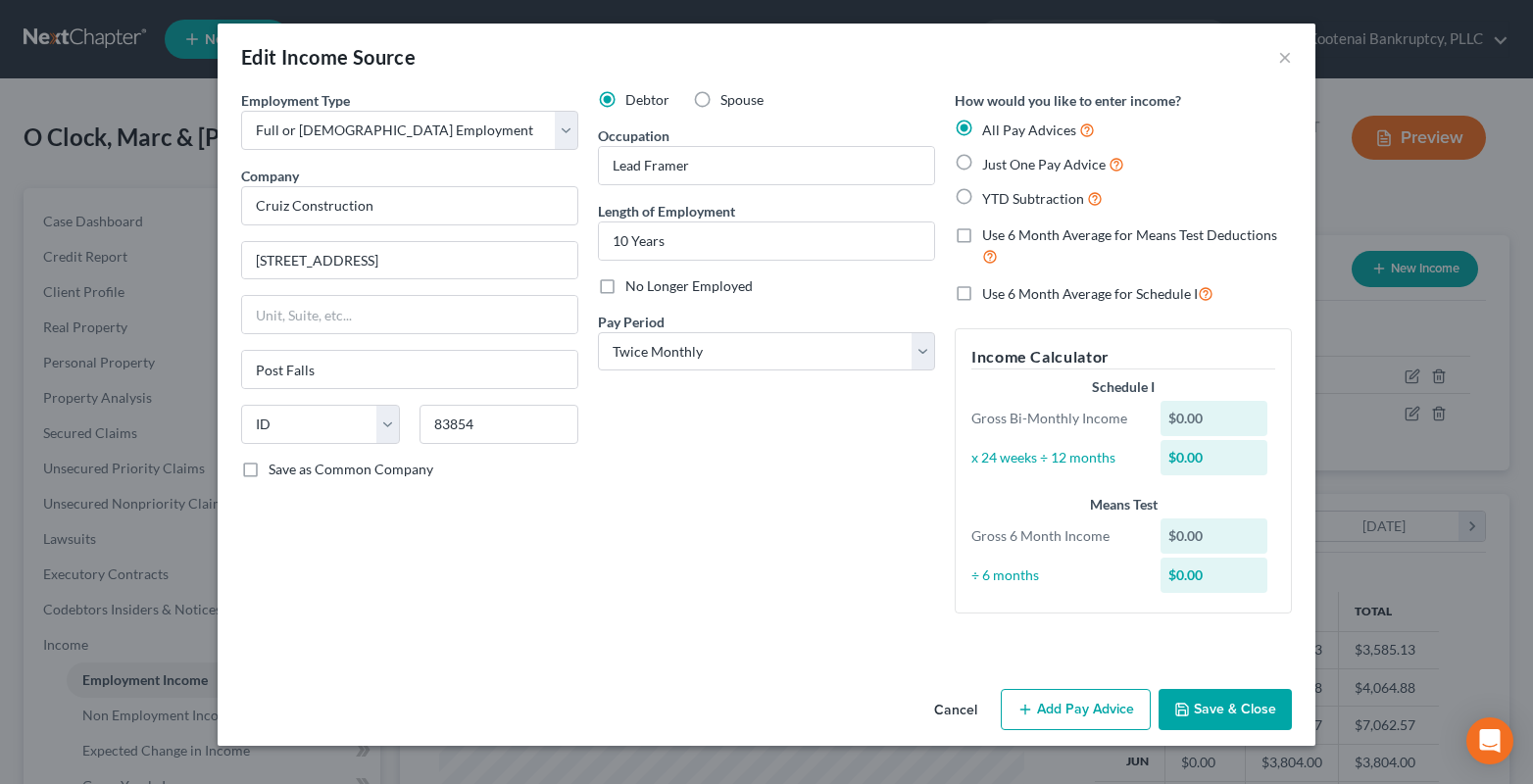
click at [1072, 657] on div "Employment Type * Select Full or Part Time Employment Self Employment Company *…" at bounding box center [766, 385] width 1097 height 590
click at [1073, 718] on button "Add Pay Advice" at bounding box center [1075, 708] width 150 height 41
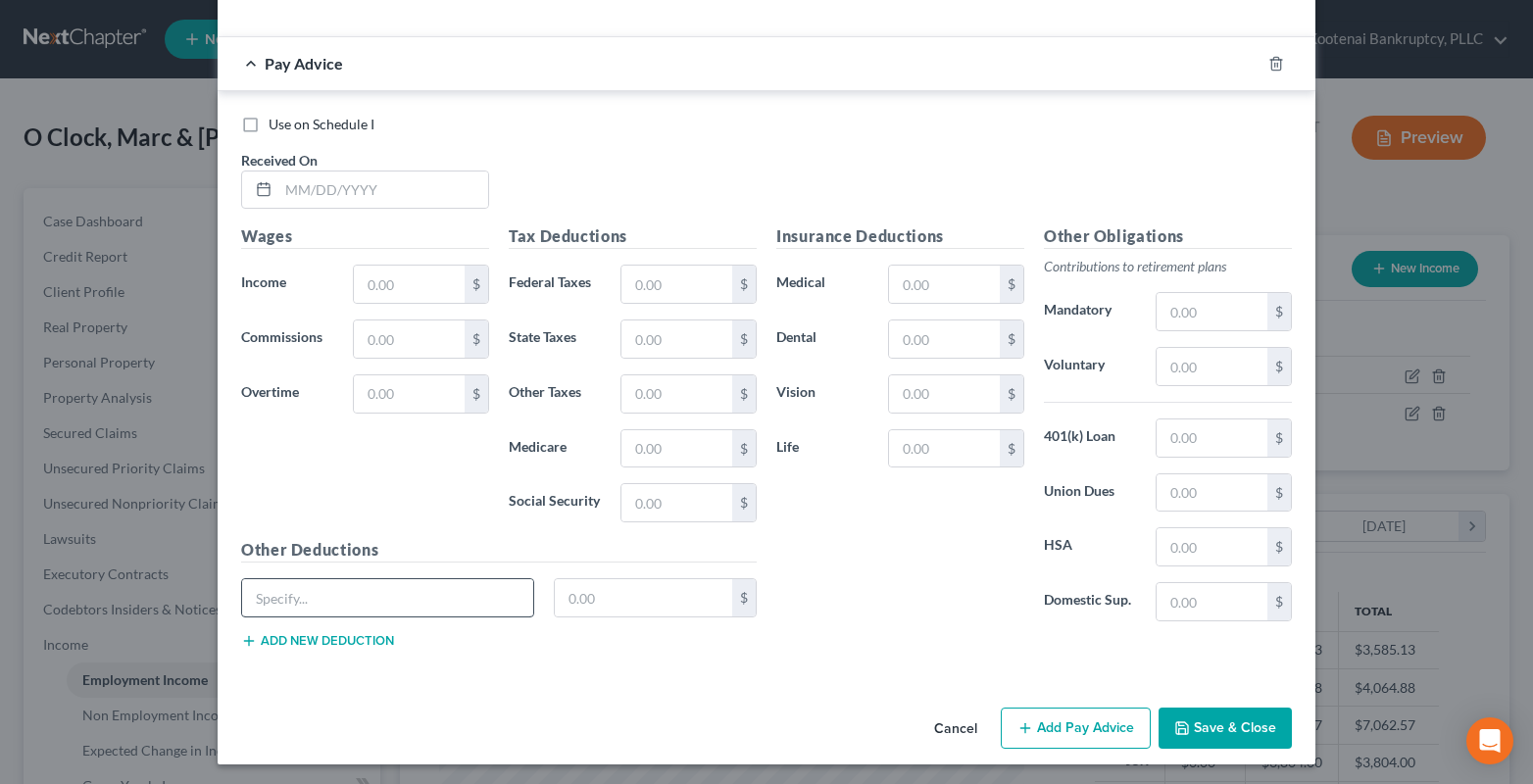
scroll to position [629, 0]
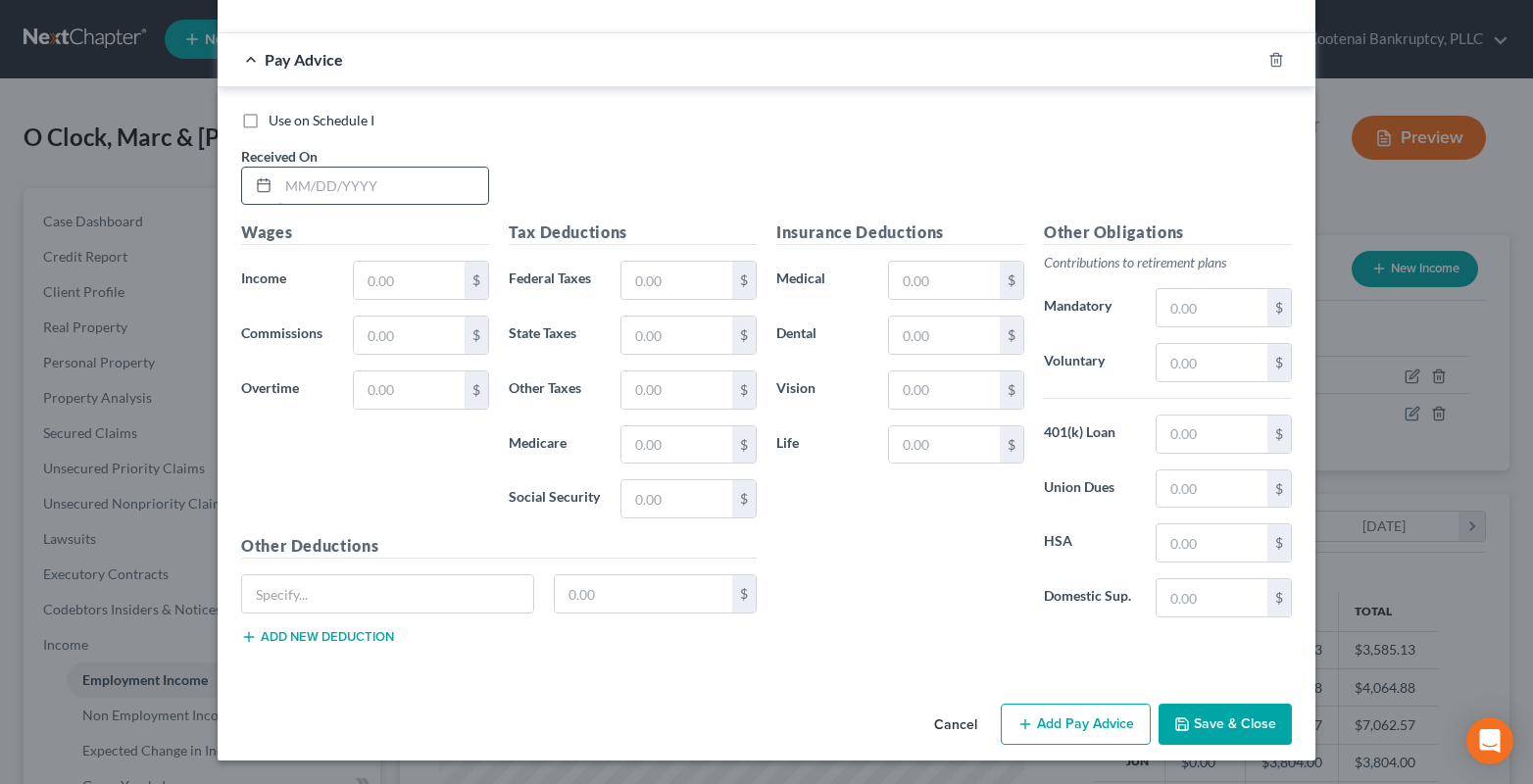
click at [307, 182] on input "text" at bounding box center [384, 186] width 210 height 37
drag, startPoint x: 395, startPoint y: 282, endPoint x: 375, endPoint y: 286, distance: 20.4
click at [390, 285] on input "text" at bounding box center [409, 280] width 111 height 37
click at [648, 295] on input "text" at bounding box center [677, 280] width 111 height 37
click at [680, 506] on input "text" at bounding box center [677, 498] width 111 height 37
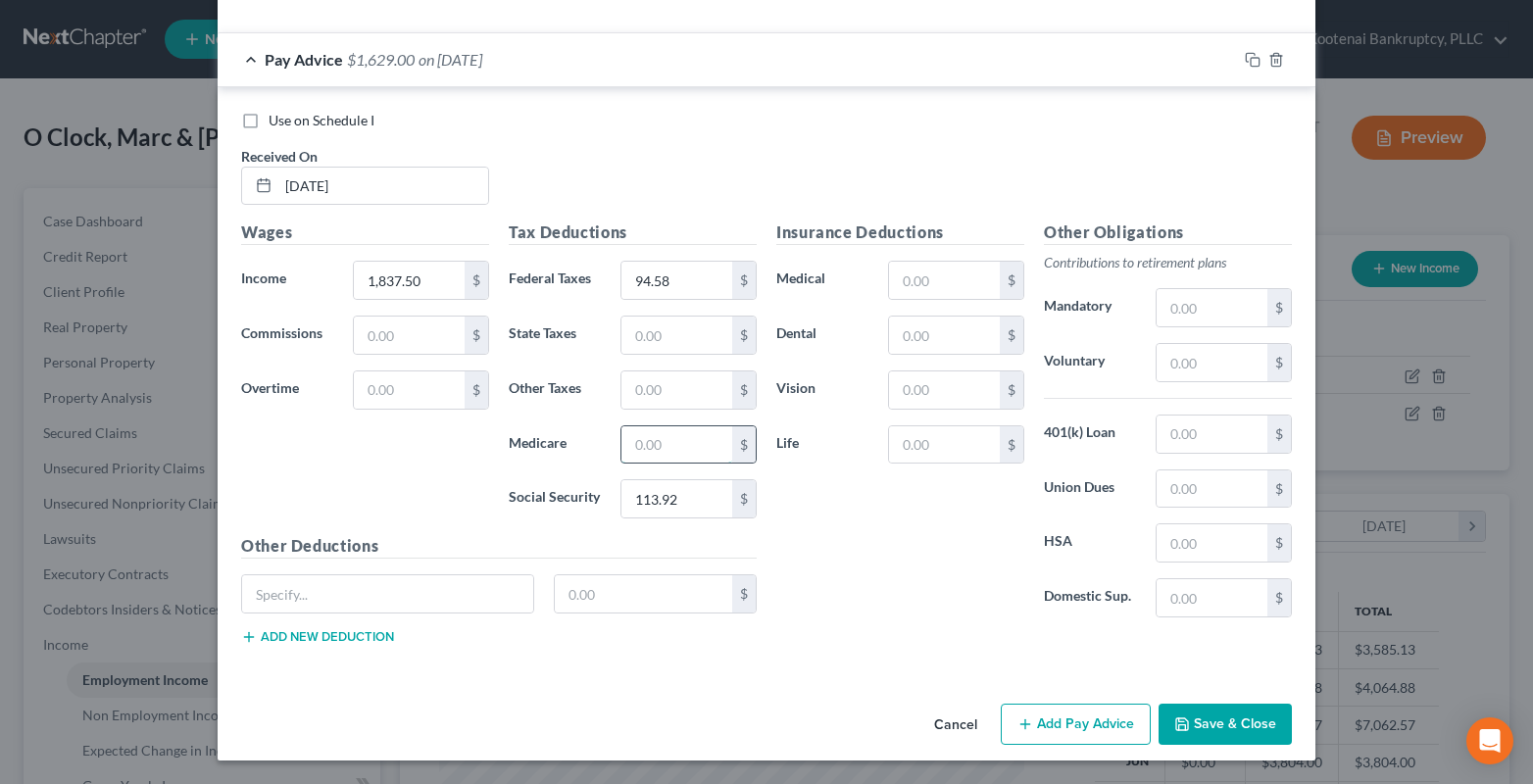
click at [669, 450] on input "text" at bounding box center [677, 444] width 111 height 37
click at [690, 338] on input "text" at bounding box center [677, 335] width 111 height 37
click at [1089, 735] on button "Add Pay Advice" at bounding box center [1075, 723] width 150 height 41
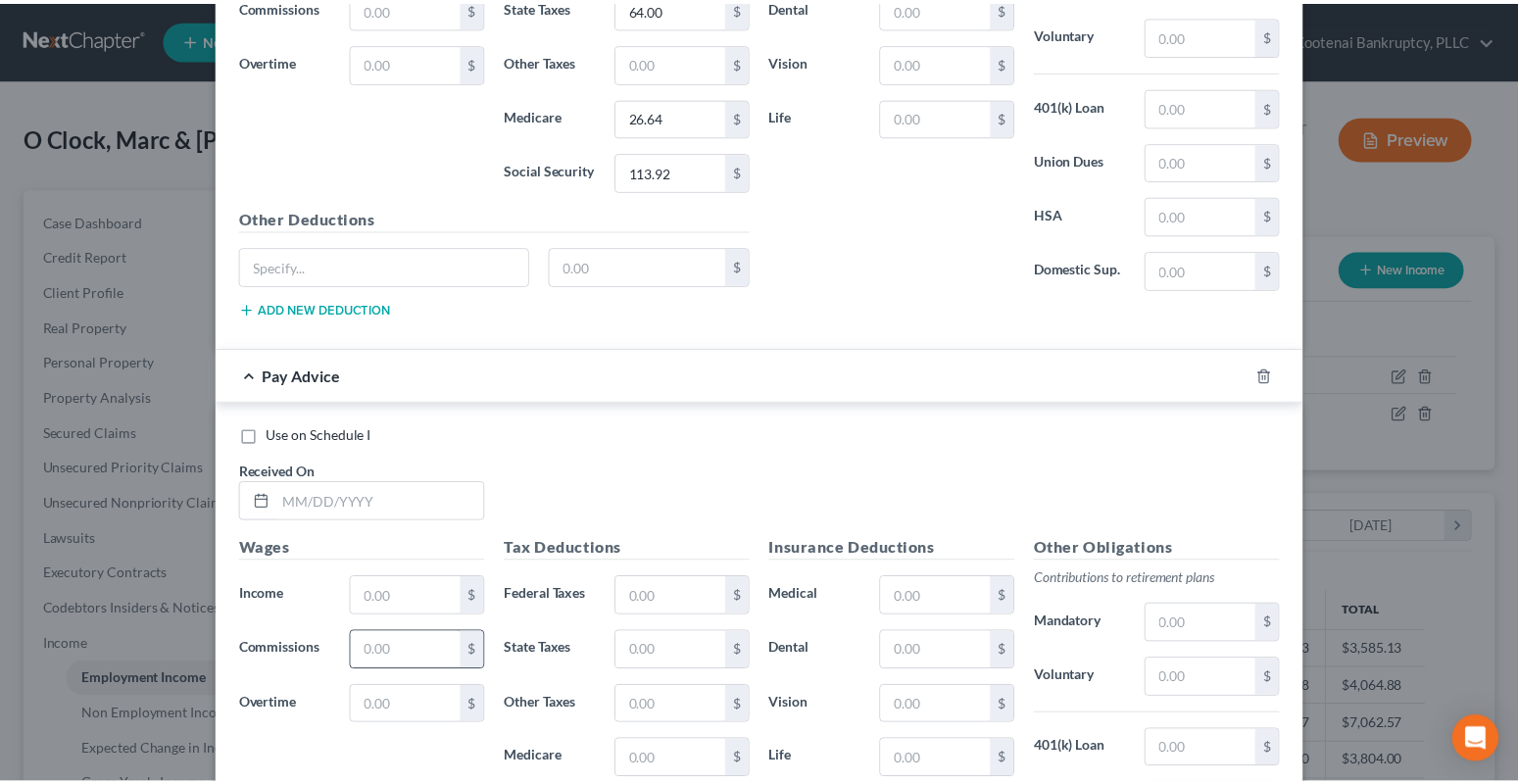
scroll to position [1216, 0]
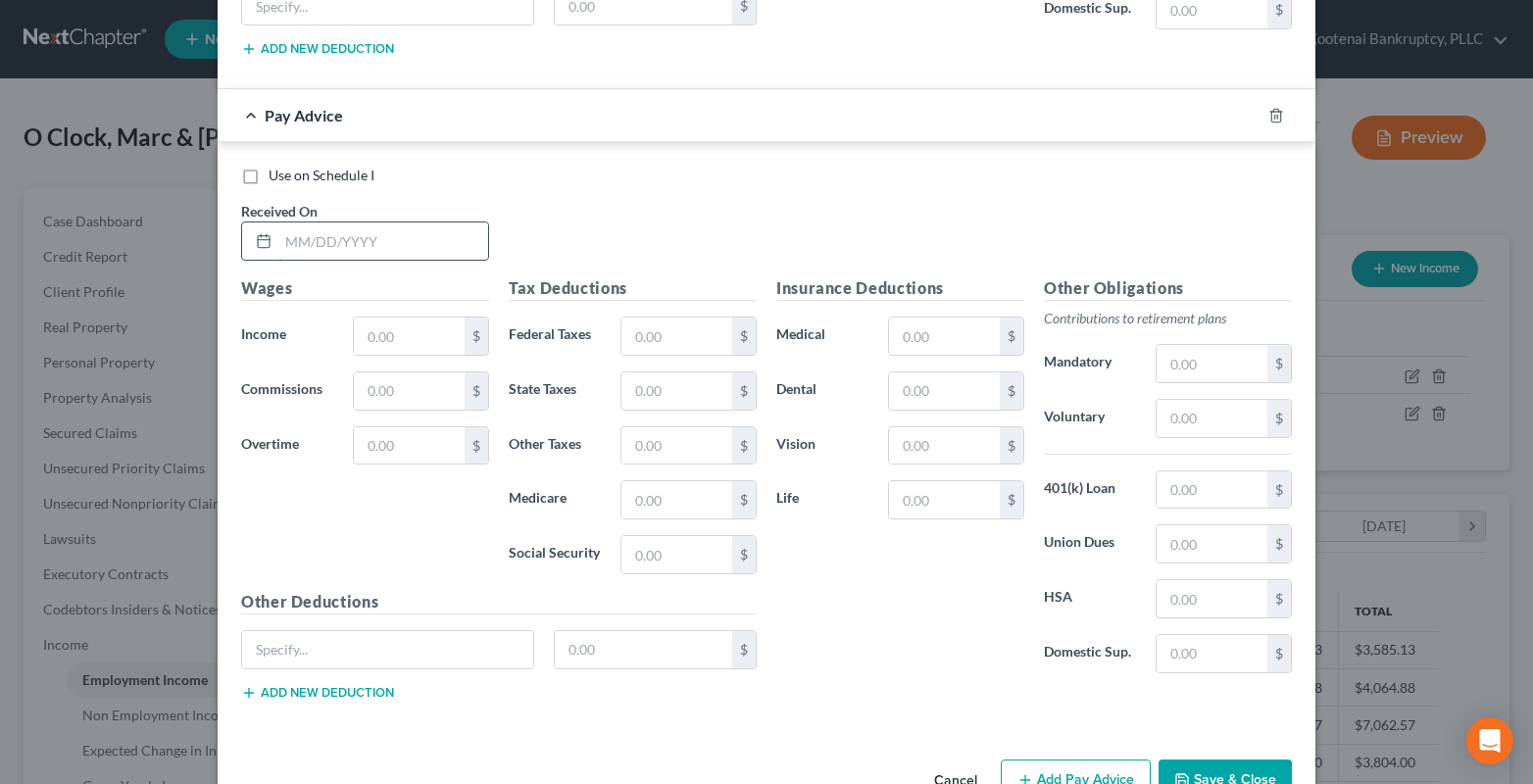
click at [346, 243] on input "text" at bounding box center [384, 241] width 210 height 37
drag, startPoint x: 400, startPoint y: 334, endPoint x: 384, endPoint y: 340, distance: 17.1
click at [396, 339] on input "text" at bounding box center [409, 336] width 111 height 37
click at [639, 340] on input "text" at bounding box center [677, 336] width 111 height 37
click at [1253, 779] on button "Save & Close" at bounding box center [1224, 779] width 133 height 41
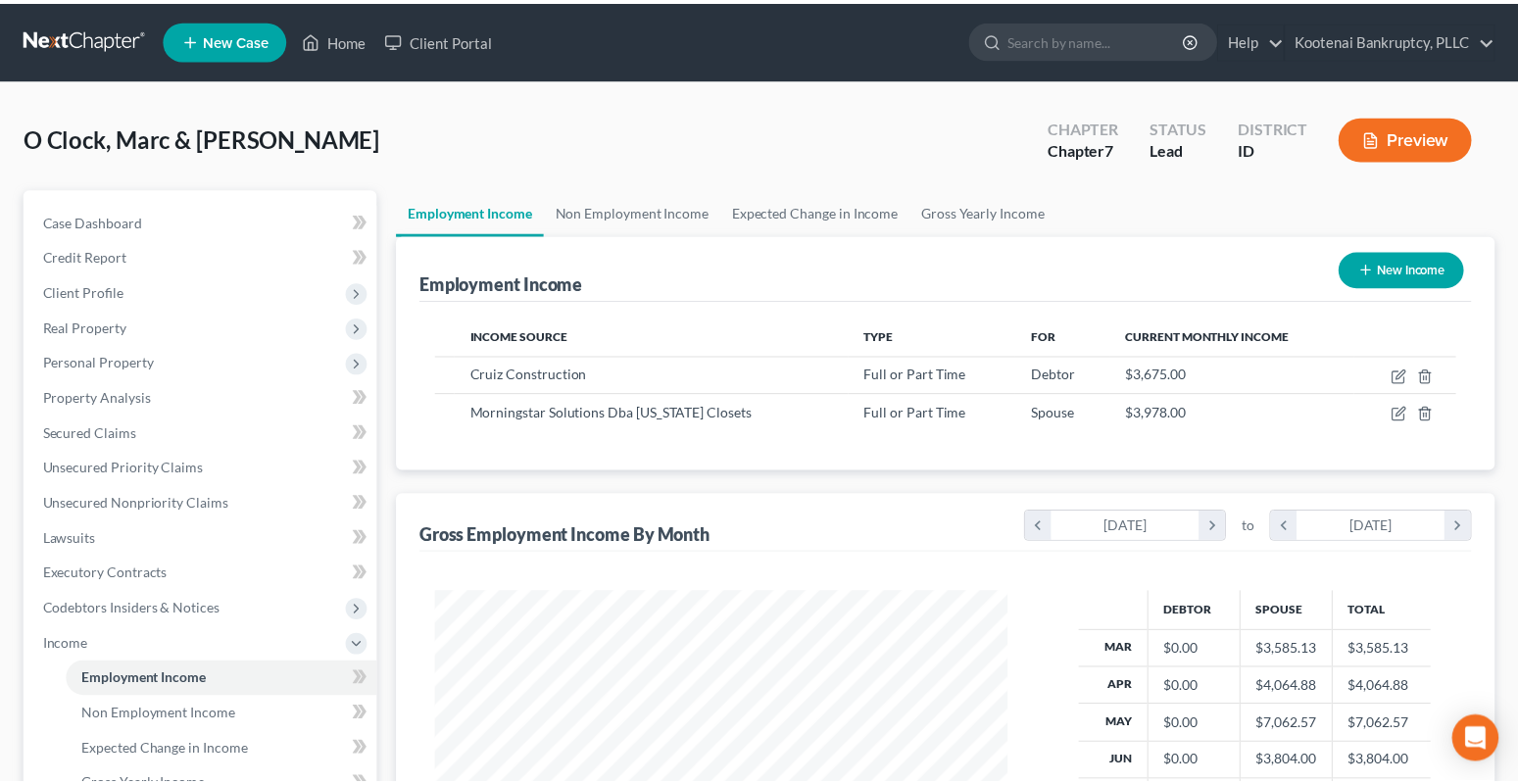
scroll to position [979075, 979412]
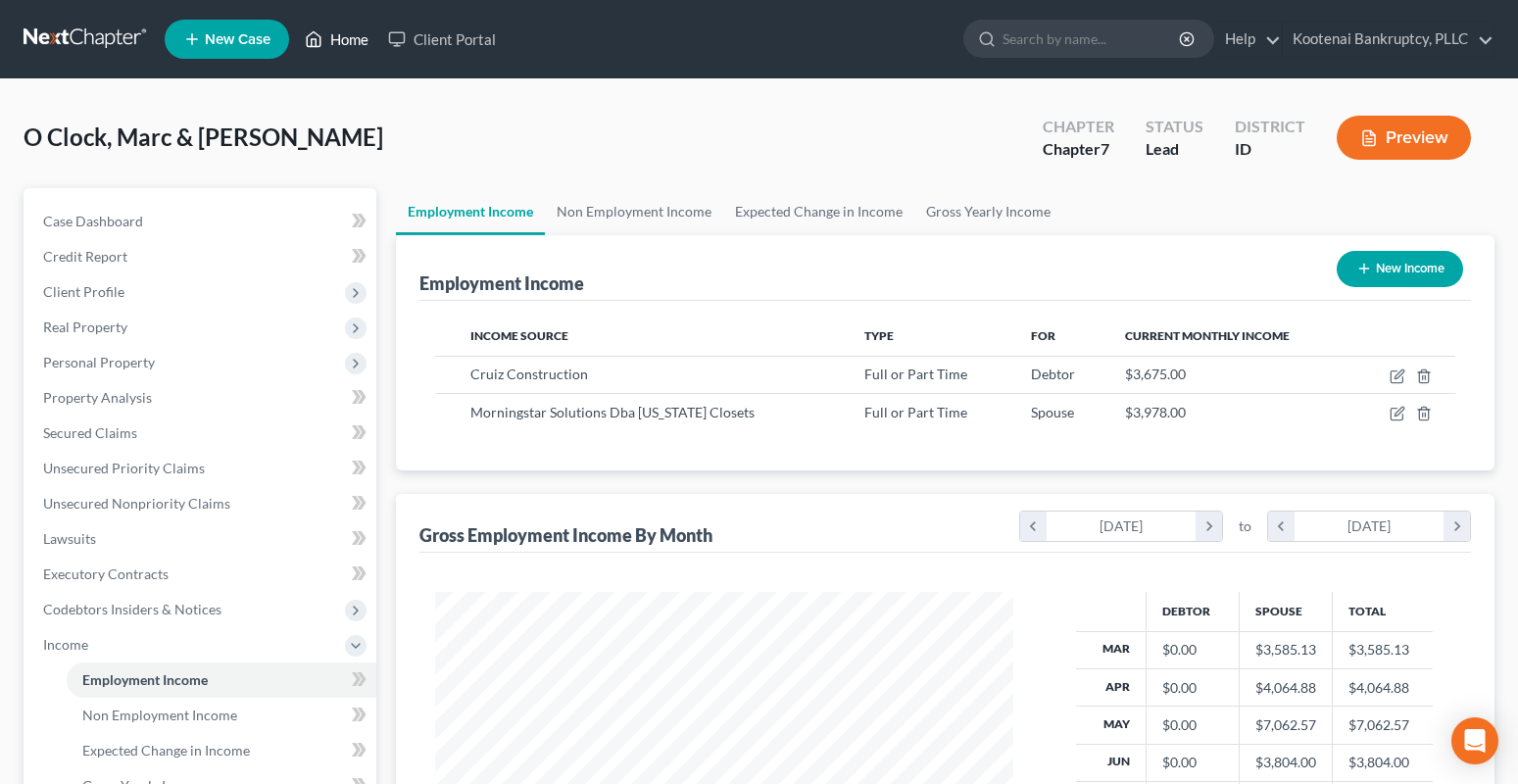
click at [345, 33] on link "Home" at bounding box center [336, 39] width 83 height 35
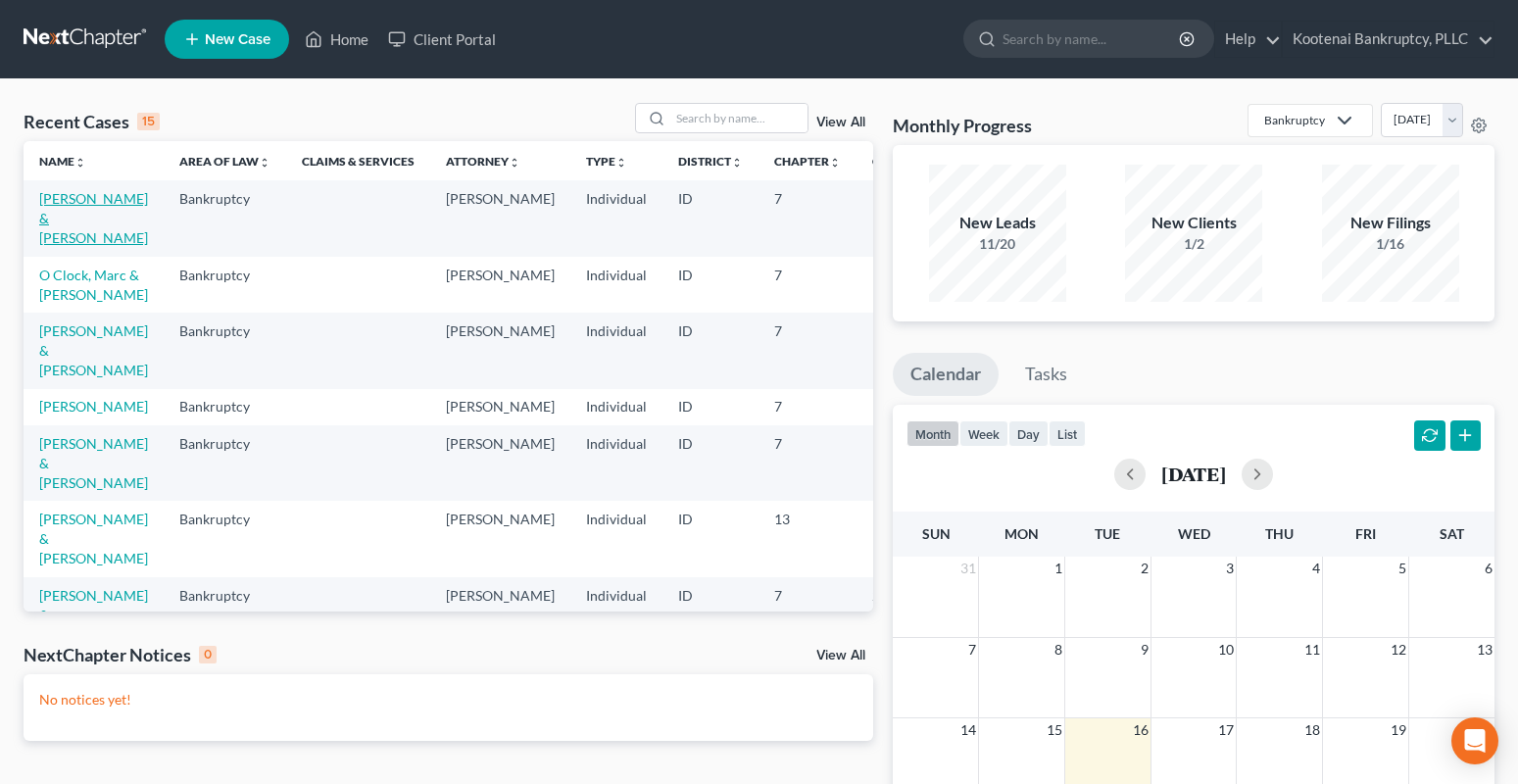
click at [58, 191] on link "Mc Nall, William & Christine" at bounding box center [93, 218] width 109 height 56
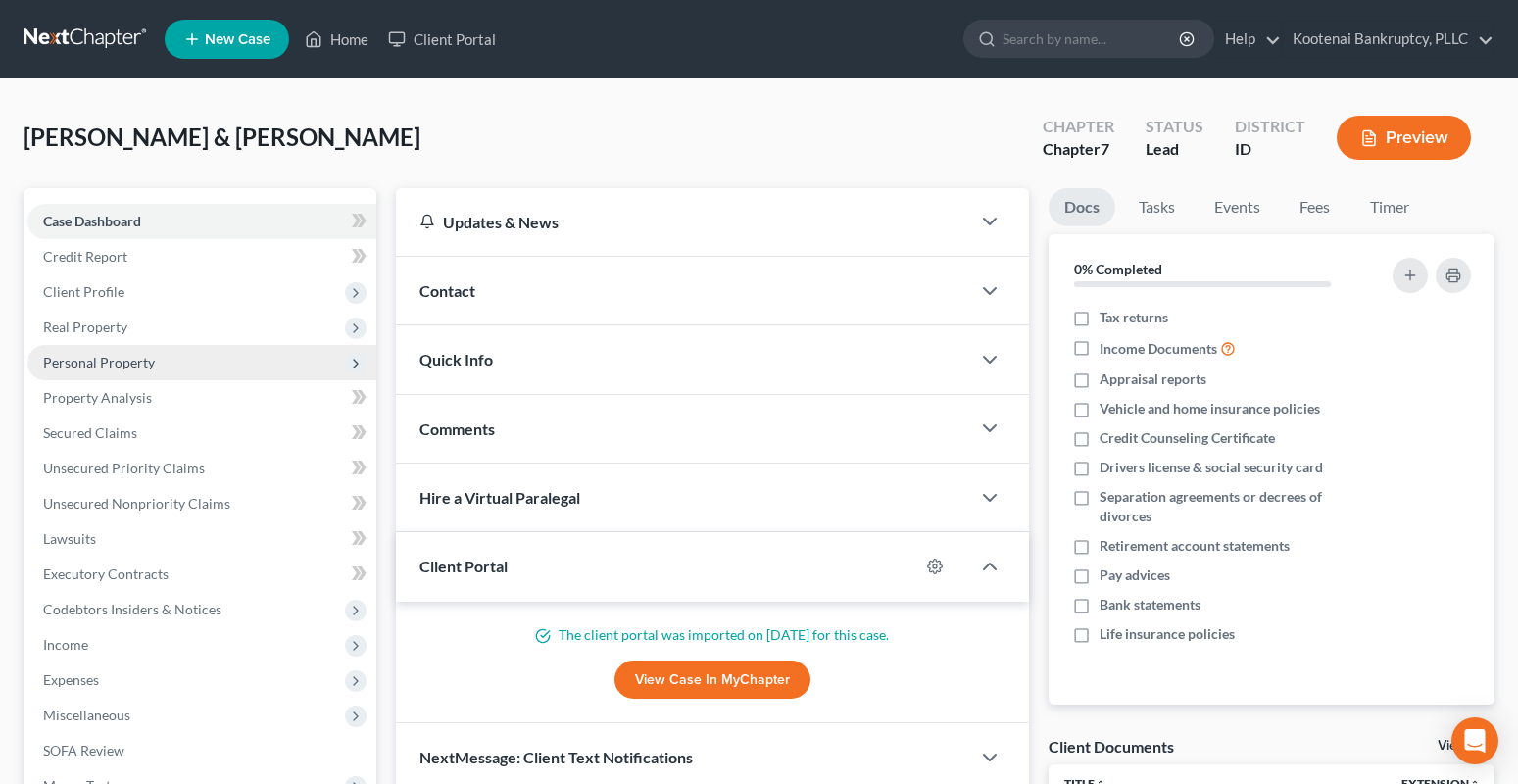
click at [90, 367] on span "Personal Property" at bounding box center [99, 362] width 112 height 17
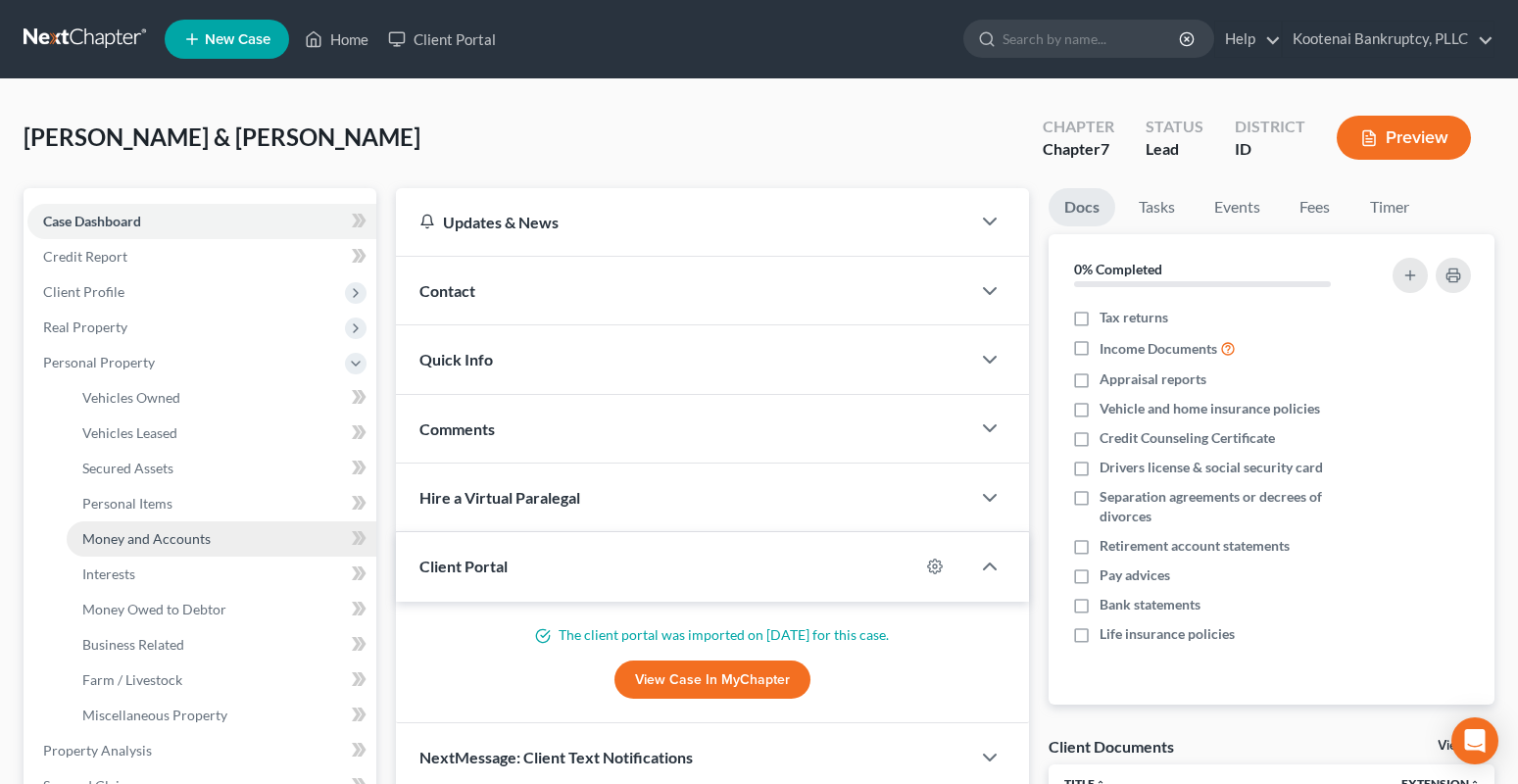
click at [127, 540] on span "Money and Accounts" at bounding box center [146, 538] width 128 height 17
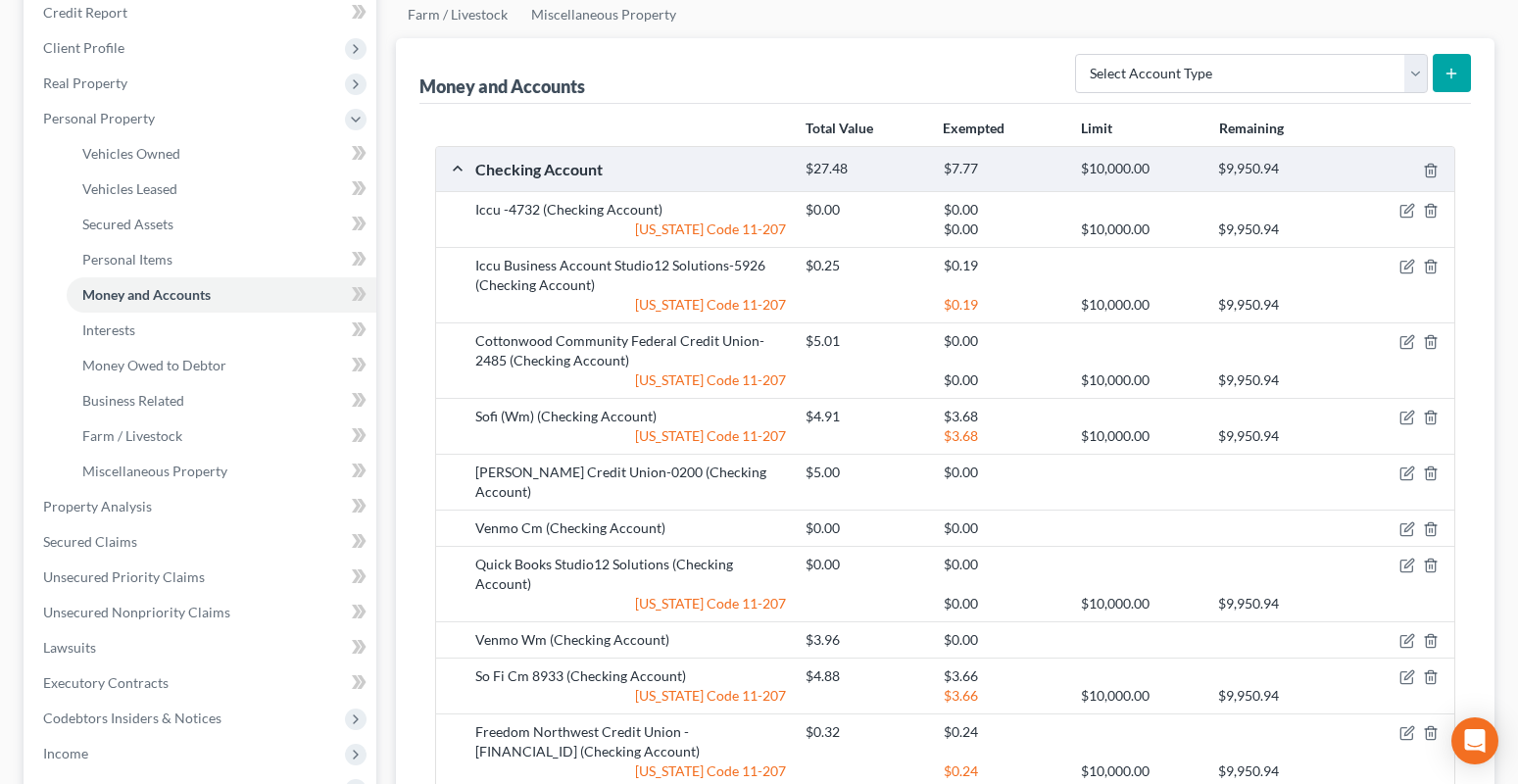
scroll to position [587, 0]
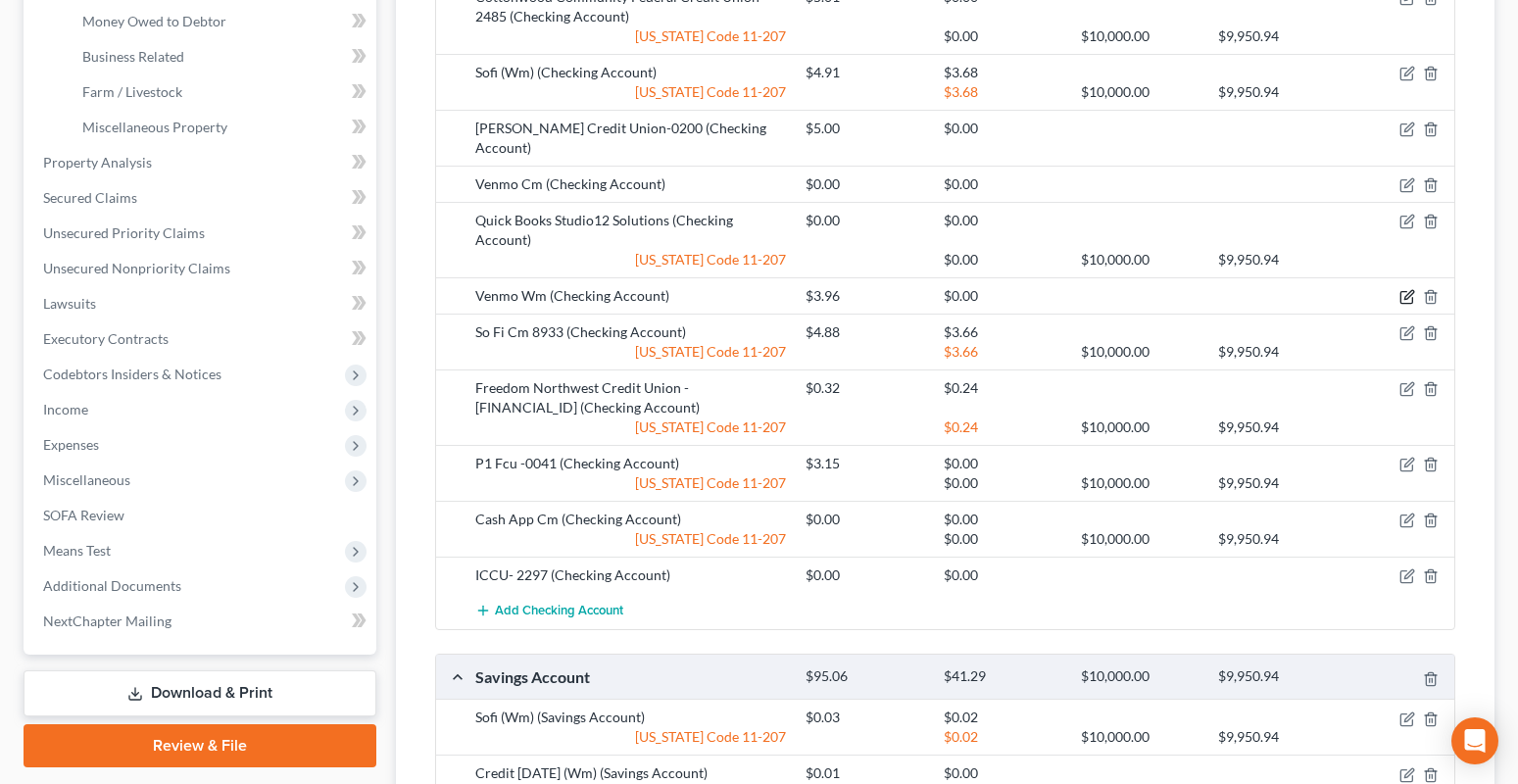
click at [1408, 291] on icon "button" at bounding box center [1408, 295] width 9 height 9
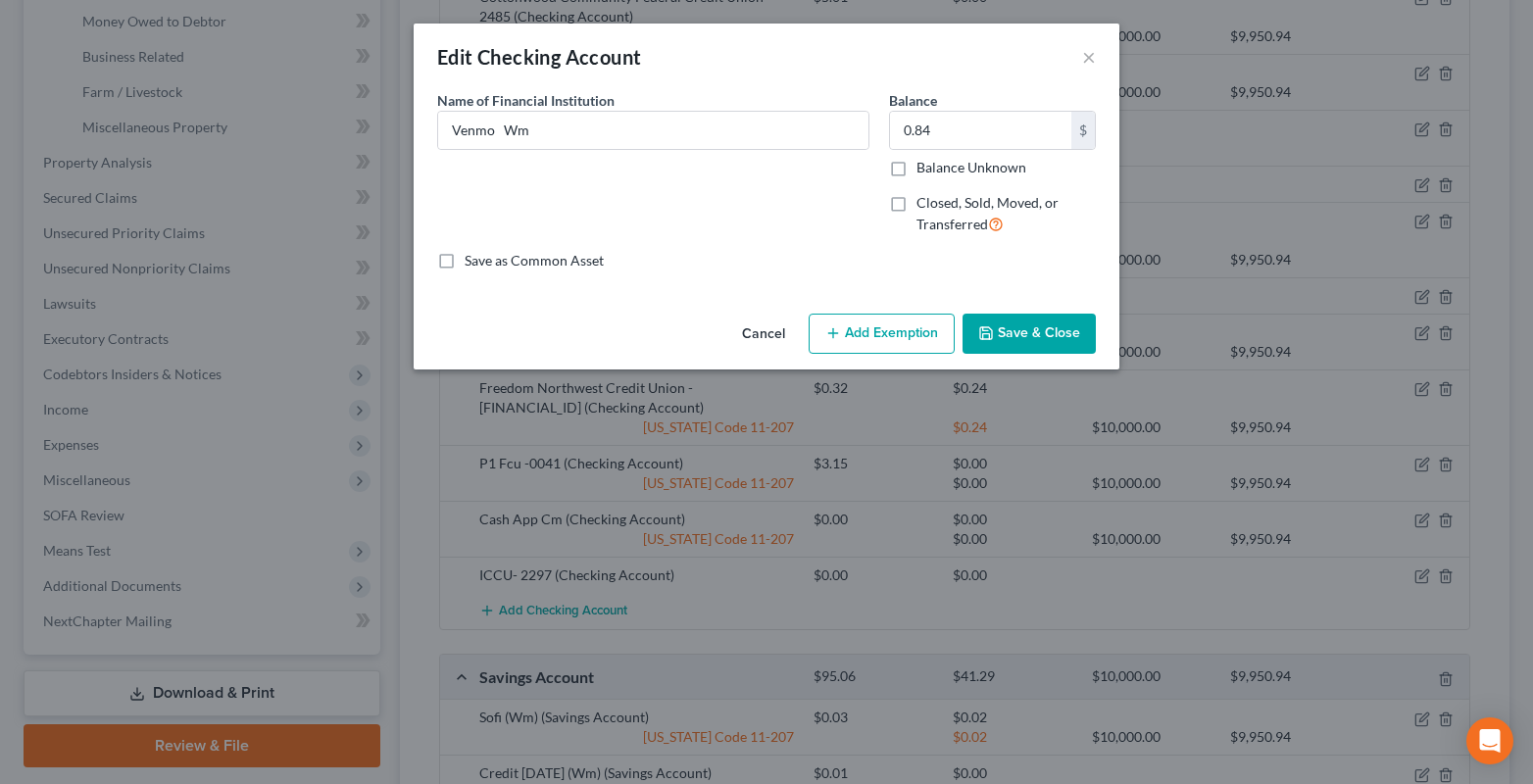
click at [1066, 336] on button "Save & Close" at bounding box center [1028, 334] width 133 height 41
